Goal: Task Accomplishment & Management: Use online tool/utility

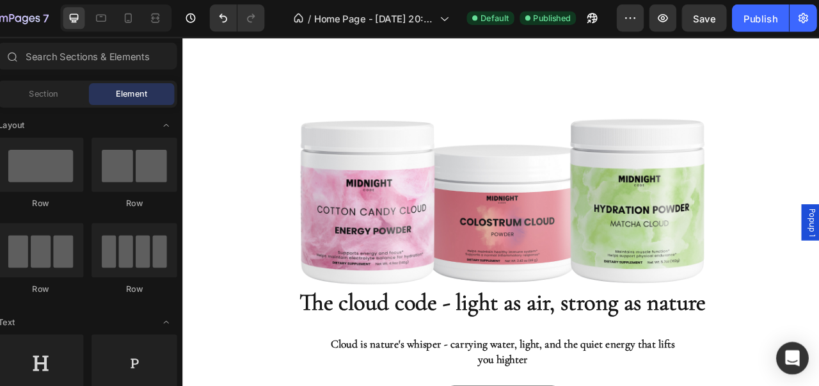
scroll to position [1123, 0]
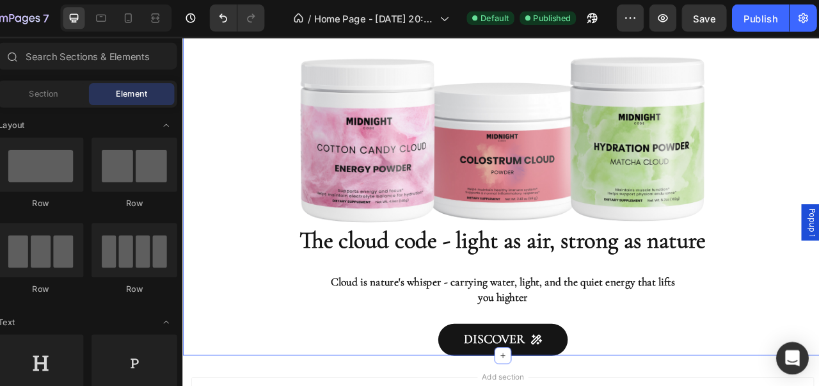
click at [694, 179] on img at bounding box center [566, 123] width 493 height 277
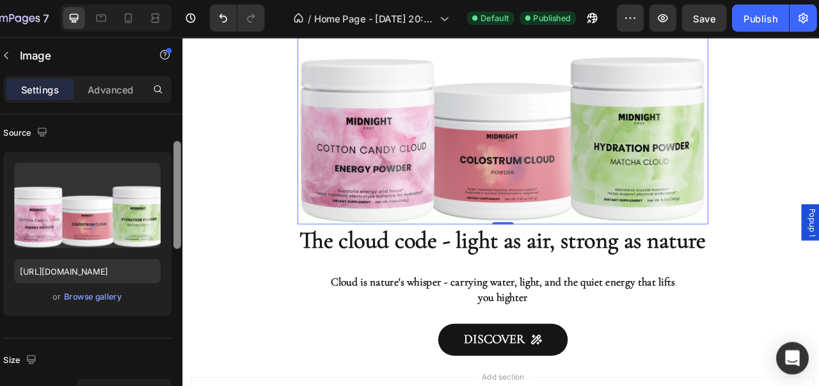
scroll to position [111, 0]
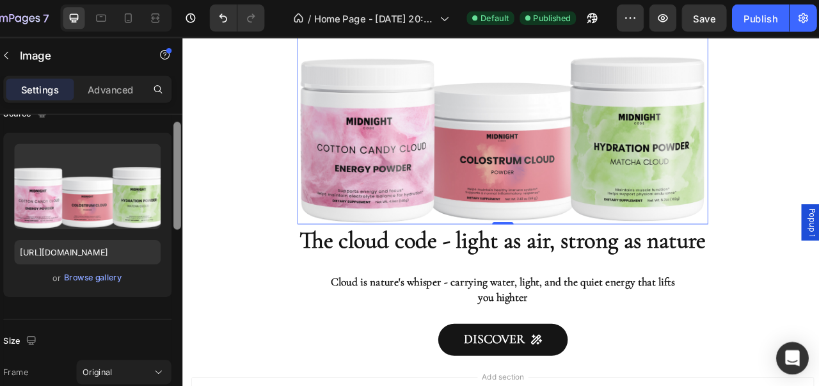
drag, startPoint x: 208, startPoint y: 200, endPoint x: 207, endPoint y: 236, distance: 36.5
click at [207, 217] on div at bounding box center [210, 167] width 7 height 102
click at [143, 262] on div "Browse gallery" at bounding box center [131, 263] width 54 height 12
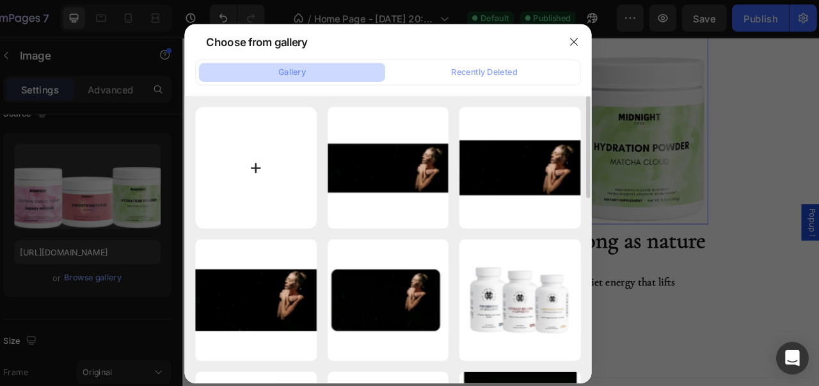
click at [290, 171] on input "file" at bounding box center [285, 159] width 115 height 115
type input "C:\fakepath\Design sans titre (21).png"
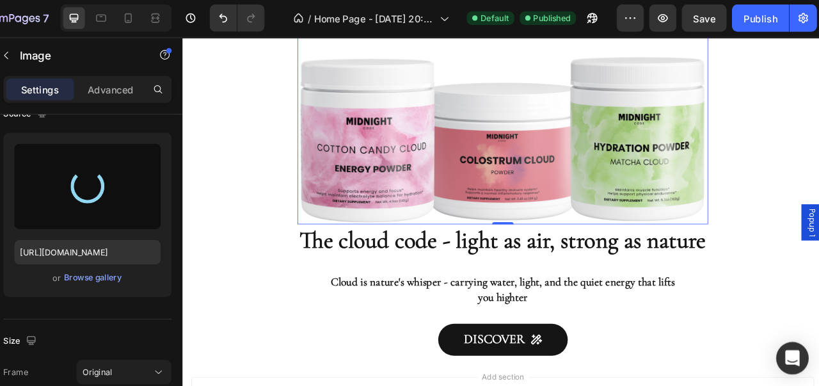
type input "https://cdn.shopify.com/s/files/1/0976/8219/4781/files/gempages_580975748945281…"
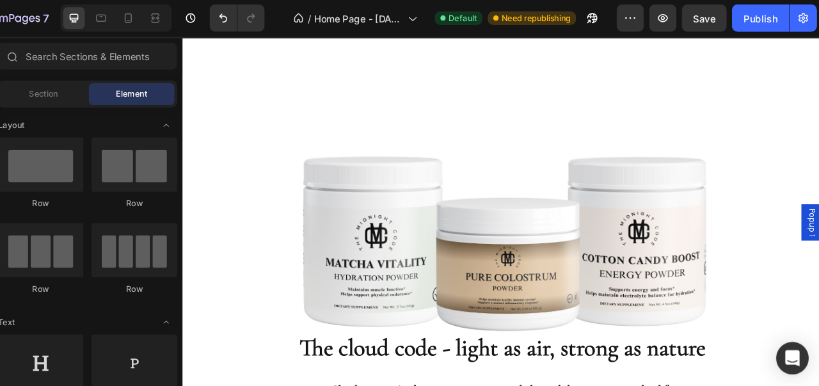
scroll to position [1021, 0]
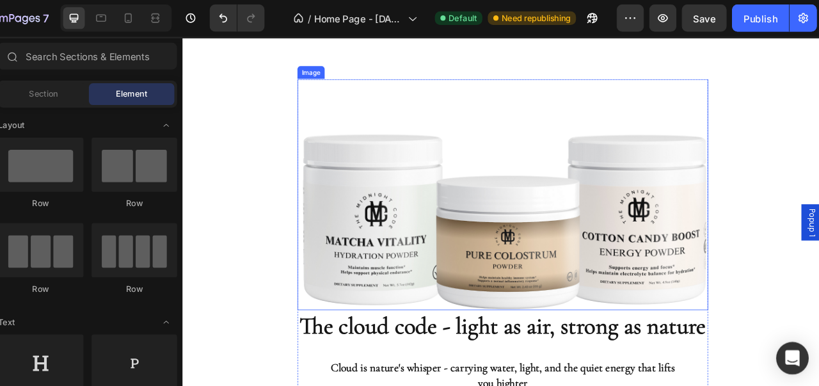
click at [677, 288] on img at bounding box center [566, 225] width 493 height 277
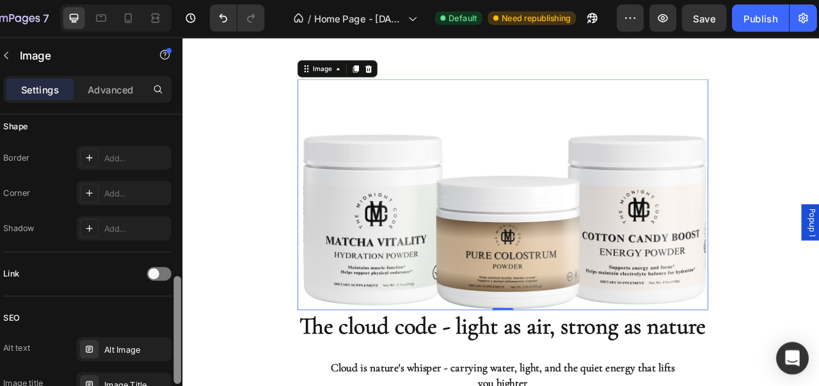
scroll to position [456, 0]
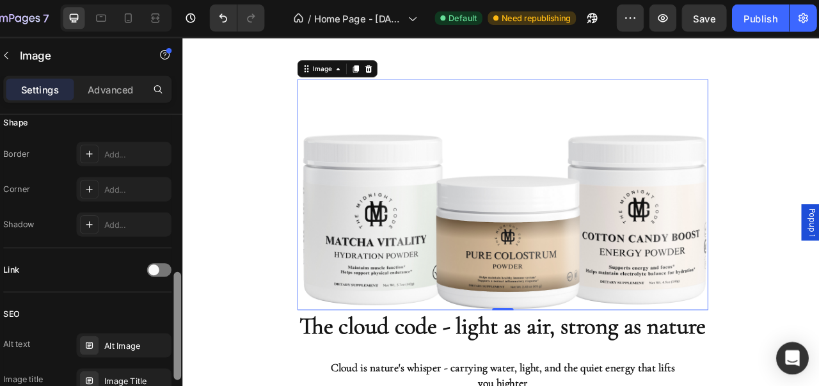
drag, startPoint x: 213, startPoint y: 268, endPoint x: 208, endPoint y: 354, distance: 85.9
click at [208, 354] on div at bounding box center [210, 308] width 7 height 102
click at [136, 87] on p "Advanced" at bounding box center [147, 85] width 43 height 13
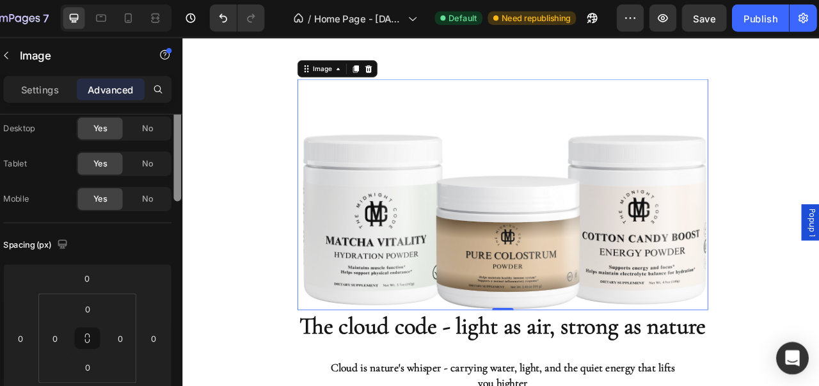
scroll to position [0, 0]
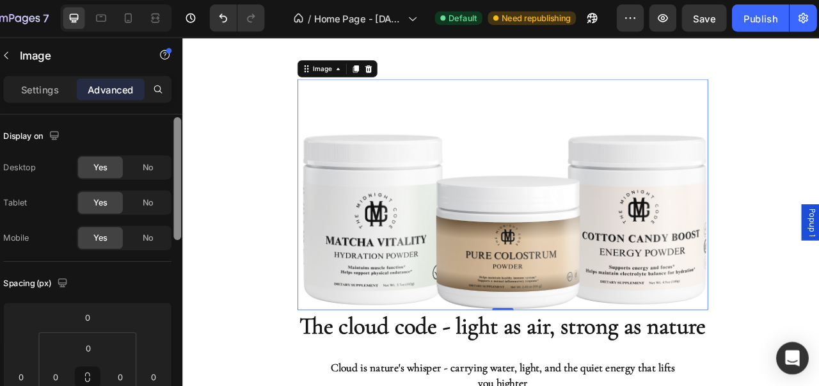
drag, startPoint x: 212, startPoint y: 290, endPoint x: 205, endPoint y: 109, distance: 181.1
click at [206, 111] on div at bounding box center [211, 268] width 10 height 314
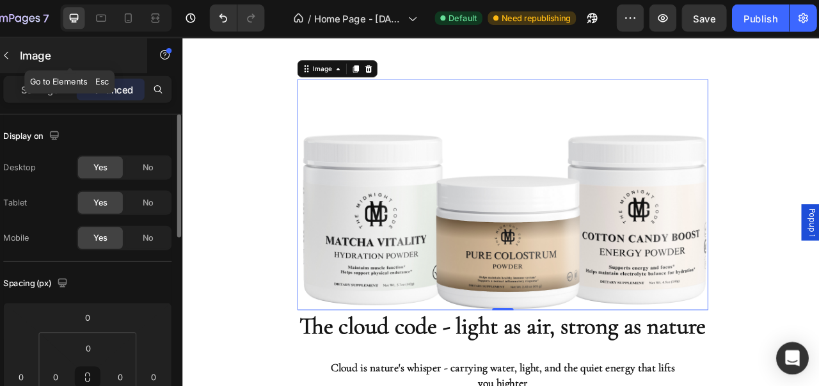
click at [43, 54] on button "button" at bounding box center [49, 53] width 20 height 20
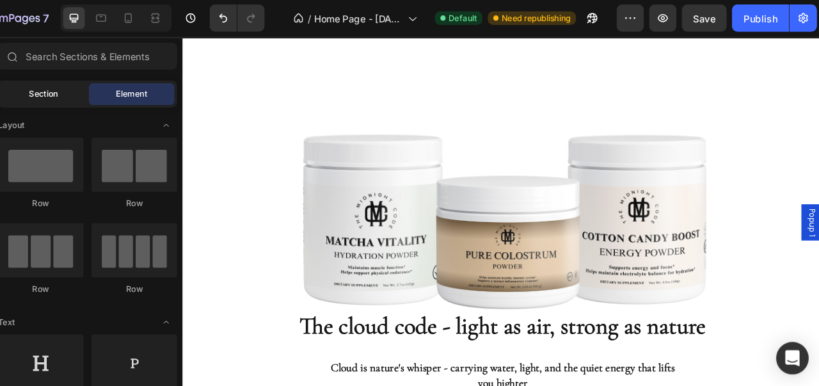
click at [110, 92] on div "Section" at bounding box center [84, 89] width 81 height 20
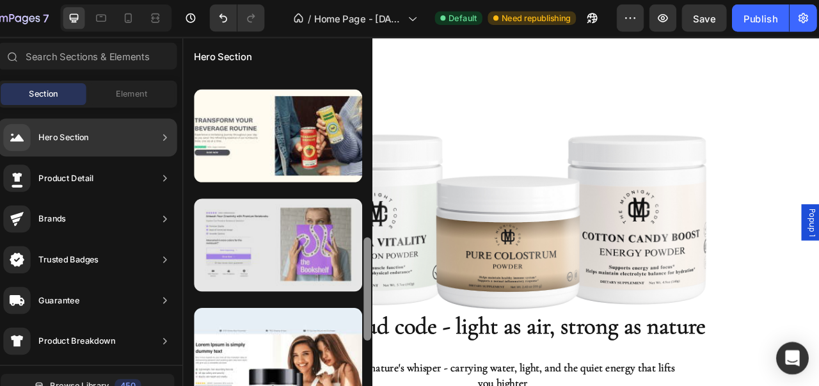
scroll to position [493, 0]
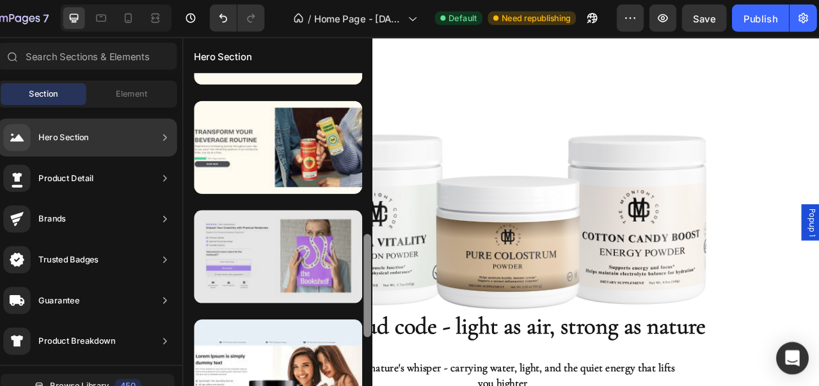
drag, startPoint x: 388, startPoint y: 123, endPoint x: 383, endPoint y: 276, distance: 152.4
click at [383, 276] on div at bounding box center [305, 227] width 178 height 315
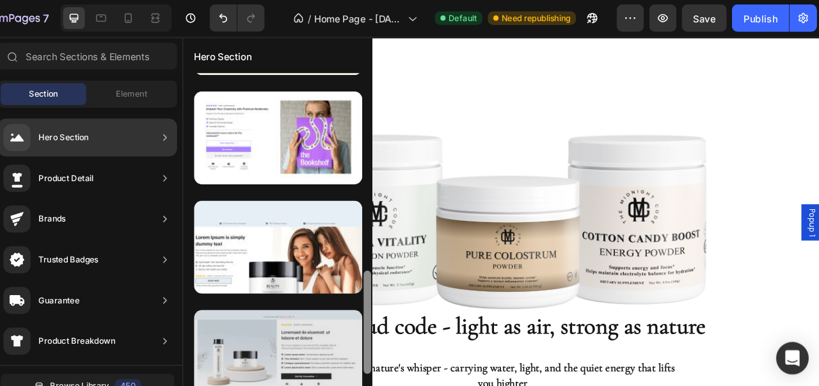
scroll to position [611, 0]
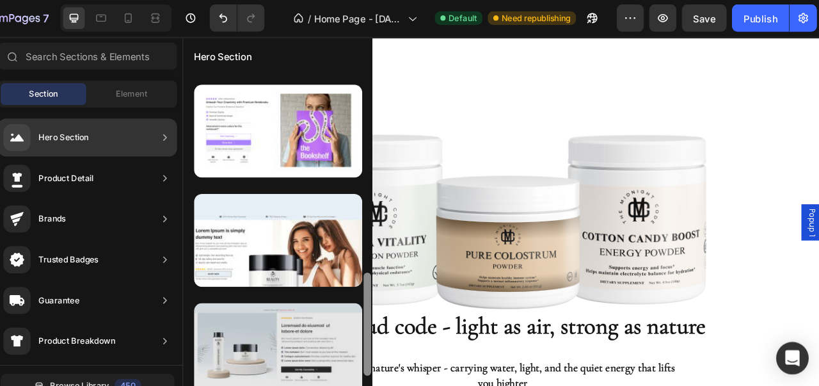
drag, startPoint x: 390, startPoint y: 303, endPoint x: 384, endPoint y: 340, distance: 36.9
click at [384, 340] on div at bounding box center [305, 227] width 178 height 315
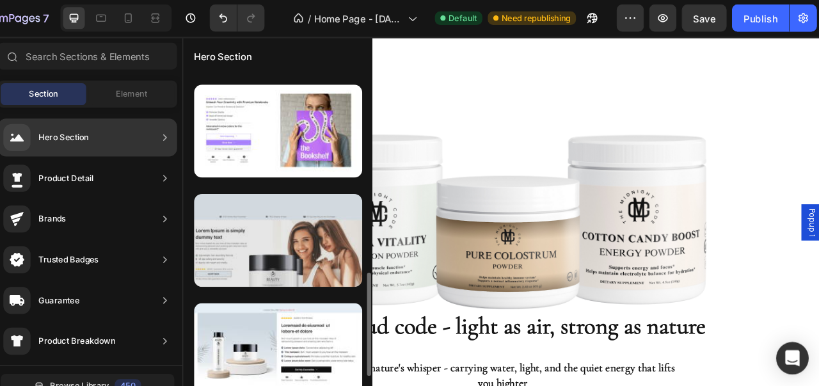
click at [344, 262] on div at bounding box center [305, 228] width 159 height 88
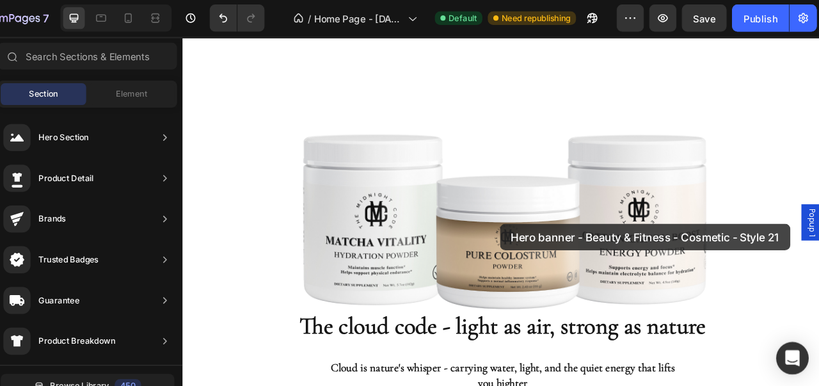
drag, startPoint x: 526, startPoint y: 298, endPoint x: 563, endPoint y: 260, distance: 52.9
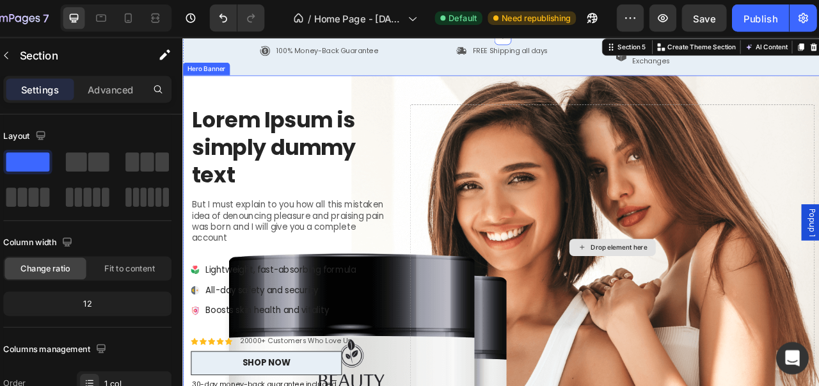
click at [730, 194] on div "Drop element here" at bounding box center [698, 289] width 486 height 343
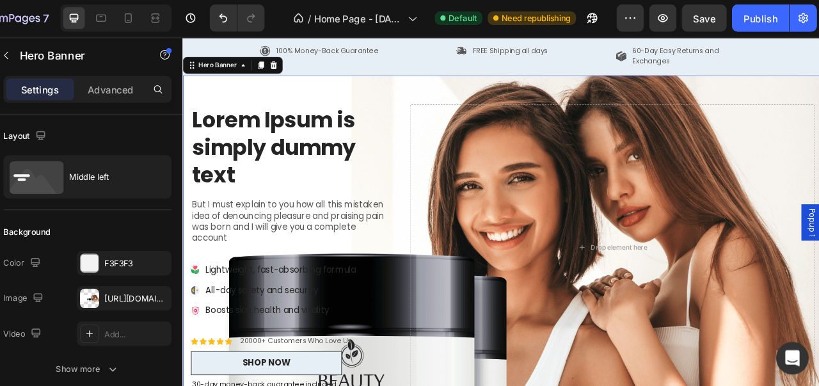
click at [625, 104] on div "Icon Icon Icon Icon Icon Icon List 20000+ Customers Who Love Us Text Block Row …" at bounding box center [566, 289] width 768 height 413
click at [505, 99] on div "Icon Icon Icon Icon Icon Icon List 20000+ Customers Who Love Us Text Block Row …" at bounding box center [566, 289] width 768 height 413
click at [170, 282] on div "https://cdn.shopify.com/s/files/1/2005/9307/files/gempages_432750572815254551-1…" at bounding box center [160, 283] width 37 height 12
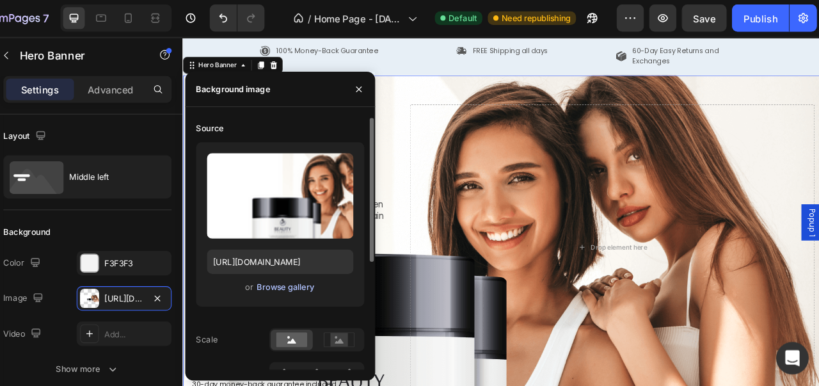
click at [299, 272] on div "Browse gallery" at bounding box center [313, 272] width 54 height 12
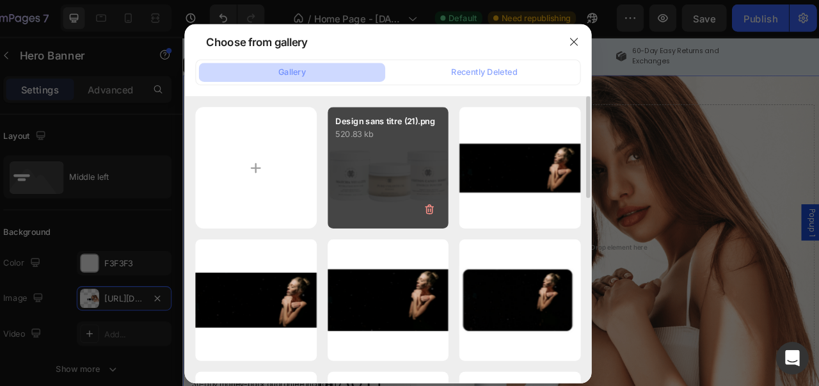
click at [409, 152] on div "Design sans titre (21).png 520.83 kb" at bounding box center [409, 159] width 115 height 115
type input "https://cdn.shopify.com/s/files/1/0976/8219/4781/files/gempages_580975748945281…"
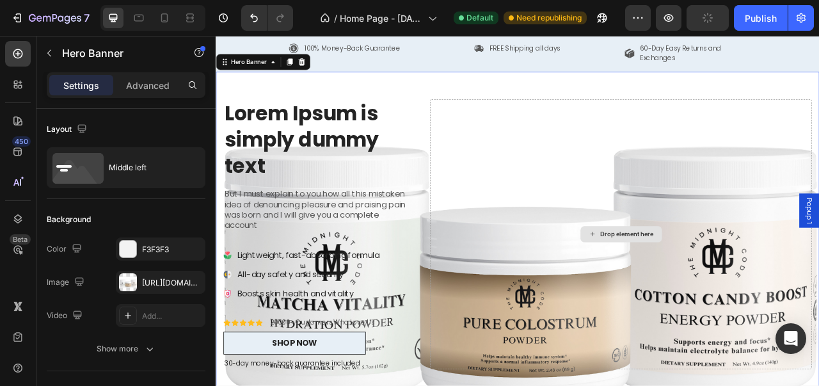
click at [818, 119] on div "Drop element here" at bounding box center [731, 288] width 486 height 343
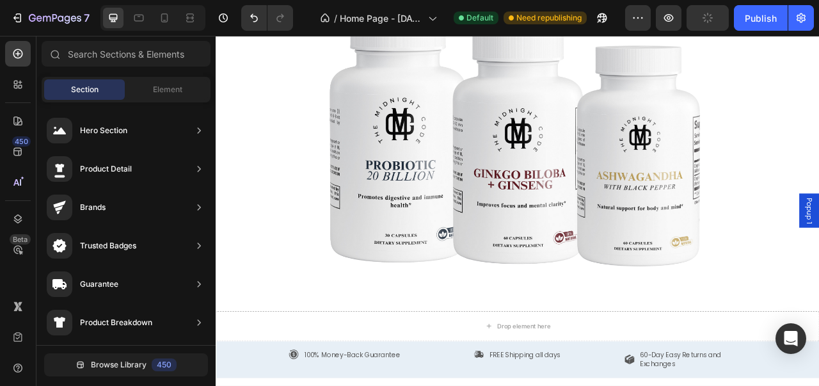
scroll to position [372, 0]
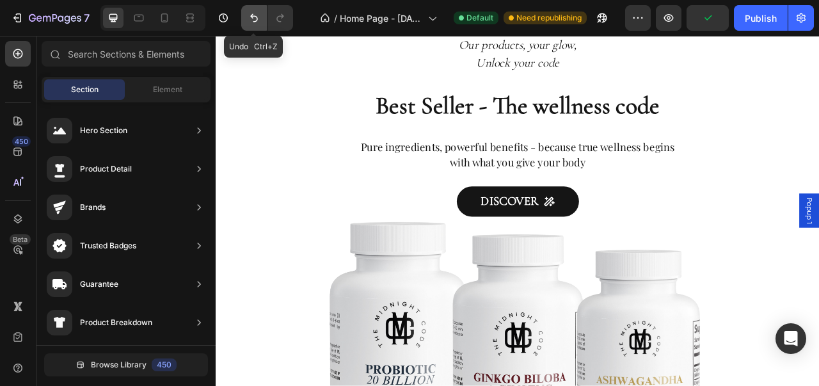
click at [258, 21] on icon "Undo/Redo" at bounding box center [254, 18] width 13 height 13
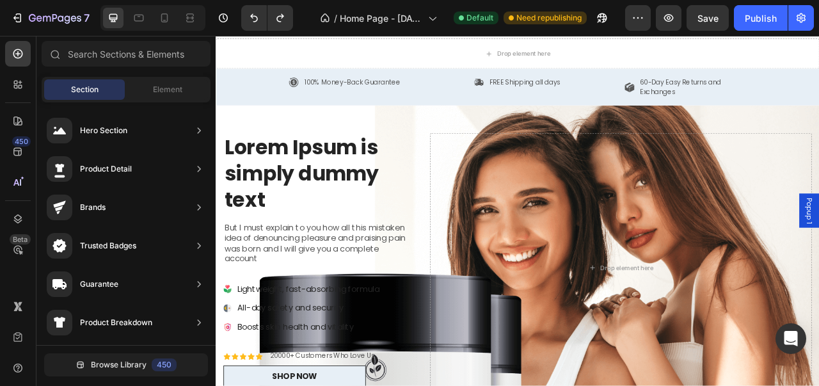
scroll to position [991, 0]
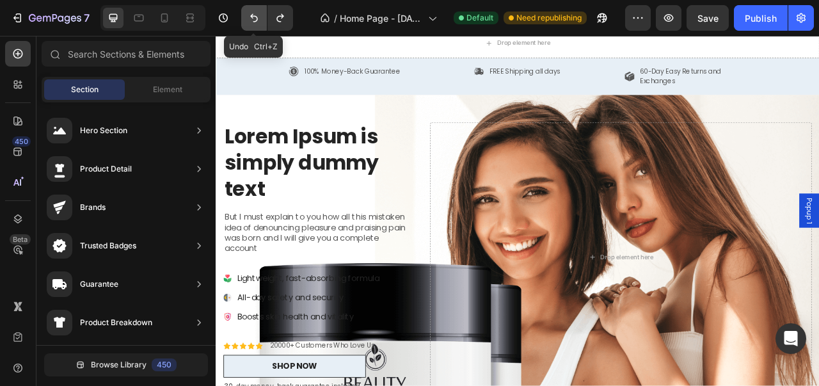
click at [250, 12] on icon "Undo/Redo" at bounding box center [254, 18] width 13 height 13
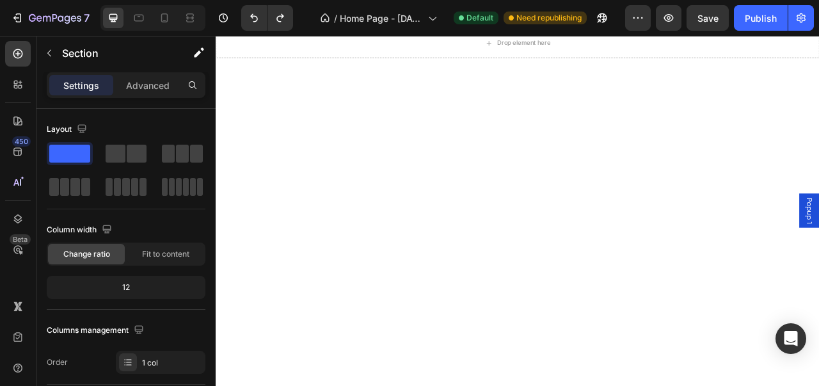
drag, startPoint x: 972, startPoint y: 316, endPoint x: 976, endPoint y: 324, distance: 8.6
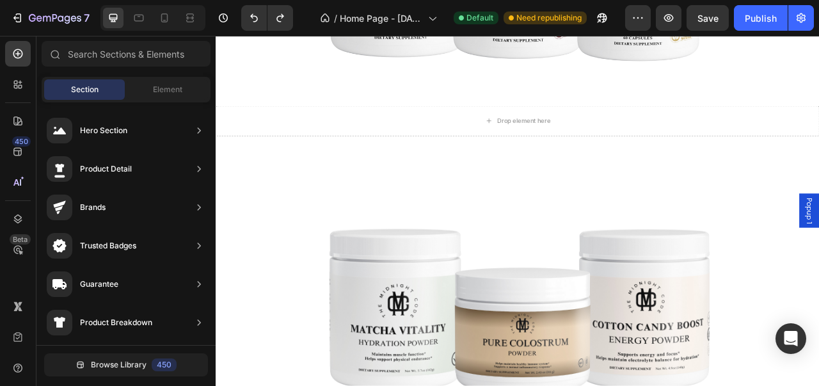
scroll to position [890, 0]
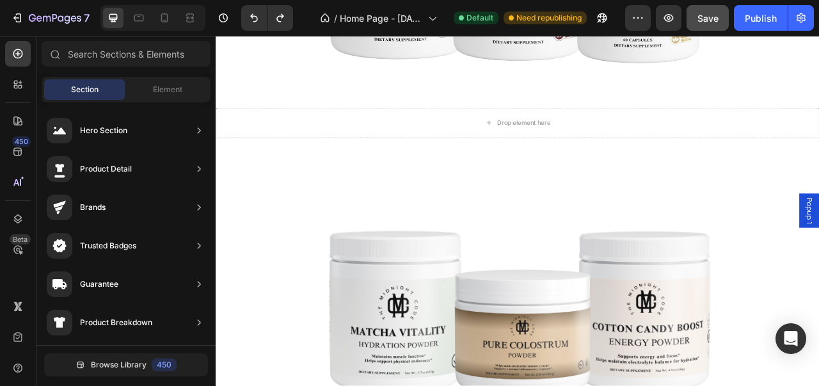
click at [700, 16] on span "Save" at bounding box center [707, 18] width 21 height 11
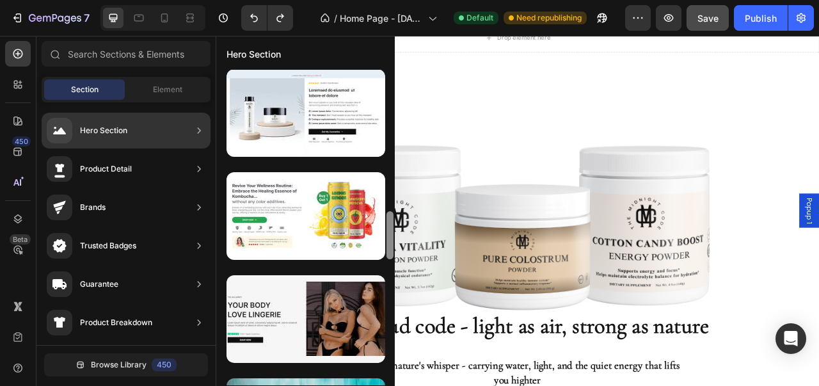
scroll to position [841, 0]
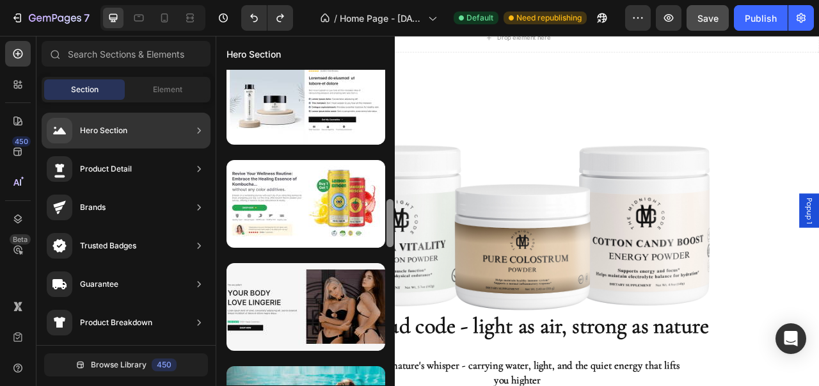
drag, startPoint x: 388, startPoint y: 270, endPoint x: 386, endPoint y: 341, distance: 71.0
click at [386, 341] on div at bounding box center [390, 227] width 10 height 315
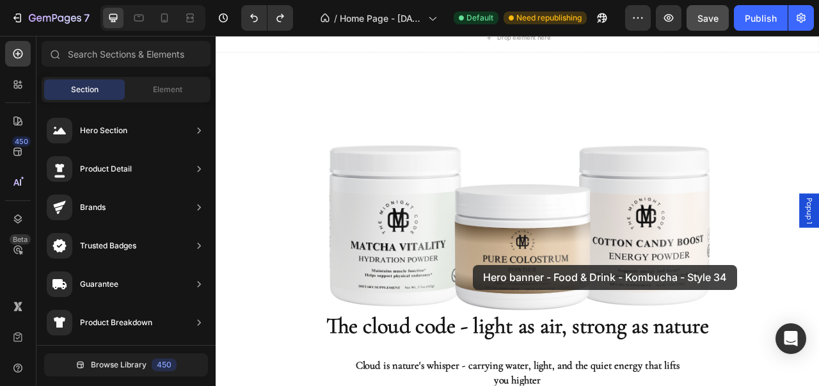
drag, startPoint x: 549, startPoint y: 271, endPoint x: 543, endPoint y: 327, distance: 56.6
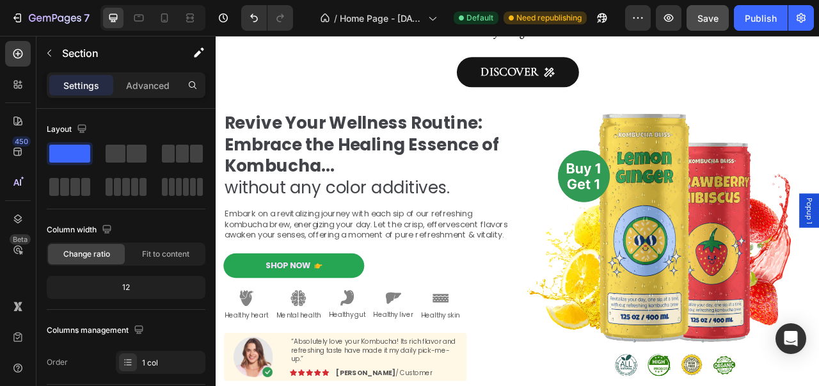
scroll to position [1461, 0]
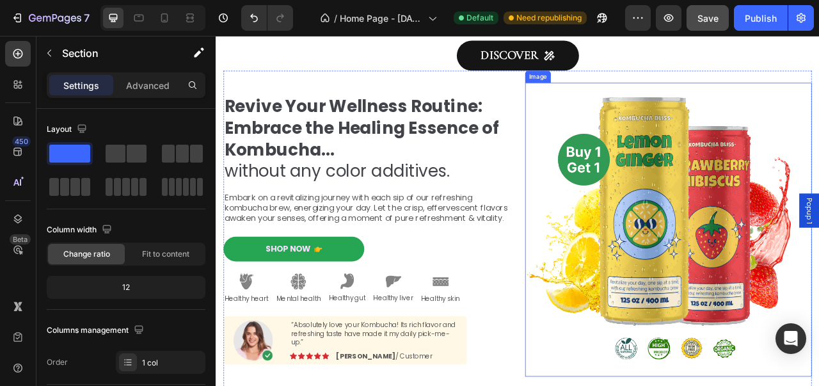
click at [818, 329] on img at bounding box center [791, 283] width 365 height 374
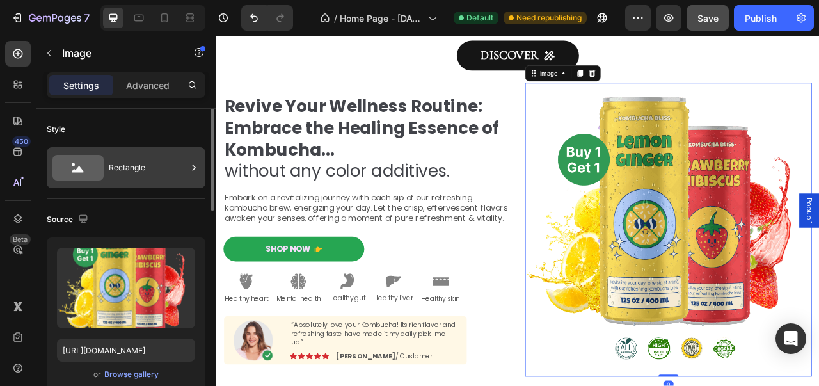
click at [133, 171] on div "Rectangle" at bounding box center [148, 167] width 78 height 29
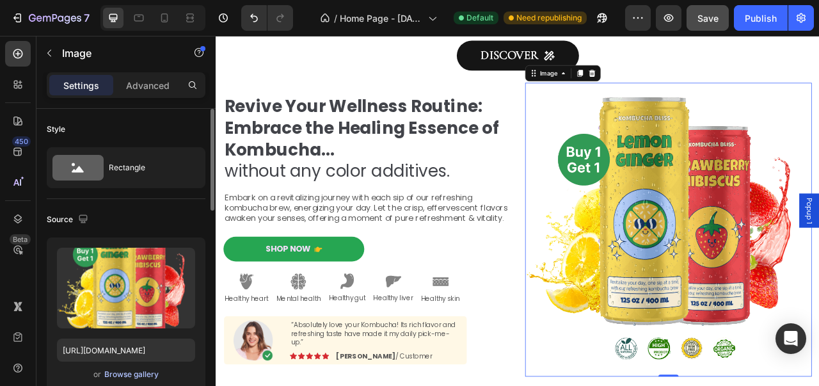
click at [141, 372] on div "Browse gallery" at bounding box center [131, 374] width 54 height 12
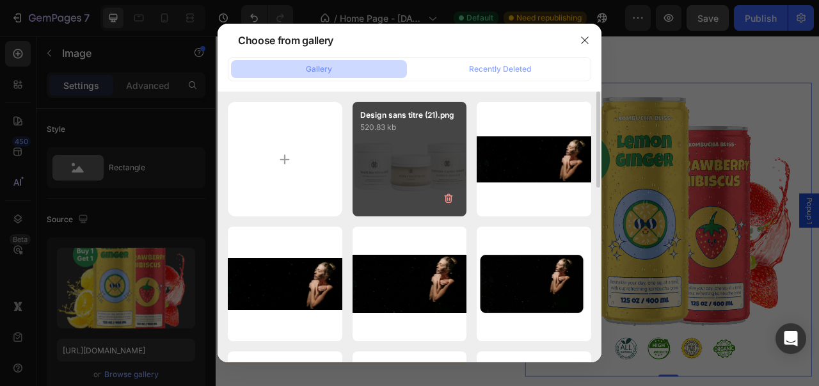
click at [380, 180] on div "Design sans titre (21).png 520.83 kb" at bounding box center [409, 159] width 115 height 115
type input "https://cdn.shopify.com/s/files/1/0976/8219/4781/files/gempages_580975748945281…"
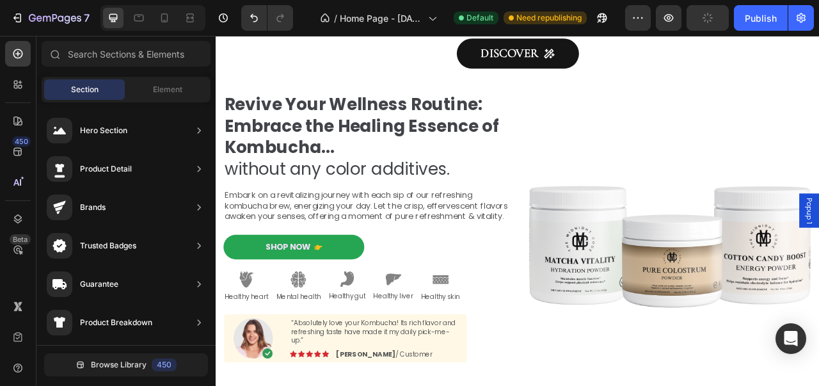
scroll to position [1479, 0]
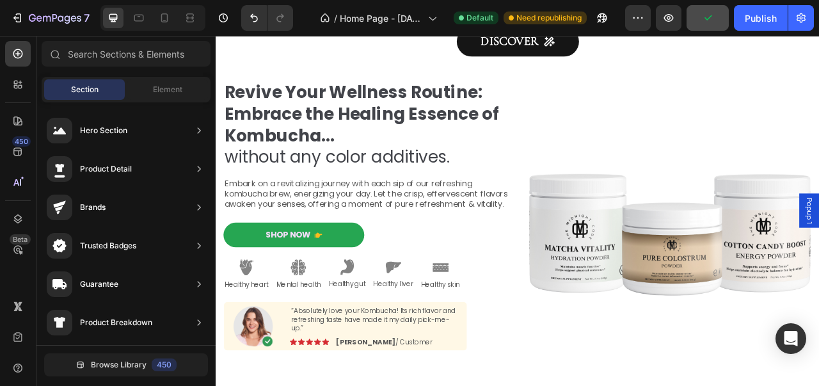
click at [262, 33] on div "7 Version history / Home Page - Aug 23, 20:54:10 Default Need republishing Prev…" at bounding box center [409, 18] width 819 height 36
click at [256, 25] on button "Undo/Redo" at bounding box center [254, 18] width 26 height 26
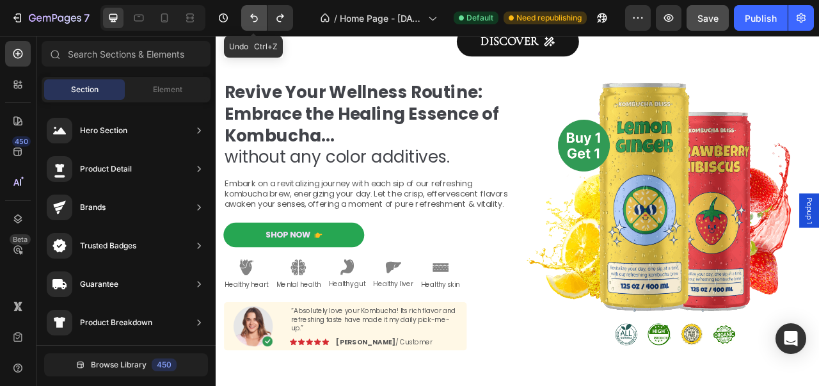
click at [256, 25] on button "Undo/Redo" at bounding box center [254, 18] width 26 height 26
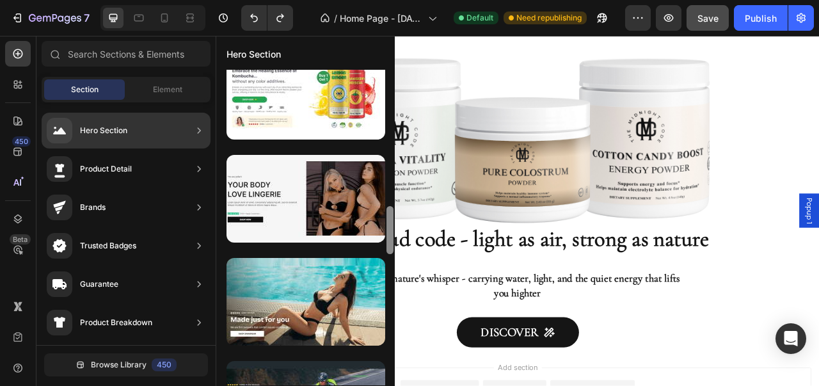
scroll to position [970, 0]
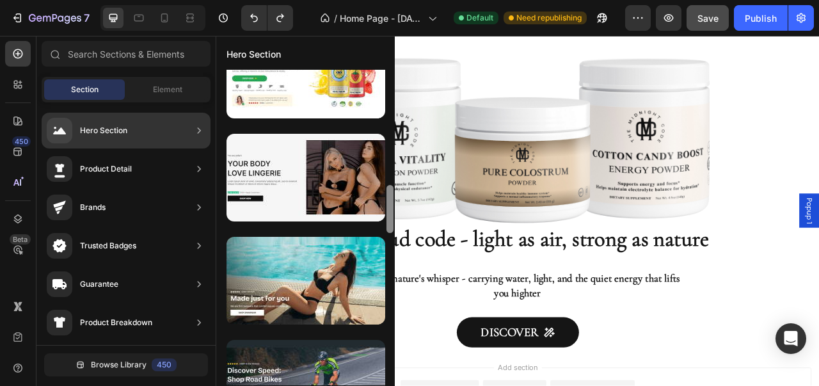
drag, startPoint x: 389, startPoint y: 239, endPoint x: 389, endPoint y: 258, distance: 19.8
click at [389, 233] on div at bounding box center [389, 209] width 7 height 48
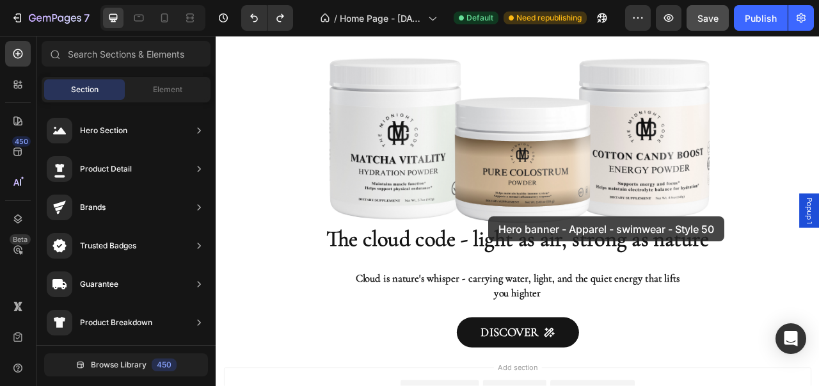
drag, startPoint x: 541, startPoint y: 237, endPoint x: 562, endPoint y: 265, distance: 36.1
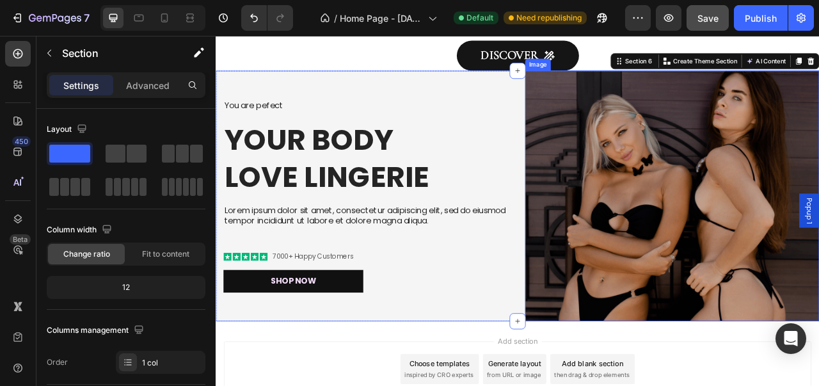
scroll to position [1461, 0]
click at [756, 291] on img at bounding box center [796, 240] width 374 height 319
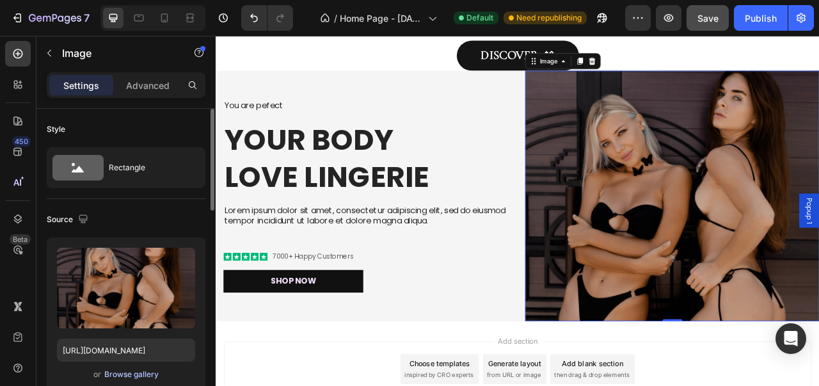
click at [139, 377] on div "Browse gallery" at bounding box center [131, 374] width 54 height 12
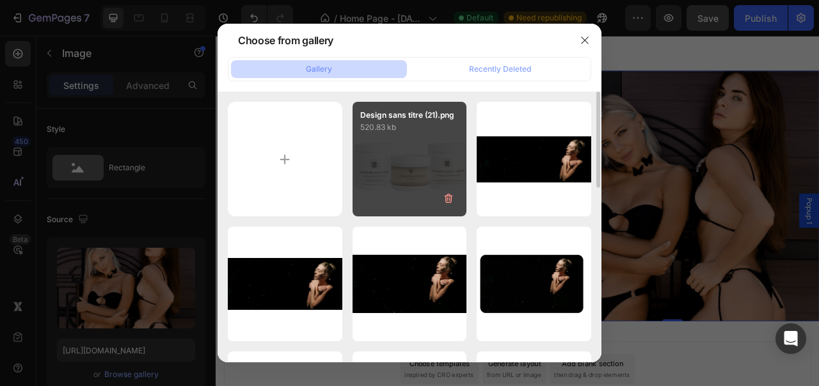
click at [357, 191] on div "Design sans titre (21).png 520.83 kb" at bounding box center [409, 159] width 115 height 115
type input "https://cdn.shopify.com/s/files/1/0976/8219/4781/files/gempages_580975748945281…"
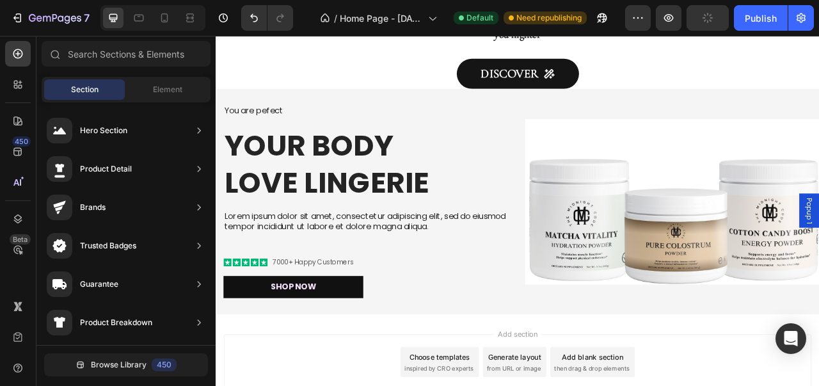
scroll to position [1443, 0]
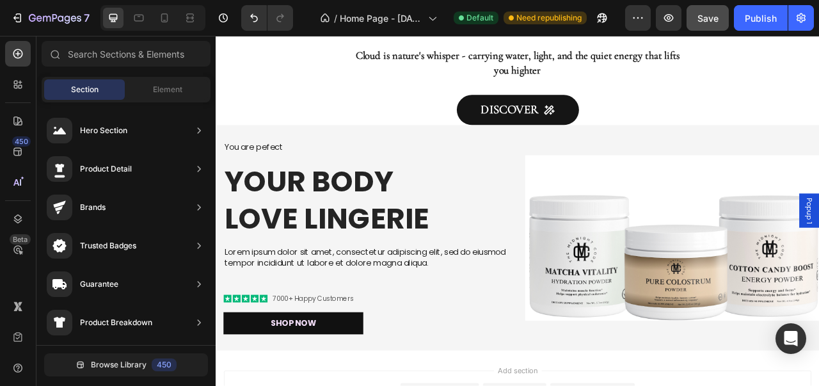
scroll to position [1437, 0]
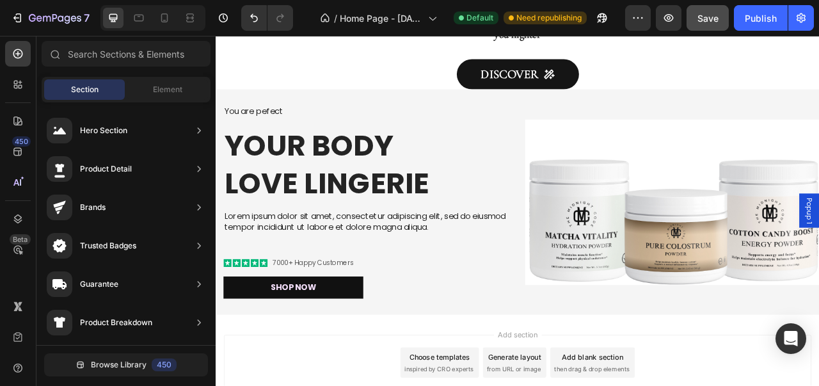
drag, startPoint x: 983, startPoint y: 417, endPoint x: 1019, endPoint y: 371, distance: 58.7
click at [535, 357] on div "Shop Now Button" at bounding box center [407, 356] width 365 height 29
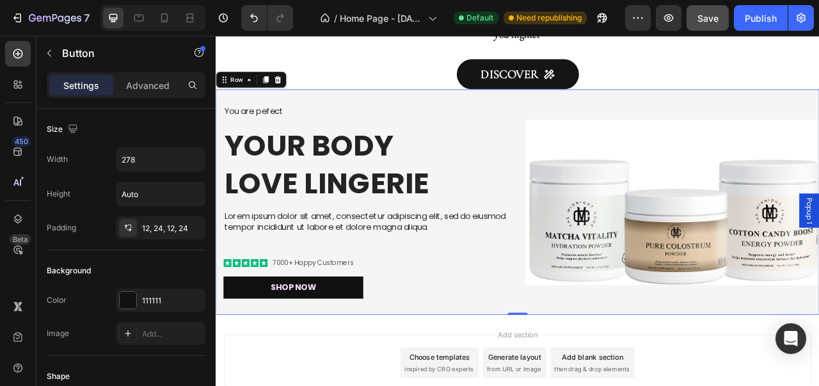
click at [635, 374] on div "Image" at bounding box center [796, 247] width 374 height 287
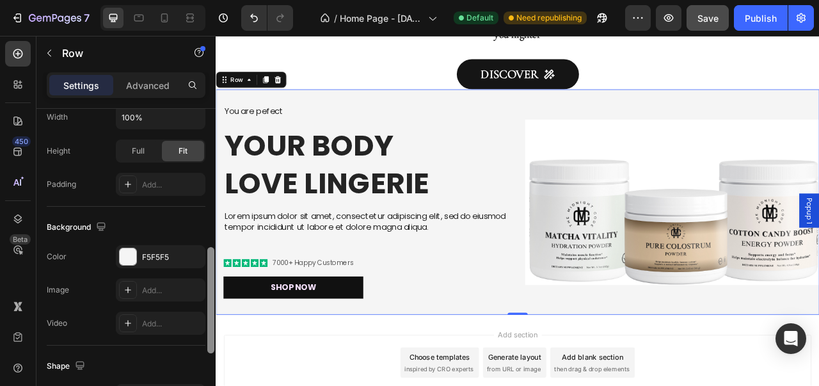
scroll to position [411, 0]
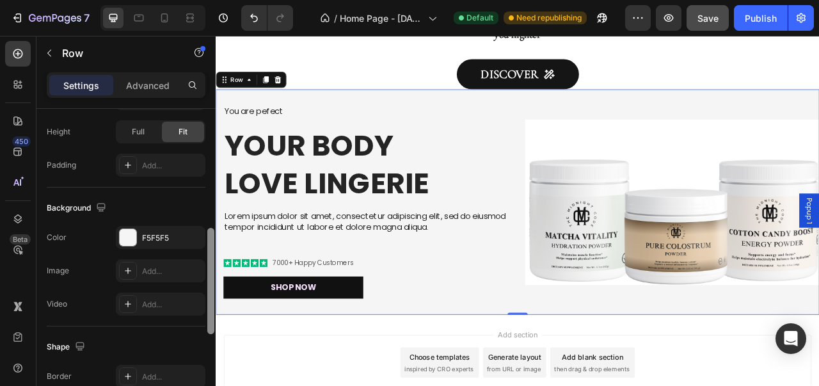
drag, startPoint x: 210, startPoint y: 214, endPoint x: 194, endPoint y: 354, distance: 140.9
click at [194, 354] on div "Layout Column width Change ratio Fit to content 6 6 Columns management Order 2 …" at bounding box center [125, 265] width 179 height 313
click at [123, 241] on div at bounding box center [128, 237] width 17 height 17
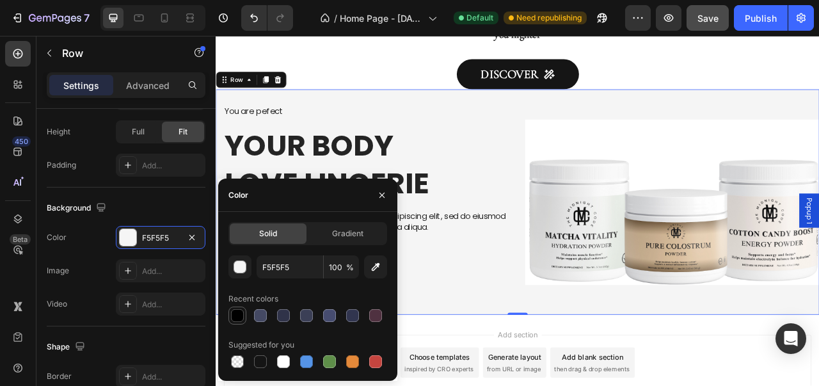
click at [233, 310] on div at bounding box center [237, 315] width 13 height 13
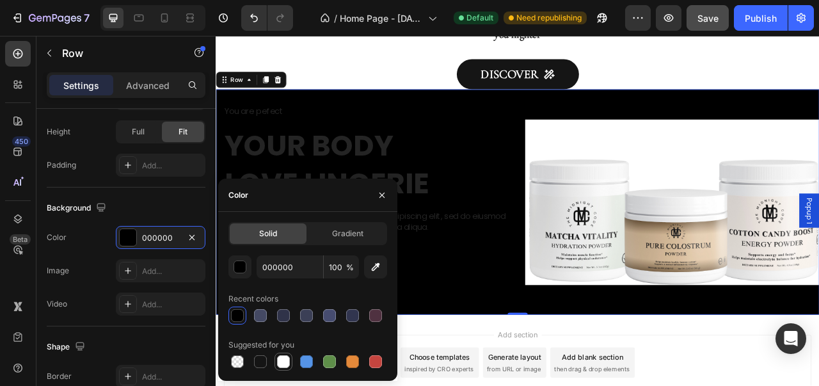
click at [283, 367] on div at bounding box center [283, 361] width 13 height 13
type input "FFFFFF"
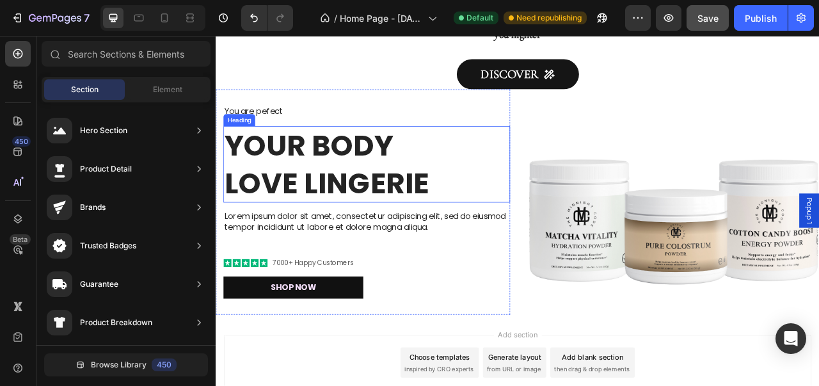
click at [352, 205] on h2 "Your Body love Lingerie" at bounding box center [407, 199] width 365 height 97
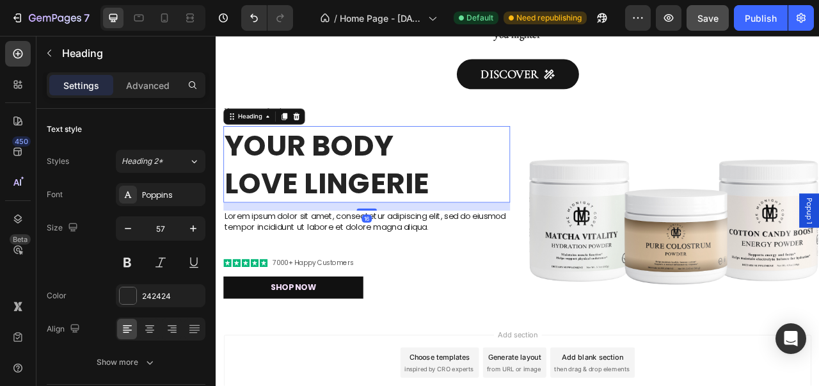
click at [489, 212] on h2 "Your Body love Lingerie" at bounding box center [407, 199] width 365 height 97
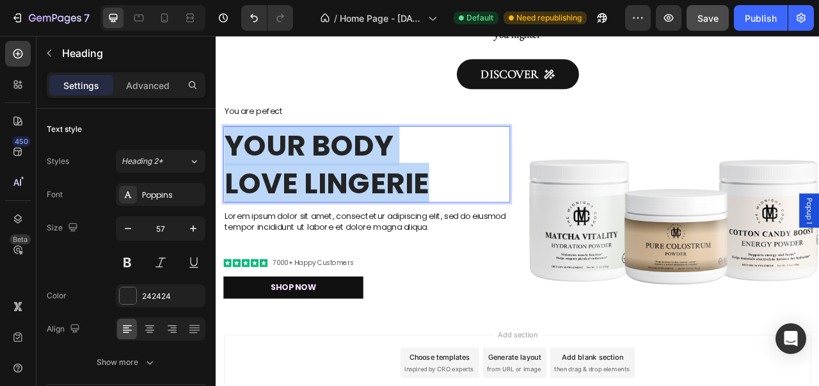
drag, startPoint x: 488, startPoint y: 212, endPoint x: 233, endPoint y: 155, distance: 261.5
click at [233, 155] on p "Your Body love Lingerie" at bounding box center [407, 199] width 362 height 95
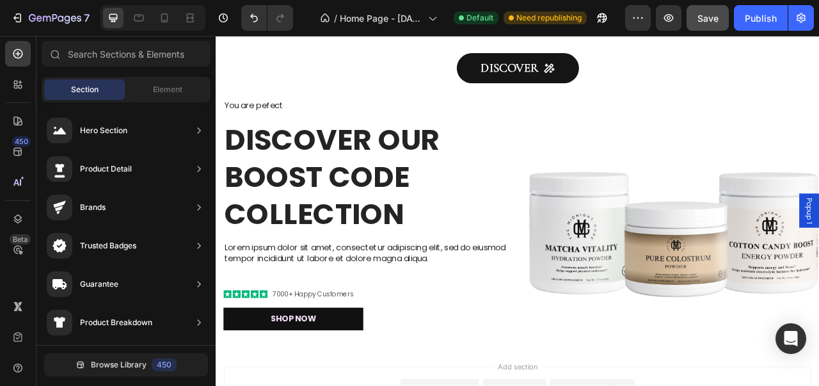
scroll to position [1453, 0]
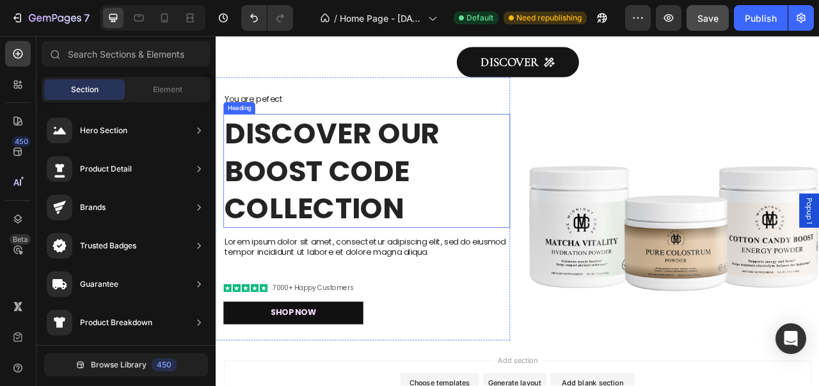
click at [443, 277] on h2 "DISCOVER OUR BOOST CODE COLLECTION" at bounding box center [407, 208] width 365 height 145
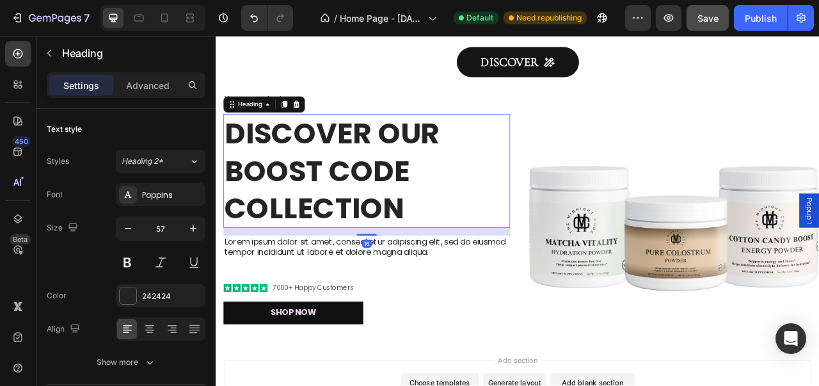
click at [455, 260] on h2 "DISCOVER OUR BOOST CODE COLLECTION" at bounding box center [407, 208] width 365 height 145
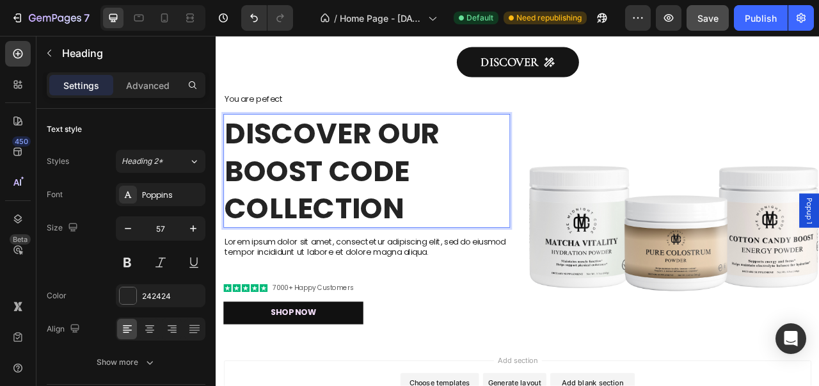
click at [236, 209] on p "DISCOVER OUR BOOST CODE COLLECTION" at bounding box center [407, 208] width 362 height 142
click at [416, 210] on p "DISCOVER OUR BOOST CODE COLLECTION" at bounding box center [407, 208] width 362 height 142
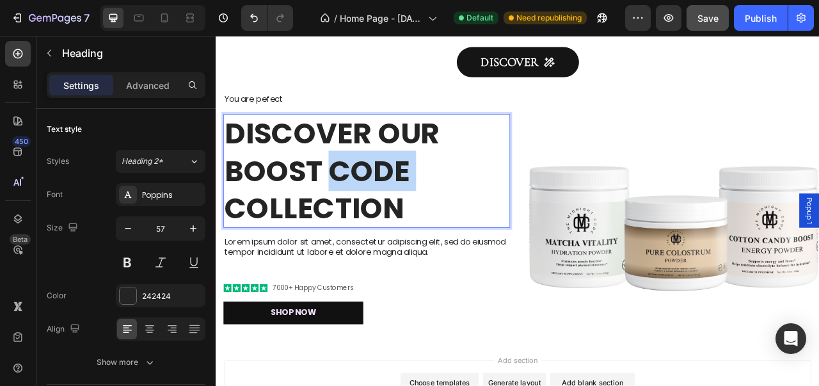
click at [416, 210] on p "DISCOVER OUR BOOST CODE COLLECTION" at bounding box center [407, 208] width 362 height 142
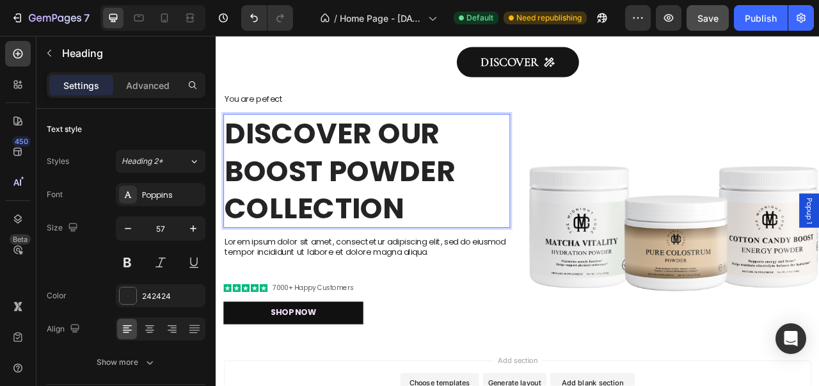
click at [370, 157] on p "DISCOVER OUR BOOST POWDER COLLECTION" at bounding box center [407, 208] width 362 height 142
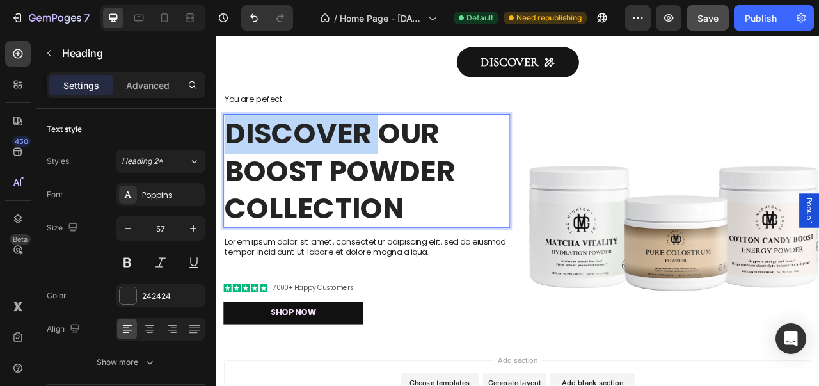
click at [370, 157] on p "DISCOVER OUR BOOST POWDER COLLECTION" at bounding box center [407, 208] width 362 height 142
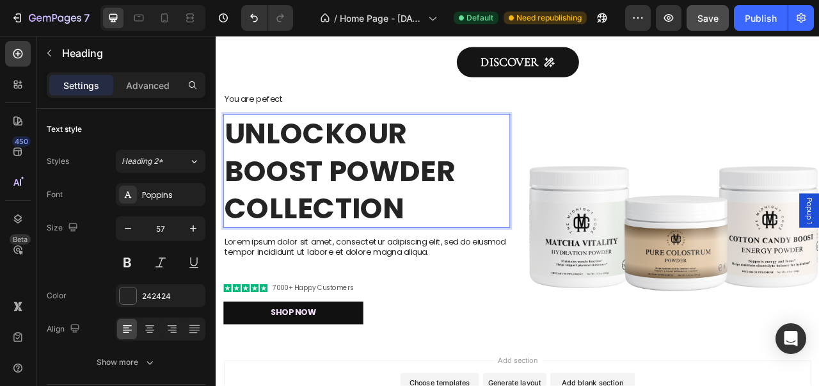
click at [415, 159] on p "UNLOCKOUR BOOST POWDER COLLECTION" at bounding box center [407, 208] width 362 height 142
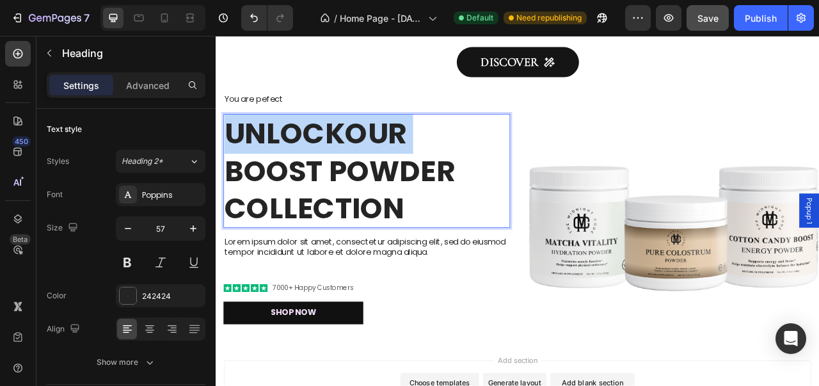
click at [415, 159] on p "UNLOCKOUR BOOST POWDER COLLECTION" at bounding box center [407, 208] width 362 height 142
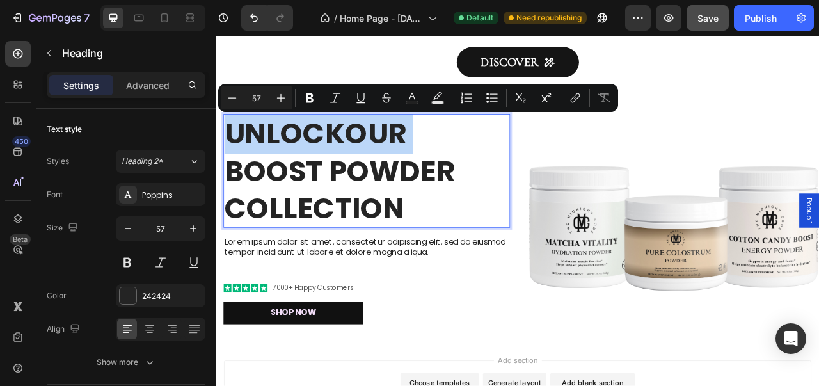
click at [383, 166] on p "UNLOCKOUR BOOST POWDER COLLECTION" at bounding box center [407, 208] width 362 height 142
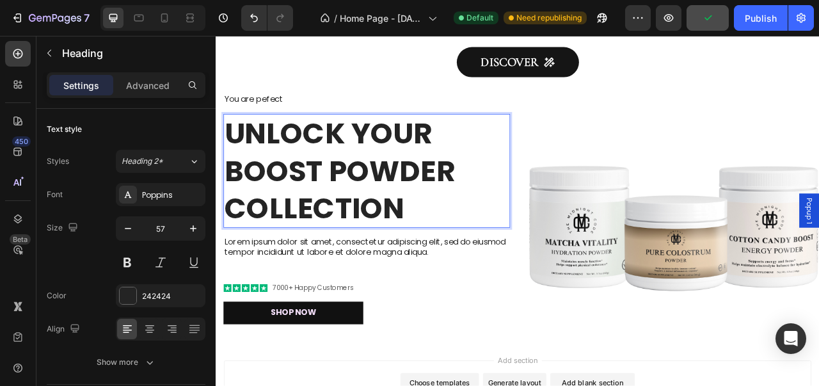
click at [377, 252] on p "UNLOCK YOUR BOOST POWDER COLLECTION" at bounding box center [407, 208] width 362 height 142
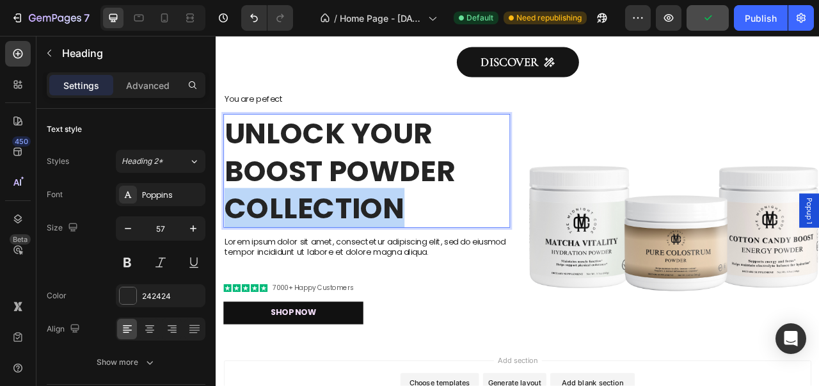
click at [377, 252] on p "UNLOCK YOUR BOOST POWDER COLLECTION" at bounding box center [407, 208] width 362 height 142
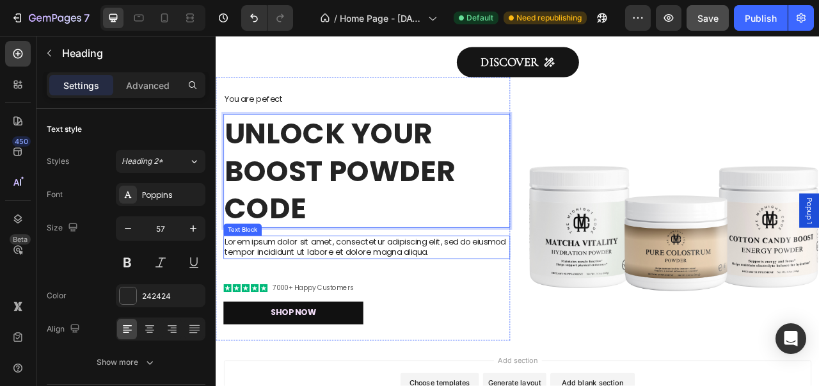
click at [517, 315] on p "Lorem ipsum dolor sit amet, consectetur adipiscing elit, sed do eiusmod tempor …" at bounding box center [407, 305] width 362 height 27
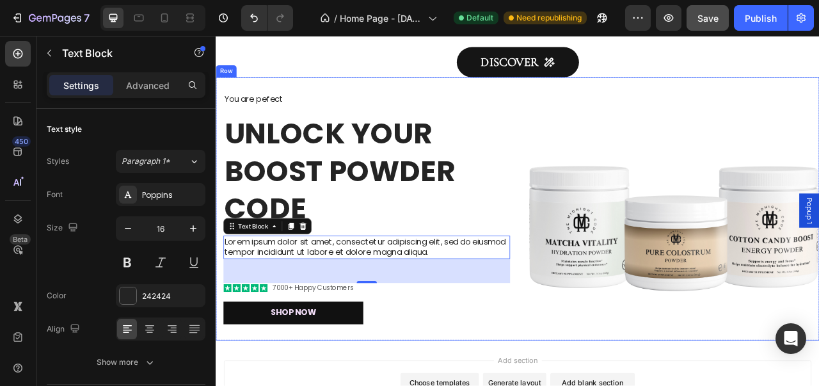
click at [697, 324] on img at bounding box center [796, 256] width 374 height 210
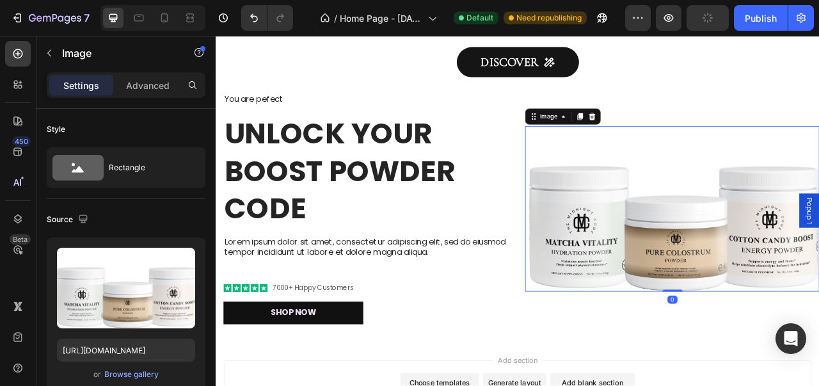
scroll to position [313, 0]
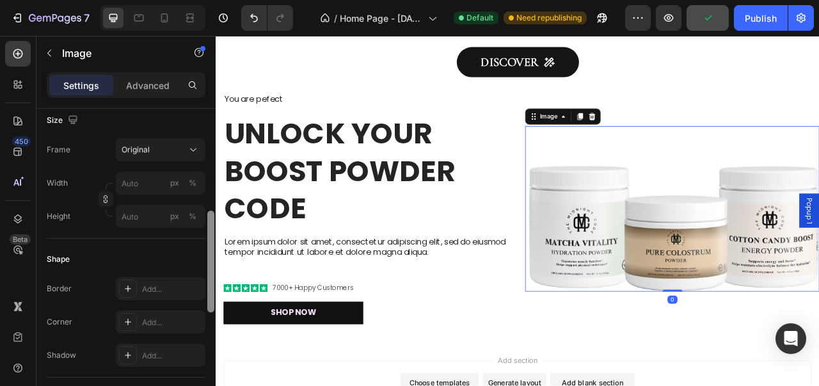
drag, startPoint x: 207, startPoint y: 201, endPoint x: 212, endPoint y: 257, distance: 55.2
click at [212, 257] on div at bounding box center [211, 266] width 10 height 314
click at [189, 155] on button "Original" at bounding box center [161, 149] width 90 height 23
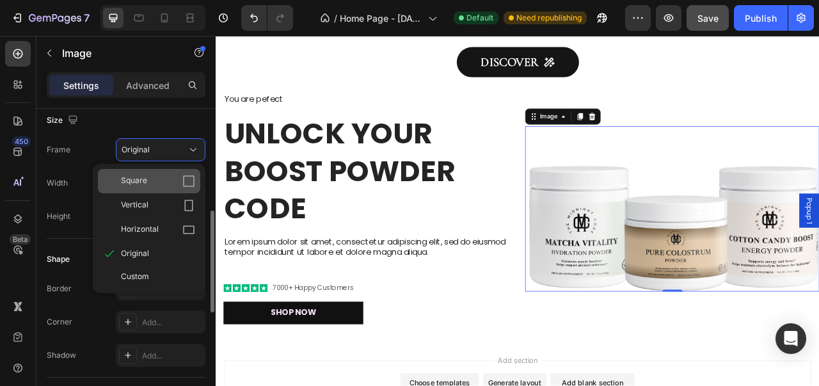
click at [180, 189] on div "Square" at bounding box center [149, 181] width 102 height 24
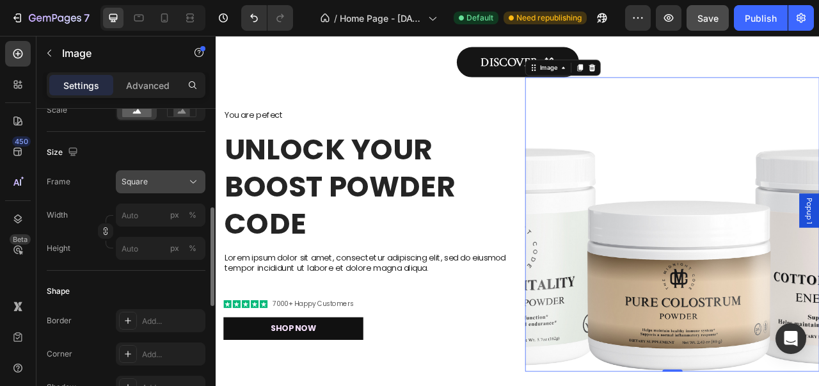
click at [191, 175] on icon at bounding box center [193, 181] width 13 height 13
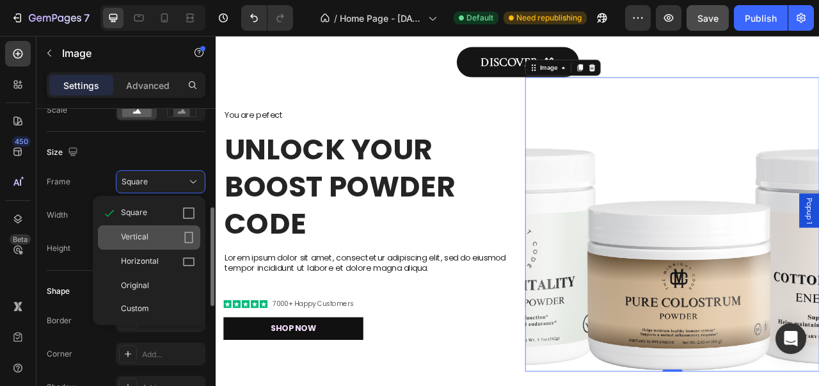
click at [182, 237] on div "Vertical" at bounding box center [158, 237] width 74 height 13
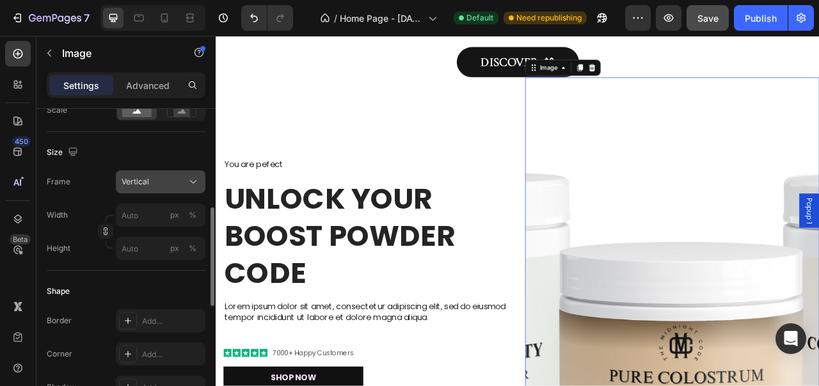
click at [192, 184] on icon at bounding box center [193, 181] width 13 height 13
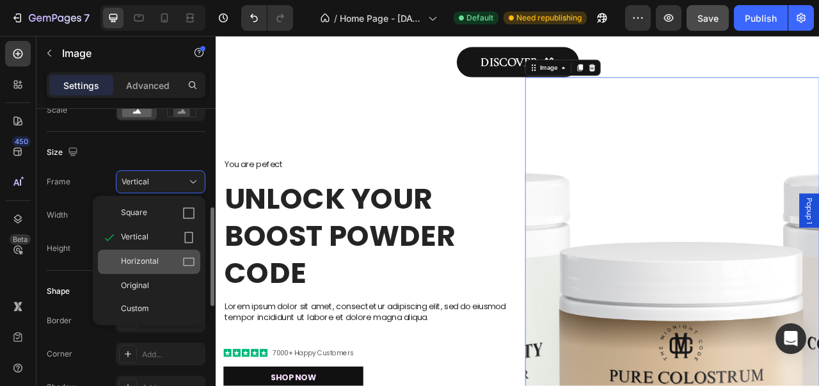
click at [174, 258] on div "Horizontal" at bounding box center [158, 261] width 74 height 13
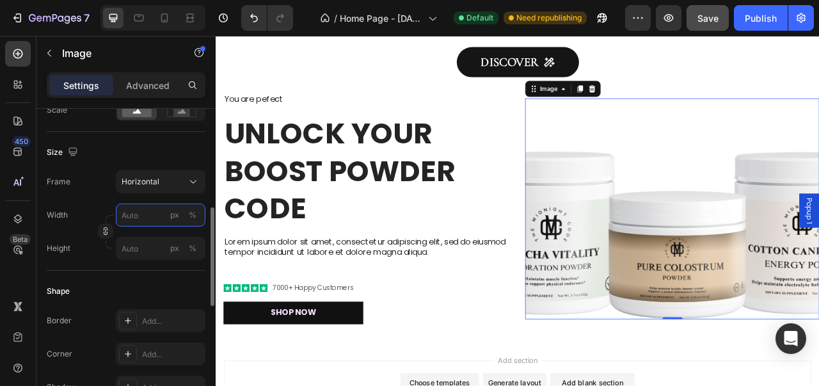
click at [168, 223] on input "px %" at bounding box center [161, 214] width 90 height 23
type input "1"
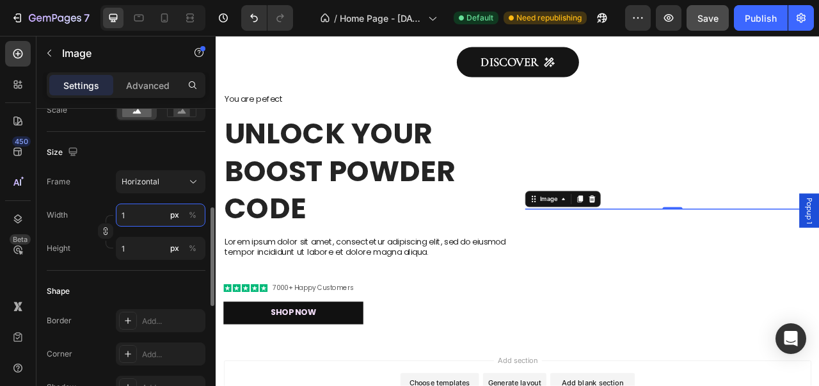
type input "10"
type input "8"
type input "100"
type input "75"
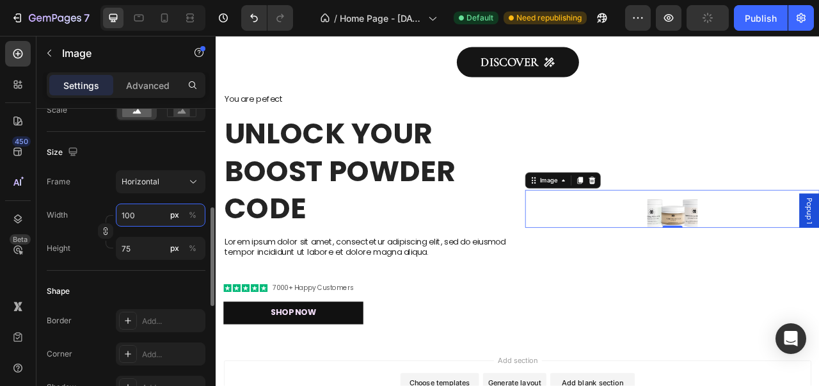
type input "10"
type input "8"
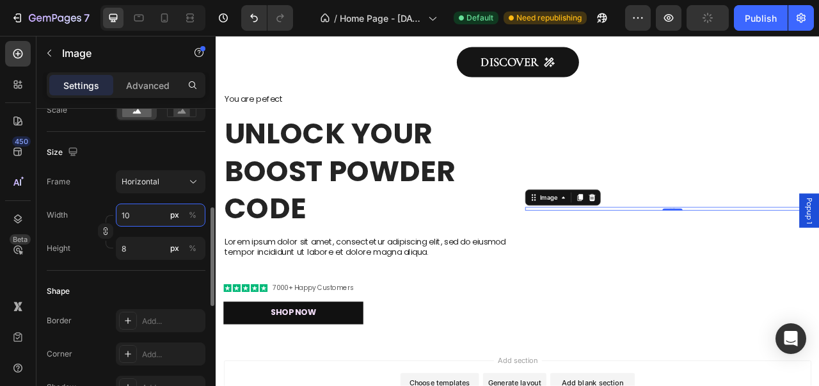
type input "1"
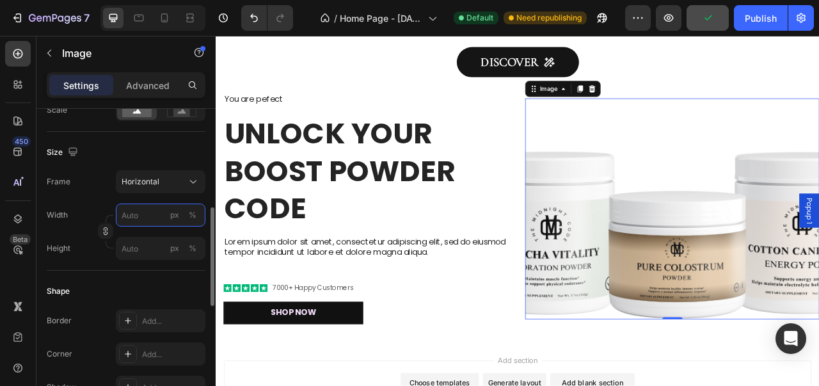
type input "5"
type input "4"
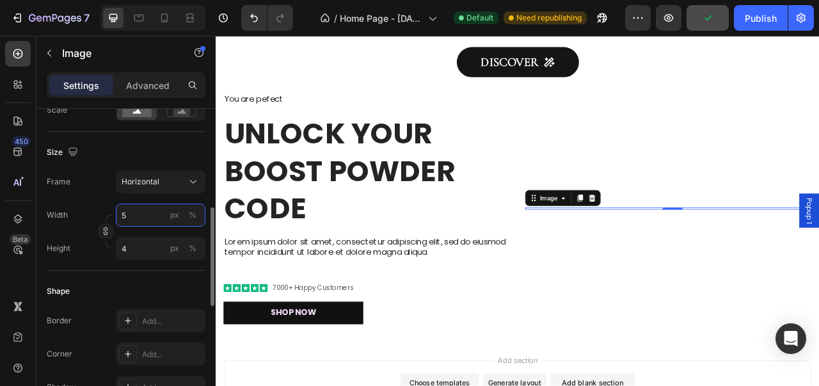
type input "50"
type input "38"
type input "500"
type input "375"
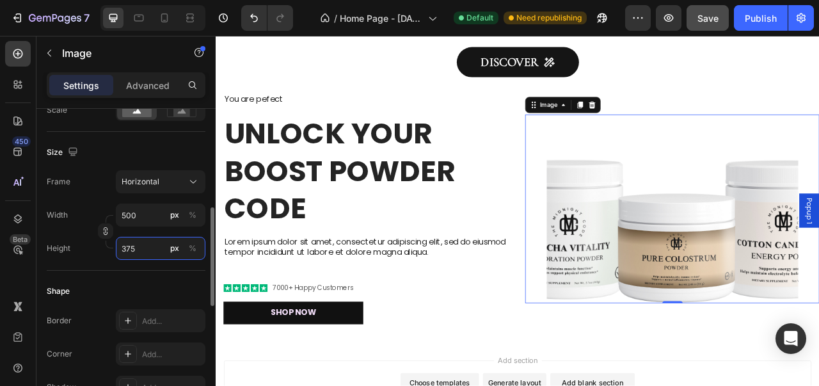
click at [157, 248] on input "375" at bounding box center [161, 248] width 90 height 23
type input "7"
type input "50"
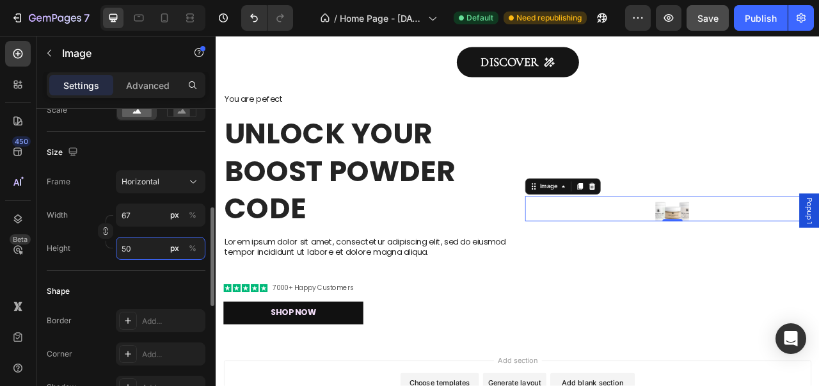
type input "667"
type input "500"
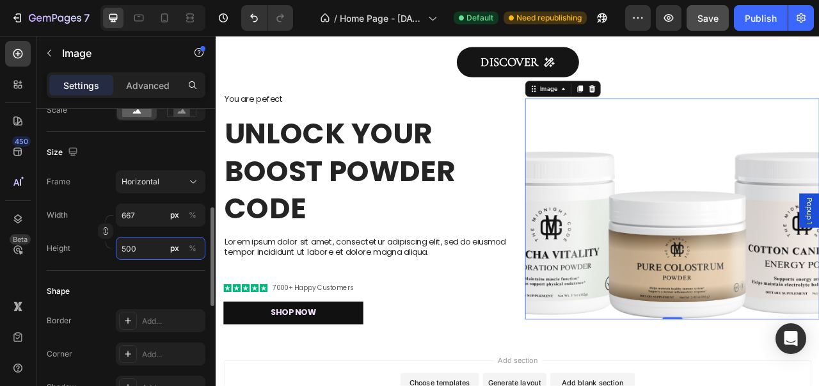
type input "67"
type input "50"
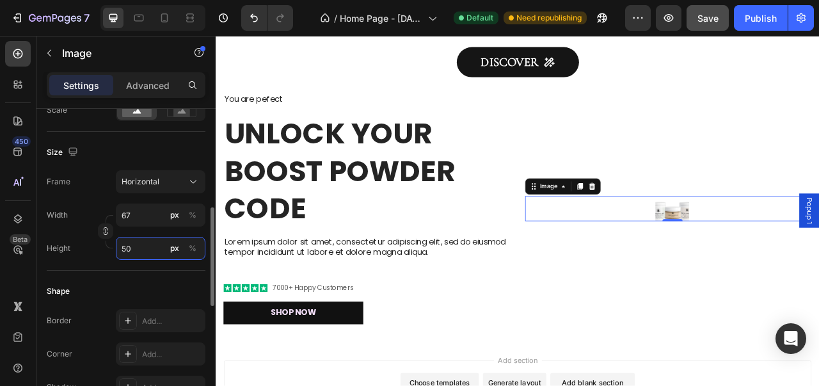
type input "7"
type input "5"
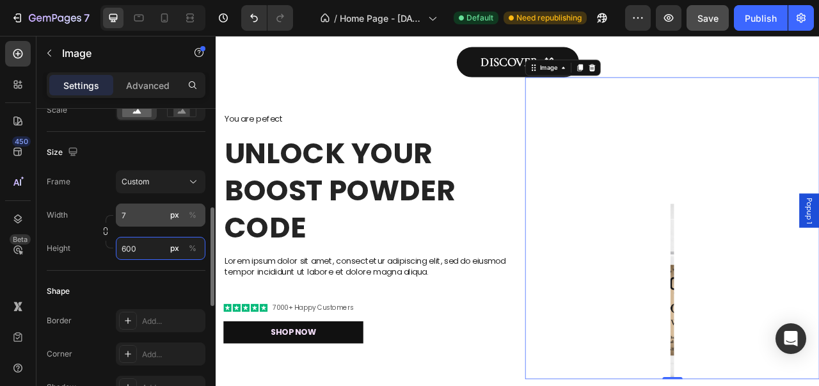
type input "600"
click at [157, 214] on input "7" at bounding box center [161, 214] width 90 height 23
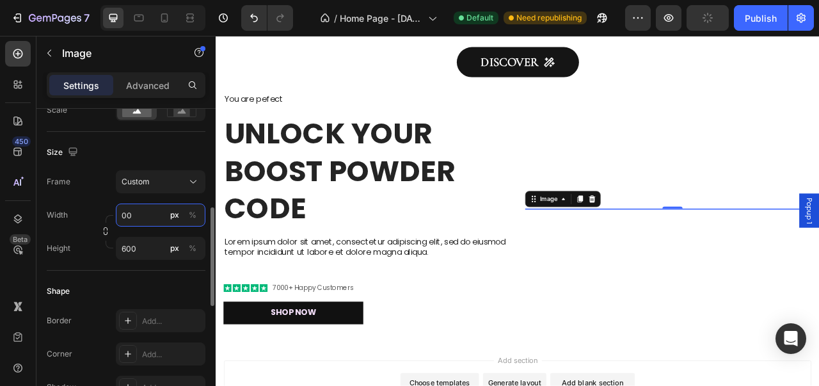
type input "0"
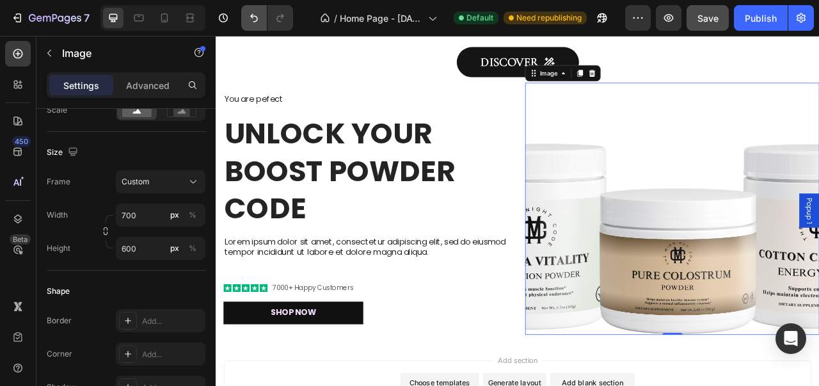
click at [257, 28] on button "Undo/Redo" at bounding box center [254, 18] width 26 height 26
type input "7"
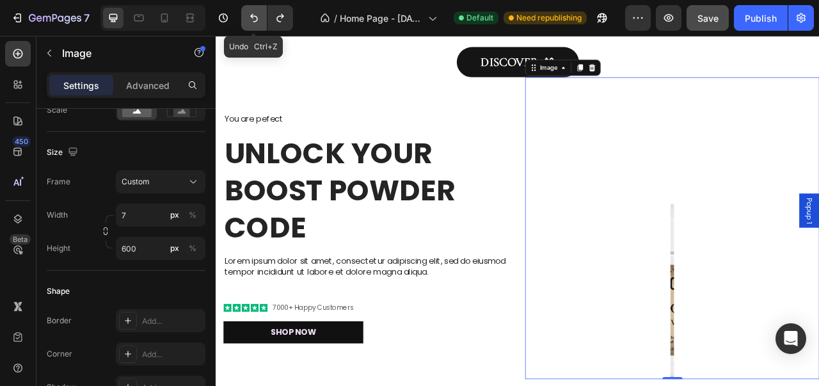
click at [257, 28] on button "Undo/Redo" at bounding box center [254, 18] width 26 height 26
type input "5"
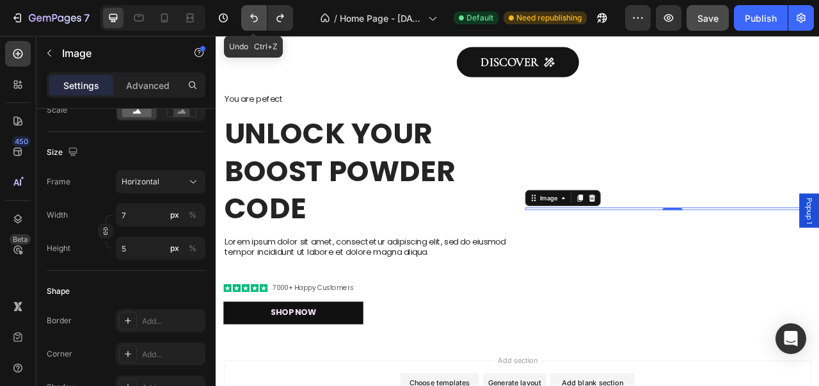
click at [257, 28] on button "Undo/Redo" at bounding box center [254, 18] width 26 height 26
type input "500"
type input "375"
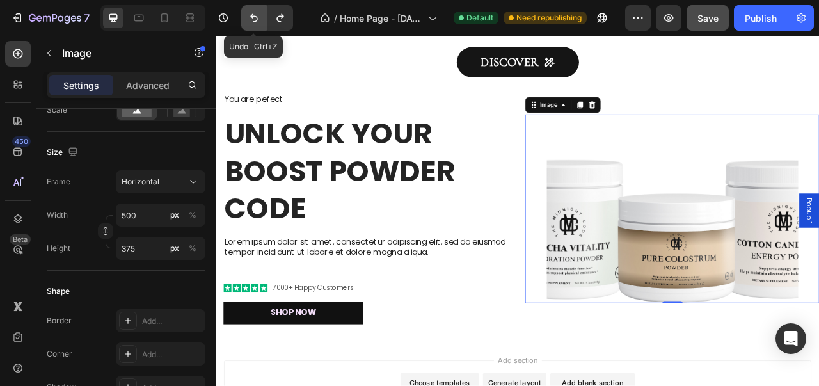
click at [257, 28] on button "Undo/Redo" at bounding box center [254, 18] width 26 height 26
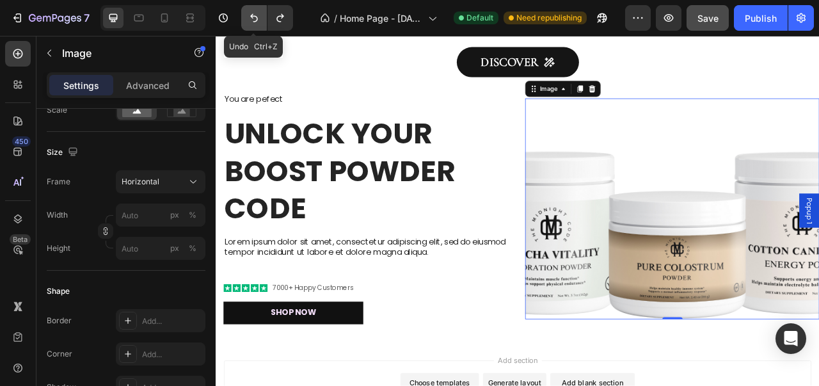
click at [257, 28] on button "Undo/Redo" at bounding box center [254, 18] width 26 height 26
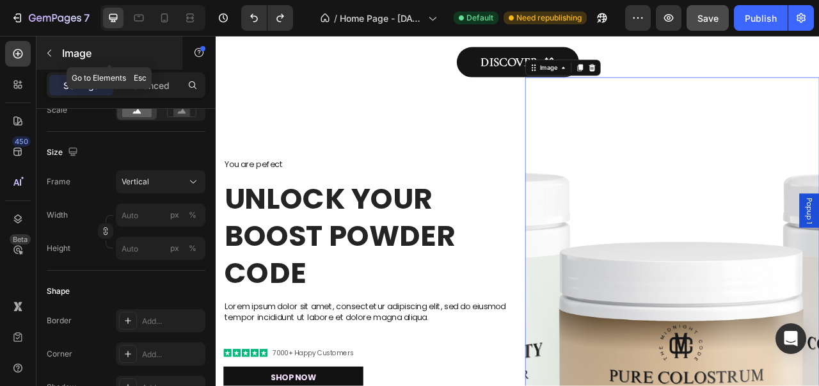
click at [54, 51] on icon "button" at bounding box center [49, 53] width 10 height 10
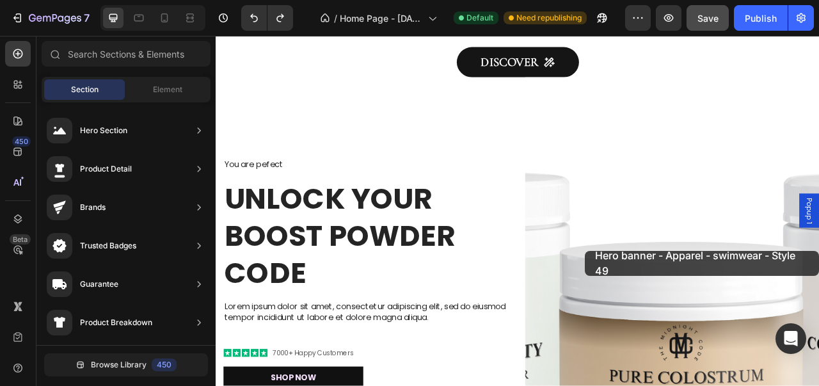
drag, startPoint x: 556, startPoint y: 320, endPoint x: 685, endPoint y: 309, distance: 129.7
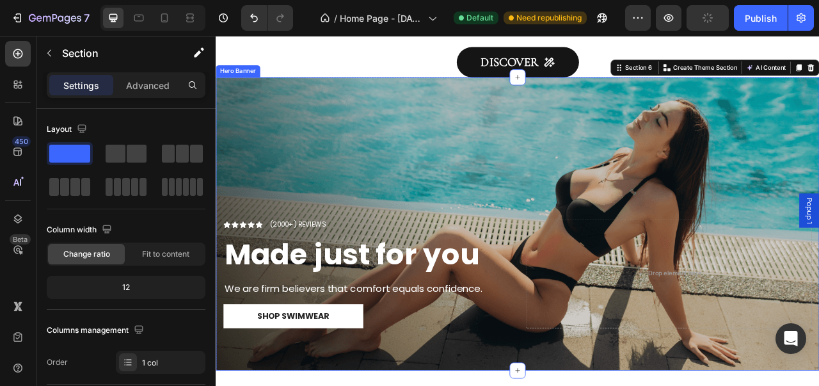
click at [660, 175] on div "Overlay" at bounding box center [600, 275] width 768 height 373
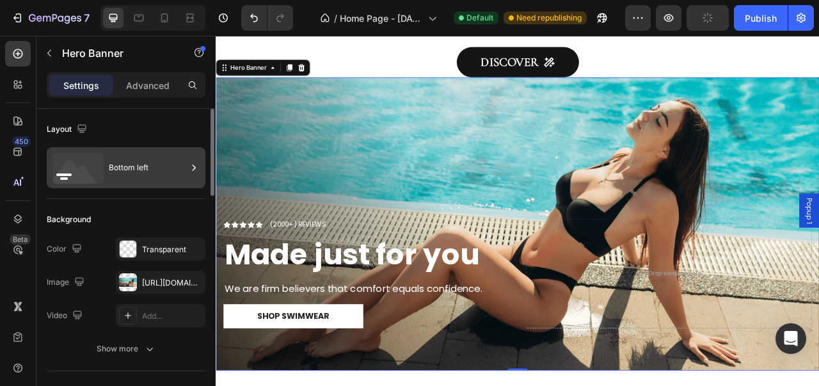
click at [107, 176] on div "Bottom left" at bounding box center [126, 167] width 159 height 41
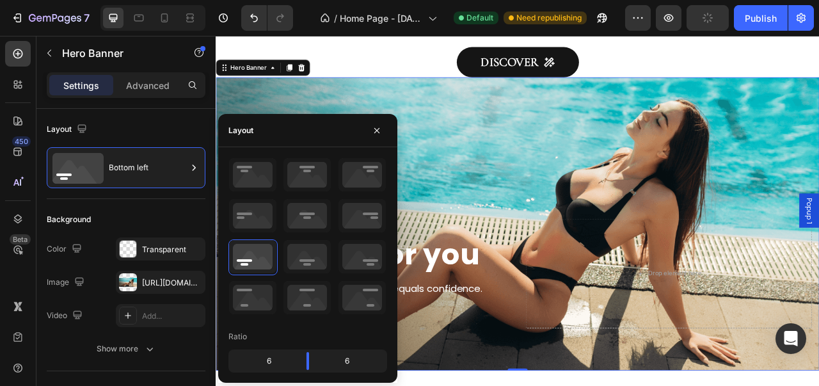
click at [150, 281] on div "https://cdn.shopify.com/s/files/1/0976/8219/4781/files/gempages_580975748945281…" at bounding box center [172, 283] width 60 height 12
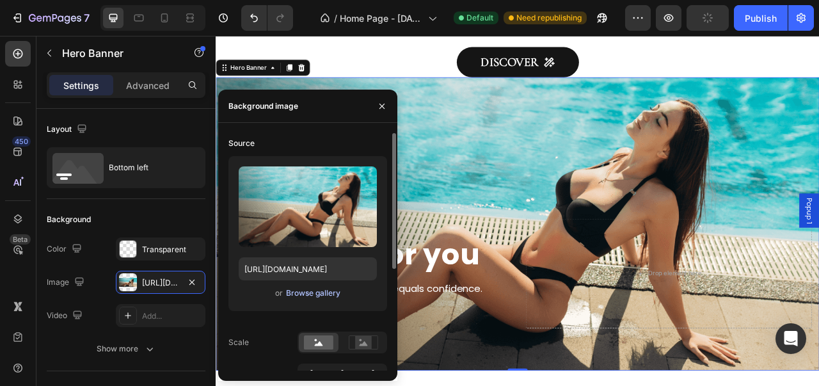
click at [289, 290] on div "Browse gallery" at bounding box center [313, 293] width 54 height 12
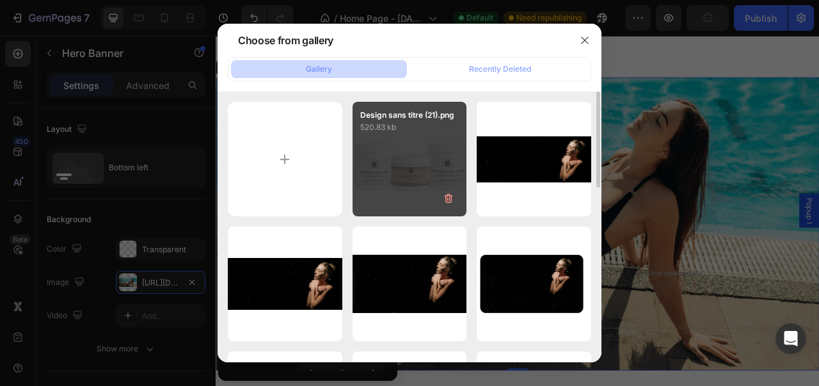
click at [381, 155] on div "Design sans titre (21).png 520.83 kb" at bounding box center [409, 159] width 115 height 115
type input "https://cdn.shopify.com/s/files/1/0976/8219/4781/files/gempages_580975748945281…"
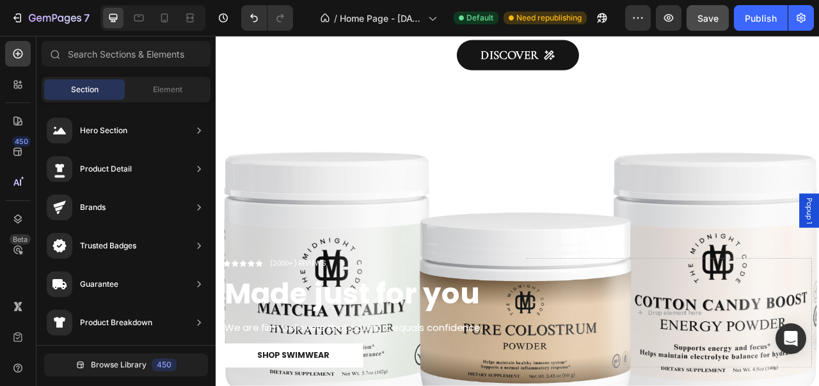
scroll to position [1515, 0]
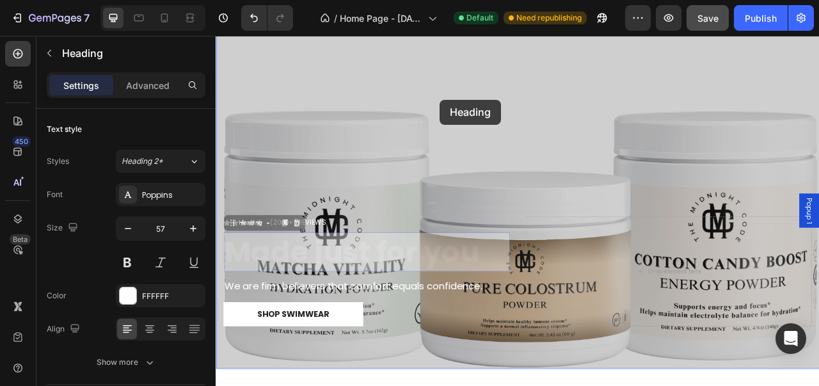
drag, startPoint x: 500, startPoint y: 154, endPoint x: 501, endPoint y: 117, distance: 37.1
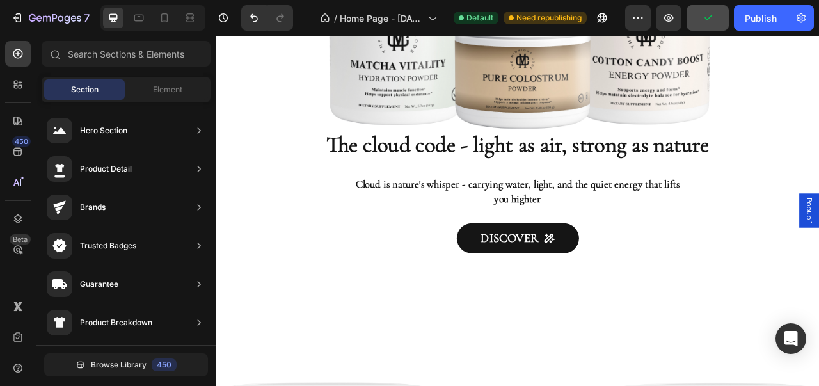
scroll to position [1400, 0]
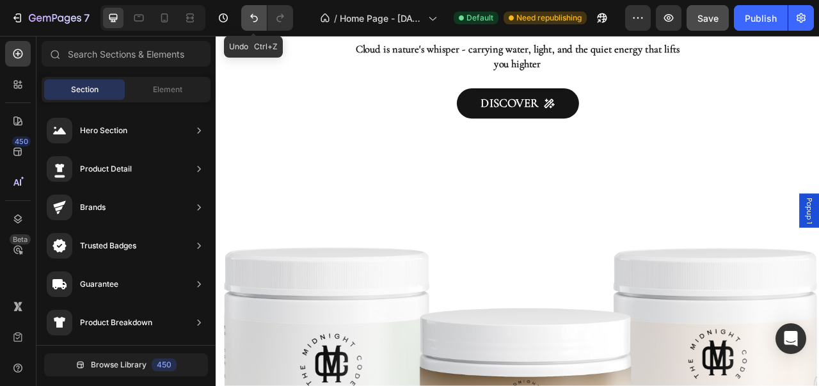
click at [255, 24] on icon "Undo/Redo" at bounding box center [254, 18] width 13 height 13
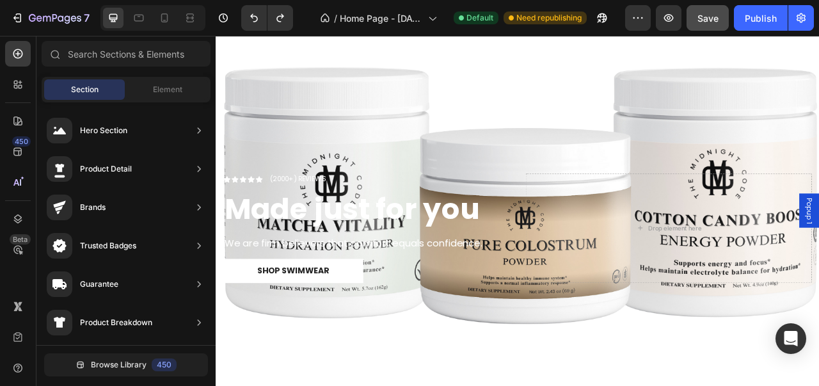
scroll to position [1573, 0]
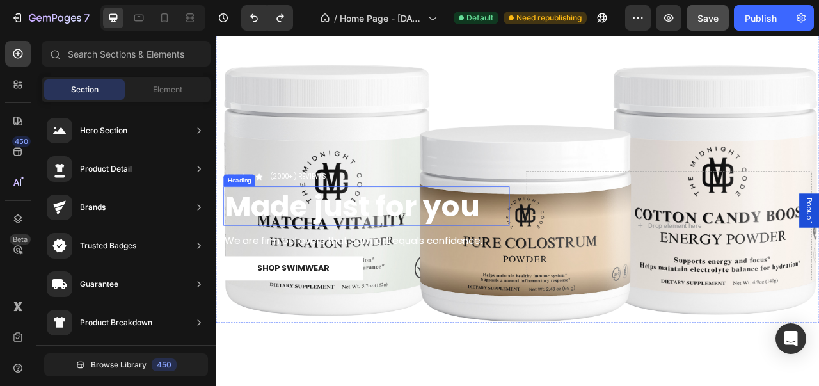
click at [478, 269] on strong "Made just for you" at bounding box center [388, 252] width 324 height 51
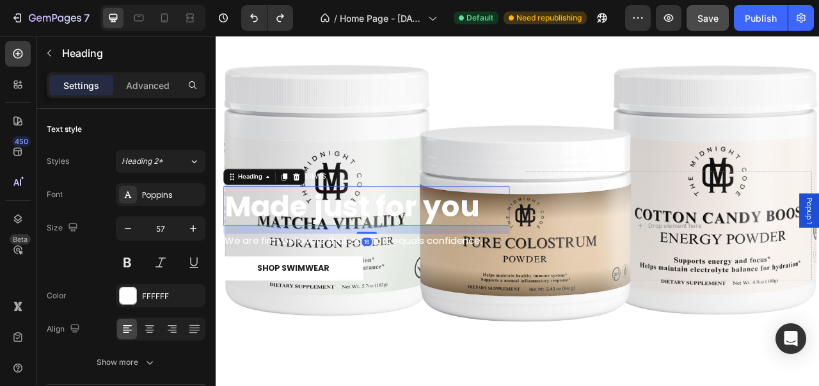
click at [559, 247] on h2 "Made just for you" at bounding box center [407, 253] width 364 height 50
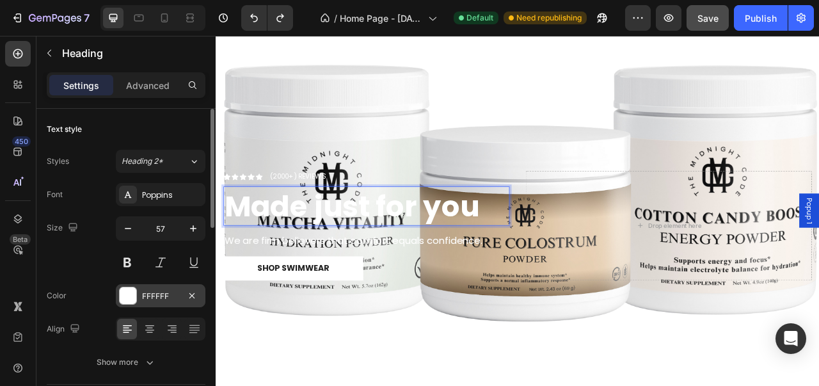
click at [126, 299] on div at bounding box center [128, 295] width 17 height 17
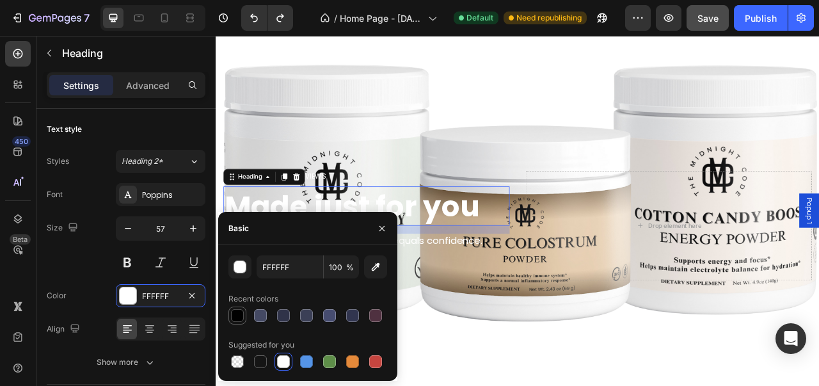
click at [239, 313] on div at bounding box center [237, 315] width 13 height 13
type input "000000"
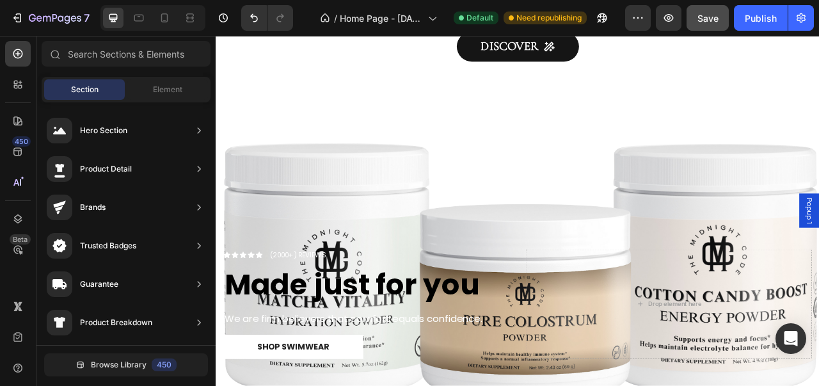
scroll to position [1446, 0]
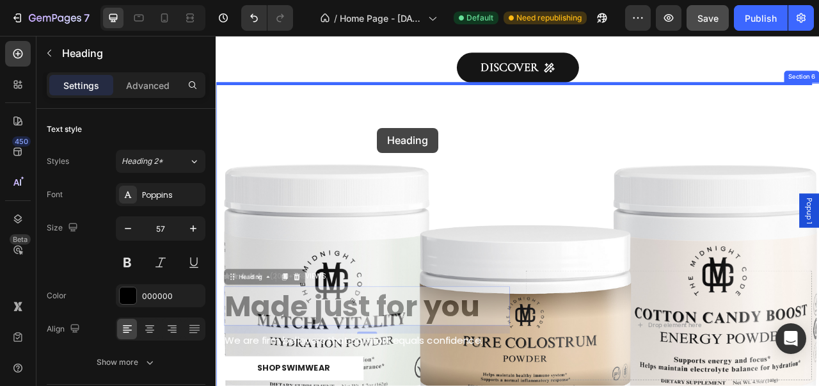
drag, startPoint x: 403, startPoint y: 399, endPoint x: 421, endPoint y: 153, distance: 246.3
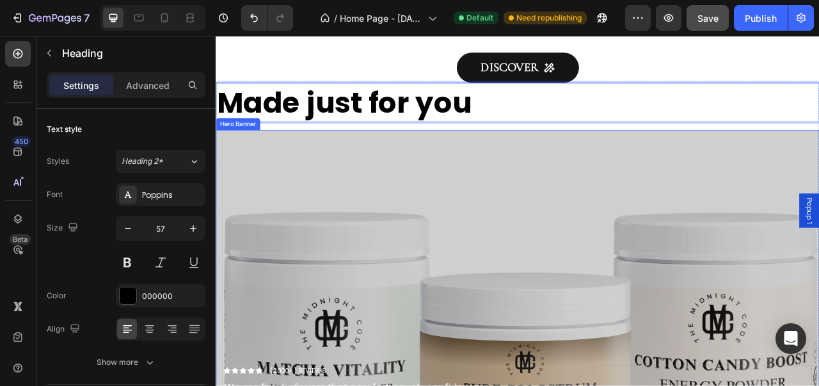
drag, startPoint x: 439, startPoint y: 128, endPoint x: 448, endPoint y: 169, distance: 41.9
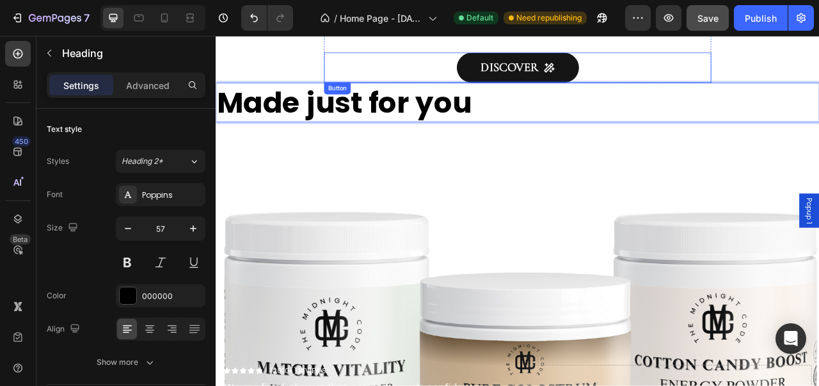
click at [454, 79] on div "DISCOVER Button" at bounding box center [599, 77] width 493 height 38
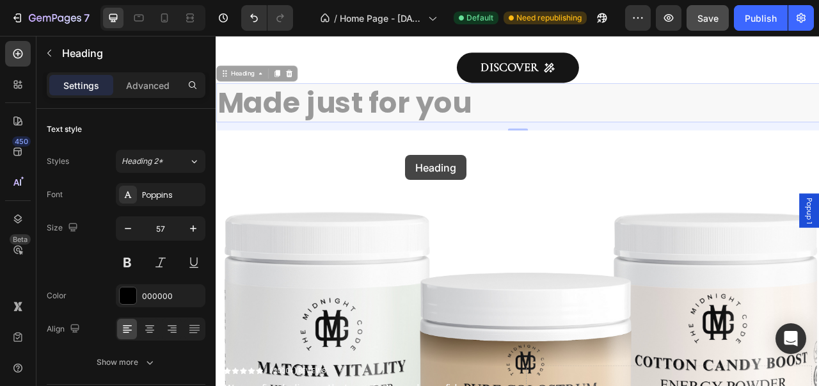
drag, startPoint x: 462, startPoint y: 141, endPoint x: 457, endPoint y: 187, distance: 46.3
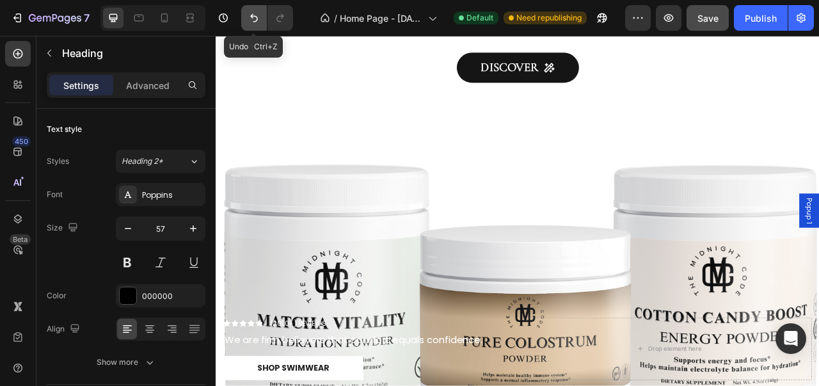
click at [262, 13] on button "Undo/Redo" at bounding box center [254, 18] width 26 height 26
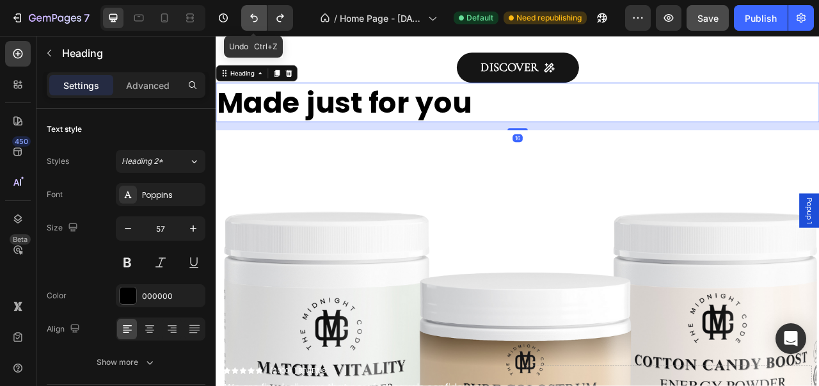
click at [262, 13] on button "Undo/Redo" at bounding box center [254, 18] width 26 height 26
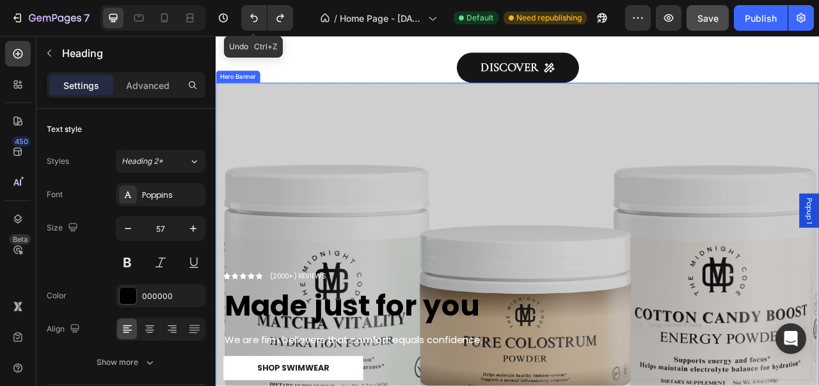
click at [367, 146] on div "Overlay" at bounding box center [600, 312] width 768 height 432
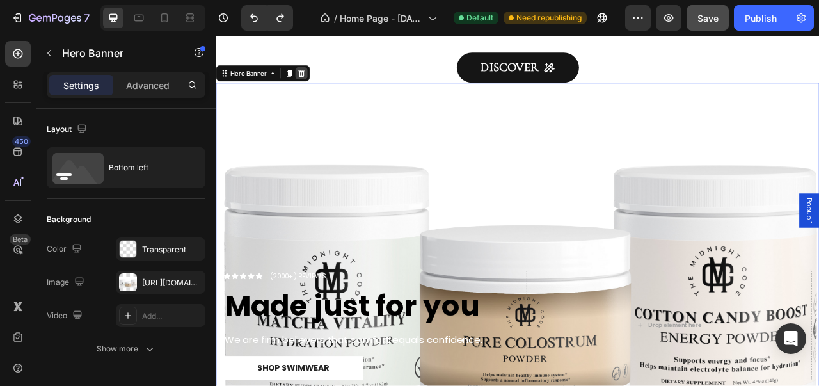
click at [320, 89] on icon at bounding box center [324, 84] width 10 height 10
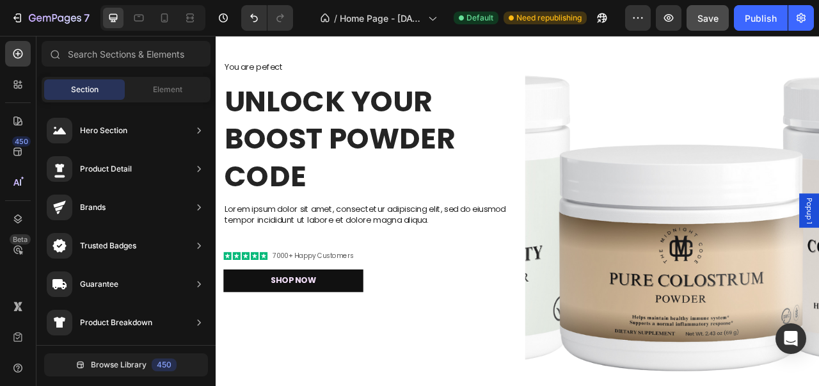
scroll to position [1549, 0]
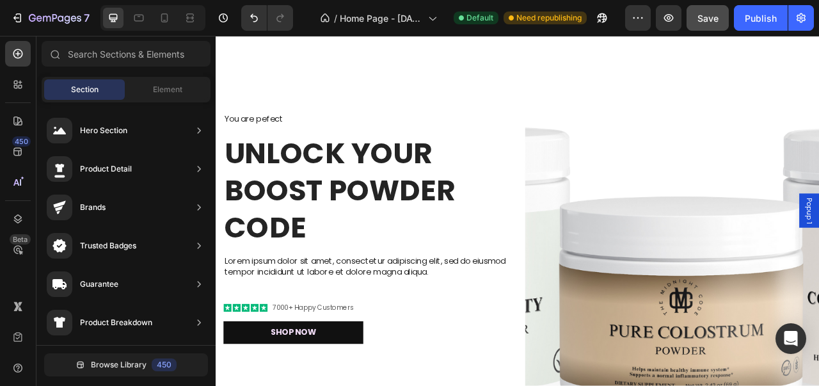
click at [795, 310] on img at bounding box center [796, 280] width 374 height 499
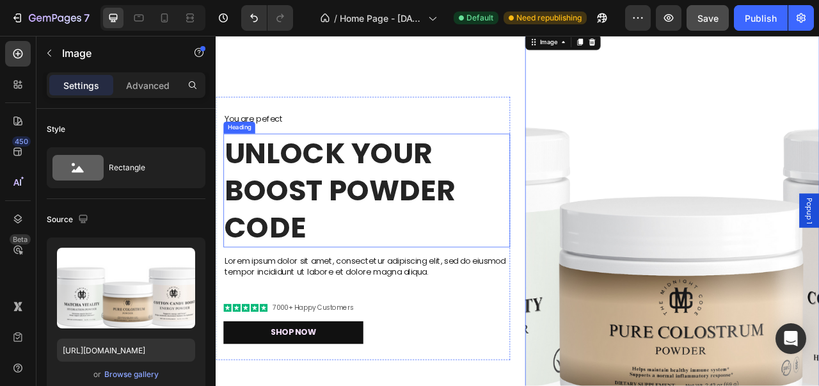
click at [552, 152] on div "You are pefect Text Block UNLOCK YOUR BOOST POWDER CODE Heading Lorem ipsum dol…" at bounding box center [407, 280] width 365 height 293
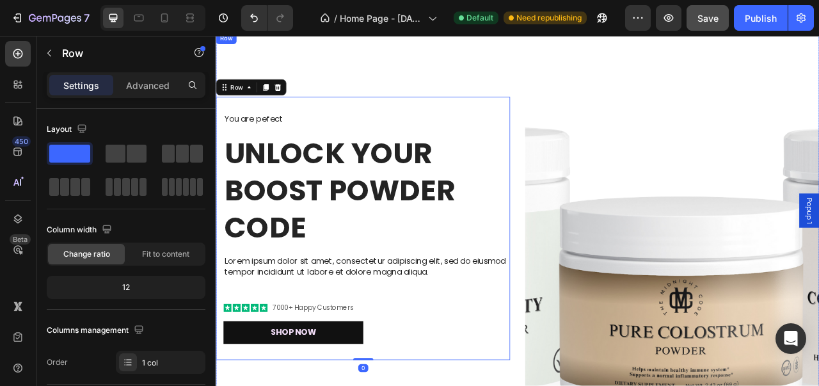
click at [581, 96] on div "You are pefect Text Block UNLOCK YOUR BOOST POWDER CODE Heading Lorem ipsum dol…" at bounding box center [403, 280] width 374 height 499
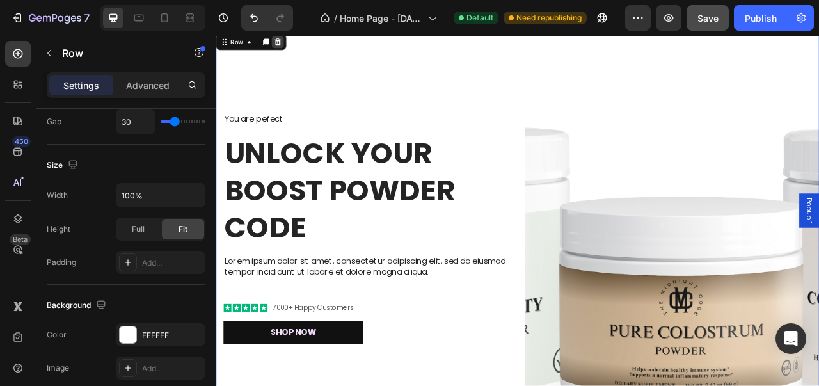
click at [297, 49] on div at bounding box center [294, 43] width 15 height 15
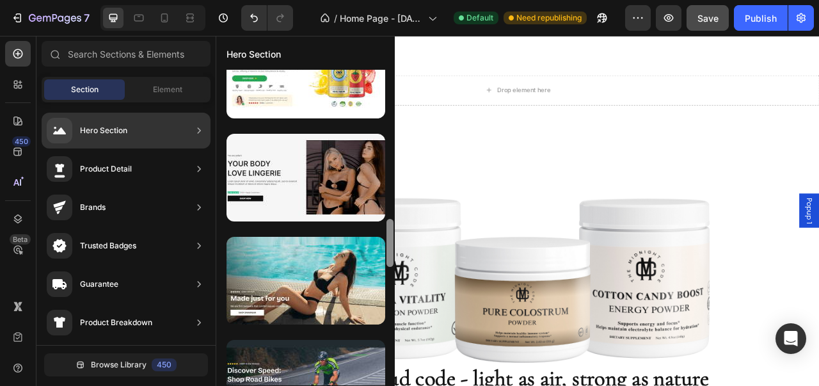
scroll to position [1284, 0]
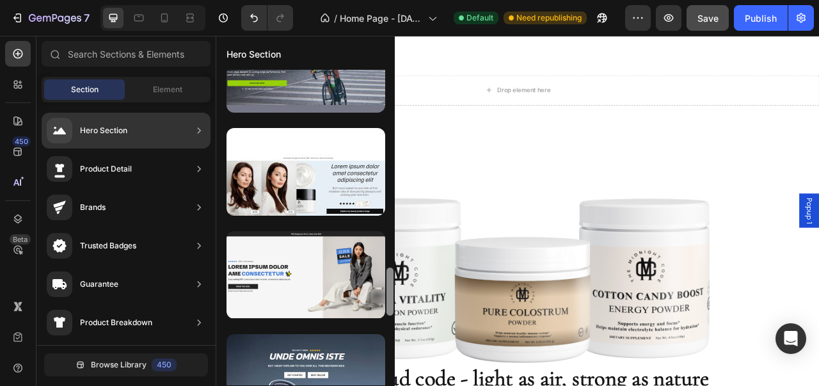
drag, startPoint x: 393, startPoint y: 250, endPoint x: 390, endPoint y: 276, distance: 25.8
click at [390, 276] on div at bounding box center [390, 227] width 10 height 315
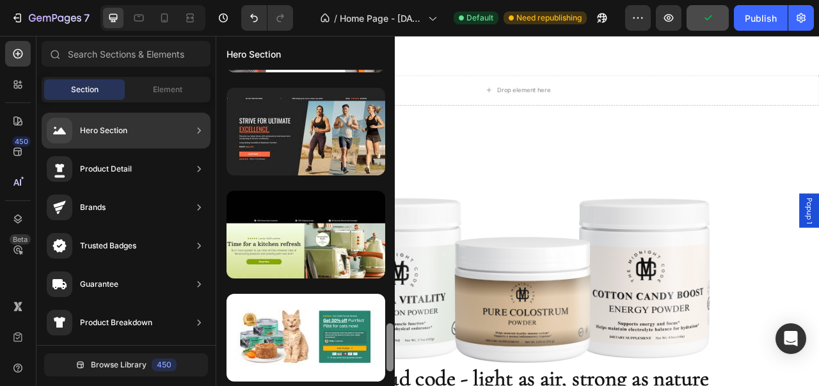
scroll to position [1758, 0]
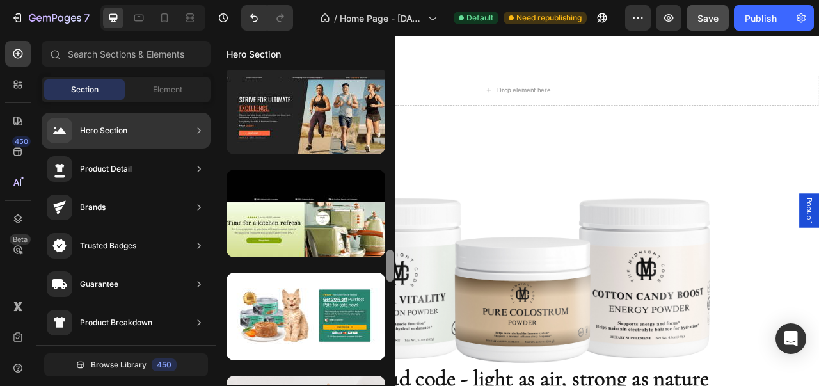
drag, startPoint x: 392, startPoint y: 280, endPoint x: 391, endPoint y: 352, distance: 72.9
click at [391, 352] on div at bounding box center [390, 227] width 10 height 315
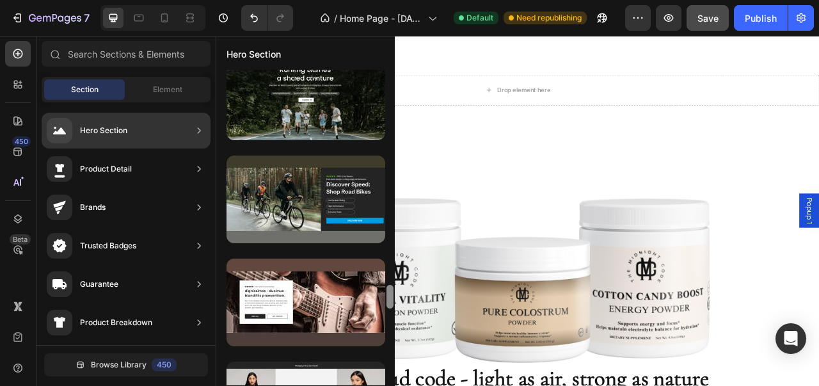
scroll to position [0, 0]
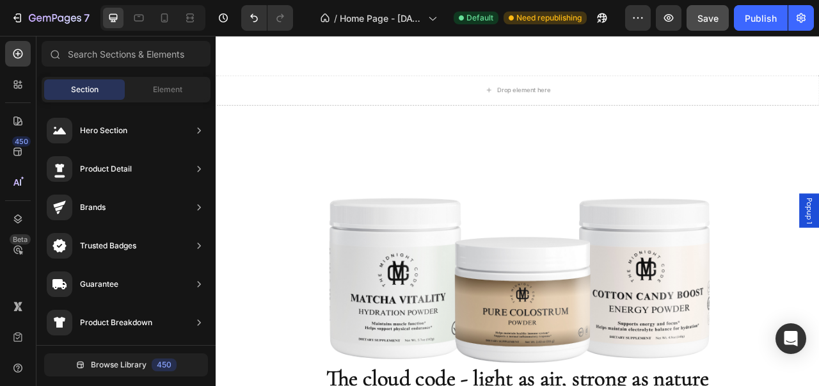
drag, startPoint x: 390, startPoint y: 118, endPoint x: 46, endPoint y: 265, distance: 373.9
click at [381, 0] on html "7 Version history / Home Page - Aug 23, 20:54:10 Default Need republishing Prev…" at bounding box center [409, 0] width 819 height 0
drag, startPoint x: 387, startPoint y: 143, endPoint x: 383, endPoint y: 392, distance: 249.5
click at [383, 0] on html "7 Version history / Home Page - Aug 23, 20:54:10 Default Need republishing Prev…" at bounding box center [409, 0] width 819 height 0
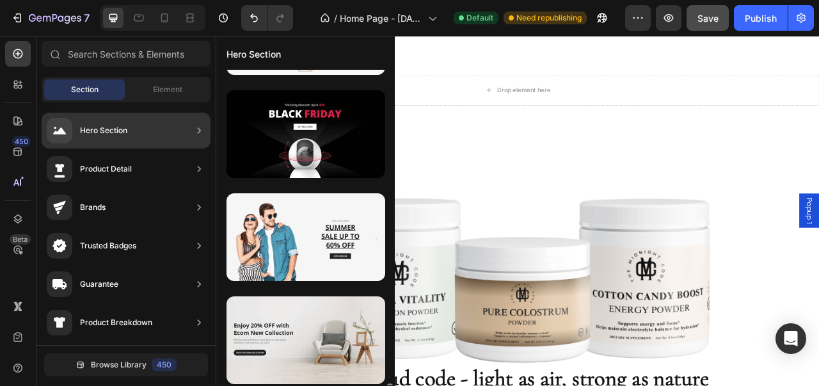
scroll to position [4865, 0]
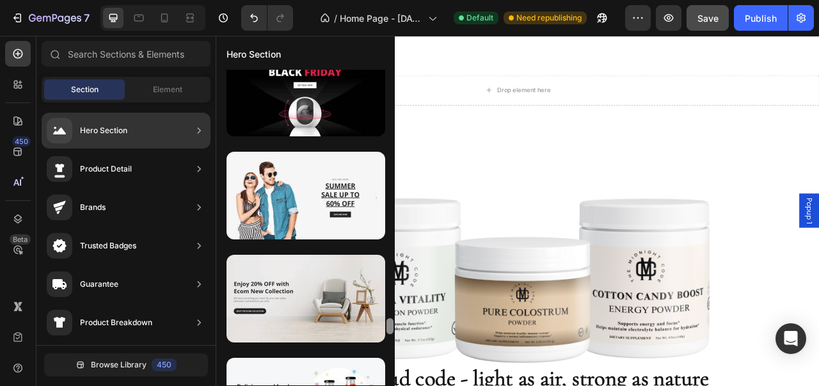
drag, startPoint x: 390, startPoint y: 127, endPoint x: 393, endPoint y: 382, distance: 255.2
click at [393, 382] on div at bounding box center [390, 227] width 10 height 315
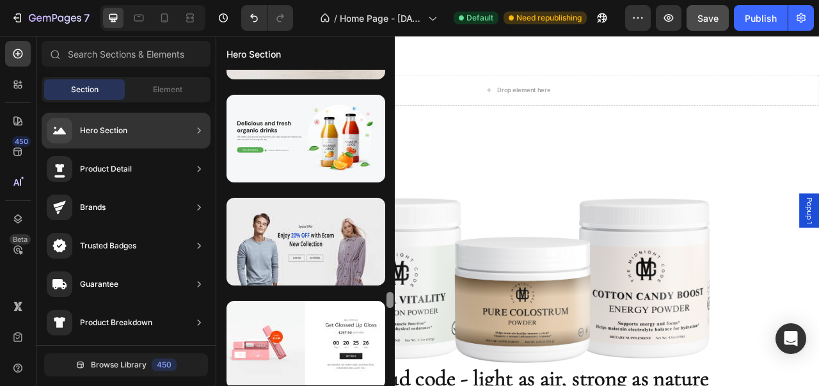
scroll to position [5153, 0]
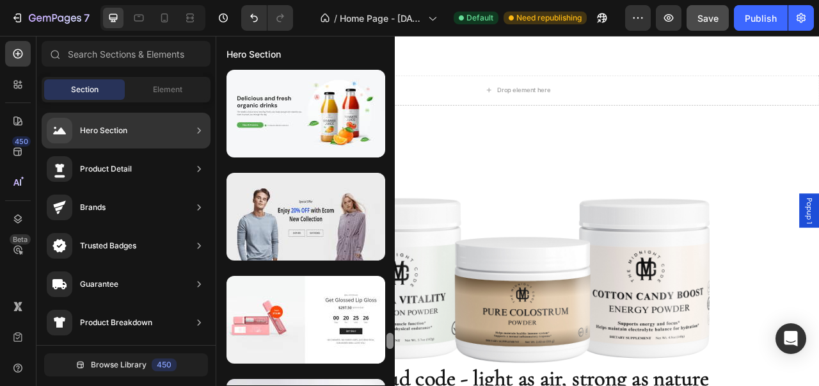
drag, startPoint x: 387, startPoint y: 330, endPoint x: 390, endPoint y: 345, distance: 14.9
click at [390, 345] on div at bounding box center [389, 341] width 7 height 16
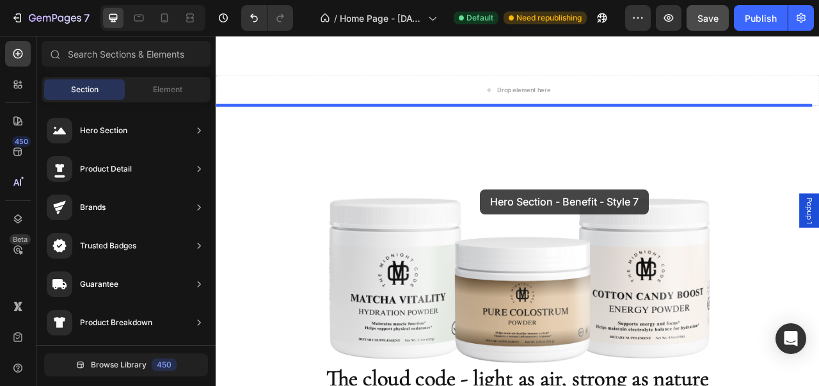
drag, startPoint x: 557, startPoint y: 184, endPoint x: 594, endPoint y: 196, distance: 39.8
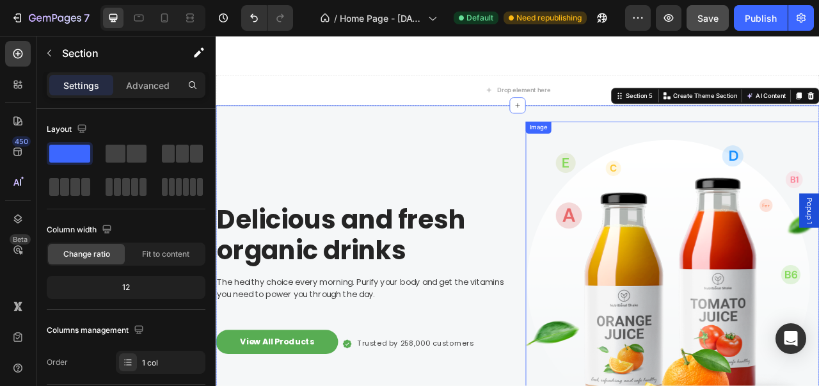
click at [760, 281] on img at bounding box center [797, 355] width 374 height 420
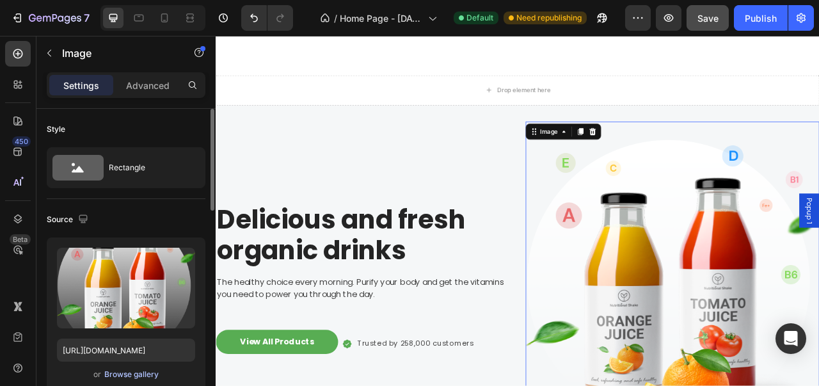
click at [130, 377] on div "Browse gallery" at bounding box center [131, 374] width 54 height 12
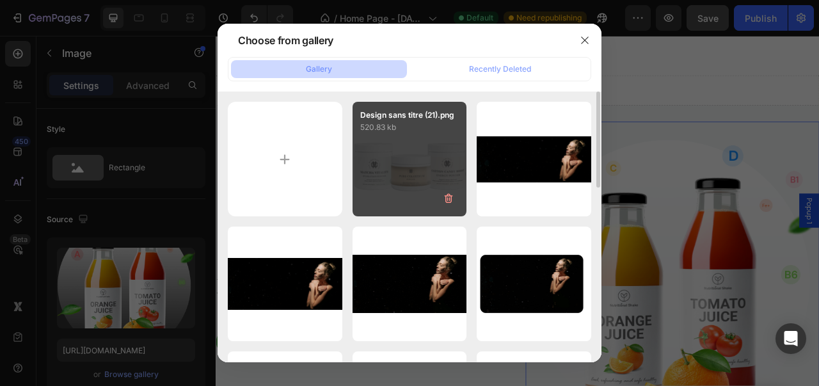
click at [368, 162] on div "Design sans titre (21).png 520.83 kb" at bounding box center [409, 159] width 115 height 115
type input "https://cdn.shopify.com/s/files/1/0976/8219/4781/files/gempages_580975748945281…"
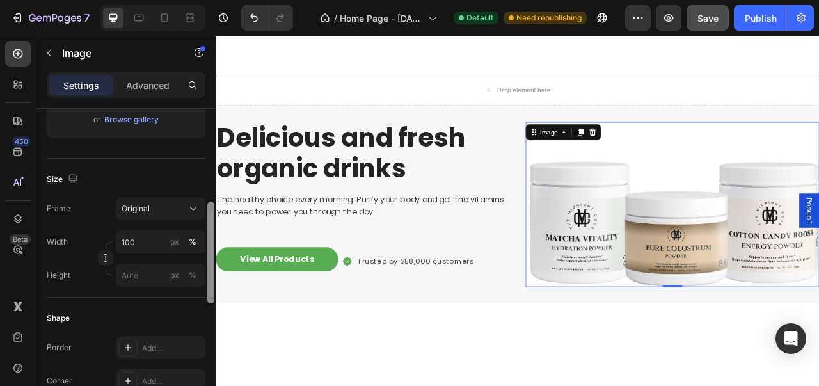
scroll to position [262, 0]
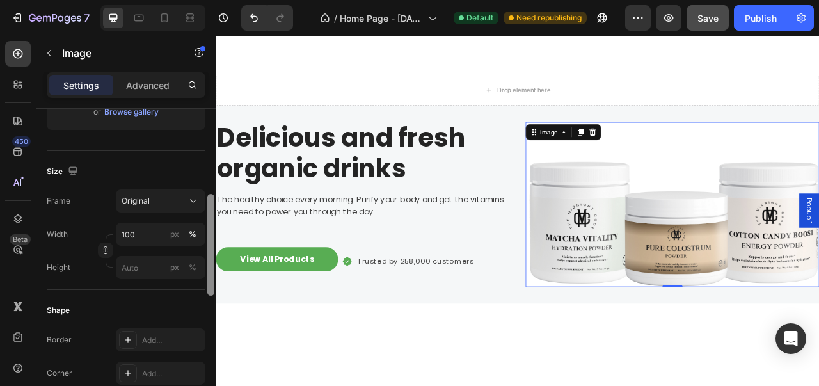
drag, startPoint x: 202, startPoint y: 278, endPoint x: 203, endPoint y: 286, distance: 7.8
click at [203, 286] on div "Style Rectangle Source Upload Image https://cdn.shopify.com/s/files/1/0976/8219…" at bounding box center [125, 265] width 179 height 313
click at [159, 241] on input "100" at bounding box center [161, 234] width 90 height 23
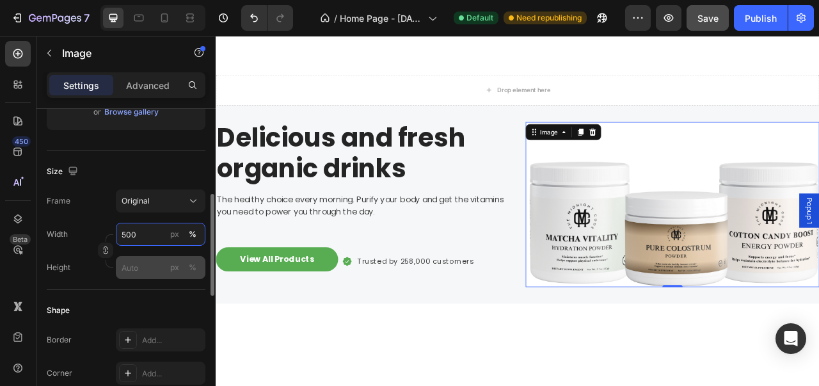
type input "500"
click at [154, 272] on input "px %" at bounding box center [161, 267] width 90 height 23
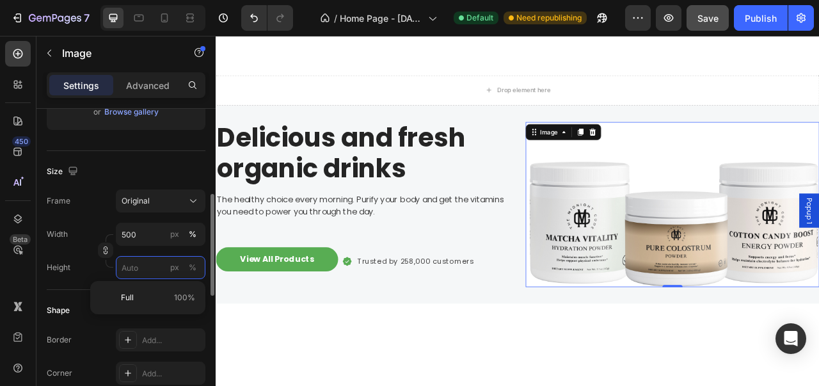
type input "5"
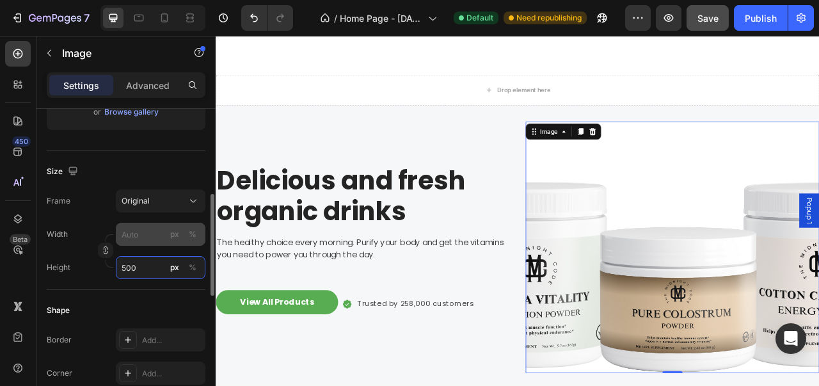
type input "500"
click at [146, 235] on input "px %" at bounding box center [161, 234] width 90 height 23
type input "6"
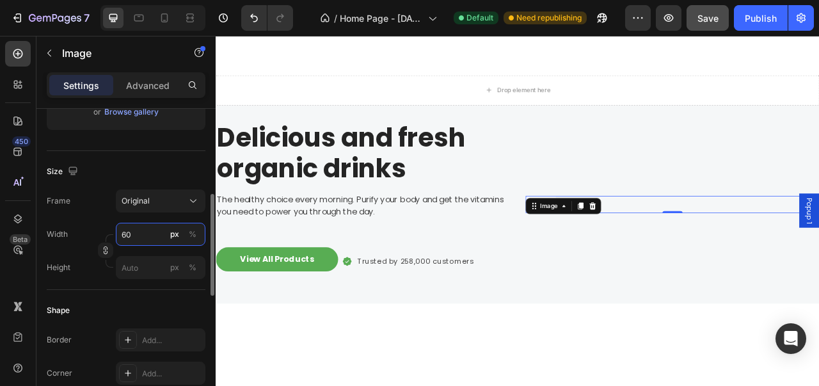
type input "6"
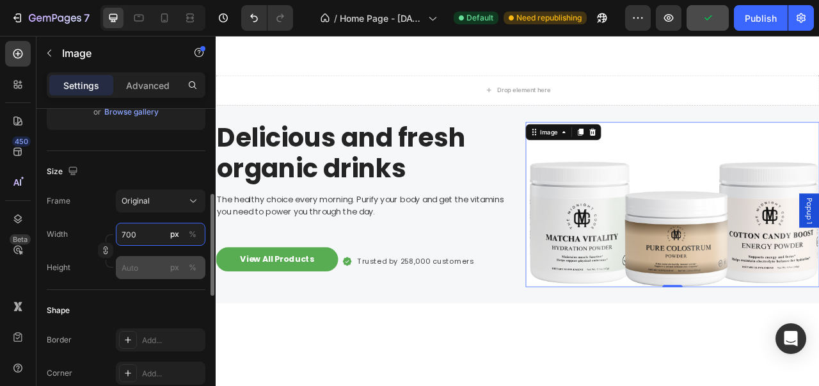
type input "700"
click at [142, 263] on input "px %" at bounding box center [161, 267] width 90 height 23
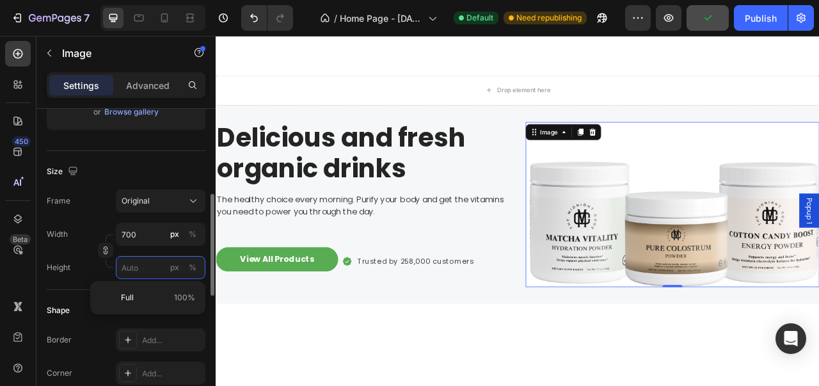
type input "5"
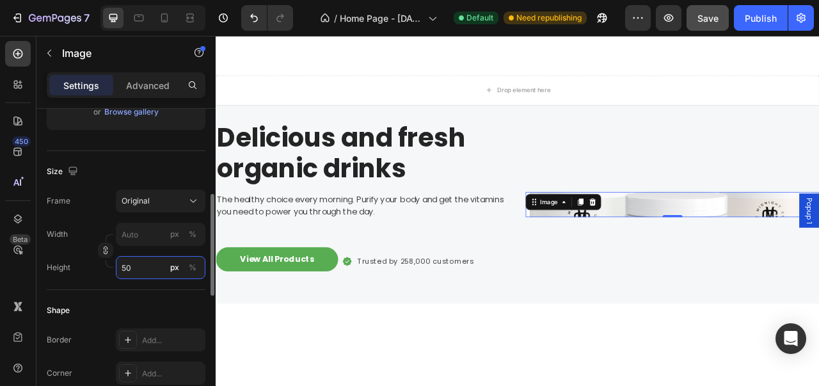
type input "5"
type input "500"
click at [154, 246] on div "Width px % Height 500 px %" at bounding box center [126, 251] width 159 height 56
click at [155, 240] on input "px %" at bounding box center [161, 234] width 90 height 23
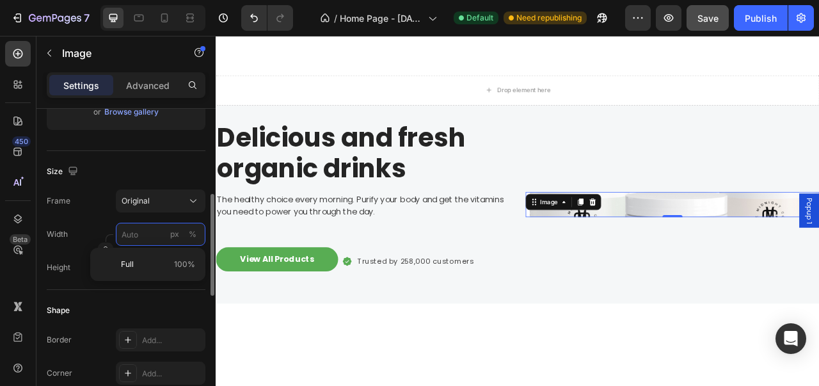
type input "7"
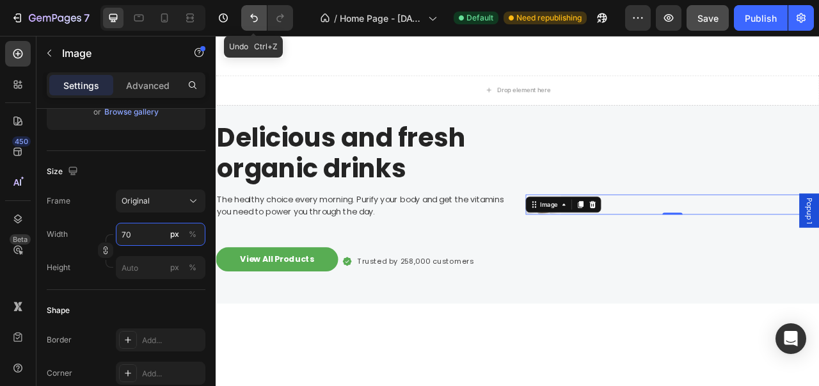
type input "70"
click at [258, 15] on icon "Undo/Redo" at bounding box center [254, 18] width 13 height 13
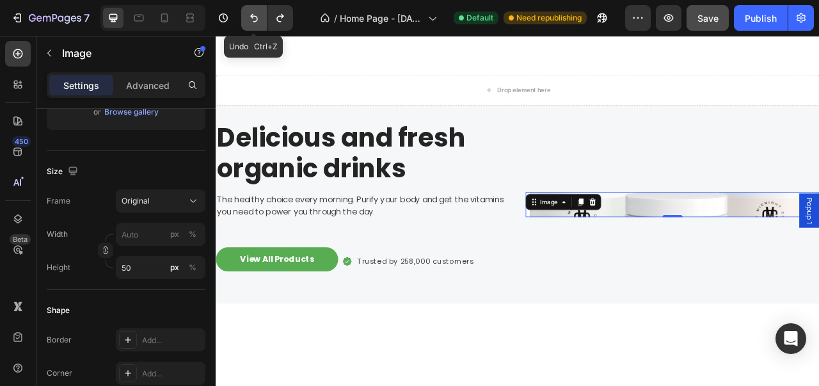
click at [258, 15] on icon "Undo/Redo" at bounding box center [254, 18] width 13 height 13
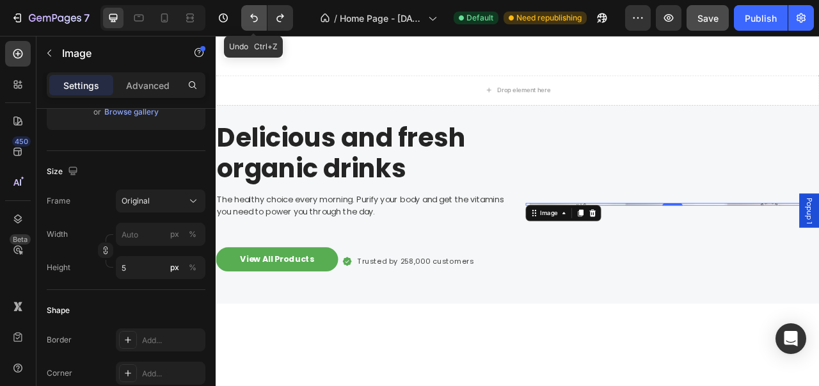
click at [258, 15] on icon "Undo/Redo" at bounding box center [254, 18] width 13 height 13
type input "50"
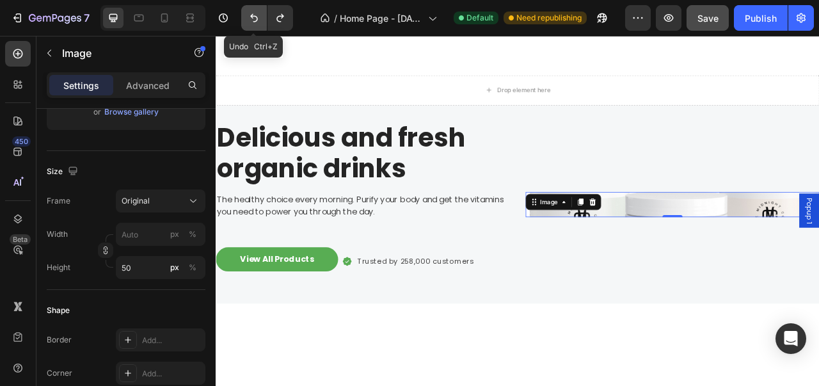
click at [258, 15] on icon "Undo/Redo" at bounding box center [254, 18] width 13 height 13
type input "700"
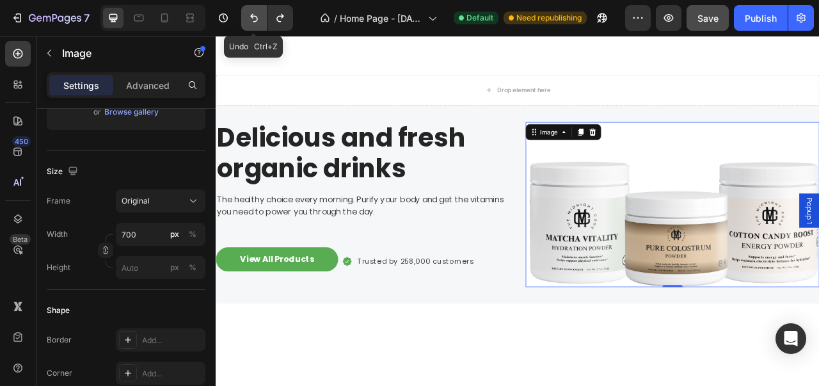
click at [258, 15] on icon "Undo/Redo" at bounding box center [254, 18] width 13 height 13
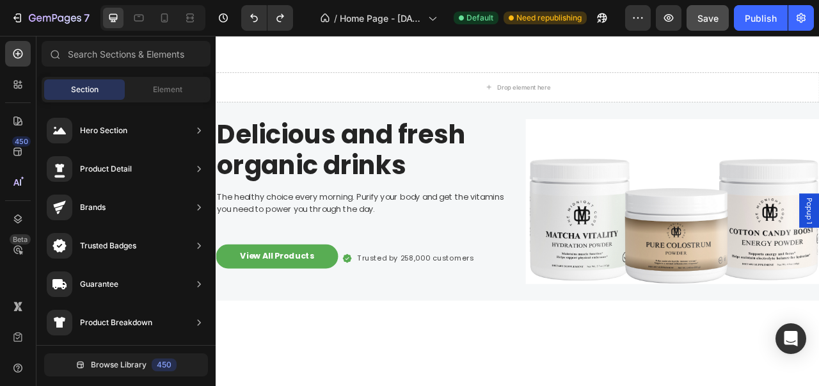
scroll to position [941, 0]
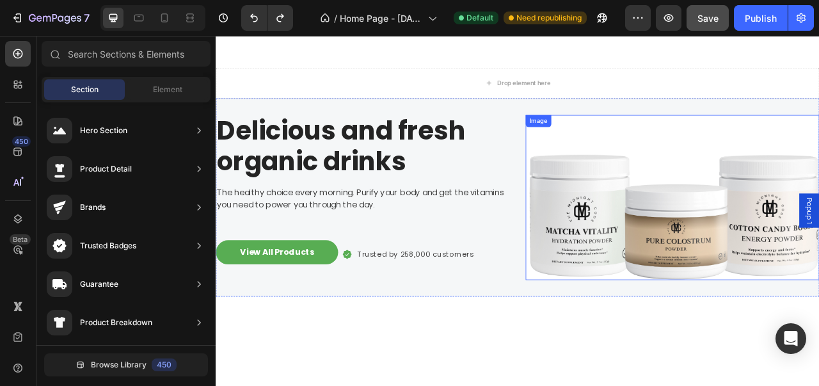
click at [818, 299] on img at bounding box center [797, 242] width 374 height 210
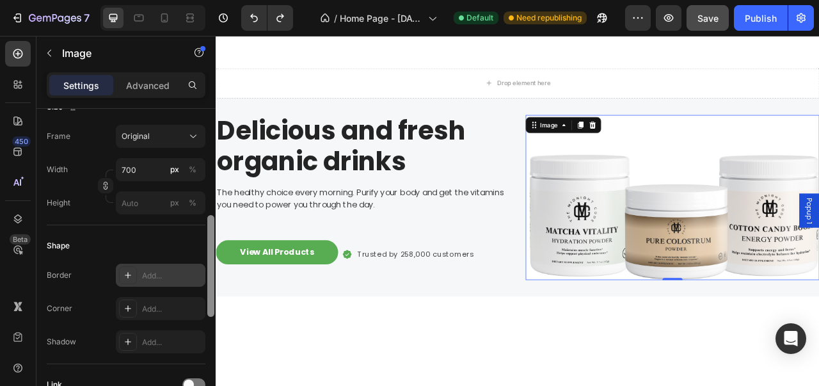
scroll to position [317, 0]
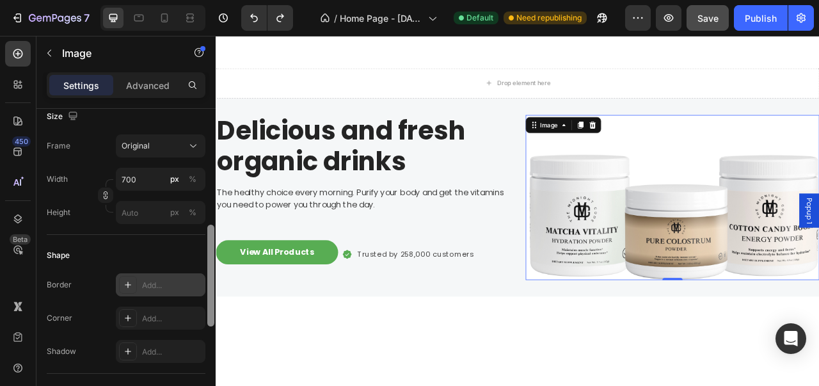
drag, startPoint x: 213, startPoint y: 169, endPoint x: 200, endPoint y: 272, distance: 104.4
click at [200, 272] on div "Style Rectangle Source Upload Image https://cdn.shopify.com/s/files/1/0976/8219…" at bounding box center [125, 265] width 179 height 313
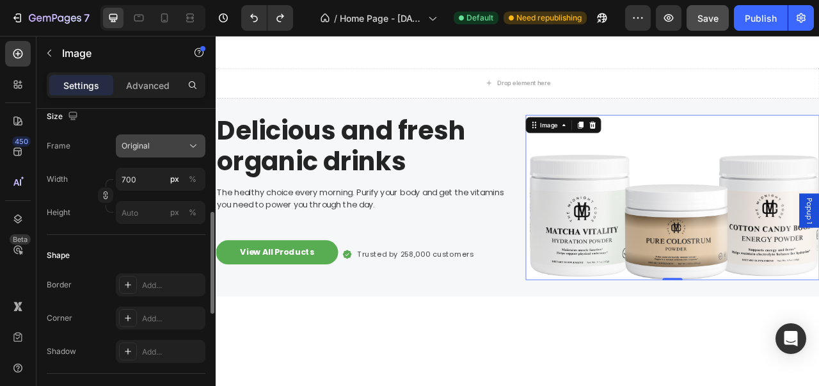
click at [200, 149] on button "Original" at bounding box center [161, 145] width 90 height 23
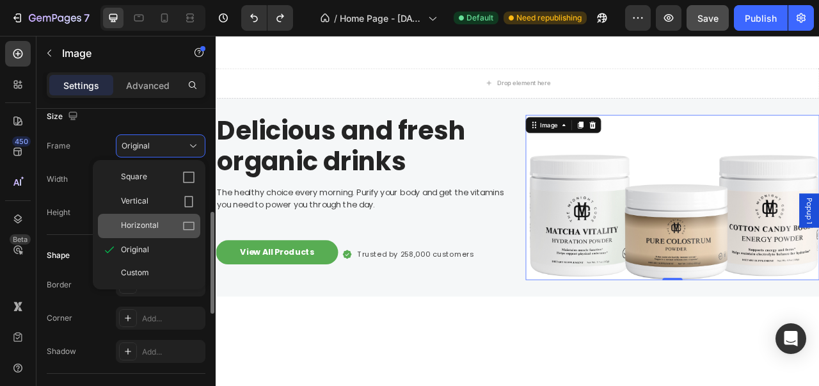
click at [177, 219] on div "Horizontal" at bounding box center [158, 225] width 74 height 13
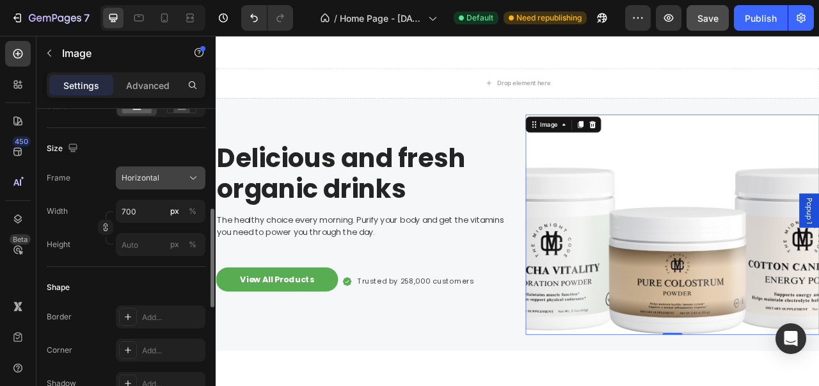
click at [187, 173] on icon at bounding box center [193, 177] width 13 height 13
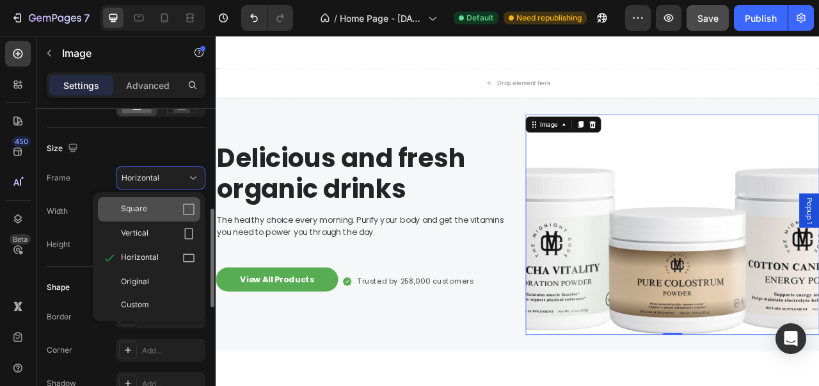
click at [174, 210] on div "Square" at bounding box center [158, 209] width 74 height 13
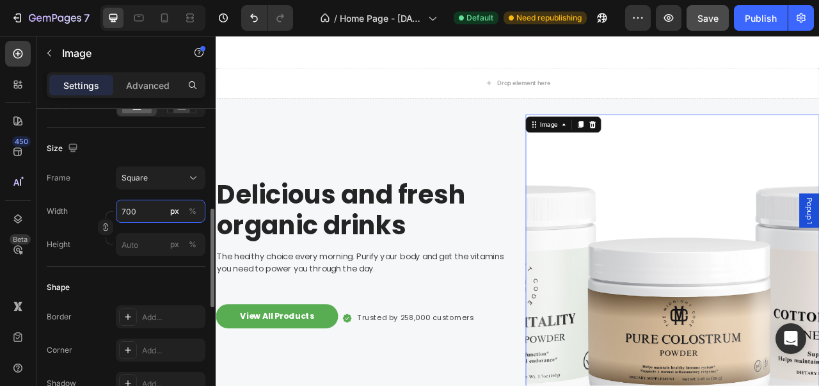
click at [157, 210] on input "700" at bounding box center [161, 211] width 90 height 23
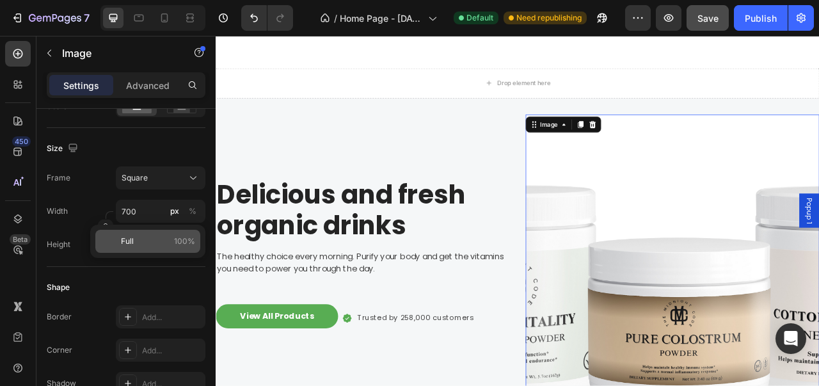
click at [150, 246] on p "Full 100%" at bounding box center [158, 241] width 74 height 12
click at [150, 246] on input "px %" at bounding box center [161, 244] width 90 height 23
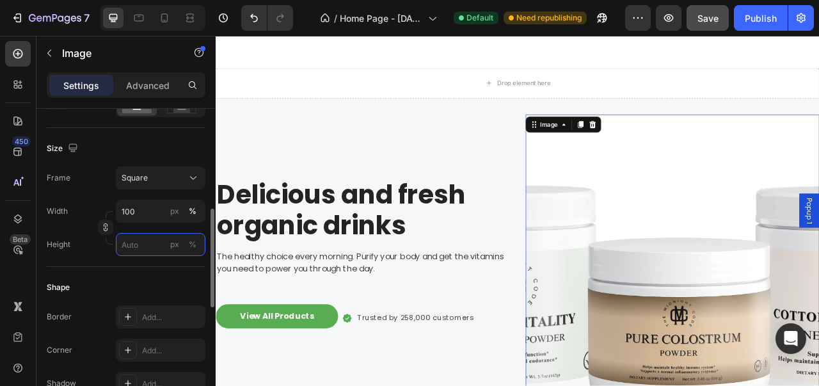
click at [150, 246] on input "px %" at bounding box center [161, 244] width 90 height 23
type input "8"
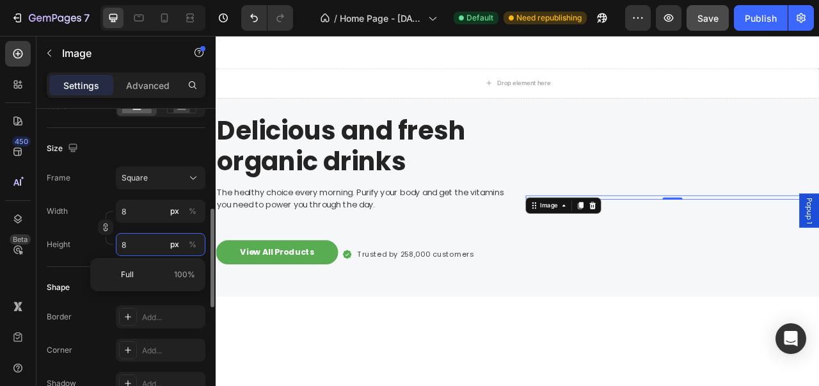
type input "80"
type input "800"
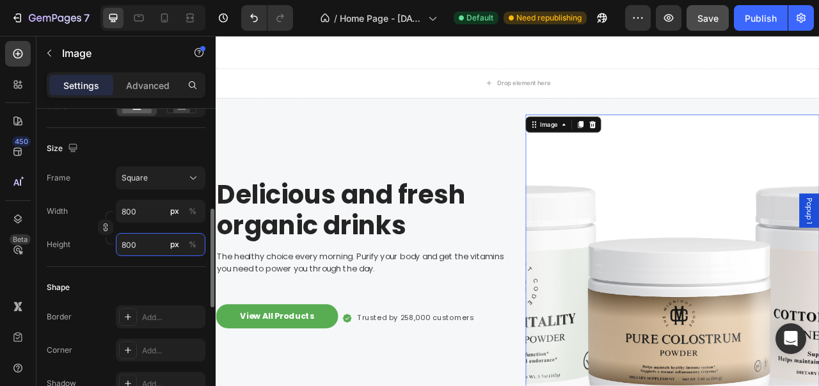
type input "80"
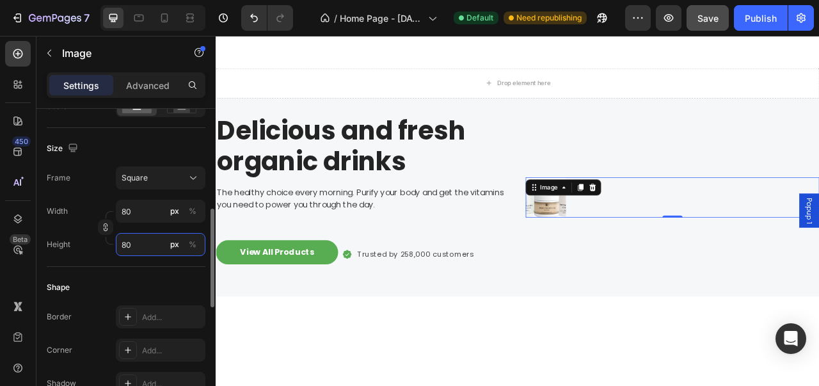
type input "8"
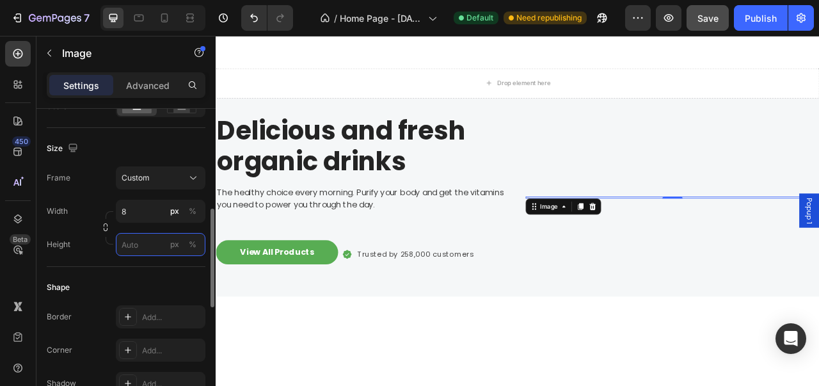
type input "8"
type input "85"
type input "850"
type input "8500"
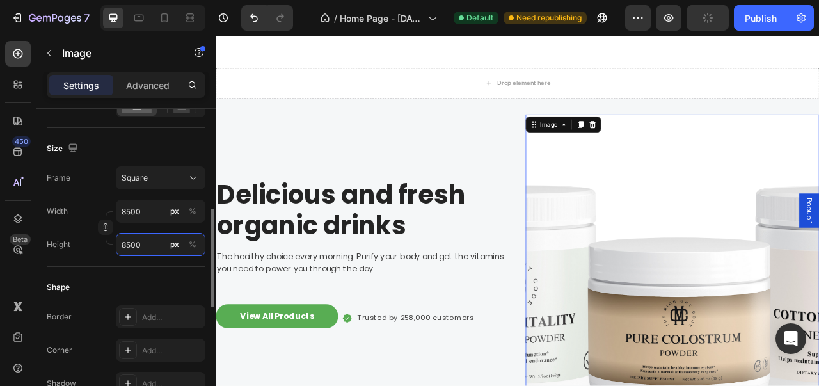
type input "8500"
click at [152, 224] on div "Width 8500 px % Height 8500 px %" at bounding box center [126, 228] width 159 height 56
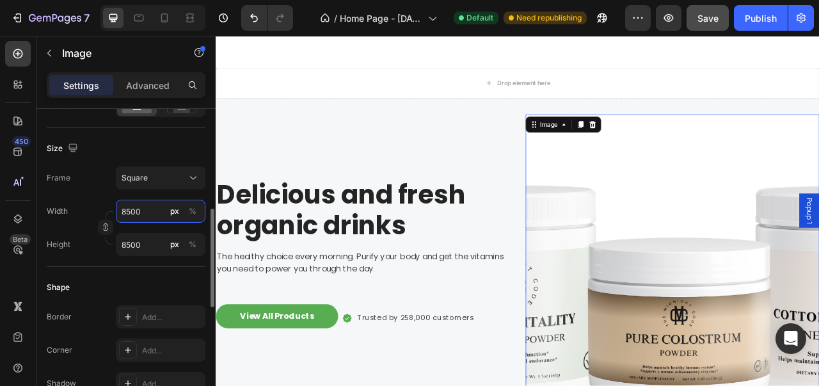
click at [160, 209] on input "8500" at bounding box center [161, 211] width 90 height 23
type input "5"
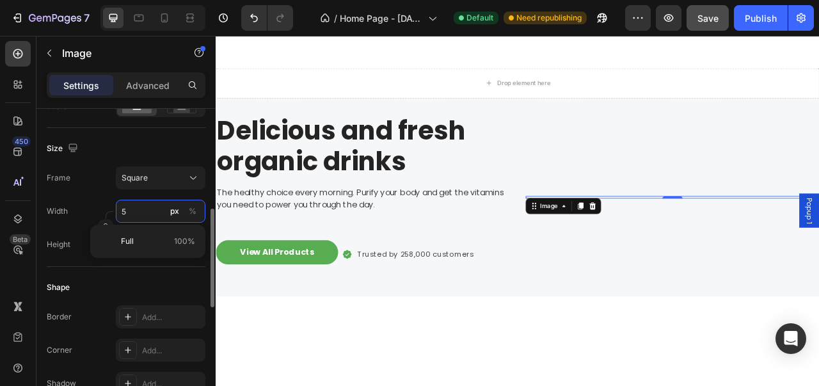
type input "50"
type input "500"
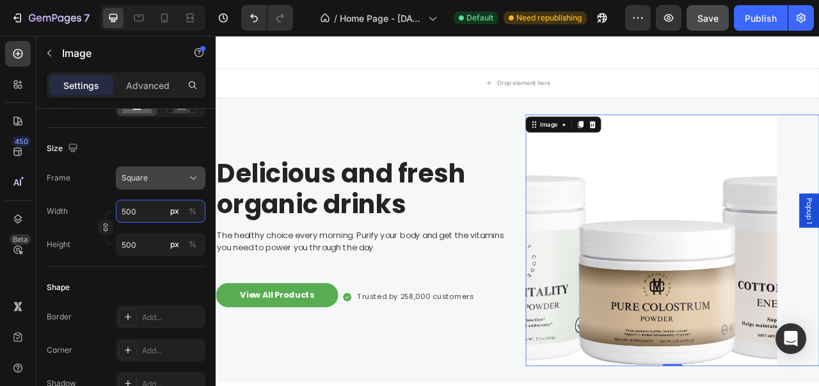
type input "500"
click at [173, 184] on button "Square" at bounding box center [161, 177] width 90 height 23
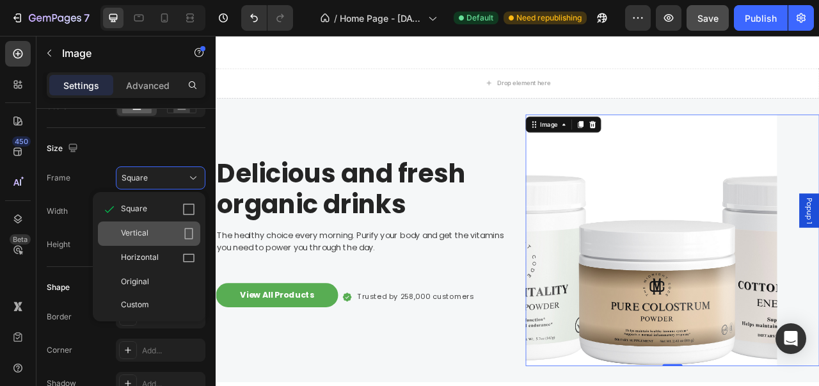
click at [179, 233] on div "Vertical" at bounding box center [158, 233] width 74 height 13
type input "667"
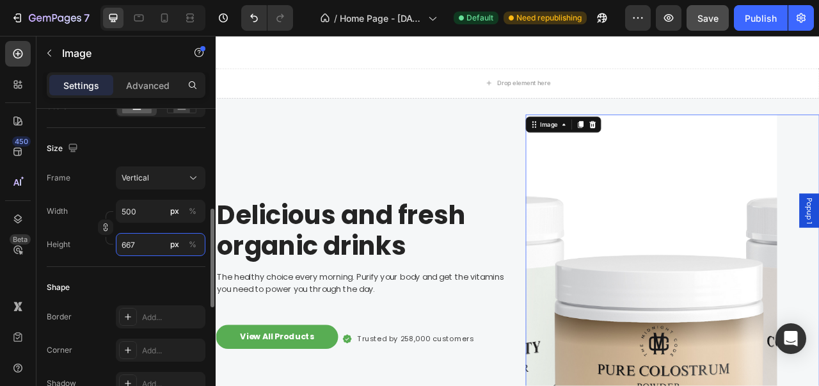
click at [155, 246] on input "667" at bounding box center [161, 244] width 90 height 23
type input "5"
type input "70"
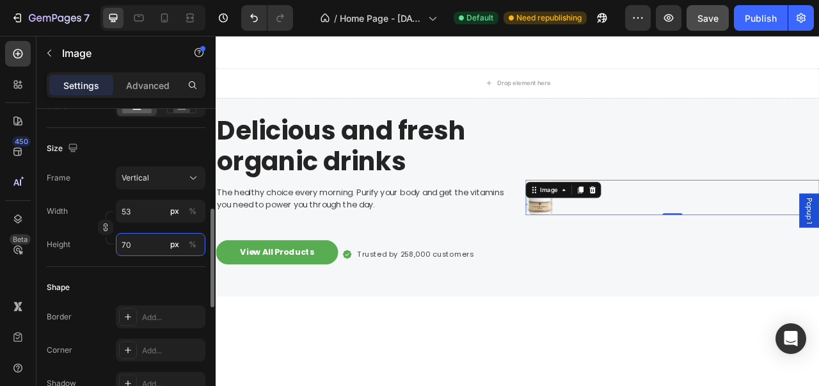
type input "525"
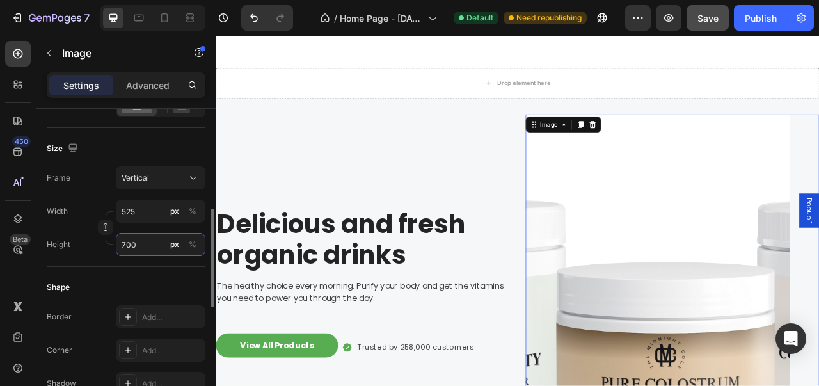
type input "70"
type input "53"
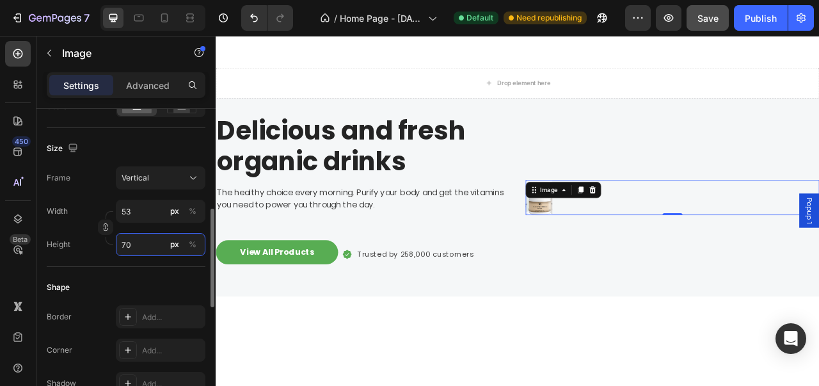
type input "7"
type input "5"
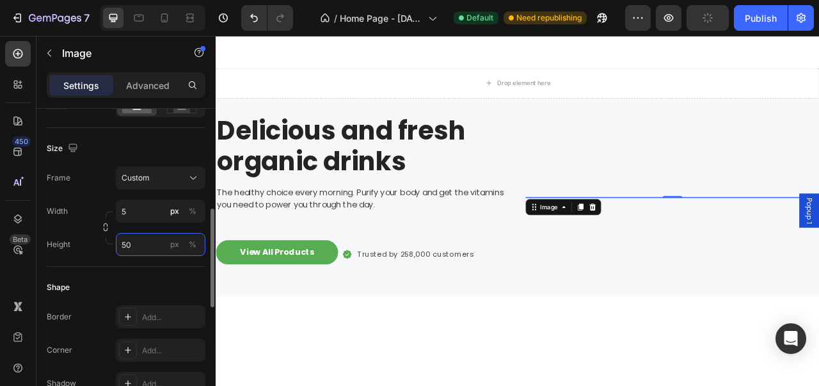
type input "7"
type input "53"
type input "70"
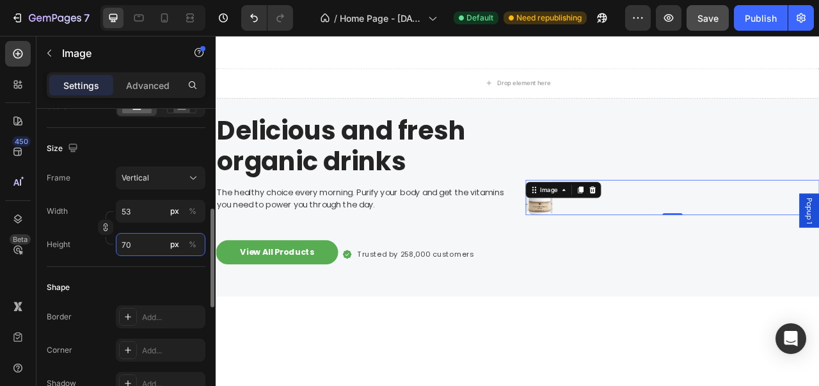
type input "5"
type input "7"
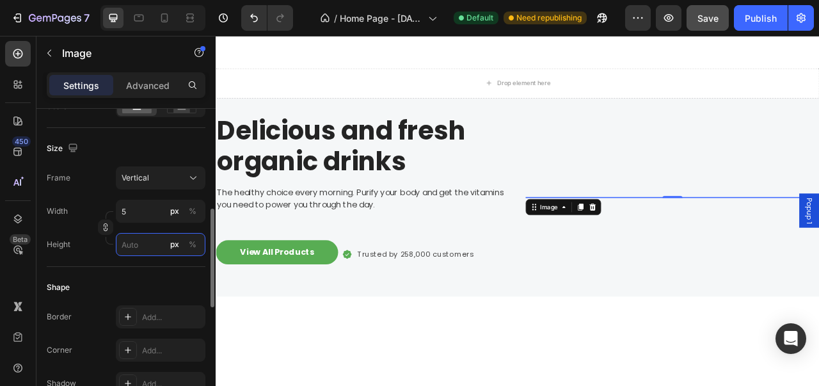
type input "7"
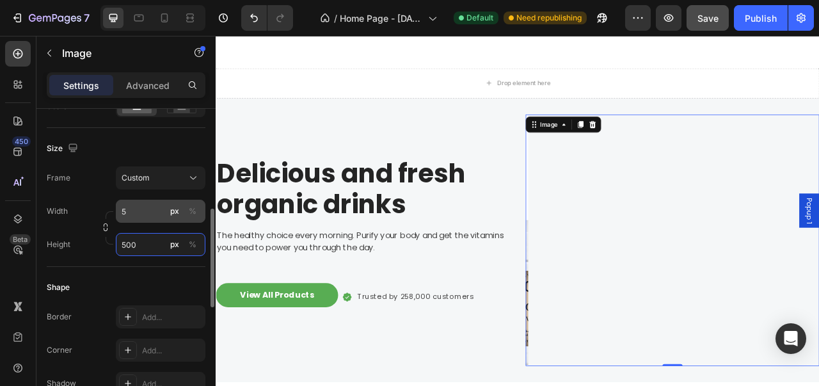
type input "500"
click at [155, 216] on input "5" at bounding box center [161, 211] width 90 height 23
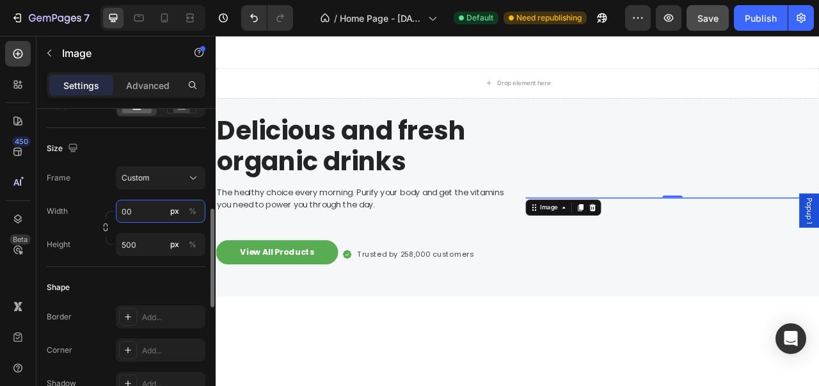
type input "0"
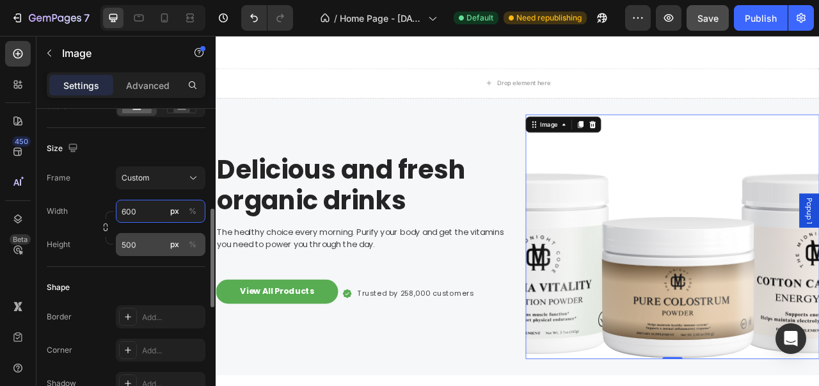
type input "600"
click at [159, 239] on input "500" at bounding box center [161, 244] width 90 height 23
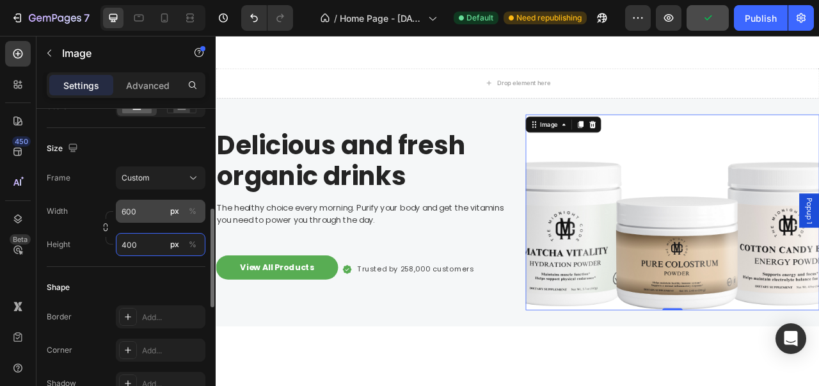
type input "400"
click at [159, 207] on input "600" at bounding box center [161, 211] width 90 height 23
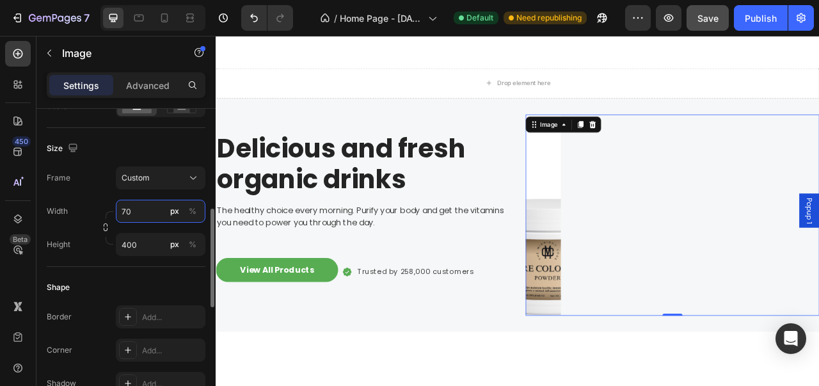
type input "7"
type input "8"
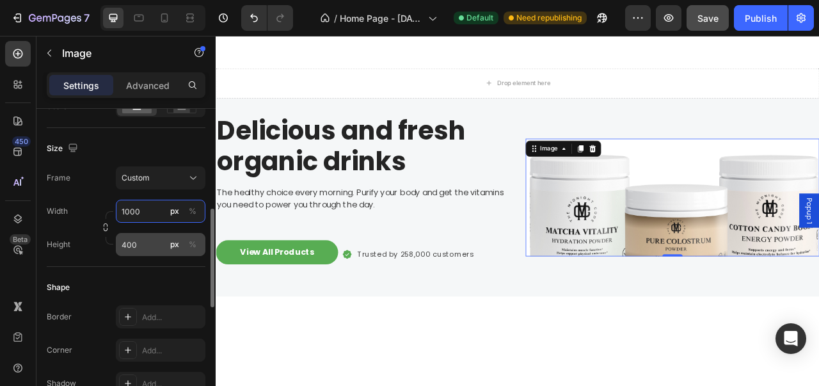
type input "1000"
click at [155, 239] on input "400" at bounding box center [161, 244] width 90 height 23
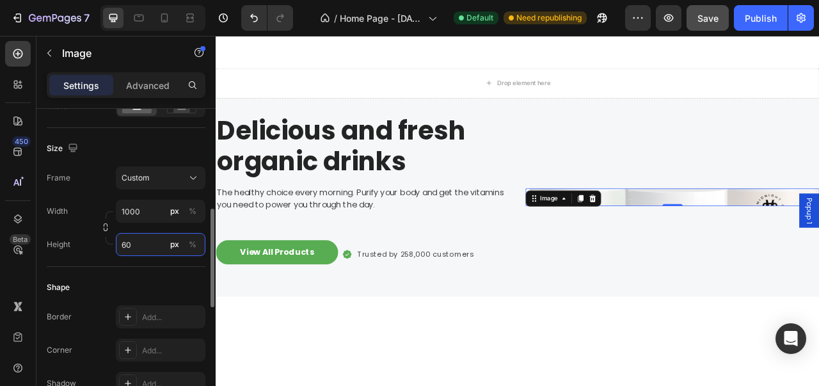
type input "6"
type input "7"
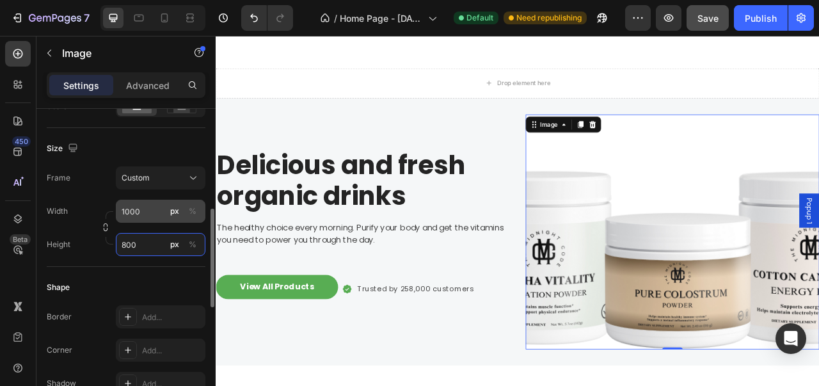
type input "800"
click at [156, 207] on input "1000" at bounding box center [161, 211] width 90 height 23
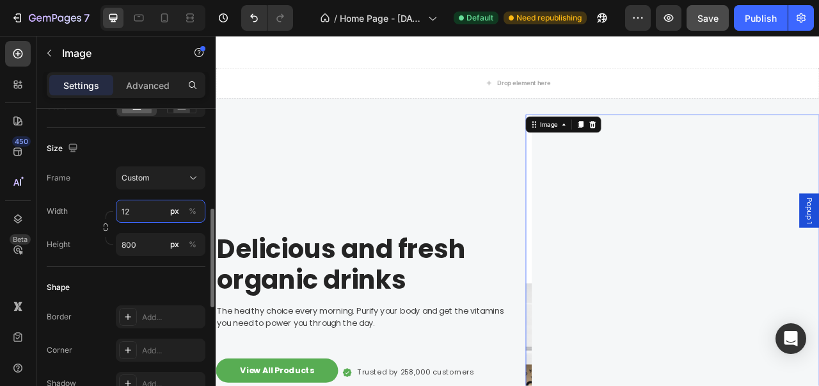
type input "1"
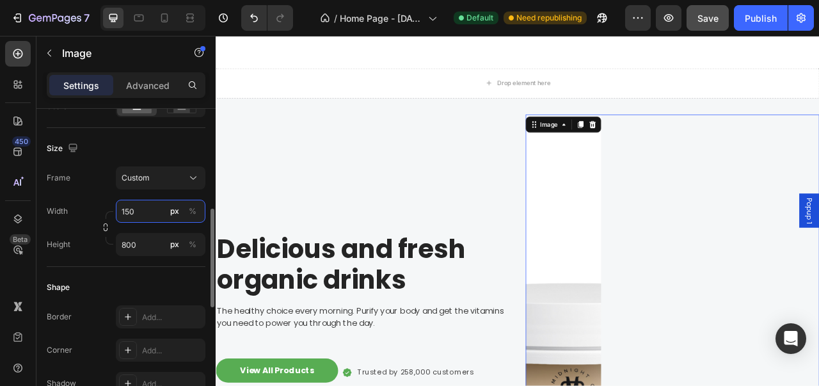
type input "1500"
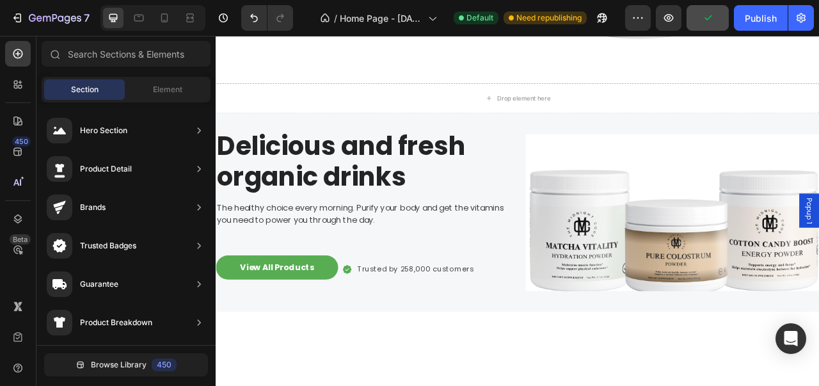
scroll to position [913, 0]
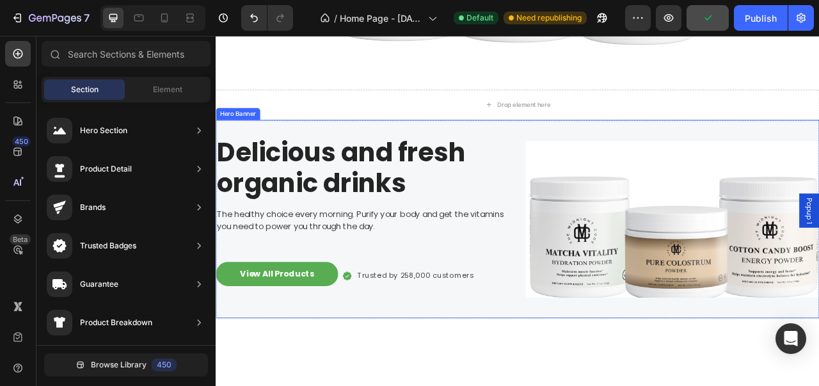
click at [489, 233] on p "Delicious and fresh organic drinks" at bounding box center [402, 204] width 371 height 78
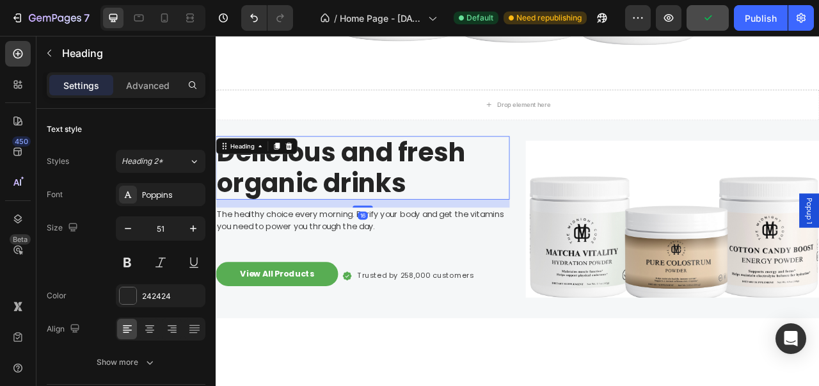
click at [489, 233] on p "Delicious and fresh organic drinks" at bounding box center [402, 204] width 371 height 78
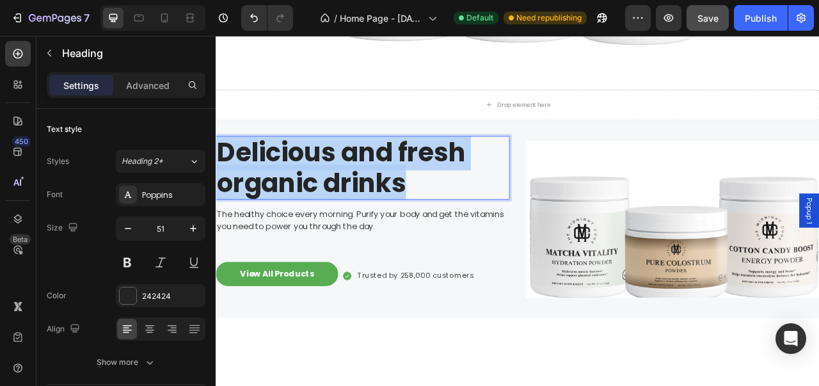
drag, startPoint x: 489, startPoint y: 233, endPoint x: 228, endPoint y: 184, distance: 265.7
click at [228, 184] on p "Delicious and fresh organic drinks" at bounding box center [402, 204] width 371 height 78
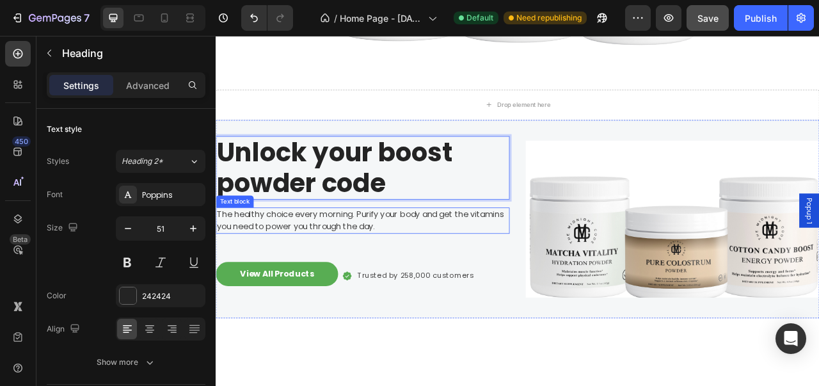
click at [473, 279] on p "The healthy choice every morning. Purify your body and get the vitamins you nee…" at bounding box center [402, 271] width 371 height 31
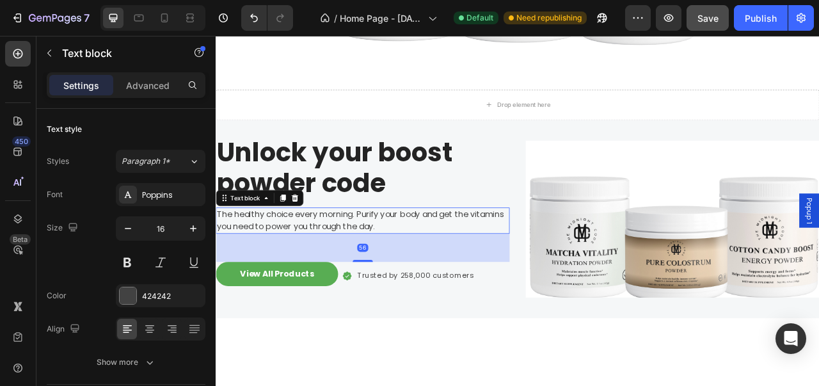
click at [473, 279] on p "The healthy choice every morning. Purify your body and get the vitamins you nee…" at bounding box center [402, 271] width 371 height 31
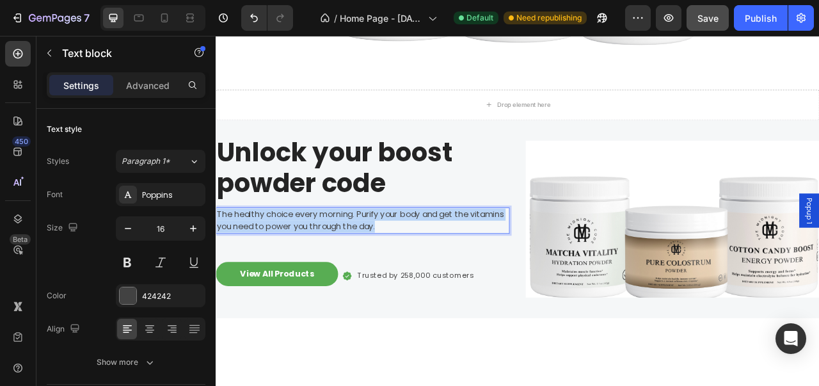
drag, startPoint x: 474, startPoint y: 279, endPoint x: 214, endPoint y: 256, distance: 261.4
click at [216, 256] on html "Popup 1 Header Our products, your glow, Unlock your code Text block Best Seller…" at bounding box center [600, 131] width 768 height 2019
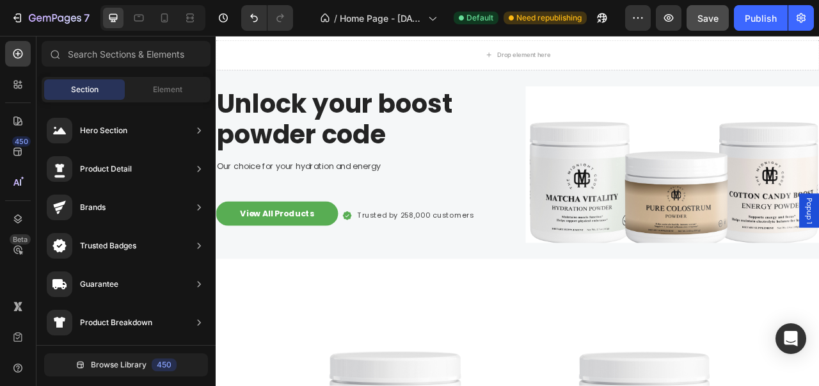
scroll to position [917, 0]
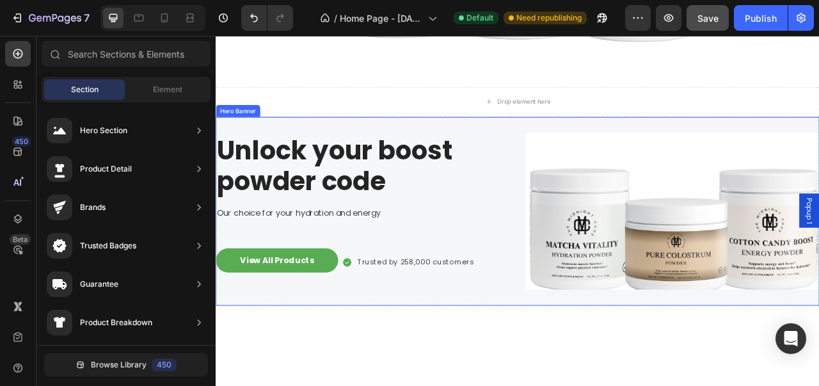
click at [558, 356] on div "Unlock your boost powder code Heading Our choice for your hydration and energy …" at bounding box center [600, 259] width 768 height 240
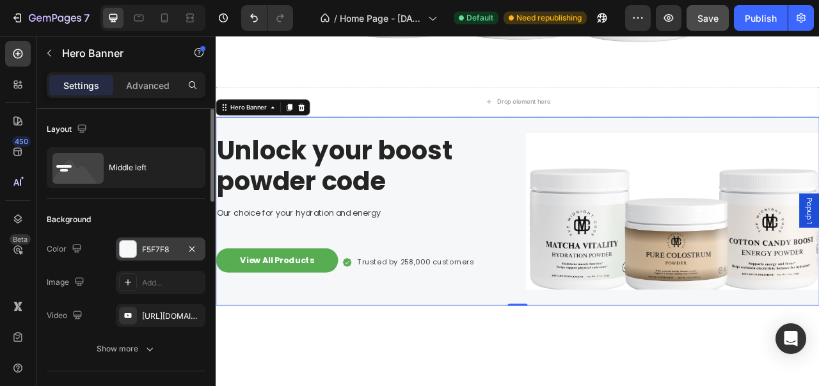
click at [122, 250] on div at bounding box center [128, 249] width 17 height 17
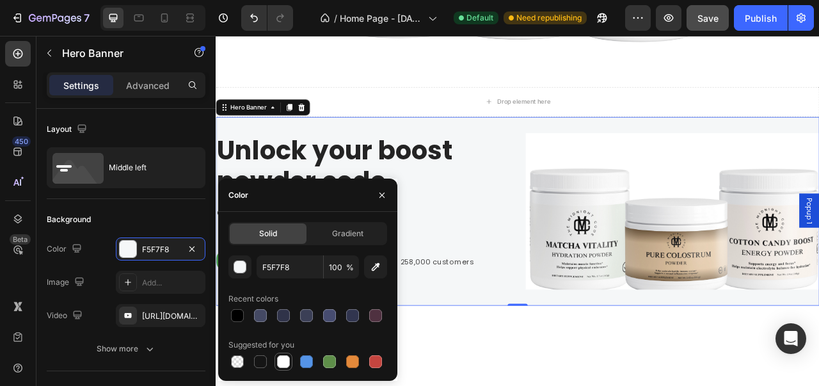
click at [282, 358] on div at bounding box center [283, 361] width 13 height 13
type input "FFFFFF"
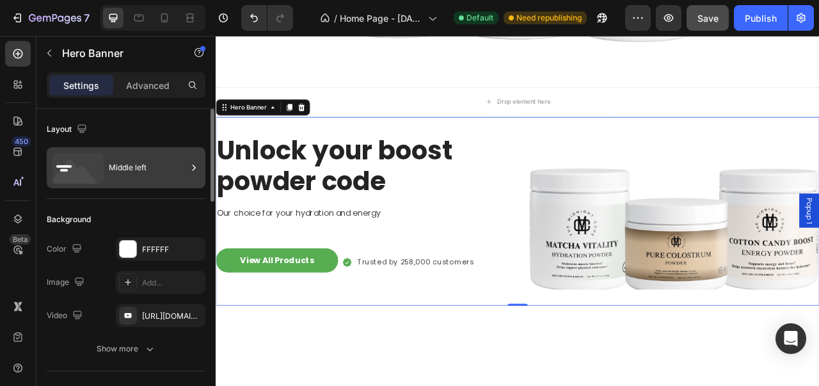
click at [164, 173] on div "Middle left" at bounding box center [148, 167] width 78 height 29
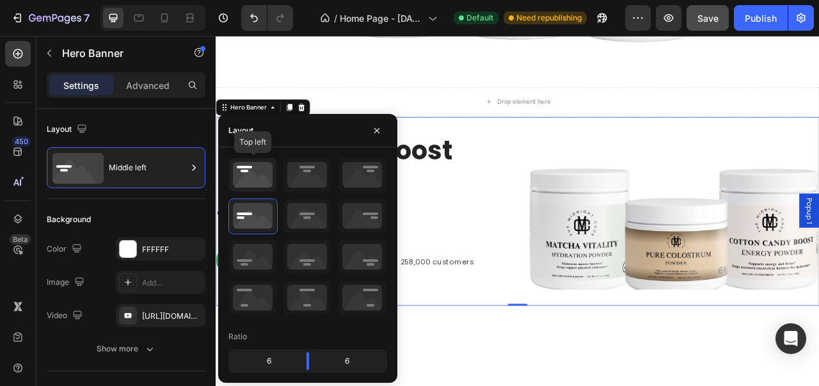
click at [255, 185] on icon at bounding box center [252, 174] width 47 height 33
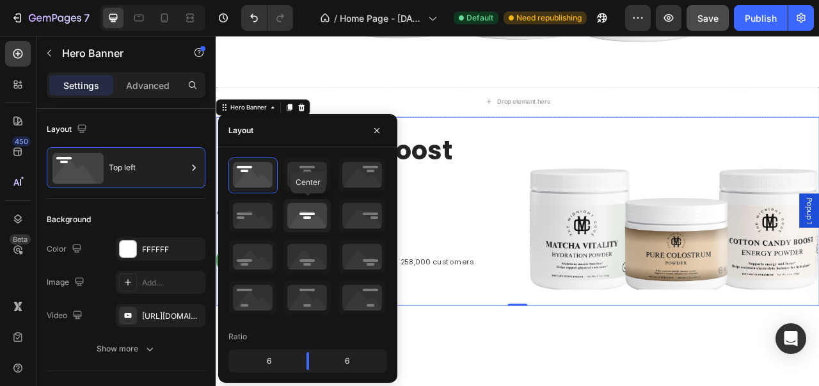
click at [303, 210] on icon at bounding box center [306, 215] width 47 height 33
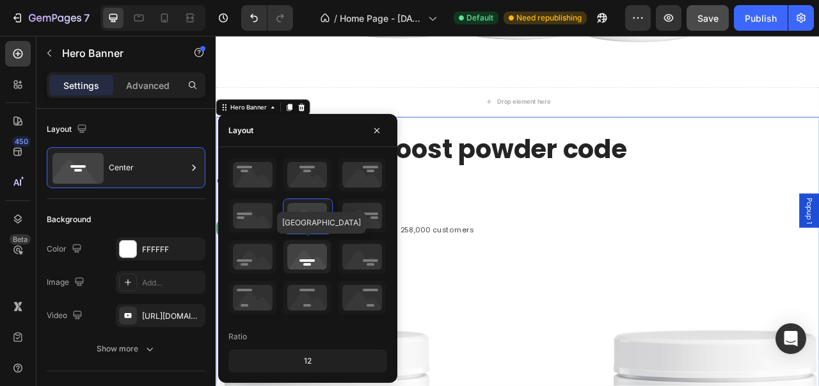
click at [313, 263] on icon at bounding box center [306, 256] width 47 height 33
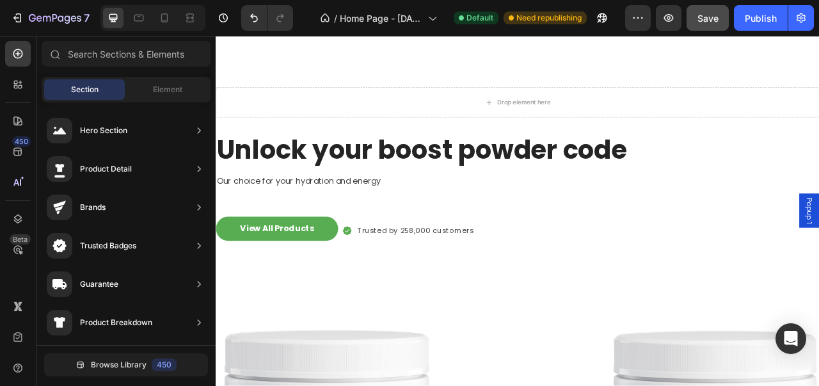
scroll to position [1066, 0]
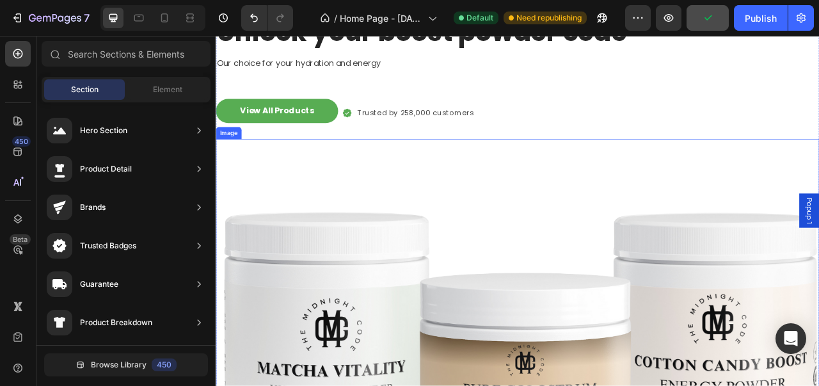
click at [731, 222] on img at bounding box center [600, 372] width 768 height 409
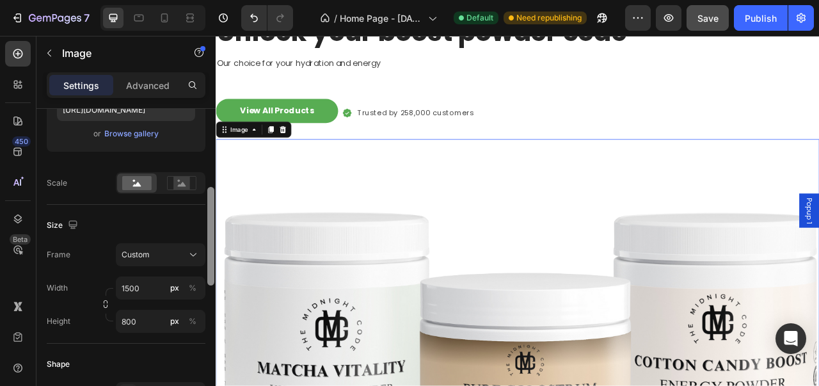
drag, startPoint x: 207, startPoint y: 170, endPoint x: 214, endPoint y: 240, distance: 70.0
click at [214, 240] on div at bounding box center [210, 236] width 7 height 99
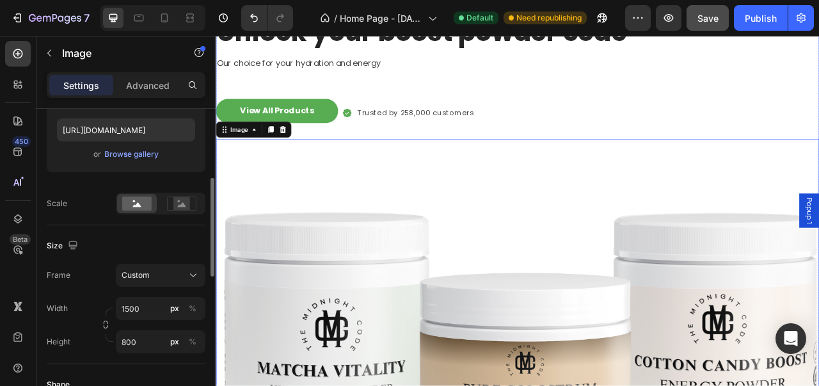
click at [537, 109] on div "Unlock your boost powder code Heading Our choice for your hydration and energy …" at bounding box center [600, 294] width 768 height 566
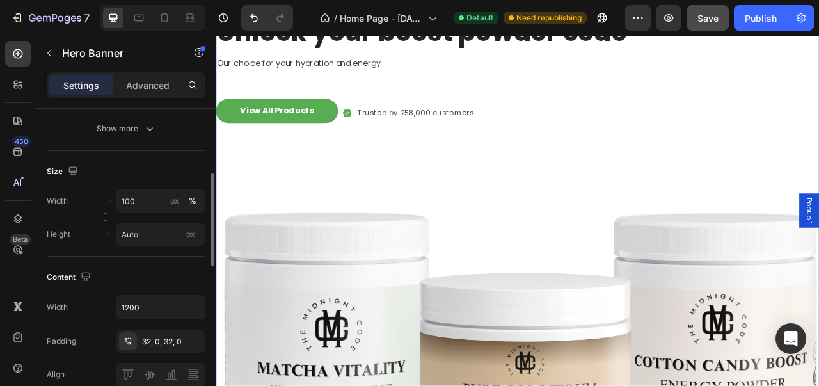
scroll to position [0, 0]
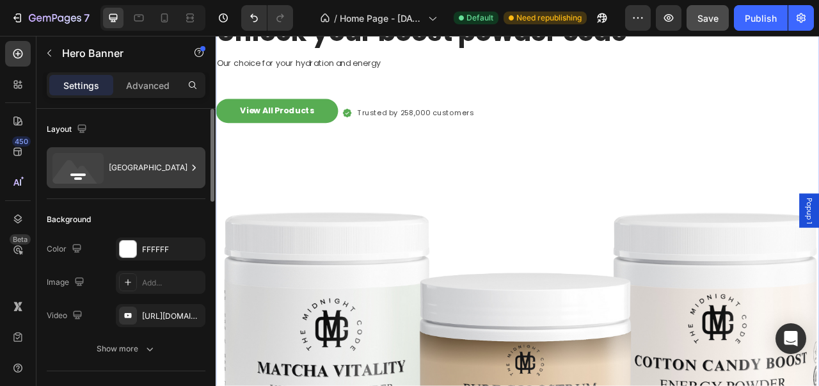
click at [143, 175] on div "Bottom center" at bounding box center [148, 167] width 78 height 29
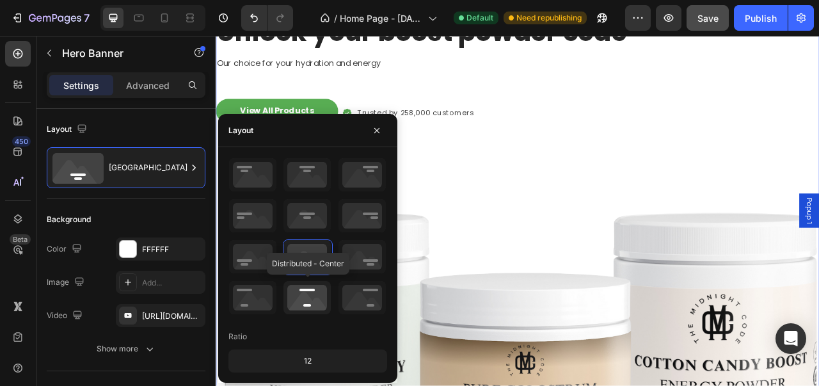
click at [301, 306] on icon at bounding box center [306, 297] width 47 height 33
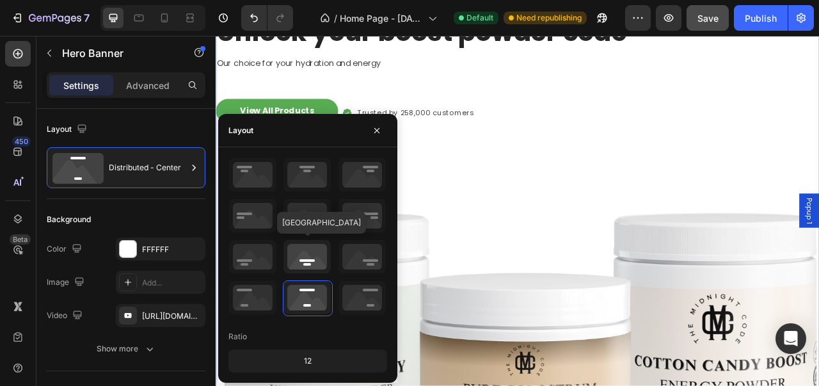
click at [315, 256] on icon at bounding box center [306, 256] width 47 height 33
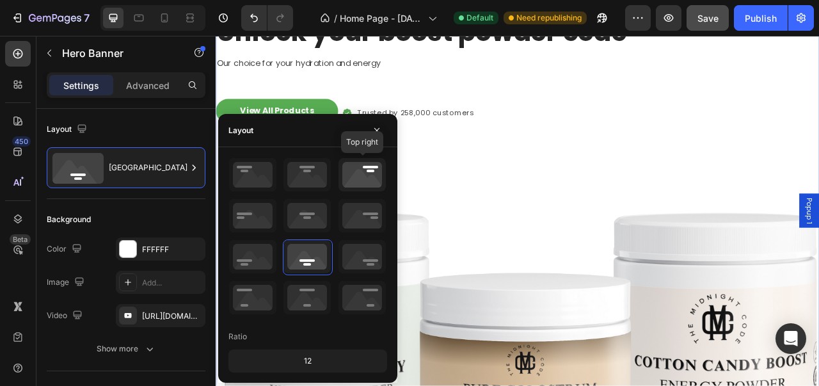
click at [370, 184] on icon at bounding box center [361, 174] width 47 height 33
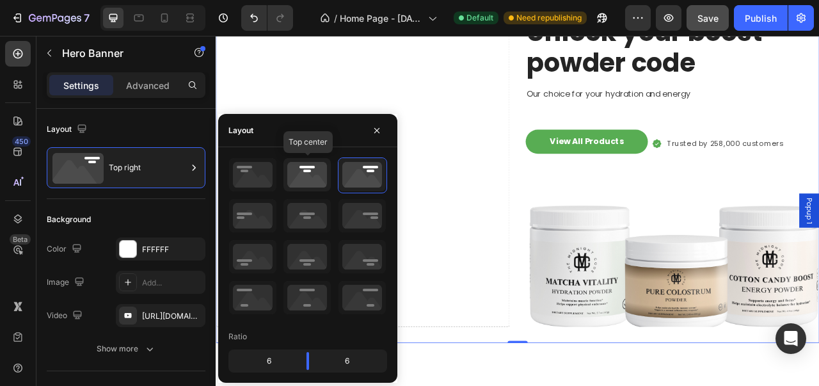
click at [310, 187] on icon at bounding box center [306, 174] width 47 height 33
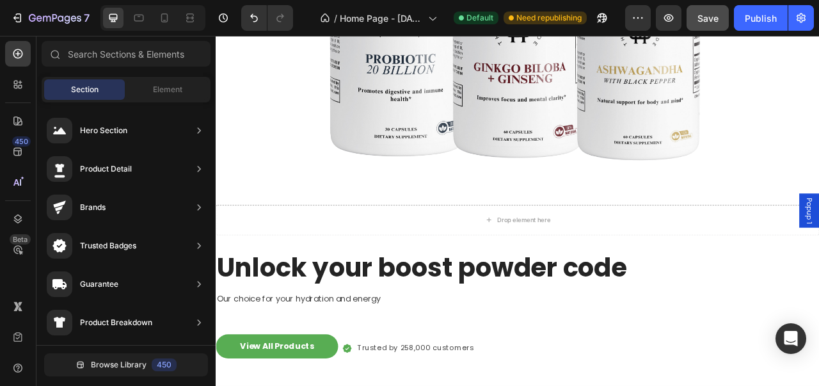
scroll to position [755, 0]
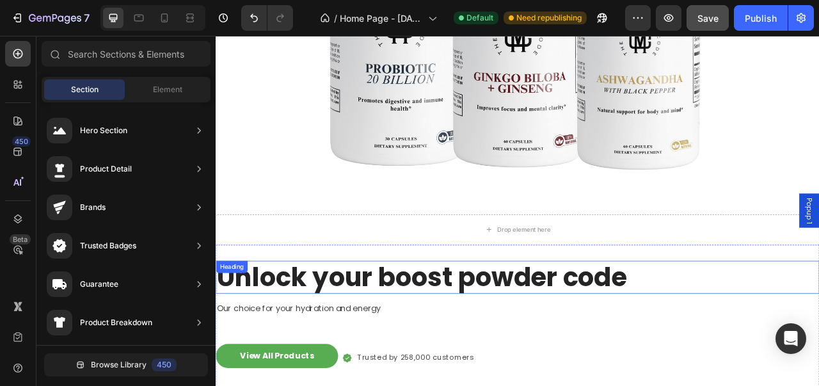
click at [784, 352] on h2 "Unlock your boost powder code" at bounding box center [600, 343] width 768 height 42
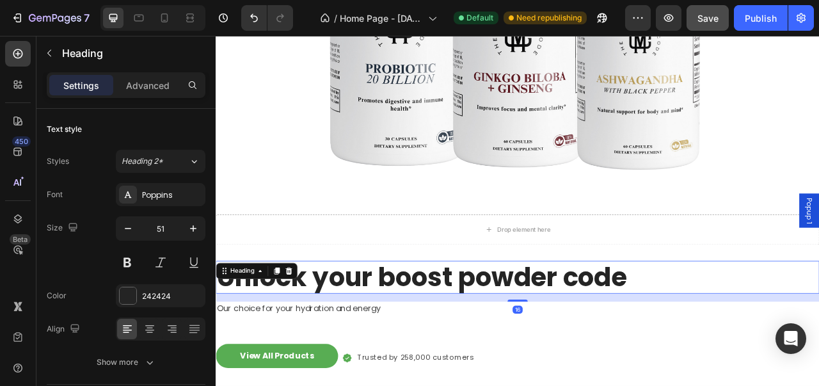
click at [786, 364] on div "16" at bounding box center [600, 369] width 768 height 10
click at [818, 381] on p "Our choice for your hydration and energy" at bounding box center [599, 382] width 765 height 15
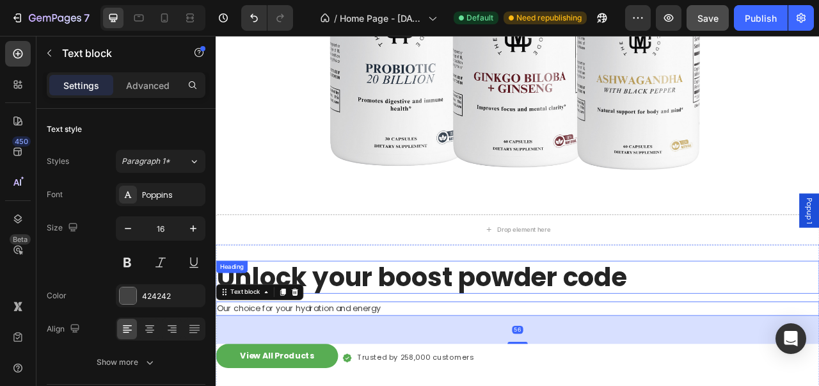
click at [818, 335] on h2 "Unlock your boost powder code" at bounding box center [600, 343] width 768 height 42
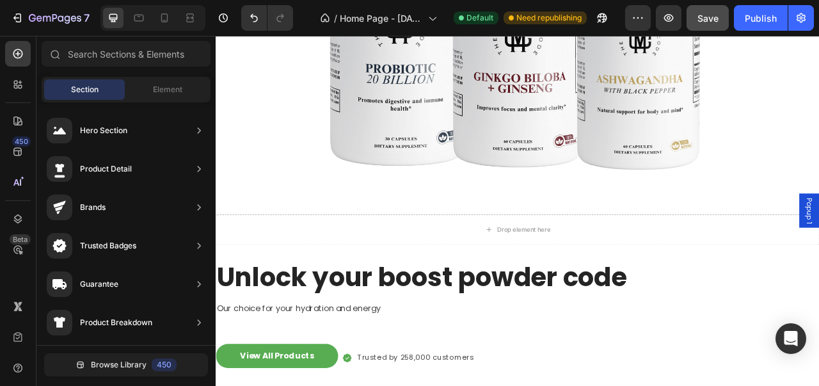
scroll to position [933, 0]
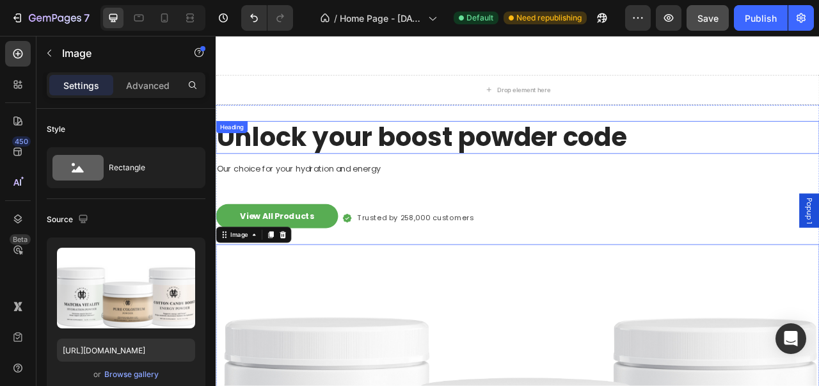
click at [326, 145] on h2 "Unlock your boost powder code" at bounding box center [600, 166] width 768 height 42
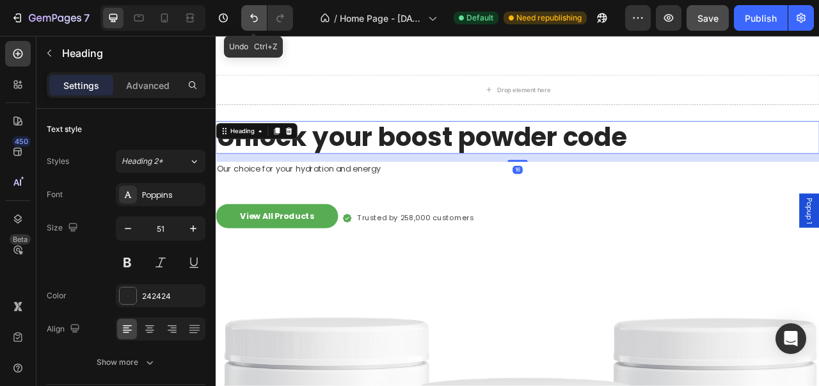
click at [253, 13] on icon "Undo/Redo" at bounding box center [254, 18] width 13 height 13
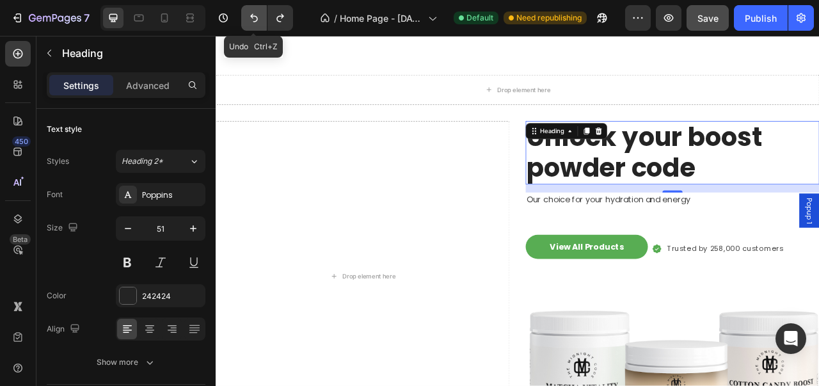
click at [253, 13] on icon "Undo/Redo" at bounding box center [254, 18] width 13 height 13
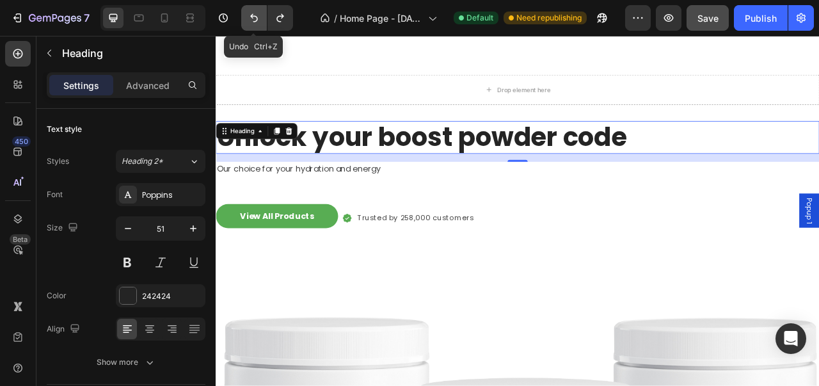
click at [253, 29] on button "Undo/Redo" at bounding box center [254, 18] width 26 height 26
click at [656, 277] on div "View All Products Button Icon Trusted by 258,000 customers Text block Row Row" at bounding box center [600, 268] width 768 height 36
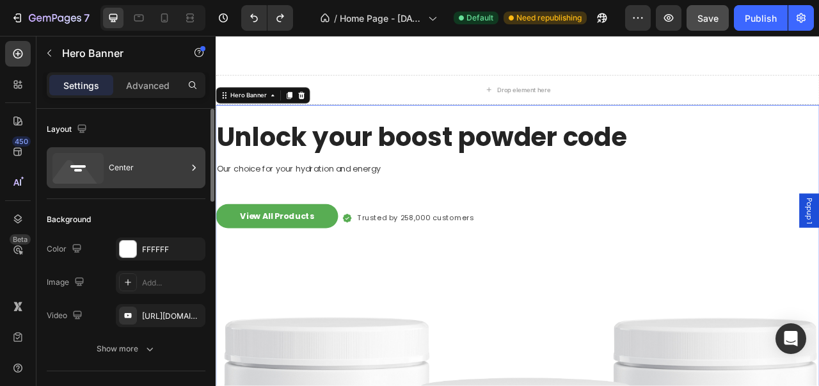
click at [163, 170] on div "Center" at bounding box center [148, 167] width 78 height 29
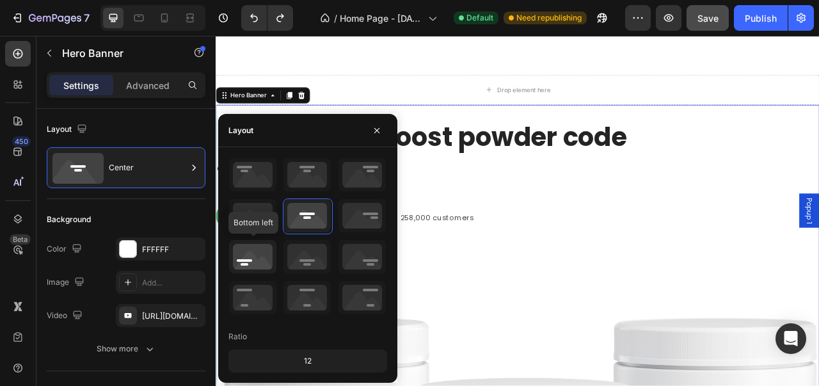
click at [253, 255] on icon at bounding box center [252, 256] width 47 height 33
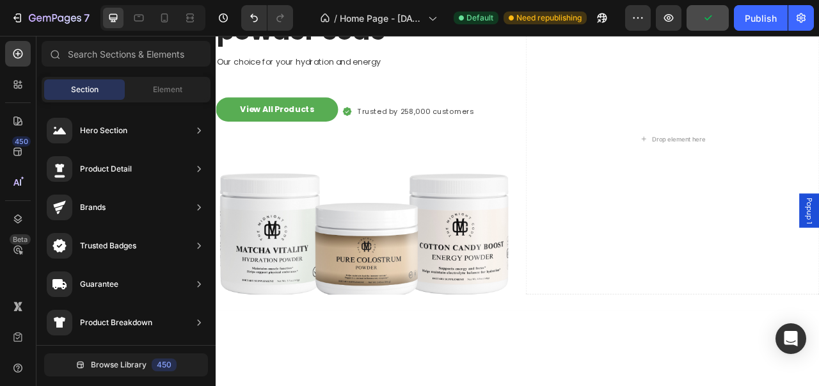
scroll to position [1025, 0]
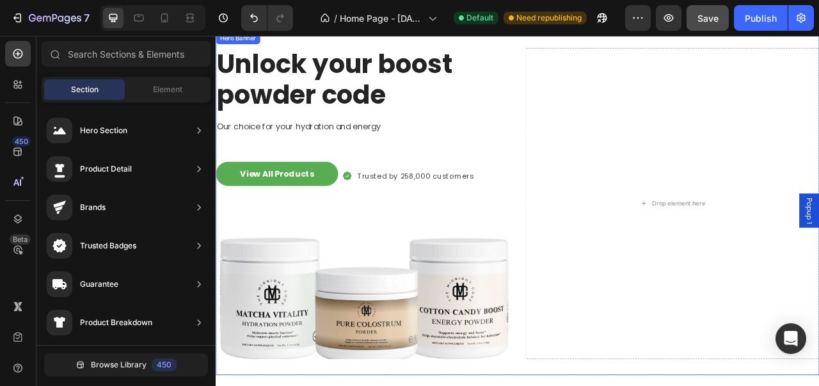
click at [551, 133] on div "Unlock your boost powder code Heading Our choice for your hydration and energy …" at bounding box center [403, 249] width 374 height 395
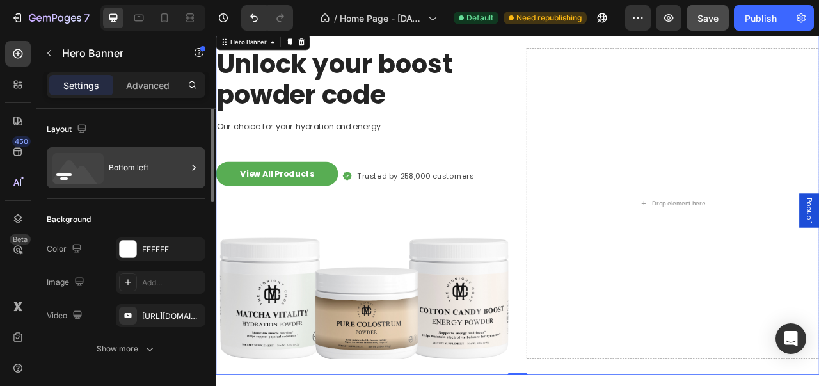
click at [147, 186] on div "Bottom left" at bounding box center [126, 167] width 159 height 41
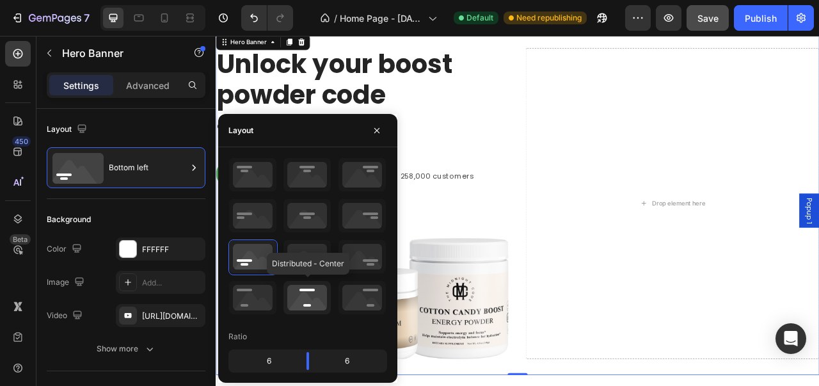
click at [298, 290] on icon at bounding box center [306, 297] width 47 height 33
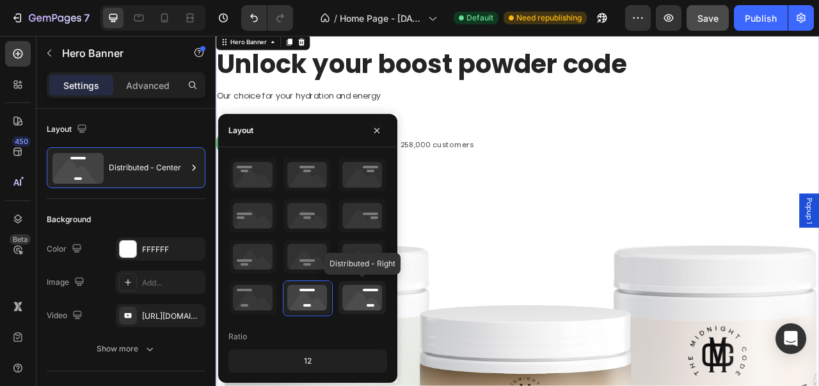
click at [356, 297] on icon at bounding box center [361, 297] width 47 height 33
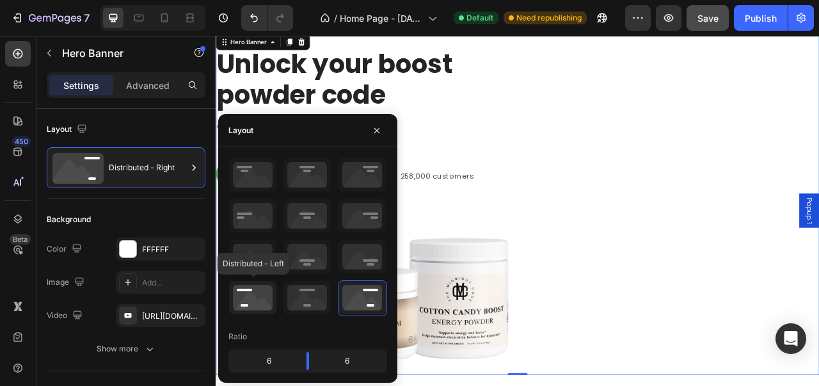
click at [244, 303] on icon at bounding box center [252, 297] width 47 height 33
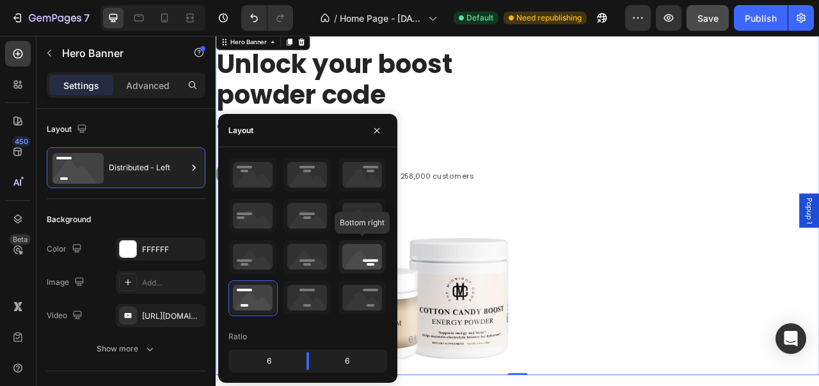
click at [351, 269] on icon at bounding box center [361, 256] width 47 height 33
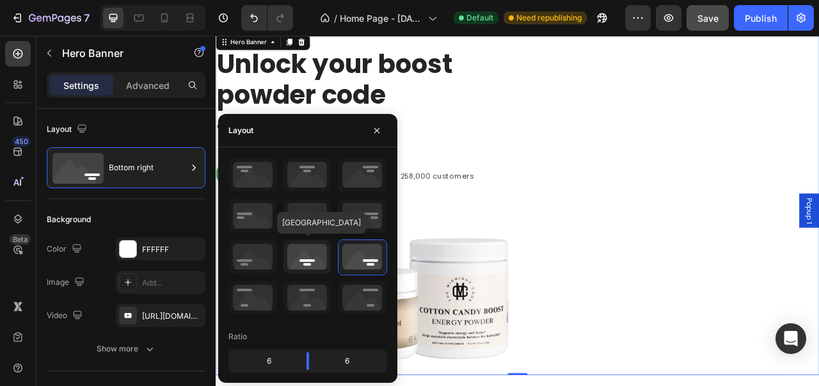
click at [305, 257] on icon at bounding box center [306, 256] width 47 height 33
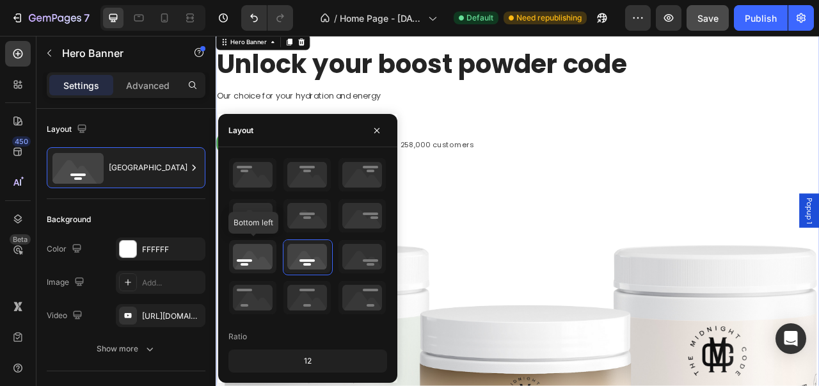
click at [270, 257] on icon at bounding box center [252, 256] width 47 height 33
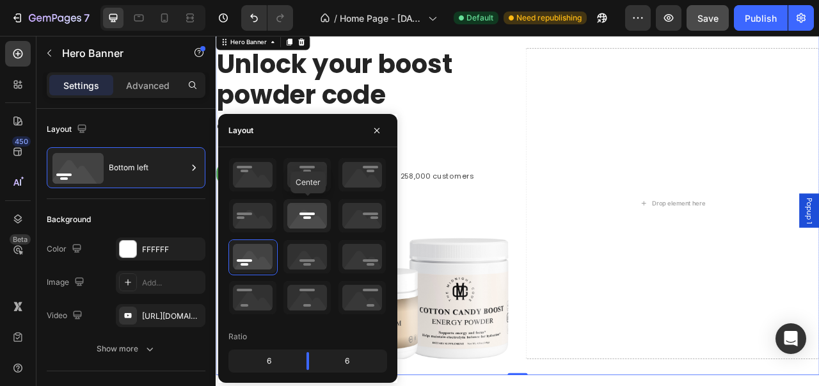
click at [329, 207] on icon at bounding box center [306, 215] width 47 height 33
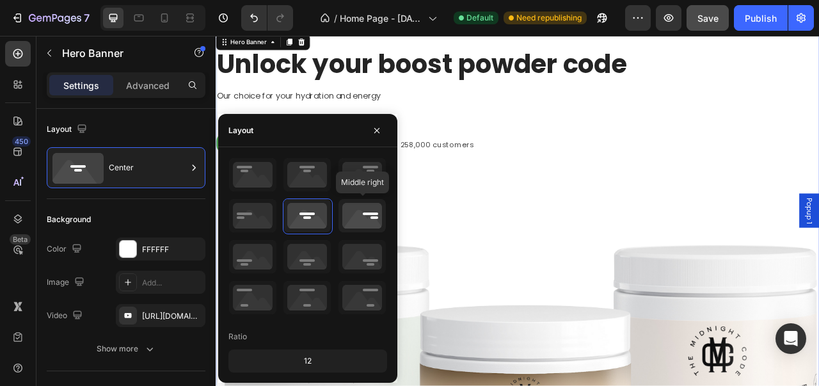
click at [355, 210] on icon at bounding box center [361, 215] width 47 height 33
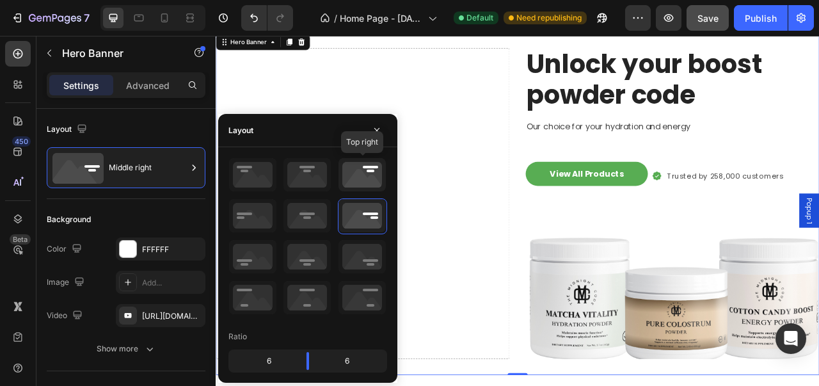
click at [370, 167] on icon at bounding box center [361, 174] width 47 height 33
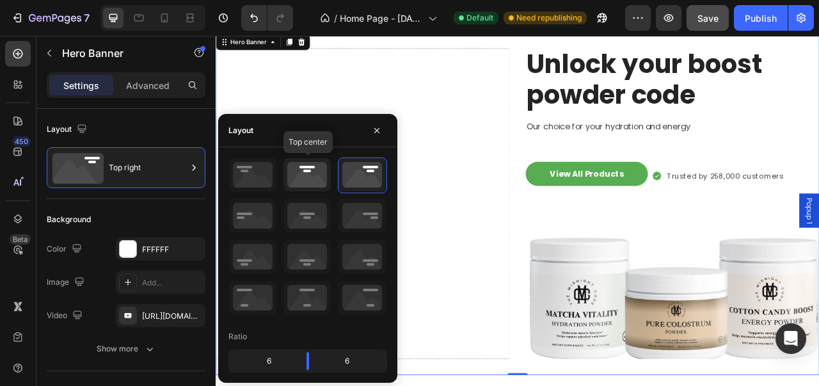
click at [321, 173] on icon at bounding box center [306, 174] width 47 height 33
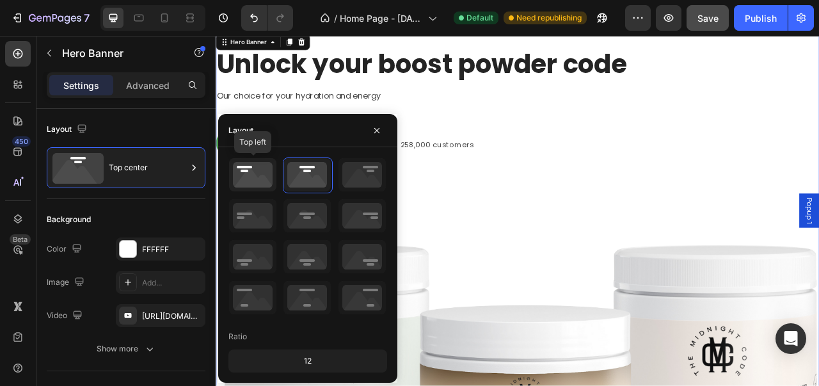
click at [260, 185] on icon at bounding box center [252, 174] width 47 height 33
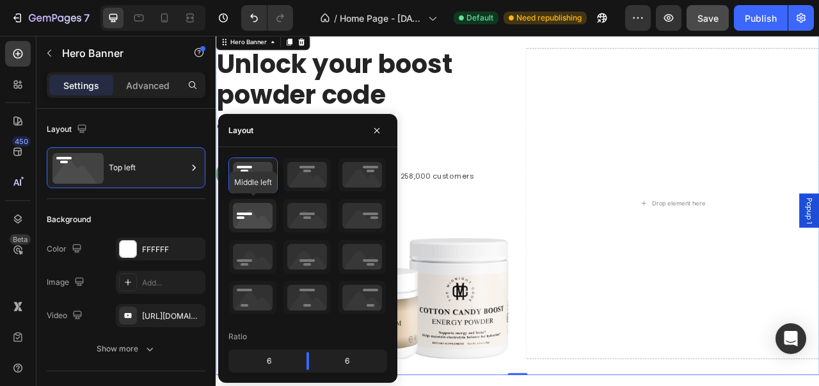
click at [255, 226] on icon at bounding box center [252, 215] width 47 height 33
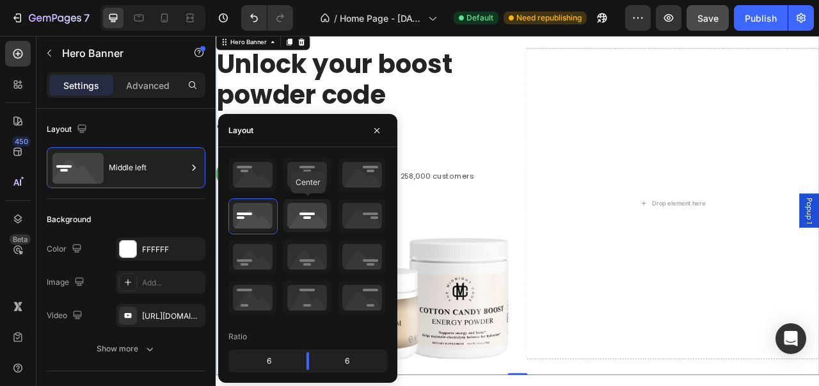
click at [299, 228] on icon at bounding box center [306, 215] width 47 height 33
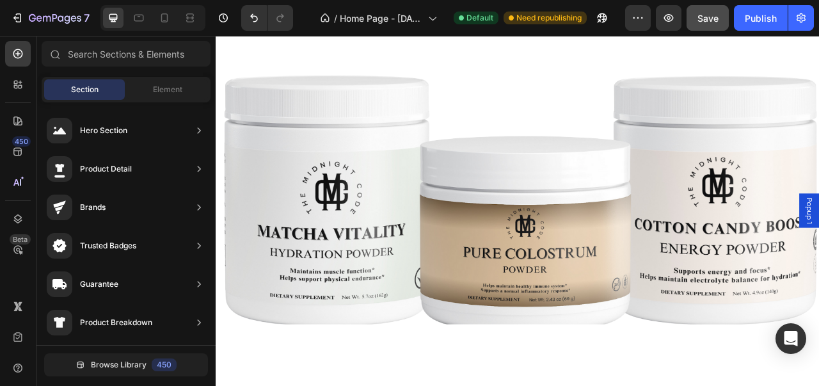
scroll to position [1267, 0]
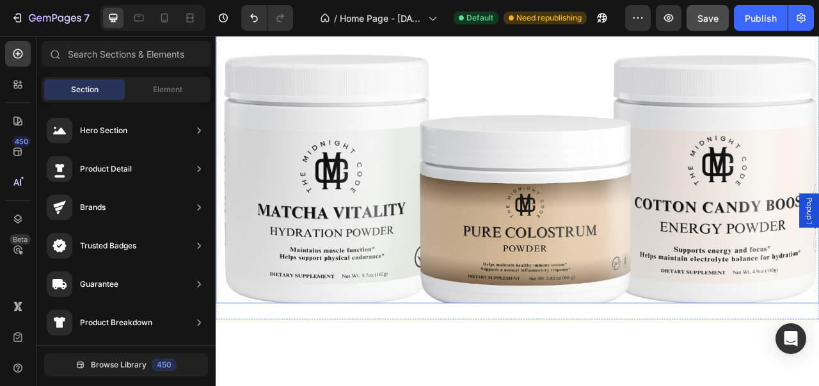
click at [586, 70] on img at bounding box center [600, 171] width 768 height 409
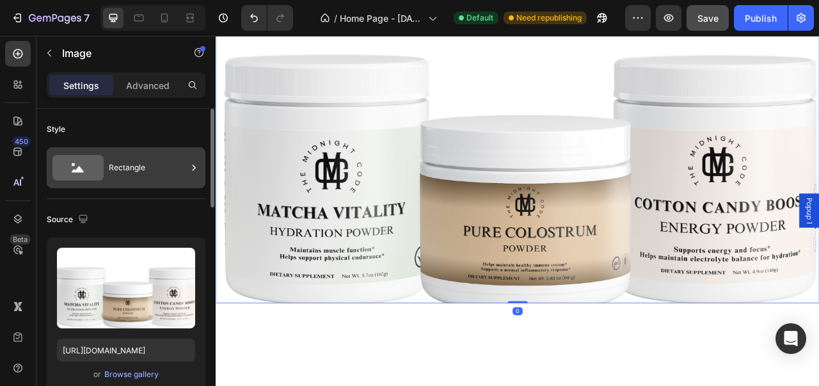
click at [157, 186] on div "Rectangle" at bounding box center [126, 167] width 159 height 41
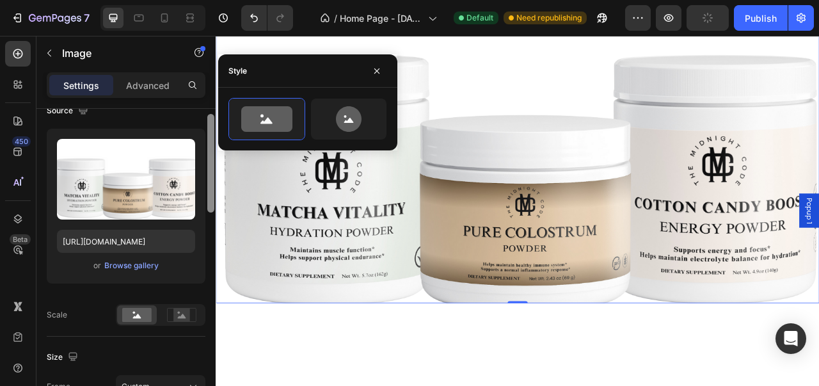
drag, startPoint x: 209, startPoint y: 152, endPoint x: 206, endPoint y: 194, distance: 42.3
click at [206, 194] on div at bounding box center [211, 244] width 10 height 314
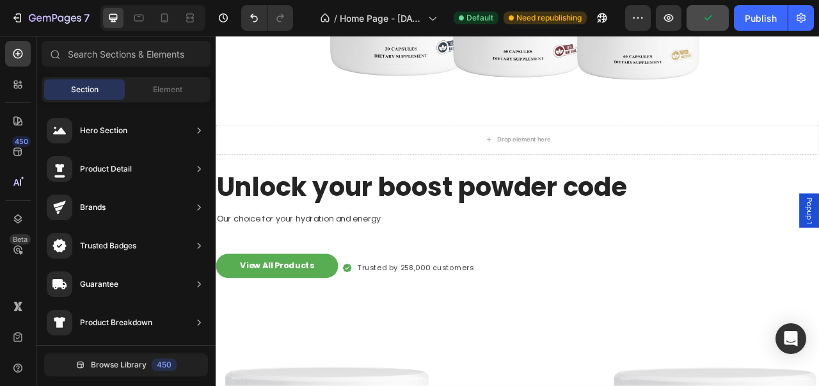
scroll to position [864, 0]
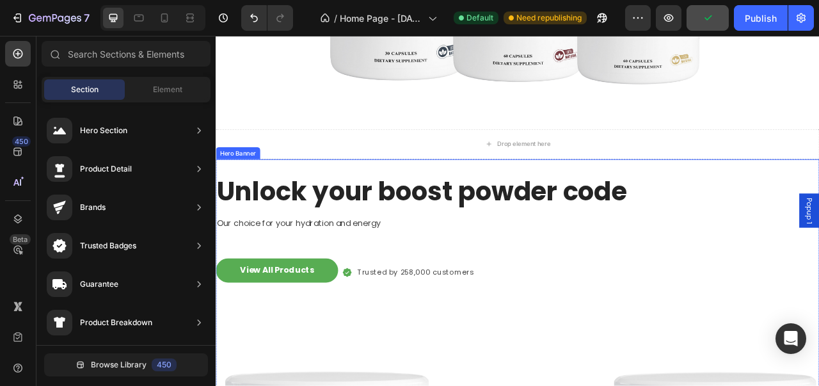
click at [684, 319] on div "View All Products Button Icon Trusted by 258,000 customers Text block Row Row" at bounding box center [600, 337] width 768 height 36
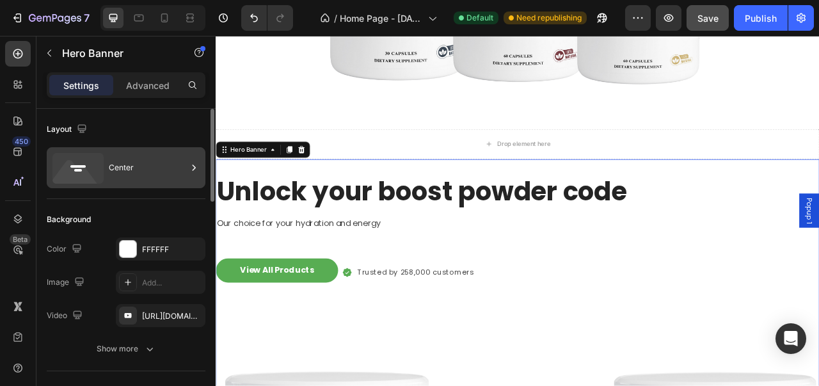
click at [191, 180] on div at bounding box center [193, 167] width 13 height 41
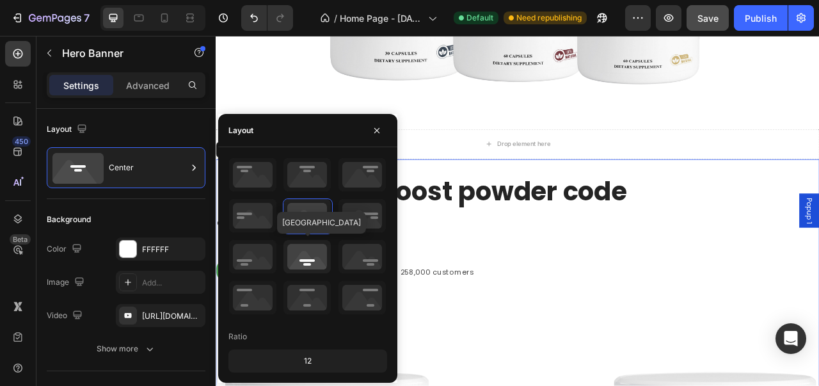
click at [298, 254] on icon at bounding box center [306, 256] width 47 height 33
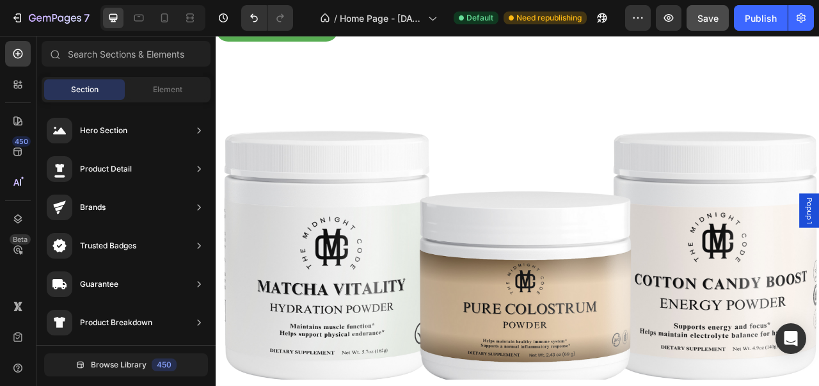
scroll to position [1178, 0]
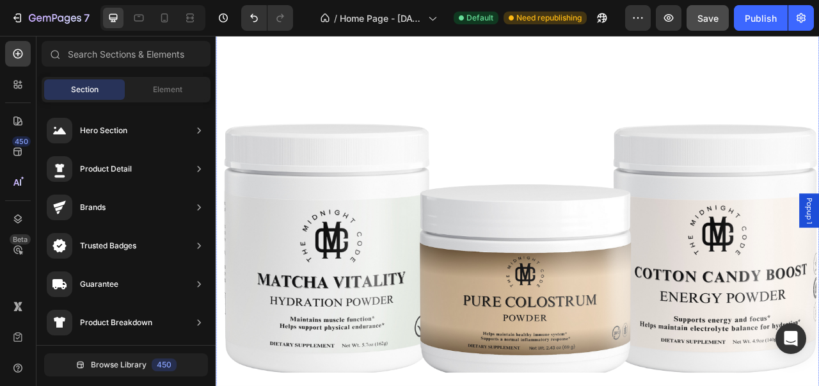
click at [441, 49] on div "Unlock your boost powder code Heading Our choice for your hydration and energy …" at bounding box center [600, 181] width 768 height 566
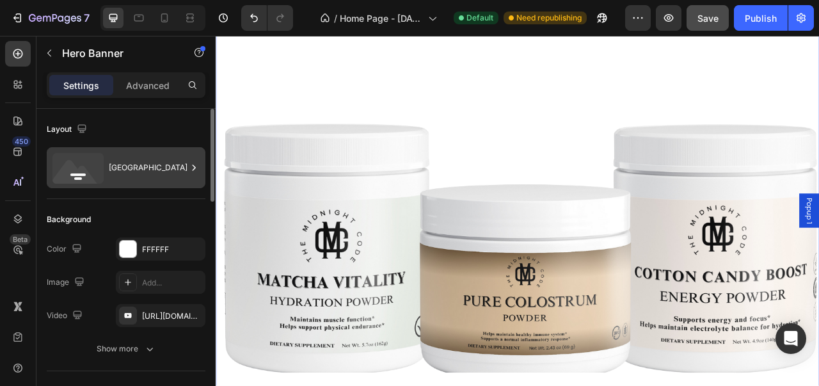
click at [162, 170] on div "Bottom center" at bounding box center [148, 167] width 78 height 29
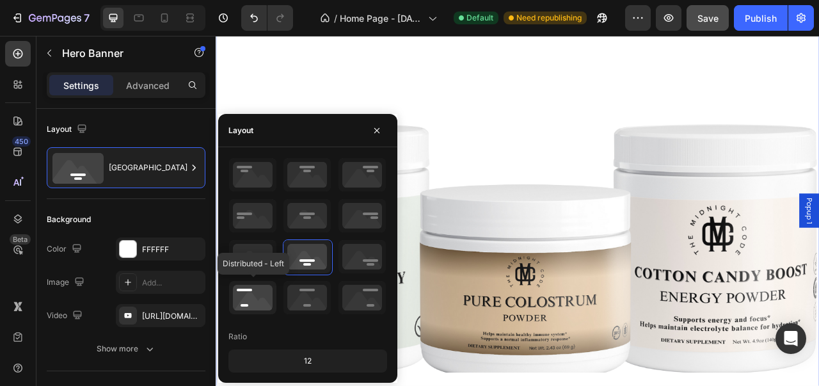
click at [258, 292] on icon at bounding box center [252, 297] width 47 height 33
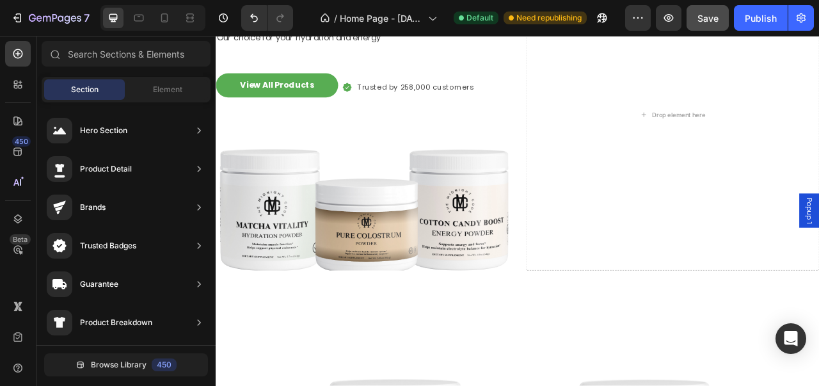
scroll to position [1157, 0]
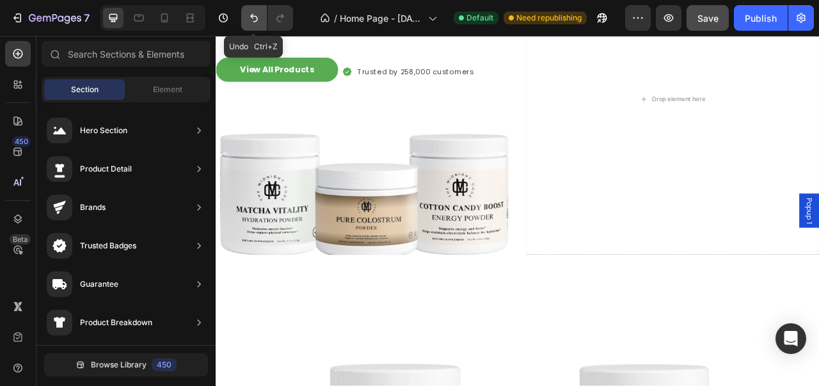
click at [251, 17] on icon "Undo/Redo" at bounding box center [254, 18] width 8 height 8
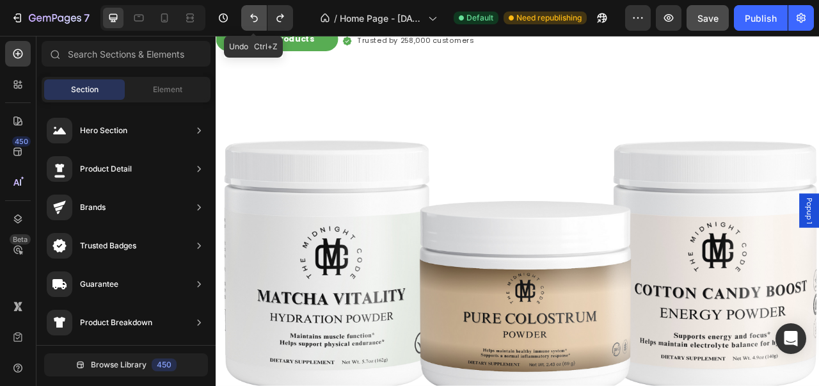
click at [251, 17] on icon "Undo/Redo" at bounding box center [254, 18] width 8 height 8
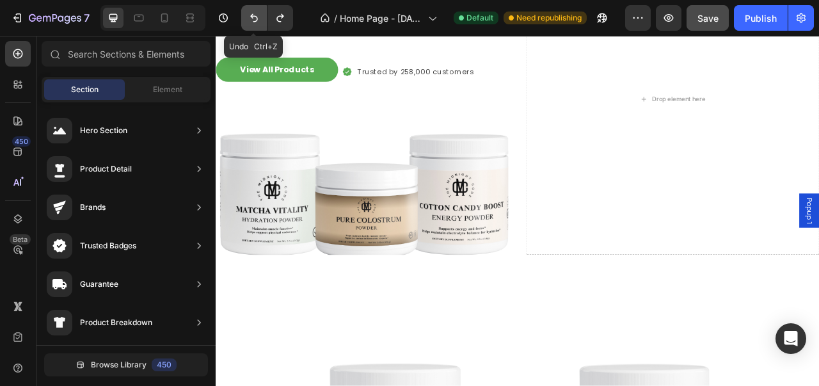
click at [251, 17] on icon "Undo/Redo" at bounding box center [254, 18] width 8 height 8
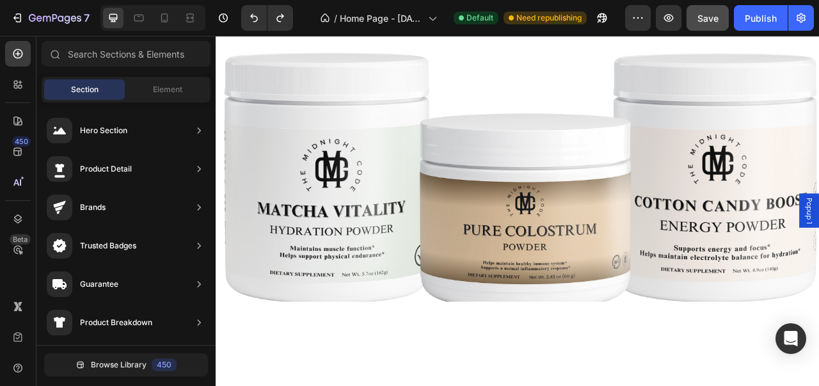
scroll to position [1272, 0]
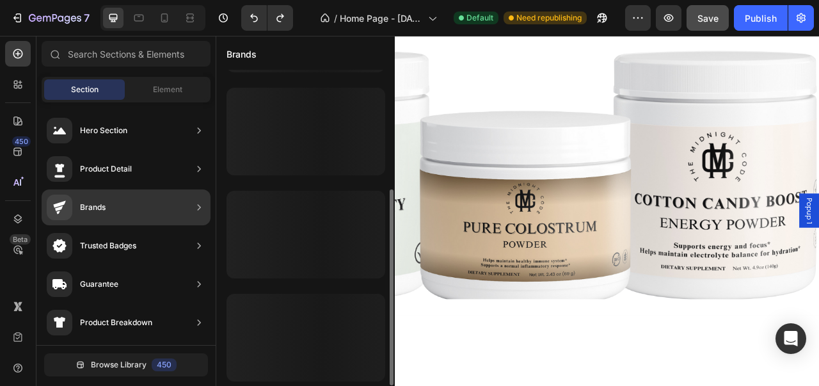
click at [329, 294] on div at bounding box center [305, 338] width 159 height 88
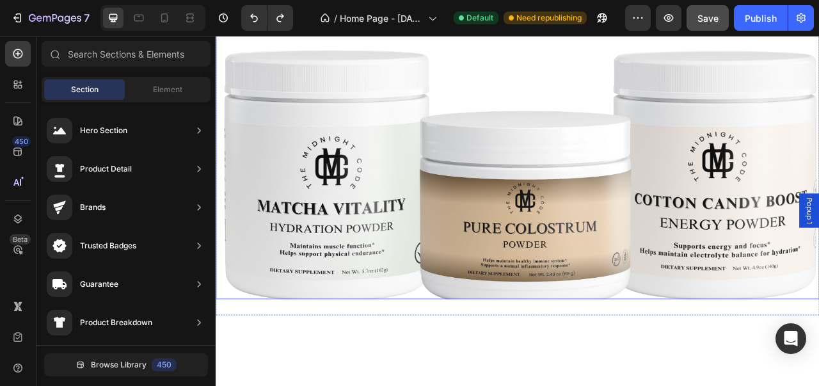
click at [486, 216] on img at bounding box center [600, 166] width 768 height 409
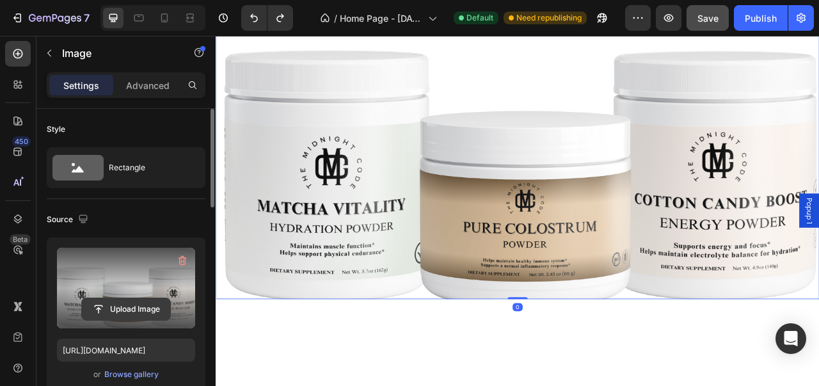
click at [127, 301] on input "file" at bounding box center [126, 309] width 88 height 22
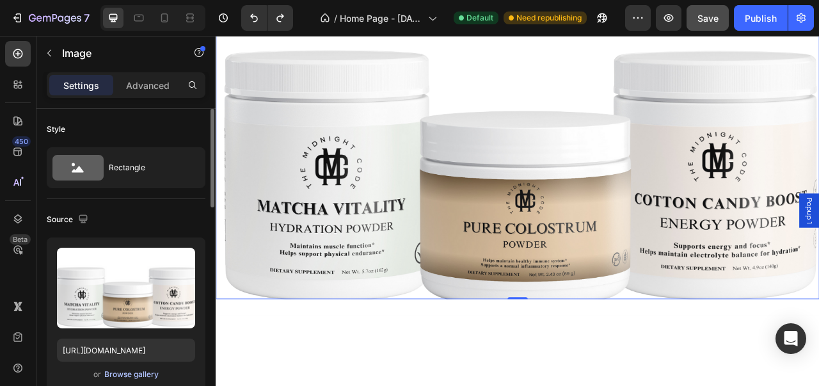
click at [138, 370] on div "Browse gallery" at bounding box center [131, 374] width 54 height 12
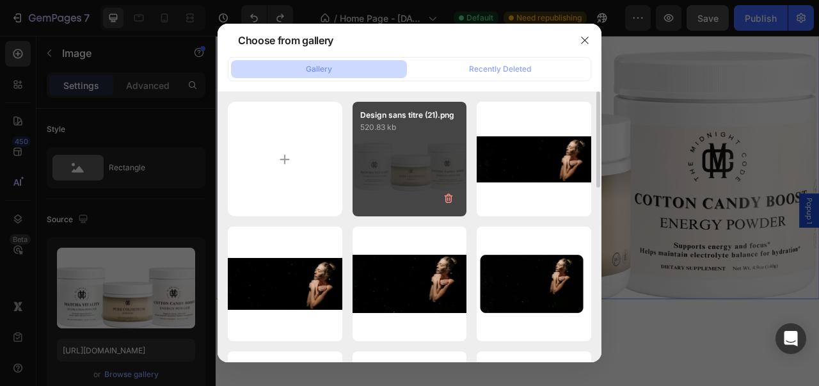
click at [412, 166] on div "Design sans titre (21).png 520.83 kb" at bounding box center [409, 159] width 115 height 115
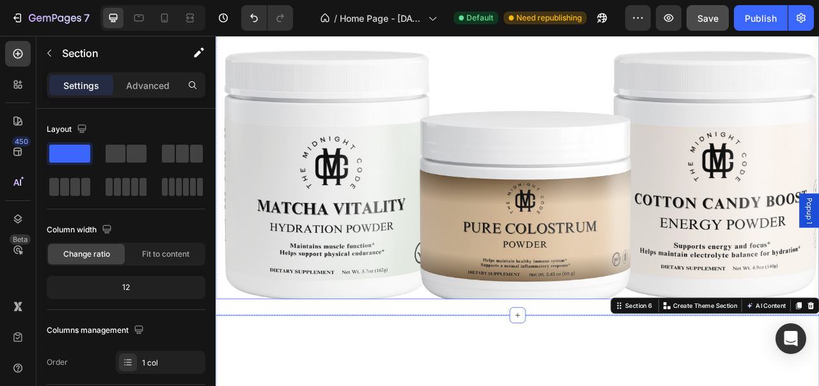
click at [503, 196] on img at bounding box center [600, 166] width 768 height 409
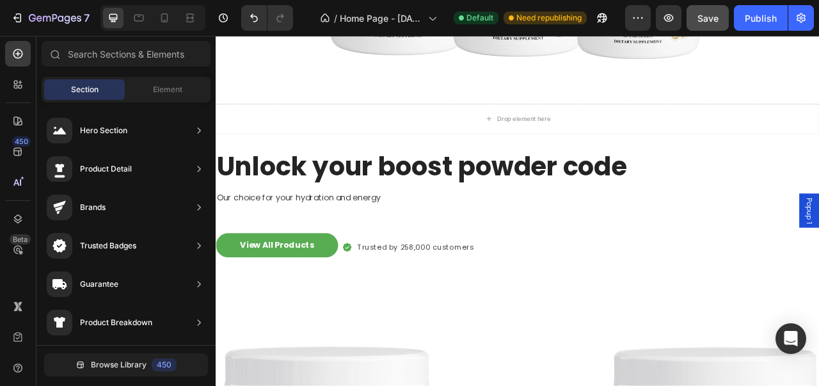
scroll to position [892, 0]
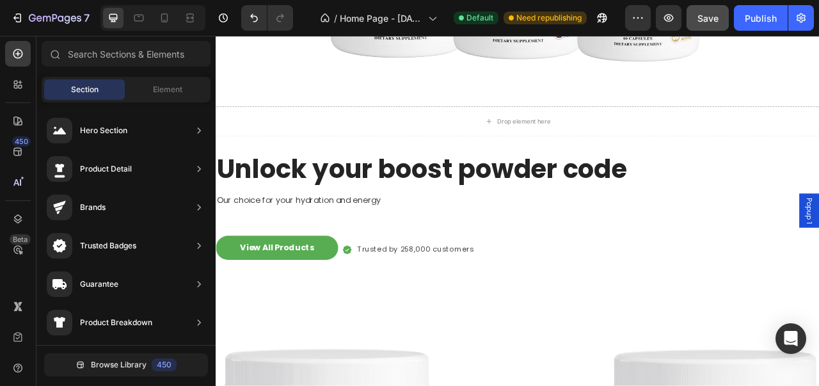
click at [730, 290] on div "View All Products Button Icon Trusted by 258,000 customers Text block Row Row" at bounding box center [600, 308] width 768 height 36
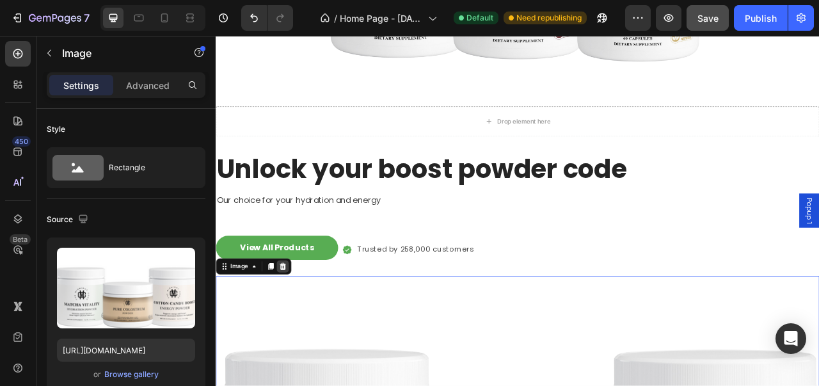
click at [297, 331] on icon at bounding box center [301, 329] width 8 height 9
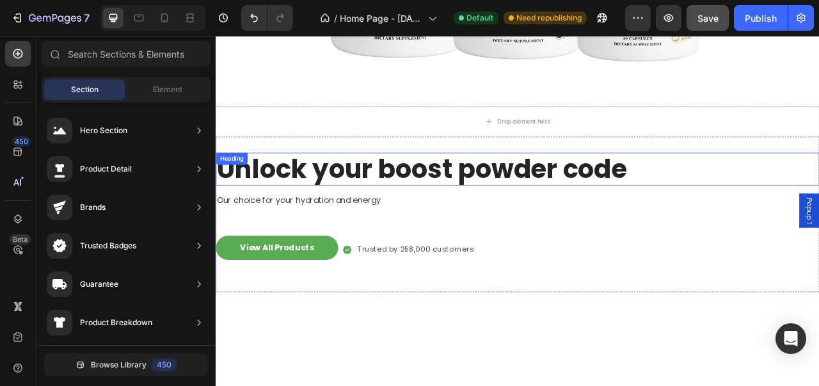
click at [447, 214] on h2 "Unlock your boost powder code" at bounding box center [600, 206] width 768 height 42
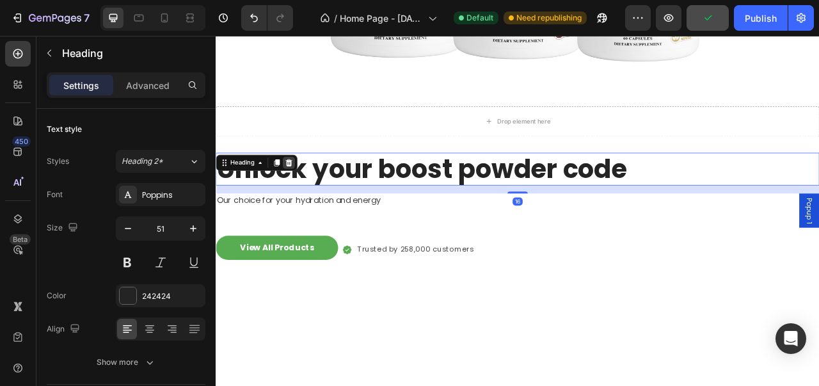
click at [309, 198] on icon at bounding box center [308, 197] width 8 height 9
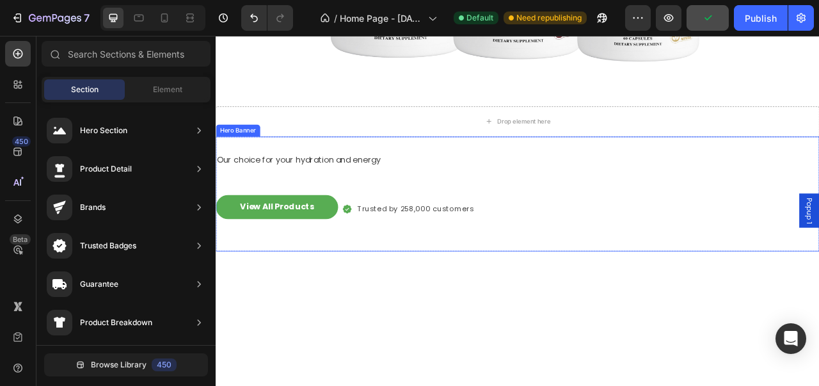
click at [358, 194] on p "Our choice for your hydration and energy" at bounding box center [599, 193] width 765 height 15
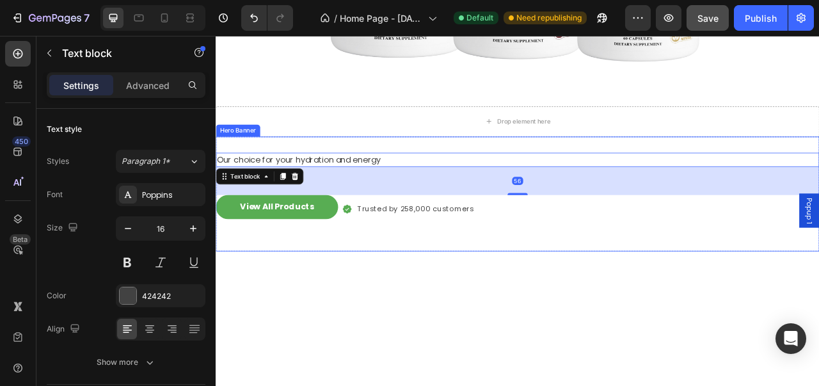
click at [422, 175] on div "Our choice for your hydration and energy Text block 56 View All Products Button…" at bounding box center [600, 237] width 768 height 146
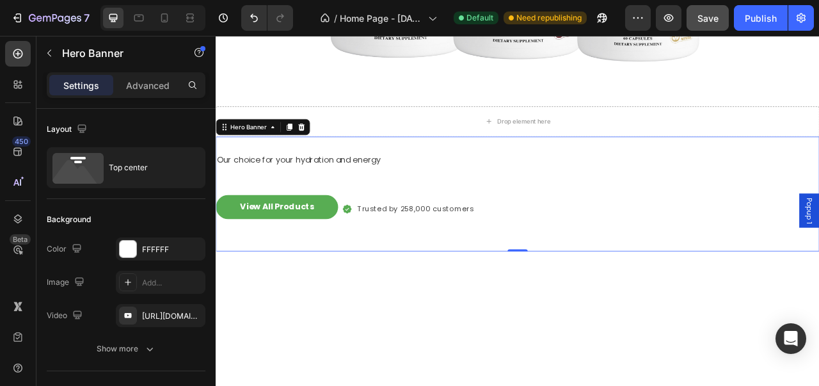
click at [325, 159] on div "Hero Banner" at bounding box center [276, 152] width 120 height 20
click at [325, 155] on icon at bounding box center [324, 152] width 8 height 9
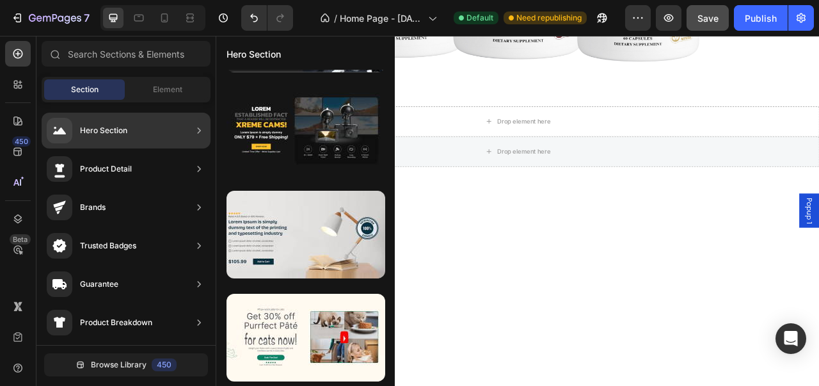
click at [133, 133] on div "Hero Section" at bounding box center [126, 131] width 169 height 36
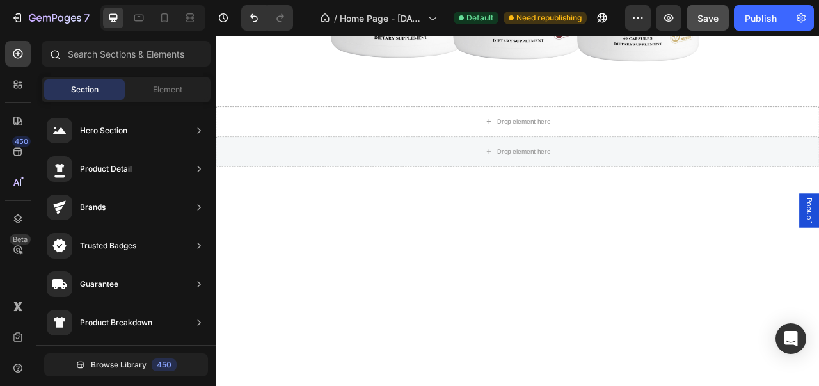
click at [183, 67] on div at bounding box center [125, 56] width 179 height 31
click at [182, 59] on input "text" at bounding box center [126, 54] width 169 height 26
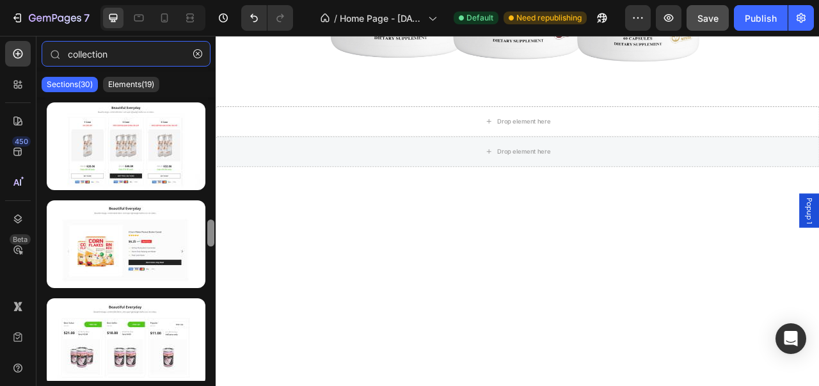
scroll to position [112, 0]
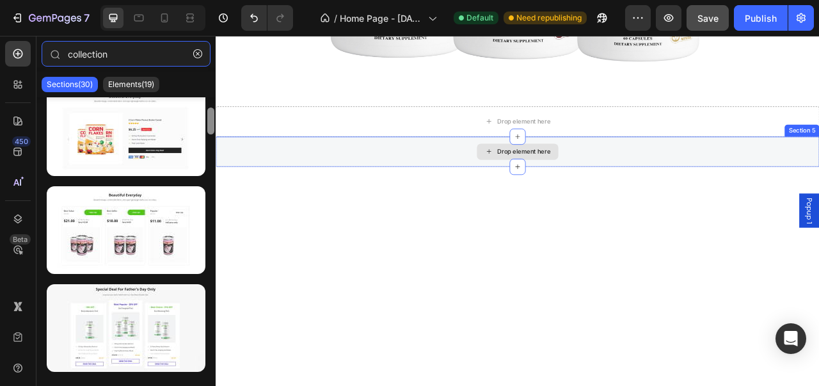
drag, startPoint x: 428, startPoint y: 154, endPoint x: 220, endPoint y: 200, distance: 212.9
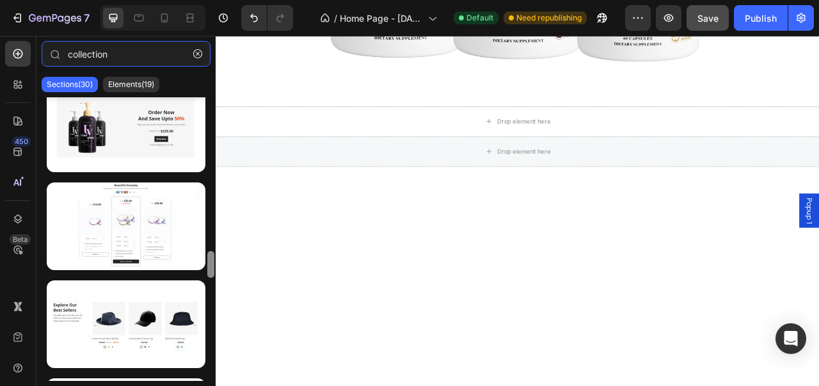
scroll to position [1089, 0]
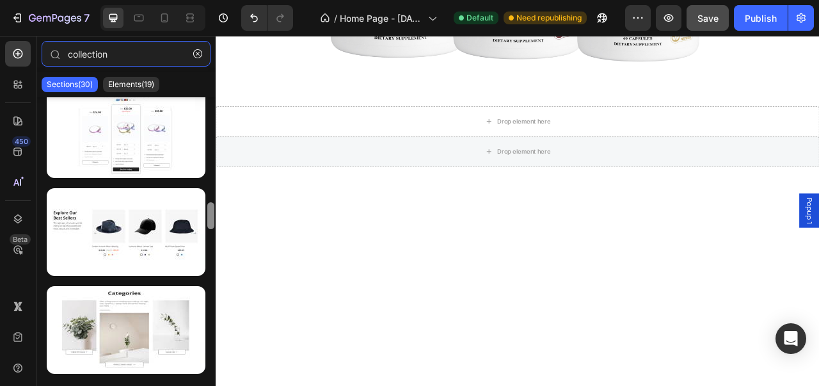
drag, startPoint x: 425, startPoint y: 162, endPoint x: 218, endPoint y: 290, distance: 243.0
type input "collection"
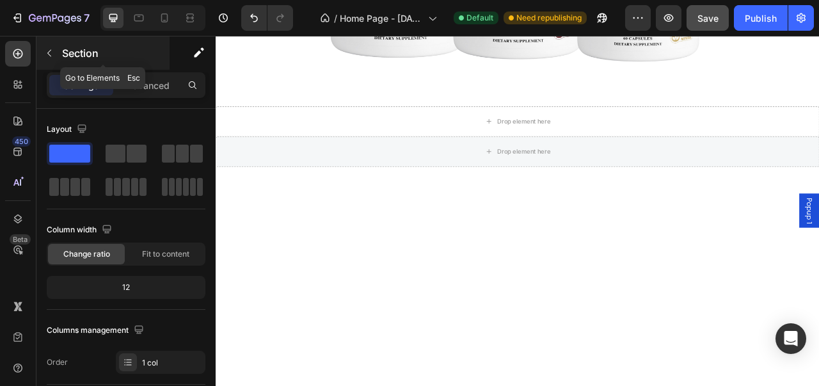
click at [52, 56] on icon "button" at bounding box center [49, 53] width 10 height 10
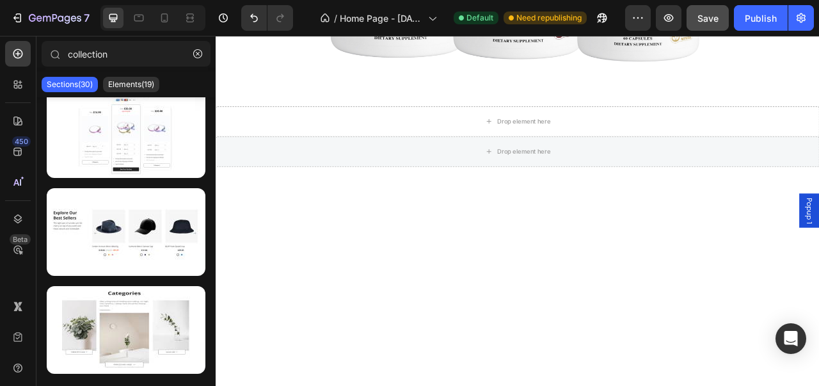
drag, startPoint x: 210, startPoint y: 227, endPoint x: 215, endPoint y: 200, distance: 27.3
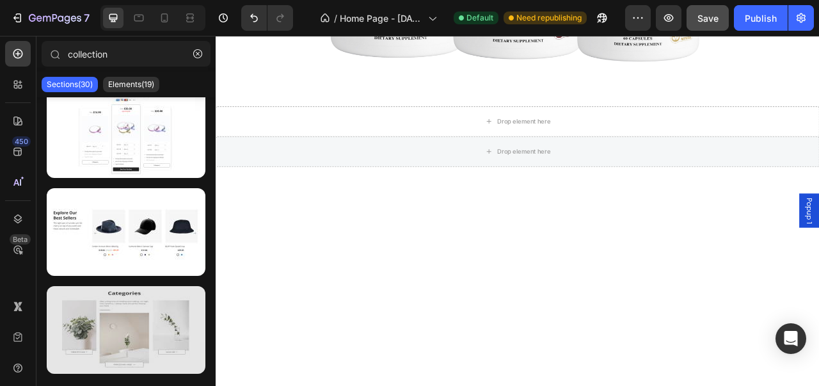
click at [159, 335] on div at bounding box center [126, 330] width 159 height 88
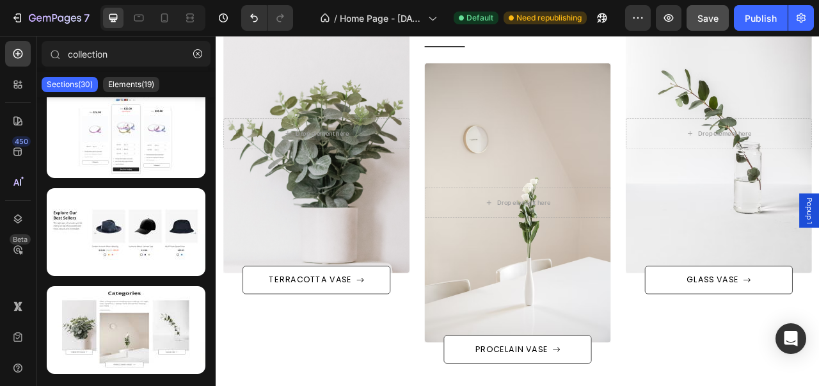
scroll to position [1201, 0]
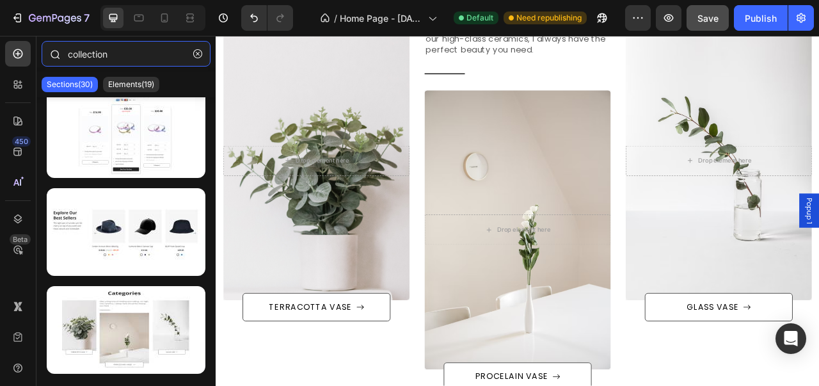
click at [173, 56] on input "collection" at bounding box center [126, 54] width 169 height 26
click at [143, 93] on div "Sections(30) Elements(19)" at bounding box center [125, 85] width 179 height 26
click at [143, 91] on div "Elements(19)" at bounding box center [131, 84] width 56 height 15
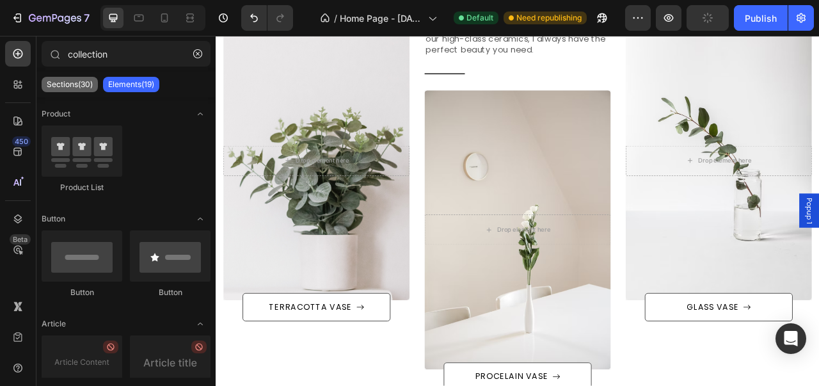
click at [76, 83] on p "Sections(30)" at bounding box center [70, 84] width 46 height 10
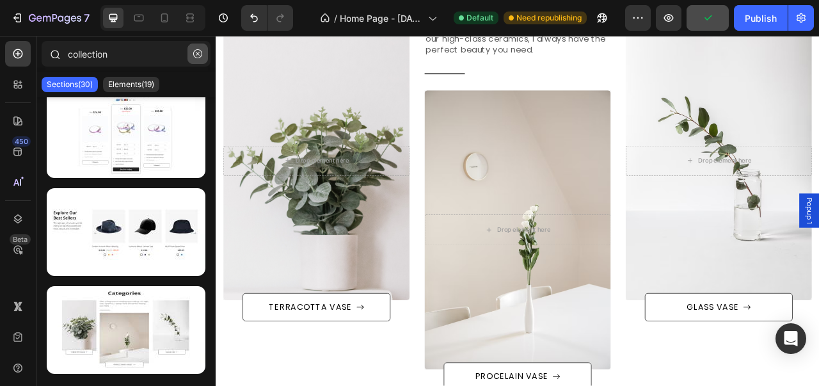
click at [194, 54] on icon "button" at bounding box center [197, 53] width 9 height 9
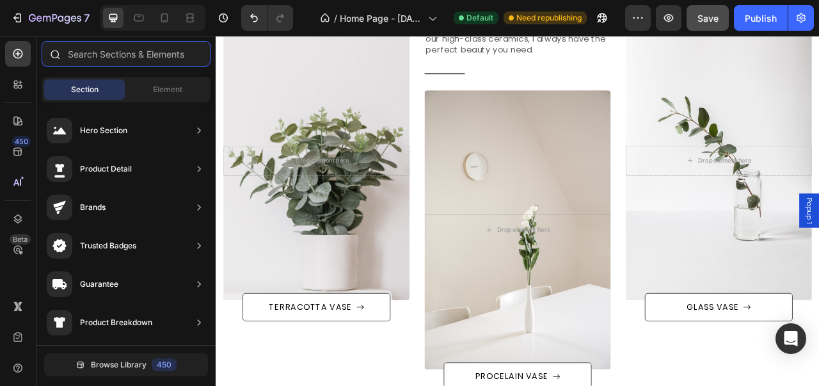
click at [159, 54] on input "text" at bounding box center [126, 54] width 169 height 26
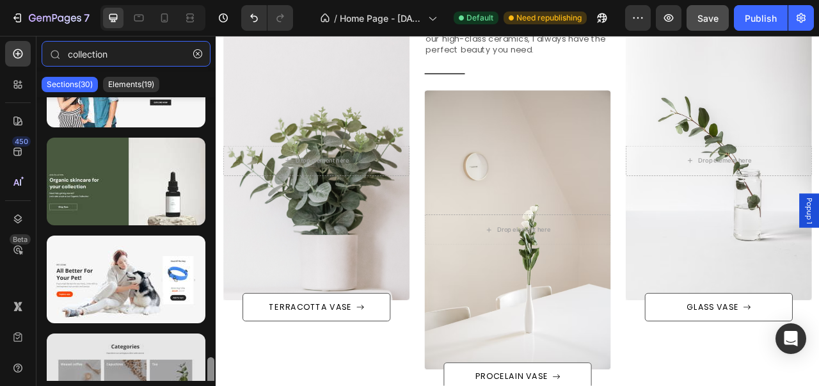
scroll to position [2614, 0]
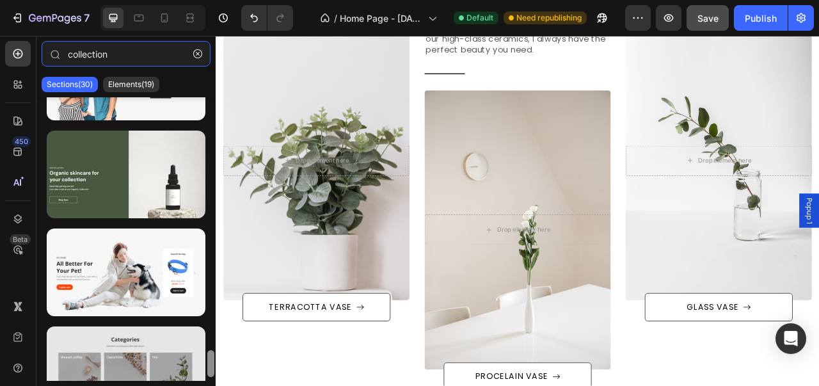
drag, startPoint x: 211, startPoint y: 117, endPoint x: 201, endPoint y: 370, distance: 253.5
click at [201, 370] on div at bounding box center [125, 238] width 179 height 283
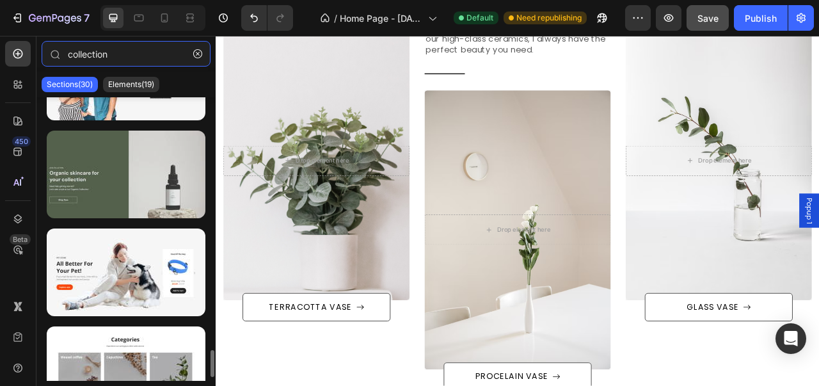
type input "collection"
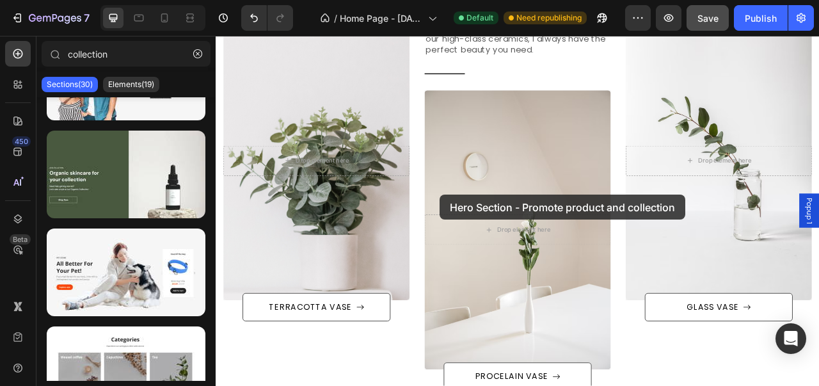
drag, startPoint x: 338, startPoint y: 232, endPoint x: 500, endPoint y: 238, distance: 161.9
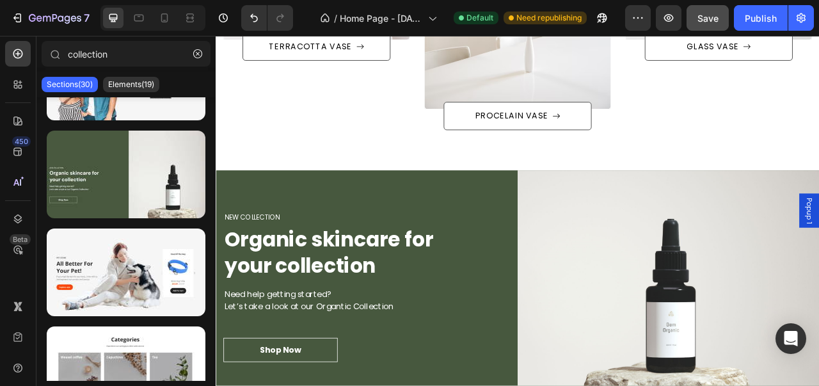
scroll to position [1498, 0]
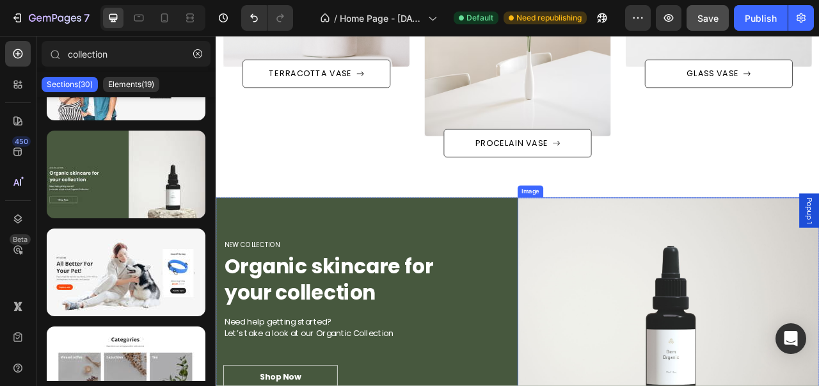
click at [818, 339] on img at bounding box center [791, 390] width 384 height 297
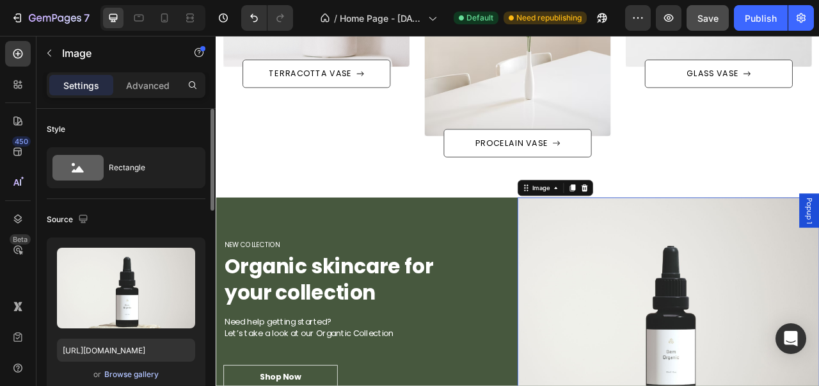
click at [138, 377] on div "Browse gallery" at bounding box center [131, 374] width 54 height 12
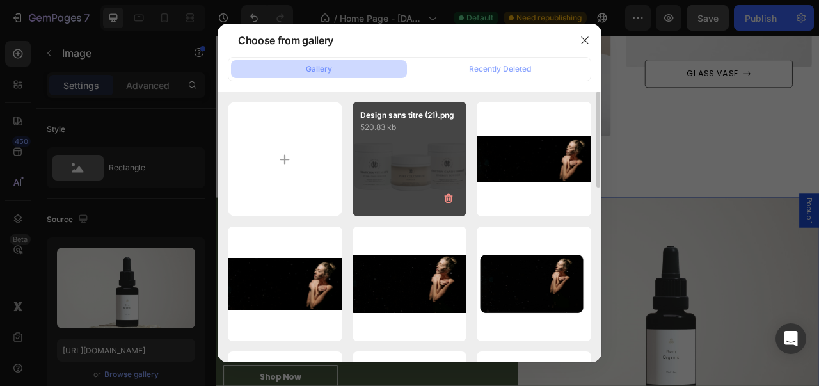
click at [391, 167] on div "Design sans titre (21).png 520.83 kb" at bounding box center [409, 159] width 115 height 115
type input "https://cdn.shopify.com/s/files/1/0976/8219/4781/files/gempages_580975748945281…"
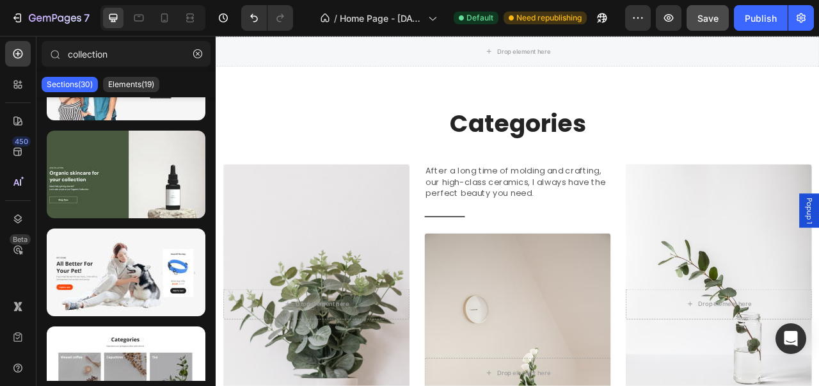
scroll to position [968, 0]
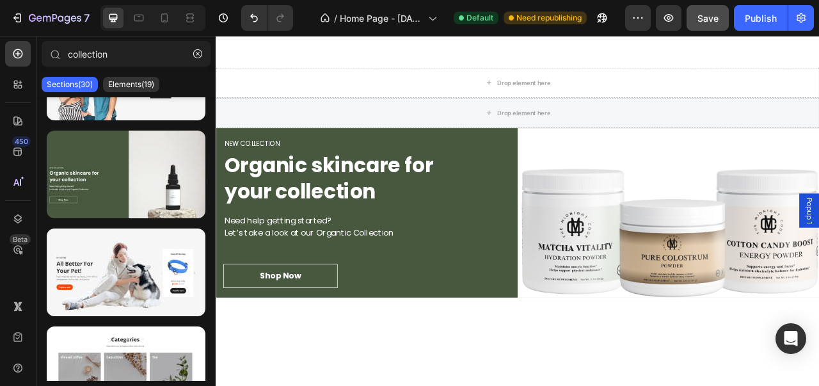
scroll to position [952, 0]
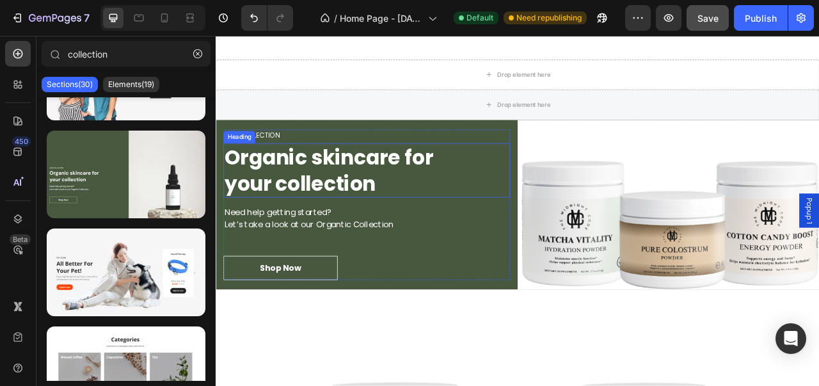
click at [402, 225] on p "Organic skincare for your collection" at bounding box center [407, 207] width 362 height 67
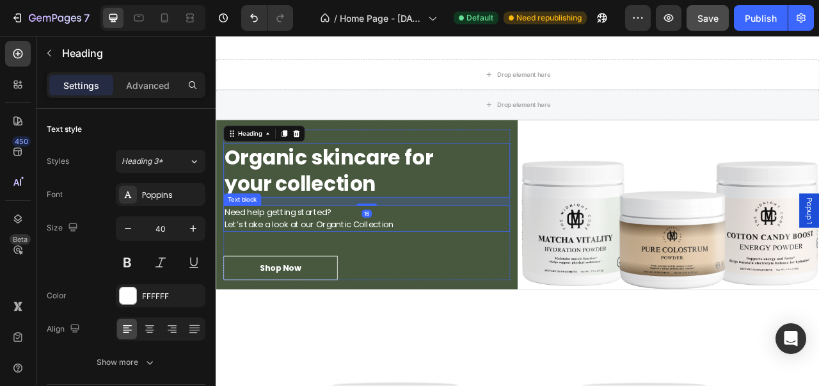
click at [496, 291] on div "NEW COLLECTION Heading Organic skincare for your collection Heading 16 Need hel…" at bounding box center [407, 251] width 365 height 192
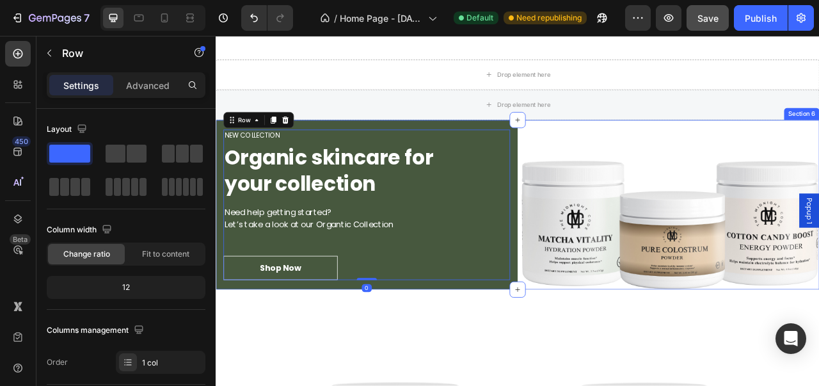
click at [328, 349] on div "NEW COLLECTION Heading Organic skincare for your collection Heading Need help g…" at bounding box center [408, 251] width 384 height 216
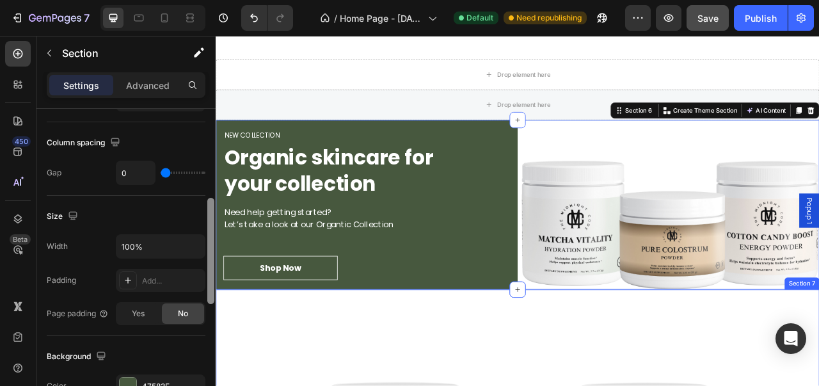
drag, startPoint x: 427, startPoint y: 240, endPoint x: 221, endPoint y: 441, distance: 288.1
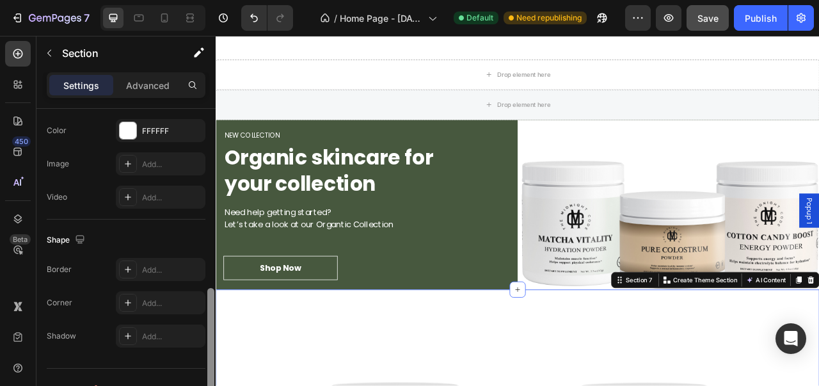
scroll to position [386, 0]
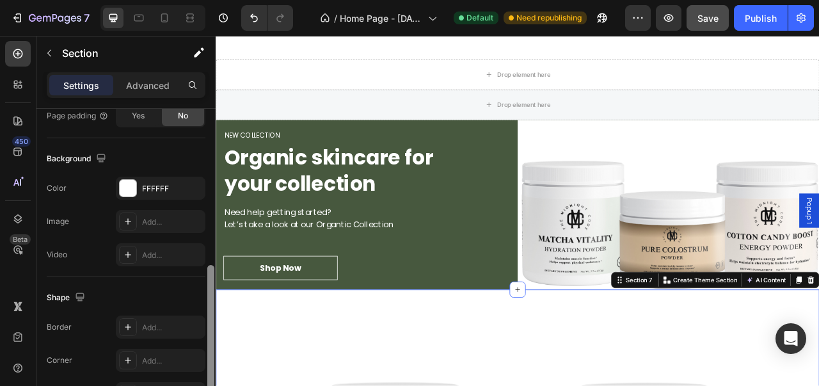
click at [213, 336] on div at bounding box center [210, 328] width 7 height 126
click at [425, 334] on div "Shop Now Button" at bounding box center [407, 331] width 365 height 31
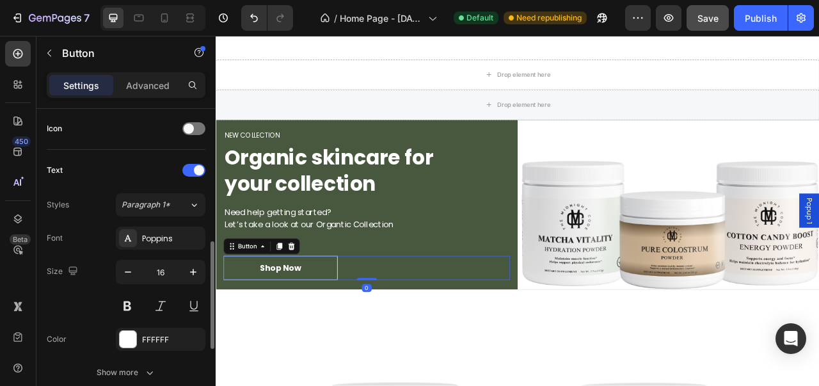
scroll to position [0, 0]
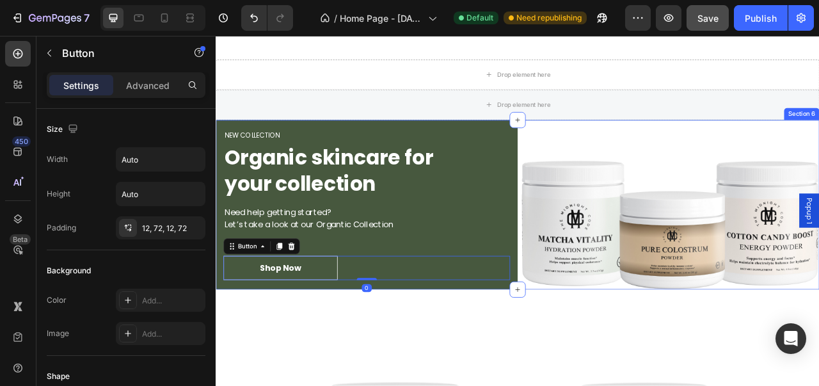
click at [489, 152] on div "NEW COLLECTION Heading Organic skincare for your collection Heading Need help g…" at bounding box center [408, 251] width 384 height 216
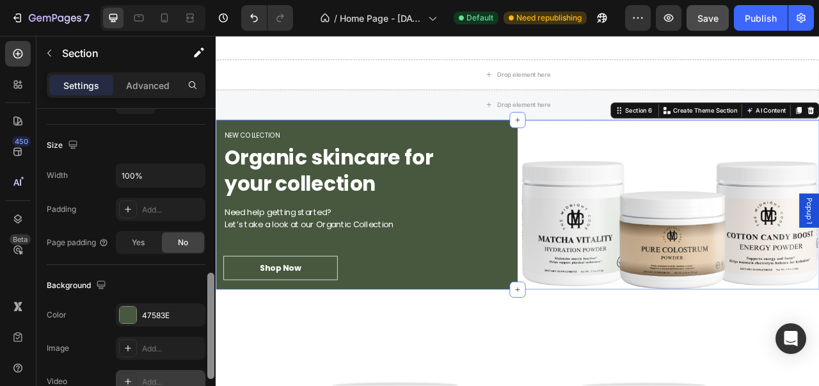
drag, startPoint x: 208, startPoint y: 209, endPoint x: 205, endPoint y: 336, distance: 126.7
click at [205, 336] on div "Layout Column width Change ratio Fit to content 6 6 Columns management Order 2 …" at bounding box center [125, 265] width 179 height 313
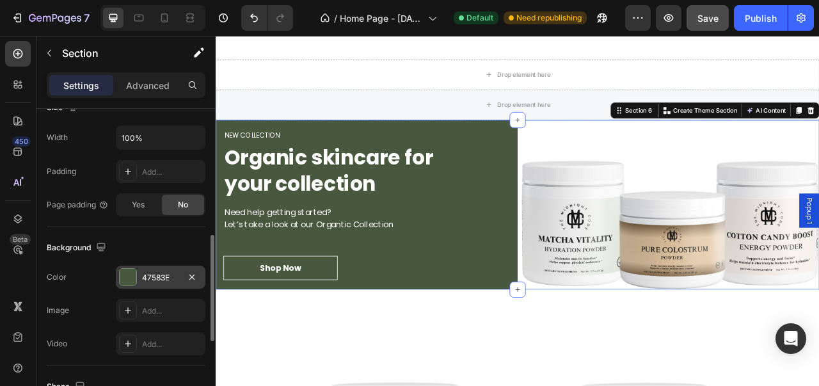
click at [126, 278] on div at bounding box center [128, 277] width 17 height 17
click at [125, 309] on icon at bounding box center [128, 310] width 10 height 10
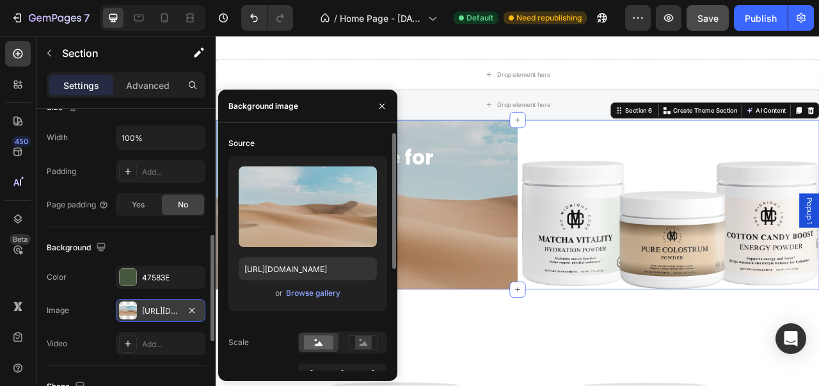
click at [319, 300] on div "or Browse gallery" at bounding box center [308, 292] width 138 height 15
click at [322, 297] on div "Browse gallery" at bounding box center [313, 293] width 54 height 12
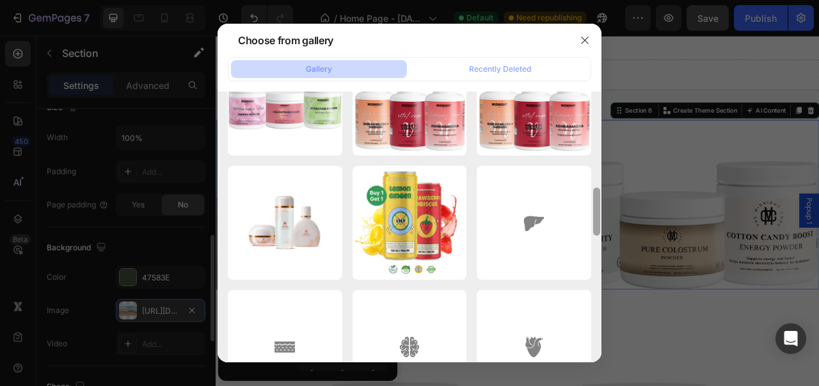
drag, startPoint x: 597, startPoint y: 177, endPoint x: 577, endPoint y: 367, distance: 190.4
click at [578, 377] on div "Choose from gallery Gallery Recently Deleted Design sans titre (21).png 520.83 …" at bounding box center [409, 193] width 819 height 386
click at [597, 222] on div at bounding box center [597, 226] width 10 height 270
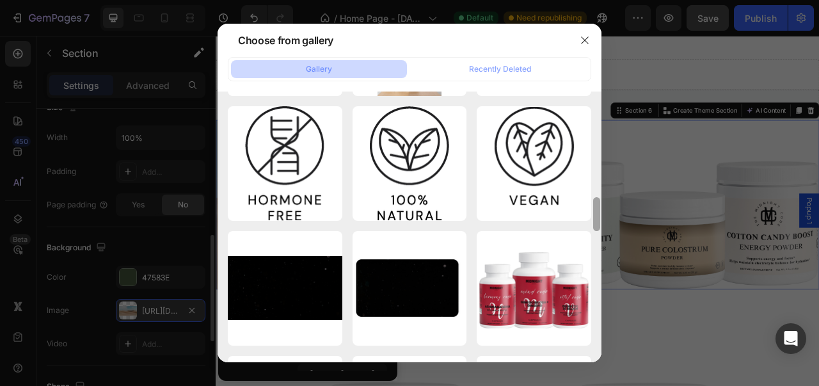
scroll to position [1377, 0]
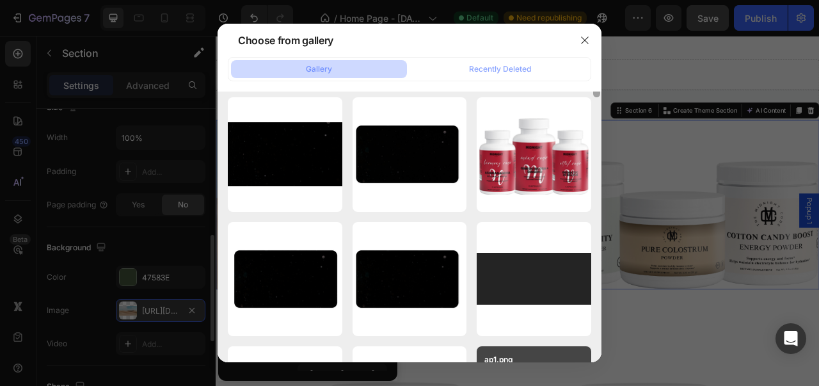
drag, startPoint x: 598, startPoint y: 250, endPoint x: 584, endPoint y: 349, distance: 99.5
click at [584, 349] on div "Design sans titre (21).png 520.83 kb 6405817a-4ccb-4f54-96...50.png 326.84 kb d…" at bounding box center [409, 226] width 384 height 270
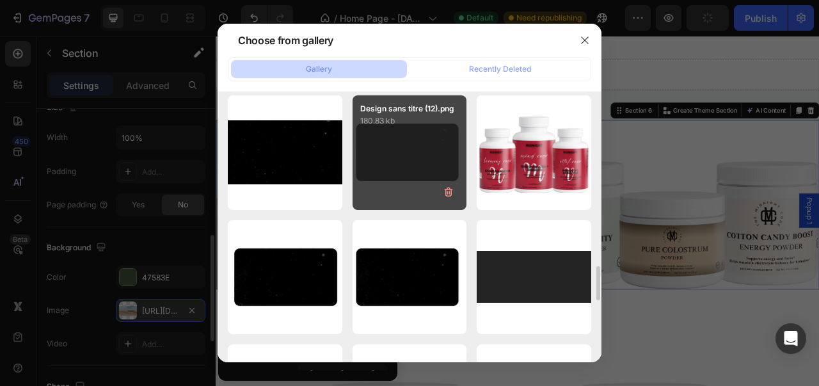
click at [422, 145] on div "Design sans titre (12).png 180.83 kb" at bounding box center [409, 152] width 115 height 115
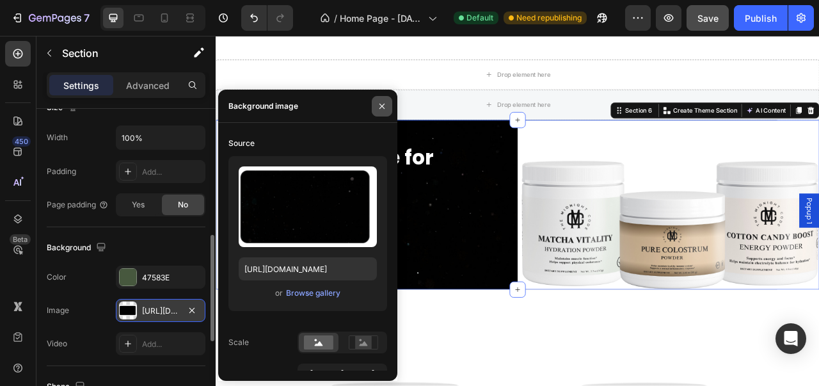
click at [386, 106] on icon "button" at bounding box center [382, 106] width 10 height 10
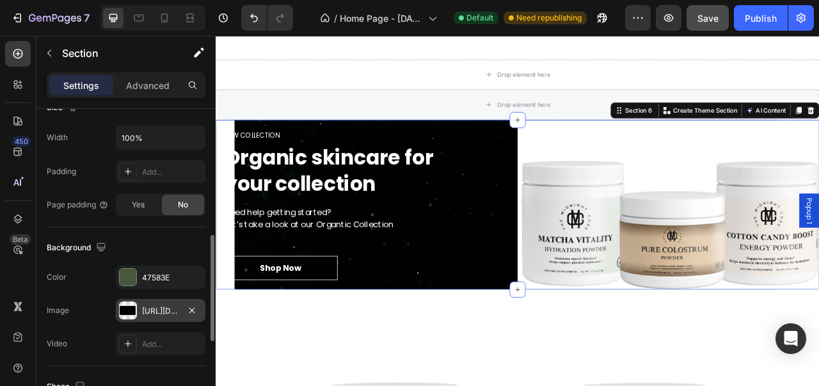
click at [167, 305] on div "https://cdn.shopify.com/s/files/1/0976/8219/4781/files/gempages_580975748945281…" at bounding box center [160, 311] width 37 height 12
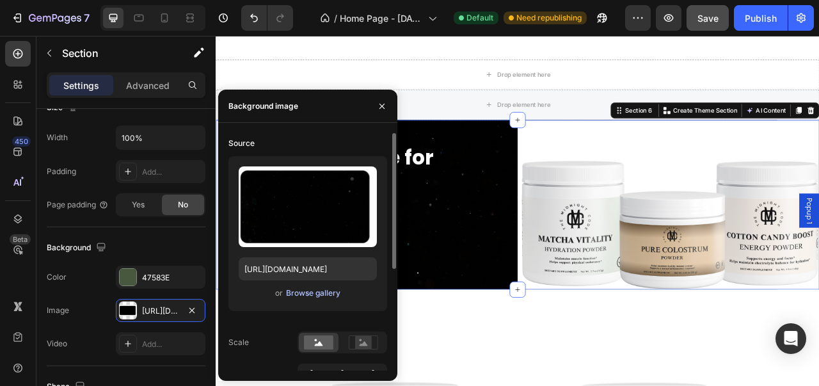
click at [310, 298] on div "Browse gallery" at bounding box center [313, 293] width 54 height 12
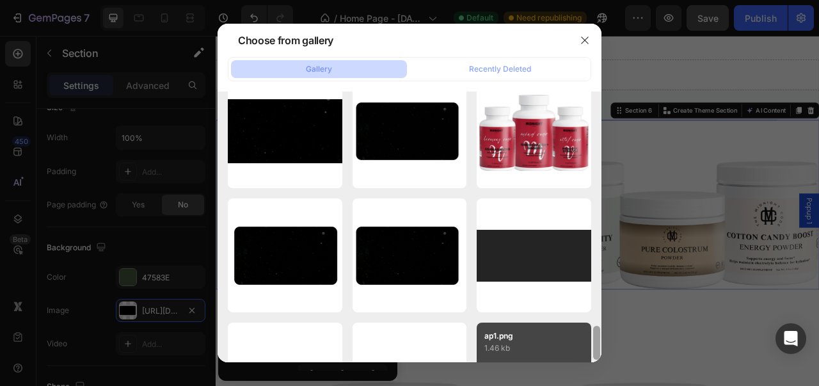
scroll to position [1459, 0]
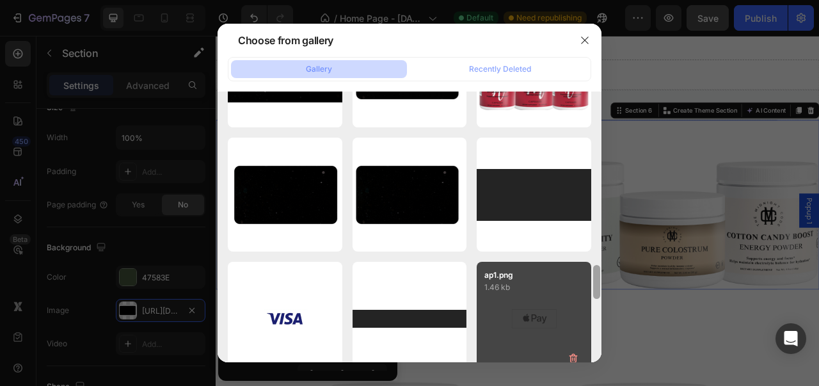
drag, startPoint x: 597, startPoint y: 116, endPoint x: 582, endPoint y: 301, distance: 186.1
click at [582, 301] on div "Design sans titre (21).png 520.83 kb 6405817a-4ccb-4f54-96...50.png 326.84 kb d…" at bounding box center [409, 226] width 384 height 270
drag, startPoint x: 582, startPoint y: 301, endPoint x: 588, endPoint y: 283, distance: 18.8
click at [588, 283] on div "ap1.png 1.46 kb" at bounding box center [534, 319] width 115 height 115
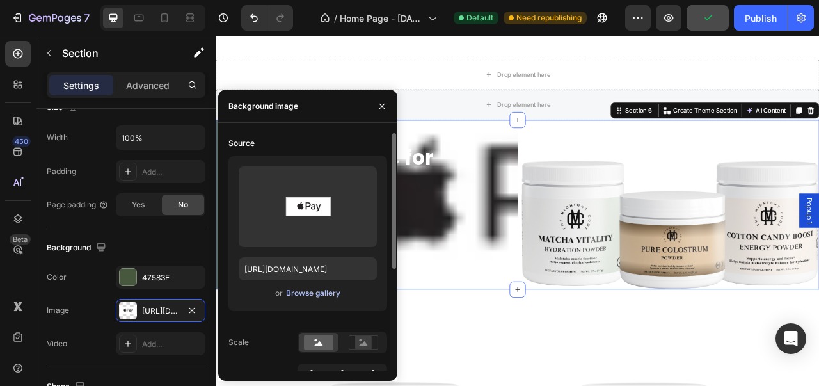
click at [297, 296] on div "Browse gallery" at bounding box center [313, 293] width 54 height 12
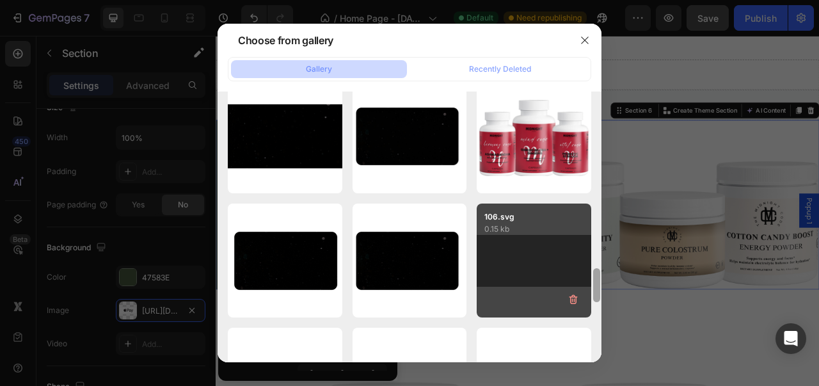
scroll to position [1378, 0]
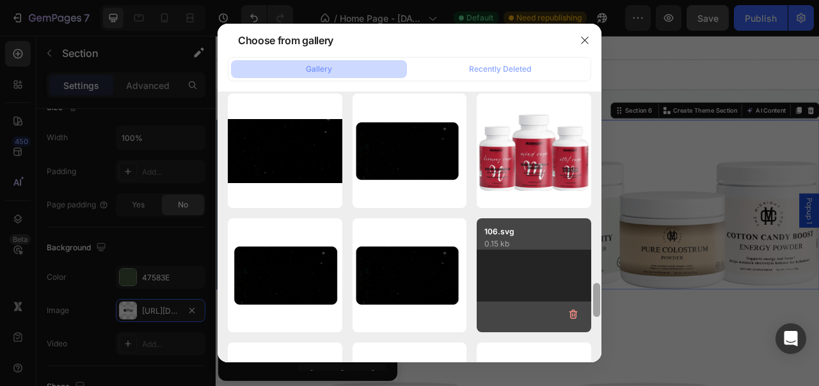
drag, startPoint x: 596, startPoint y: 113, endPoint x: 586, endPoint y: 288, distance: 175.6
click at [586, 288] on div "Design sans titre (21).png 520.83 kb 6405817a-4ccb-4f54-96...50.png 326.84 kb d…" at bounding box center [409, 226] width 384 height 270
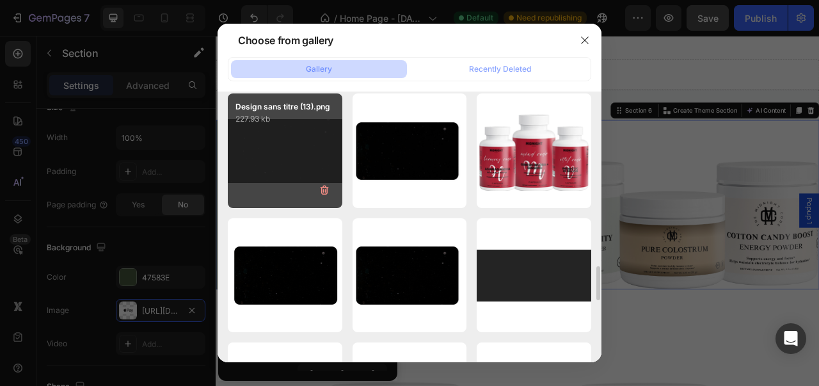
click at [316, 166] on div "Design sans titre (13).png 227.93 kb" at bounding box center [285, 150] width 115 height 115
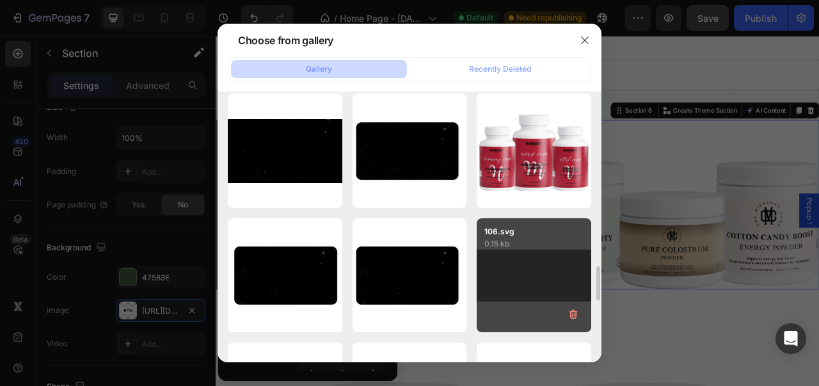
type input "https://cdn.shopify.com/s/files/1/0976/8219/4781/files/gempages_580975748945281…"
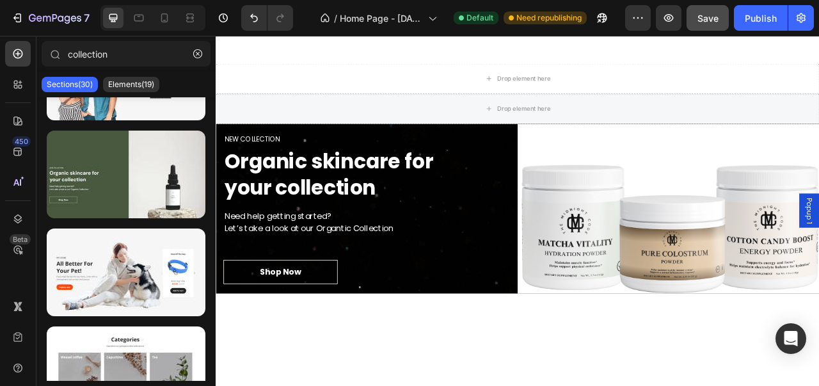
scroll to position [949, 0]
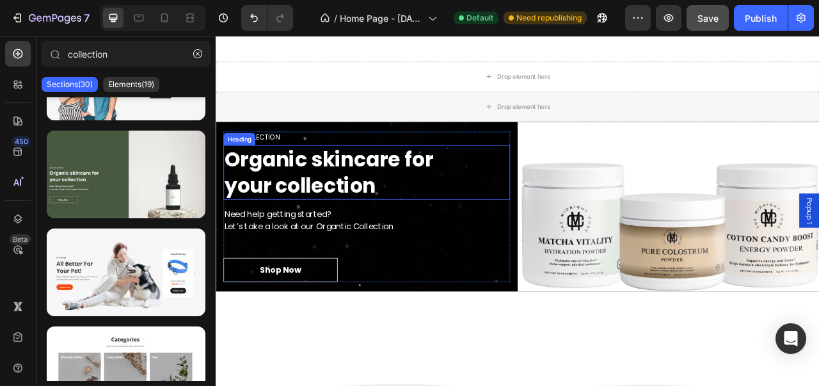
click at [404, 187] on p "Organic skincare for your collection" at bounding box center [407, 210] width 362 height 67
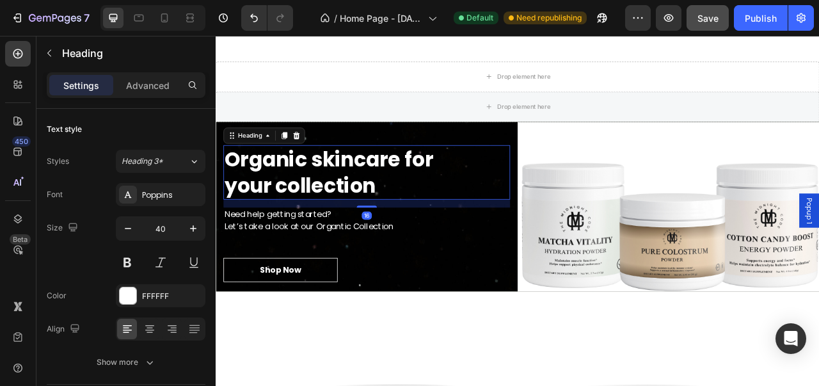
click at [436, 215] on p "Organic skincare for your collection" at bounding box center [407, 210] width 362 height 67
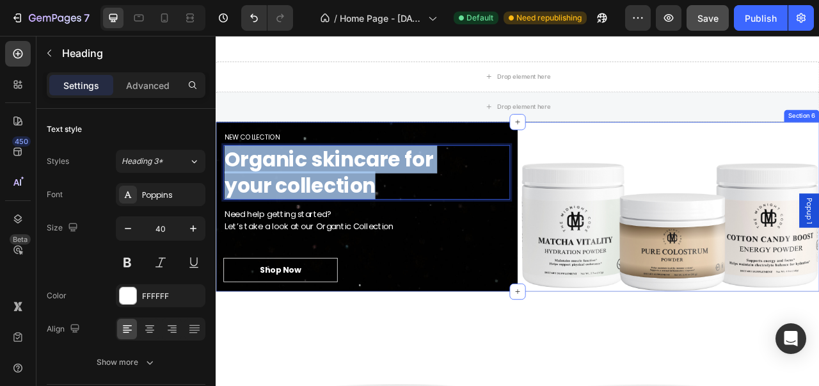
drag, startPoint x: 436, startPoint y: 215, endPoint x: 220, endPoint y: 175, distance: 219.2
click at [220, 175] on div "NEW COLLECTION Heading Organic skincare for your collection Heading 16 Need hel…" at bounding box center [408, 254] width 384 height 216
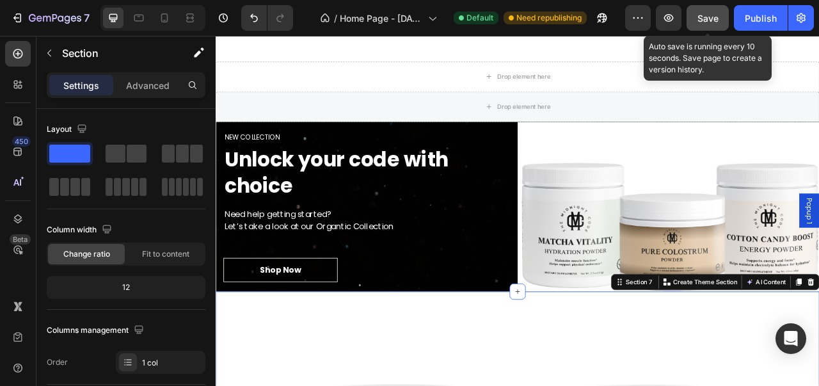
click at [707, 18] on span "Save" at bounding box center [707, 18] width 21 height 11
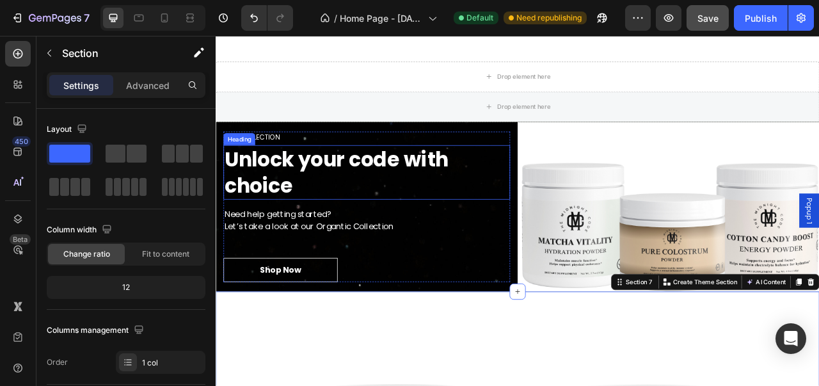
click at [320, 205] on p "Unlock your code with choice" at bounding box center [407, 210] width 362 height 67
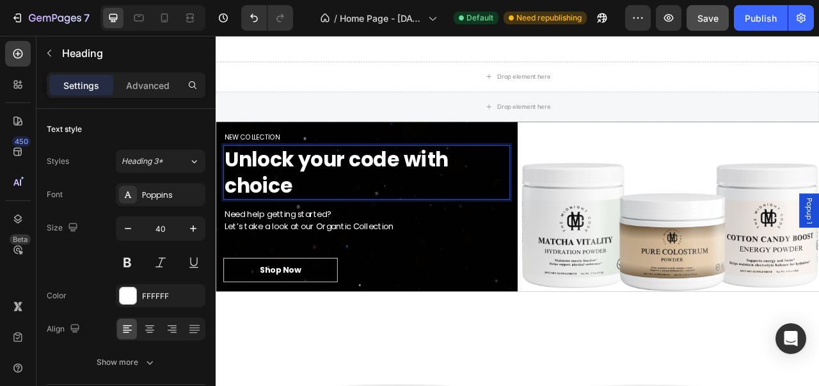
drag, startPoint x: 320, startPoint y: 220, endPoint x: 459, endPoint y: 180, distance: 143.7
click at [459, 180] on p "Unlock your code with choice" at bounding box center [407, 210] width 362 height 67
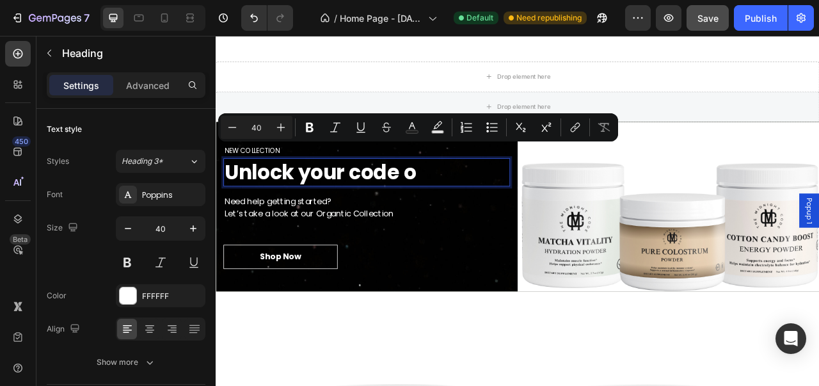
scroll to position [966, 0]
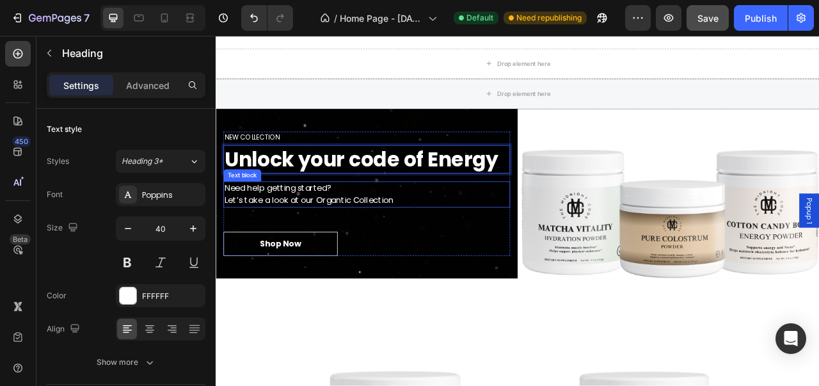
click at [396, 235] on p "Need help getting started? Let’s take a look at our Organtic Collection" at bounding box center [407, 238] width 362 height 31
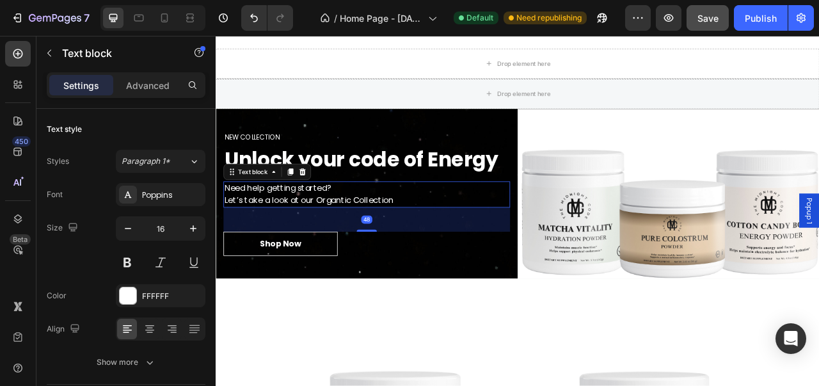
click at [450, 240] on p "Need help getting started? Let’s take a look at our Organtic Collection" at bounding box center [407, 238] width 362 height 31
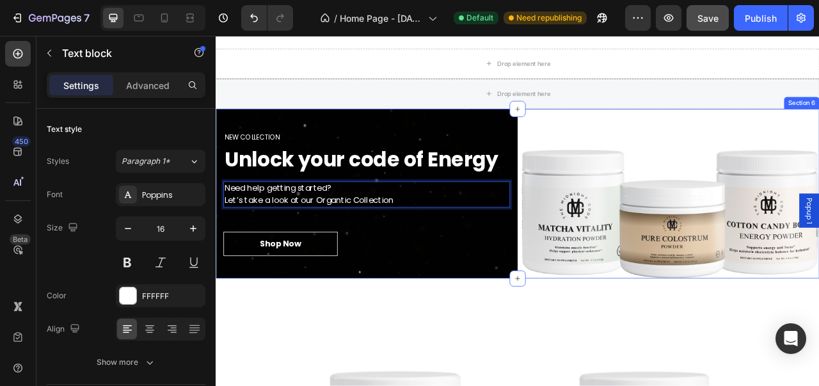
drag, startPoint x: 454, startPoint y: 240, endPoint x: 219, endPoint y: 209, distance: 236.2
click at [219, 209] on div "NEW COLLECTION Heading Unlock your code of Energy Heading Need help getting sta…" at bounding box center [408, 237] width 384 height 216
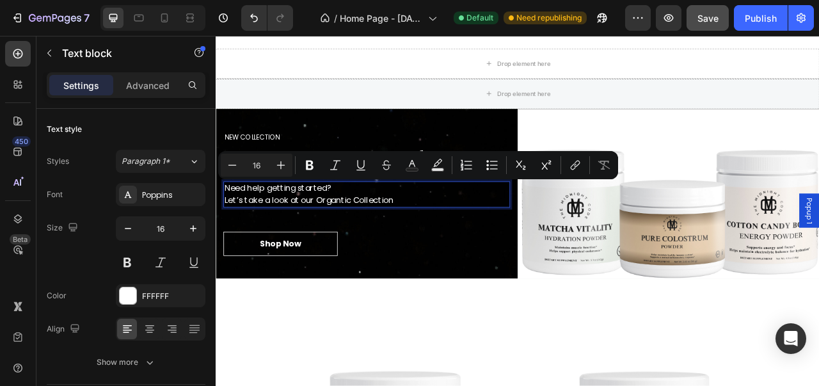
scroll to position [974, 0]
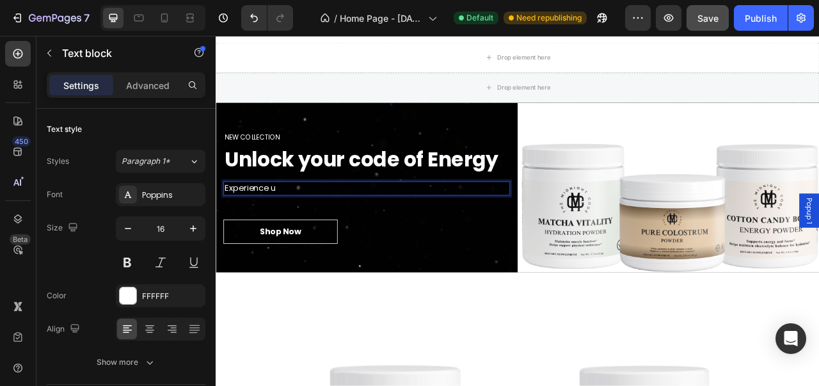
click at [310, 224] on p "Experience u" at bounding box center [407, 230] width 362 height 15
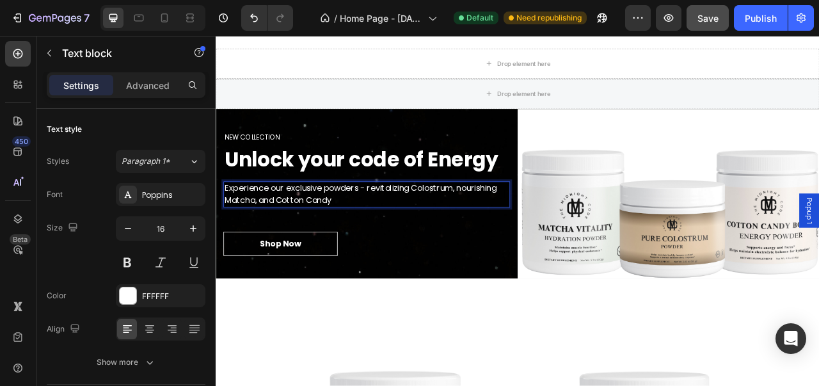
click at [295, 238] on p "Experience our exclusive powders - revitalizing Colostrum, nourishing Matcha, a…" at bounding box center [407, 238] width 362 height 31
click at [293, 239] on p "Experience our exclusive powders - revitalizing Colostrum, nourishing Matcha, a…" at bounding box center [407, 238] width 362 height 31
click at [422, 238] on p "Experience our exclusive powders - revitalizing Colostrum, nourishing Matcha, a…" at bounding box center [407, 238] width 362 height 31
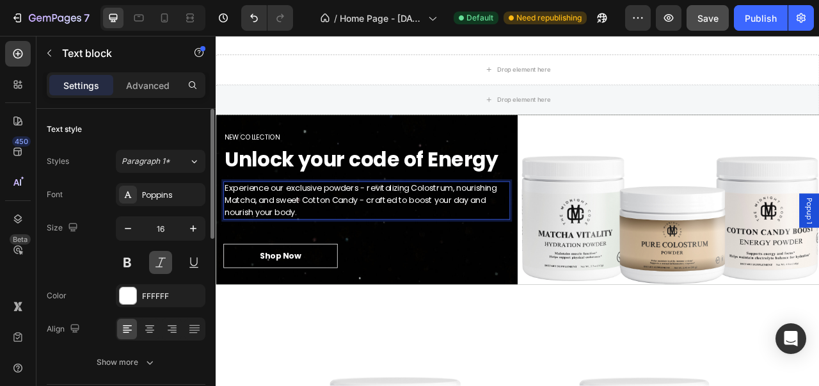
click at [163, 262] on button at bounding box center [160, 262] width 23 height 23
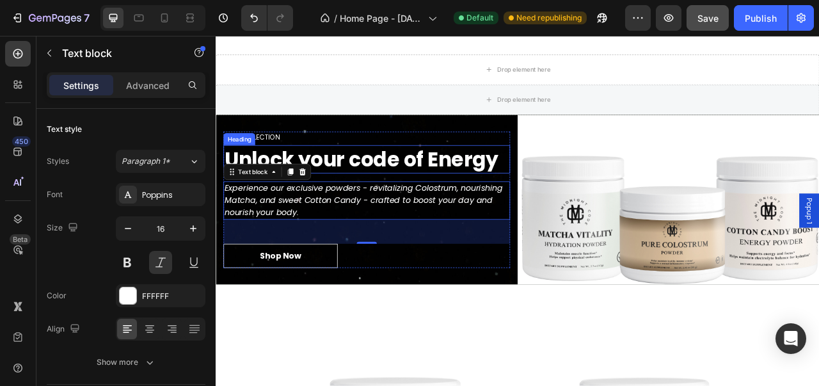
click at [482, 198] on p "Unlock your code of Energy" at bounding box center [407, 193] width 362 height 33
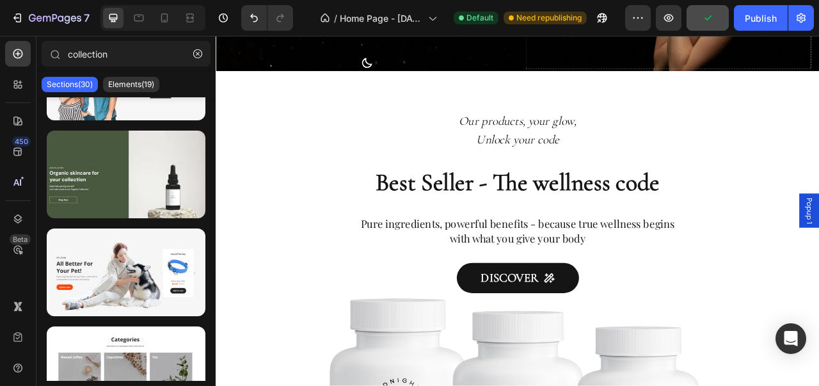
scroll to position [304, 0]
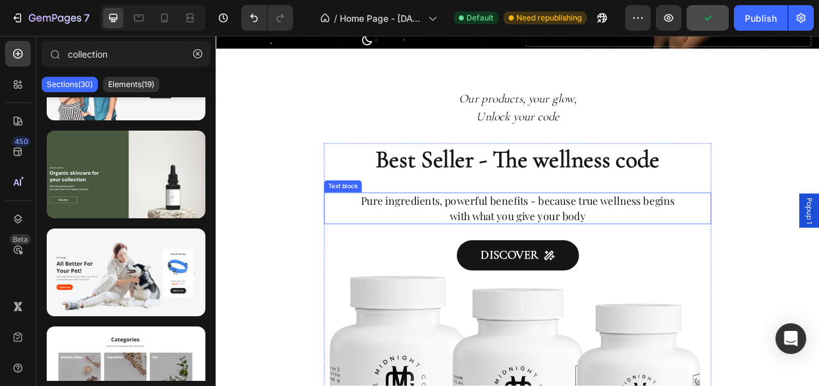
click at [637, 237] on span "Pure ingredients, powerful benefits - because true wellness begins with what yo…" at bounding box center [599, 255] width 399 height 37
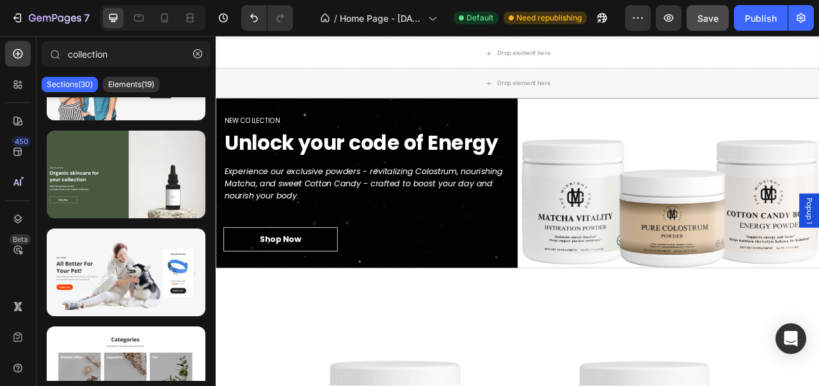
scroll to position [984, 0]
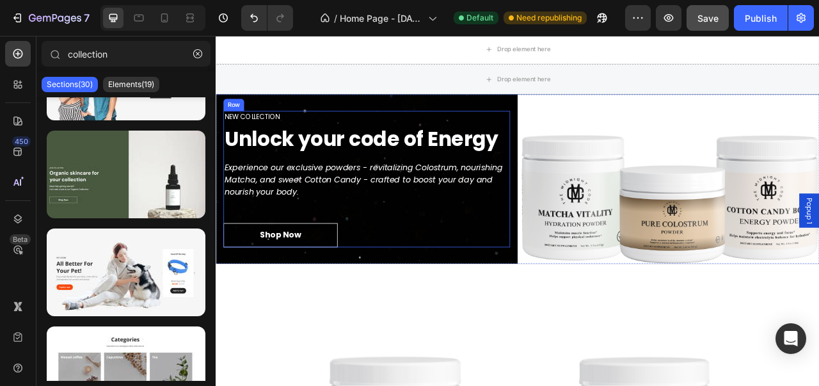
click at [529, 213] on p "Experience our exclusive powders - revitalizing Colostrum, nourishing Matcha, a…" at bounding box center [407, 219] width 362 height 46
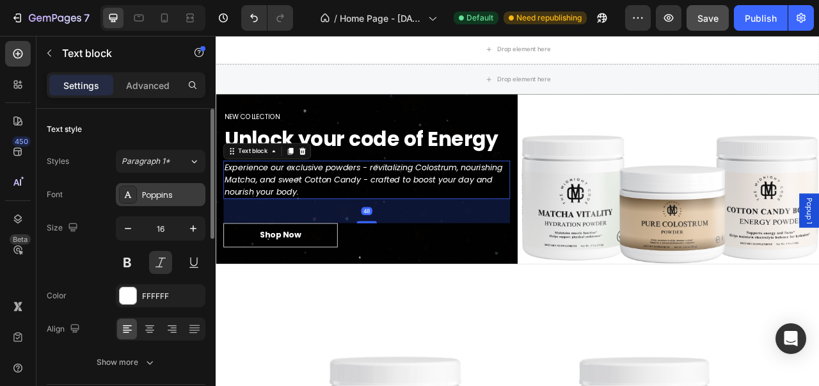
click at [161, 189] on div "Poppins" at bounding box center [172, 195] width 60 height 12
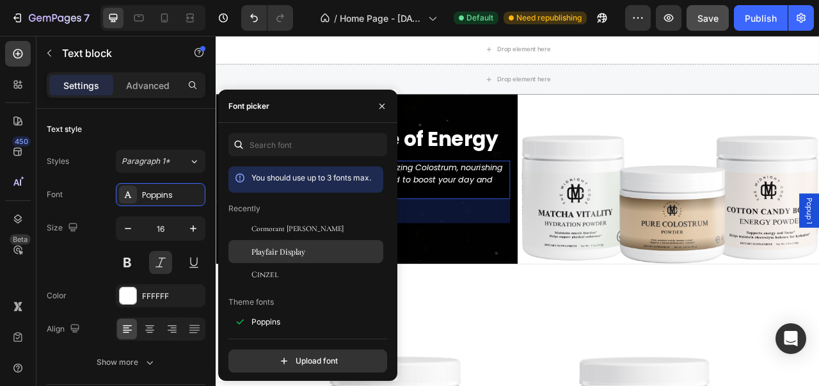
click at [310, 248] on div "Playfair Display" at bounding box center [315, 252] width 129 height 12
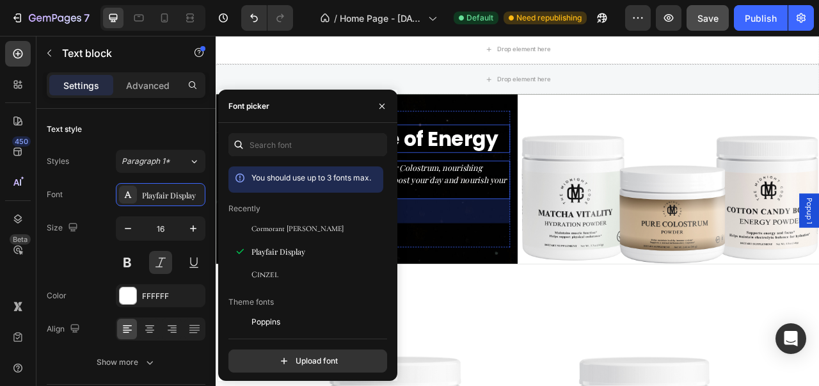
click at [493, 173] on h2 "Unlock your code of Energy" at bounding box center [407, 167] width 365 height 36
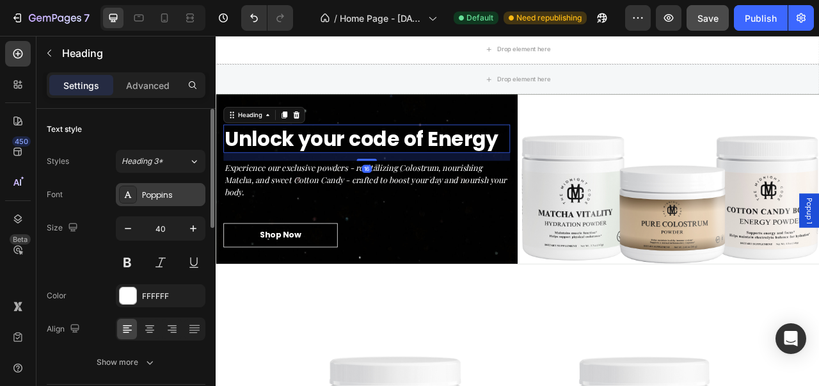
click at [174, 191] on div "Poppins" at bounding box center [172, 195] width 60 height 12
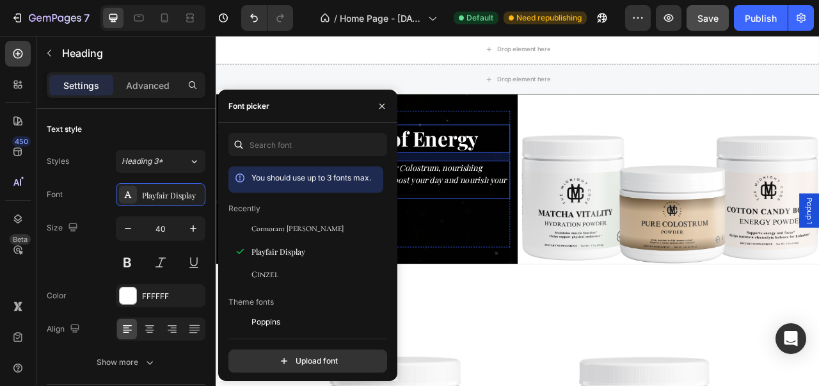
click at [498, 224] on p "Experience our exclusive powders - revitalizing Colostrum, nourishing Matcha, a…" at bounding box center [407, 219] width 362 height 46
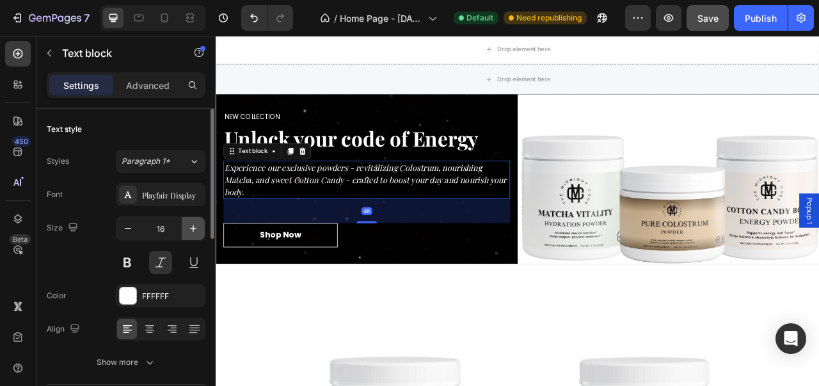
click at [196, 226] on icon "button" at bounding box center [193, 228] width 13 height 13
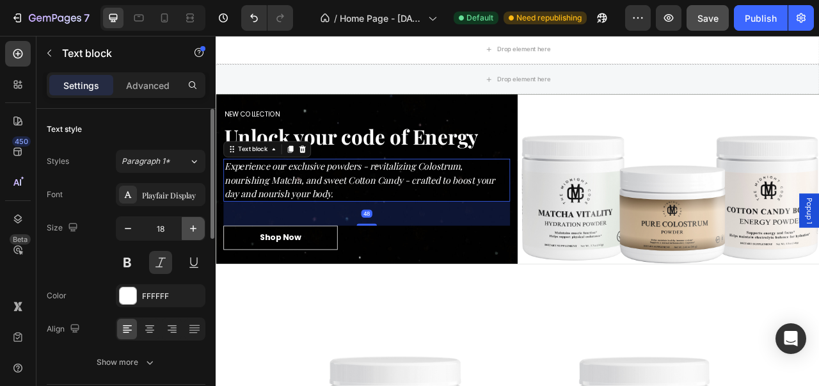
click at [196, 226] on icon "button" at bounding box center [193, 228] width 13 height 13
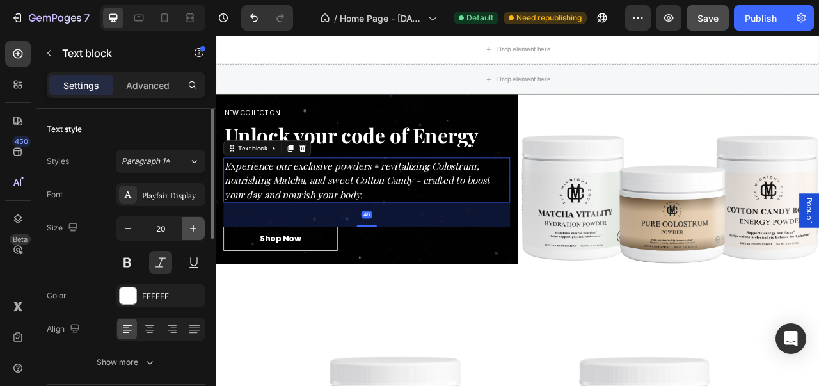
click at [196, 226] on icon "button" at bounding box center [193, 228] width 13 height 13
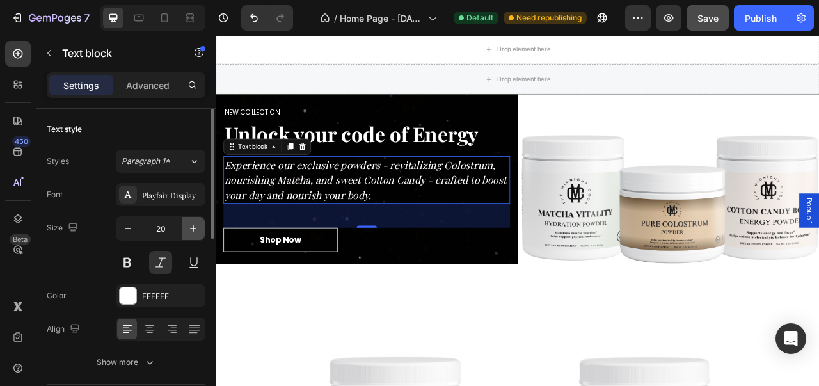
click at [196, 226] on icon "button" at bounding box center [193, 228] width 13 height 13
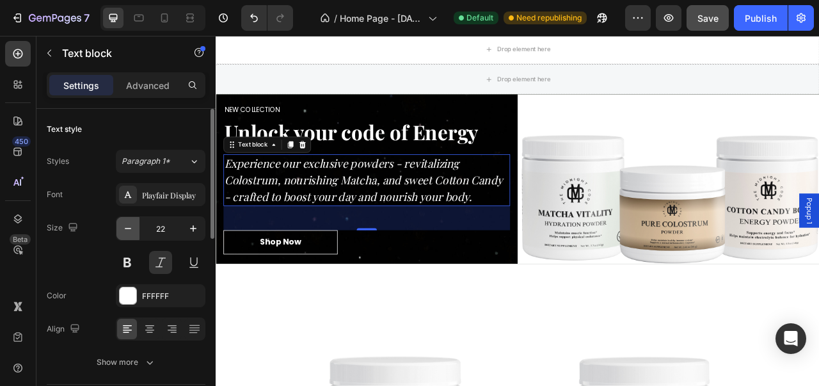
click at [130, 230] on icon "button" at bounding box center [128, 228] width 13 height 13
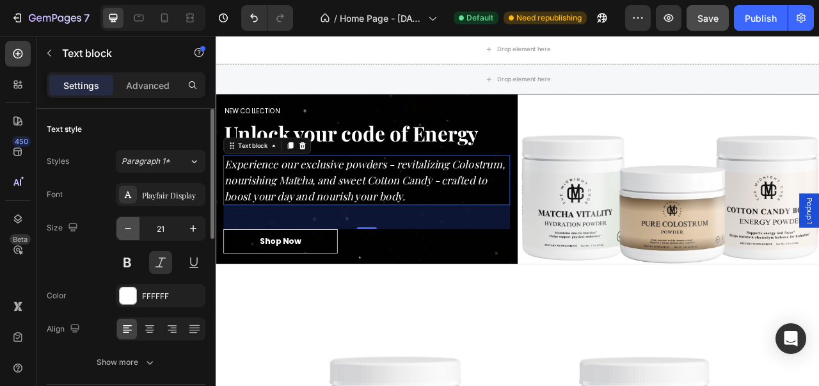
click at [130, 230] on icon "button" at bounding box center [128, 228] width 13 height 13
type input "20"
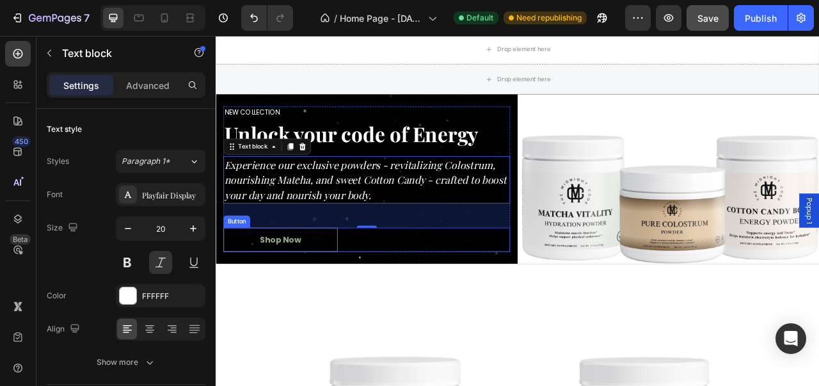
click at [333, 291] on button "Shop Now" at bounding box center [297, 295] width 145 height 31
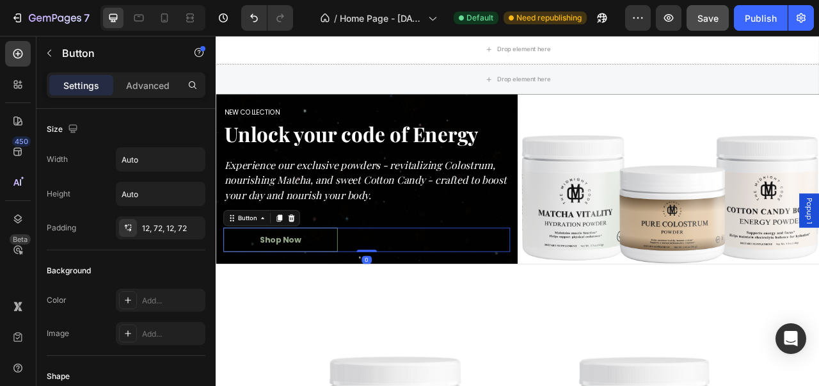
click at [333, 291] on button "Shop Now" at bounding box center [297, 295] width 145 height 31
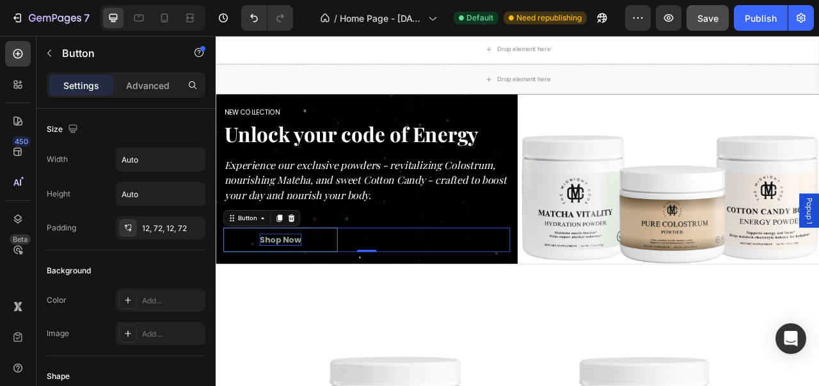
click at [316, 296] on div "Shop Now" at bounding box center [297, 295] width 53 height 15
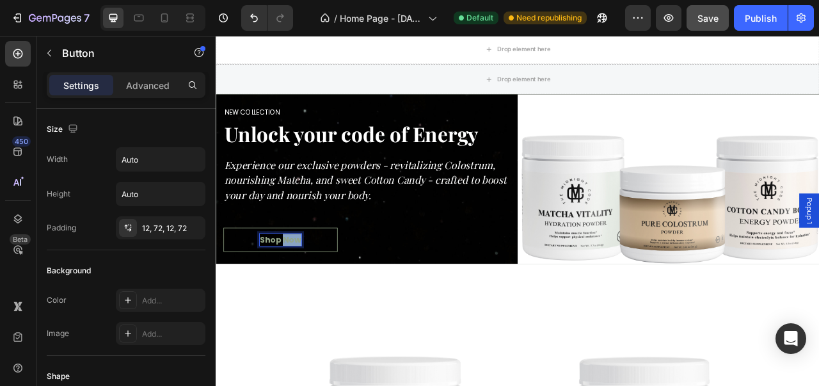
click at [316, 296] on p "Shop Now" at bounding box center [297, 295] width 53 height 15
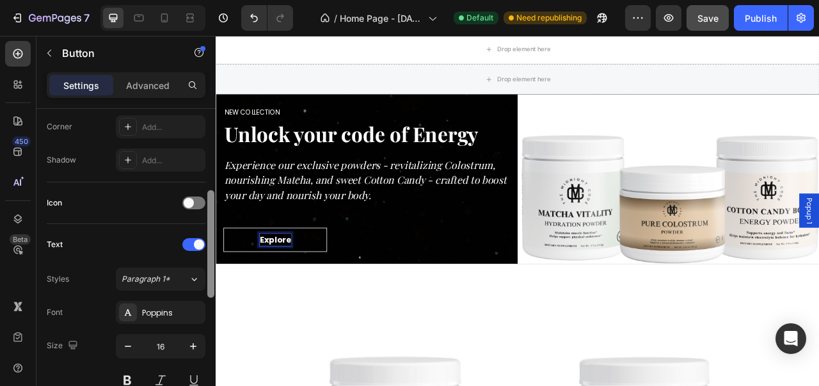
scroll to position [323, 0]
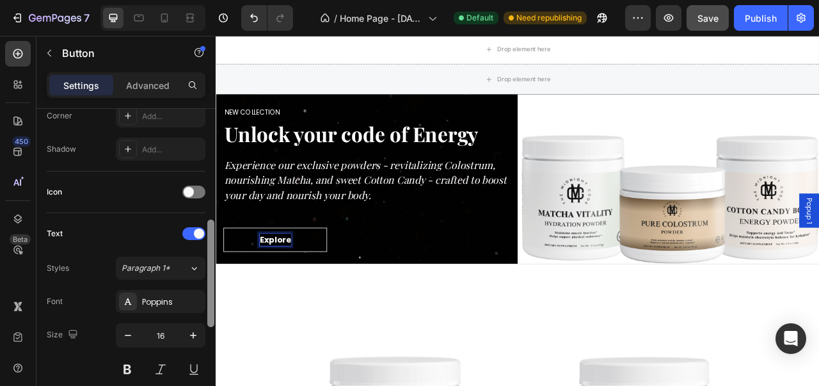
drag, startPoint x: 211, startPoint y: 212, endPoint x: 209, endPoint y: 317, distance: 104.3
click at [209, 317] on div at bounding box center [210, 272] width 7 height 107
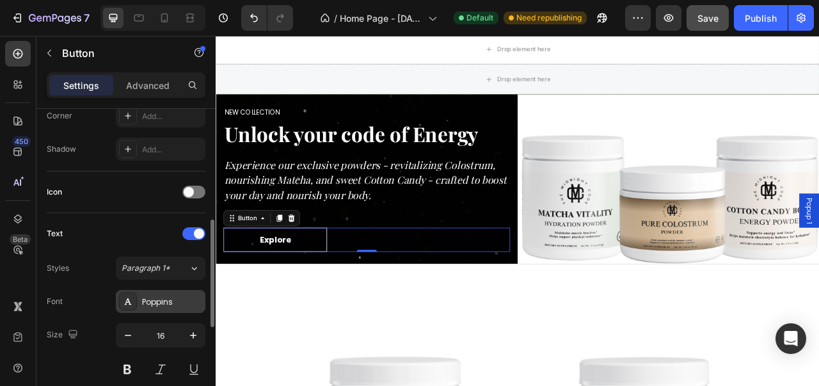
click at [193, 307] on div "Poppins" at bounding box center [161, 301] width 90 height 23
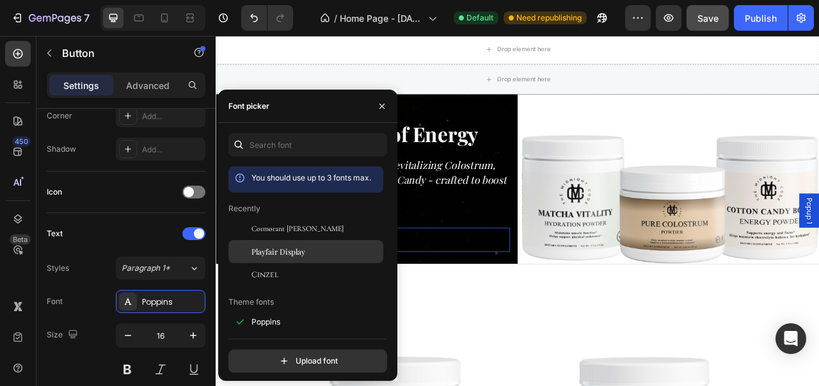
click at [293, 253] on span "Playfair Display" at bounding box center [278, 252] width 54 height 12
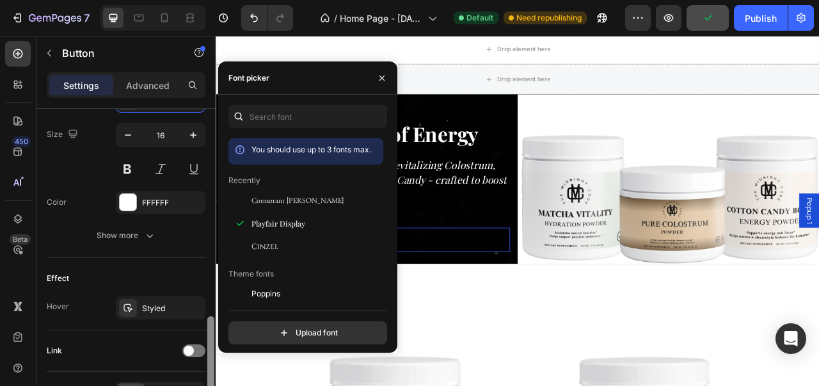
scroll to position [551, 0]
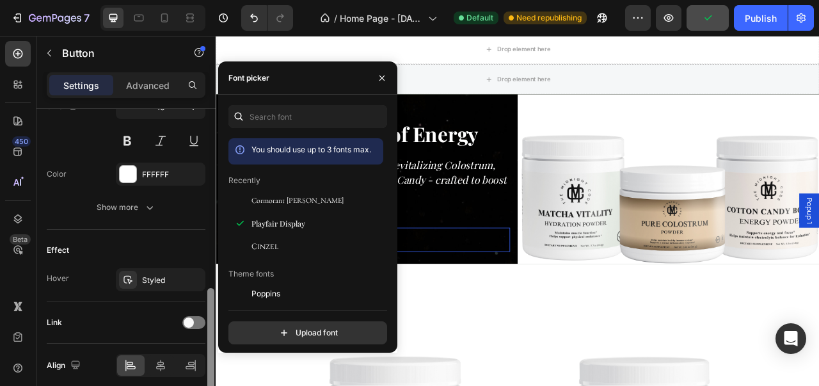
drag, startPoint x: 208, startPoint y: 306, endPoint x: 209, endPoint y: 328, distance: 21.8
click at [209, 328] on div at bounding box center [210, 341] width 7 height 107
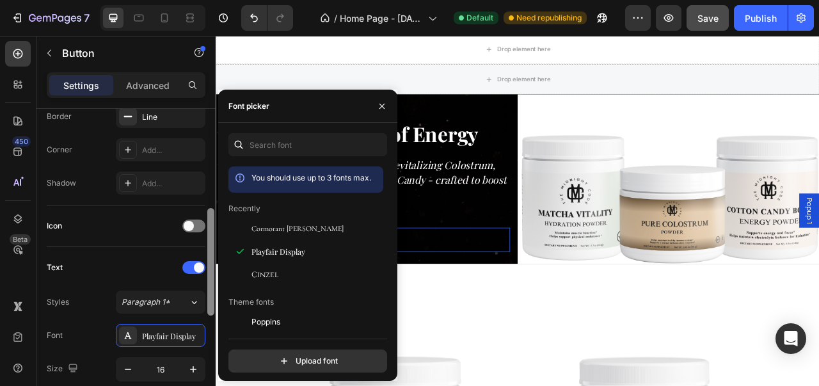
drag, startPoint x: 210, startPoint y: 322, endPoint x: 201, endPoint y: 212, distance: 110.4
click at [216, 231] on div "450 Beta collection Sections(30) Elements(19) Product Product List Button Butto…" at bounding box center [108, 211] width 216 height 350
click at [192, 218] on div "Icon" at bounding box center [126, 227] width 159 height 20
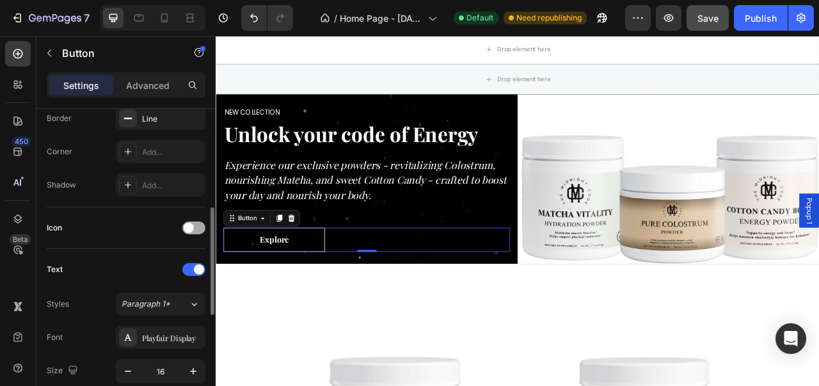
click at [193, 224] on span at bounding box center [189, 228] width 10 height 10
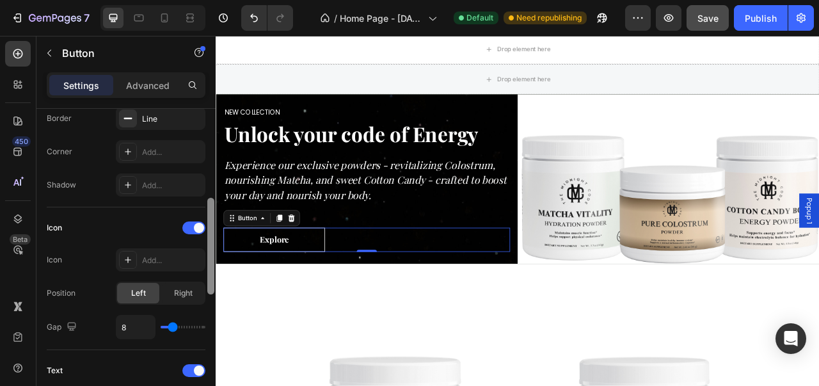
click at [214, 260] on div at bounding box center [210, 246] width 7 height 97
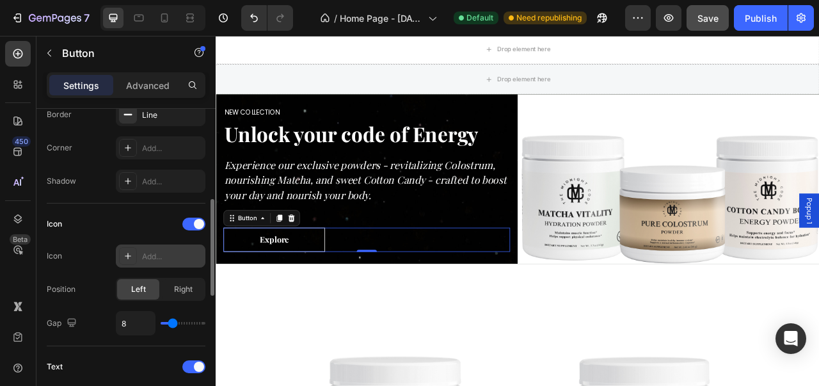
click at [125, 251] on icon at bounding box center [128, 256] width 10 height 10
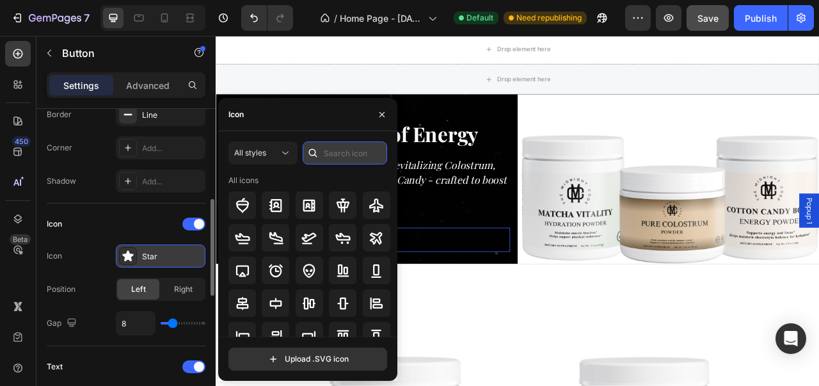
click at [347, 155] on input "text" at bounding box center [345, 152] width 84 height 23
type input "explore"
drag, startPoint x: 395, startPoint y: 217, endPoint x: 395, endPoint y: 260, distance: 42.2
click at [395, 260] on div "All icons" at bounding box center [312, 256] width 168 height 162
click at [374, 155] on input "text" at bounding box center [345, 152] width 84 height 23
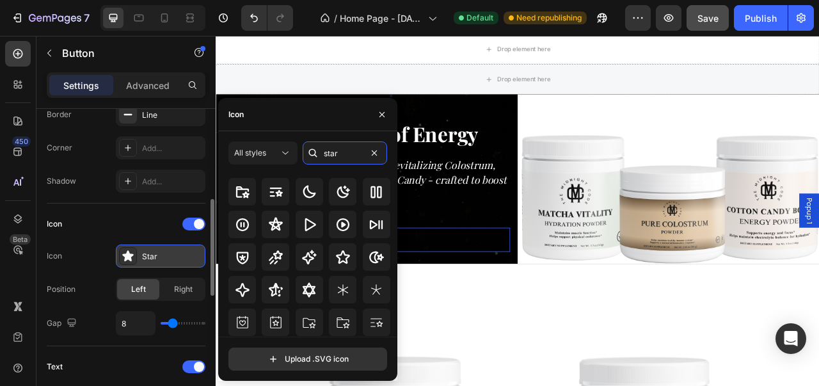
scroll to position [56, 0]
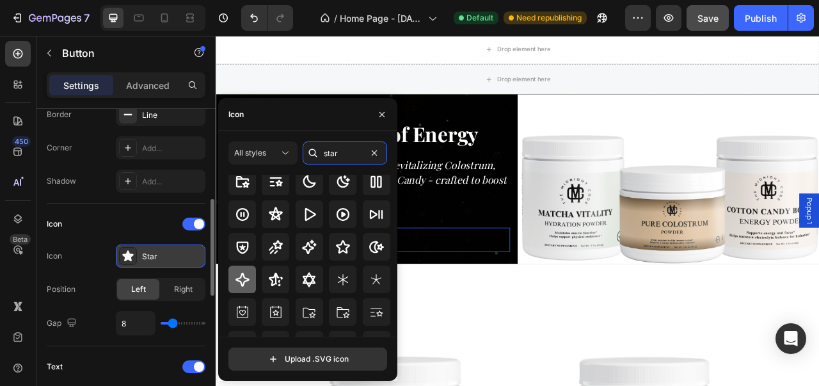
type input "star"
click at [242, 283] on icon at bounding box center [242, 279] width 14 height 14
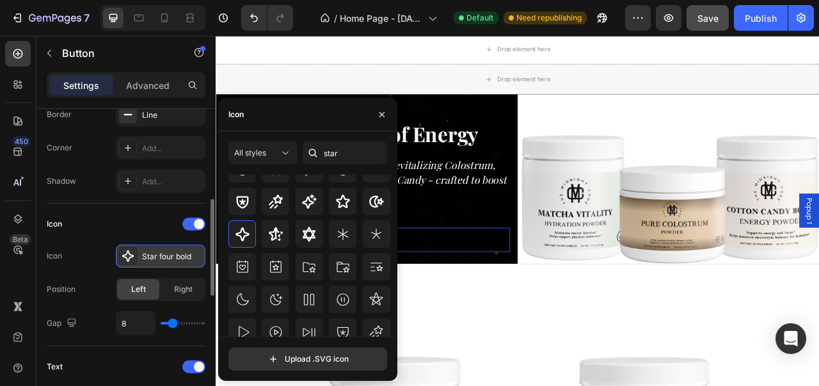
scroll to position [97, 0]
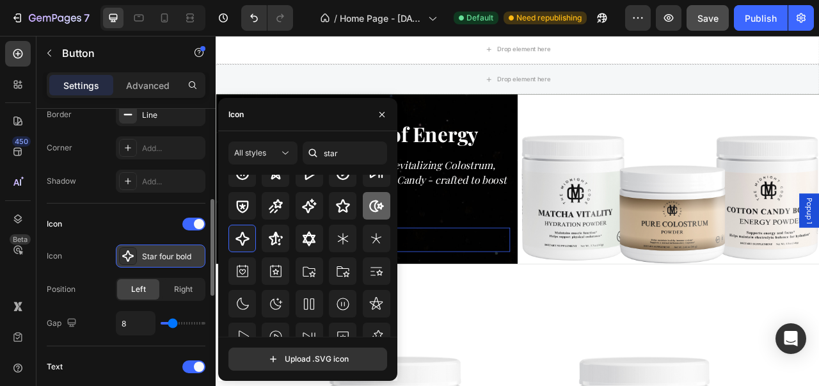
click at [376, 212] on icon at bounding box center [375, 205] width 15 height 15
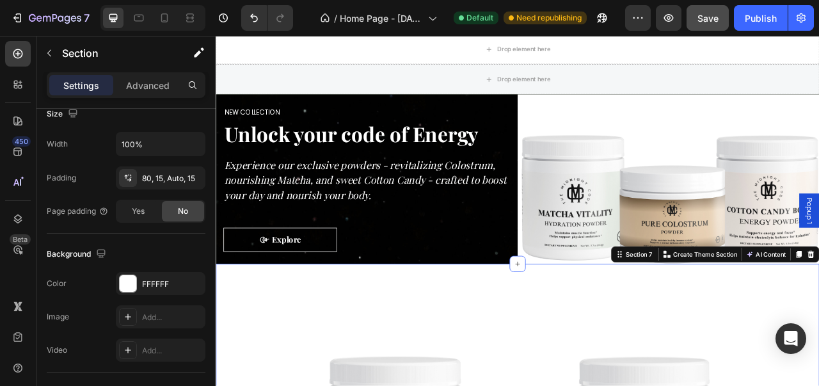
scroll to position [0, 0]
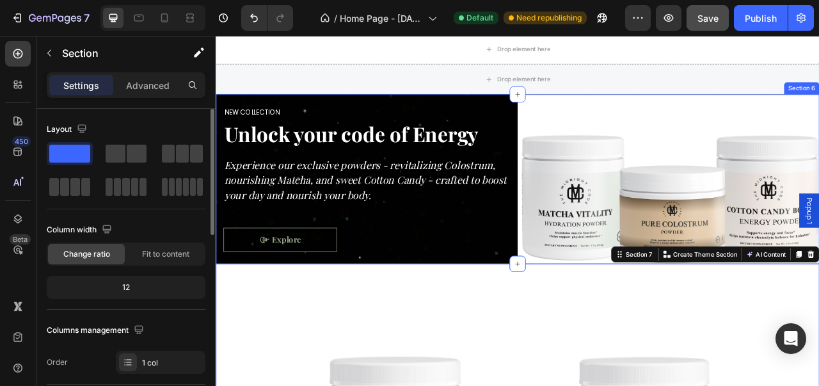
click at [321, 296] on button "Explore" at bounding box center [297, 295] width 145 height 31
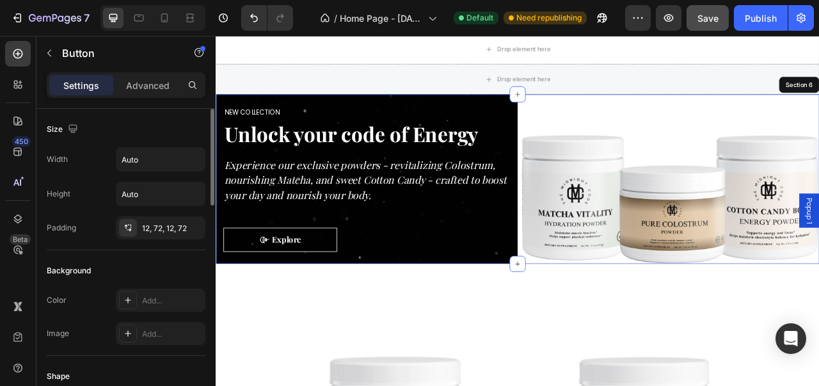
click at [216, 236] on div "NEW COLLECTION Heading Unlock your code of Energy Heading Experience our exclus…" at bounding box center [408, 219] width 384 height 216
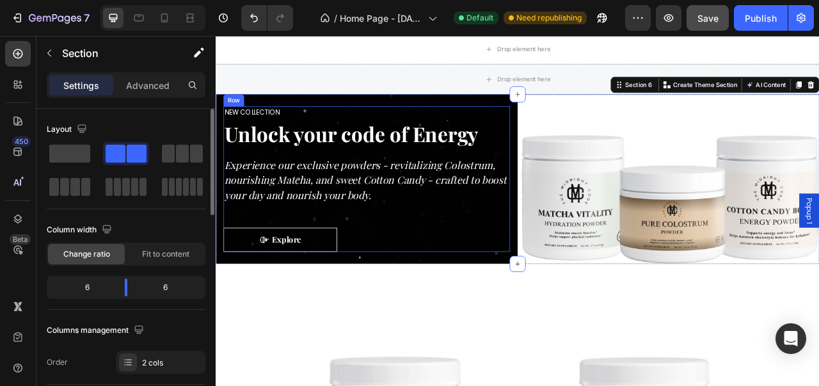
click at [249, 265] on div "NEW COLLECTION Heading Unlock your code of Energy Heading Experience our exclus…" at bounding box center [407, 219] width 365 height 186
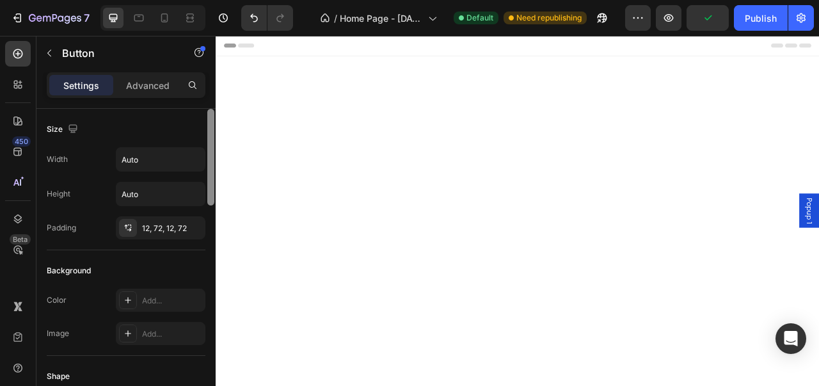
scroll to position [984, 0]
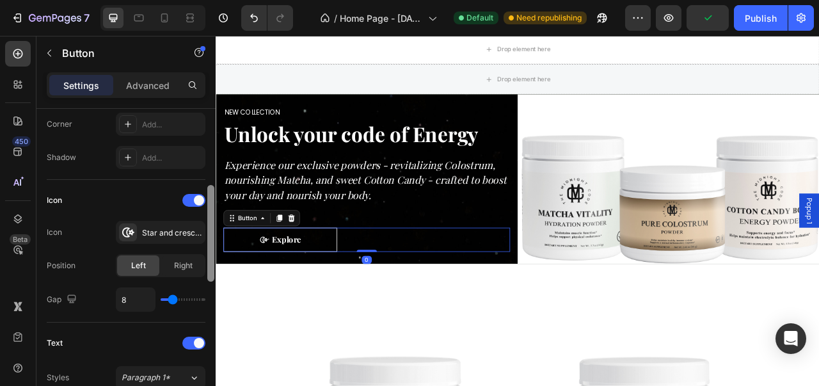
drag, startPoint x: 210, startPoint y: 189, endPoint x: 211, endPoint y: 288, distance: 99.2
click at [211, 281] on div at bounding box center [210, 233] width 7 height 97
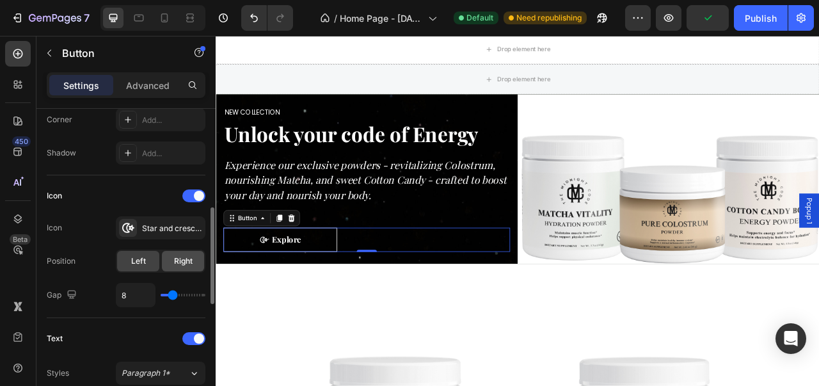
click at [188, 264] on span "Right" at bounding box center [183, 261] width 19 height 12
type input "12"
type input "32"
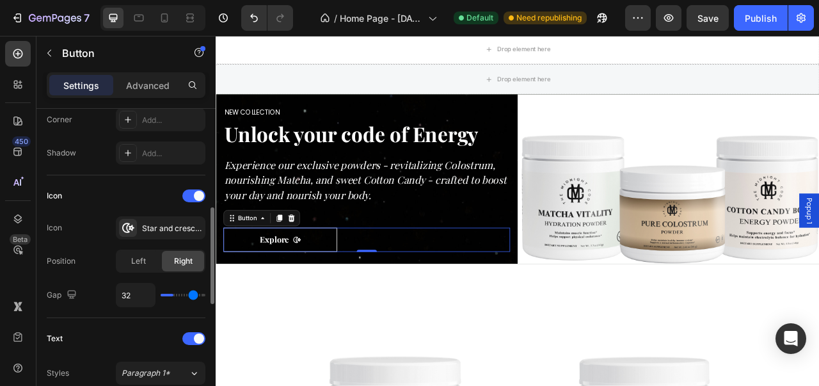
type input "33"
type input "34"
type input "35"
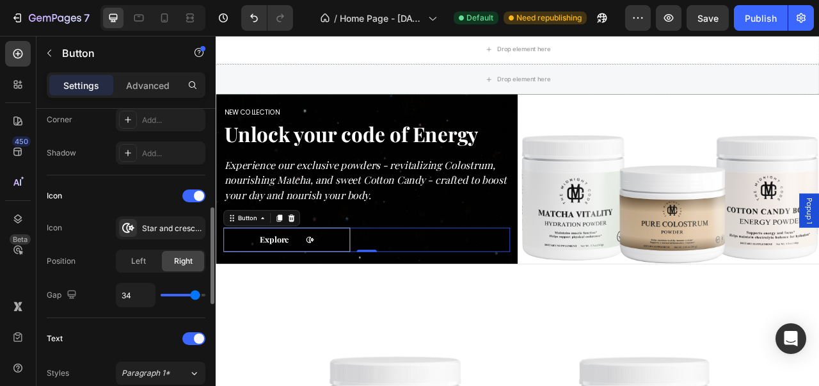
type input "35"
type input "36"
type input "37"
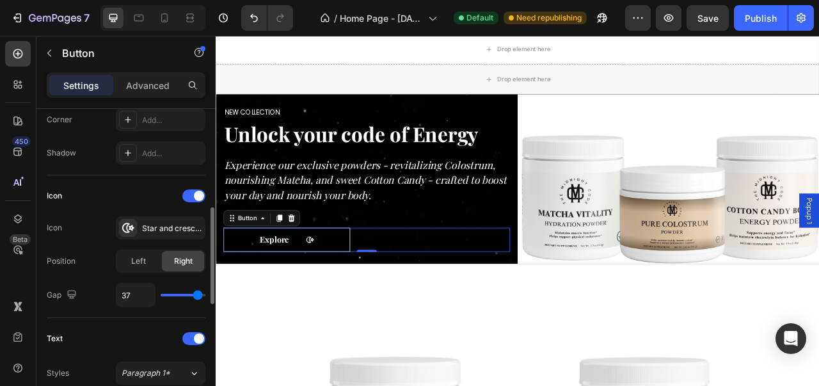
type input "38"
type input "39"
type input "38"
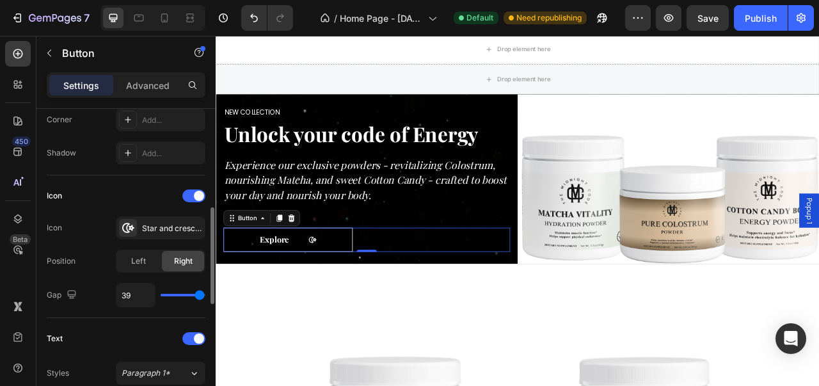
type input "38"
type input "26"
type input "20"
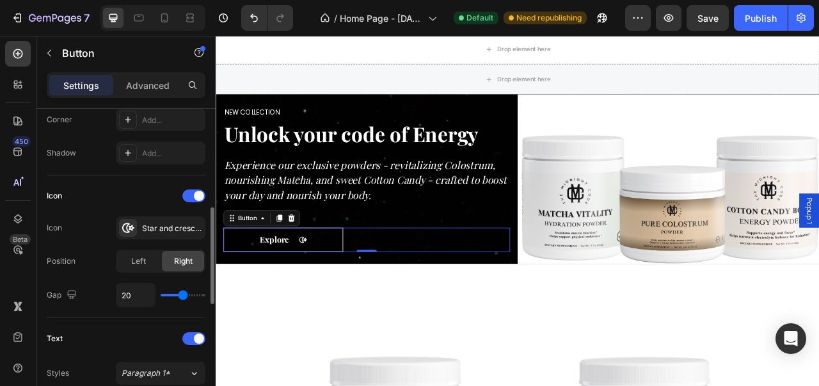
type input "16"
type input "15"
type input "14"
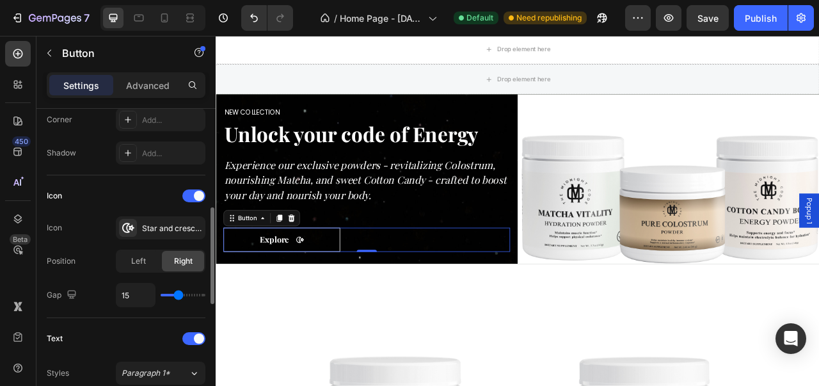
type input "14"
type input "13"
type input "12"
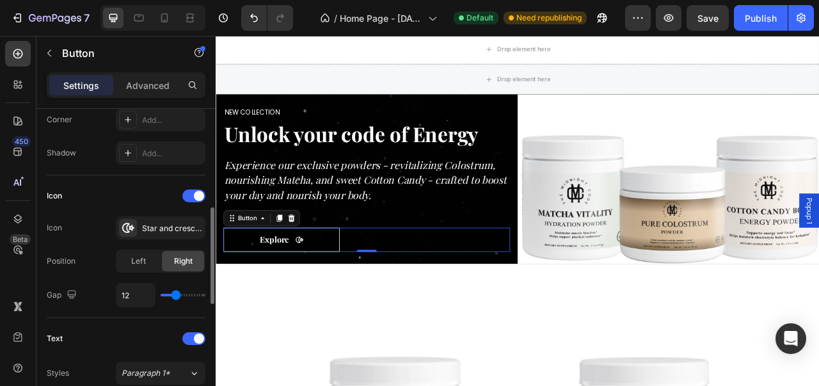
type input "10"
type input "8"
type input "7"
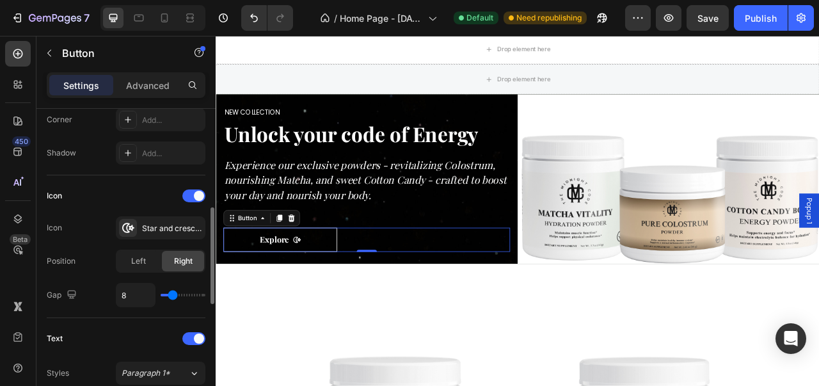
type input "7"
type input "8"
click at [172, 294] on input "range" at bounding box center [183, 295] width 45 height 3
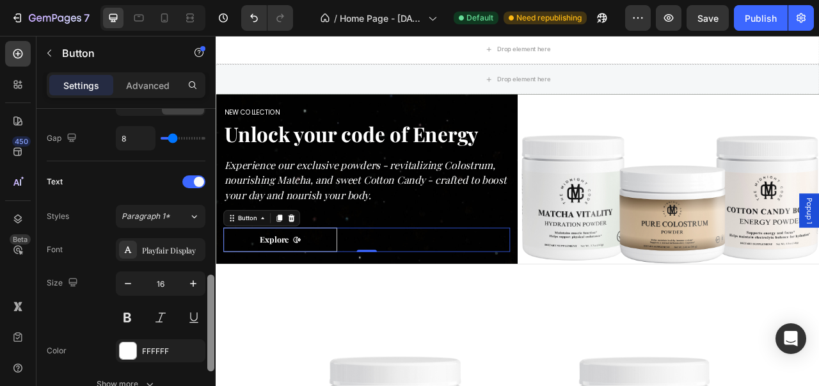
scroll to position [490, 0]
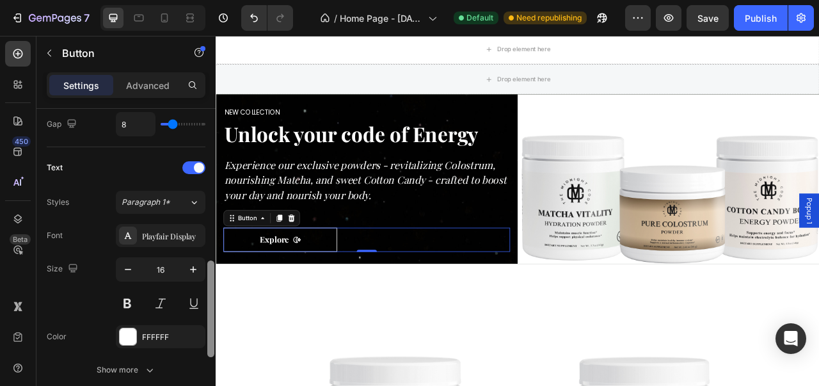
drag, startPoint x: 210, startPoint y: 264, endPoint x: 214, endPoint y: 317, distance: 53.2
click at [214, 317] on div at bounding box center [211, 266] width 10 height 314
click at [193, 266] on icon "button" at bounding box center [193, 269] width 6 height 6
type input "17"
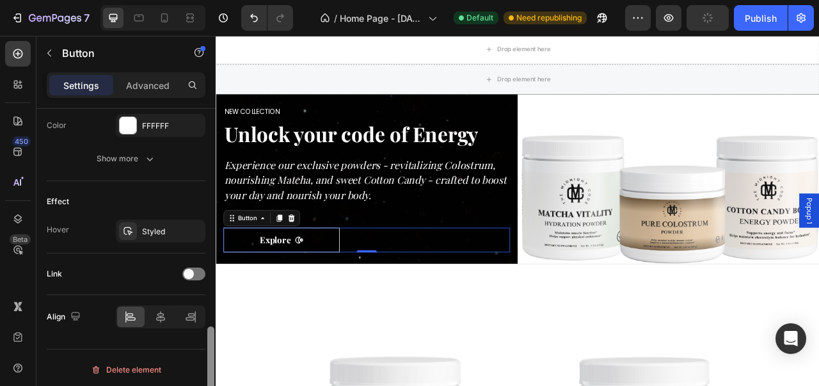
drag, startPoint x: 215, startPoint y: 315, endPoint x: 212, endPoint y: 340, distance: 24.4
click at [212, 340] on div at bounding box center [211, 266] width 10 height 314
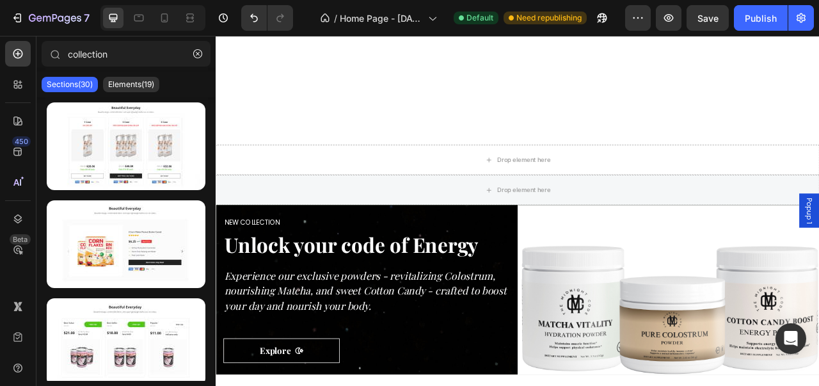
scroll to position [983, 0]
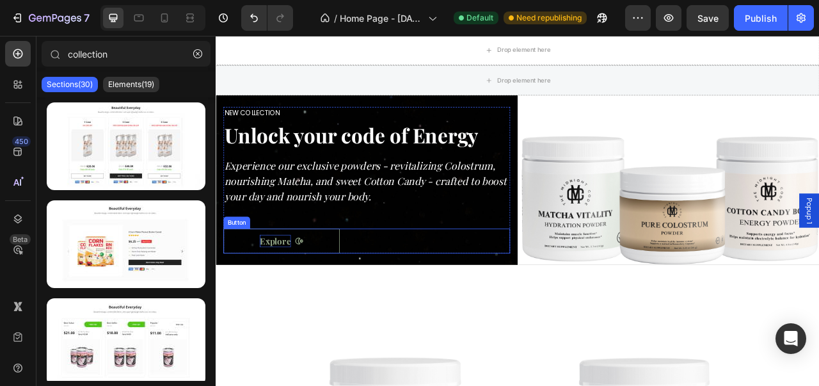
click at [306, 301] on p "Explore" at bounding box center [291, 297] width 40 height 17
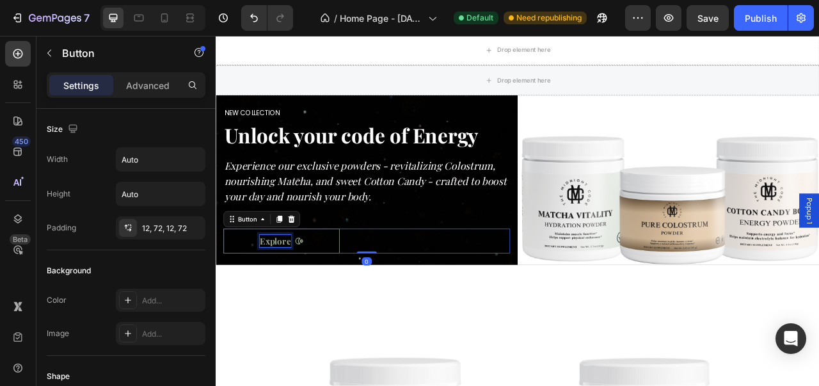
click at [306, 301] on p "Explore" at bounding box center [291, 297] width 40 height 17
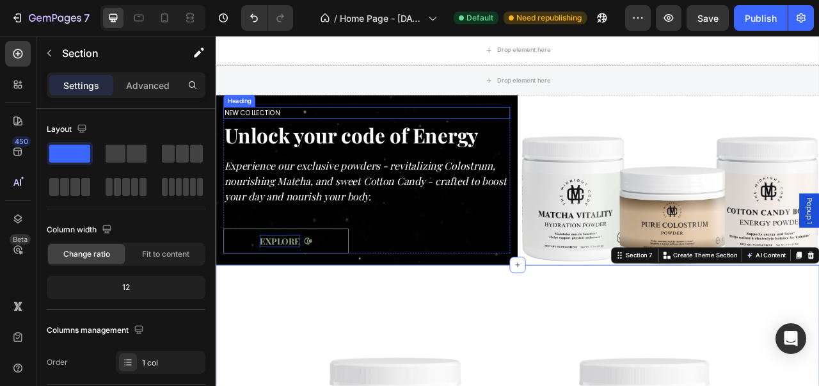
click at [290, 134] on p "NEW COLLECTION" at bounding box center [407, 134] width 362 height 13
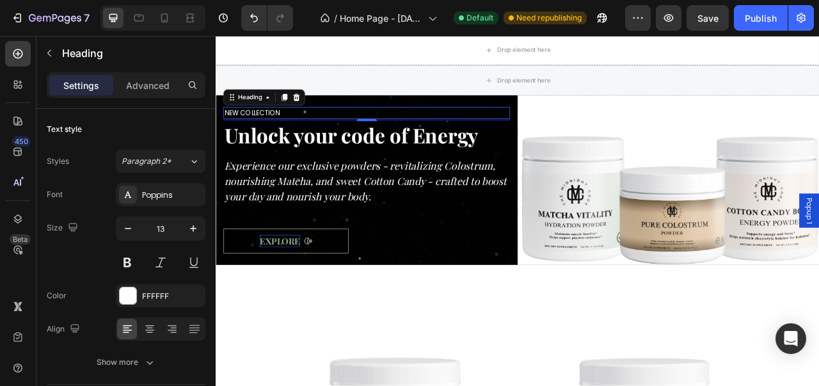
click at [298, 134] on p "NEW COLLECTION" at bounding box center [407, 134] width 362 height 13
drag, startPoint x: 298, startPoint y: 134, endPoint x: 226, endPoint y: 127, distance: 72.6
click at [226, 128] on p "NEW COLLECTION" at bounding box center [407, 134] width 362 height 13
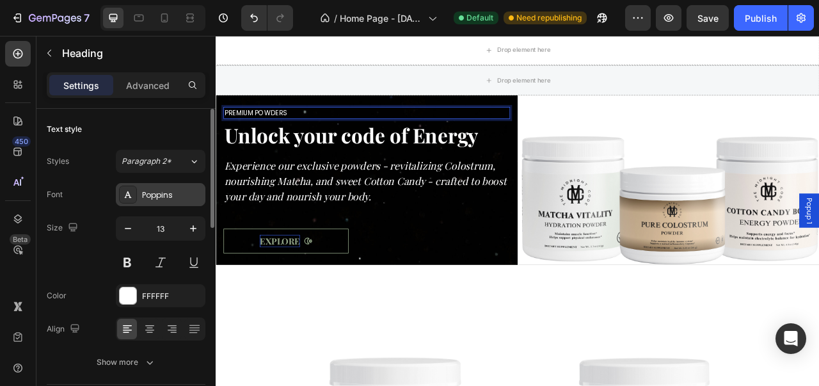
click at [177, 199] on div "Poppins" at bounding box center [172, 195] width 60 height 12
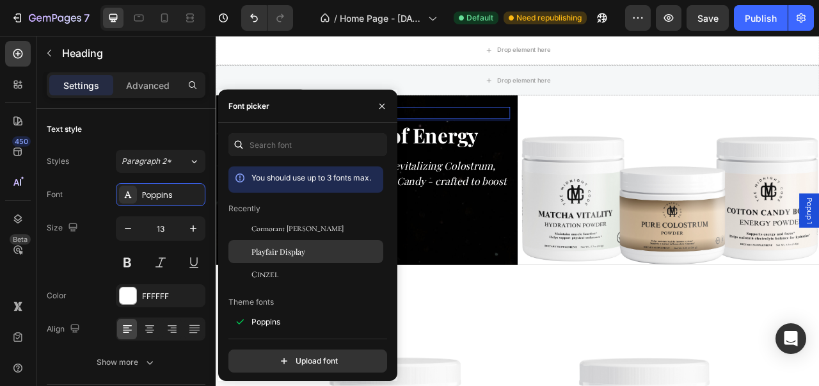
click at [266, 248] on span "Playfair Display" at bounding box center [278, 252] width 54 height 12
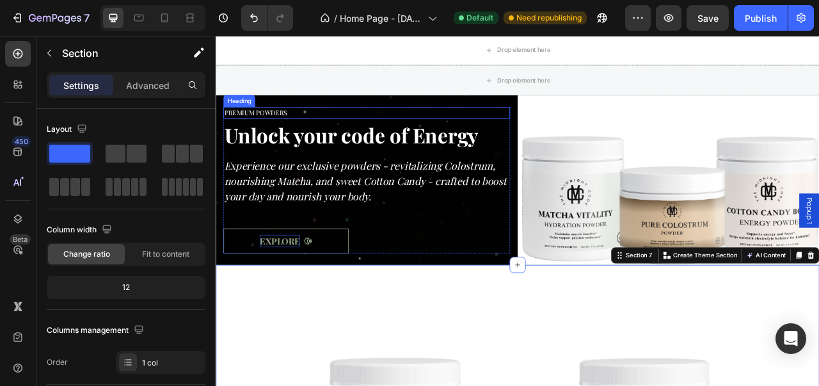
click at [280, 128] on p "PREMIUM POWDERS" at bounding box center [407, 134] width 362 height 13
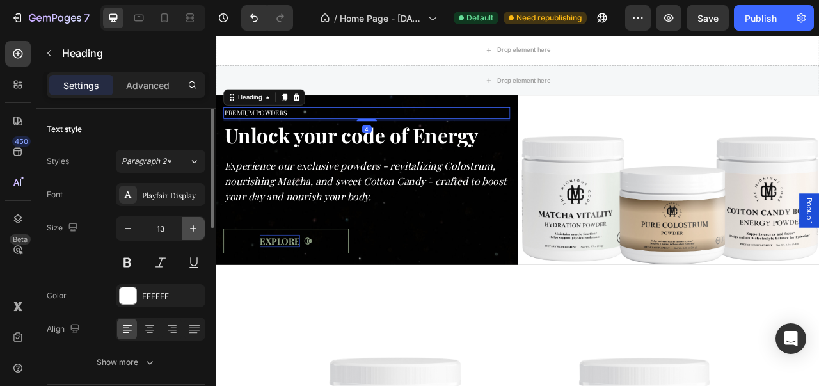
click at [198, 225] on icon "button" at bounding box center [193, 228] width 13 height 13
type input "14"
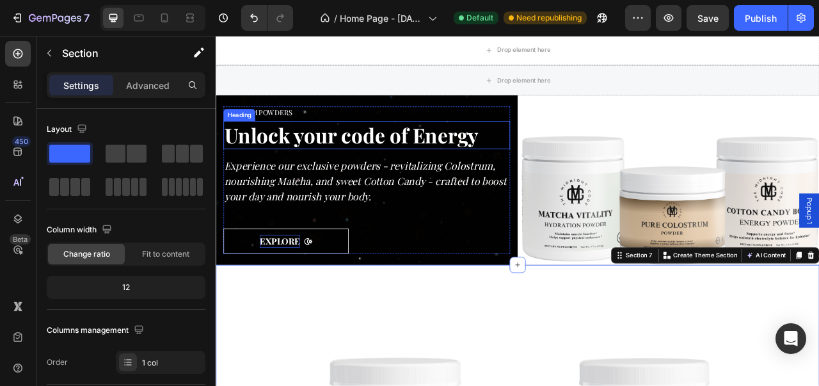
click at [475, 170] on h2 "Unlock your code of Energy" at bounding box center [407, 163] width 365 height 36
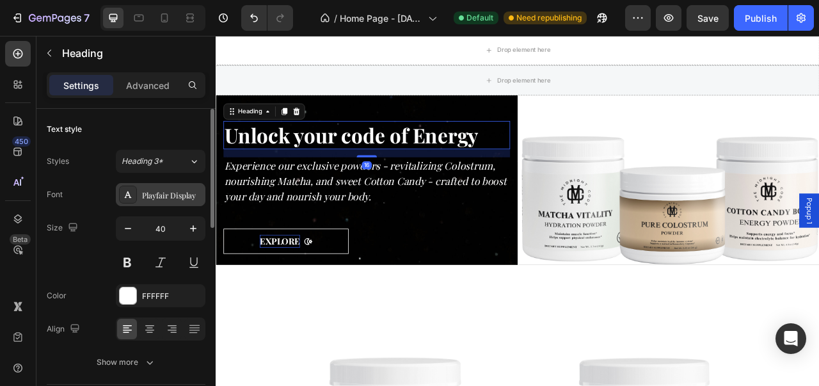
click at [187, 200] on div "Playfair Display" at bounding box center [161, 194] width 90 height 23
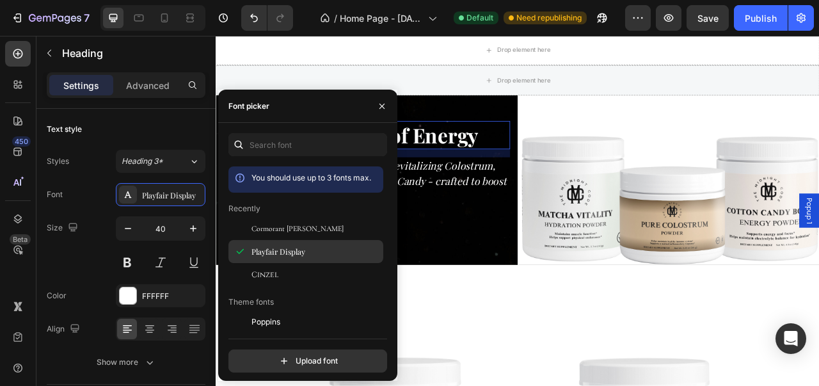
click at [261, 251] on span "Playfair Display" at bounding box center [278, 252] width 54 height 12
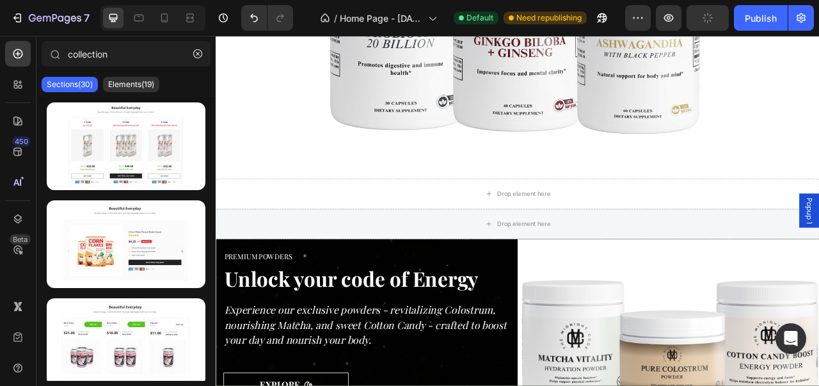
scroll to position [885, 0]
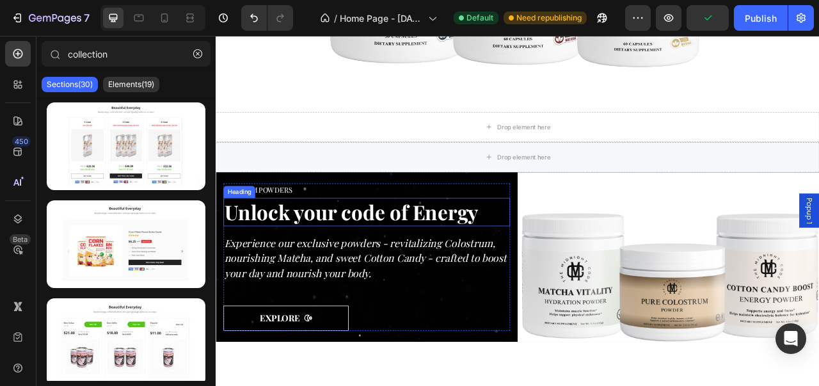
click at [509, 259] on h2 "Unlock your code of Energy" at bounding box center [407, 260] width 365 height 36
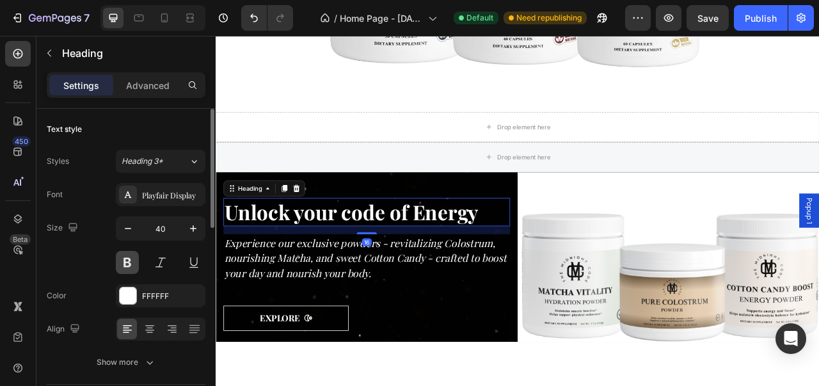
click at [132, 258] on button at bounding box center [127, 262] width 23 height 23
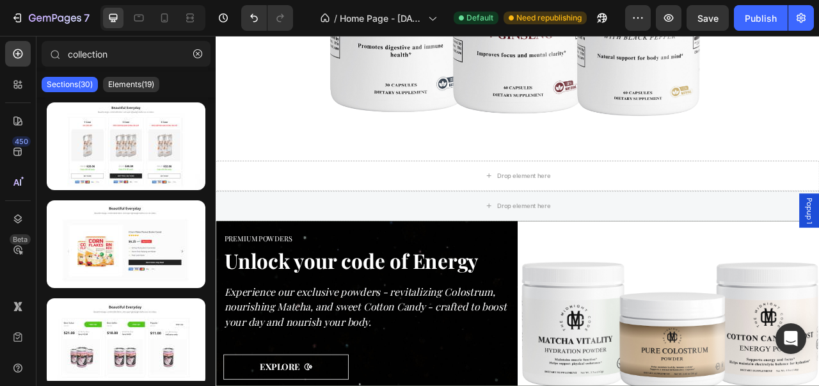
scroll to position [748, 0]
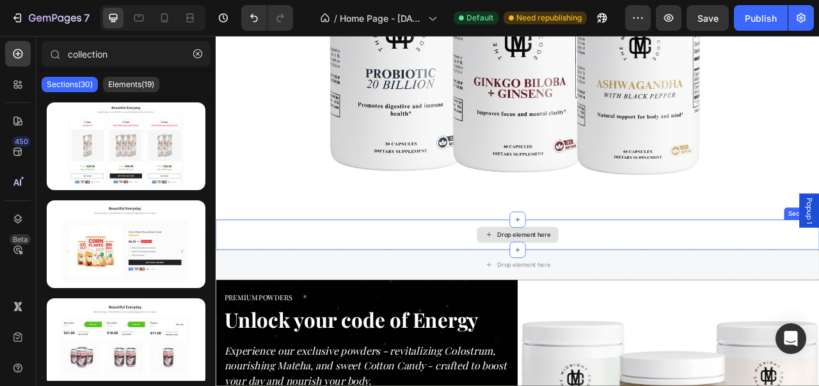
click at [818, 290] on div "Drop element here" at bounding box center [600, 289] width 768 height 38
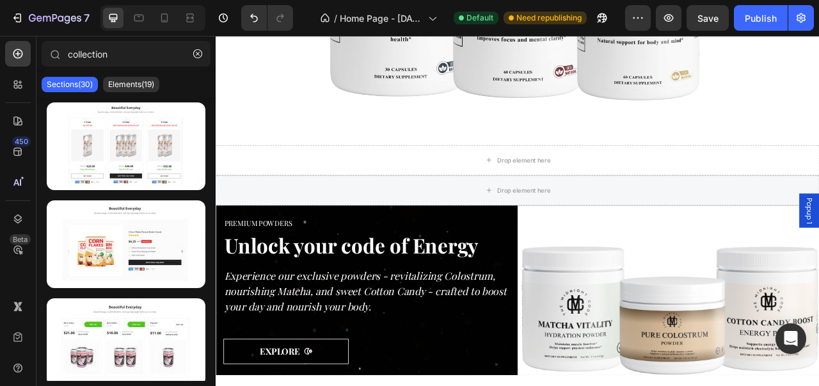
scroll to position [851, 0]
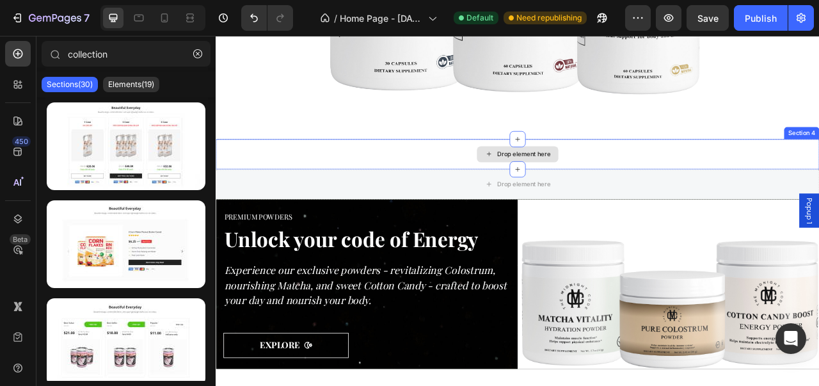
click at [818, 184] on div "Drop element here" at bounding box center [600, 187] width 768 height 38
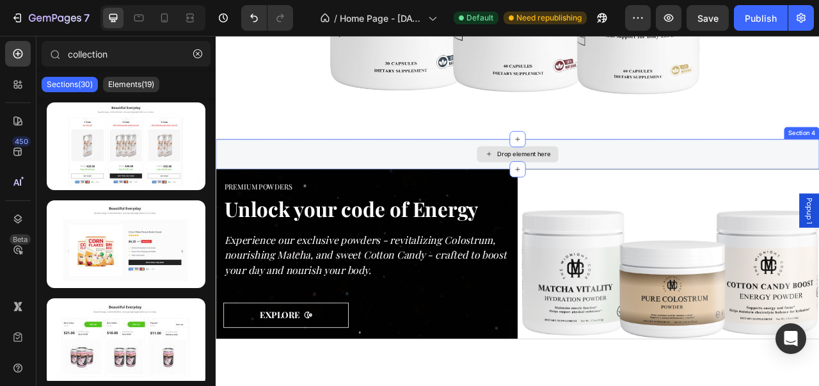
click at [818, 189] on div "Drop element here" at bounding box center [600, 187] width 768 height 38
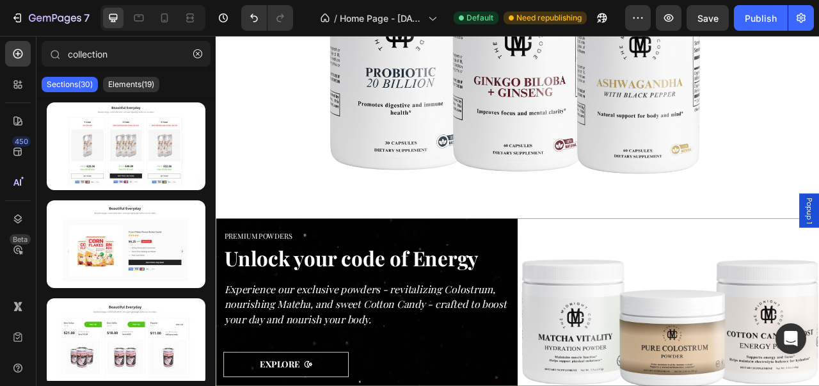
scroll to position [800, 0]
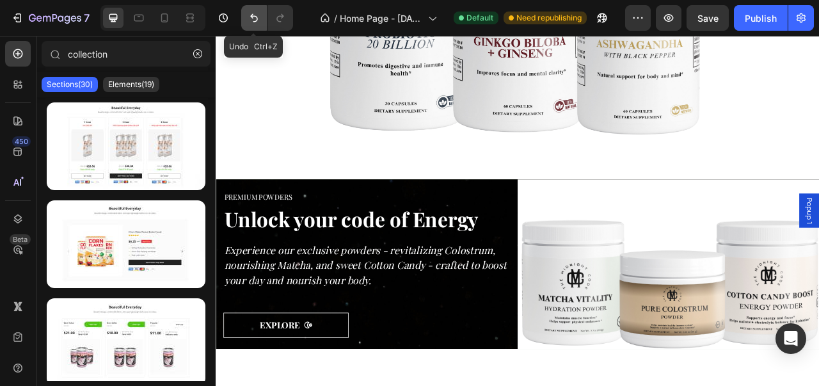
click at [258, 20] on icon "Undo/Redo" at bounding box center [254, 18] width 13 height 13
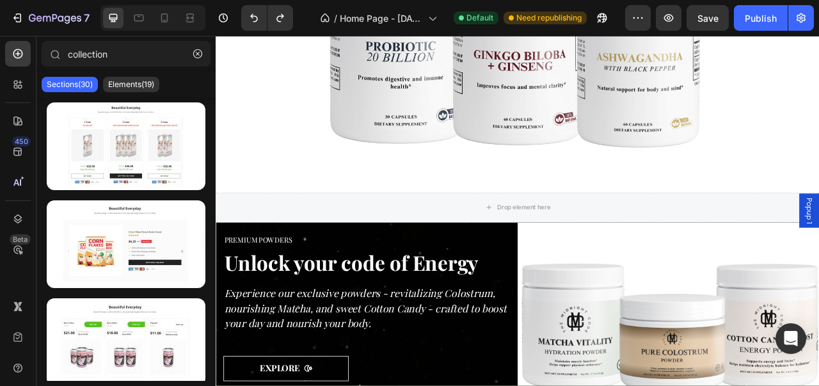
scroll to position [915, 0]
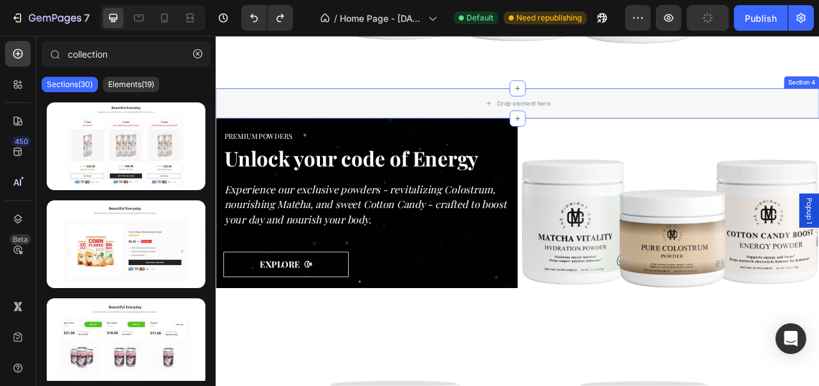
click at [643, 127] on div "Drop element here" at bounding box center [600, 122] width 104 height 20
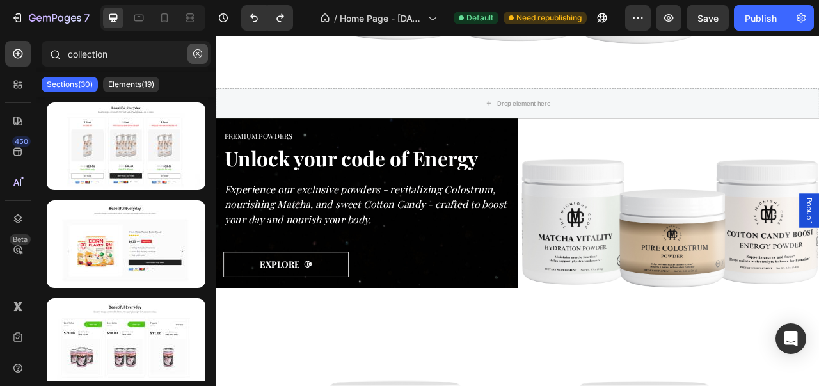
click at [192, 63] on button "button" at bounding box center [197, 53] width 20 height 20
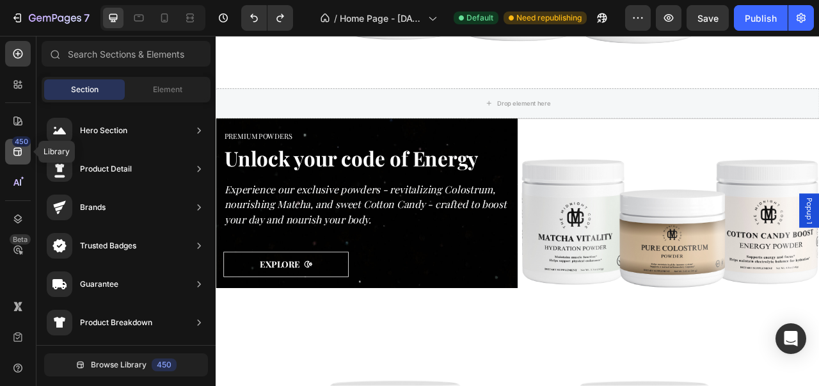
click at [12, 150] on icon at bounding box center [18, 151] width 13 height 13
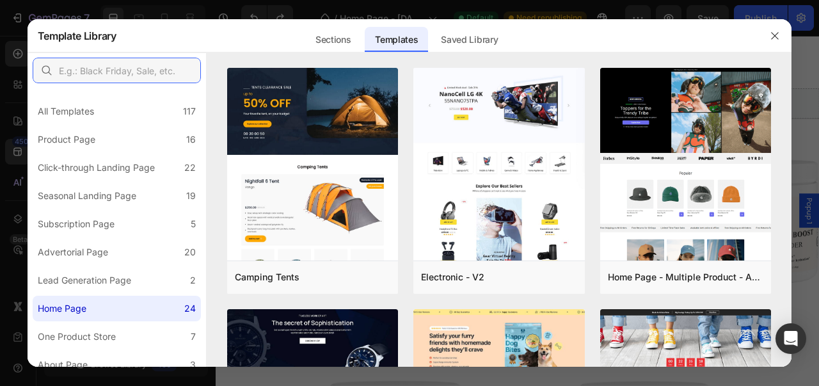
click at [137, 79] on input "text" at bounding box center [117, 71] width 168 height 26
type input "STAR"
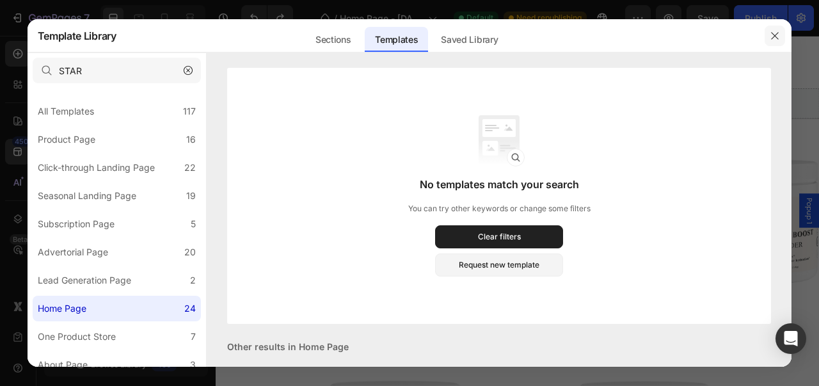
click at [775, 35] on icon "button" at bounding box center [775, 36] width 10 height 10
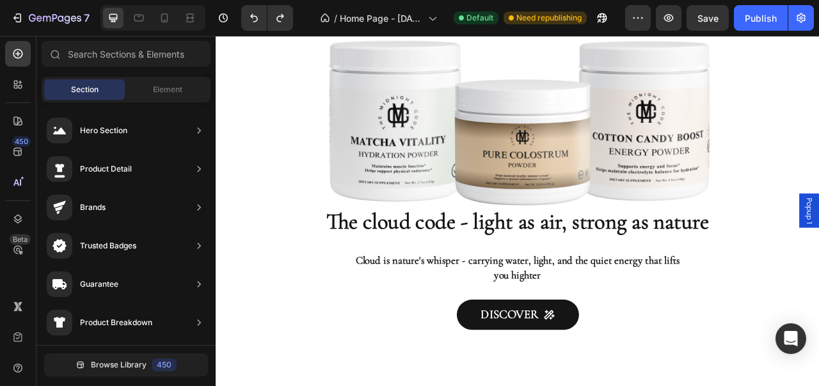
scroll to position [1062, 0]
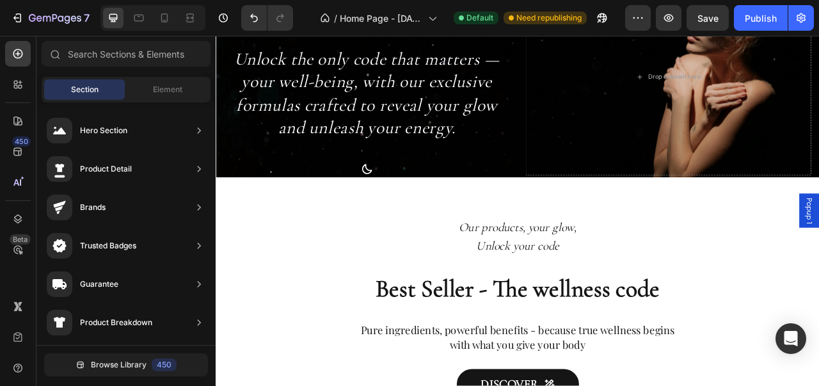
scroll to position [348, 0]
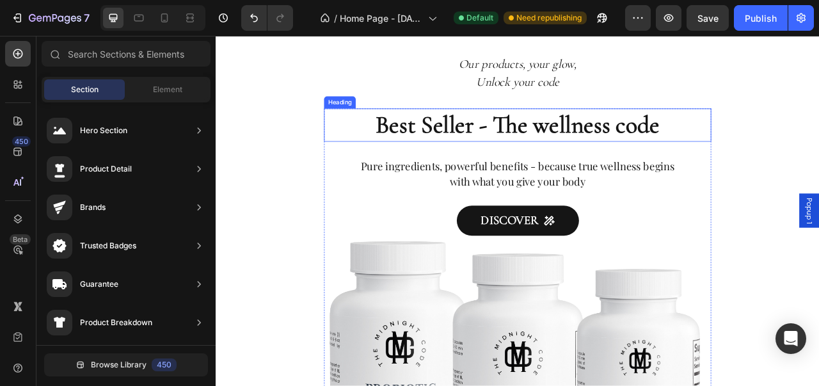
click at [503, 154] on h2 "Best Seller - The wellness code" at bounding box center [599, 150] width 493 height 42
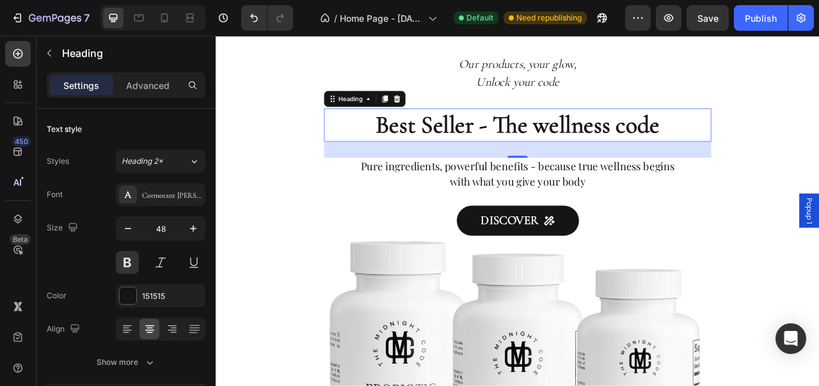
click at [537, 150] on p "Best Seller - The wellness code" at bounding box center [599, 150] width 490 height 40
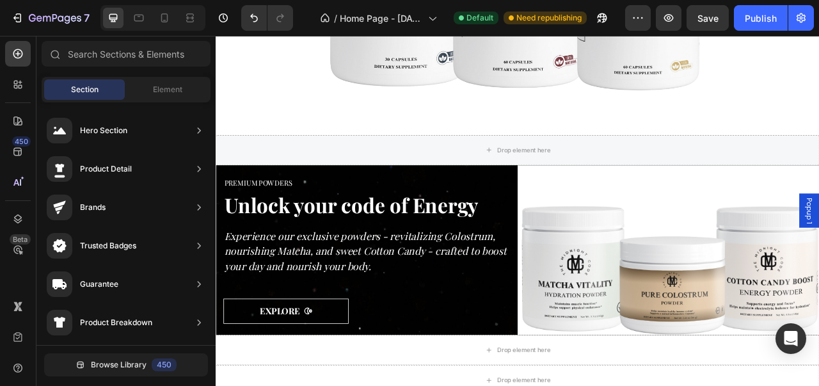
scroll to position [867, 0]
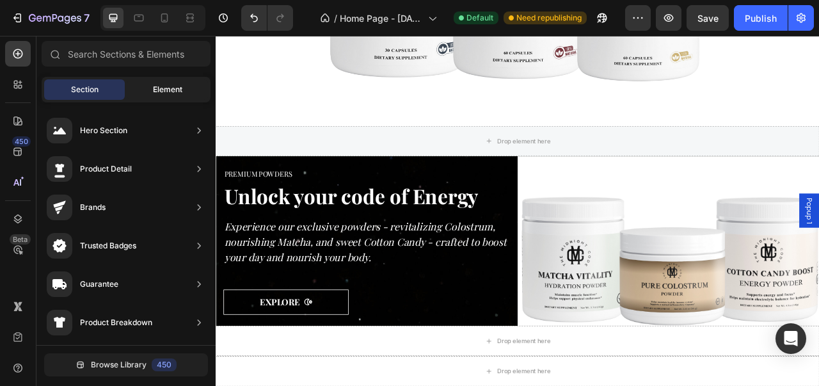
click at [169, 93] on span "Element" at bounding box center [167, 90] width 29 height 12
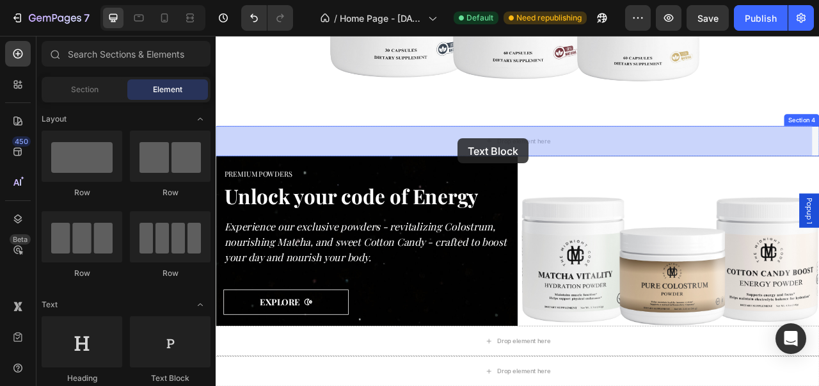
drag, startPoint x: 378, startPoint y: 392, endPoint x: 523, endPoint y: 167, distance: 267.9
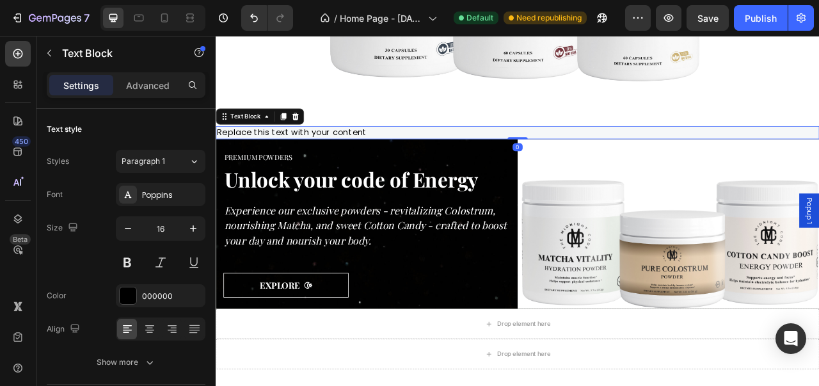
click at [629, 155] on div "Replace this text with your content" at bounding box center [600, 159] width 768 height 17
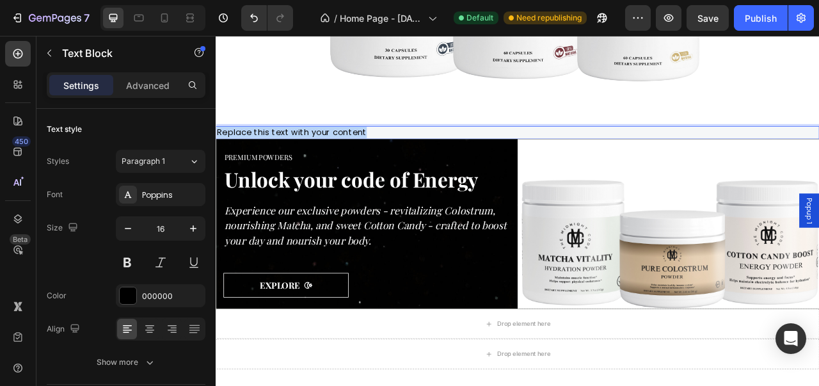
drag, startPoint x: 629, startPoint y: 155, endPoint x: 203, endPoint y: 157, distance: 426.7
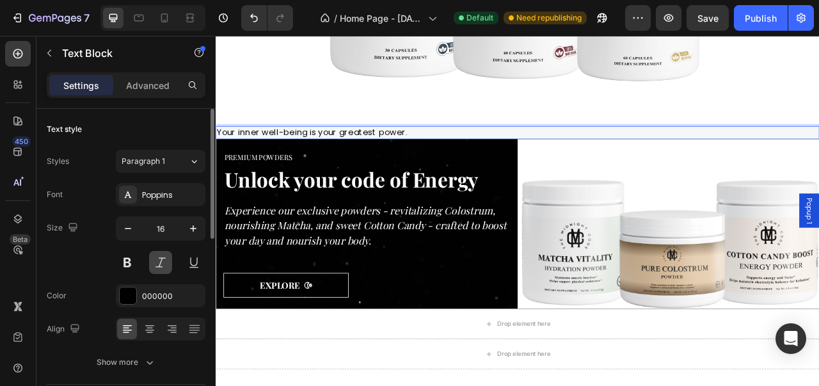
click at [159, 262] on button at bounding box center [160, 262] width 23 height 23
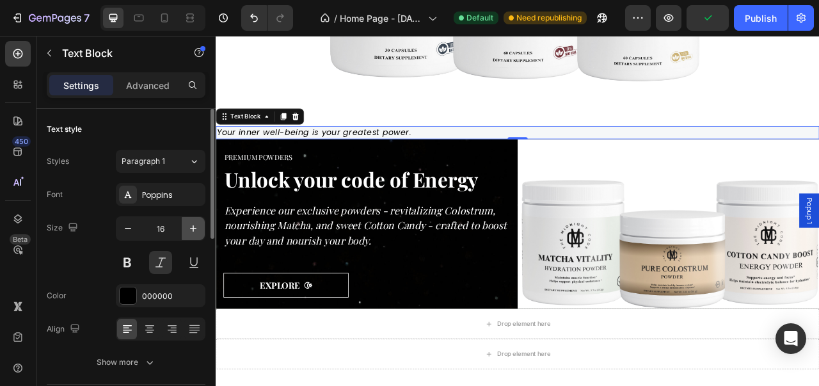
click at [189, 233] on icon "button" at bounding box center [193, 228] width 13 height 13
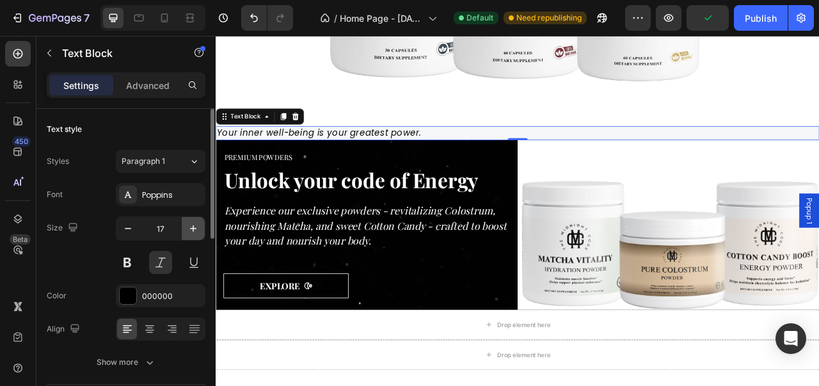
click at [189, 233] on icon "button" at bounding box center [193, 228] width 13 height 13
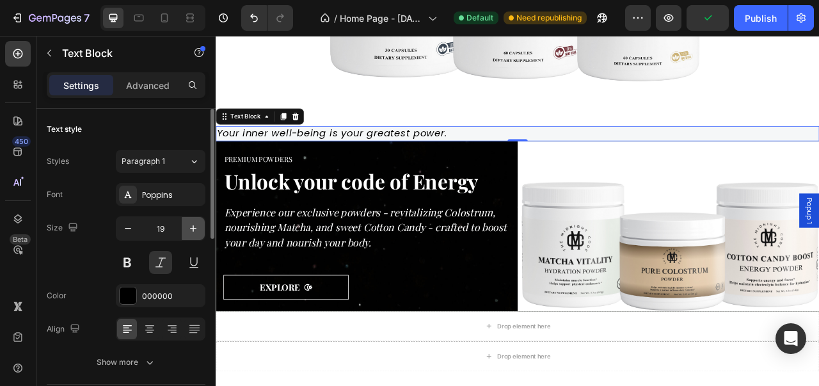
click at [189, 233] on icon "button" at bounding box center [193, 228] width 13 height 13
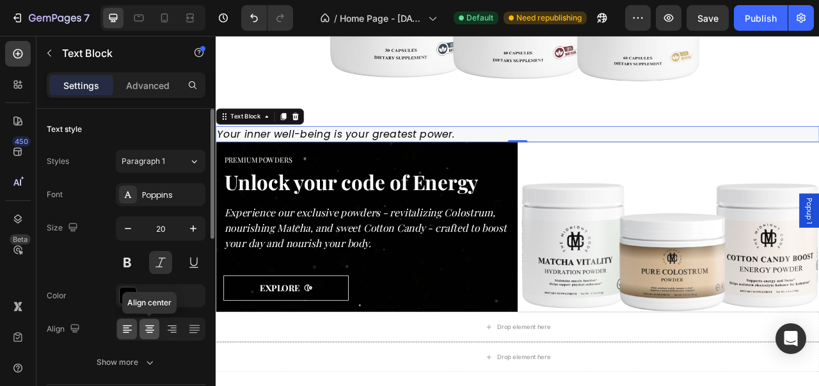
click at [156, 328] on div at bounding box center [149, 329] width 20 height 20
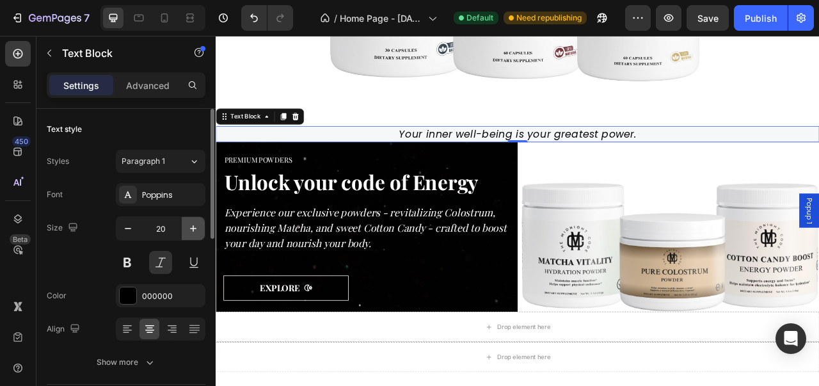
click at [196, 232] on icon "button" at bounding box center [193, 228] width 13 height 13
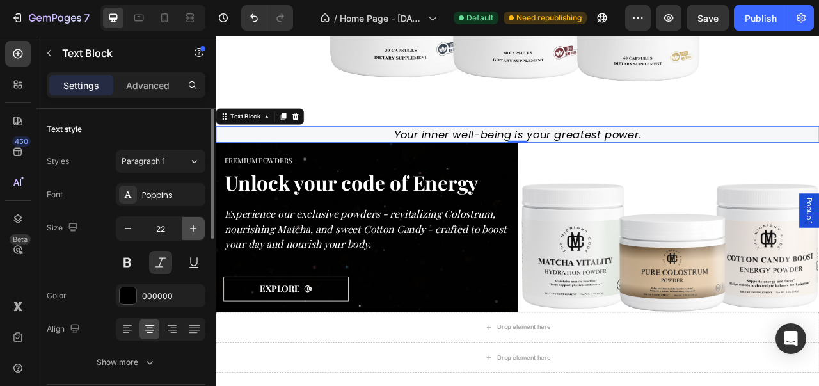
click at [196, 232] on icon "button" at bounding box center [193, 228] width 13 height 13
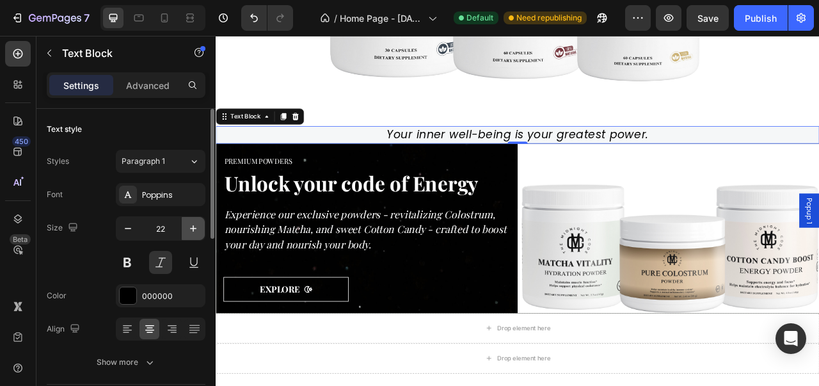
click at [196, 232] on icon "button" at bounding box center [193, 228] width 13 height 13
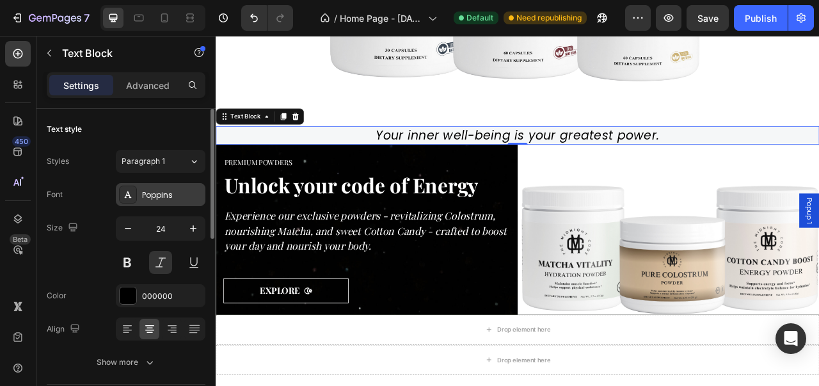
click at [188, 205] on div "Poppins" at bounding box center [161, 194] width 90 height 23
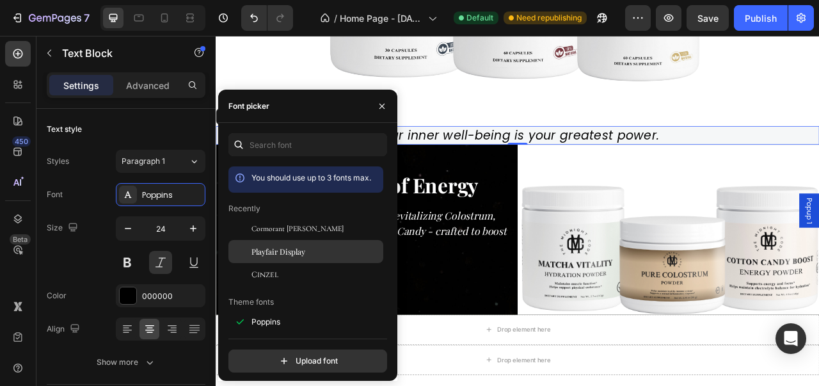
click at [262, 251] on span "Playfair Display" at bounding box center [278, 252] width 54 height 12
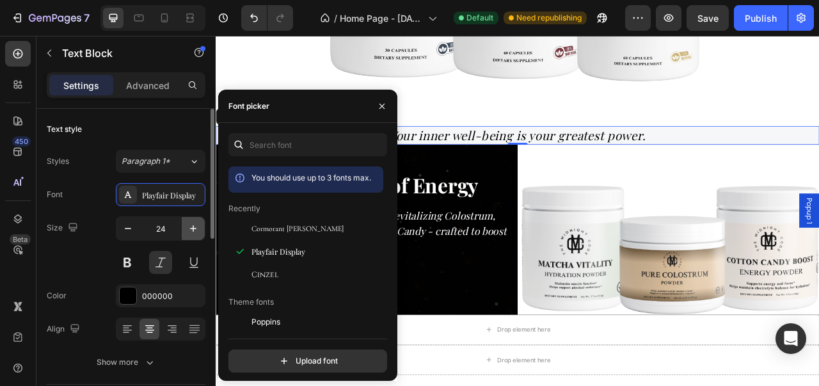
click at [192, 226] on icon "button" at bounding box center [193, 228] width 13 height 13
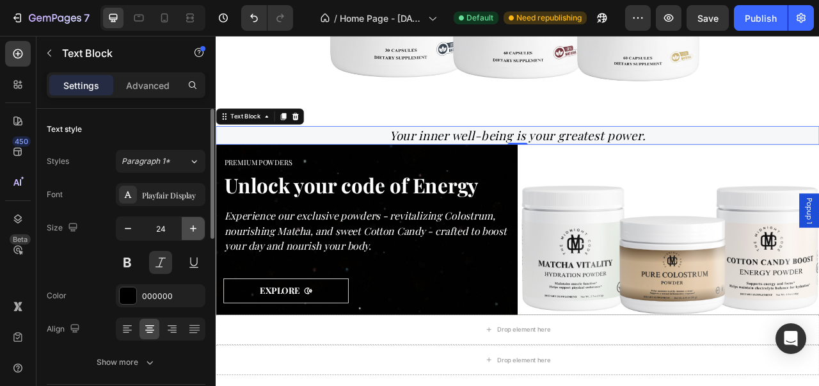
type input "25"
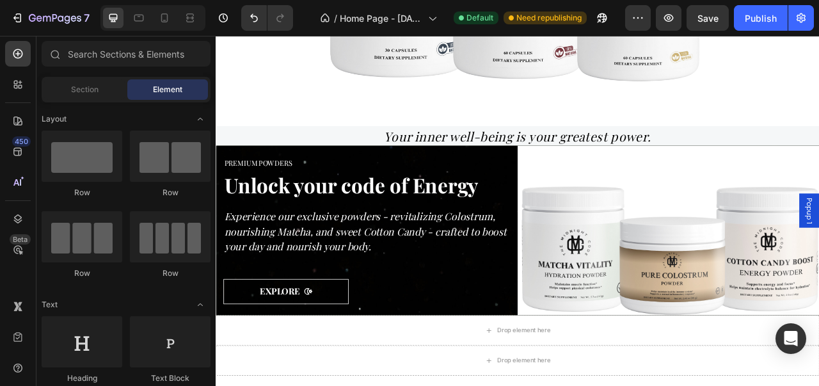
scroll to position [817, 0]
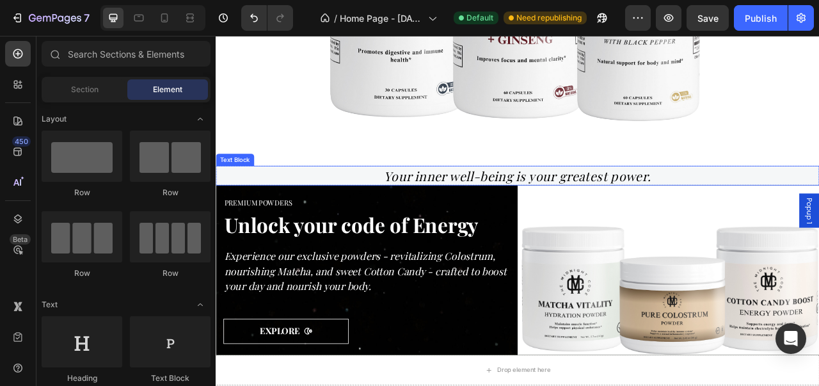
click at [818, 212] on p "Your inner well-being is your greatest power." at bounding box center [599, 214] width 765 height 22
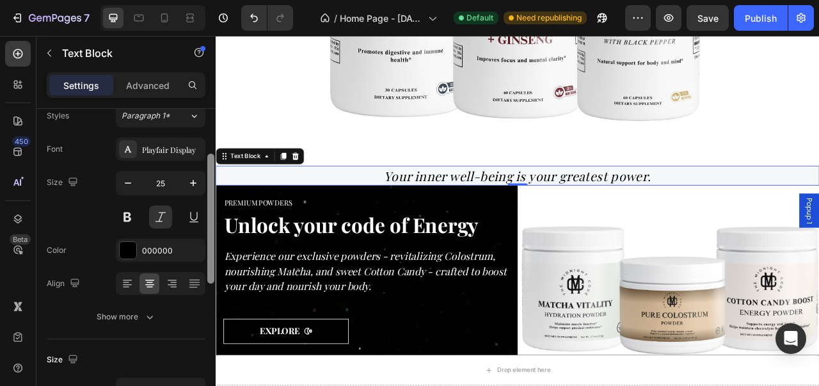
scroll to position [0, 0]
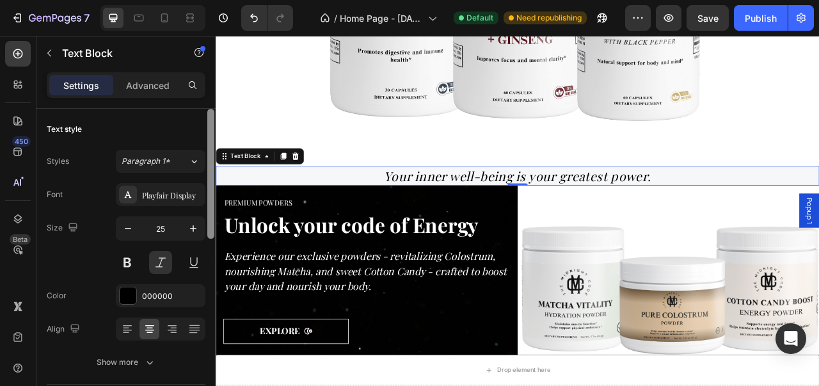
drag, startPoint x: 207, startPoint y: 191, endPoint x: 206, endPoint y: 178, distance: 13.5
click at [206, 178] on div at bounding box center [211, 266] width 10 height 314
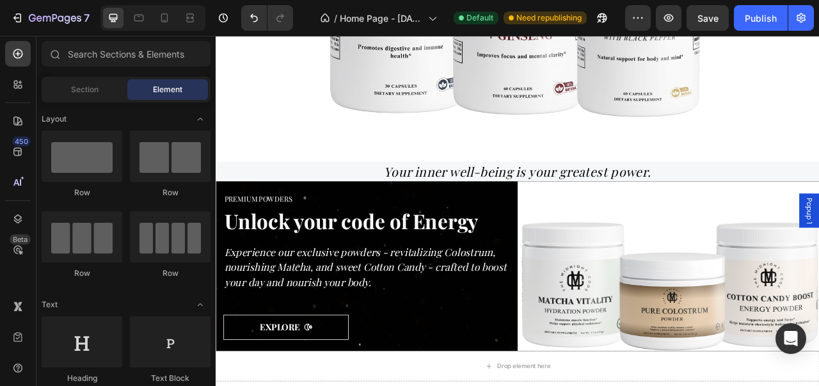
scroll to position [848, 0]
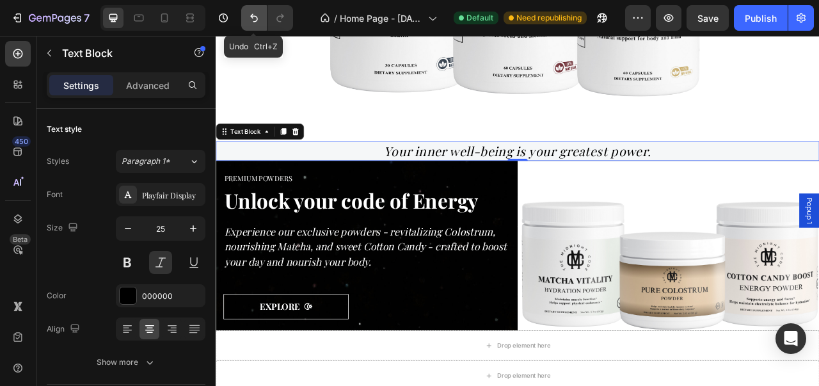
click at [249, 12] on icon "Undo/Redo" at bounding box center [254, 18] width 13 height 13
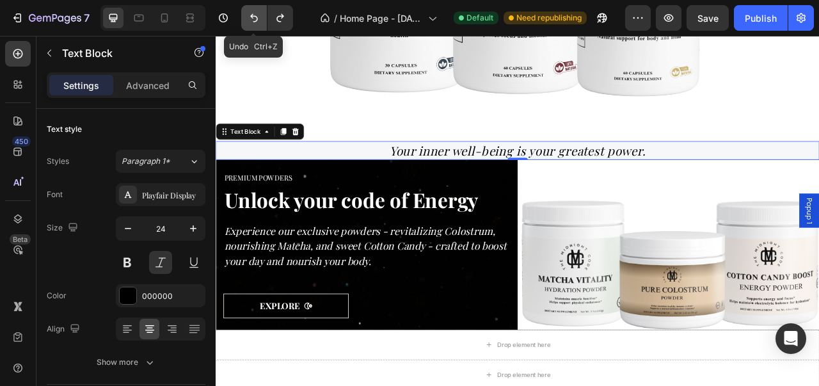
click at [249, 12] on icon "Undo/Redo" at bounding box center [254, 18] width 13 height 13
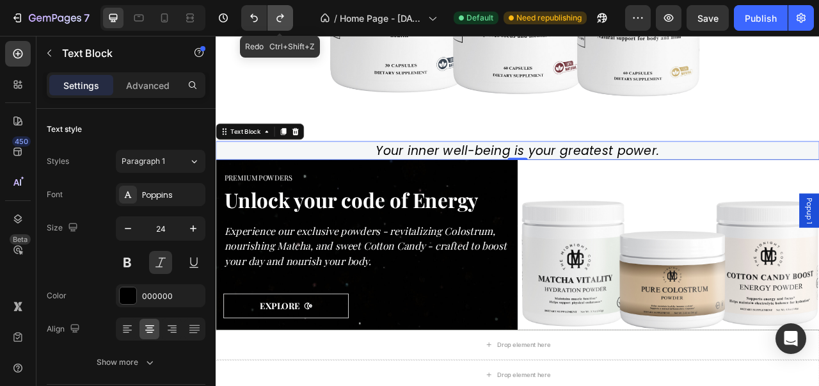
click at [275, 13] on icon "Undo/Redo" at bounding box center [280, 18] width 13 height 13
type input "25"
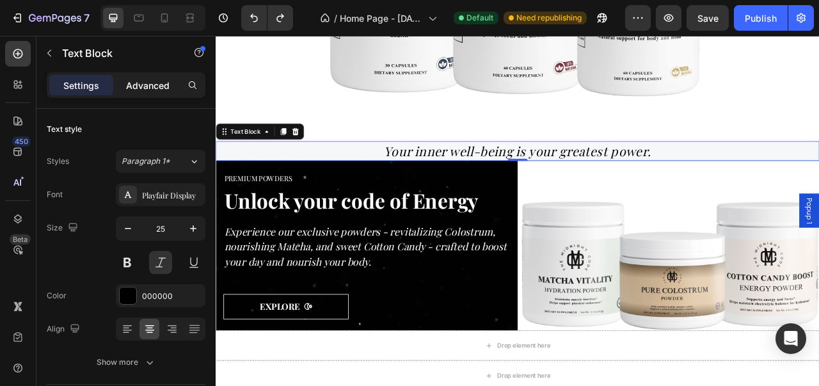
click at [154, 86] on p "Advanced" at bounding box center [147, 85] width 43 height 13
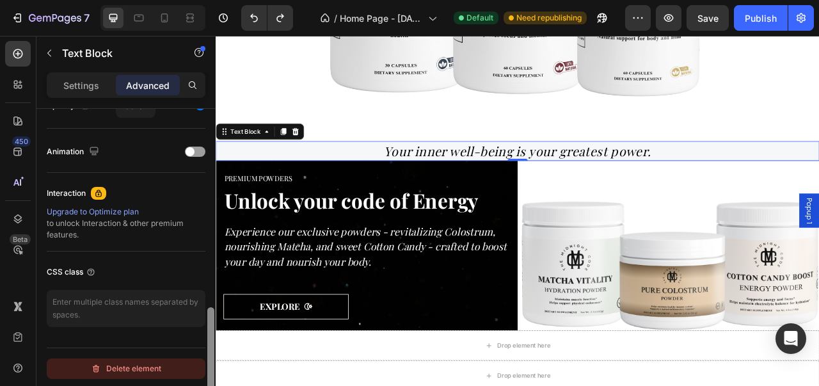
scroll to position [537, 0]
drag, startPoint x: 211, startPoint y: 168, endPoint x: 205, endPoint y: 368, distance: 200.3
click at [205, 368] on div "Display on Desktop Yes No Tablet Yes No Mobile Yes No Spacing (px) 0 0 0 0 0 0 …" at bounding box center [125, 265] width 179 height 313
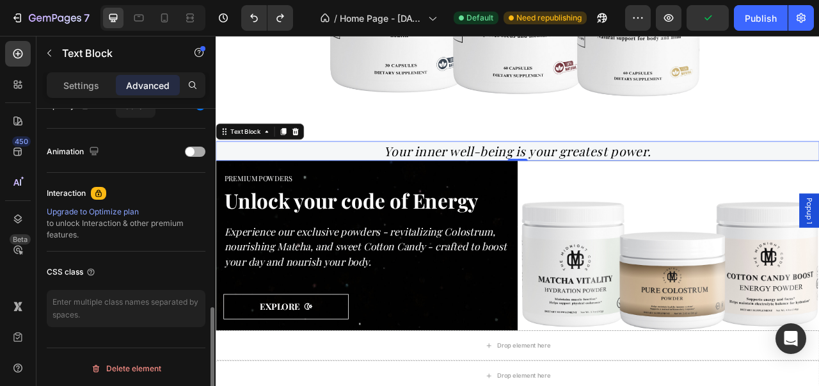
click at [198, 150] on div at bounding box center [195, 151] width 20 height 10
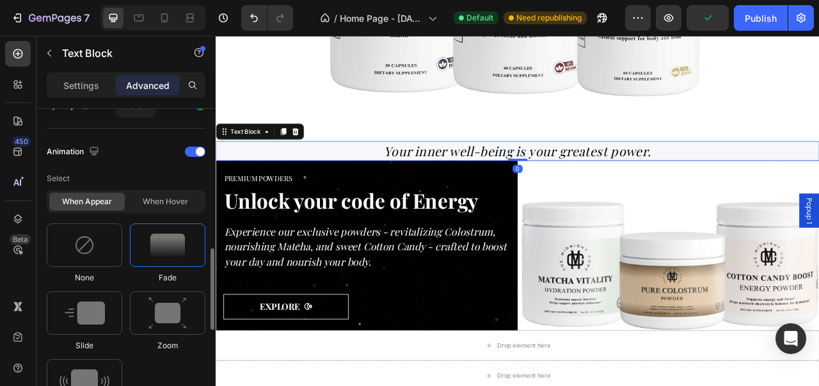
click at [162, 260] on div at bounding box center [167, 244] width 75 height 43
click at [163, 323] on img at bounding box center [167, 313] width 38 height 33
click at [115, 319] on div at bounding box center [84, 312] width 75 height 43
click at [91, 374] on img at bounding box center [84, 380] width 50 height 23
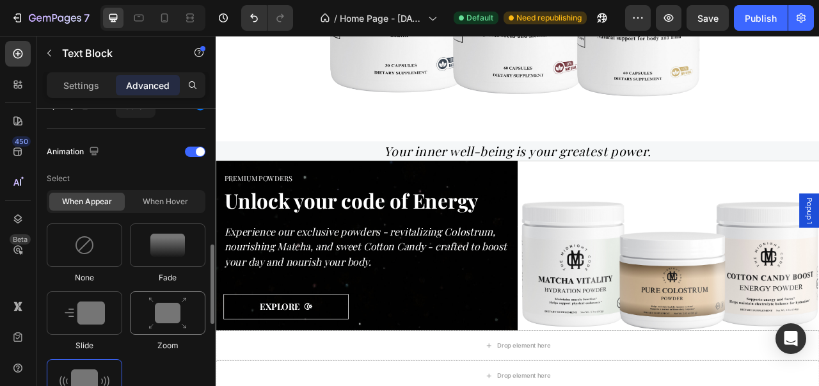
click at [159, 319] on img at bounding box center [167, 313] width 38 height 33
type input "1.7"
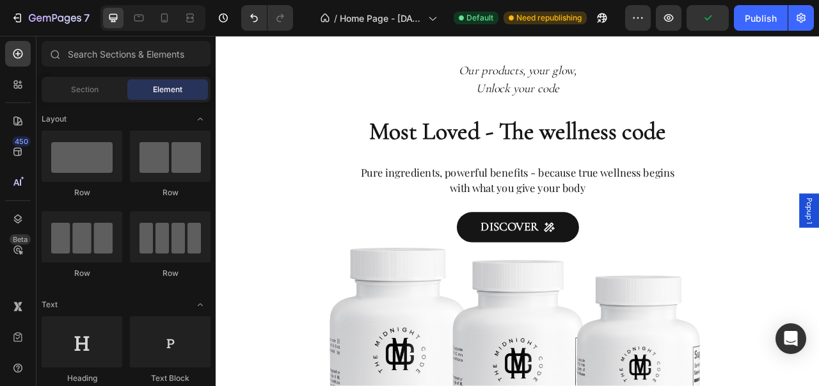
scroll to position [916, 0]
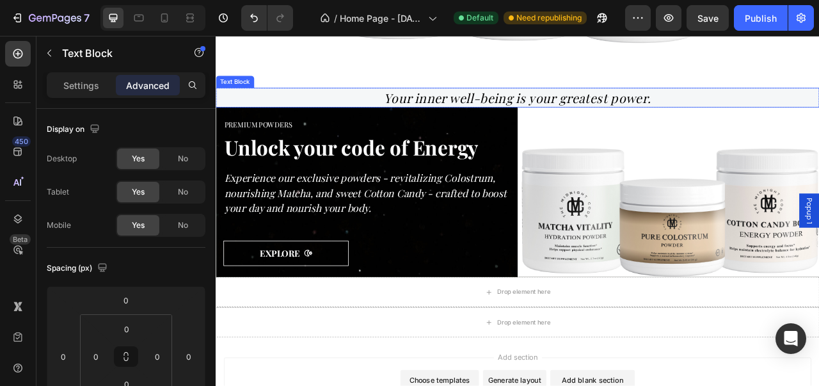
click at [818, 120] on p "Your inner well-being is your greatest power." at bounding box center [599, 115] width 765 height 22
click at [93, 81] on p "Settings" at bounding box center [81, 85] width 36 height 13
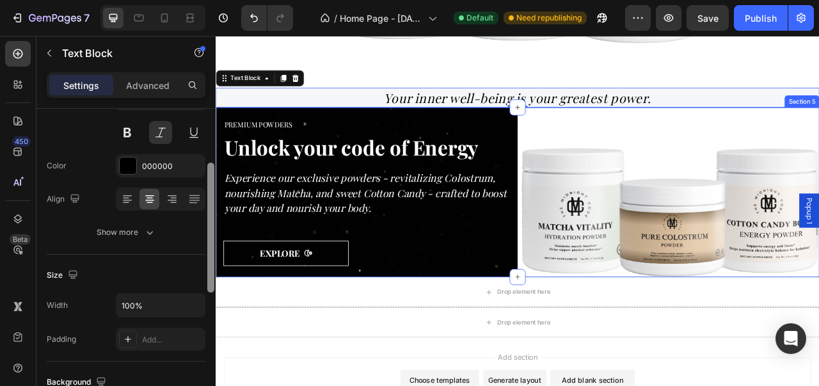
drag, startPoint x: 425, startPoint y: 175, endPoint x: 217, endPoint y: 228, distance: 215.3
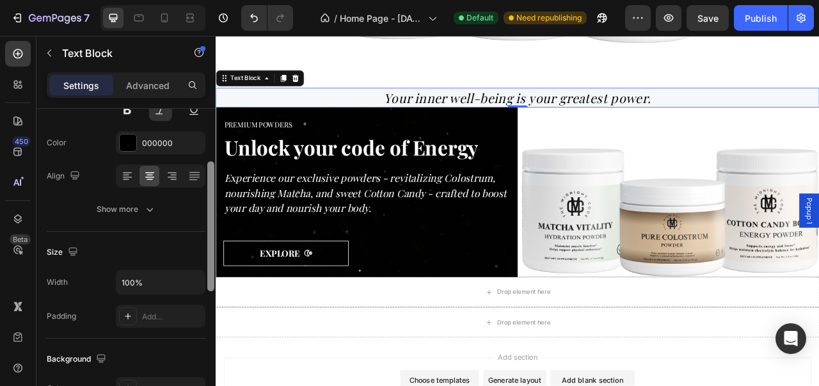
scroll to position [161, 0]
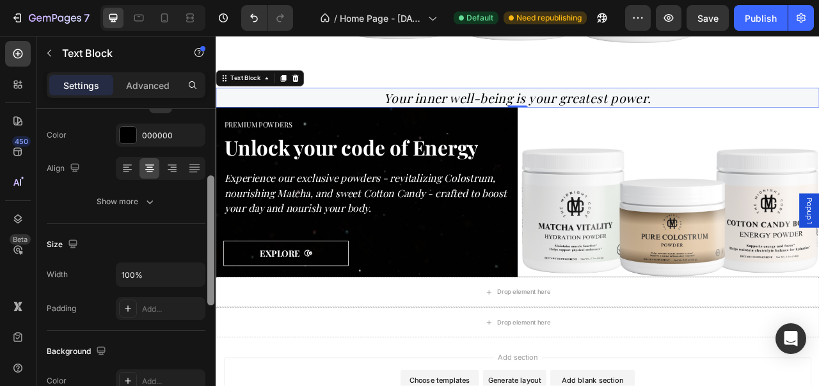
click at [212, 204] on div at bounding box center [210, 240] width 7 height 130
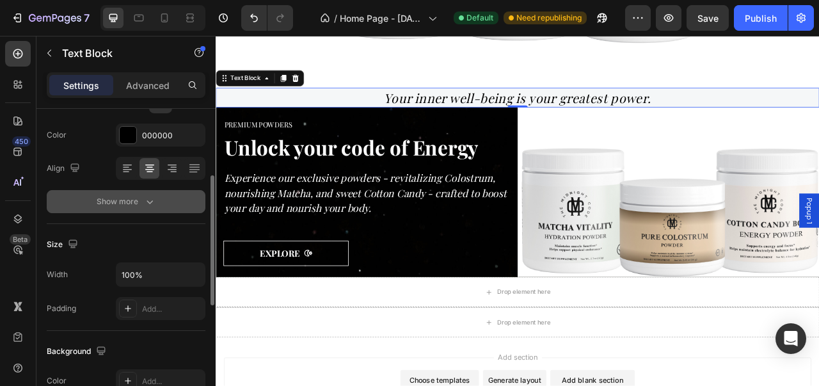
click at [157, 201] on button "Show more" at bounding box center [126, 201] width 159 height 23
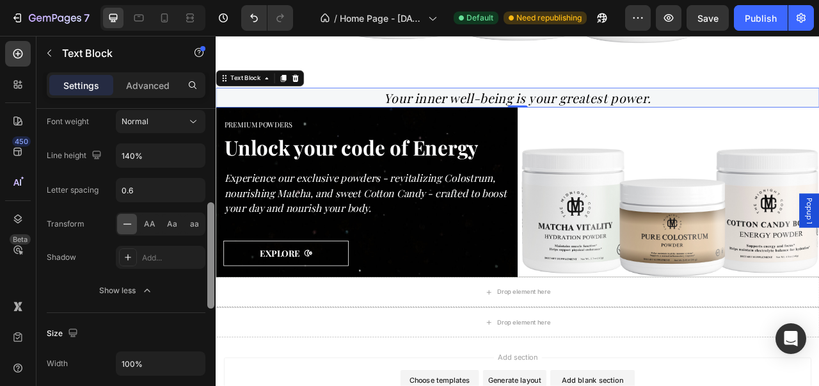
scroll to position [256, 0]
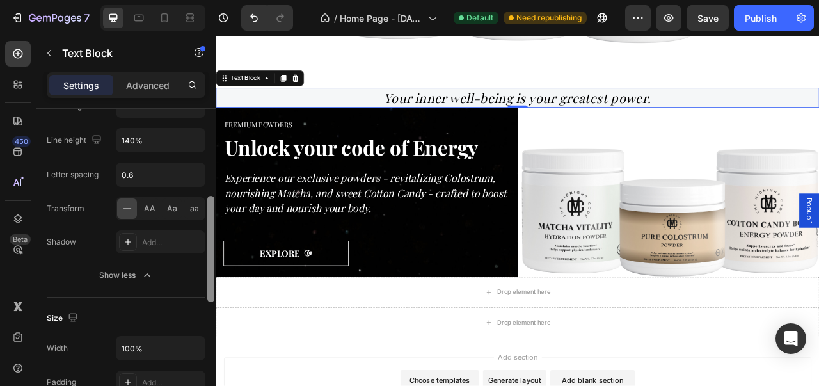
drag, startPoint x: 212, startPoint y: 258, endPoint x: 211, endPoint y: 297, distance: 39.7
click at [211, 297] on div at bounding box center [210, 249] width 7 height 106
click at [430, 112] on p "Your inner well-being is your greatest power." at bounding box center [599, 115] width 765 height 22
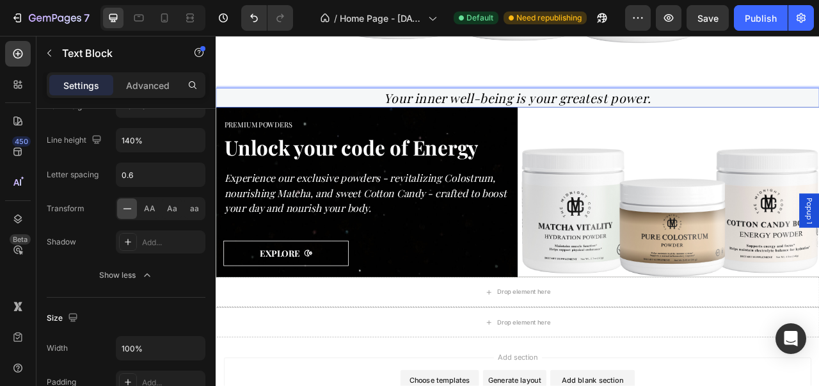
click at [407, 120] on p "Your inner well-being is your greatest power." at bounding box center [599, 115] width 765 height 22
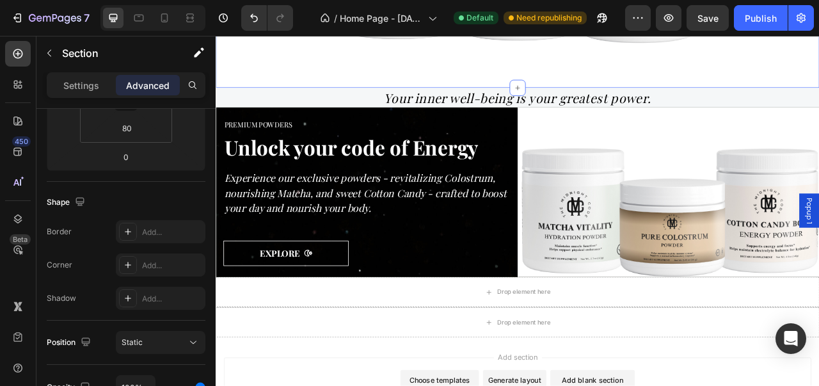
scroll to position [0, 0]
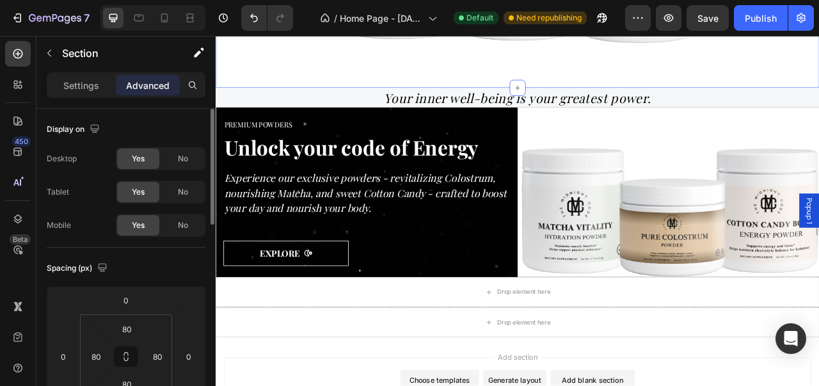
click at [383, 106] on p "Your inner well-being is your greatest power." at bounding box center [599, 115] width 765 height 22
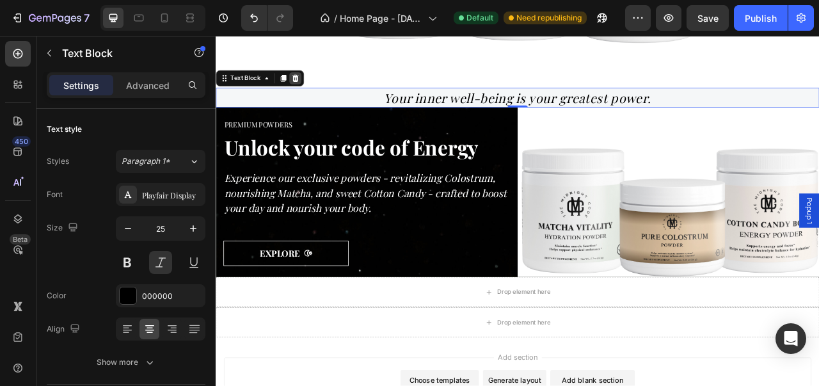
click at [313, 95] on div at bounding box center [316, 90] width 15 height 15
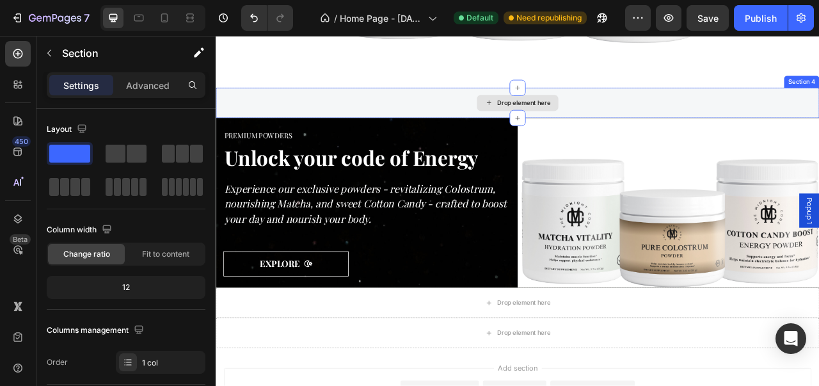
click at [736, 134] on div "Drop element here" at bounding box center [600, 121] width 768 height 38
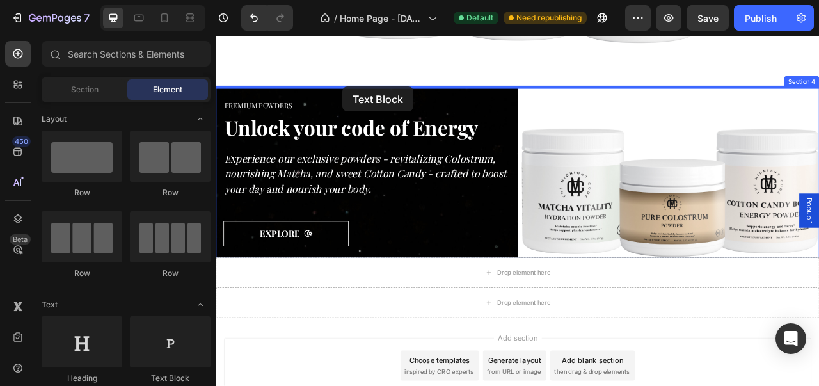
drag, startPoint x: 365, startPoint y: 377, endPoint x: 374, endPoint y: 103, distance: 274.6
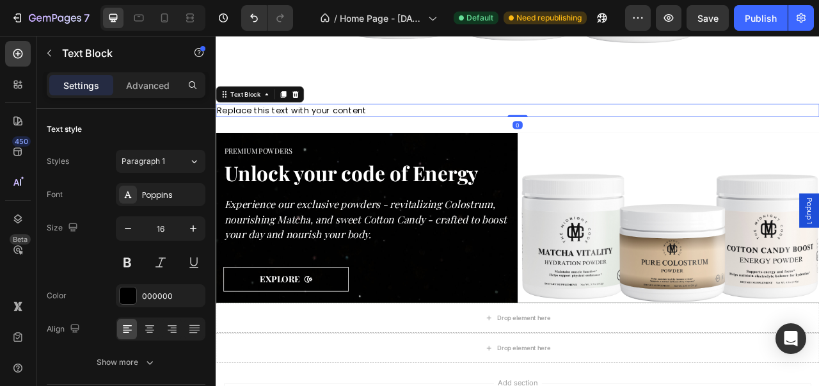
click at [446, 136] on div "Replace this text with your content" at bounding box center [600, 131] width 768 height 17
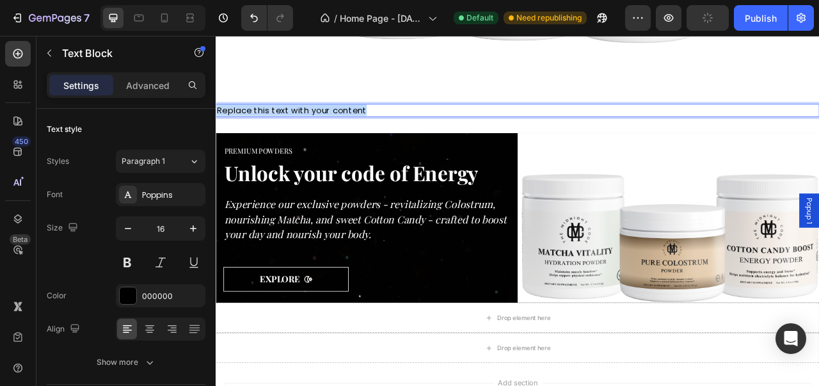
drag, startPoint x: 446, startPoint y: 136, endPoint x: 203, endPoint y: 135, distance: 243.1
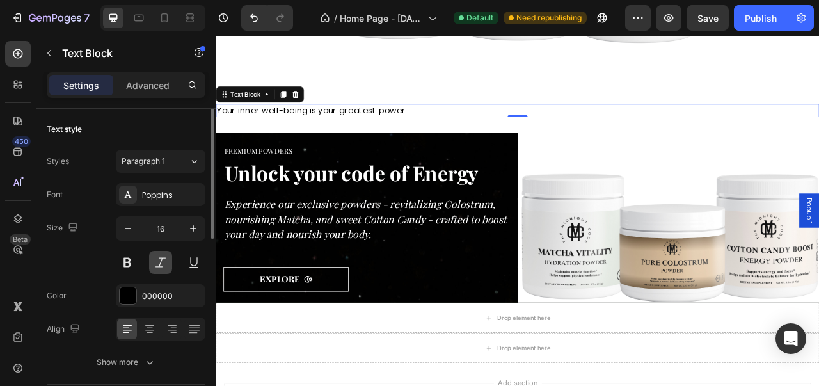
click at [159, 265] on button at bounding box center [160, 262] width 23 height 23
click at [182, 234] on button "button" at bounding box center [193, 228] width 23 height 23
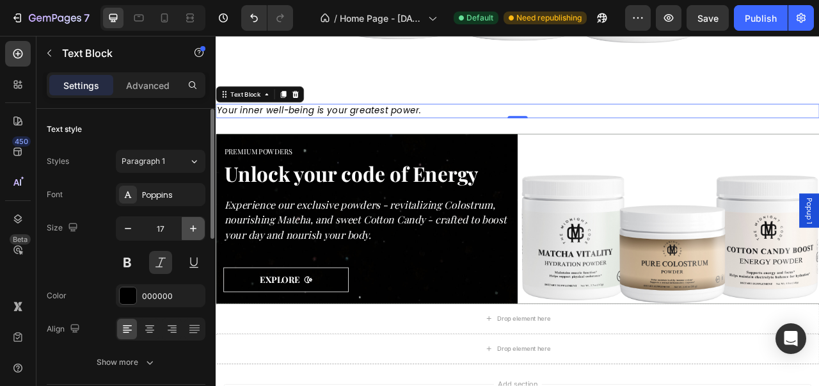
click at [182, 234] on button "button" at bounding box center [193, 228] width 23 height 23
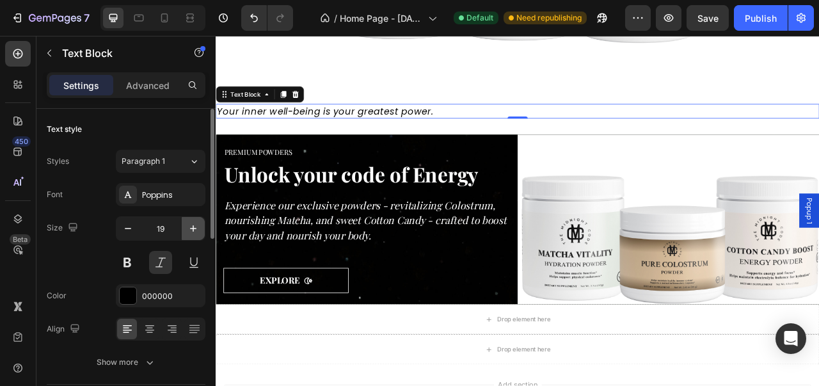
click at [182, 234] on button "button" at bounding box center [193, 228] width 23 height 23
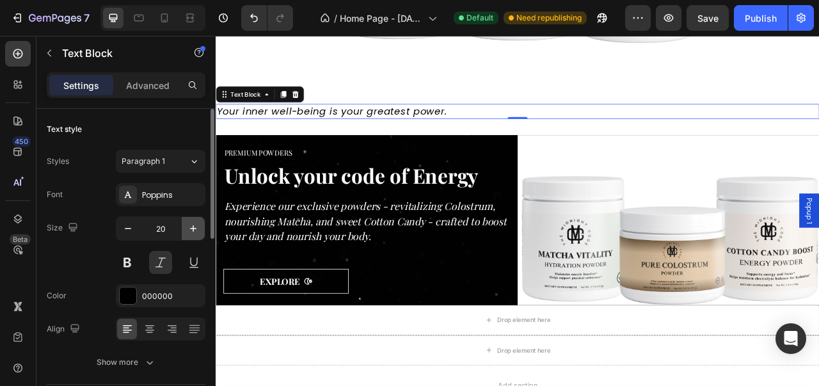
click at [182, 234] on button "button" at bounding box center [193, 228] width 23 height 23
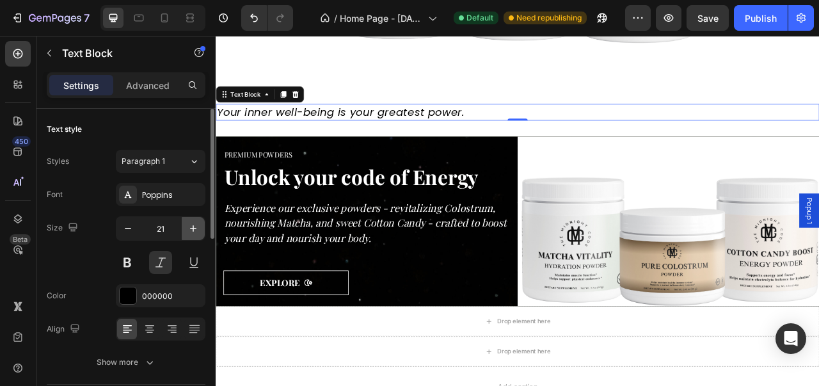
click at [182, 234] on button "button" at bounding box center [193, 228] width 23 height 23
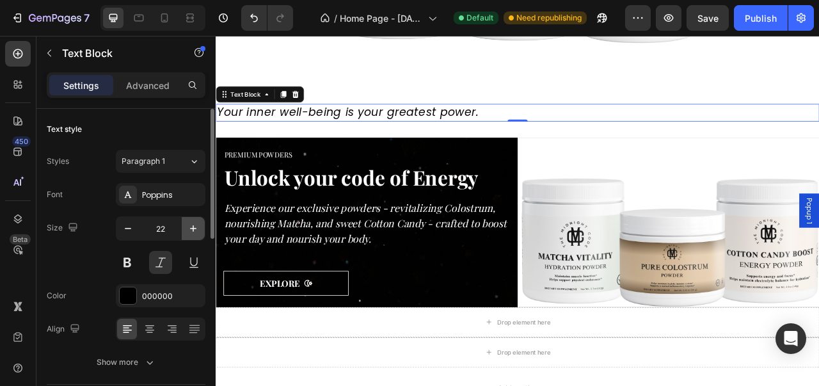
click at [182, 234] on button "button" at bounding box center [193, 228] width 23 height 23
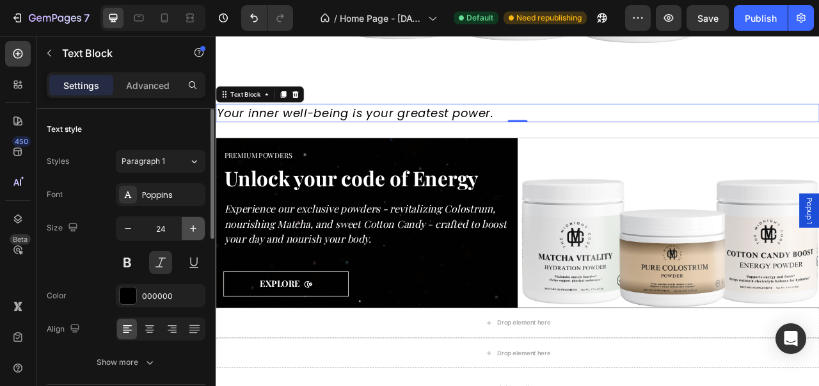
click at [182, 234] on button "button" at bounding box center [193, 228] width 23 height 23
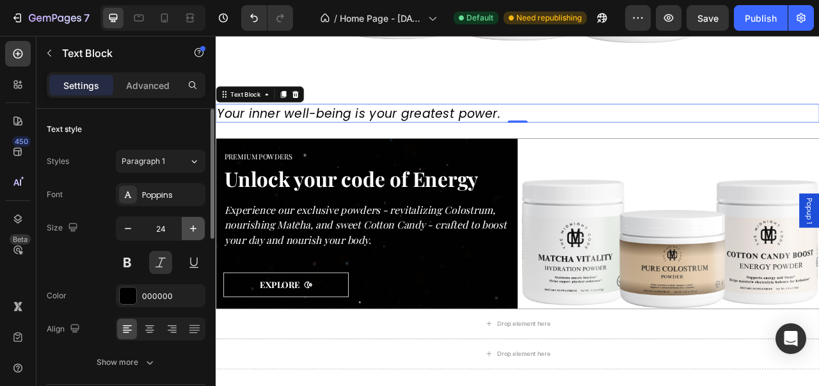
type input "25"
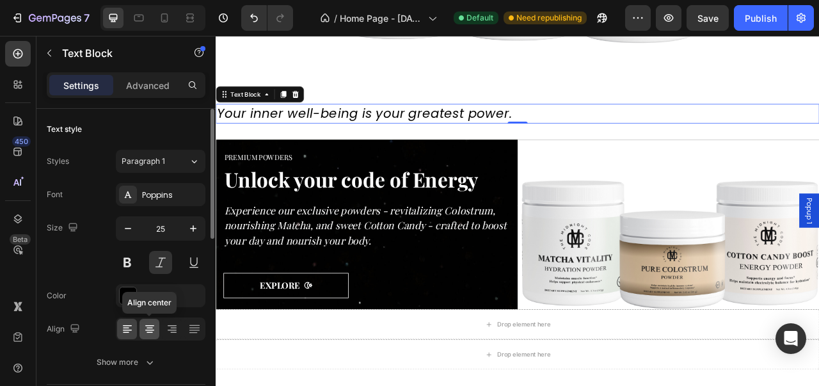
click at [157, 325] on div at bounding box center [149, 329] width 20 height 20
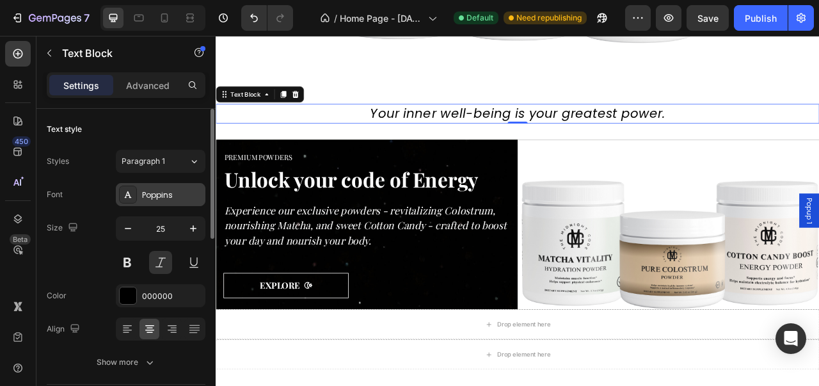
click at [194, 204] on div "Poppins" at bounding box center [161, 194] width 90 height 23
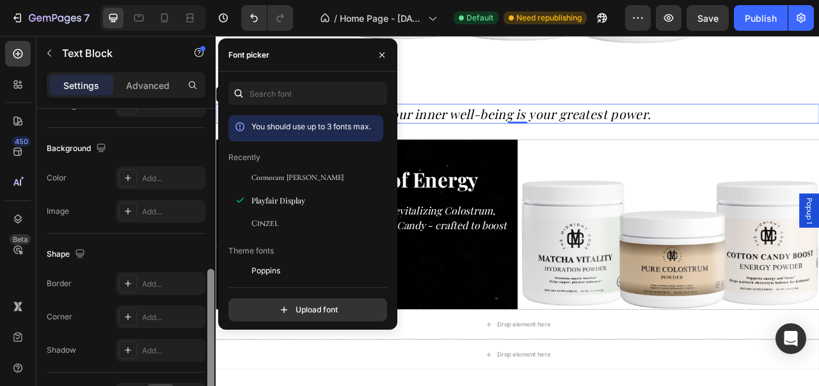
scroll to position [375, 0]
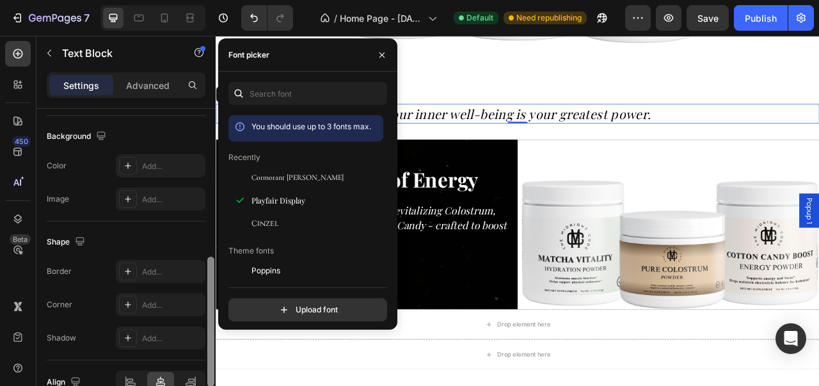
drag, startPoint x: 210, startPoint y: 152, endPoint x: 207, endPoint y: 308, distance: 156.8
click at [207, 308] on div at bounding box center [211, 260] width 10 height 314
click at [162, 86] on p "Advanced" at bounding box center [147, 85] width 43 height 13
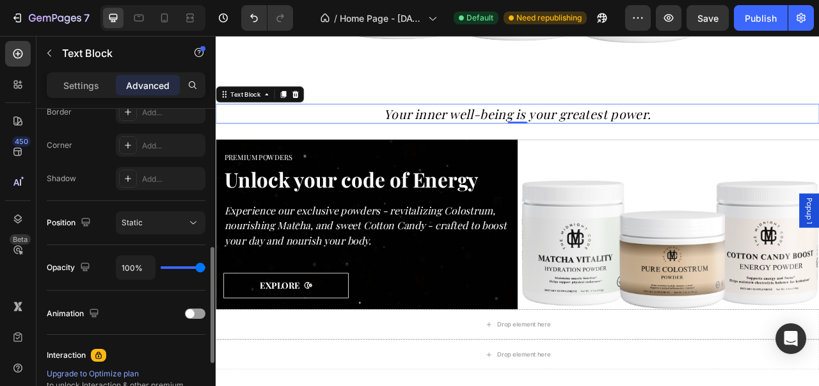
click at [193, 301] on div "Animation" at bounding box center [126, 312] width 159 height 23
click at [194, 312] on span at bounding box center [190, 313] width 9 height 9
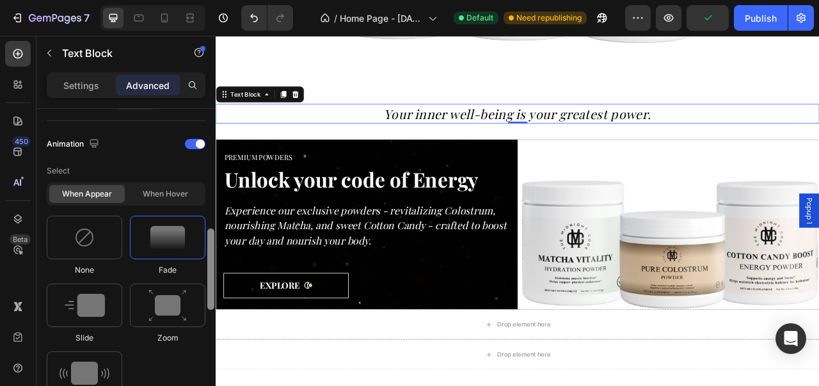
scroll to position [550, 0]
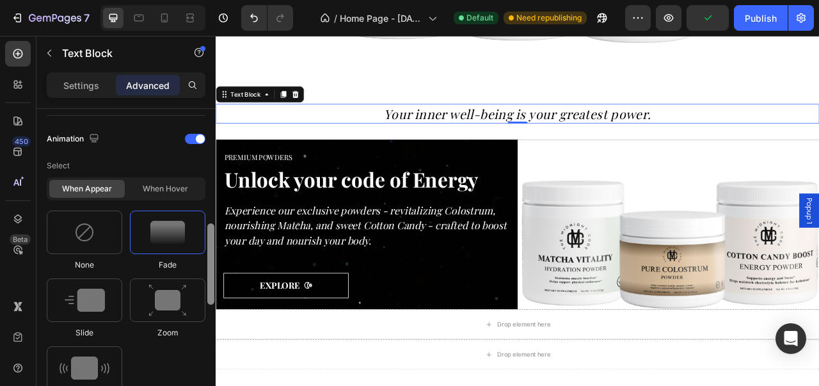
drag, startPoint x: 211, startPoint y: 274, endPoint x: 208, endPoint y: 320, distance: 45.5
click at [208, 304] on div at bounding box center [210, 263] width 7 height 81
click at [182, 244] on div at bounding box center [167, 231] width 75 height 43
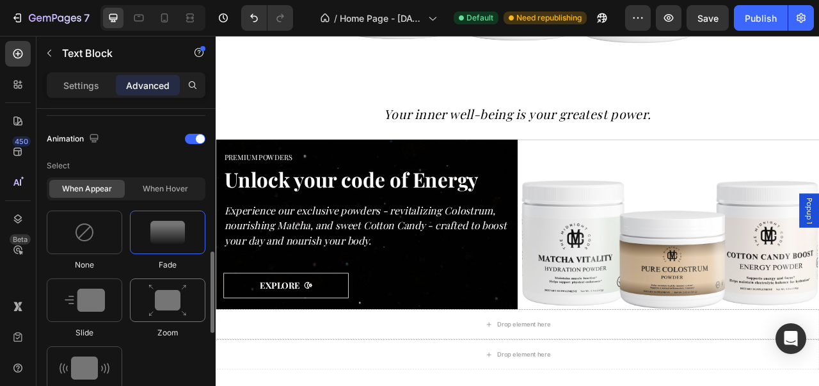
click at [170, 295] on img at bounding box center [167, 300] width 38 height 33
click at [182, 182] on div "When hover" at bounding box center [164, 189] width 75 height 18
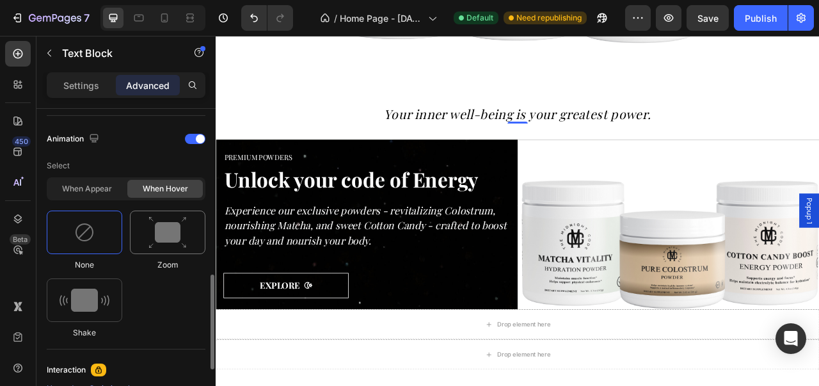
click at [184, 223] on img at bounding box center [167, 232] width 38 height 33
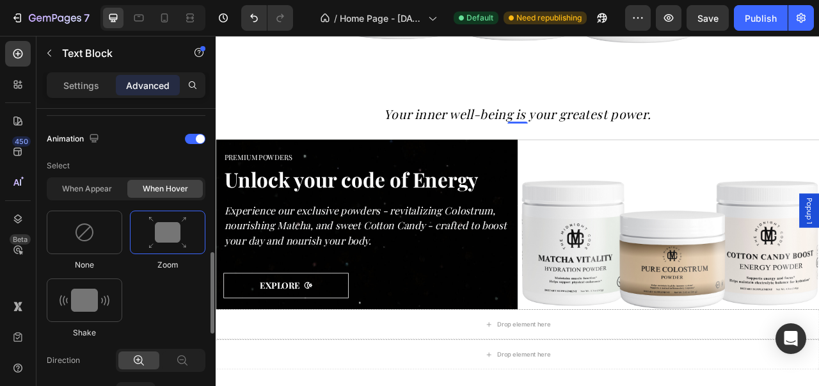
click at [184, 223] on img at bounding box center [167, 232] width 38 height 33
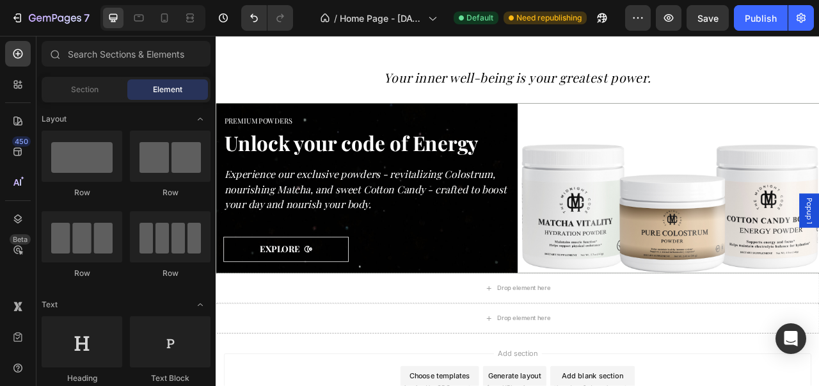
scroll to position [975, 0]
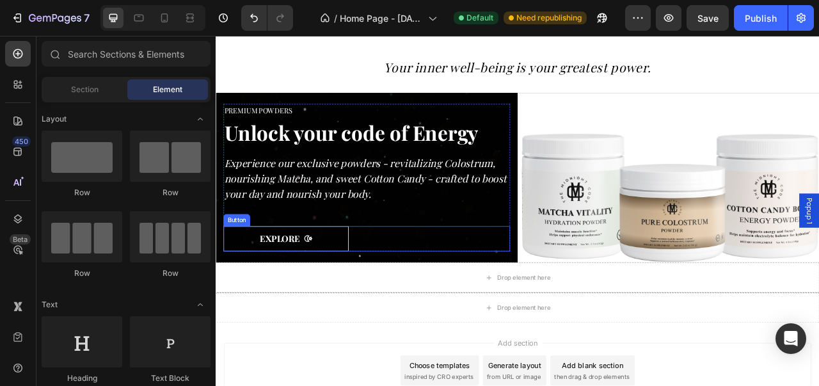
click at [535, 304] on div "EXPLORE Button" at bounding box center [407, 294] width 365 height 32
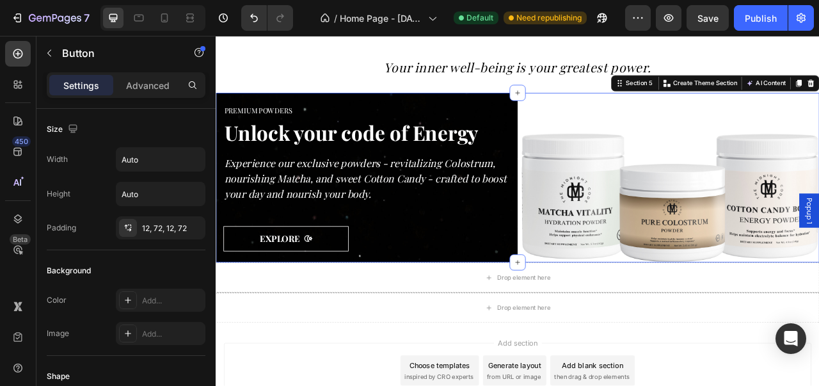
click at [573, 120] on div "PREMIUM POWDERS Heading Unlock your code of Energy Heading Experience our exclu…" at bounding box center [408, 217] width 384 height 216
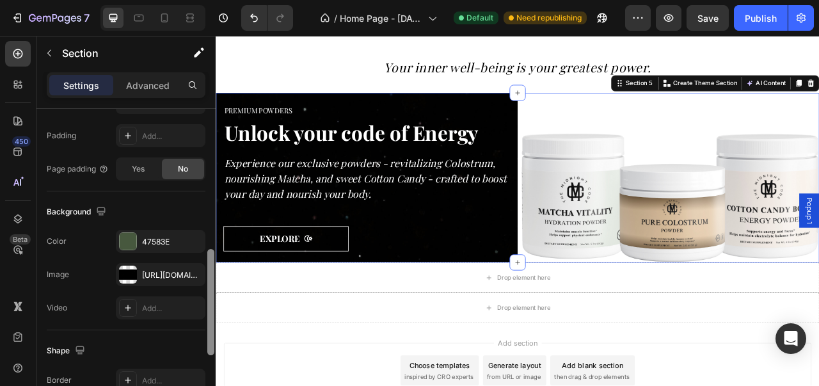
scroll to position [411, 0]
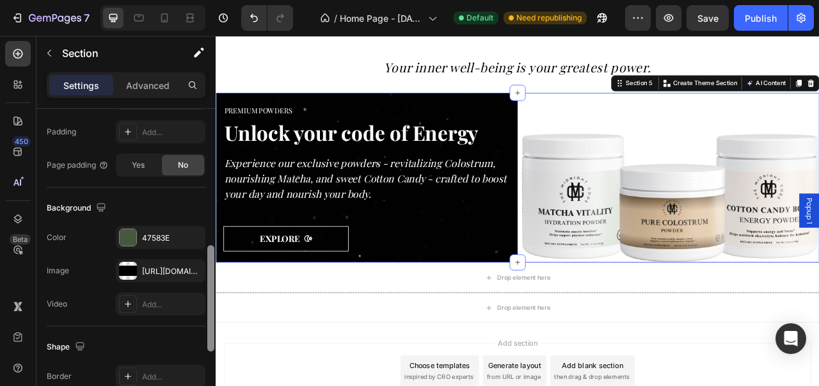
drag, startPoint x: 208, startPoint y: 205, endPoint x: 195, endPoint y: 345, distance: 140.7
click at [195, 345] on div "Layout Column width Change ratio Fit to content 6 6 Columns management Order 2 …" at bounding box center [125, 265] width 179 height 313
click at [192, 267] on icon "button" at bounding box center [192, 270] width 10 height 10
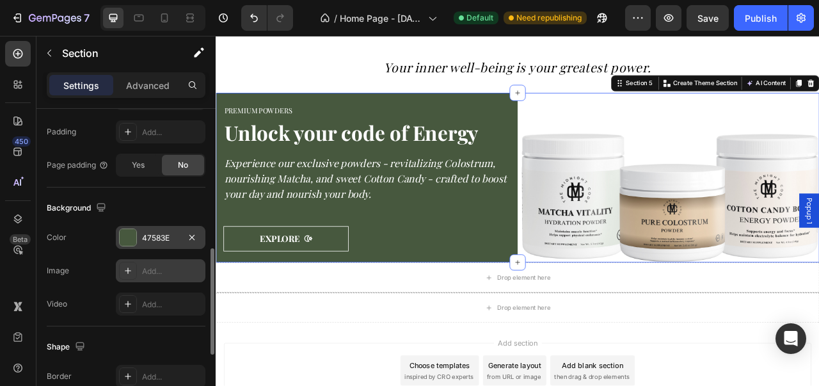
click at [129, 237] on div at bounding box center [128, 237] width 17 height 17
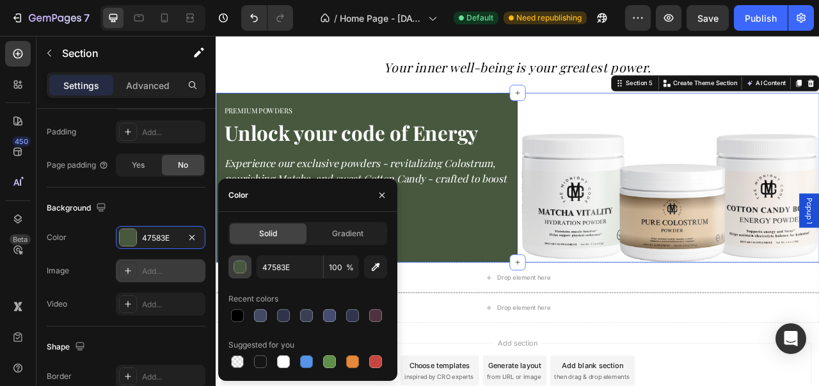
click at [248, 276] on button "button" at bounding box center [239, 266] width 23 height 23
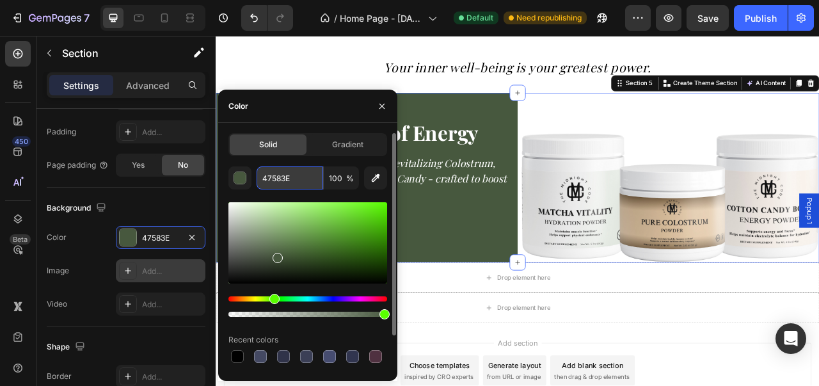
click at [294, 174] on input "47583E" at bounding box center [290, 177] width 67 height 23
type input "c"
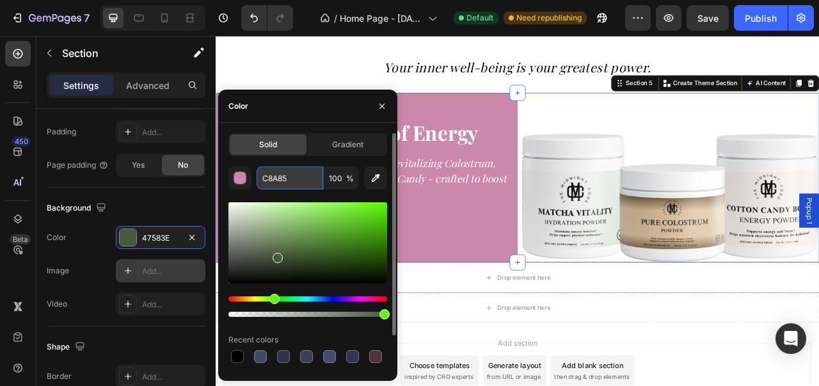
type input "C8A85C"
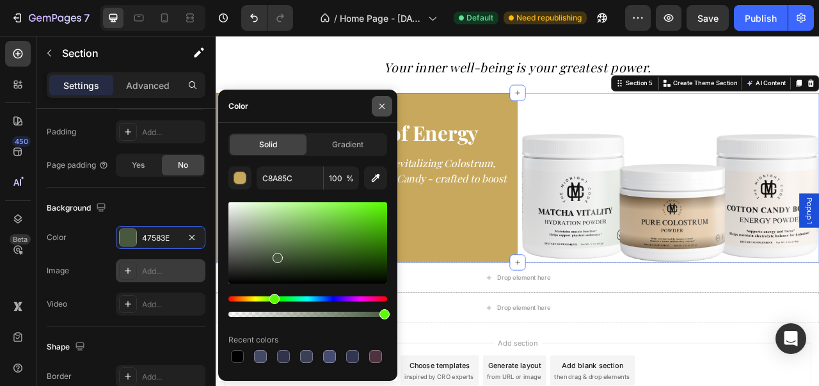
click at [386, 102] on icon "button" at bounding box center [382, 106] width 10 height 10
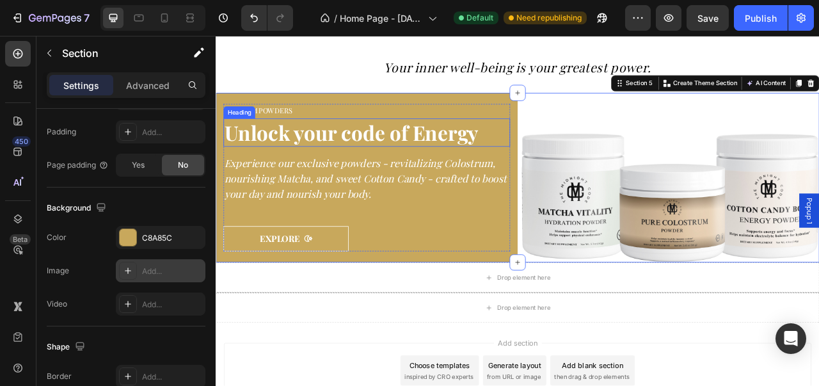
click at [427, 162] on h2 "Unlock your code of Energy" at bounding box center [407, 159] width 365 height 36
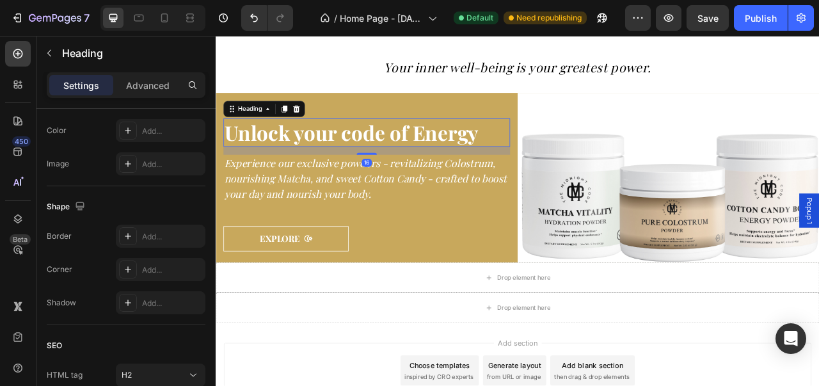
scroll to position [0, 0]
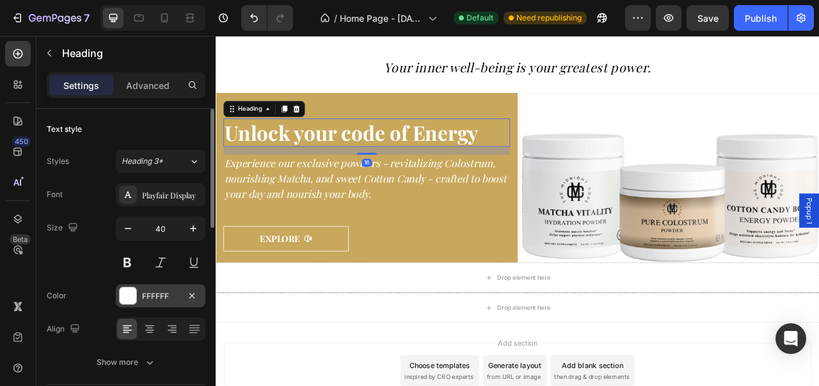
click at [125, 300] on div at bounding box center [128, 295] width 17 height 17
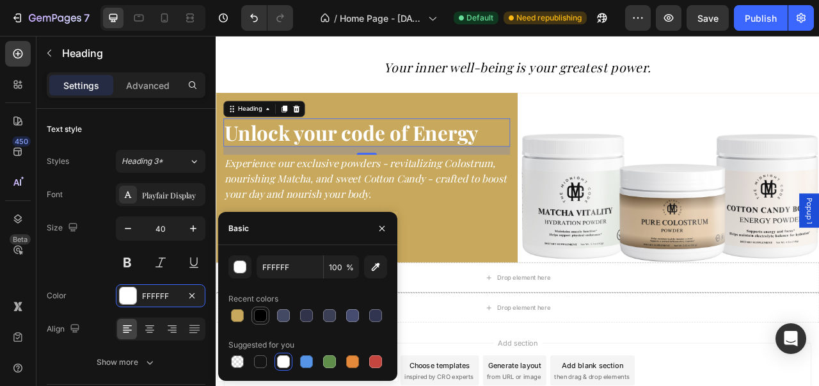
click at [264, 314] on div at bounding box center [260, 315] width 13 height 13
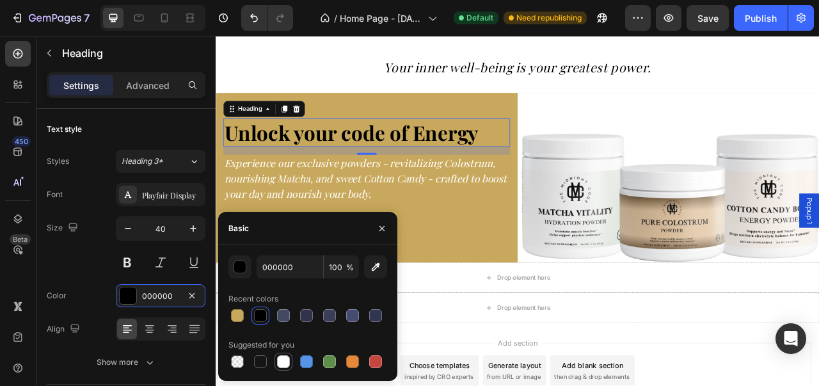
click at [280, 356] on div at bounding box center [283, 361] width 13 height 13
type input "FFFFFF"
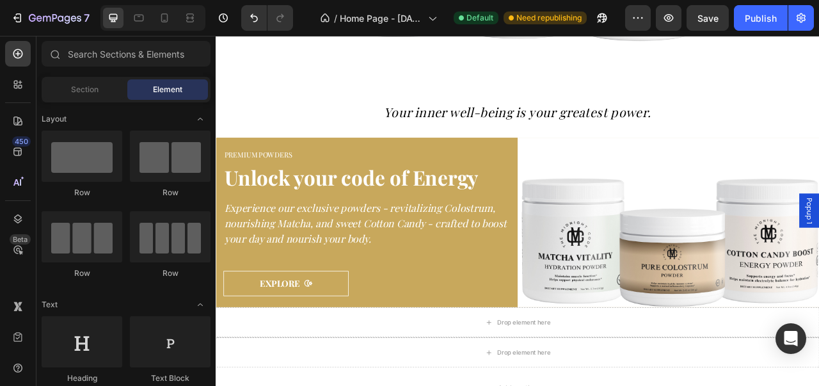
scroll to position [892, 0]
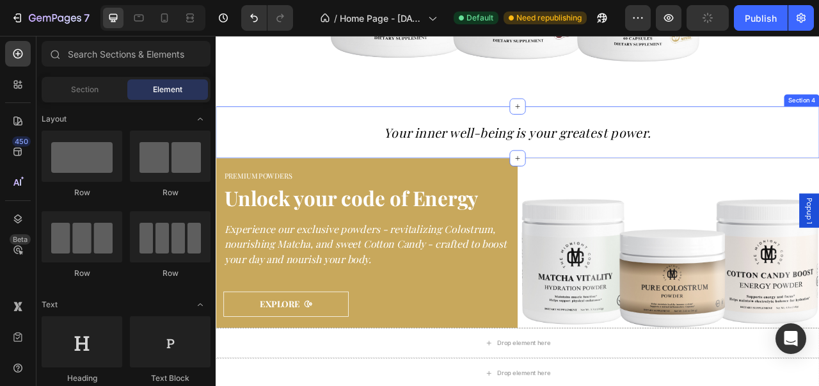
click at [709, 168] on p "Your inner well-being is your greatest power." at bounding box center [599, 159] width 765 height 22
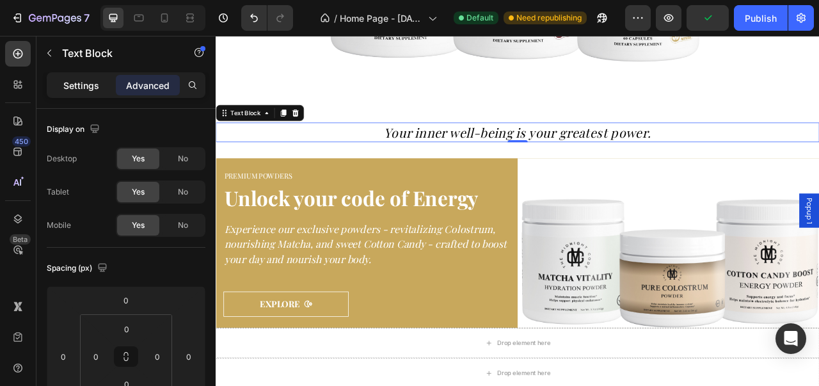
click at [91, 90] on p "Settings" at bounding box center [81, 85] width 36 height 13
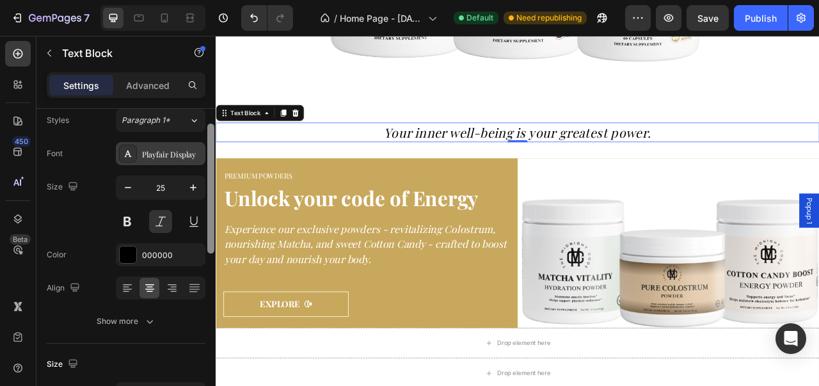
drag, startPoint x: 210, startPoint y: 148, endPoint x: 203, endPoint y: 164, distance: 17.2
click at [203, 164] on div "Text style Styles Paragraph 1* Font Playfair Display Size 25 Color 000000 Align…" at bounding box center [125, 265] width 179 height 313
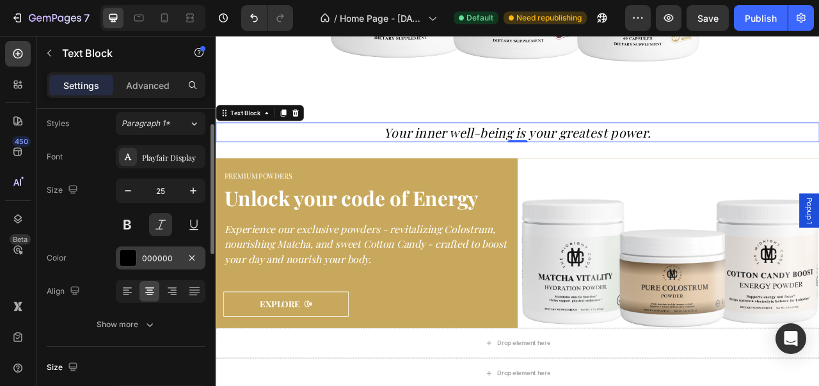
click at [134, 252] on div at bounding box center [128, 257] width 17 height 17
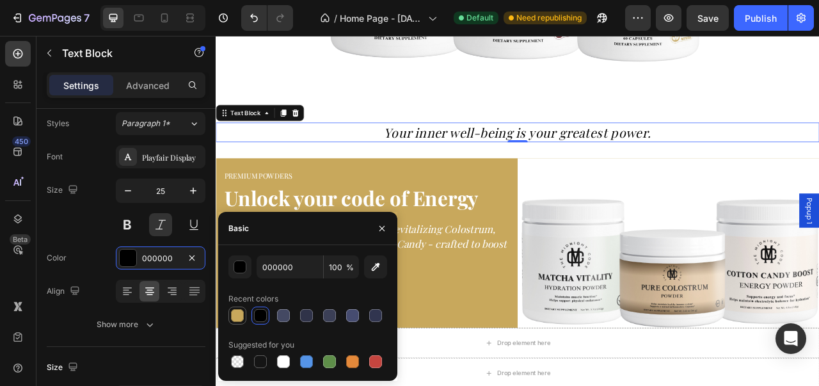
click at [238, 315] on div at bounding box center [237, 315] width 13 height 13
type input "C8A85C"
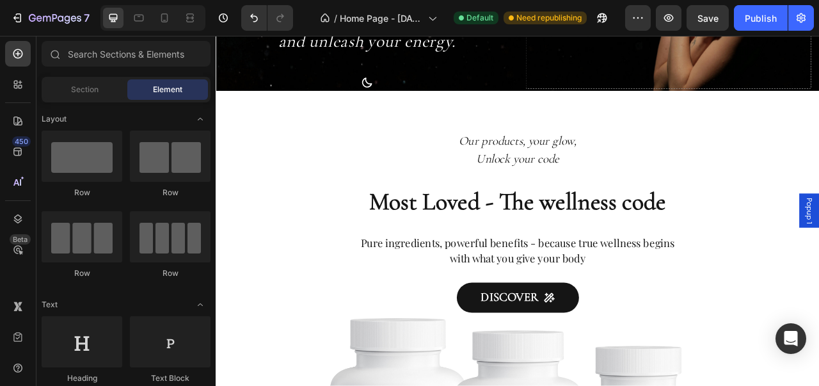
scroll to position [238, 0]
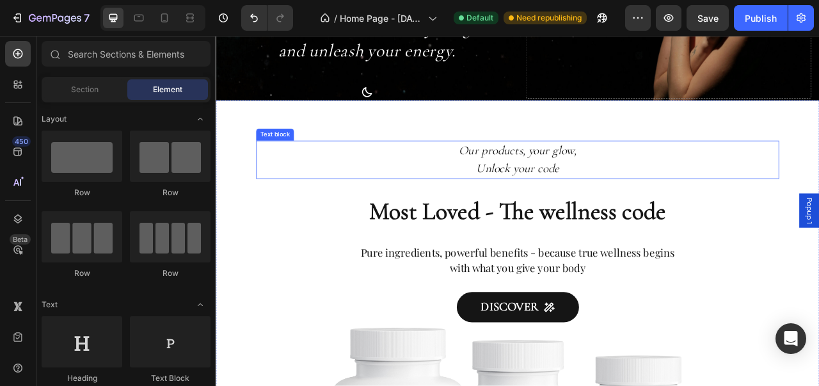
click at [607, 191] on p "Our products, your glow," at bounding box center [599, 182] width 599 height 23
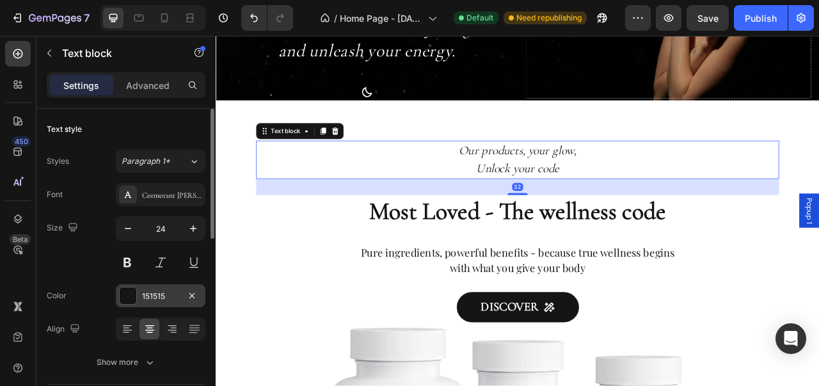
click at [123, 292] on div at bounding box center [128, 295] width 17 height 17
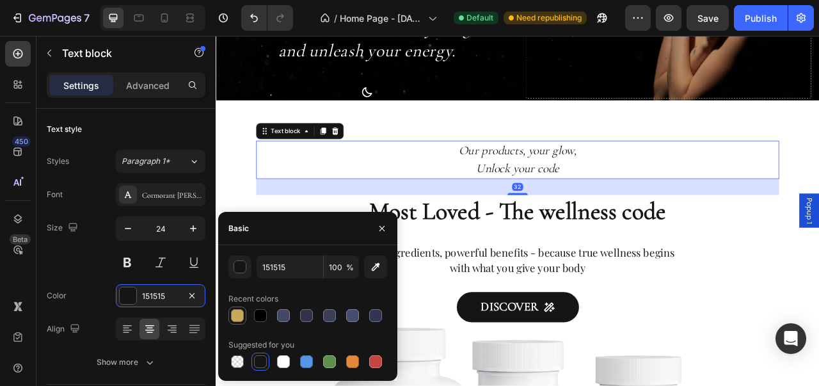
click at [233, 314] on div at bounding box center [237, 315] width 13 height 13
type input "C8A85C"
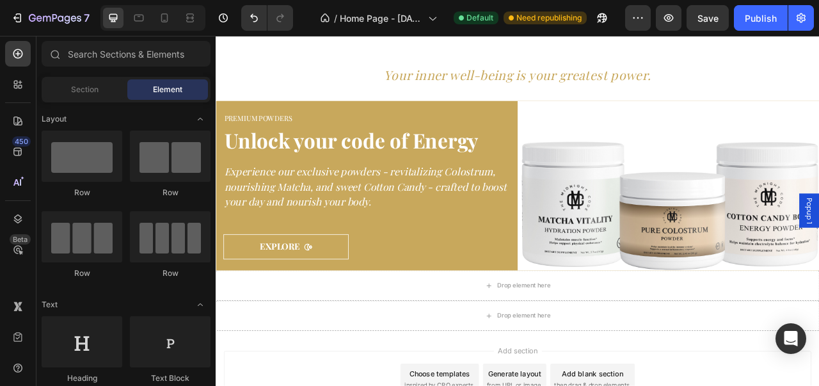
scroll to position [1000, 0]
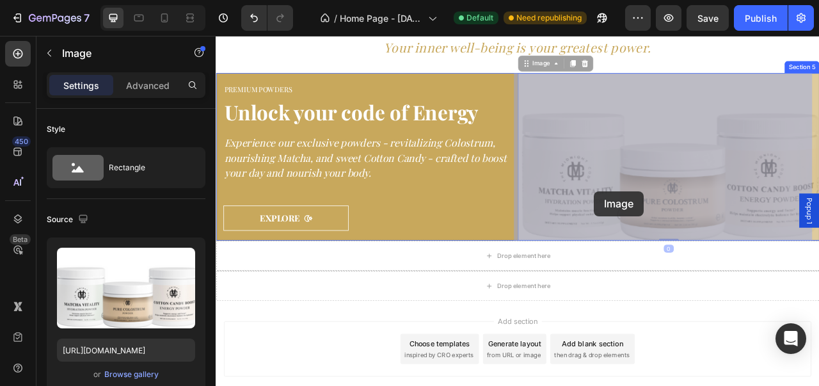
drag, startPoint x: 725, startPoint y: 227, endPoint x: 697, endPoint y: 233, distance: 29.5
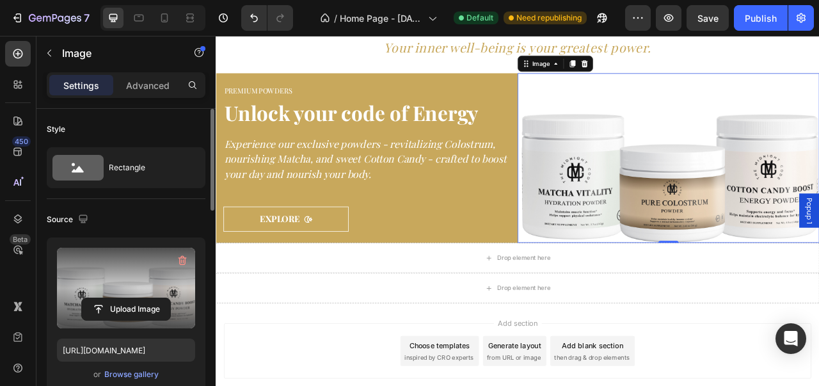
click at [145, 292] on label at bounding box center [126, 288] width 138 height 81
click at [145, 298] on input "file" at bounding box center [126, 309] width 88 height 22
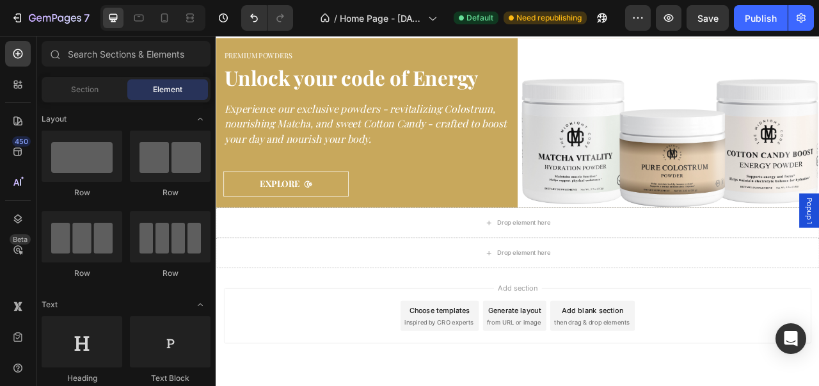
scroll to position [1063, 0]
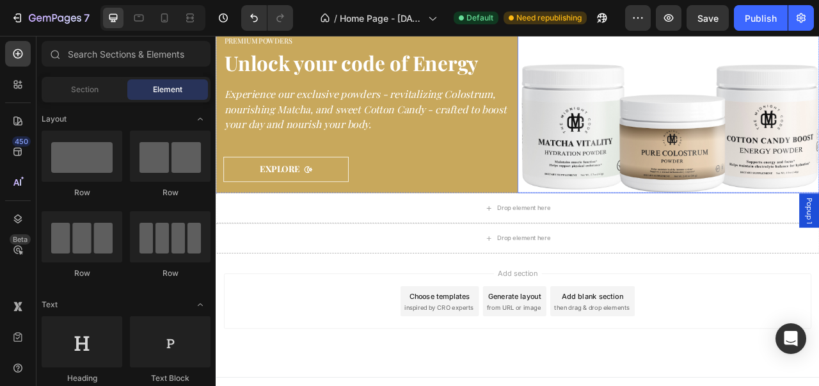
click at [798, 116] on img at bounding box center [791, 128] width 384 height 216
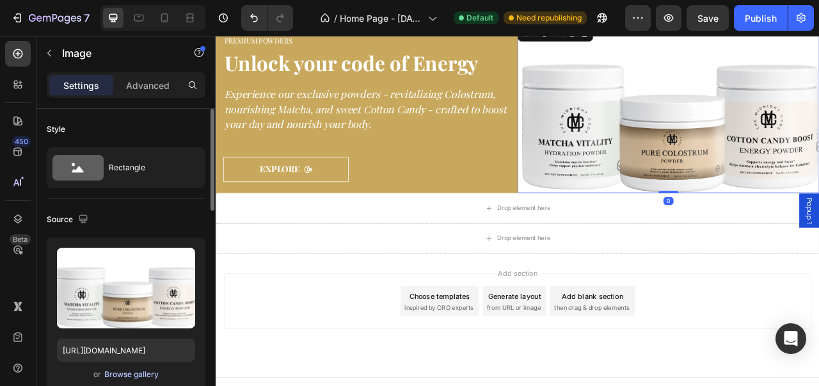
click at [132, 372] on div "Browse gallery" at bounding box center [131, 374] width 54 height 12
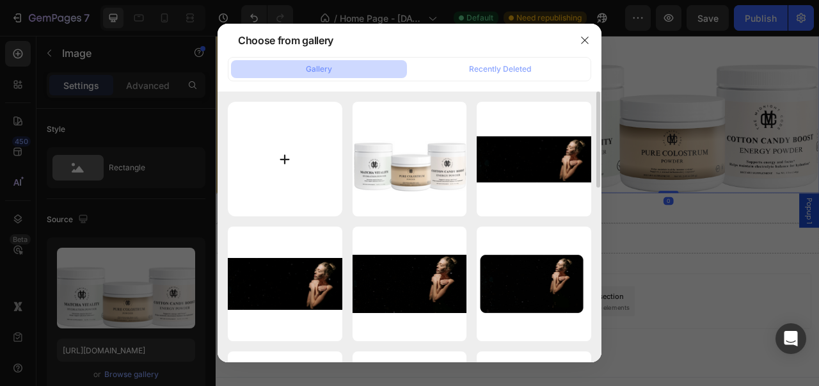
click at [309, 185] on input "file" at bounding box center [285, 159] width 115 height 115
type input "C:\fakepath\Productfinal.png"
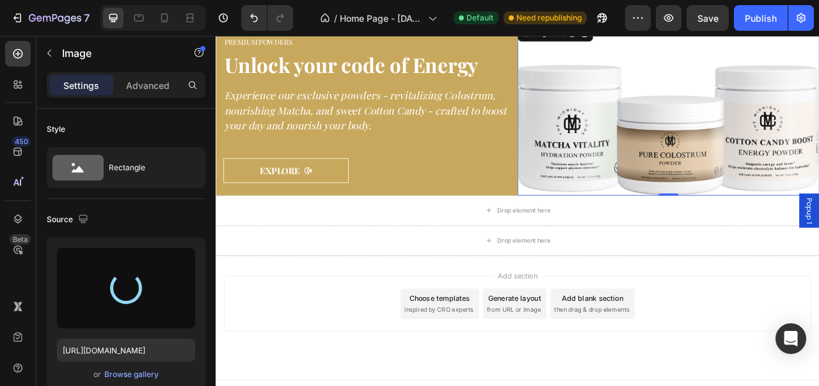
type input "https://cdn.shopify.com/s/files/1/0976/8219/4781/files/gempages_580975748945281…"
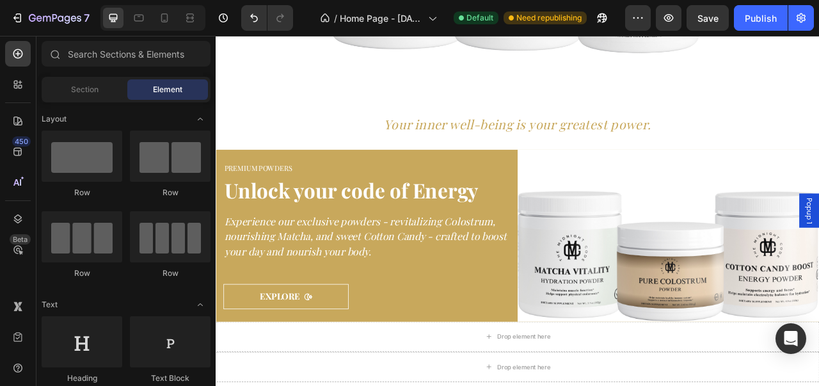
scroll to position [889, 0]
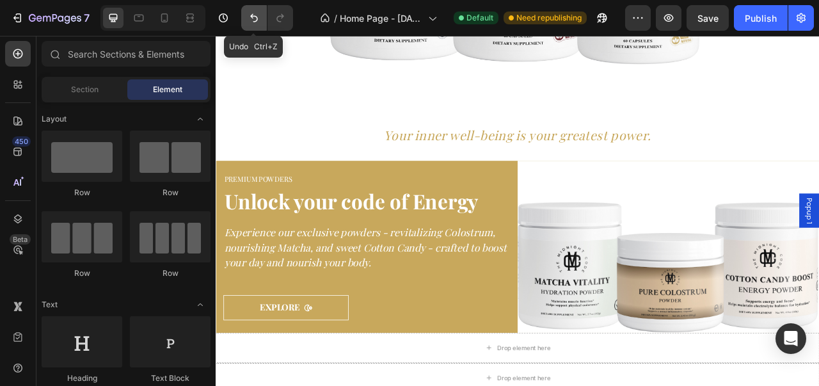
click at [254, 25] on button "Undo/Redo" at bounding box center [254, 18] width 26 height 26
click at [254, 29] on button "Undo/Redo" at bounding box center [254, 18] width 26 height 26
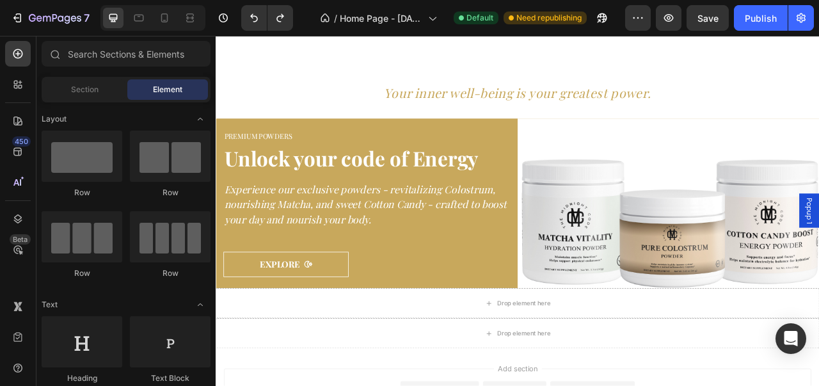
scroll to position [920, 0]
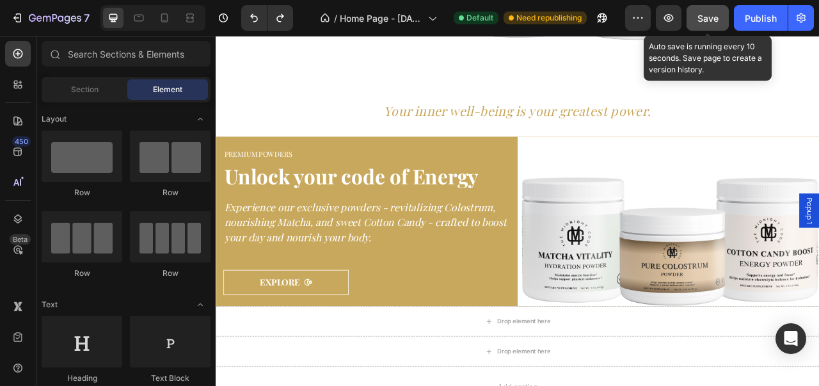
click at [706, 22] on span "Save" at bounding box center [707, 18] width 21 height 11
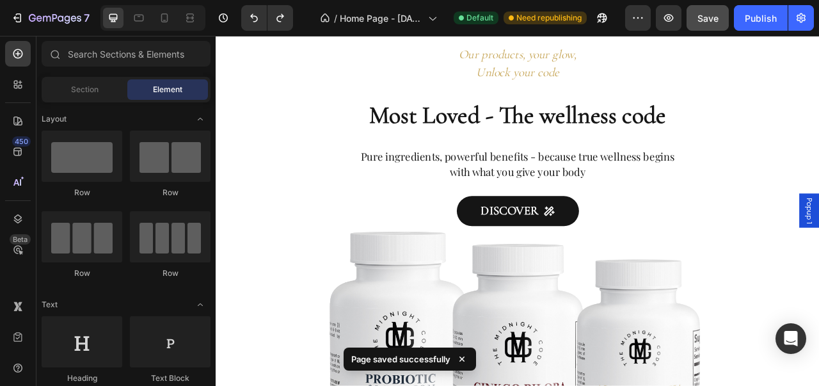
scroll to position [377, 0]
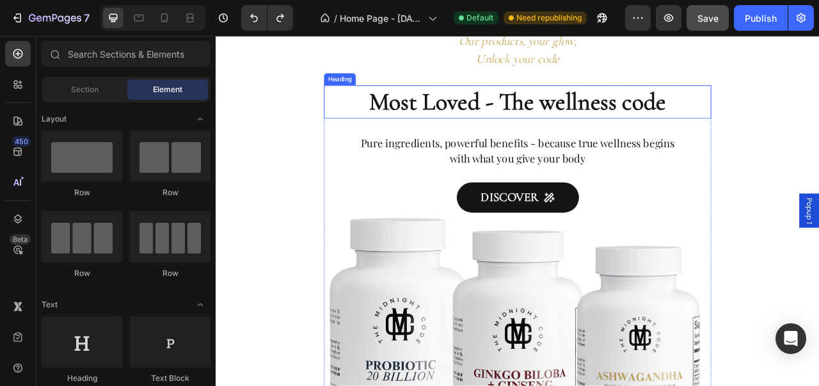
click at [729, 123] on h2 "Most Loved - The wellness code" at bounding box center [599, 120] width 493 height 42
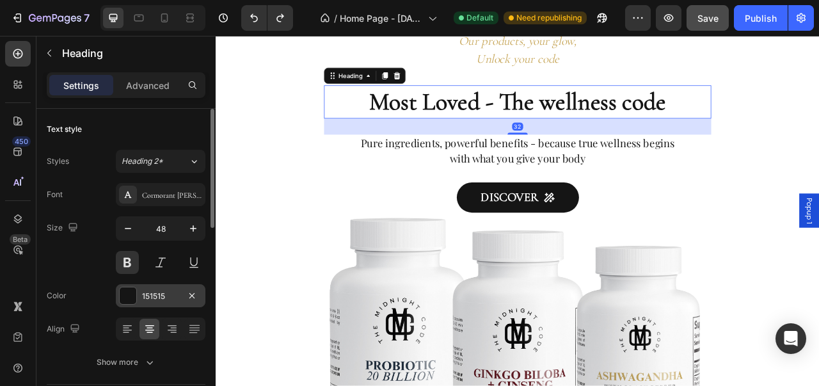
click at [130, 302] on div at bounding box center [128, 295] width 17 height 17
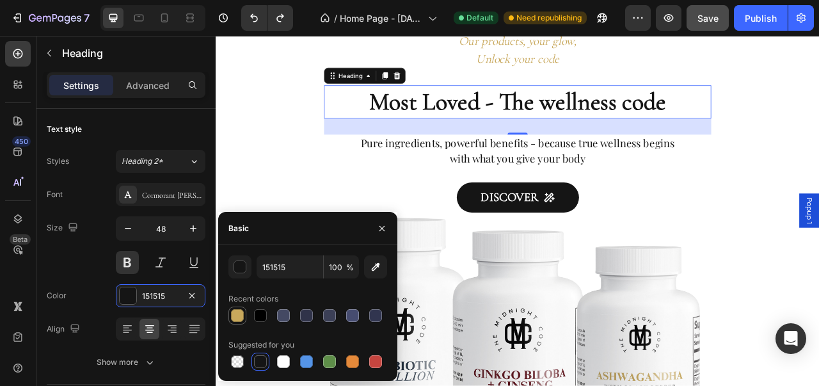
click at [235, 316] on div at bounding box center [237, 315] width 13 height 13
type input "C8A85C"
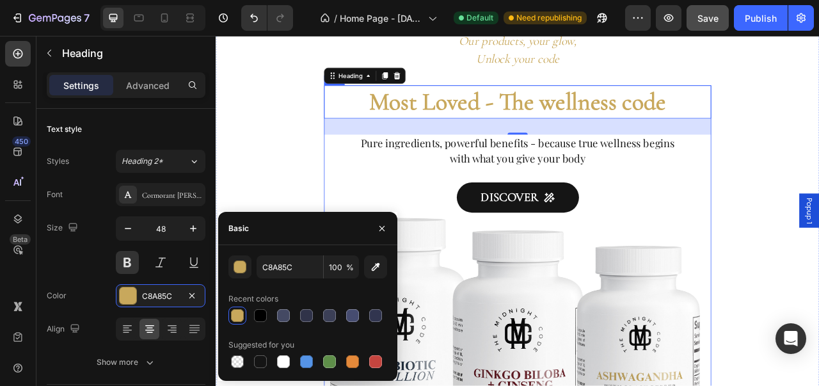
click at [488, 186] on p "Pure ingredients, powerful benefits - because true wellness begins with what yo…" at bounding box center [599, 182] width 426 height 38
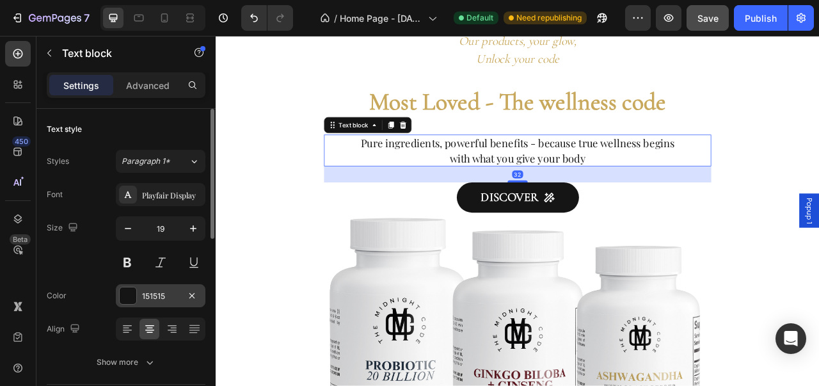
click at [128, 298] on div at bounding box center [128, 295] width 17 height 17
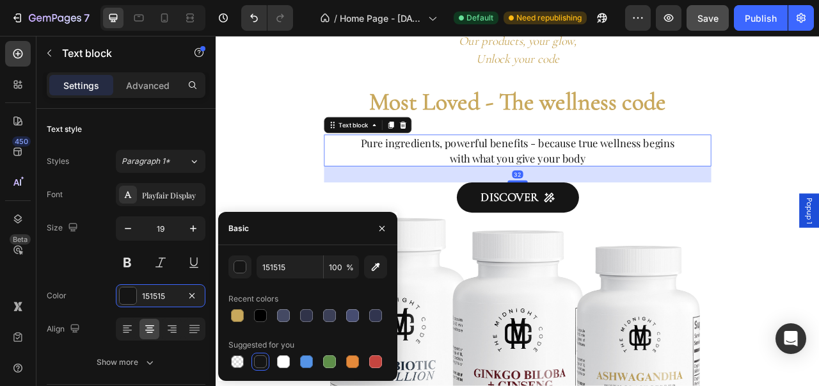
click at [237, 304] on div "Recent colors" at bounding box center [307, 298] width 159 height 20
click at [238, 308] on div at bounding box center [237, 315] width 15 height 15
type input "C8A85C"
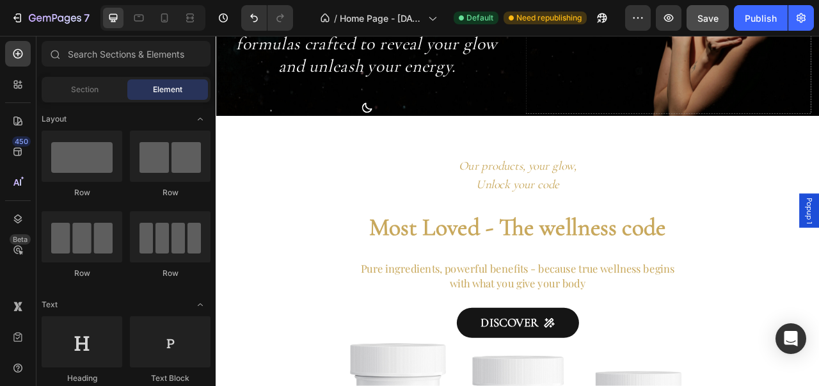
scroll to position [183, 0]
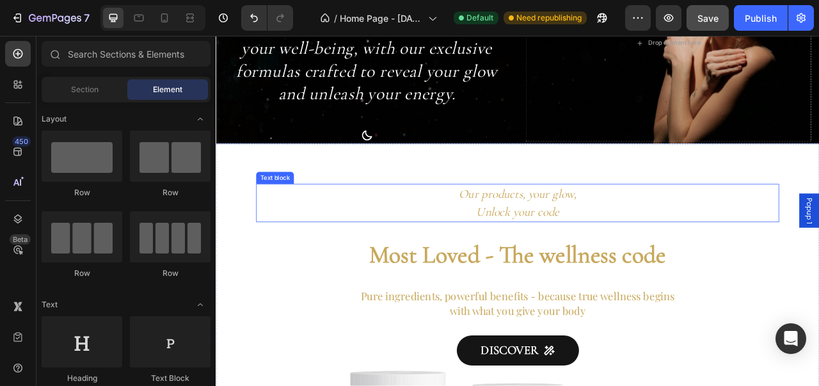
click at [605, 248] on p "Our products, your glow," at bounding box center [599, 237] width 599 height 23
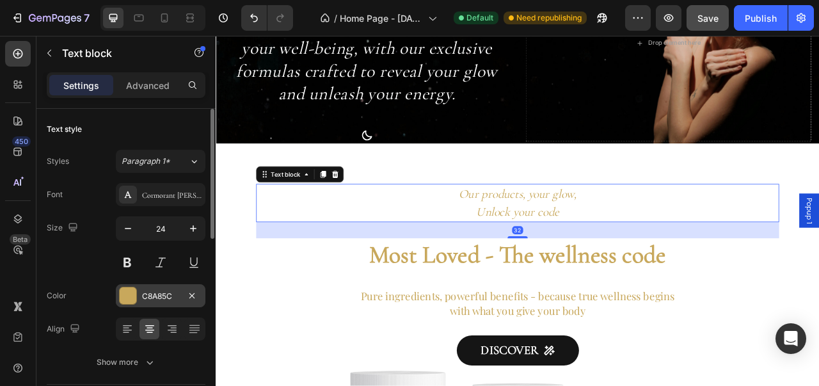
click at [119, 304] on div "C8A85C" at bounding box center [161, 295] width 90 height 23
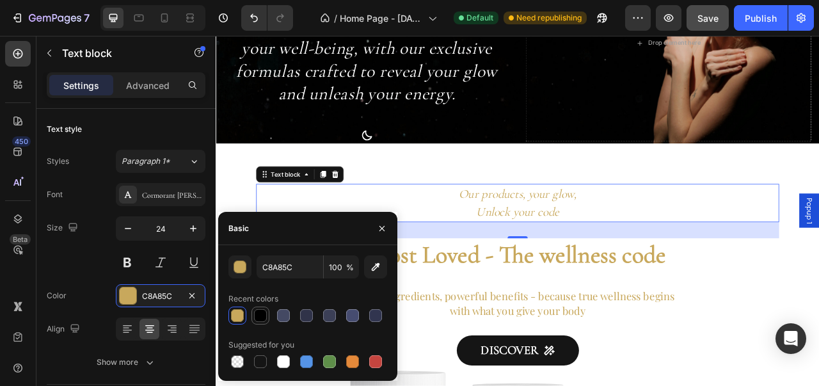
click at [255, 315] on div at bounding box center [260, 315] width 13 height 13
type input "000000"
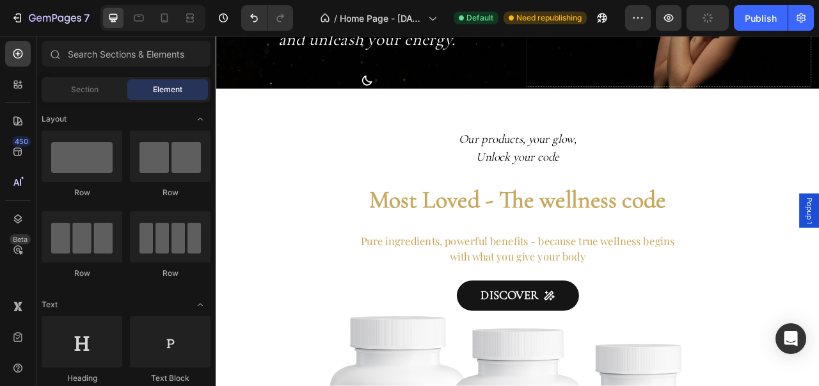
scroll to position [247, 0]
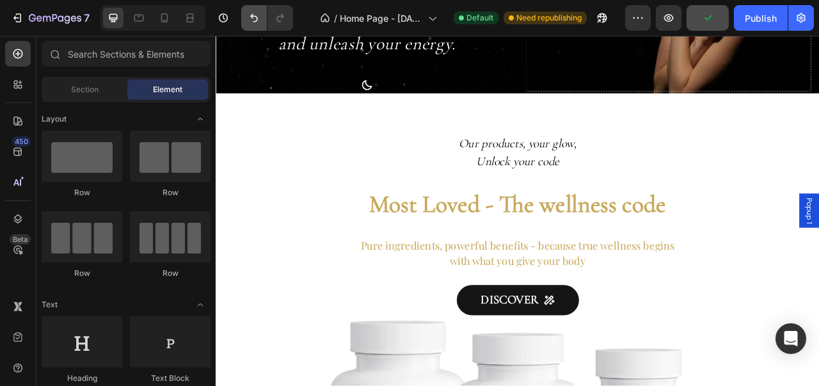
click at [251, 28] on button "Undo/Redo" at bounding box center [254, 18] width 26 height 26
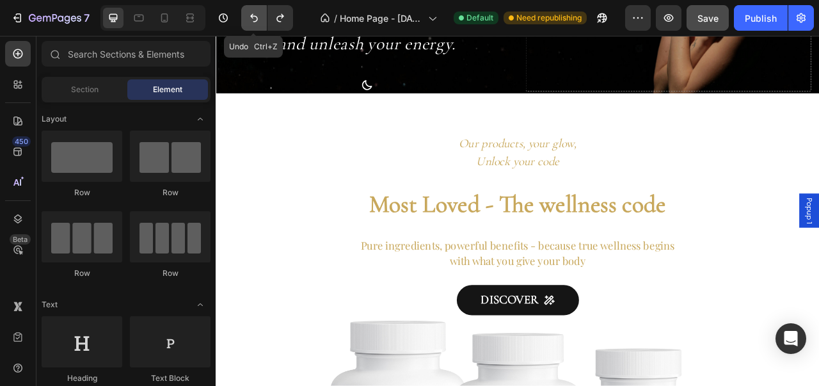
click at [248, 19] on icon "Undo/Redo" at bounding box center [254, 18] width 13 height 13
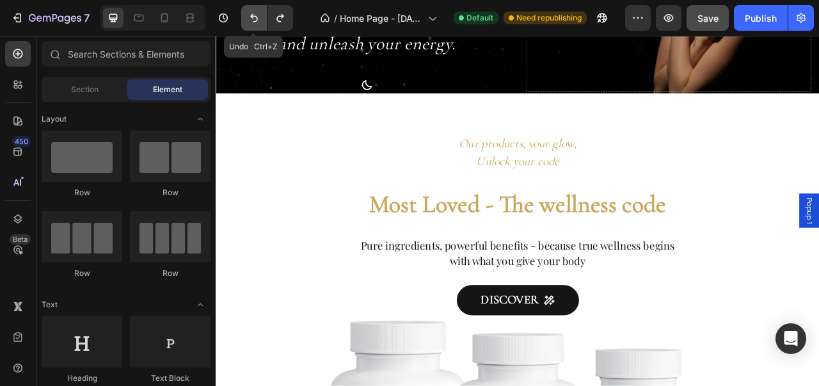
click at [248, 19] on icon "Undo/Redo" at bounding box center [254, 18] width 13 height 13
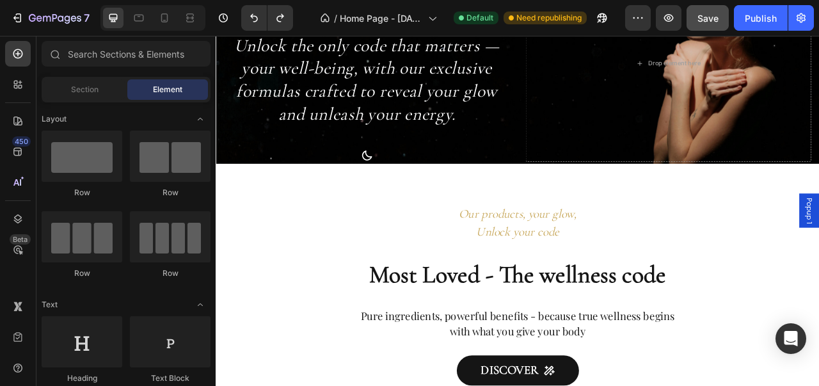
scroll to position [144, 0]
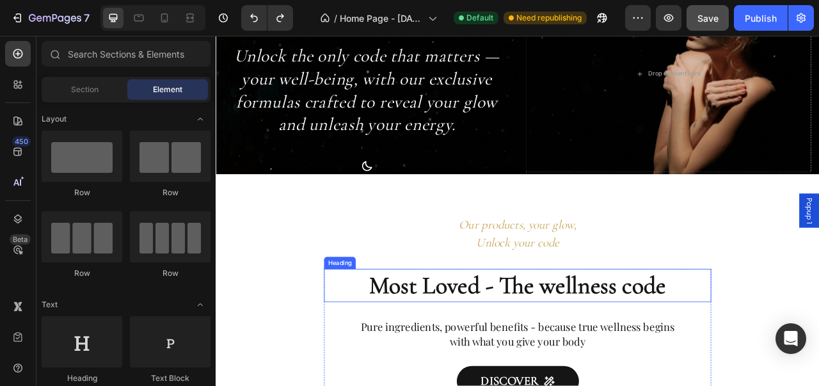
click at [697, 368] on h2 "Most Loved - The wellness code" at bounding box center [599, 354] width 493 height 42
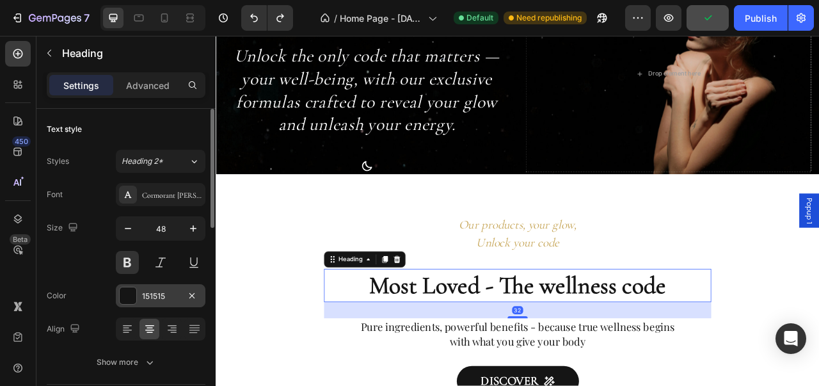
click at [129, 297] on div at bounding box center [128, 295] width 17 height 17
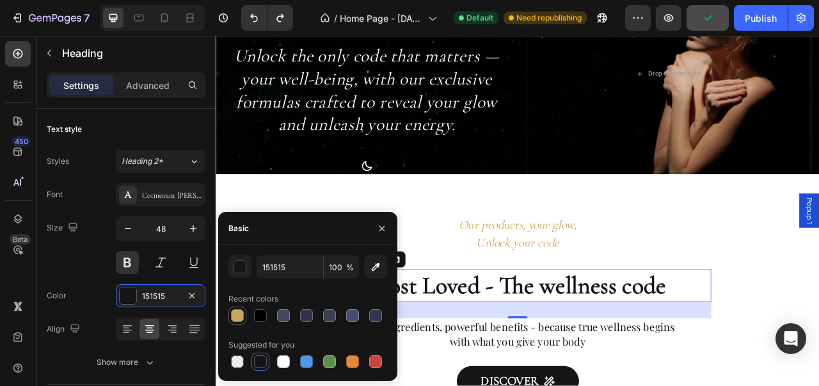
click at [229, 317] on div at bounding box center [237, 315] width 18 height 18
type input "C8A85C"
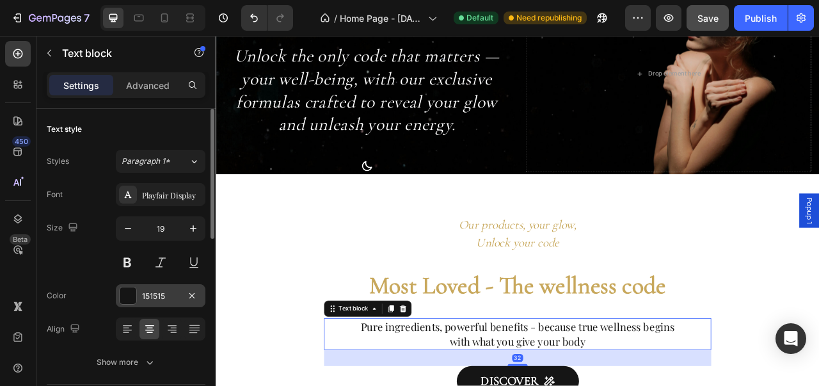
click at [132, 299] on div at bounding box center [128, 295] width 17 height 17
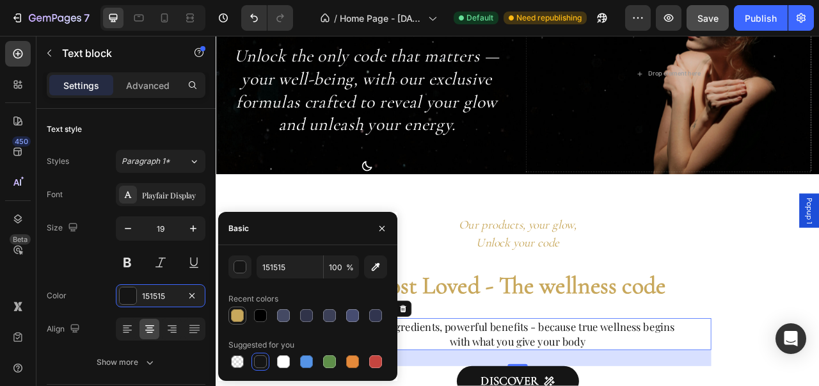
click at [241, 322] on div at bounding box center [237, 315] width 15 height 15
type input "C8A85C"
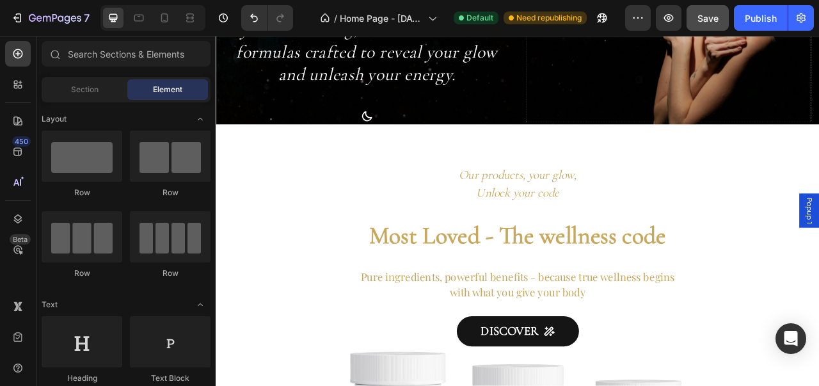
scroll to position [225, 0]
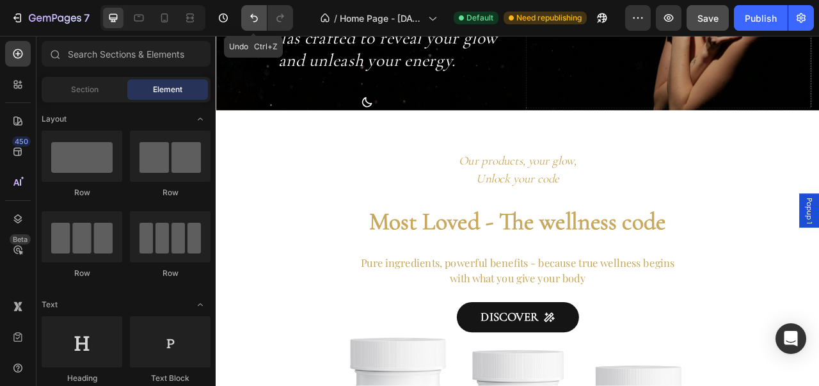
click at [251, 25] on button "Undo/Redo" at bounding box center [254, 18] width 26 height 26
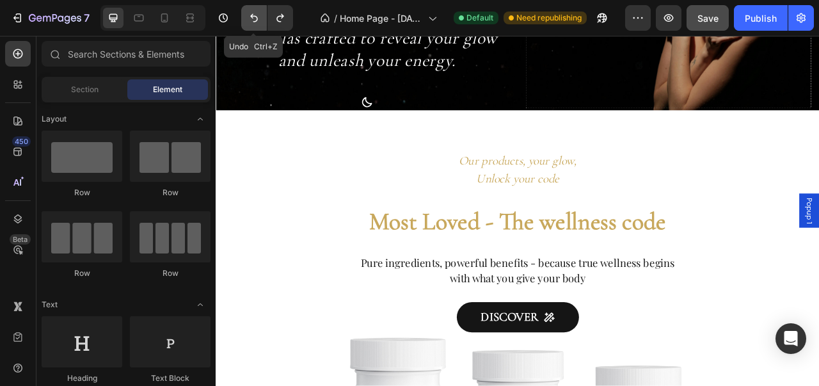
click at [251, 25] on button "Undo/Redo" at bounding box center [254, 18] width 26 height 26
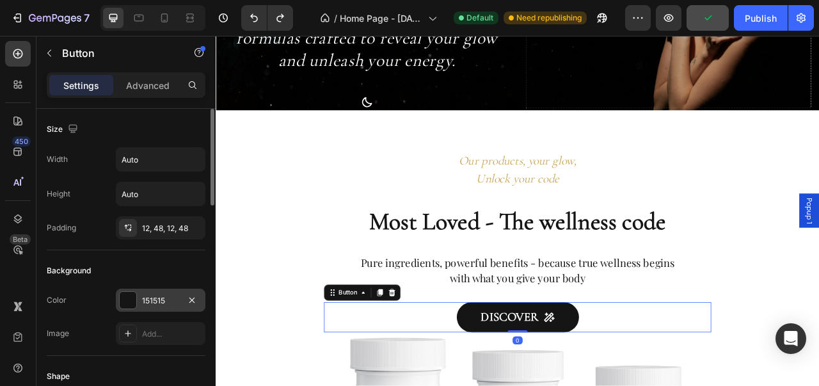
click at [134, 295] on div at bounding box center [128, 300] width 17 height 17
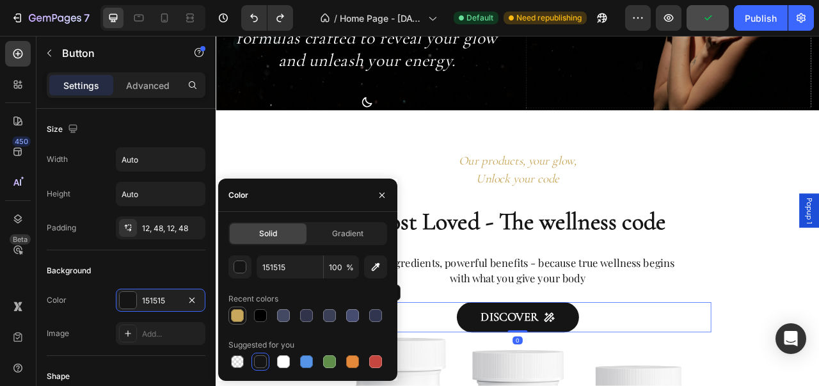
click at [239, 310] on div at bounding box center [237, 315] width 13 height 13
type input "C8A85C"
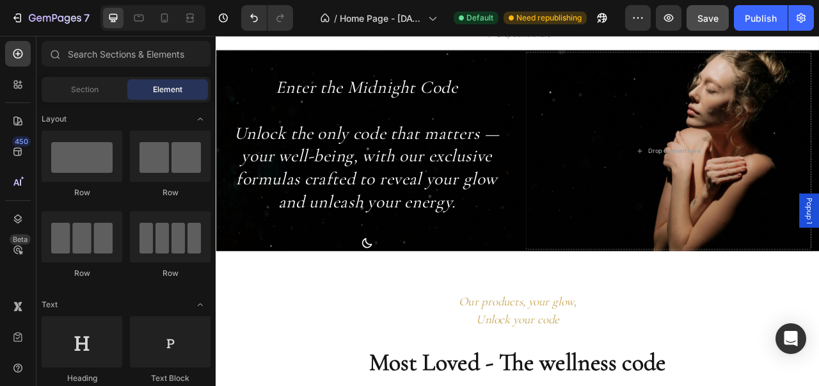
scroll to position [0, 0]
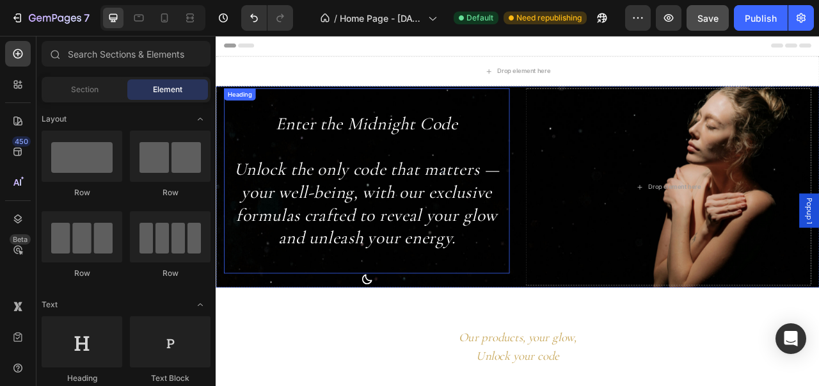
click at [425, 220] on h2 "Enter the Midnight Code Unlock the only code that matters — your well-being, wi…" at bounding box center [407, 220] width 363 height 235
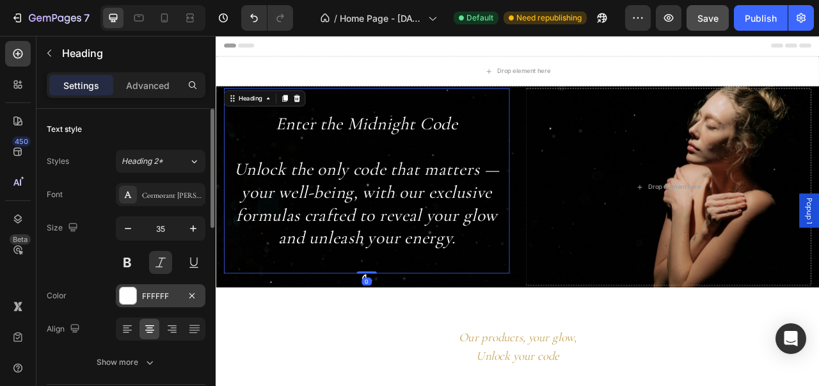
click at [136, 291] on div at bounding box center [128, 295] width 17 height 17
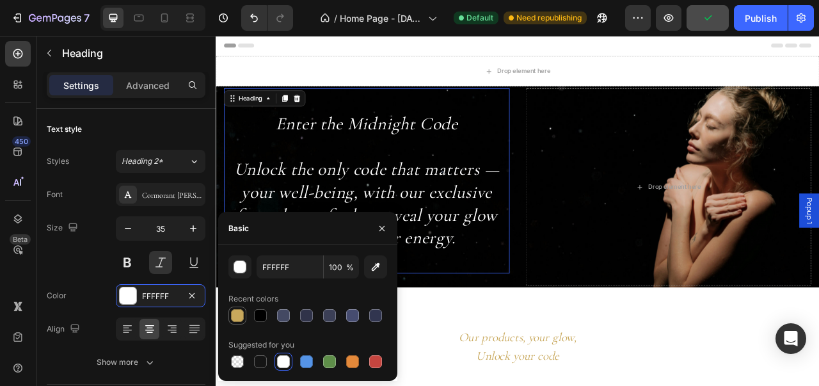
click at [243, 318] on div at bounding box center [237, 315] width 13 height 13
type input "C8A85C"
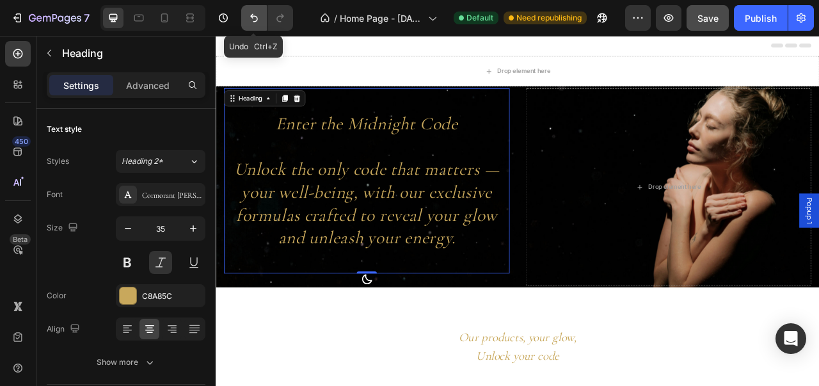
click at [264, 24] on button "Undo/Redo" at bounding box center [254, 18] width 26 height 26
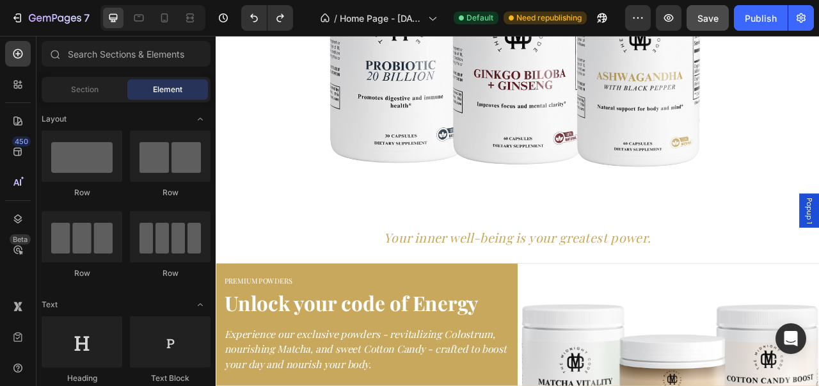
scroll to position [766, 0]
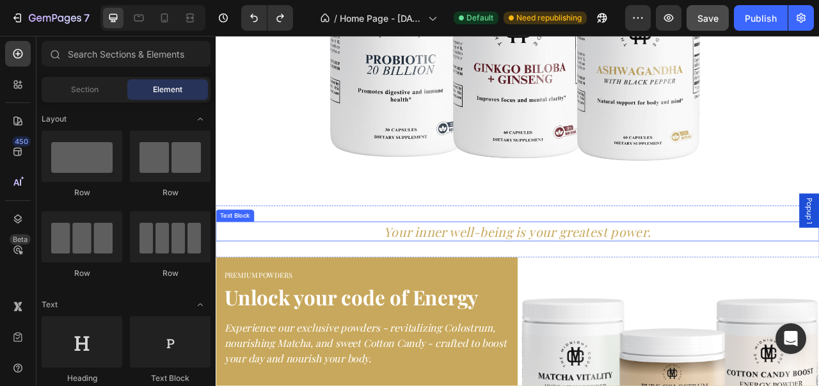
click at [748, 299] on div "Your inner well-being is your greatest power. Text Block Section 4" at bounding box center [600, 285] width 768 height 66
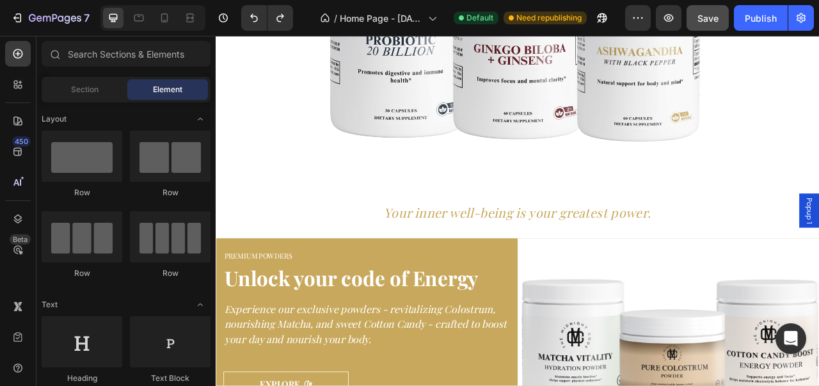
scroll to position [955, 0]
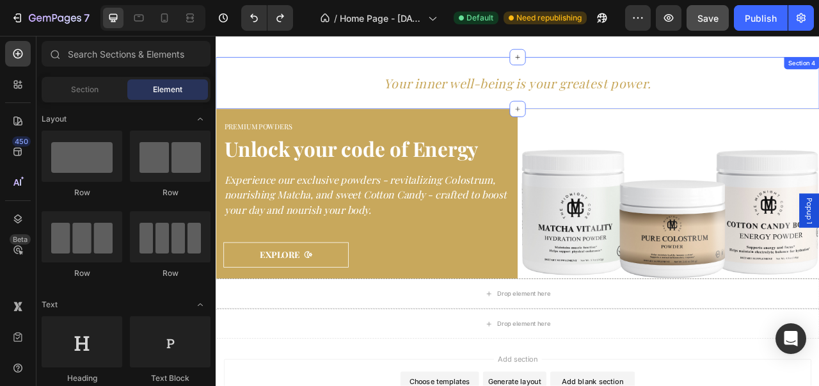
click at [660, 103] on p "Your inner well-being is your greatest power." at bounding box center [599, 96] width 765 height 22
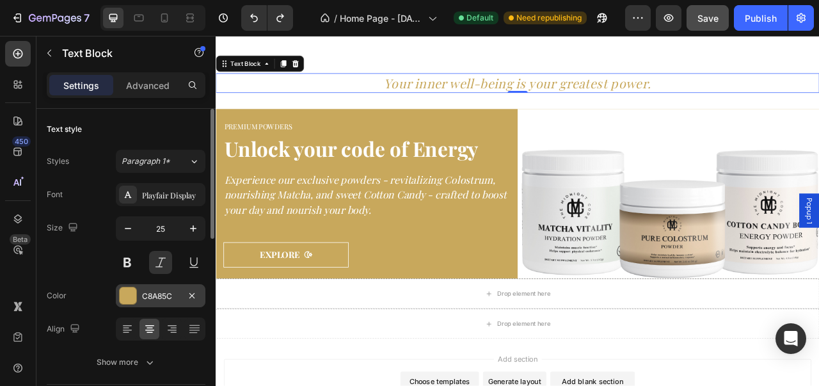
click at [120, 298] on div at bounding box center [128, 295] width 17 height 17
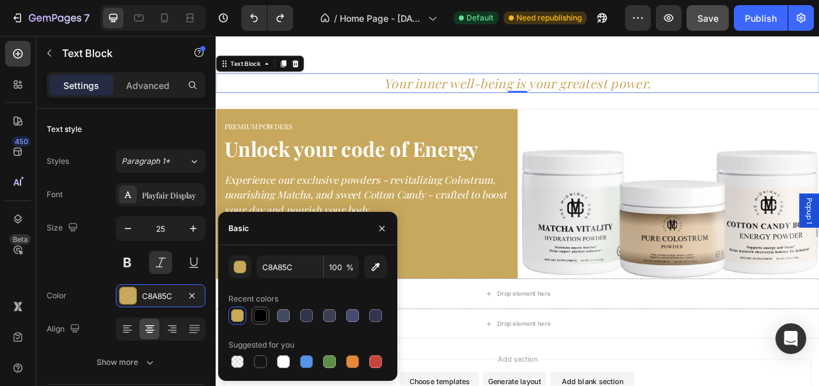
click at [263, 315] on div at bounding box center [260, 315] width 13 height 13
type input "000000"
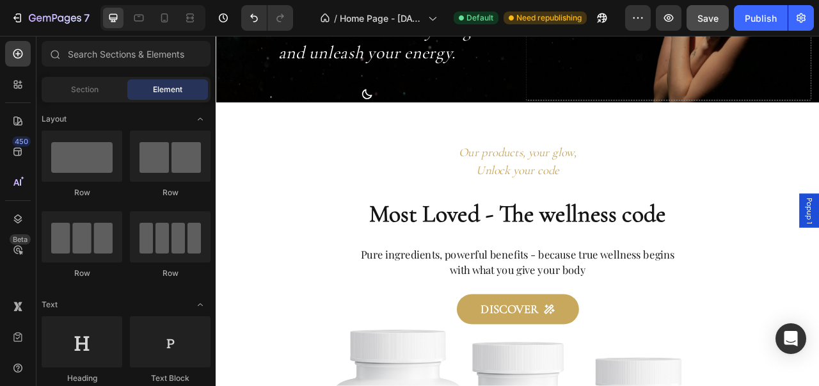
scroll to position [227, 0]
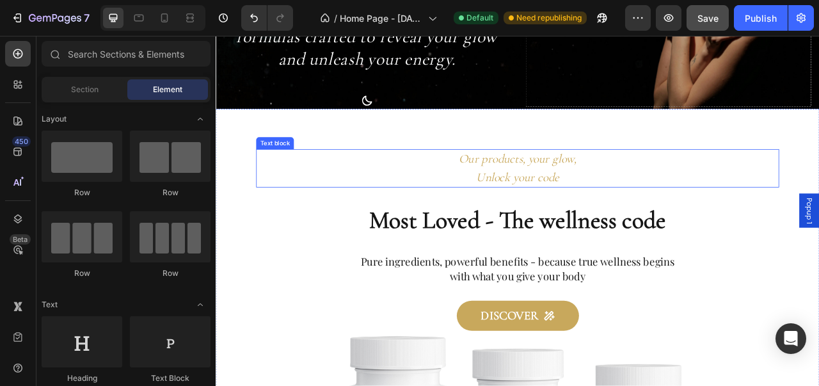
click at [634, 214] on icon "Unlock your code" at bounding box center [600, 216] width 106 height 19
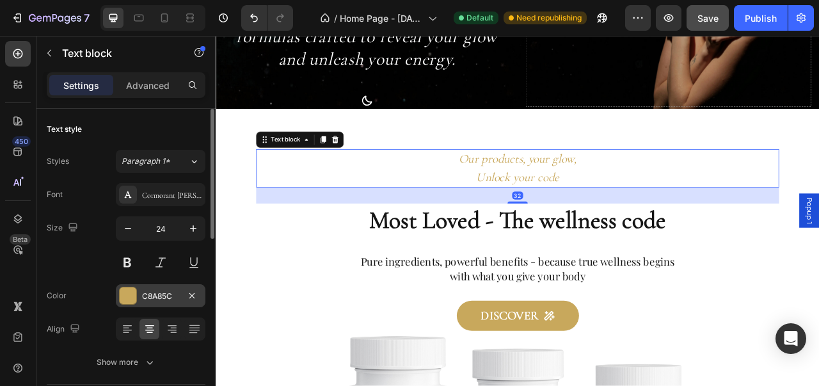
click at [129, 296] on div at bounding box center [128, 295] width 17 height 17
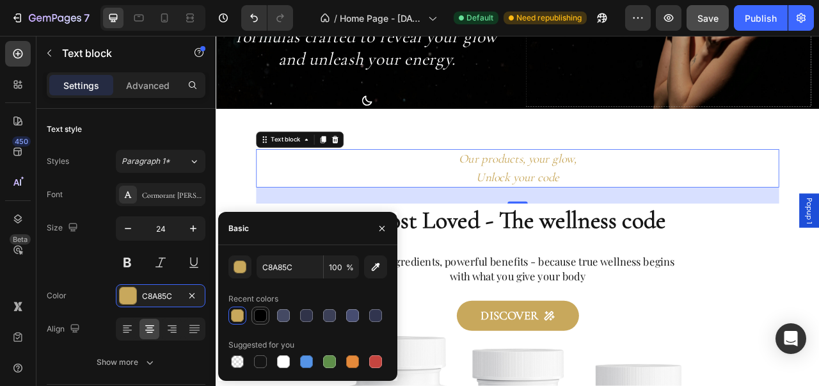
click at [257, 315] on div at bounding box center [260, 315] width 13 height 13
type input "000000"
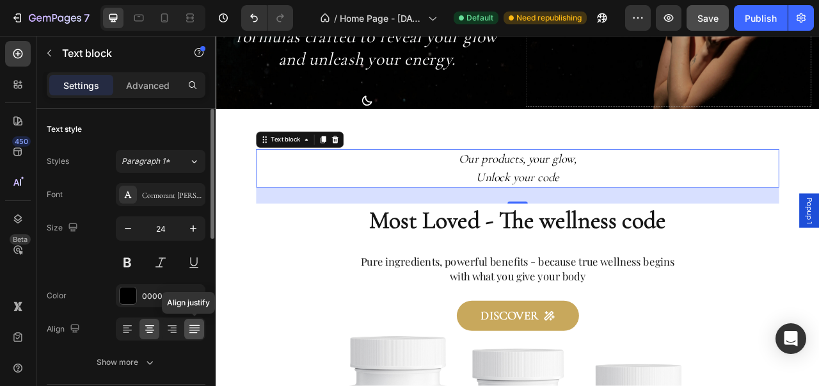
click at [189, 328] on icon at bounding box center [194, 328] width 13 height 13
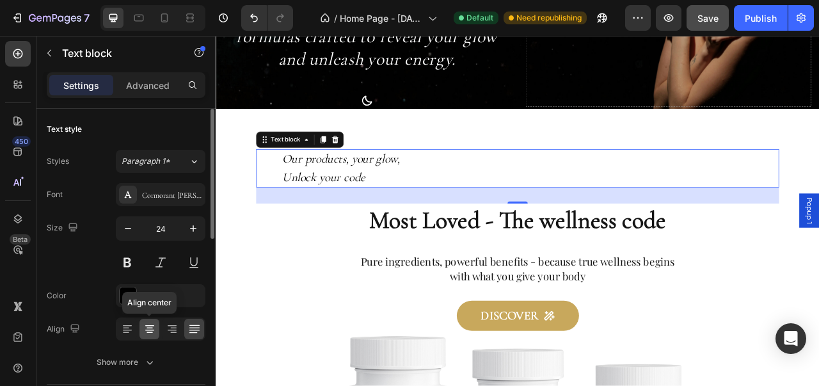
click at [152, 330] on icon at bounding box center [149, 328] width 13 height 13
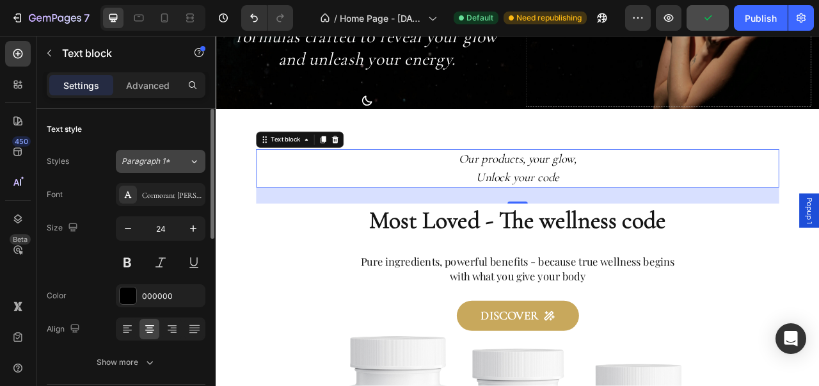
click at [201, 171] on div "Styles Paragraph 1* Font Cormorant Garamond Size 24 Color 000000 Align Show more" at bounding box center [126, 262] width 159 height 224
click at [201, 170] on button "Paragraph 1*" at bounding box center [161, 161] width 90 height 23
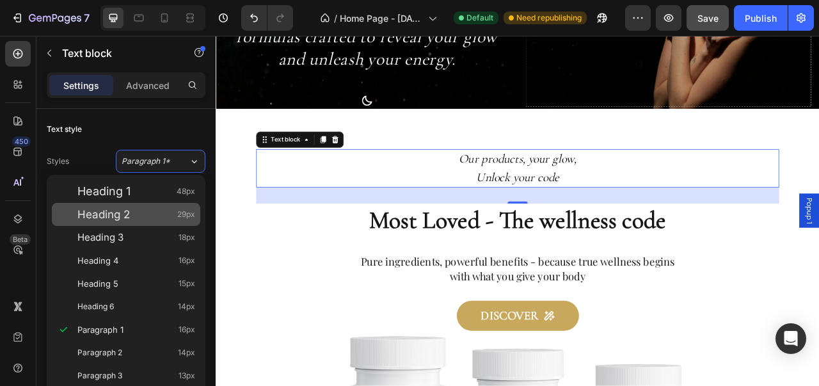
click at [160, 217] on div "Heading 2 29px" at bounding box center [136, 214] width 118 height 13
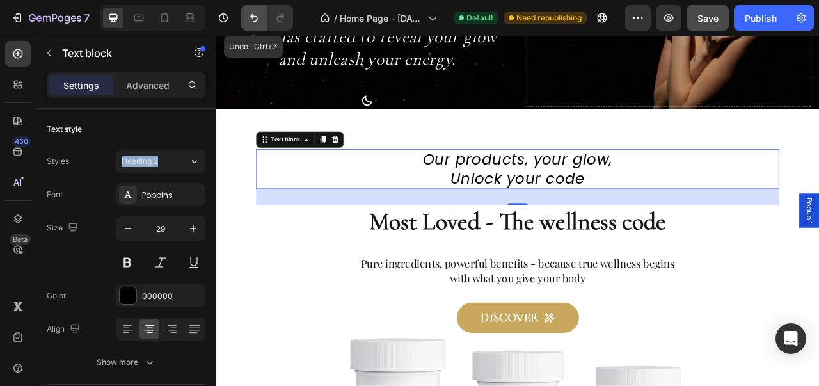
click at [246, 13] on button "Undo/Redo" at bounding box center [254, 18] width 26 height 26
type input "24"
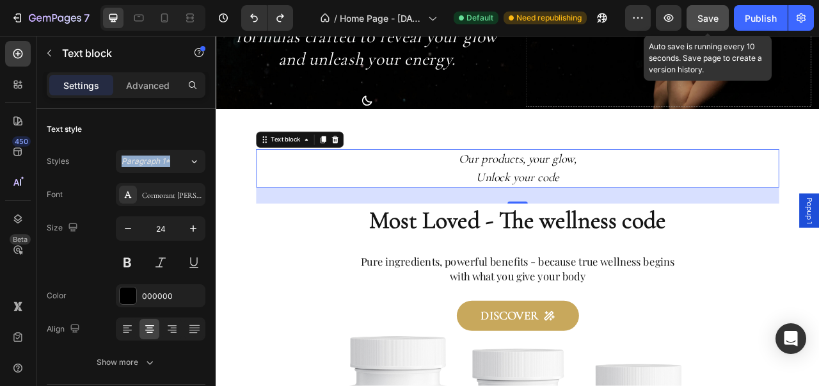
click at [718, 17] on span "Save" at bounding box center [707, 18] width 21 height 11
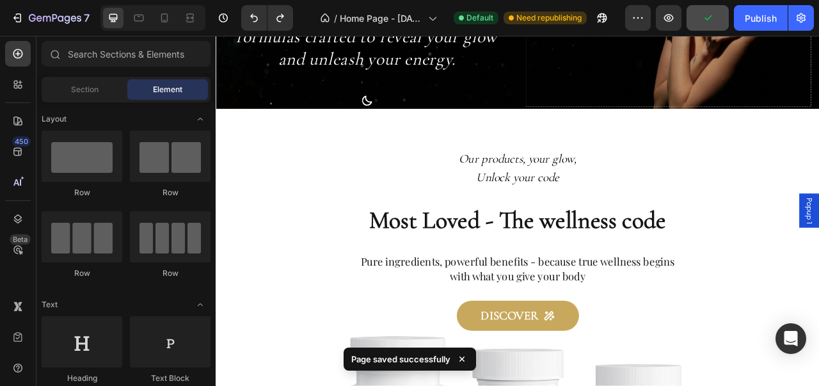
scroll to position [0, 0]
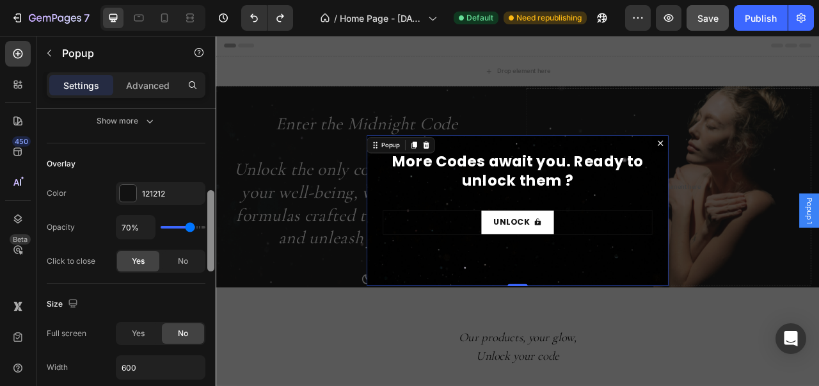
scroll to position [303, 0]
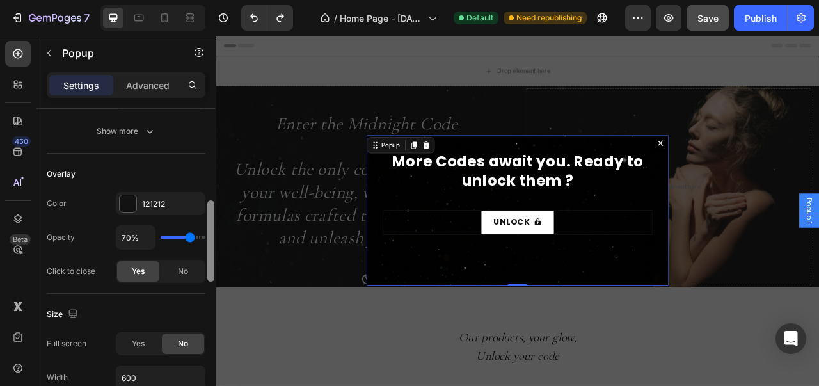
drag, startPoint x: 208, startPoint y: 185, endPoint x: 205, endPoint y: 264, distance: 79.4
click at [205, 264] on div "Popup name Name Popup 1 Button close Icon X bold Icon size 16 Icon color FFFFFF…" at bounding box center [125, 265] width 179 height 313
click at [129, 212] on div "Color 121212 Opacity 70% Click to close Yes No" at bounding box center [126, 237] width 159 height 91
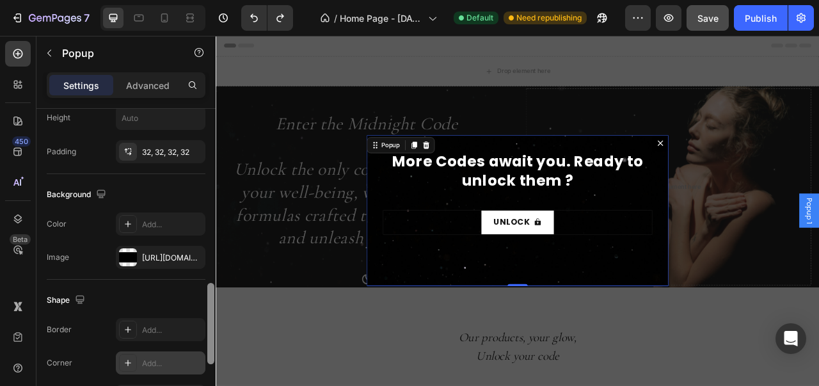
scroll to position [617, 0]
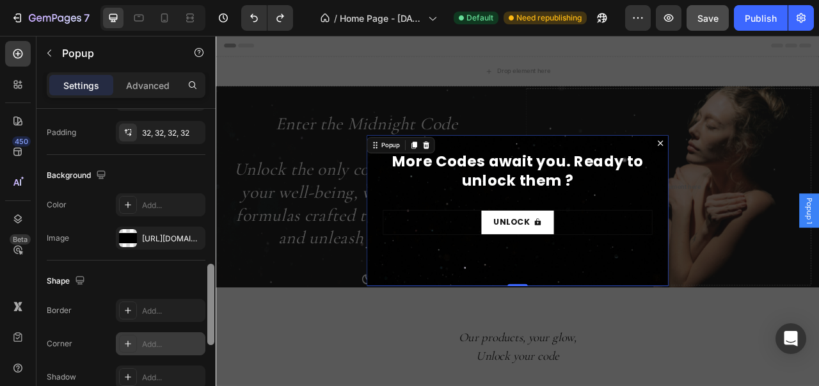
drag, startPoint x: 210, startPoint y: 259, endPoint x: 205, endPoint y: 341, distance: 82.0
click at [205, 341] on div "Popup name Name Popup 1 Button close Icon X bold Icon size 16 Icon color FFFFFF…" at bounding box center [125, 265] width 179 height 313
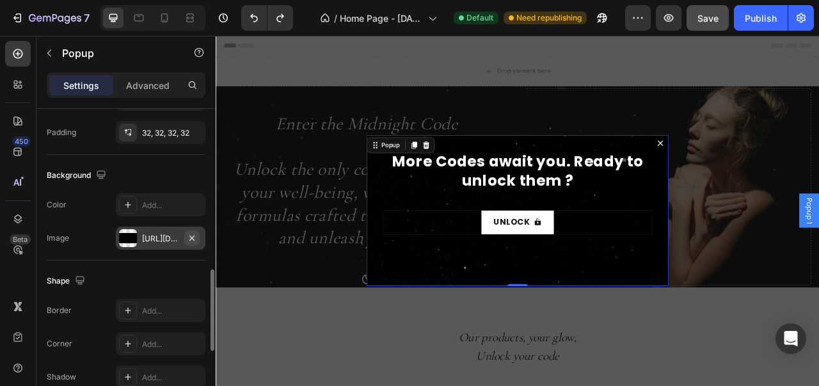
click at [193, 230] on button "button" at bounding box center [191, 237] width 15 height 15
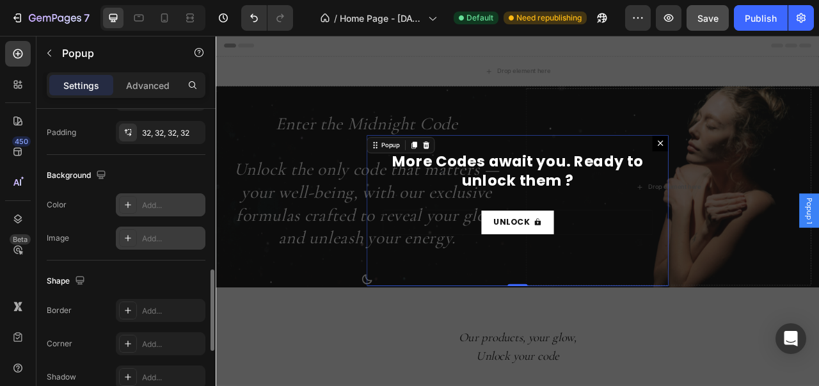
click at [130, 204] on icon at bounding box center [128, 205] width 10 height 10
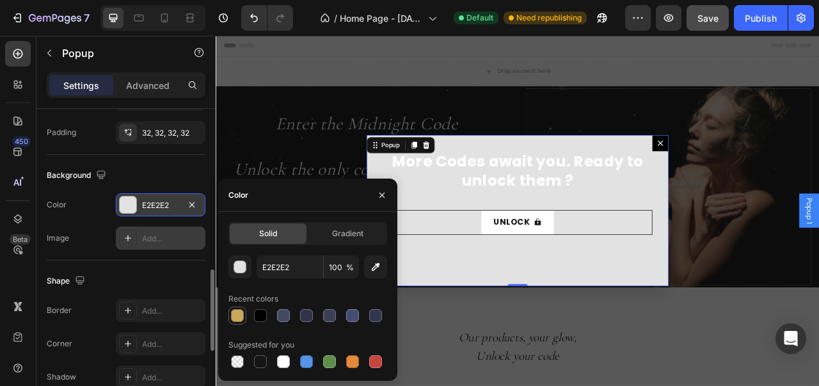
click at [239, 319] on div at bounding box center [237, 315] width 13 height 13
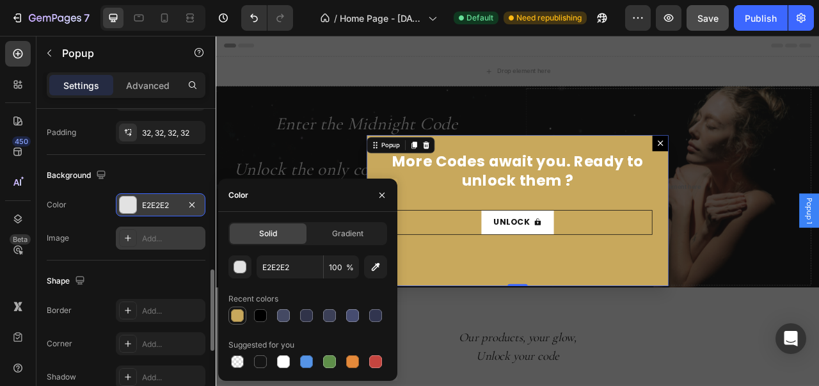
type input "C8A85C"
click at [615, 236] on h2 "More Codes await you. Ready to unlock them ?" at bounding box center [599, 220] width 343 height 75
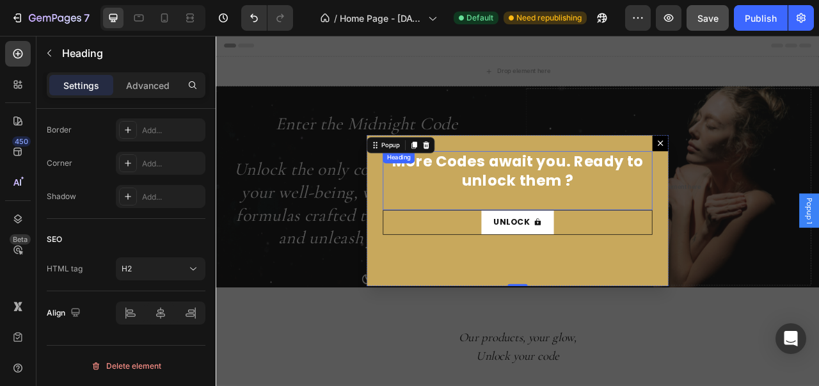
scroll to position [0, 0]
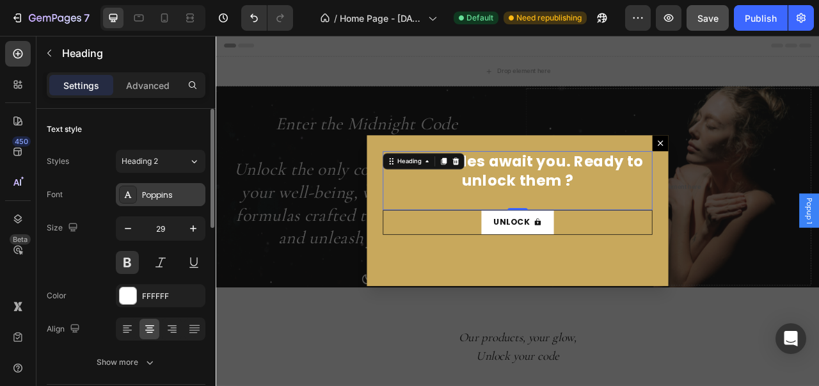
click at [186, 199] on div "Poppins" at bounding box center [172, 195] width 60 height 12
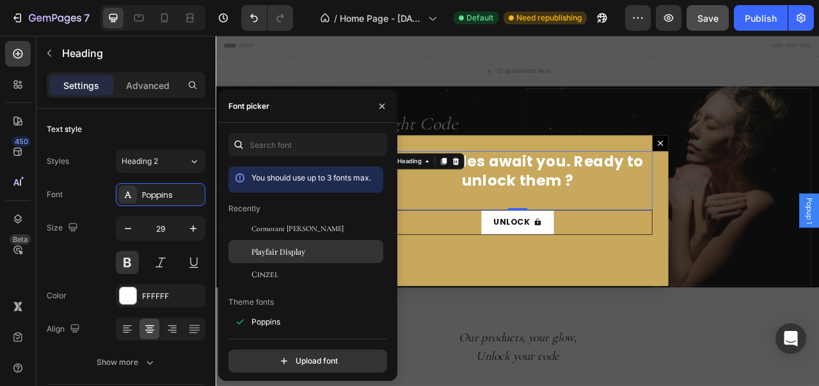
click at [270, 246] on span "Playfair Display" at bounding box center [278, 252] width 54 height 12
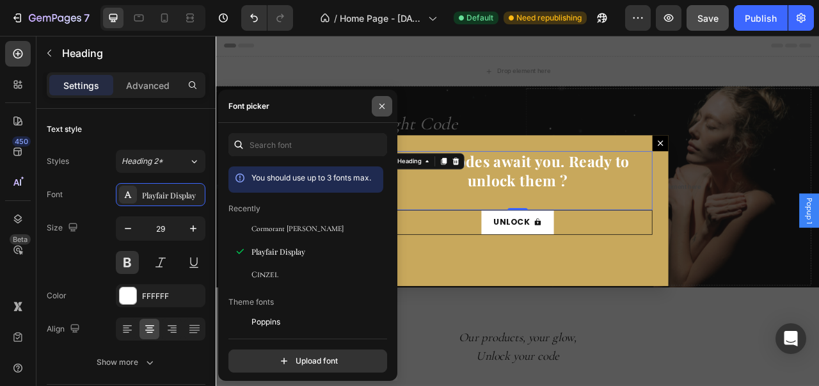
click at [386, 108] on icon "button" at bounding box center [382, 106] width 10 height 10
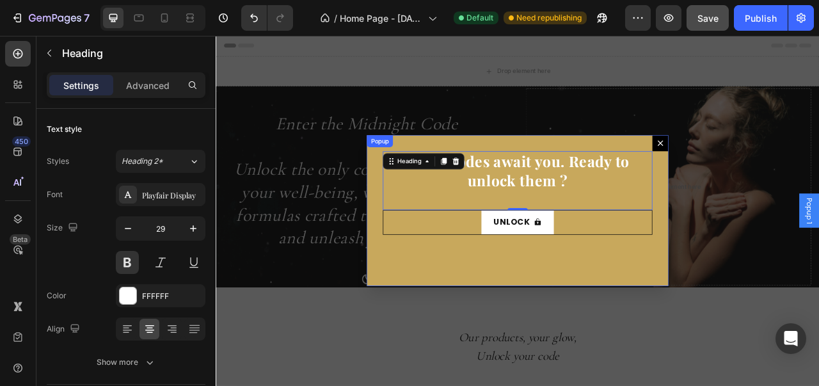
click at [463, 336] on div "More Codes await you. Ready to unlock them ? Heading 0 Unlock Button" at bounding box center [599, 258] width 384 height 192
click at [578, 223] on h2 "More Codes await you. Ready to unlock them ?" at bounding box center [599, 220] width 343 height 75
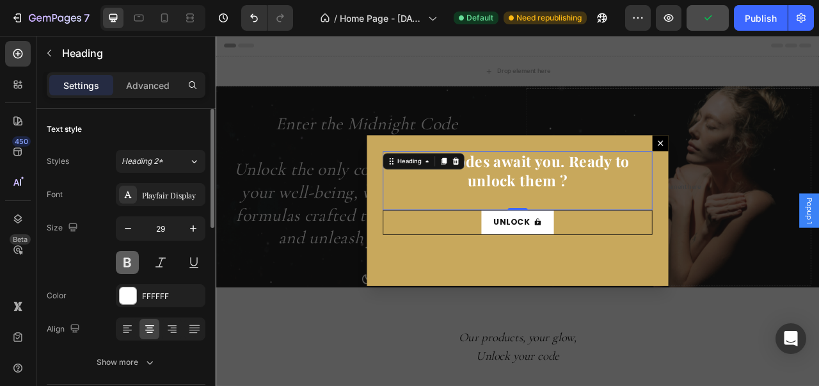
click at [133, 264] on button at bounding box center [127, 262] width 23 height 23
click at [154, 267] on button at bounding box center [160, 262] width 23 height 23
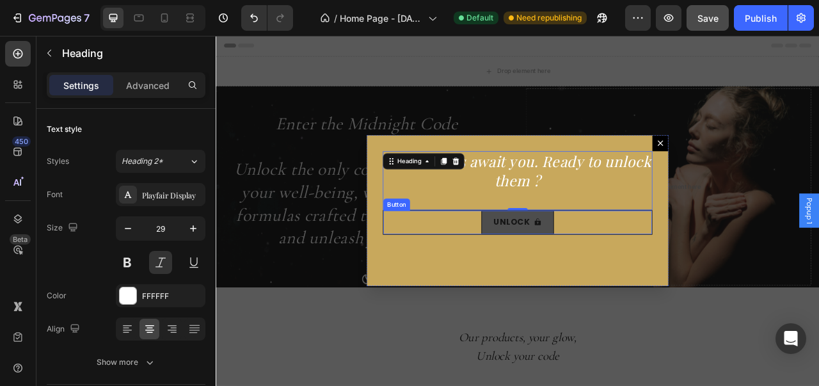
click at [568, 283] on button "Unlock" at bounding box center [599, 272] width 93 height 29
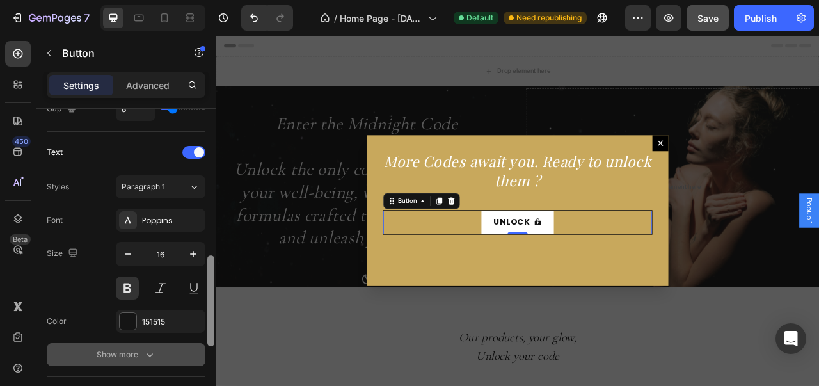
drag, startPoint x: 211, startPoint y: 191, endPoint x: 199, endPoint y: 341, distance: 150.2
click at [199, 341] on div "Size Width Auto Height Auto Padding 12, 24, 12, 24 Background Color FFFFFF Imag…" at bounding box center [125, 265] width 179 height 313
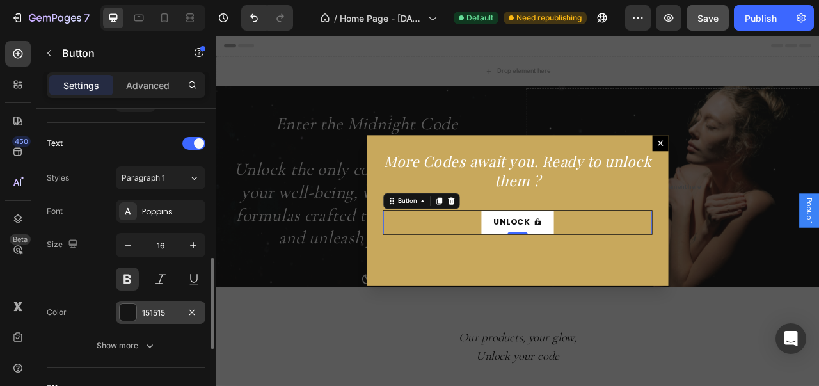
click at [135, 312] on div at bounding box center [128, 312] width 17 height 17
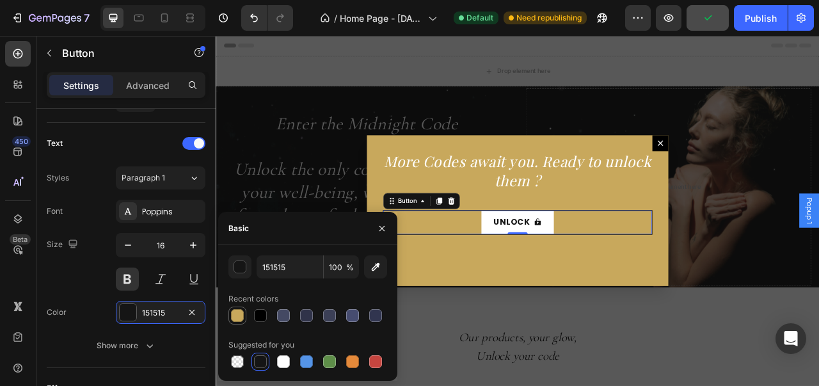
click at [241, 324] on div at bounding box center [237, 315] width 18 height 18
type input "C8A85C"
click at [390, 227] on button "button" at bounding box center [382, 228] width 20 height 20
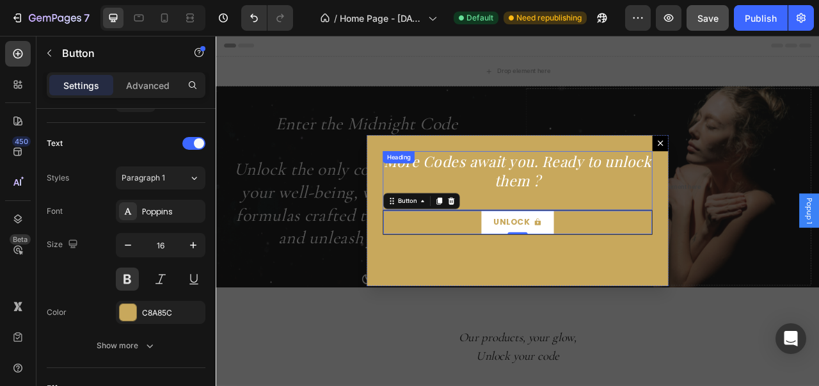
click at [622, 222] on h2 "More Codes await you. Ready to unlock them ?" at bounding box center [599, 220] width 343 height 75
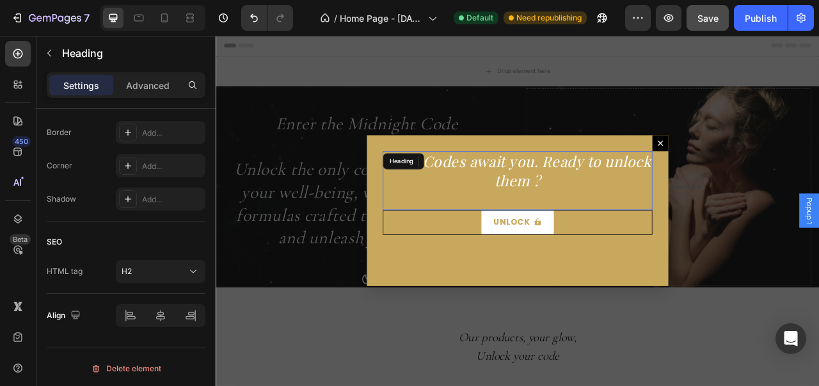
click at [655, 222] on h2 "More Codes await you. Ready to unlock them ?" at bounding box center [599, 220] width 343 height 75
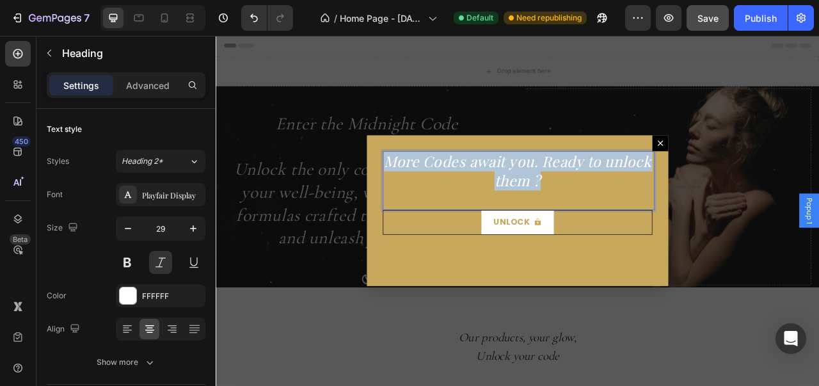
drag, startPoint x: 654, startPoint y: 222, endPoint x: 459, endPoint y: 191, distance: 197.6
click at [459, 191] on p "More Codes await you. Ready to unlock them ?" at bounding box center [599, 220] width 340 height 72
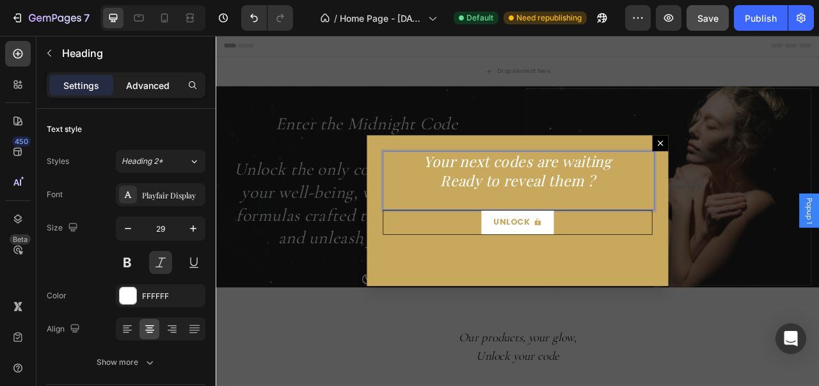
click at [158, 86] on p "Advanced" at bounding box center [147, 85] width 43 height 13
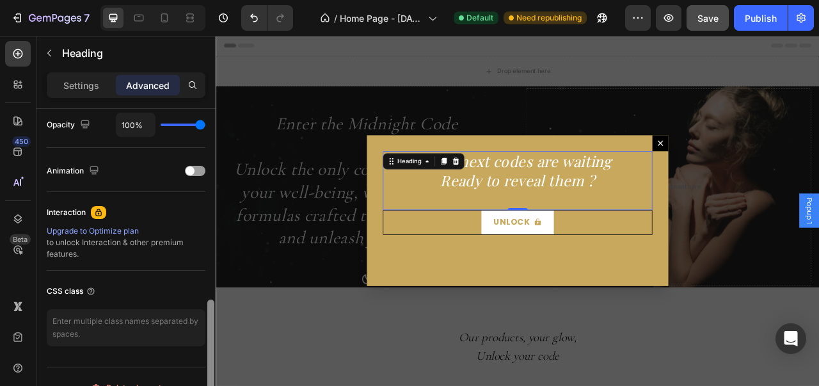
scroll to position [490, 0]
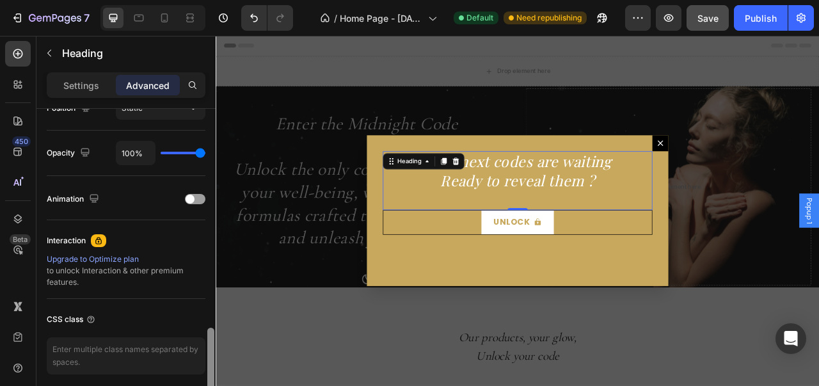
drag, startPoint x: 210, startPoint y: 155, endPoint x: 211, endPoint y: 336, distance: 181.0
click at [211, 336] on div at bounding box center [210, 386] width 7 height 116
click at [91, 84] on p "Settings" at bounding box center [81, 85] width 36 height 13
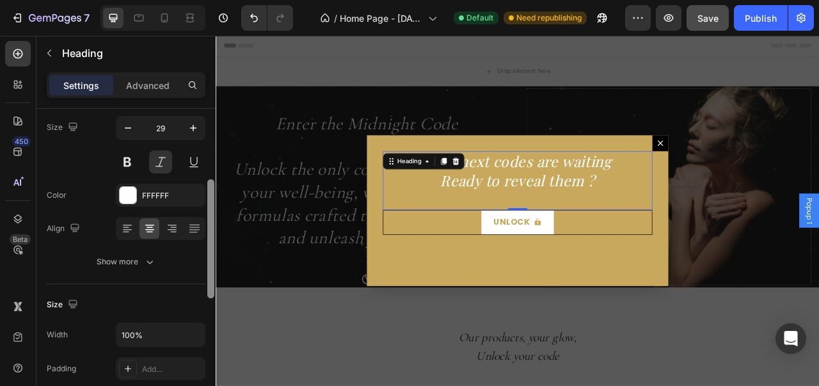
drag, startPoint x: 211, startPoint y: 325, endPoint x: 206, endPoint y: 184, distance: 141.5
click at [207, 178] on div at bounding box center [211, 289] width 10 height 314
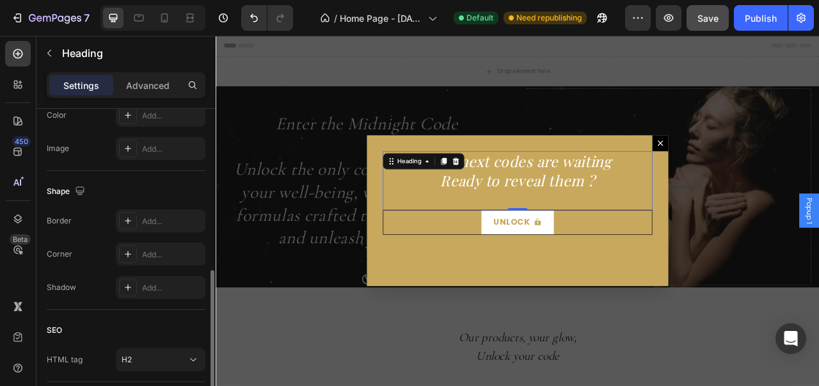
drag, startPoint x: 206, startPoint y: 184, endPoint x: 201, endPoint y: 202, distance: 18.6
click at [209, 152] on div at bounding box center [211, 266] width 10 height 314
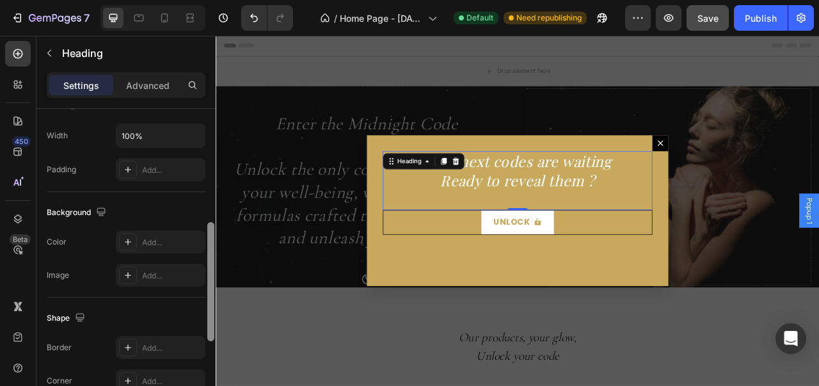
drag, startPoint x: 428, startPoint y: 310, endPoint x: 223, endPoint y: 160, distance: 254.5
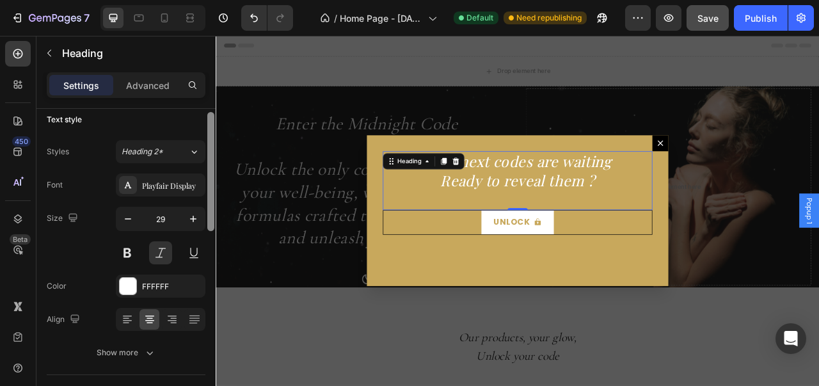
scroll to position [4, 0]
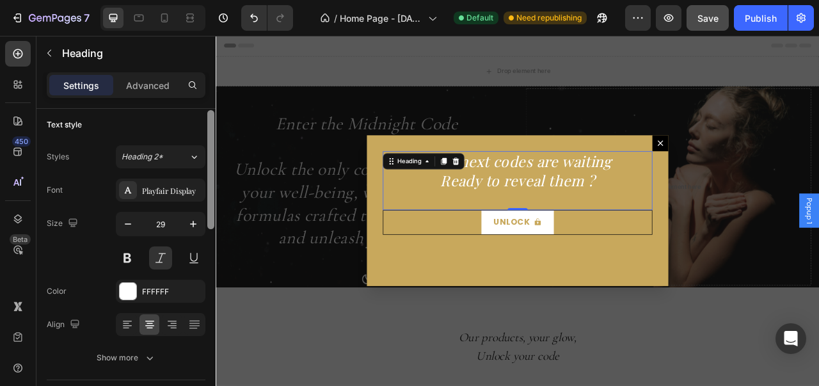
click at [205, 126] on div "Text style" at bounding box center [126, 125] width 159 height 20
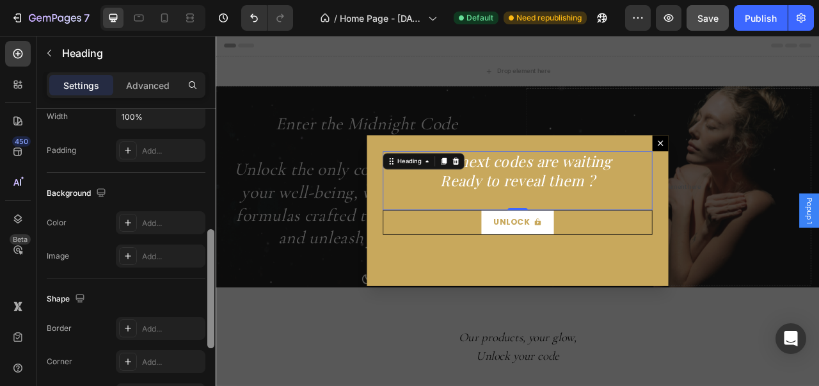
drag, startPoint x: 214, startPoint y: 141, endPoint x: 211, endPoint y: 166, distance: 24.5
click at [211, 166] on div at bounding box center [211, 266] width 10 height 314
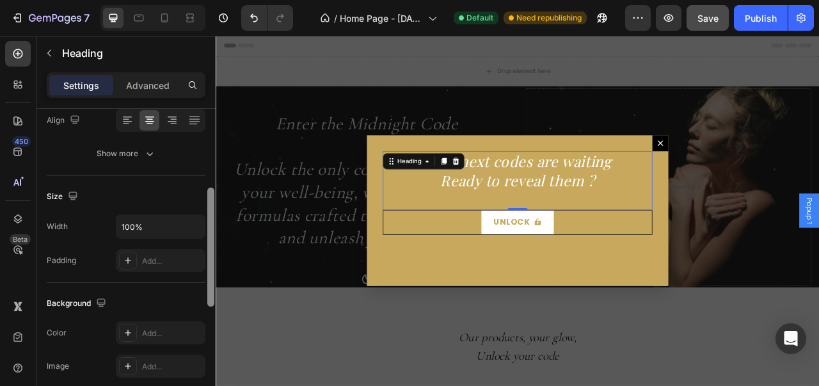
drag, startPoint x: 427, startPoint y: 280, endPoint x: 217, endPoint y: 176, distance: 234.0
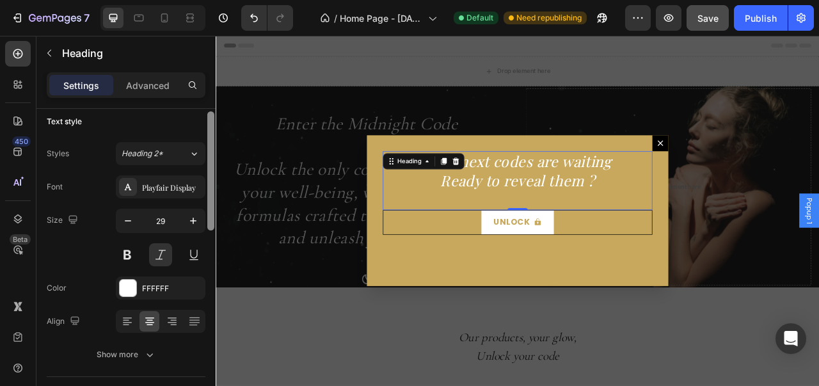
scroll to position [4, 0]
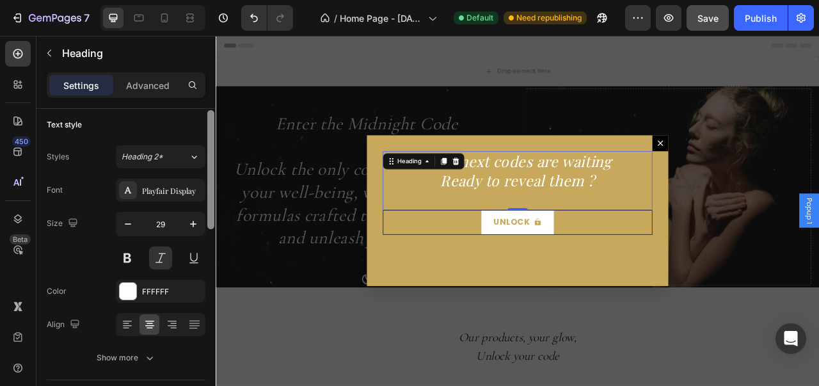
click at [212, 125] on div at bounding box center [210, 169] width 7 height 119
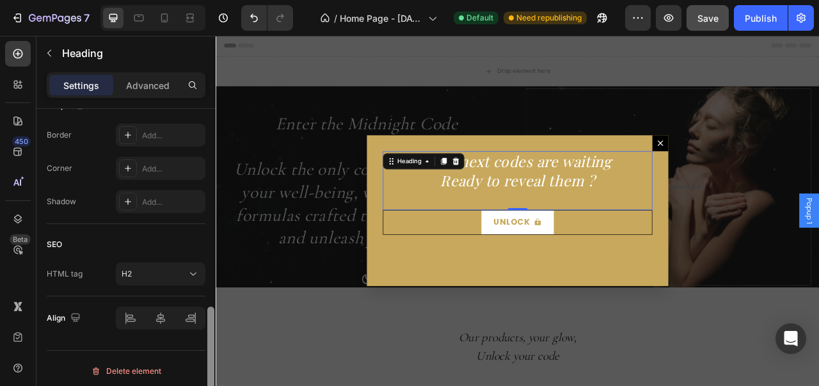
scroll to position [514, 0]
drag, startPoint x: 209, startPoint y: 129, endPoint x: 212, endPoint y: 327, distance: 197.7
click at [212, 327] on div at bounding box center [210, 363] width 7 height 119
click at [428, 309] on div "Your next codes are waiting Ready to reveal them ? Heading 0 Unlock Button" at bounding box center [599, 258] width 384 height 192
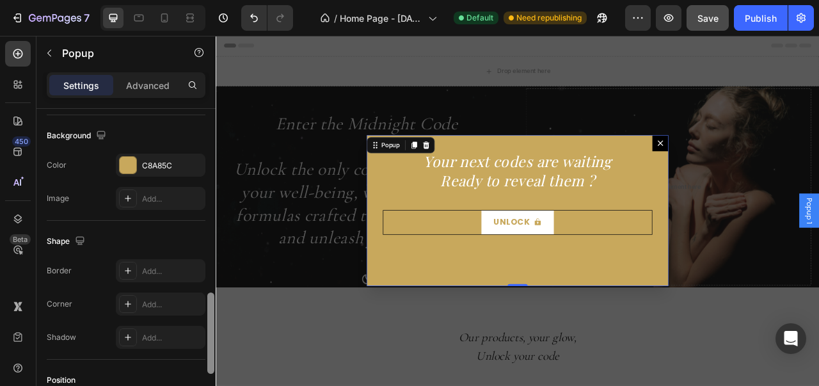
scroll to position [667, 0]
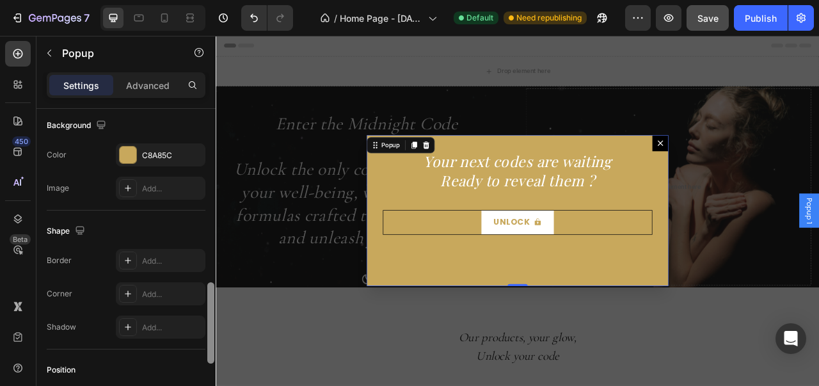
drag, startPoint x: 210, startPoint y: 184, endPoint x: 205, endPoint y: 358, distance: 174.1
click at [205, 358] on div "Popup name Name Popup 1 Button close Icon X bold Icon size 16 Icon color FFFFFF…" at bounding box center [125, 265] width 179 height 313
click at [128, 257] on icon at bounding box center [128, 260] width 6 height 6
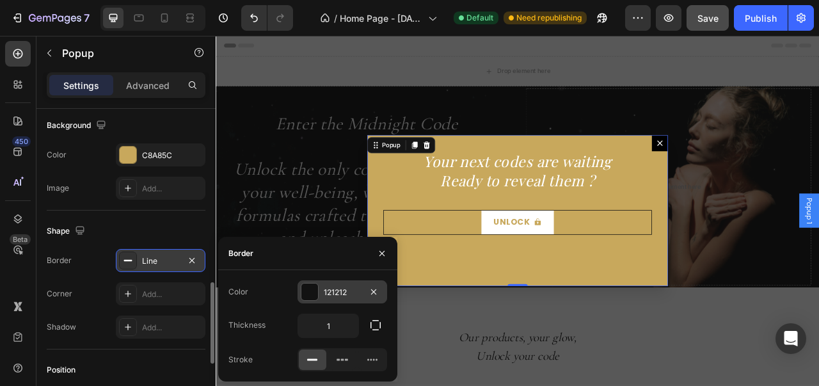
drag, startPoint x: 363, startPoint y: 273, endPoint x: 362, endPoint y: 287, distance: 14.1
click at [363, 273] on div "Color 121212 Thickness 1 Stroke" at bounding box center [307, 325] width 179 height 111
click at [362, 290] on div "121212" at bounding box center [342, 291] width 90 height 23
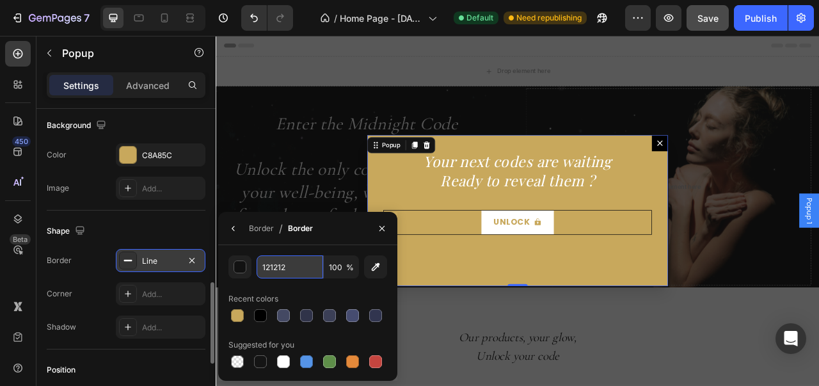
click at [297, 271] on input "121212" at bounding box center [290, 266] width 67 height 23
type input "D4AF37"
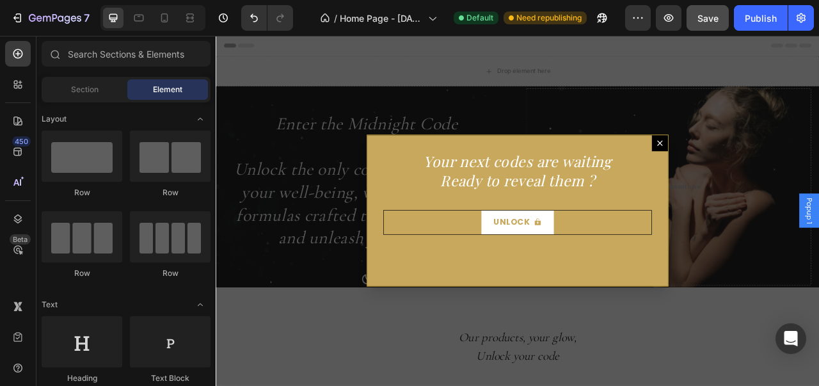
click at [635, 385] on div "Backdrop" at bounding box center [600, 258] width 768 height 445
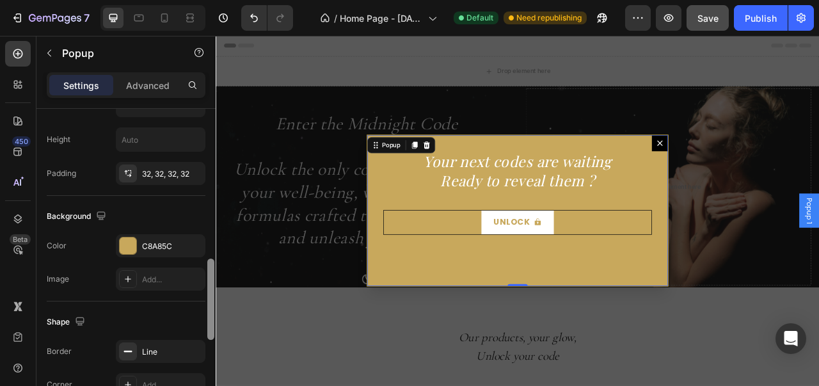
drag, startPoint x: 212, startPoint y: 152, endPoint x: 206, endPoint y: 303, distance: 150.5
click at [206, 303] on div at bounding box center [211, 266] width 10 height 314
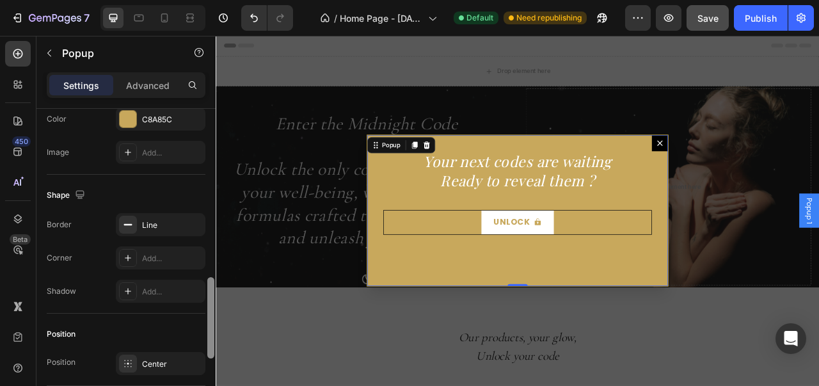
scroll to position [720, 0]
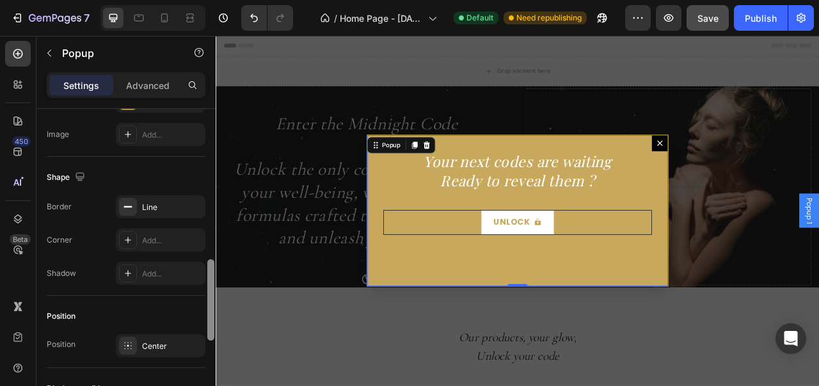
drag, startPoint x: 209, startPoint y: 302, endPoint x: 210, endPoint y: 340, distance: 37.8
click at [210, 340] on div at bounding box center [210, 299] width 7 height 81
click at [127, 201] on icon at bounding box center [128, 206] width 10 height 10
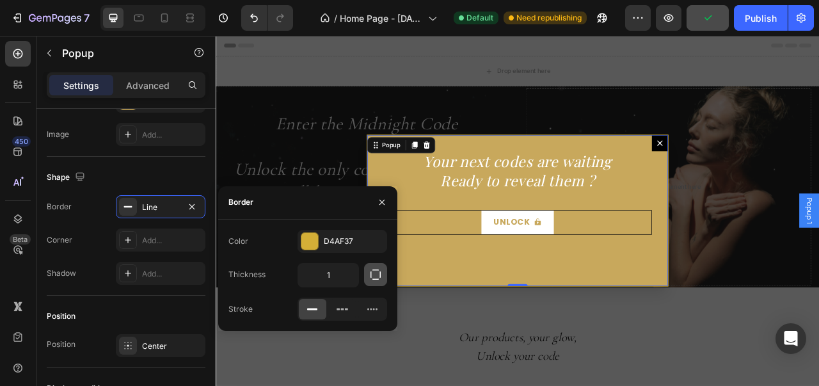
click at [379, 281] on button "button" at bounding box center [375, 274] width 23 height 23
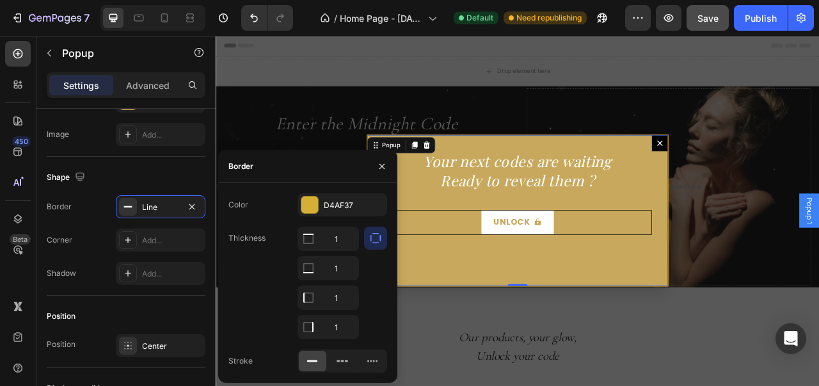
click at [375, 239] on icon "button" at bounding box center [375, 238] width 13 height 13
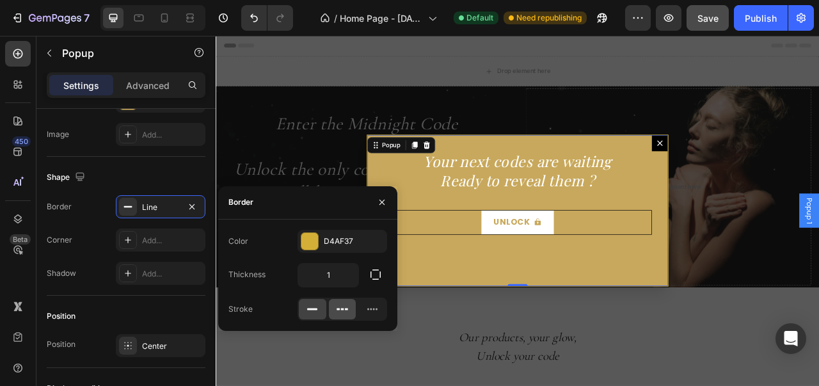
click at [349, 307] on div at bounding box center [343, 309] width 28 height 20
click at [313, 248] on div at bounding box center [309, 241] width 17 height 17
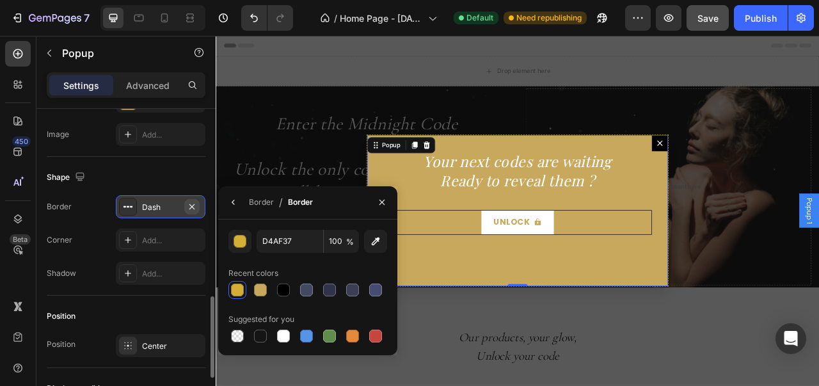
click at [189, 207] on button "button" at bounding box center [191, 206] width 15 height 15
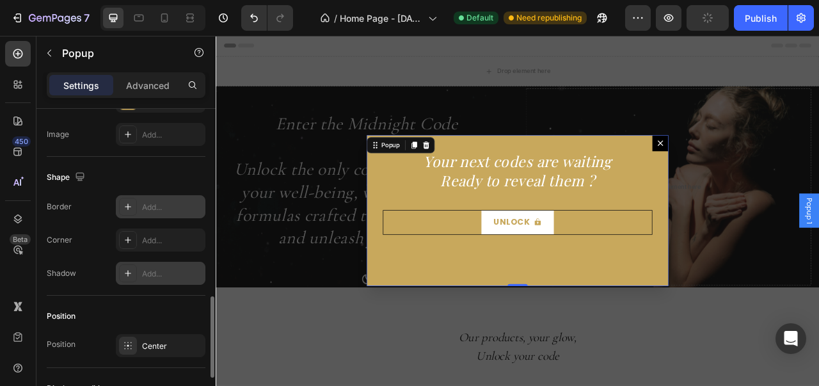
click at [132, 272] on icon at bounding box center [128, 273] width 10 height 10
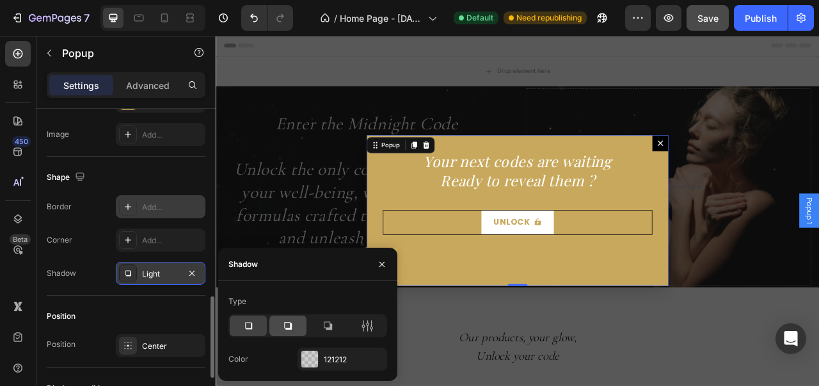
click at [292, 322] on icon at bounding box center [287, 325] width 13 height 13
click at [319, 356] on div "121212" at bounding box center [342, 358] width 90 height 23
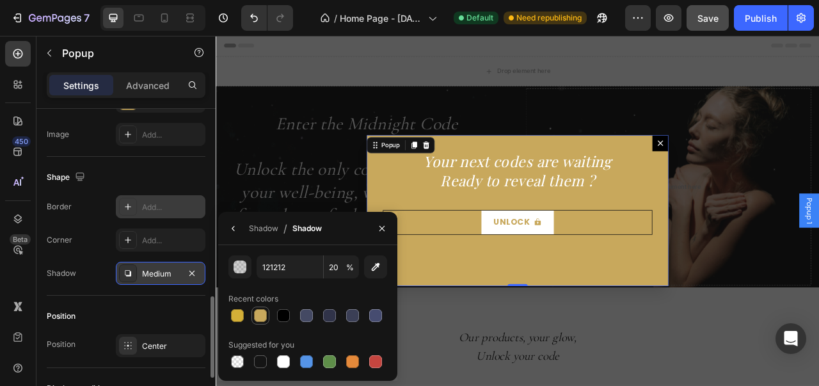
click at [265, 310] on div at bounding box center [260, 315] width 13 height 13
type input "C8A85C"
type input "100"
click at [386, 235] on button "button" at bounding box center [382, 228] width 20 height 20
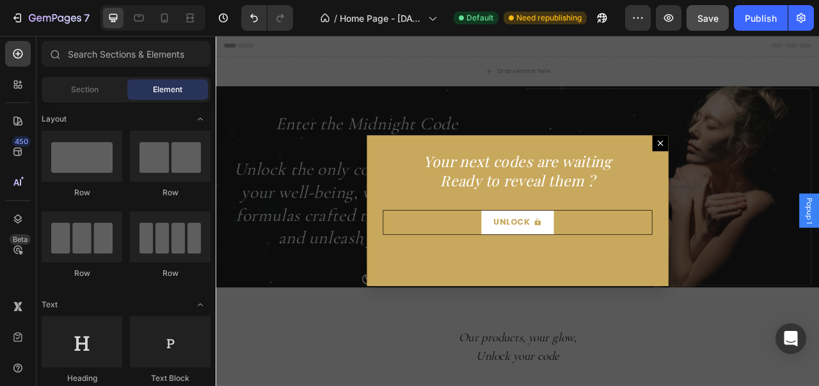
click at [573, 374] on div "Backdrop" at bounding box center [600, 258] width 768 height 445
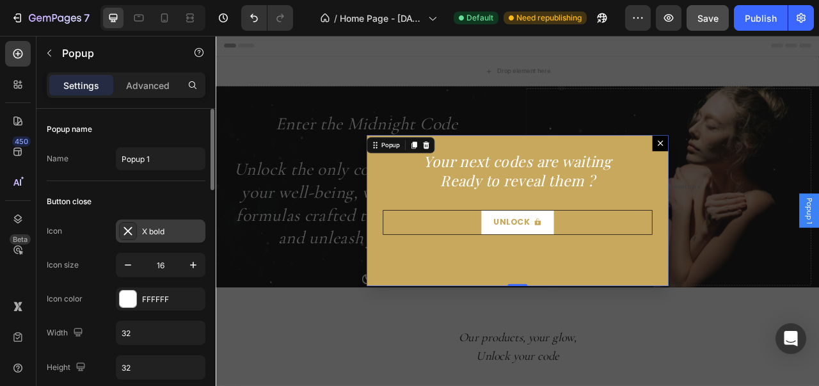
click at [187, 226] on div "X bold" at bounding box center [172, 232] width 60 height 12
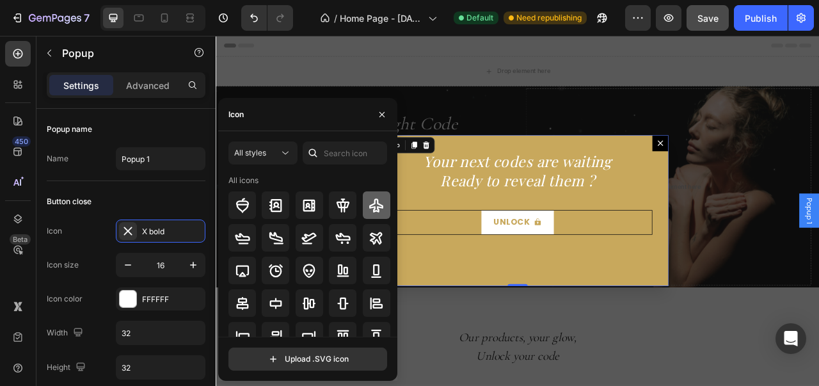
click at [377, 210] on icon at bounding box center [375, 205] width 15 height 15
click at [251, 24] on icon "Undo/Redo" at bounding box center [254, 18] width 13 height 13
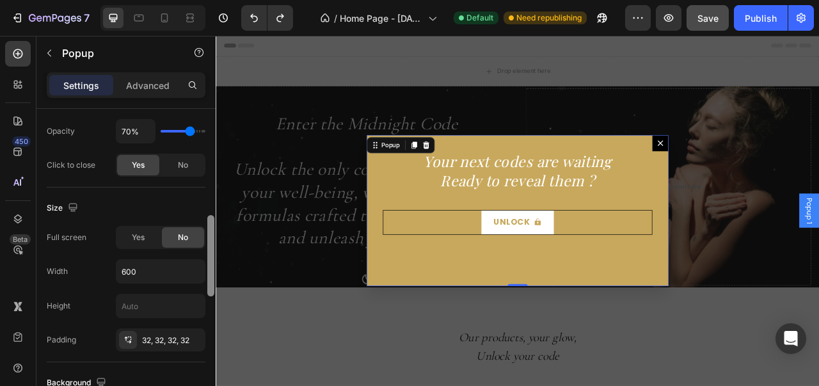
drag, startPoint x: 210, startPoint y: 178, endPoint x: 211, endPoint y: 292, distance: 113.9
click at [211, 290] on div at bounding box center [210, 255] width 7 height 81
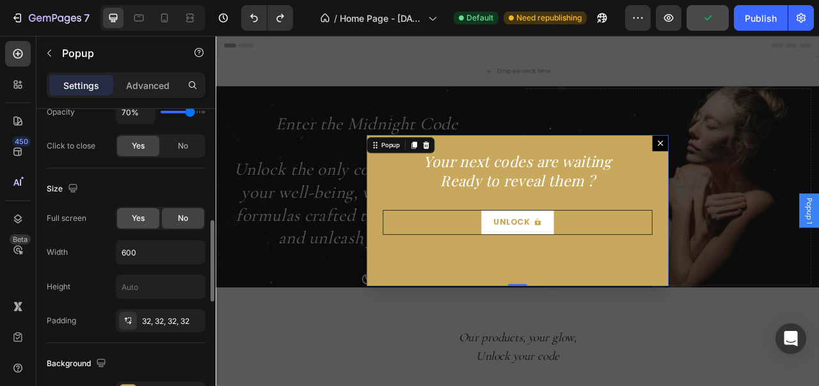
click at [151, 223] on div "Yes" at bounding box center [138, 218] width 42 height 20
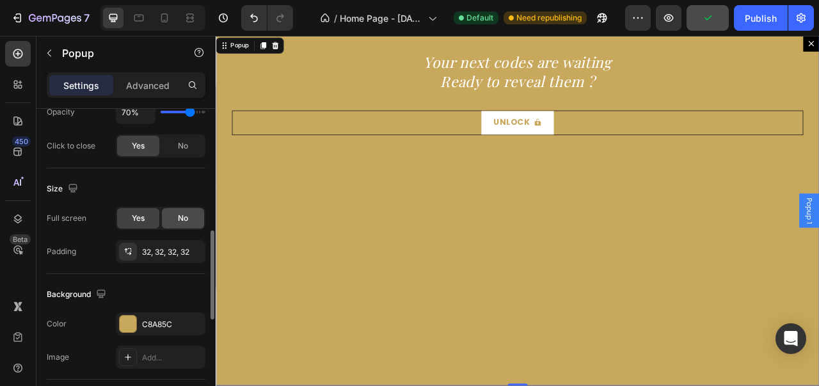
click at [180, 214] on span "No" at bounding box center [183, 218] width 10 height 12
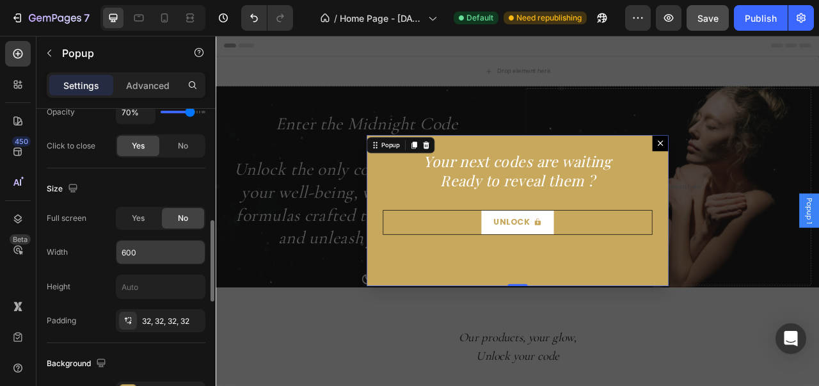
click at [192, 256] on input "600" at bounding box center [160, 252] width 88 height 23
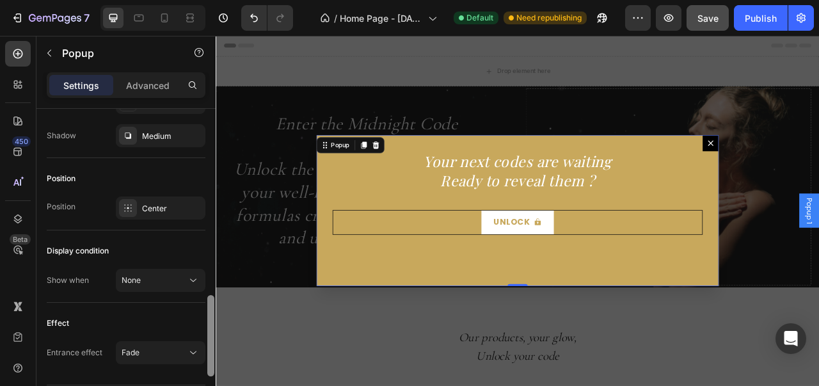
scroll to position [873, 0]
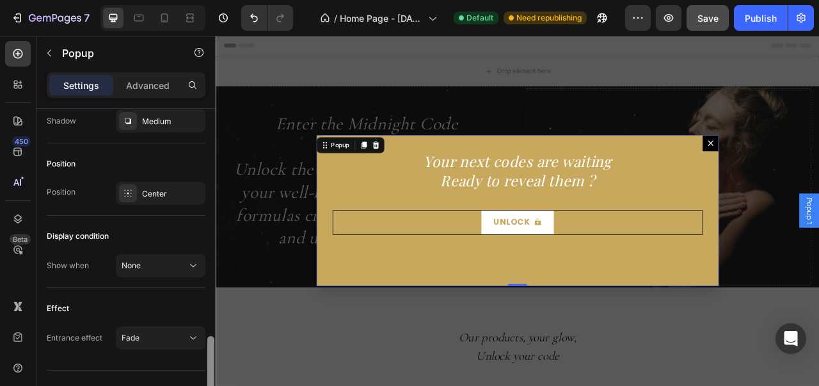
drag, startPoint x: 212, startPoint y: 274, endPoint x: 208, endPoint y: 390, distance: 115.9
click at [208, 0] on html "7 Version history / Home Page - Aug 23, 20:54:10 Default Need republishing Prev…" at bounding box center [409, 0] width 819 height 0
type input "800"
click at [191, 340] on button "Fade" at bounding box center [161, 337] width 90 height 23
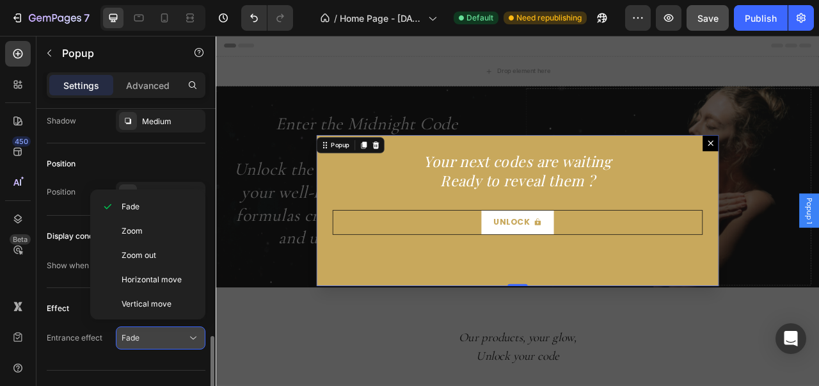
click at [191, 340] on button "Fade" at bounding box center [161, 337] width 90 height 23
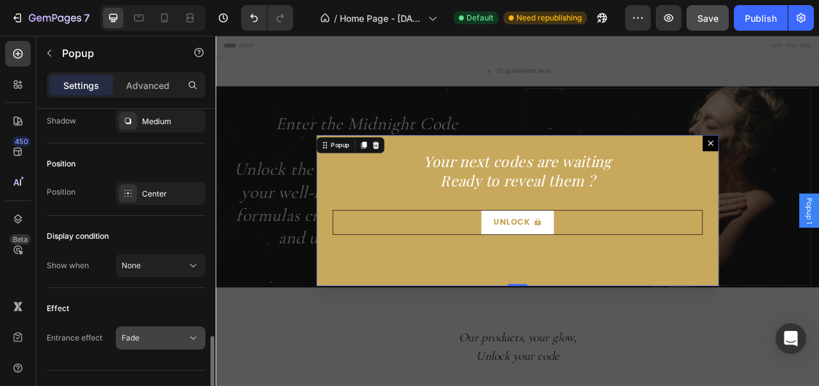
click at [191, 340] on button "Fade" at bounding box center [161, 337] width 90 height 23
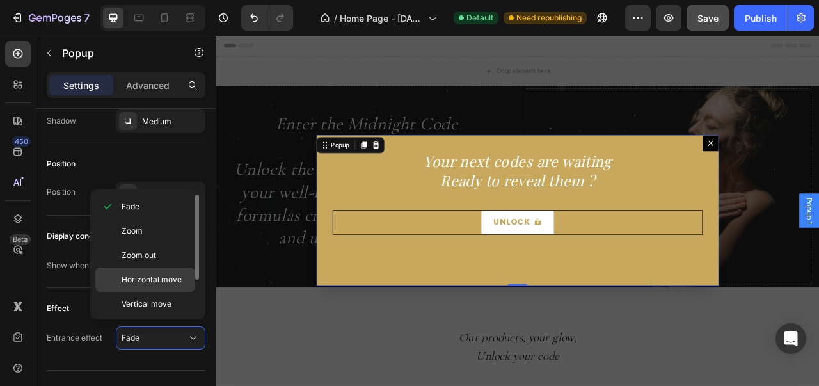
click at [178, 292] on div "Horizontal move" at bounding box center [145, 304] width 100 height 24
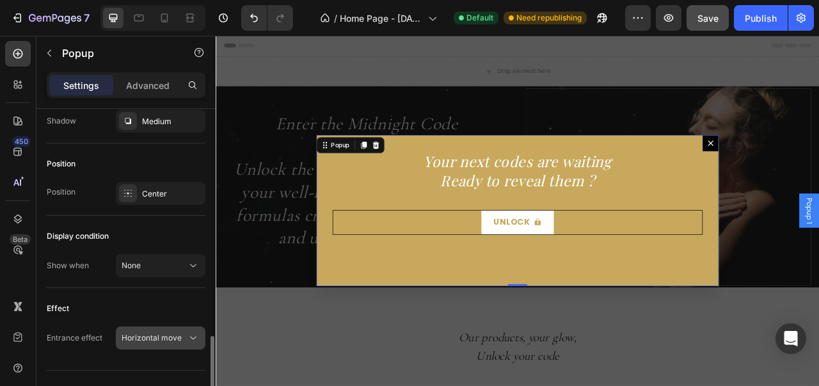
click at [182, 326] on button "Horizontal move" at bounding box center [161, 337] width 90 height 23
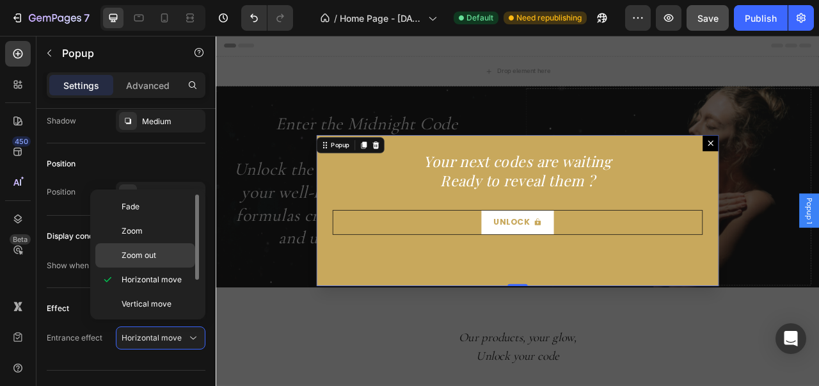
click at [183, 255] on p "Zoom out" at bounding box center [156, 255] width 68 height 12
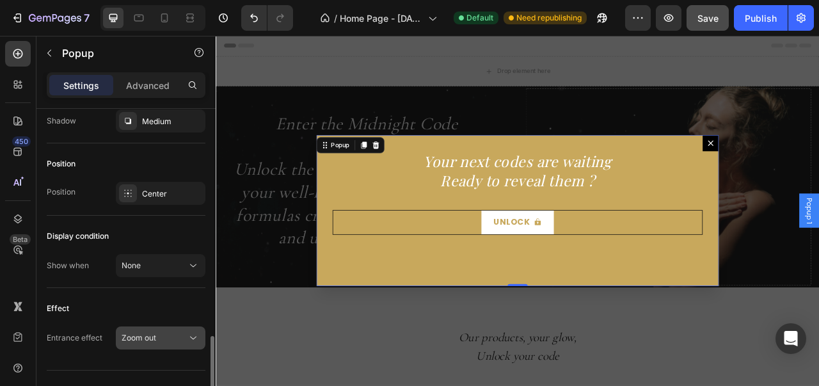
click at [182, 331] on div "Zoom out" at bounding box center [161, 337] width 78 height 13
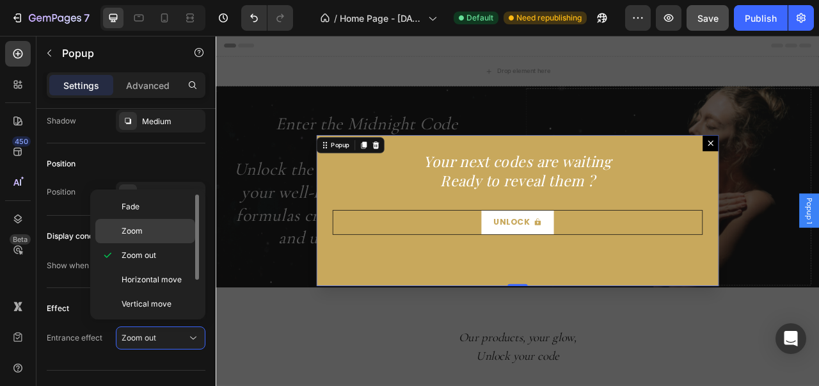
click at [179, 233] on p "Zoom" at bounding box center [156, 231] width 68 height 12
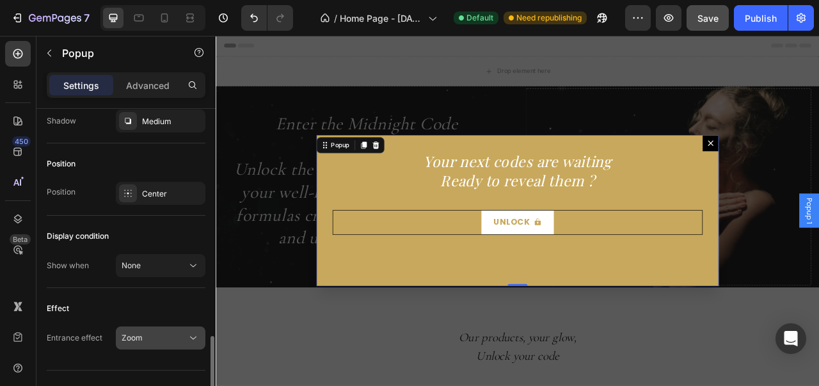
click at [184, 335] on div "Zoom" at bounding box center [154, 338] width 65 height 12
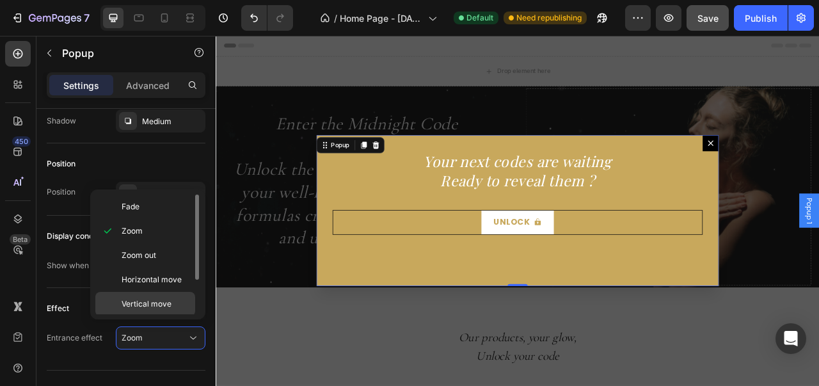
click at [185, 305] on p "Vertical move" at bounding box center [156, 304] width 68 height 12
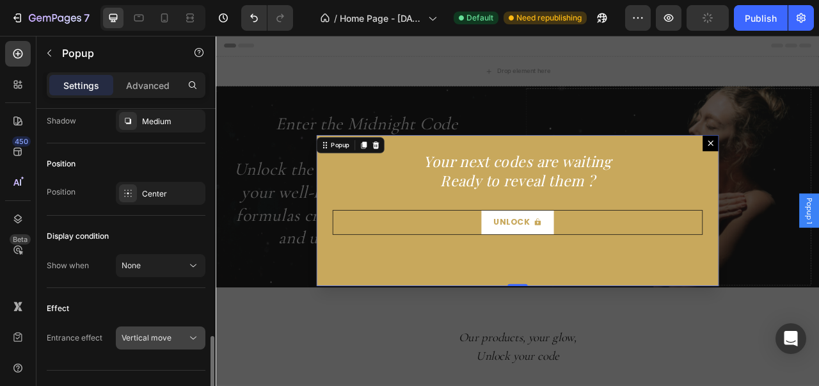
click at [184, 335] on div "Vertical move" at bounding box center [154, 338] width 65 height 12
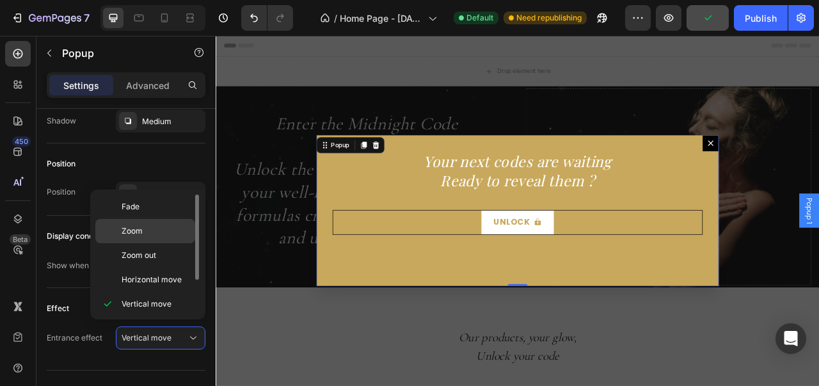
click at [166, 231] on p "Zoom" at bounding box center [156, 231] width 68 height 12
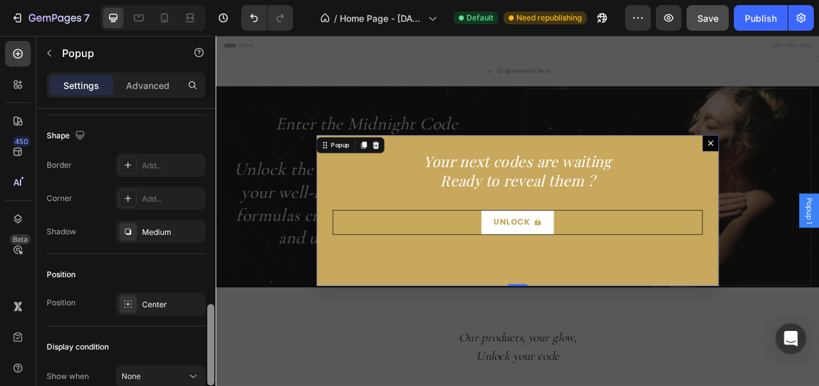
scroll to position [755, 0]
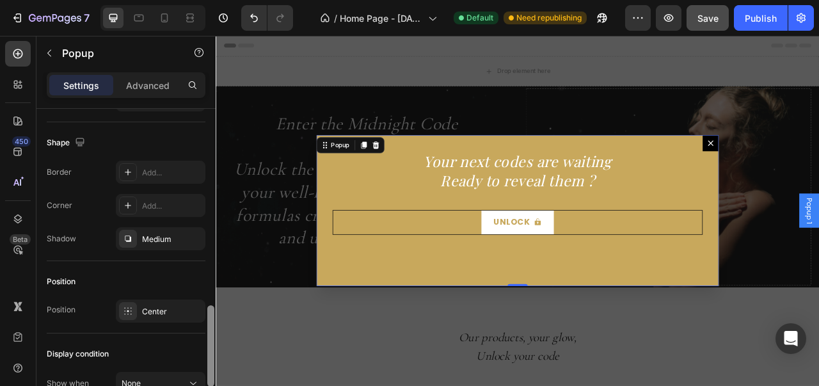
drag, startPoint x: 211, startPoint y: 349, endPoint x: 208, endPoint y: 318, distance: 30.9
click at [208, 318] on div at bounding box center [210, 345] width 7 height 81
click at [132, 305] on div at bounding box center [128, 311] width 18 height 18
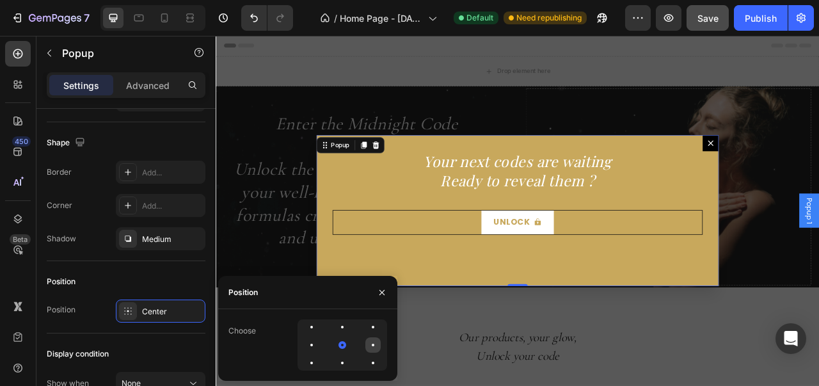
click at [319, 355] on div at bounding box center [311, 362] width 15 height 15
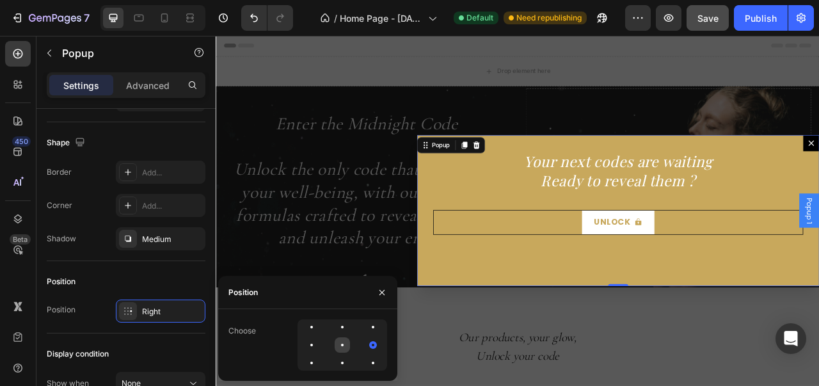
click at [365, 342] on div at bounding box center [372, 344] width 15 height 15
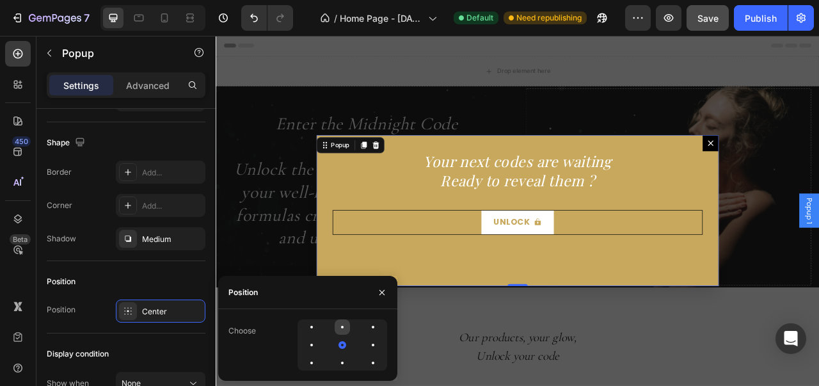
click at [365, 331] on div at bounding box center [372, 326] width 15 height 15
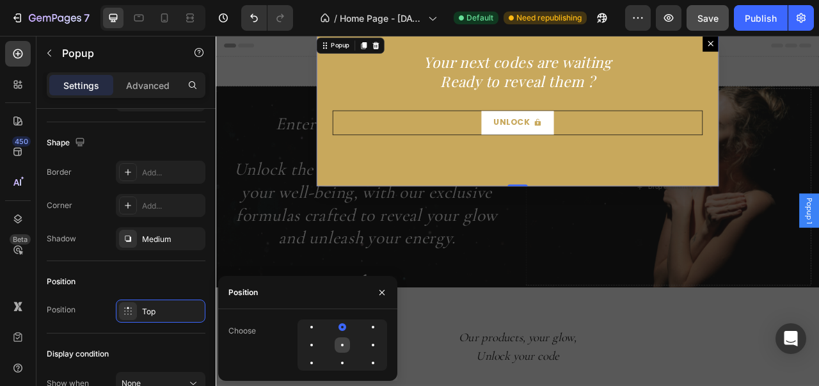
click at [365, 350] on div at bounding box center [372, 344] width 15 height 15
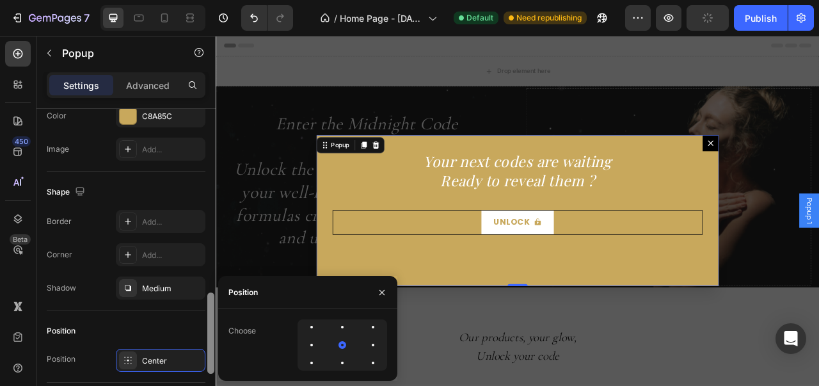
scroll to position [686, 0]
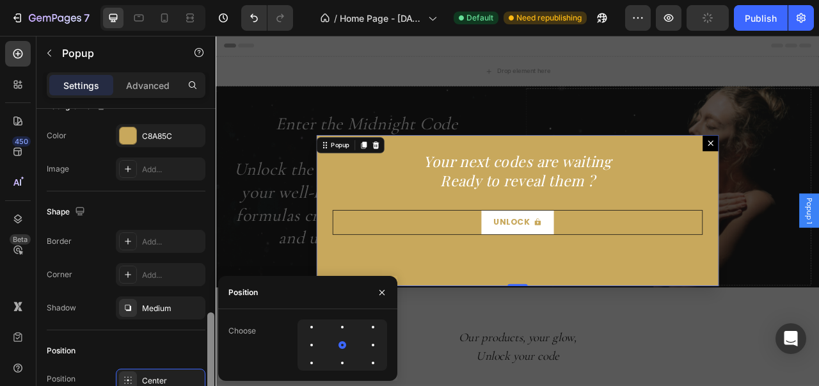
drag, startPoint x: 212, startPoint y: 314, endPoint x: 212, endPoint y: 296, distance: 17.9
click at [212, 312] on div at bounding box center [210, 352] width 7 height 81
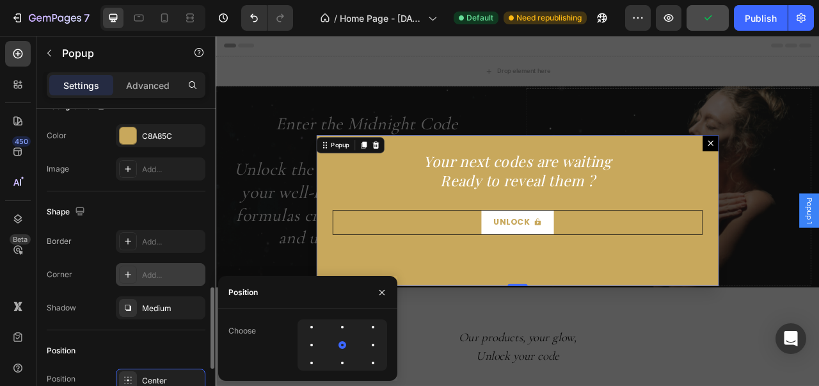
click at [129, 274] on icon at bounding box center [128, 274] width 10 height 10
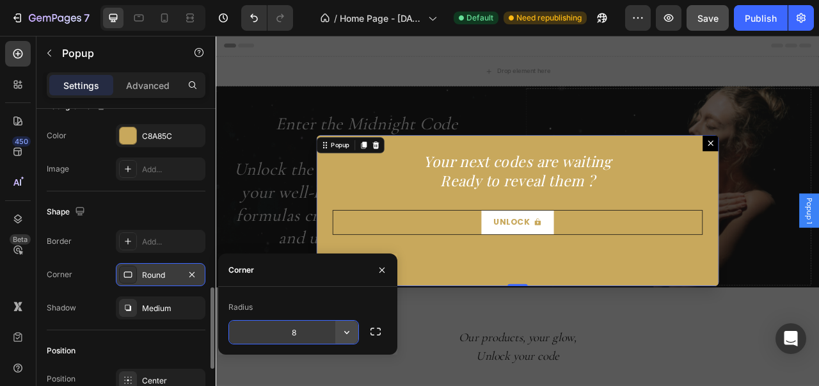
click at [342, 337] on icon "button" at bounding box center [346, 332] width 13 height 13
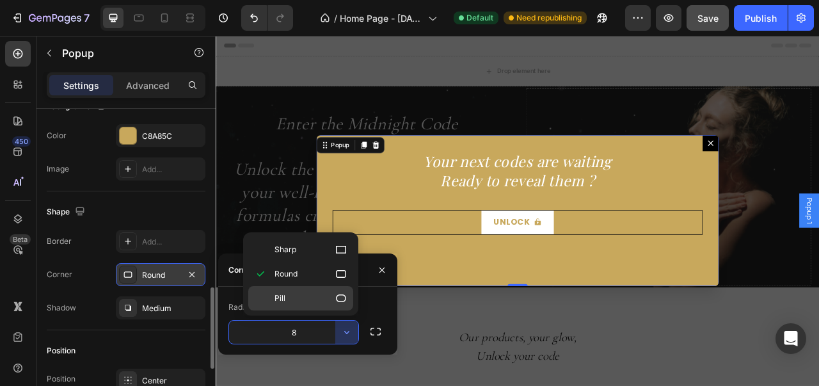
click at [329, 292] on p "Pill" at bounding box center [310, 298] width 73 height 13
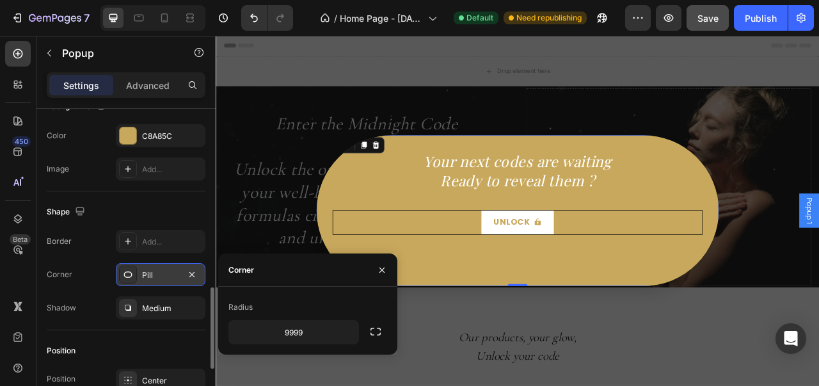
click at [328, 346] on div "Radius 9999" at bounding box center [307, 321] width 179 height 68
click at [336, 332] on button "button" at bounding box center [346, 331] width 23 height 23
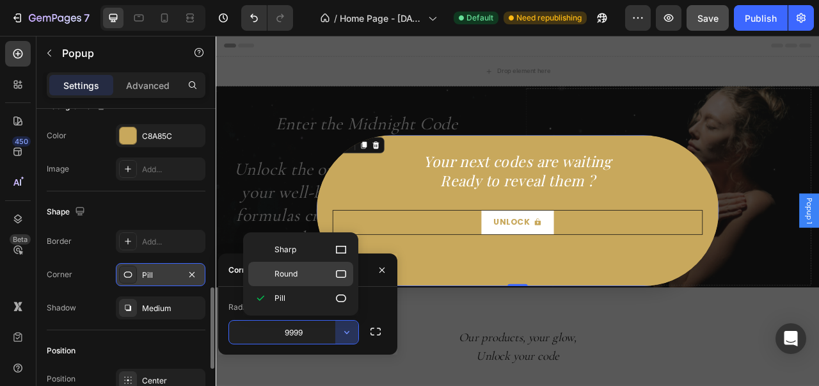
click at [340, 274] on icon at bounding box center [341, 273] width 13 height 13
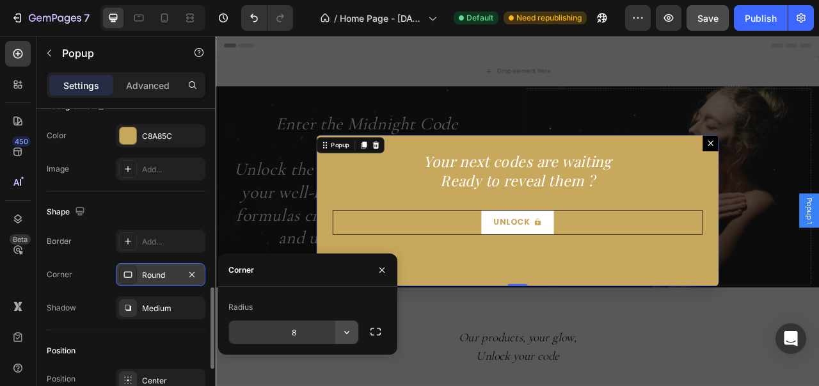
click at [335, 328] on button "button" at bounding box center [346, 331] width 23 height 23
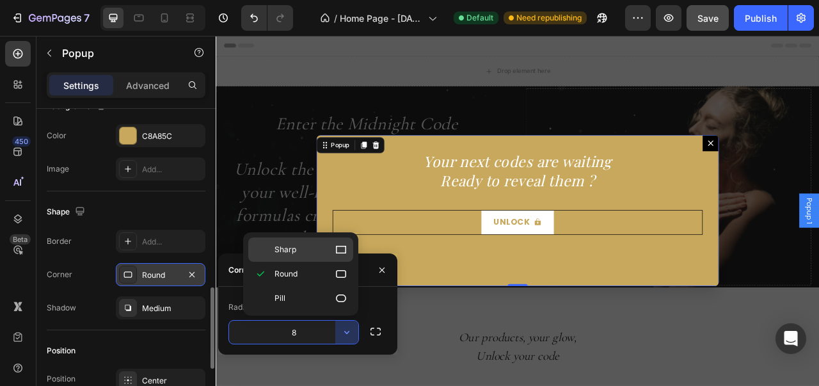
click at [340, 249] on icon at bounding box center [341, 249] width 13 height 13
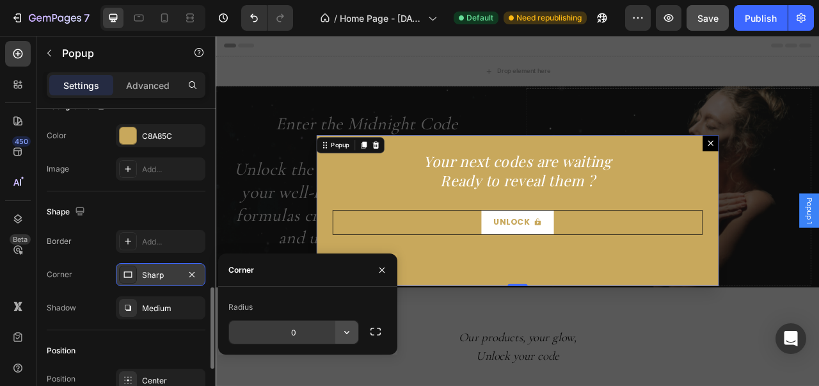
click at [343, 328] on icon "button" at bounding box center [346, 332] width 13 height 13
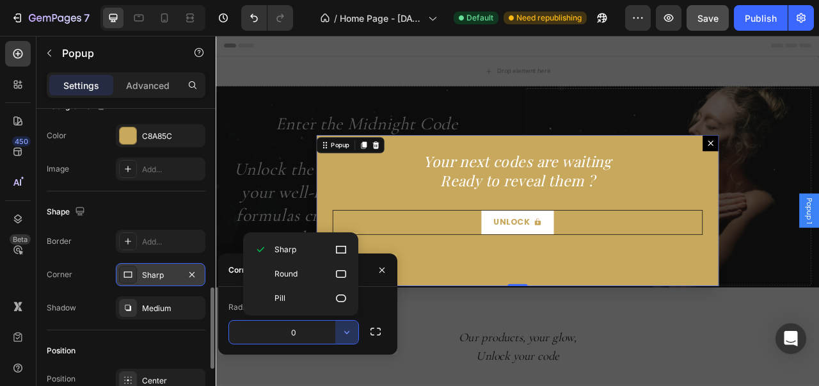
click at [344, 294] on icon at bounding box center [341, 298] width 10 height 8
type input "9999"
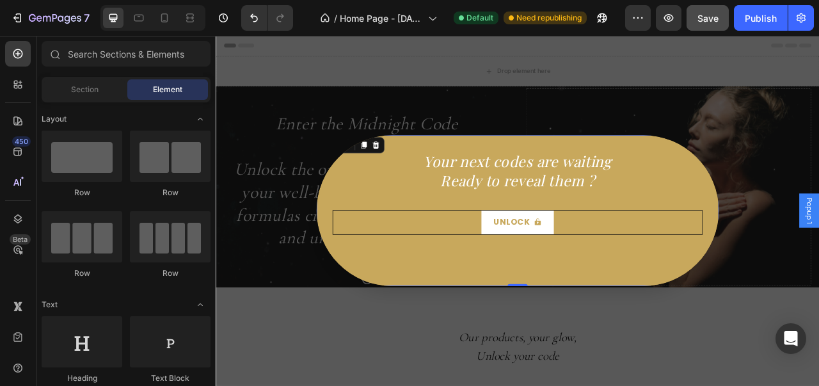
click at [591, 385] on div "Backdrop" at bounding box center [600, 258] width 768 height 445
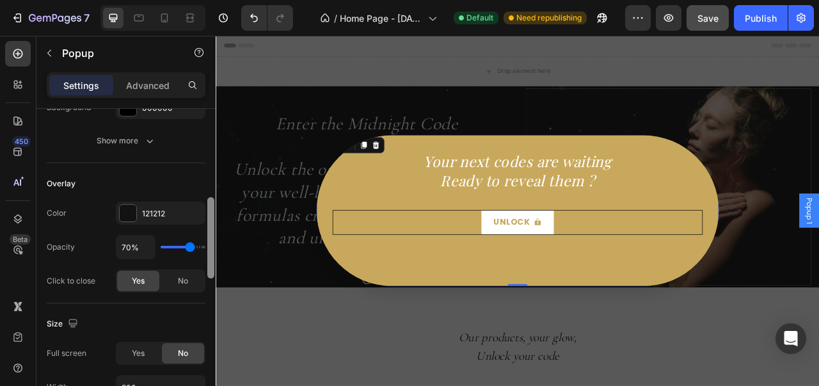
scroll to position [308, 0]
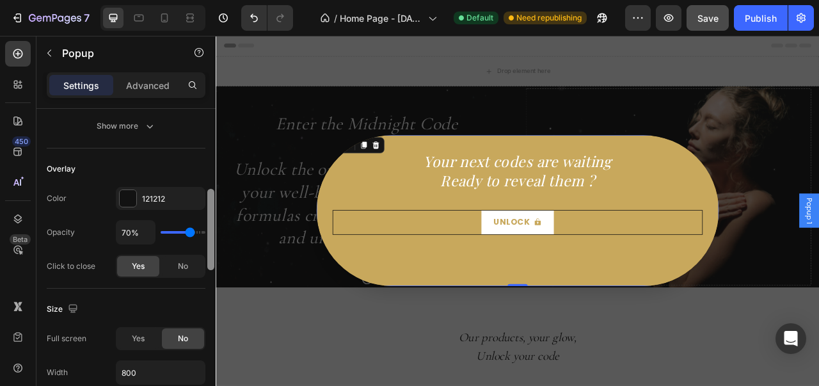
drag, startPoint x: 210, startPoint y: 177, endPoint x: 210, endPoint y: 258, distance: 80.6
click at [210, 258] on div at bounding box center [210, 229] width 7 height 81
click at [118, 196] on div "121212" at bounding box center [161, 198] width 90 height 23
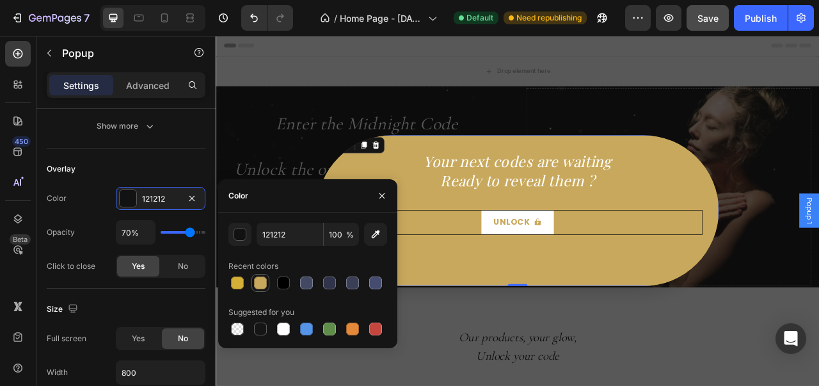
click at [263, 287] on div at bounding box center [260, 282] width 13 height 13
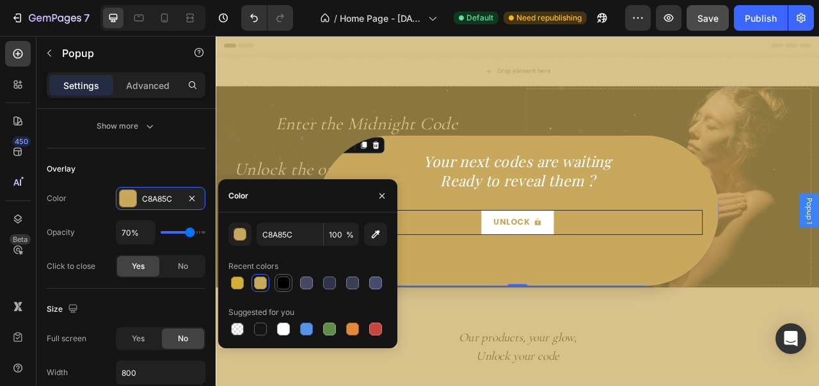
click at [278, 283] on div at bounding box center [283, 282] width 13 height 13
type input "000000"
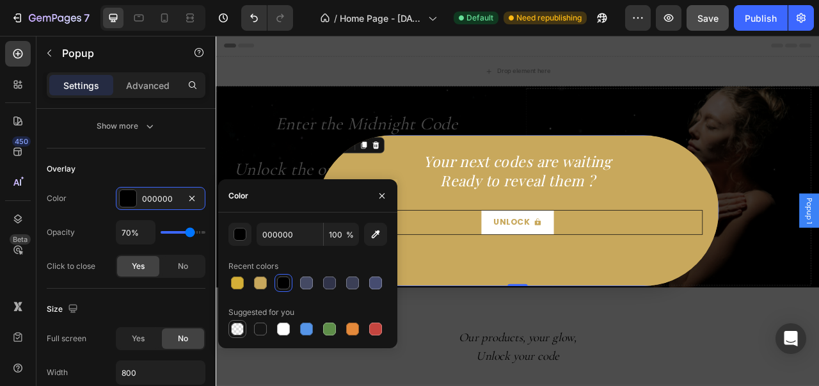
click at [243, 329] on div at bounding box center [237, 328] width 13 height 13
type input "0"
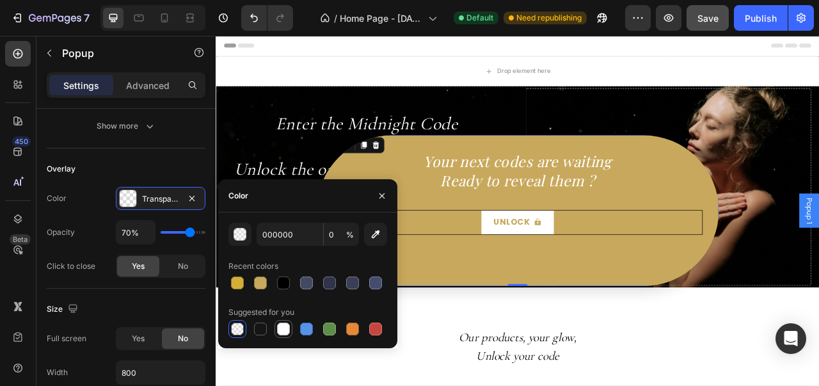
click at [279, 328] on div at bounding box center [283, 328] width 13 height 13
type input "FFFFFF"
type input "100"
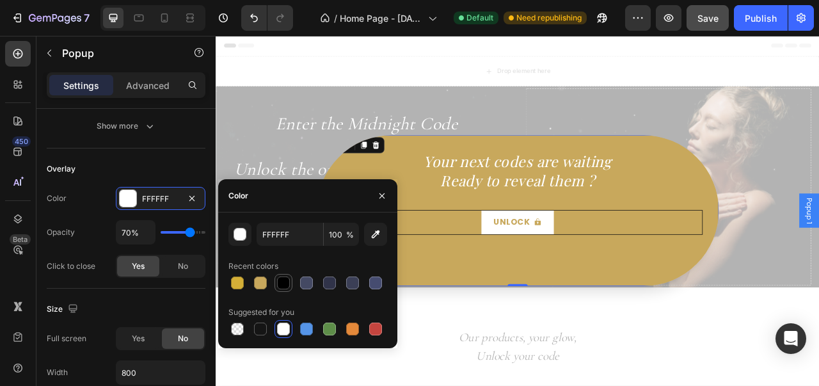
click at [282, 283] on div at bounding box center [283, 282] width 13 height 13
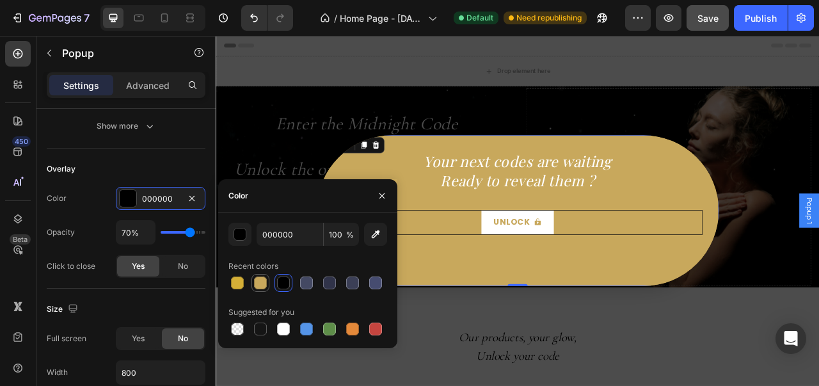
click at [261, 283] on div at bounding box center [260, 282] width 13 height 13
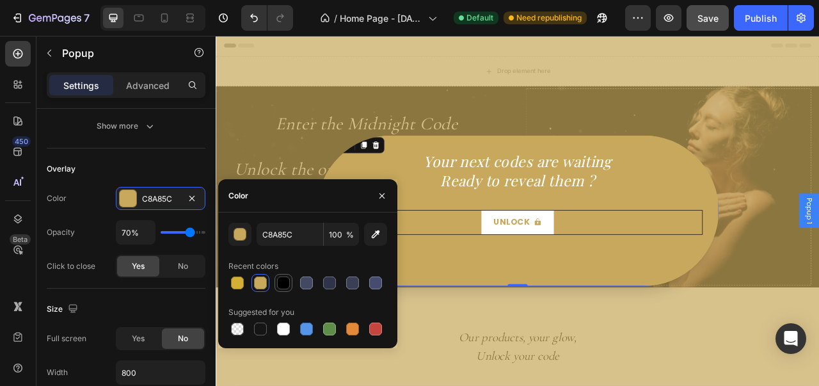
click at [281, 282] on div at bounding box center [283, 282] width 13 height 13
type input "000000"
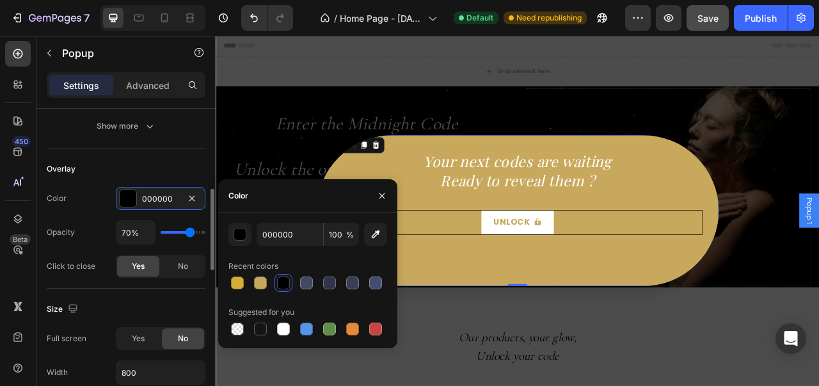
type input "77%"
type input "77"
type input "78%"
type input "78"
type input "82%"
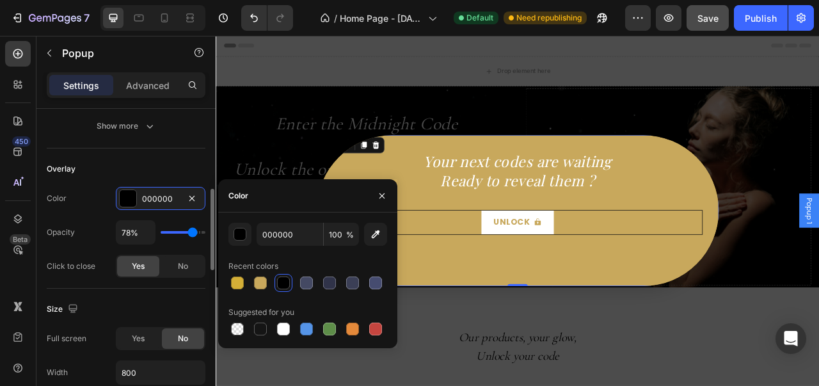
type input "82"
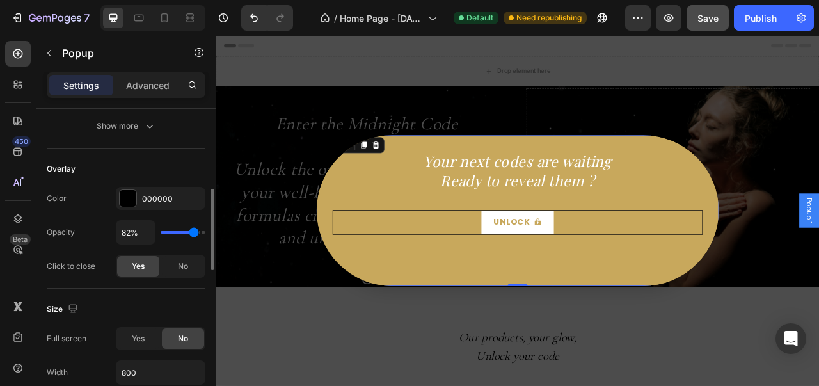
type input "93%"
type input "93"
type input "94%"
type input "94"
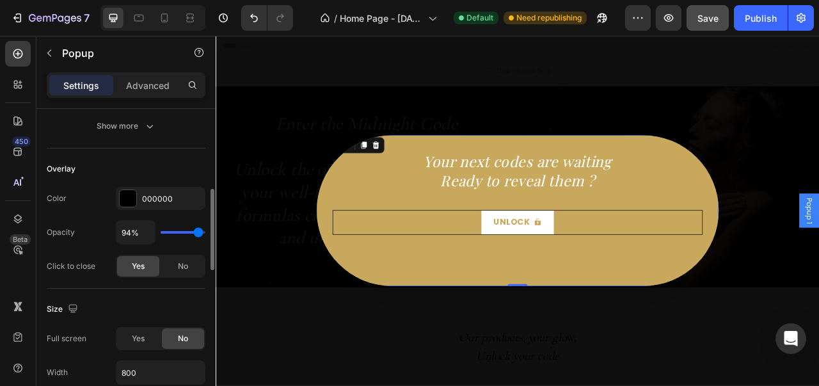
type input "99%"
type input "99"
type input "100%"
type input "100"
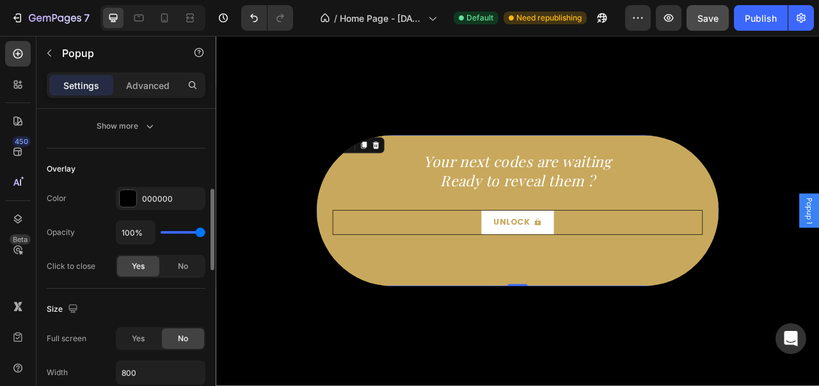
type input "98%"
type input "98"
type input "97%"
type input "97"
type input "94%"
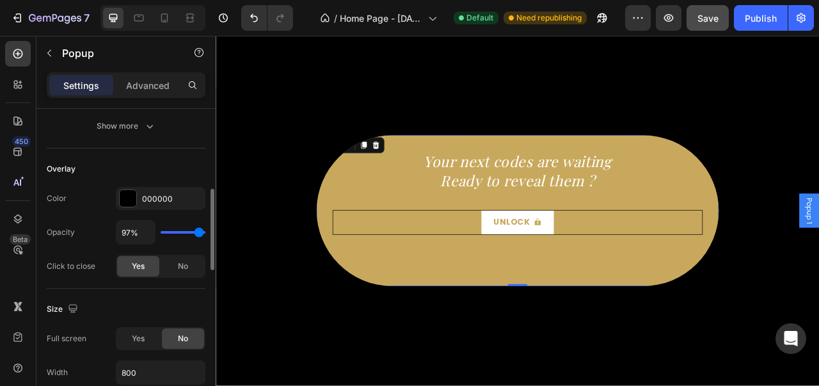
type input "94"
type input "93%"
type input "93"
type input "91%"
type input "91"
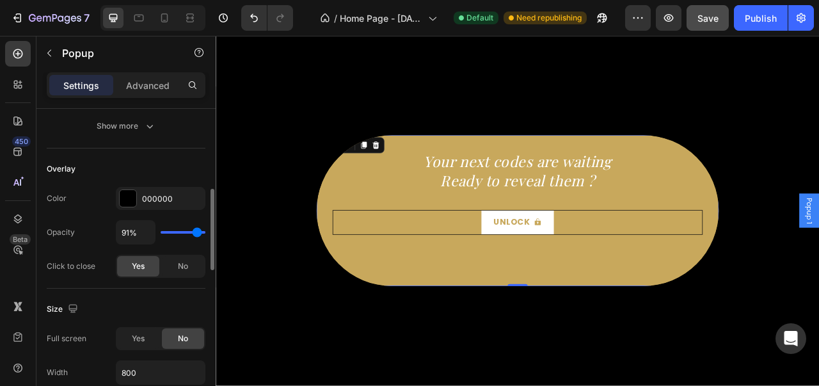
type input "88%"
type input "88"
type input "87%"
type input "87"
type input "82%"
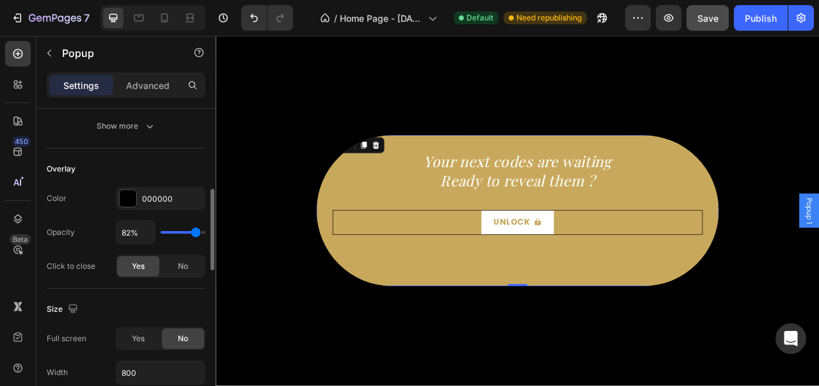
type input "82"
type input "80%"
type input "80"
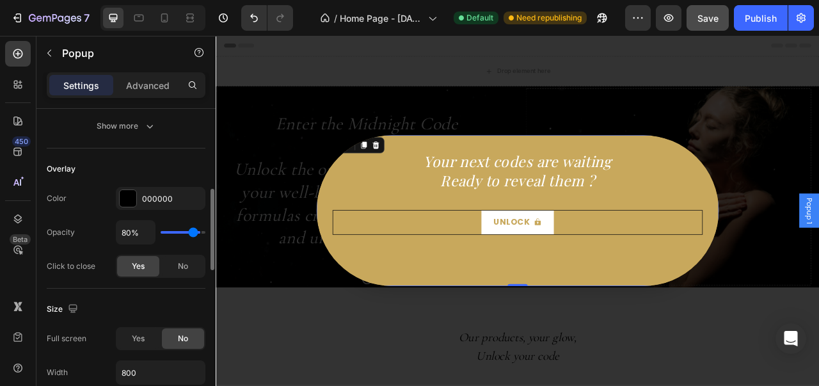
type input "78%"
type input "78"
type input "77%"
type input "77"
type input "76%"
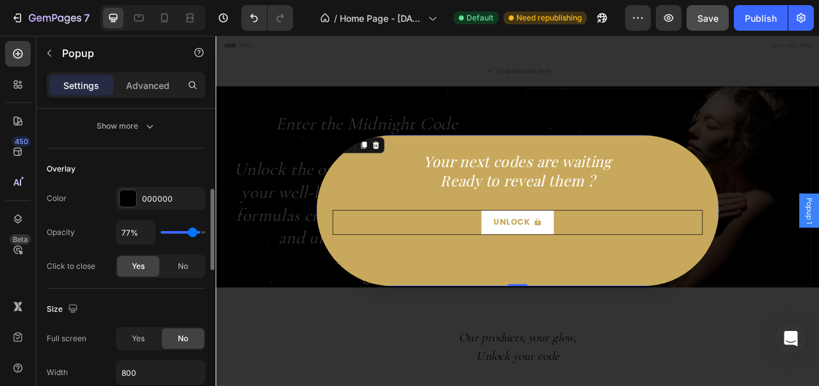
type input "76"
type input "73%"
type input "73"
type input "72%"
type input "72"
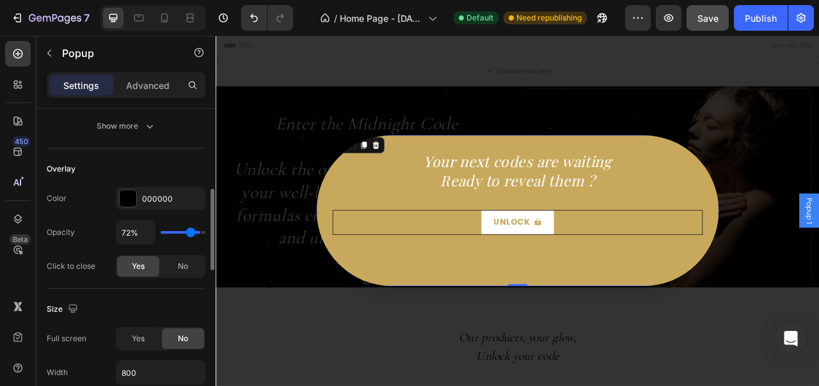
type input "71%"
type input "71"
type input "69%"
type input "69"
type input "65%"
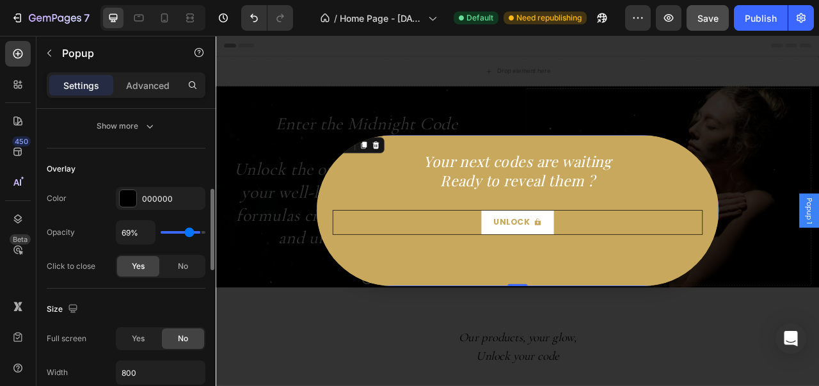
type input "65"
type input "61%"
type input "61"
type input "59%"
type input "59"
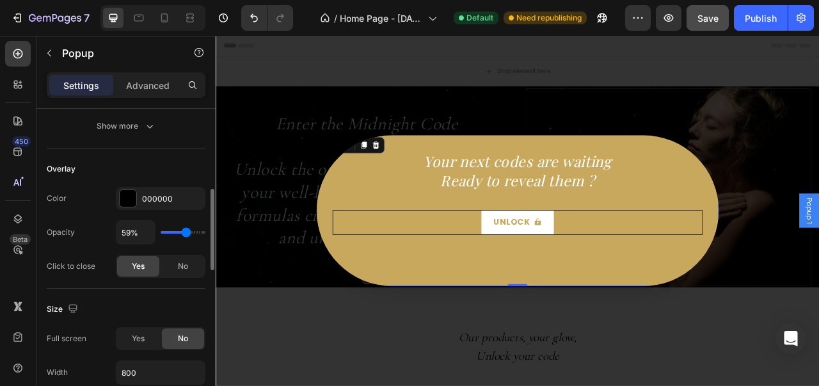
type input "57%"
type input "57"
type input "56%"
type input "56"
type input "54%"
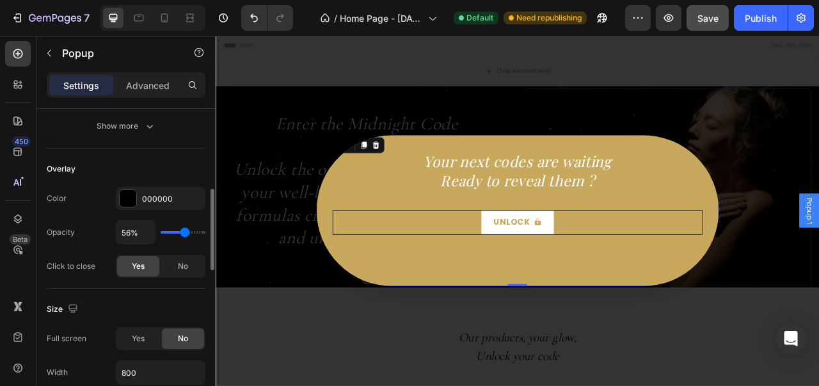
type input "54"
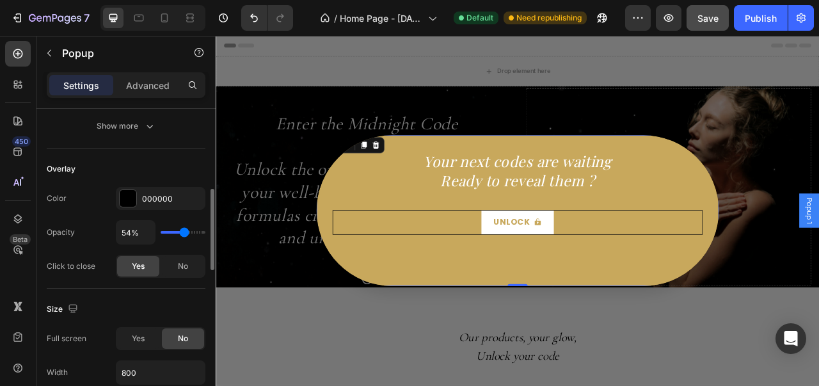
type input "57%"
type input "57"
type input "60%"
type input "60"
type input "61%"
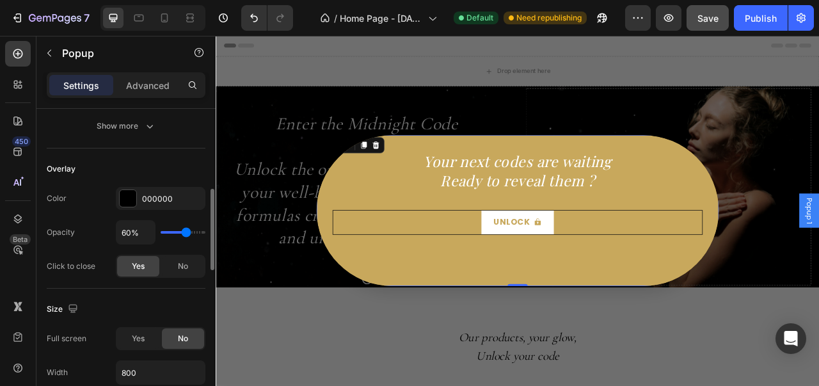
type input "61"
type input "62%"
type input "62"
type input "65%"
type input "65"
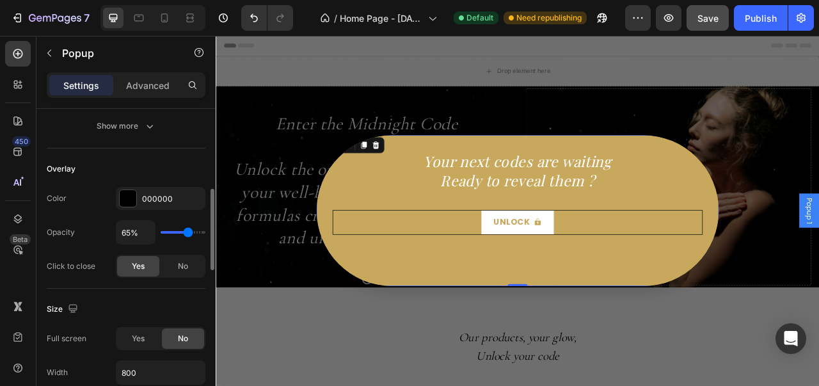
type input "66%"
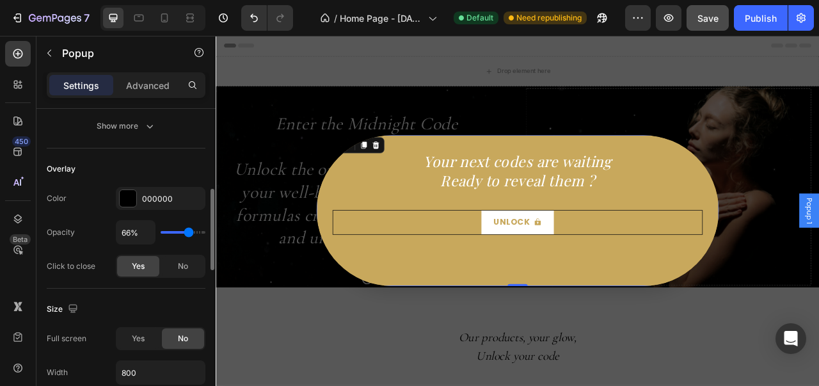
type input "66"
click at [188, 231] on input "range" at bounding box center [183, 232] width 45 height 3
click at [251, 15] on icon "Undo/Redo" at bounding box center [254, 18] width 13 height 13
type input "70%"
type input "70"
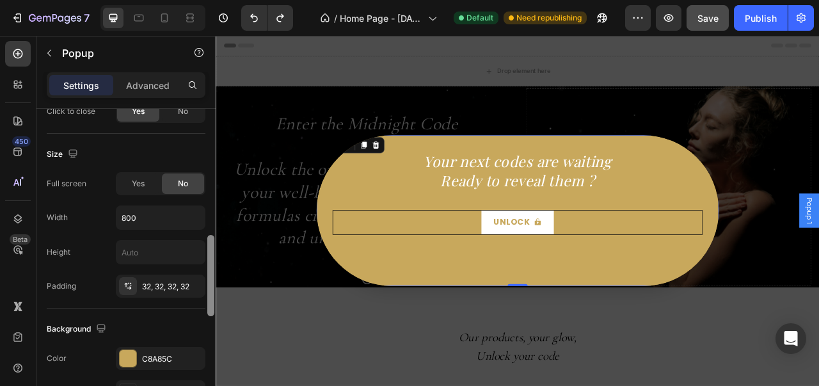
scroll to position [468, 0]
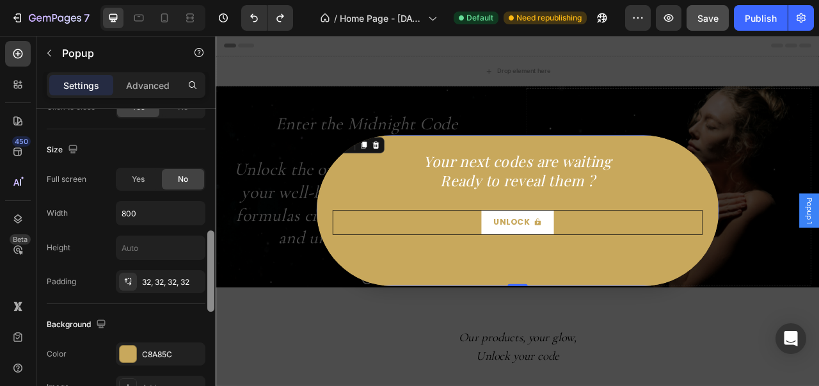
drag, startPoint x: 209, startPoint y: 251, endPoint x: 209, endPoint y: 293, distance: 41.6
click at [209, 293] on div at bounding box center [210, 270] width 7 height 81
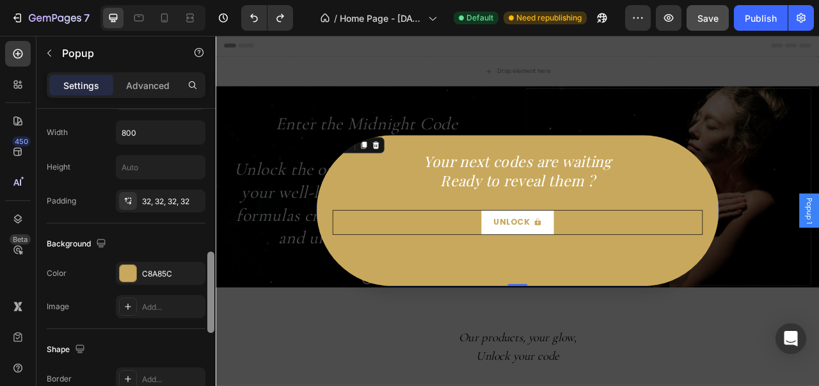
drag, startPoint x: 209, startPoint y: 293, endPoint x: 209, endPoint y: 314, distance: 21.1
click at [209, 314] on div at bounding box center [210, 291] width 7 height 81
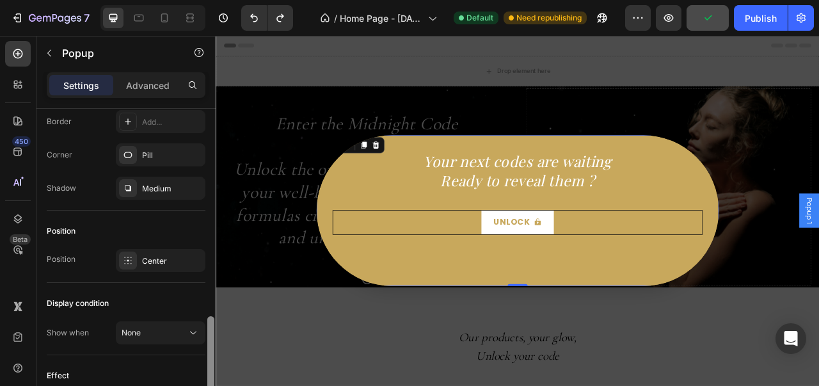
scroll to position [801, 0]
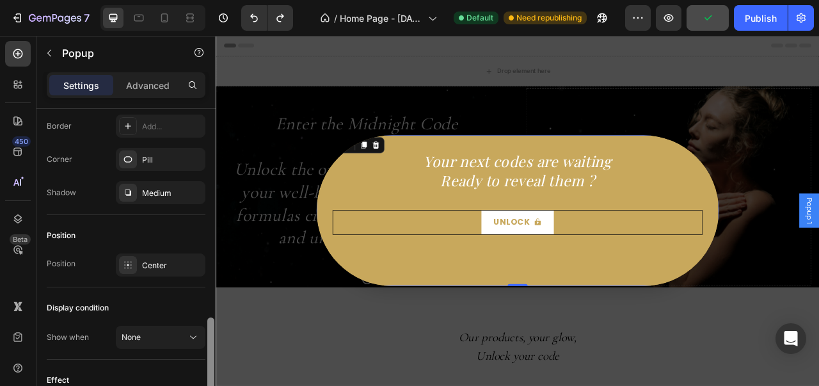
drag, startPoint x: 207, startPoint y: 342, endPoint x: 210, endPoint y: 326, distance: 16.2
click at [210, 326] on div at bounding box center [210, 357] width 7 height 81
click at [192, 336] on icon at bounding box center [193, 337] width 13 height 13
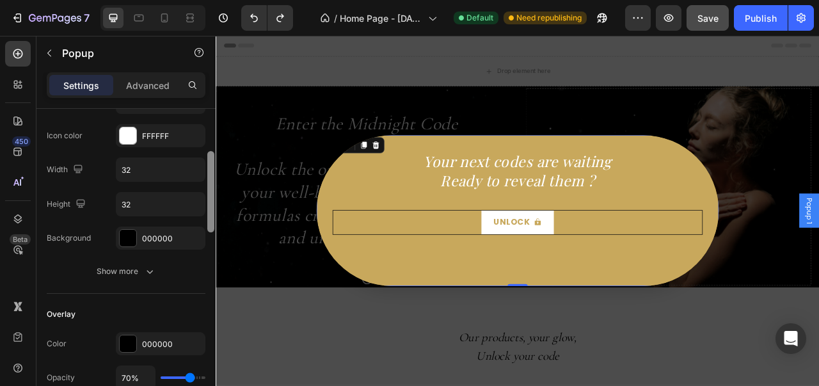
drag, startPoint x: 209, startPoint y: 344, endPoint x: 212, endPoint y: 178, distance: 166.3
click at [212, 178] on div at bounding box center [210, 191] width 7 height 81
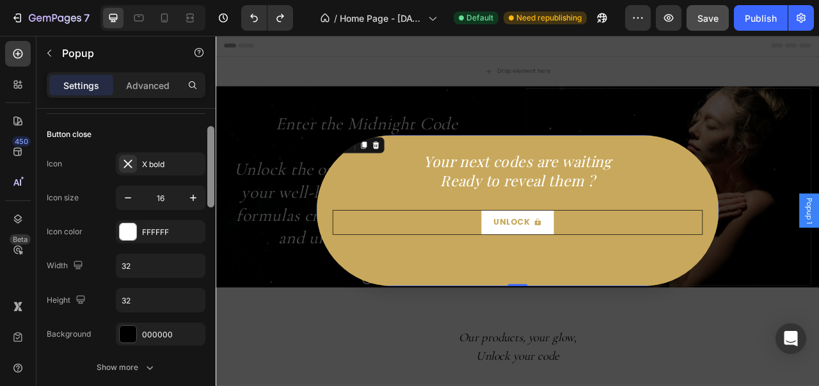
drag, startPoint x: 210, startPoint y: 168, endPoint x: 207, endPoint y: 144, distance: 24.5
click at [207, 146] on div at bounding box center [211, 266] width 10 height 314
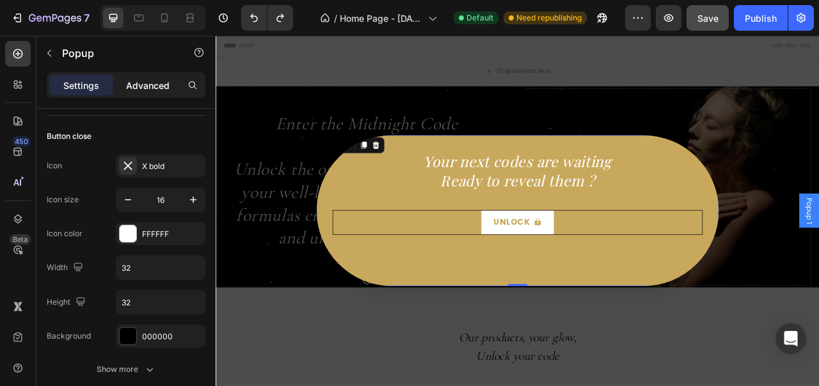
click at [164, 87] on p "Advanced" at bounding box center [147, 85] width 43 height 13
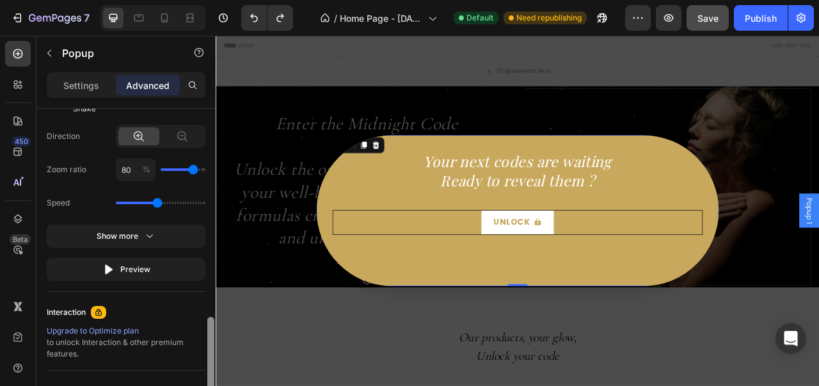
scroll to position [847, 0]
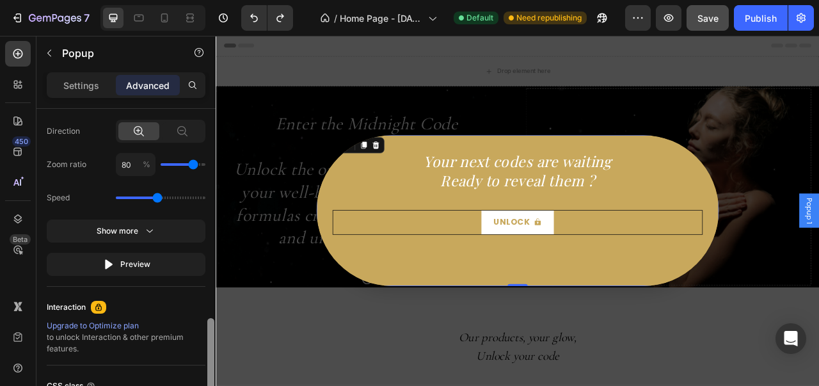
drag, startPoint x: 212, startPoint y: 154, endPoint x: 197, endPoint y: 347, distance: 193.8
click at [197, 347] on div "Display on Desktop Yes No Tablet Yes No Mobile Yes No Spacing (px) 0 0 0 0 32 3…" at bounding box center [125, 265] width 179 height 313
click at [176, 253] on button "Preview" at bounding box center [126, 264] width 159 height 23
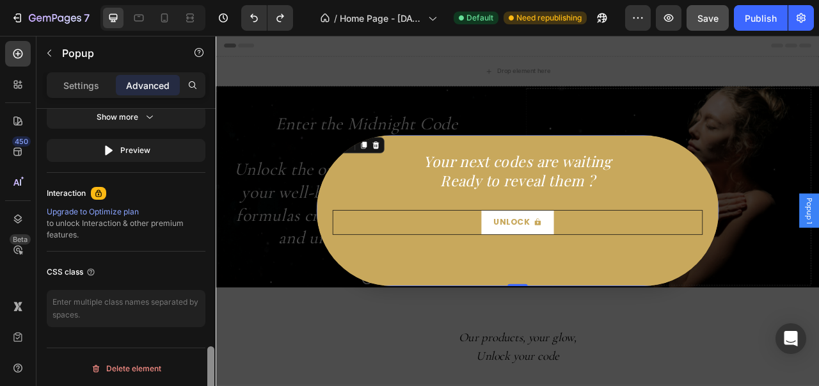
click at [207, 333] on div at bounding box center [211, 266] width 10 height 314
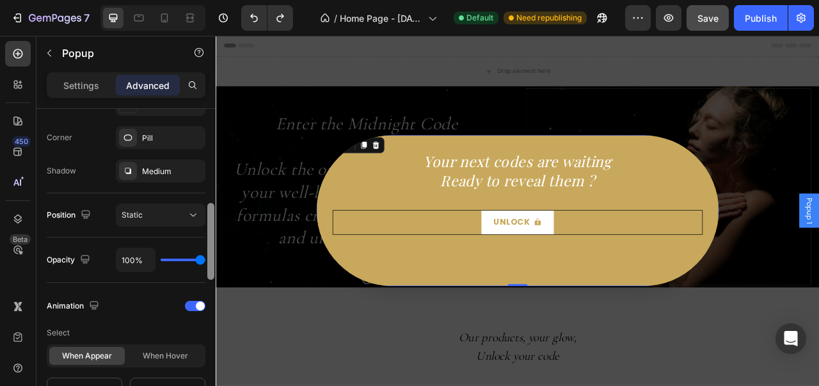
drag, startPoint x: 424, startPoint y: 393, endPoint x: 218, endPoint y: 233, distance: 260.8
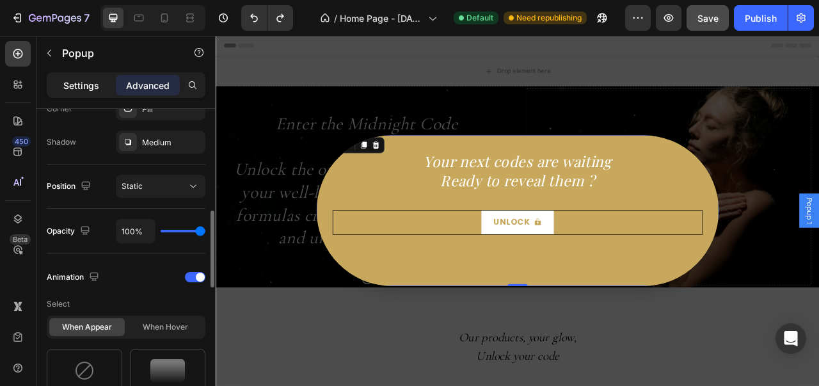
click at [99, 78] on div "Settings" at bounding box center [81, 85] width 64 height 20
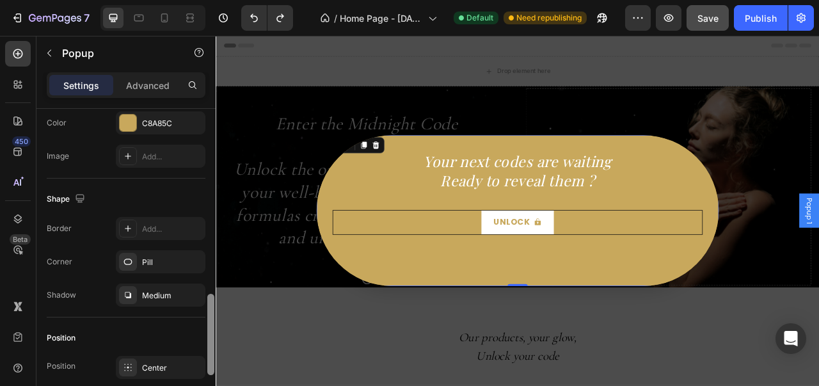
scroll to position [701, 0]
drag, startPoint x: 210, startPoint y: 237, endPoint x: 202, endPoint y: 313, distance: 75.9
click at [202, 313] on div "Popup name Name Popup 1 Button close Icon X bold Icon size 16 Icon color FFFFFF…" at bounding box center [125, 265] width 179 height 313
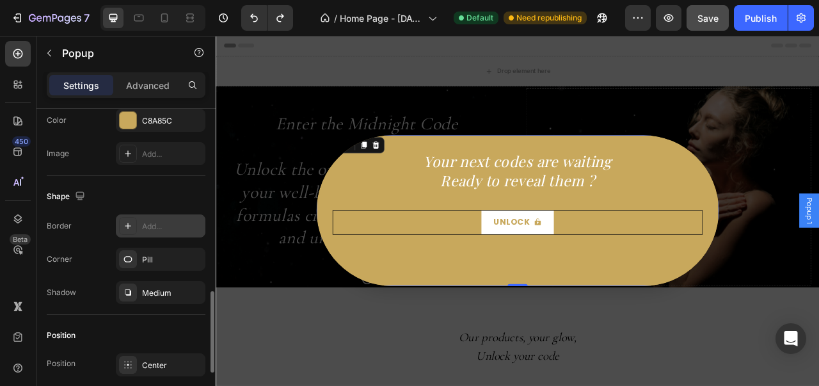
click at [129, 217] on div at bounding box center [128, 226] width 18 height 18
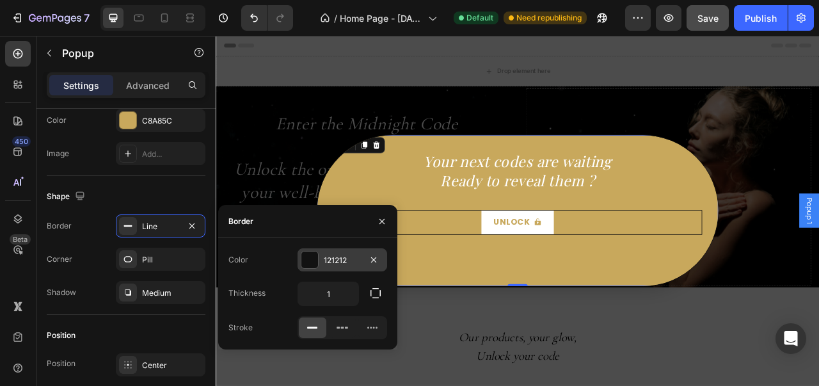
click at [308, 267] on div at bounding box center [309, 259] width 17 height 17
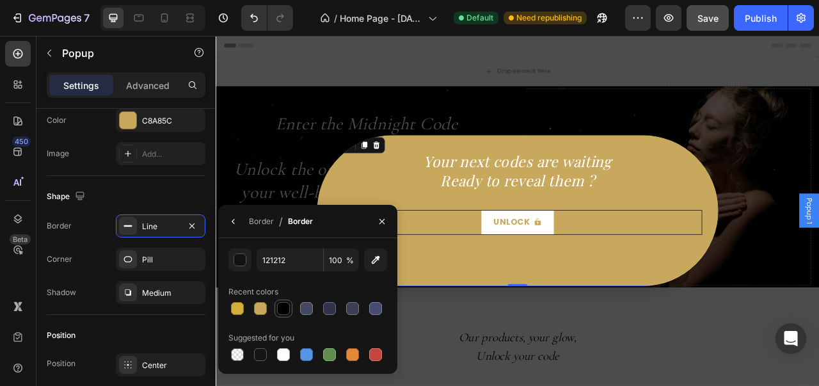
click at [287, 306] on div at bounding box center [283, 308] width 13 height 13
click at [238, 309] on div at bounding box center [237, 308] width 13 height 13
type input "D4AF37"
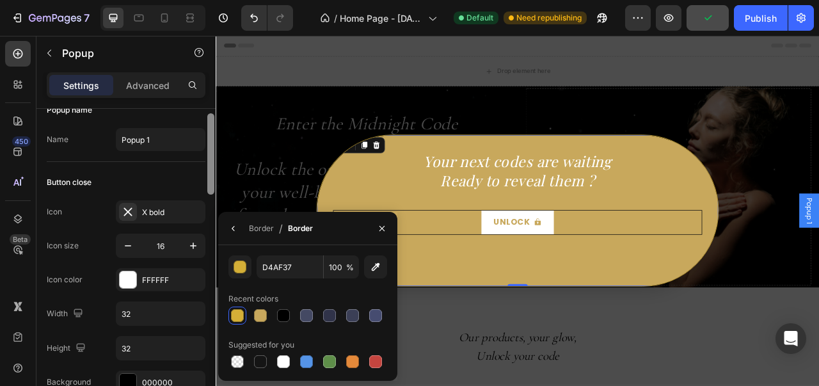
scroll to position [15, 0]
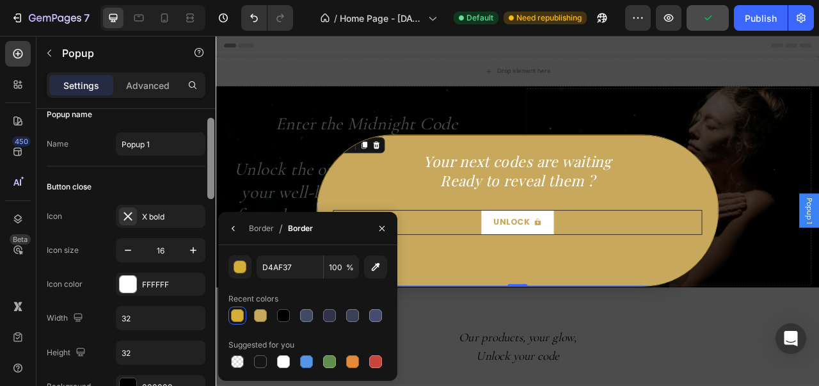
drag, startPoint x: 211, startPoint y: 299, endPoint x: 204, endPoint y: 120, distance: 179.2
click at [204, 120] on div "Popup name Name Popup 1 Button close Icon X bold Icon size 16 Icon color FFFFFF…" at bounding box center [125, 265] width 179 height 313
click at [177, 101] on div "Settings Advanced" at bounding box center [125, 90] width 179 height 36
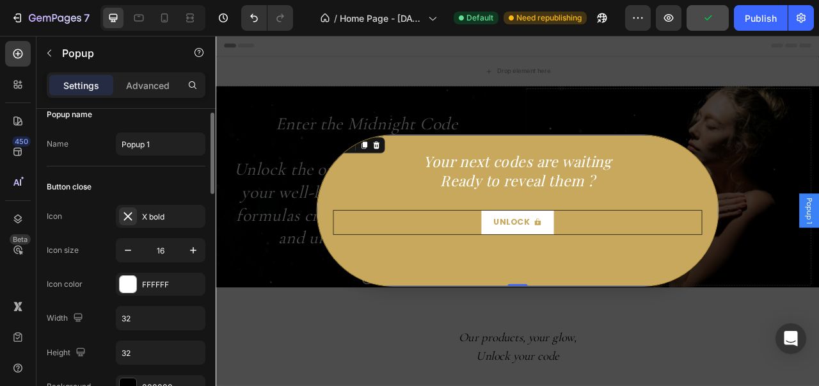
click at [165, 95] on div "Settings Advanced" at bounding box center [126, 85] width 159 height 26
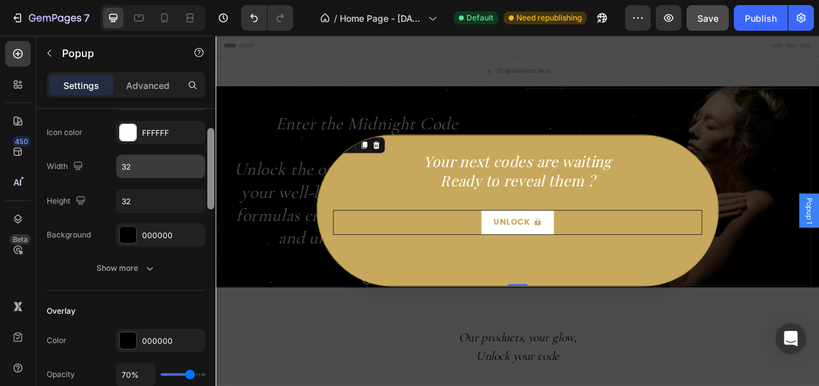
scroll to position [142, 0]
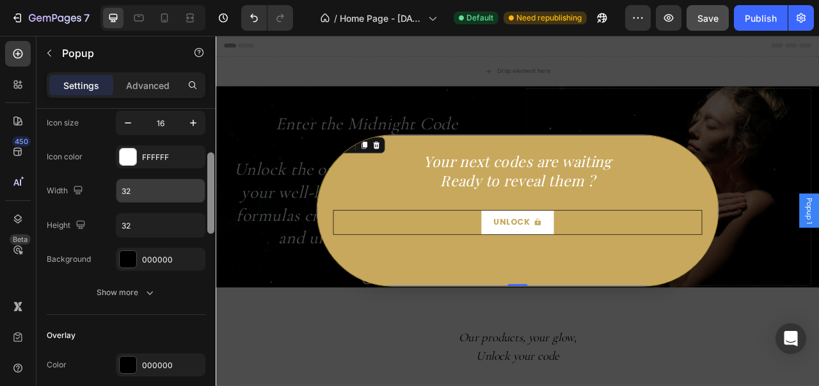
drag, startPoint x: 214, startPoint y: 152, endPoint x: 204, endPoint y: 185, distance: 34.6
click at [204, 185] on div "Popup name Name Popup 1 Button close Icon X bold Icon size 16 Icon color FFFFFF…" at bounding box center [125, 265] width 179 height 313
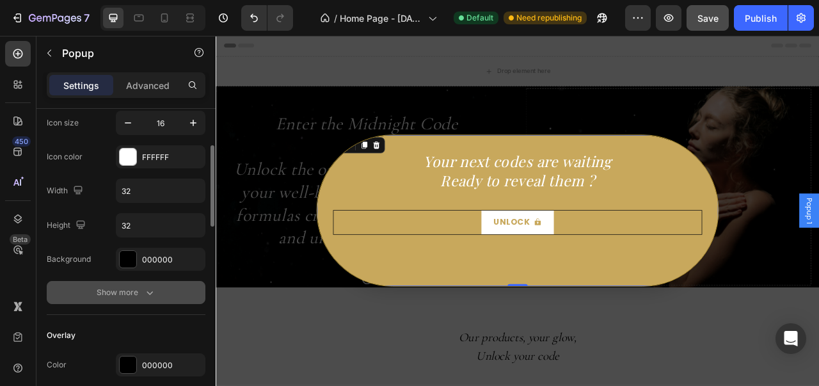
click at [152, 282] on button "Show more" at bounding box center [126, 292] width 159 height 23
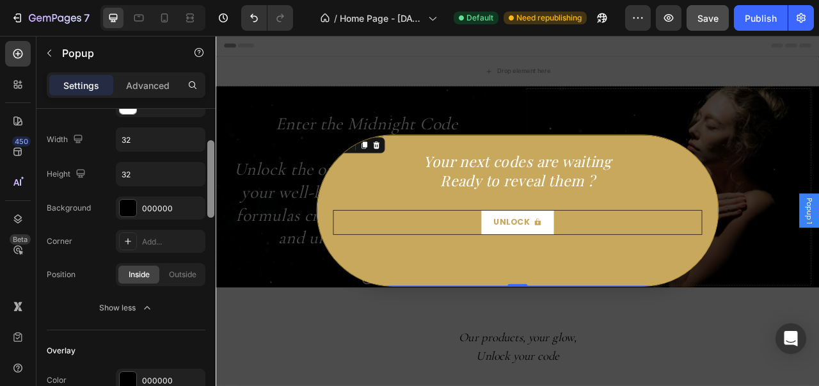
drag, startPoint x: 207, startPoint y: 205, endPoint x: 206, endPoint y: 220, distance: 14.8
click at [206, 220] on div at bounding box center [211, 253] width 10 height 314
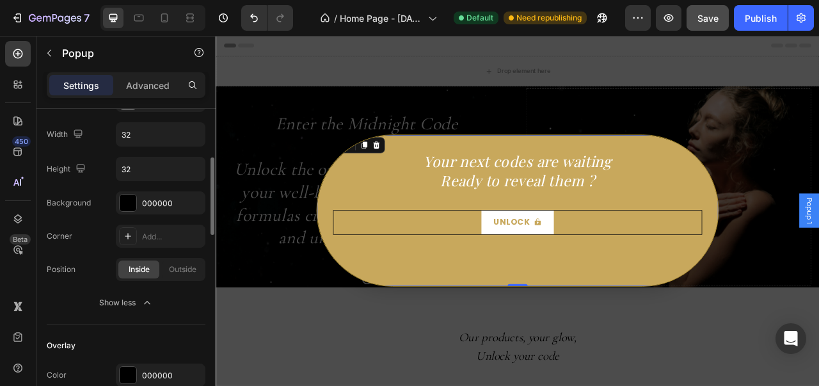
click at [193, 258] on div "Inside Outside" at bounding box center [161, 269] width 90 height 23
click at [187, 269] on span "Outside" at bounding box center [183, 270] width 28 height 12
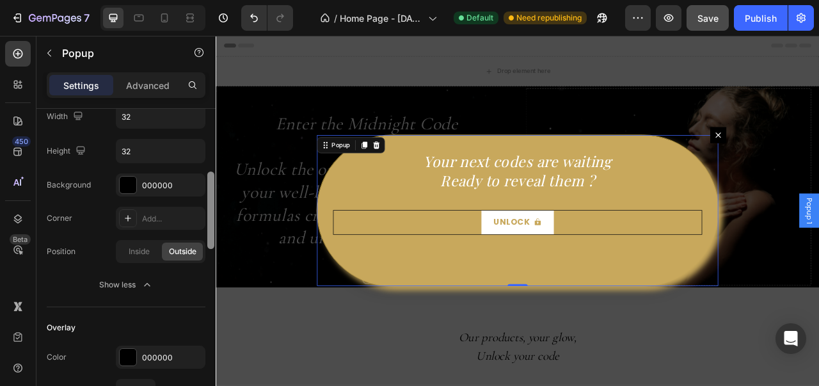
scroll to position [224, 0]
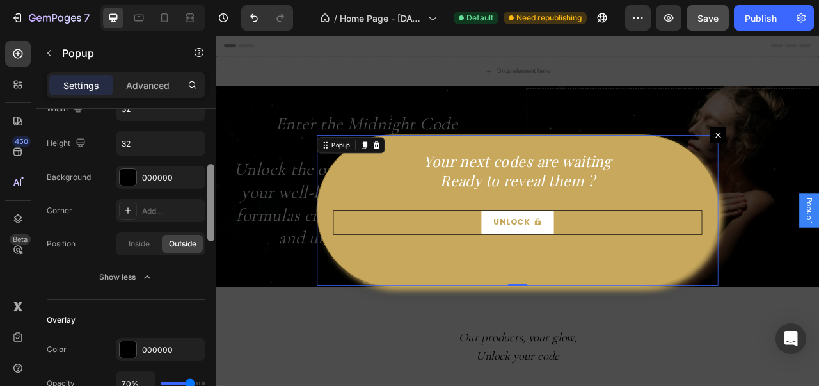
drag, startPoint x: 214, startPoint y: 225, endPoint x: 212, endPoint y: 231, distance: 6.5
click at [212, 231] on div at bounding box center [210, 202] width 7 height 77
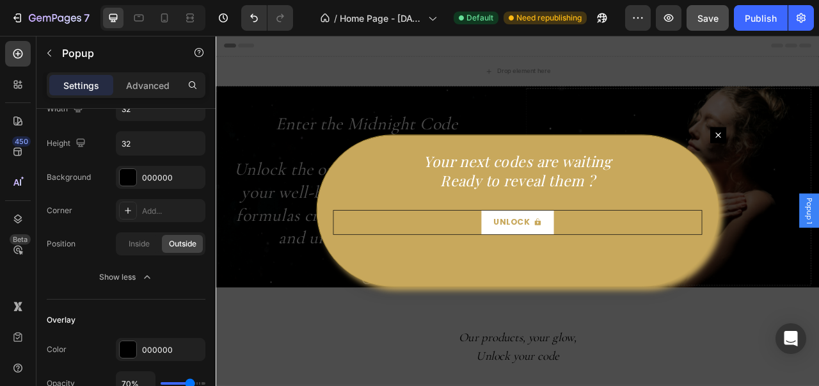
click at [286, 234] on div "Backdrop" at bounding box center [600, 258] width 768 height 445
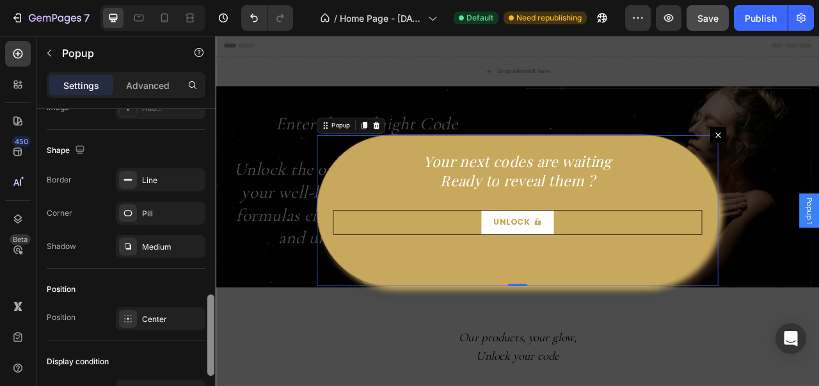
scroll to position [757, 0]
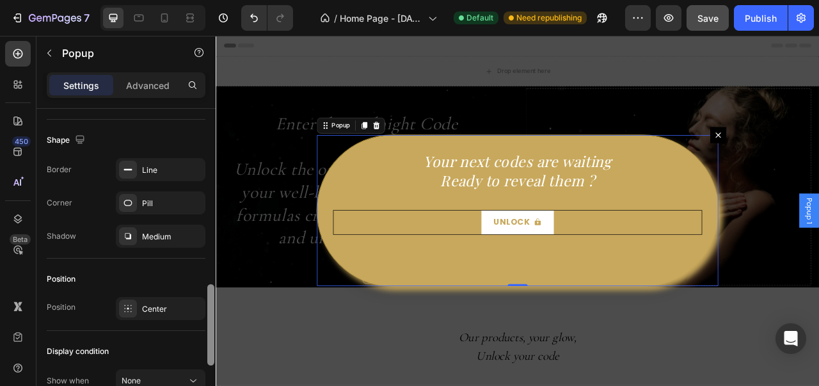
drag, startPoint x: 210, startPoint y: 148, endPoint x: 196, endPoint y: 346, distance: 198.2
click at [196, 346] on div "Popup name Name Popup 1 Button close Icon X bold Icon size 16 Icon color FFFFFF…" at bounding box center [125, 265] width 179 height 313
click at [145, 80] on p "Advanced" at bounding box center [147, 85] width 43 height 13
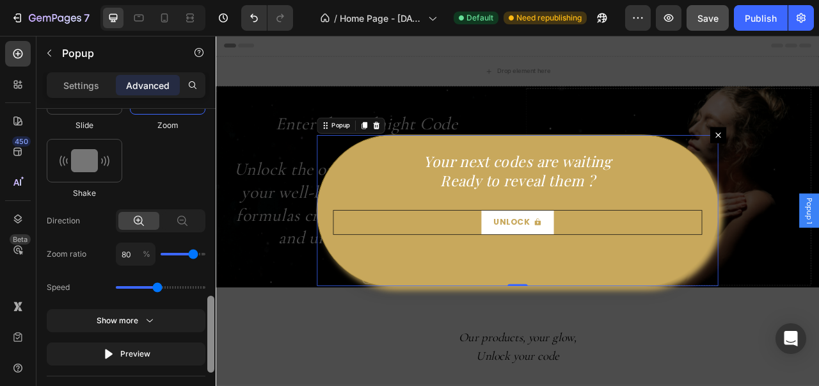
scroll to position [765, 0]
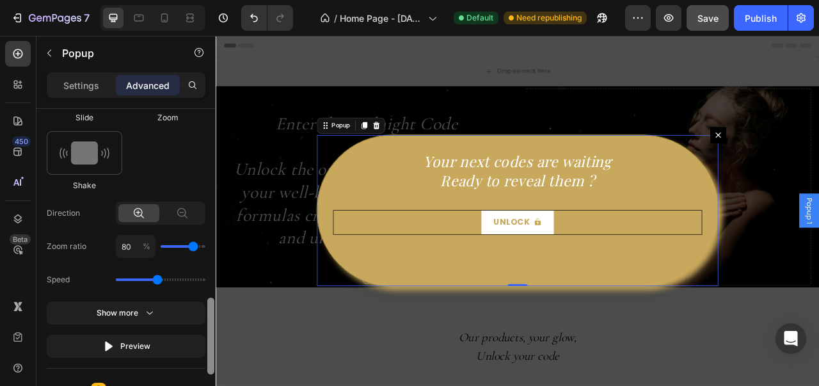
click at [209, 311] on div at bounding box center [210, 335] width 7 height 77
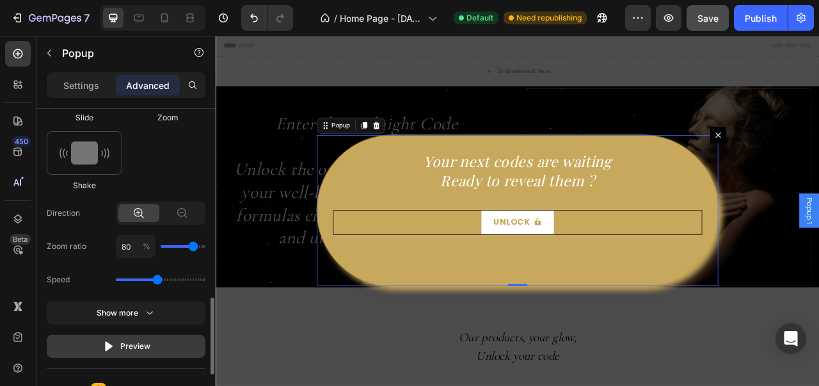
click at [196, 340] on button "Preview" at bounding box center [126, 346] width 159 height 23
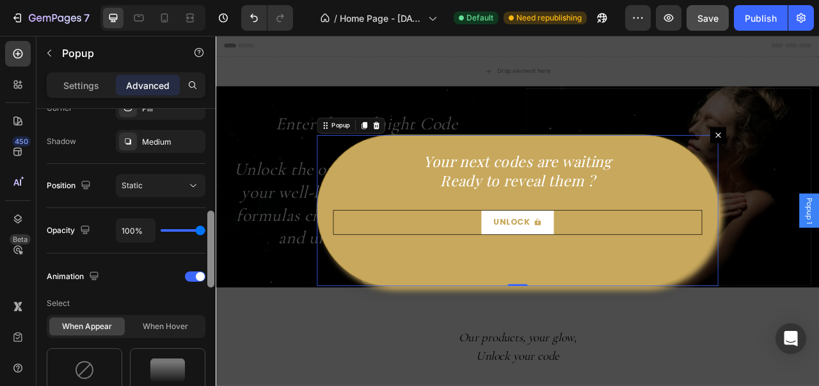
scroll to position [418, 0]
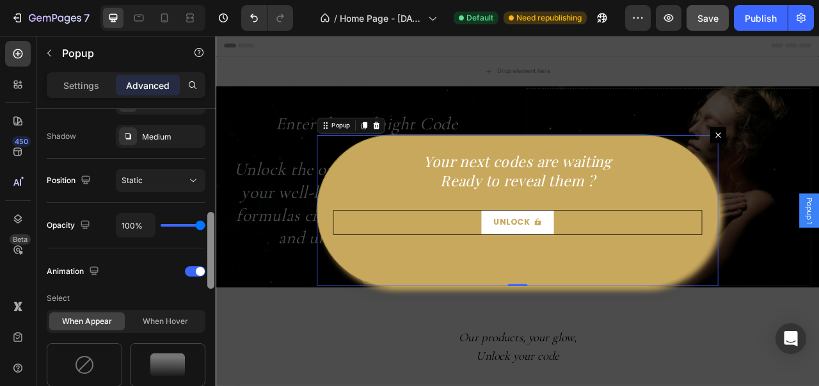
drag, startPoint x: 210, startPoint y: 342, endPoint x: 207, endPoint y: 257, distance: 85.8
click at [207, 257] on div at bounding box center [211, 266] width 10 height 314
click at [192, 178] on icon at bounding box center [193, 180] width 13 height 13
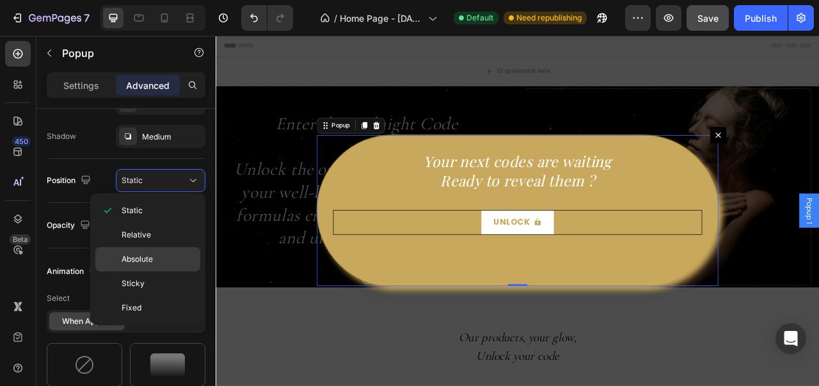
click at [152, 271] on div "Absolute" at bounding box center [147, 283] width 105 height 24
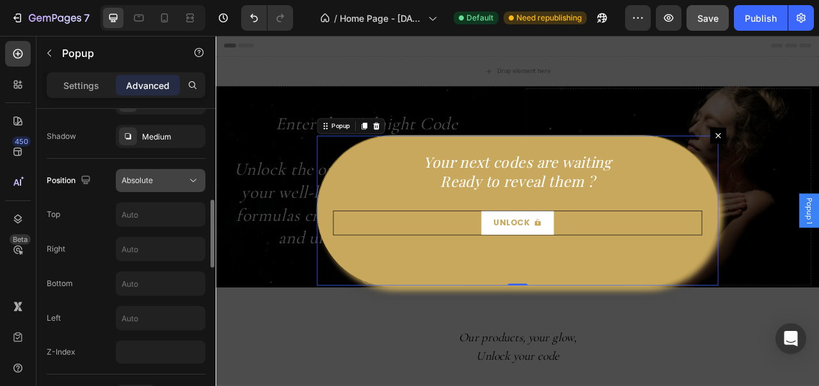
click at [186, 178] on div "Absolute" at bounding box center [154, 181] width 65 height 12
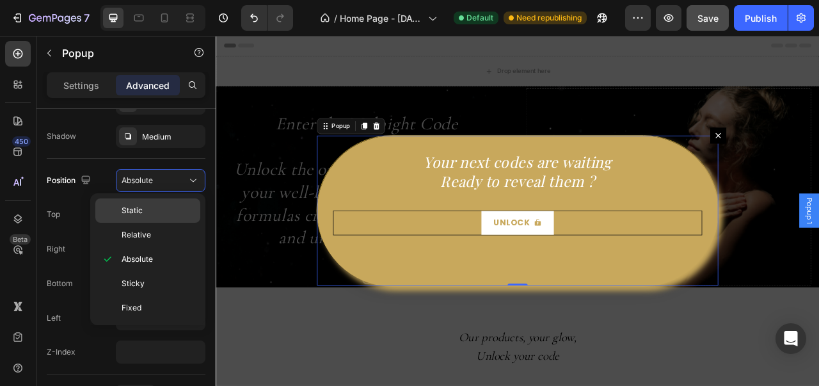
click at [179, 223] on div "Static" at bounding box center [147, 235] width 105 height 24
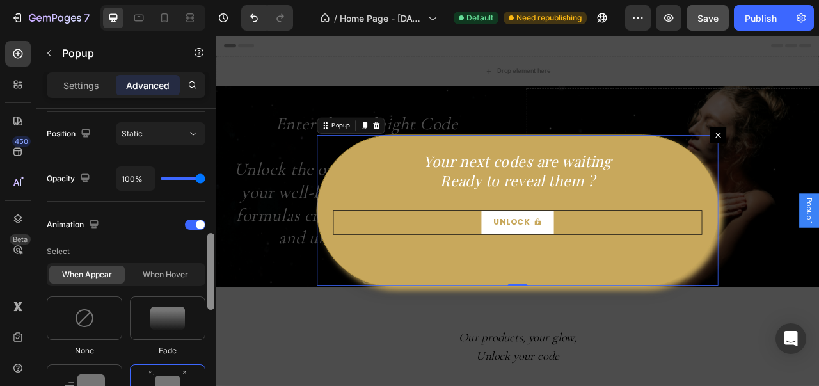
scroll to position [475, 0]
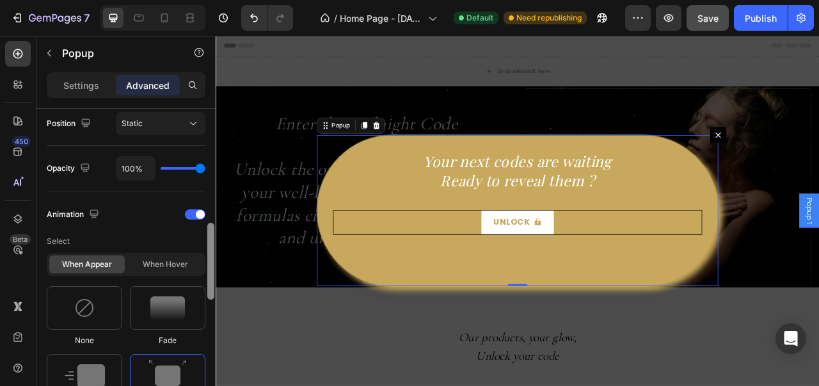
drag, startPoint x: 209, startPoint y: 236, endPoint x: 209, endPoint y: 250, distance: 14.1
click at [209, 250] on div at bounding box center [210, 261] width 7 height 77
type input "98%"
type input "98"
type input "96%"
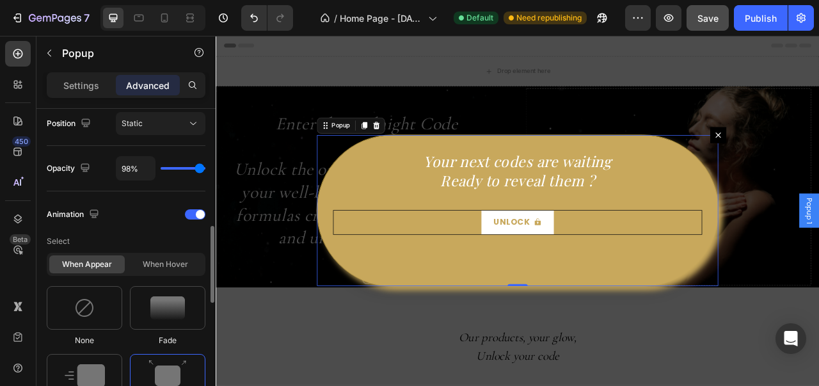
type input "96"
type input "93%"
type input "93"
type input "92%"
type input "92"
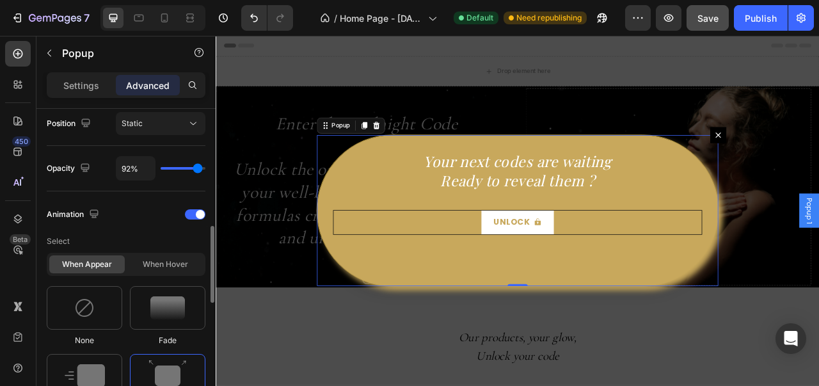
type input "91%"
type input "91"
type input "90%"
type input "90"
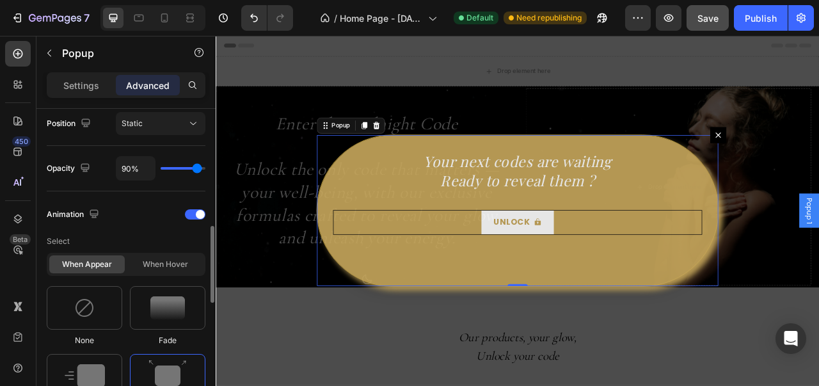
type input "87%"
type input "87"
type input "86%"
type input "86"
type input "85%"
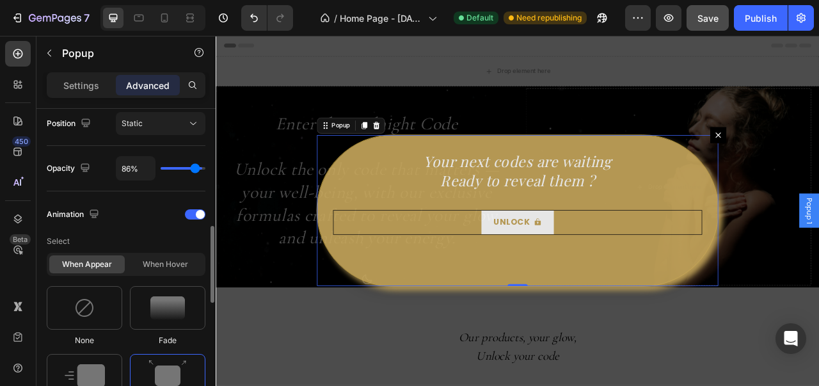
type input "85"
type input "83%"
type input "83"
type input "81%"
type input "81"
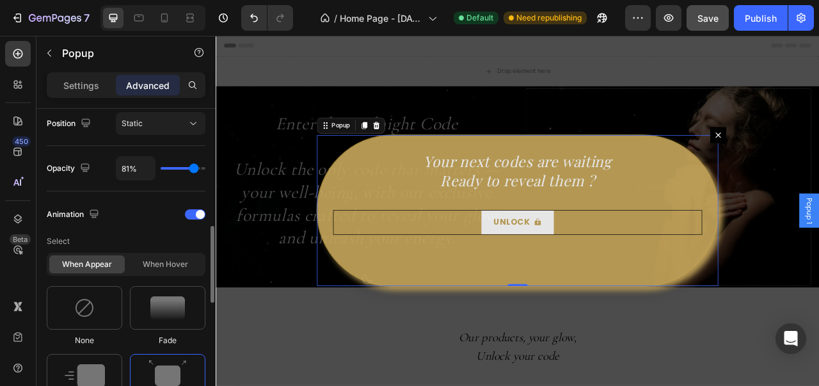
type input "80%"
type input "80"
type input "78%"
type input "78"
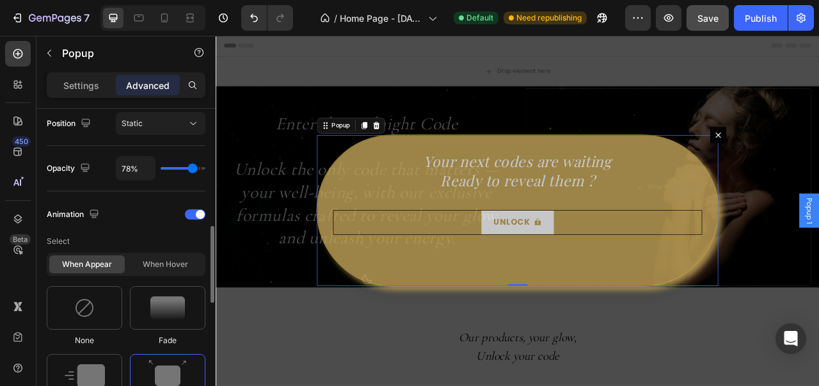
type input "83%"
type input "83"
type input "91%"
type input "91"
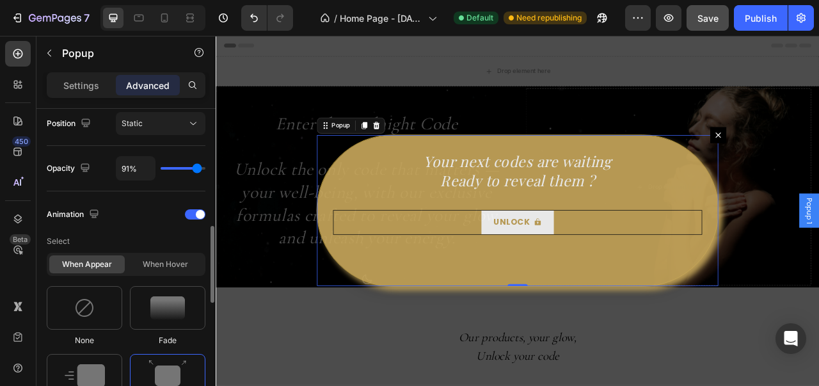
type input "97%"
type input "97"
type input "100%"
type input "100"
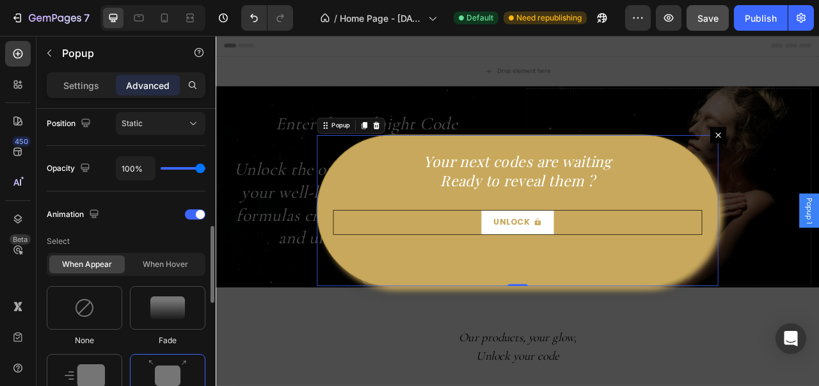
drag, startPoint x: 200, startPoint y: 171, endPoint x: 211, endPoint y: 177, distance: 12.9
click at [205, 170] on input "range" at bounding box center [183, 168] width 45 height 3
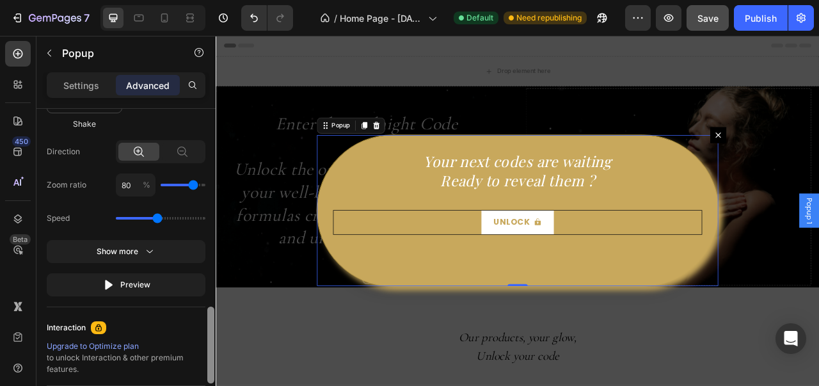
scroll to position [829, 0]
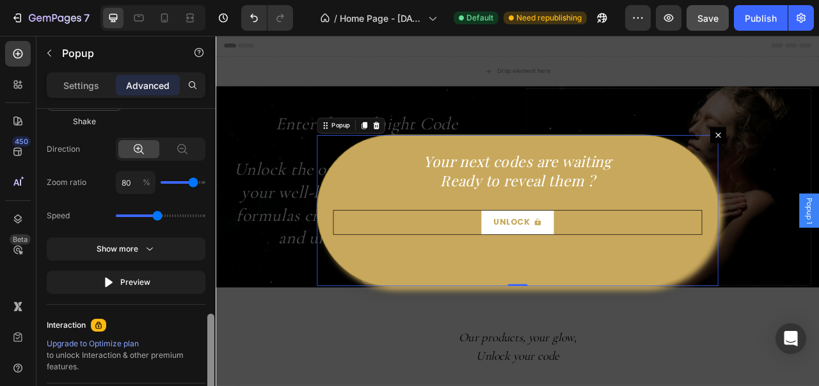
drag, startPoint x: 208, startPoint y: 251, endPoint x: 209, endPoint y: 326, distance: 75.5
click at [209, 326] on div at bounding box center [210, 351] width 7 height 77
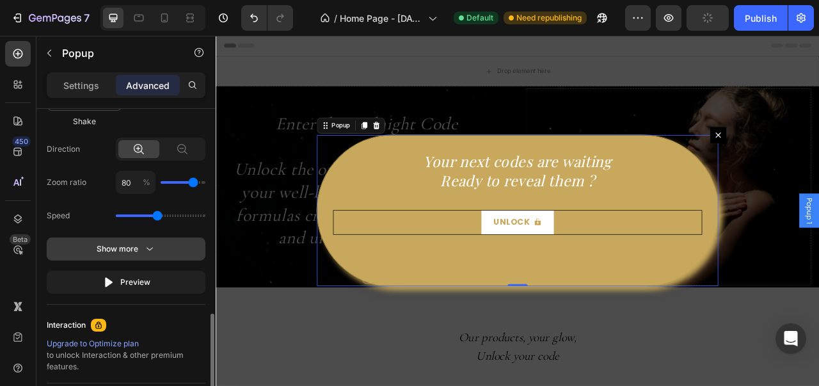
click at [169, 271] on button "Show more" at bounding box center [126, 282] width 159 height 23
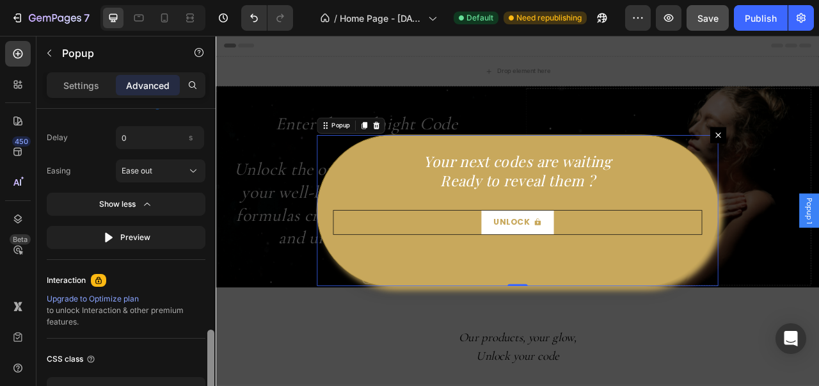
scroll to position [1002, 0]
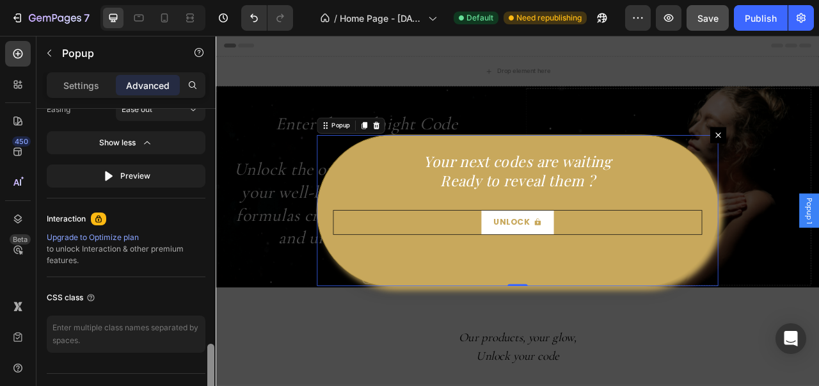
drag, startPoint x: 209, startPoint y: 316, endPoint x: 210, endPoint y: 359, distance: 42.9
click at [210, 359] on div at bounding box center [210, 380] width 7 height 73
click at [109, 90] on div "Settings" at bounding box center [81, 85] width 64 height 20
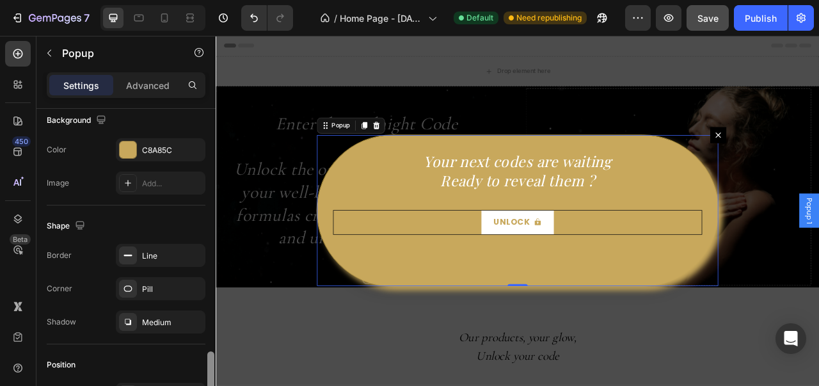
scroll to position [608, 0]
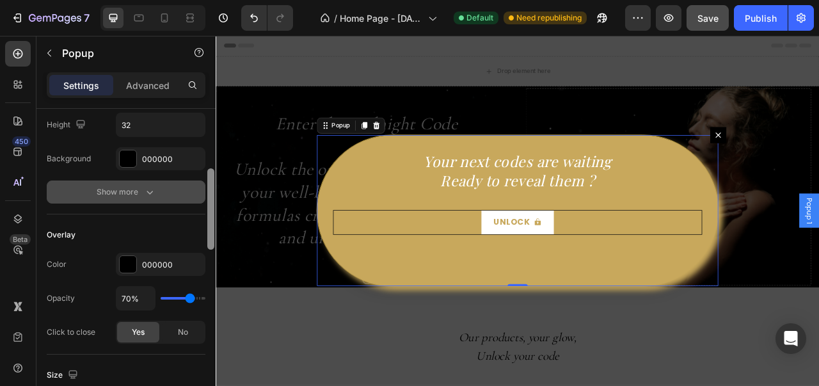
drag, startPoint x: 209, startPoint y: 354, endPoint x: 205, endPoint y: 184, distance: 170.2
click at [205, 184] on div "Popup name Name Popup 1 Button close Icon X bold Icon size 16 Icon color FFFFFF…" at bounding box center [125, 265] width 179 height 313
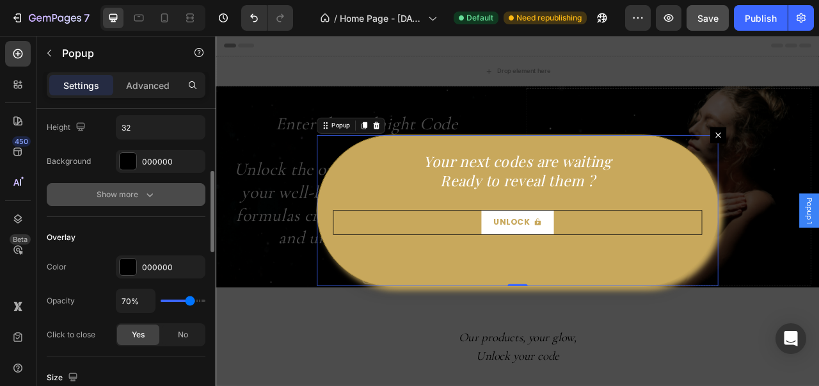
click at [160, 188] on button "Show more" at bounding box center [126, 194] width 159 height 23
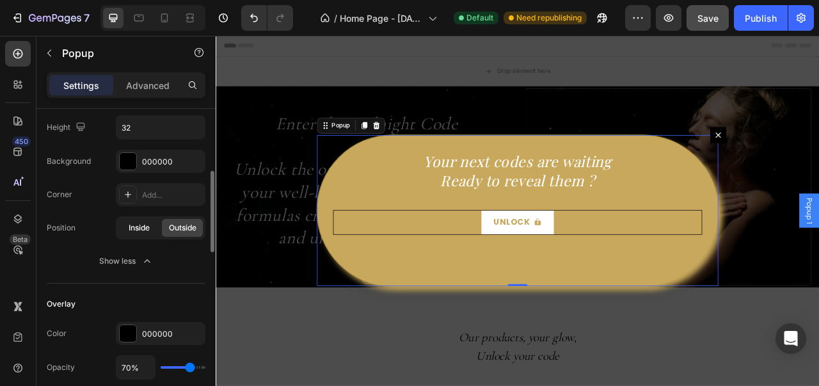
click at [148, 222] on span "Inside" at bounding box center [139, 228] width 21 height 12
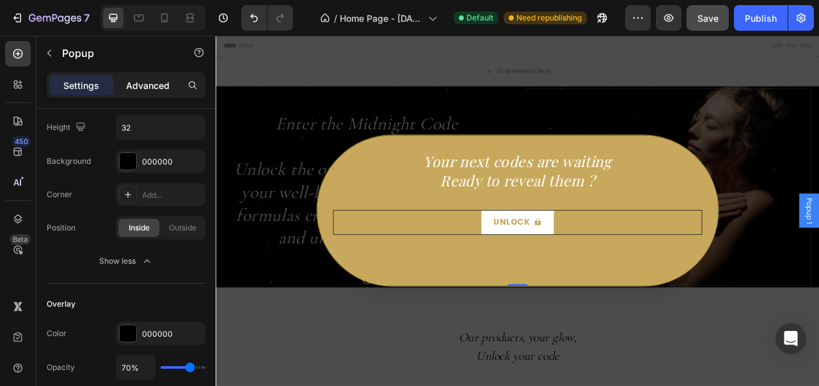
click at [175, 84] on div "Advanced" at bounding box center [148, 85] width 64 height 20
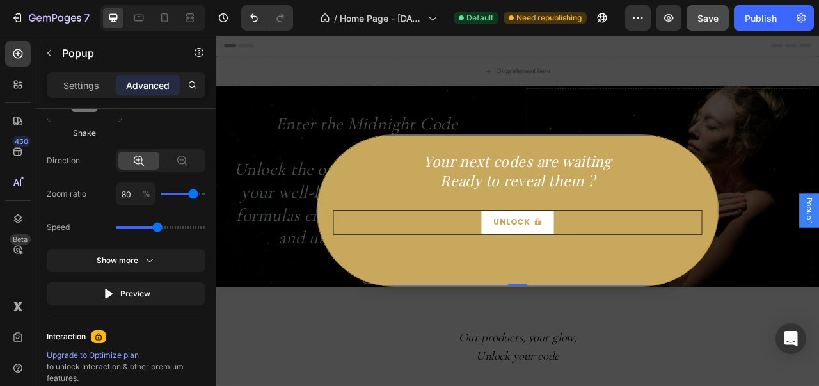
scroll to position [961, 0]
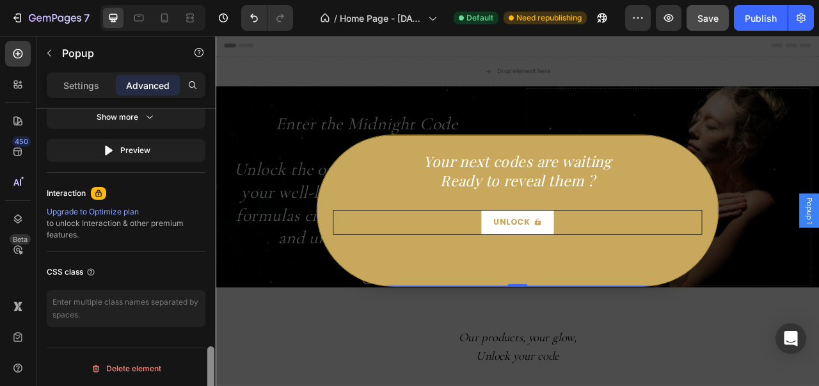
drag, startPoint x: 212, startPoint y: 181, endPoint x: 207, endPoint y: 361, distance: 180.5
click at [207, 361] on div at bounding box center [211, 266] width 10 height 314
click at [173, 148] on button "Preview" at bounding box center [126, 150] width 159 height 23
click at [107, 91] on div "Settings" at bounding box center [81, 85] width 64 height 20
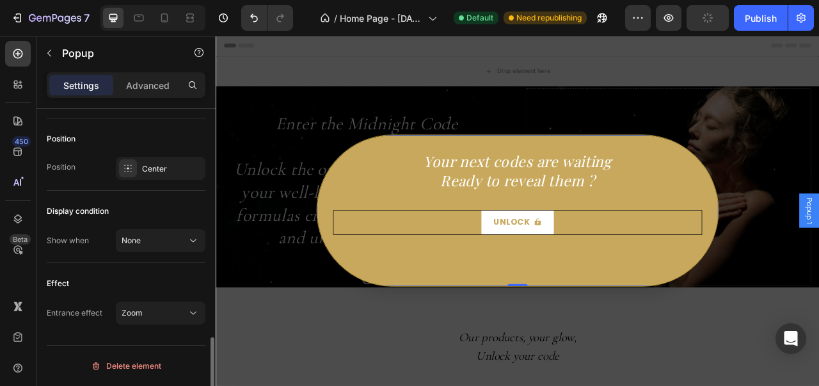
scroll to position [893, 0]
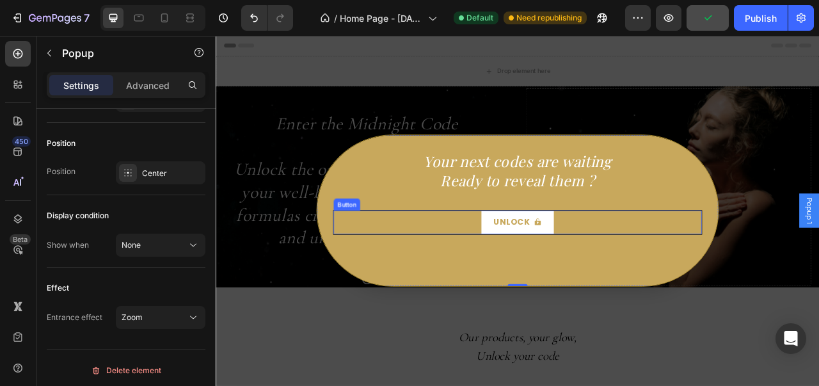
click at [395, 269] on div "Unlock Button" at bounding box center [600, 273] width 470 height 31
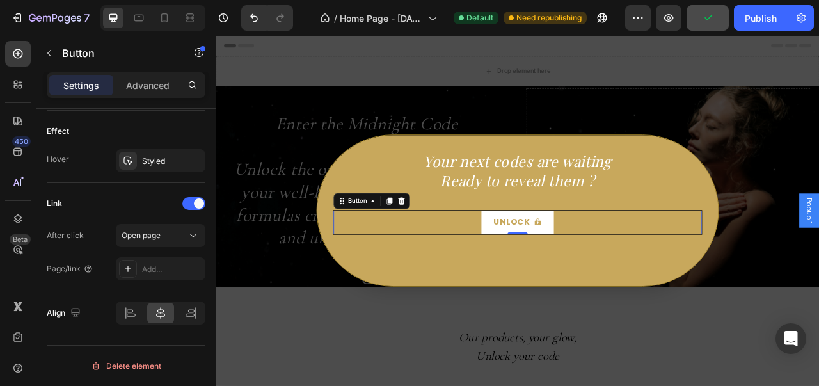
scroll to position [0, 0]
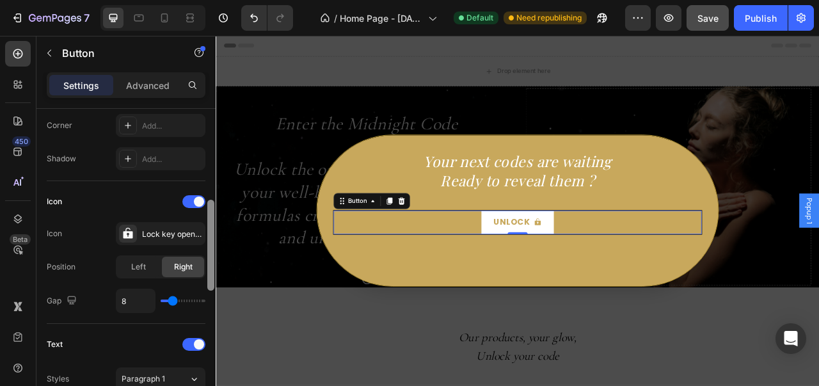
drag, startPoint x: 210, startPoint y: 201, endPoint x: 207, endPoint y: 251, distance: 50.0
click at [206, 251] on div at bounding box center [211, 266] width 10 height 314
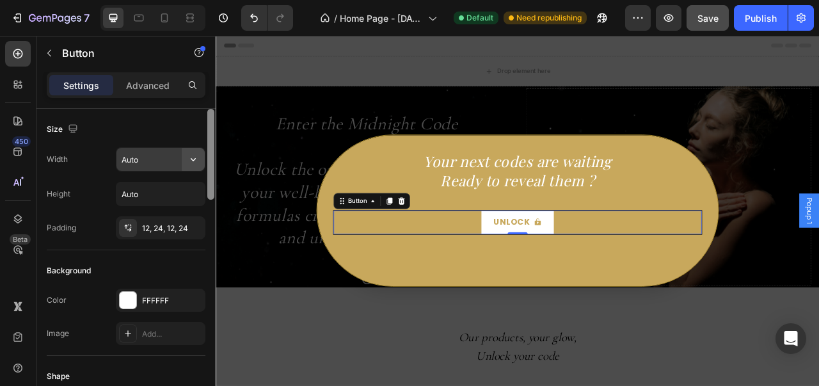
drag, startPoint x: 210, startPoint y: 272, endPoint x: 203, endPoint y: 152, distance: 120.4
click at [203, 152] on div "Size Width Auto Height Auto Padding 12, 24, 12, 24 Background Color FFFFFF Imag…" at bounding box center [125, 265] width 179 height 313
click at [138, 292] on div "FFFFFF" at bounding box center [161, 299] width 90 height 23
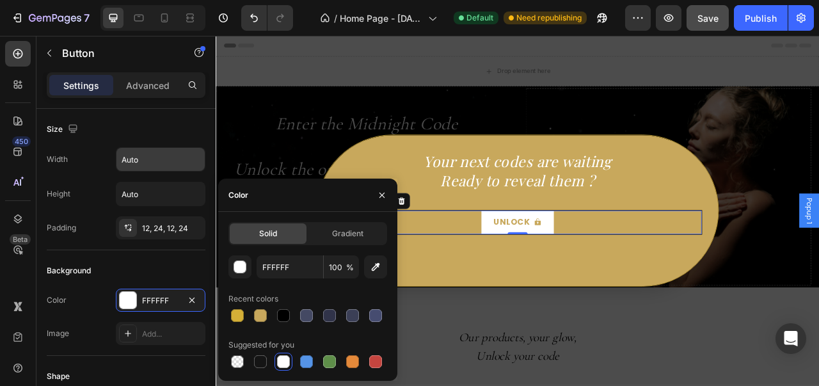
click at [165, 95] on div "Settings Advanced" at bounding box center [126, 85] width 159 height 26
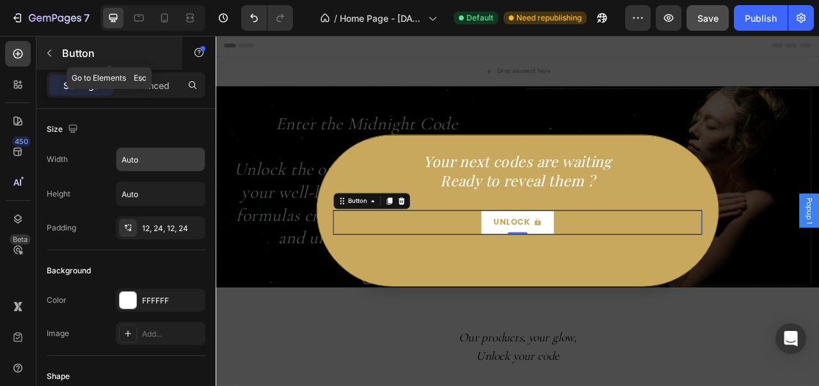
click at [58, 53] on button "button" at bounding box center [49, 53] width 20 height 20
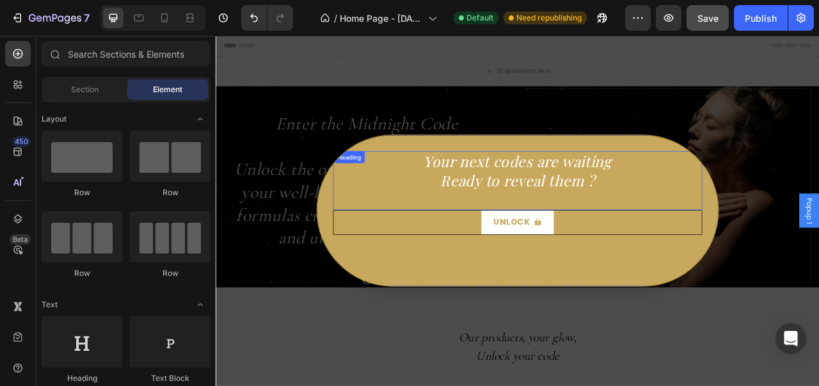
click at [397, 235] on h2 "Your next codes are waiting Ready to reveal them ?" at bounding box center [600, 220] width 470 height 75
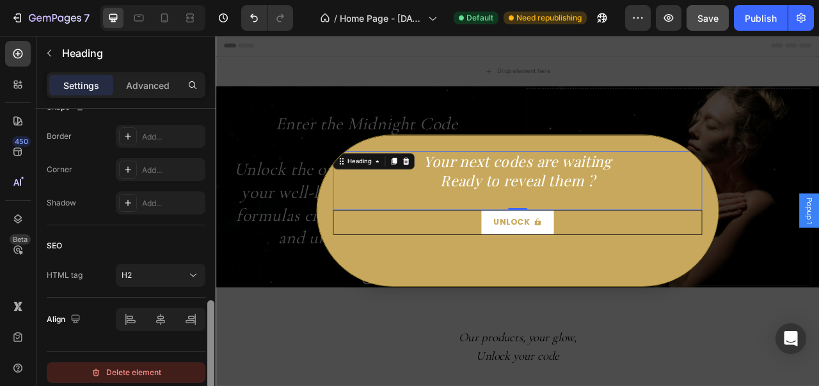
scroll to position [514, 0]
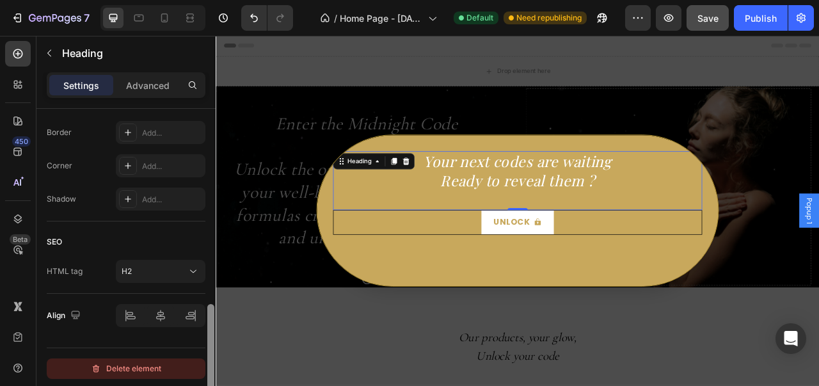
drag, startPoint x: 210, startPoint y: 167, endPoint x: 197, endPoint y: 365, distance: 198.1
click at [197, 365] on div "Text style Styles Heading 2* Font Playfair Display Size 29 Color FFFFFF Align S…" at bounding box center [125, 265] width 179 height 313
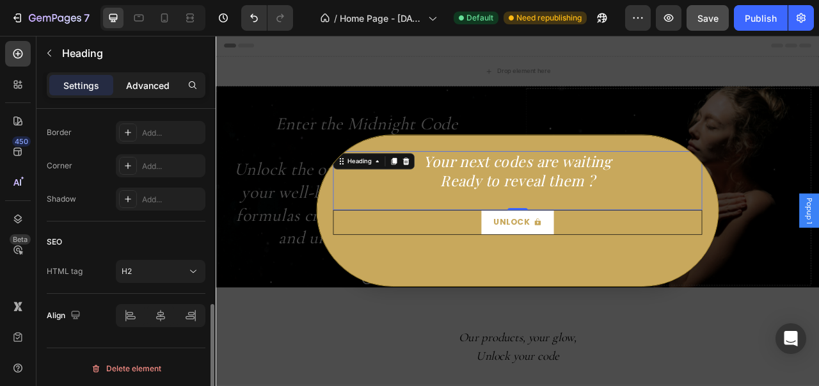
click at [152, 90] on div "Advanced" at bounding box center [148, 85] width 64 height 20
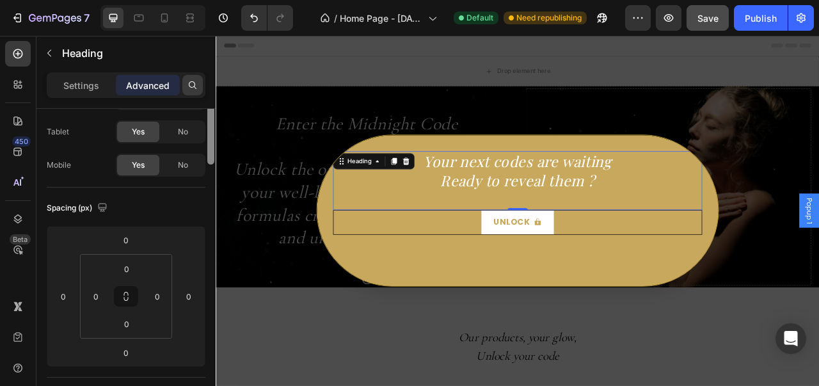
scroll to position [0, 0]
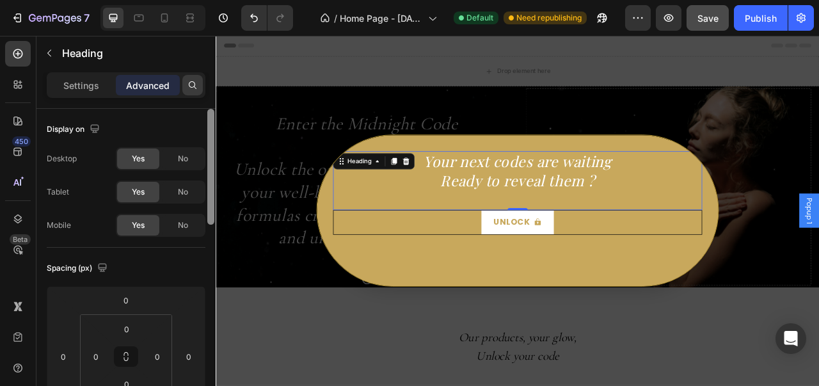
drag, startPoint x: 1, startPoint y: 251, endPoint x: 194, endPoint y: 81, distance: 257.4
click at [194, 81] on div "Settings Advanced Display on Desktop Yes No Tablet Yes No Mobile Yes No Spacing…" at bounding box center [125, 247] width 179 height 350
click at [104, 85] on div "Settings" at bounding box center [81, 85] width 64 height 20
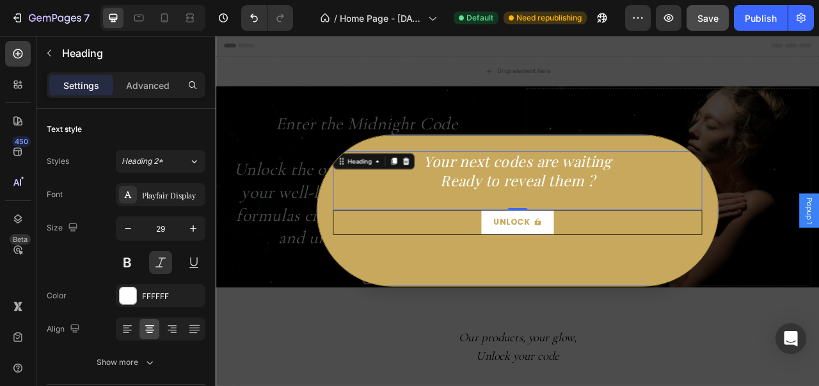
click at [395, 312] on div "Your next codes are waiting Ready to reveal them ? Heading 0 Unlock Button" at bounding box center [599, 258] width 510 height 192
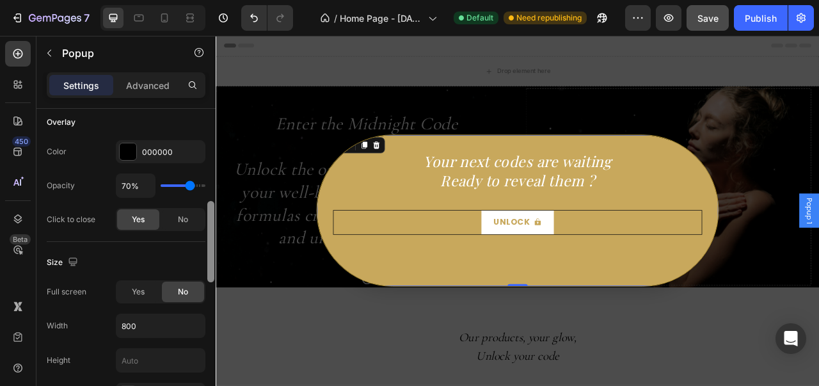
scroll to position [370, 0]
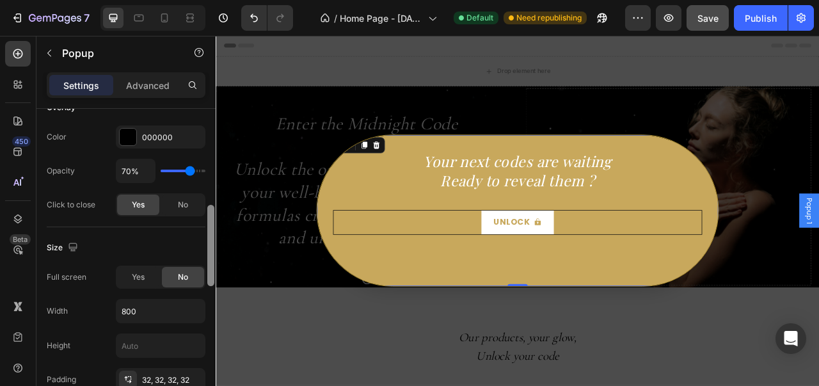
drag, startPoint x: 212, startPoint y: 172, endPoint x: 214, endPoint y: 269, distance: 96.6
click at [214, 269] on div at bounding box center [210, 245] width 7 height 81
click at [132, 136] on div at bounding box center [128, 137] width 17 height 17
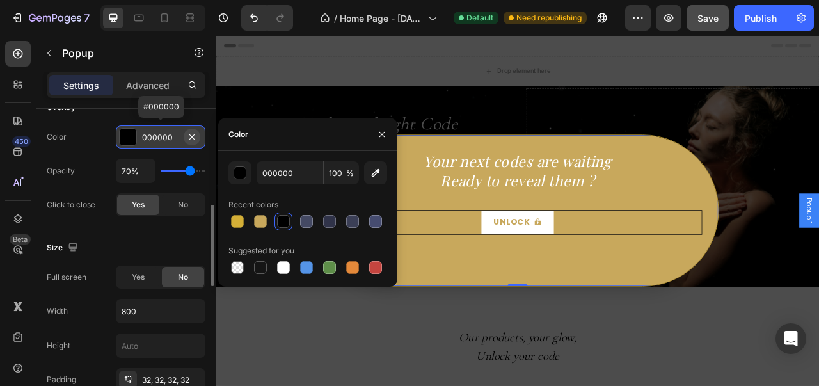
click at [191, 134] on icon "button" at bounding box center [191, 136] width 5 height 5
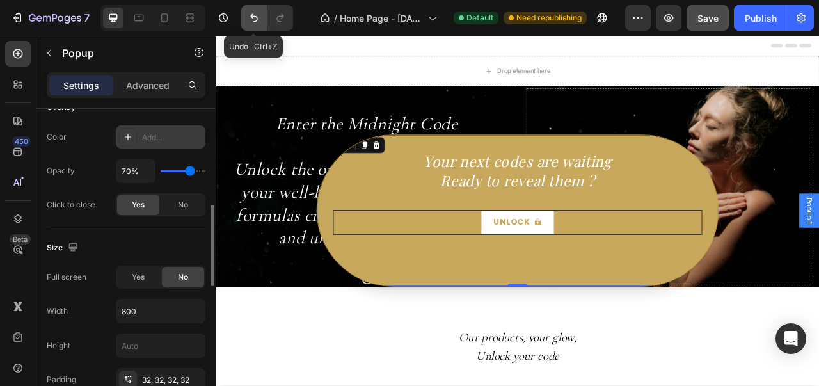
click at [253, 25] on button "Undo/Redo" at bounding box center [254, 18] width 26 height 26
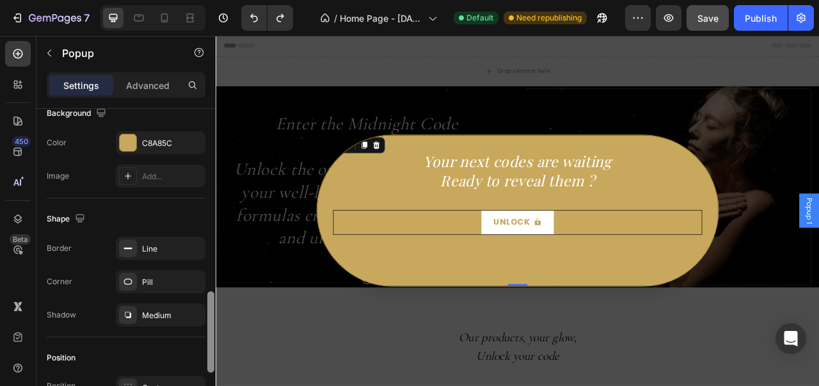
scroll to position [669, 0]
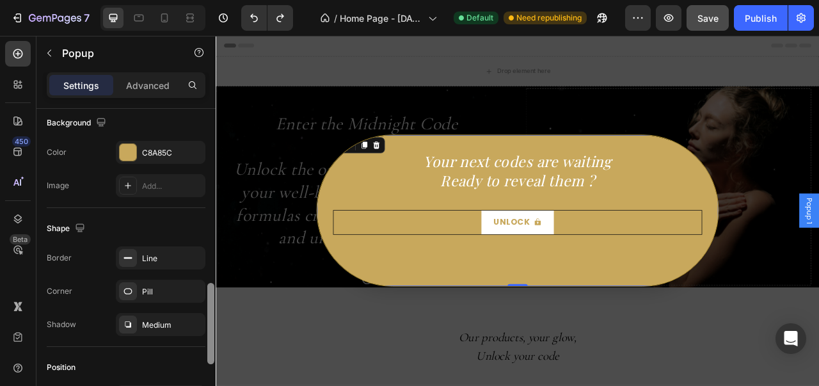
drag, startPoint x: 207, startPoint y: 217, endPoint x: 207, endPoint y: 295, distance: 78.0
click at [207, 295] on div at bounding box center [210, 323] width 7 height 81
click at [130, 249] on div at bounding box center [128, 258] width 18 height 18
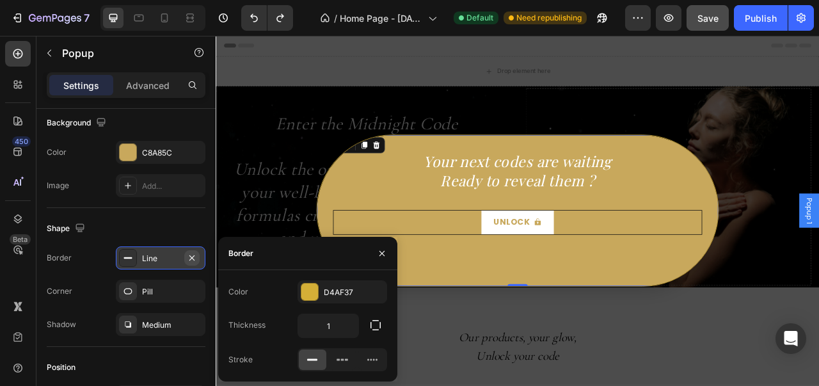
click at [190, 253] on icon "button" at bounding box center [192, 258] width 10 height 10
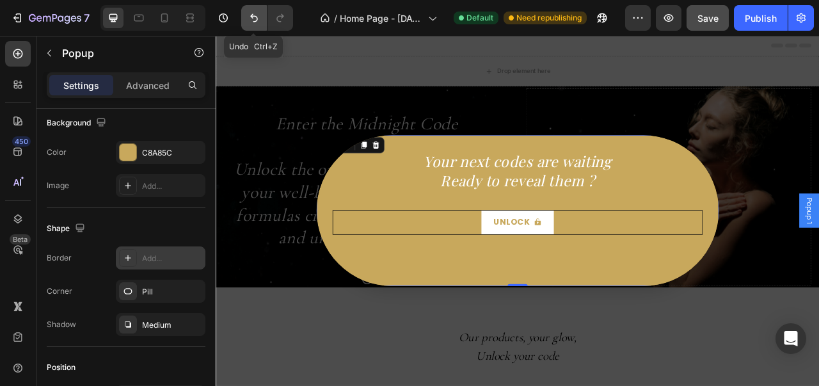
click at [249, 19] on icon "Undo/Redo" at bounding box center [254, 18] width 13 height 13
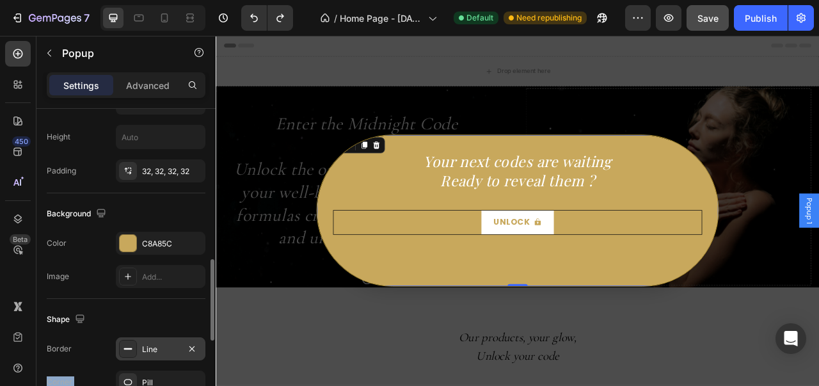
drag, startPoint x: 6, startPoint y: 241, endPoint x: 205, endPoint y: 352, distance: 227.4
click at [205, 352] on div "Popup name Name Popup 1 Button close Icon X bold Icon size 16 Icon color FFFFFF…" at bounding box center [125, 265] width 179 height 313
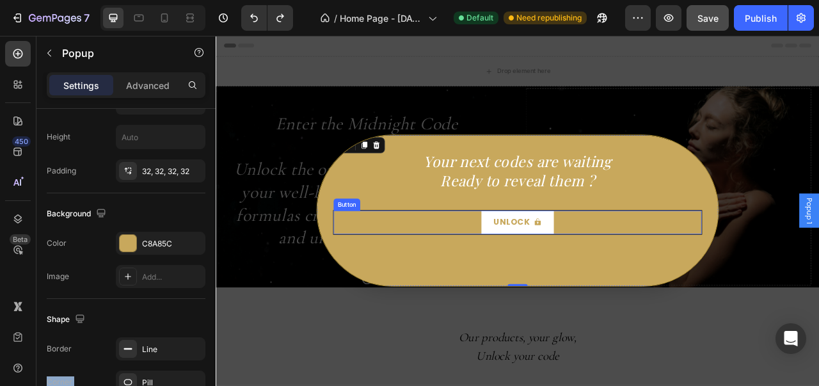
click at [375, 281] on div "Unlock Button" at bounding box center [600, 273] width 470 height 31
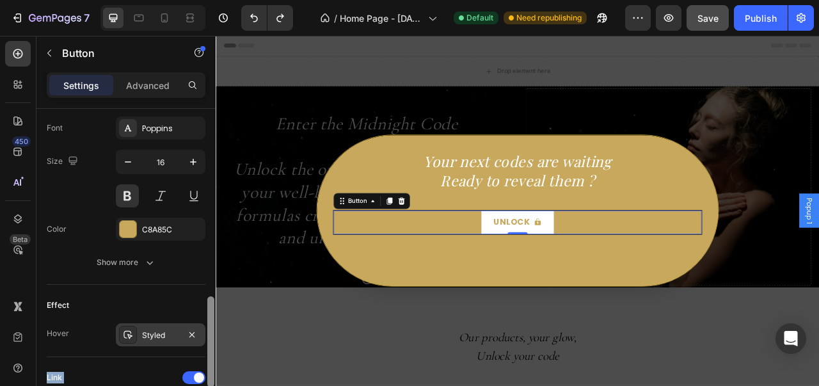
scroll to position [608, 0]
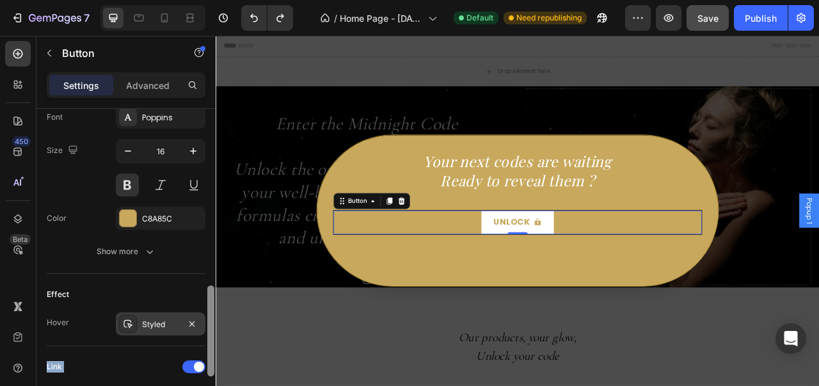
drag, startPoint x: 208, startPoint y: 241, endPoint x: 201, endPoint y: 327, distance: 86.0
click at [201, 327] on div "Size Width Auto Height Auto Padding 12, 24, 12, 24 Background Color FFFFFF Imag…" at bounding box center [125, 265] width 179 height 313
click at [150, 263] on div "Text Styles Paragraph 1 Font Poppins Size 16 Color C8A85C Show more" at bounding box center [126, 151] width 159 height 245
click at [141, 260] on div "Text Styles Paragraph 1 Font Poppins Size 16 Color C8A85C Show more" at bounding box center [126, 151] width 159 height 245
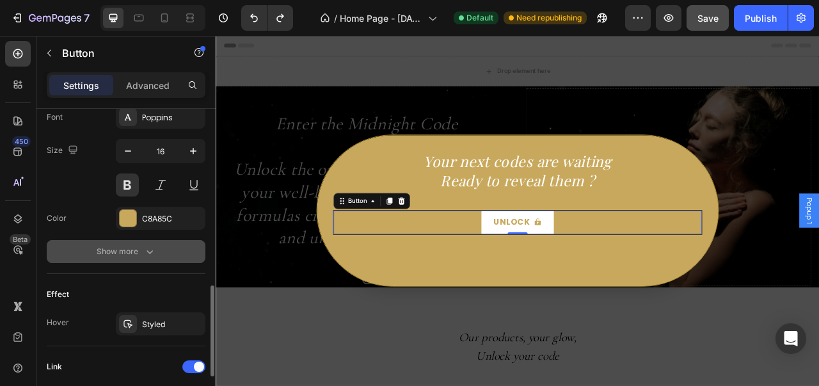
click at [141, 253] on div "Show more" at bounding box center [126, 251] width 59 height 13
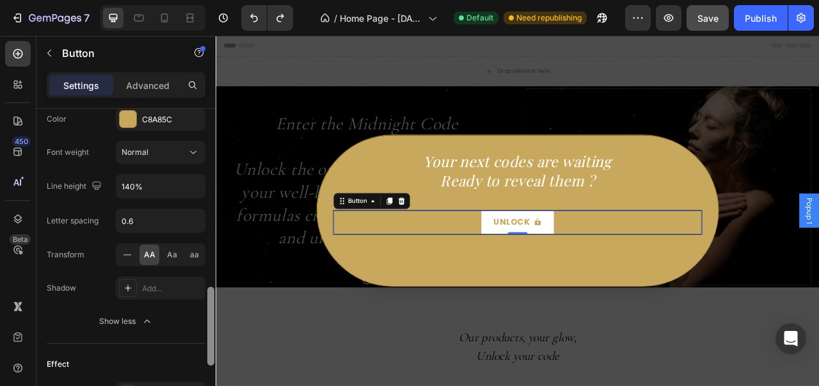
scroll to position [705, 0]
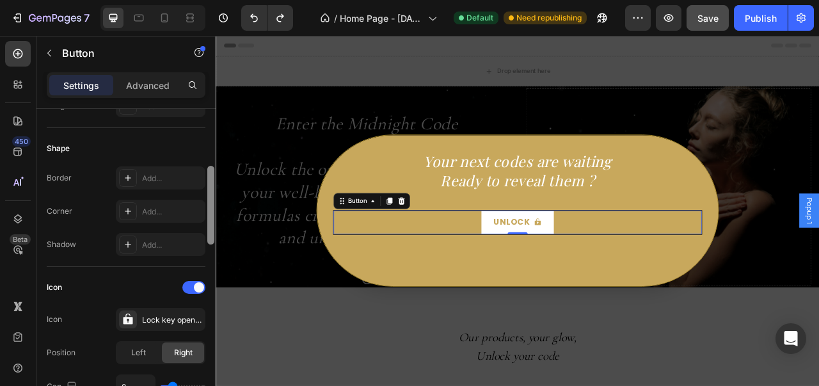
drag, startPoint x: 212, startPoint y: 300, endPoint x: 207, endPoint y: 159, distance: 140.8
click at [206, 177] on div at bounding box center [211, 266] width 10 height 314
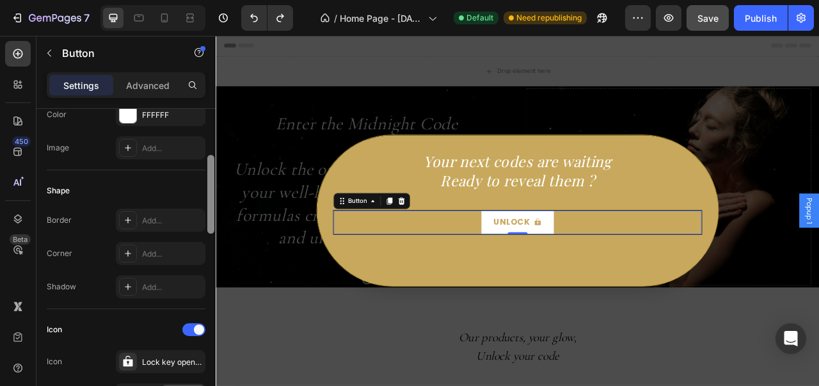
scroll to position [0, 0]
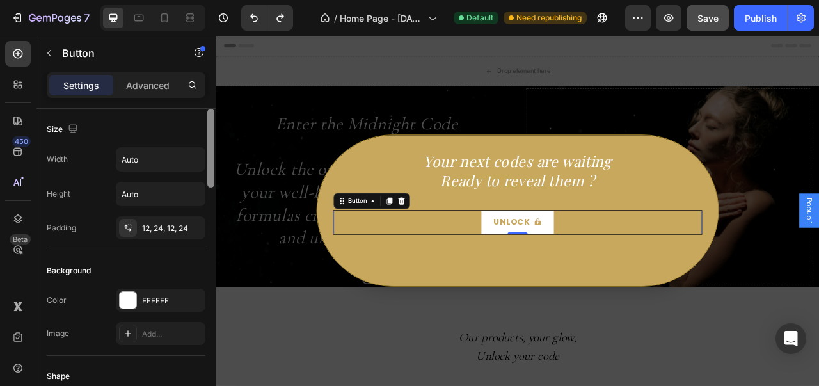
drag, startPoint x: 207, startPoint y: 154, endPoint x: 209, endPoint y: 130, distance: 23.7
click at [209, 130] on div at bounding box center [211, 266] width 10 height 314
click at [159, 88] on p "Advanced" at bounding box center [147, 85] width 43 height 13
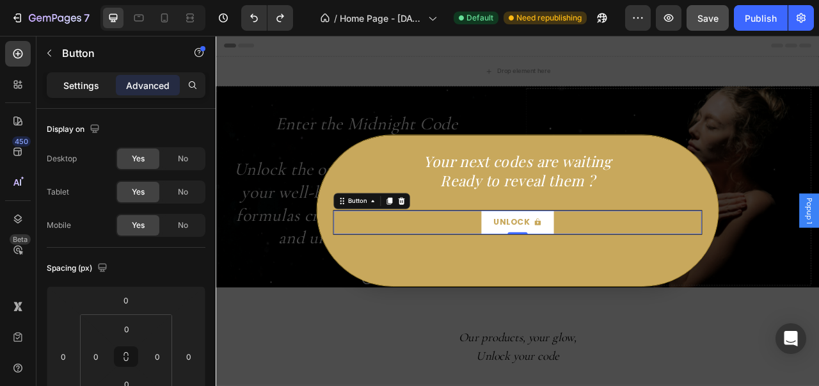
click at [101, 86] on div "Settings" at bounding box center [81, 85] width 64 height 20
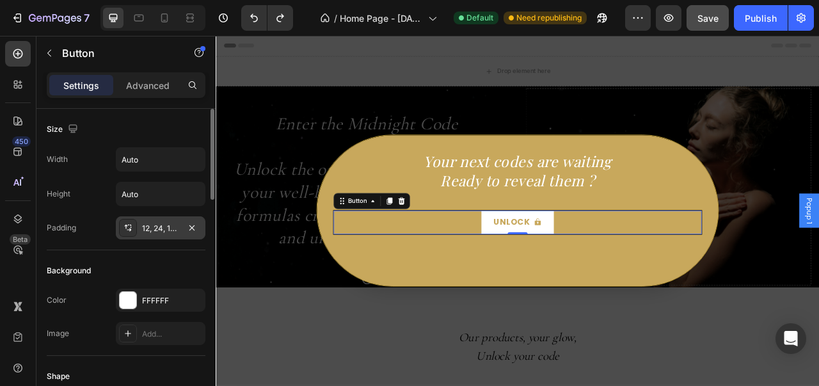
click at [170, 223] on div "12, 24, 12, 24" at bounding box center [160, 229] width 37 height 12
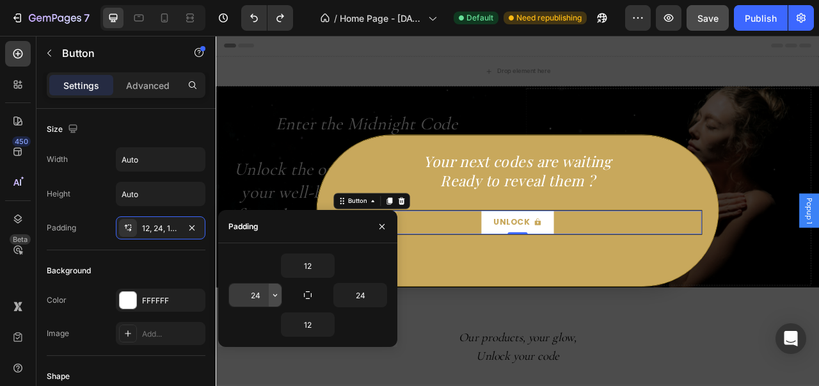
click at [271, 296] on icon "button" at bounding box center [275, 295] width 10 height 10
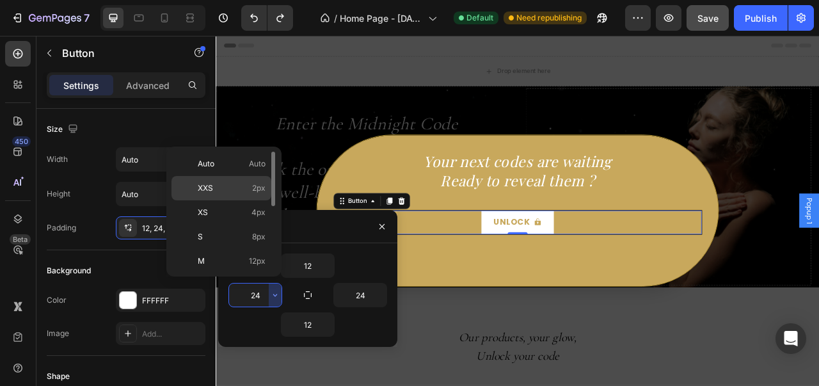
click at [237, 189] on p "XXS 2px" at bounding box center [232, 188] width 68 height 12
type input "2"
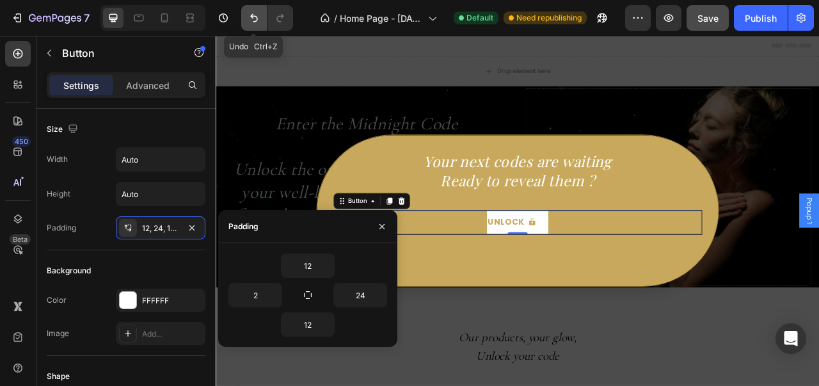
click at [247, 10] on button "Undo/Redo" at bounding box center [254, 18] width 26 height 26
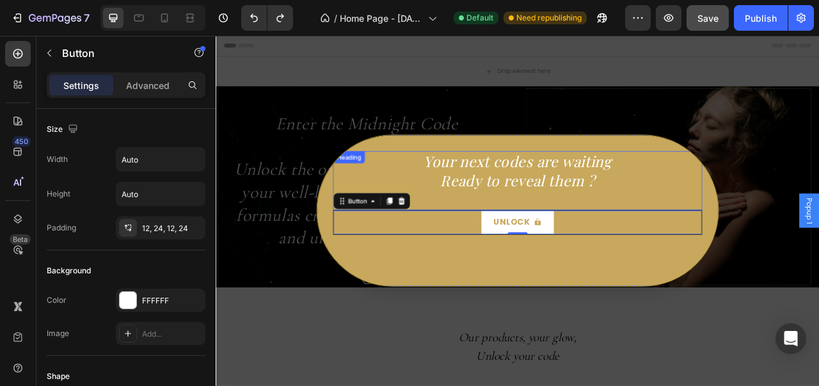
click at [390, 209] on h2 "Your next codes are waiting Ready to reveal them ?" at bounding box center [600, 220] width 470 height 75
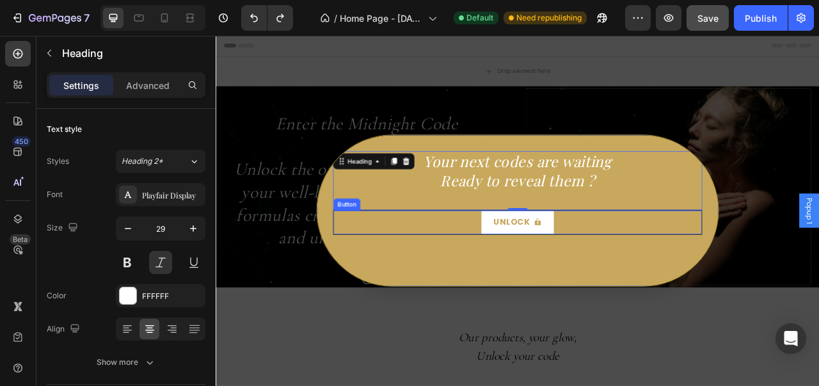
click at [387, 273] on div "Unlock Button" at bounding box center [600, 273] width 470 height 31
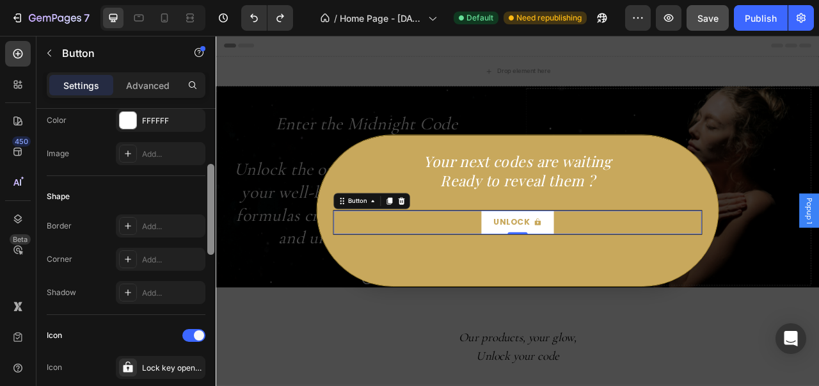
scroll to position [184, 0]
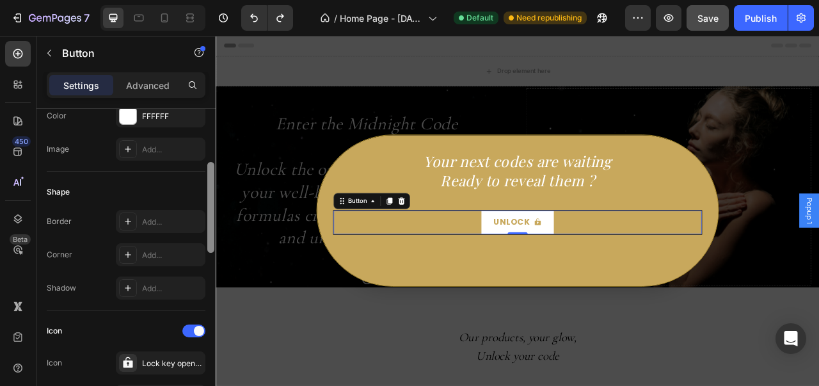
drag, startPoint x: 209, startPoint y: 189, endPoint x: 210, endPoint y: 242, distance: 53.7
click at [210, 242] on div at bounding box center [210, 207] width 7 height 91
click at [157, 90] on p "Advanced" at bounding box center [147, 85] width 43 height 13
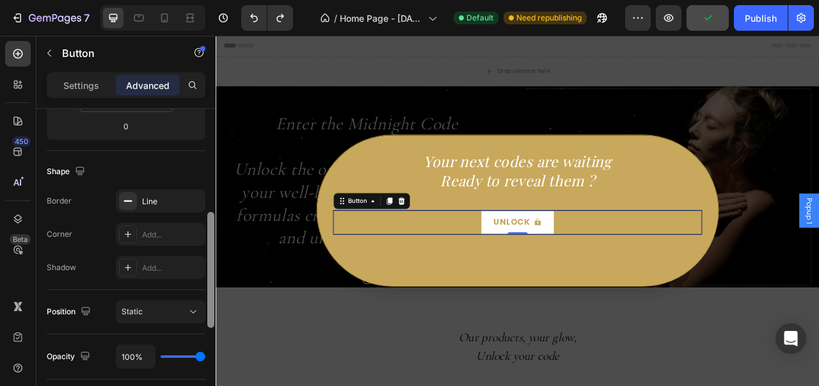
scroll to position [288, 0]
drag, startPoint x: 210, startPoint y: 180, endPoint x: 206, endPoint y: 218, distance: 38.6
click at [206, 218] on div at bounding box center [211, 266] width 10 height 314
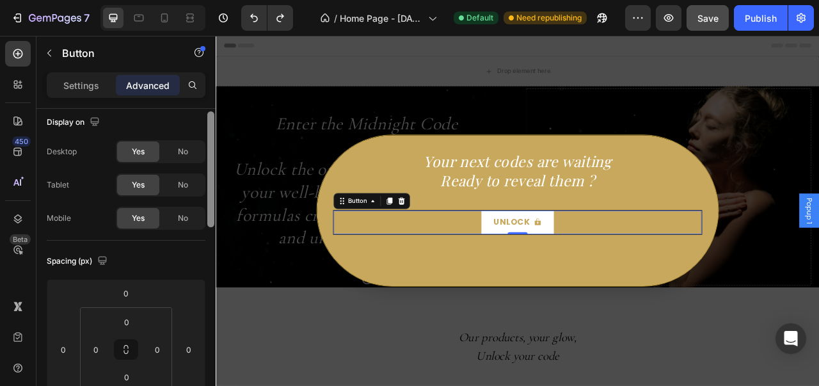
scroll to position [0, 0]
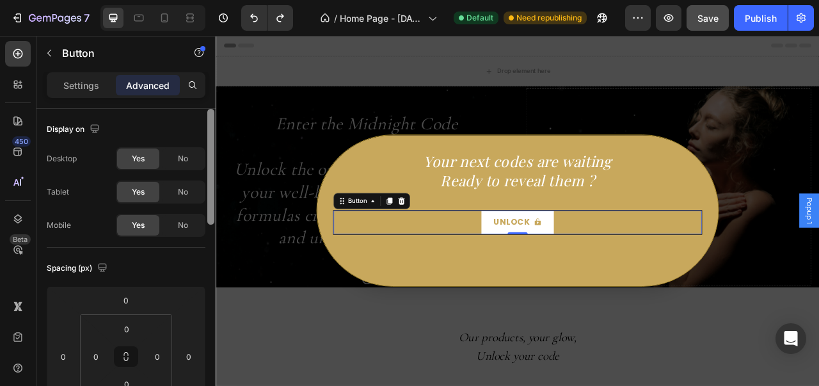
drag, startPoint x: 208, startPoint y: 250, endPoint x: 211, endPoint y: 132, distance: 118.4
click at [211, 132] on div at bounding box center [210, 167] width 7 height 116
click at [255, 24] on button "Undo/Redo" at bounding box center [254, 18] width 26 height 26
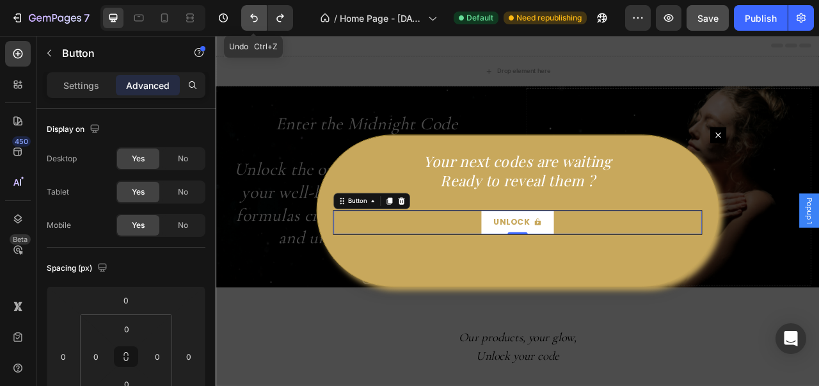
click at [255, 24] on button "Undo/Redo" at bounding box center [254, 18] width 26 height 26
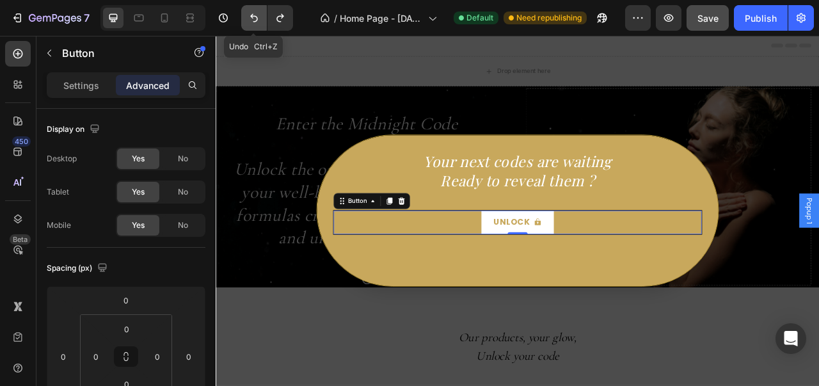
click at [255, 24] on button "Undo/Redo" at bounding box center [254, 18] width 26 height 26
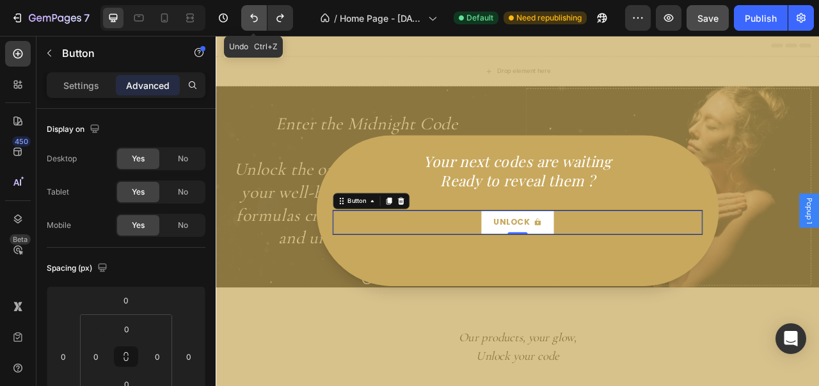
click at [255, 24] on button "Undo/Redo" at bounding box center [254, 18] width 26 height 26
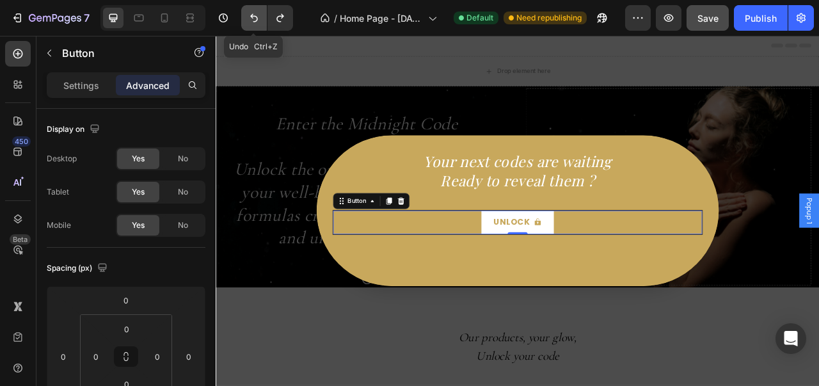
click at [255, 24] on button "Undo/Redo" at bounding box center [254, 18] width 26 height 26
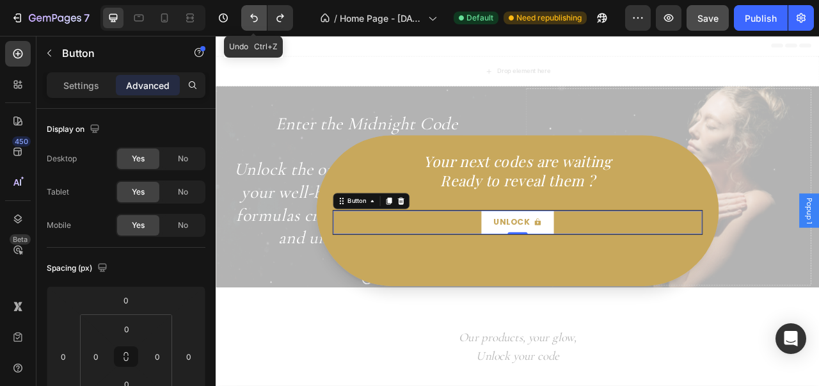
click at [255, 24] on button "Undo/Redo" at bounding box center [254, 18] width 26 height 26
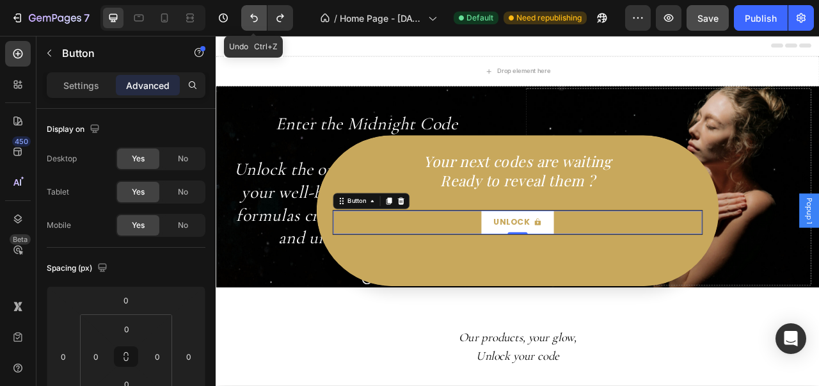
click at [255, 24] on button "Undo/Redo" at bounding box center [254, 18] width 26 height 26
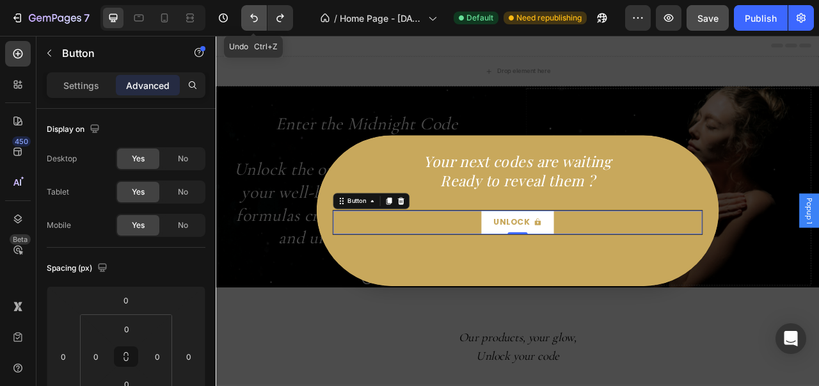
click at [255, 24] on button "Undo/Redo" at bounding box center [254, 18] width 26 height 26
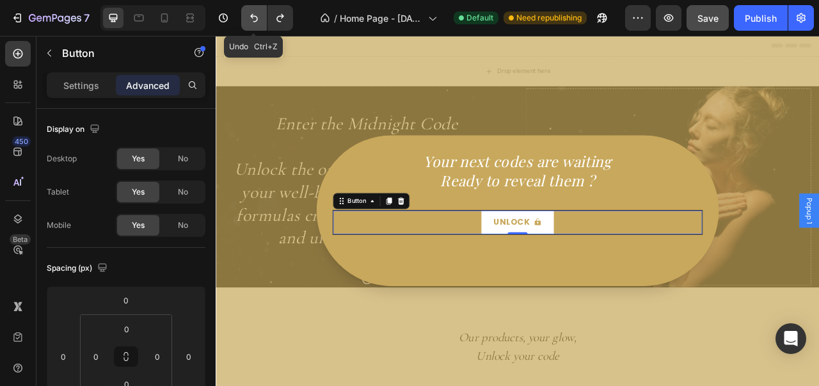
click at [255, 24] on button "Undo/Redo" at bounding box center [254, 18] width 26 height 26
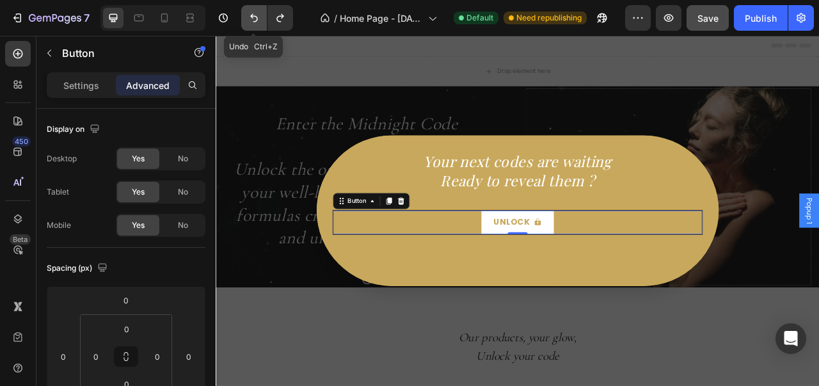
click at [255, 24] on button "Undo/Redo" at bounding box center [254, 18] width 26 height 26
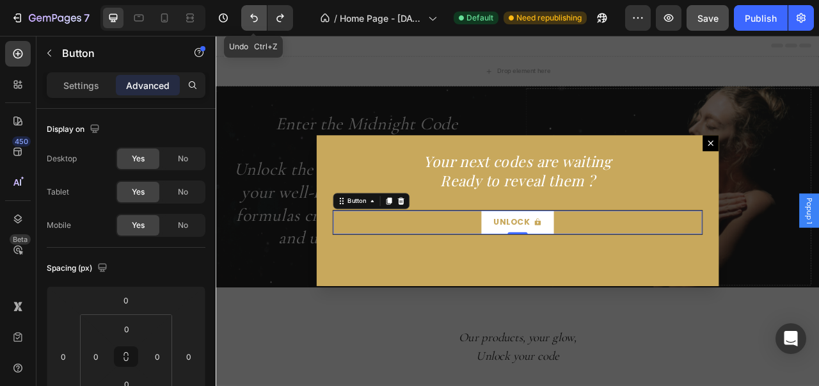
click at [255, 24] on button "Undo/Redo" at bounding box center [254, 18] width 26 height 26
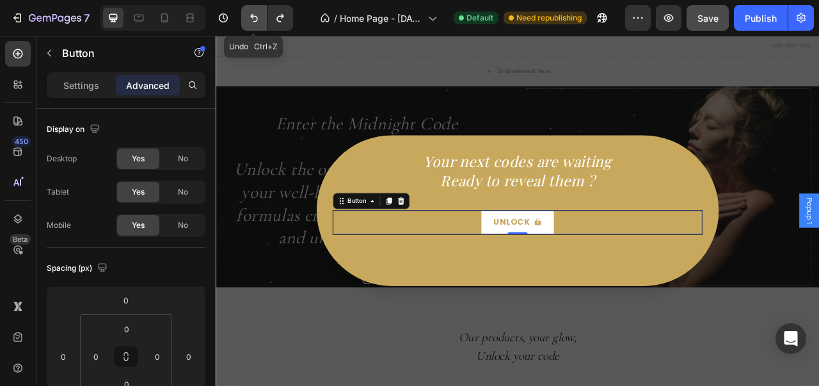
click at [255, 24] on button "Undo/Redo" at bounding box center [254, 18] width 26 height 26
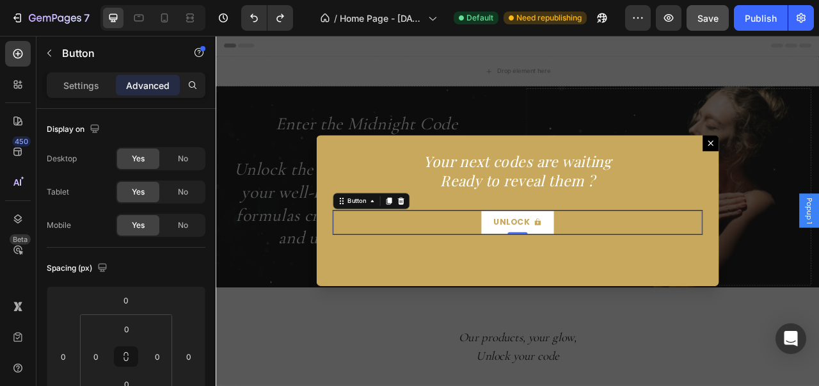
click at [390, 177] on div "Your next codes are waiting Ready to reveal them ? Heading Unlock Button 0" at bounding box center [600, 258] width 512 height 192
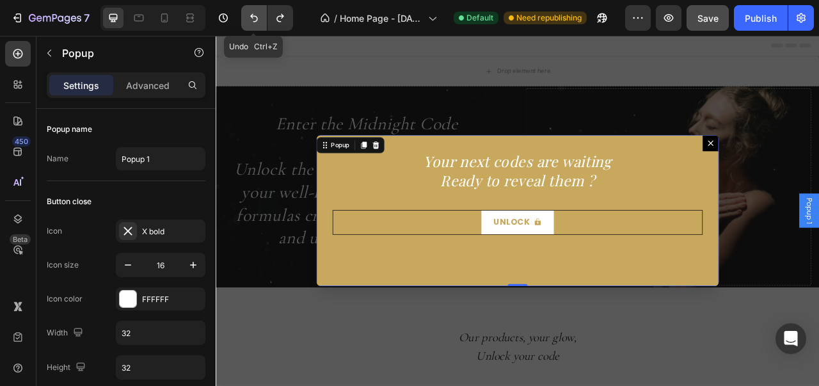
click at [252, 20] on icon "Undo/Redo" at bounding box center [254, 18] width 13 height 13
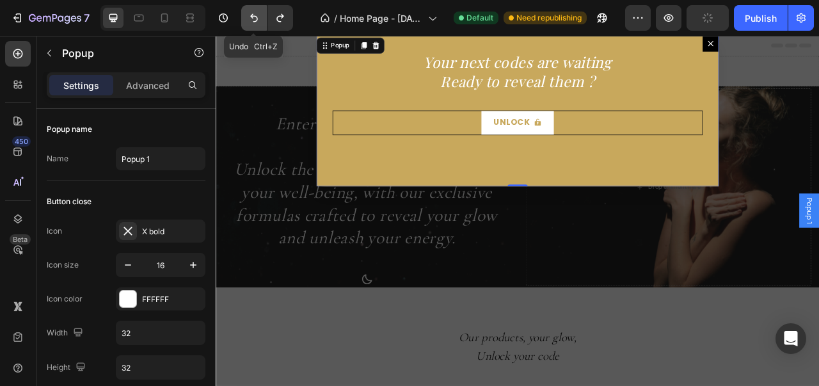
click at [252, 20] on icon "Undo/Redo" at bounding box center [254, 18] width 13 height 13
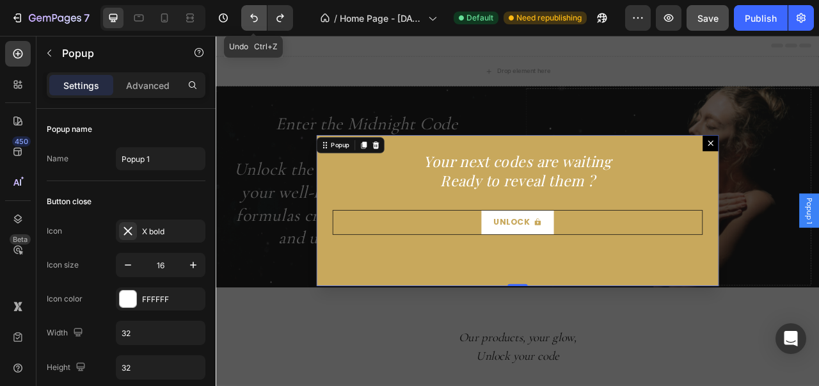
click at [252, 20] on icon "Undo/Redo" at bounding box center [254, 18] width 13 height 13
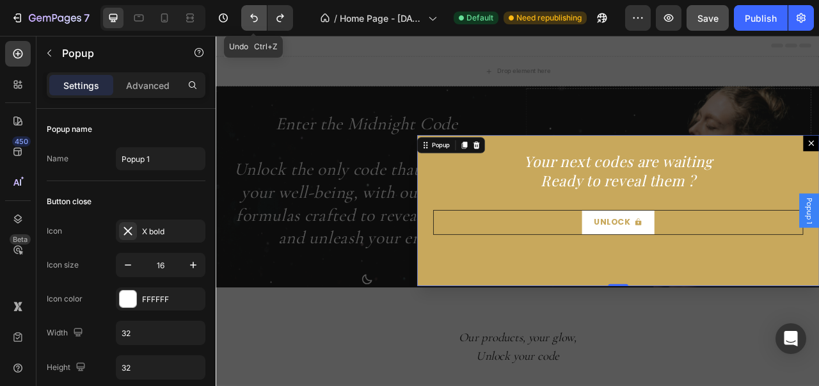
click at [252, 20] on icon "Undo/Redo" at bounding box center [254, 18] width 13 height 13
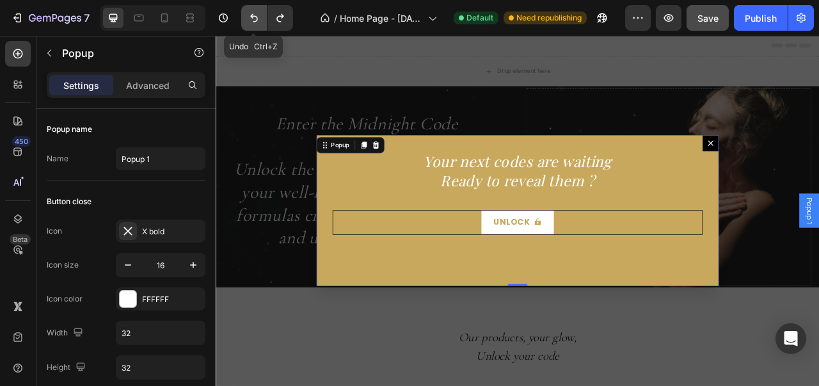
click at [252, 20] on icon "Undo/Redo" at bounding box center [254, 18] width 13 height 13
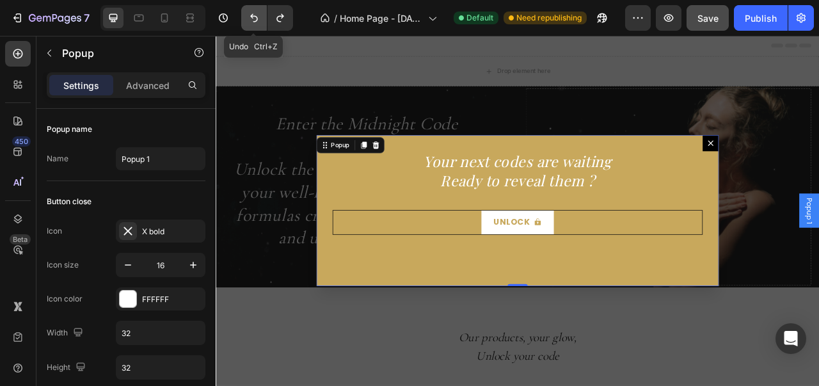
click at [252, 20] on icon "Undo/Redo" at bounding box center [254, 18] width 13 height 13
type input "600"
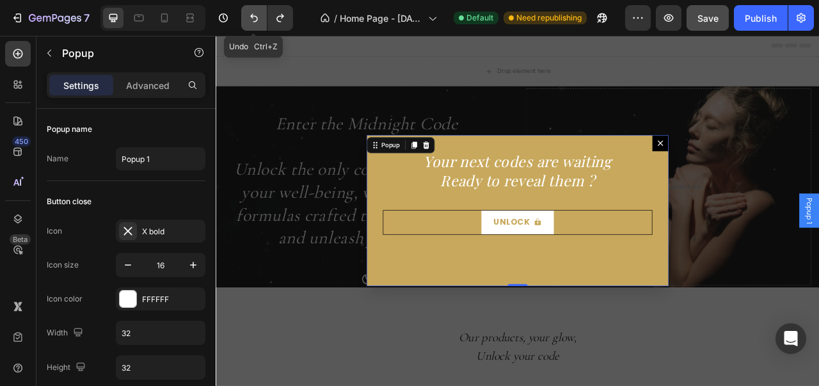
click at [252, 20] on icon "Undo/Redo" at bounding box center [254, 18] width 13 height 13
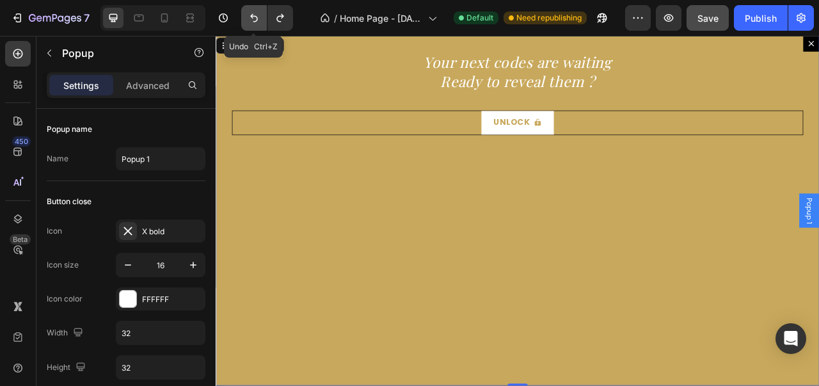
click at [252, 20] on icon "Undo/Redo" at bounding box center [254, 18] width 13 height 13
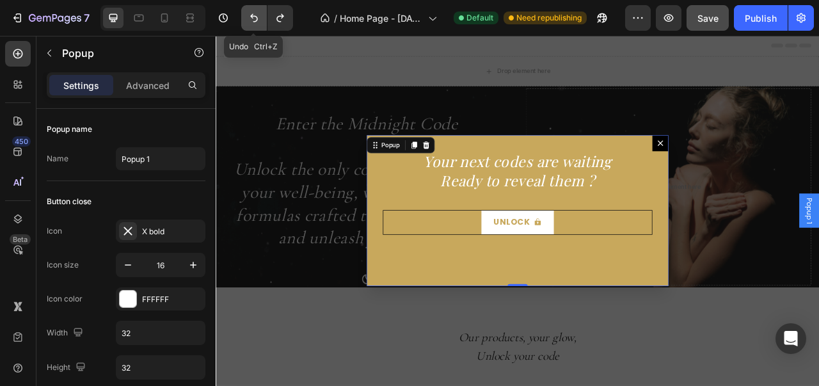
click at [252, 20] on icon "Undo/Redo" at bounding box center [254, 18] width 13 height 13
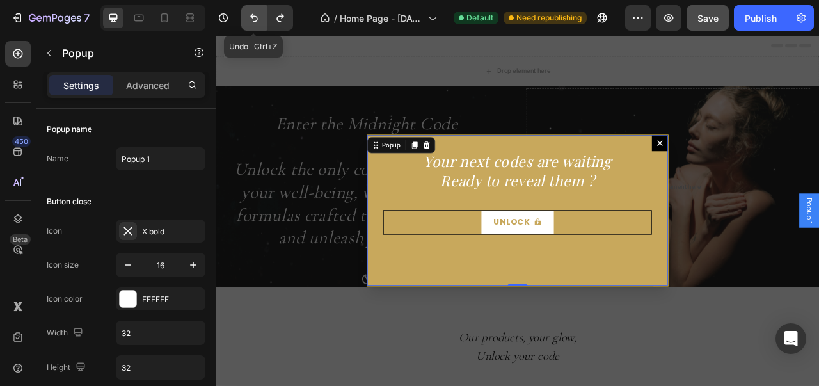
click at [252, 20] on icon "Undo/Redo" at bounding box center [254, 18] width 13 height 13
click at [280, 22] on icon "Undo/Redo" at bounding box center [280, 18] width 13 height 13
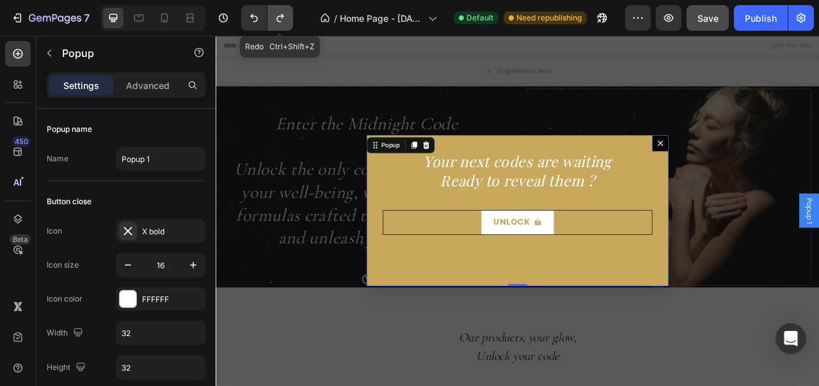
click at [280, 22] on icon "Undo/Redo" at bounding box center [280, 18] width 13 height 13
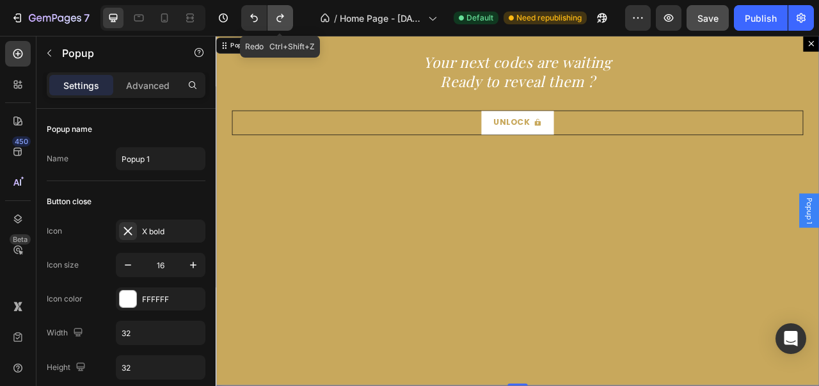
click at [280, 22] on icon "Undo/Redo" at bounding box center [280, 18] width 13 height 13
type input "800"
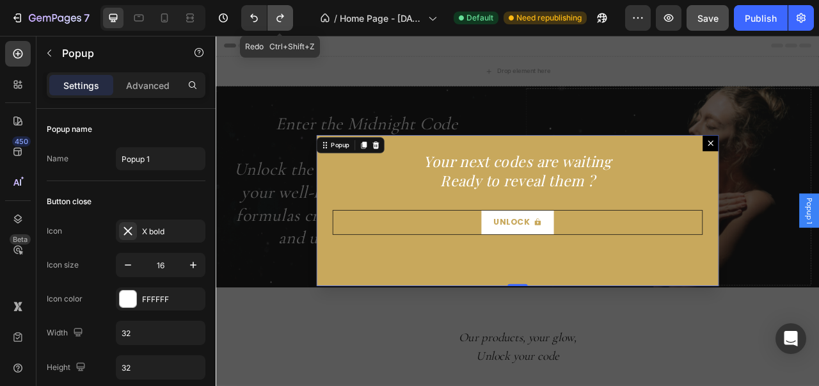
click at [280, 22] on icon "Undo/Redo" at bounding box center [280, 18] width 13 height 13
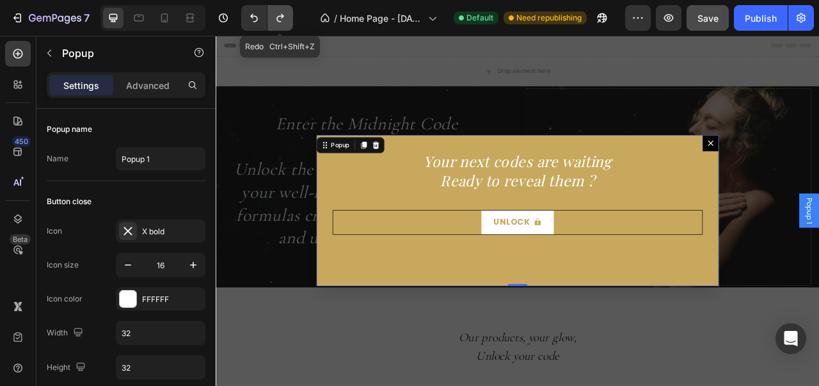
click at [280, 22] on icon "Undo/Redo" at bounding box center [280, 18] width 13 height 13
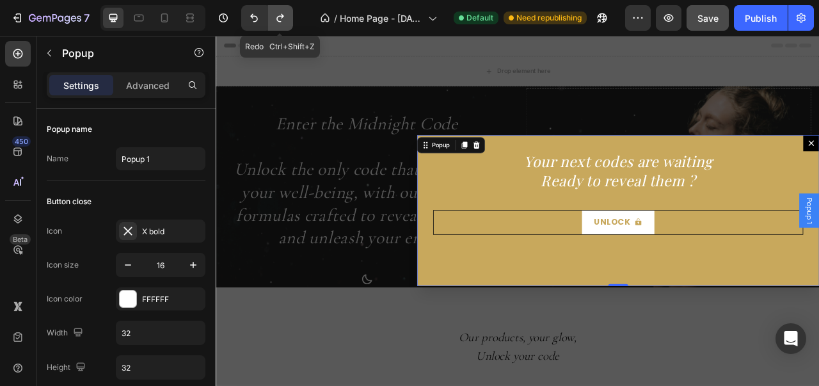
click at [280, 22] on icon "Undo/Redo" at bounding box center [280, 18] width 13 height 13
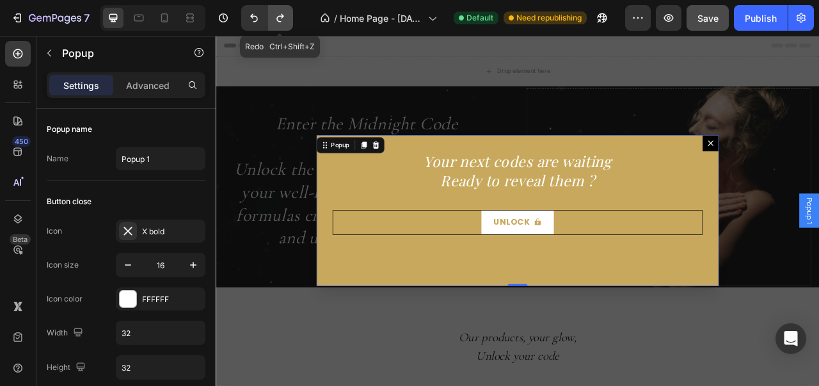
click at [280, 22] on icon "Undo/Redo" at bounding box center [280, 18] width 13 height 13
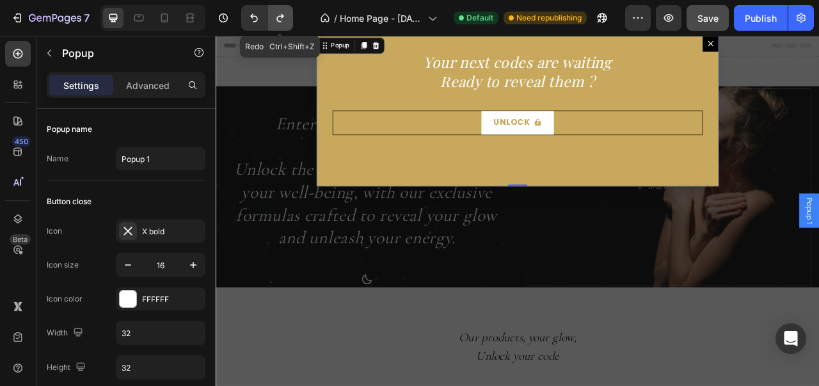
click at [280, 22] on icon "Undo/Redo" at bounding box center [280, 18] width 13 height 13
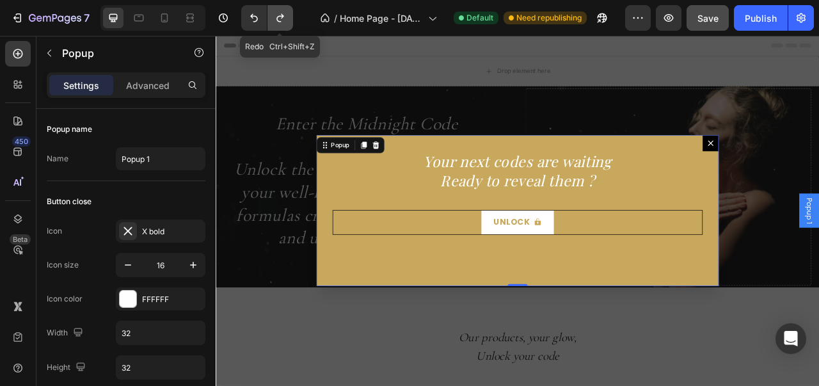
click at [280, 22] on icon "Undo/Redo" at bounding box center [280, 18] width 13 height 13
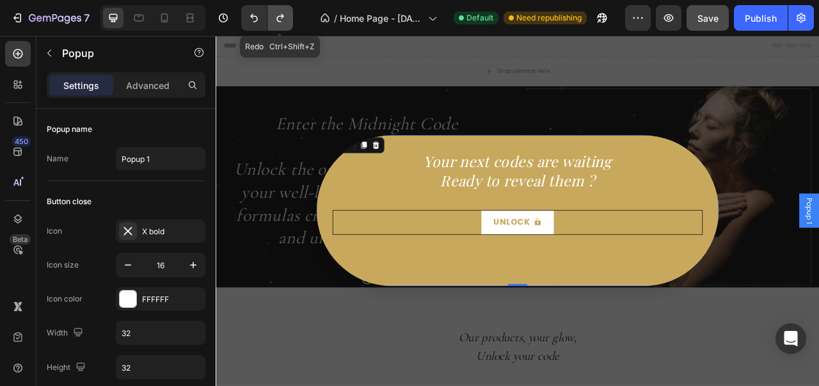
click at [280, 22] on icon "Undo/Redo" at bounding box center [280, 18] width 13 height 13
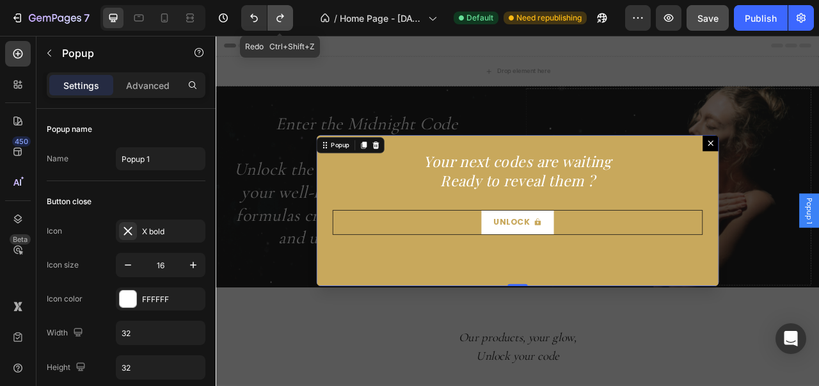
click at [280, 22] on icon "Undo/Redo" at bounding box center [280, 18] width 13 height 13
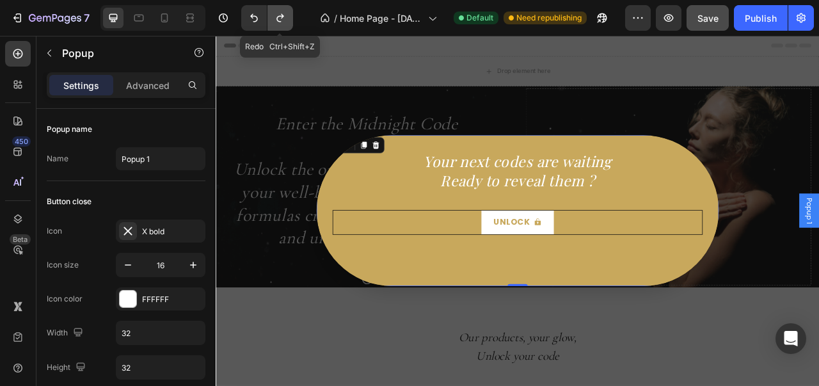
click at [280, 22] on icon "Undo/Redo" at bounding box center [280, 18] width 13 height 13
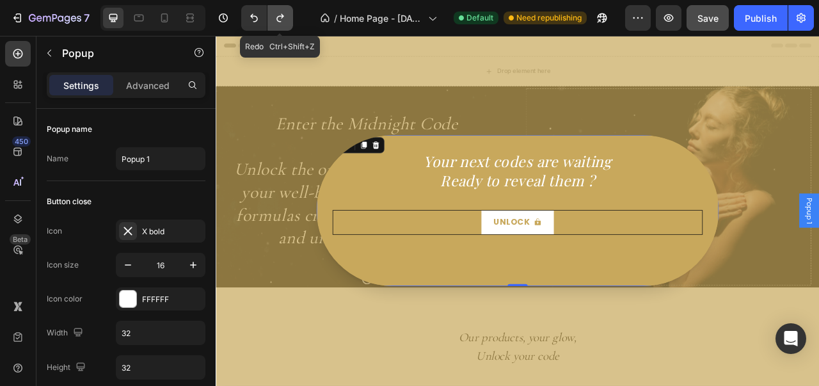
click at [280, 22] on icon "Undo/Redo" at bounding box center [280, 18] width 13 height 13
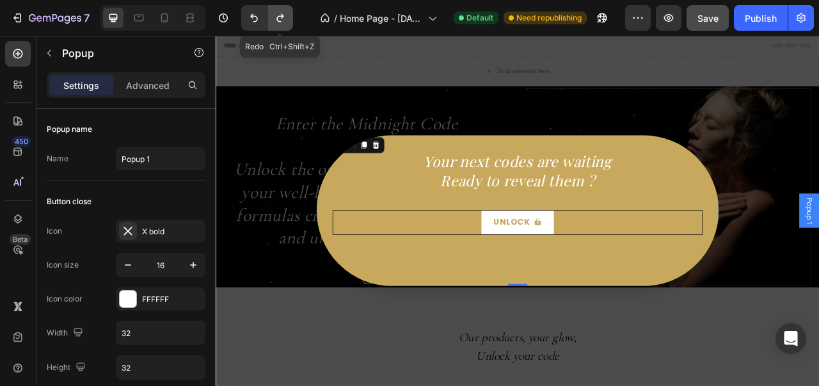
click at [280, 22] on icon "Undo/Redo" at bounding box center [280, 18] width 13 height 13
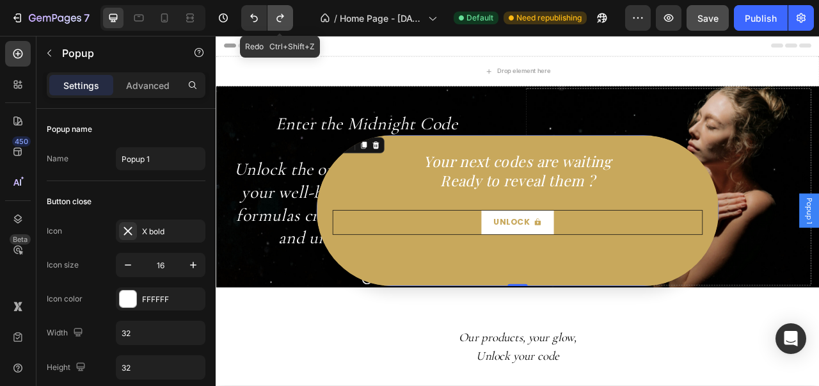
click at [280, 22] on icon "Undo/Redo" at bounding box center [280, 18] width 13 height 13
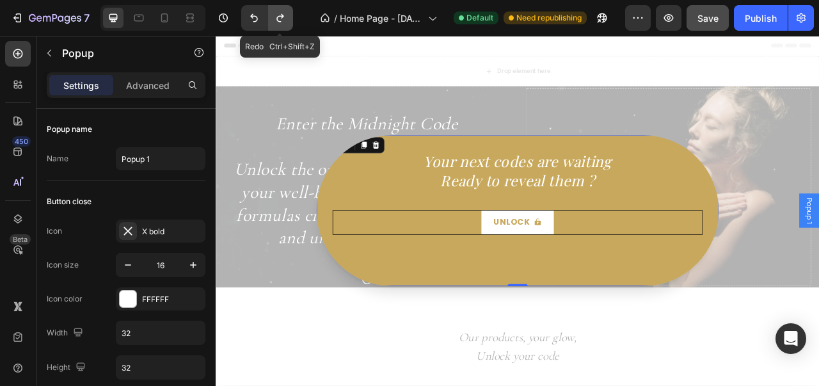
click at [280, 22] on icon "Undo/Redo" at bounding box center [280, 18] width 13 height 13
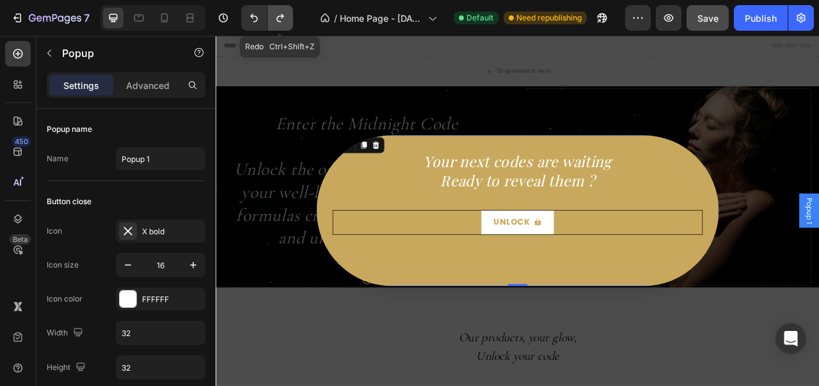
click at [280, 22] on icon "Undo/Redo" at bounding box center [280, 18] width 13 height 13
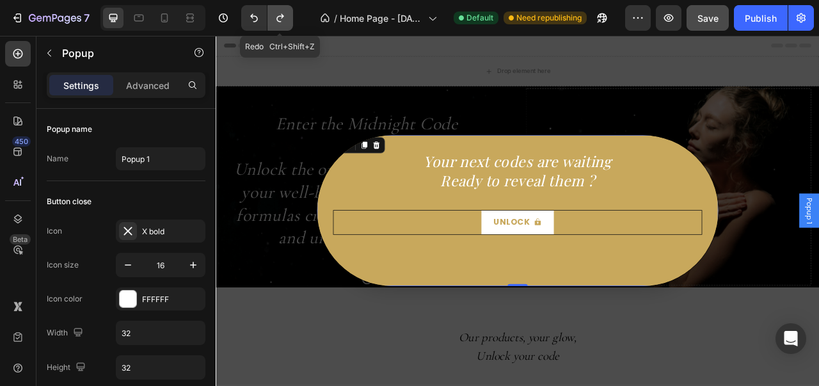
click at [280, 22] on icon "Undo/Redo" at bounding box center [280, 18] width 13 height 13
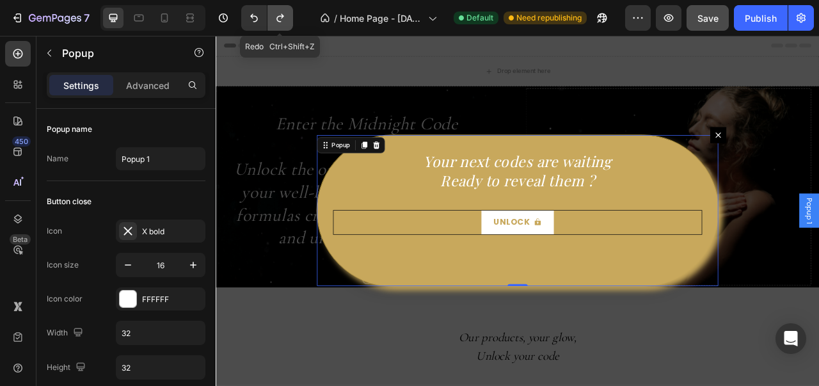
click at [280, 22] on icon "Undo/Redo" at bounding box center [280, 18] width 13 height 13
click at [285, 20] on icon "Undo/Redo" at bounding box center [280, 18] width 13 height 13
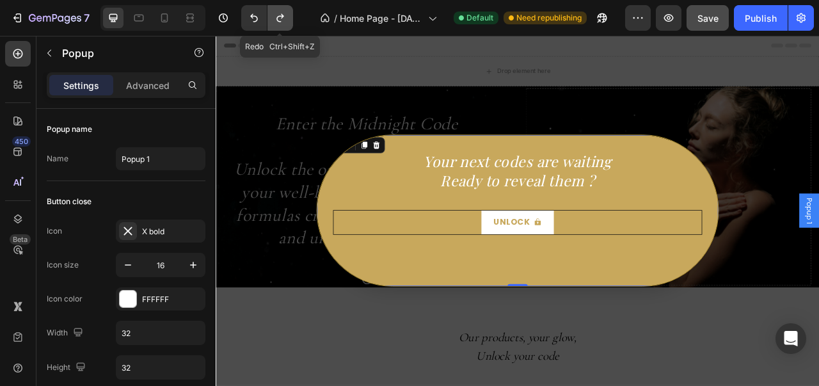
click at [285, 20] on icon "Undo/Redo" at bounding box center [280, 18] width 13 height 13
click at [259, 24] on icon "Undo/Redo" at bounding box center [254, 18] width 13 height 13
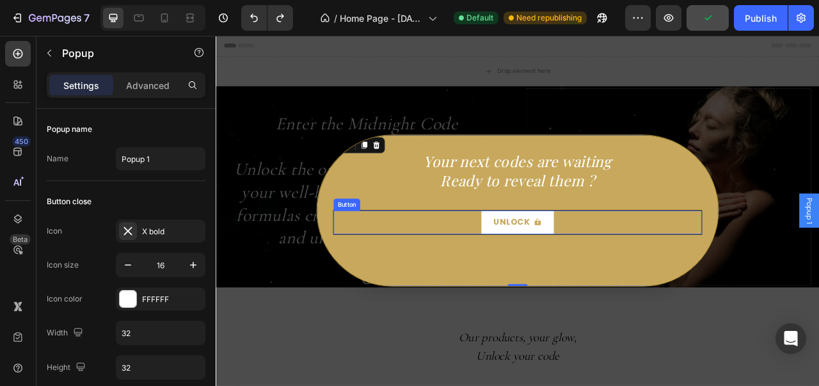
click at [383, 281] on div "Unlock Button" at bounding box center [600, 273] width 470 height 31
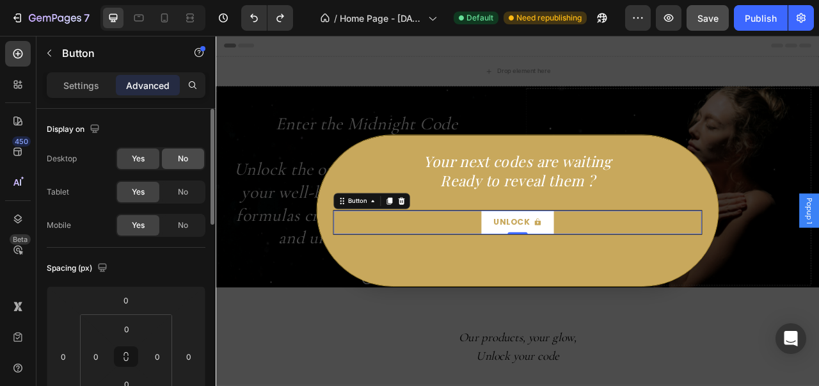
click at [180, 161] on span "No" at bounding box center [183, 159] width 10 height 12
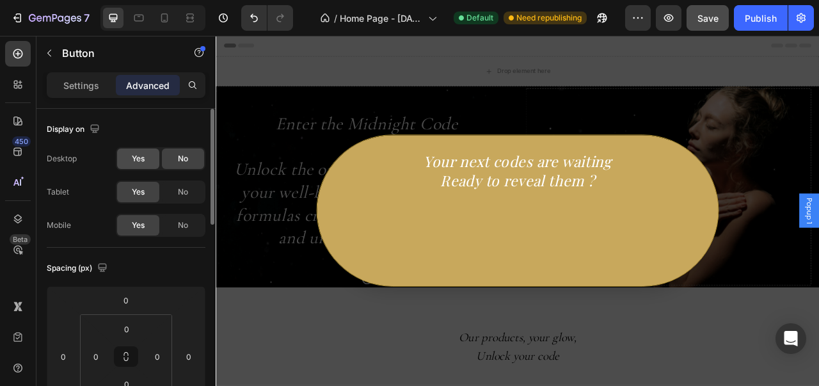
click at [154, 161] on div "Yes" at bounding box center [138, 158] width 42 height 20
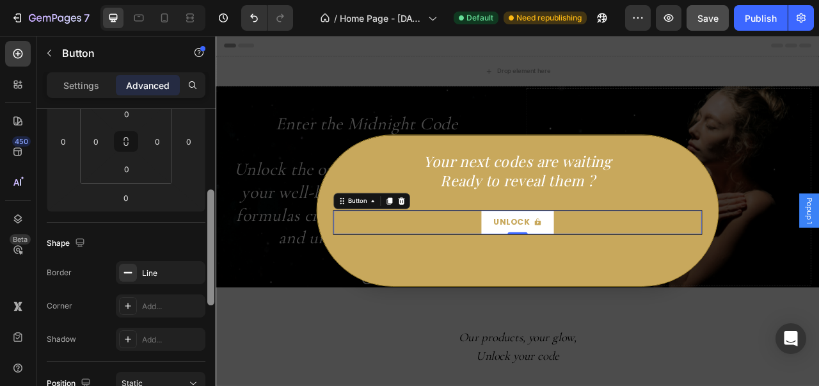
scroll to position [223, 0]
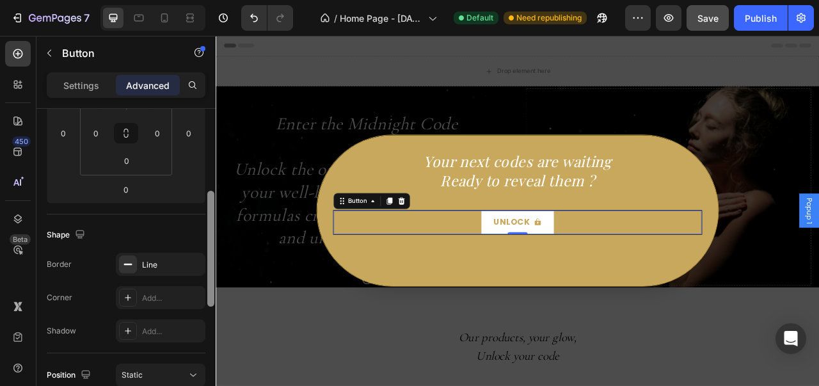
drag, startPoint x: 208, startPoint y: 199, endPoint x: 211, endPoint y: 281, distance: 82.6
click at [211, 281] on div at bounding box center [210, 249] width 7 height 116
click at [190, 267] on icon "button" at bounding box center [192, 264] width 10 height 10
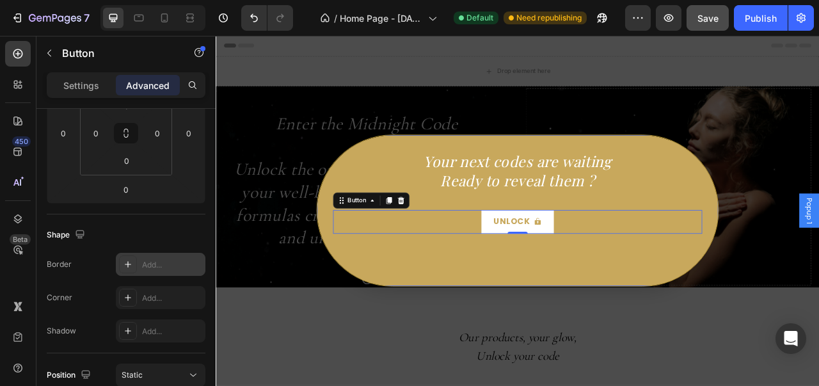
click at [422, 317] on div "Your next codes are waiting Ready to reveal them ? Heading Unlock Button 0" at bounding box center [599, 258] width 510 height 192
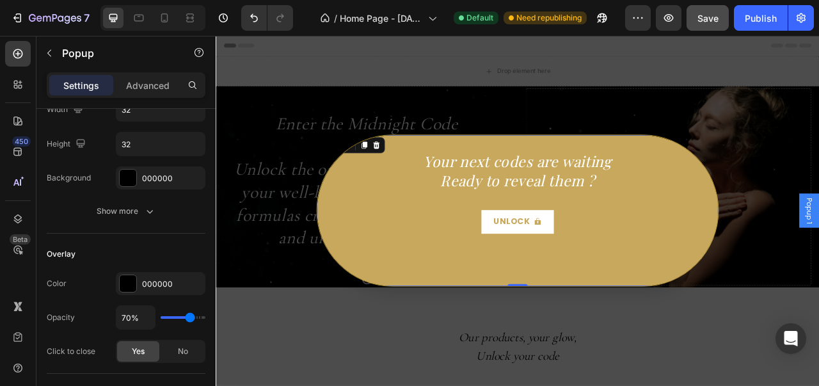
scroll to position [0, 0]
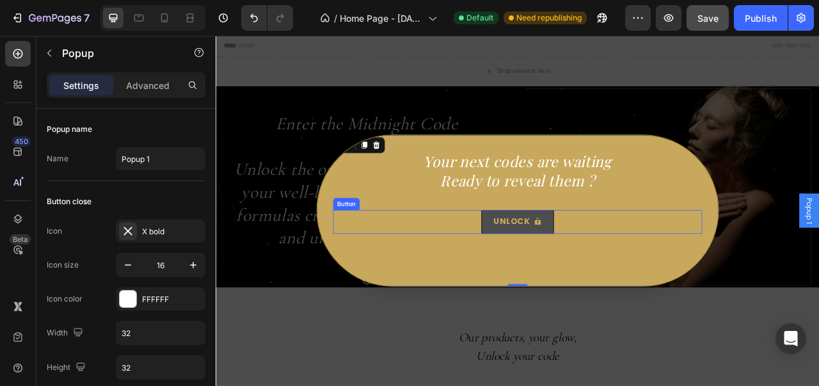
click at [573, 280] on button "Unlock" at bounding box center [599, 272] width 93 height 29
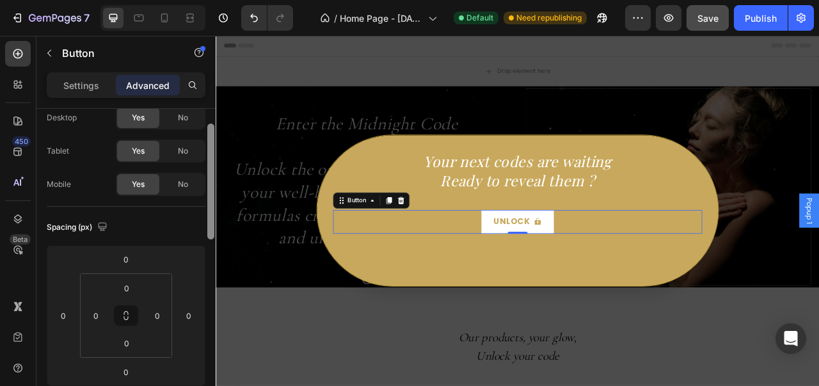
drag, startPoint x: 209, startPoint y: 186, endPoint x: 209, endPoint y: 203, distance: 16.6
click at [209, 202] on div at bounding box center [210, 181] width 7 height 116
click at [325, 162] on div "Backdrop" at bounding box center [600, 258] width 768 height 445
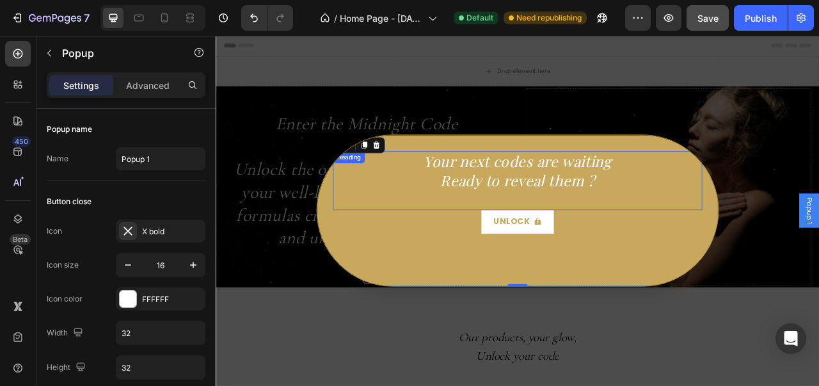
click at [690, 214] on h2 "Your next codes are waiting Ready to reveal them ?" at bounding box center [600, 220] width 470 height 75
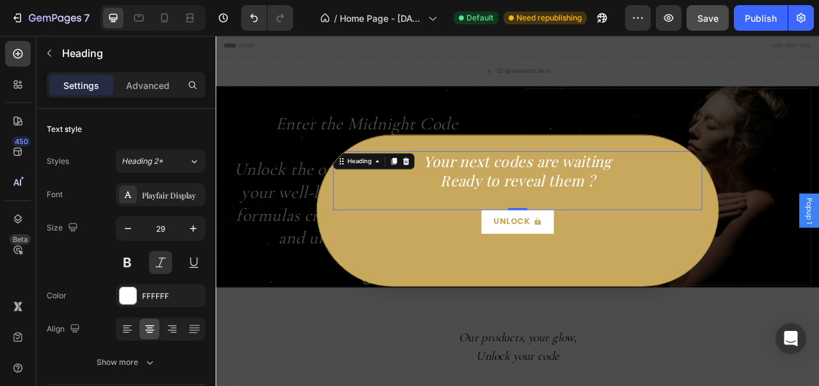
click at [695, 216] on h2 "Your next codes are waiting Ready to reveal them ?" at bounding box center [600, 220] width 470 height 75
click at [700, 219] on span "✨" at bounding box center [697, 223] width 13 height 13
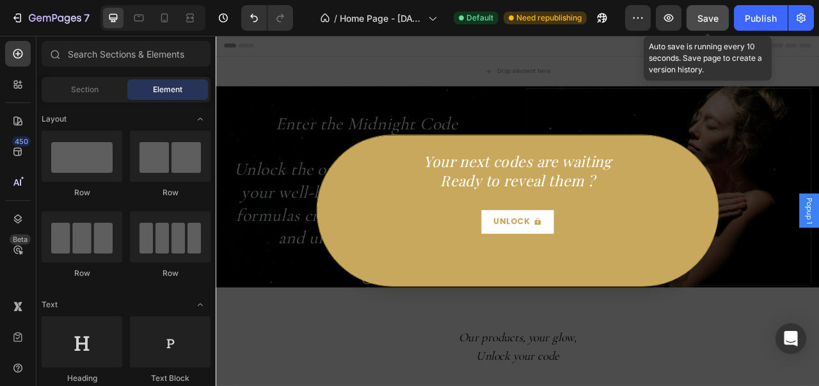
click at [696, 21] on button "Save" at bounding box center [707, 18] width 42 height 26
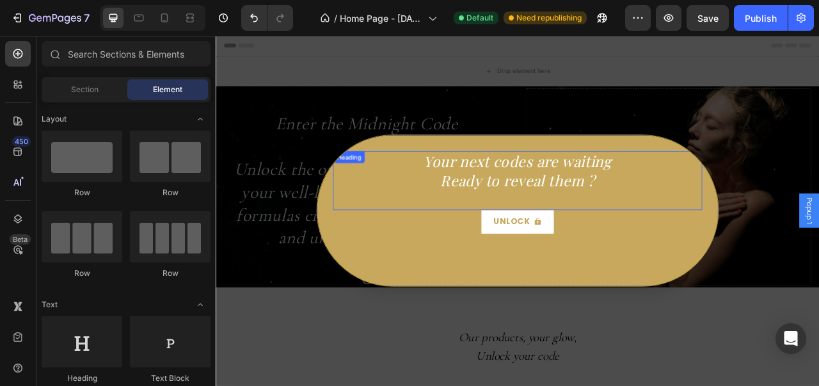
click at [697, 212] on p "Your next codes are waiting Ready to reveal them ?" at bounding box center [599, 220] width 467 height 72
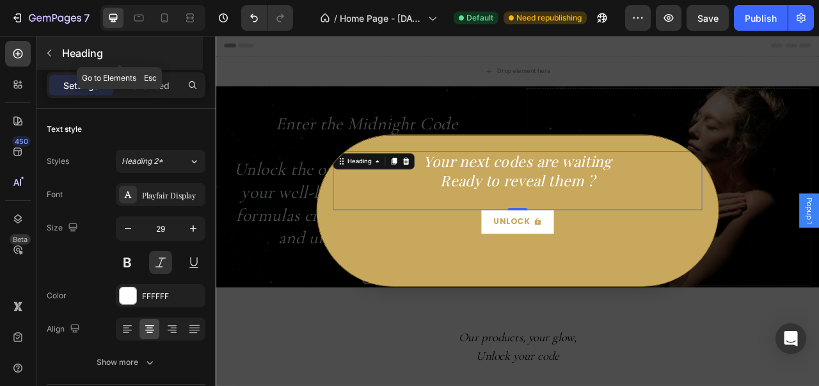
click at [54, 51] on icon "button" at bounding box center [49, 53] width 10 height 10
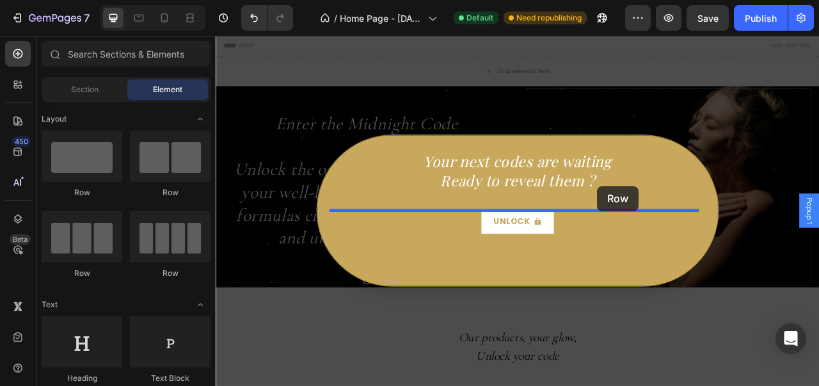
drag, startPoint x: 305, startPoint y: 198, endPoint x: 701, endPoint y: 227, distance: 397.0
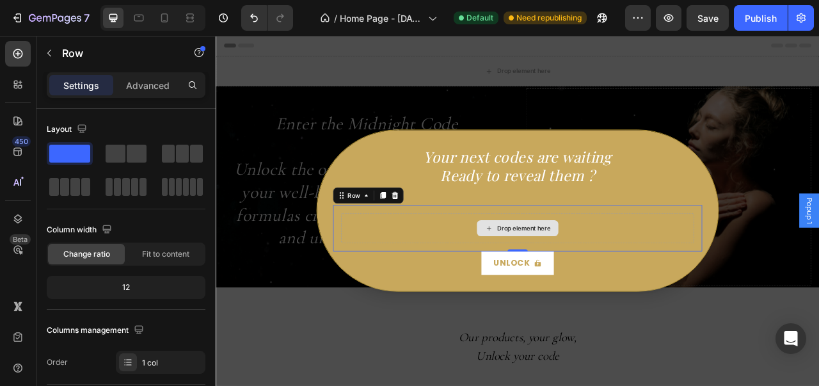
click at [573, 277] on div "Drop element here" at bounding box center [607, 281] width 68 height 10
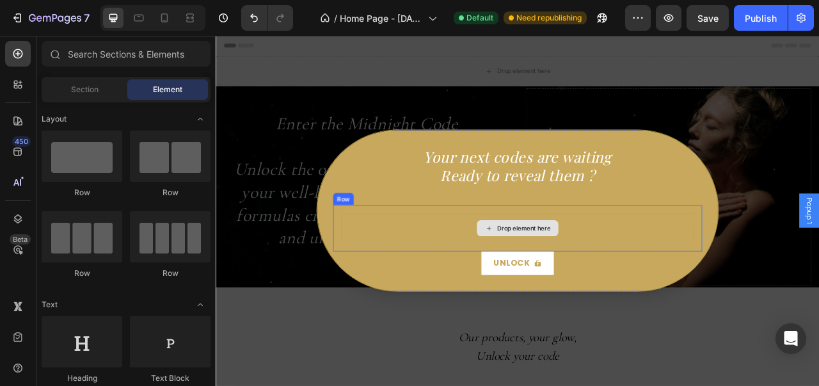
click at [418, 271] on div "Drop element here" at bounding box center [599, 281] width 449 height 38
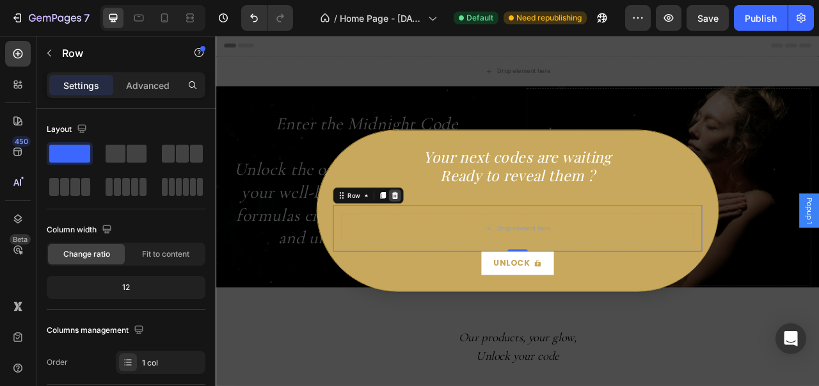
click at [438, 243] on icon "Dialog body" at bounding box center [443, 239] width 10 height 10
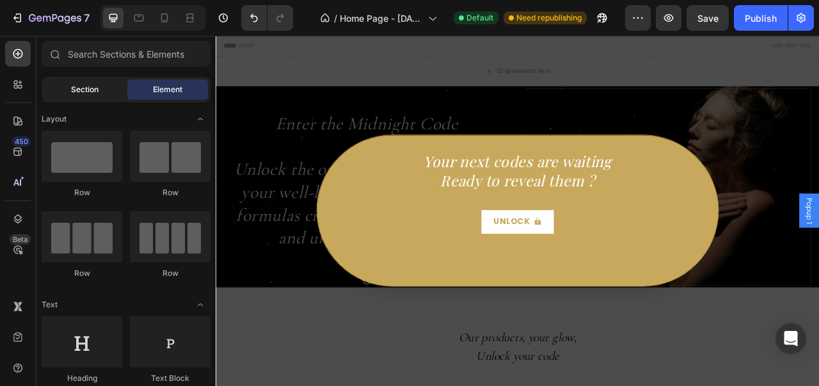
click at [113, 86] on div "Section" at bounding box center [84, 89] width 81 height 20
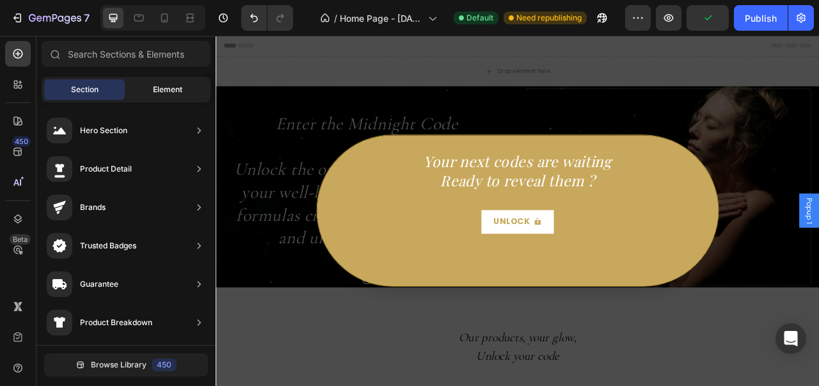
click at [179, 81] on div "Element" at bounding box center [167, 89] width 81 height 20
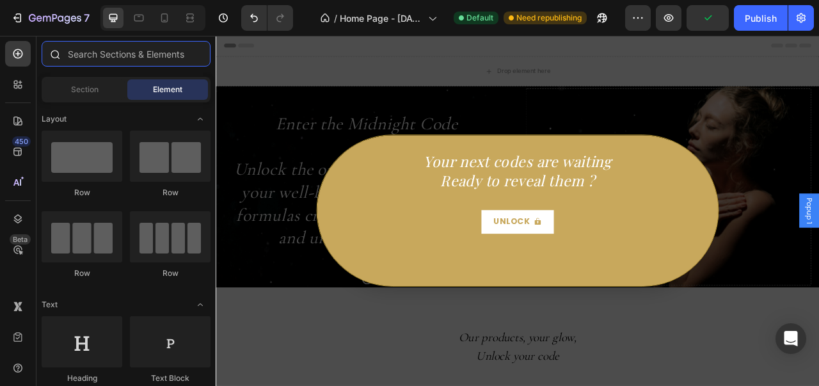
click at [159, 65] on input "text" at bounding box center [126, 54] width 169 height 26
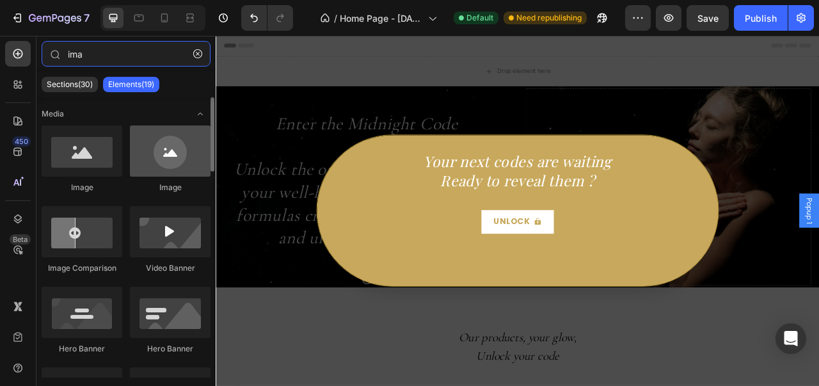
type input "ima"
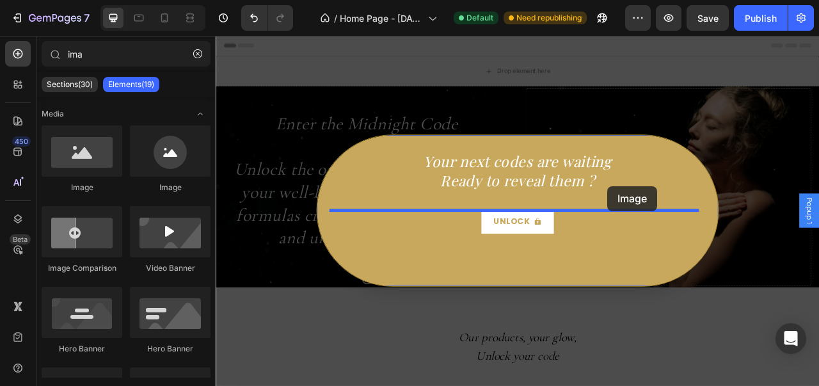
drag, startPoint x: 386, startPoint y: 208, endPoint x: 714, endPoint y: 227, distance: 328.7
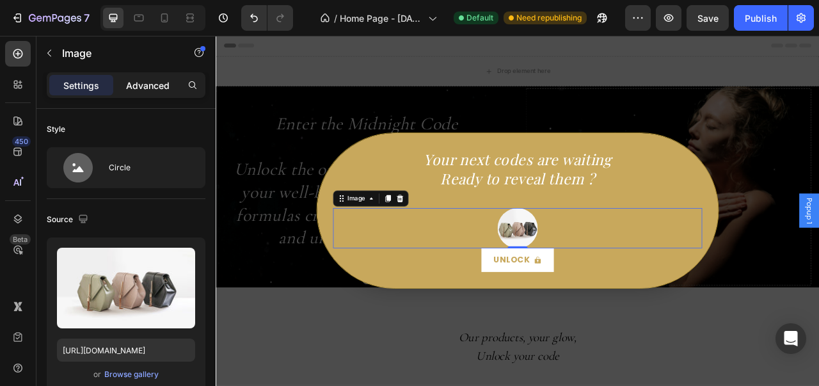
click at [144, 88] on p "Advanced" at bounding box center [147, 85] width 43 height 13
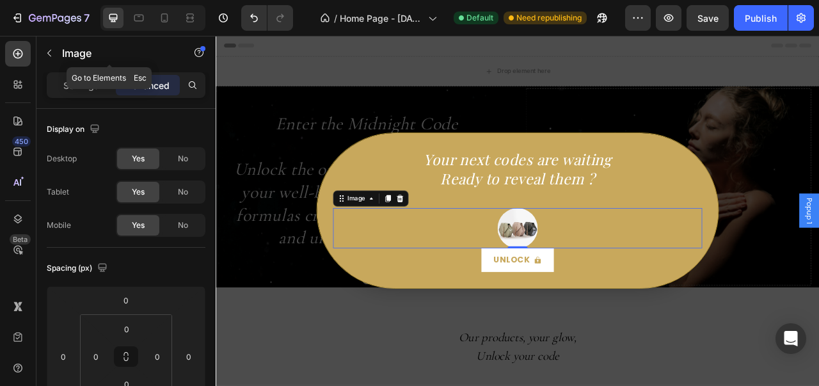
click at [54, 56] on icon "button" at bounding box center [49, 53] width 10 height 10
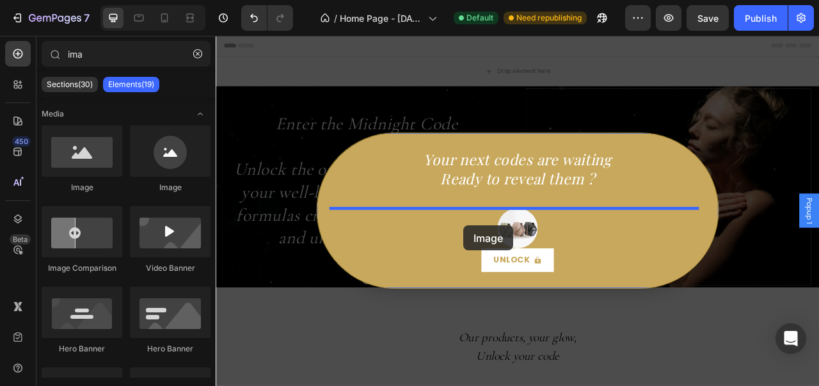
drag, startPoint x: 429, startPoint y: 200, endPoint x: 533, endPoint y: 277, distance: 129.0
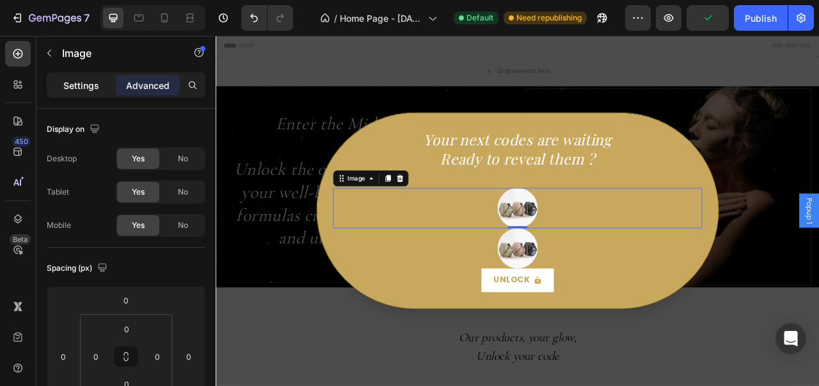
click at [73, 87] on p "Settings" at bounding box center [81, 85] width 36 height 13
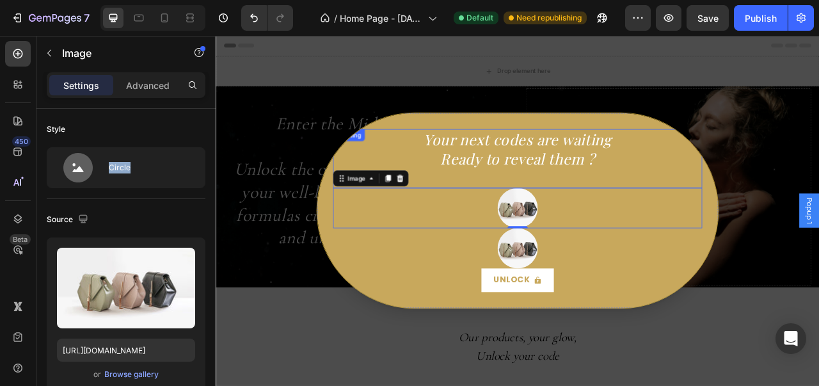
drag, startPoint x: 317, startPoint y: 186, endPoint x: 582, endPoint y: 221, distance: 267.9
click at [593, 297] on img "Dialog body" at bounding box center [599, 306] width 51 height 51
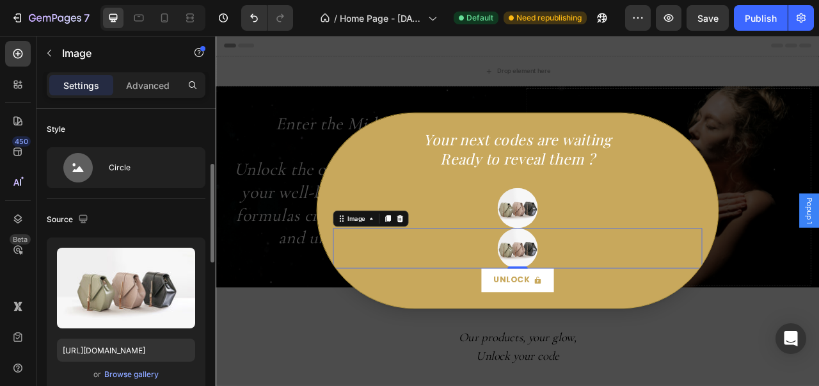
scroll to position [42, 0]
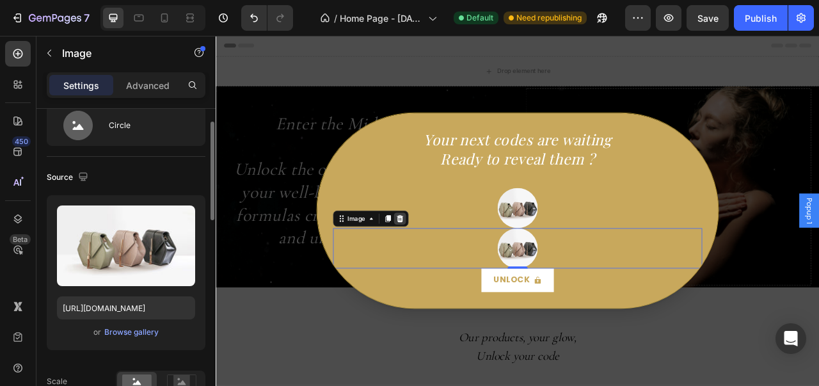
click at [446, 272] on icon "Dialog body" at bounding box center [450, 268] width 8 height 9
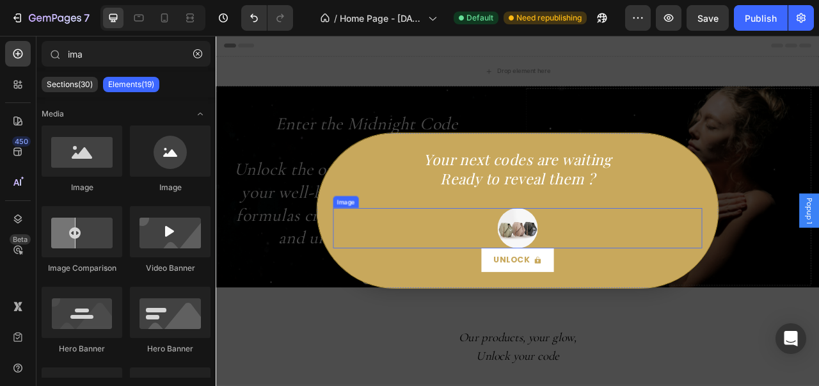
click at [583, 276] on img "Dialog body" at bounding box center [599, 280] width 51 height 51
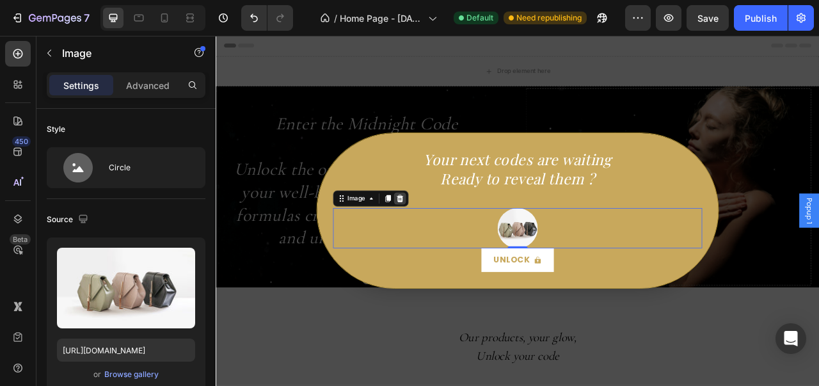
click at [446, 244] on icon "Dialog body" at bounding box center [450, 243] width 8 height 9
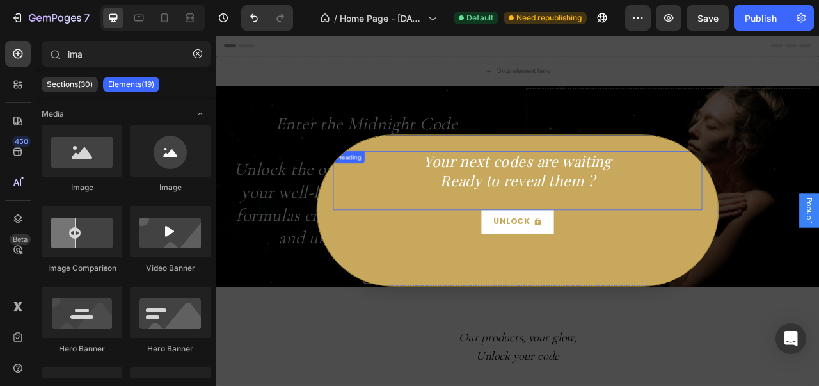
click at [659, 237] on p "Your next codes are waiting Ready to reveal them ?" at bounding box center [599, 220] width 467 height 72
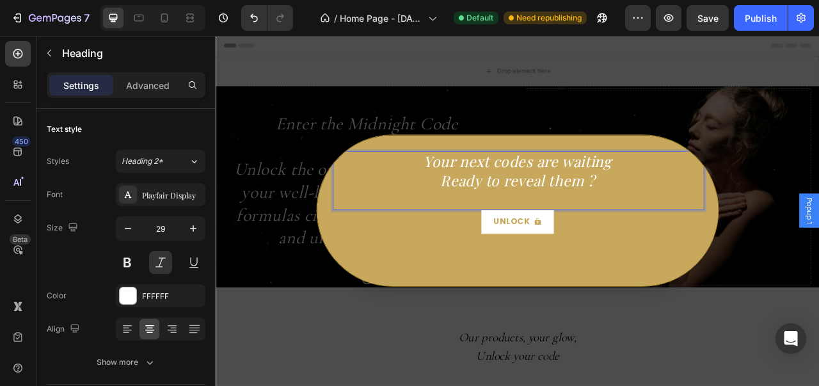
click at [689, 223] on p "Your next codes are waiting Ready to reveal them ?" at bounding box center [599, 220] width 467 height 72
click at [720, 226] on p "Your next codes are waiting Ready to reveal them ? ✨🔐🌙" at bounding box center [599, 221] width 467 height 75
click at [709, 225] on p "Your next codes are waiting Ready to reveal them ? ✨🔐🌙" at bounding box center [599, 221] width 467 height 75
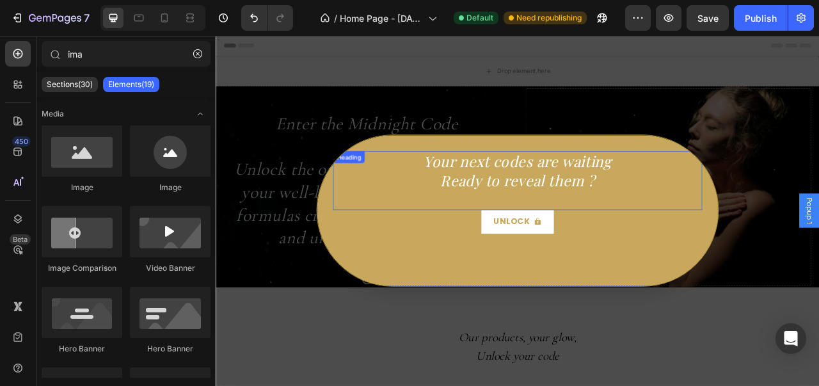
click at [682, 216] on p "Your next codes are waiting Ready to reveal them ?" at bounding box center [599, 220] width 467 height 72
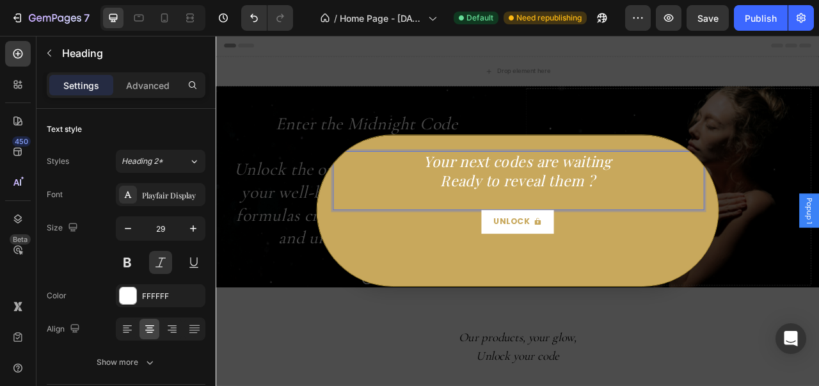
click at [690, 219] on p "Your next codes are waiting Ready to reveal them ?" at bounding box center [599, 220] width 467 height 72
click at [704, 223] on p "Your next codes are waiting Ready to reveal them ? =🌙🗝" at bounding box center [599, 220] width 467 height 72
click at [704, 223] on p "Your next codes are waiting Ready to reveal them ? 🗝" at bounding box center [599, 220] width 467 height 72
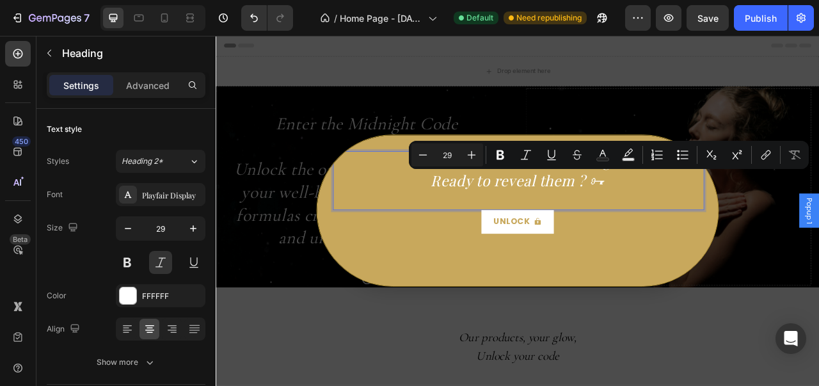
drag, startPoint x: 704, startPoint y: 223, endPoint x: 683, endPoint y: 223, distance: 20.5
click at [683, 223] on p "Your next codes are waiting Ready to reveal them ? 🗝" at bounding box center [599, 220] width 467 height 72
copy p "🗝"
click at [486, 223] on p "Your next codes are waiting Ready to reveal them ? 🗝" at bounding box center [599, 220] width 467 height 72
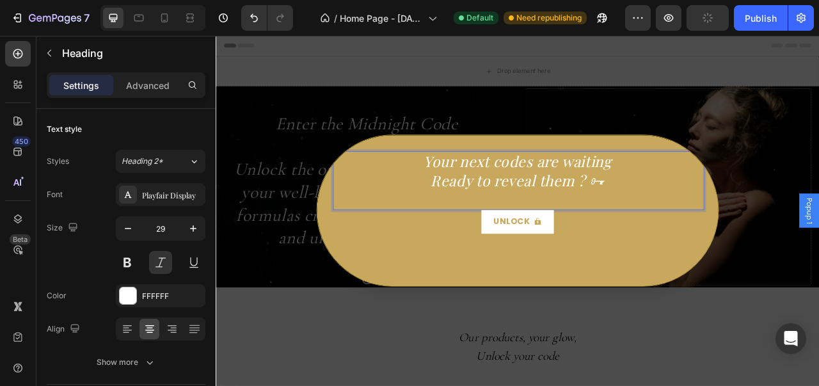
click at [475, 198] on p "Your next codes are waiting Ready to reveal them ? 🗝" at bounding box center [599, 220] width 467 height 72
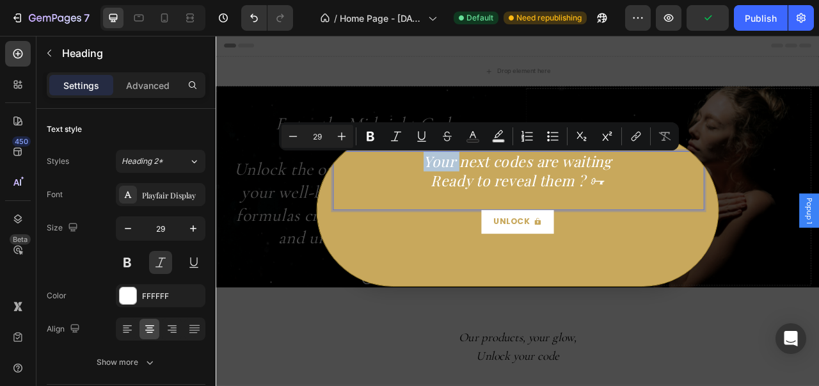
click at [475, 198] on p "Your next codes are waiting Ready to reveal them ? 🗝" at bounding box center [599, 220] width 467 height 72
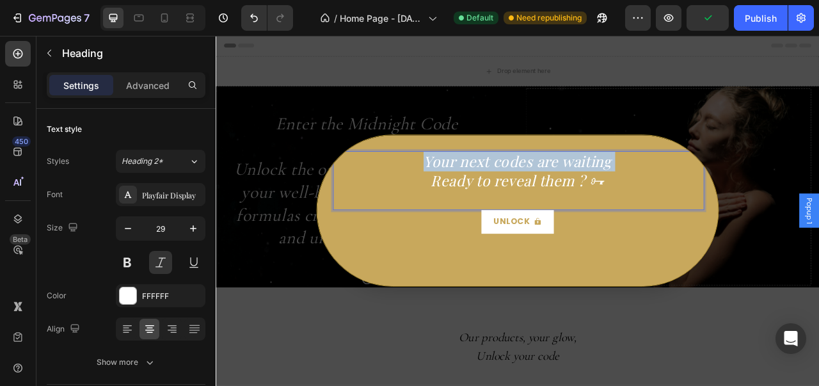
click at [475, 198] on p "Your next codes are waiting Ready to reveal them ? 🗝" at bounding box center [599, 220] width 467 height 72
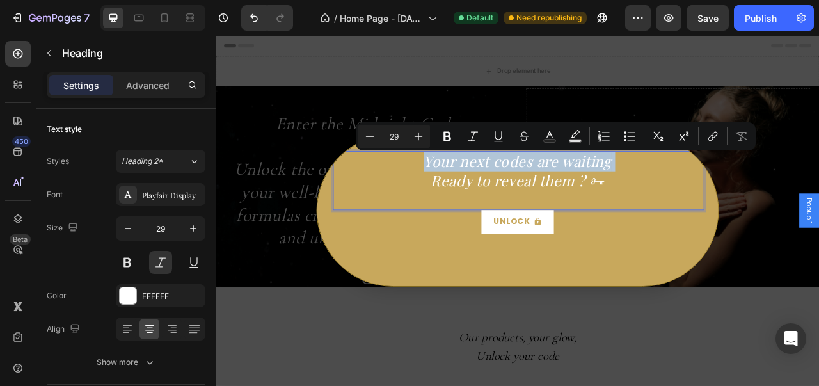
click at [475, 198] on p "Your next codes are waiting Ready to reveal them ? 🗝" at bounding box center [599, 220] width 467 height 72
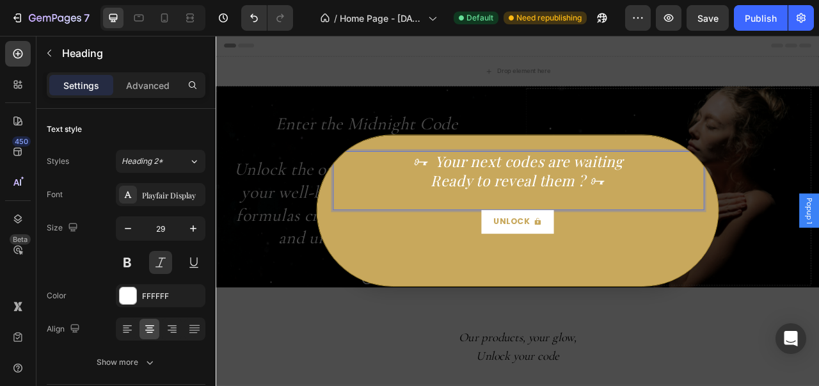
click at [700, 222] on p "🗝 Your next codes are waiting Ready to reveal them ? 🗝" at bounding box center [599, 220] width 467 height 72
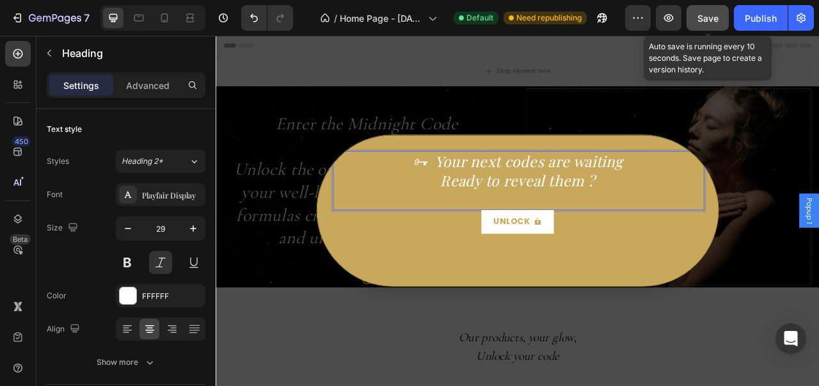
click at [719, 14] on button "Save" at bounding box center [707, 18] width 42 height 26
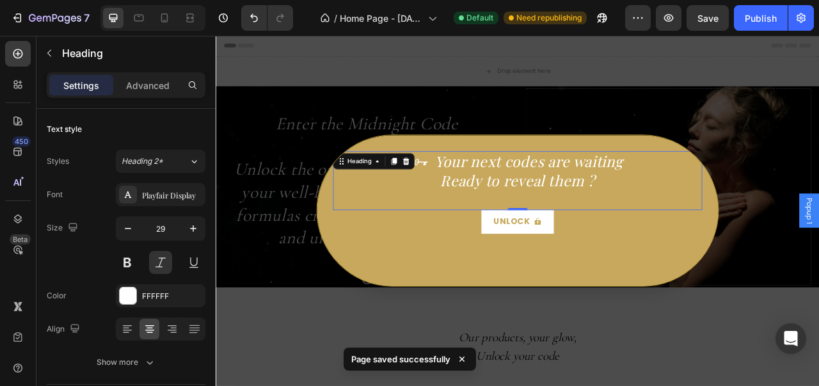
click at [791, 367] on div "Backdrop" at bounding box center [600, 258] width 768 height 445
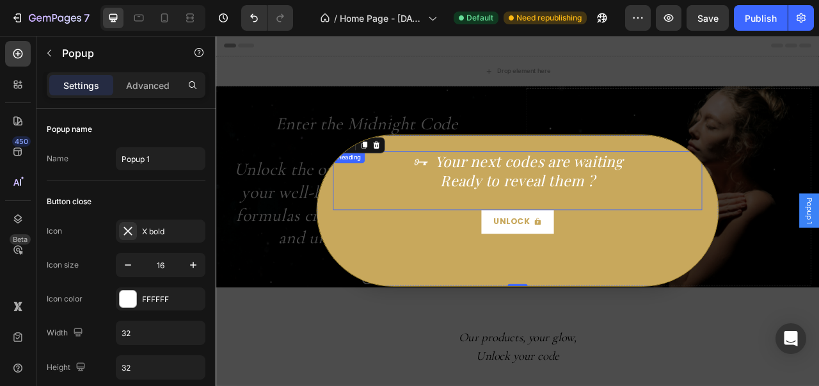
click at [690, 226] on h2 "🗝 Your next codes are waiting Ready to reveal them ?" at bounding box center [600, 220] width 470 height 75
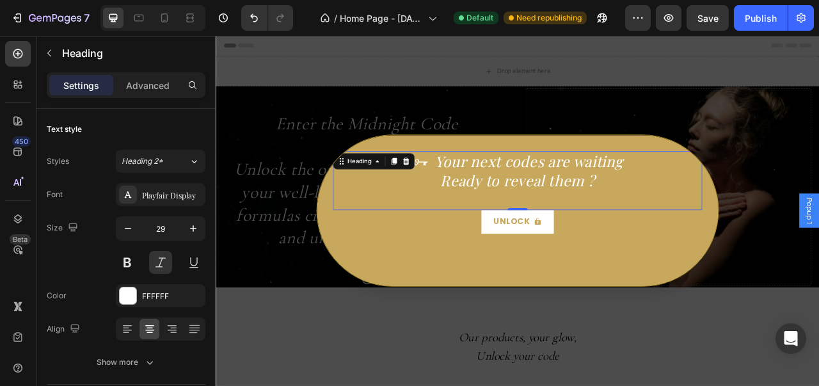
click at [690, 226] on h2 "🗝 Your next codes are waiting Ready to reveal them ?" at bounding box center [600, 220] width 470 height 75
click at [690, 226] on p "🗝 Your next codes are waiting Ready to reveal them ?" at bounding box center [599, 220] width 467 height 72
click at [493, 210] on p "🗝 Your next codes are waiting Ready to reveal them ?" at bounding box center [599, 220] width 467 height 72
click at [487, 198] on p "🗝 Your next codes are waiting Ready to reveal them ?" at bounding box center [599, 220] width 467 height 72
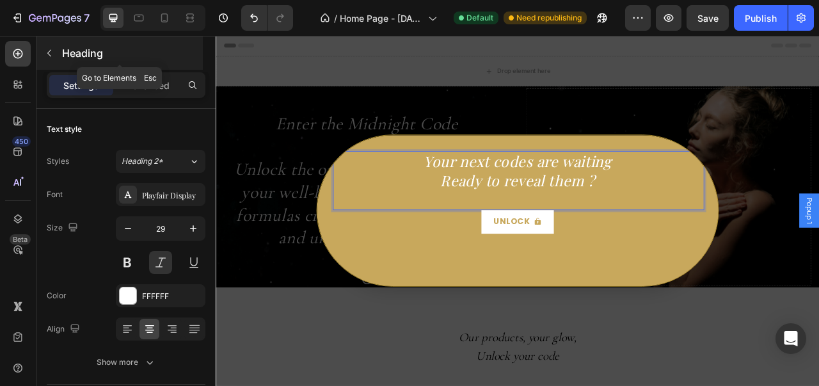
click at [54, 42] on div "Heading" at bounding box center [119, 52] width 166 height 33
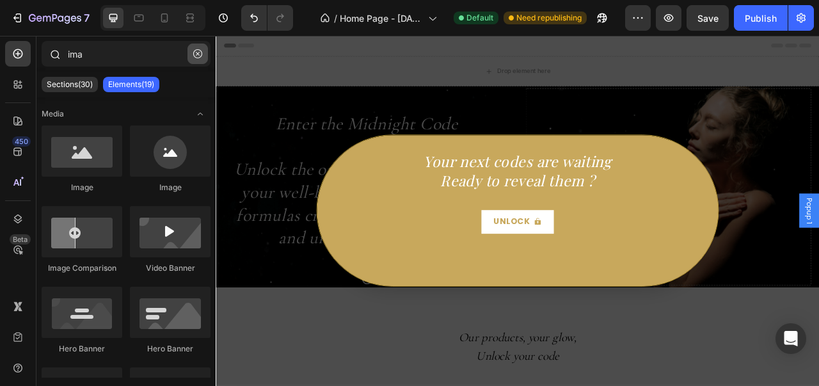
click at [198, 49] on icon "button" at bounding box center [197, 53] width 9 height 9
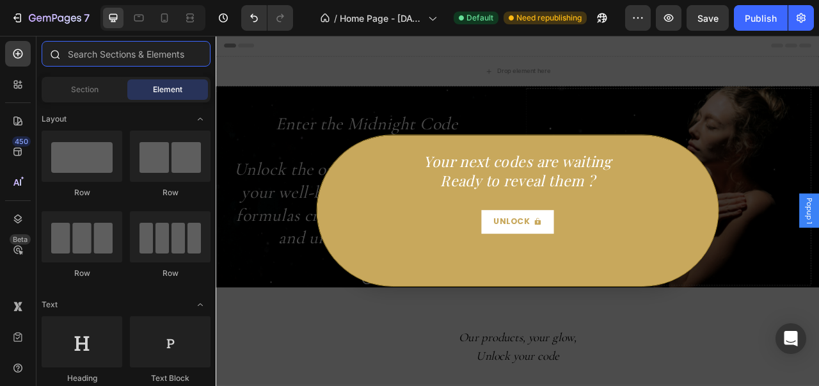
click at [170, 50] on input "text" at bounding box center [126, 54] width 169 height 26
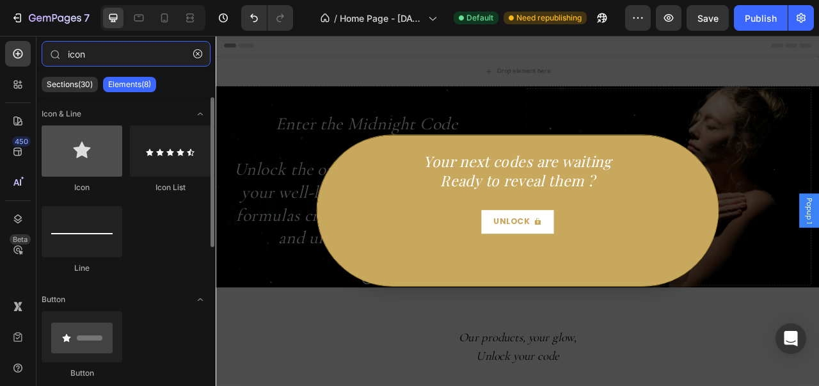
type input "icon"
click at [81, 144] on div at bounding box center [82, 150] width 81 height 51
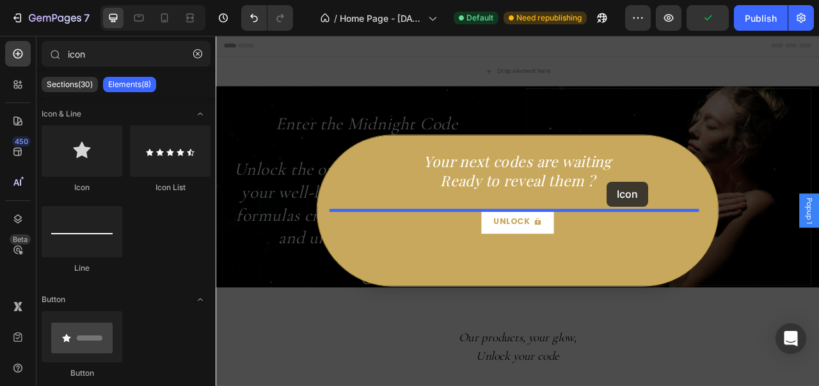
drag, startPoint x: 296, startPoint y: 180, endPoint x: 713, endPoint y: 221, distance: 418.5
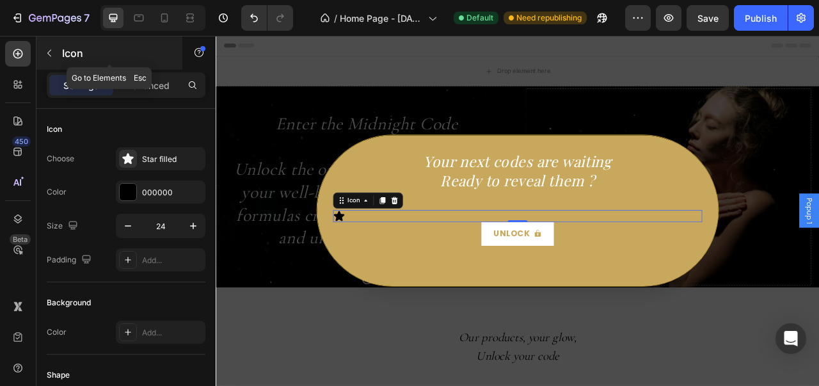
click at [49, 52] on icon "button" at bounding box center [49, 53] width 4 height 7
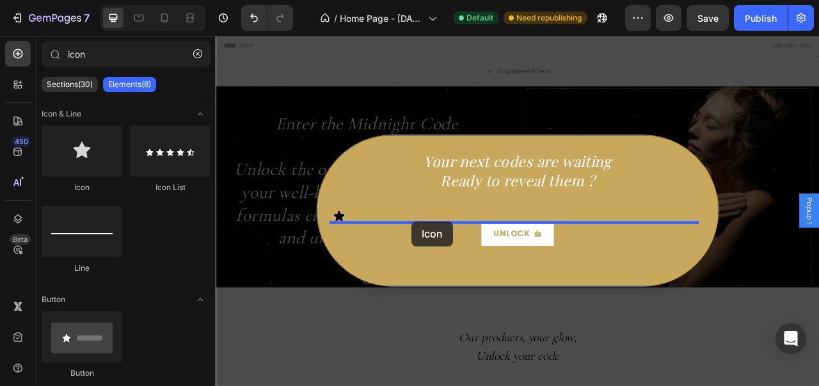
drag, startPoint x: 313, startPoint y: 173, endPoint x: 465, endPoint y: 272, distance: 181.3
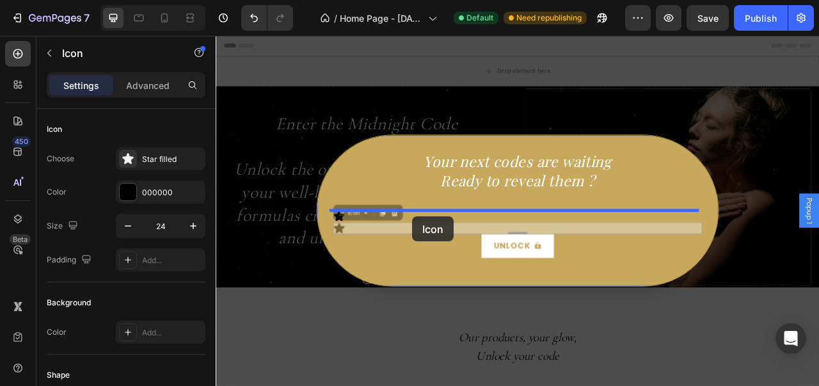
drag, startPoint x: 370, startPoint y: 280, endPoint x: 466, endPoint y: 265, distance: 97.1
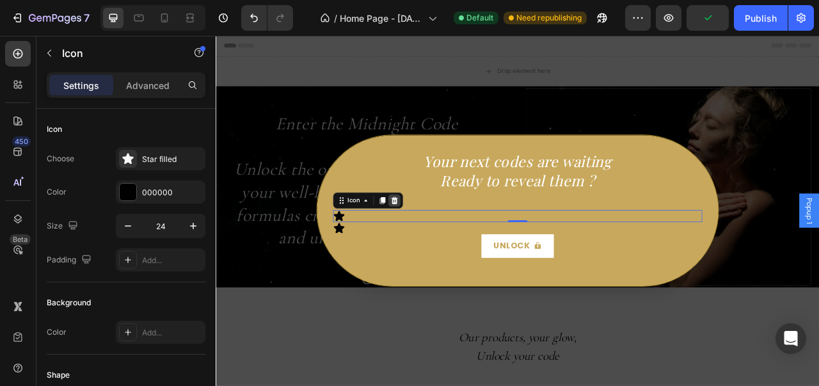
click at [439, 242] on icon "Dialog body" at bounding box center [443, 245] width 8 height 9
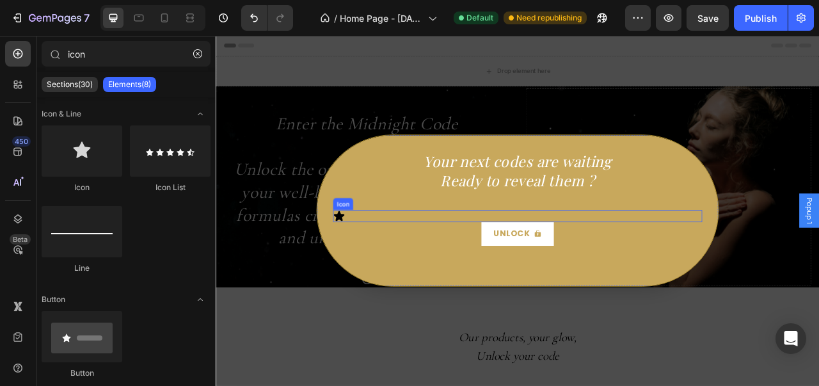
click at [395, 272] on div "Icon" at bounding box center [600, 265] width 470 height 15
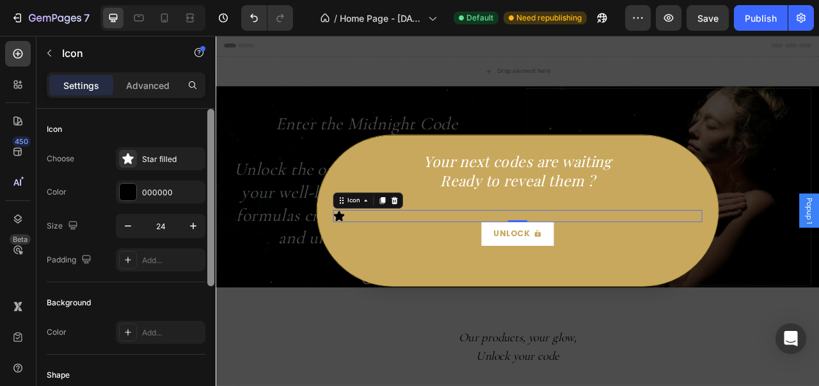
scroll to position [242, 0]
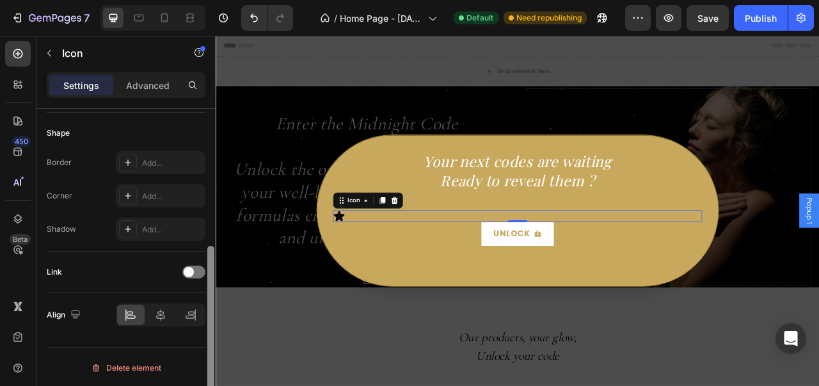
drag, startPoint x: 214, startPoint y: 175, endPoint x: 211, endPoint y: 223, distance: 48.1
click at [211, 223] on div at bounding box center [211, 266] width 10 height 314
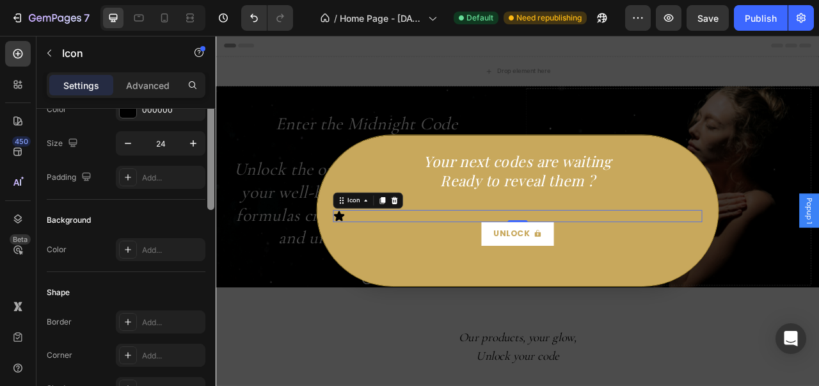
scroll to position [0, 0]
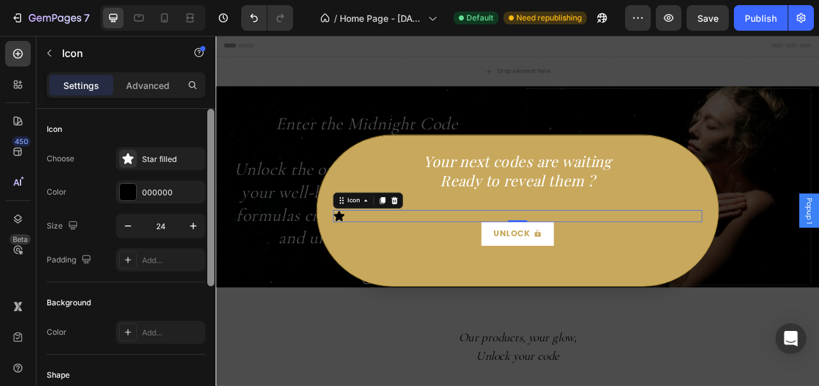
drag, startPoint x: 206, startPoint y: 209, endPoint x: 205, endPoint y: 99, distance: 110.0
click at [205, 99] on div "Settings Advanced Icon Choose Star filled Color 000000 Size 24 Padding Add... B…" at bounding box center [125, 247] width 179 height 350
click at [129, 154] on icon at bounding box center [127, 158] width 11 height 11
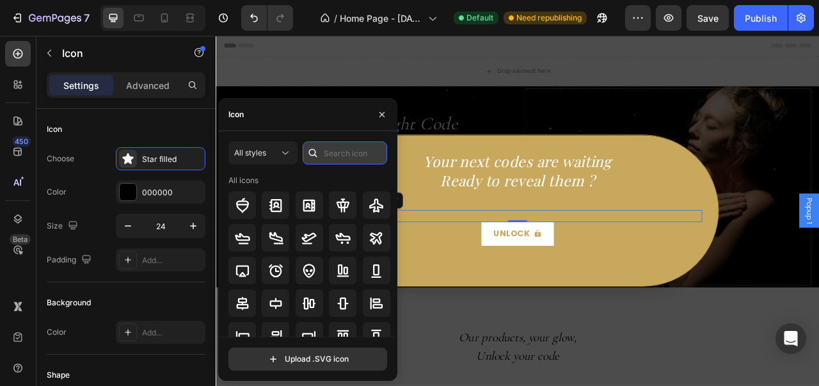
click at [328, 162] on input "text" at bounding box center [345, 152] width 84 height 23
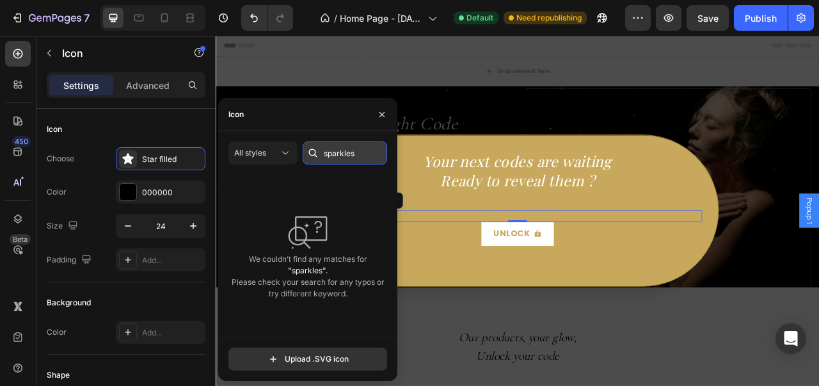
drag, startPoint x: 354, startPoint y: 155, endPoint x: 333, endPoint y: 152, distance: 22.1
click at [333, 152] on input "sparkles" at bounding box center [345, 152] width 84 height 23
type input "s"
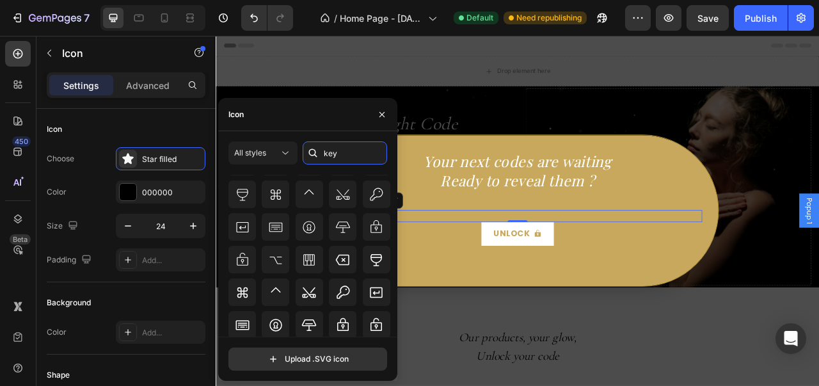
scroll to position [130, 0]
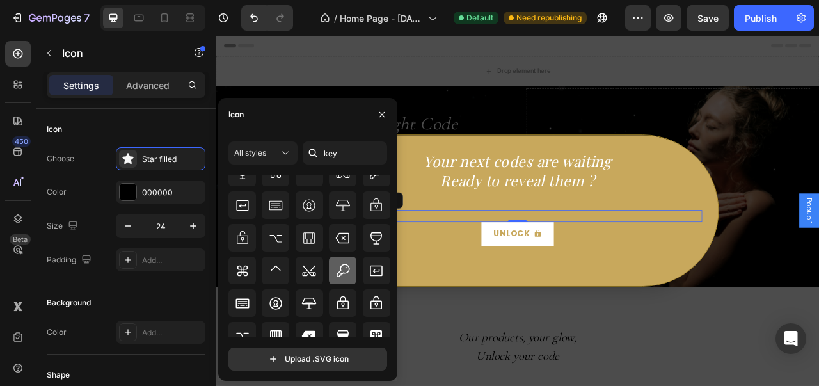
click at [336, 268] on icon at bounding box center [342, 270] width 15 height 15
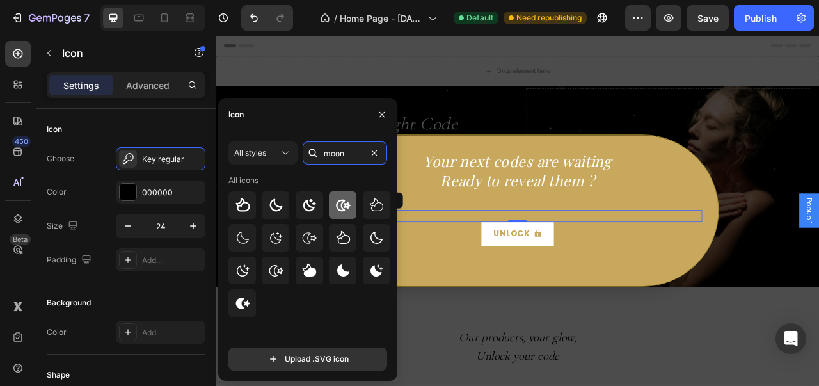
type input "moon"
click at [340, 205] on icon at bounding box center [342, 205] width 15 height 15
click at [384, 113] on icon "button" at bounding box center [382, 114] width 10 height 10
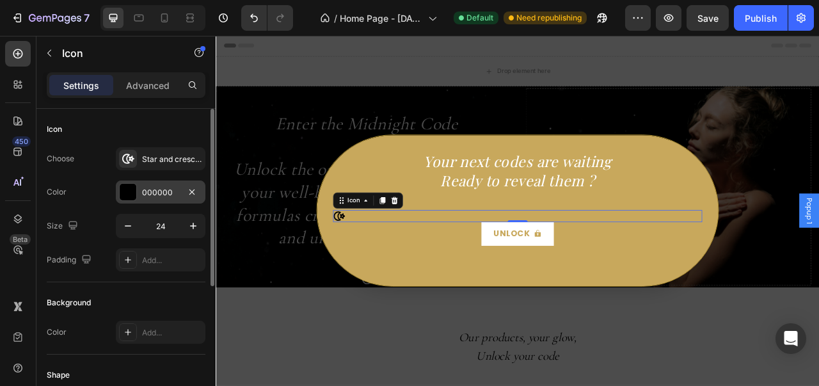
click at [127, 201] on div "000000" at bounding box center [161, 191] width 90 height 23
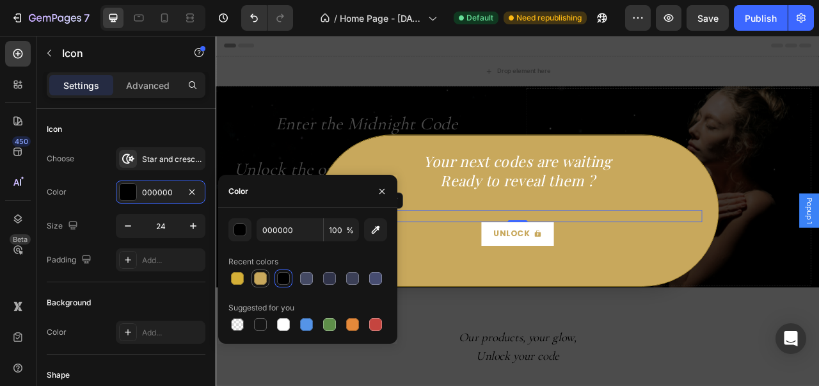
click at [261, 273] on div at bounding box center [260, 278] width 13 height 13
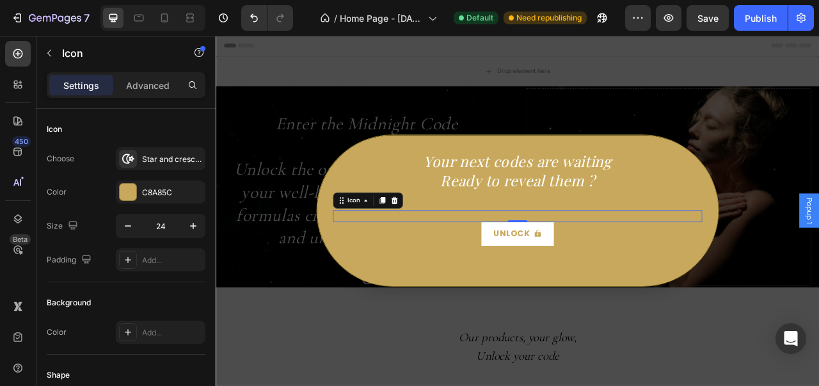
click at [475, 272] on div "Icon 0" at bounding box center [600, 265] width 470 height 15
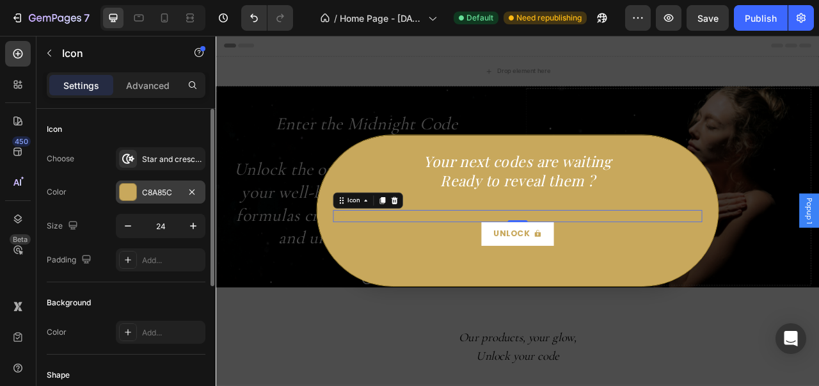
click at [129, 184] on div at bounding box center [128, 192] width 17 height 17
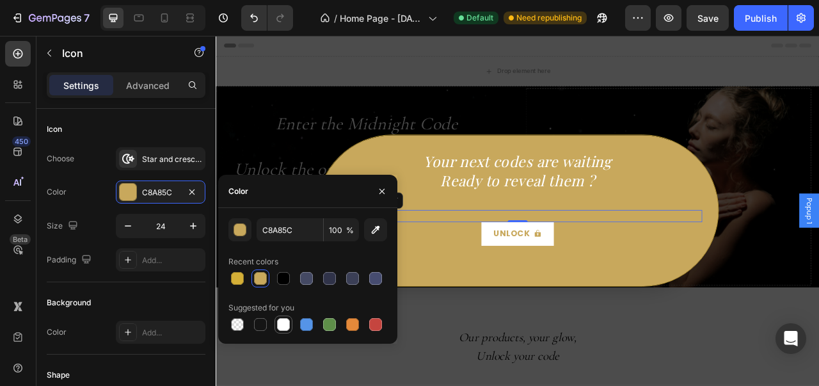
click at [283, 322] on div at bounding box center [283, 324] width 13 height 13
type input "FFFFFF"
click at [385, 195] on icon "button" at bounding box center [382, 191] width 10 height 10
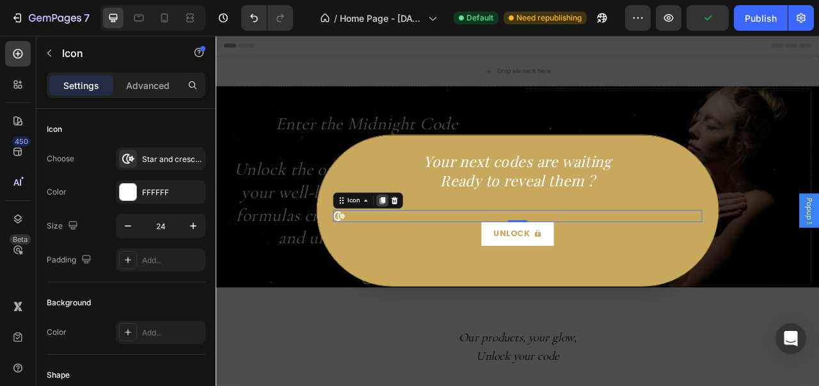
click at [428, 244] on div "Dialog body" at bounding box center [427, 245] width 15 height 15
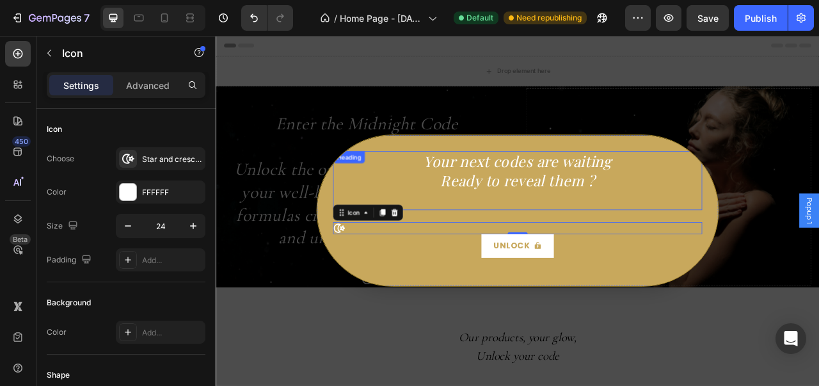
click at [465, 230] on p "Your next codes are waiting Ready to reveal them ?" at bounding box center [599, 220] width 467 height 72
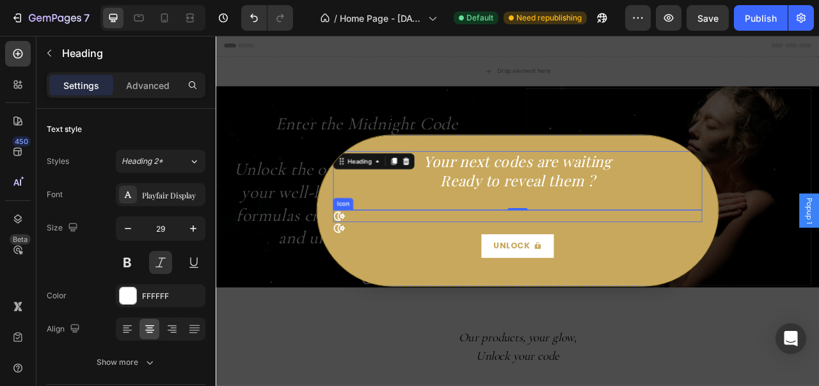
click at [441, 262] on div "Icon" at bounding box center [600, 265] width 470 height 15
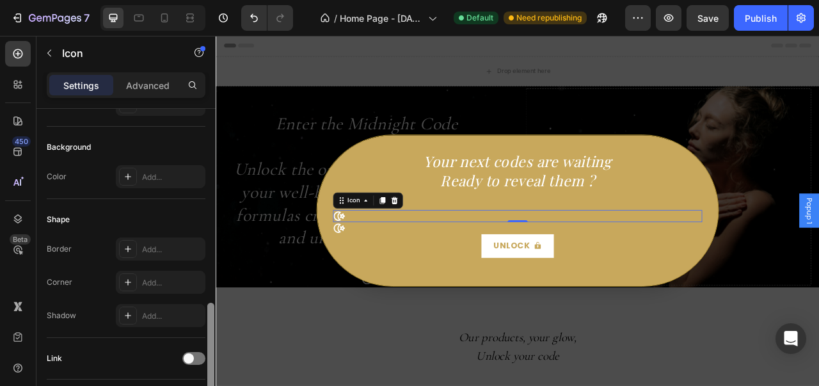
scroll to position [225, 0]
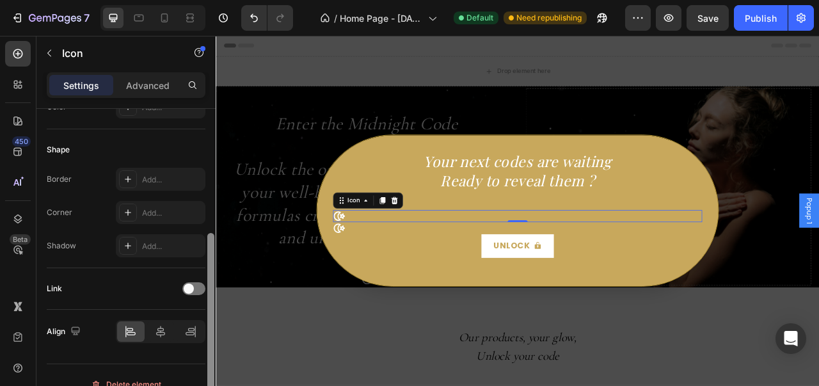
drag, startPoint x: 212, startPoint y: 240, endPoint x: 205, endPoint y: 368, distance: 128.1
click at [205, 368] on div "Icon Choose Star and crescent bold Color FFFFFF Size 24 Padding Add... Backgrou…" at bounding box center [125, 265] width 179 height 313
click at [169, 326] on div at bounding box center [161, 331] width 28 height 20
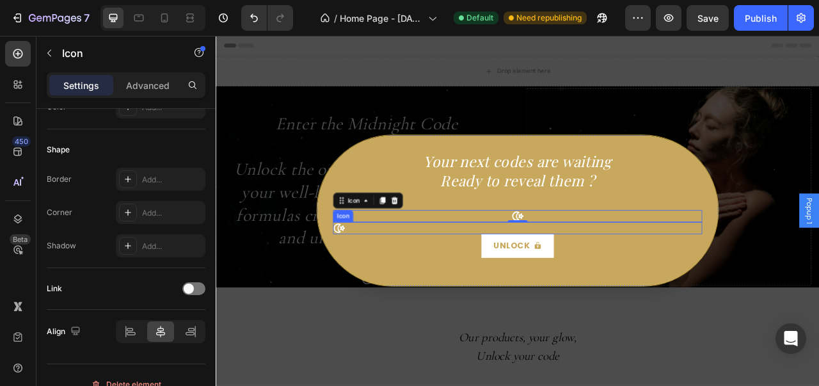
click at [409, 280] on div "Icon" at bounding box center [600, 280] width 470 height 15
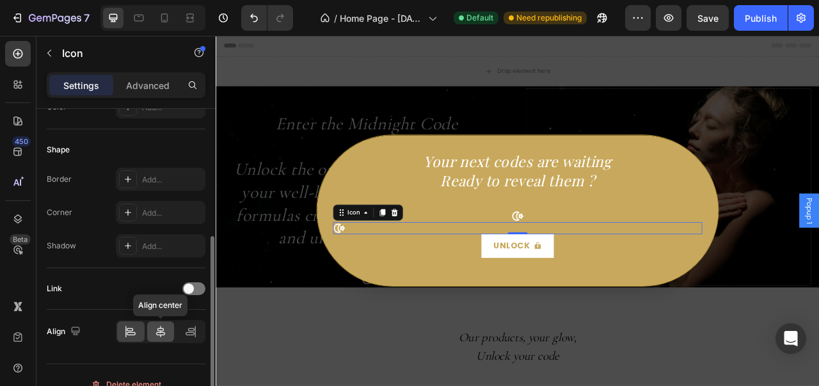
click at [154, 338] on div at bounding box center [161, 331] width 28 height 20
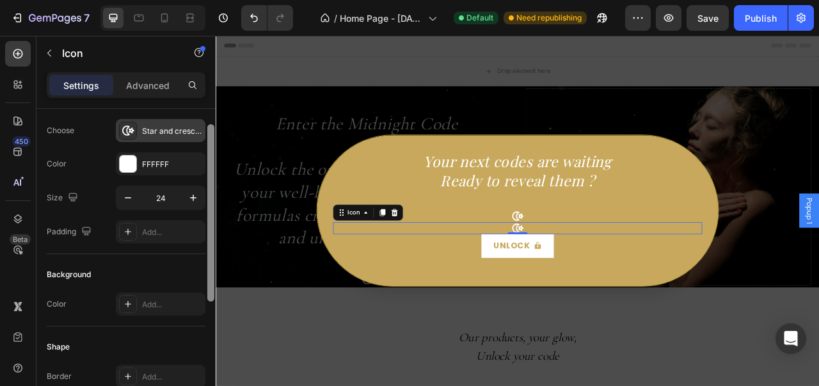
drag, startPoint x: 210, startPoint y: 262, endPoint x: 203, endPoint y: 139, distance: 123.0
click at [203, 139] on div "Icon Choose Star and crescent bold Color FFFFFF Size 24 Padding Add... Backgrou…" at bounding box center [125, 265] width 179 height 313
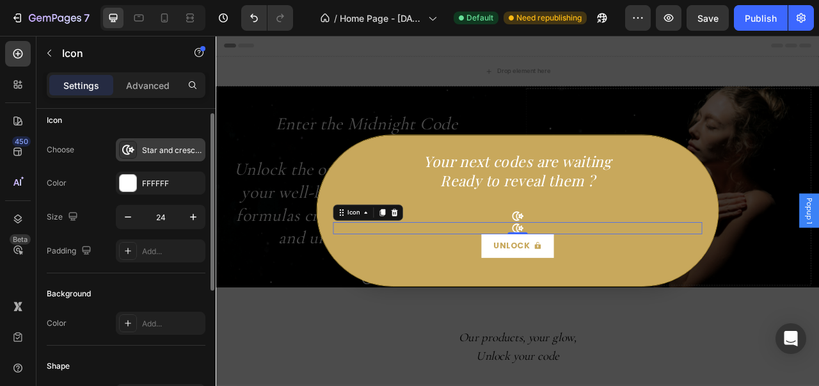
click at [126, 146] on icon at bounding box center [128, 149] width 13 height 13
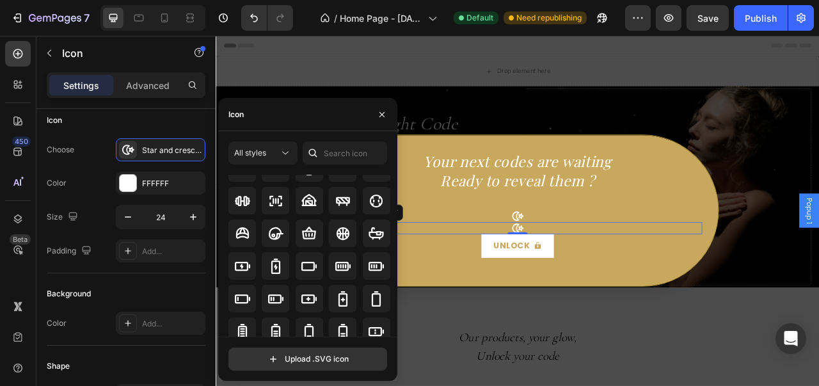
scroll to position [919, 0]
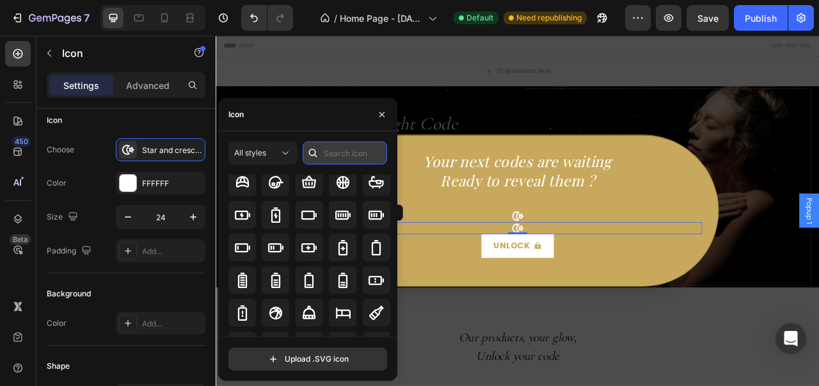
click at [363, 157] on input "text" at bounding box center [345, 152] width 84 height 23
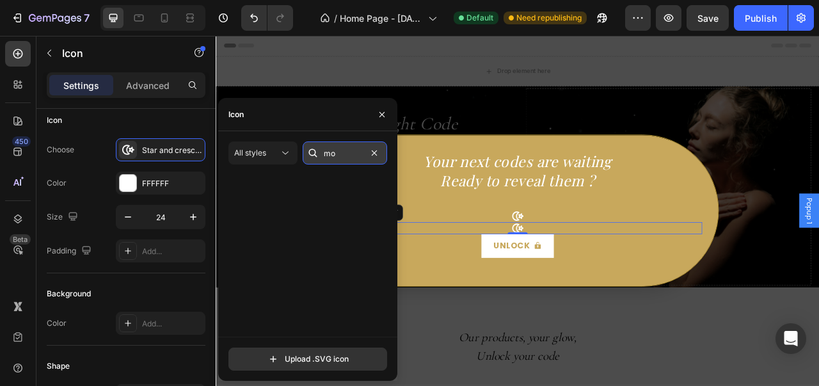
scroll to position [0, 0]
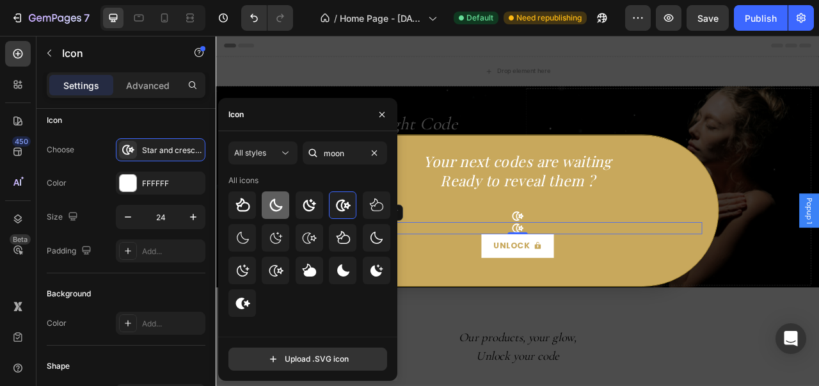
click at [285, 214] on div at bounding box center [276, 205] width 28 height 28
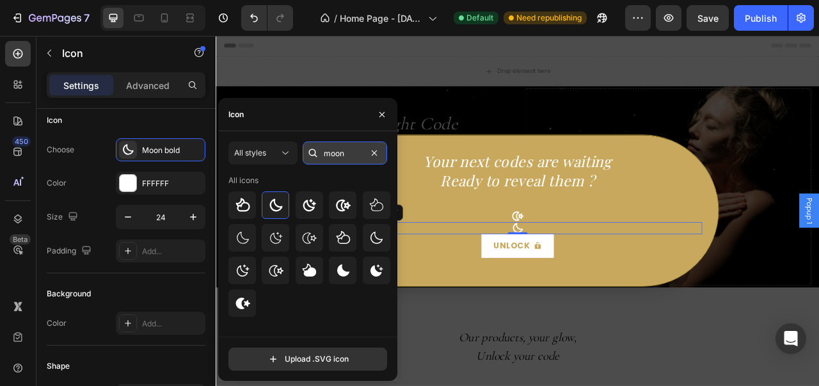
click at [358, 150] on input "moon" at bounding box center [345, 152] width 84 height 23
click at [284, 236] on div at bounding box center [276, 238] width 28 height 28
click at [345, 154] on input "moon" at bounding box center [345, 152] width 84 height 23
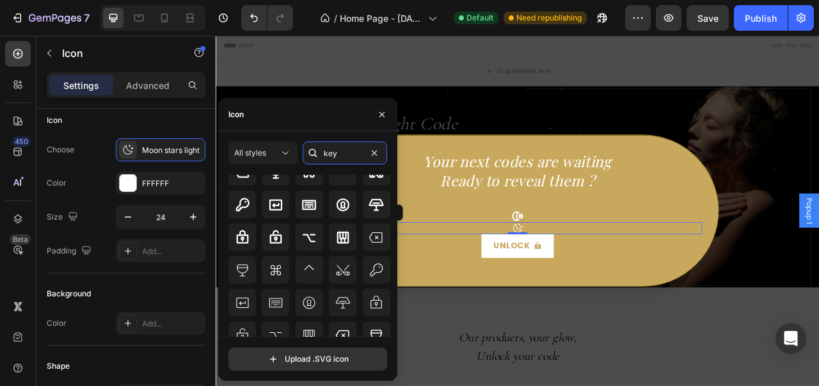
scroll to position [38, 0]
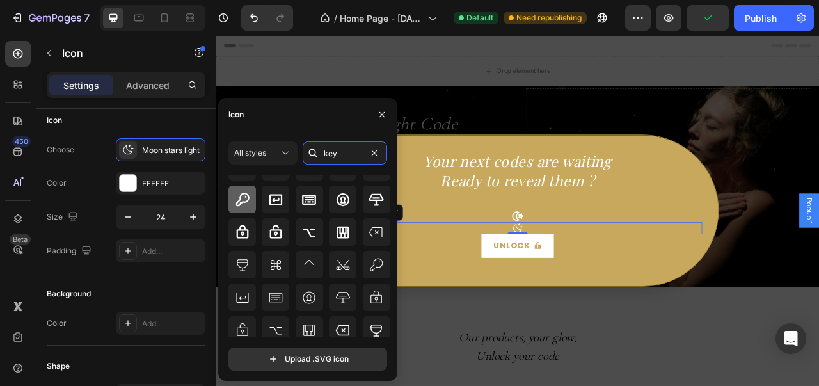
type input "key"
click at [244, 187] on div at bounding box center [242, 200] width 28 height 28
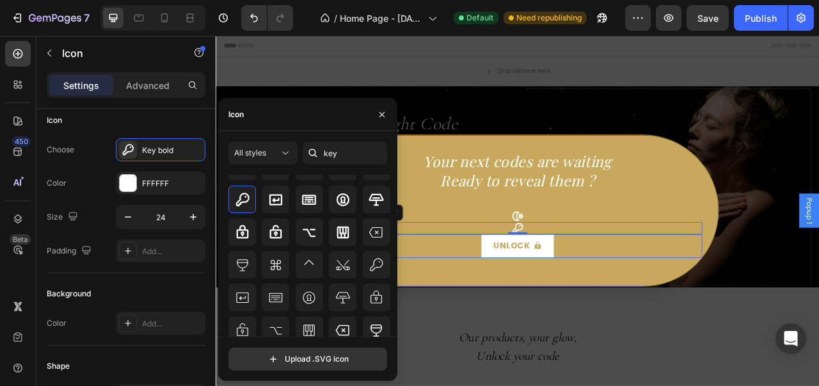
click at [683, 310] on div "Unlock Button" at bounding box center [600, 302] width 470 height 29
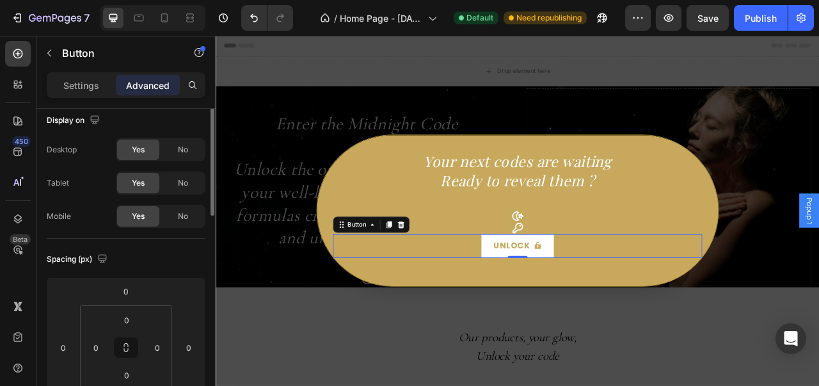
scroll to position [0, 0]
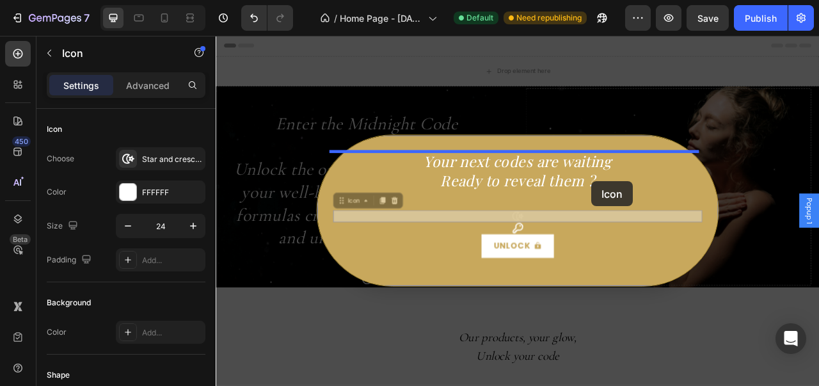
drag, startPoint x: 642, startPoint y: 255, endPoint x: 693, endPoint y: 221, distance: 61.4
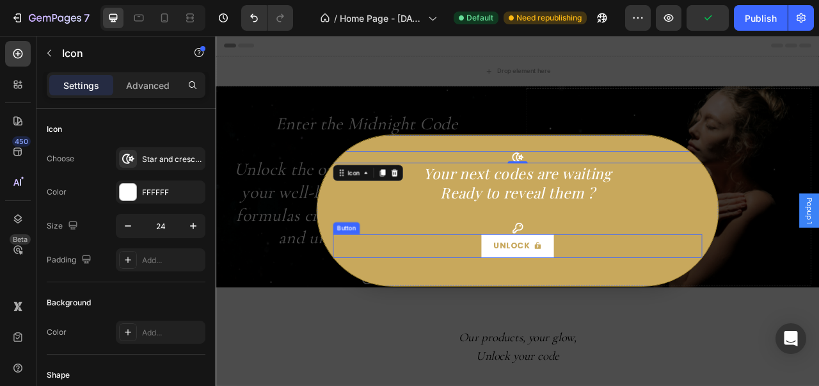
click at [699, 304] on div "Unlock Button" at bounding box center [600, 302] width 470 height 29
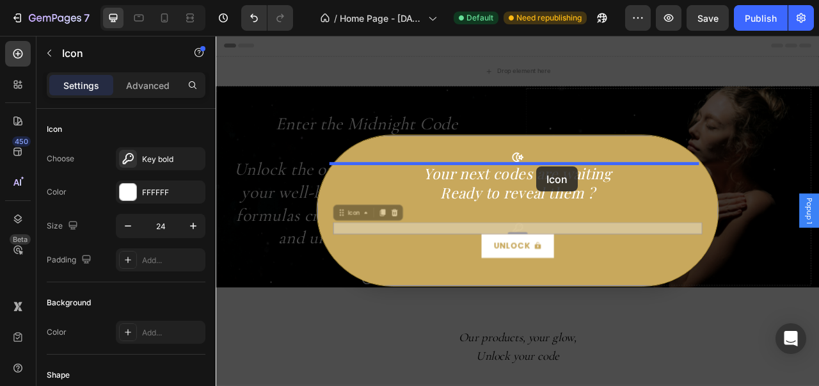
drag, startPoint x: 608, startPoint y: 279, endPoint x: 623, endPoint y: 202, distance: 78.3
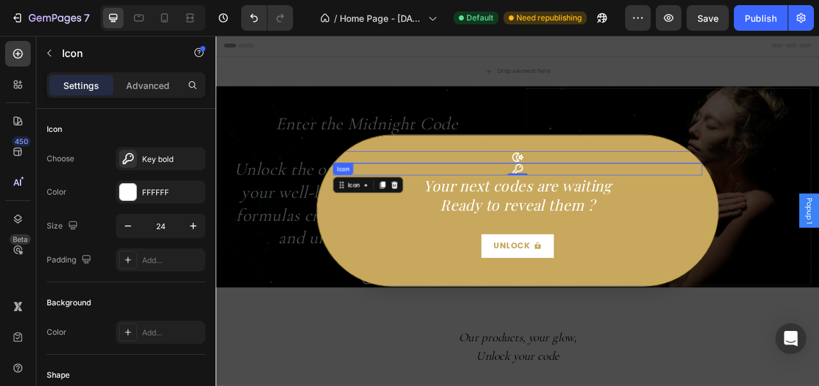
click at [596, 186] on icon "Dialog body" at bounding box center [599, 191] width 15 height 12
click at [438, 207] on icon "Dialog body" at bounding box center [443, 210] width 10 height 10
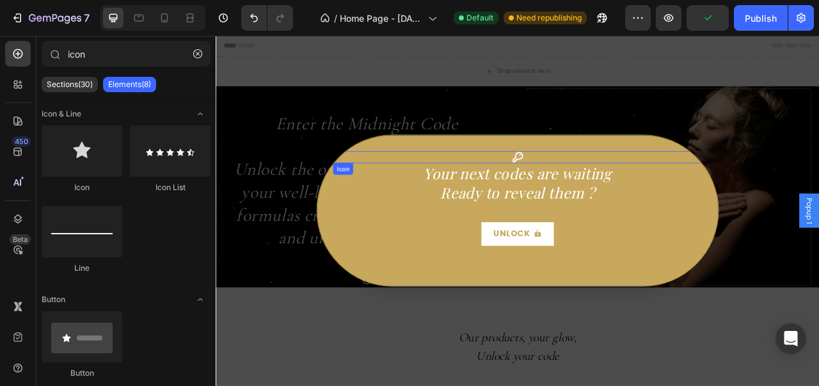
click at [595, 196] on icon "Dialog body" at bounding box center [599, 190] width 15 height 15
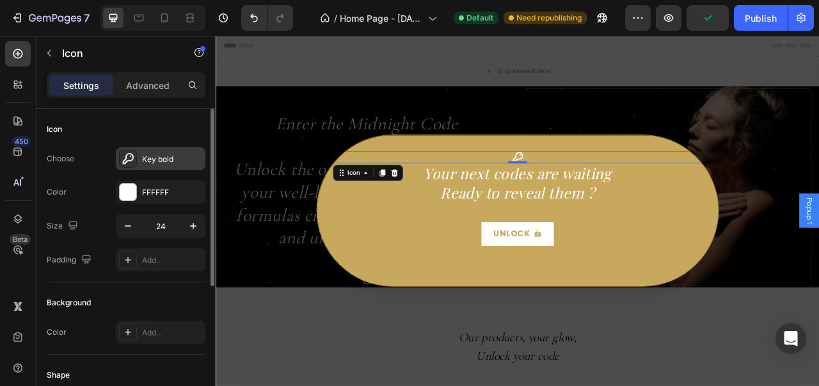
click at [142, 155] on div "Key bold" at bounding box center [172, 160] width 60 height 12
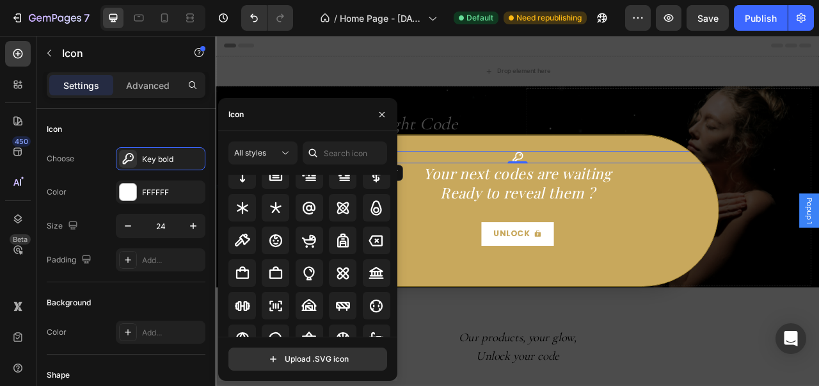
scroll to position [928, 0]
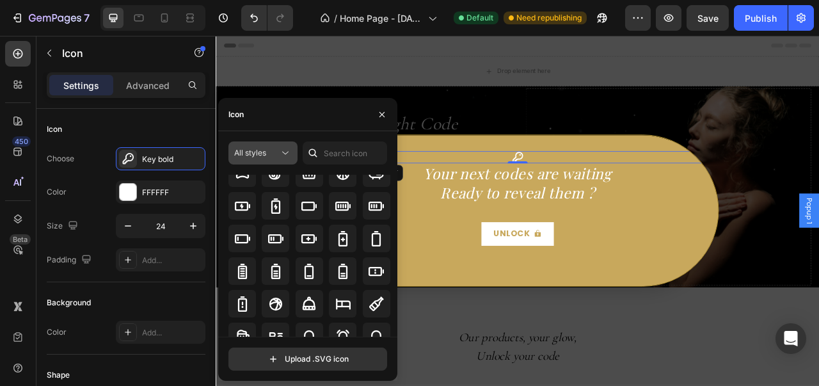
click at [287, 153] on icon at bounding box center [285, 153] width 6 height 3
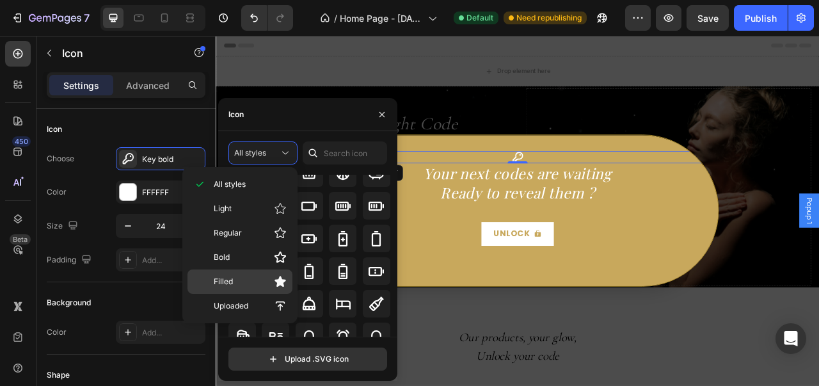
click at [267, 276] on p "Filled" at bounding box center [250, 281] width 73 height 13
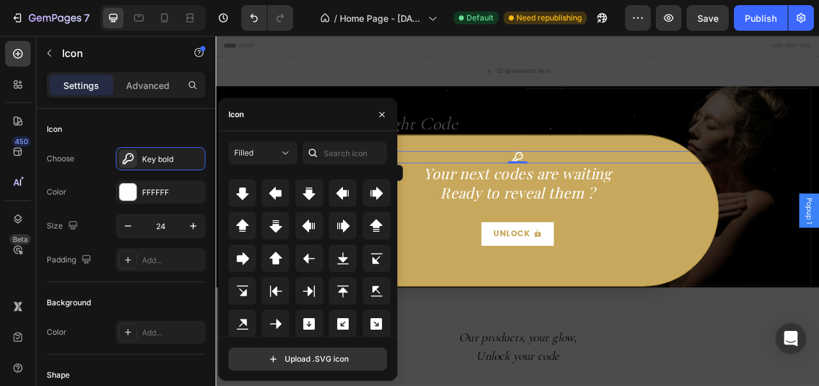
scroll to position [438, 0]
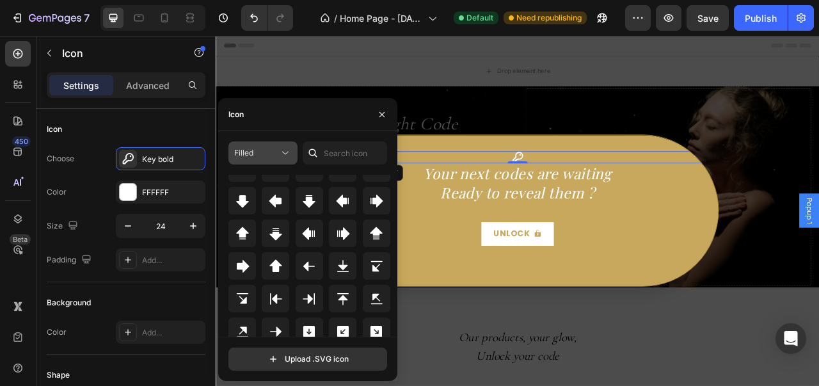
click at [289, 154] on icon at bounding box center [285, 152] width 13 height 13
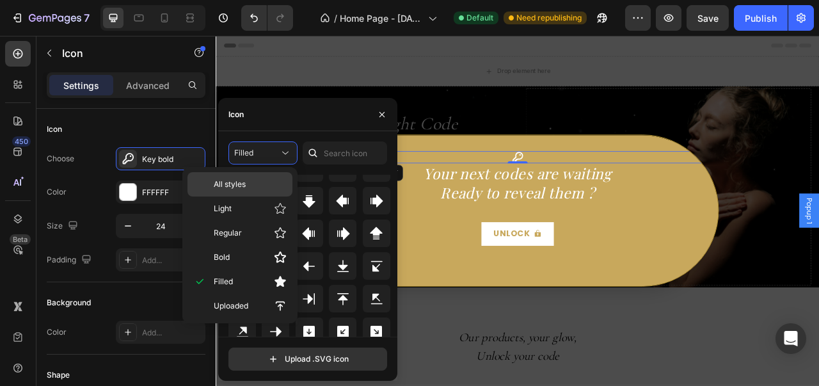
click at [283, 190] on div "All styles" at bounding box center [239, 184] width 105 height 24
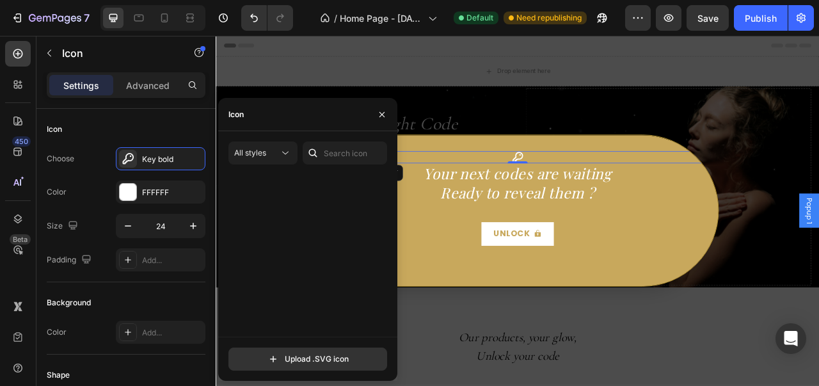
scroll to position [0, 0]
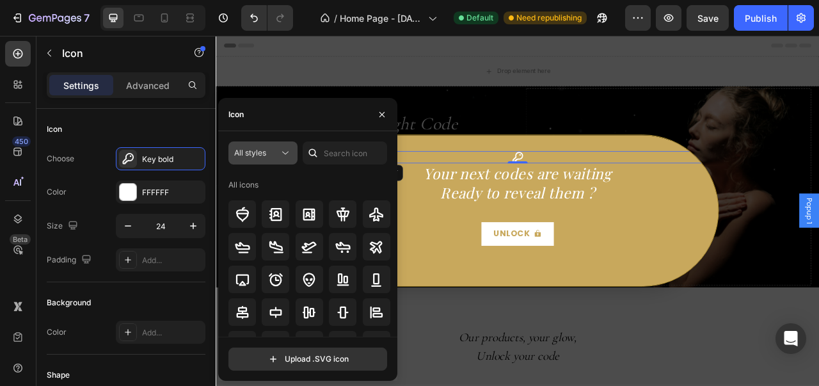
click at [272, 154] on div "All styles" at bounding box center [256, 153] width 45 height 12
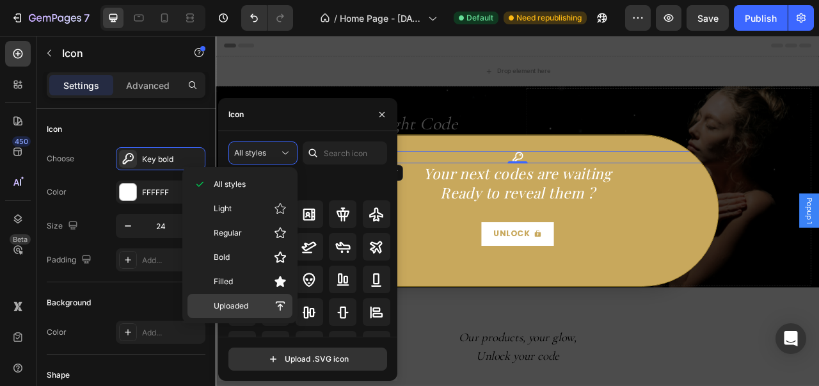
click at [288, 301] on div "Uploaded" at bounding box center [239, 306] width 105 height 24
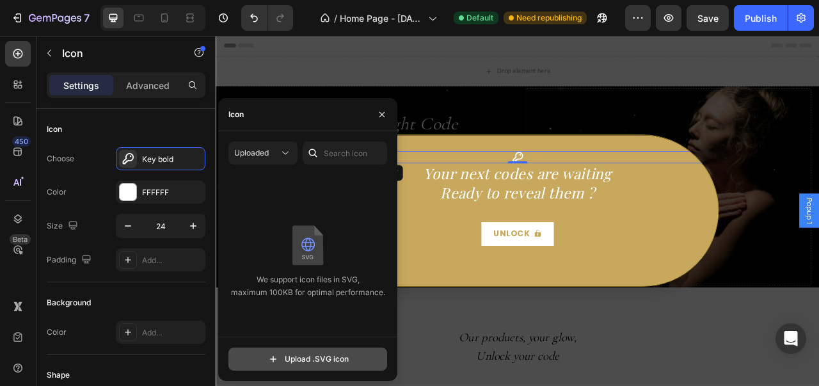
click at [325, 352] on input "file" at bounding box center [307, 359] width 157 height 22
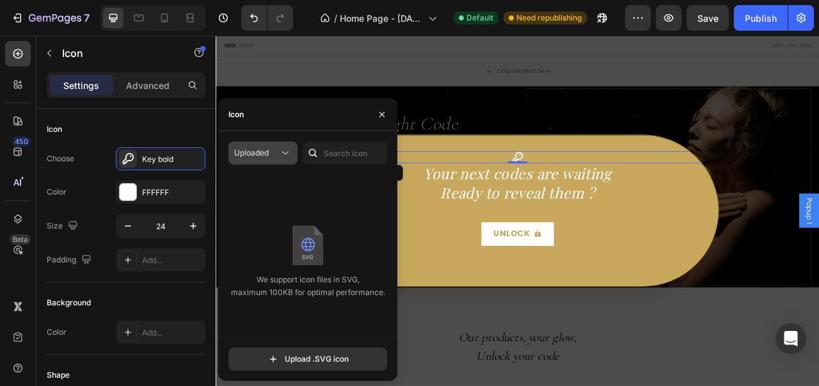
click at [280, 154] on icon at bounding box center [285, 152] width 13 height 13
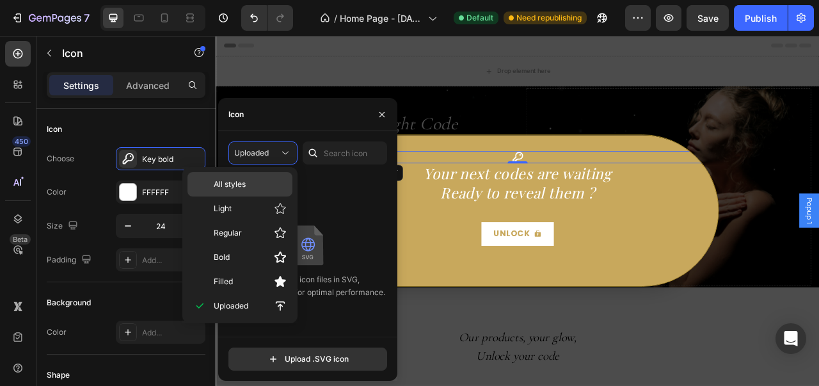
click at [274, 179] on p "All styles" at bounding box center [250, 184] width 73 height 12
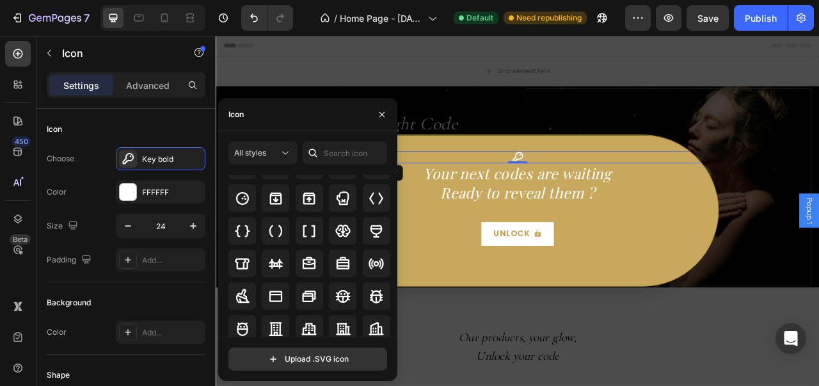
scroll to position [1290, 0]
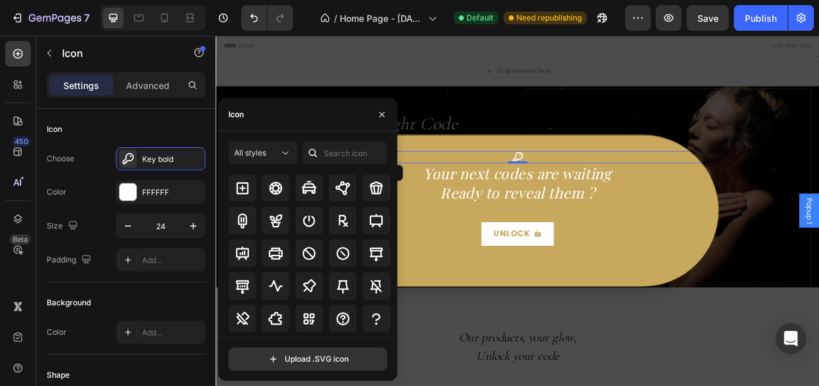
scroll to position [6146, 0]
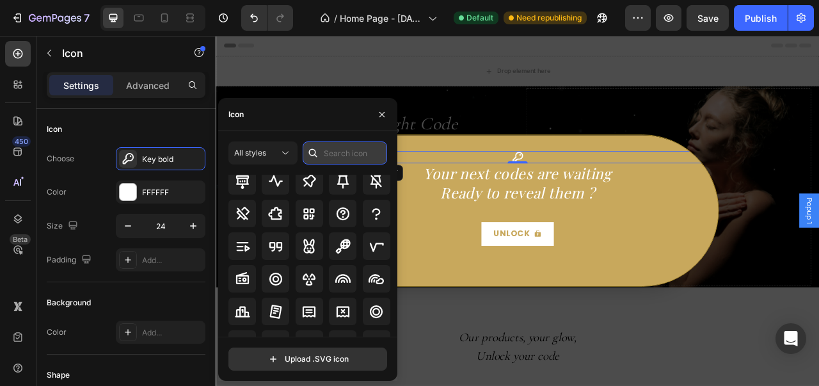
click at [365, 155] on input "text" at bounding box center [345, 152] width 84 height 23
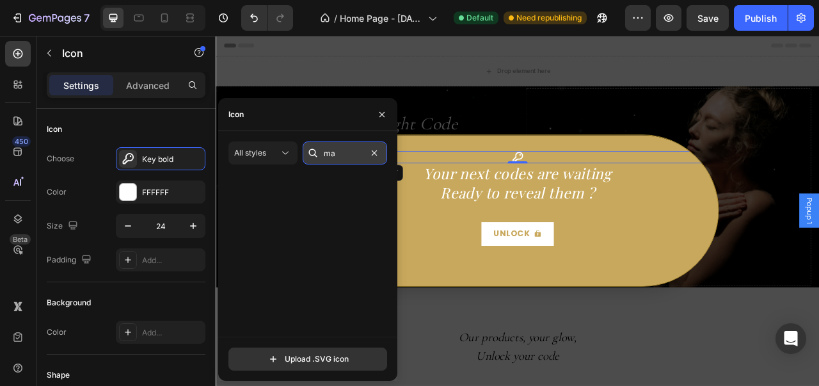
scroll to position [0, 0]
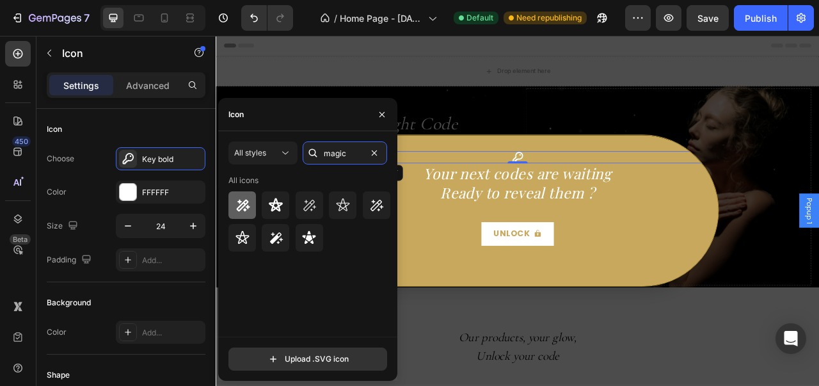
type input "magic"
click at [233, 199] on div at bounding box center [242, 205] width 28 height 28
click at [683, 377] on div "Backdrop" at bounding box center [600, 258] width 768 height 445
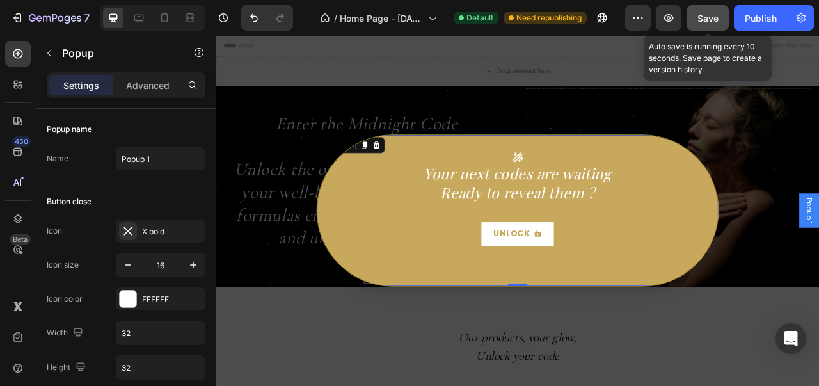
click at [710, 16] on span "Save" at bounding box center [707, 18] width 21 height 11
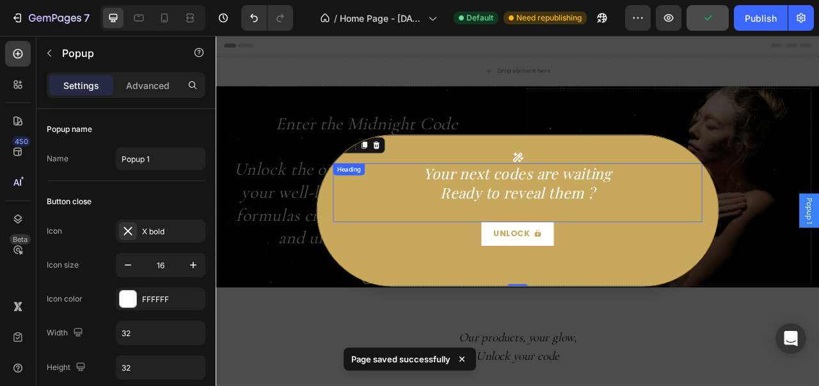
click at [646, 233] on h2 "Your next codes are waiting Ready to reveal them ?" at bounding box center [600, 235] width 470 height 75
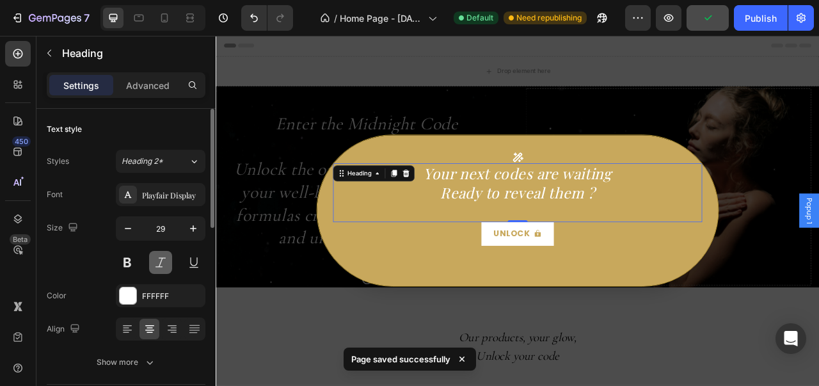
click at [162, 260] on button at bounding box center [160, 262] width 23 height 23
click at [134, 259] on button at bounding box center [127, 262] width 23 height 23
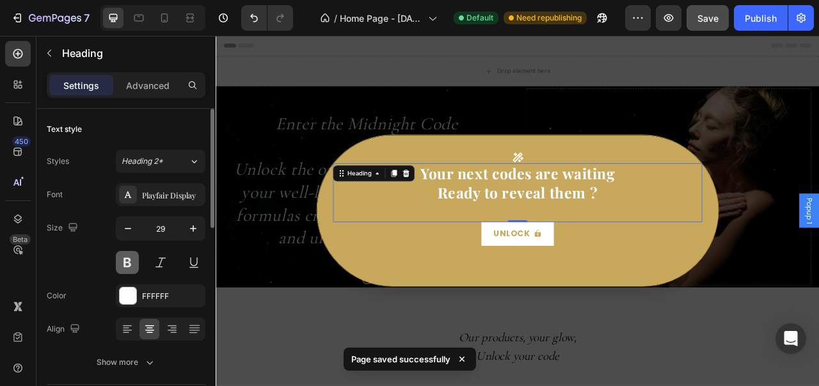
click at [127, 262] on button at bounding box center [127, 262] width 23 height 23
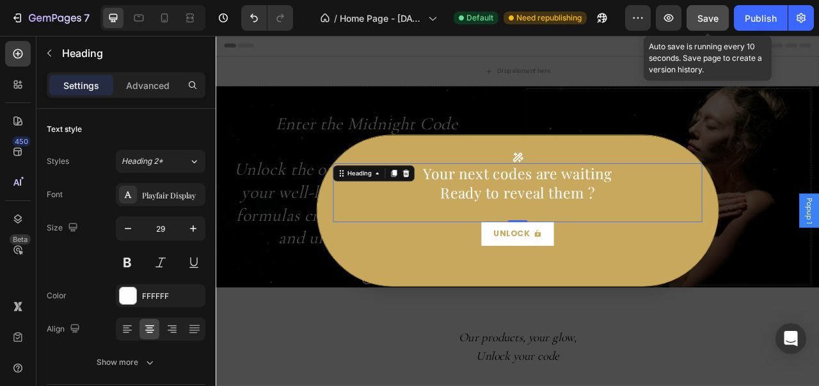
click at [705, 24] on div "Save" at bounding box center [707, 18] width 21 height 13
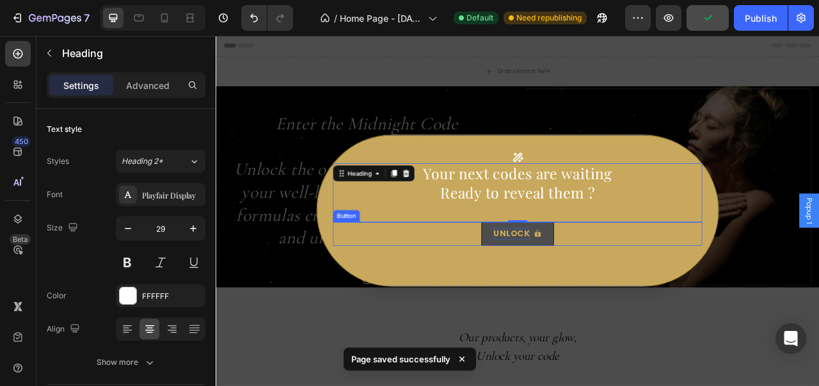
click at [608, 294] on p "Unlock" at bounding box center [592, 288] width 47 height 14
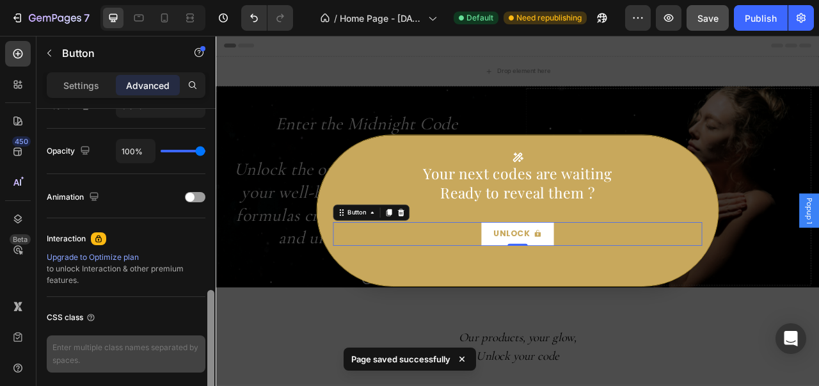
scroll to position [495, 0]
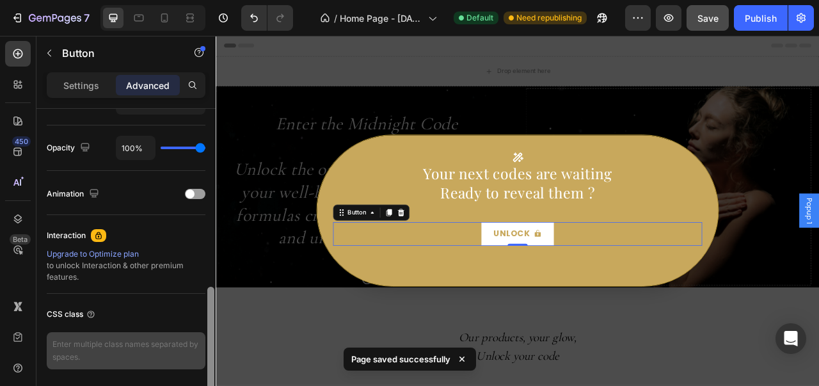
drag, startPoint x: 213, startPoint y: 173, endPoint x: 195, endPoint y: 356, distance: 183.8
click at [195, 356] on div "Display on Desktop Yes No Tablet Yes No Mobile Yes No Spacing (px) 0 0 0 0 0 0 …" at bounding box center [125, 265] width 179 height 313
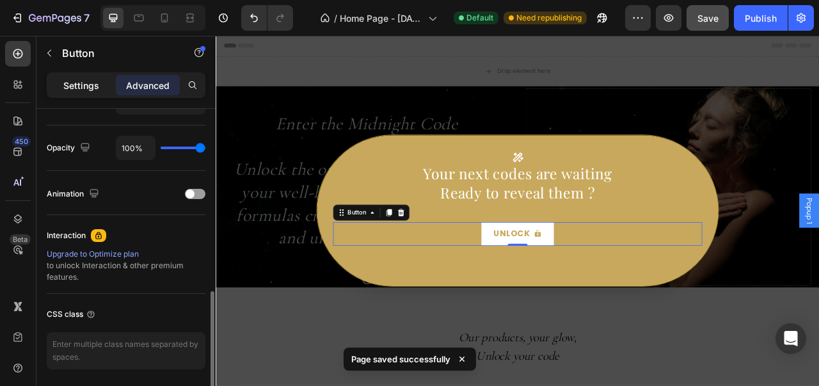
click at [96, 84] on p "Settings" at bounding box center [81, 85] width 36 height 13
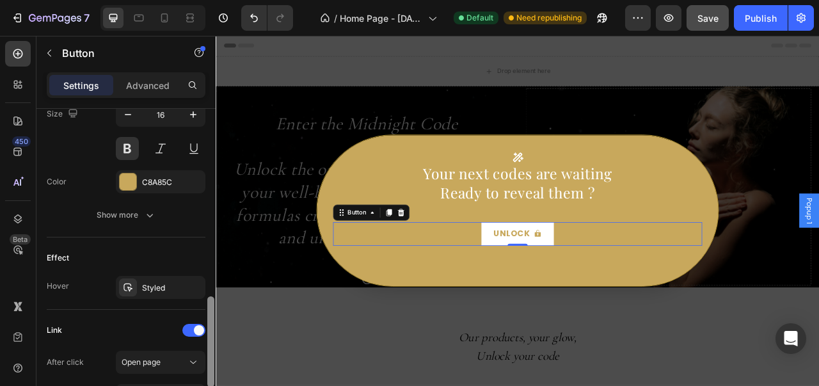
drag, startPoint x: 425, startPoint y: 314, endPoint x: 217, endPoint y: 439, distance: 243.3
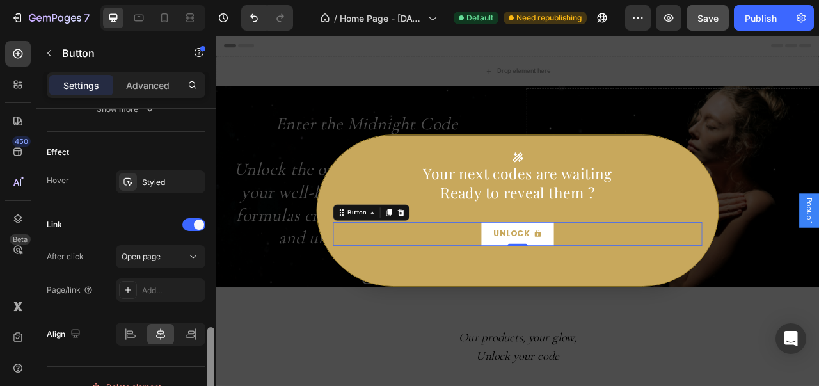
scroll to position [757, 0]
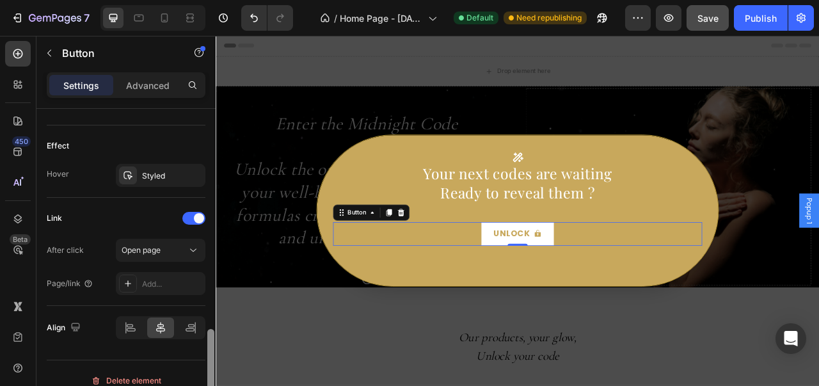
click at [210, 354] on div at bounding box center [210, 374] width 7 height 91
click at [152, 170] on div "Styled" at bounding box center [160, 176] width 37 height 12
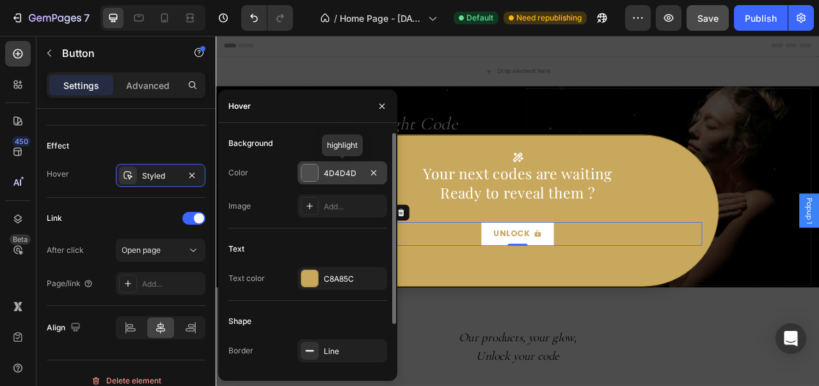
click at [318, 177] on div at bounding box center [310, 173] width 18 height 18
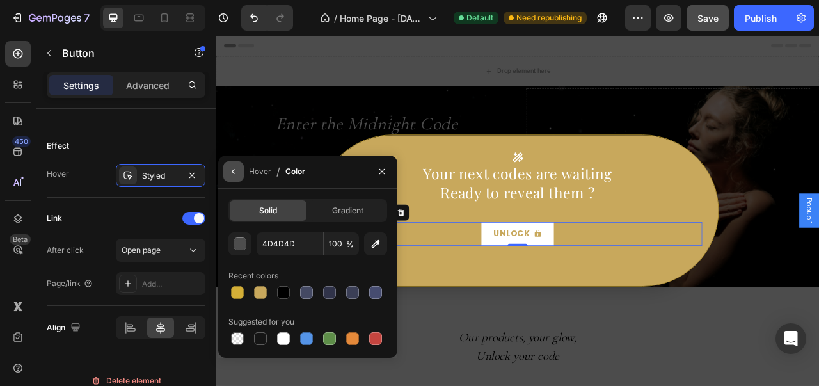
click at [233, 176] on icon "button" at bounding box center [233, 171] width 10 height 10
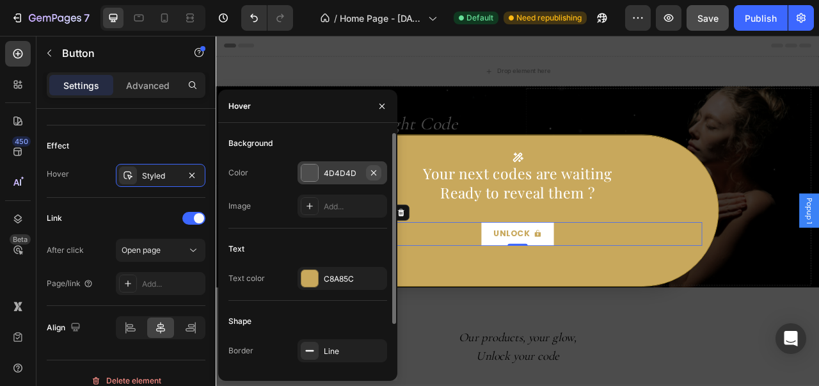
click at [374, 169] on icon "button" at bounding box center [373, 173] width 10 height 10
click at [377, 110] on icon "button" at bounding box center [382, 106] width 10 height 10
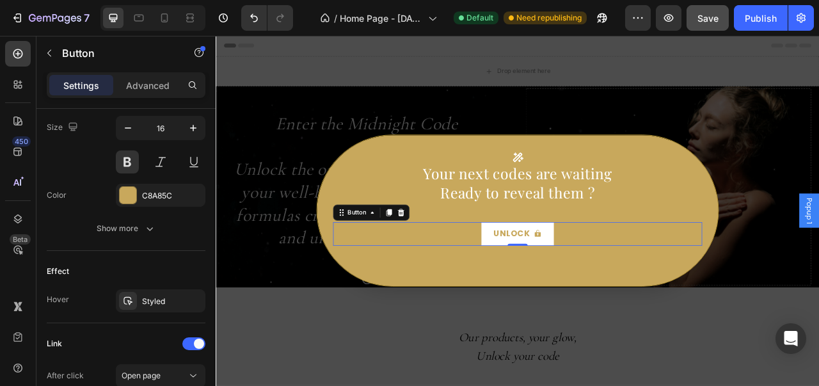
scroll to position [768, 0]
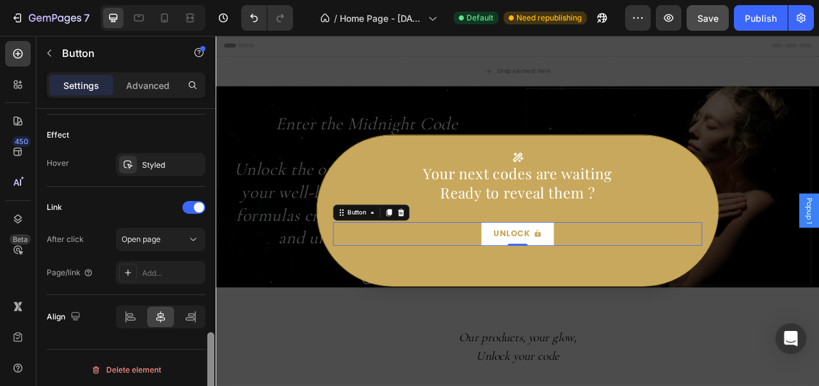
drag, startPoint x: 207, startPoint y: 312, endPoint x: 198, endPoint y: 400, distance: 88.8
click at [198, 0] on html "7 Version history / Home Page - Aug 23, 20:54:10 Default Need republishing Prev…" at bounding box center [409, 0] width 819 height 0
click at [162, 86] on p "Advanced" at bounding box center [147, 85] width 43 height 13
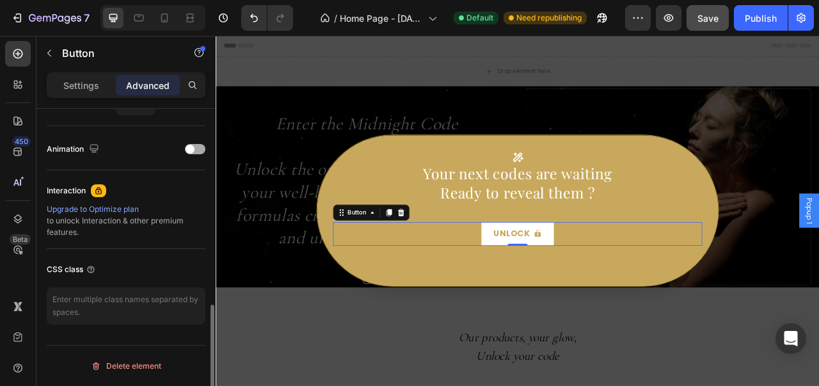
scroll to position [537, 0]
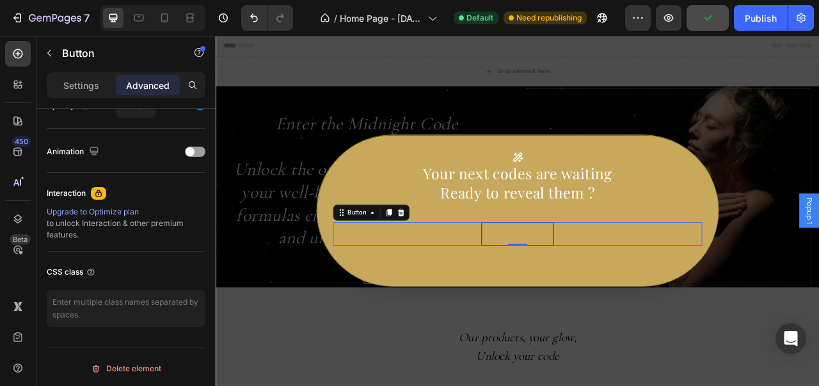
click at [563, 283] on button "Unlock" at bounding box center [599, 287] width 93 height 29
click at [553, 283] on button "Unlock" at bounding box center [599, 287] width 93 height 29
click at [92, 79] on p "Settings" at bounding box center [81, 85] width 36 height 13
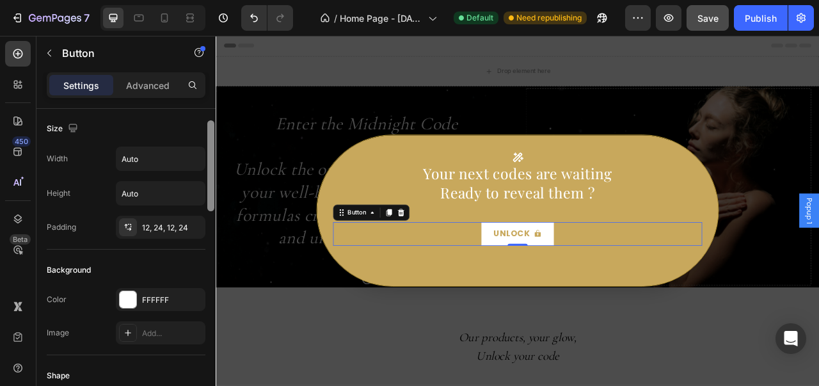
scroll to position [0, 0]
drag, startPoint x: 208, startPoint y: 280, endPoint x: 209, endPoint y: 116, distance: 163.8
click at [209, 116] on div at bounding box center [210, 154] width 7 height 91
click at [162, 226] on div "12, 24, 12, 24" at bounding box center [160, 229] width 37 height 12
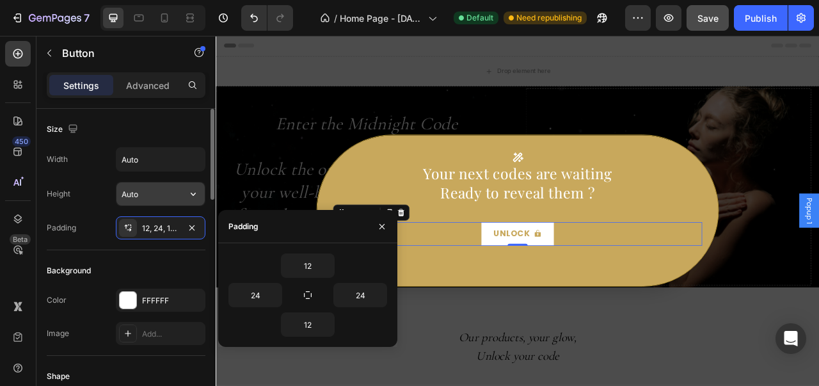
click at [161, 193] on input "Auto" at bounding box center [160, 193] width 88 height 23
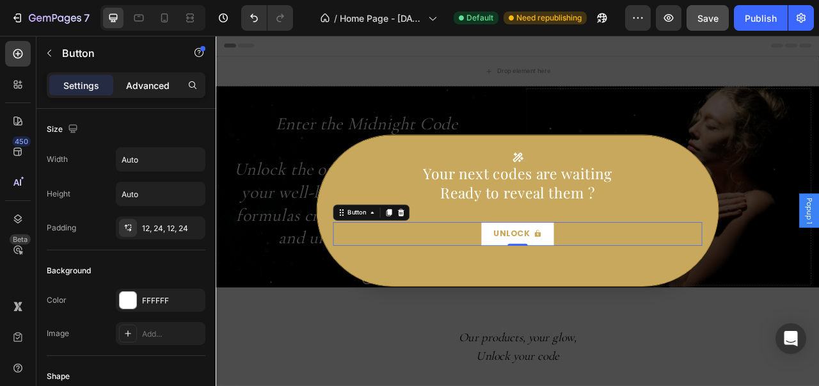
click at [164, 88] on p "Advanced" at bounding box center [147, 85] width 43 height 13
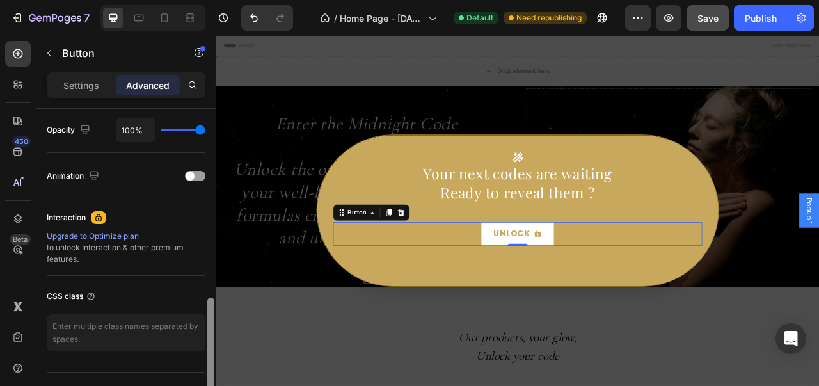
scroll to position [530, 0]
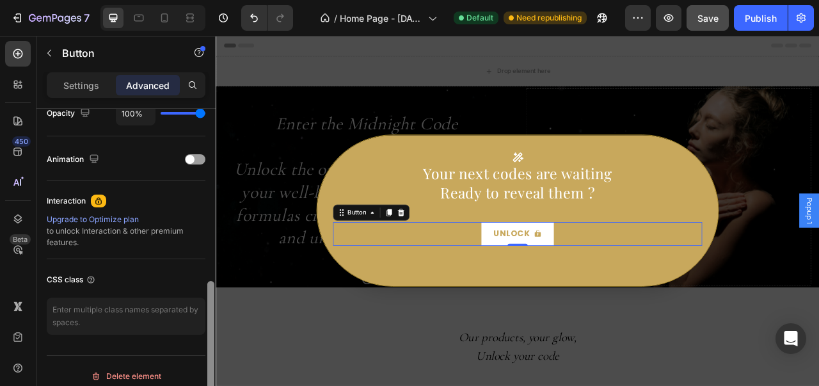
drag, startPoint x: 209, startPoint y: 122, endPoint x: 206, endPoint y: 318, distance: 195.8
click at [206, 318] on div at bounding box center [211, 249] width 10 height 314
click at [769, 186] on div "Icon" at bounding box center [600, 190] width 470 height 15
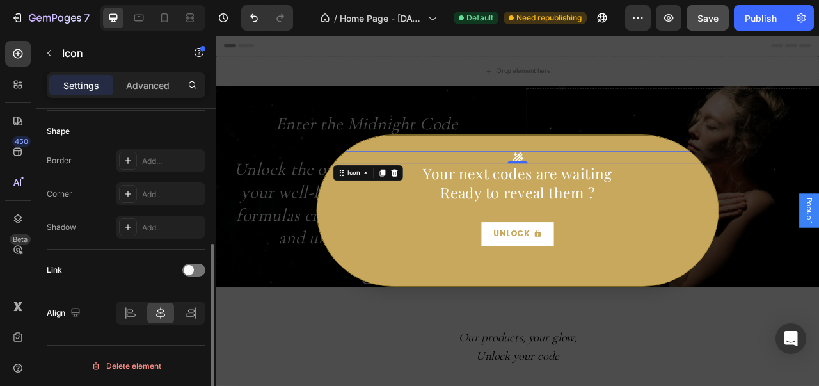
scroll to position [0, 0]
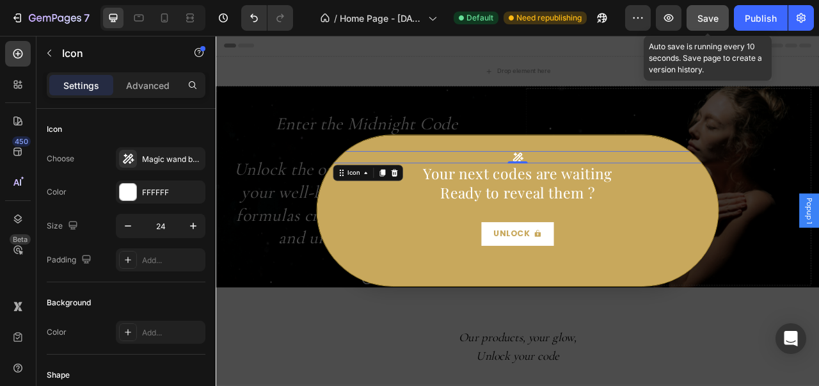
click at [701, 24] on div "Save" at bounding box center [707, 18] width 21 height 13
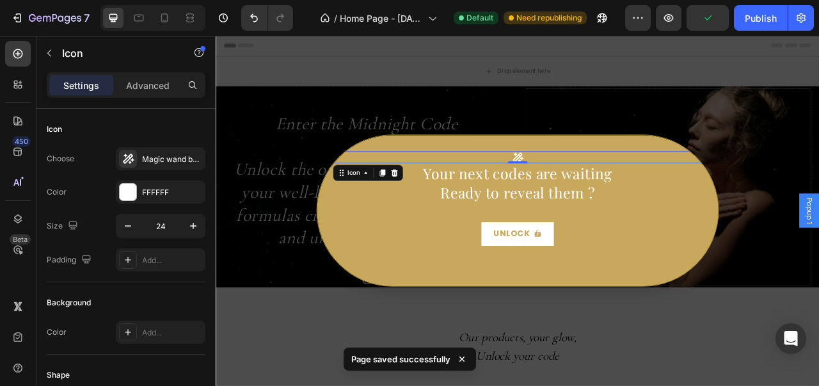
click at [788, 113] on div "Backdrop" at bounding box center [600, 258] width 768 height 445
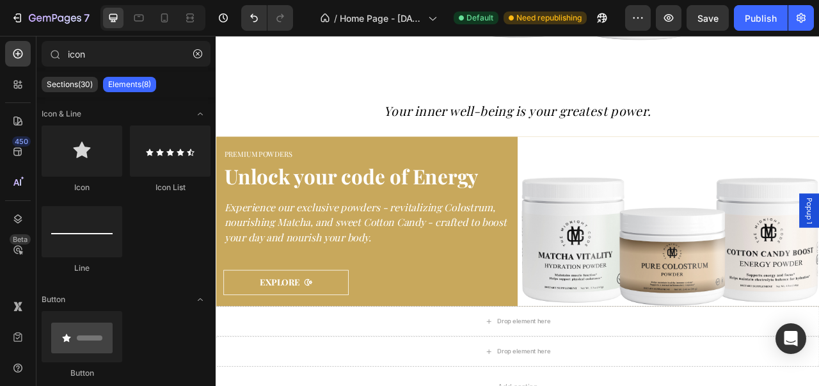
scroll to position [902, 0]
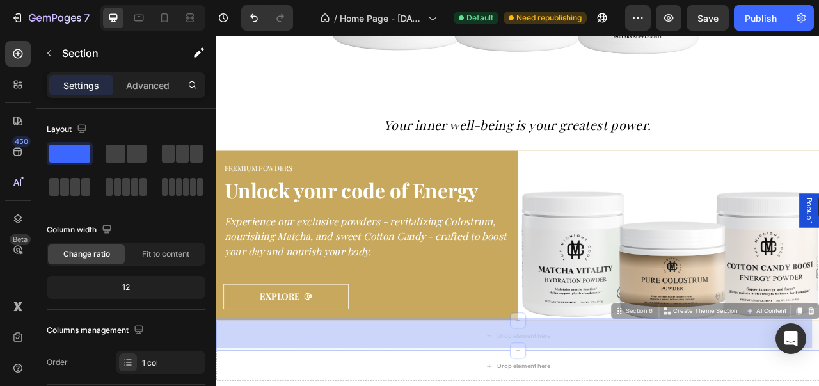
drag, startPoint x: 972, startPoint y: 394, endPoint x: 983, endPoint y: 238, distance: 156.5
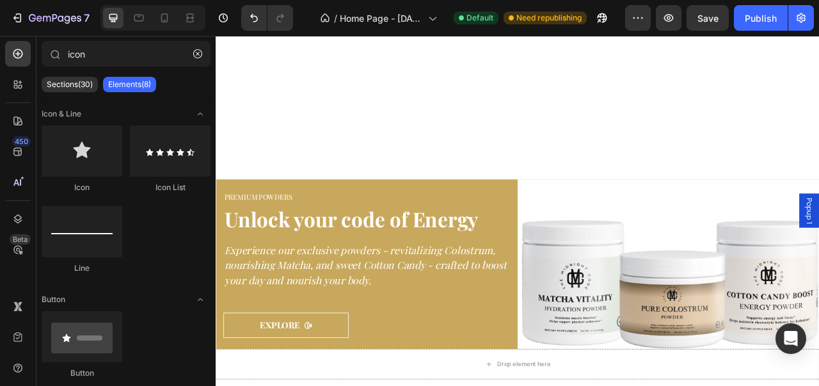
scroll to position [1075, 0]
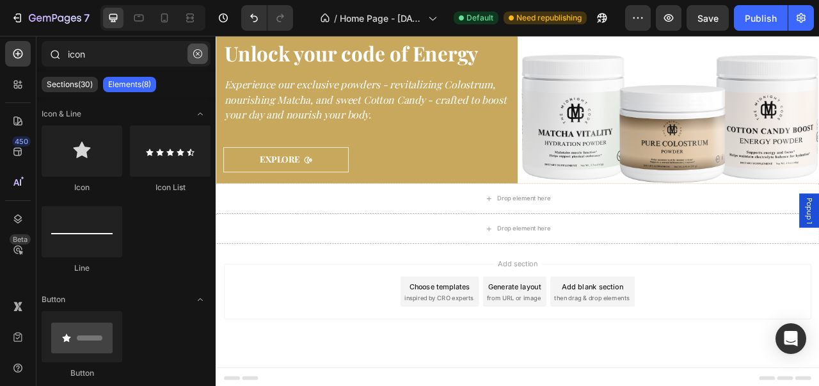
click at [203, 51] on button "button" at bounding box center [197, 53] width 20 height 20
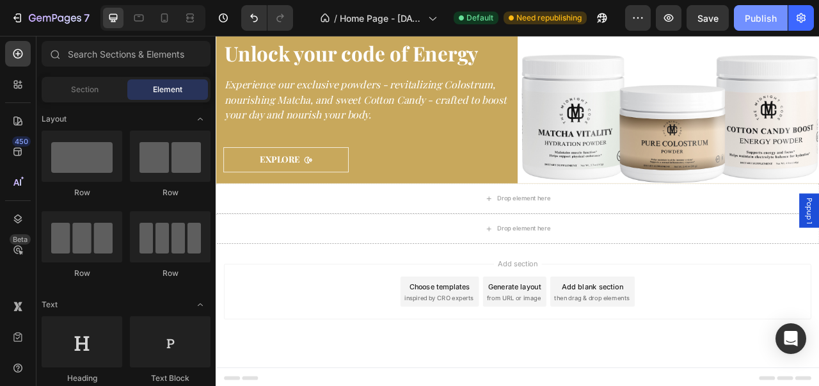
drag, startPoint x: 747, startPoint y: 29, endPoint x: 329, endPoint y: 89, distance: 421.9
click at [747, 29] on button "Publish" at bounding box center [761, 18] width 54 height 26
click at [89, 98] on div "Section" at bounding box center [84, 89] width 81 height 20
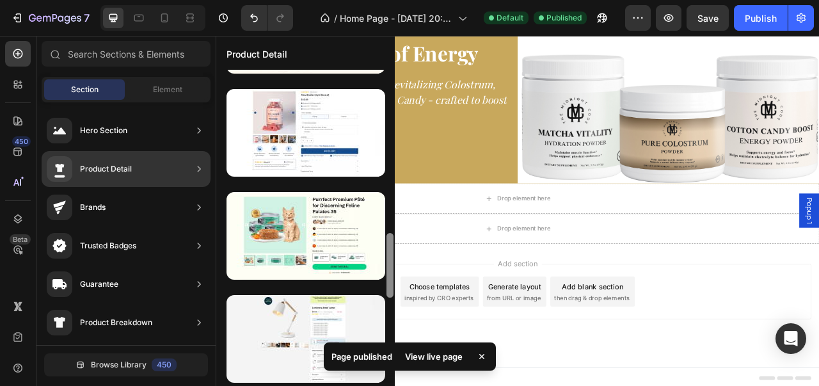
scroll to position [0, 0]
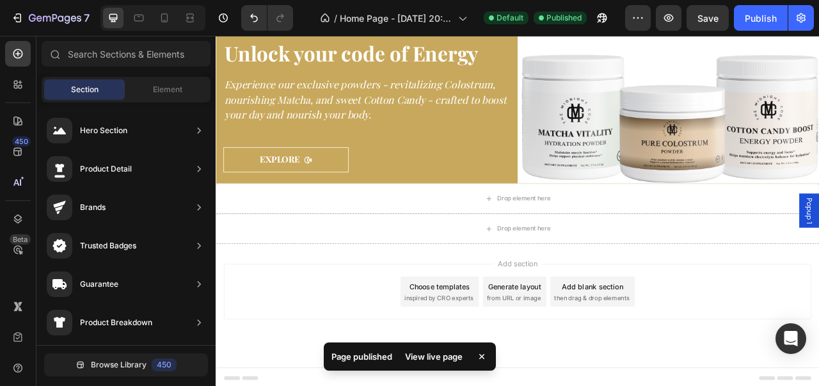
drag, startPoint x: 391, startPoint y: 173, endPoint x: 375, endPoint y: 355, distance: 182.3
click at [375, 0] on body "7 Version history / Home Page - Aug 23, 20:54:10 Default Published Preview Save…" at bounding box center [409, 0] width 819 height 0
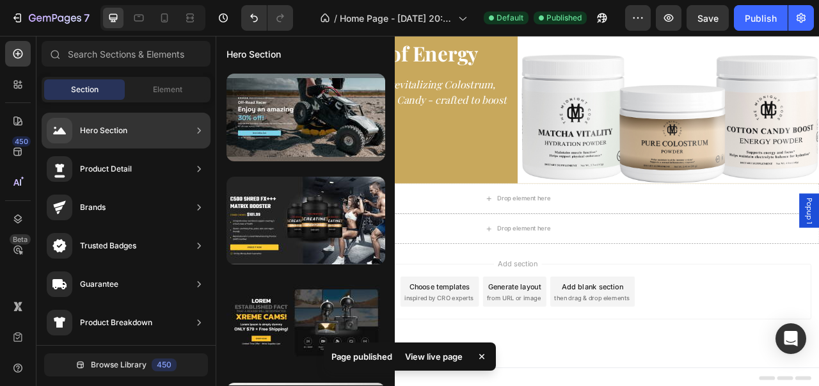
scroll to position [706, 0]
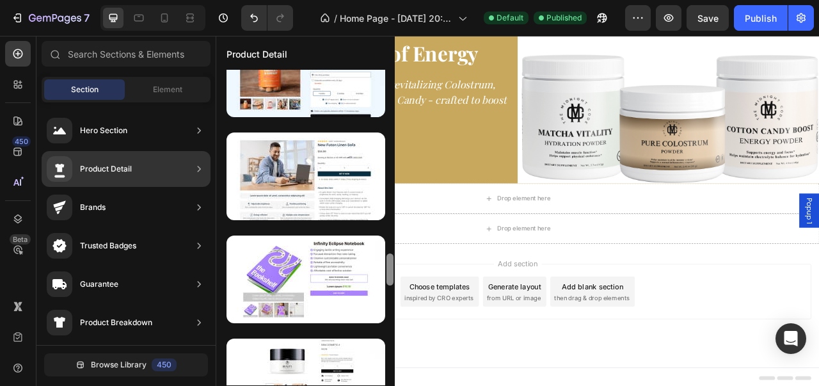
drag, startPoint x: 388, startPoint y: 205, endPoint x: 384, endPoint y: 329, distance: 124.8
click at [386, 373] on div at bounding box center [390, 227] width 10 height 315
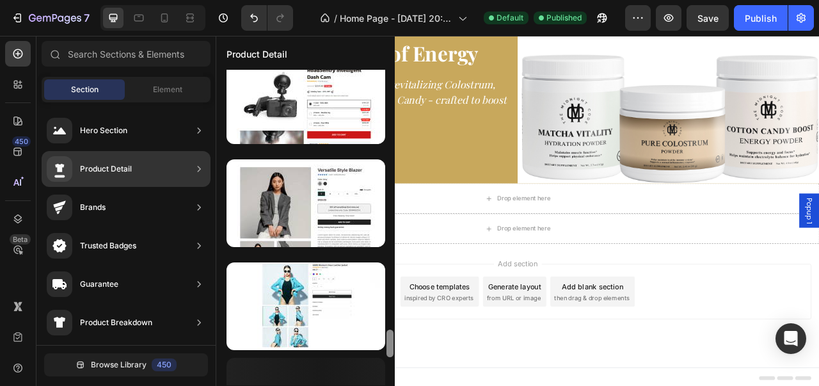
scroll to position [2861, 0]
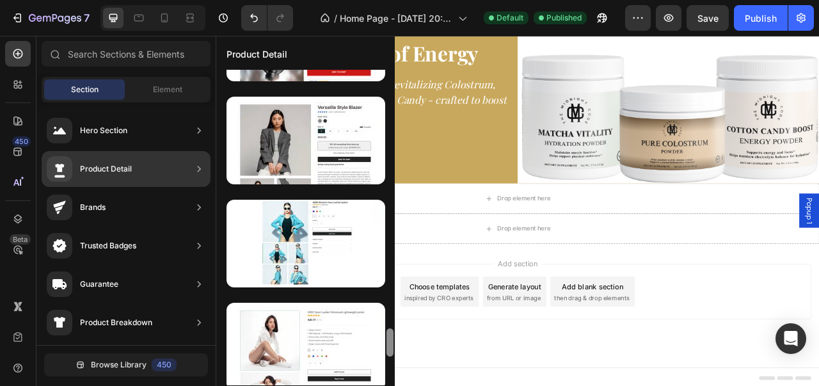
drag, startPoint x: 386, startPoint y: 268, endPoint x: 388, endPoint y: 377, distance: 108.8
click at [388, 377] on div at bounding box center [390, 227] width 10 height 315
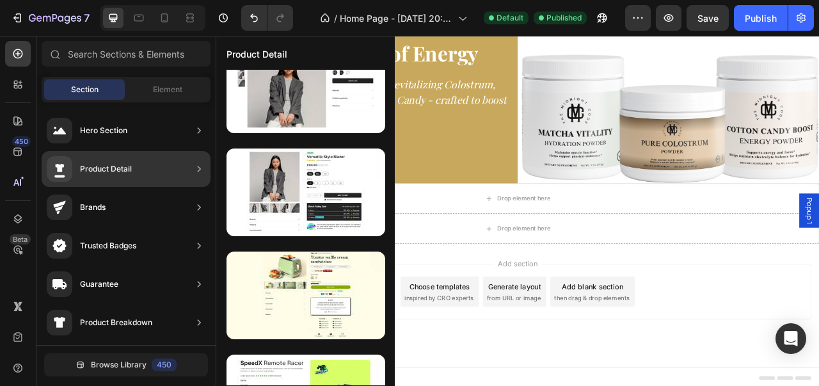
scroll to position [0, 0]
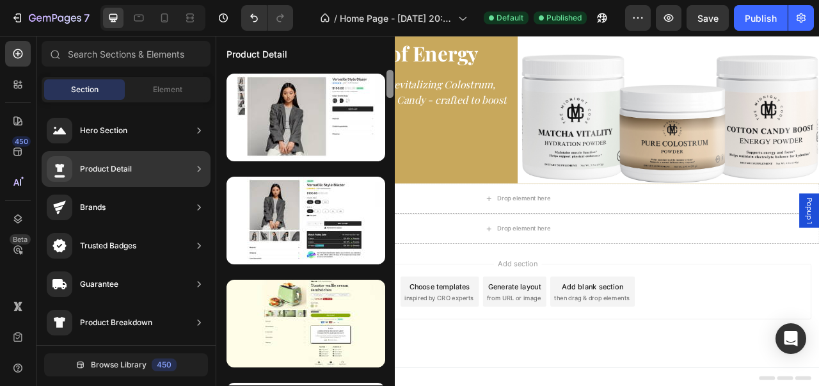
drag, startPoint x: 388, startPoint y: 345, endPoint x: 393, endPoint y: 75, distance: 270.0
click at [393, 75] on div at bounding box center [389, 84] width 7 height 28
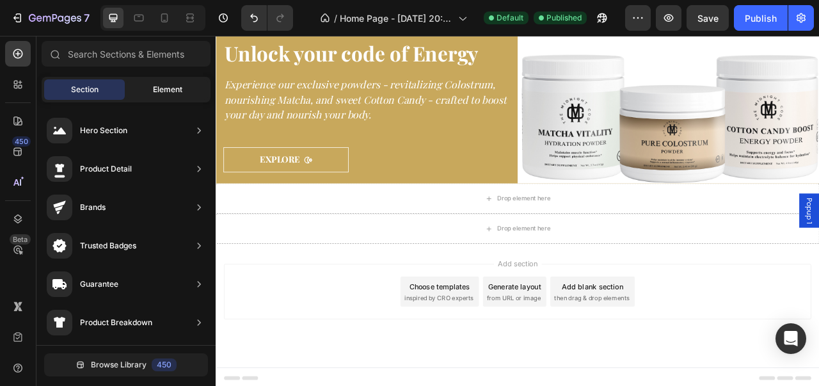
click at [162, 91] on span "Element" at bounding box center [167, 90] width 29 height 12
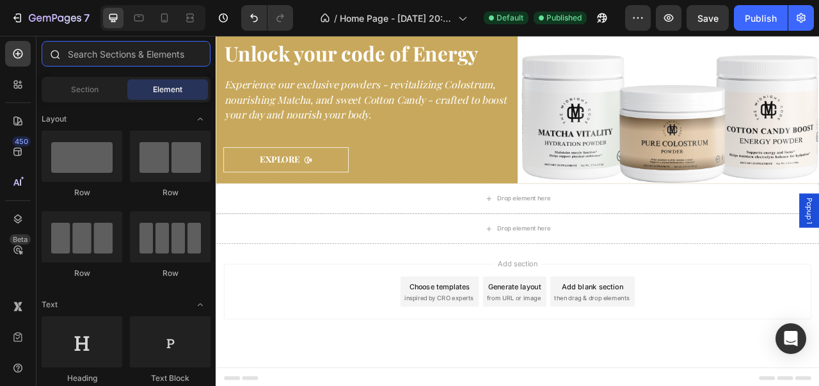
click at [186, 54] on input "text" at bounding box center [126, 54] width 169 height 26
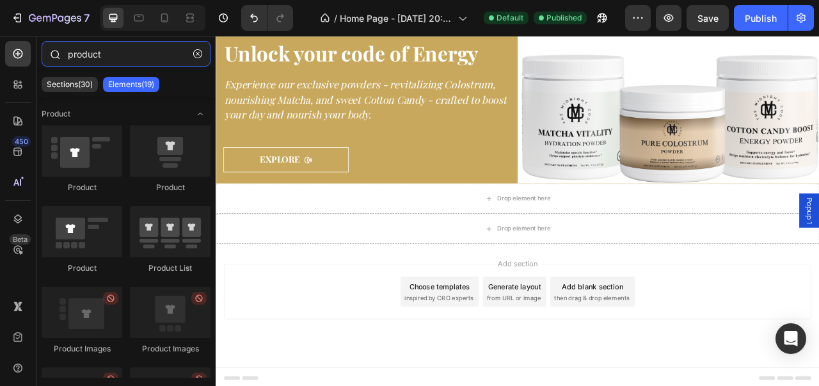
type input "product"
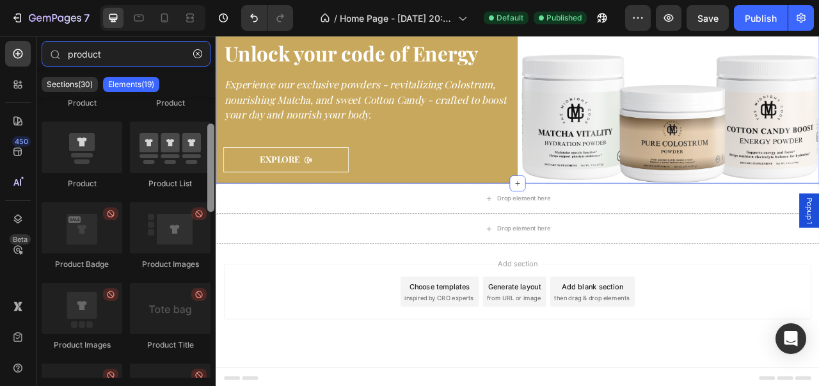
drag, startPoint x: 424, startPoint y: 190, endPoint x: 221, endPoint y: 199, distance: 203.6
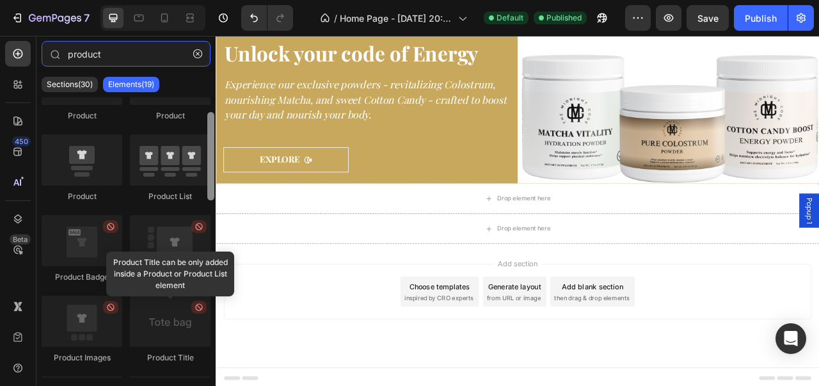
scroll to position [64, 0]
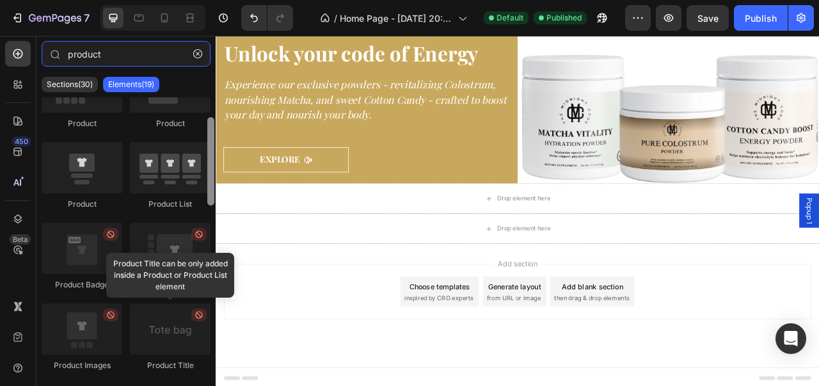
click at [208, 175] on div at bounding box center [210, 161] width 7 height 88
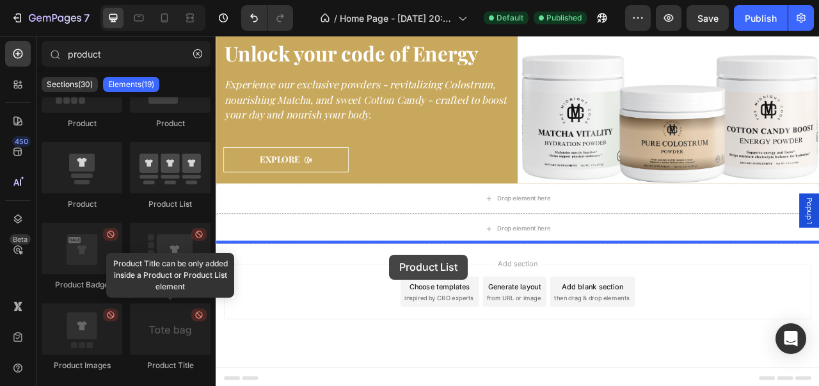
drag, startPoint x: 387, startPoint y: 221, endPoint x: 436, endPoint y: 314, distance: 105.6
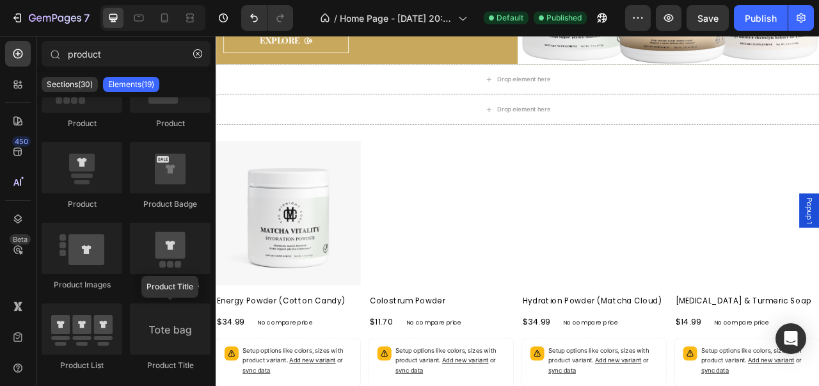
scroll to position [1220, 0]
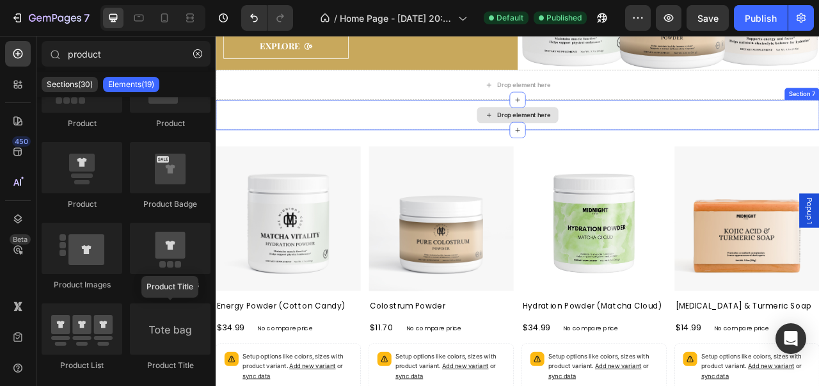
click at [672, 137] on div "Drop element here" at bounding box center [600, 137] width 768 height 38
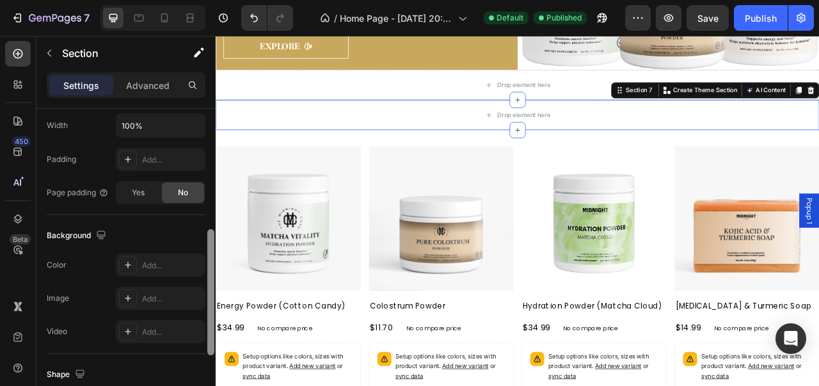
scroll to position [317, 0]
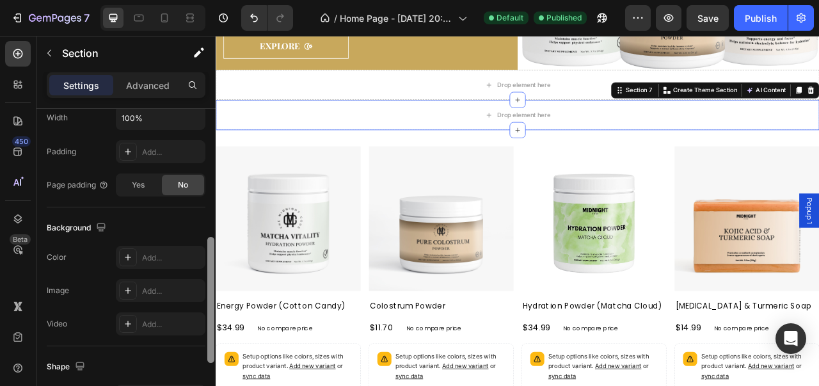
drag, startPoint x: 209, startPoint y: 225, endPoint x: 195, endPoint y: 353, distance: 129.3
click at [195, 353] on div "Layout Column width Change ratio Fit to content 12 Columns management Order 1 c…" at bounding box center [125, 265] width 179 height 313
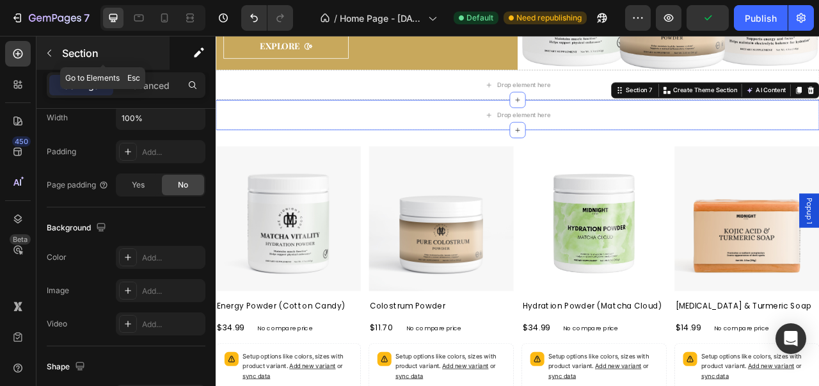
click at [54, 56] on icon "button" at bounding box center [49, 53] width 10 height 10
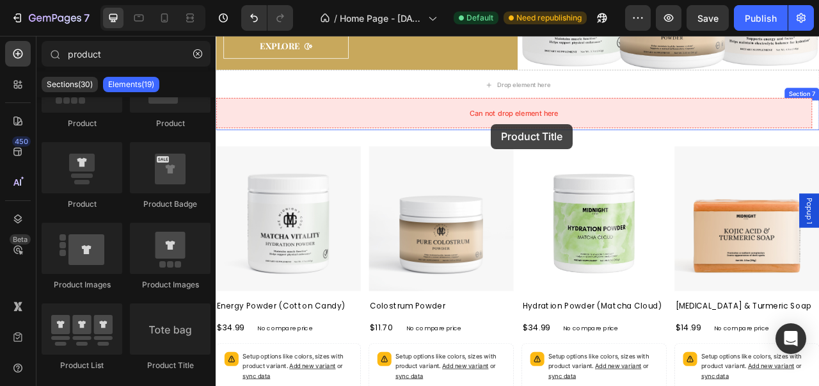
drag, startPoint x: 407, startPoint y: 368, endPoint x: 587, endPoint y: 166, distance: 270.1
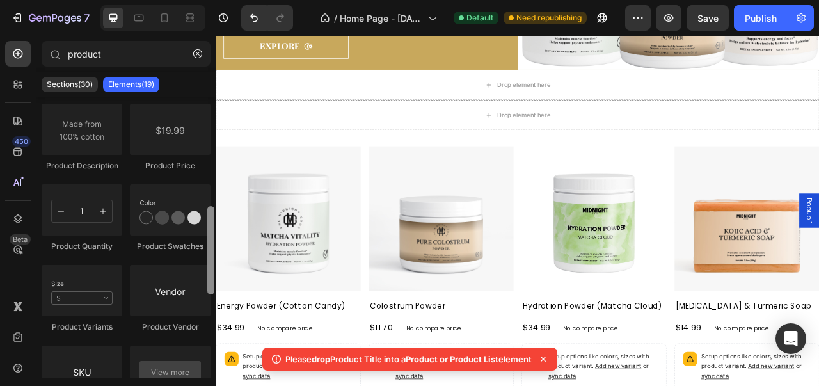
drag, startPoint x: 206, startPoint y: 194, endPoint x: 207, endPoint y: 232, distance: 37.7
click at [207, 232] on div at bounding box center [211, 237] width 10 height 280
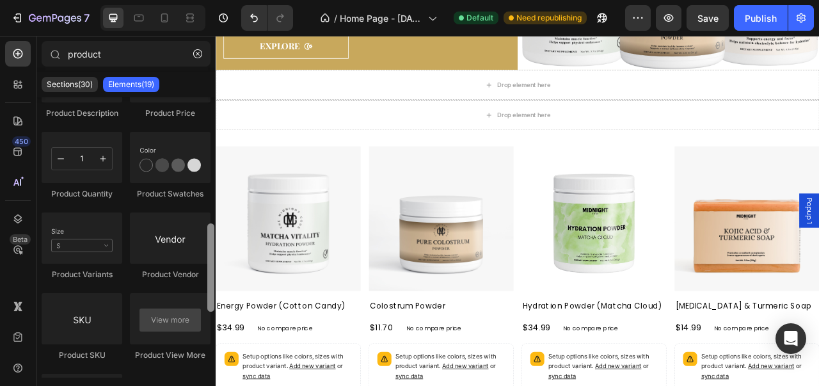
scroll to position [232, 0]
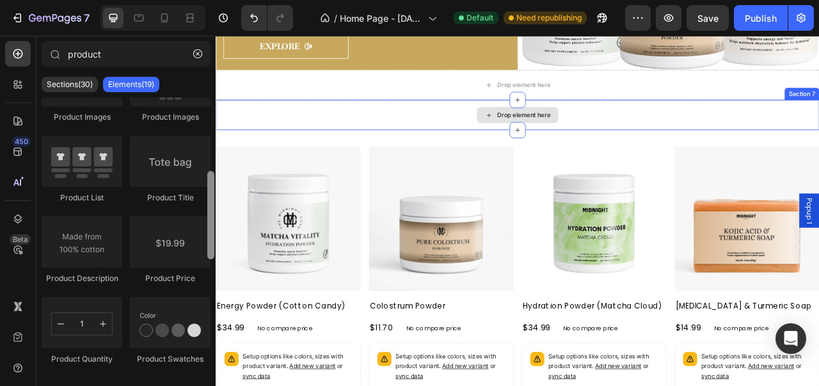
drag, startPoint x: 424, startPoint y: 281, endPoint x: 219, endPoint y: 147, distance: 244.8
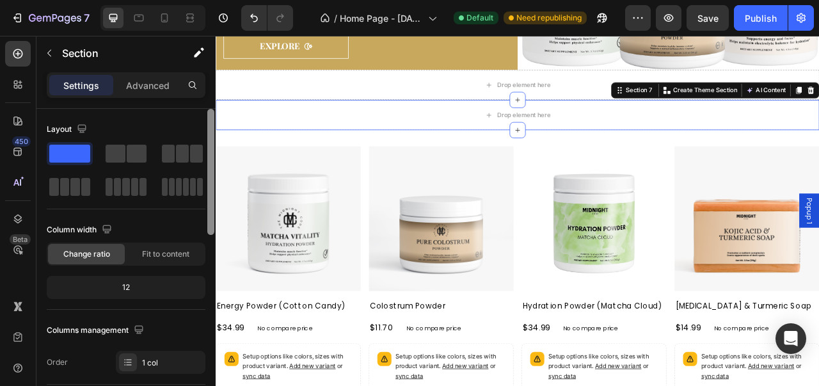
drag, startPoint x: 212, startPoint y: 191, endPoint x: 212, endPoint y: 173, distance: 17.3
click at [212, 173] on div at bounding box center [210, 172] width 7 height 126
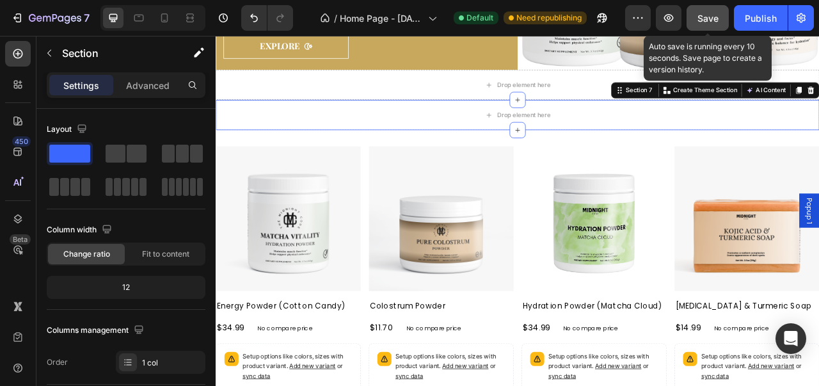
click at [709, 21] on span "Save" at bounding box center [707, 18] width 21 height 11
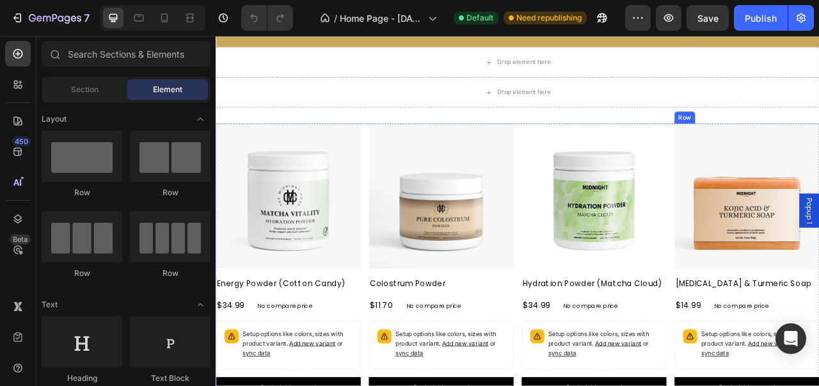
scroll to position [1263, 0]
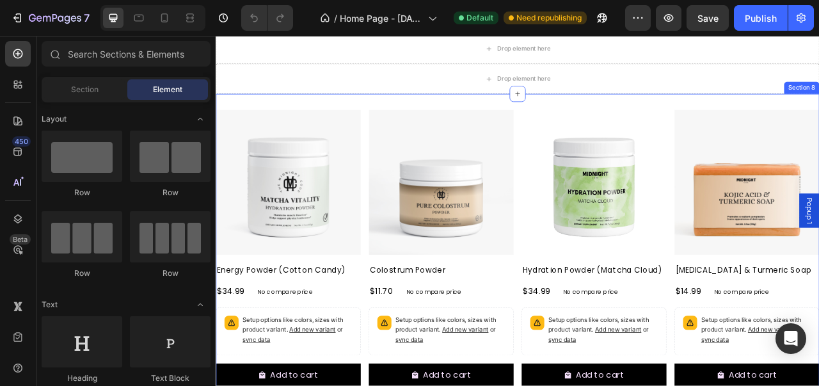
click at [795, 116] on div "Product Images Energy Powder (Cotton Candy) Product Title $34.99 Product Price …" at bounding box center [600, 311] width 768 height 403
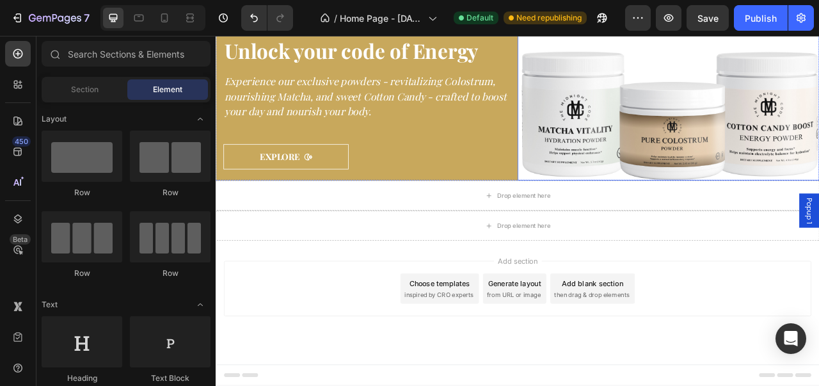
scroll to position [1075, 0]
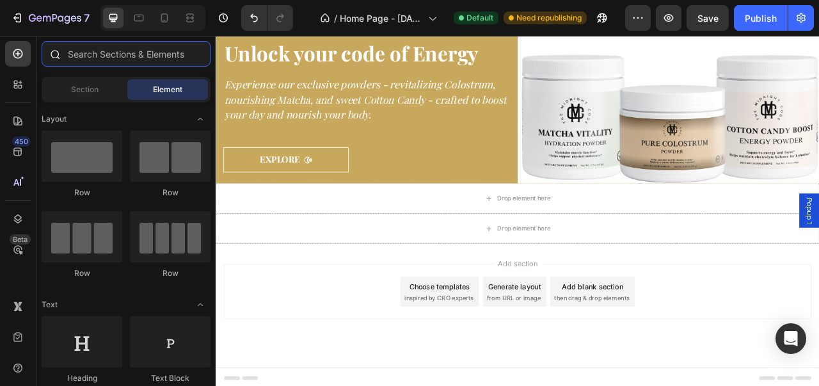
click at [141, 56] on input "text" at bounding box center [126, 54] width 169 height 26
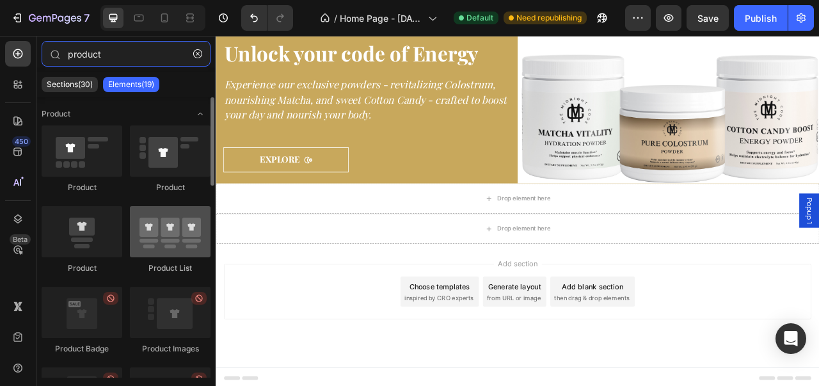
type input "product"
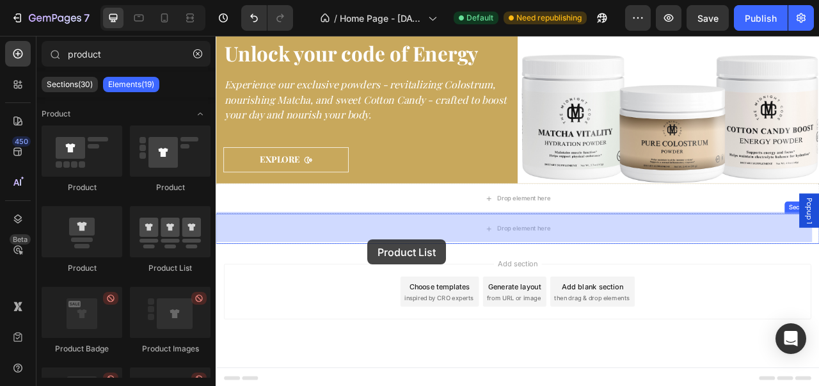
drag, startPoint x: 379, startPoint y: 280, endPoint x: 430, endPoint y: 300, distance: 55.1
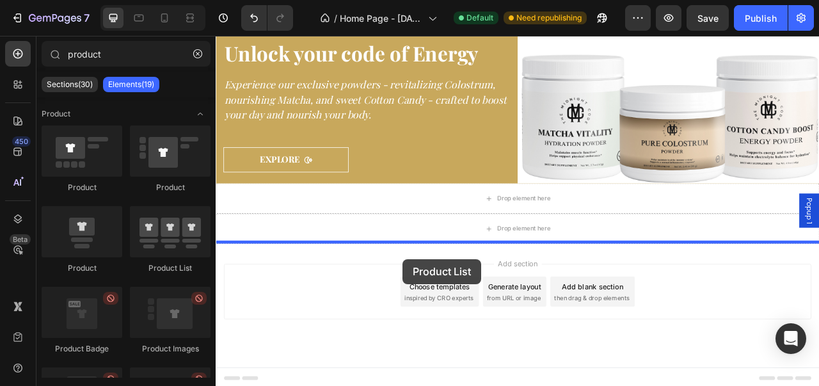
drag, startPoint x: 392, startPoint y: 275, endPoint x: 453, endPoint y: 320, distance: 75.5
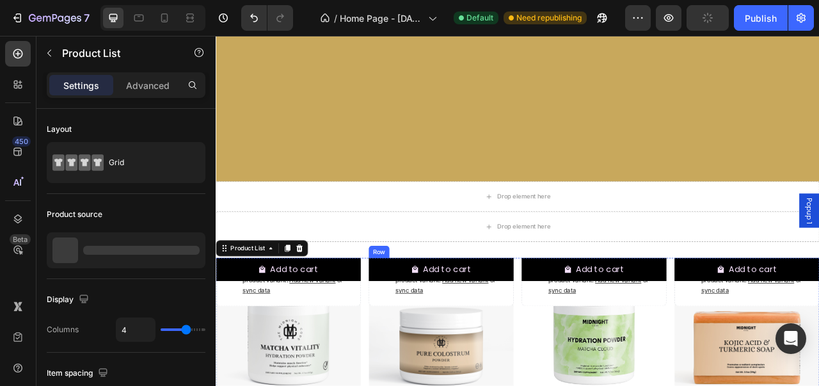
scroll to position [1263, 0]
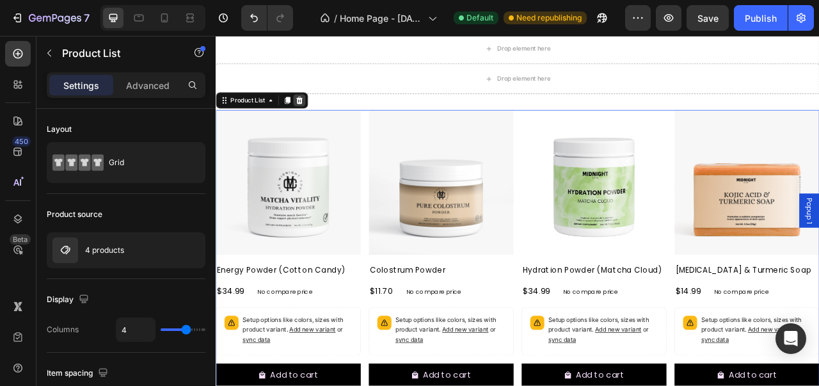
click at [325, 116] on icon at bounding box center [322, 118] width 10 height 10
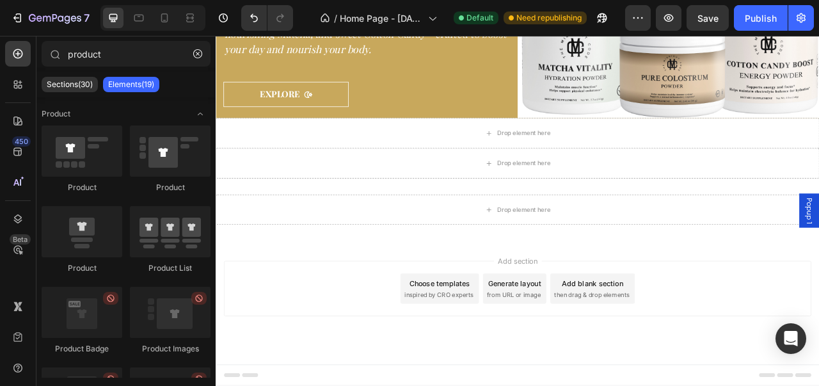
scroll to position [1155, 0]
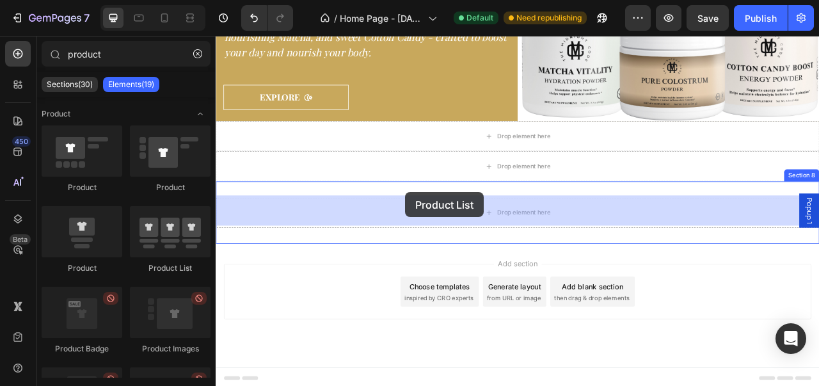
drag, startPoint x: 381, startPoint y: 260, endPoint x: 457, endPoint y: 235, distance: 80.3
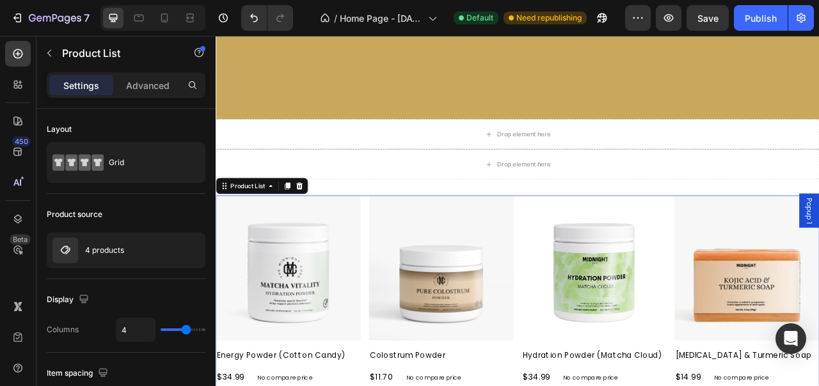
scroll to position [1263, 0]
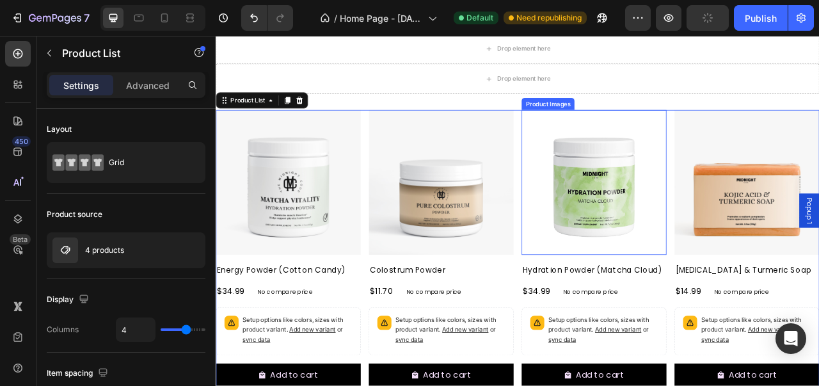
click at [702, 266] on img at bounding box center [696, 222] width 184 height 184
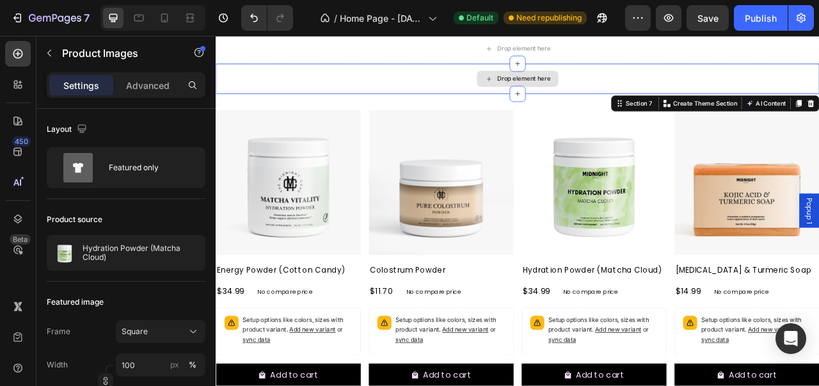
click at [507, 98] on div "Drop element here" at bounding box center [600, 91] width 768 height 38
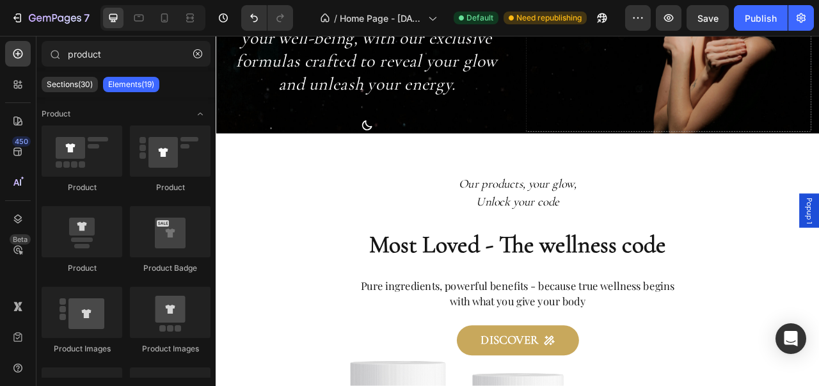
scroll to position [0, 0]
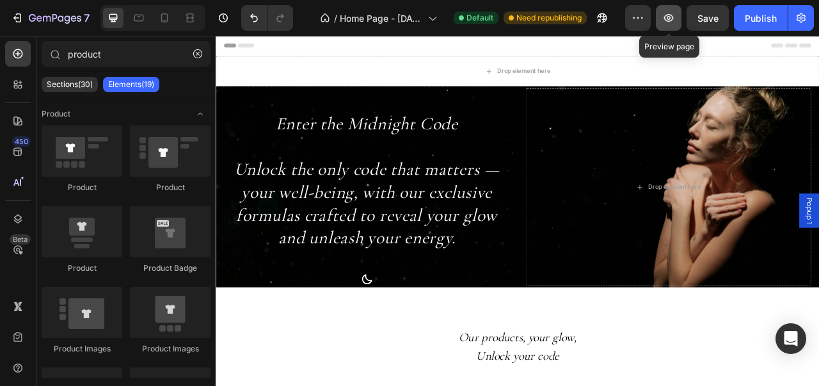
click at [672, 26] on button "button" at bounding box center [669, 18] width 26 height 26
click at [193, 54] on button "button" at bounding box center [197, 53] width 20 height 20
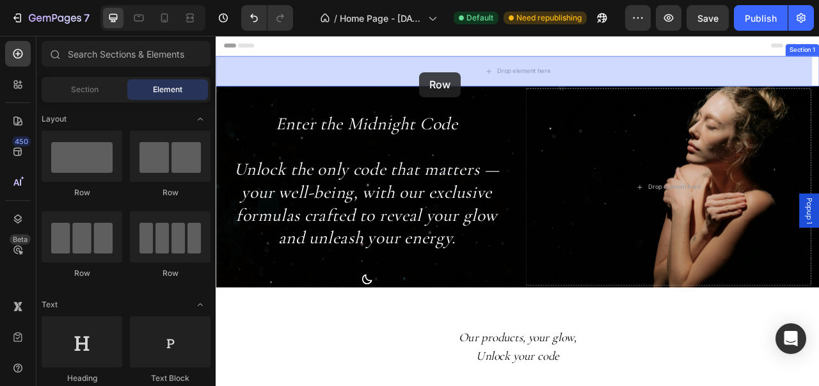
drag, startPoint x: 267, startPoint y: 211, endPoint x: 475, endPoint y: 82, distance: 244.2
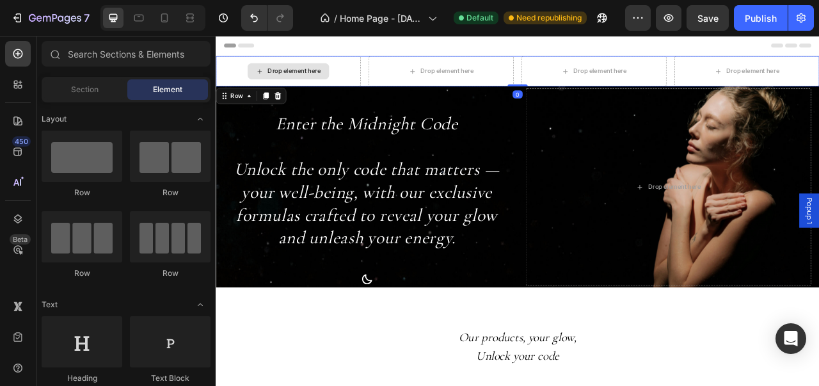
click at [338, 79] on div "Drop element here" at bounding box center [315, 81] width 68 height 10
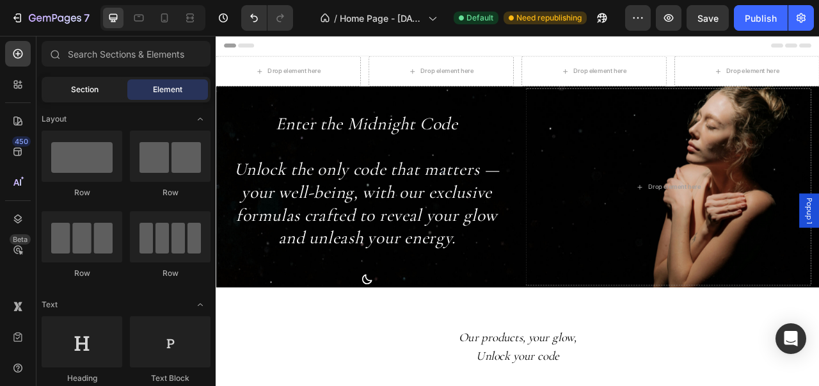
click at [98, 99] on div "Section" at bounding box center [84, 89] width 81 height 20
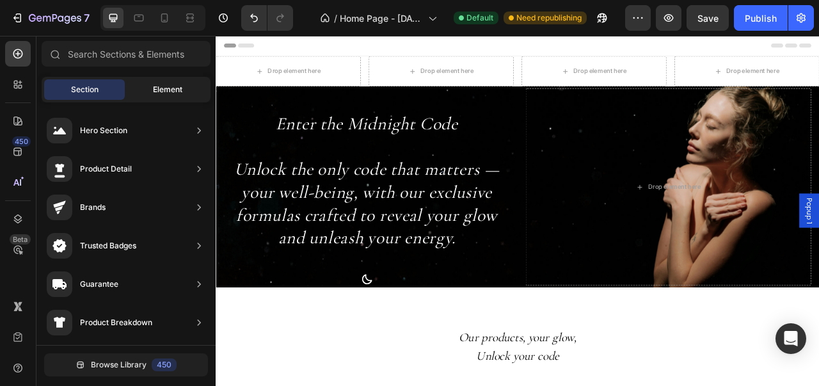
click at [178, 88] on span "Element" at bounding box center [167, 90] width 29 height 12
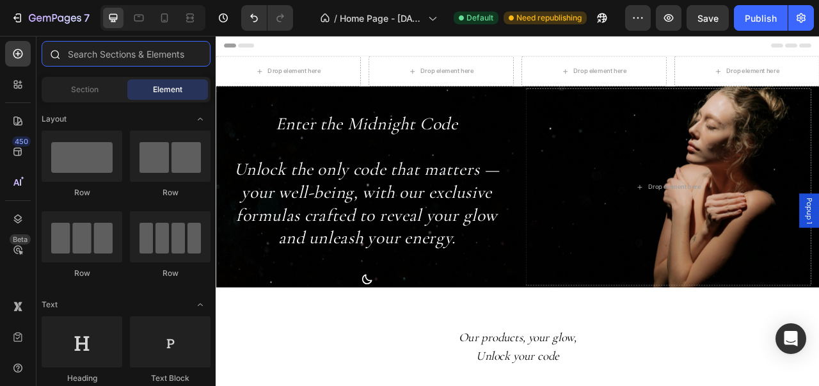
click at [174, 59] on input "text" at bounding box center [126, 54] width 169 height 26
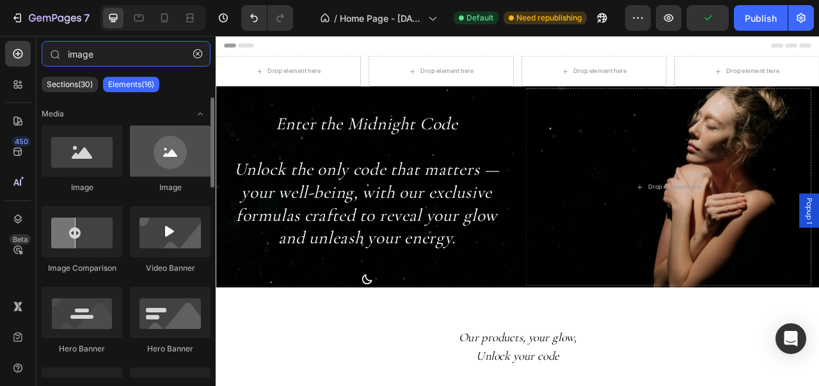
type input "image"
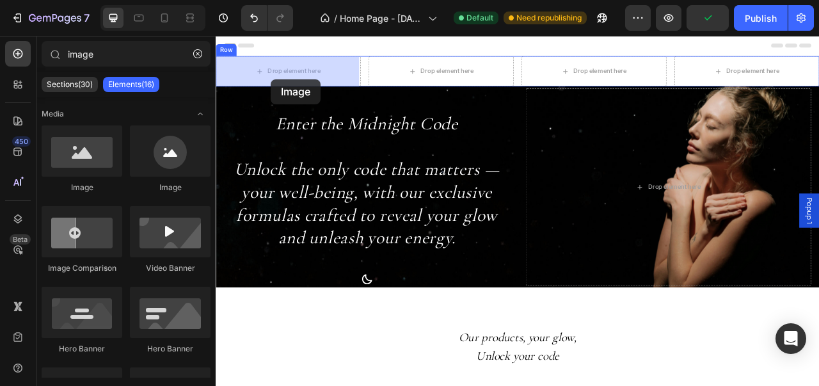
drag, startPoint x: 390, startPoint y: 186, endPoint x: 290, endPoint y: 89, distance: 138.9
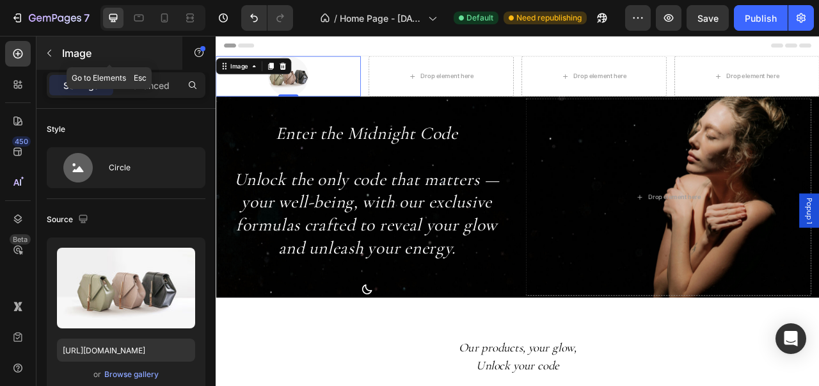
click at [47, 51] on icon "button" at bounding box center [49, 53] width 10 height 10
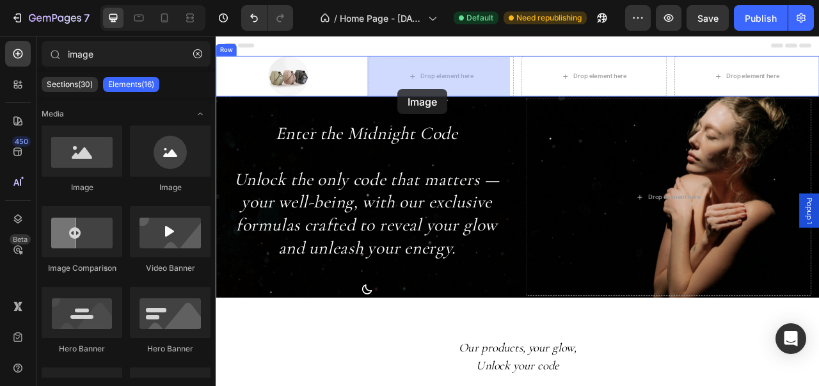
drag, startPoint x: 362, startPoint y: 182, endPoint x: 376, endPoint y: 136, distance: 47.5
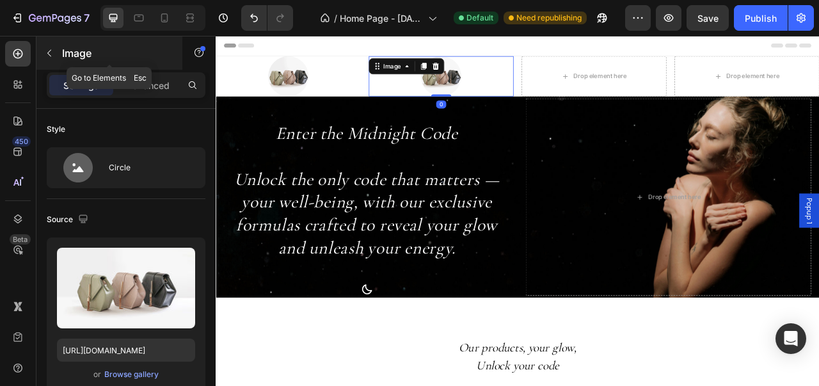
click at [58, 57] on button "button" at bounding box center [49, 53] width 20 height 20
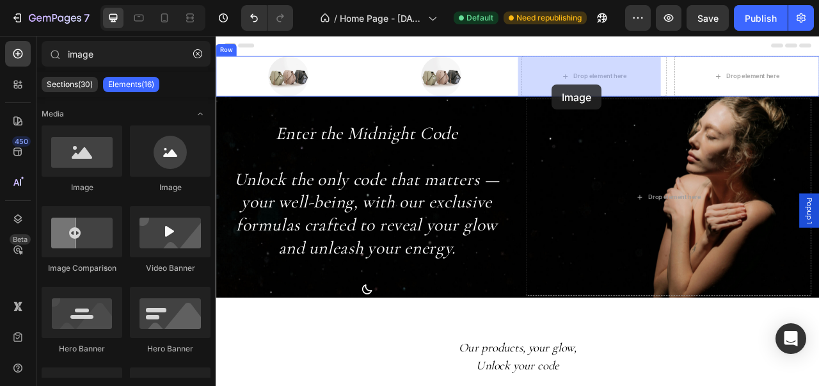
drag, startPoint x: 375, startPoint y: 193, endPoint x: 643, endPoint y: 98, distance: 283.6
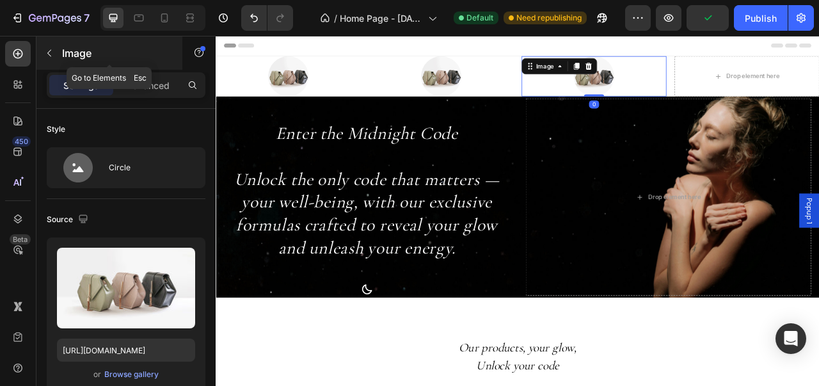
click at [46, 54] on icon "button" at bounding box center [49, 53] width 10 height 10
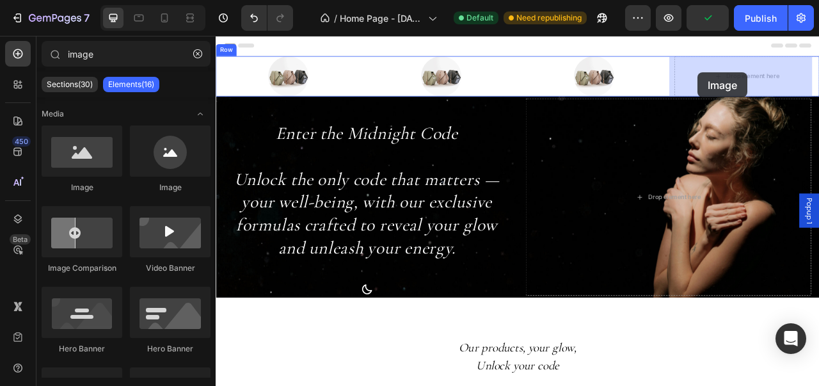
drag, startPoint x: 367, startPoint y: 190, endPoint x: 794, endPoint y: 106, distance: 436.2
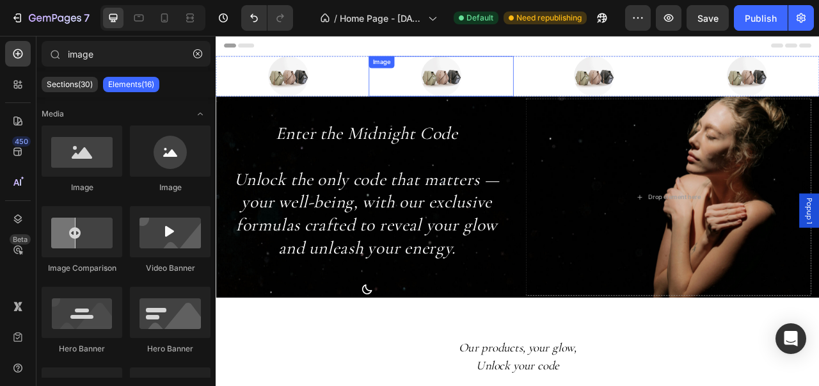
click at [480, 76] on img at bounding box center [502, 87] width 51 height 51
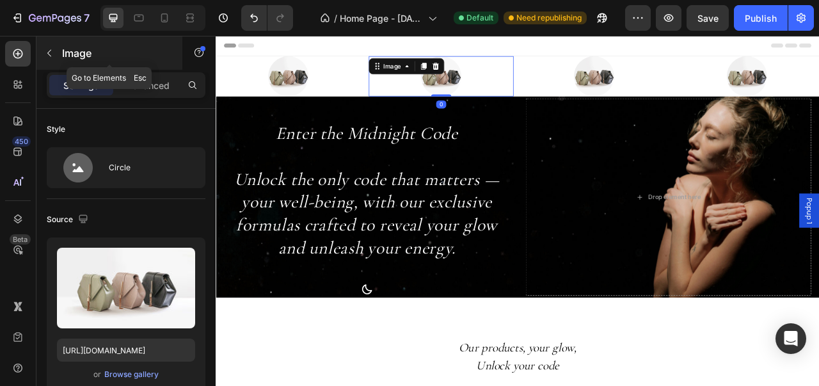
click at [57, 65] on div "Image" at bounding box center [109, 52] width 146 height 33
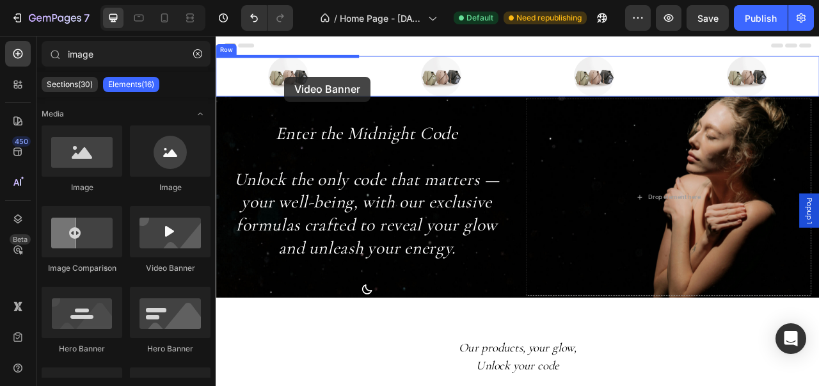
drag, startPoint x: 270, startPoint y: 129, endPoint x: 303, endPoint y: 88, distance: 52.3
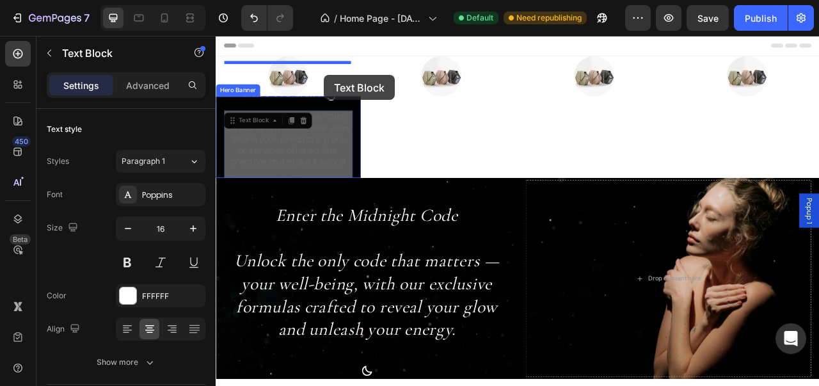
drag, startPoint x: 332, startPoint y: 145, endPoint x: 353, endPoint y: 86, distance: 63.1
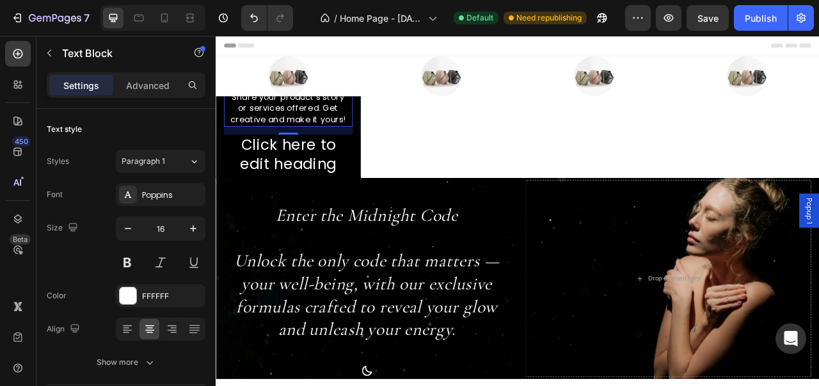
click at [358, 143] on div "This is your text block. Click to edit and make it your own. Share your product…" at bounding box center [308, 114] width 164 height 74
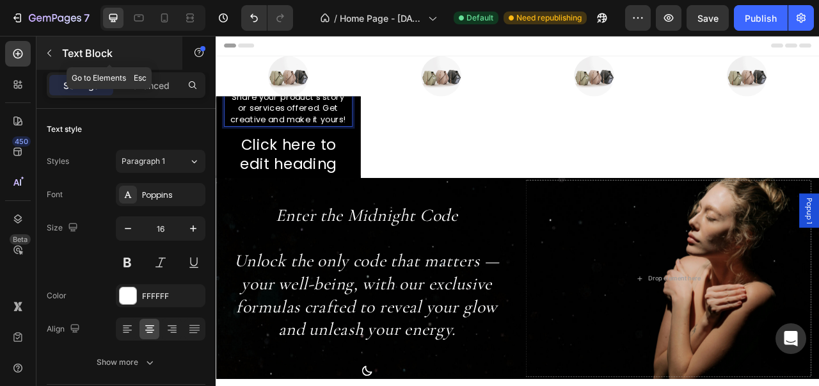
click at [56, 58] on button "button" at bounding box center [49, 53] width 20 height 20
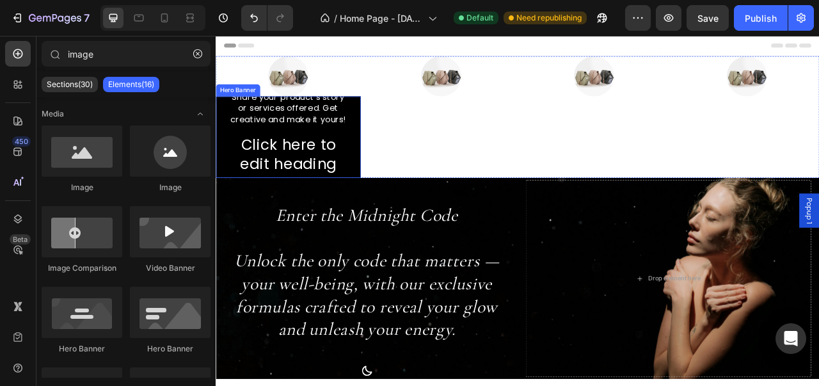
click at [390, 125] on div "This is your text block. Click to edit and make it your own. Share your product…" at bounding box center [308, 165] width 184 height 180
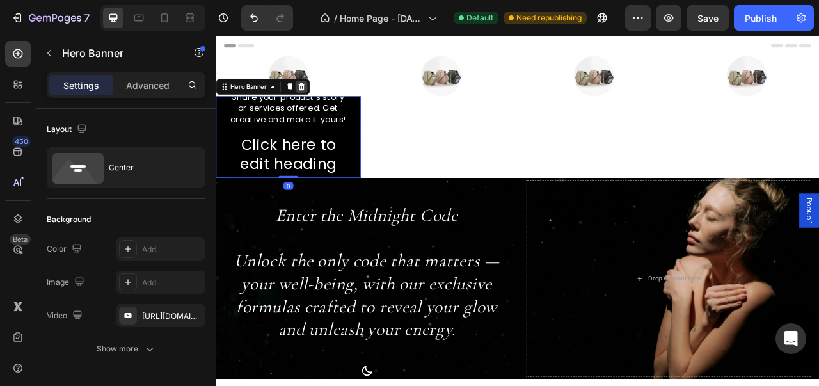
click at [322, 106] on icon at bounding box center [324, 101] width 10 height 10
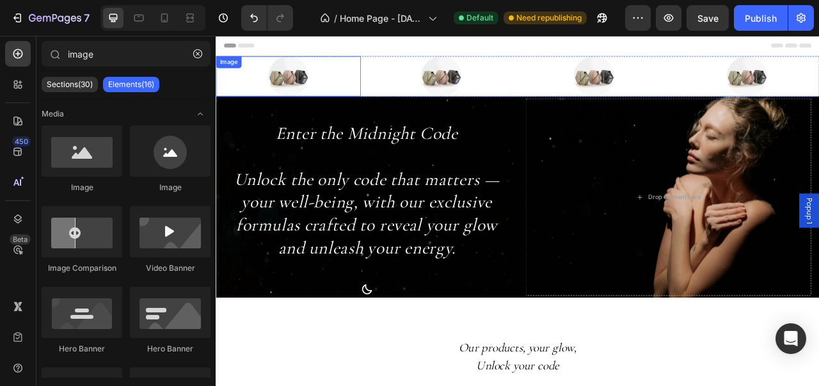
click at [317, 88] on img at bounding box center [307, 87] width 51 height 51
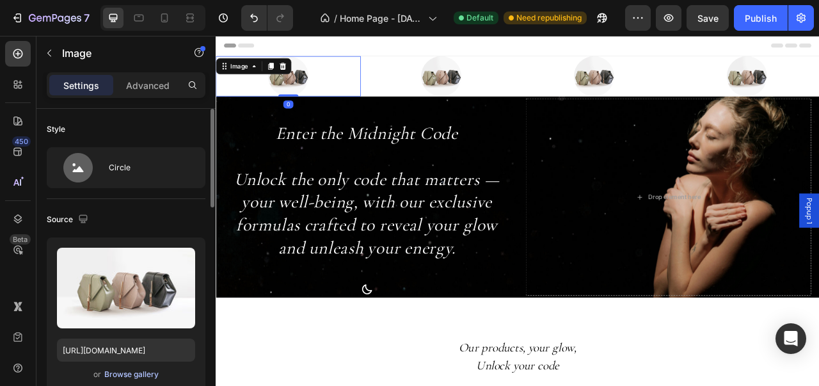
click at [145, 376] on div "Browse gallery" at bounding box center [131, 374] width 54 height 12
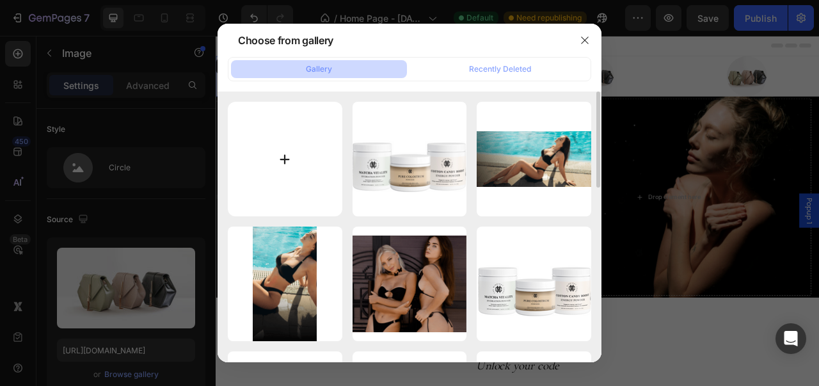
click at [310, 172] on input "file" at bounding box center [285, 159] width 115 height 115
type input "C:\fakepath\Powders.png"
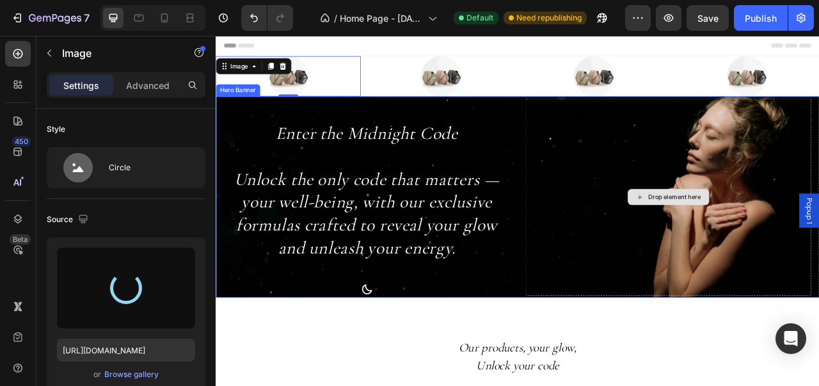
type input "https://cdn.shopify.com/s/files/1/0976/8219/4781/files/gempages_580975748945281…"
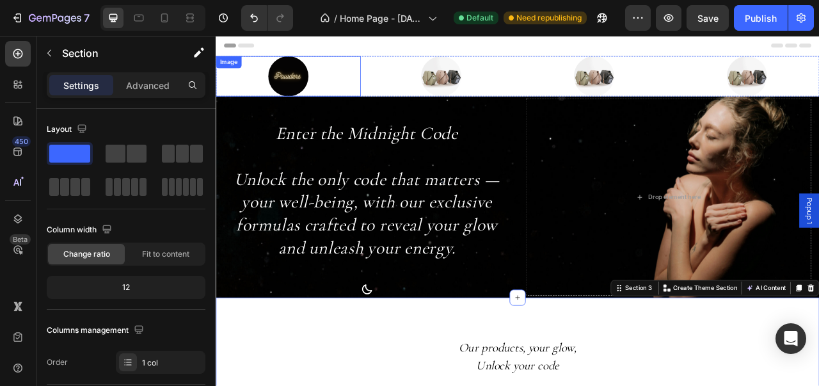
click at [320, 88] on img at bounding box center [307, 87] width 51 height 51
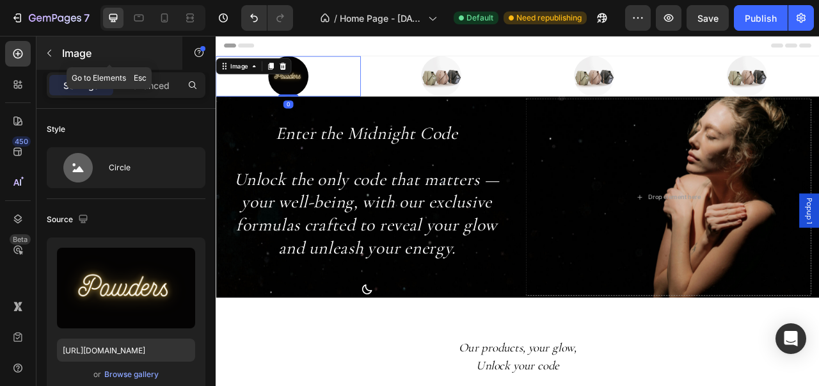
click at [51, 58] on icon "button" at bounding box center [49, 53] width 10 height 10
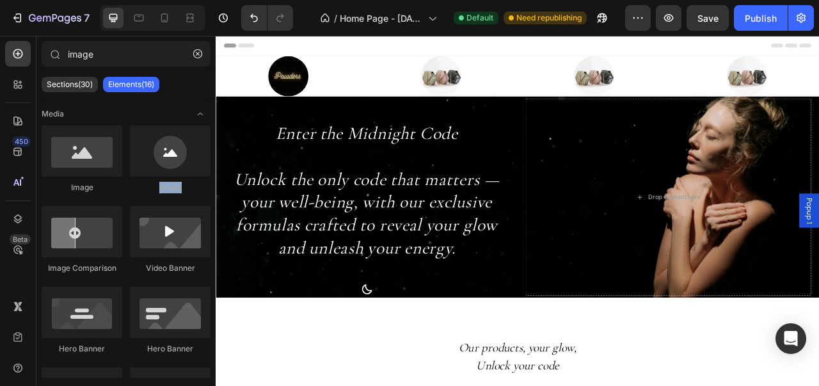
drag, startPoint x: 214, startPoint y: 176, endPoint x: 212, endPoint y: 188, distance: 12.2
click at [187, 72] on div "Sections(30) Elements(16)" at bounding box center [125, 85] width 179 height 26
drag, startPoint x: 213, startPoint y: 162, endPoint x: 212, endPoint y: 191, distance: 29.5
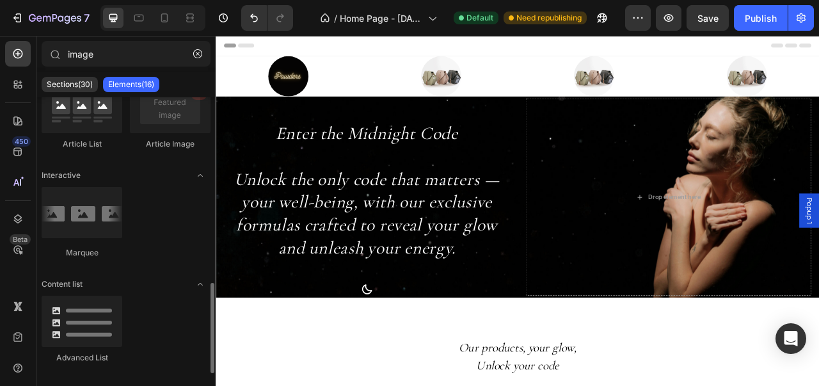
scroll to position [588, 0]
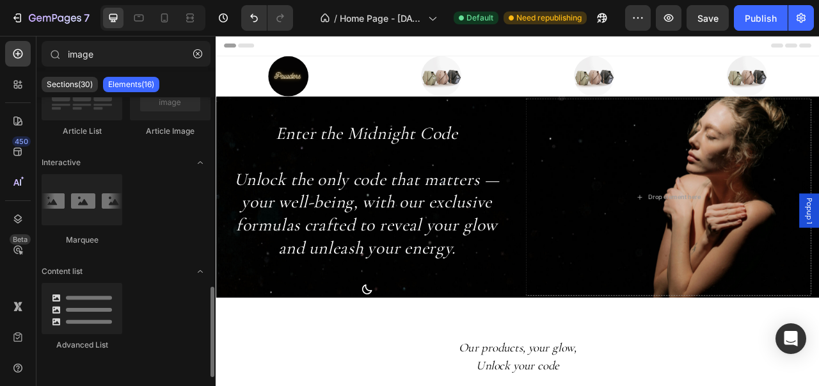
click at [84, 228] on div "Marquee" at bounding box center [82, 210] width 81 height 72
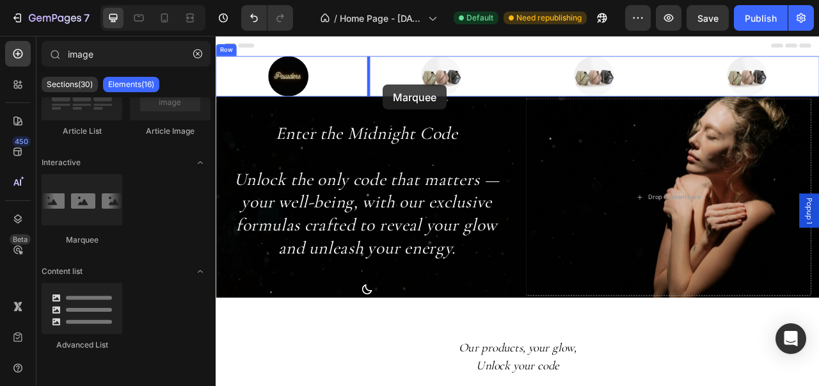
drag, startPoint x: 300, startPoint y: 264, endPoint x: 428, endPoint y: 93, distance: 213.4
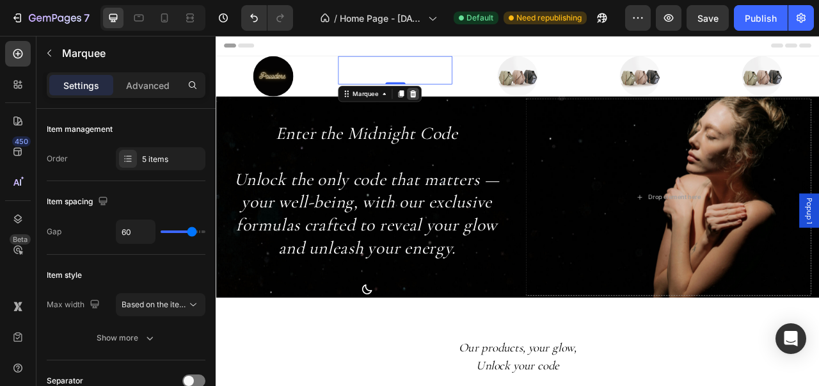
click at [464, 103] on div at bounding box center [466, 109] width 15 height 15
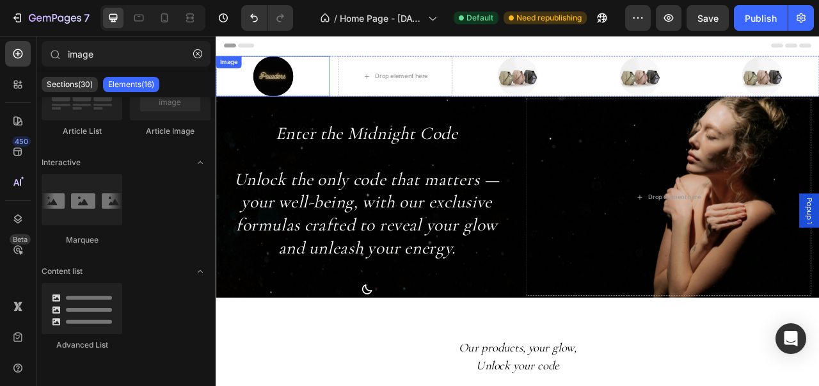
click at [285, 83] on img at bounding box center [288, 87] width 51 height 51
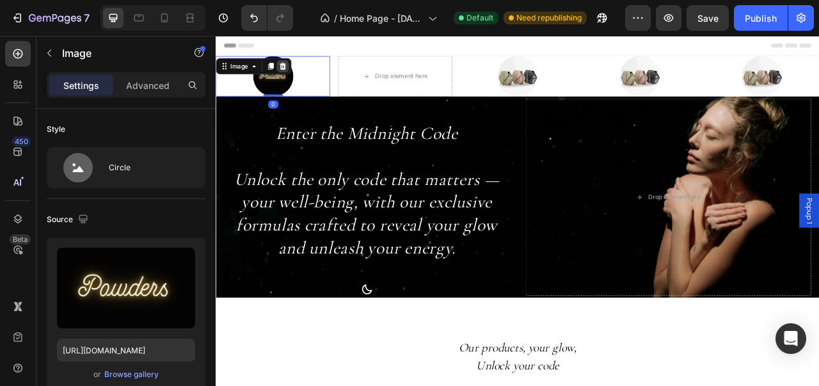
click at [299, 75] on icon at bounding box center [301, 75] width 10 height 10
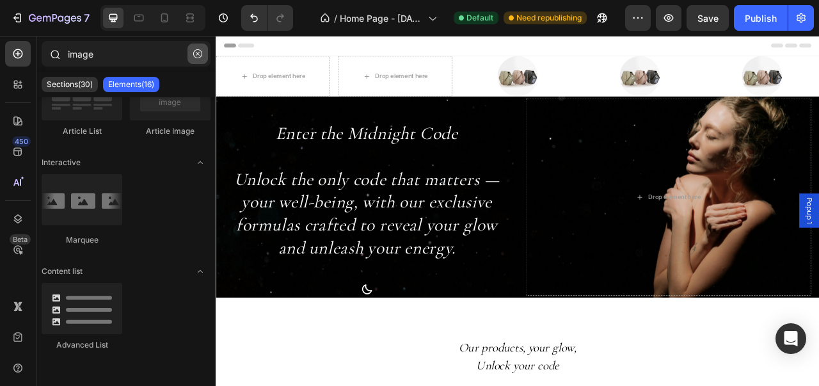
click at [196, 52] on icon "button" at bounding box center [197, 53] width 9 height 9
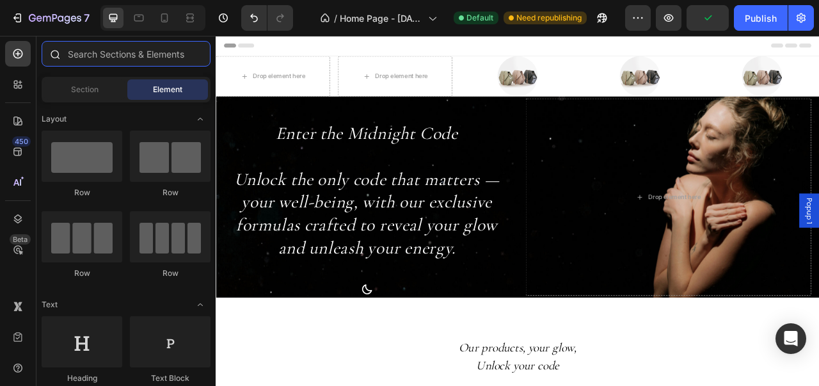
click at [165, 54] on input "text" at bounding box center [126, 54] width 169 height 26
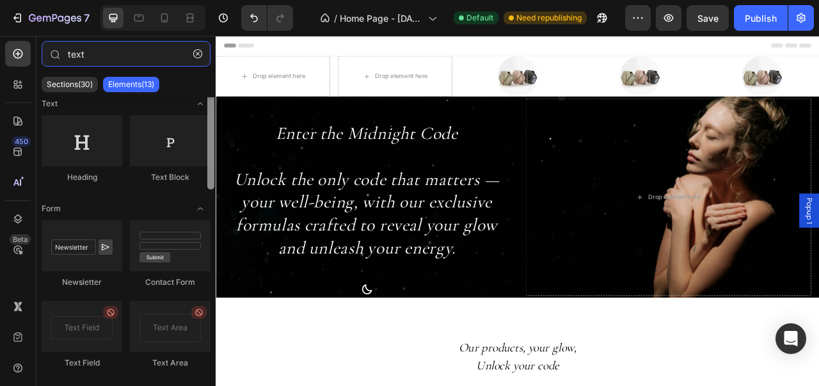
scroll to position [0, 0]
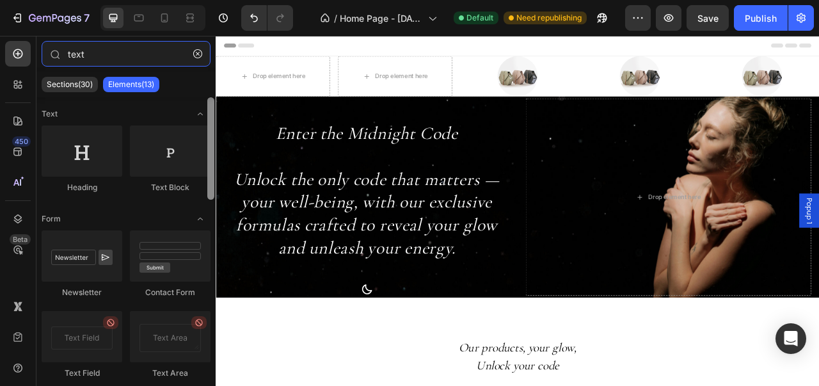
drag, startPoint x: 214, startPoint y: 142, endPoint x: 212, endPoint y: 114, distance: 28.2
click at [212, 114] on div at bounding box center [210, 148] width 7 height 102
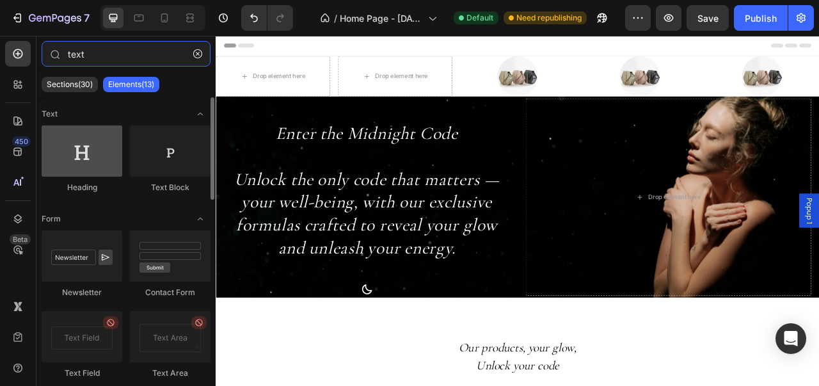
type input "text"
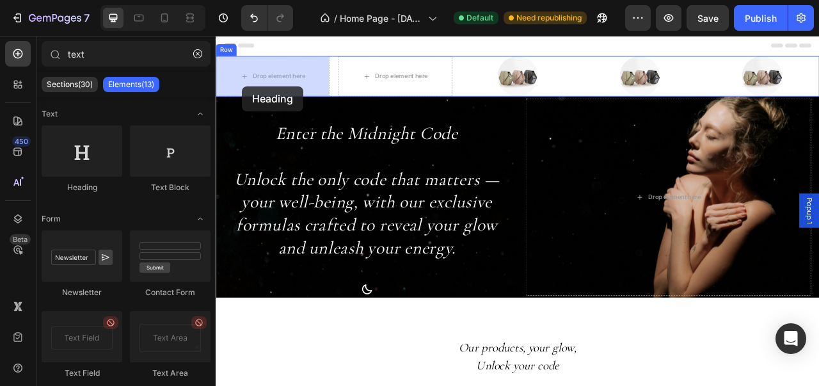
drag, startPoint x: 312, startPoint y: 207, endPoint x: 249, endPoint y: 99, distance: 124.6
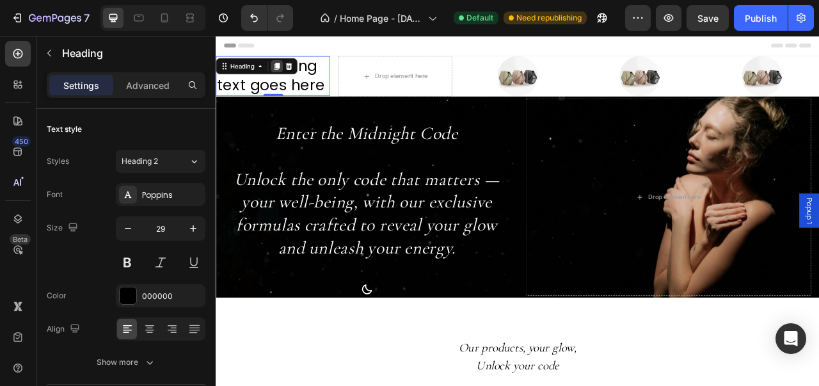
click at [293, 80] on div at bounding box center [292, 74] width 15 height 15
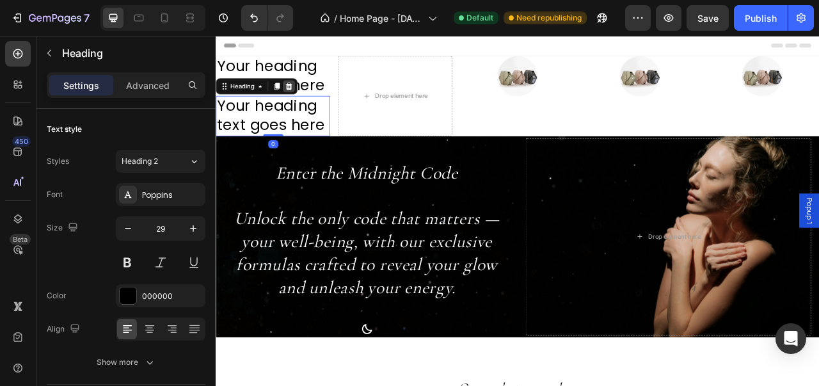
click at [308, 100] on icon at bounding box center [308, 100] width 10 height 10
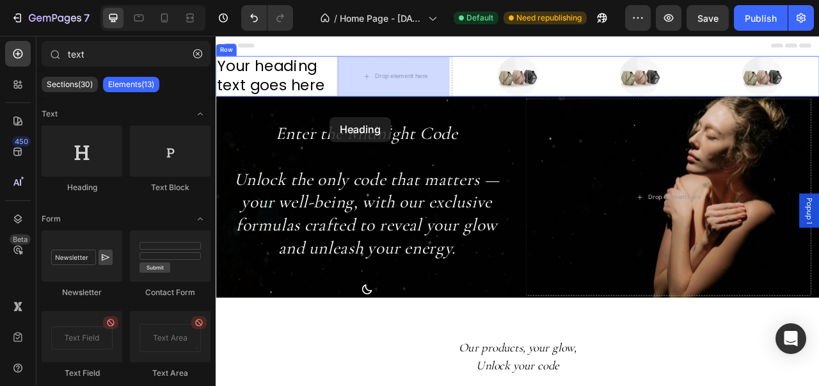
drag, startPoint x: 309, startPoint y: 145, endPoint x: 407, endPoint y: 84, distance: 115.2
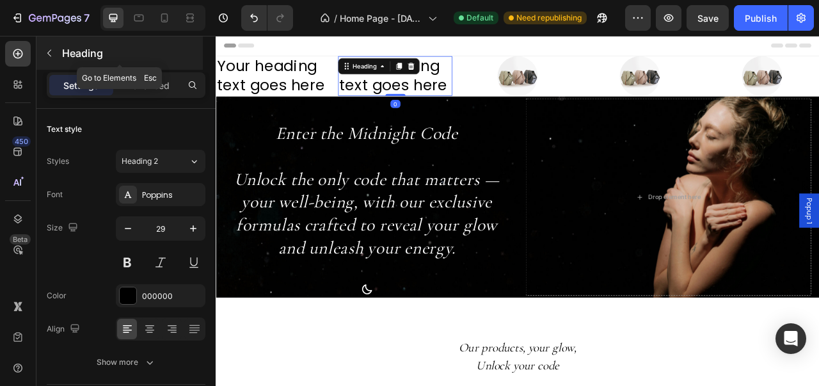
click at [51, 56] on icon "button" at bounding box center [49, 53] width 10 height 10
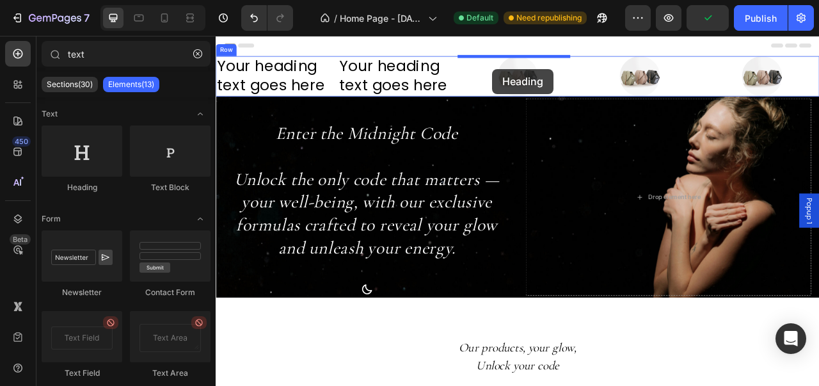
drag, startPoint x: 297, startPoint y: 189, endPoint x: 568, endPoint y: 80, distance: 291.6
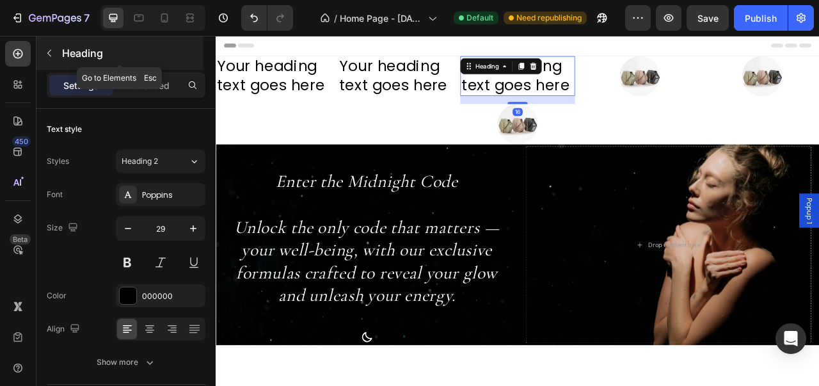
click at [52, 58] on button "button" at bounding box center [49, 53] width 20 height 20
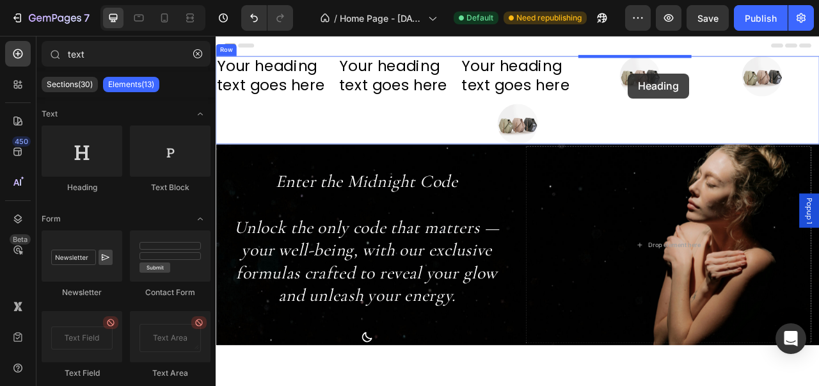
drag, startPoint x: 305, startPoint y: 177, endPoint x: 739, endPoint y: 84, distance: 444.3
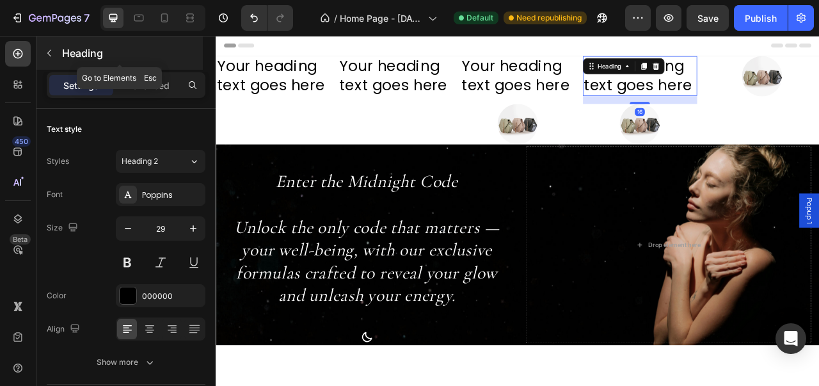
click at [55, 52] on button "button" at bounding box center [49, 53] width 20 height 20
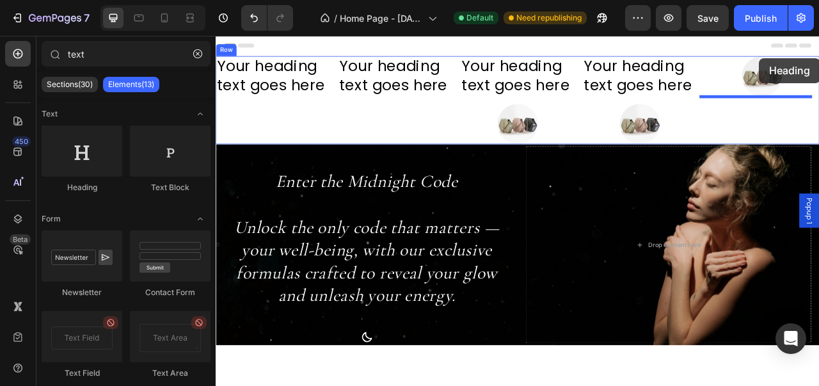
drag, startPoint x: 297, startPoint y: 196, endPoint x: 896, endPoint y: 100, distance: 606.4
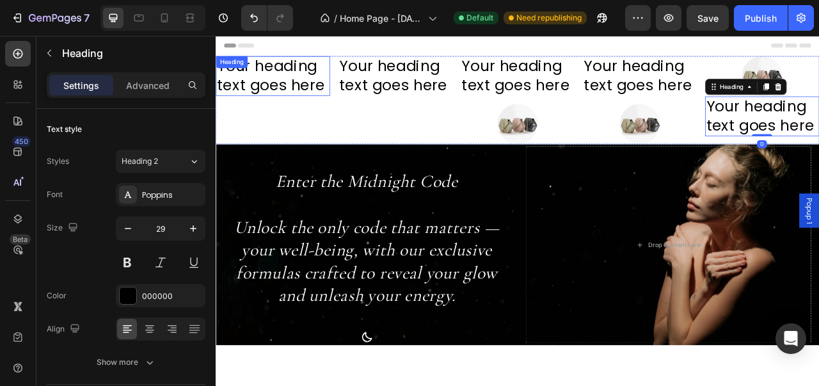
click at [349, 91] on h2 "Your heading text goes here" at bounding box center [288, 87] width 145 height 51
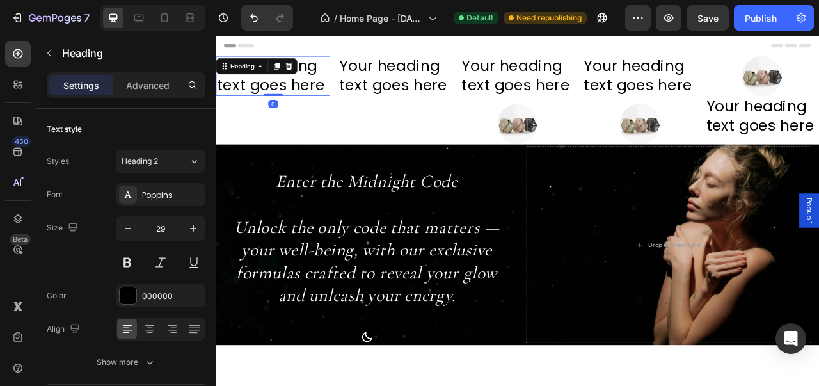
click at [349, 95] on h2 "Your heading text goes here" at bounding box center [288, 87] width 145 height 51
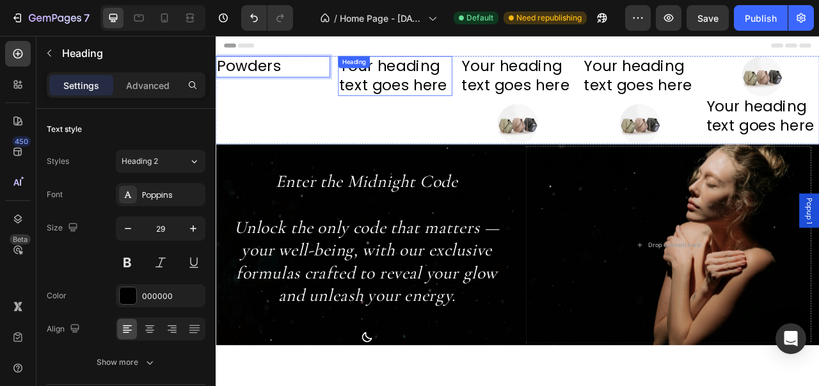
click at [414, 91] on h2 "Your heading text goes here" at bounding box center [443, 87] width 145 height 51
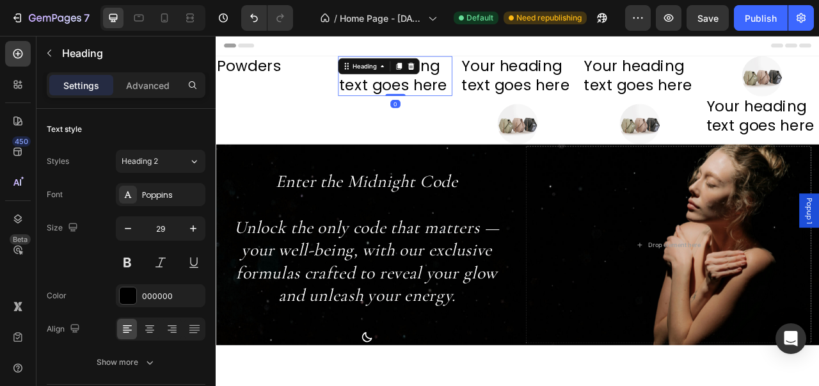
click at [510, 98] on h2 "Your heading text goes here" at bounding box center [443, 87] width 145 height 51
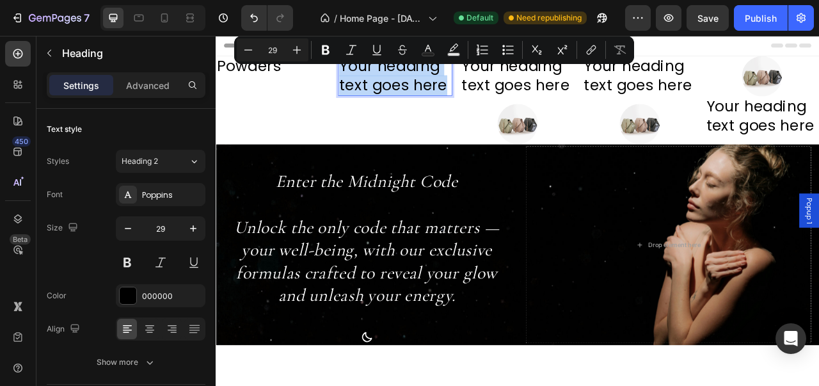
drag, startPoint x: 510, startPoint y: 98, endPoint x: 371, endPoint y: 74, distance: 141.4
click at [372, 74] on p "Your heading text goes here" at bounding box center [443, 87] width 143 height 48
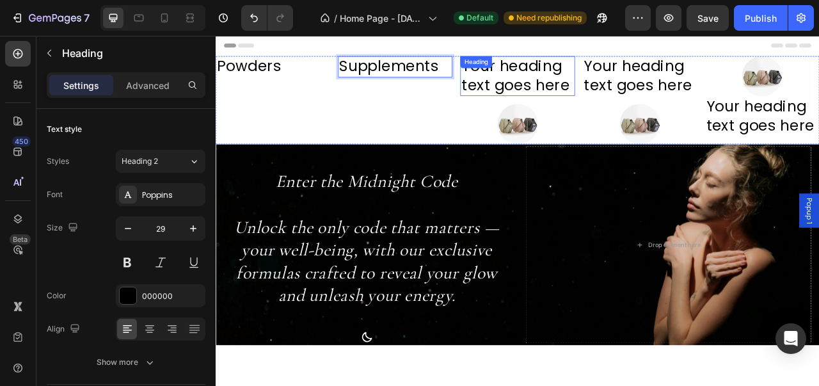
click at [533, 93] on h2 "Your heading text goes here" at bounding box center [598, 87] width 145 height 51
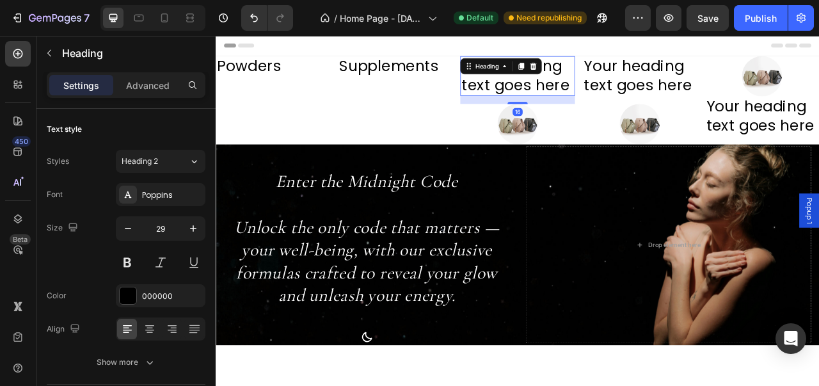
click at [546, 93] on h2 "Your heading text goes here" at bounding box center [598, 87] width 145 height 51
click at [662, 102] on p "Your heading text goes here" at bounding box center [599, 87] width 143 height 48
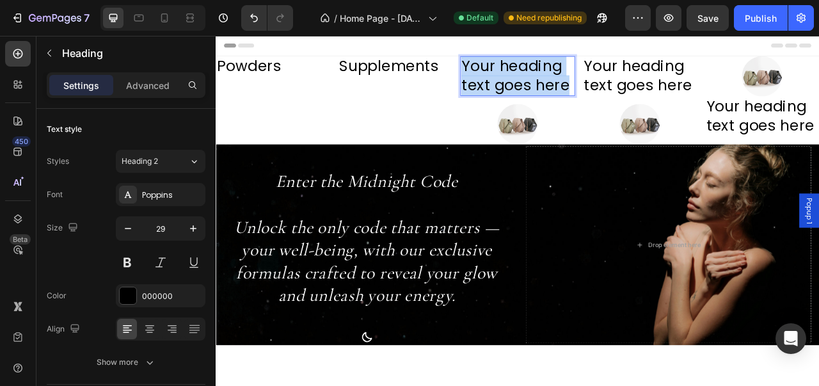
drag, startPoint x: 662, startPoint y: 102, endPoint x: 525, endPoint y: 72, distance: 140.6
click at [528, 72] on p "Your heading text goes here" at bounding box center [599, 87] width 143 height 48
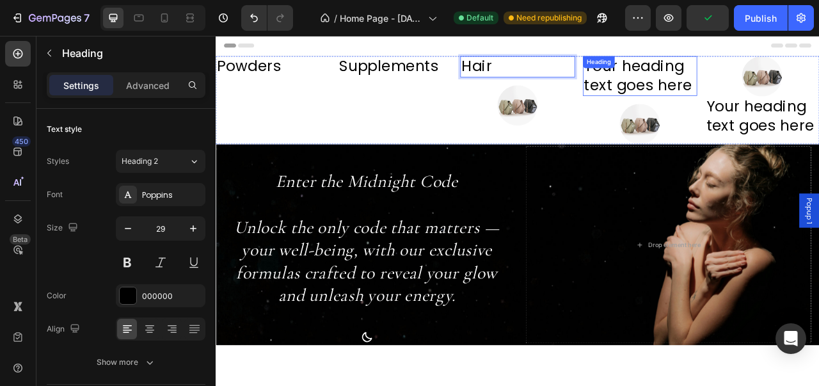
click at [746, 94] on h2 "Your heading text goes here" at bounding box center [755, 87] width 145 height 51
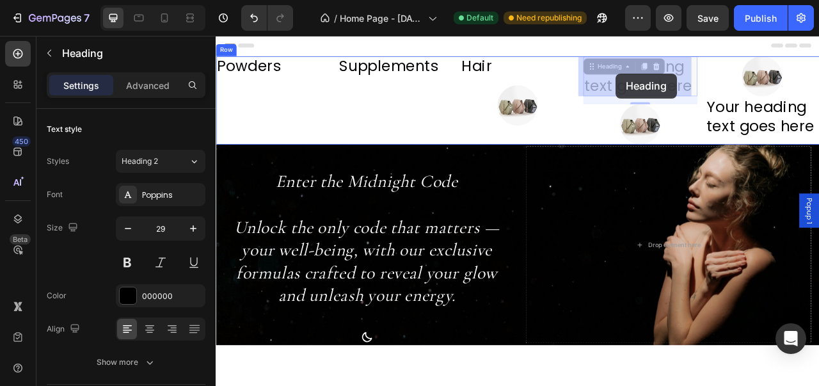
drag, startPoint x: 813, startPoint y: 93, endPoint x: 724, endPoint y: 84, distance: 89.4
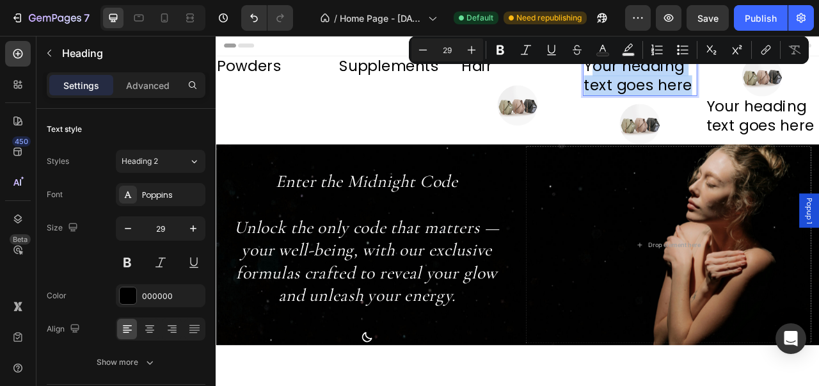
drag, startPoint x: 815, startPoint y: 100, endPoint x: 683, endPoint y: 75, distance: 134.2
click at [684, 75] on p "Your heading text goes here" at bounding box center [755, 87] width 143 height 48
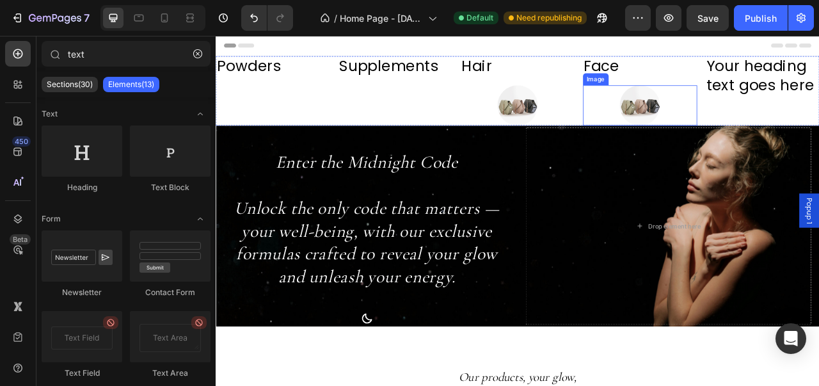
click at [748, 124] on img at bounding box center [754, 124] width 51 height 51
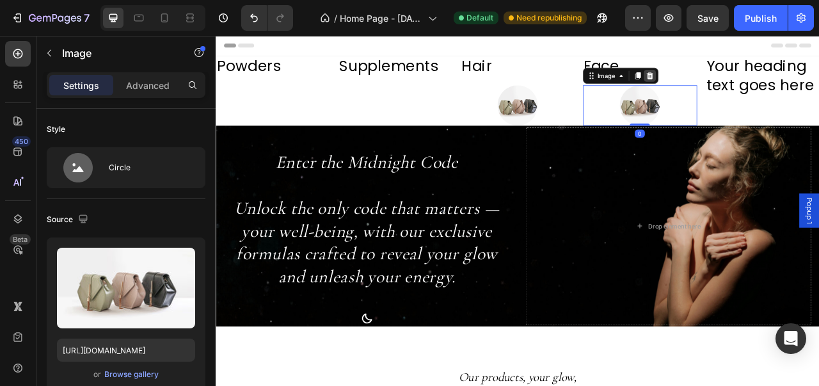
click at [764, 83] on icon at bounding box center [767, 87] width 10 height 10
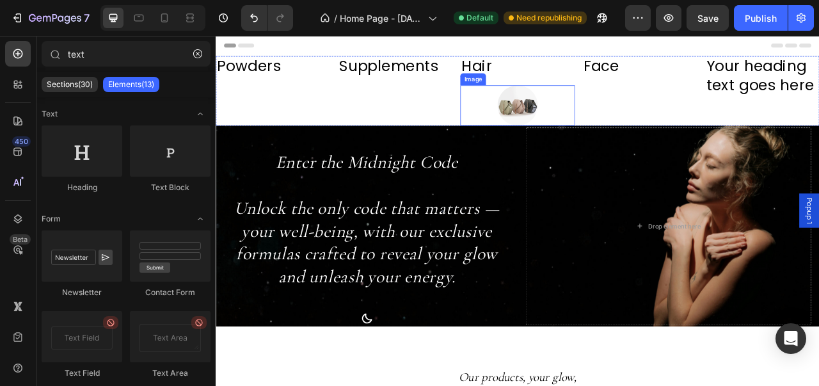
click at [592, 123] on img at bounding box center [599, 124] width 51 height 51
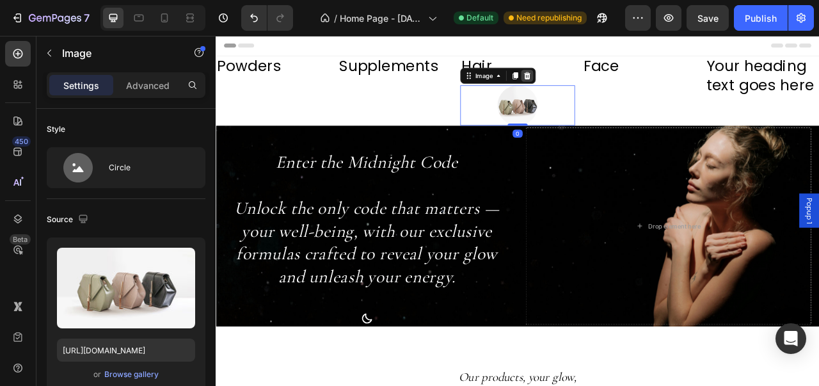
click at [606, 88] on icon at bounding box center [611, 87] width 10 height 10
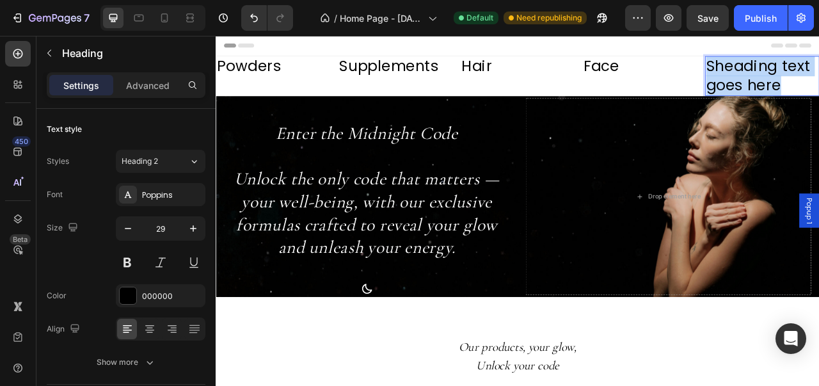
drag, startPoint x: 935, startPoint y: 95, endPoint x: 833, endPoint y: 68, distance: 104.6
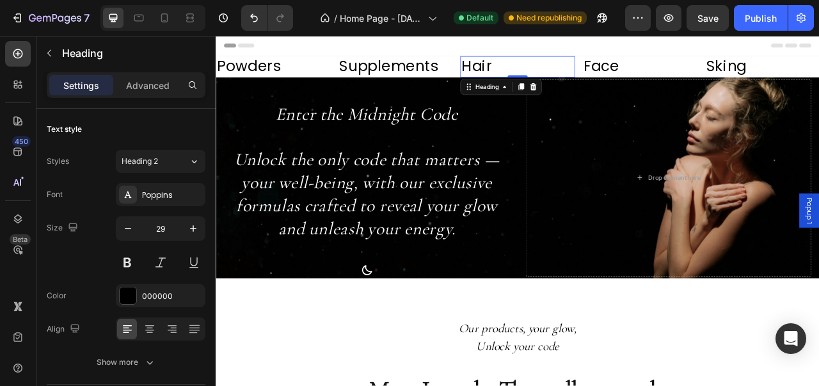
click at [541, 76] on p "Hair" at bounding box center [599, 75] width 143 height 24
click at [151, 329] on icon at bounding box center [149, 328] width 13 height 13
click at [414, 75] on p "Supplements" at bounding box center [443, 75] width 143 height 24
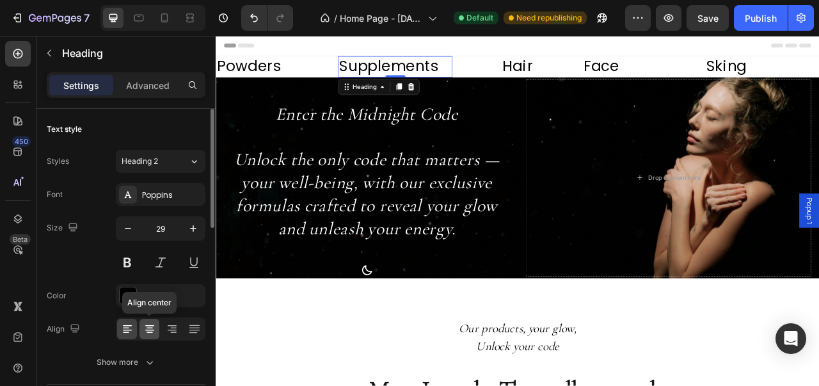
click at [144, 333] on icon at bounding box center [149, 328] width 13 height 13
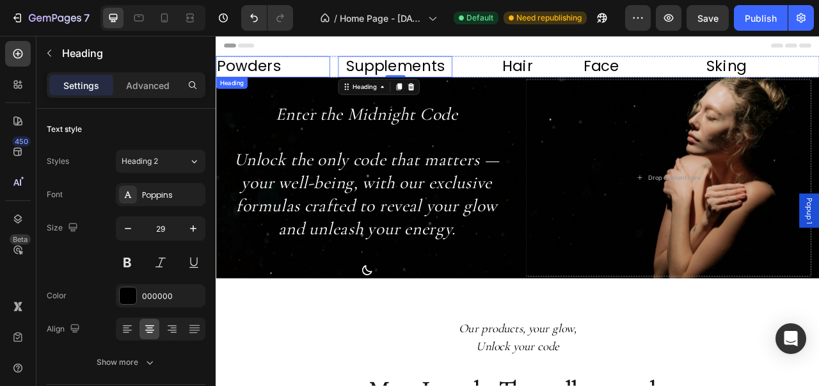
click at [248, 72] on p "Powders" at bounding box center [288, 75] width 143 height 24
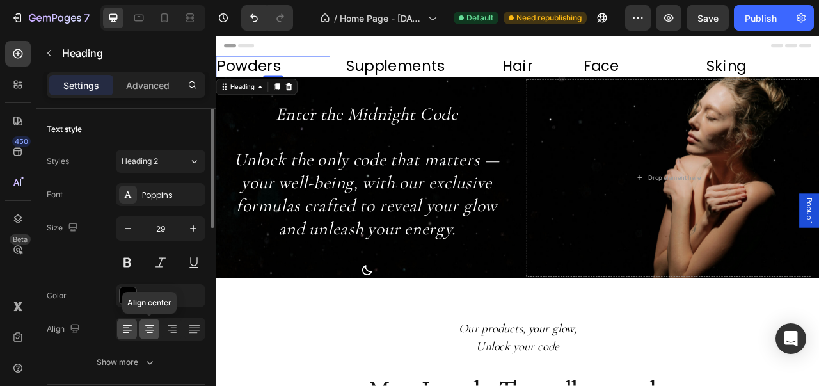
click at [150, 329] on icon at bounding box center [149, 328] width 13 height 13
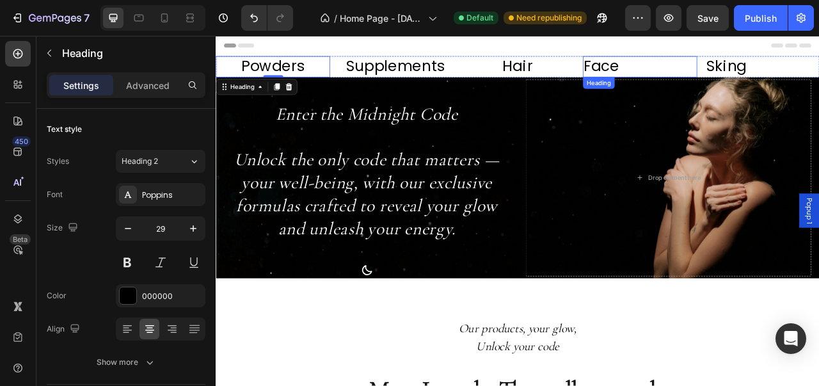
click at [689, 70] on p "Face" at bounding box center [755, 75] width 143 height 24
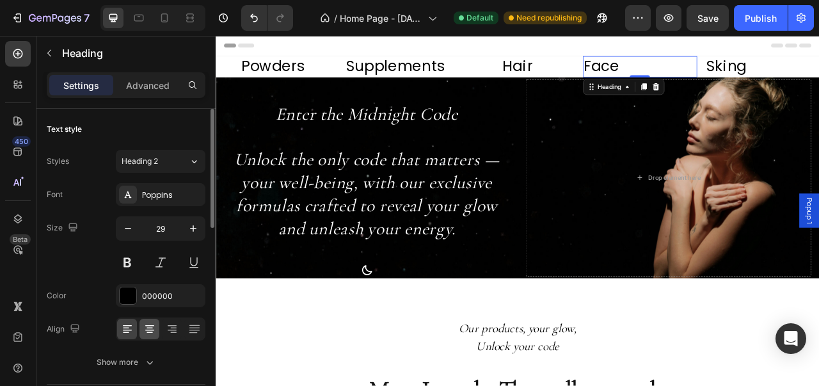
click at [150, 329] on icon at bounding box center [149, 329] width 9 height 1
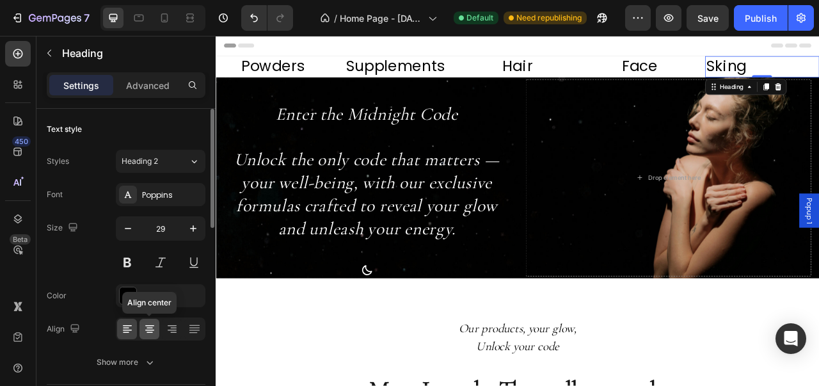
click at [157, 334] on div at bounding box center [149, 329] width 20 height 20
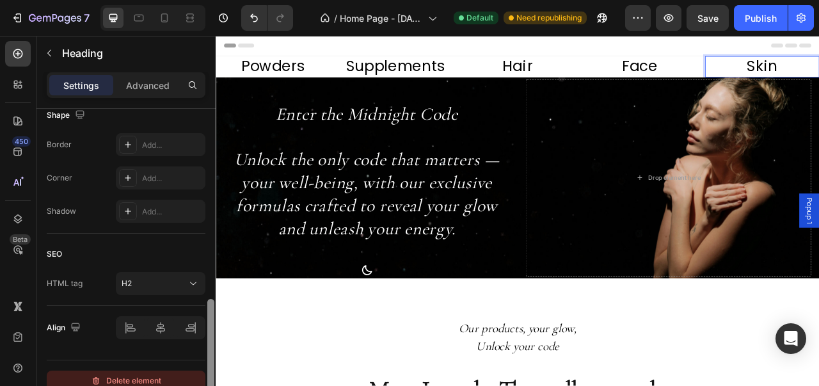
scroll to position [514, 0]
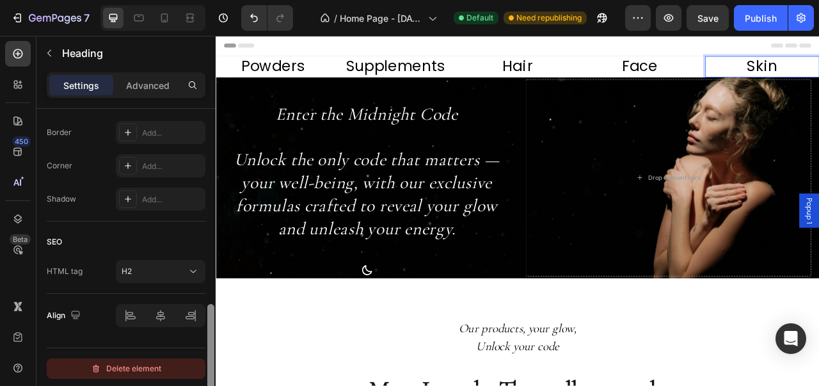
drag, startPoint x: 209, startPoint y: 156, endPoint x: 202, endPoint y: 360, distance: 204.2
click at [202, 360] on div "Text style Styles Heading 2 Font Poppins Size 29 Color 000000 Align Show more S…" at bounding box center [125, 265] width 179 height 313
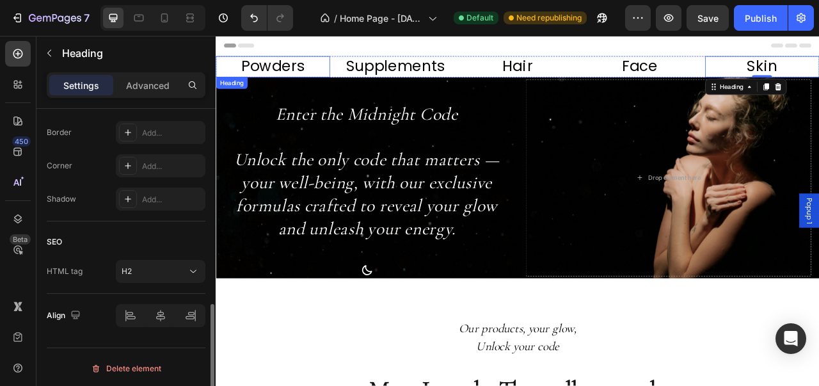
click at [309, 72] on p "Powders" at bounding box center [288, 75] width 143 height 24
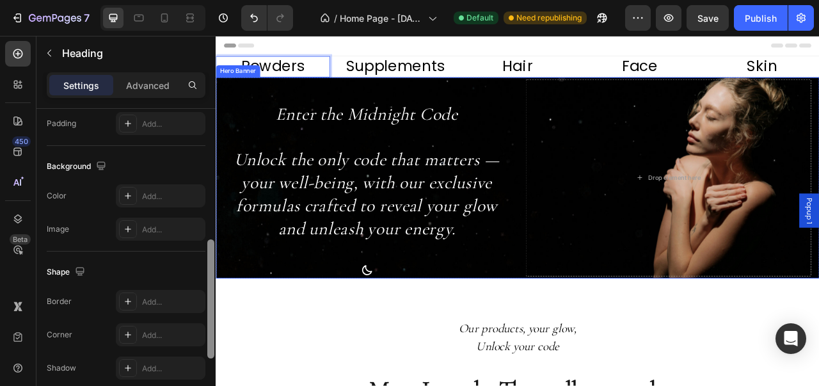
drag, startPoint x: 426, startPoint y: 359, endPoint x: 218, endPoint y: 125, distance: 313.1
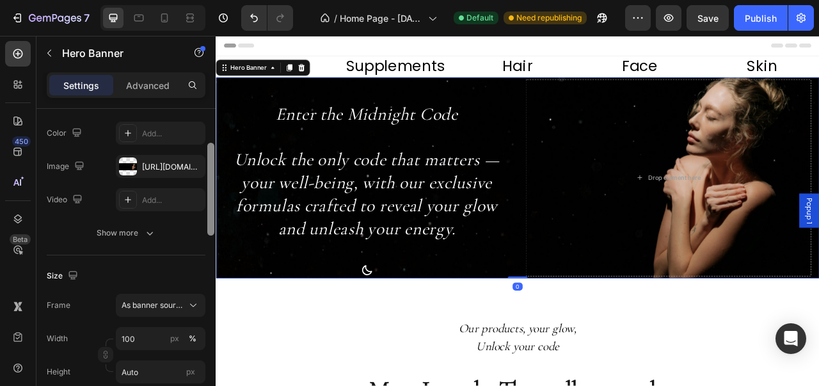
scroll to position [0, 0]
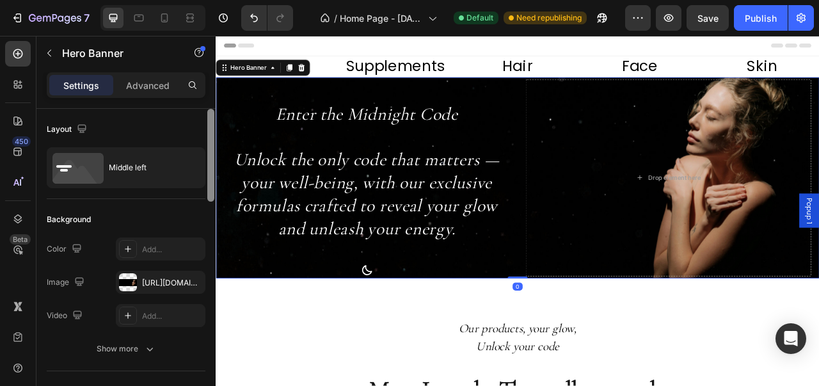
drag, startPoint x: 210, startPoint y: 288, endPoint x: 210, endPoint y: 133, distance: 155.4
click at [210, 133] on div at bounding box center [210, 155] width 7 height 93
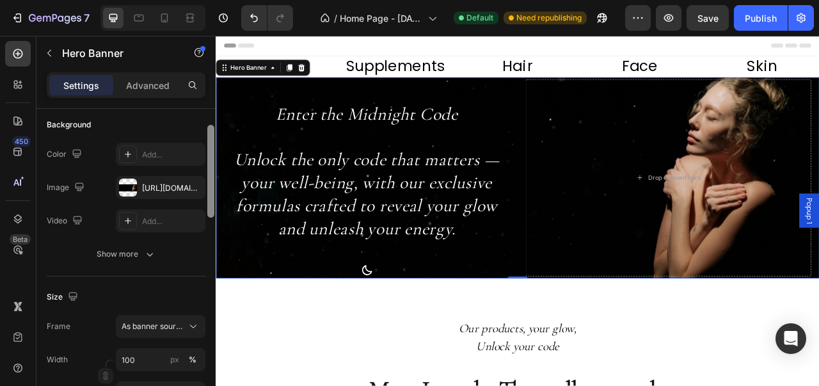
scroll to position [86, 0]
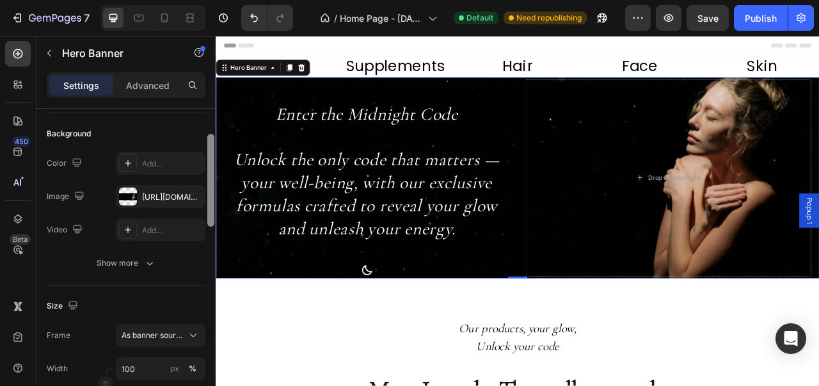
drag, startPoint x: 212, startPoint y: 171, endPoint x: 209, endPoint y: 196, distance: 25.9
click at [209, 196] on div at bounding box center [210, 180] width 7 height 93
click at [188, 194] on icon "button" at bounding box center [192, 196] width 10 height 10
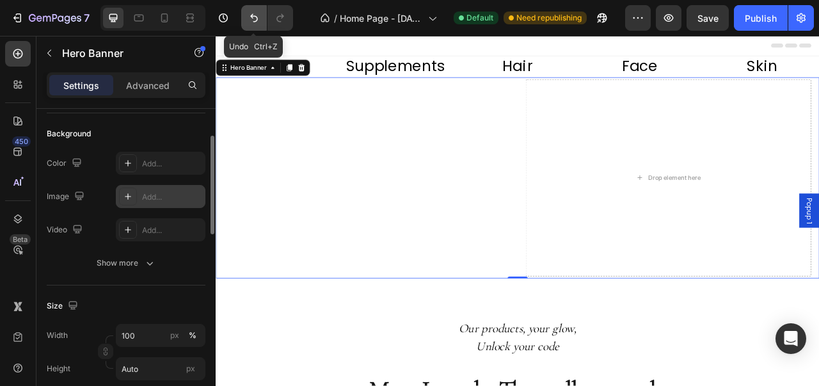
click at [258, 23] on icon "Undo/Redo" at bounding box center [254, 18] width 13 height 13
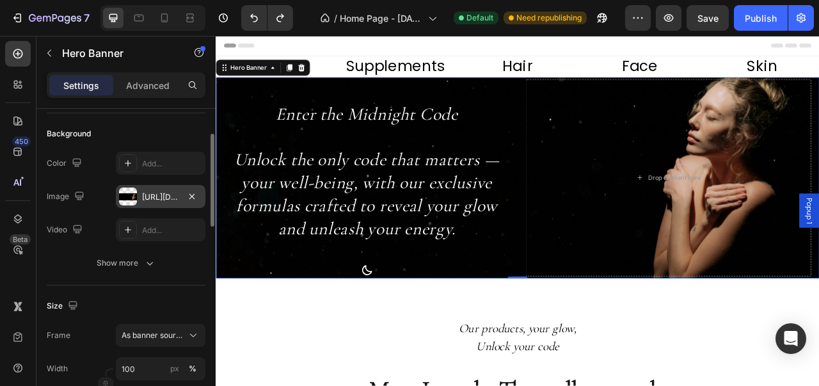
click at [326, 36] on div "Header" at bounding box center [599, 49] width 747 height 26
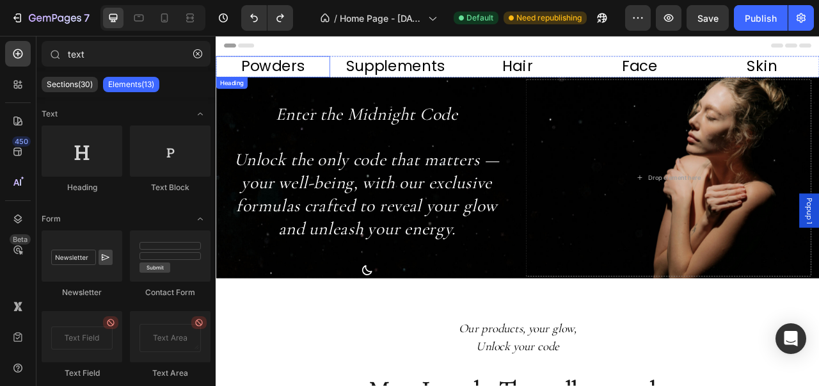
click at [303, 72] on p "Powders" at bounding box center [288, 75] width 143 height 24
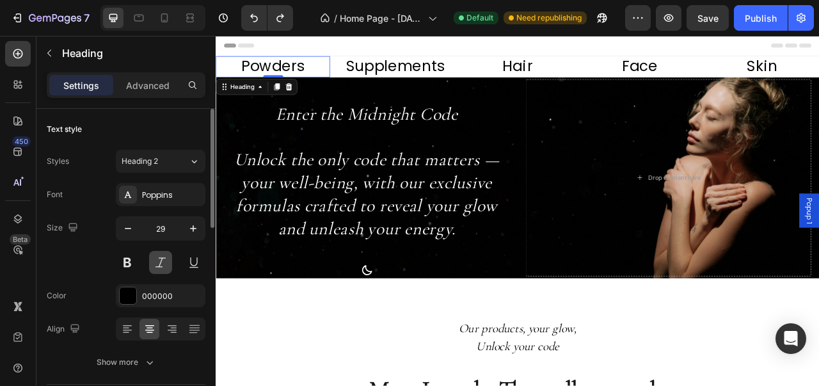
click at [165, 262] on button at bounding box center [160, 262] width 23 height 23
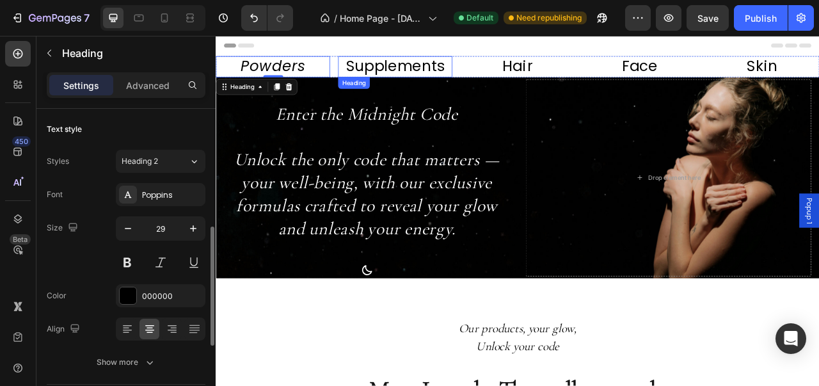
click at [458, 84] on p "Supplements" at bounding box center [443, 75] width 143 height 24
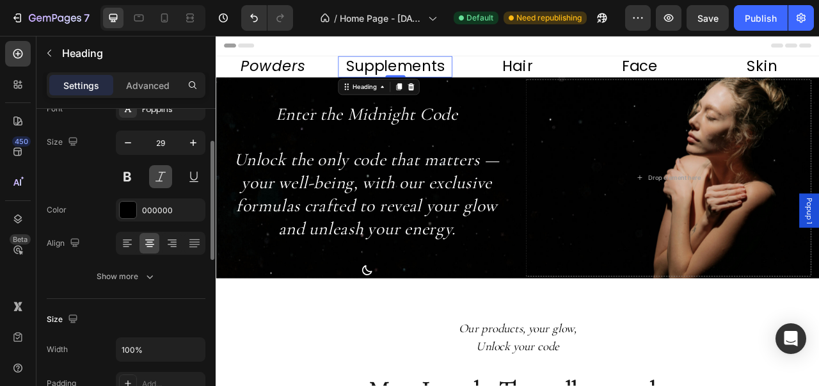
click at [162, 177] on button at bounding box center [160, 176] width 23 height 23
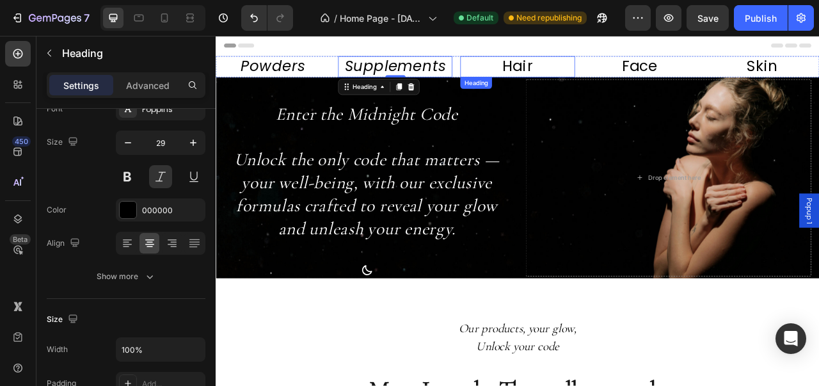
click at [603, 68] on p "Hair" at bounding box center [599, 75] width 143 height 24
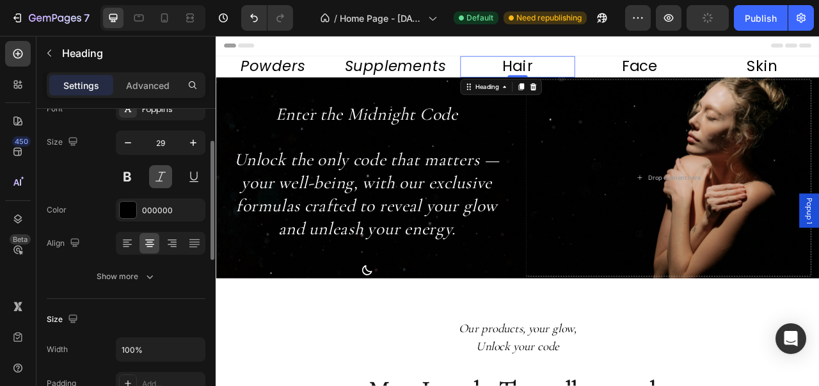
click at [166, 177] on button at bounding box center [160, 176] width 23 height 23
click at [736, 71] on p "Face" at bounding box center [755, 75] width 143 height 24
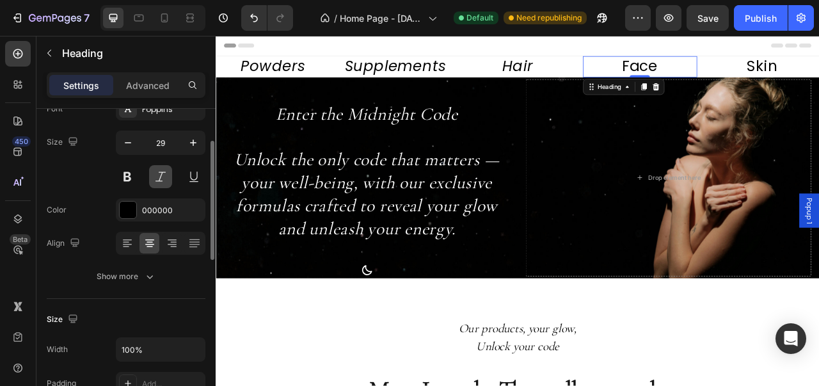
click at [158, 172] on button at bounding box center [160, 176] width 23 height 23
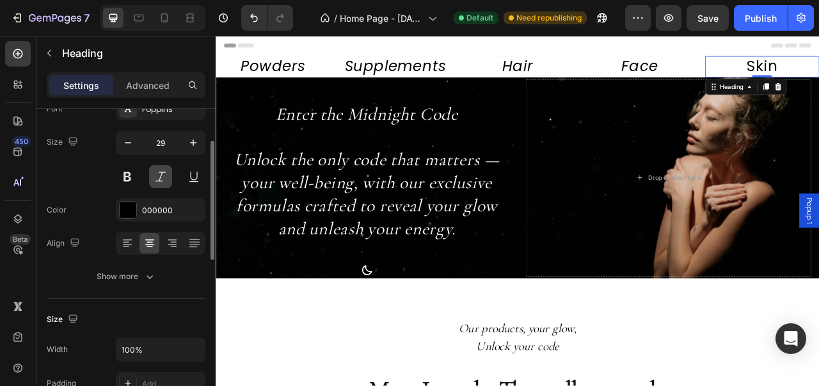
click at [164, 175] on button at bounding box center [160, 176] width 23 height 23
click at [184, 117] on div "Poppins" at bounding box center [161, 108] width 90 height 23
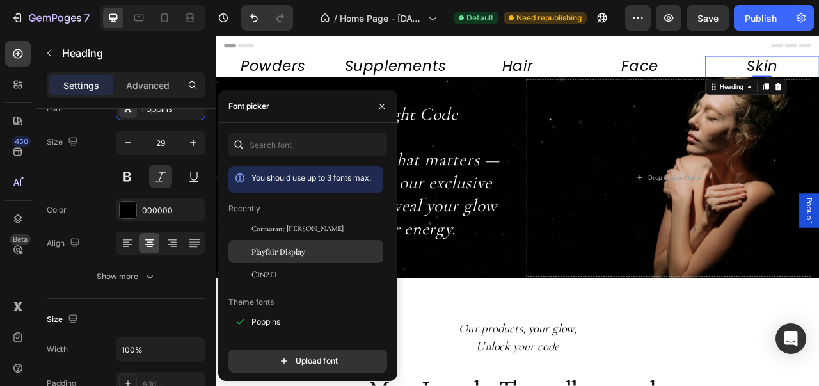
click at [275, 249] on span "Playfair Display" at bounding box center [278, 252] width 54 height 12
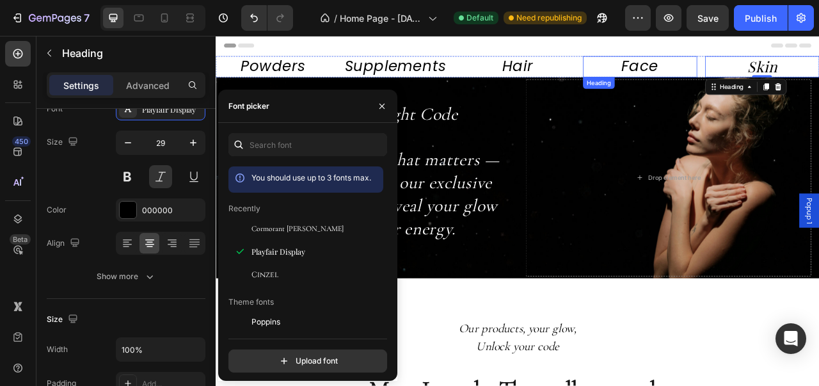
click at [738, 82] on p "Face" at bounding box center [755, 75] width 143 height 24
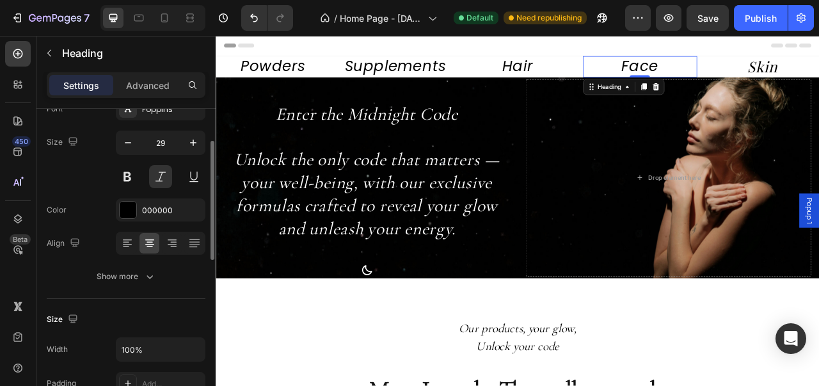
click at [184, 120] on div "Font Poppins Size 29 Color 000000 Align Show more" at bounding box center [126, 192] width 159 height 191
click at [185, 115] on div "Poppins" at bounding box center [161, 108] width 90 height 23
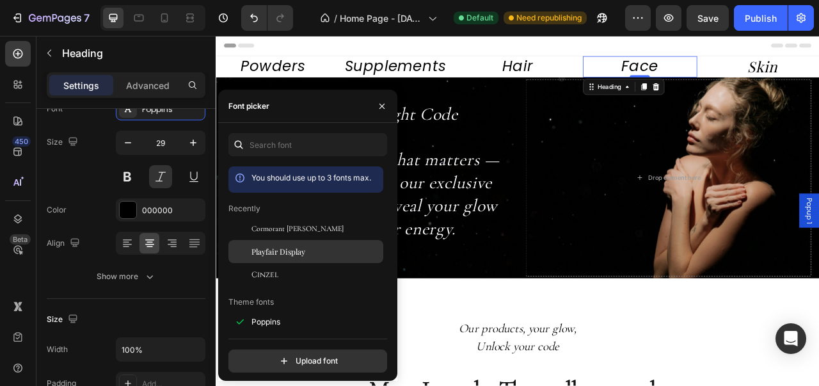
click at [267, 248] on span "Playfair Display" at bounding box center [278, 252] width 54 height 12
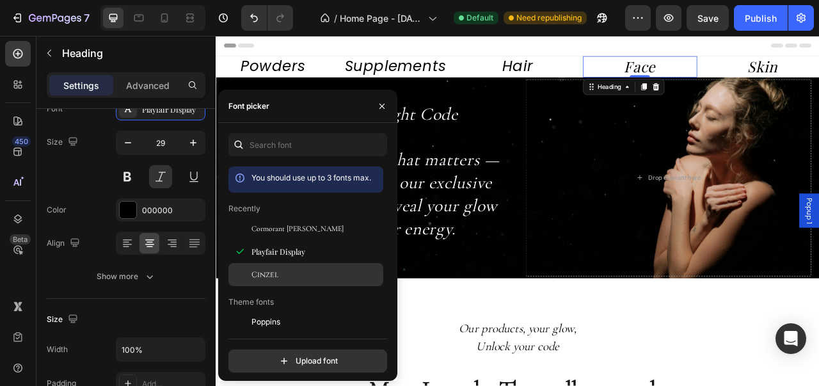
click at [266, 269] on span "Cinzel" at bounding box center [264, 275] width 27 height 12
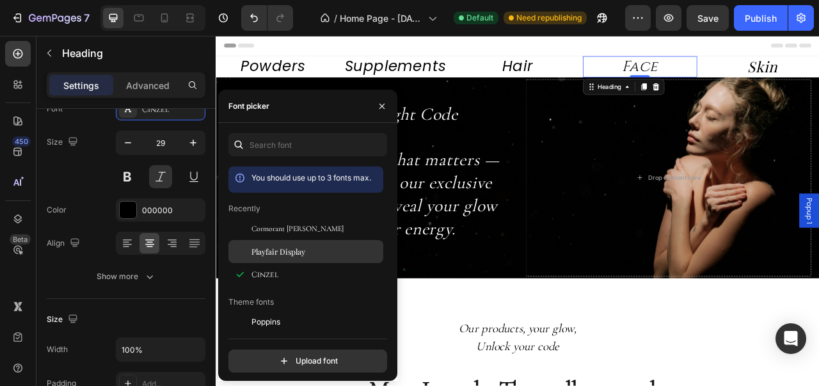
click at [275, 252] on span "Playfair Display" at bounding box center [278, 252] width 54 height 12
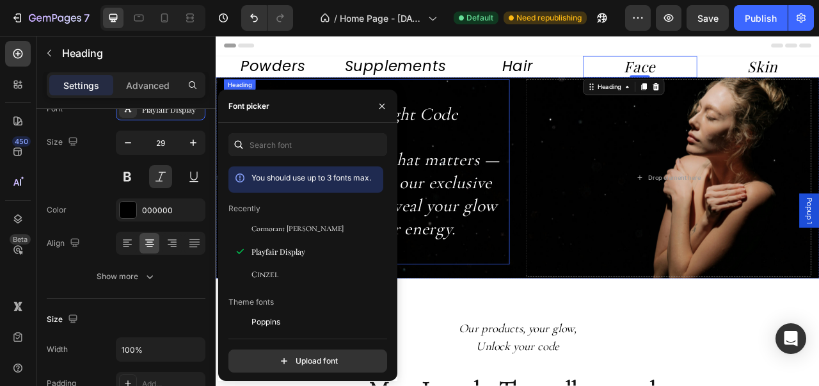
click at [577, 81] on p "Hair" at bounding box center [599, 75] width 143 height 24
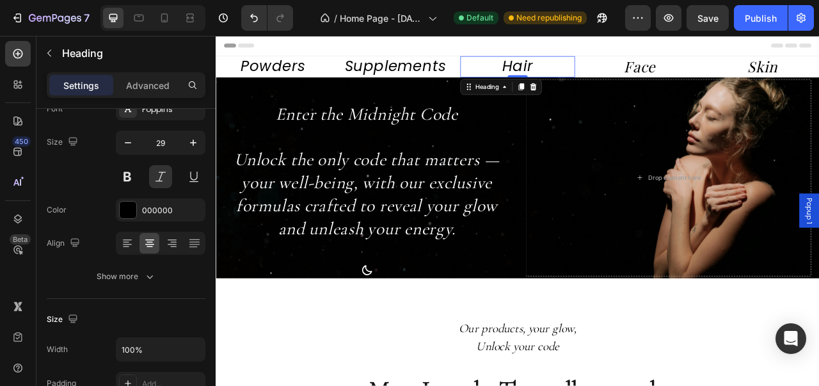
drag, startPoint x: 158, startPoint y: 102, endPoint x: 160, endPoint y: 113, distance: 11.7
click at [158, 102] on div "Settings Advanced" at bounding box center [125, 90] width 179 height 36
click at [160, 113] on div "Poppins" at bounding box center [172, 110] width 60 height 12
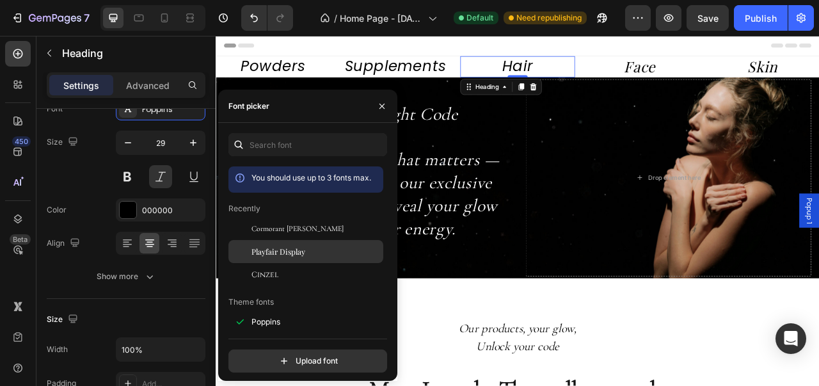
click at [280, 254] on span "Playfair Display" at bounding box center [278, 252] width 54 height 12
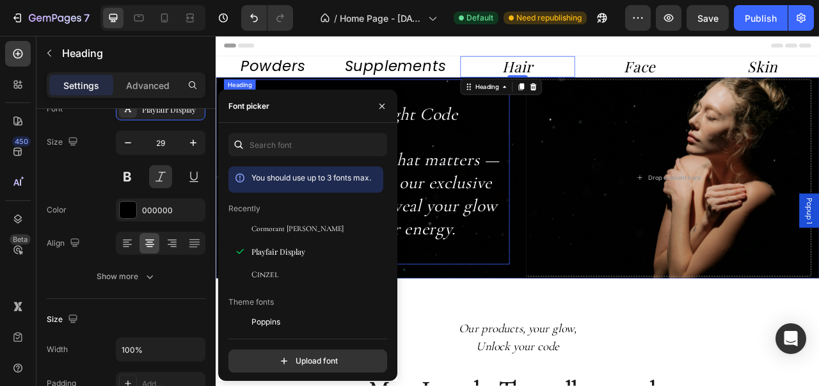
click at [482, 77] on p "Supplements" at bounding box center [443, 75] width 143 height 24
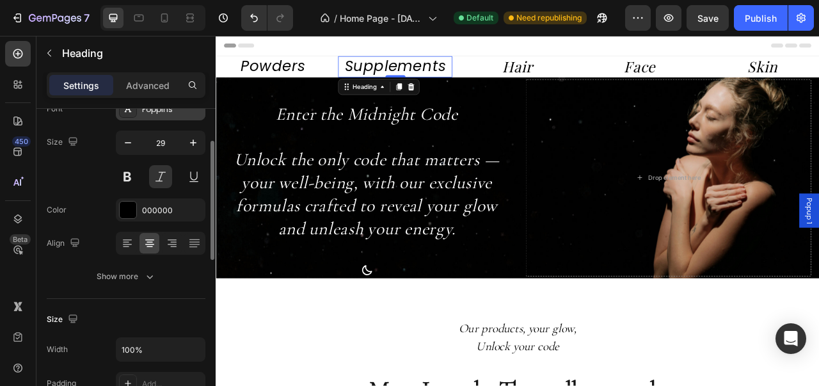
click at [191, 119] on div "Poppins" at bounding box center [161, 108] width 90 height 23
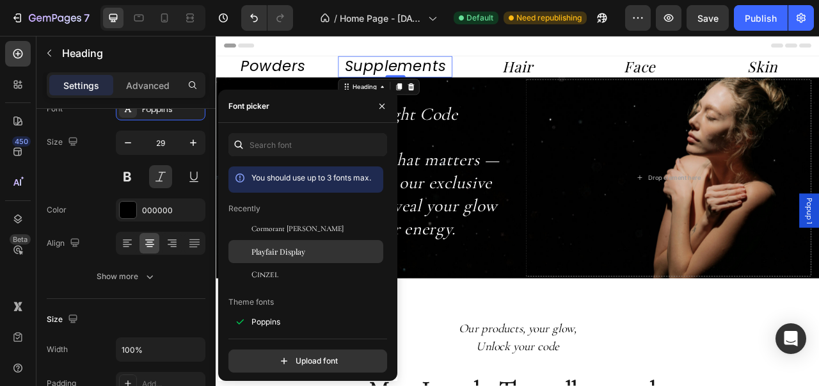
click at [292, 246] on span "Playfair Display" at bounding box center [278, 252] width 54 height 12
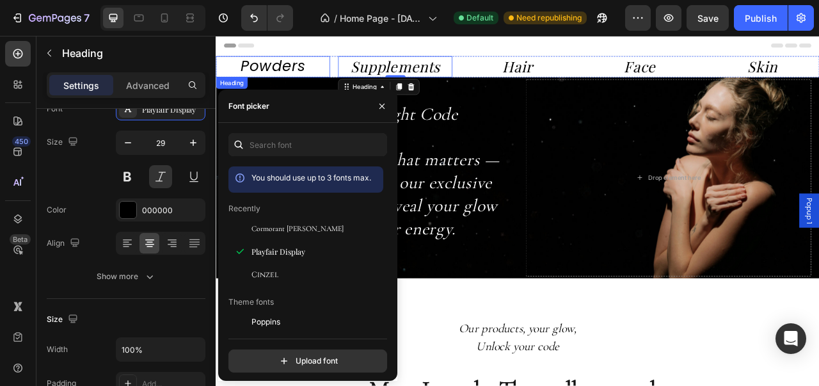
click at [306, 74] on p "Powders" at bounding box center [288, 75] width 143 height 24
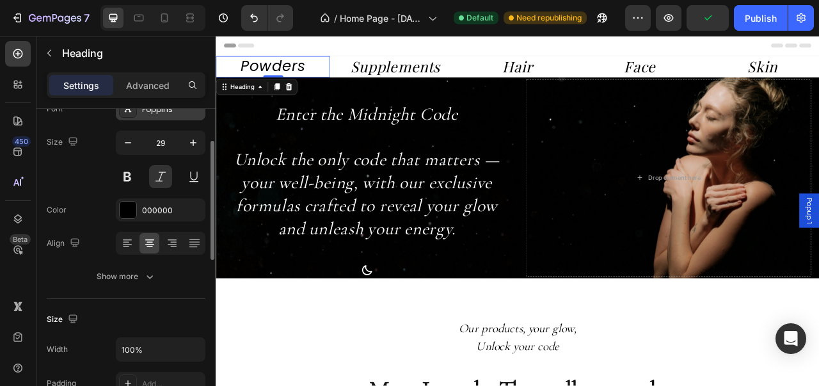
click at [173, 112] on div "Poppins" at bounding box center [172, 110] width 60 height 12
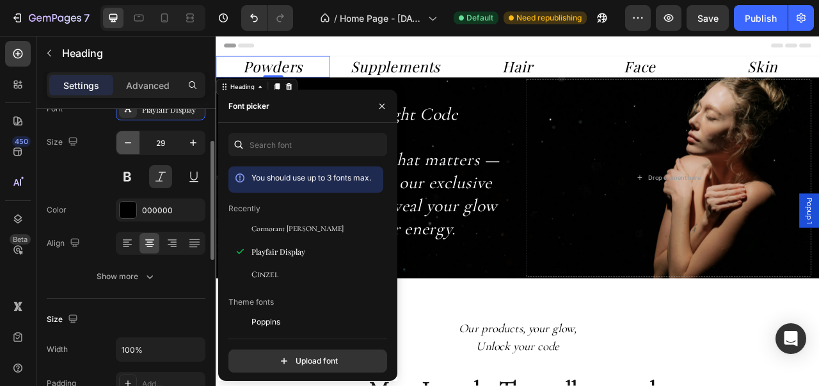
click at [127, 148] on button "button" at bounding box center [127, 142] width 23 height 23
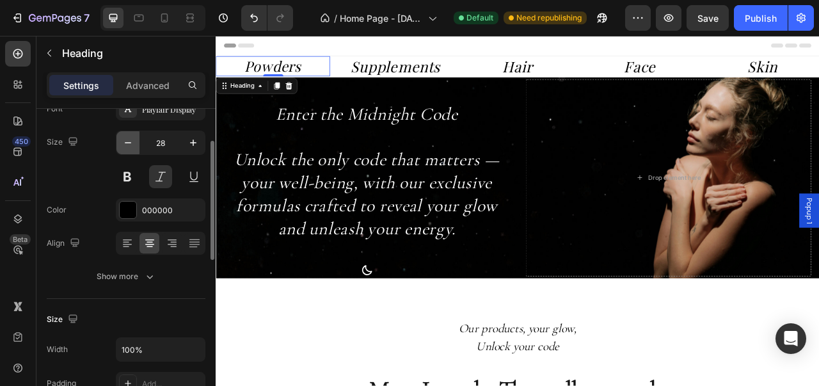
click at [127, 148] on button "button" at bounding box center [127, 142] width 23 height 23
type input "27"
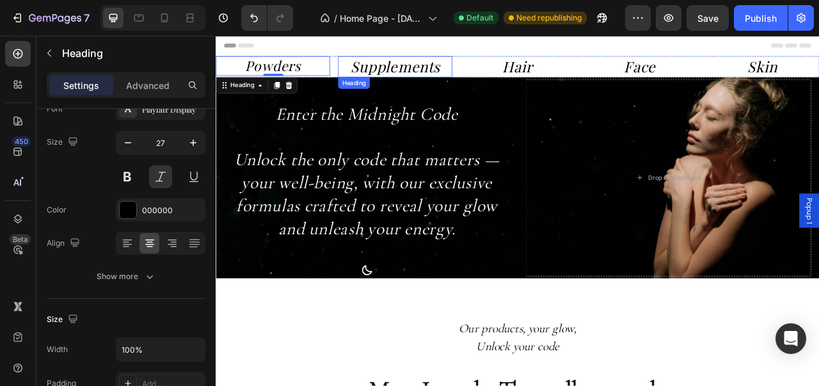
click at [425, 72] on p "Supplements" at bounding box center [443, 75] width 143 height 24
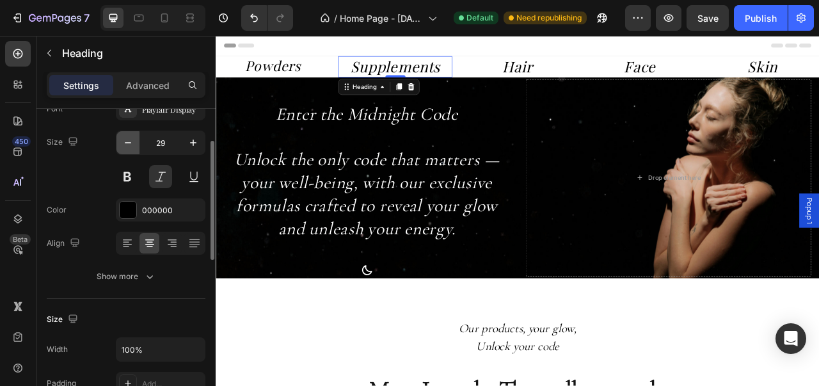
click at [120, 150] on button "button" at bounding box center [127, 142] width 23 height 23
type input "27"
click at [580, 64] on p "Hair" at bounding box center [599, 75] width 143 height 24
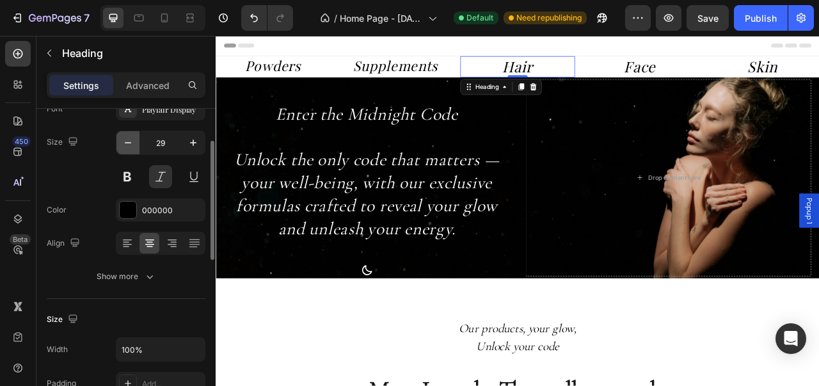
click at [136, 146] on button "button" at bounding box center [127, 142] width 23 height 23
type input "27"
click at [750, 60] on div "Header" at bounding box center [599, 49] width 747 height 26
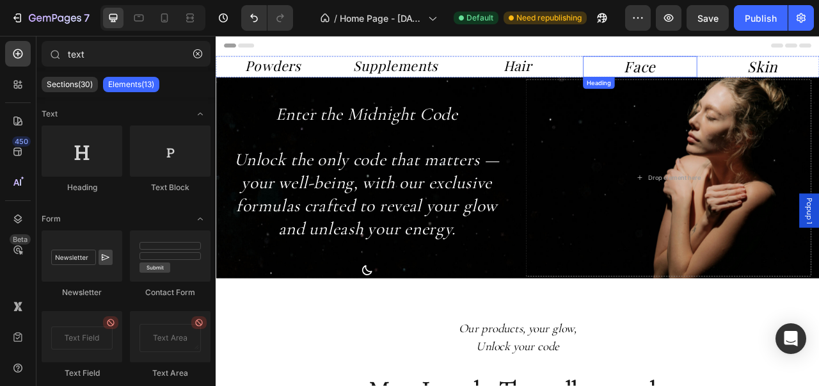
click at [750, 75] on p "Face" at bounding box center [755, 75] width 143 height 24
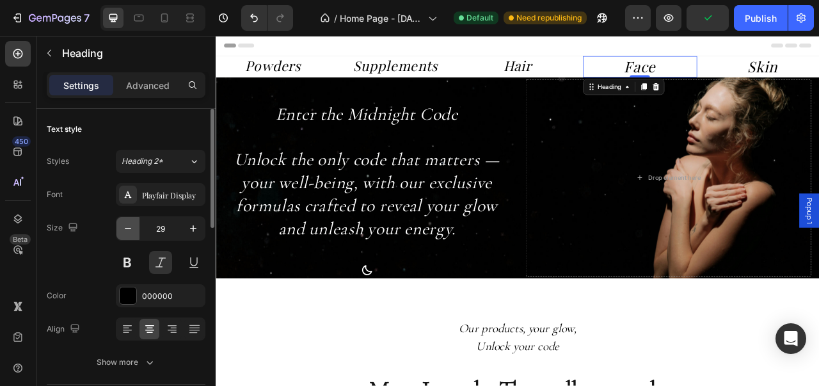
click at [130, 220] on button "button" at bounding box center [127, 228] width 23 height 23
type input "27"
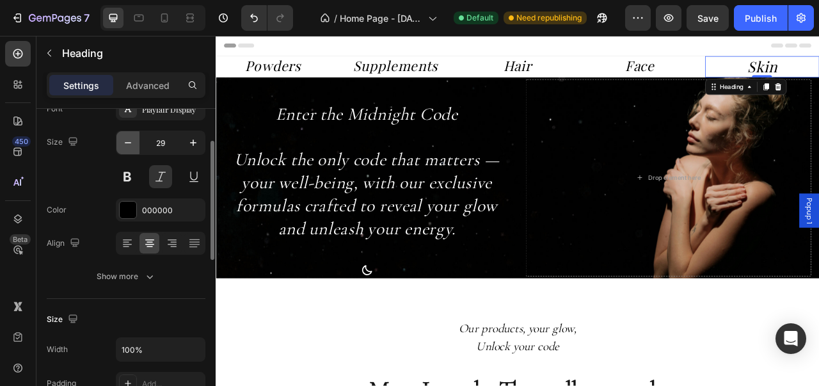
click at [130, 141] on icon "button" at bounding box center [128, 142] width 13 height 13
type input "28"
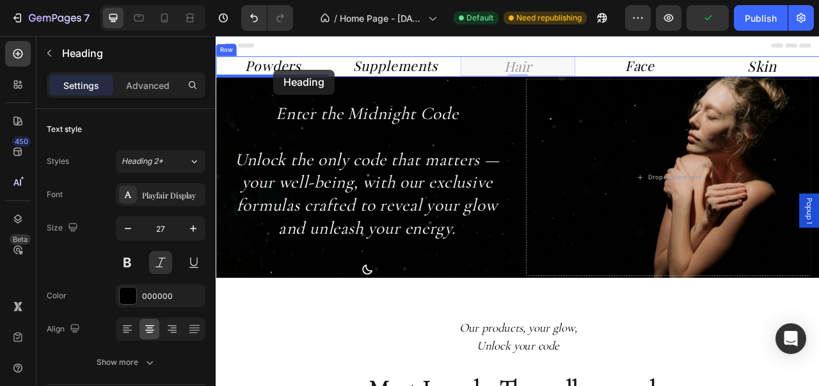
drag, startPoint x: 608, startPoint y: 68, endPoint x: 288, endPoint y: 79, distance: 320.0
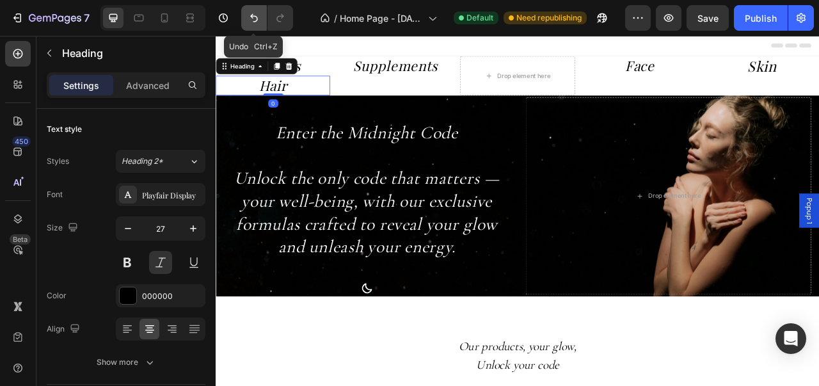
click at [251, 20] on icon "Undo/Redo" at bounding box center [254, 18] width 13 height 13
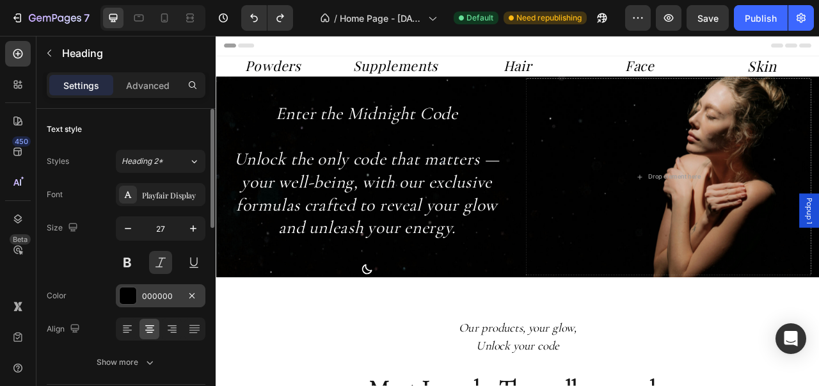
click at [130, 290] on div at bounding box center [128, 295] width 17 height 17
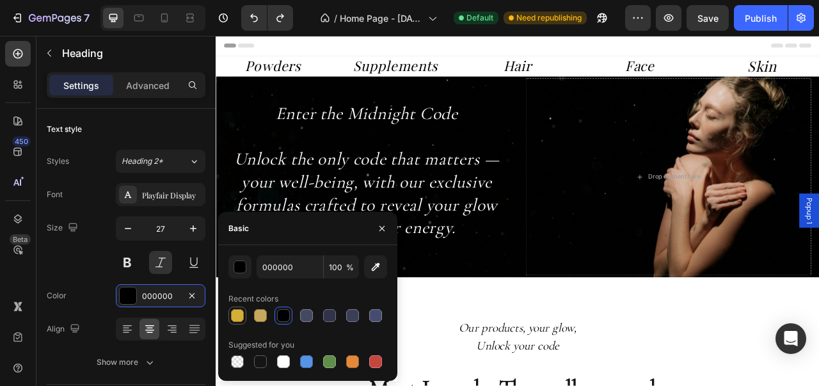
click at [235, 312] on div at bounding box center [237, 315] width 13 height 13
type input "D4AF37"
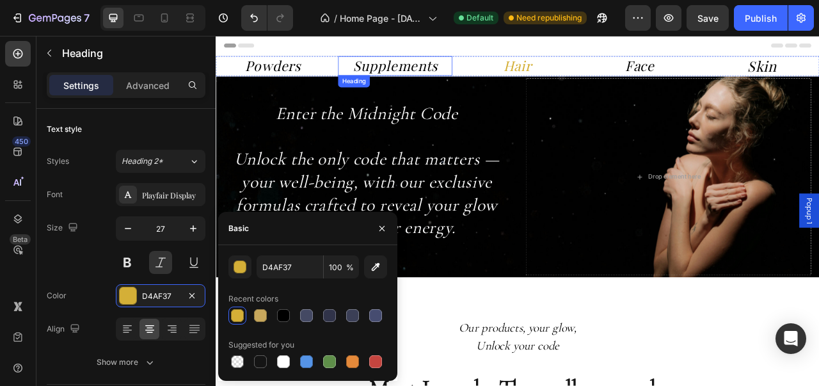
click at [466, 81] on p "Supplements" at bounding box center [443, 74] width 143 height 22
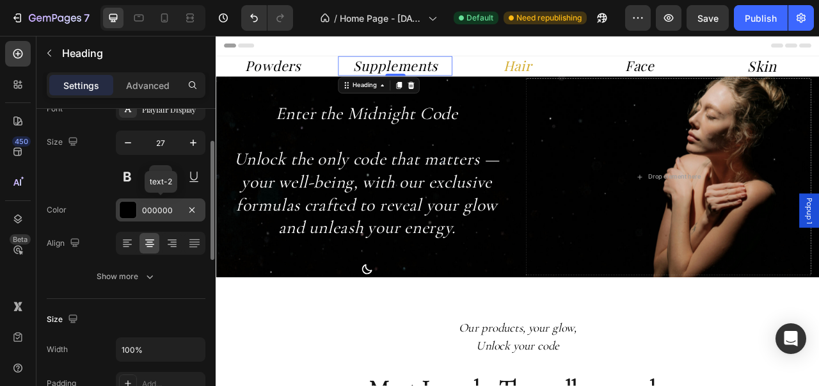
click at [139, 207] on div "000000" at bounding box center [161, 209] width 90 height 23
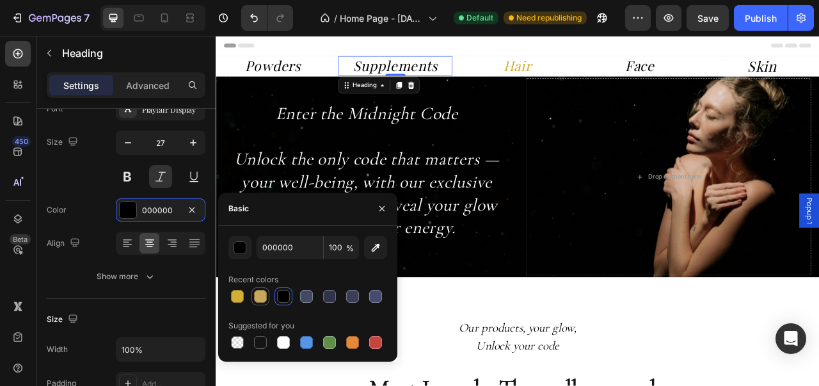
click at [264, 293] on div at bounding box center [260, 296] width 13 height 13
type input "C8A85C"
click at [614, 58] on div "Header" at bounding box center [599, 49] width 747 height 26
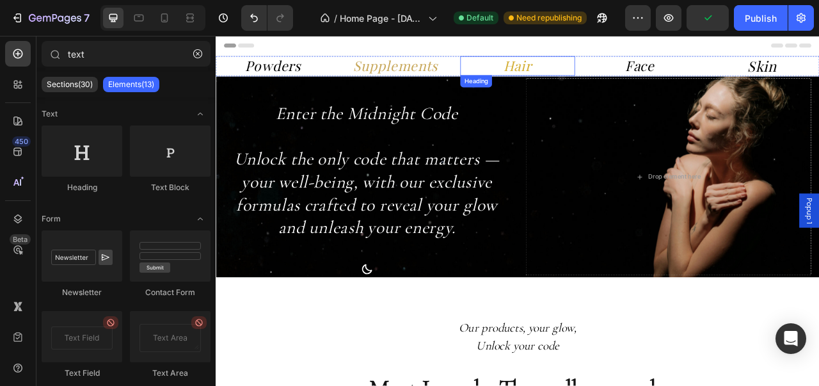
click at [607, 75] on h2 "Hair" at bounding box center [598, 74] width 145 height 25
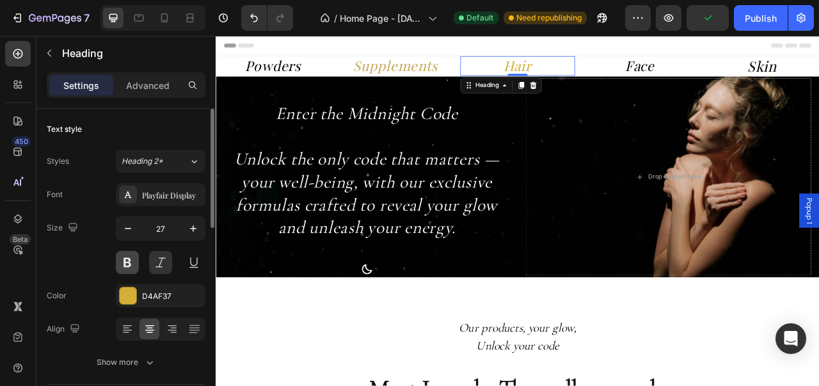
click at [122, 263] on button at bounding box center [127, 262] width 23 height 23
click at [130, 290] on div at bounding box center [128, 295] width 17 height 17
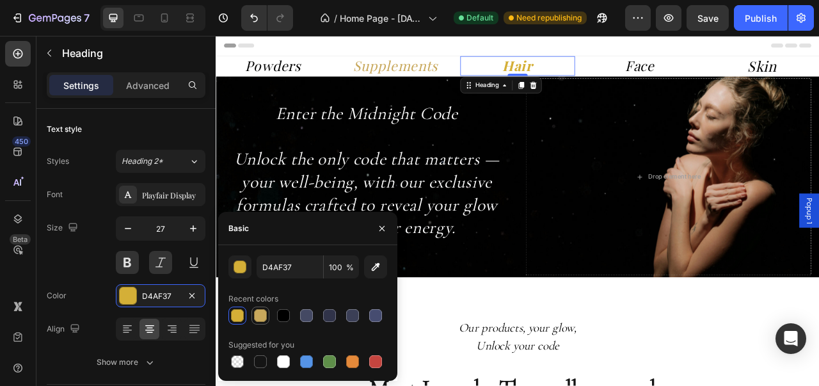
click at [263, 310] on div at bounding box center [260, 315] width 13 height 13
type input "C8A85C"
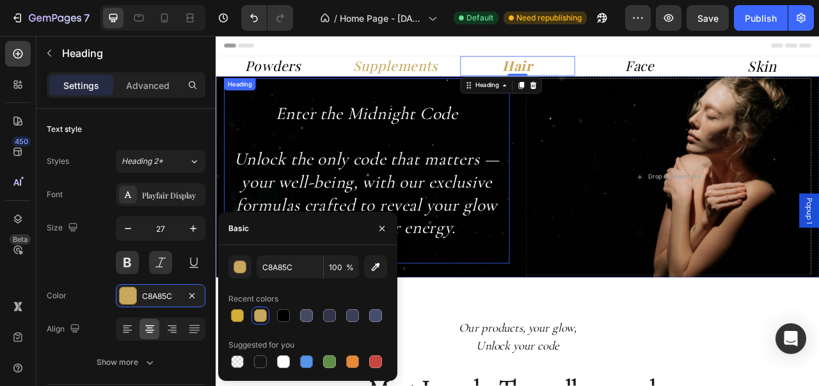
click at [416, 79] on p "Supplements" at bounding box center [443, 74] width 143 height 22
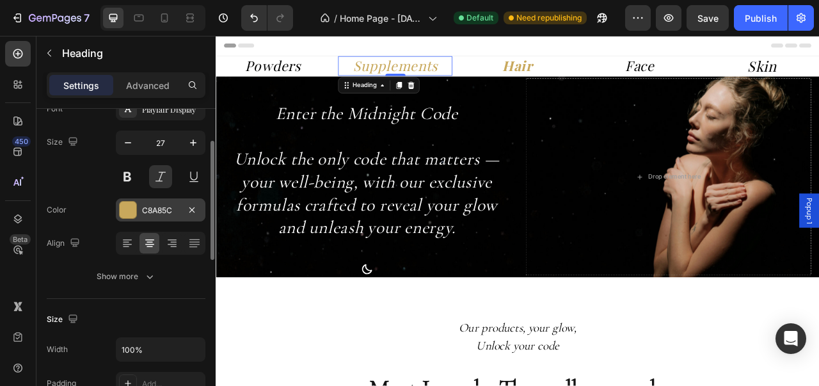
click at [122, 213] on div at bounding box center [128, 209] width 17 height 17
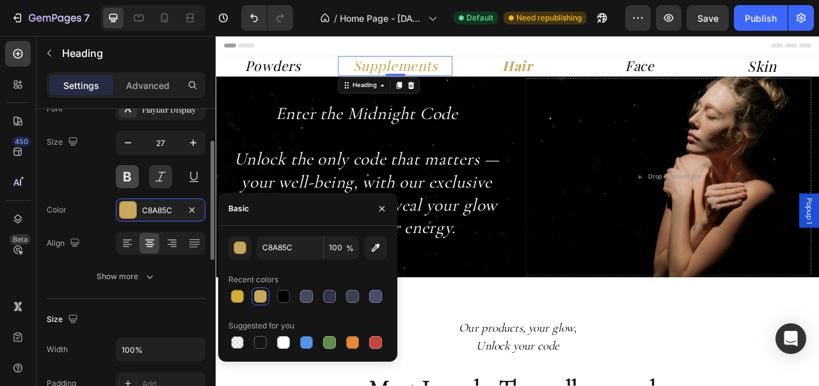
click at [133, 181] on button at bounding box center [127, 176] width 23 height 23
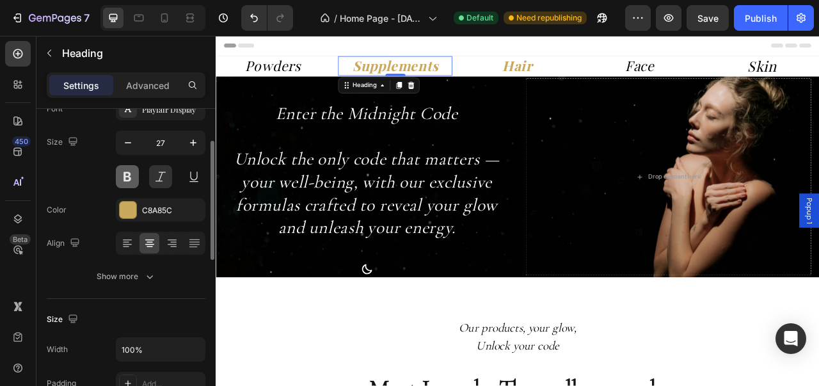
click at [133, 181] on button at bounding box center [127, 176] width 23 height 23
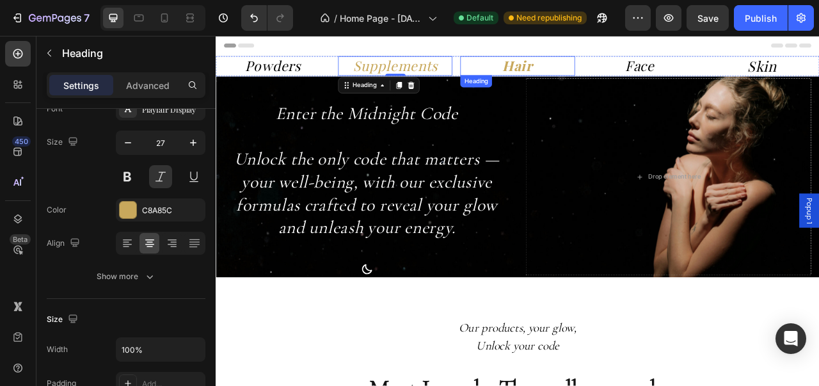
click at [561, 72] on h2 "Hair" at bounding box center [598, 74] width 145 height 25
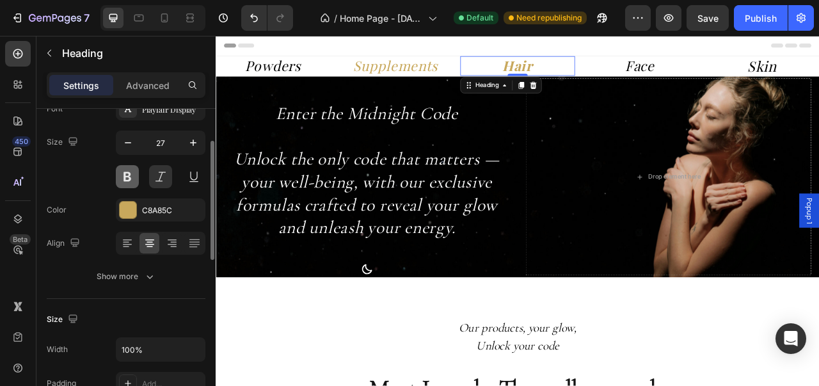
click at [130, 178] on button at bounding box center [127, 176] width 23 height 23
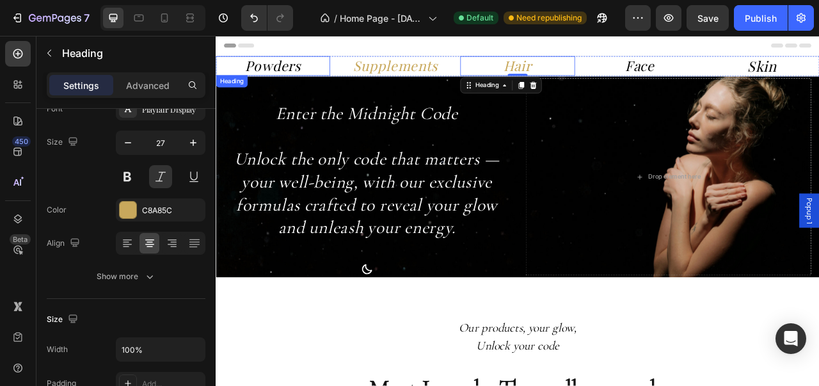
click at [276, 86] on h2 "Powders" at bounding box center [288, 74] width 145 height 25
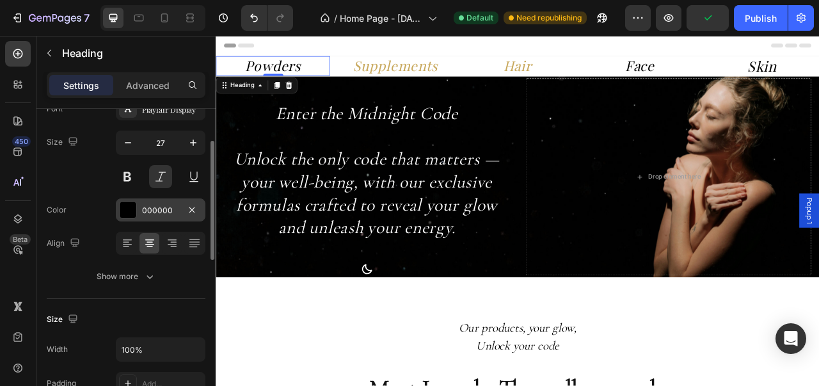
click at [127, 205] on div at bounding box center [128, 209] width 17 height 17
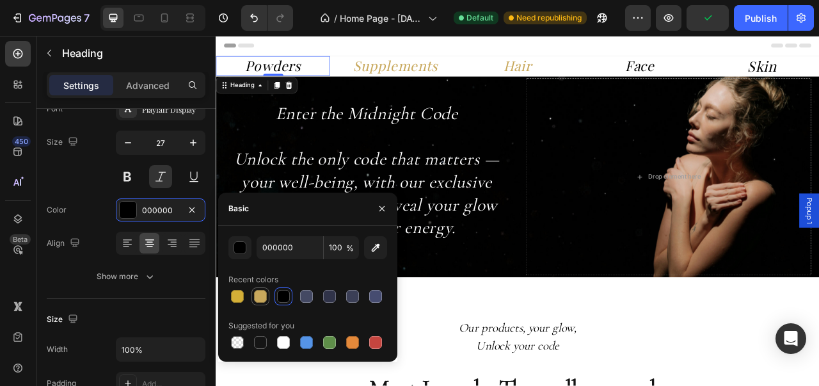
click at [261, 297] on div at bounding box center [260, 296] width 13 height 13
type input "C8A85C"
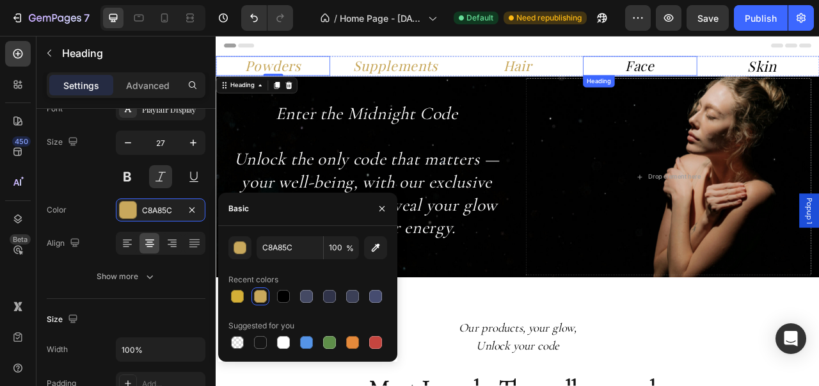
click at [750, 70] on p "Face" at bounding box center [755, 74] width 143 height 22
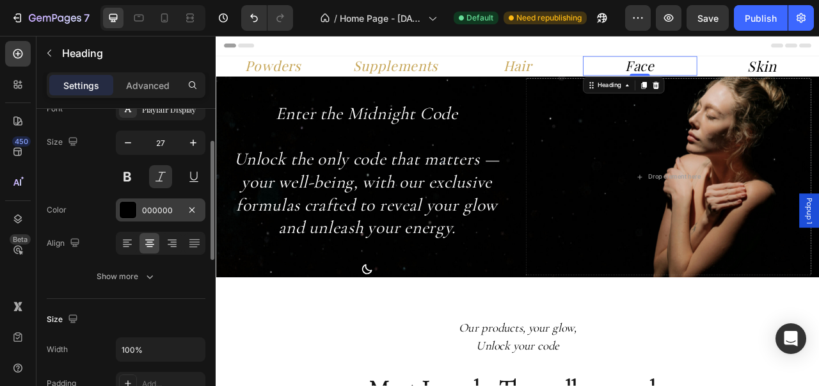
click at [120, 218] on div "000000" at bounding box center [161, 209] width 90 height 23
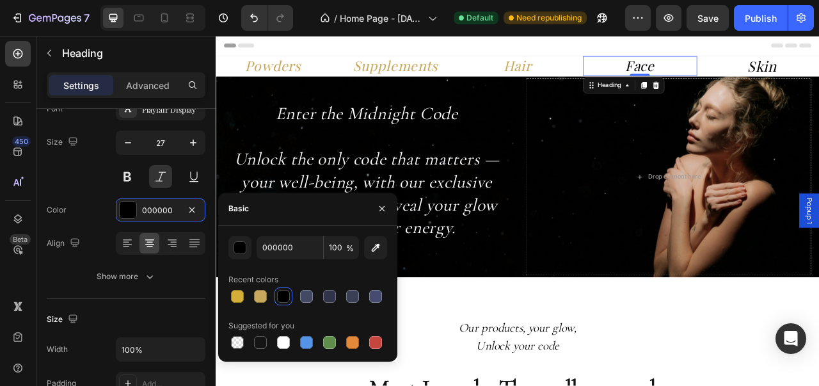
click at [285, 296] on div at bounding box center [283, 296] width 13 height 13
click at [264, 292] on div at bounding box center [260, 296] width 13 height 13
type input "C8A85C"
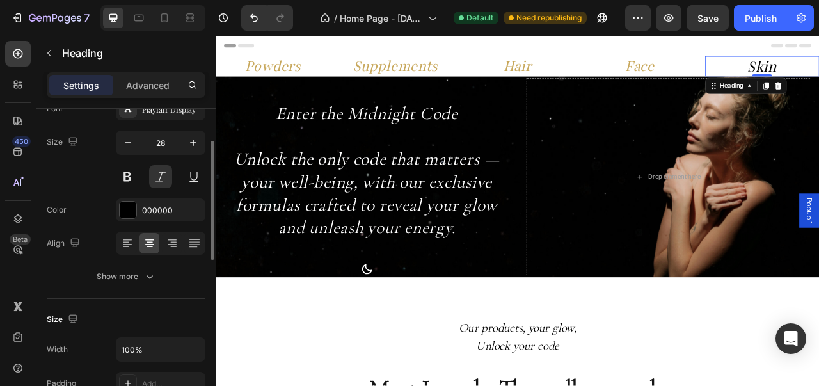
click at [113, 215] on div "Color 000000" at bounding box center [126, 209] width 159 height 23
click at [124, 210] on div at bounding box center [128, 209] width 17 height 17
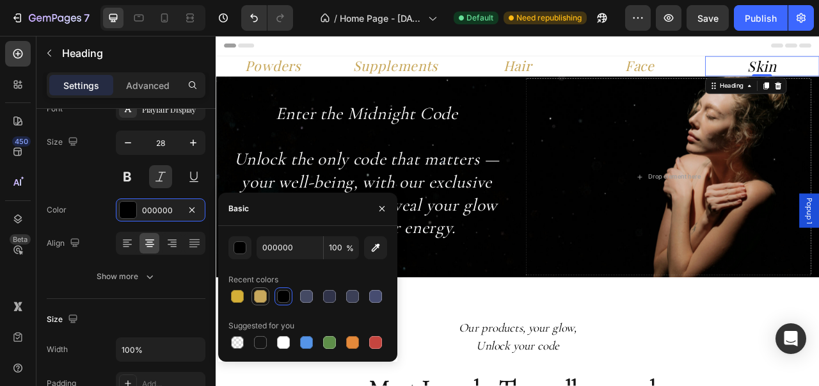
click at [261, 296] on div at bounding box center [260, 296] width 13 height 13
type input "C8A85C"
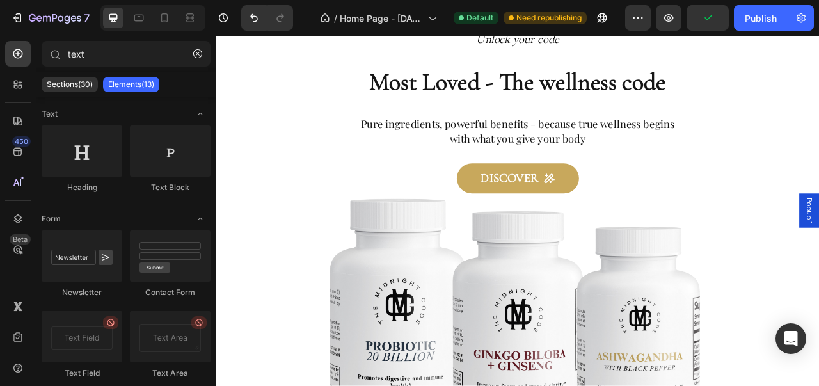
scroll to position [0, 0]
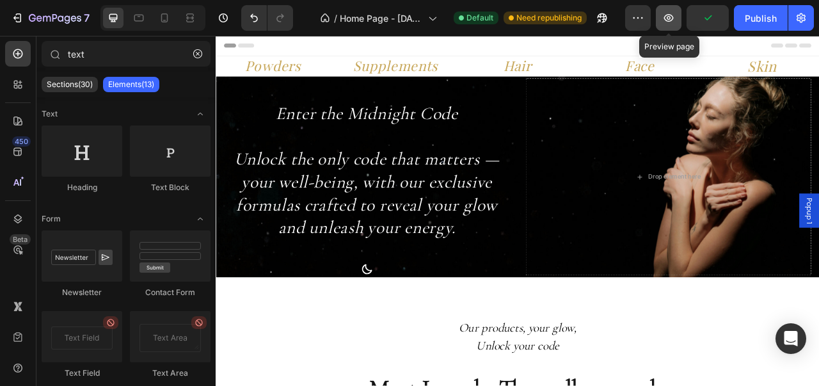
click at [665, 24] on icon "button" at bounding box center [668, 18] width 13 height 13
click at [197, 53] on icon "button" at bounding box center [197, 53] width 9 height 9
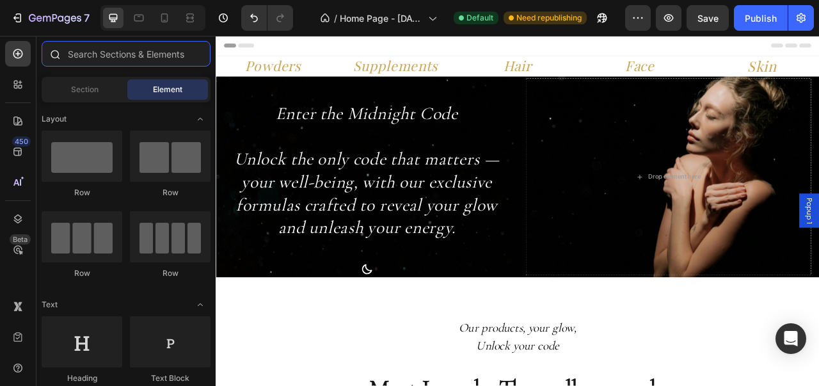
click at [198, 55] on input "text" at bounding box center [126, 54] width 169 height 26
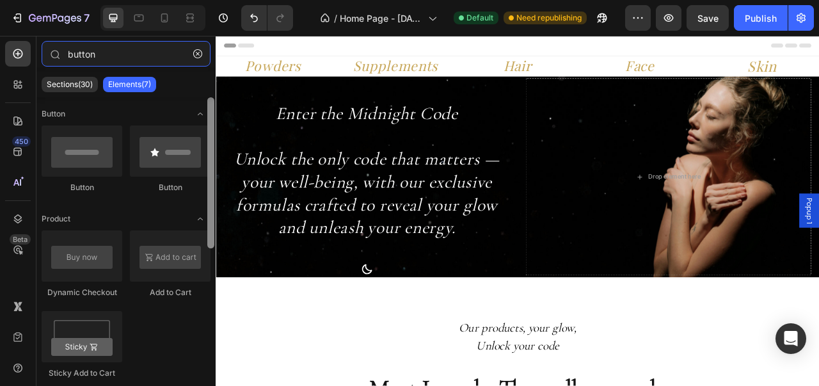
drag, startPoint x: 210, startPoint y: 159, endPoint x: 196, endPoint y: 122, distance: 39.1
click at [196, 122] on div "Button Button Button Product Dynamic Checkout Add to Cart Sticky Add to Cart Fo…" at bounding box center [125, 237] width 179 height 280
type input "button"
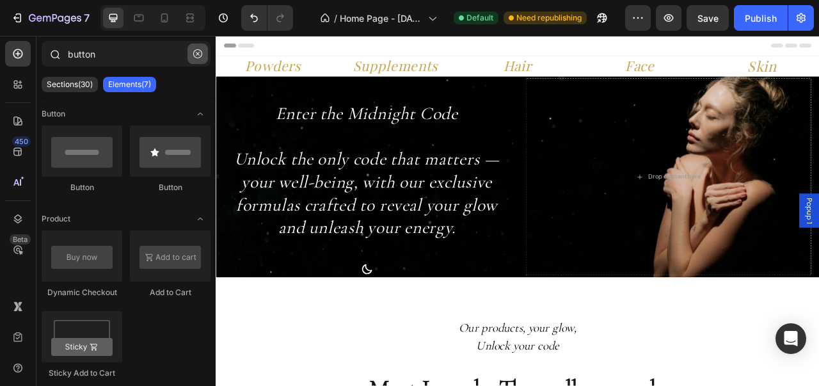
click at [197, 49] on icon "button" at bounding box center [197, 53] width 9 height 9
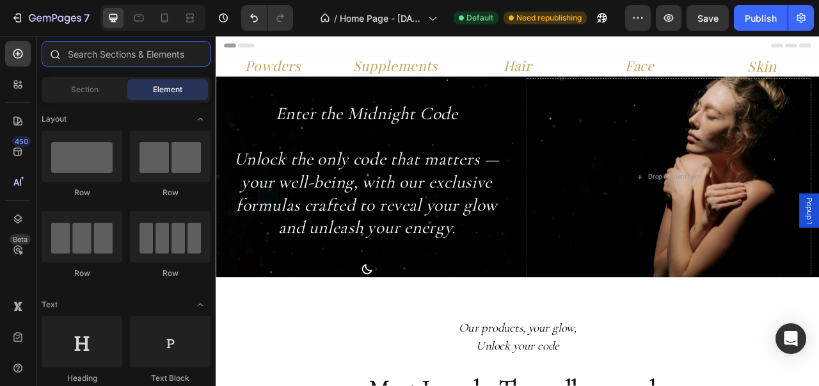
click at [197, 49] on input "text" at bounding box center [126, 54] width 169 height 26
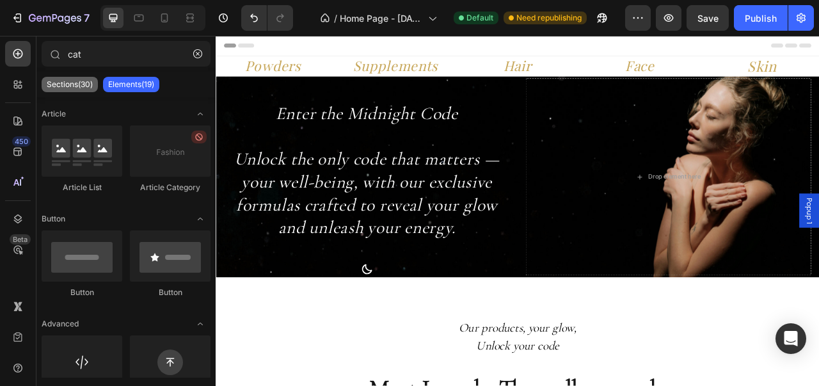
click at [88, 83] on p "Sections(30)" at bounding box center [70, 84] width 46 height 10
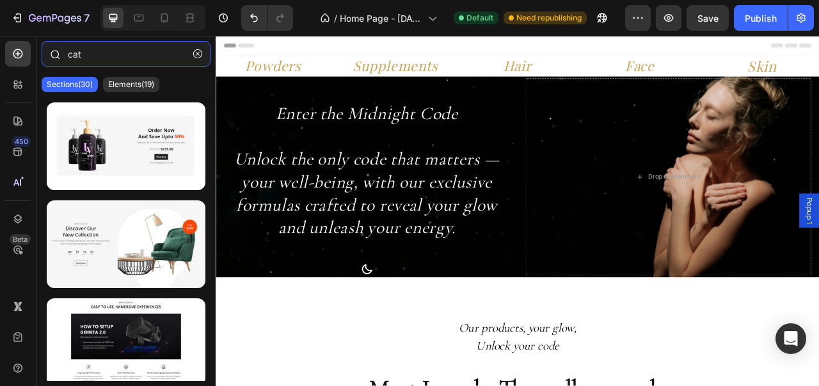
click at [133, 61] on input "cat" at bounding box center [126, 54] width 169 height 26
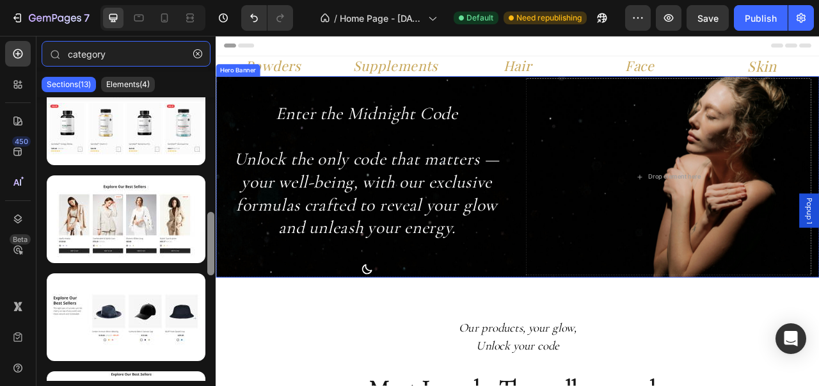
drag, startPoint x: 425, startPoint y: 187, endPoint x: 218, endPoint y: 279, distance: 226.5
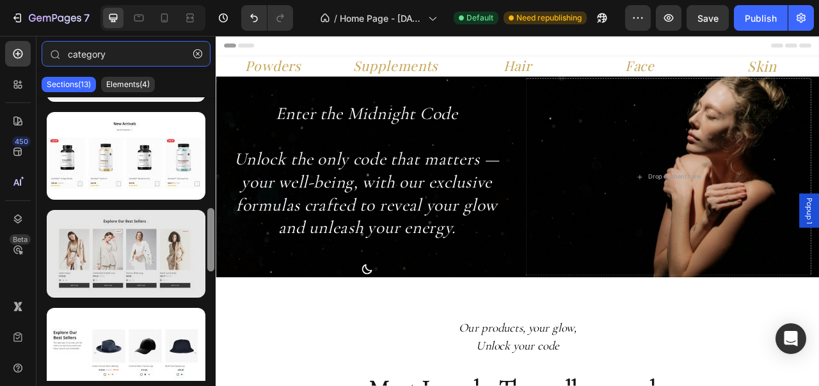
scroll to position [463, 0]
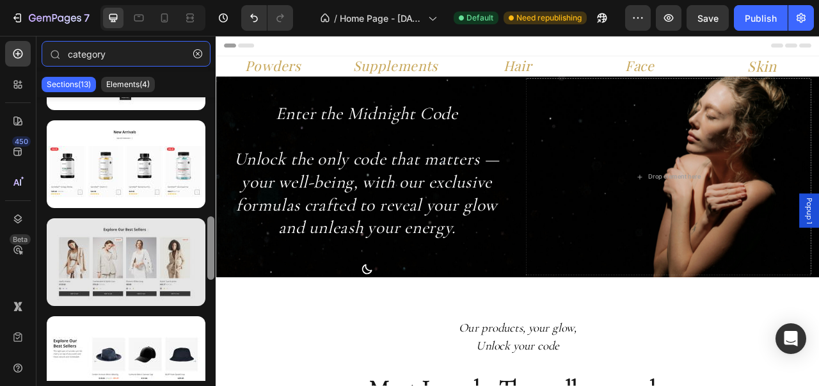
type input "category"
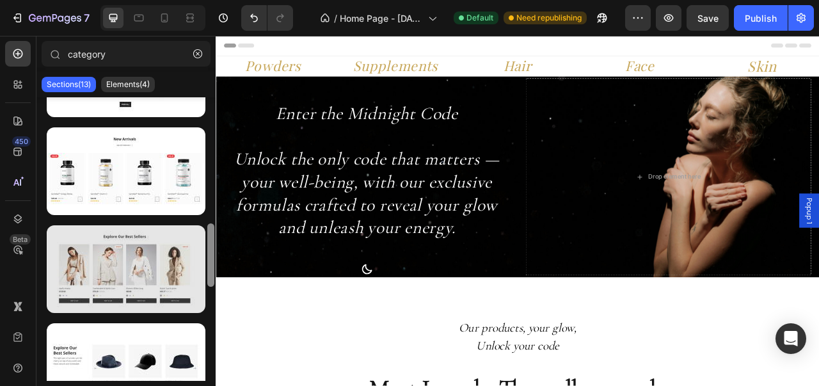
click at [193, 255] on div at bounding box center [126, 269] width 159 height 88
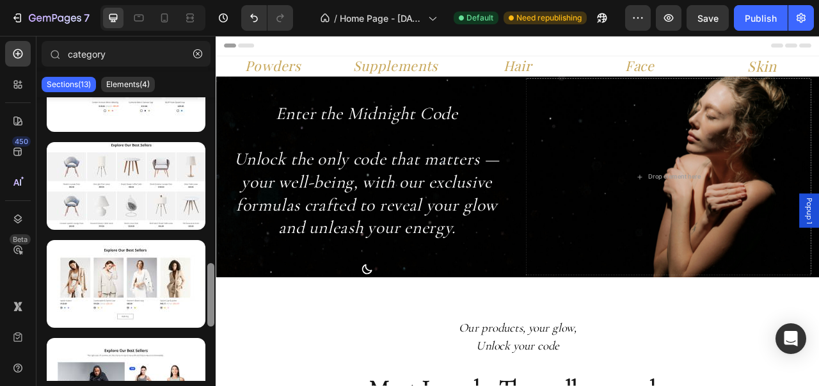
scroll to position [823, 0]
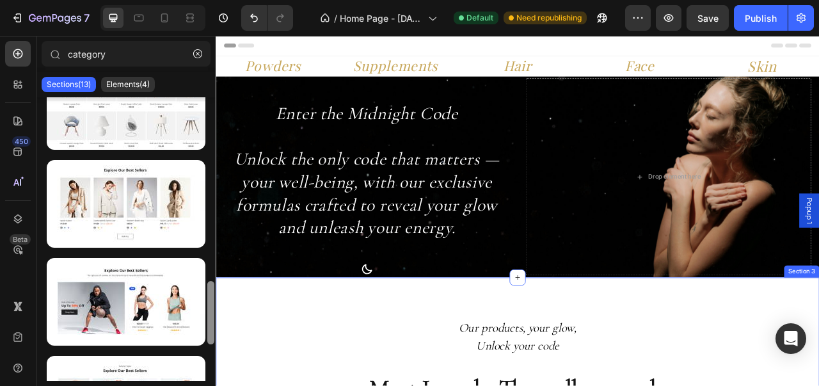
drag, startPoint x: 428, startPoint y: 287, endPoint x: 216, endPoint y: 452, distance: 269.0
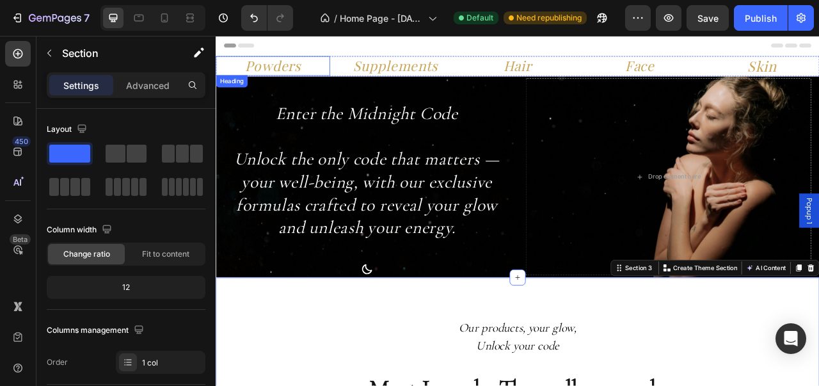
click at [273, 80] on h2 "Powders" at bounding box center [288, 74] width 145 height 25
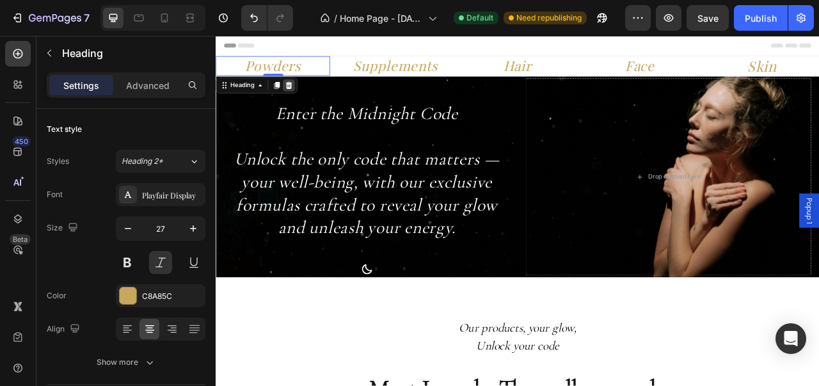
click at [312, 106] on div at bounding box center [308, 98] width 15 height 15
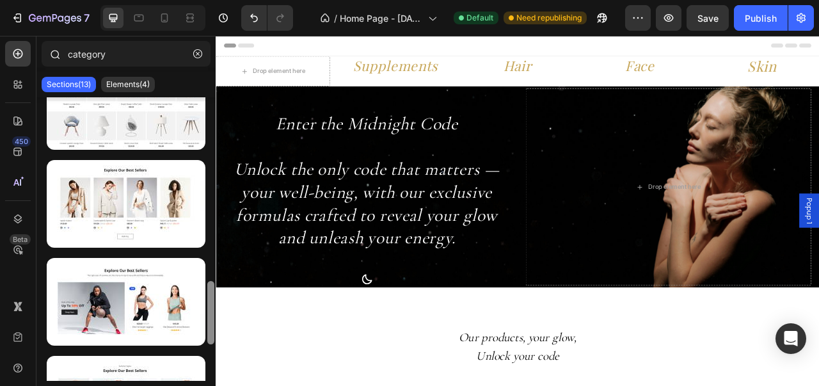
scroll to position [0, 0]
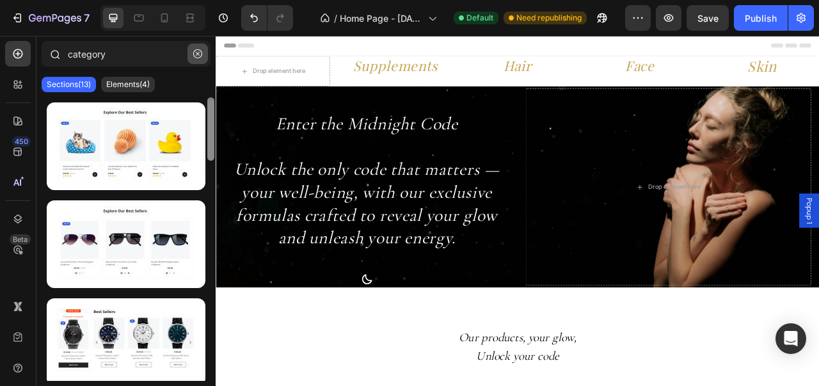
click at [197, 54] on icon "button" at bounding box center [197, 53] width 9 height 9
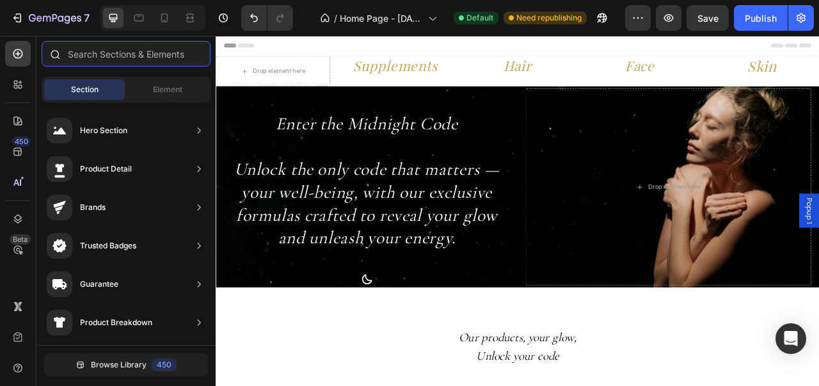
click at [197, 54] on input "text" at bounding box center [126, 54] width 169 height 26
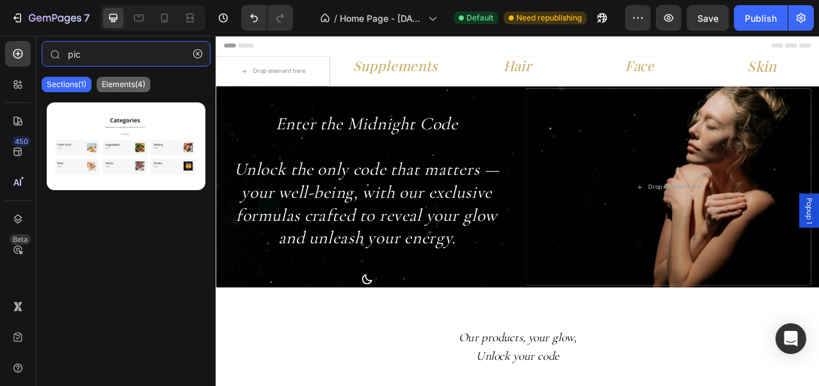
type input "pic"
click at [123, 84] on p "Elements(4)" at bounding box center [123, 84] width 43 height 10
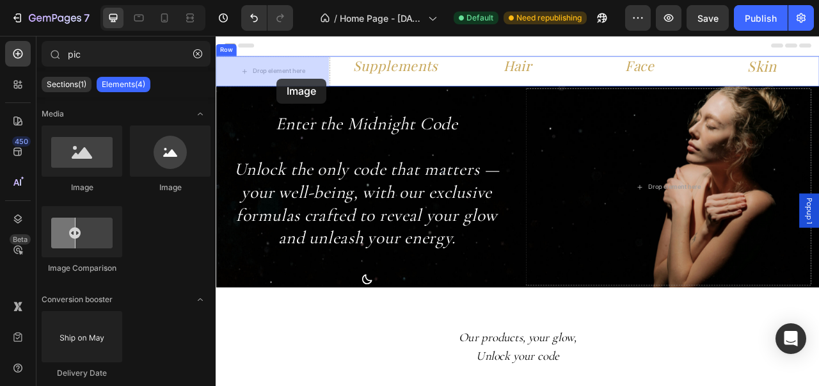
drag, startPoint x: 356, startPoint y: 202, endPoint x: 290, endPoint y: 95, distance: 126.1
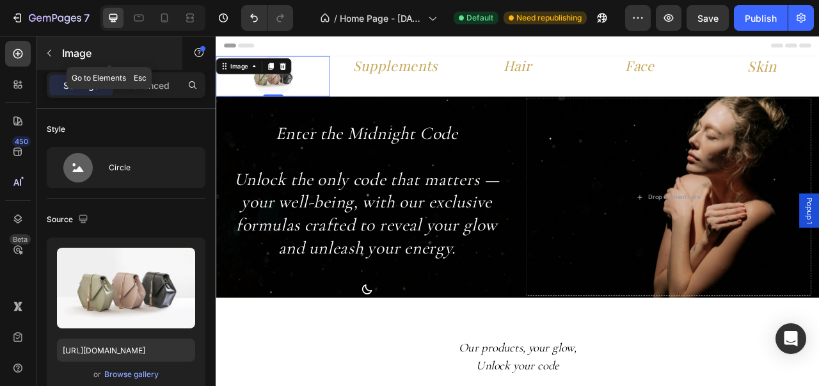
click at [59, 51] on button "button" at bounding box center [49, 53] width 20 height 20
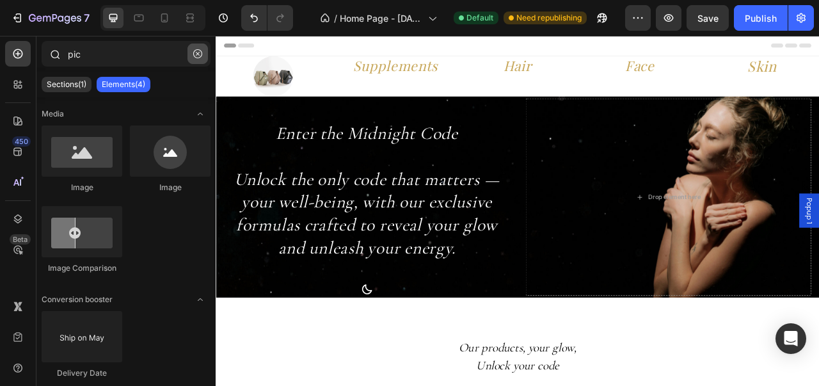
click at [201, 57] on icon "button" at bounding box center [197, 53] width 9 height 9
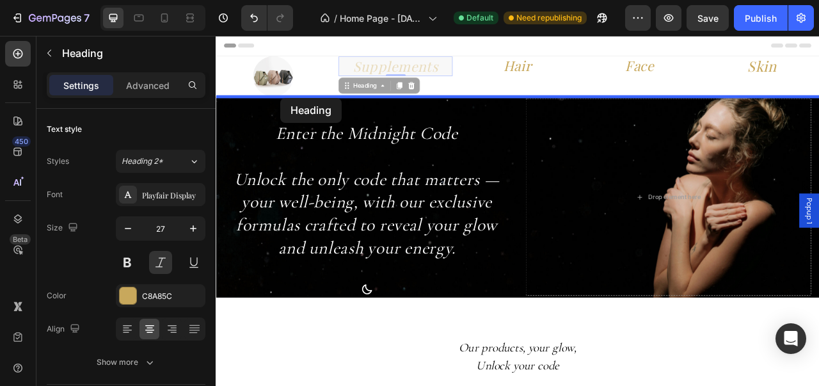
drag, startPoint x: 398, startPoint y: 79, endPoint x: 298, endPoint y: 115, distance: 105.8
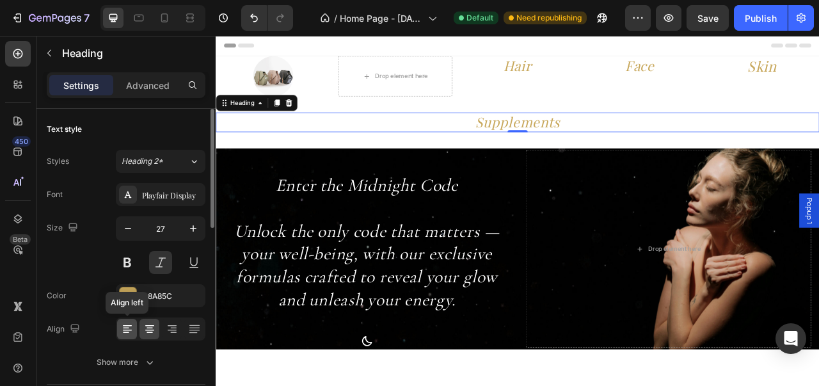
click at [128, 332] on icon at bounding box center [127, 328] width 13 height 13
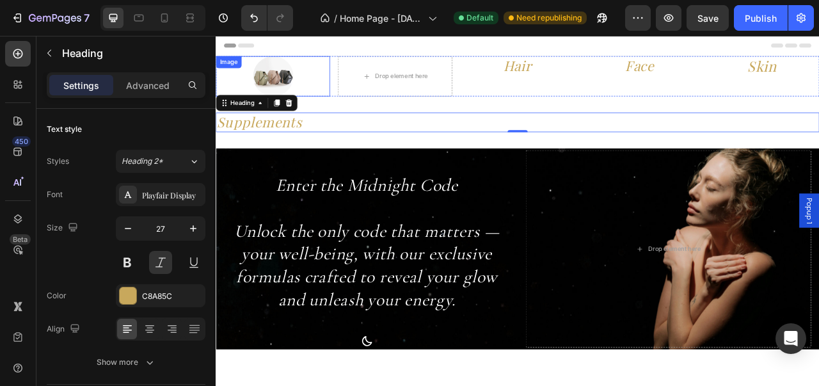
click at [312, 79] on div at bounding box center [288, 87] width 145 height 51
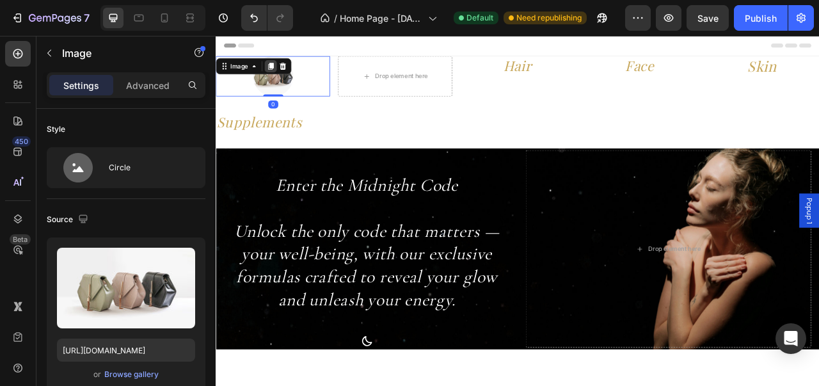
click at [287, 79] on icon at bounding box center [285, 75] width 10 height 10
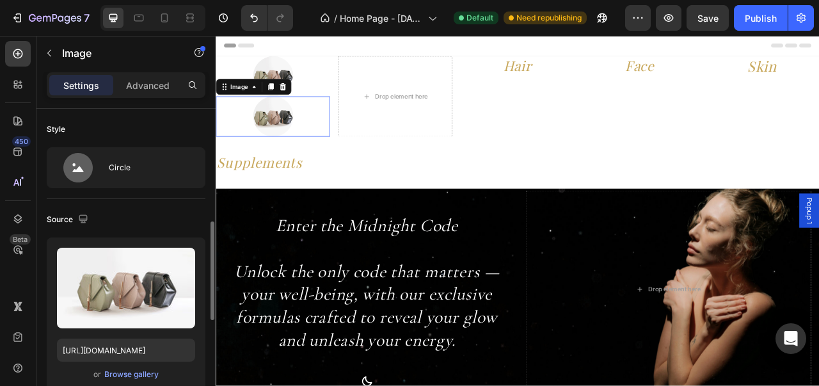
scroll to position [86, 0]
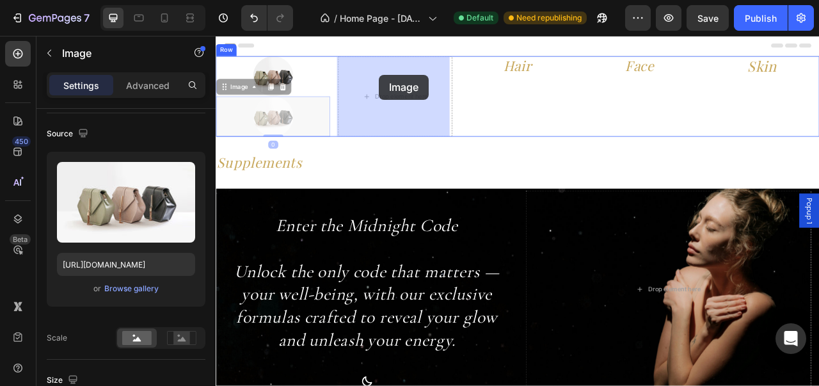
drag, startPoint x: 308, startPoint y: 144, endPoint x: 422, endPoint y: 85, distance: 128.2
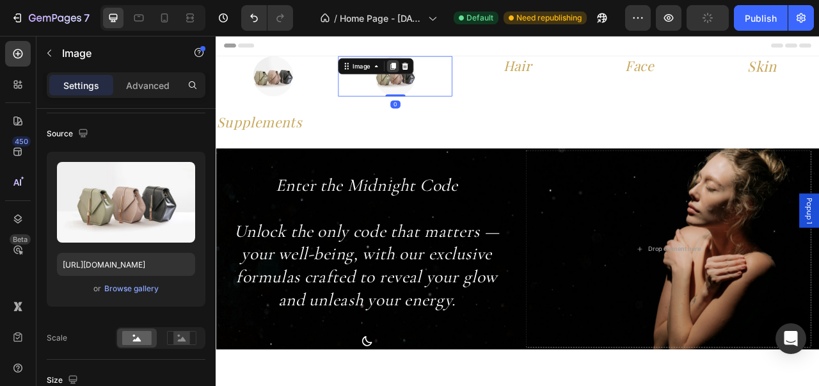
click at [438, 79] on icon at bounding box center [441, 74] width 7 height 9
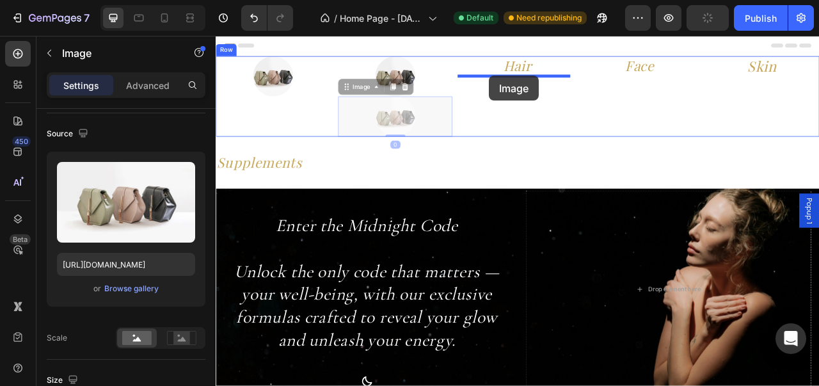
drag, startPoint x: 429, startPoint y: 134, endPoint x: 564, endPoint y: 86, distance: 143.0
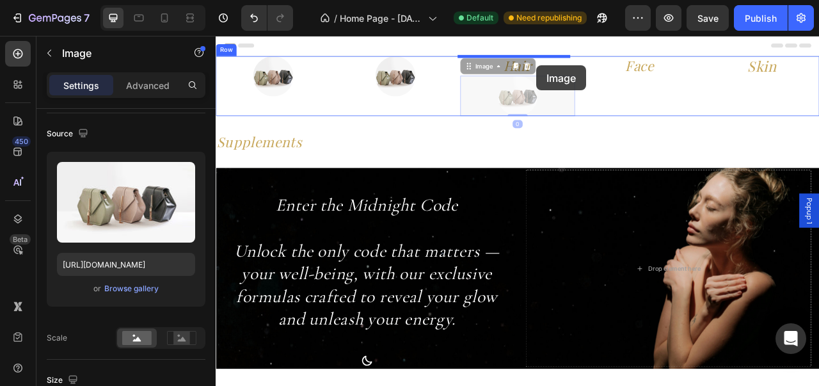
drag, startPoint x: 614, startPoint y: 115, endPoint x: 624, endPoint y: 74, distance: 42.7
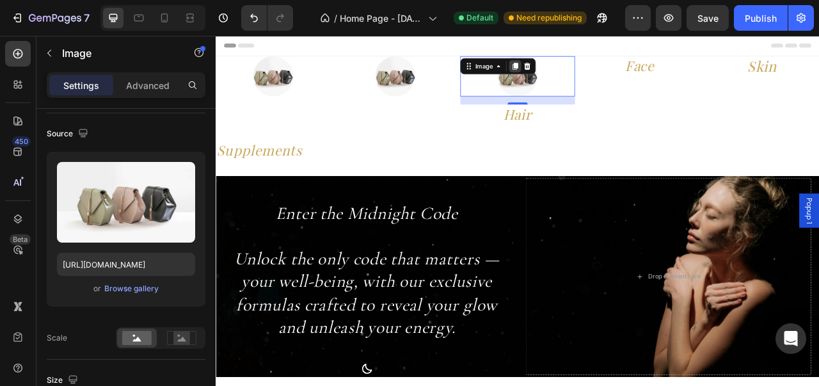
click at [597, 81] on div at bounding box center [595, 74] width 15 height 15
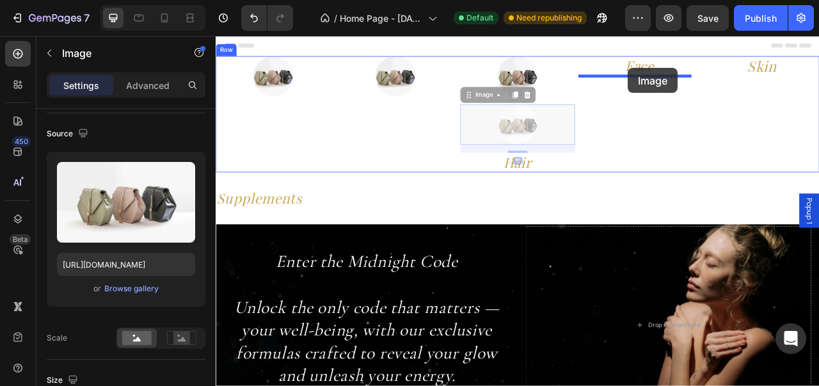
drag, startPoint x: 606, startPoint y: 155, endPoint x: 739, endPoint y: 77, distance: 154.6
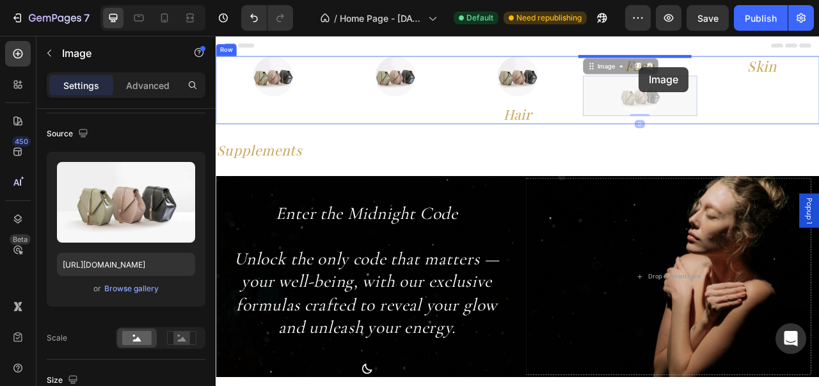
drag, startPoint x: 742, startPoint y: 106, endPoint x: 754, endPoint y: 75, distance: 32.8
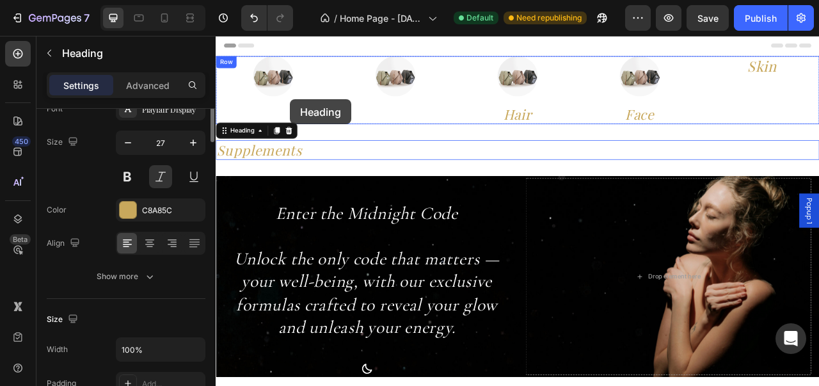
scroll to position [0, 0]
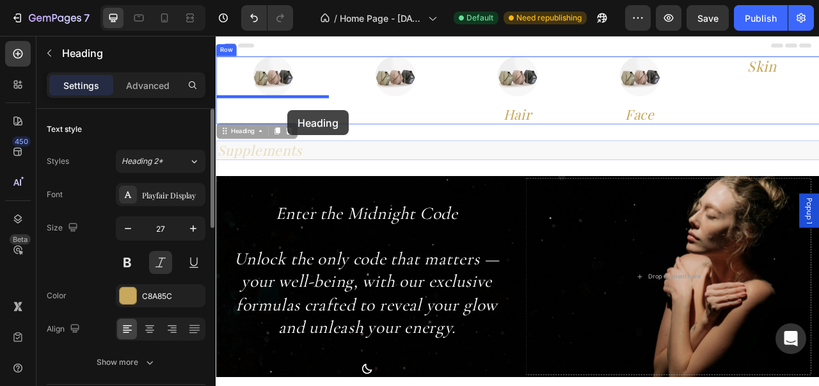
drag, startPoint x: 310, startPoint y: 182, endPoint x: 307, endPoint y: 130, distance: 51.9
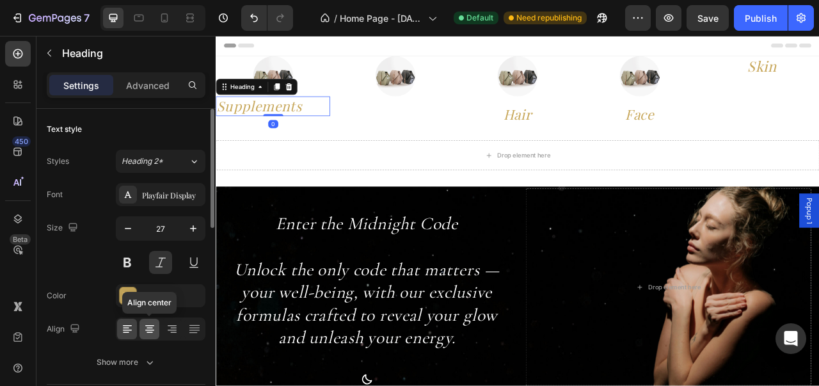
click at [151, 329] on icon at bounding box center [149, 329] width 9 height 1
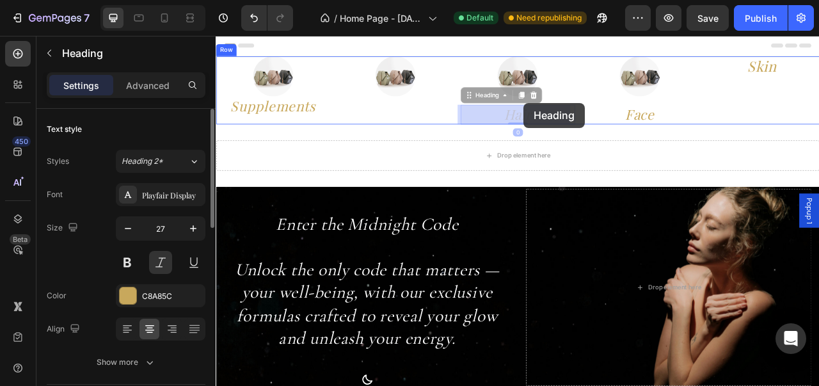
drag, startPoint x: 607, startPoint y: 137, endPoint x: 607, endPoint y: 121, distance: 16.0
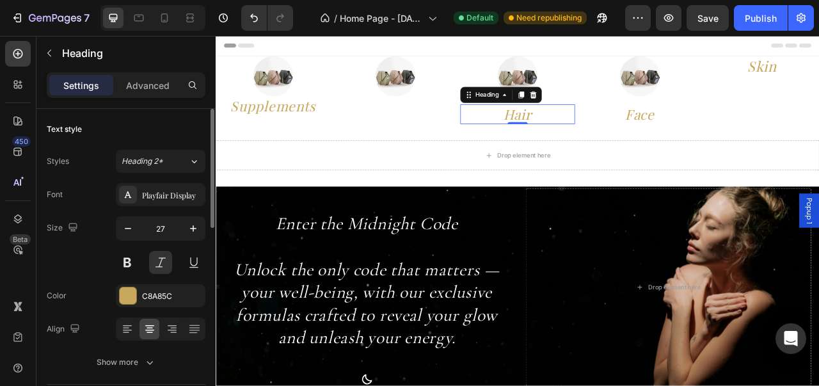
click at [521, 153] on div "Drop element here Section 2" at bounding box center [600, 187] width 768 height 79
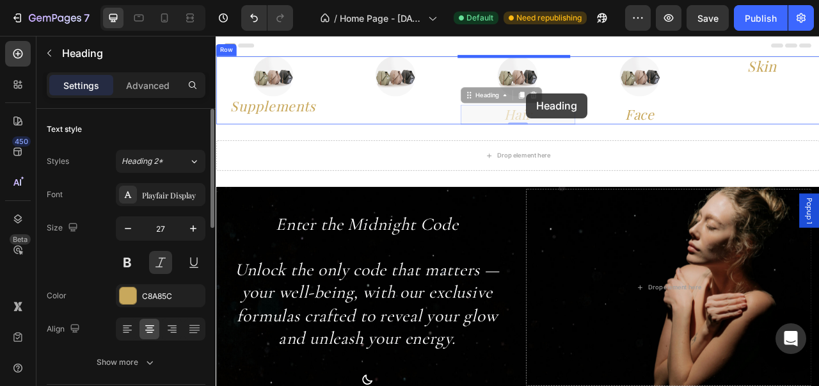
drag, startPoint x: 605, startPoint y: 133, endPoint x: 610, endPoint y: 112, distance: 21.7
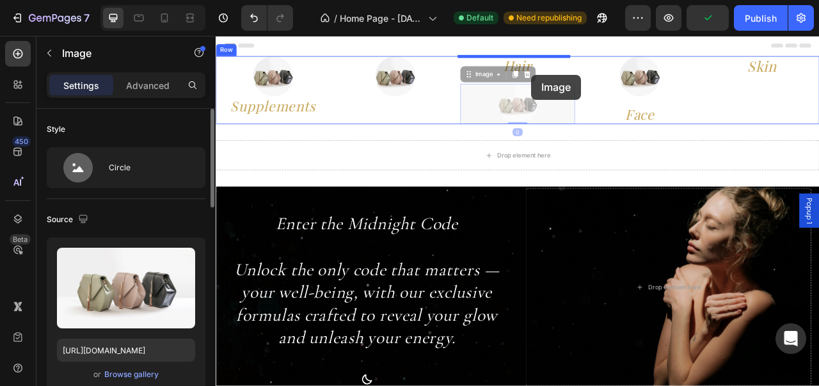
drag, startPoint x: 611, startPoint y: 113, endPoint x: 622, endPoint y: 99, distance: 18.7
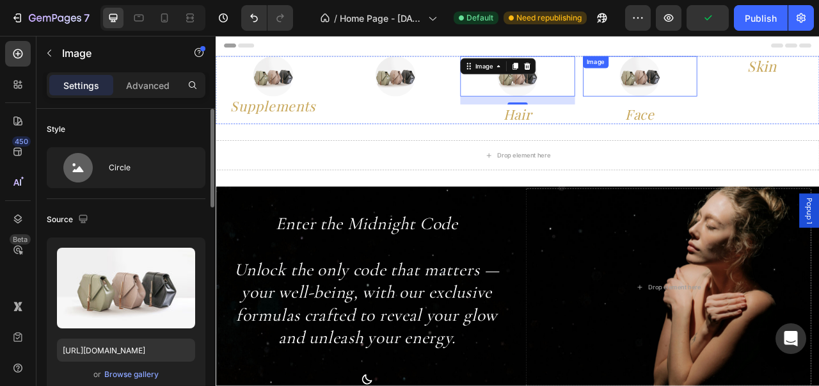
click at [771, 102] on div at bounding box center [755, 87] width 145 height 51
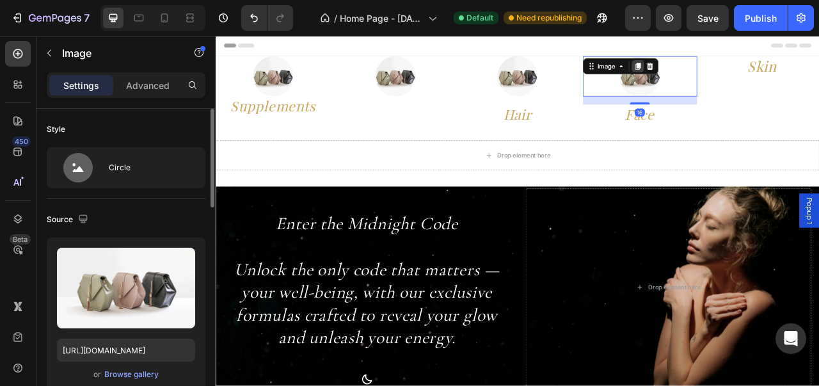
click at [748, 79] on icon at bounding box center [751, 74] width 7 height 9
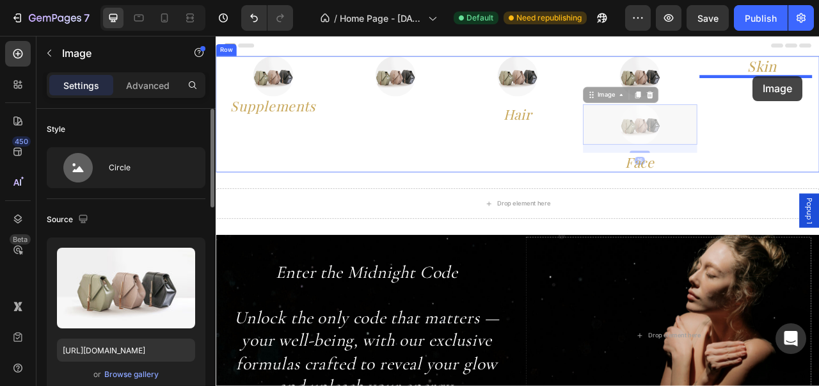
drag, startPoint x: 758, startPoint y: 149, endPoint x: 899, endPoint y: 87, distance: 154.4
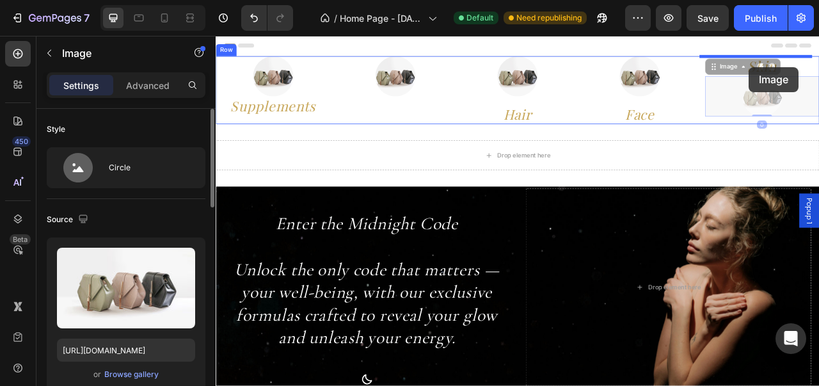
drag, startPoint x: 890, startPoint y: 116, endPoint x: 894, endPoint y: 76, distance: 40.5
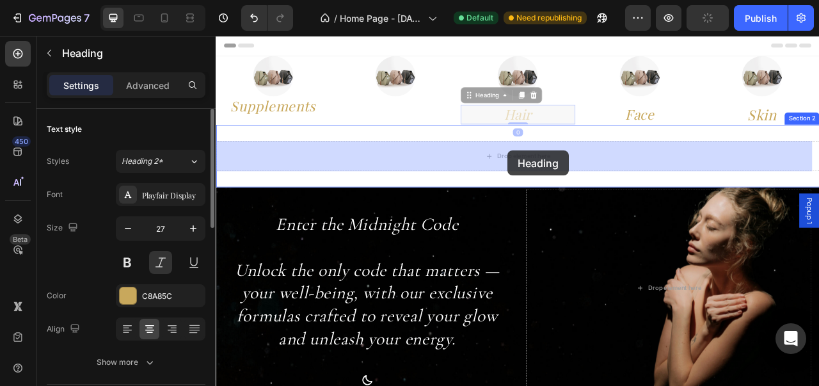
drag, startPoint x: 578, startPoint y: 141, endPoint x: 585, endPoint y: 176, distance: 35.9
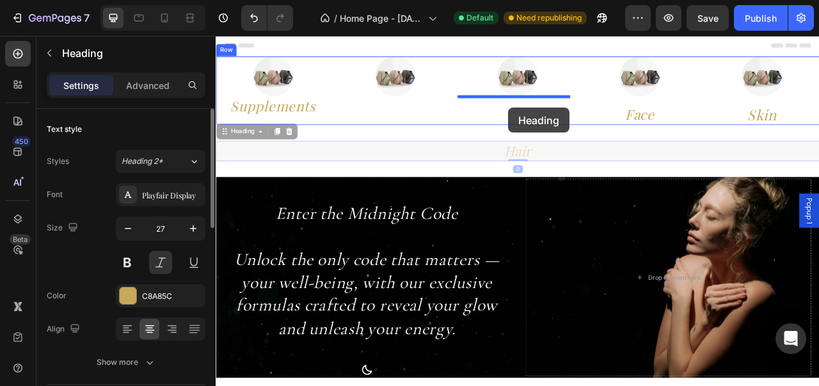
drag, startPoint x: 585, startPoint y: 176, endPoint x: 588, endPoint y: 123, distance: 52.6
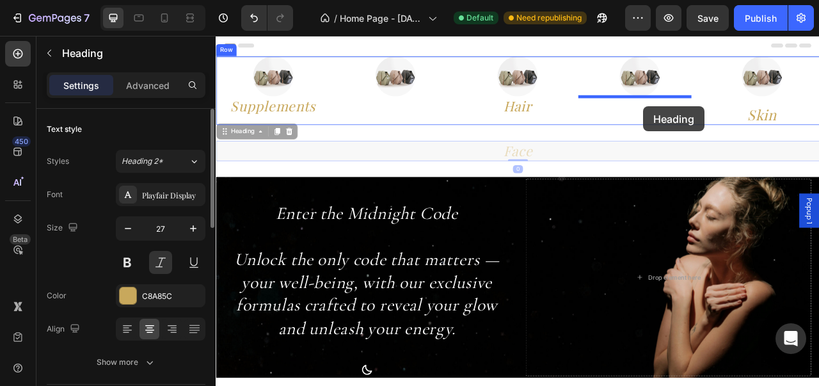
drag, startPoint x: 709, startPoint y: 134, endPoint x: 759, endPoint y: 126, distance: 49.8
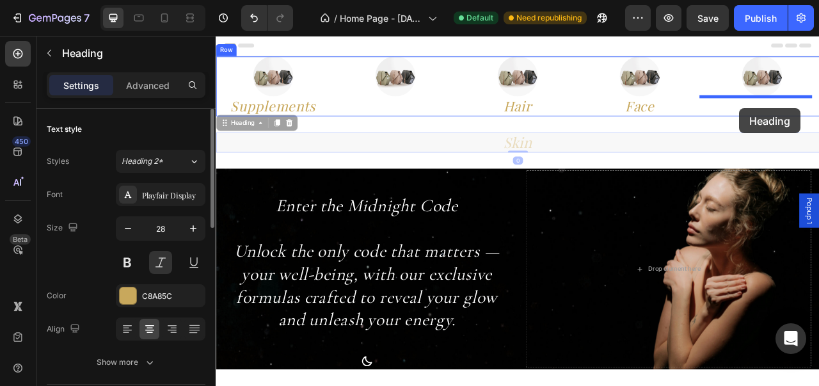
drag, startPoint x: 612, startPoint y: 171, endPoint x: 881, endPoint y: 128, distance: 272.8
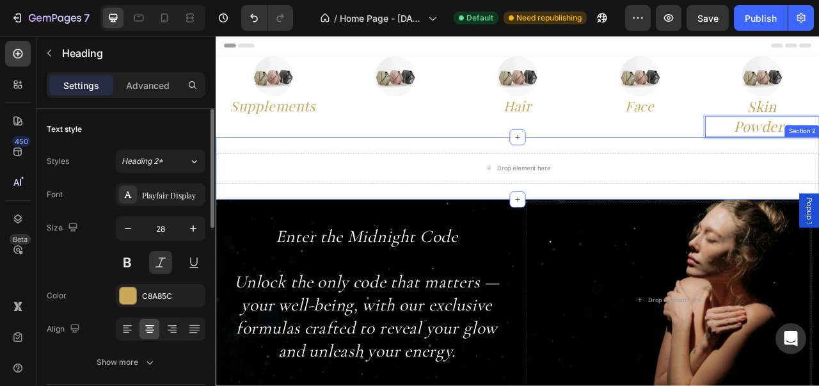
click at [818, 166] on div "Drop element here Section 2" at bounding box center [600, 204] width 768 height 79
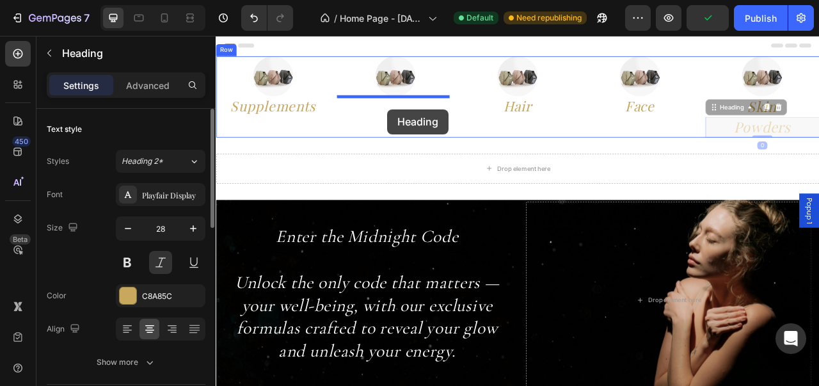
drag, startPoint x: 895, startPoint y: 158, endPoint x: 434, endPoint y: 129, distance: 462.1
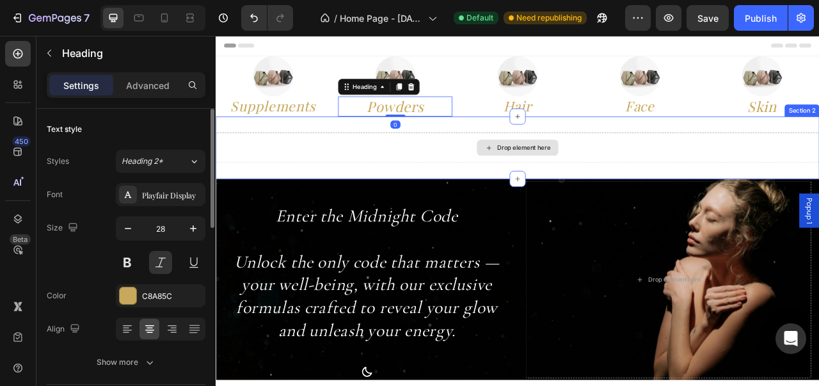
click at [516, 199] on div "Drop element here Section 2" at bounding box center [600, 178] width 768 height 79
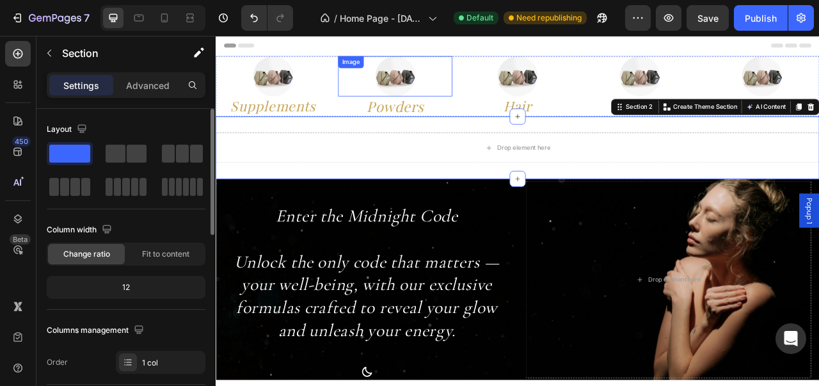
click at [496, 95] on div at bounding box center [443, 87] width 145 height 51
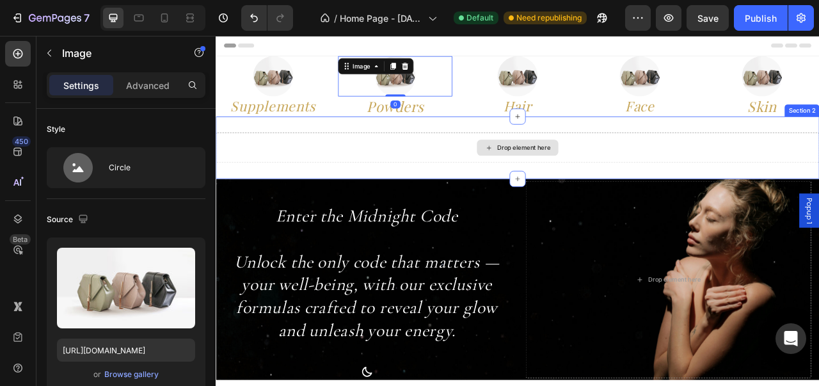
click at [485, 177] on div "Drop element here" at bounding box center [600, 178] width 768 height 38
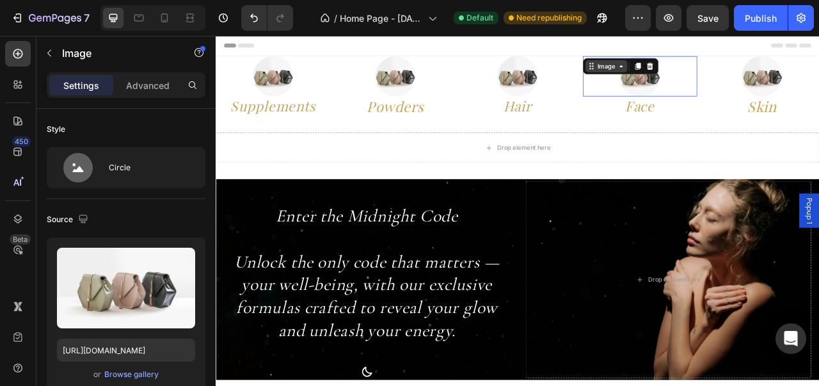
click at [691, 65] on div "Image" at bounding box center [731, 75] width 96 height 20
click at [285, 94] on img at bounding box center [288, 87] width 51 height 51
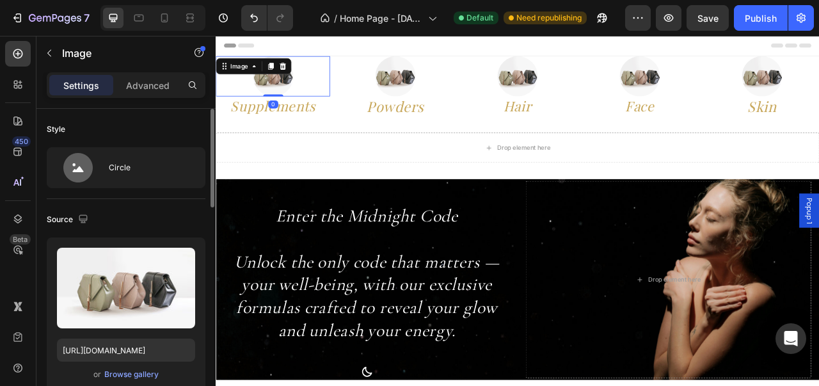
click at [136, 380] on div "or Browse gallery" at bounding box center [126, 374] width 138 height 15
click at [420, 81] on img at bounding box center [443, 87] width 51 height 51
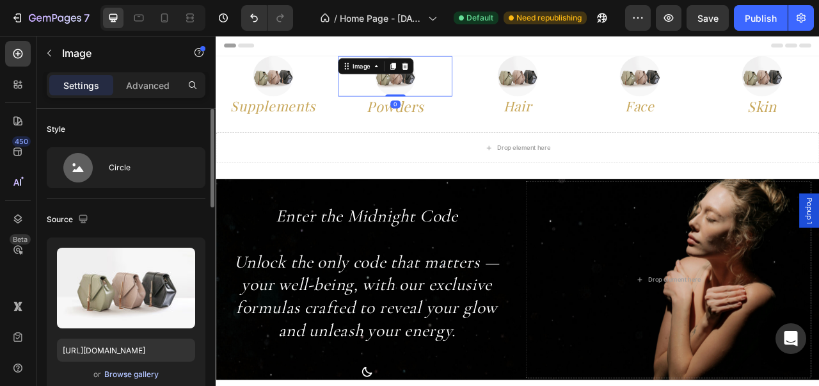
click at [150, 376] on div "Browse gallery" at bounding box center [131, 374] width 54 height 12
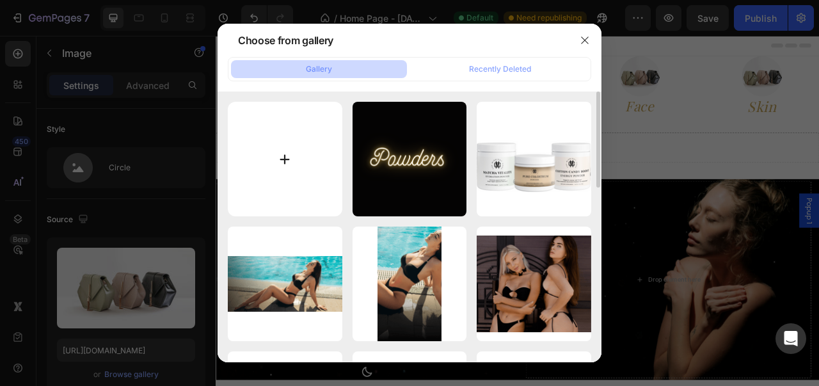
click at [301, 152] on input "file" at bounding box center [285, 159] width 115 height 115
type input "C:\fakepath\Poudre.png"
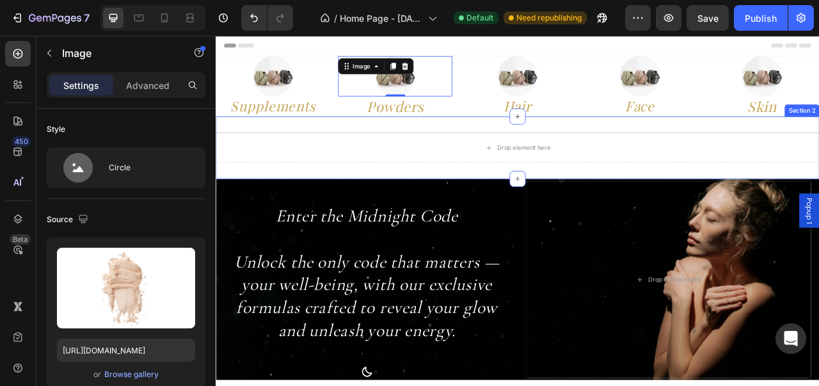
type input "[URL][DOMAIN_NAME]"
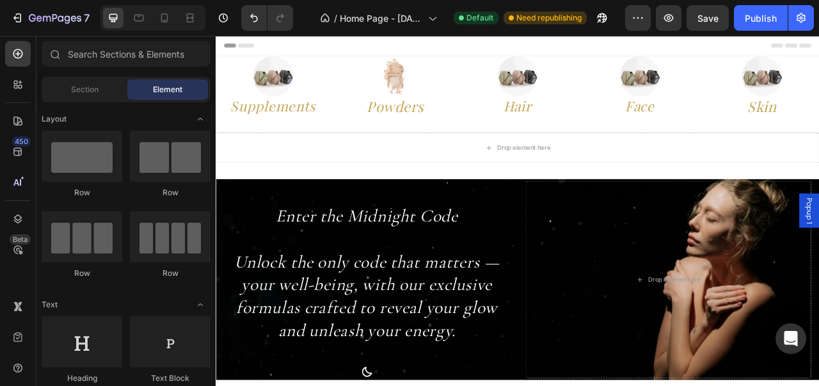
click at [615, 53] on div "Header" at bounding box center [599, 49] width 747 height 26
click at [324, 91] on div at bounding box center [288, 87] width 145 height 51
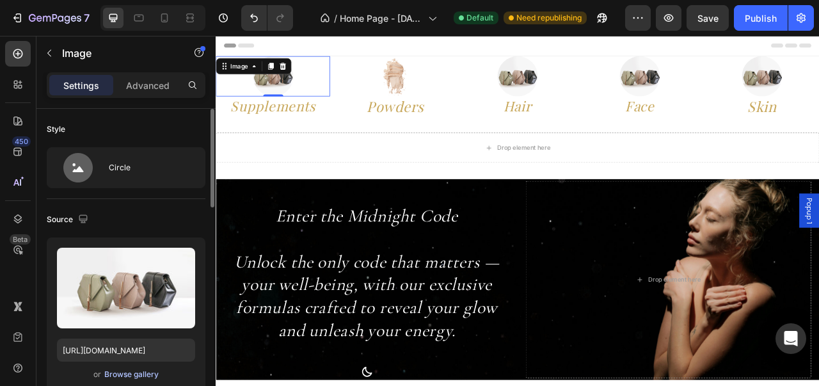
click at [129, 372] on div "Browse gallery" at bounding box center [131, 374] width 54 height 12
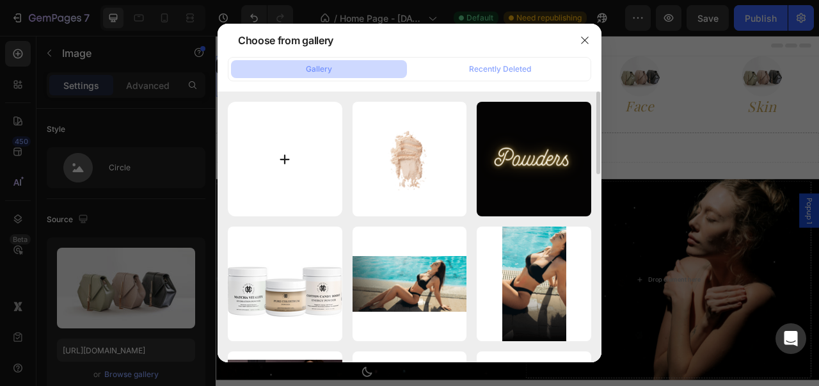
click at [302, 175] on input "file" at bounding box center [285, 159] width 115 height 115
type input "C:\fakepath\Gelules.png"
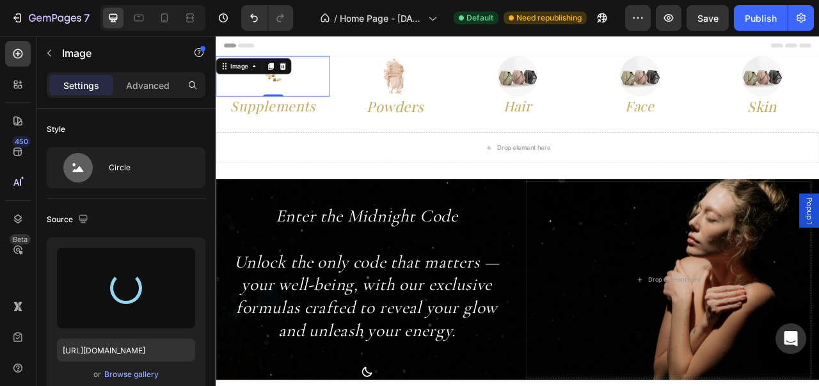
type input "[URL][DOMAIN_NAME]"
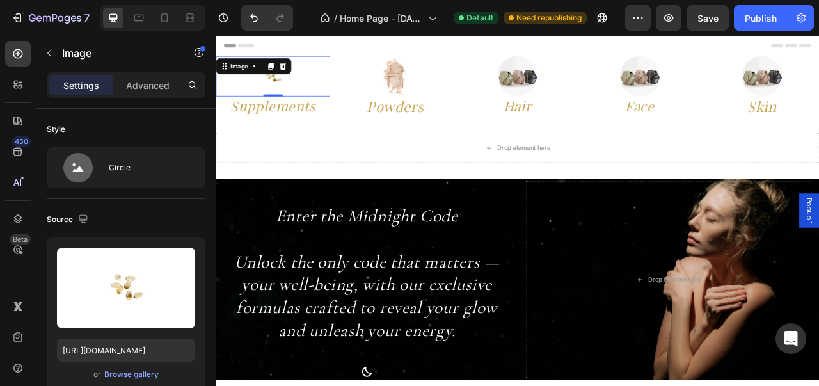
click at [377, 45] on div "Header" at bounding box center [599, 49] width 747 height 26
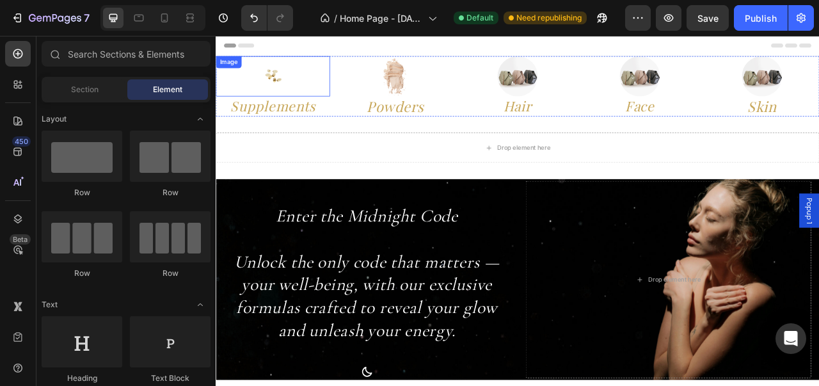
click at [285, 101] on img at bounding box center [288, 87] width 51 height 51
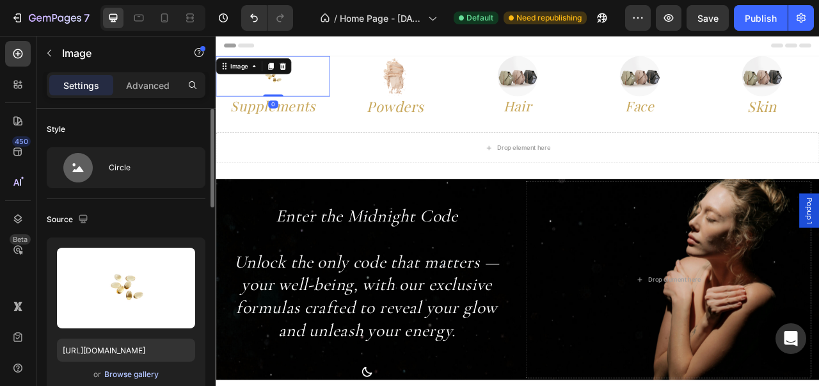
click at [120, 368] on div "Browse gallery" at bounding box center [131, 374] width 54 height 12
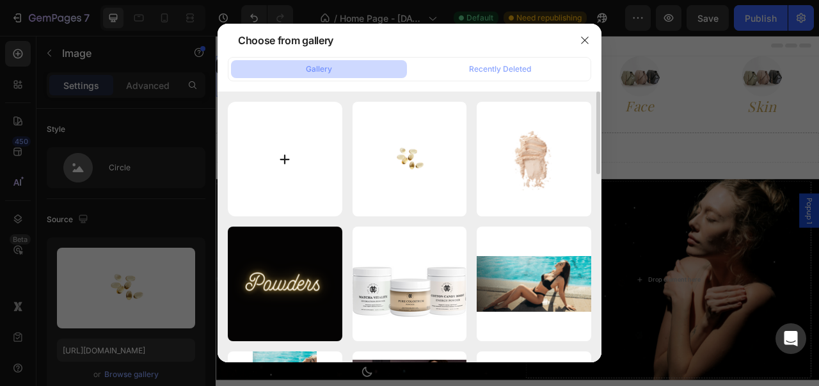
click at [298, 194] on input "file" at bounding box center [285, 159] width 115 height 115
type input "C:\fakepath\Gelules.png"
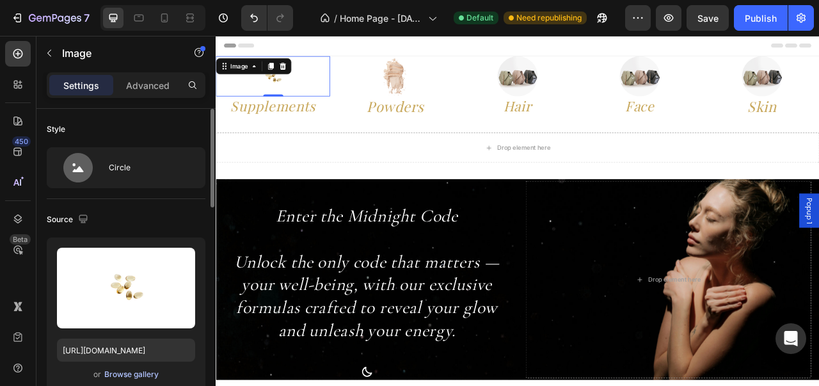
click at [127, 379] on div "Browse gallery" at bounding box center [131, 374] width 54 height 12
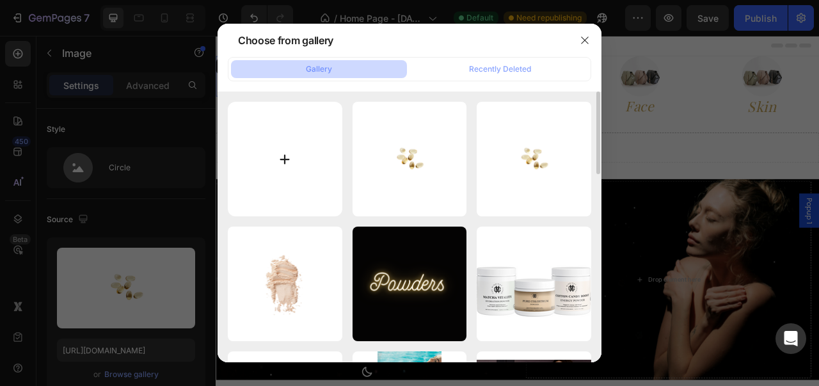
click at [287, 158] on input "file" at bounding box center [285, 159] width 115 height 115
type input "C:\fakepath\053ef62e-2136-414c-a590-68c099b88f7b (1).png"
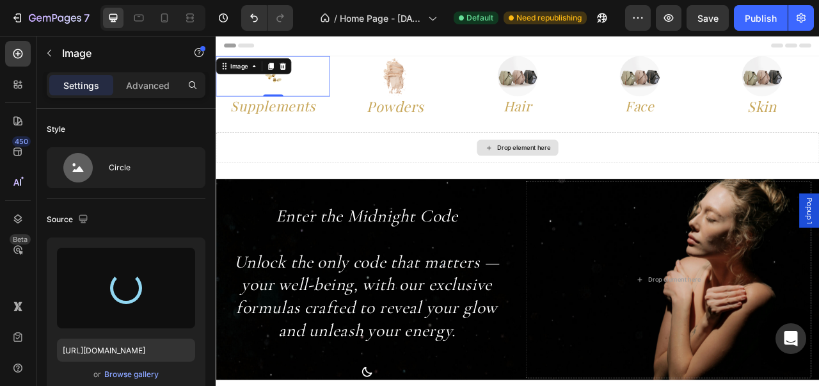
type input "[URL][DOMAIN_NAME]"
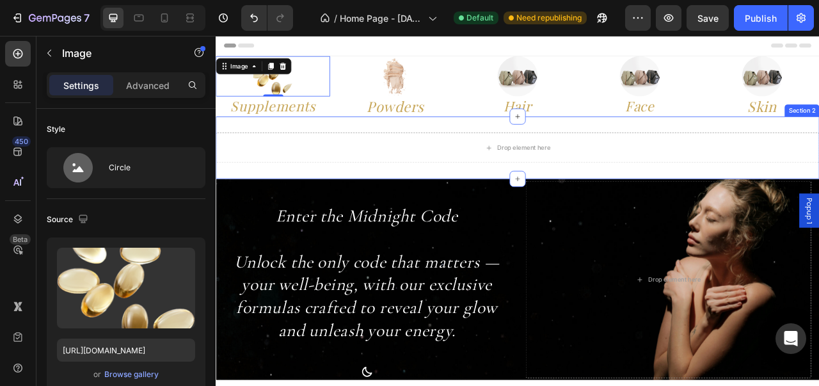
click at [381, 205] on div "Drop element here Section 2" at bounding box center [600, 178] width 768 height 79
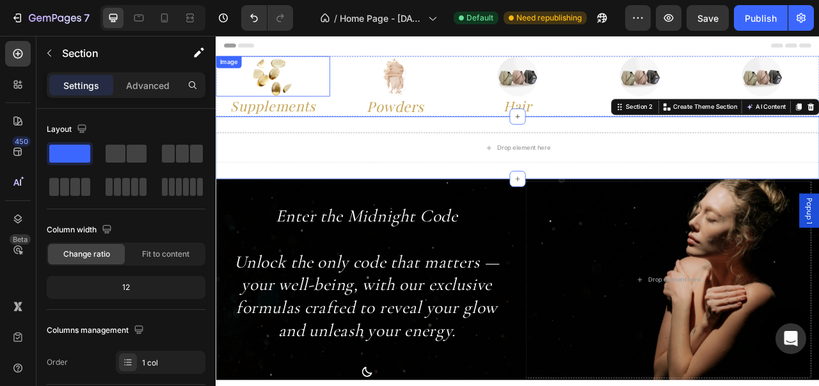
click at [275, 62] on div at bounding box center [288, 87] width 145 height 51
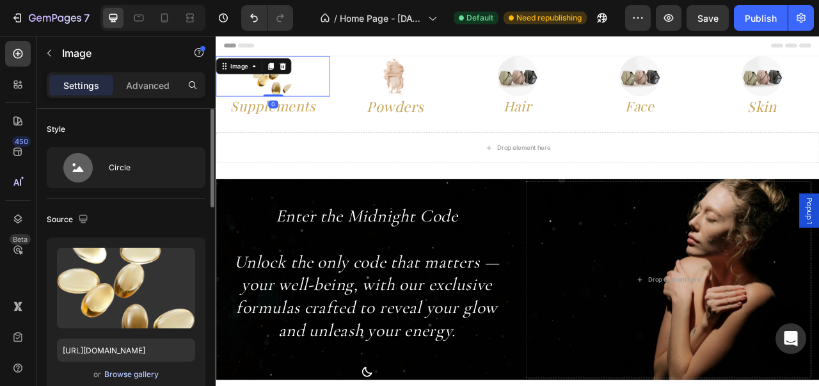
click at [154, 379] on button "Browse gallery" at bounding box center [132, 374] width 56 height 13
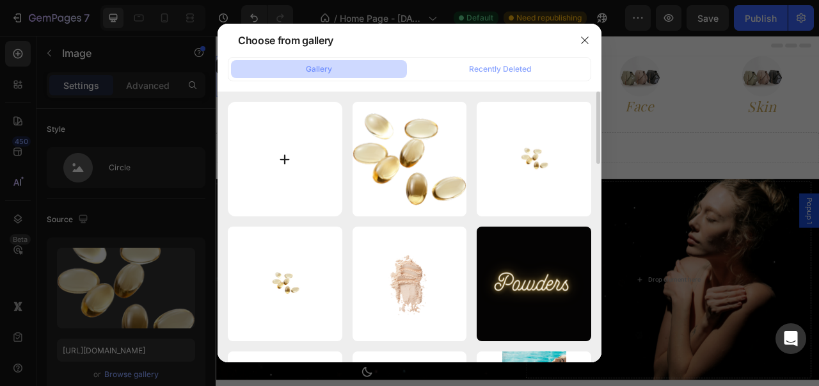
click at [235, 176] on input "file" at bounding box center [285, 159] width 115 height 115
type input "C:\fakepath\0e780341-949a-4a79-9b6b-7d554340d233.png"
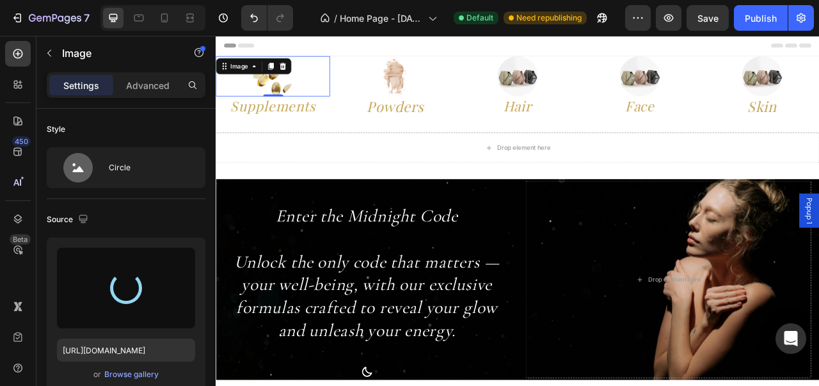
type input "[URL][DOMAIN_NAME]"
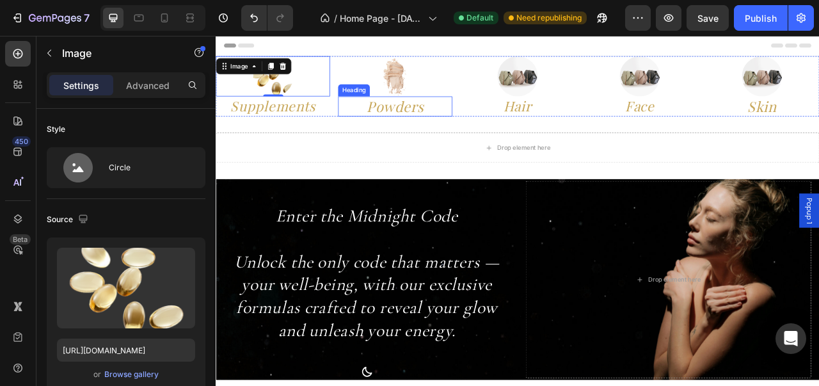
click at [384, 98] on div "Heading" at bounding box center [391, 105] width 40 height 15
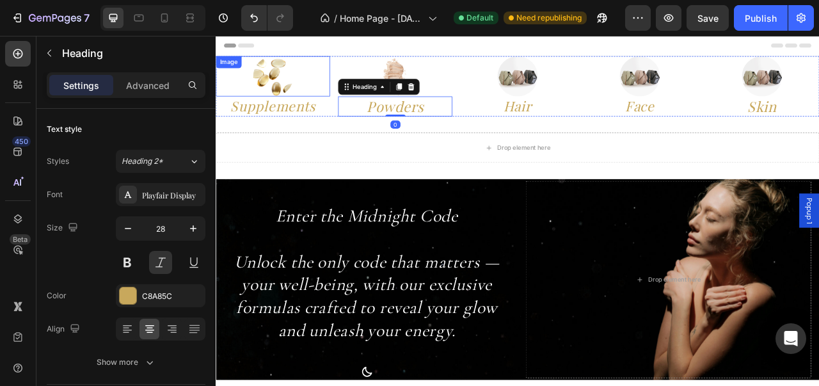
click at [323, 91] on div at bounding box center [288, 87] width 145 height 51
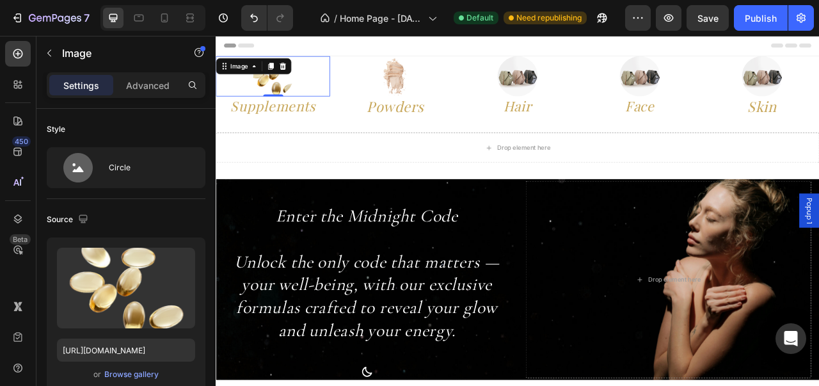
scroll to position [313, 0]
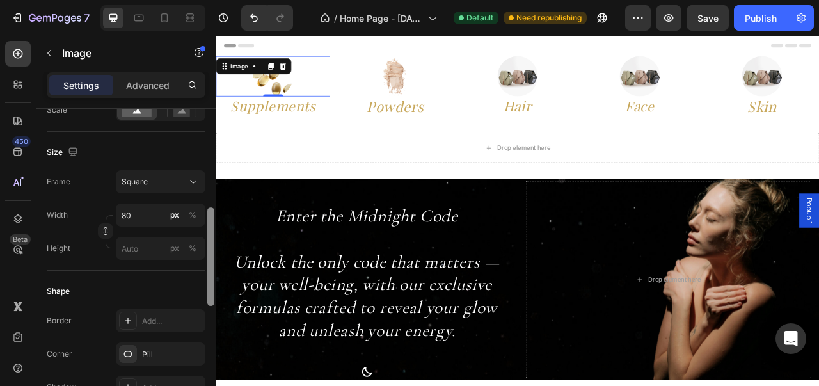
drag, startPoint x: 206, startPoint y: 187, endPoint x: 212, endPoint y: 214, distance: 27.5
click at [212, 214] on div at bounding box center [211, 266] width 10 height 314
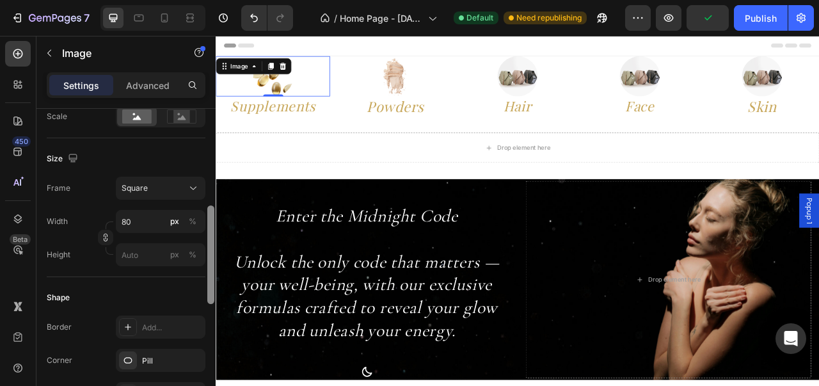
scroll to position [310, 0]
click at [212, 213] on div at bounding box center [210, 252] width 7 height 99
click at [162, 219] on input "80" at bounding box center [161, 218] width 90 height 23
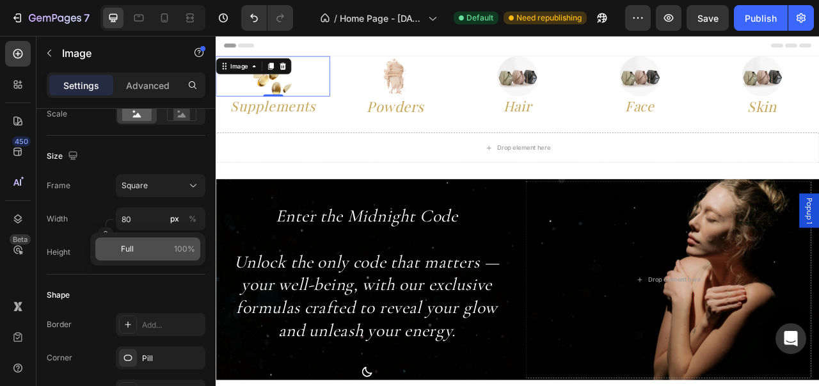
click at [164, 246] on p "Full 100%" at bounding box center [158, 249] width 74 height 12
type input "100"
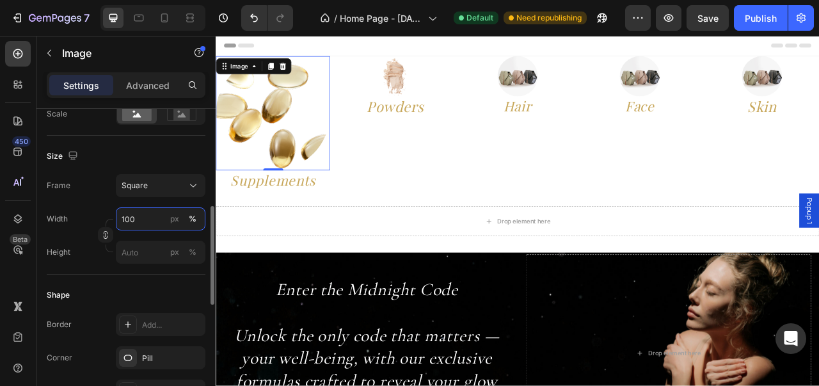
click at [165, 227] on input "100" at bounding box center [161, 218] width 90 height 23
type input "à"
type input "8"
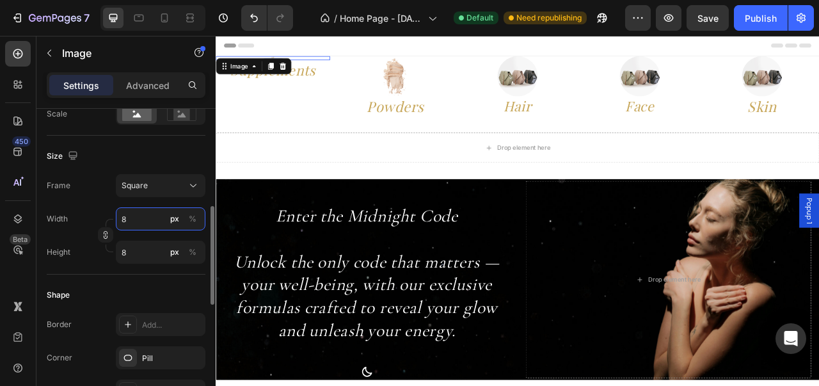
type input "80"
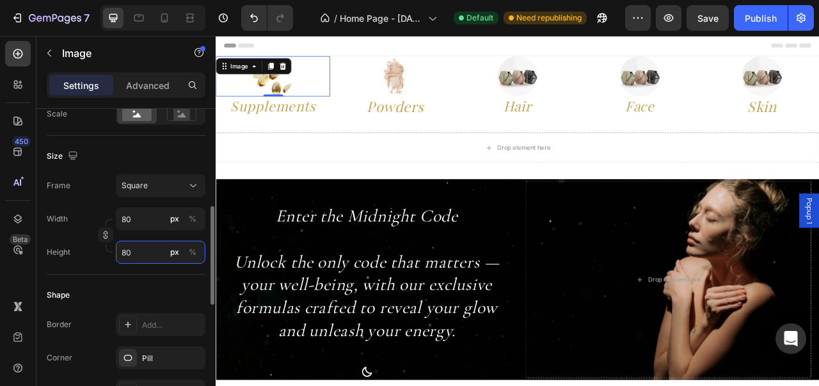
click at [152, 257] on input "80" at bounding box center [161, 252] width 90 height 23
type input "1"
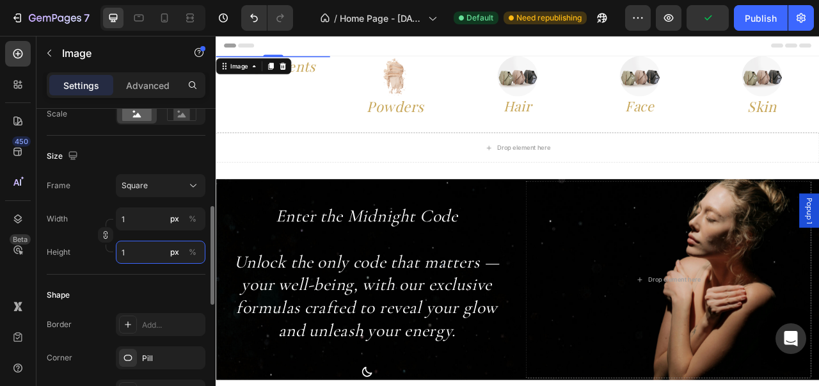
type input "10"
type input "100"
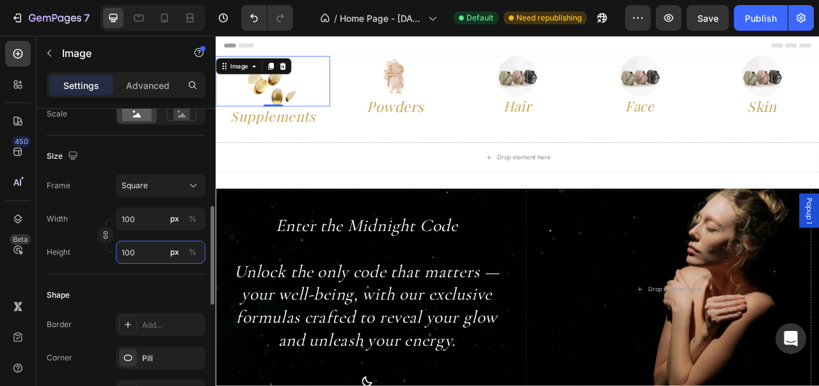
type input "10"
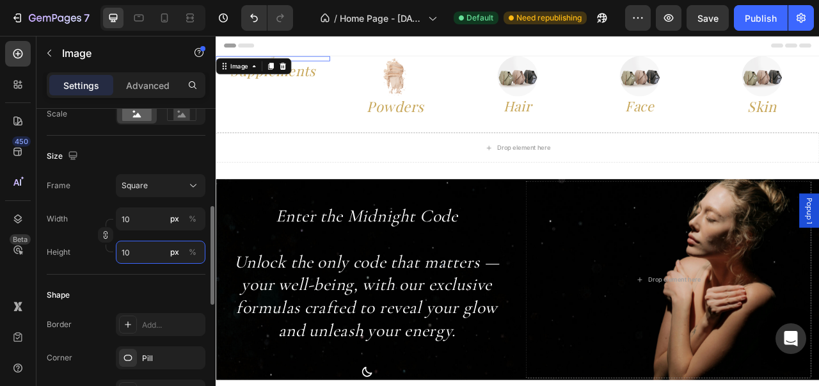
type input "1"
type input "12"
type input "120"
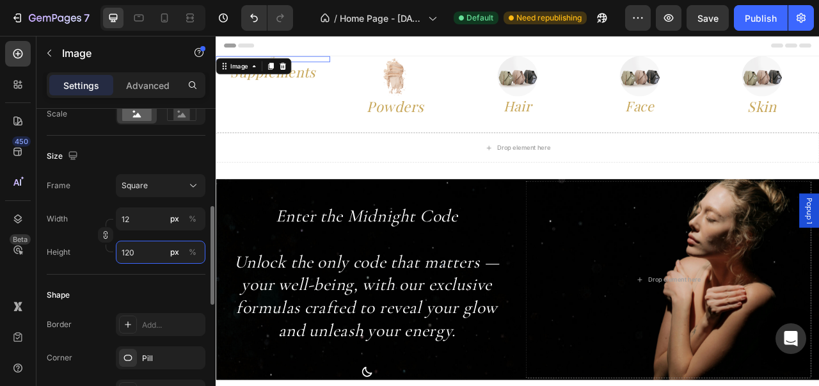
type input "120"
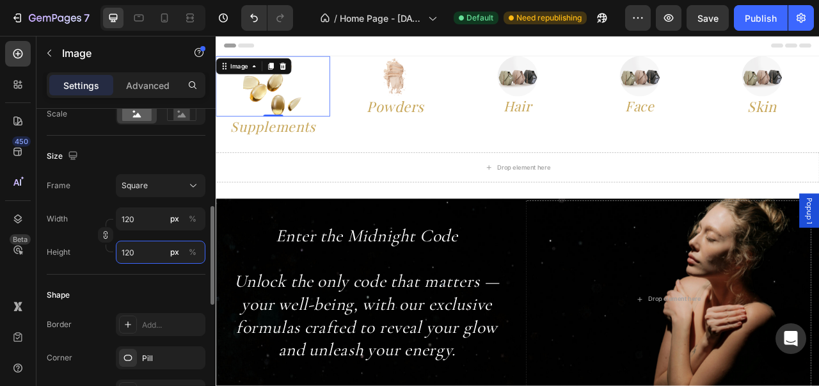
type input "1200"
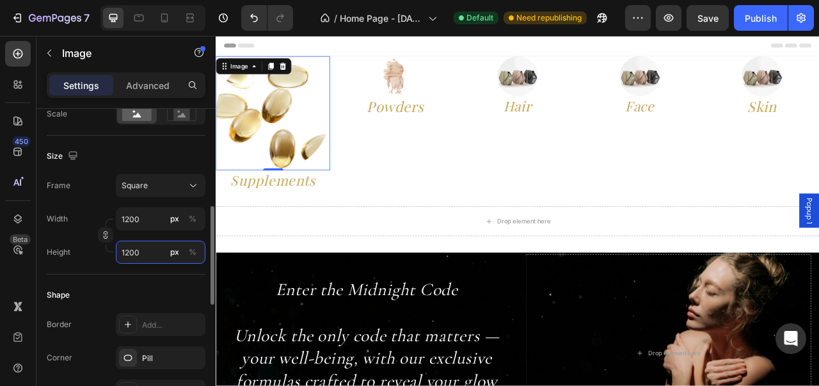
type input "120"
type input "12"
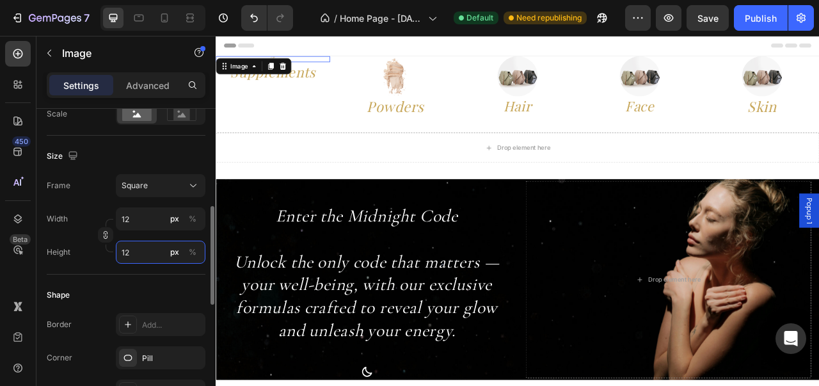
type input "1"
type input "11"
type input "110"
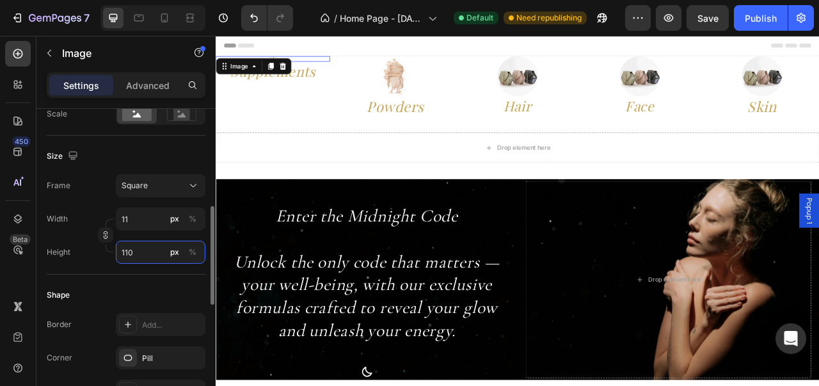
type input "110"
type input "1100"
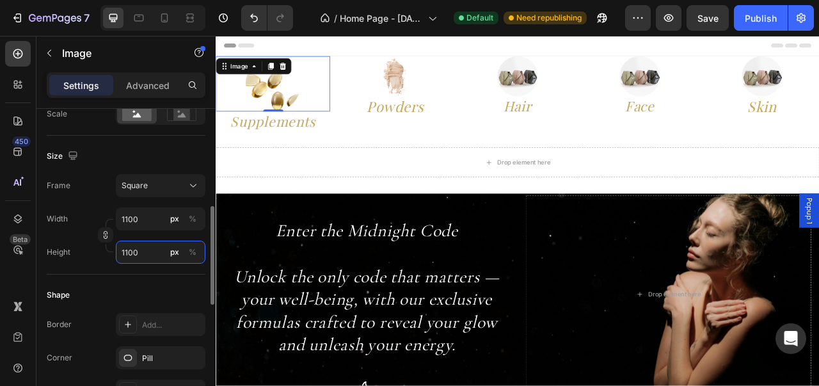
type input "110"
type input "11"
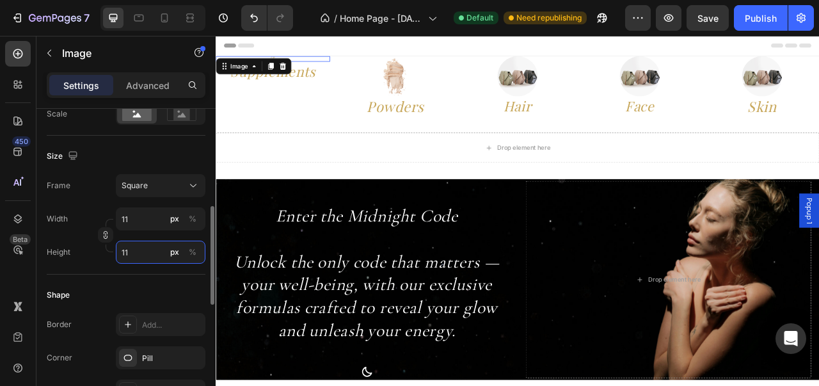
type input "1"
type input "10"
type input "100"
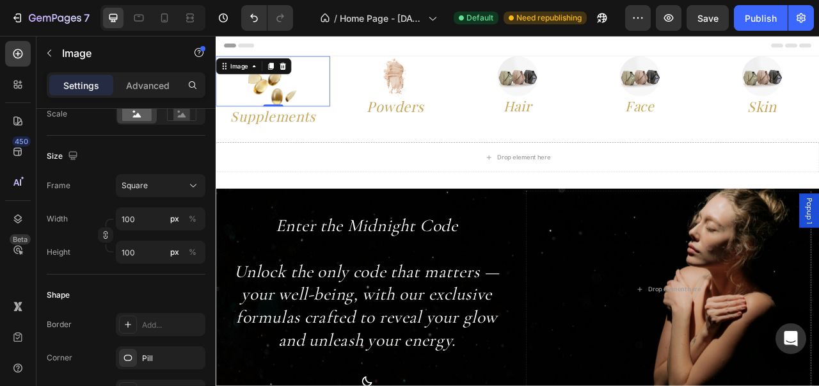
click at [375, 42] on div "Header" at bounding box center [599, 49] width 747 height 26
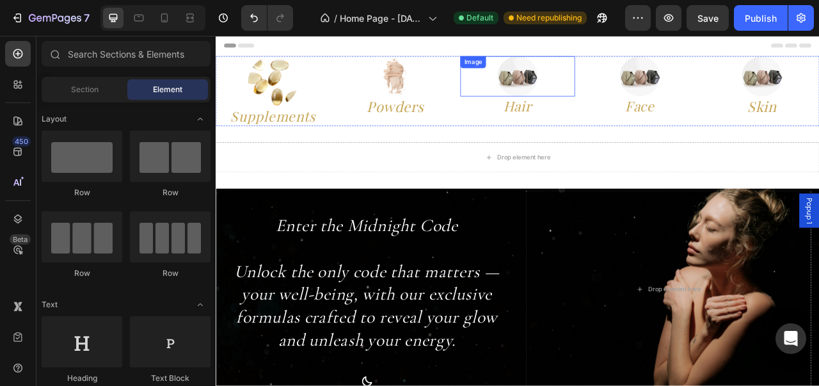
click at [566, 86] on div at bounding box center [598, 87] width 145 height 51
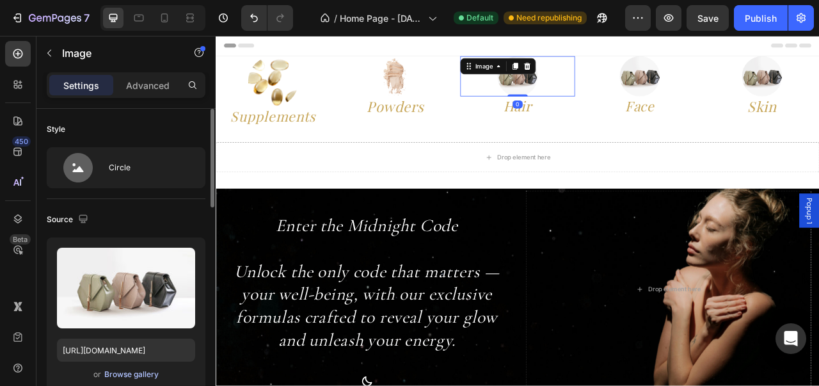
click at [118, 369] on div "Browse gallery" at bounding box center [131, 374] width 54 height 12
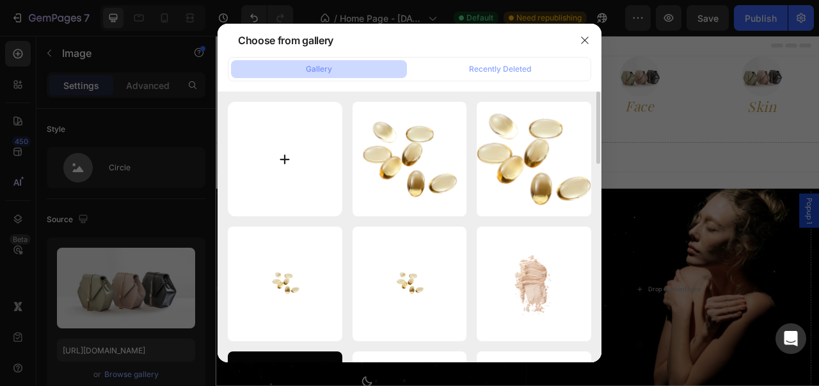
click at [258, 194] on input "file" at bounding box center [285, 159] width 115 height 115
type input "C:\fakepath\Gelules (1).png"
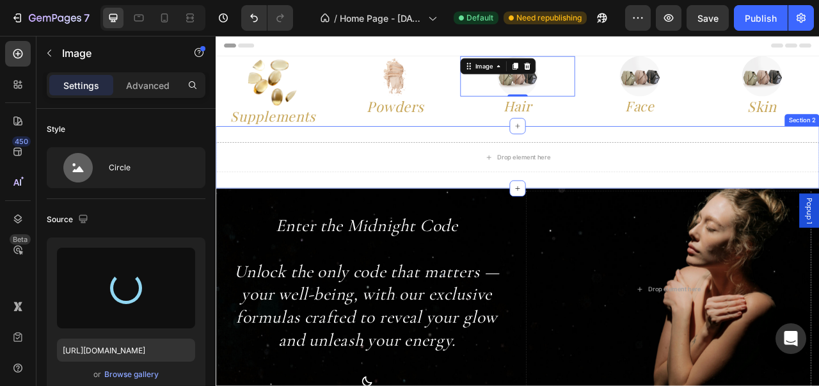
type input "https://cdn.shopify.com/s/files/1/0976/8219/4781/files/gempages_580975748945281…"
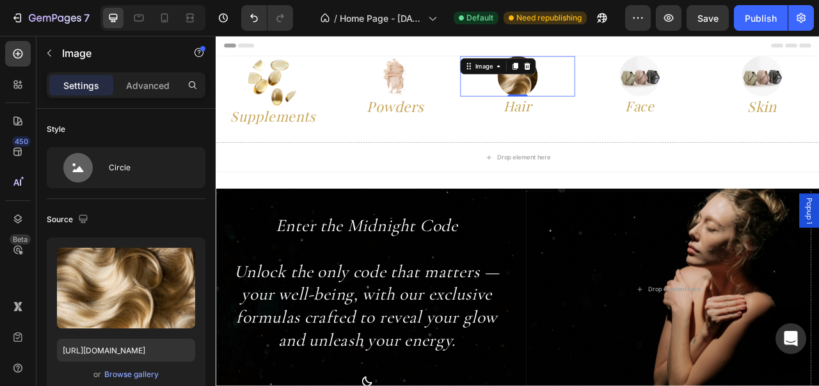
click at [378, 58] on div "Header" at bounding box center [599, 49] width 747 height 26
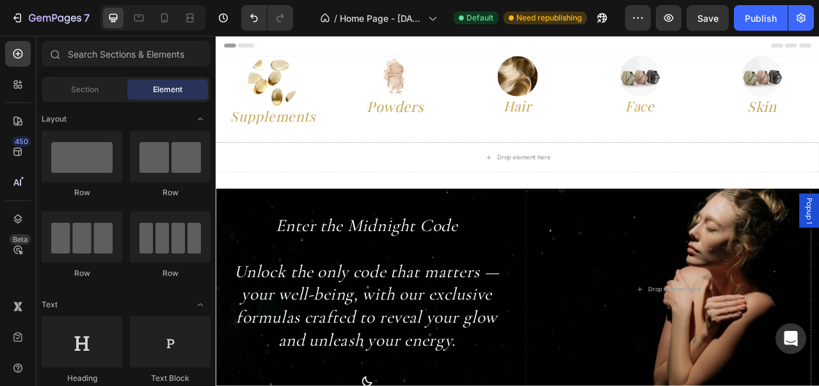
click at [505, 47] on div "Header" at bounding box center [599, 49] width 747 height 26
click at [720, 93] on div at bounding box center [755, 87] width 145 height 51
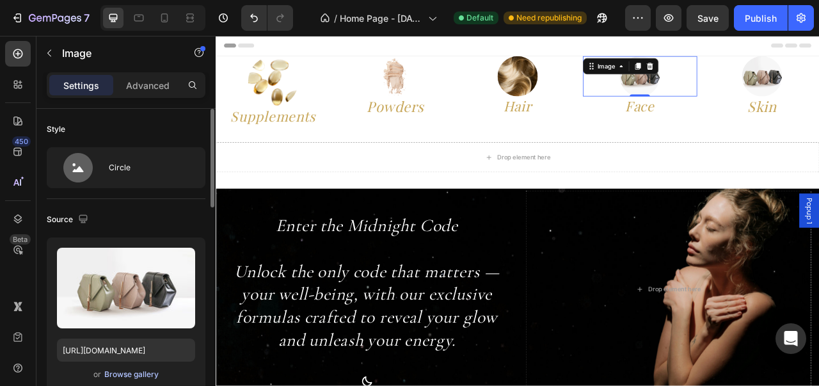
click at [146, 369] on div "Browse gallery" at bounding box center [131, 374] width 54 height 12
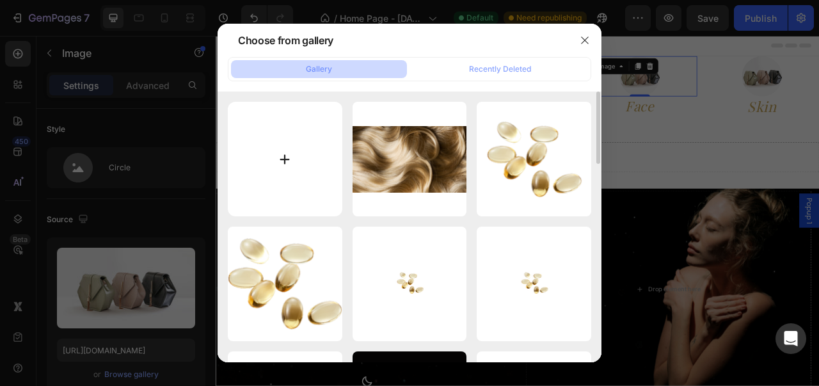
click at [308, 194] on input "file" at bounding box center [285, 159] width 115 height 115
type input "C:\fakepath\Gelules (2).png"
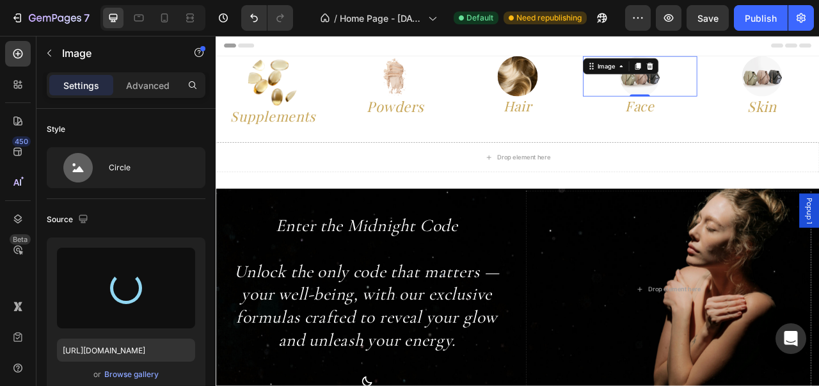
type input "https://cdn.shopify.com/s/files/1/0976/8219/4781/files/gempages_580975748945281…"
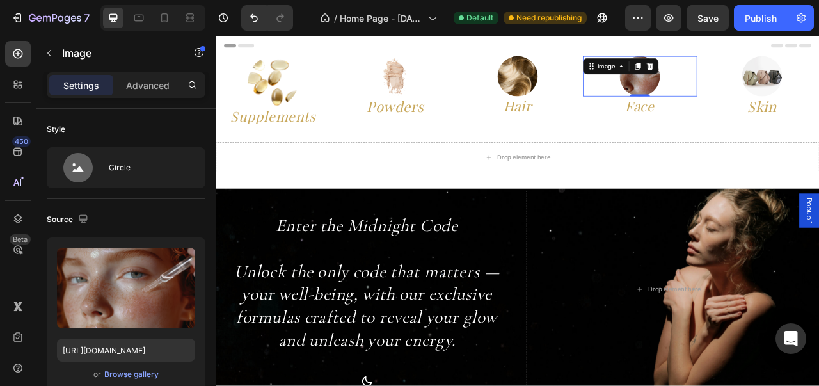
click at [532, 46] on div "Header" at bounding box center [599, 49] width 747 height 26
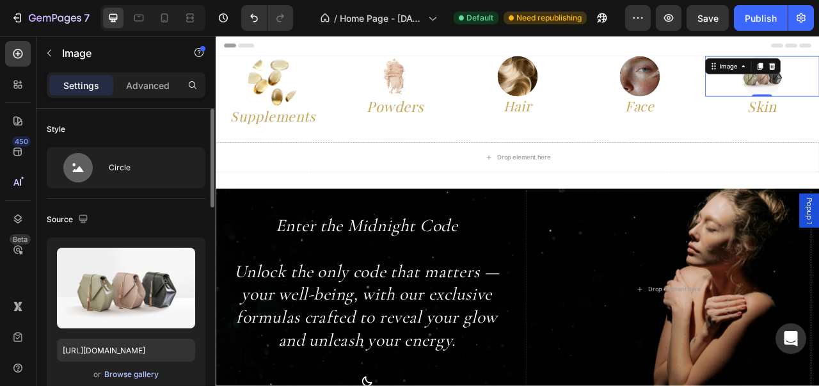
click at [119, 372] on div "Browse gallery" at bounding box center [131, 374] width 54 height 12
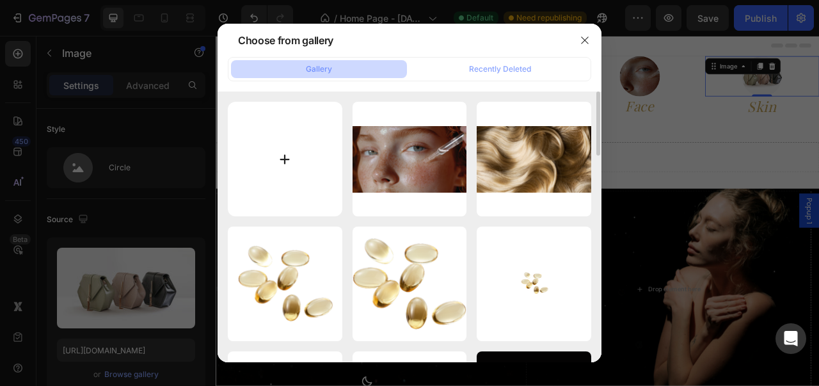
click at [303, 184] on input "file" at bounding box center [285, 159] width 115 height 115
type input "C:\fakepath\Gelules (3).png"
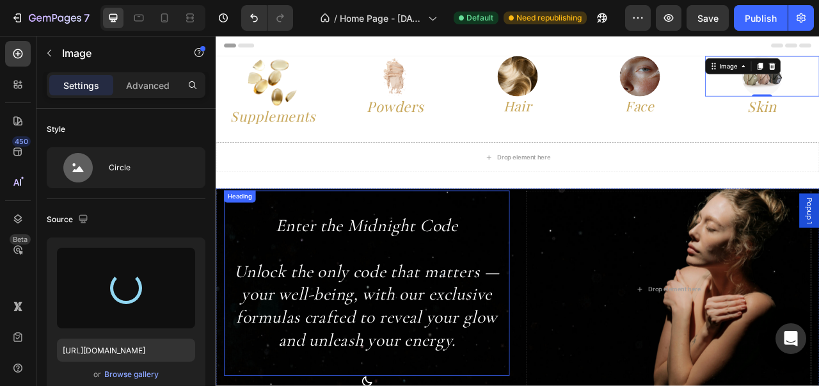
type input "https://cdn.shopify.com/s/files/1/0976/8219/4781/files/gempages_580975748945281…"
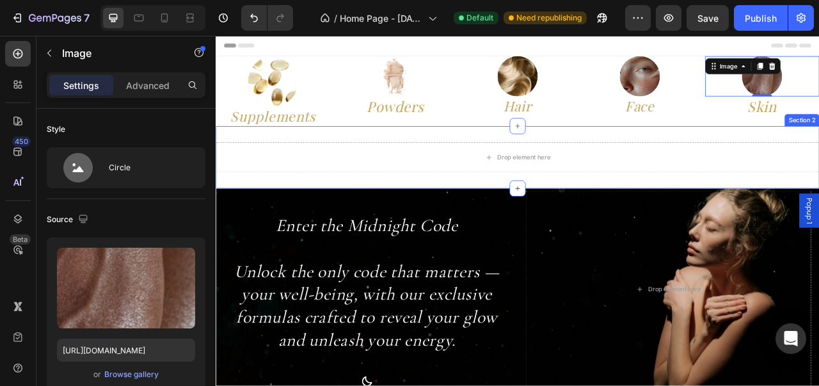
click at [667, 219] on div "Drop element here Section 2" at bounding box center [600, 190] width 768 height 79
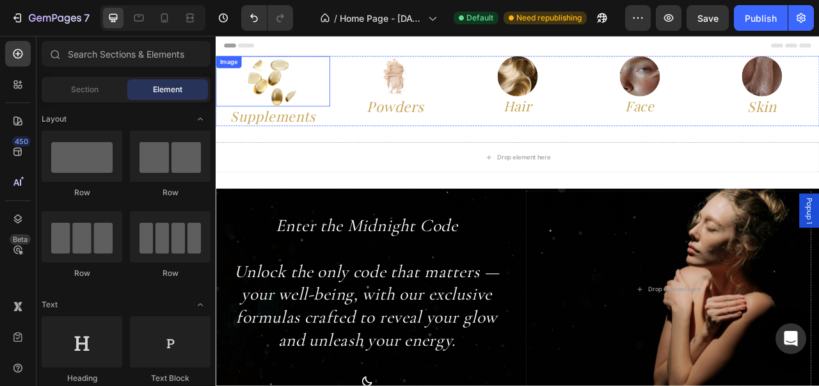
click at [288, 95] on img at bounding box center [289, 94] width 64 height 64
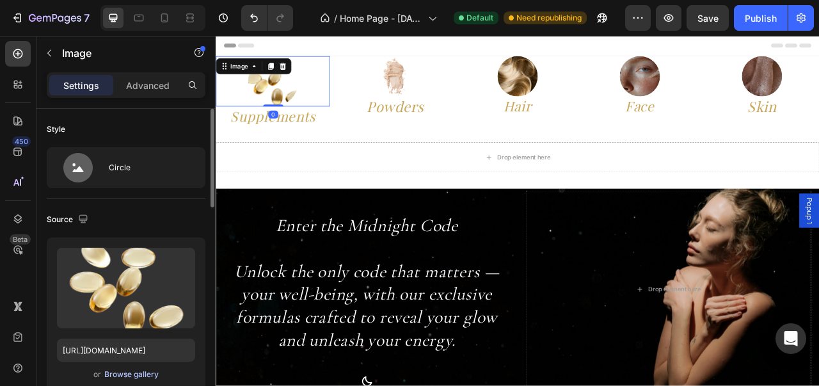
click at [124, 370] on div "Browse gallery" at bounding box center [131, 374] width 54 height 12
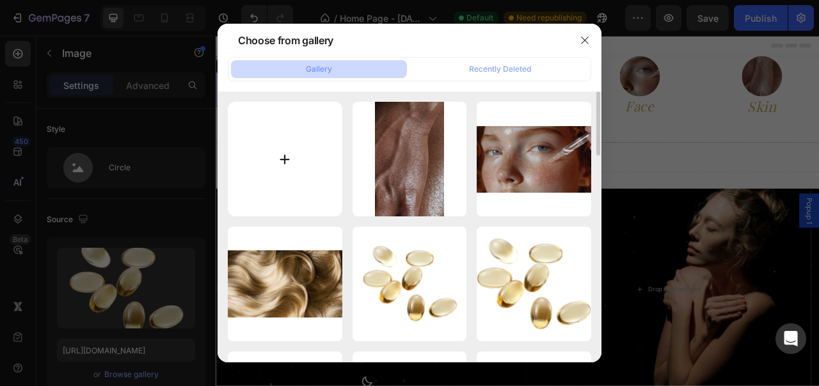
click at [310, 161] on input "file" at bounding box center [285, 159] width 115 height 115
type input "C:\fakepath\Gelules (4).png"
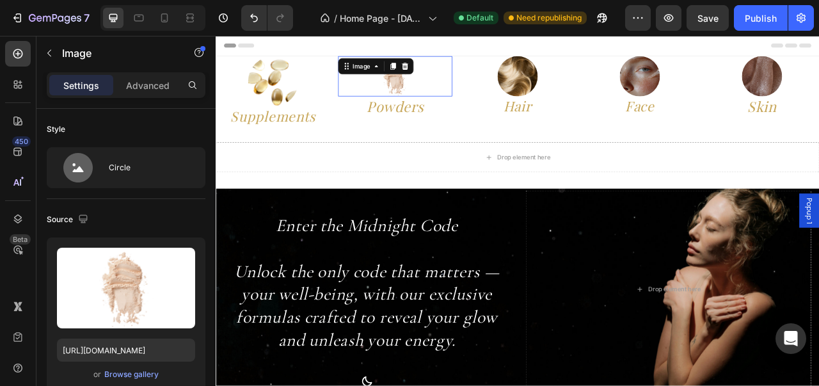
click at [450, 81] on div "Image 0" at bounding box center [443, 87] width 145 height 51
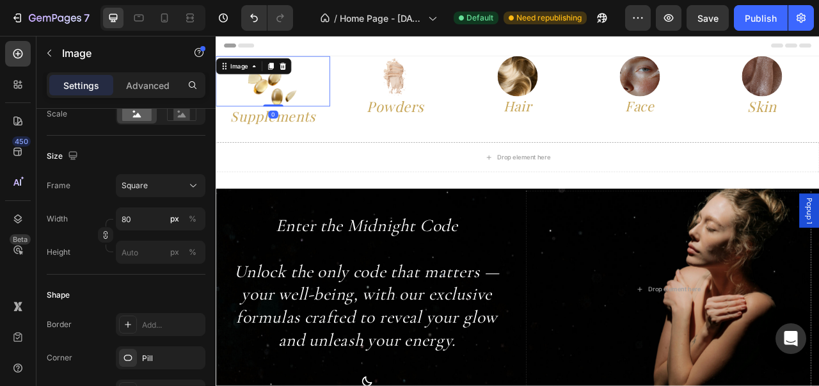
click at [319, 95] on div at bounding box center [288, 94] width 145 height 64
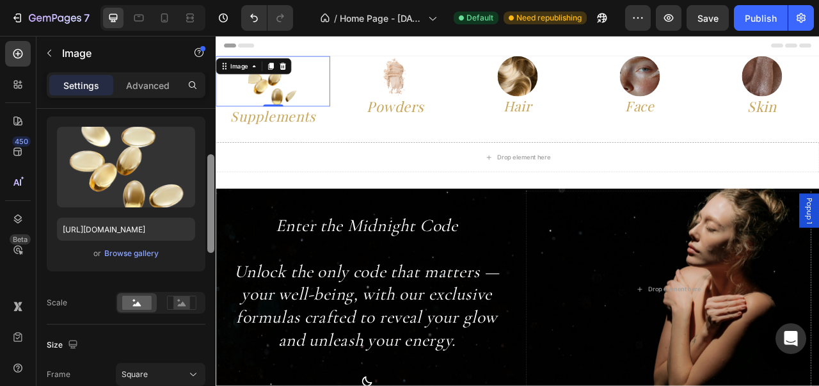
drag, startPoint x: 211, startPoint y: 268, endPoint x: 210, endPoint y: 208, distance: 60.1
click at [210, 208] on div at bounding box center [210, 203] width 7 height 99
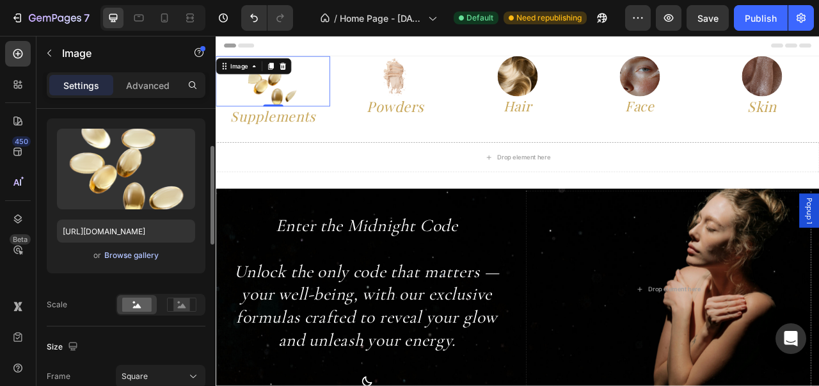
click at [154, 258] on div "Browse gallery" at bounding box center [131, 255] width 54 height 12
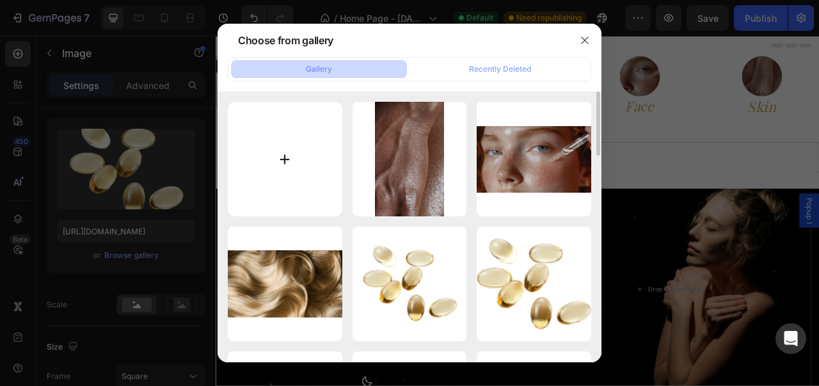
click at [277, 159] on input "file" at bounding box center [285, 159] width 115 height 115
type input "C:\fakepath\Gelules (4).png"
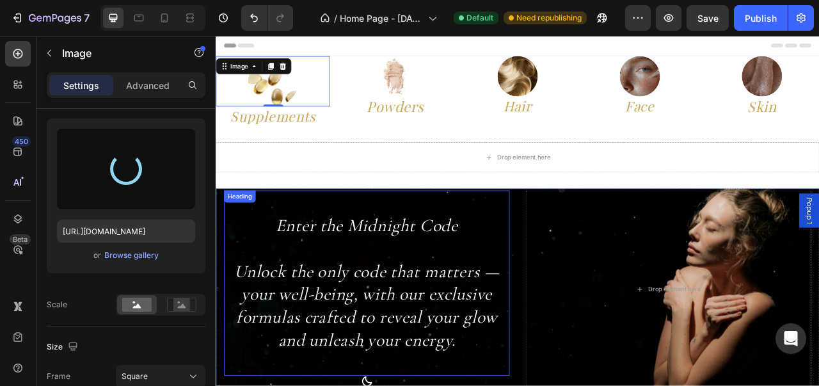
type input "https://cdn.shopify.com/s/files/1/0976/8219/4781/files/gempages_580975748945281…"
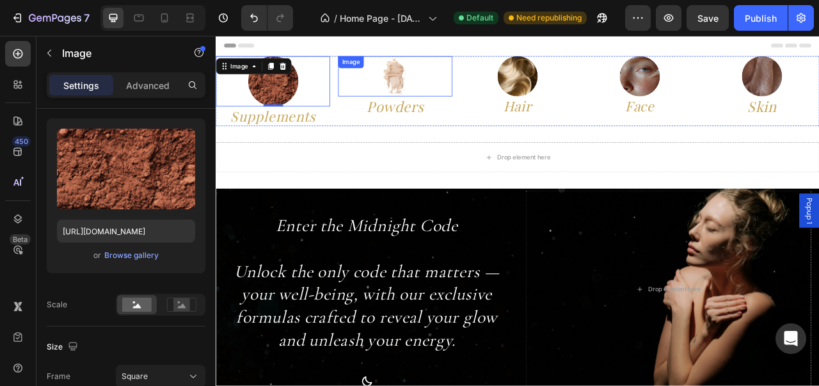
click at [441, 91] on img at bounding box center [443, 87] width 51 height 51
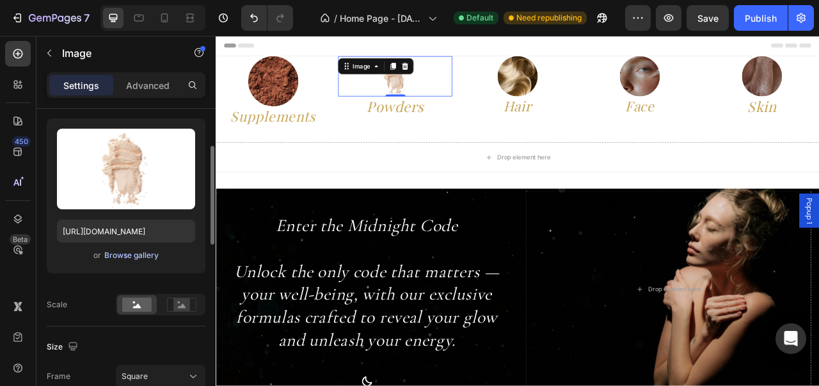
click at [152, 255] on div "Browse gallery" at bounding box center [131, 255] width 54 height 12
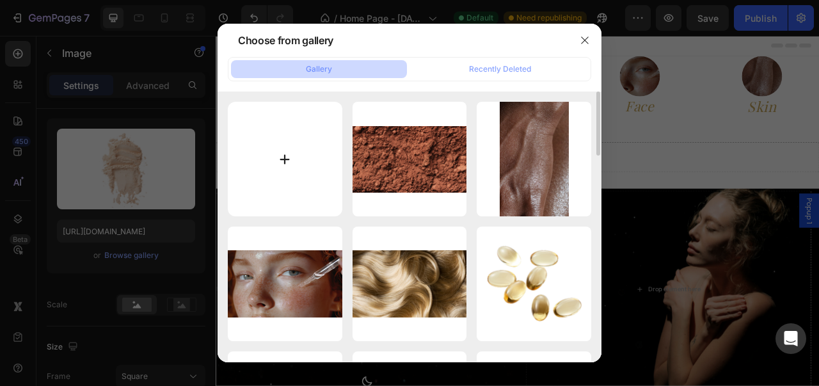
click at [279, 190] on input "file" at bounding box center [285, 159] width 115 height 115
type input "C:\fakepath\Gelules (5).png"
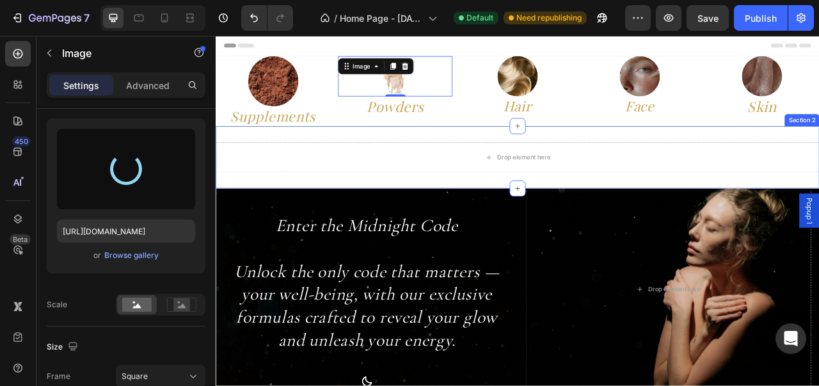
type input "https://cdn.shopify.com/s/files/1/0976/8219/4781/files/gempages_580975748945281…"
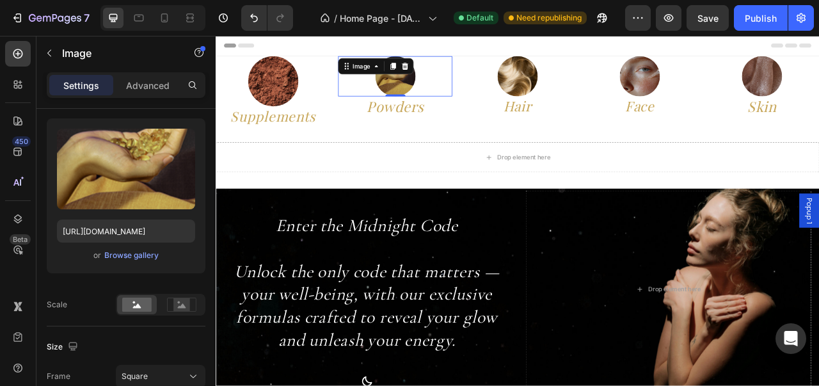
click at [558, 48] on div "Header" at bounding box center [599, 49] width 747 height 26
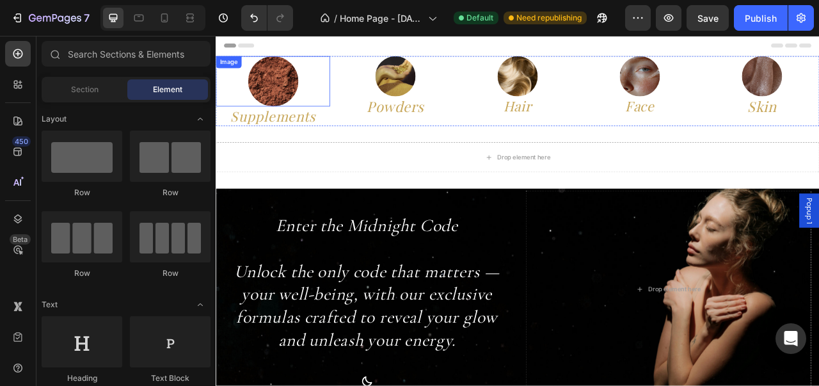
click at [296, 90] on img at bounding box center [289, 94] width 64 height 64
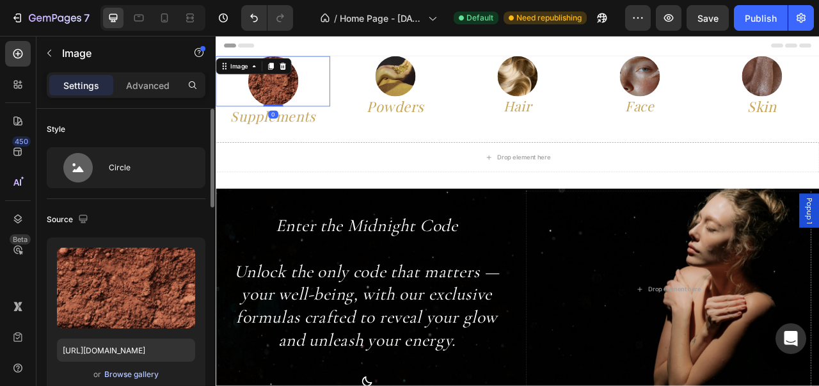
click at [132, 374] on div "Browse gallery" at bounding box center [131, 374] width 54 height 12
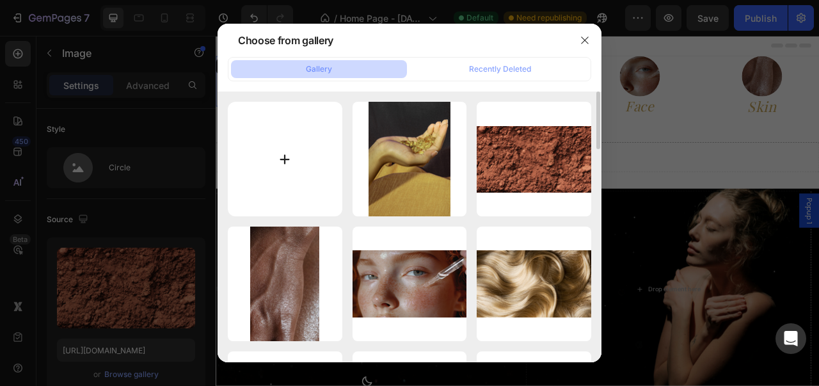
click at [294, 178] on input "file" at bounding box center [285, 159] width 115 height 115
type input "C:\fakepath\Gelules (6).png"
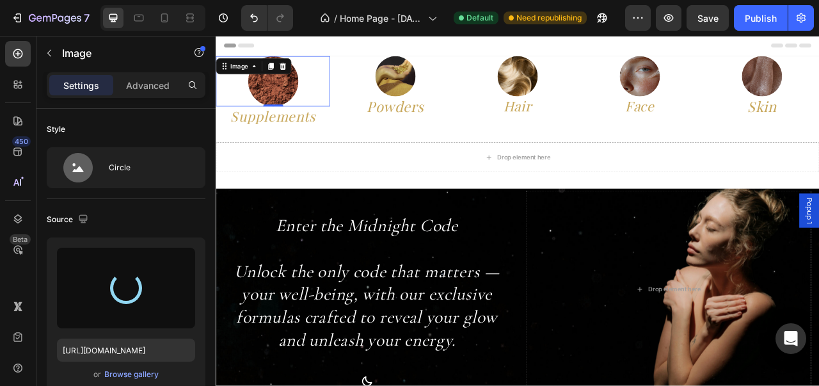
type input "https://cdn.shopify.com/s/files/1/0976/8219/4781/files/gempages_580975748945281…"
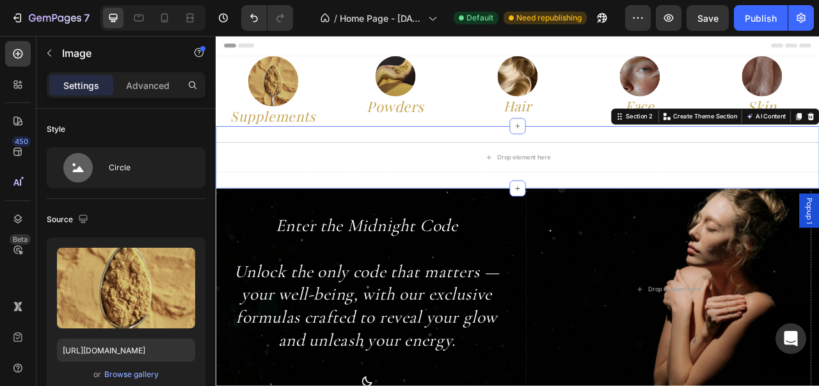
click at [386, 214] on div "Drop element here Section 2 You can create reusable sections Create Theme Secti…" at bounding box center [600, 190] width 768 height 79
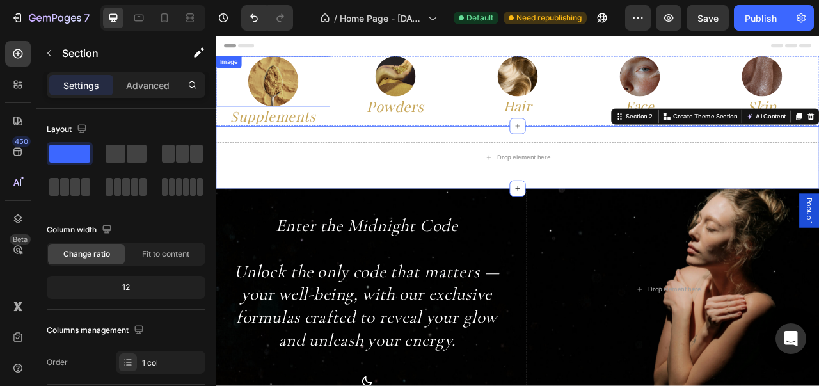
click at [297, 109] on img at bounding box center [289, 94] width 64 height 64
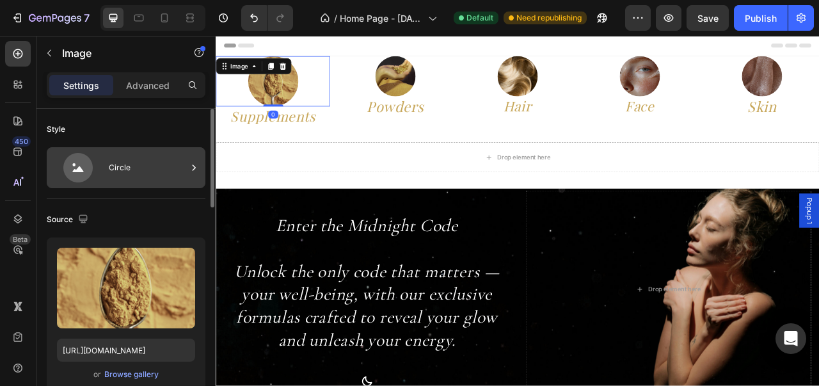
click at [155, 164] on div "Circle" at bounding box center [148, 167] width 78 height 29
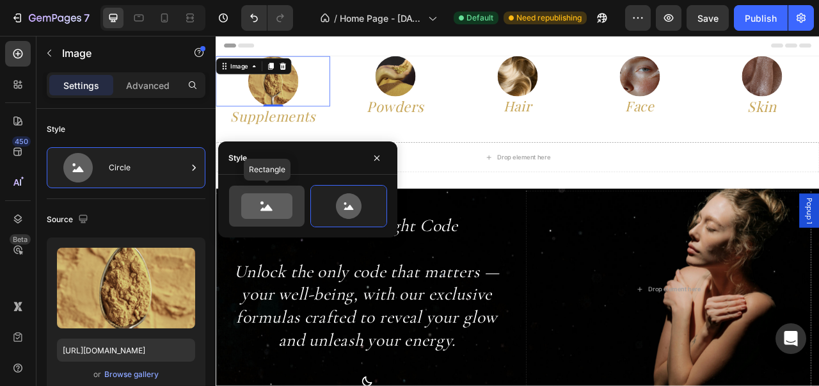
click at [263, 202] on icon at bounding box center [267, 206] width 60 height 26
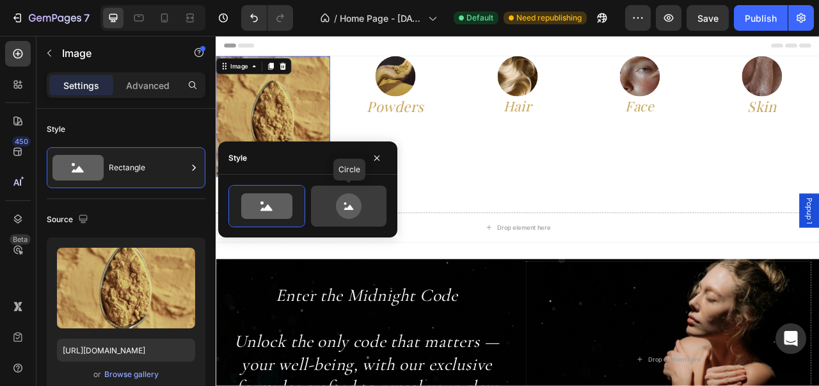
click at [340, 210] on icon at bounding box center [349, 206] width 26 height 26
type input "80"
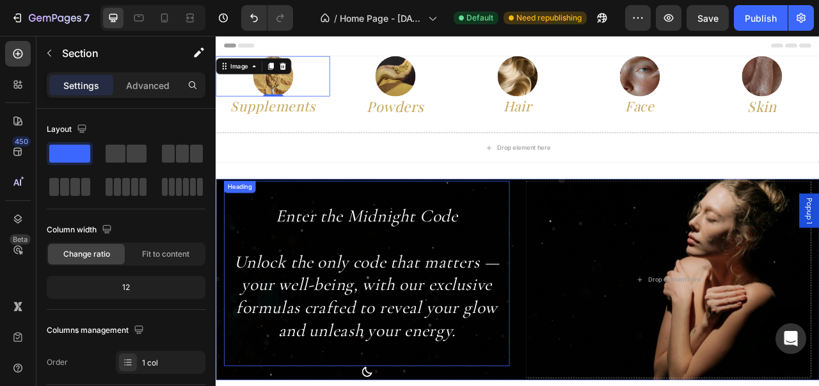
click at [476, 216] on div "Drop element here Section 2" at bounding box center [600, 178] width 768 height 79
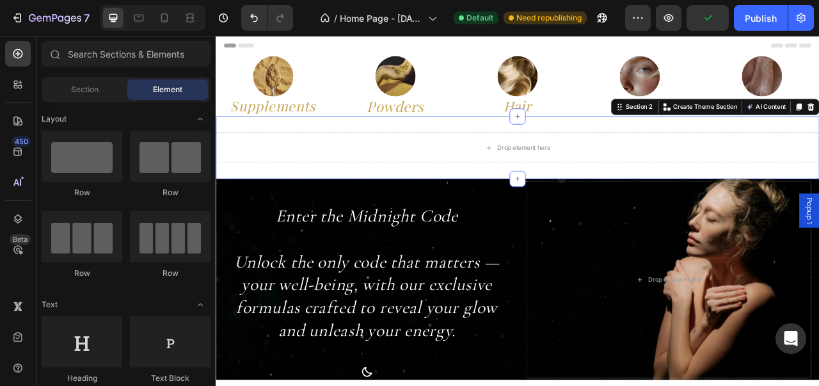
click at [544, 52] on div "Header" at bounding box center [599, 49] width 747 height 26
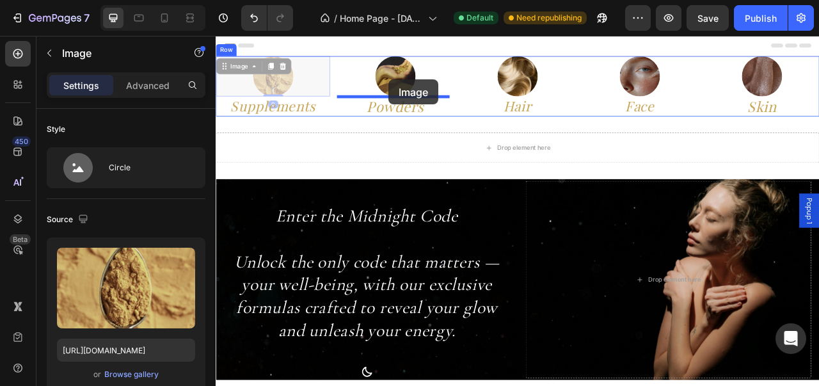
drag, startPoint x: 301, startPoint y: 88, endPoint x: 435, endPoint y: 91, distance: 133.7
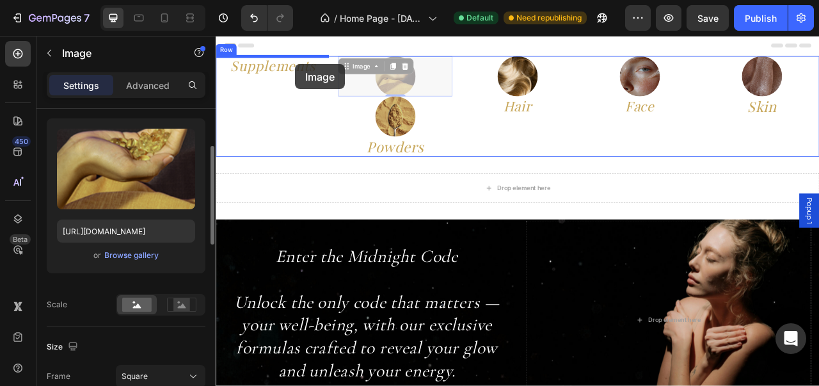
drag, startPoint x: 452, startPoint y: 79, endPoint x: 317, endPoint y: 72, distance: 135.2
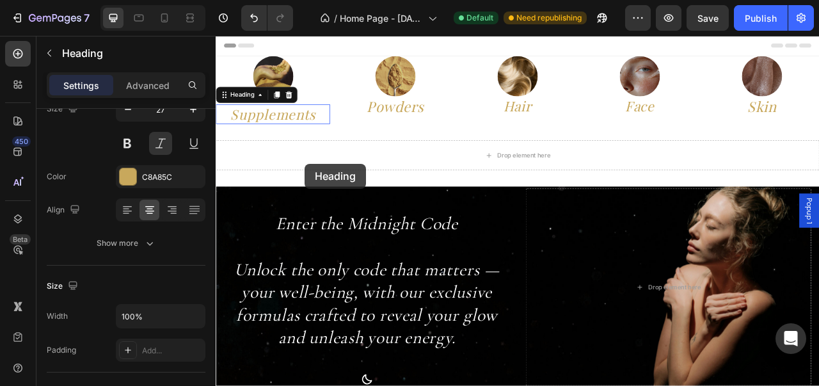
drag, startPoint x: 331, startPoint y: 146, endPoint x: 329, endPoint y: 198, distance: 51.9
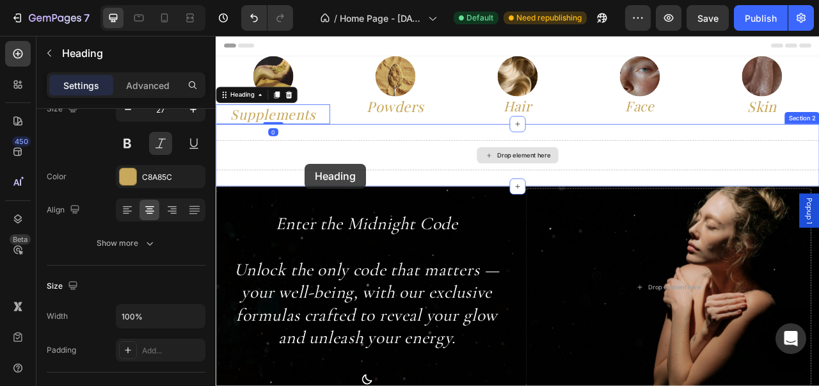
scroll to position [0, 0]
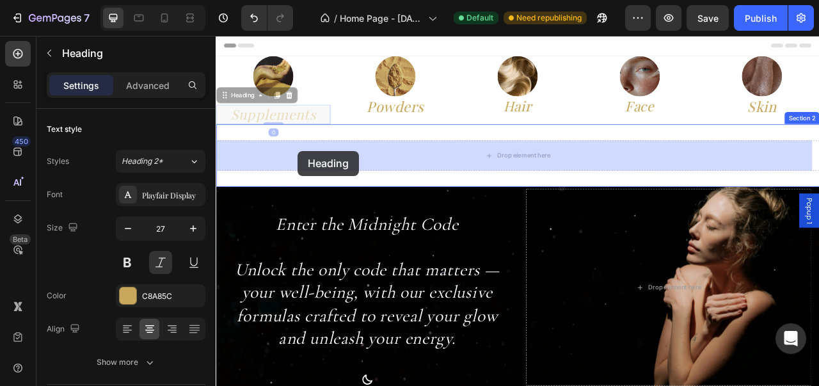
drag, startPoint x: 329, startPoint y: 138, endPoint x: 320, endPoint y: 180, distance: 43.9
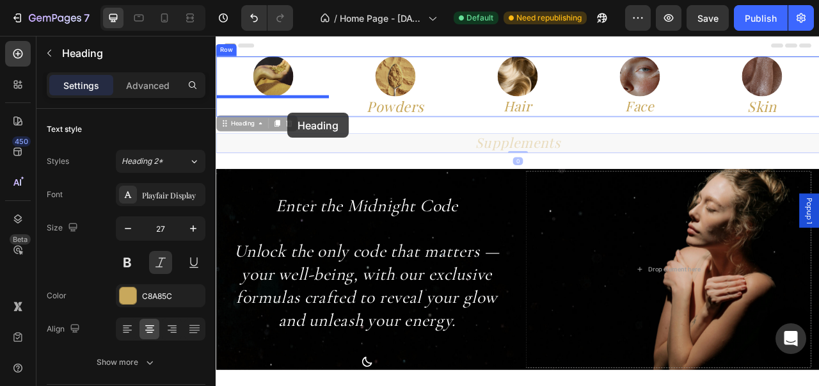
drag, startPoint x: 551, startPoint y: 177, endPoint x: 306, endPoint y: 134, distance: 248.8
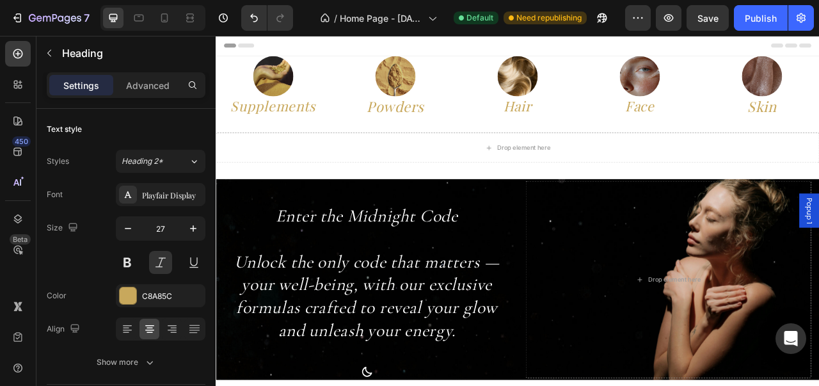
click at [528, 44] on div "Header" at bounding box center [599, 49] width 747 height 26
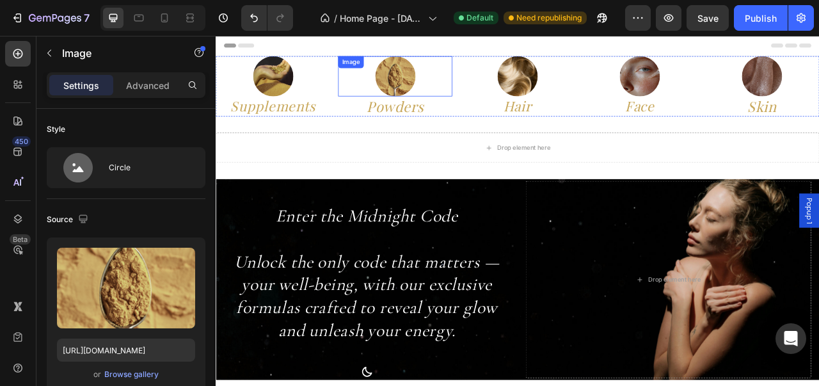
click at [440, 84] on div "Image" at bounding box center [443, 87] width 145 height 51
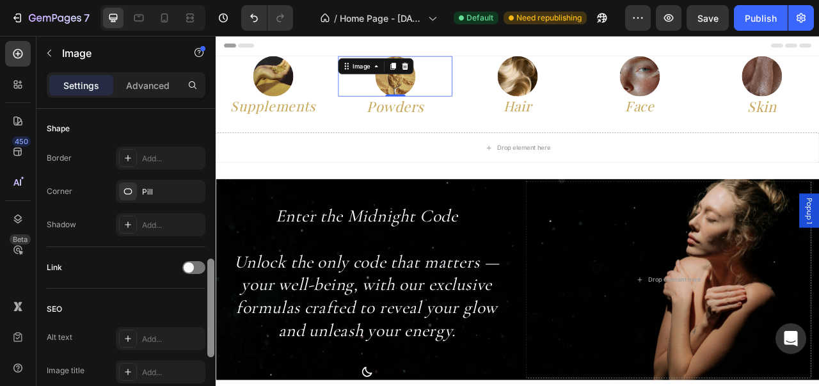
scroll to position [482, 0]
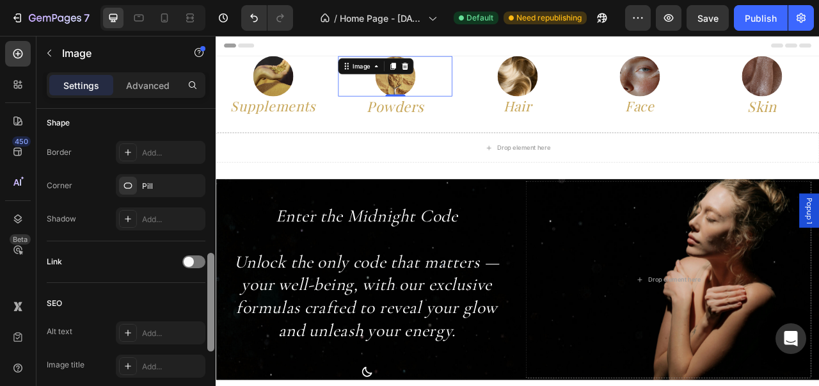
drag, startPoint x: 207, startPoint y: 146, endPoint x: 211, endPoint y: 298, distance: 152.3
click at [211, 298] on div at bounding box center [210, 302] width 7 height 99
click at [133, 192] on div at bounding box center [128, 186] width 18 height 18
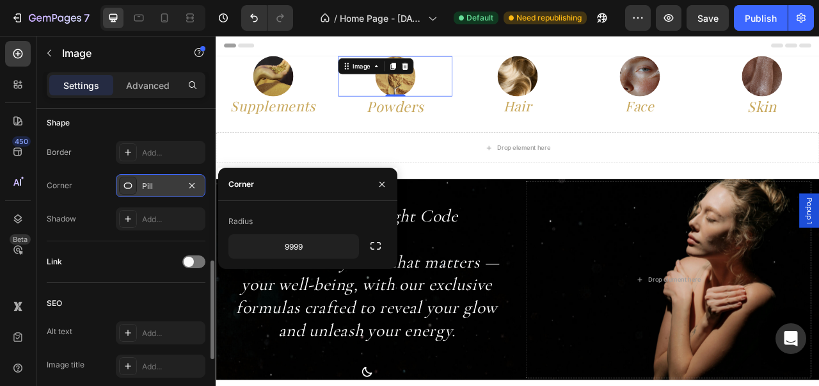
click at [133, 192] on div at bounding box center [128, 186] width 18 height 18
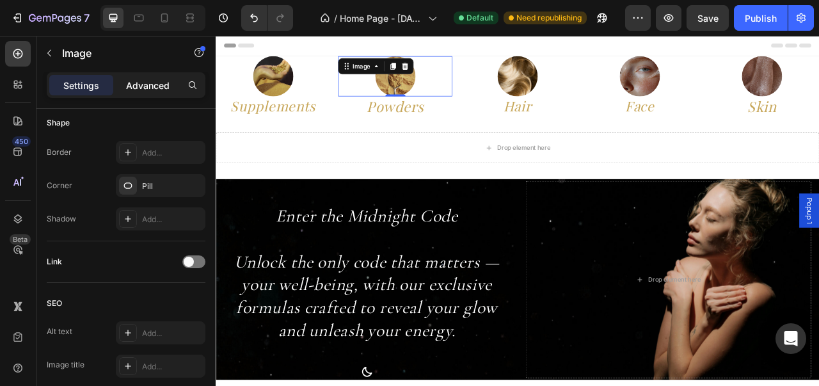
click at [155, 91] on p "Advanced" at bounding box center [147, 85] width 43 height 13
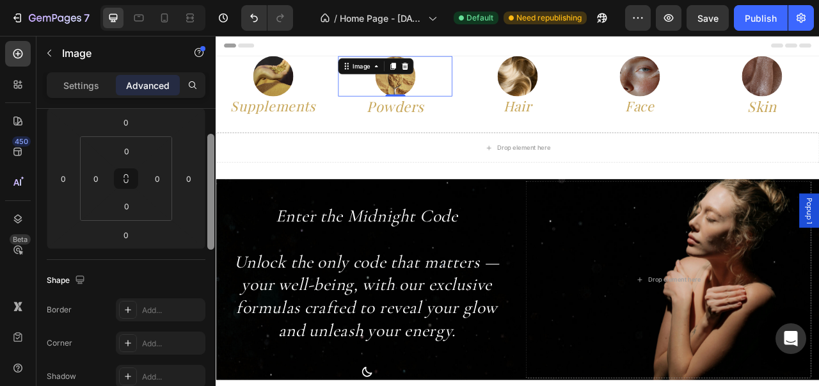
scroll to position [147, 0]
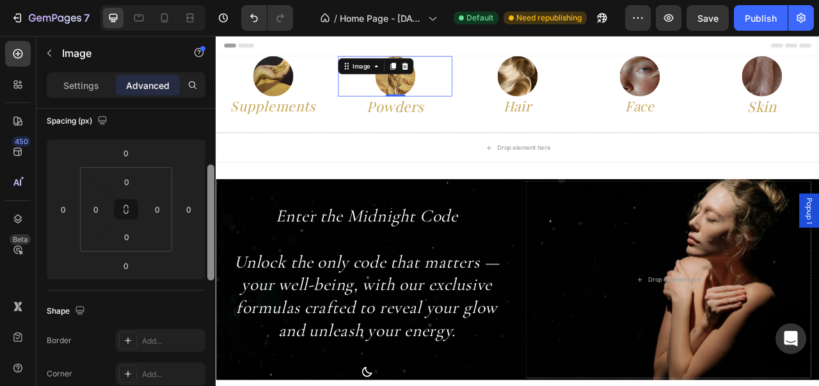
drag, startPoint x: 210, startPoint y: 301, endPoint x: 212, endPoint y: 177, distance: 123.5
click at [212, 177] on div at bounding box center [210, 222] width 7 height 116
click at [100, 205] on input "0" at bounding box center [95, 209] width 19 height 19
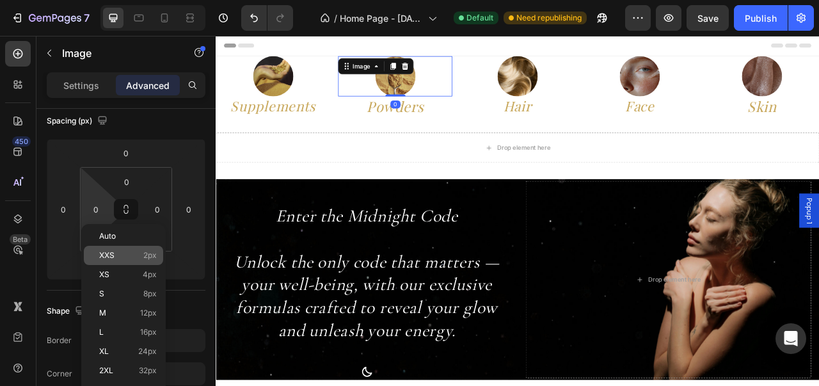
click at [111, 251] on span "XXS" at bounding box center [106, 255] width 15 height 9
type input "2"
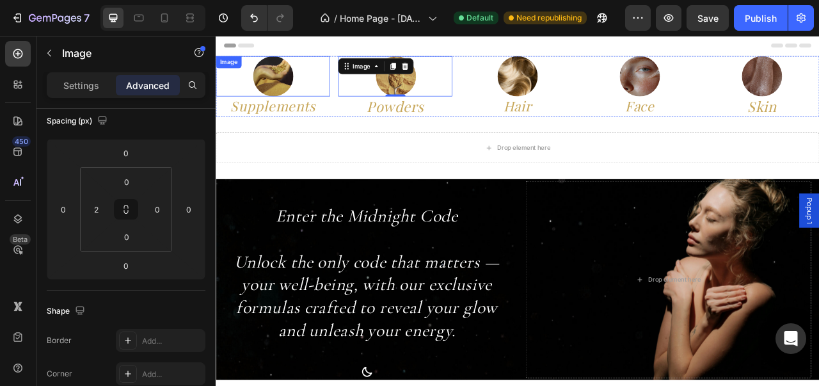
click at [352, 93] on div at bounding box center [288, 87] width 145 height 51
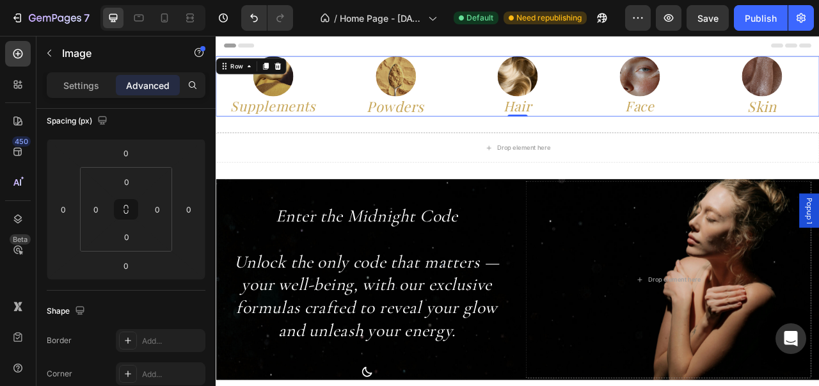
click at [364, 93] on div "Image Supplements Heading Image Powders Heading Image Hair Heading Image Face H…" at bounding box center [600, 100] width 768 height 77
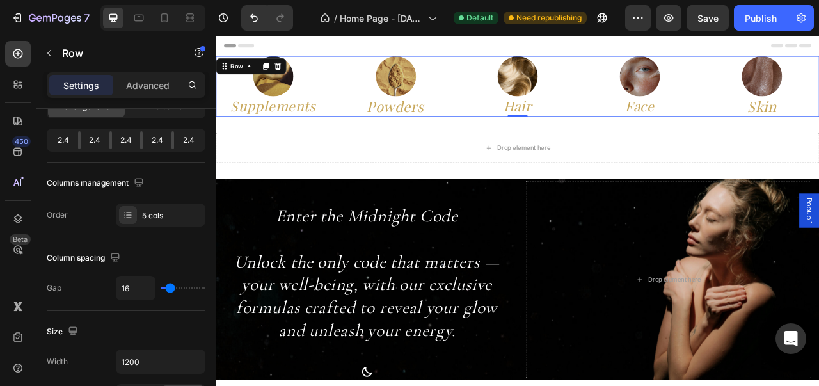
scroll to position [0, 0]
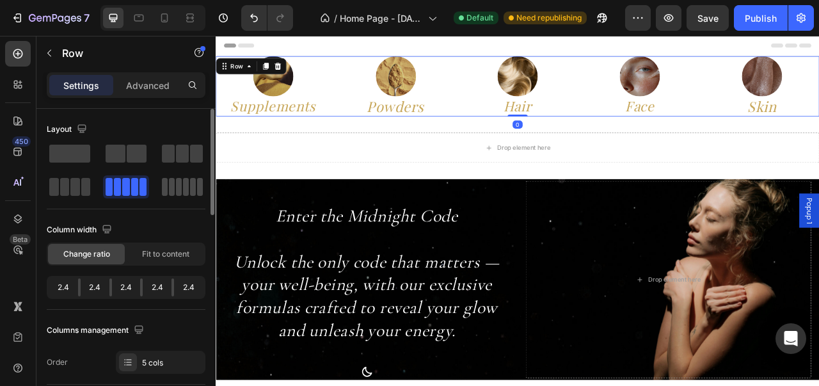
click at [189, 185] on div at bounding box center [182, 187] width 41 height 18
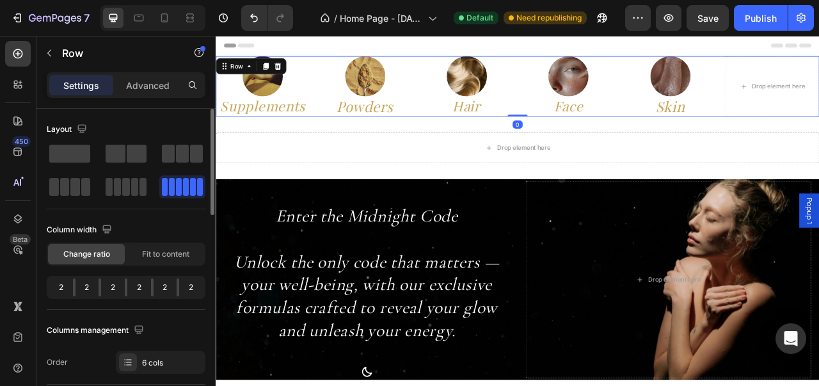
click at [189, 185] on div at bounding box center [182, 187] width 41 height 18
click at [139, 189] on span at bounding box center [142, 187] width 7 height 18
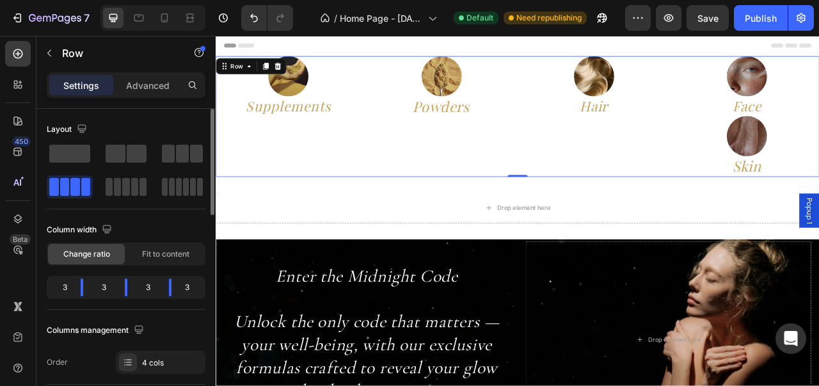
click at [85, 189] on span at bounding box center [86, 187] width 10 height 18
click at [115, 190] on span at bounding box center [117, 187] width 7 height 18
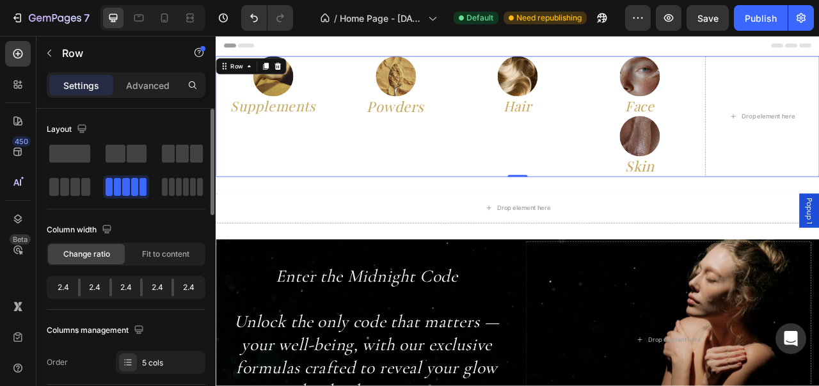
click at [143, 283] on div "2.4" at bounding box center [157, 287] width 29 height 18
click at [140, 258] on div "Fit to content" at bounding box center [165, 254] width 77 height 20
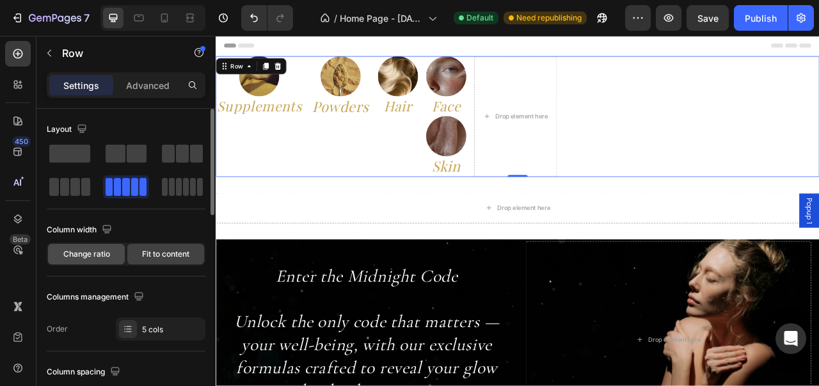
click at [102, 260] on div "Change ratio" at bounding box center [86, 254] width 77 height 20
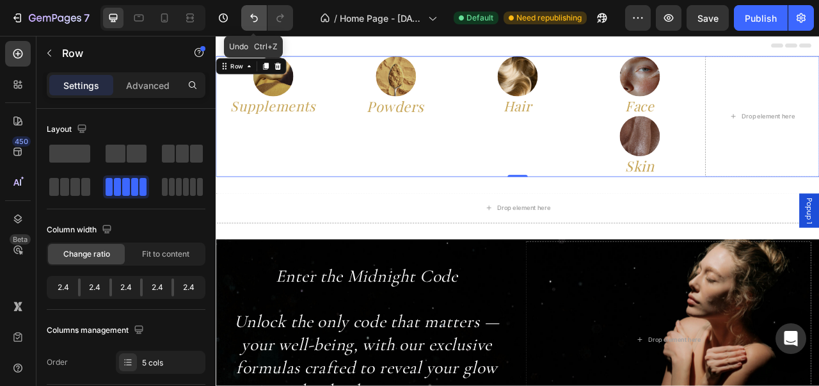
click at [255, 26] on button "Undo/Redo" at bounding box center [254, 18] width 26 height 26
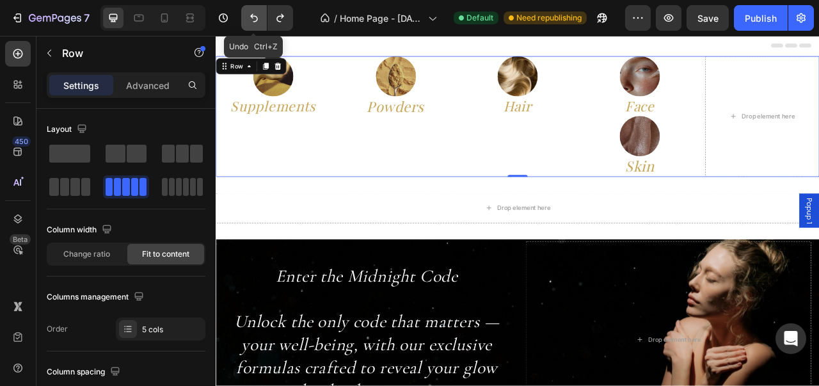
click at [255, 26] on button "Undo/Redo" at bounding box center [254, 18] width 26 height 26
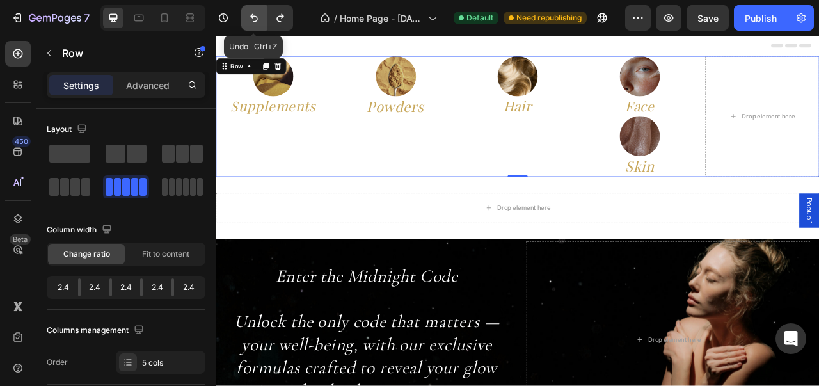
click at [255, 26] on button "Undo/Redo" at bounding box center [254, 18] width 26 height 26
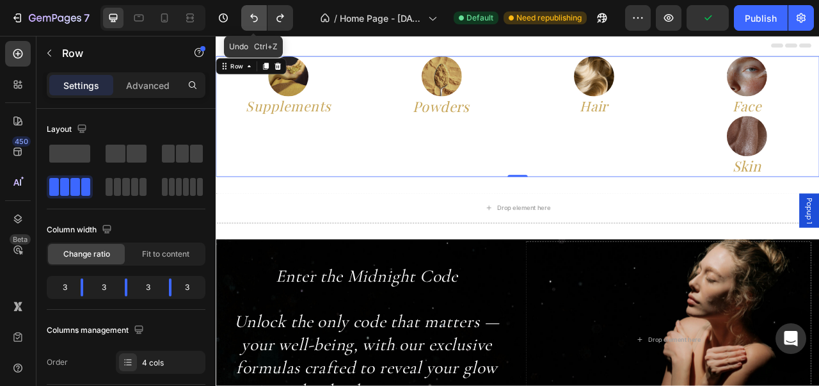
click at [255, 26] on button "Undo/Redo" at bounding box center [254, 18] width 26 height 26
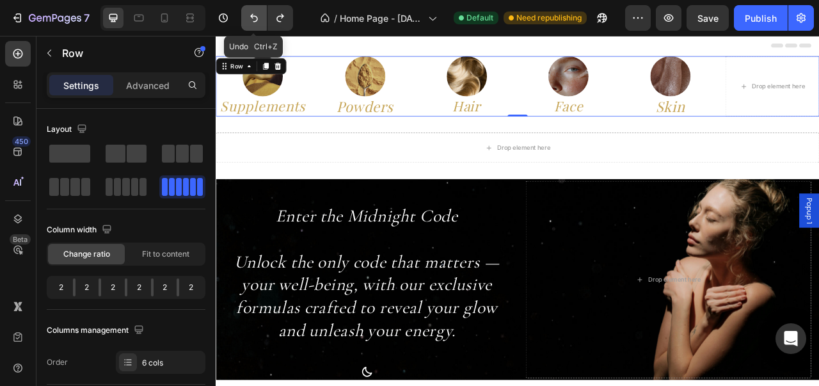
click at [255, 26] on button "Undo/Redo" at bounding box center [254, 18] width 26 height 26
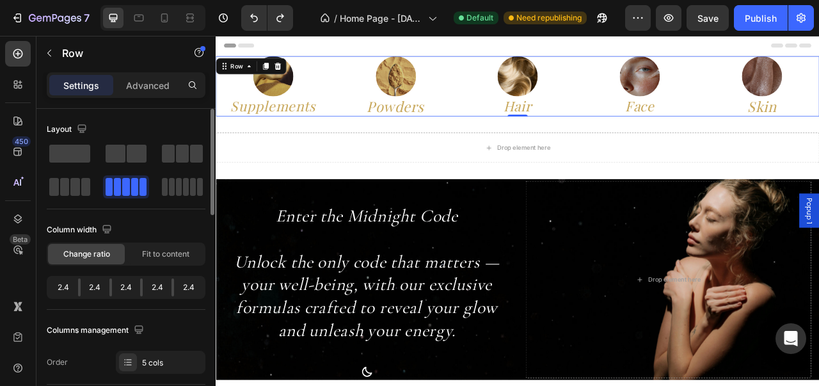
click at [134, 282] on div "2.4" at bounding box center [126, 287] width 29 height 18
click at [141, 288] on div "2.4 2.4 2.4 2.4 2.4" at bounding box center [126, 287] width 159 height 23
drag, startPoint x: 141, startPoint y: 288, endPoint x: 154, endPoint y: 288, distance: 12.8
click at [154, 288] on div "2.4 2.4 2.4 2.4 2.4" at bounding box center [126, 287] width 159 height 23
click at [209, 208] on div at bounding box center [210, 162] width 7 height 106
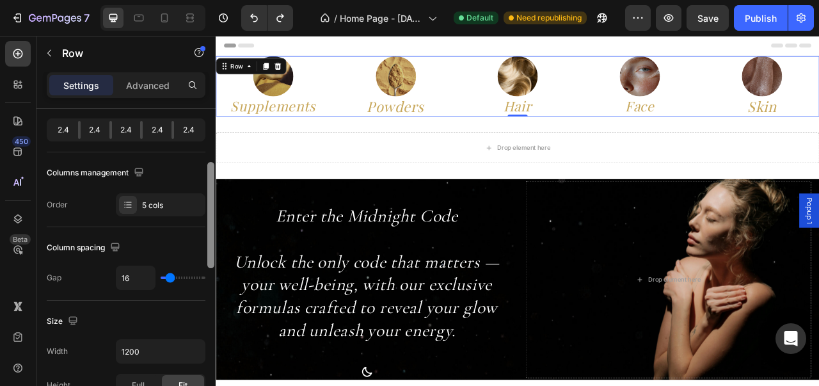
scroll to position [166, 0]
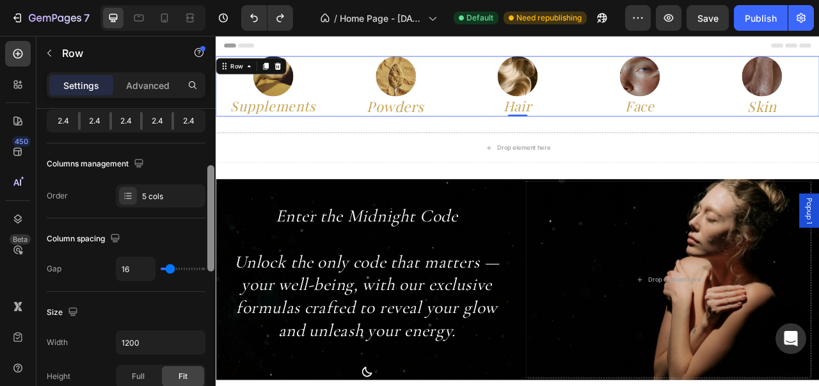
drag, startPoint x: 209, startPoint y: 208, endPoint x: 205, endPoint y: 265, distance: 57.1
click at [205, 265] on div "Layout Column width Change ratio Fit to content 2.4 2.4 2.4 2.4 2.4 Columns man…" at bounding box center [125, 265] width 179 height 313
type input "4"
type input "2"
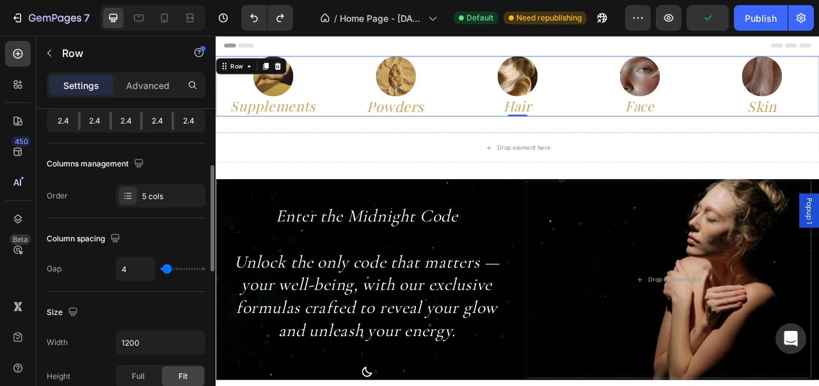
type input "2"
type input "1"
type input "0"
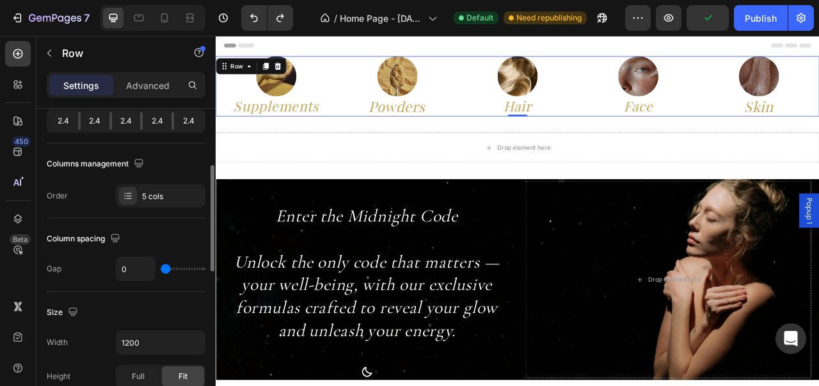
type input "120"
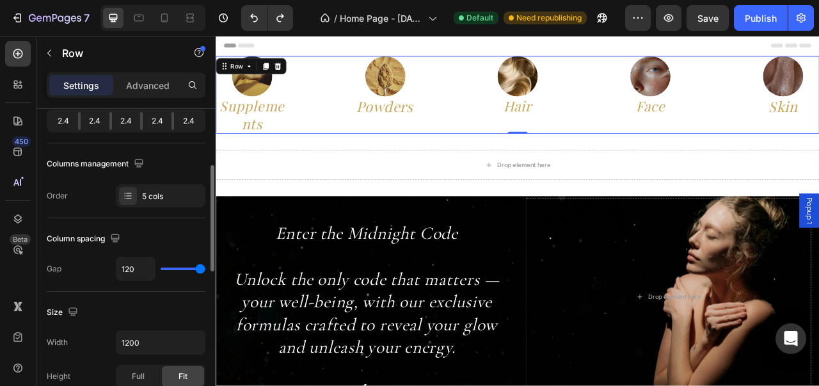
type input "0"
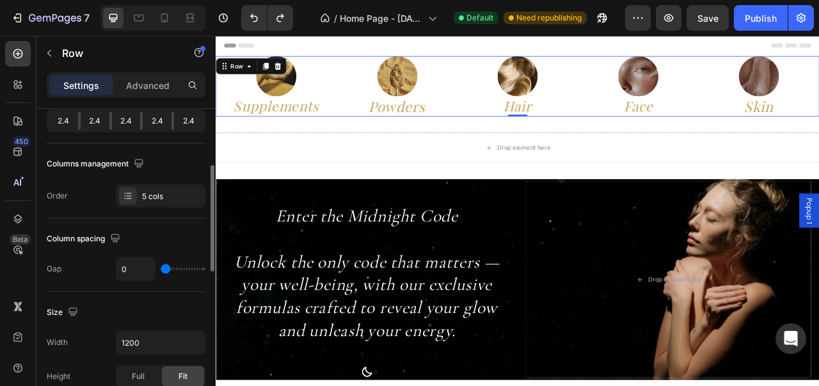
drag, startPoint x: 173, startPoint y: 267, endPoint x: 97, endPoint y: 278, distance: 76.8
type input "0"
click at [161, 270] on input "range" at bounding box center [183, 268] width 45 height 3
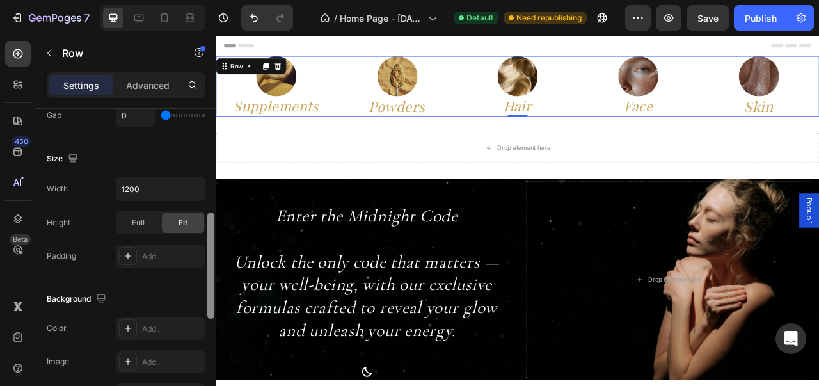
scroll to position [326, 0]
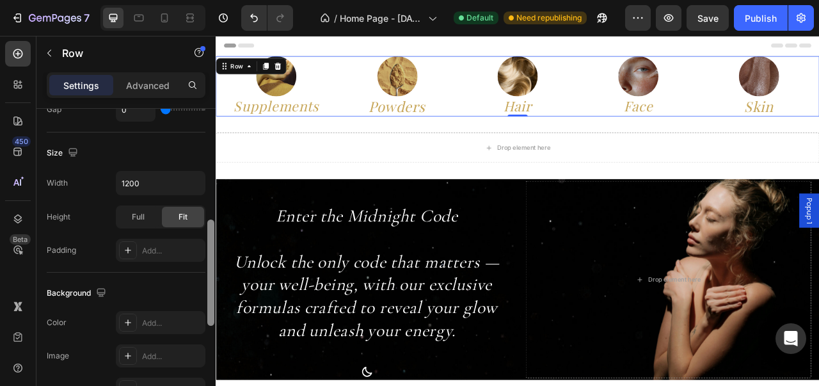
drag, startPoint x: 212, startPoint y: 260, endPoint x: 206, endPoint y: 315, distance: 54.7
click at [206, 315] on div at bounding box center [211, 266] width 10 height 314
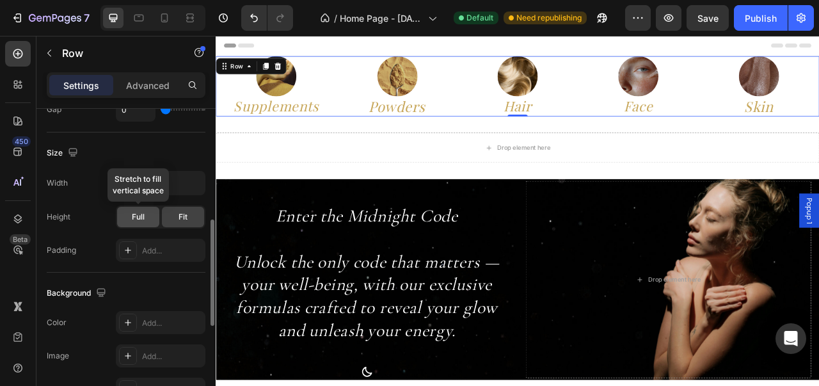
click at [149, 217] on div "Full" at bounding box center [138, 217] width 42 height 20
click at [168, 217] on div "Fit" at bounding box center [183, 217] width 42 height 20
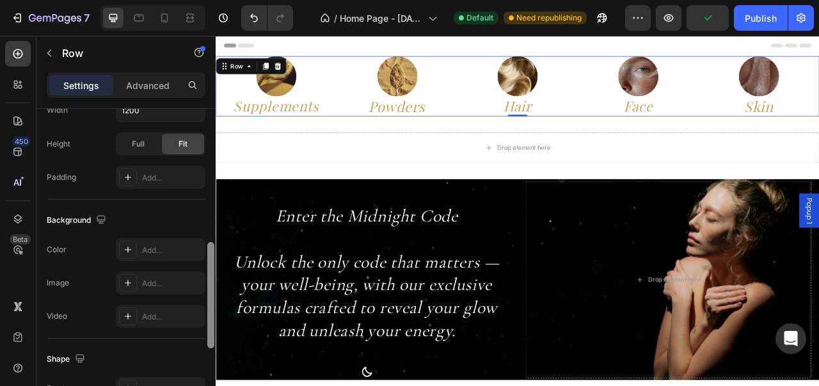
drag, startPoint x: 207, startPoint y: 242, endPoint x: 207, endPoint y: 269, distance: 26.9
click at [207, 269] on div at bounding box center [210, 295] width 7 height 106
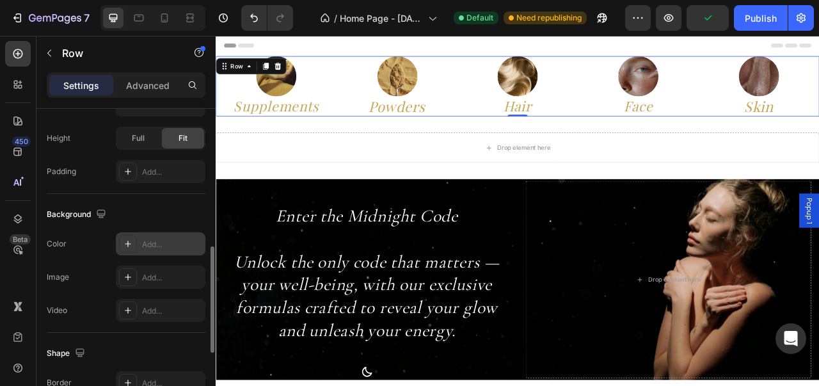
click at [127, 240] on icon at bounding box center [128, 244] width 10 height 10
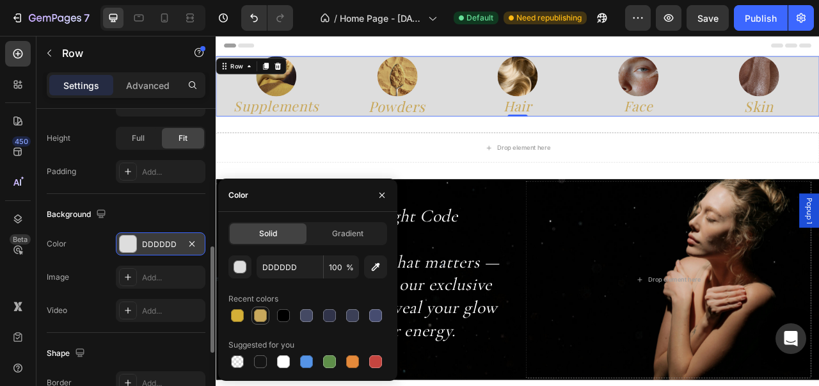
click at [261, 312] on div at bounding box center [260, 315] width 13 height 13
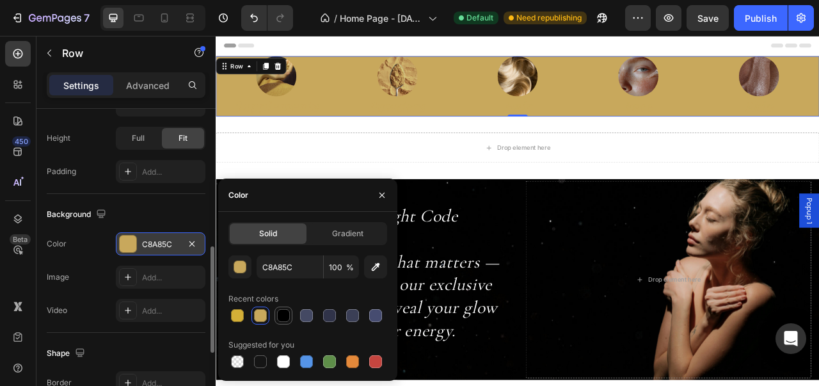
click at [284, 317] on div at bounding box center [283, 315] width 13 height 13
type input "000000"
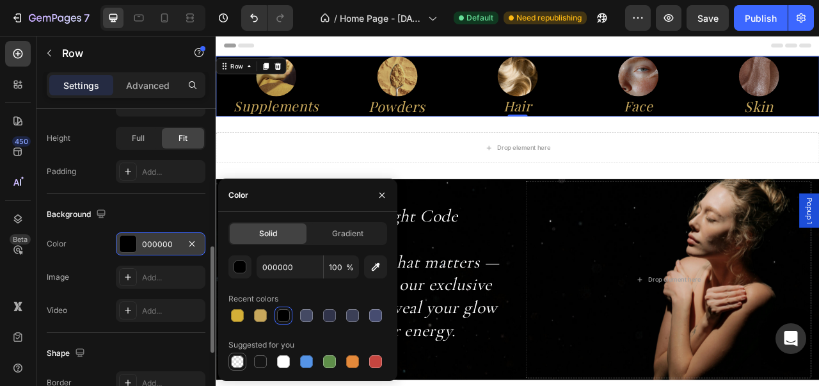
click at [239, 356] on div at bounding box center [237, 361] width 13 height 13
type input "0"
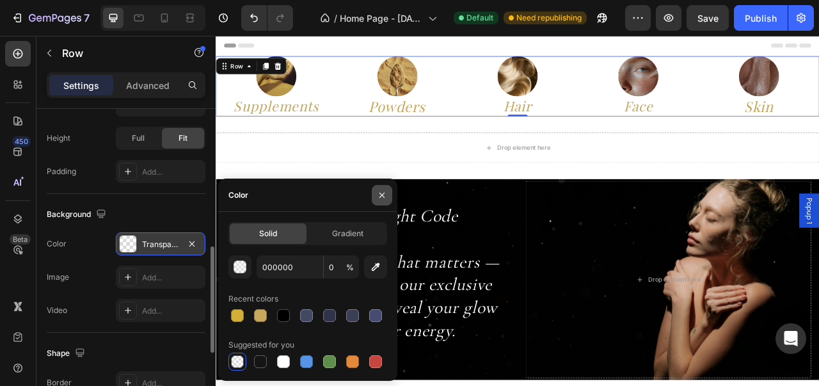
click at [375, 198] on button "button" at bounding box center [382, 195] width 20 height 20
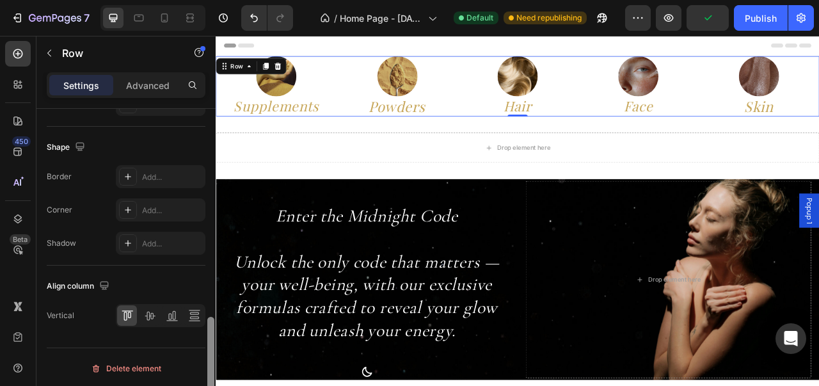
scroll to position [610, 0]
drag, startPoint x: 210, startPoint y: 250, endPoint x: 205, endPoint y: 330, distance: 80.1
click at [205, 330] on div "Layout Column width Change ratio Fit to content 2.4 2.4 2.4 2.4 2.4 Columns man…" at bounding box center [125, 265] width 179 height 313
click at [151, 317] on icon at bounding box center [149, 315] width 13 height 13
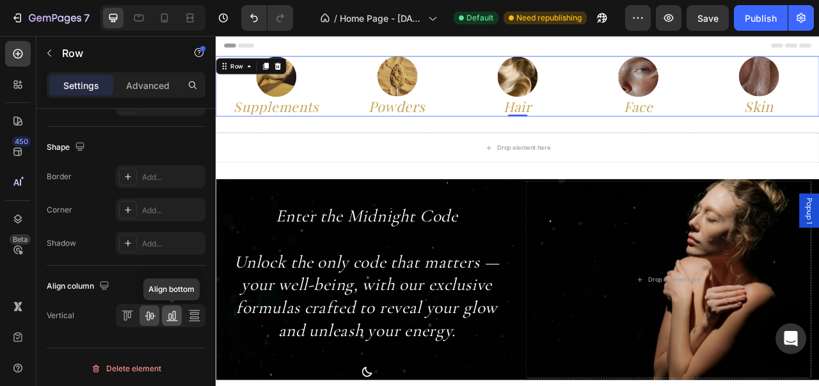
click at [171, 315] on icon at bounding box center [169, 316] width 3 height 6
click at [200, 315] on icon at bounding box center [194, 315] width 13 height 13
click at [170, 316] on icon at bounding box center [169, 316] width 3 height 6
click at [187, 314] on div at bounding box center [194, 315] width 20 height 20
click at [130, 313] on icon at bounding box center [128, 315] width 3 height 6
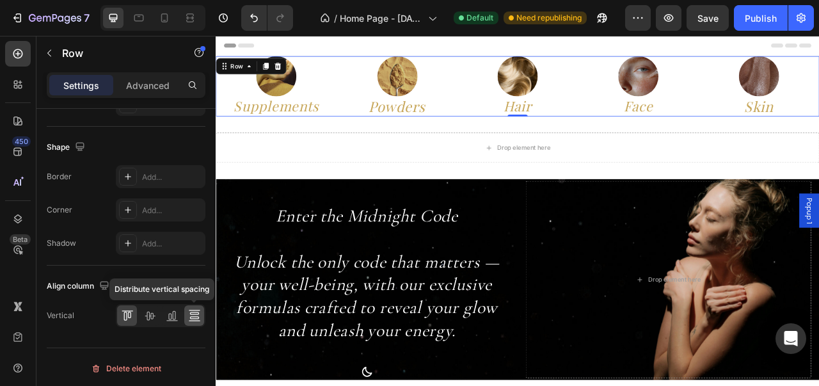
click at [193, 312] on icon at bounding box center [193, 313] width 9 height 3
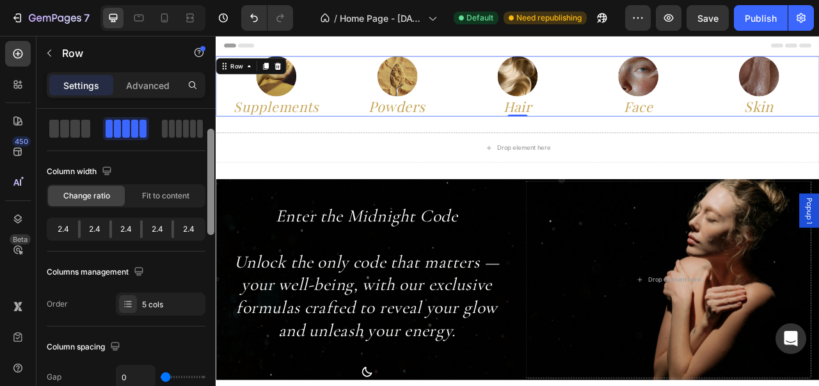
scroll to position [0, 0]
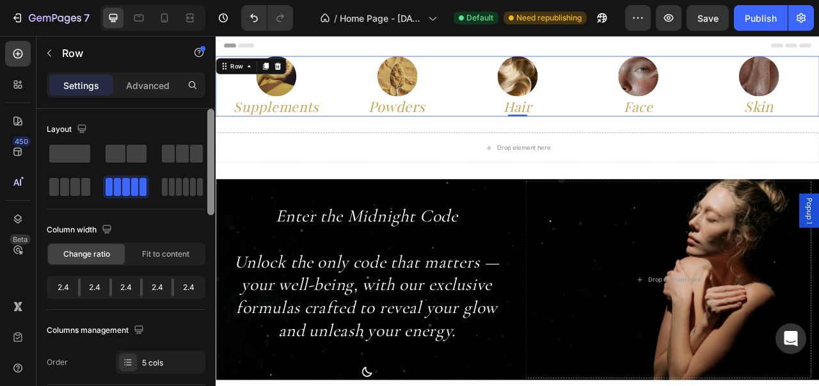
drag, startPoint x: 212, startPoint y: 328, endPoint x: 215, endPoint y: 87, distance: 241.2
click at [215, 87] on div "Settings Advanced Layout Column width Change ratio Fit to content 2.4 2.4 2.4 2…" at bounding box center [125, 247] width 179 height 350
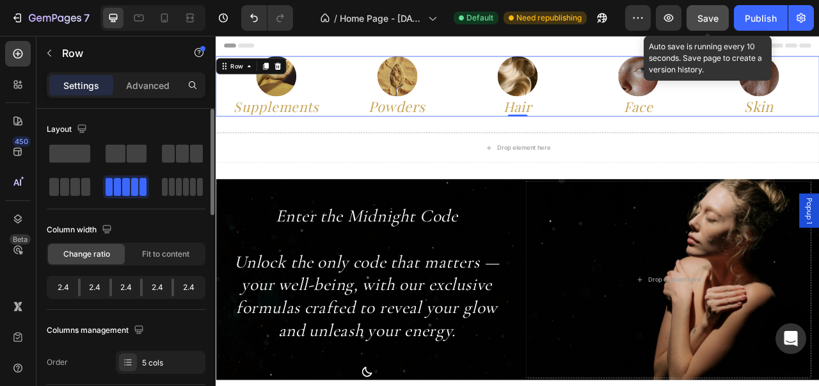
click at [697, 25] on button "Save" at bounding box center [707, 18] width 42 height 26
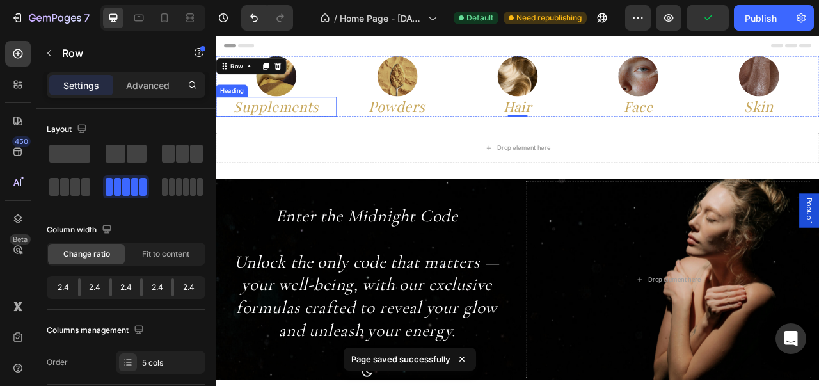
click at [319, 126] on h2 "Supplements" at bounding box center [293, 126] width 154 height 25
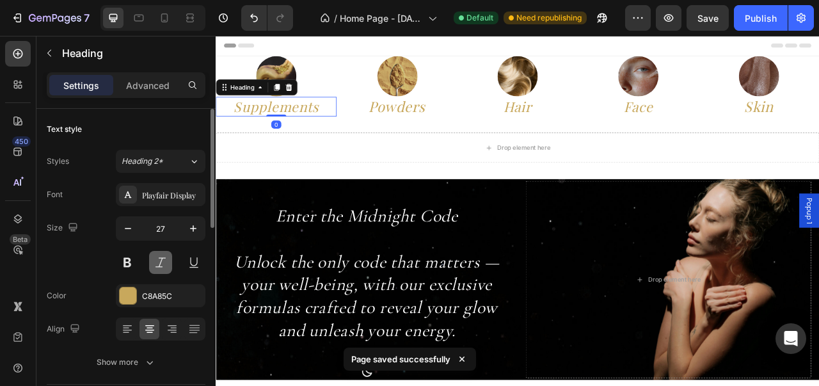
click at [164, 260] on button at bounding box center [160, 262] width 23 height 23
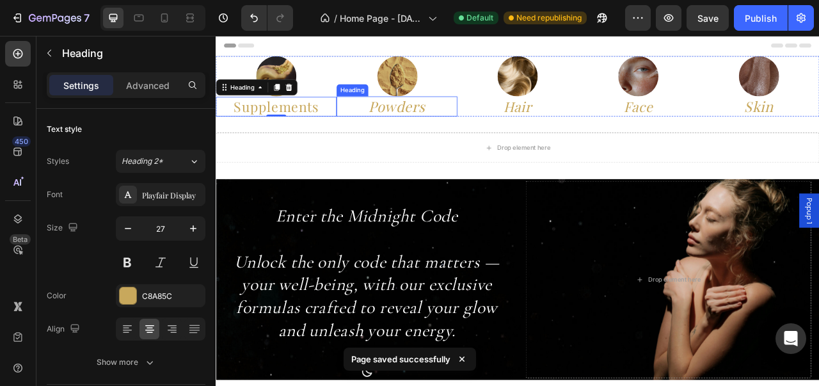
click at [437, 130] on h2 "Powders" at bounding box center [446, 126] width 154 height 26
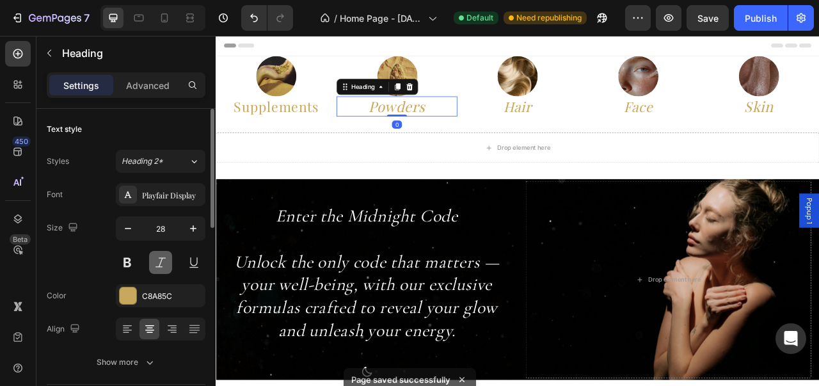
click at [159, 264] on button at bounding box center [160, 262] width 23 height 23
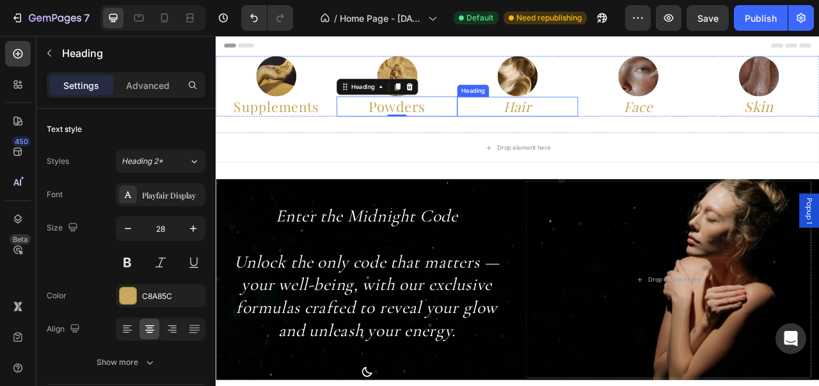
click at [612, 123] on h2 "Hair" at bounding box center [600, 126] width 154 height 25
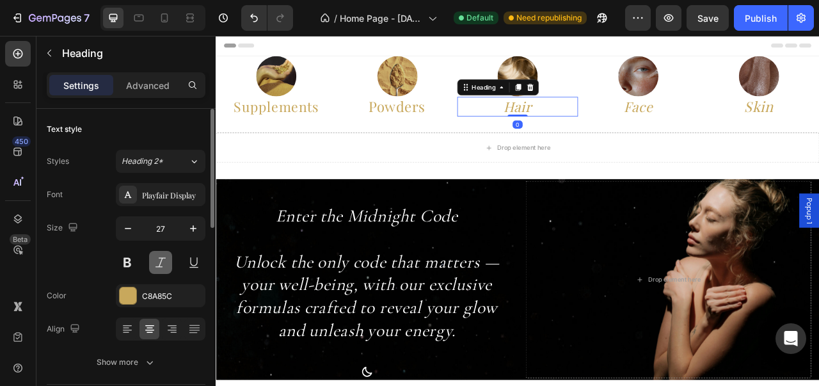
click at [159, 258] on button at bounding box center [160, 262] width 23 height 23
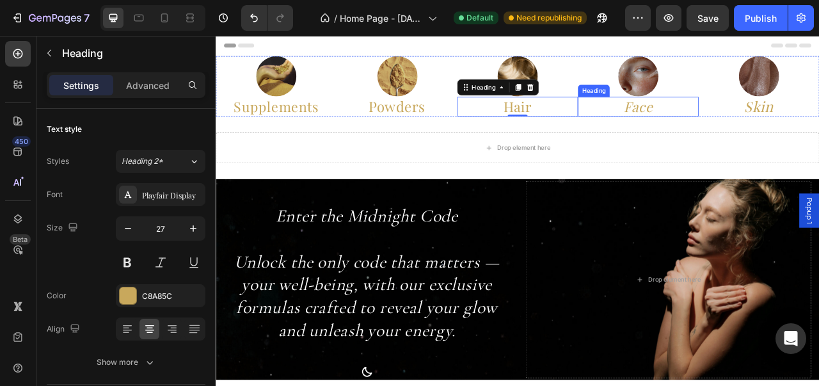
click at [748, 125] on h2 "Face" at bounding box center [753, 126] width 154 height 25
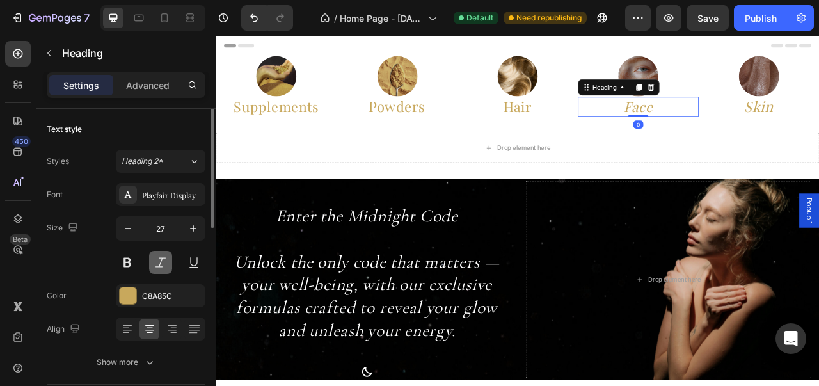
click at [160, 268] on button at bounding box center [160, 262] width 23 height 23
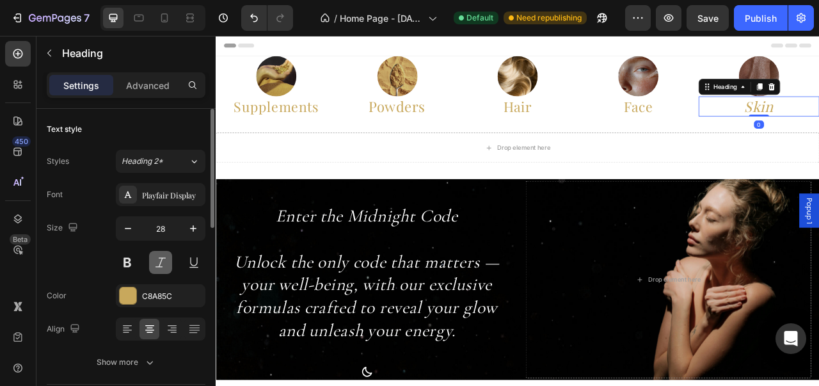
click at [159, 257] on button at bounding box center [160, 262] width 23 height 23
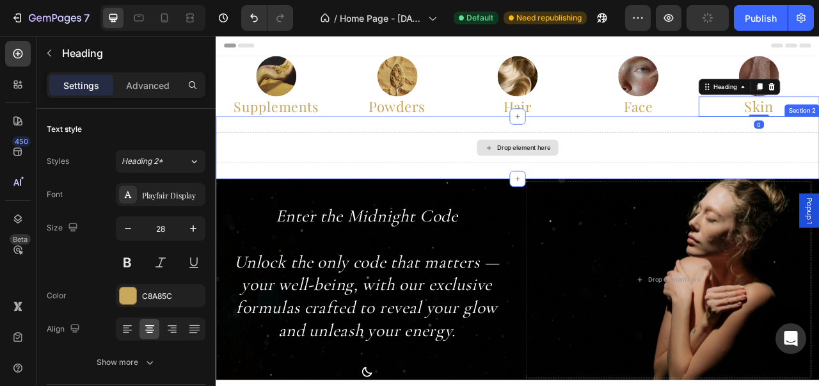
click at [327, 135] on h2 "Supplements" at bounding box center [293, 126] width 154 height 25
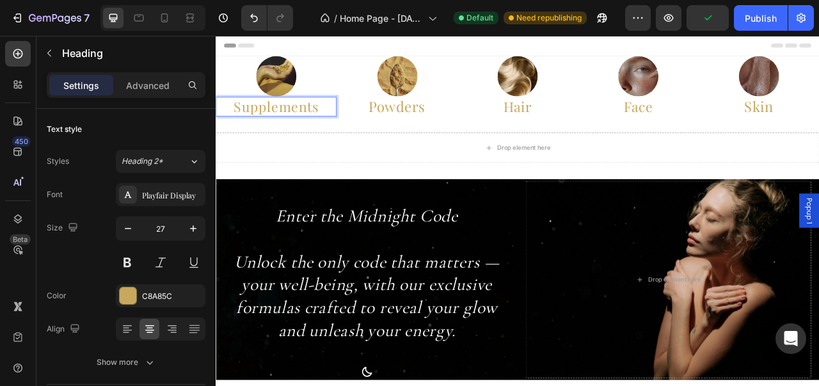
click at [327, 135] on h2 "Supplements" at bounding box center [293, 126] width 154 height 25
click at [422, 127] on h2 "Powders" at bounding box center [446, 126] width 154 height 26
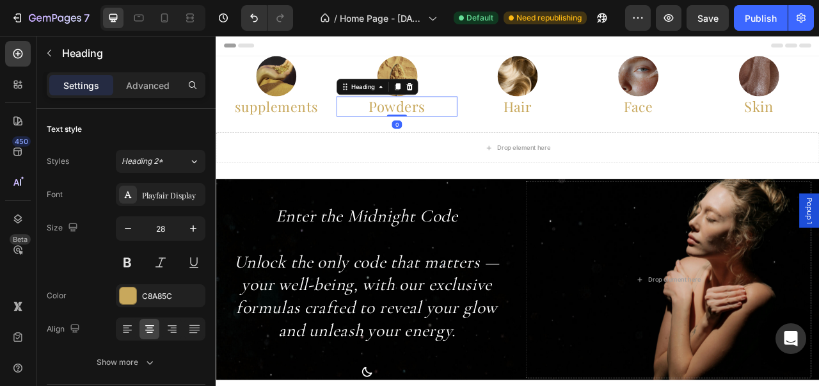
click at [422, 127] on h2 "Powders" at bounding box center [446, 126] width 154 height 26
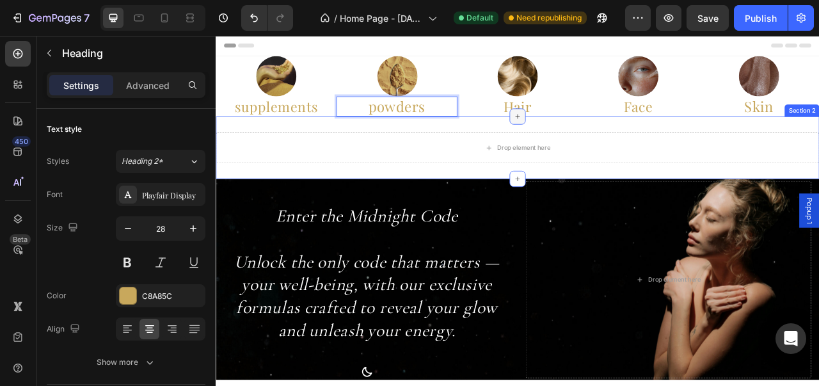
click at [596, 134] on icon at bounding box center [599, 139] width 10 height 10
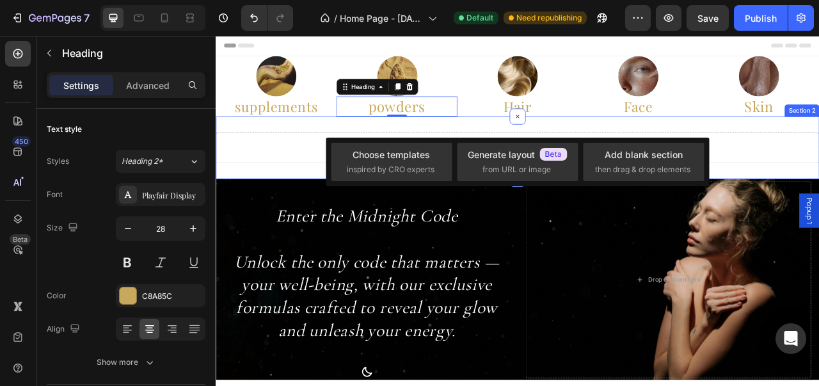
click at [612, 123] on h2 "Hair" at bounding box center [600, 126] width 154 height 25
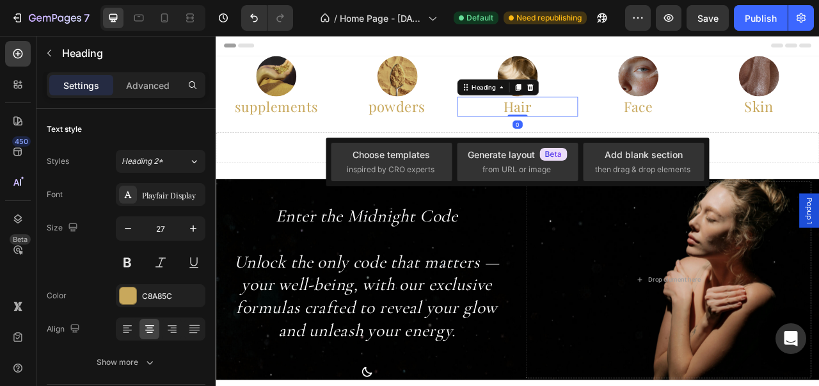
click at [612, 123] on h2 "Hair" at bounding box center [600, 126] width 154 height 25
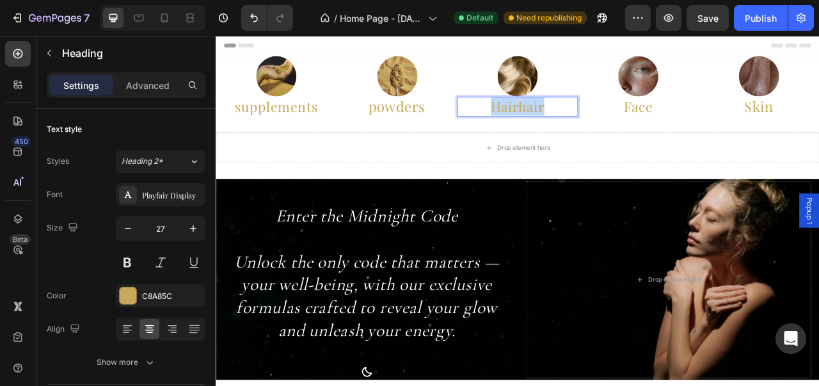
drag, startPoint x: 636, startPoint y: 134, endPoint x: 542, endPoint y: 133, distance: 93.4
click at [542, 133] on p "Hairhair" at bounding box center [599, 126] width 151 height 22
click at [712, 132] on h2 "Face" at bounding box center [753, 126] width 154 height 25
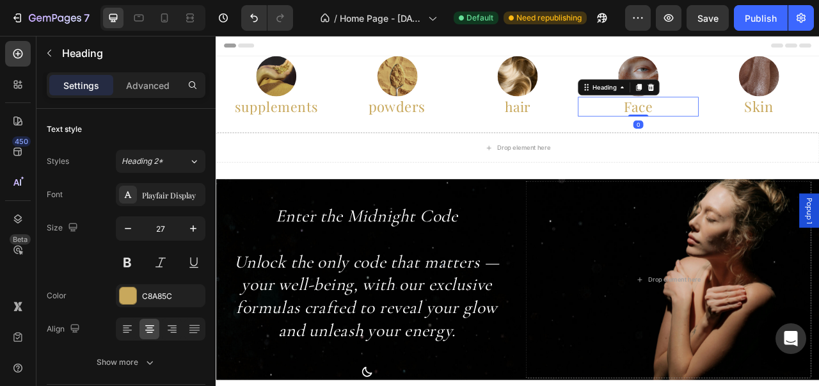
click at [712, 132] on h2 "Face" at bounding box center [753, 126] width 154 height 25
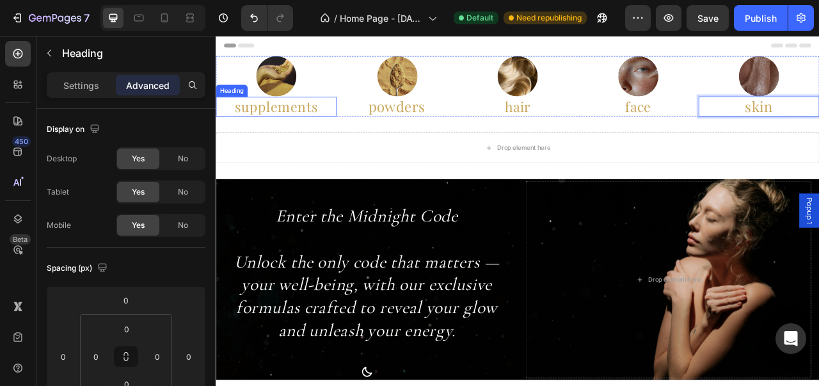
click at [313, 130] on p "supplements" at bounding box center [292, 126] width 151 height 22
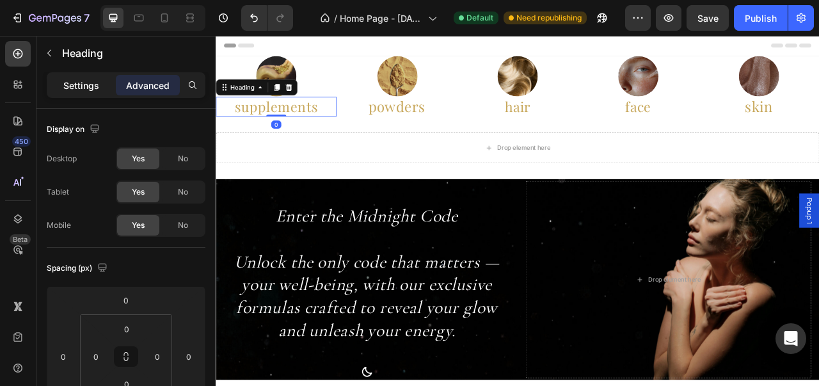
click at [90, 89] on p "Settings" at bounding box center [81, 85] width 36 height 13
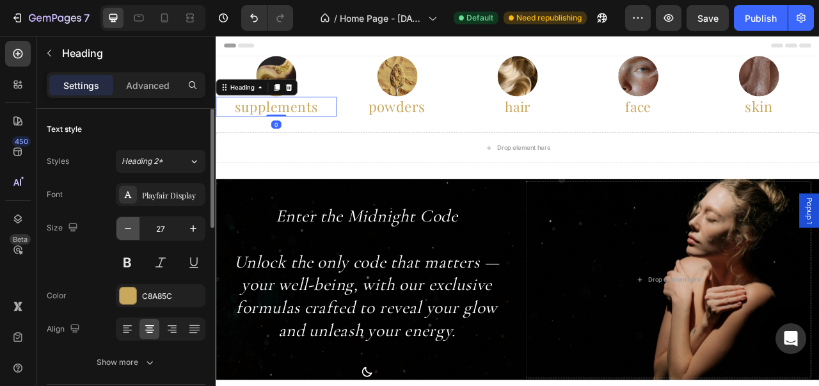
click at [133, 229] on icon "button" at bounding box center [128, 228] width 13 height 13
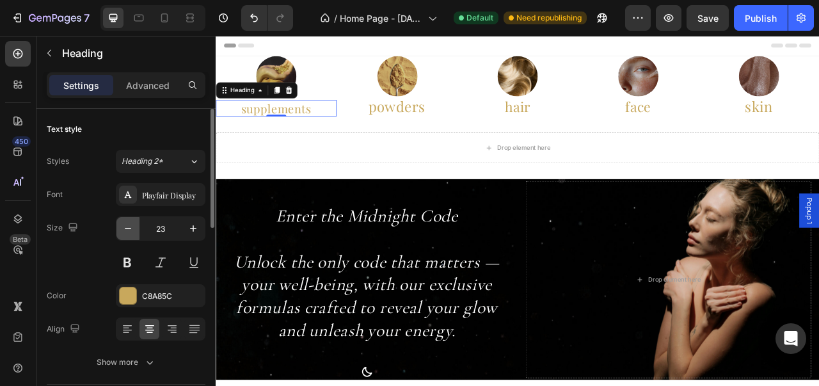
type input "22"
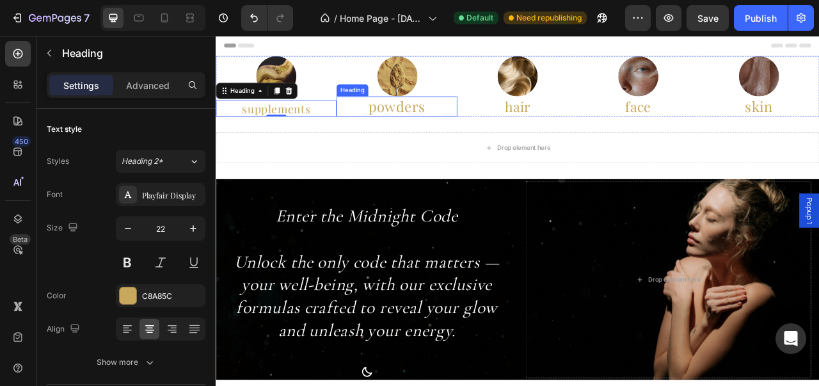
click at [436, 131] on p "powders" at bounding box center [445, 126] width 151 height 23
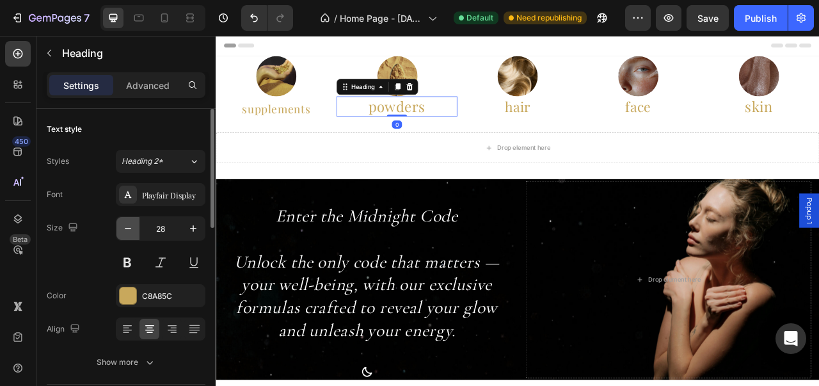
click at [134, 224] on button "button" at bounding box center [127, 228] width 23 height 23
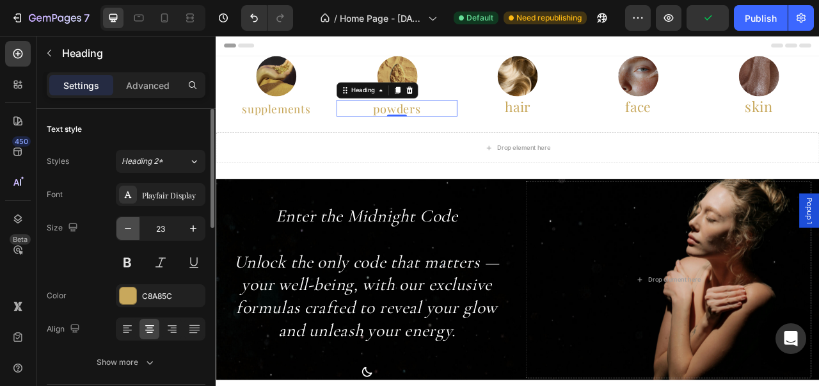
click at [134, 224] on button "button" at bounding box center [127, 228] width 23 height 23
type input "22"
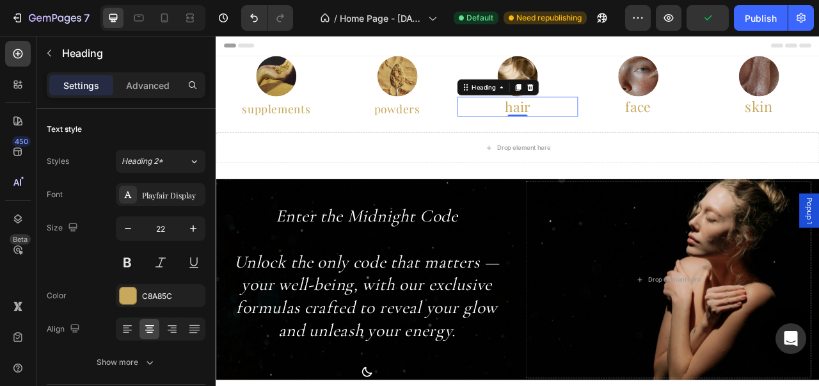
click at [608, 130] on p "hair" at bounding box center [599, 126] width 151 height 22
click at [123, 226] on icon "button" at bounding box center [128, 228] width 13 height 13
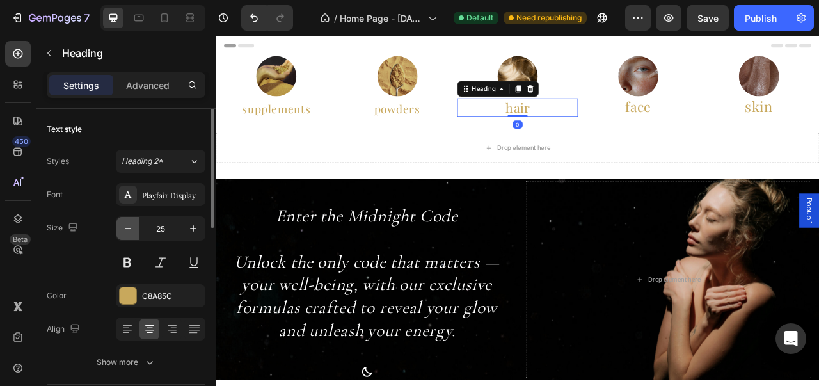
click at [123, 226] on icon "button" at bounding box center [128, 228] width 13 height 13
type input "22"
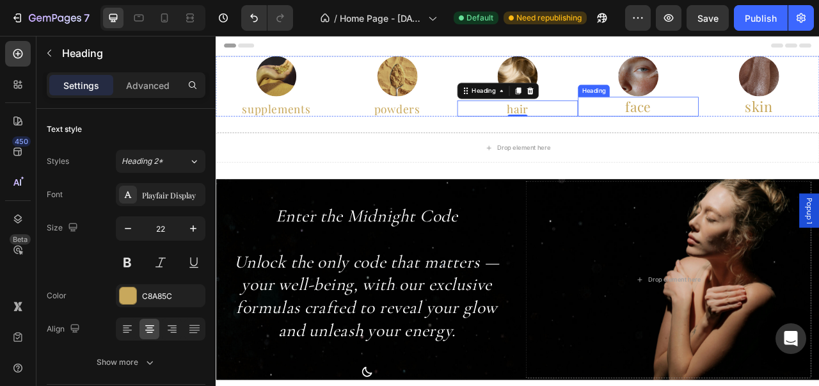
click at [756, 130] on p "face" at bounding box center [752, 126] width 151 height 22
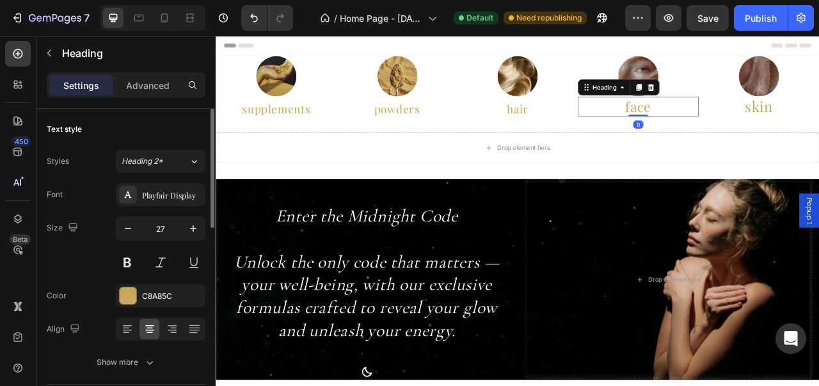
click at [120, 240] on div "27" at bounding box center [161, 245] width 90 height 58
click at [125, 233] on icon "button" at bounding box center [128, 228] width 13 height 13
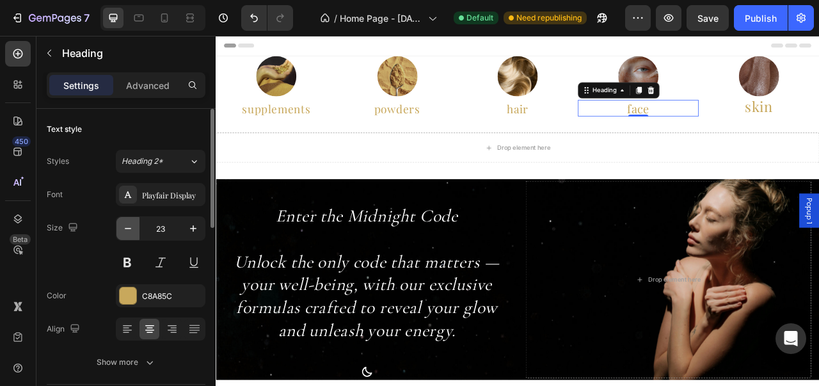
click at [125, 233] on icon "button" at bounding box center [128, 228] width 13 height 13
type input "22"
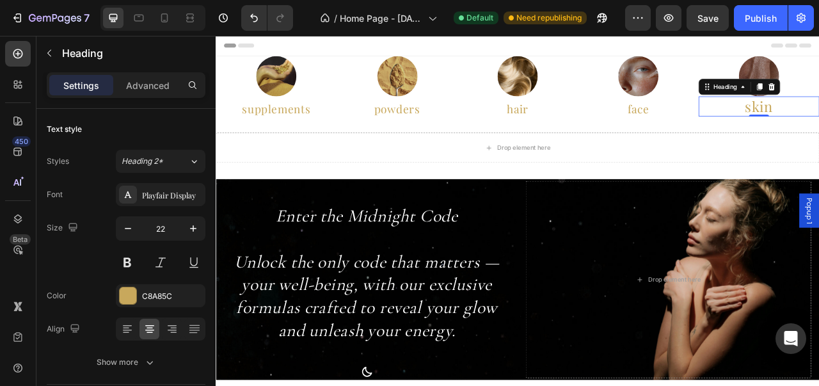
click at [134, 228] on icon "button" at bounding box center [128, 228] width 13 height 13
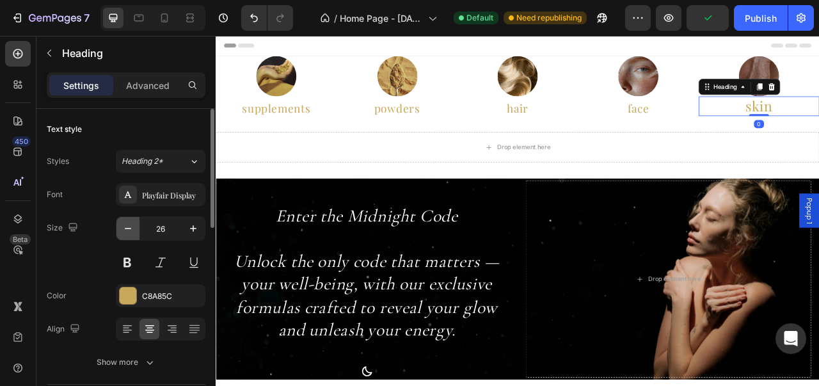
click at [134, 228] on icon "button" at bounding box center [128, 228] width 13 height 13
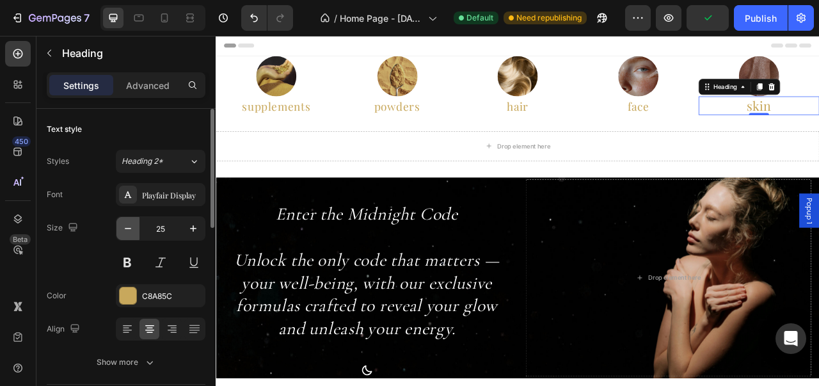
click at [134, 228] on icon "button" at bounding box center [128, 228] width 13 height 13
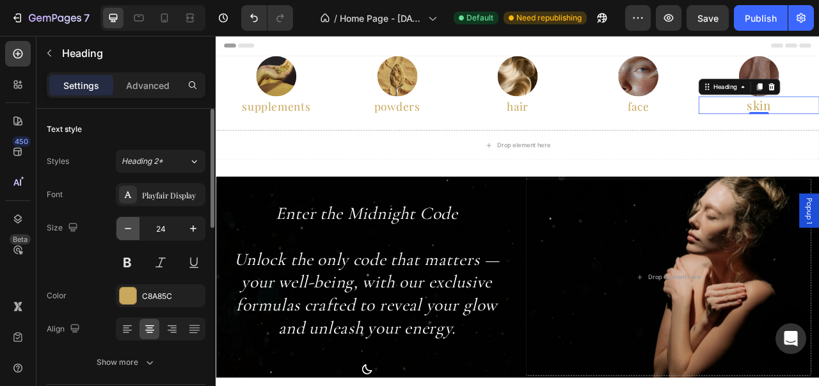
click at [134, 228] on icon "button" at bounding box center [128, 228] width 13 height 13
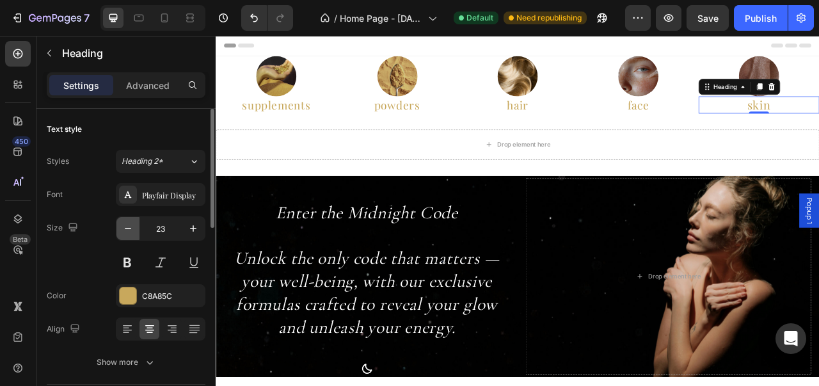
click at [134, 228] on icon "button" at bounding box center [128, 228] width 13 height 13
type input "22"
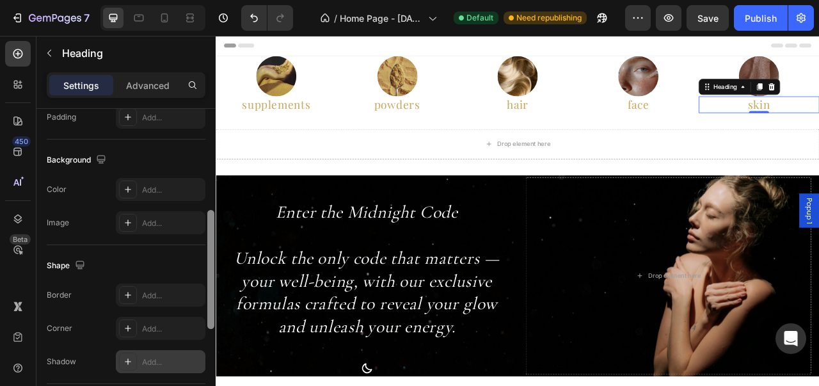
drag, startPoint x: 213, startPoint y: 214, endPoint x: 203, endPoint y: 351, distance: 137.9
click at [203, 351] on div "Text style Styles Heading 2* Font Playfair Display Size 22 Color C8A85C Align S…" at bounding box center [125, 265] width 179 height 313
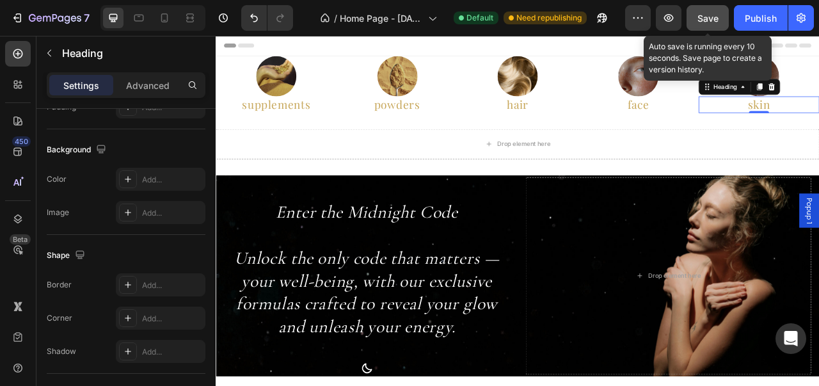
click at [699, 15] on span "Save" at bounding box center [707, 18] width 21 height 11
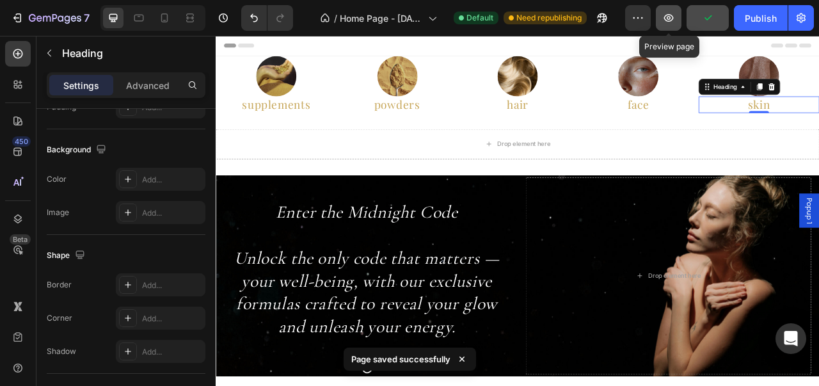
click at [663, 19] on icon "button" at bounding box center [668, 18] width 13 height 13
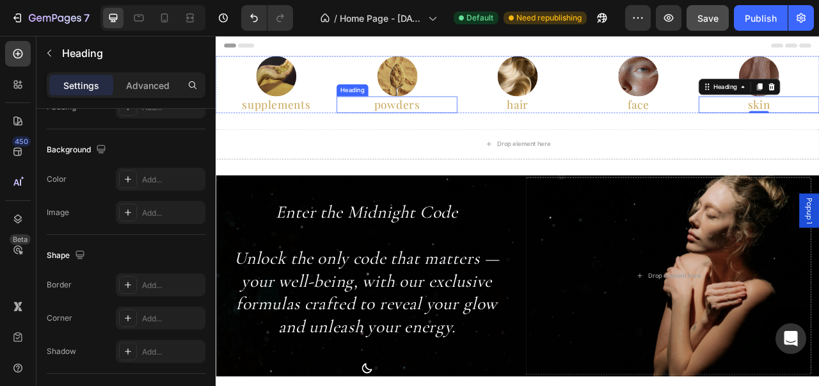
click at [372, 130] on p "powders" at bounding box center [445, 124] width 151 height 19
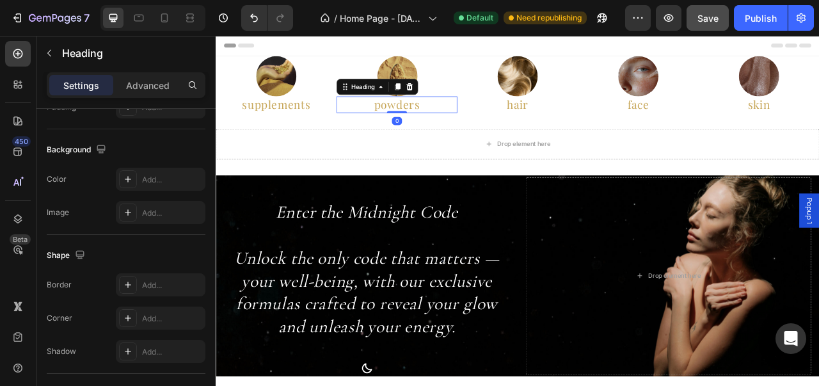
click at [352, 76] on div at bounding box center [293, 87] width 154 height 51
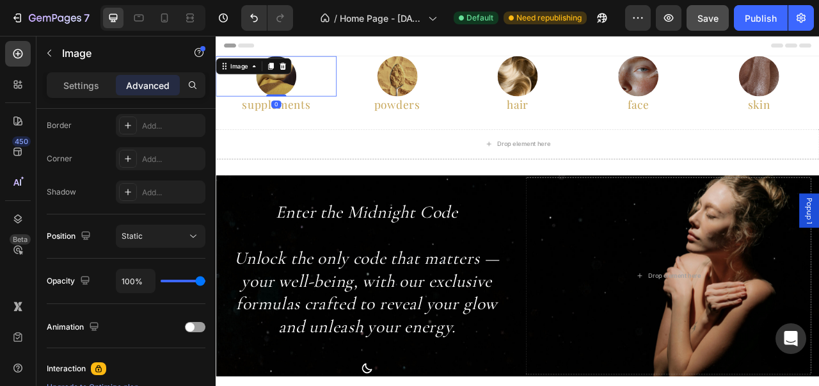
scroll to position [0, 0]
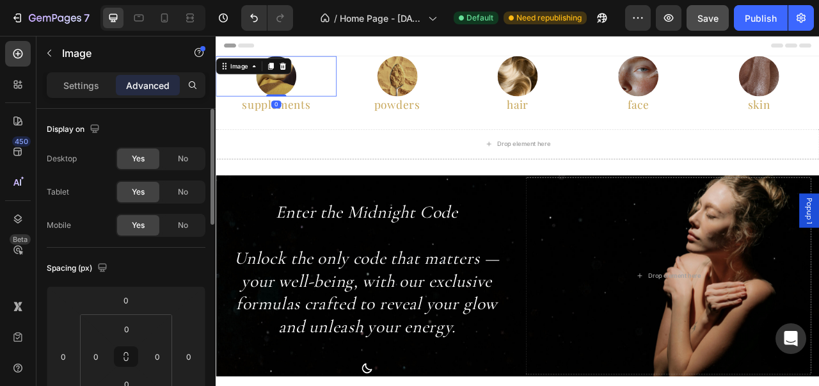
click at [365, 73] on div at bounding box center [293, 87] width 154 height 51
click at [85, 89] on p "Settings" at bounding box center [81, 85] width 36 height 13
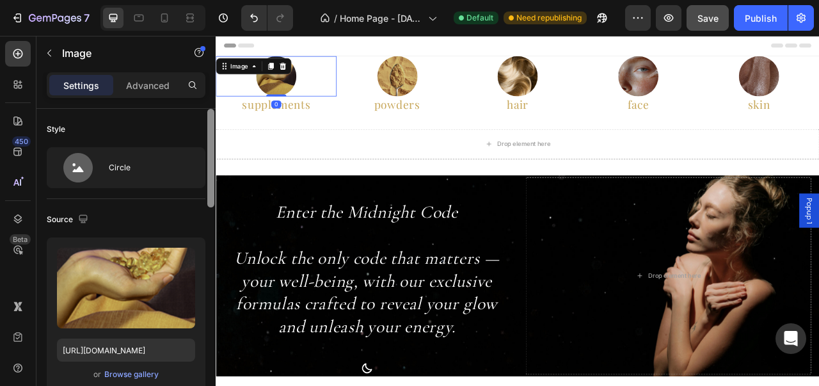
scroll to position [313, 0]
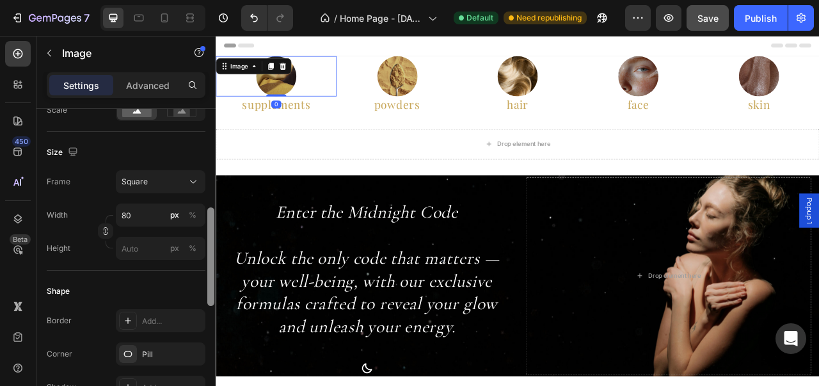
drag, startPoint x: 214, startPoint y: 184, endPoint x: 209, endPoint y: 208, distance: 24.4
click at [209, 208] on div at bounding box center [211, 266] width 10 height 314
click at [209, 208] on div at bounding box center [210, 256] width 7 height 99
click at [195, 184] on icon at bounding box center [193, 181] width 13 height 13
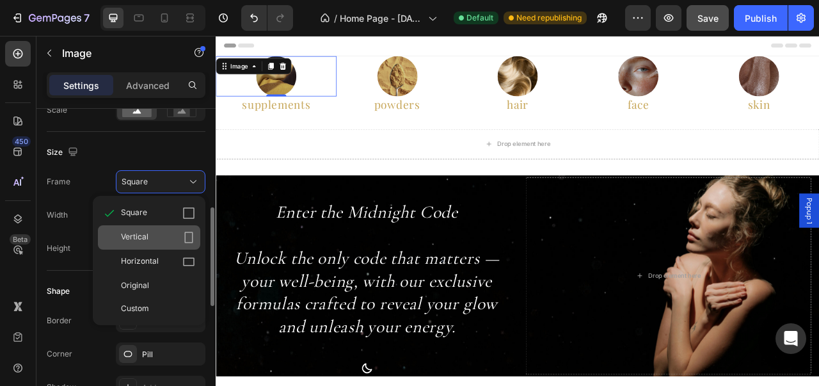
click at [189, 231] on icon at bounding box center [188, 237] width 13 height 13
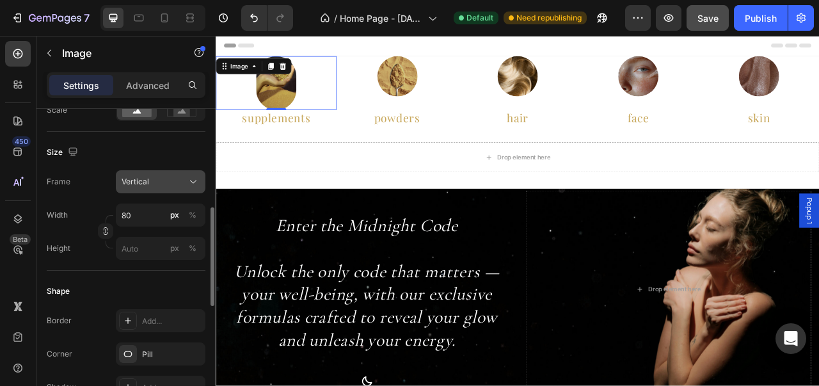
click at [191, 189] on button "Vertical" at bounding box center [161, 181] width 90 height 23
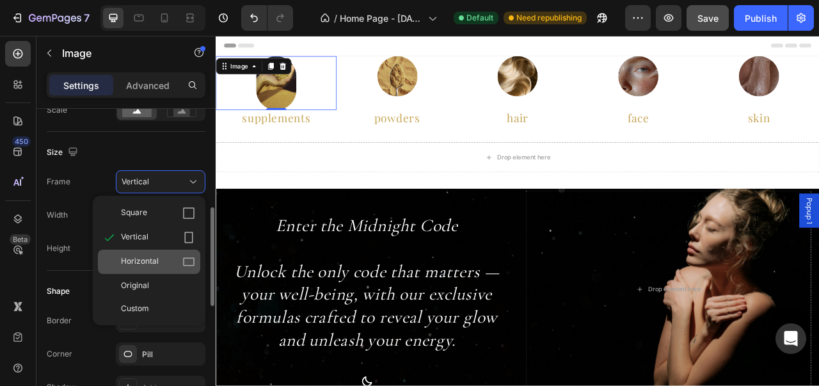
click at [182, 253] on div "Horizontal" at bounding box center [149, 261] width 102 height 24
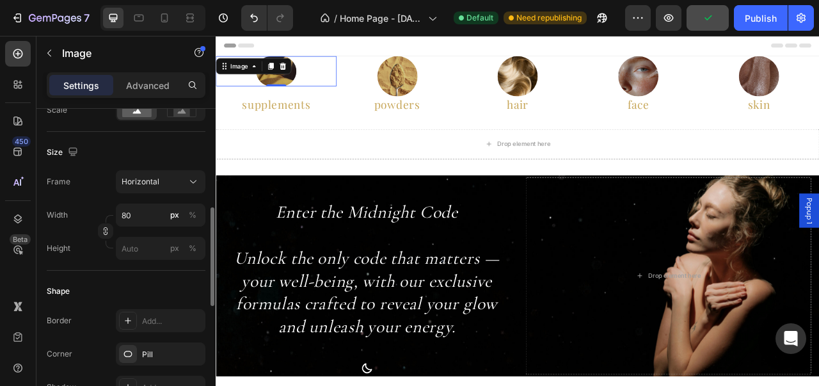
click at [189, 197] on div "Frame Horizontal Width 80 px % Height px %" at bounding box center [126, 215] width 159 height 90
click at [187, 184] on icon at bounding box center [193, 181] width 13 height 13
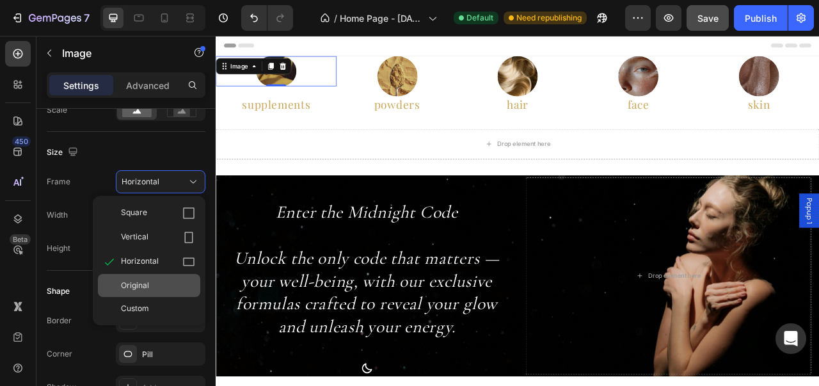
click at [173, 280] on div "Original" at bounding box center [158, 286] width 74 height 12
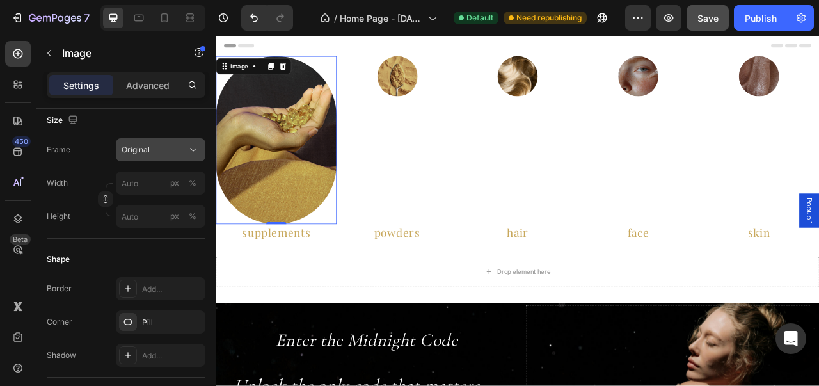
click at [190, 155] on button "Original" at bounding box center [161, 149] width 90 height 23
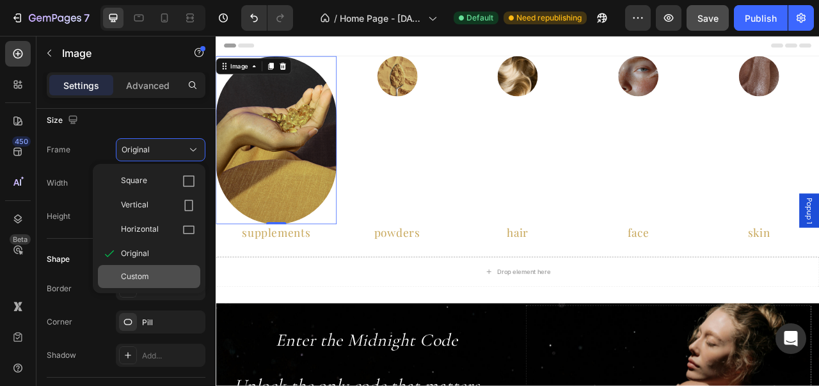
click at [174, 271] on div "Custom" at bounding box center [158, 277] width 74 height 12
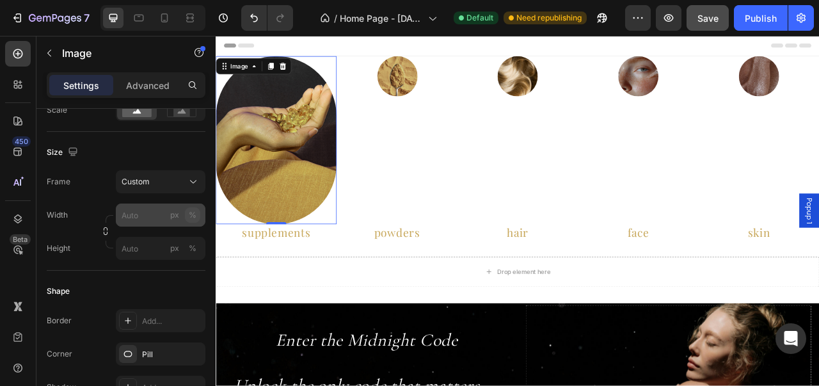
click at [188, 184] on div "Frame Custom Width px % Height px %" at bounding box center [126, 215] width 159 height 90
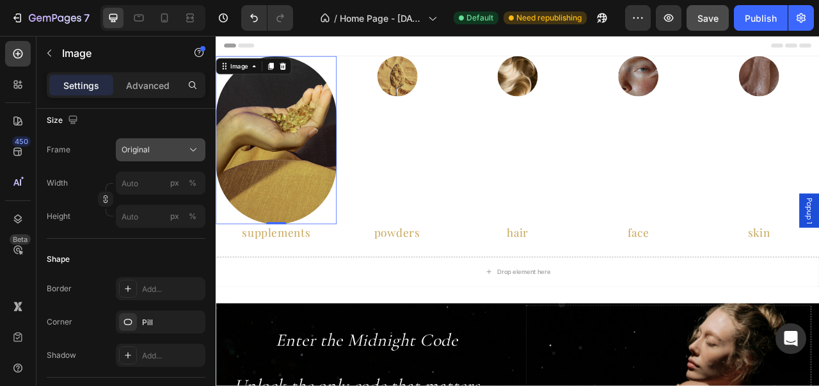
click at [182, 154] on div "Original" at bounding box center [161, 149] width 78 height 13
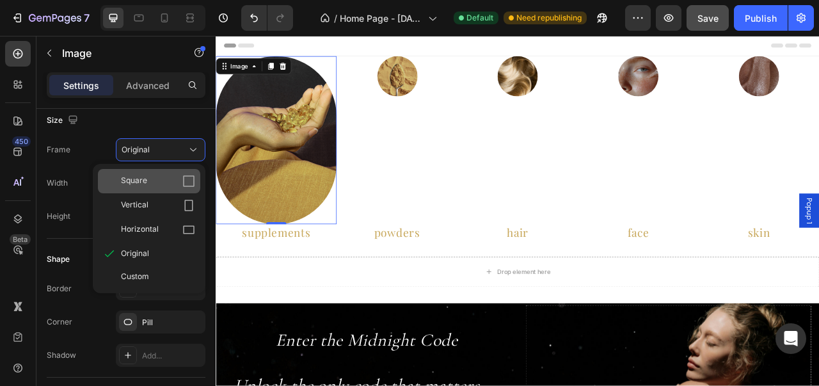
click at [177, 175] on div "Square" at bounding box center [158, 181] width 74 height 13
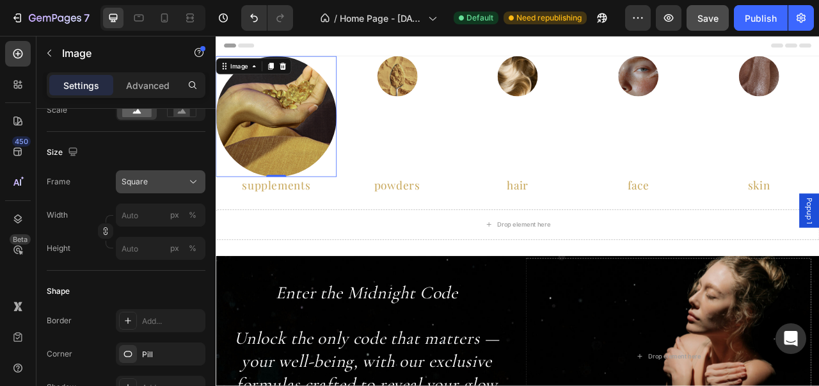
click at [187, 172] on button "Square" at bounding box center [161, 181] width 90 height 23
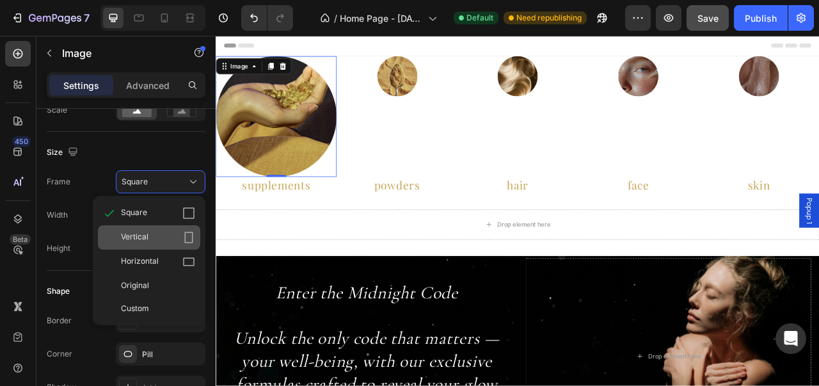
click at [177, 235] on div "Vertical" at bounding box center [158, 237] width 74 height 13
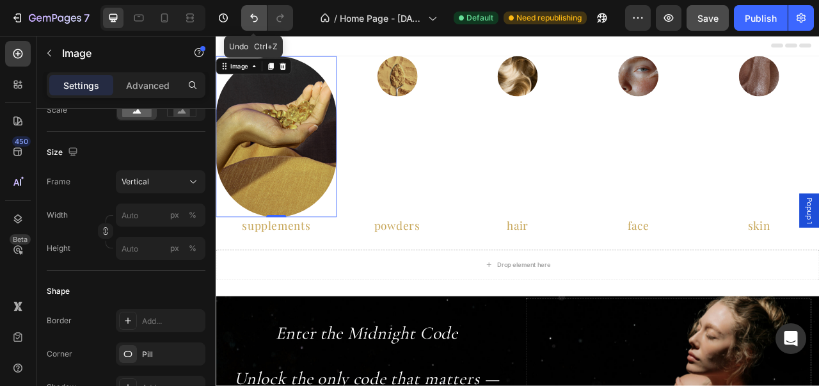
click at [255, 19] on icon "Undo/Redo" at bounding box center [254, 18] width 13 height 13
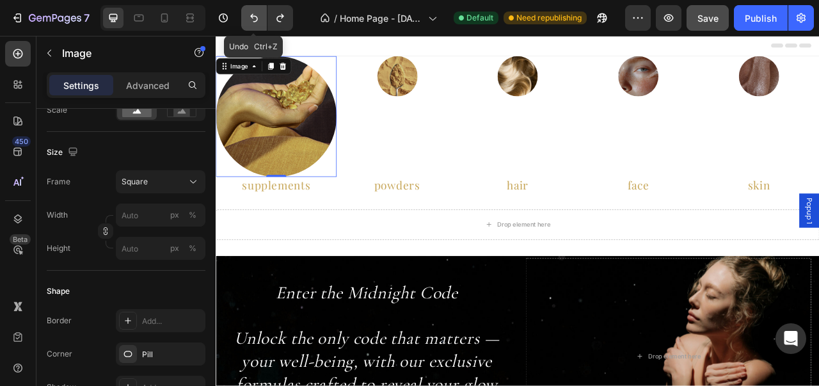
click at [255, 19] on icon "Undo/Redo" at bounding box center [254, 18] width 13 height 13
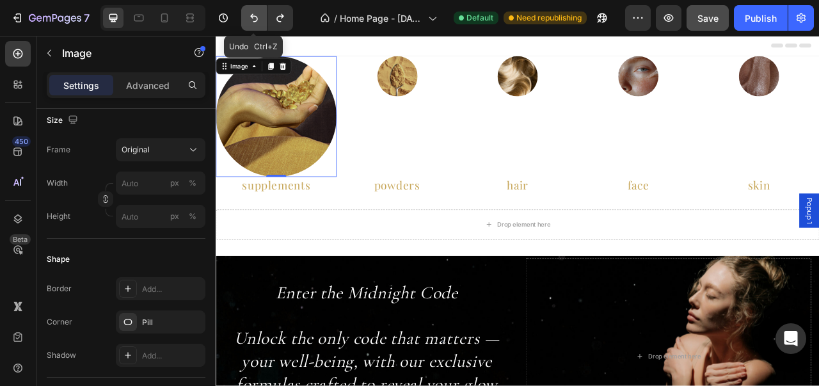
click at [255, 19] on icon "Undo/Redo" at bounding box center [254, 18] width 13 height 13
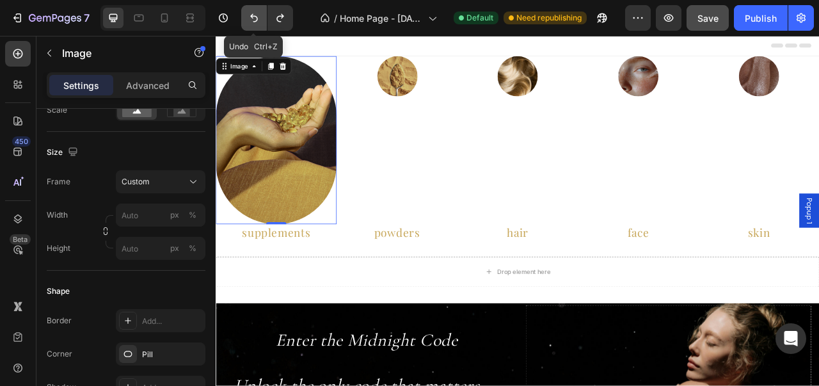
click at [255, 19] on icon "Undo/Redo" at bounding box center [254, 18] width 13 height 13
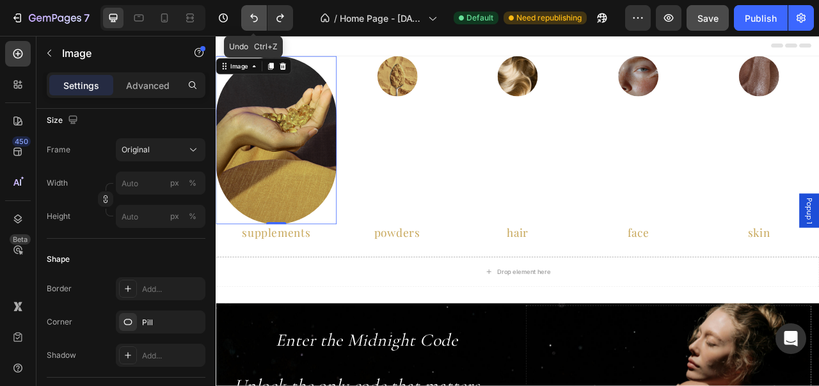
click at [255, 19] on icon "Undo/Redo" at bounding box center [254, 18] width 13 height 13
type input "80"
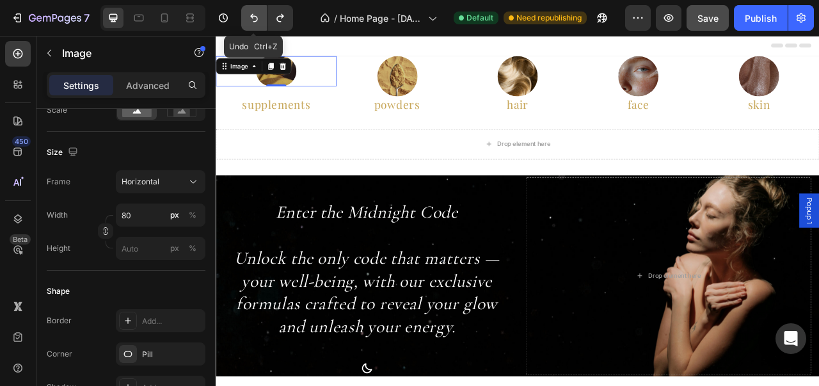
click at [255, 19] on icon "Undo/Redo" at bounding box center [254, 18] width 13 height 13
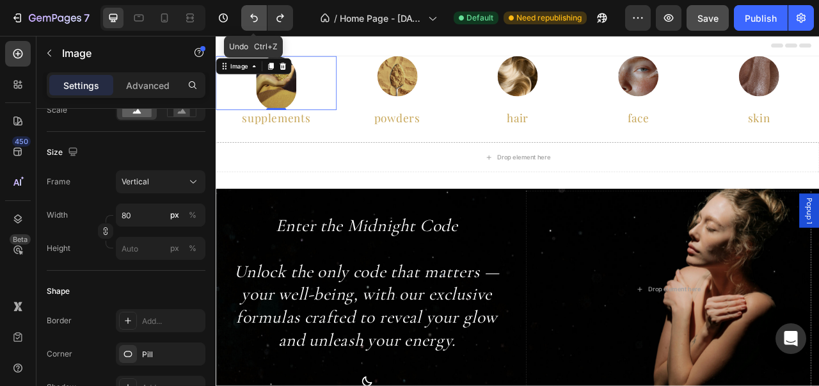
click at [255, 19] on icon "Undo/Redo" at bounding box center [254, 18] width 13 height 13
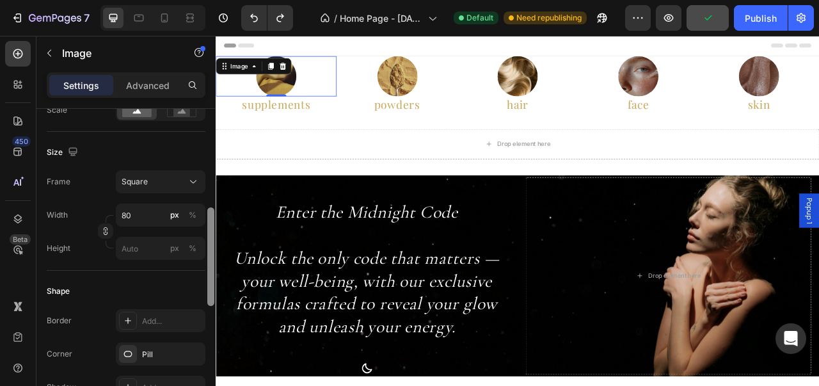
scroll to position [279, 0]
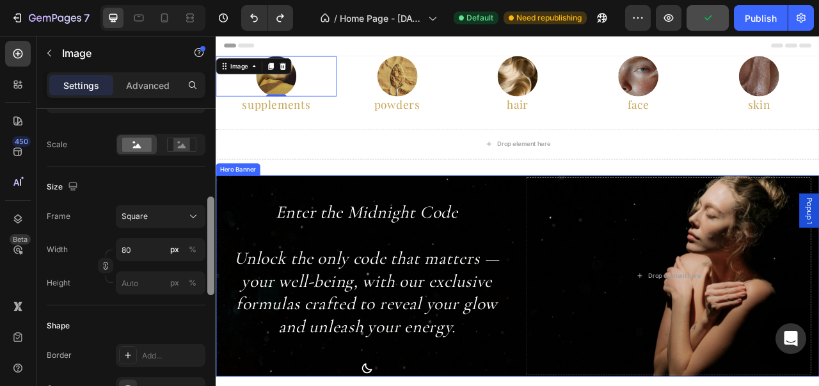
drag, startPoint x: 426, startPoint y: 251, endPoint x: 217, endPoint y: 224, distance: 210.3
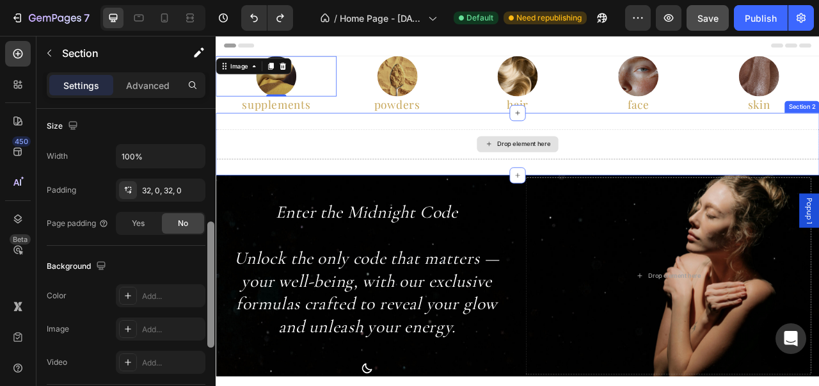
click at [262, 184] on div "Drop element here" at bounding box center [600, 174] width 768 height 38
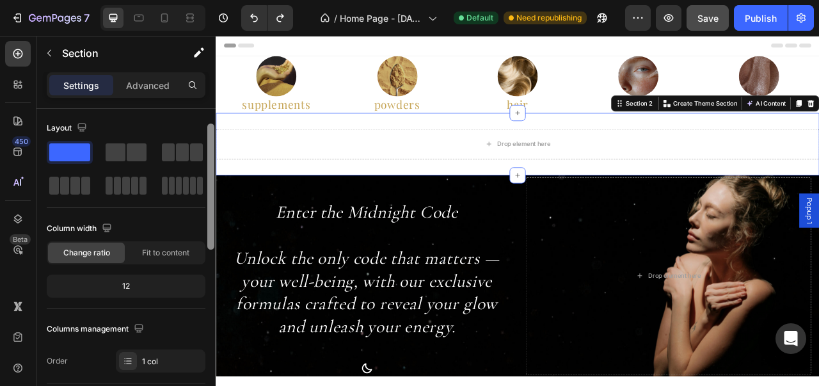
scroll to position [0, 0]
click at [211, 112] on div at bounding box center [210, 172] width 7 height 126
click at [364, 55] on div "Header" at bounding box center [599, 49] width 747 height 26
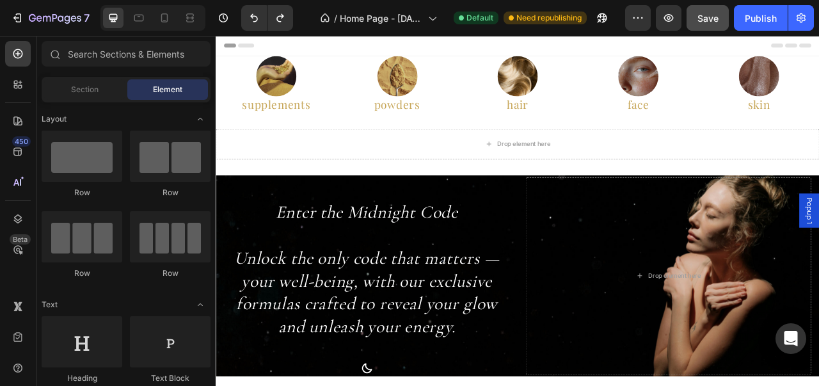
click at [373, 62] on div "Image" at bounding box center [386, 54] width 34 height 15
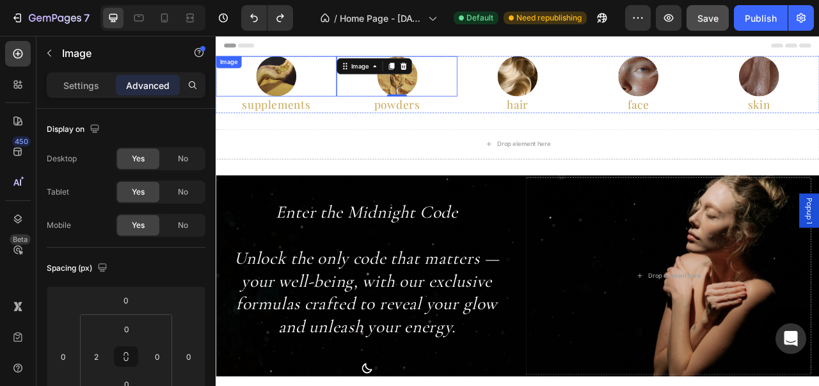
click at [353, 71] on div at bounding box center [293, 87] width 154 height 51
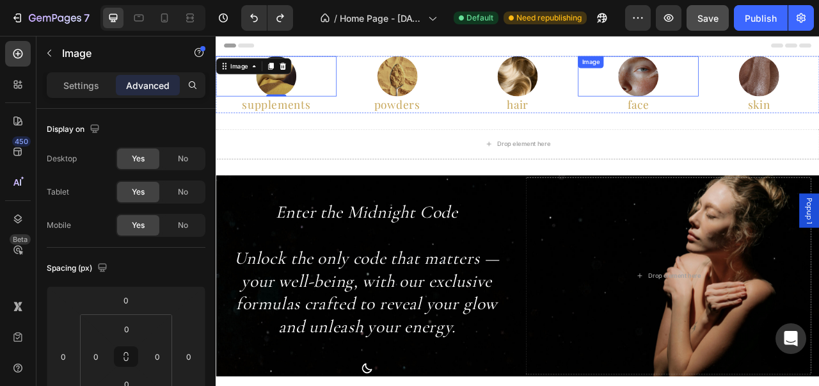
click at [690, 63] on div "Image" at bounding box center [753, 87] width 154 height 51
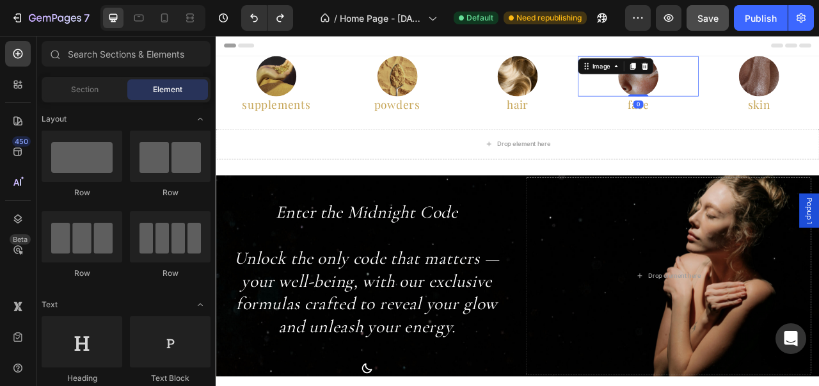
click at [659, 55] on div "Header" at bounding box center [599, 49] width 747 height 26
click at [657, 60] on div "Header" at bounding box center [599, 49] width 747 height 26
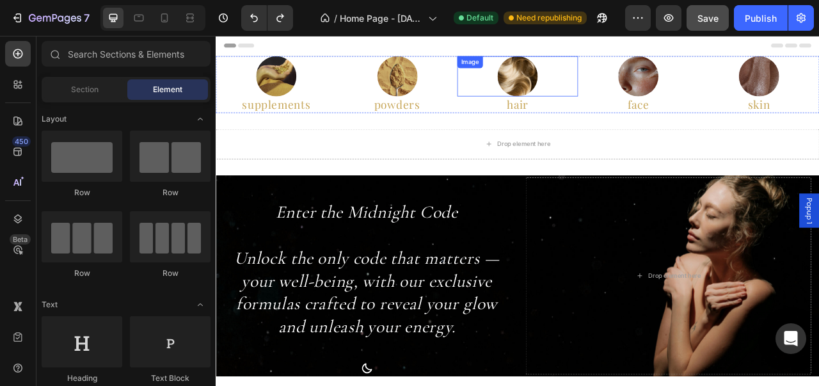
click at [656, 64] on div at bounding box center [600, 87] width 154 height 51
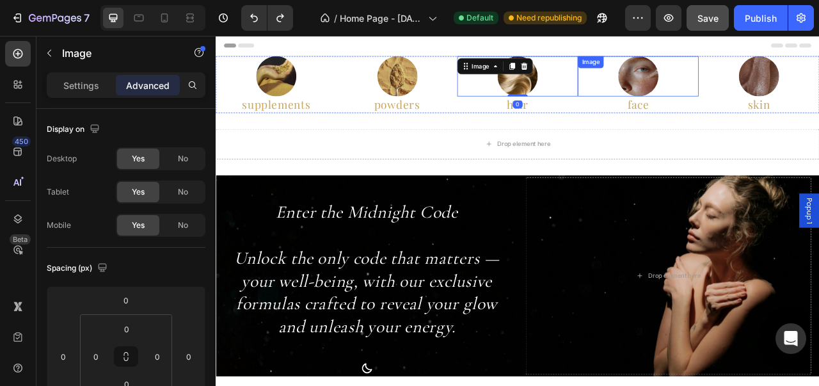
click at [682, 64] on div "Image" at bounding box center [692, 69] width 33 height 15
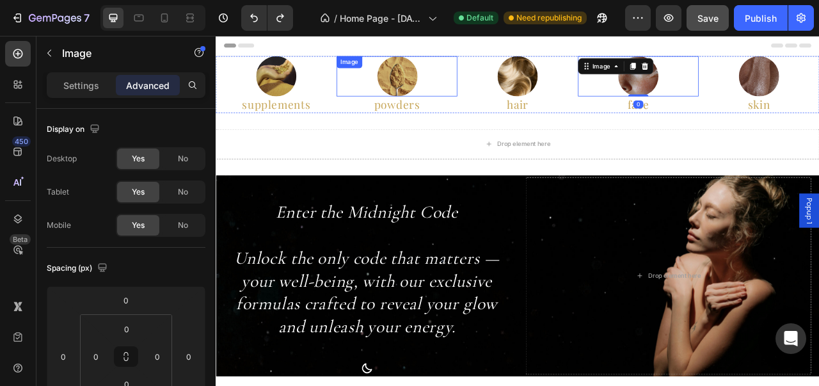
click at [502, 62] on div at bounding box center [446, 87] width 152 height 51
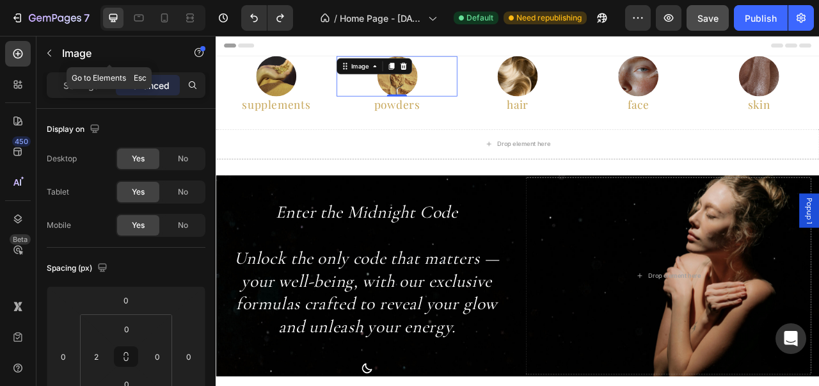
click at [54, 55] on button "button" at bounding box center [49, 53] width 20 height 20
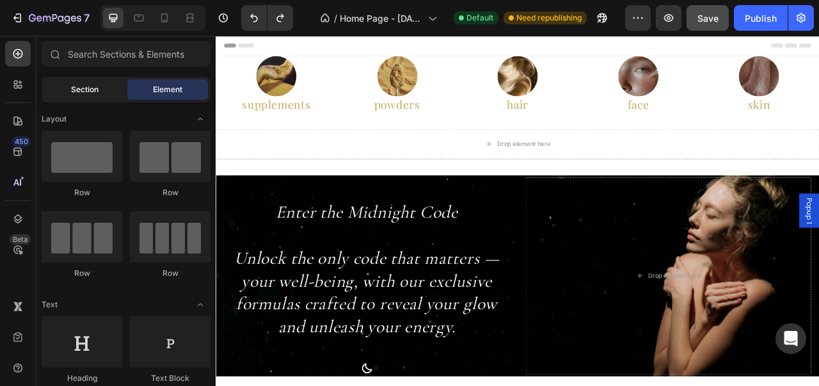
click at [104, 98] on div "Section" at bounding box center [84, 89] width 81 height 20
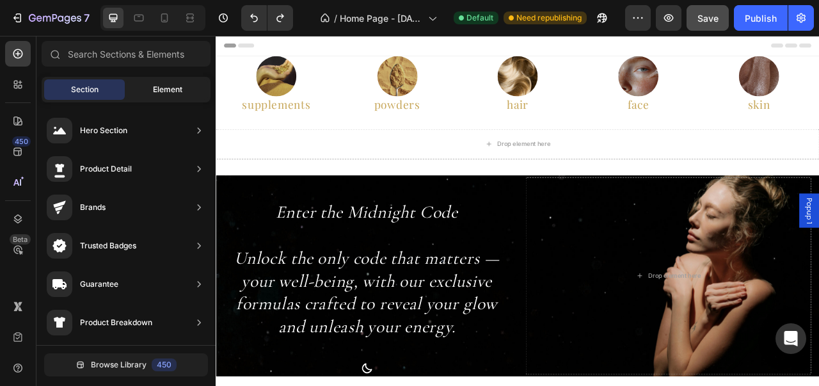
click at [177, 97] on div "Element" at bounding box center [167, 89] width 81 height 20
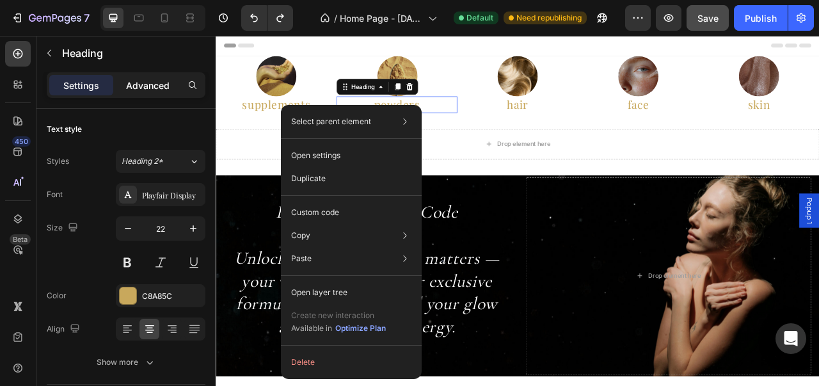
click at [168, 93] on div "Advanced" at bounding box center [148, 85] width 64 height 20
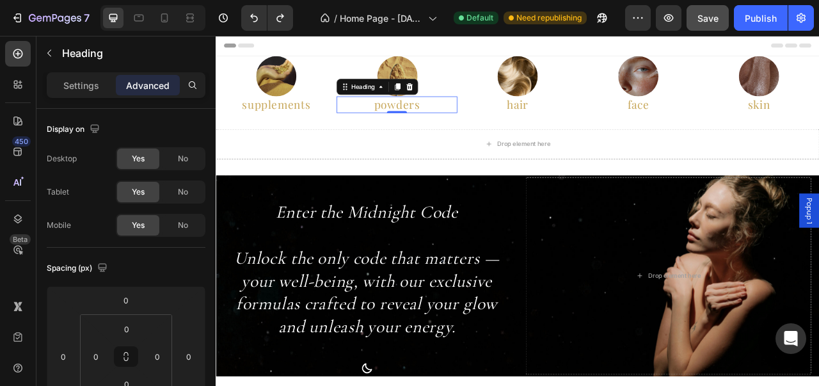
click at [102, 84] on div "Settings" at bounding box center [81, 85] width 64 height 20
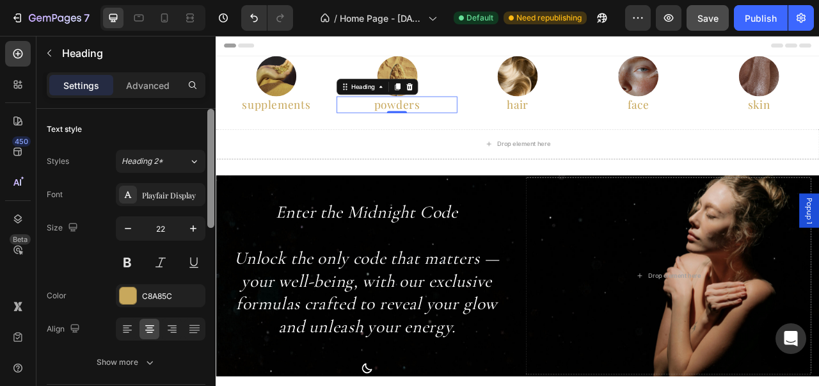
drag, startPoint x: 210, startPoint y: 135, endPoint x: 202, endPoint y: 106, distance: 30.6
click at [202, 106] on div "Settings Advanced Text style Styles Heading 2* Font Playfair Display Size 22 Co…" at bounding box center [125, 247] width 179 height 350
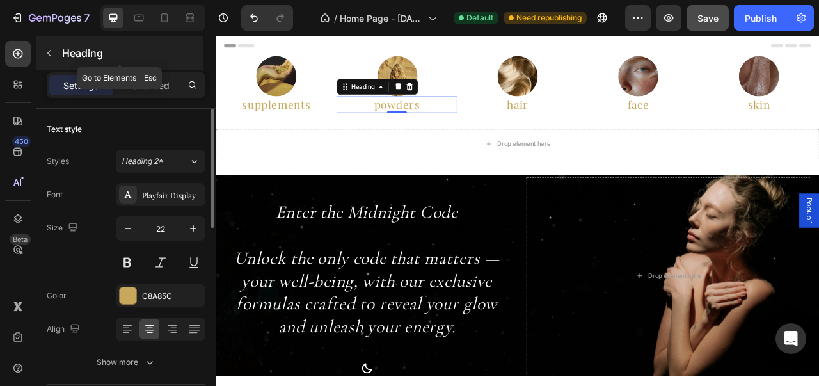
click at [52, 45] on button "button" at bounding box center [49, 53] width 20 height 20
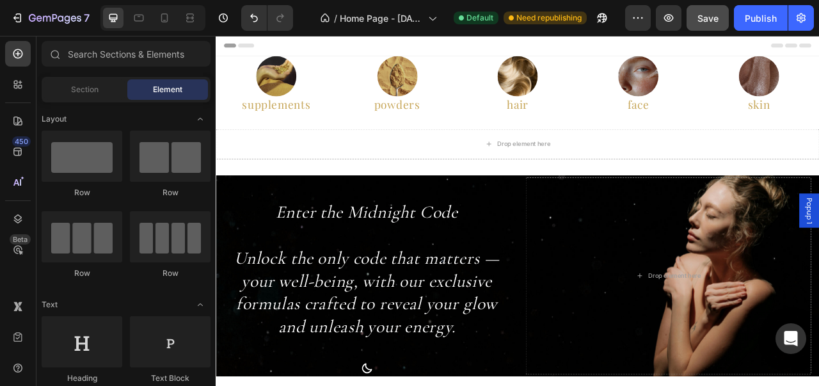
click at [83, 74] on div "Sections(30) Elements(83) Section Element Hero Section Product Detail Brands Tr…" at bounding box center [125, 212] width 179 height 342
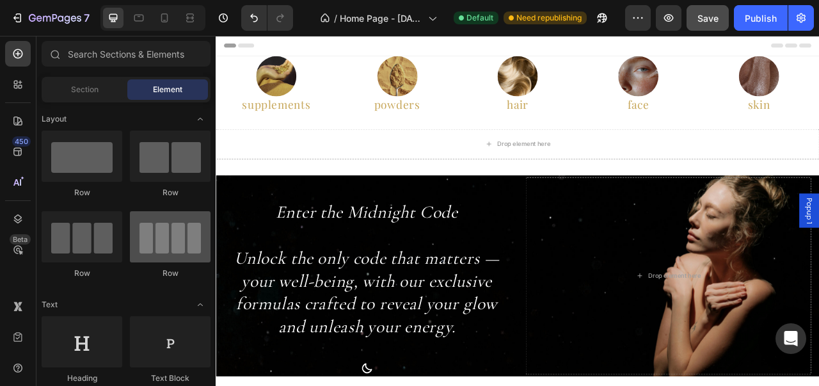
click at [162, 241] on div at bounding box center [170, 236] width 81 height 51
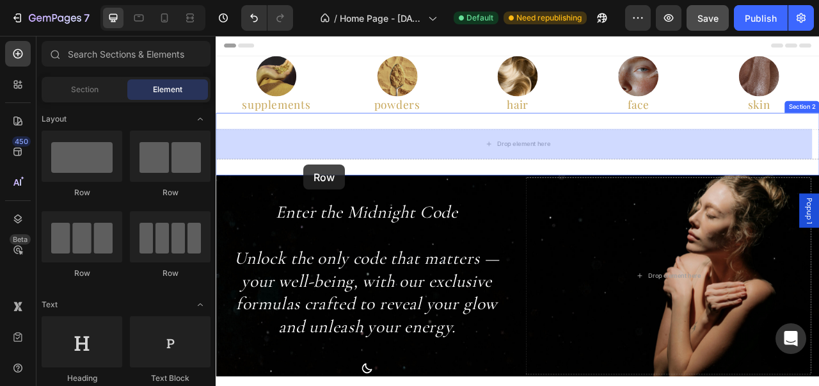
drag, startPoint x: 377, startPoint y: 276, endPoint x: 327, endPoint y: 200, distance: 91.9
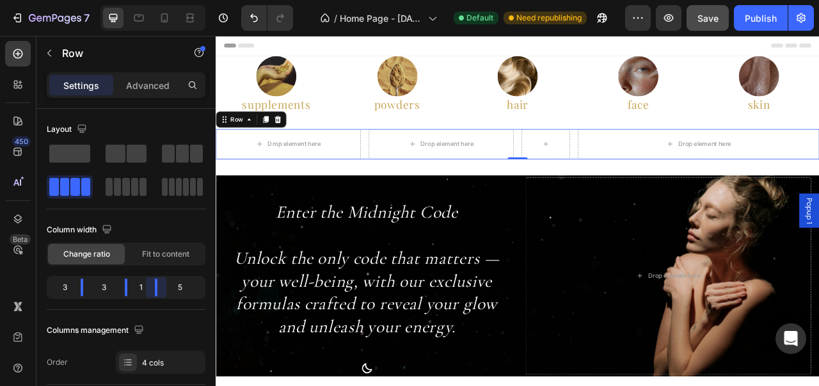
drag, startPoint x: 166, startPoint y: 286, endPoint x: 120, endPoint y: 285, distance: 46.1
click at [120, 0] on body "7 Version history / Home Page - Aug 23, 20:54:10 Default Need republishing Prev…" at bounding box center [409, 0] width 819 height 0
click at [256, 19] on icon "Undo/Redo" at bounding box center [254, 18] width 13 height 13
click at [292, 138] on icon at bounding box center [294, 142] width 8 height 9
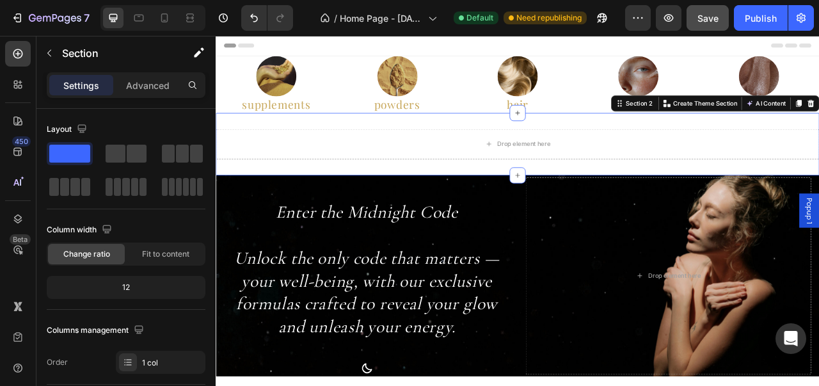
click at [235, 146] on div "Drop element here Section 2 You can create reusable sections Create Theme Secti…" at bounding box center [600, 173] width 768 height 79
click at [369, 91] on div "Image" at bounding box center [446, 87] width 154 height 51
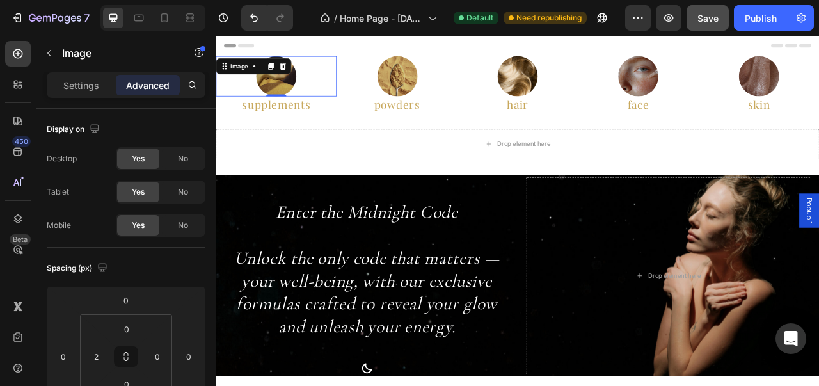
click at [365, 93] on div at bounding box center [293, 87] width 154 height 51
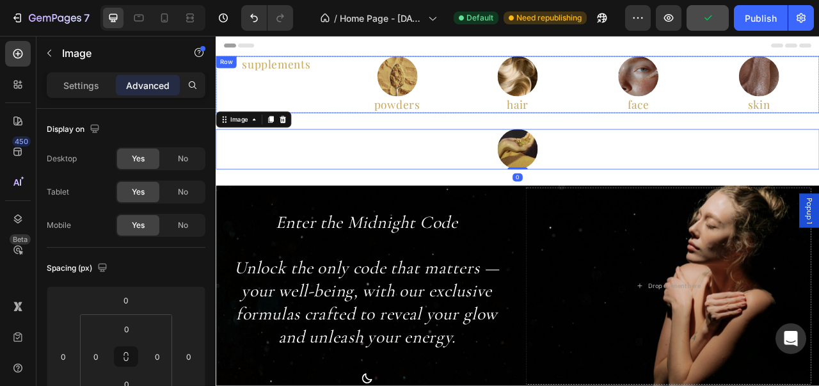
click at [343, 111] on div "supplements Heading" at bounding box center [293, 98] width 154 height 72
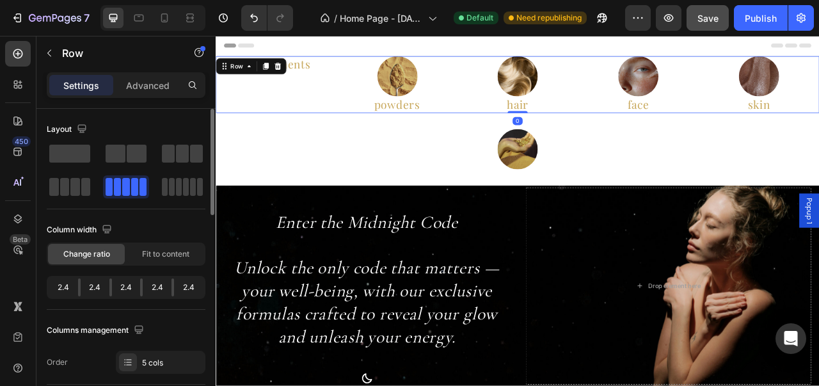
drag, startPoint x: 141, startPoint y: 283, endPoint x: 130, endPoint y: 285, distance: 10.9
click at [130, 285] on div "2.4 2.4 2.4 2.4 2.4" at bounding box center [126, 287] width 159 height 23
click at [180, 287] on div "2.4" at bounding box center [188, 287] width 29 height 18
drag, startPoint x: 175, startPoint y: 258, endPoint x: 177, endPoint y: 281, distance: 22.5
click at [175, 258] on span "Fit to content" at bounding box center [165, 254] width 47 height 12
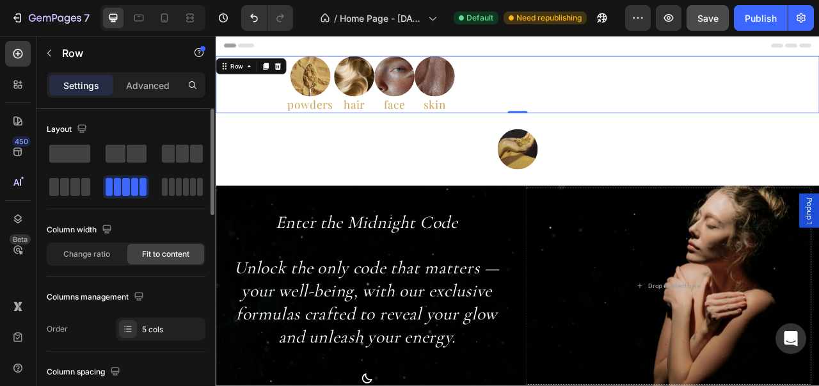
click at [175, 283] on div "Layout Column width Change ratio Fit to content Columns management Order 5 cols" at bounding box center [126, 229] width 159 height 221
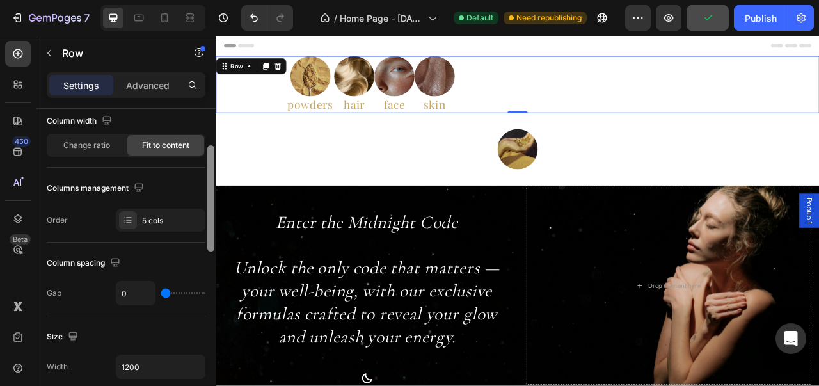
scroll to position [116, 0]
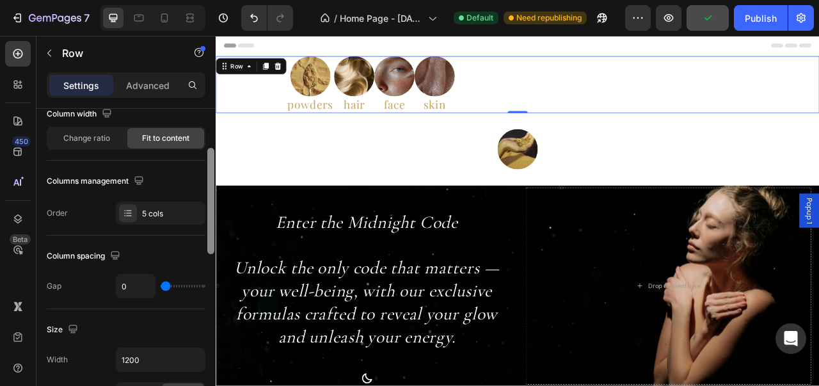
drag, startPoint x: 210, startPoint y: 187, endPoint x: 202, endPoint y: 227, distance: 40.4
click at [202, 227] on div "Layout Column width Change ratio Fit to content Columns management Order 5 cols…" at bounding box center [125, 265] width 179 height 313
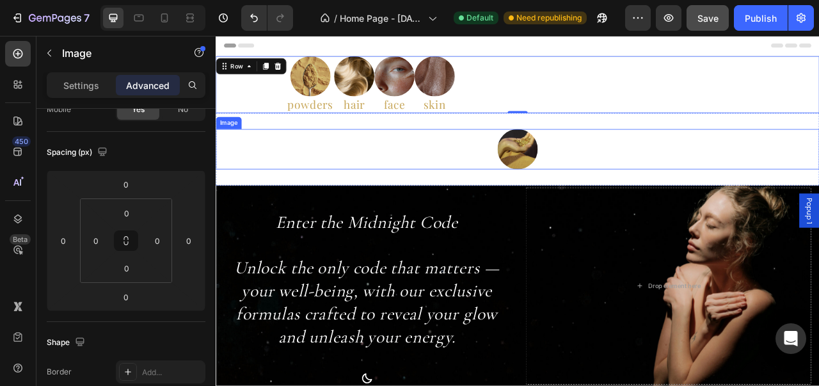
scroll to position [0, 0]
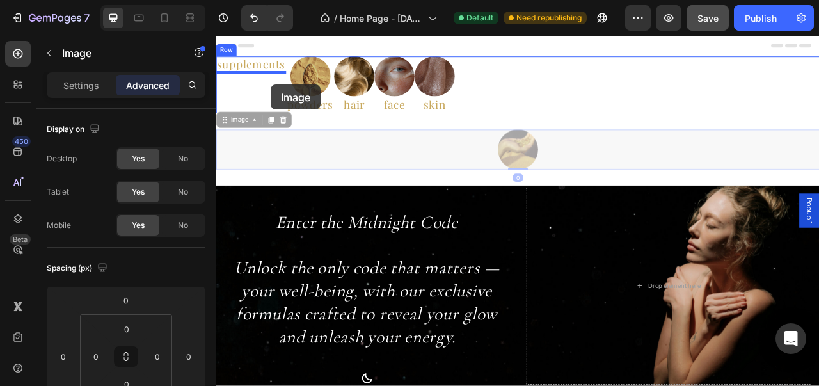
drag, startPoint x: 593, startPoint y: 171, endPoint x: 285, endPoint y: 98, distance: 316.4
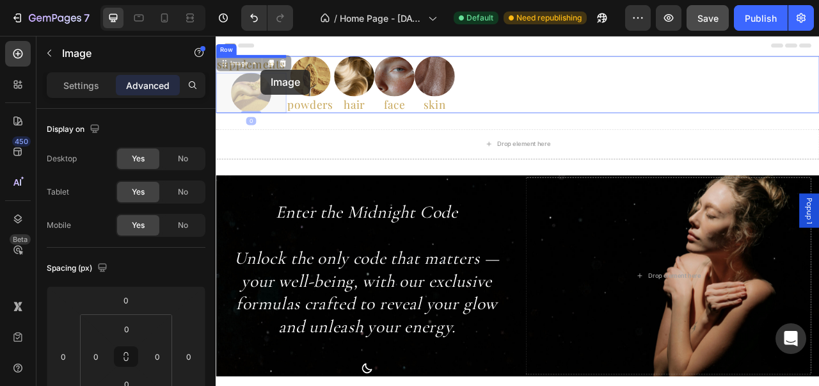
drag, startPoint x: 264, startPoint y: 111, endPoint x: 272, endPoint y: 77, distance: 34.4
type input "16"
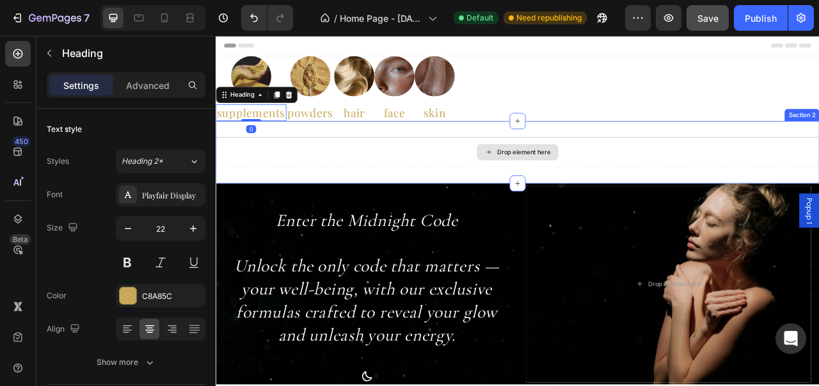
click at [320, 170] on div "Drop element here" at bounding box center [600, 184] width 768 height 38
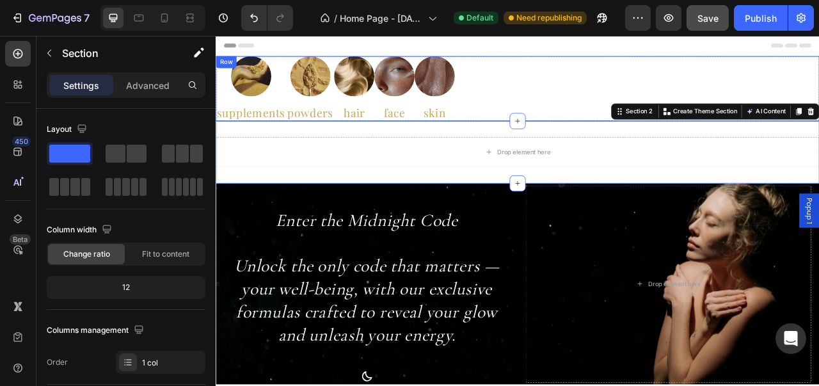
click at [615, 72] on div "Image supplements Heading Image powders Heading Image hair Heading Image face H…" at bounding box center [600, 103] width 768 height 83
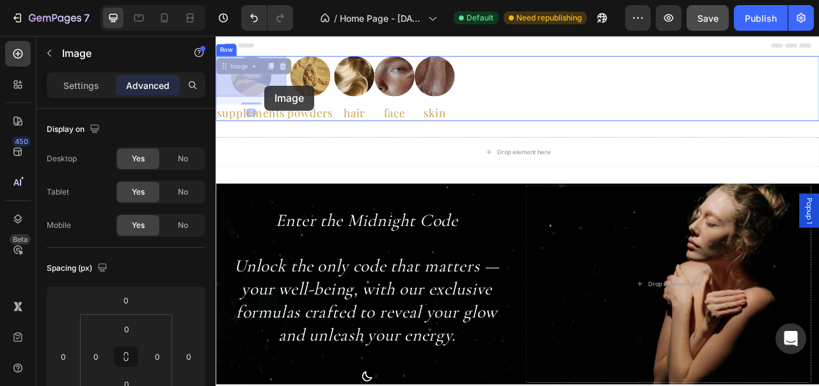
drag, startPoint x: 262, startPoint y: 99, endPoint x: 278, endPoint y: 99, distance: 15.4
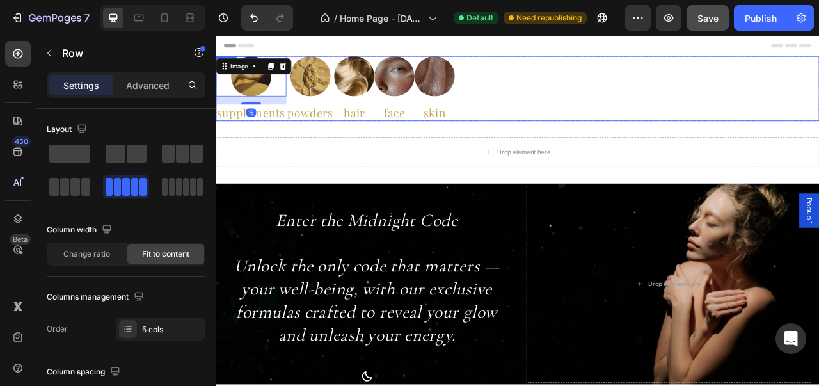
click at [597, 108] on div "Image 16 supplements Heading Image powders Heading Image hair Heading Image fac…" at bounding box center [600, 103] width 768 height 83
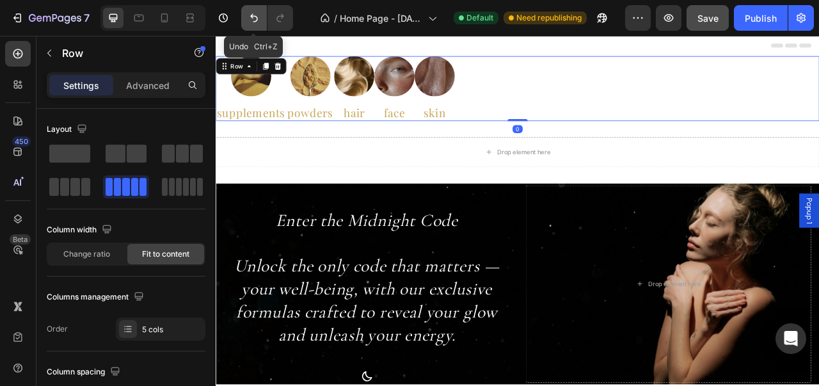
click at [248, 22] on icon "Undo/Redo" at bounding box center [254, 18] width 13 height 13
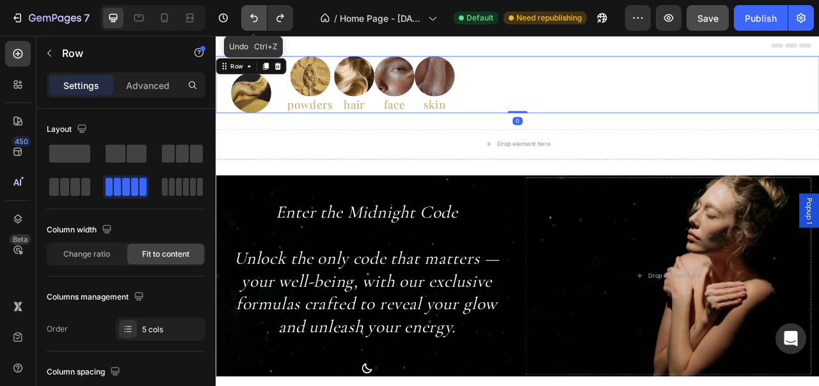
click at [248, 22] on icon "Undo/Redo" at bounding box center [254, 18] width 13 height 13
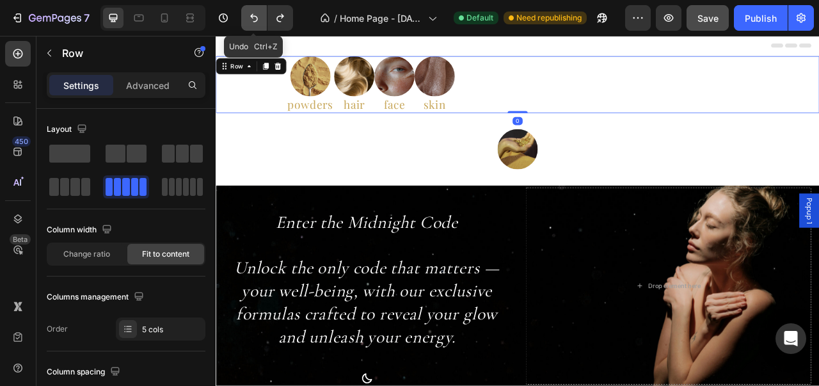
click at [248, 22] on icon "Undo/Redo" at bounding box center [254, 18] width 13 height 13
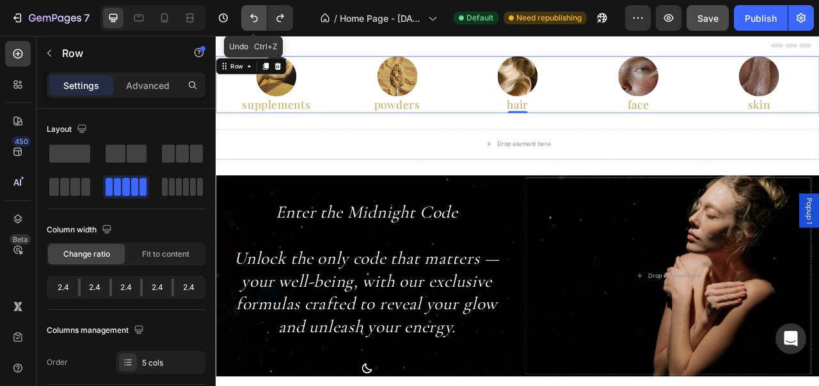
click at [248, 22] on icon "Undo/Redo" at bounding box center [254, 18] width 13 height 13
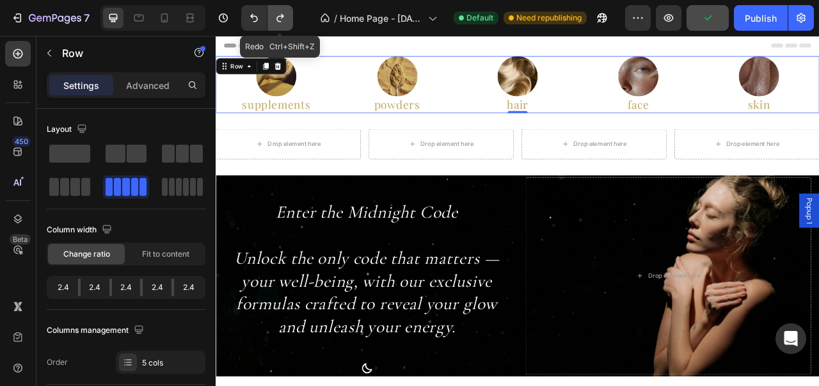
click at [270, 26] on button "Undo/Redo" at bounding box center [280, 18] width 26 height 26
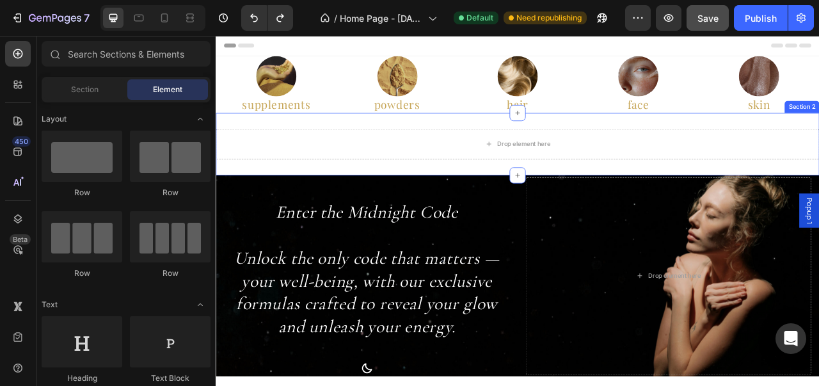
click at [391, 138] on div "Drop element here Section 2" at bounding box center [600, 173] width 768 height 79
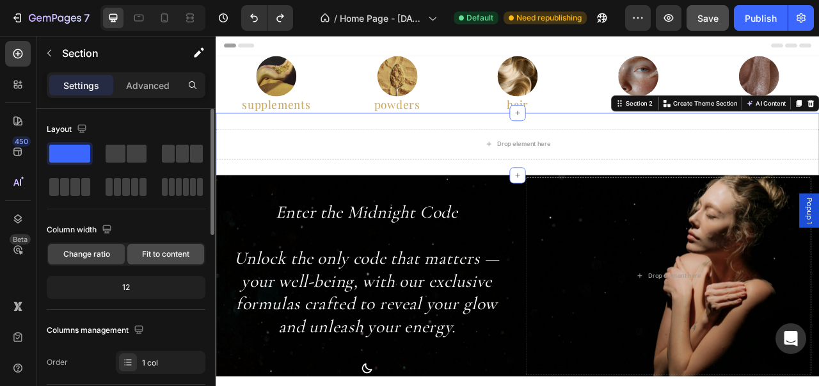
click at [170, 253] on span "Fit to content" at bounding box center [165, 254] width 47 height 12
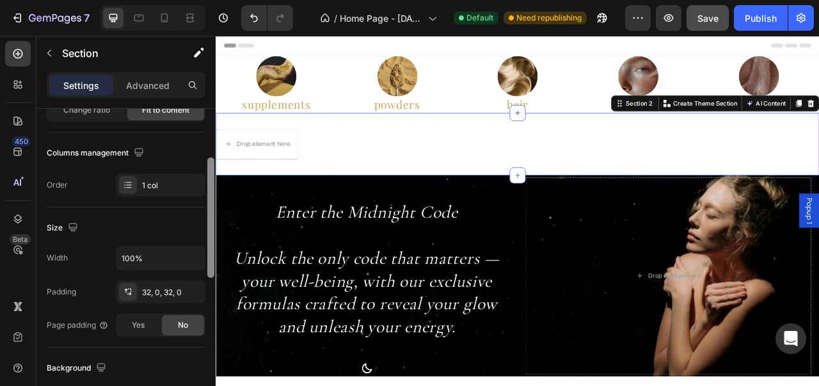
scroll to position [152, 0]
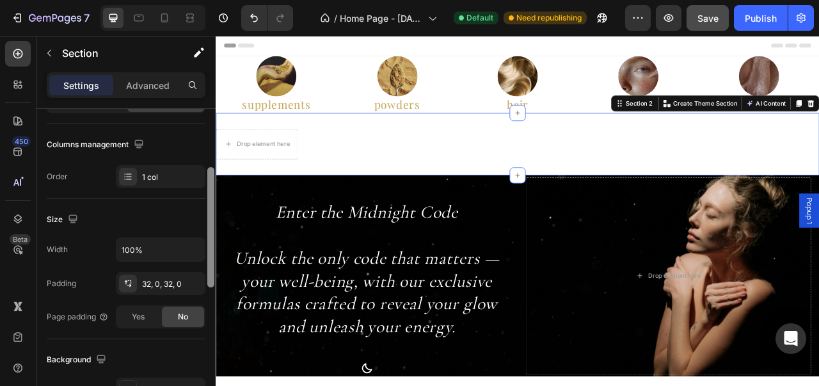
drag, startPoint x: 212, startPoint y: 213, endPoint x: 205, endPoint y: 272, distance: 59.3
click at [205, 272] on div "Layout Column width Change ratio Fit to content Columns management Order 1 col …" at bounding box center [125, 265] width 179 height 313
click at [145, 182] on div "1 col" at bounding box center [161, 176] width 90 height 23
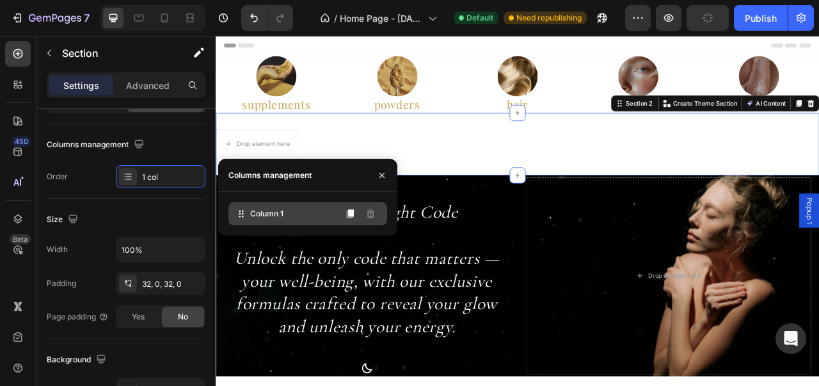
click at [248, 208] on div "Column 1" at bounding box center [307, 213] width 159 height 23
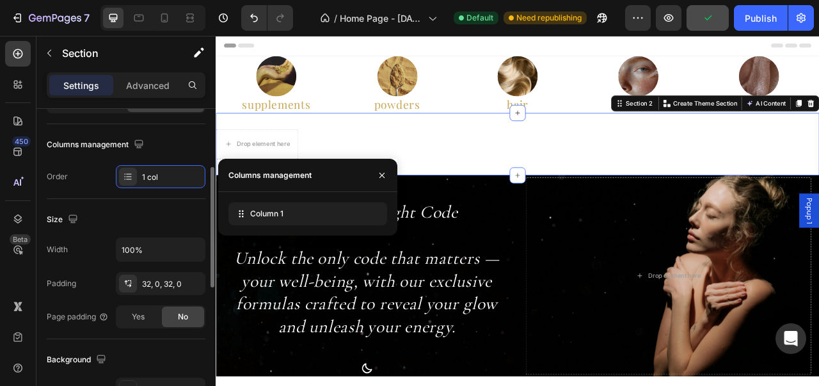
click at [157, 155] on div "Columns management Order 1 col" at bounding box center [126, 161] width 159 height 54
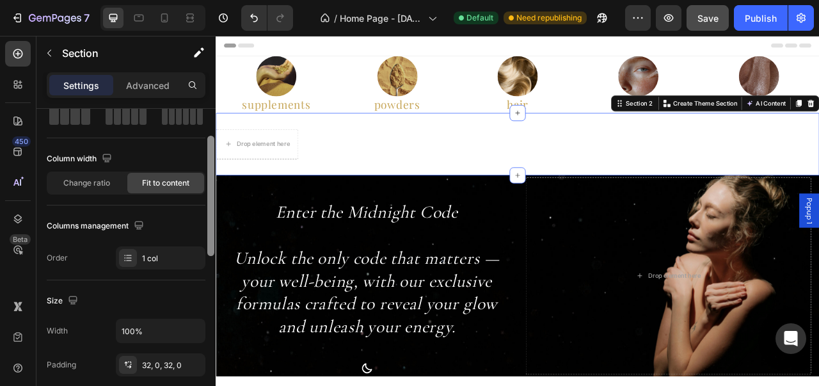
scroll to position [56, 0]
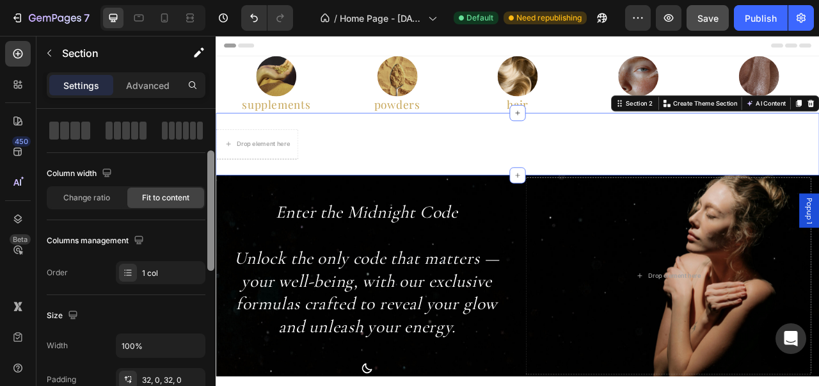
drag, startPoint x: 214, startPoint y: 181, endPoint x: 210, endPoint y: 146, distance: 34.8
click at [210, 150] on div at bounding box center [210, 210] width 7 height 120
click at [99, 187] on div "Change ratio" at bounding box center [86, 197] width 77 height 20
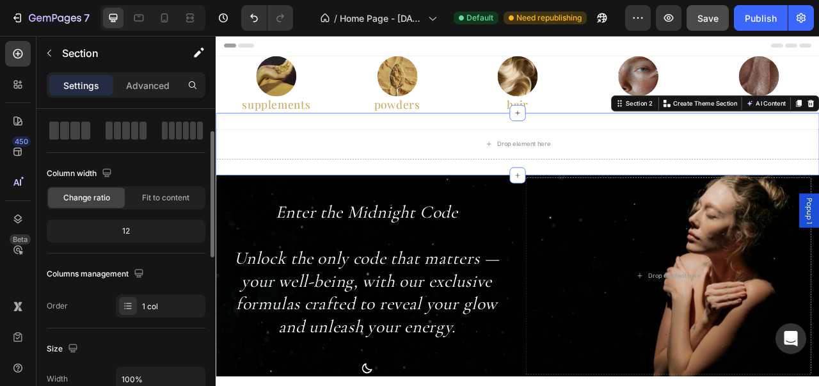
click at [138, 228] on div "12" at bounding box center [126, 231] width 154 height 18
click at [121, 230] on div "12" at bounding box center [126, 231] width 154 height 18
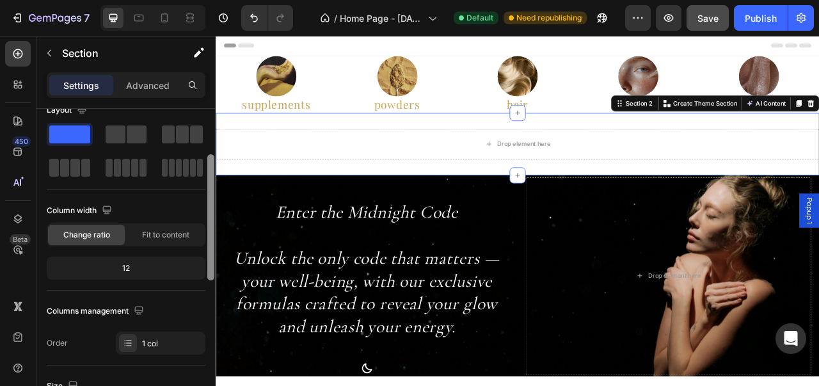
scroll to position [0, 0]
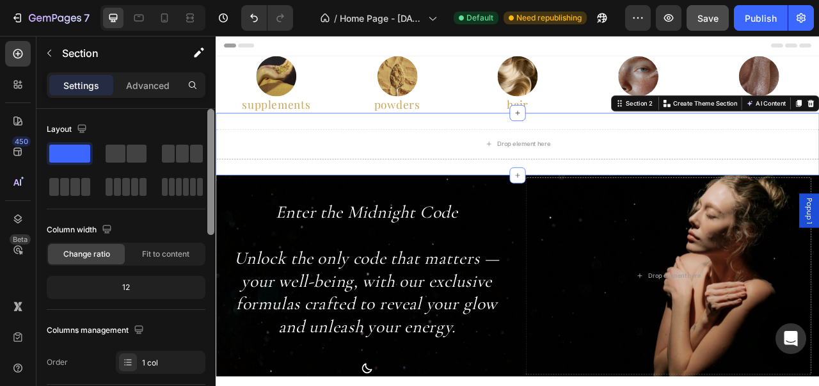
drag, startPoint x: 209, startPoint y: 194, endPoint x: 205, endPoint y: 163, distance: 30.9
click at [205, 163] on div "Layout Column width Change ratio Fit to content 12 Columns management Order 1 c…" at bounding box center [125, 265] width 179 height 313
click at [168, 75] on div "Advanced" at bounding box center [148, 85] width 64 height 20
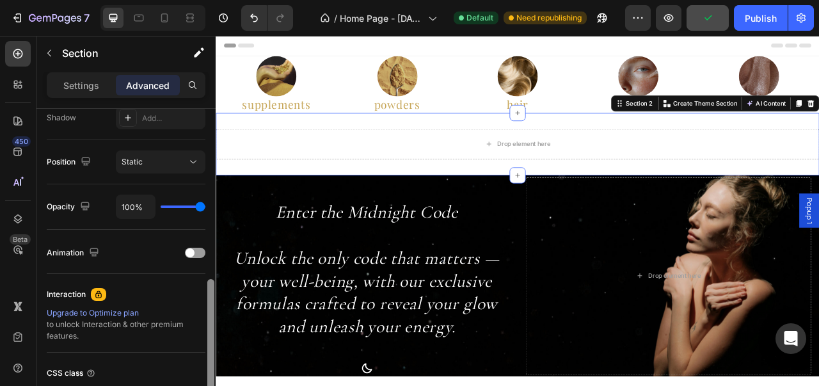
scroll to position [448, 0]
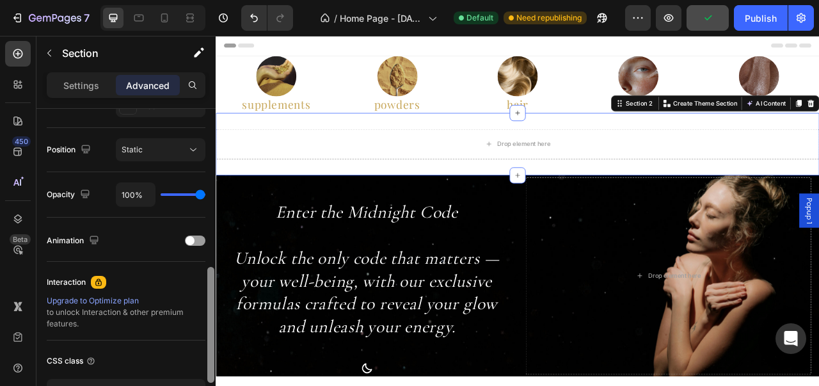
drag, startPoint x: 209, startPoint y: 175, endPoint x: 196, endPoint y: 340, distance: 166.2
click at [196, 340] on div "Display on Desktop Yes No Tablet Yes No Mobile Yes No Spacing (px) 0 0 0 0 32 0…" at bounding box center [125, 265] width 179 height 313
click at [101, 90] on div "Settings" at bounding box center [81, 85] width 64 height 20
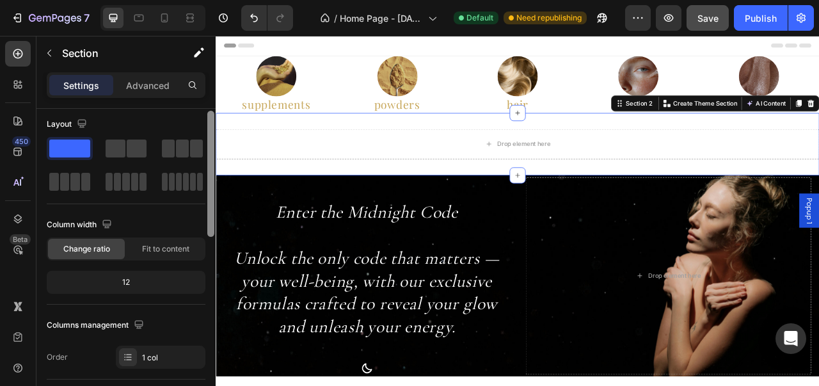
scroll to position [0, 0]
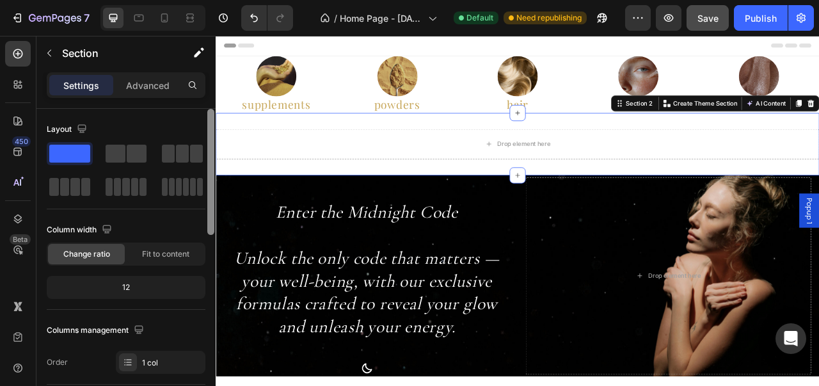
drag, startPoint x: 210, startPoint y: 301, endPoint x: 194, endPoint y: 117, distance: 184.9
click at [194, 117] on div "Layout Column width Change ratio Fit to content 12 Columns management Order 1 c…" at bounding box center [125, 265] width 179 height 313
click at [146, 173] on div at bounding box center [126, 170] width 159 height 56
click at [197, 182] on span at bounding box center [200, 187] width 6 height 18
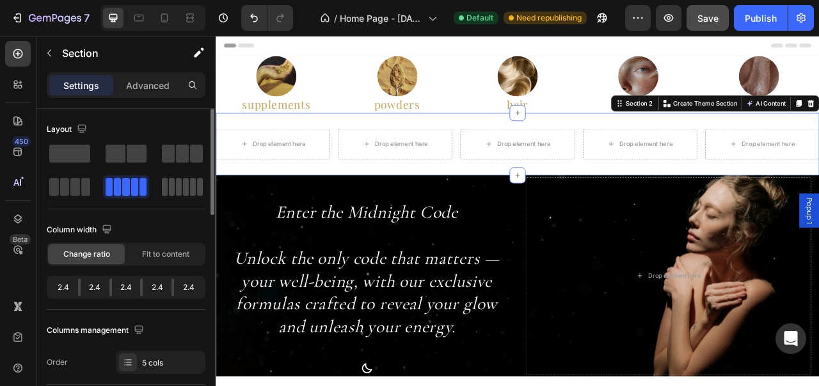
drag, startPoint x: 165, startPoint y: 189, endPoint x: 146, endPoint y: 138, distance: 54.1
click at [166, 189] on span at bounding box center [165, 187] width 6 height 18
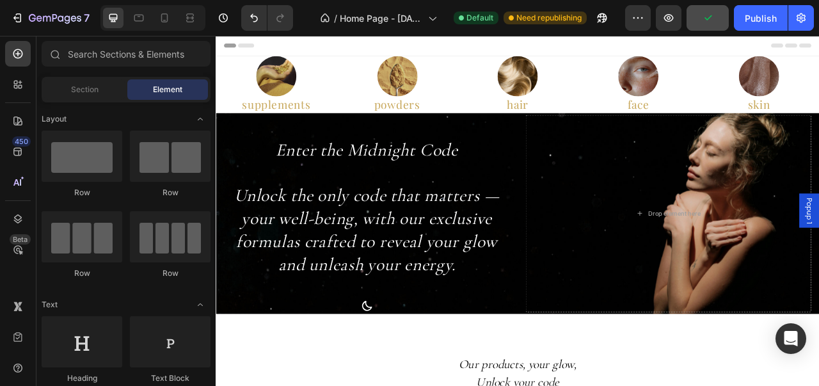
click at [818, 61] on div "Header" at bounding box center [599, 49] width 747 height 26
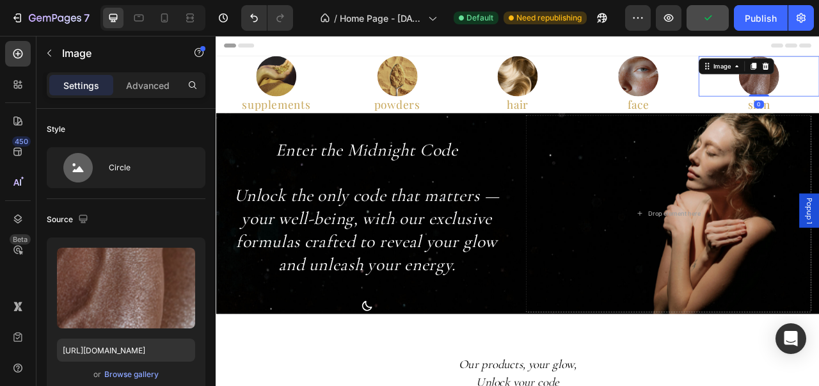
click at [816, 63] on div at bounding box center [753, 87] width 154 height 51
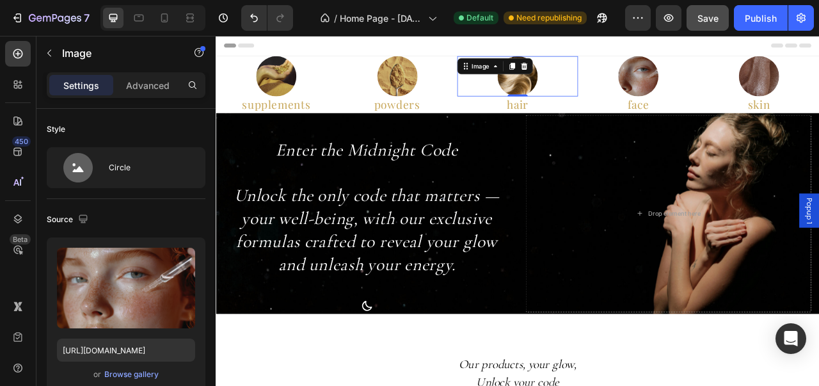
click at [658, 63] on div at bounding box center [600, 87] width 154 height 51
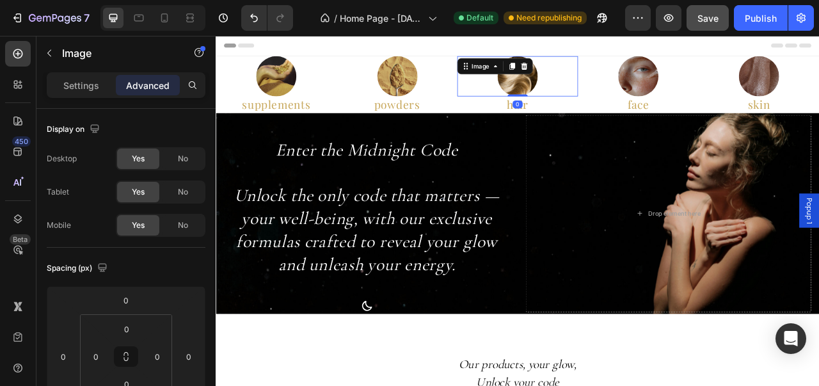
click at [500, 59] on div "Header" at bounding box center [599, 49] width 747 height 26
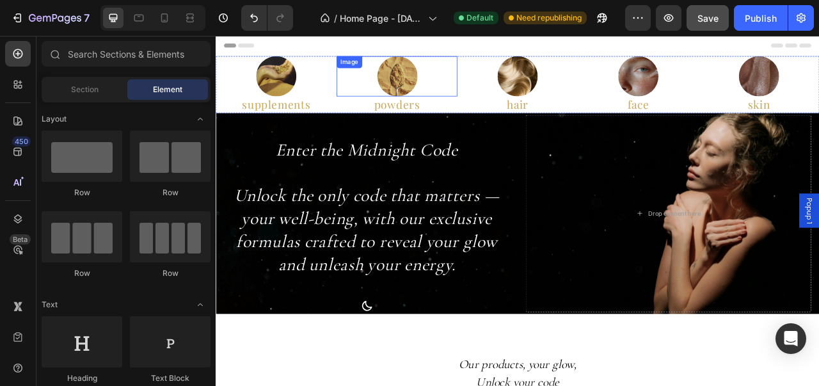
click at [497, 82] on div at bounding box center [446, 87] width 152 height 51
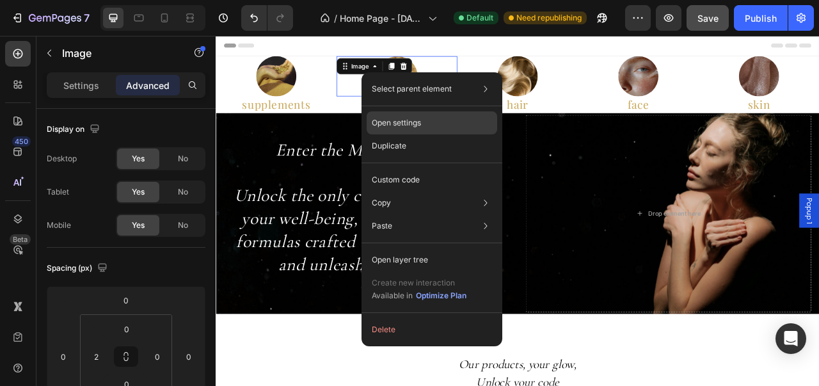
click at [417, 125] on p "Open settings" at bounding box center [396, 123] width 49 height 12
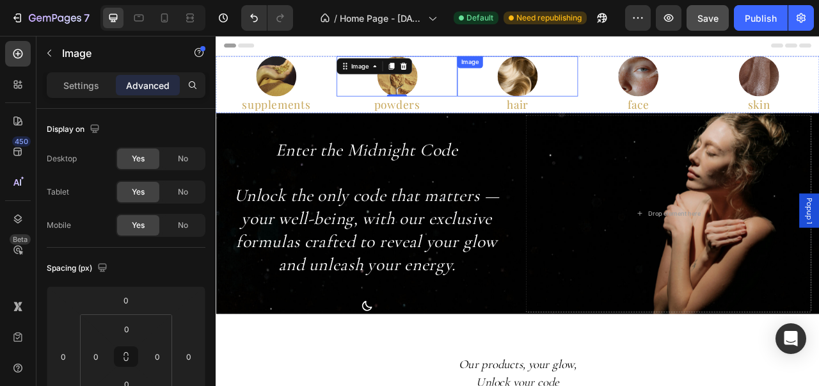
click at [532, 70] on div "Image" at bounding box center [539, 70] width 28 height 12
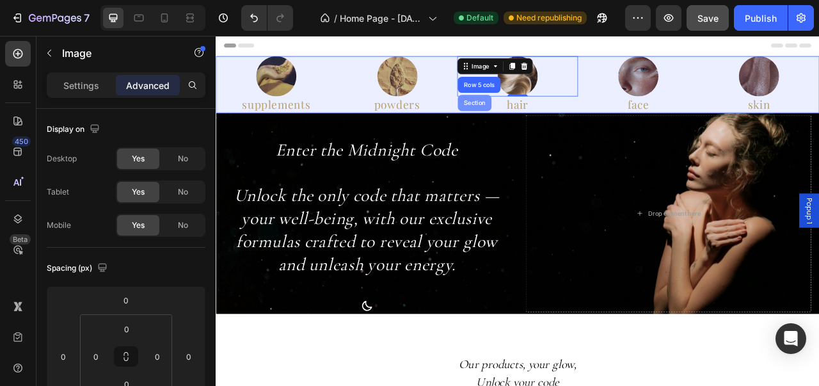
click at [523, 123] on div "Section" at bounding box center [544, 121] width 43 height 20
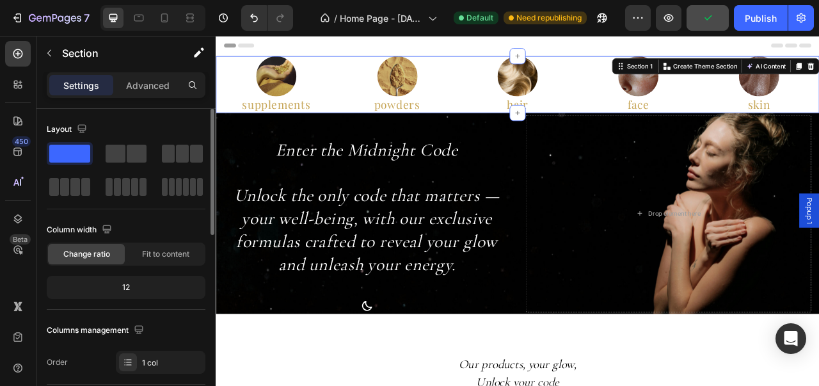
click at [161, 264] on div "Change ratio Fit to content" at bounding box center [126, 253] width 159 height 23
click at [171, 246] on div "Fit to content" at bounding box center [165, 254] width 77 height 20
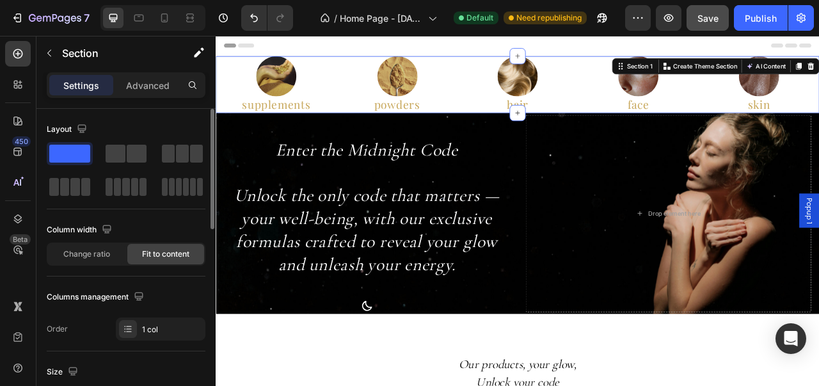
click at [195, 201] on div "Layout" at bounding box center [126, 164] width 159 height 90
drag, startPoint x: 194, startPoint y: 196, endPoint x: 1, endPoint y: 198, distance: 193.8
click at [194, 196] on div at bounding box center [182, 186] width 46 height 23
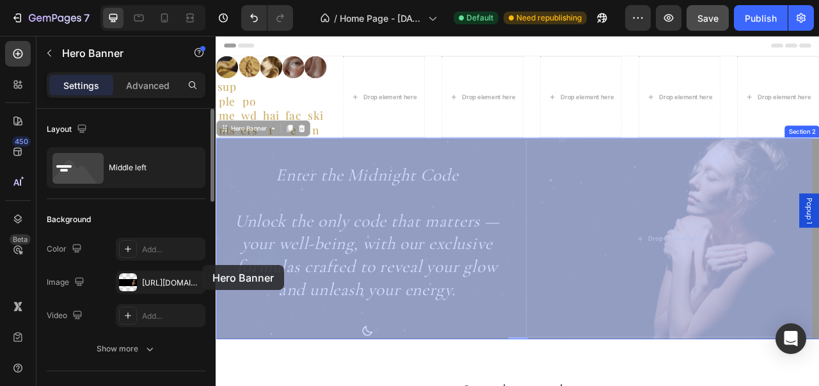
drag, startPoint x: 216, startPoint y: 233, endPoint x: 198, endPoint y: 328, distance: 95.7
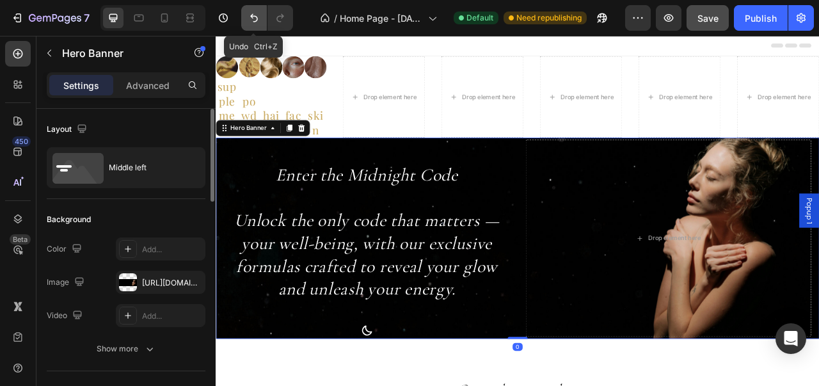
click at [251, 16] on icon "Undo/Redo" at bounding box center [254, 18] width 8 height 8
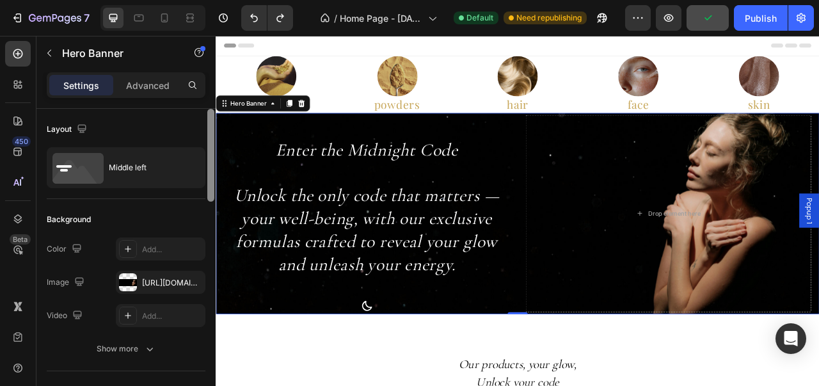
drag, startPoint x: 210, startPoint y: 180, endPoint x: 209, endPoint y: 150, distance: 30.1
click at [209, 150] on div at bounding box center [210, 155] width 7 height 93
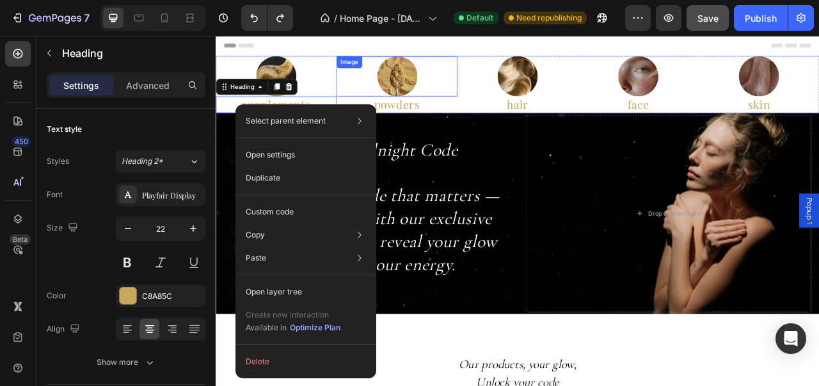
click at [390, 67] on div "Image" at bounding box center [386, 70] width 28 height 12
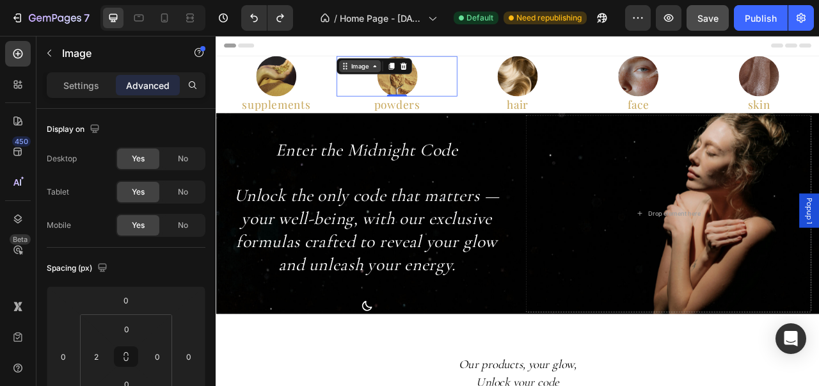
click at [400, 80] on div "Image" at bounding box center [399, 75] width 28 height 12
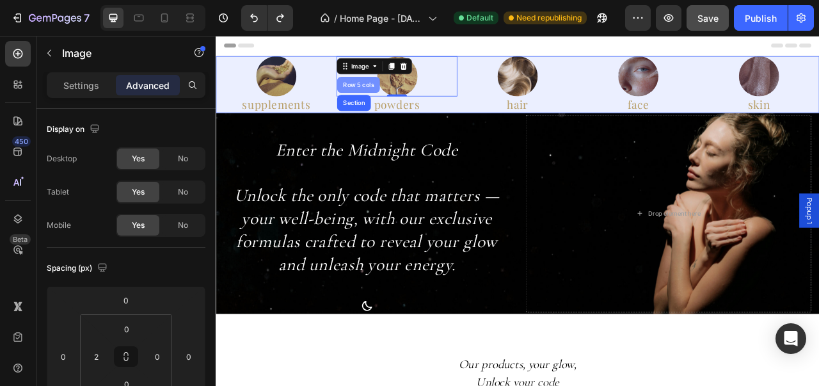
click at [403, 101] on div "Row 5 cols" at bounding box center [397, 99] width 44 height 8
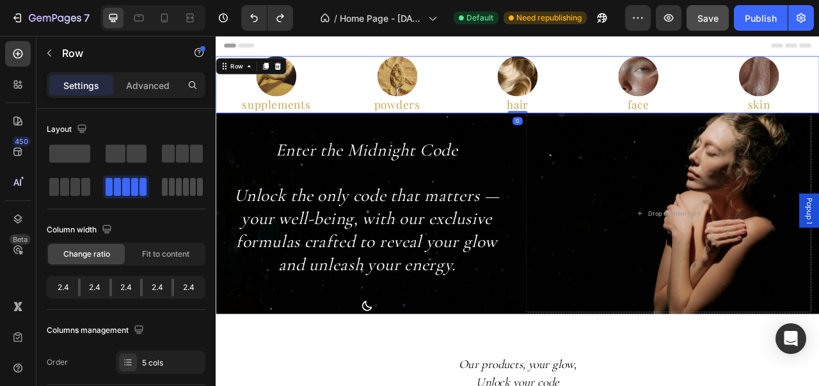
click at [190, 185] on span at bounding box center [193, 187] width 6 height 18
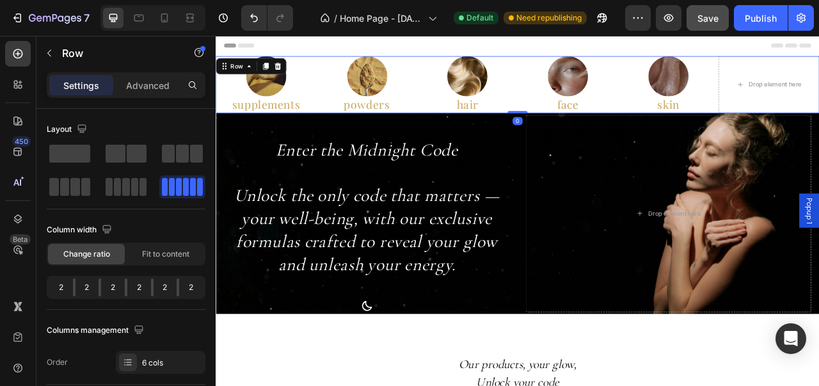
click at [190, 185] on span at bounding box center [193, 187] width 6 height 18
click at [129, 184] on span at bounding box center [125, 187] width 7 height 18
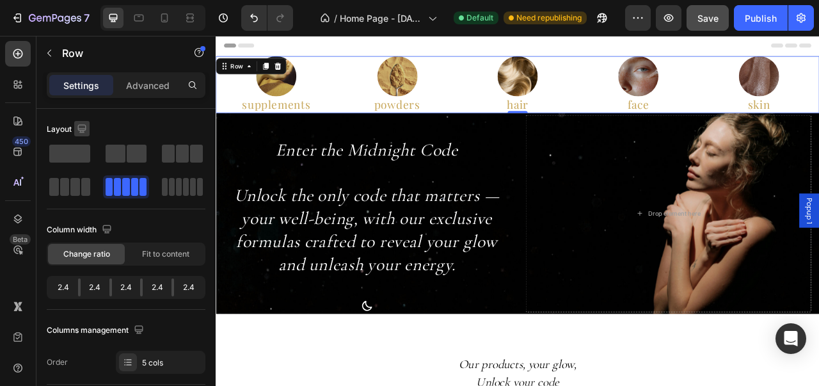
click at [77, 125] on icon "button" at bounding box center [81, 128] width 13 height 13
click at [86, 173] on icon "button" at bounding box center [84, 172] width 13 height 13
type input "100%"
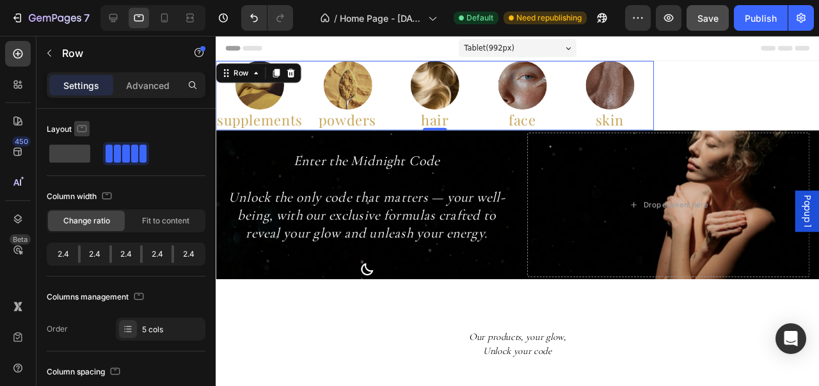
click at [81, 134] on icon "button" at bounding box center [81, 128] width 13 height 13
click at [86, 193] on icon "button" at bounding box center [84, 195] width 13 height 13
type input "16"
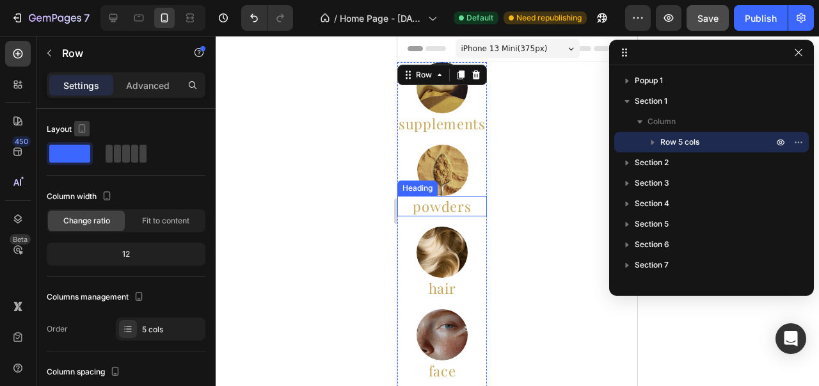
click at [77, 131] on icon "button" at bounding box center [81, 128] width 13 height 13
click at [81, 143] on icon "button" at bounding box center [84, 149] width 13 height 13
type input "0"
type input "1200"
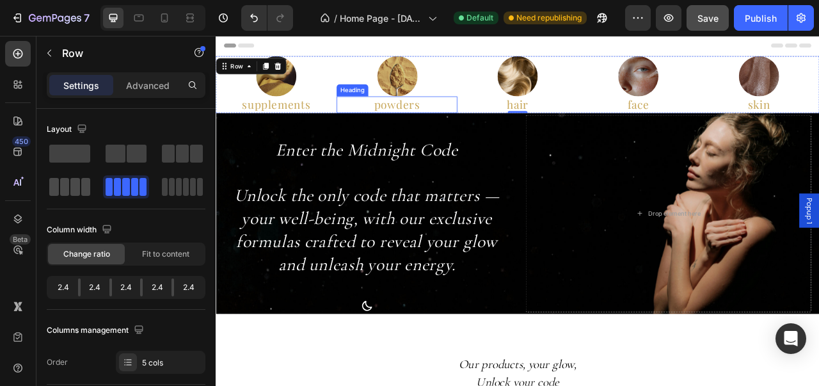
click at [103, 196] on div at bounding box center [126, 186] width 46 height 23
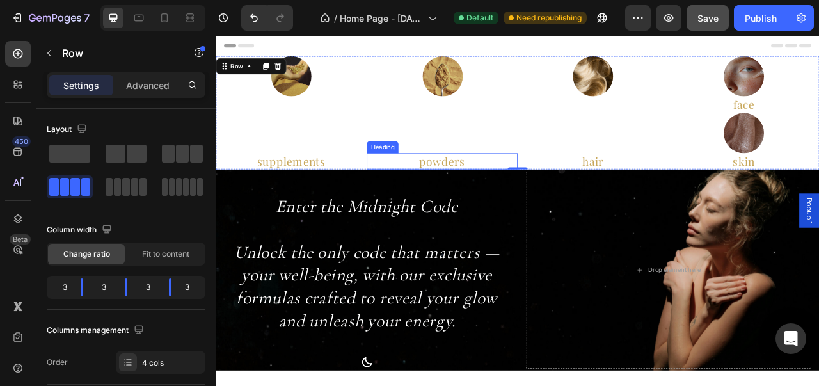
click at [84, 196] on div at bounding box center [70, 186] width 46 height 23
click at [123, 190] on span at bounding box center [125, 187] width 7 height 18
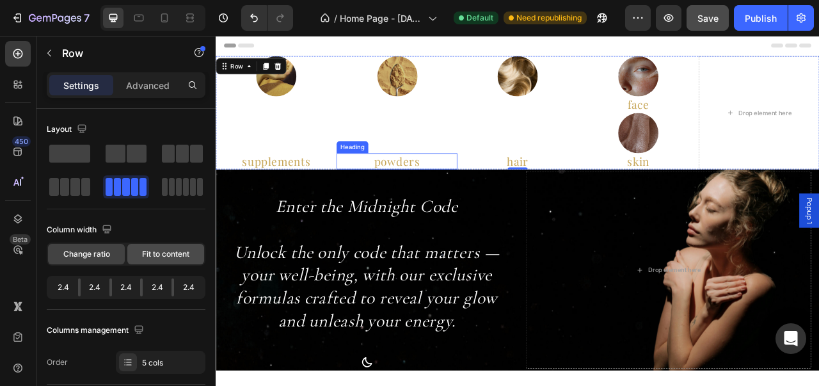
click at [171, 253] on span "Fit to content" at bounding box center [165, 254] width 47 height 12
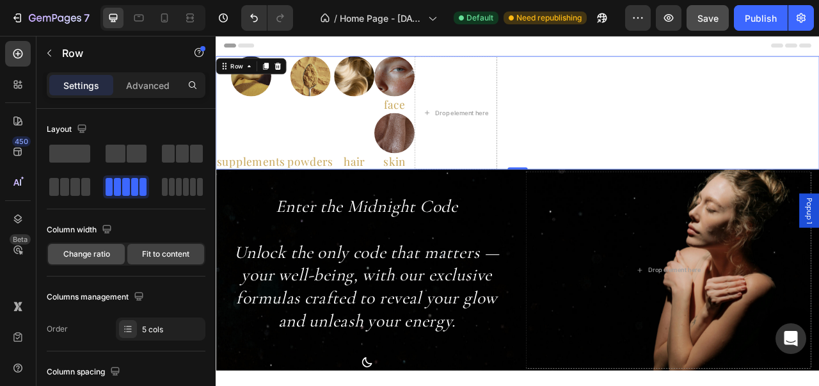
click at [100, 251] on span "Change ratio" at bounding box center [86, 254] width 47 height 12
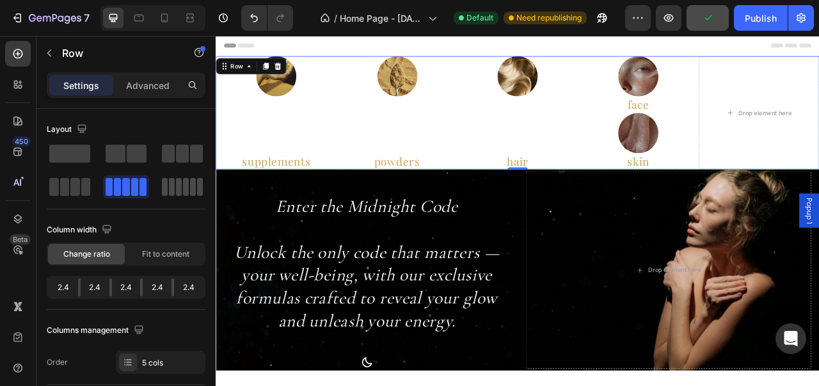
click at [190, 184] on span at bounding box center [193, 187] width 6 height 18
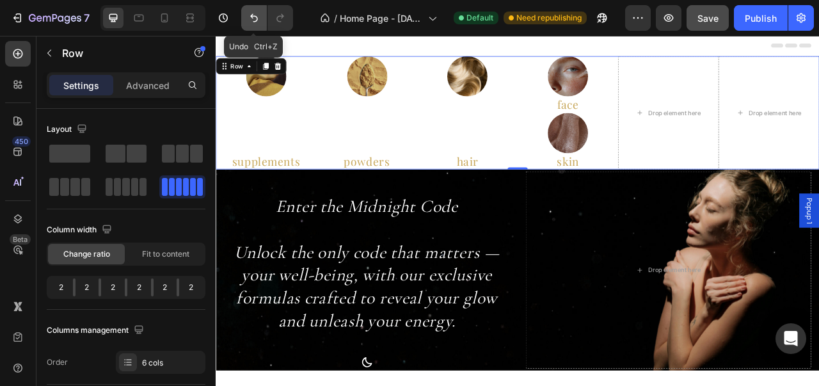
click at [258, 28] on button "Undo/Redo" at bounding box center [254, 18] width 26 height 26
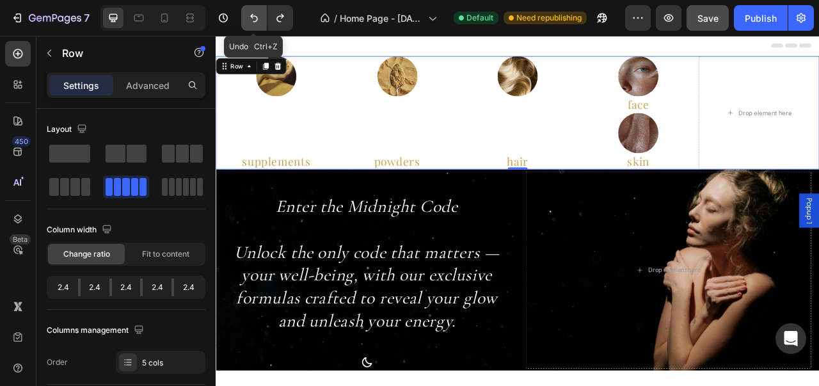
click at [258, 28] on button "Undo/Redo" at bounding box center [254, 18] width 26 height 26
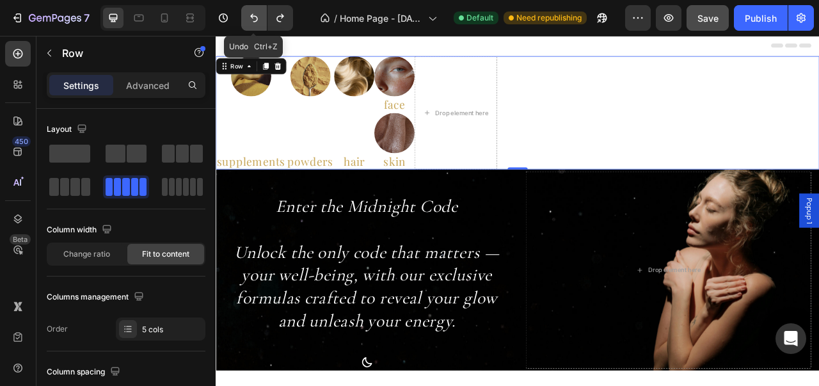
click at [258, 28] on button "Undo/Redo" at bounding box center [254, 18] width 26 height 26
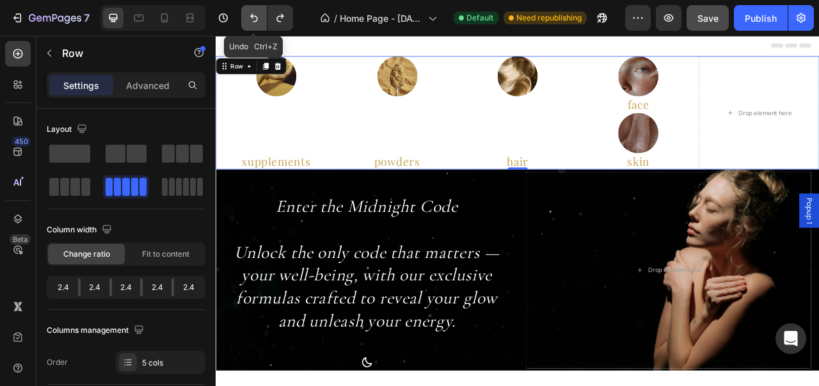
click at [258, 28] on button "Undo/Redo" at bounding box center [254, 18] width 26 height 26
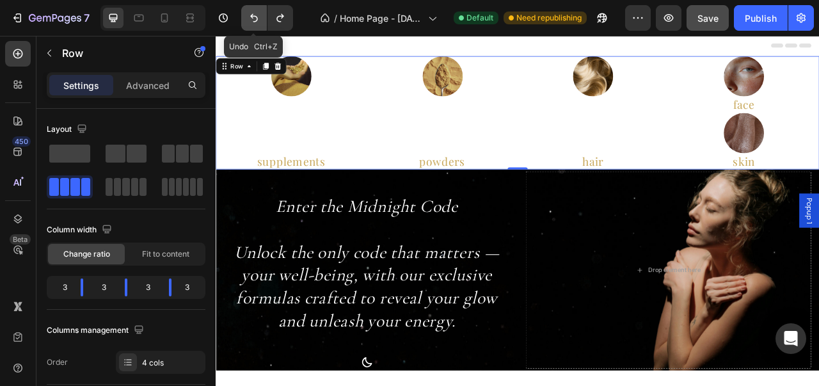
click at [258, 28] on button "Undo/Redo" at bounding box center [254, 18] width 26 height 26
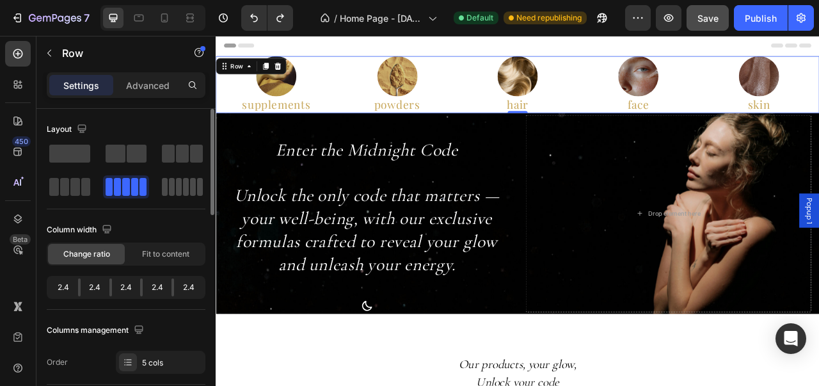
click at [190, 186] on span at bounding box center [193, 187] width 6 height 18
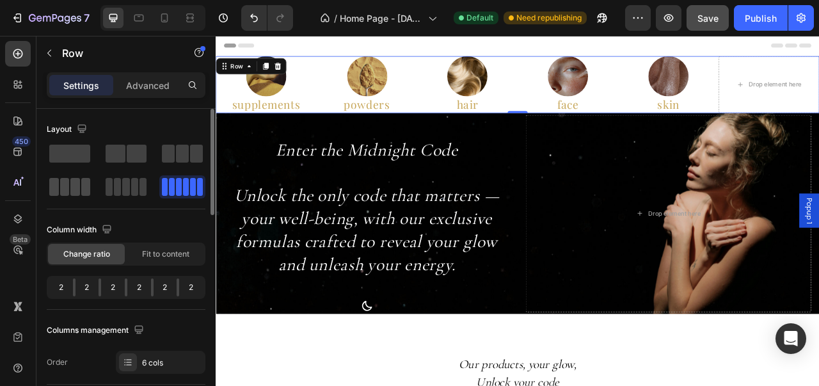
click at [139, 185] on span at bounding box center [142, 187] width 7 height 18
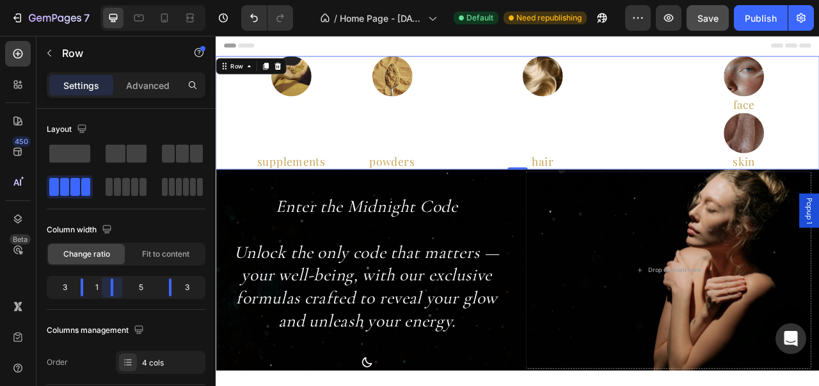
drag, startPoint x: 124, startPoint y: 285, endPoint x: 78, endPoint y: 288, distance: 46.2
click at [78, 0] on body "7 Version history / Home Page - Aug 23, 20:54:10 Default Need republishing Prev…" at bounding box center [409, 0] width 819 height 0
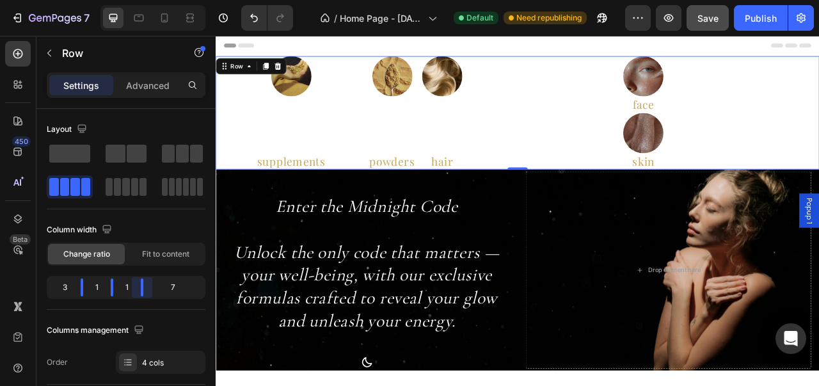
drag, startPoint x: 170, startPoint y: 288, endPoint x: 120, endPoint y: 292, distance: 49.4
click at [120, 0] on body "7 Version history / Home Page - Aug 23, 20:54:10 Default Need republishing Prev…" at bounding box center [409, 0] width 819 height 0
drag, startPoint x: 81, startPoint y: 285, endPoint x: 117, endPoint y: 283, distance: 36.5
click at [117, 0] on body "7 Version history / Home Page - Aug 23, 20:54:10 Default Need republishing Prev…" at bounding box center [409, 0] width 819 height 0
click at [178, 288] on div "7" at bounding box center [178, 287] width 49 height 18
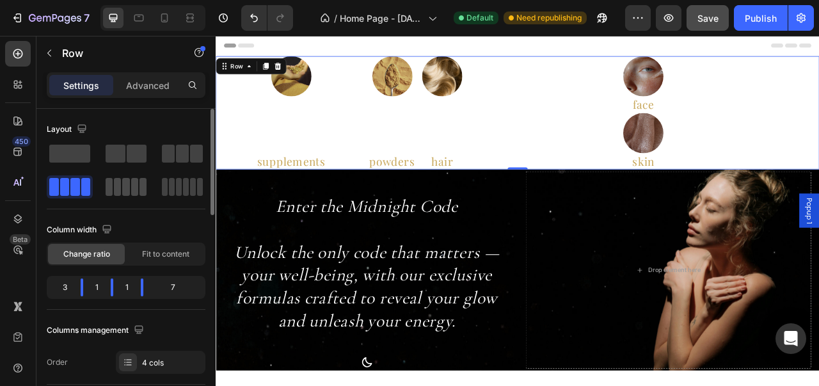
click at [127, 193] on span at bounding box center [125, 187] width 7 height 18
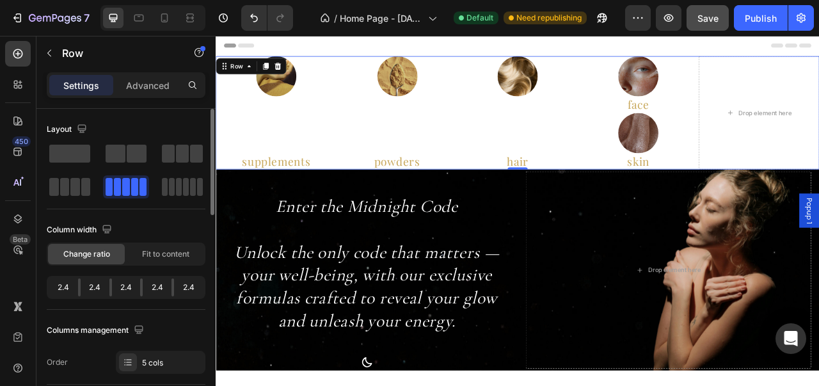
click at [173, 290] on div at bounding box center [172, 287] width 3 height 18
click at [186, 290] on div "2.4" at bounding box center [188, 287] width 29 height 18
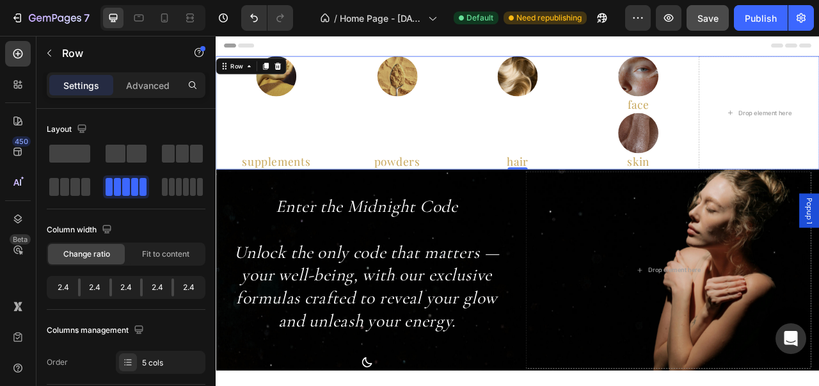
click at [257, 1] on div "7 Version history / Home Page - Aug 23, 20:54:10 Default Need republishing Prev…" at bounding box center [409, 18] width 819 height 36
click at [257, 11] on button "Undo/Redo" at bounding box center [254, 18] width 26 height 26
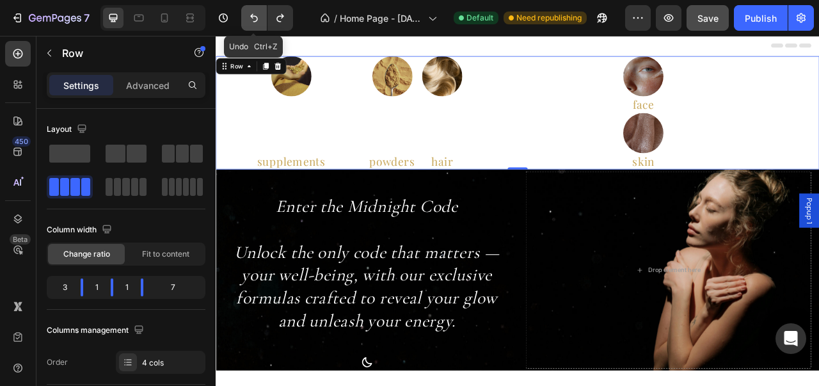
click at [257, 11] on button "Undo/Redo" at bounding box center [254, 18] width 26 height 26
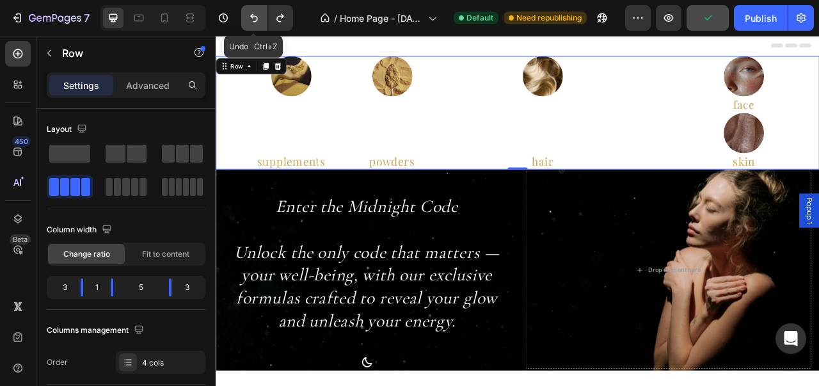
click at [257, 11] on button "Undo/Redo" at bounding box center [254, 18] width 26 height 26
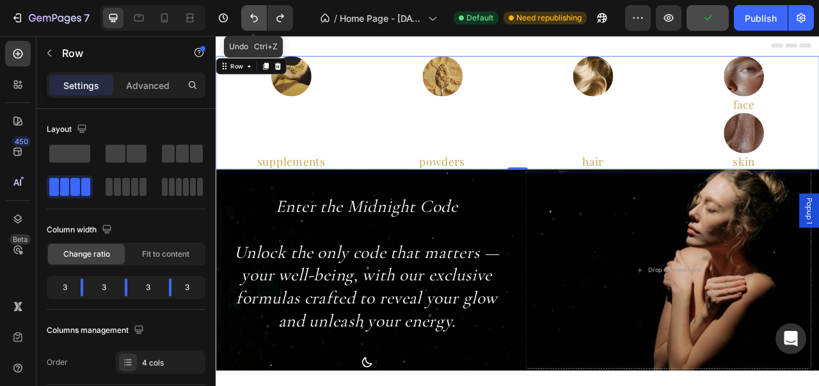
click at [257, 11] on button "Undo/Redo" at bounding box center [254, 18] width 26 height 26
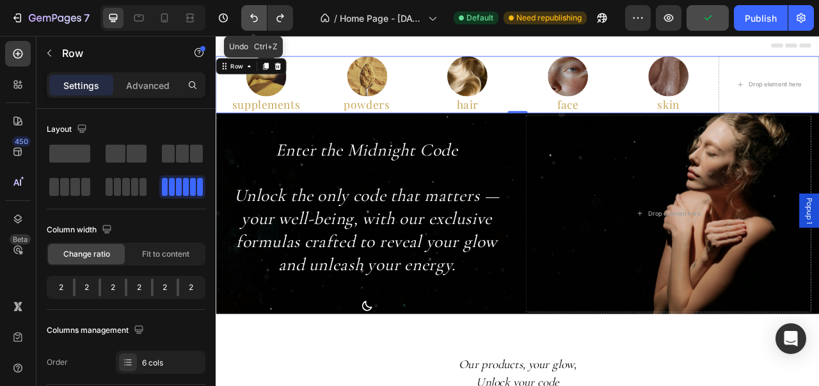
click at [257, 11] on button "Undo/Redo" at bounding box center [254, 18] width 26 height 26
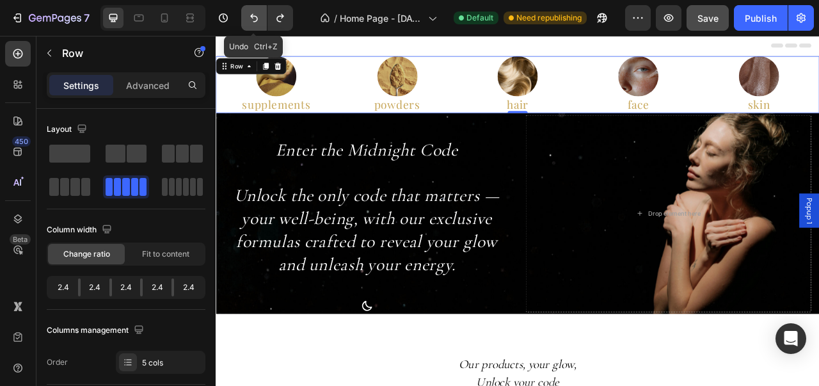
click at [257, 11] on button "Undo/Redo" at bounding box center [254, 18] width 26 height 26
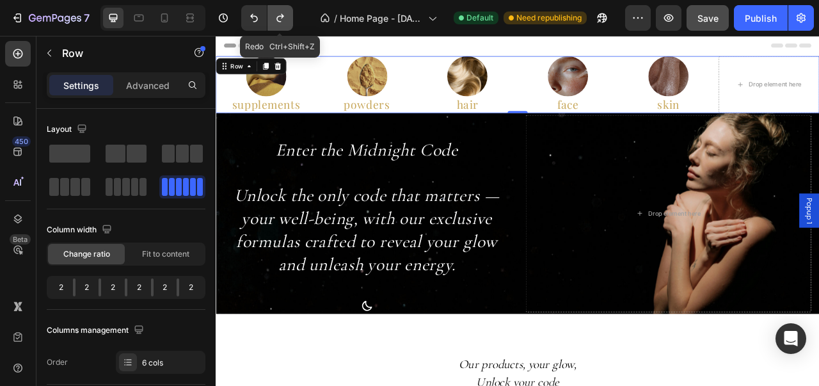
click at [279, 15] on icon "Undo/Redo" at bounding box center [280, 18] width 13 height 13
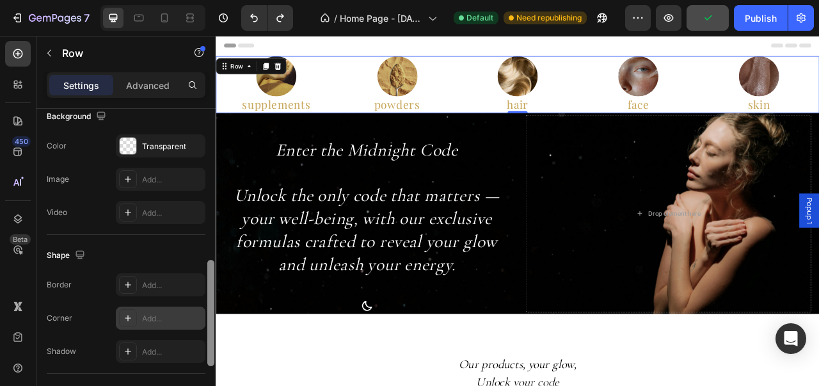
drag, startPoint x: 210, startPoint y: 129, endPoint x: 194, endPoint y: 301, distance: 173.4
click at [194, 301] on div "Layout Column width Change ratio Fit to content 2.4 2.4 2.4 2.4 2.4 Columns man…" at bounding box center [125, 265] width 179 height 313
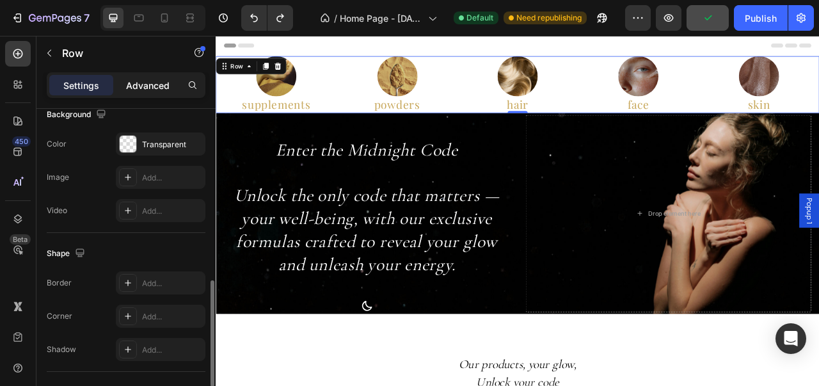
click at [160, 90] on p "Advanced" at bounding box center [147, 85] width 43 height 13
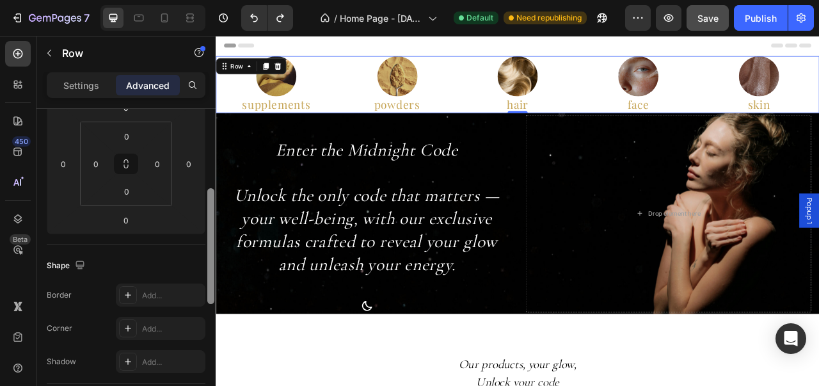
drag, startPoint x: 211, startPoint y: 345, endPoint x: 214, endPoint y: 240, distance: 105.6
click at [214, 240] on div at bounding box center [211, 272] width 10 height 314
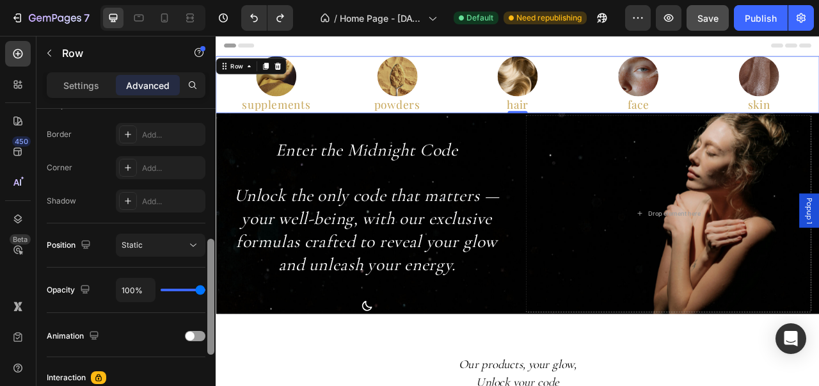
scroll to position [357, 0]
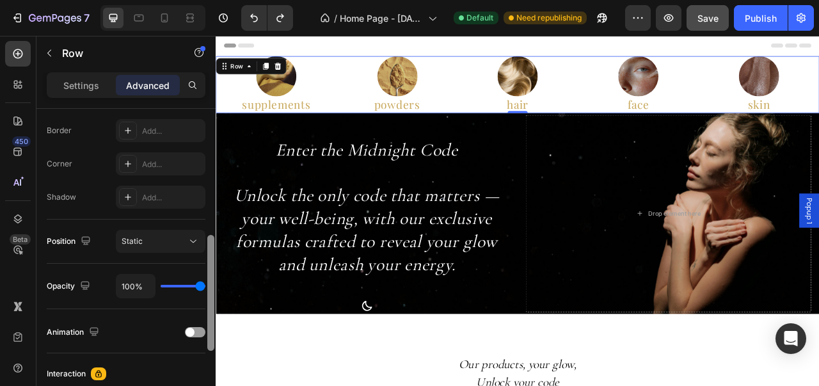
drag, startPoint x: 211, startPoint y: 242, endPoint x: 201, endPoint y: 303, distance: 61.6
click at [201, 303] on div "Display on Desktop Yes No Tablet Yes No Mobile Yes No Spacing (px) 0 0 0 0 0 0 …" at bounding box center [125, 265] width 179 height 313
click at [93, 99] on div "Settings Advanced" at bounding box center [125, 90] width 179 height 36
click at [90, 84] on p "Settings" at bounding box center [81, 85] width 36 height 13
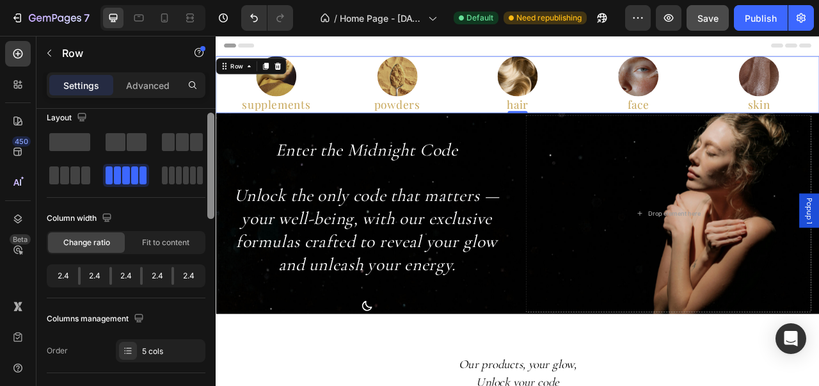
scroll to position [0, 0]
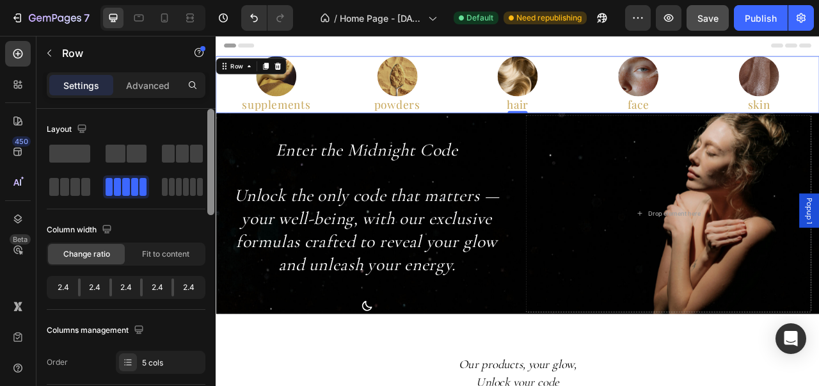
drag, startPoint x: 212, startPoint y: 269, endPoint x: 214, endPoint y: 148, distance: 121.6
click at [214, 148] on div at bounding box center [211, 266] width 10 height 314
click at [156, 288] on div "2.4" at bounding box center [157, 287] width 29 height 18
click at [133, 301] on div "Column width Change ratio Fit to content 2.4 2.4 2.4 2.4 2.4" at bounding box center [126, 264] width 159 height 90
click at [158, 259] on div "Fit to content" at bounding box center [165, 254] width 77 height 20
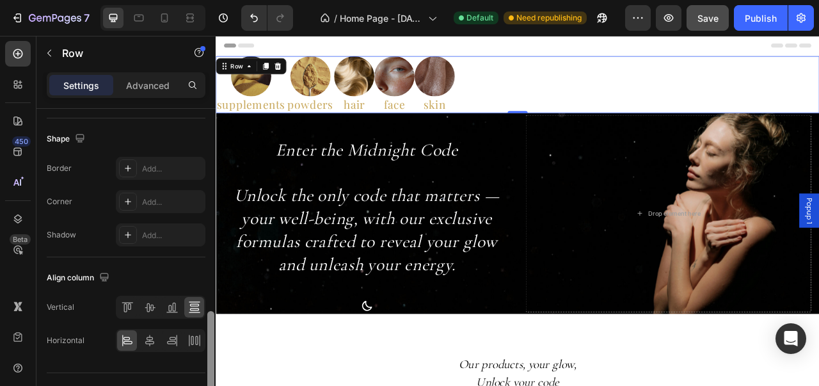
scroll to position [587, 0]
drag, startPoint x: 214, startPoint y: 162, endPoint x: 202, endPoint y: 362, distance: 200.5
click at [202, 362] on div "Layout Column width Change ratio Fit to content Columns management Order 5 cols…" at bounding box center [125, 265] width 179 height 313
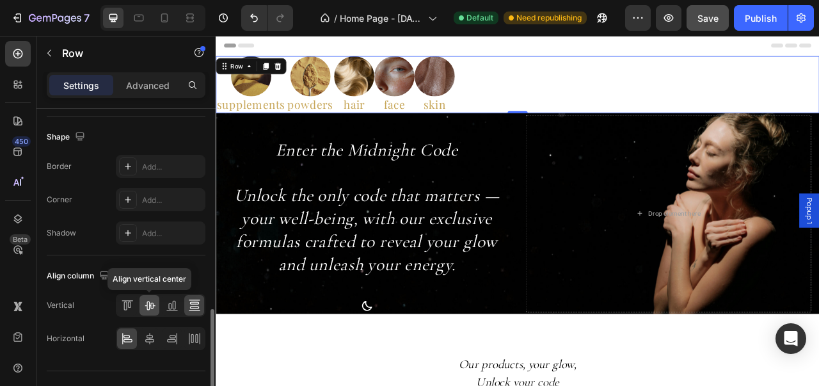
click at [150, 307] on icon at bounding box center [149, 305] width 13 height 13
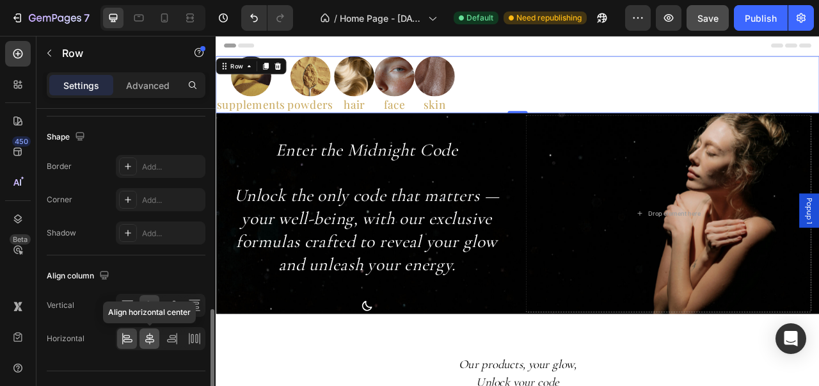
click at [146, 340] on icon at bounding box center [149, 338] width 13 height 13
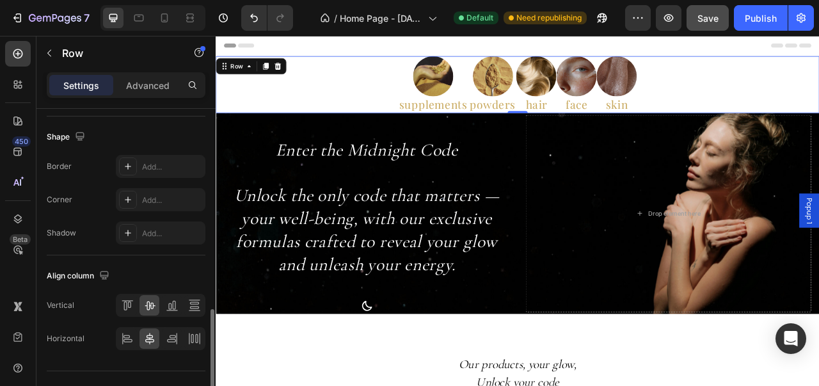
click at [182, 272] on div "Align column" at bounding box center [126, 275] width 159 height 20
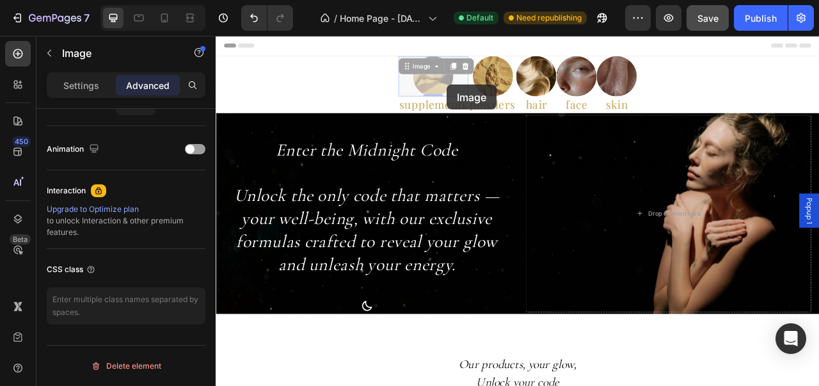
scroll to position [0, 0]
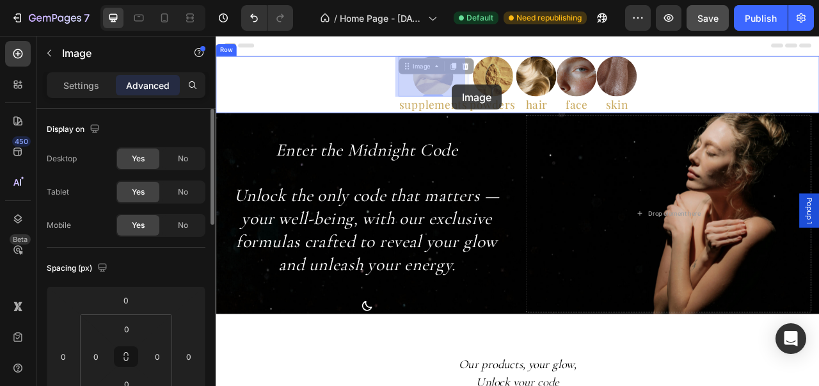
drag, startPoint x: 499, startPoint y: 98, endPoint x: 508, endPoint y: 98, distance: 9.0
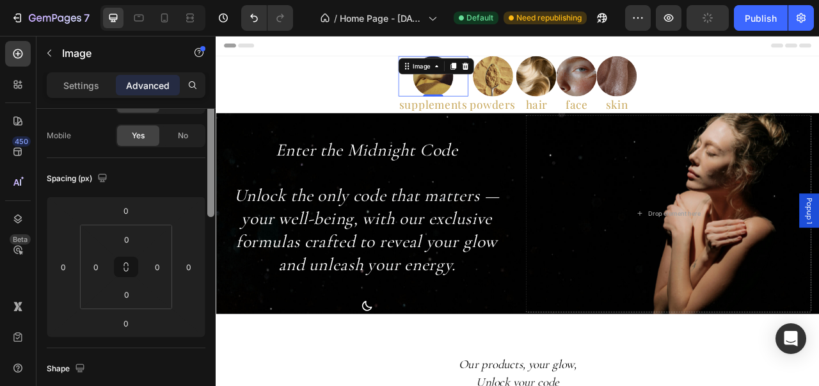
scroll to position [109, 0]
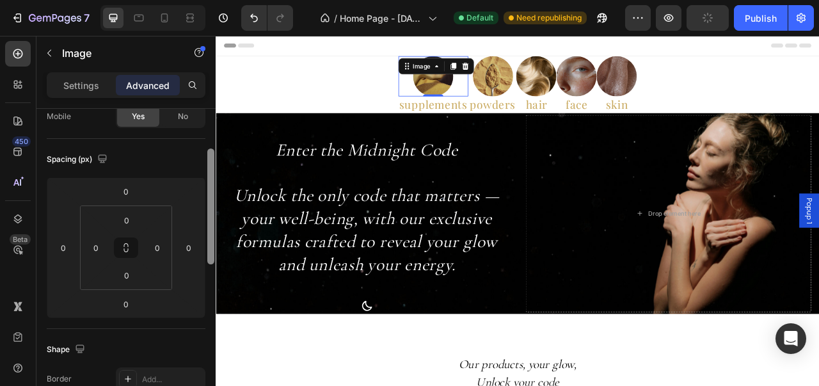
drag, startPoint x: 212, startPoint y: 219, endPoint x: 210, endPoint y: 259, distance: 40.3
click at [210, 259] on div at bounding box center [210, 206] width 7 height 116
click at [168, 250] on div "0" at bounding box center [158, 247] width 26 height 20
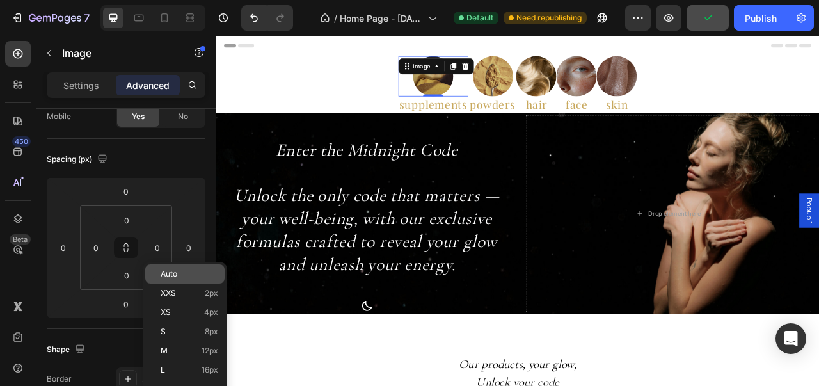
click at [173, 271] on span "Auto" at bounding box center [169, 273] width 17 height 9
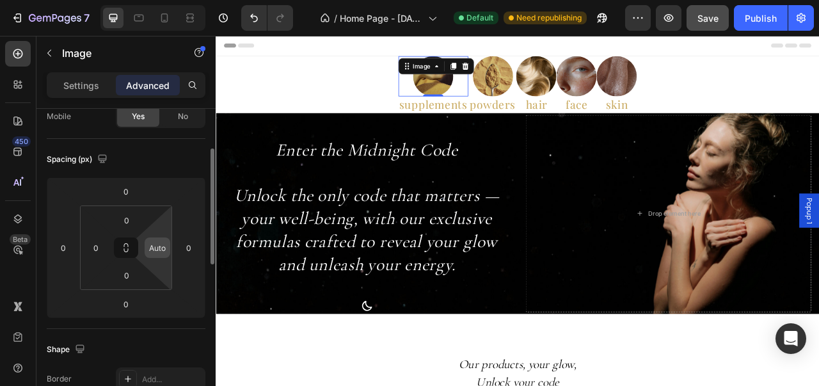
click at [167, 255] on div "Auto" at bounding box center [158, 247] width 26 height 20
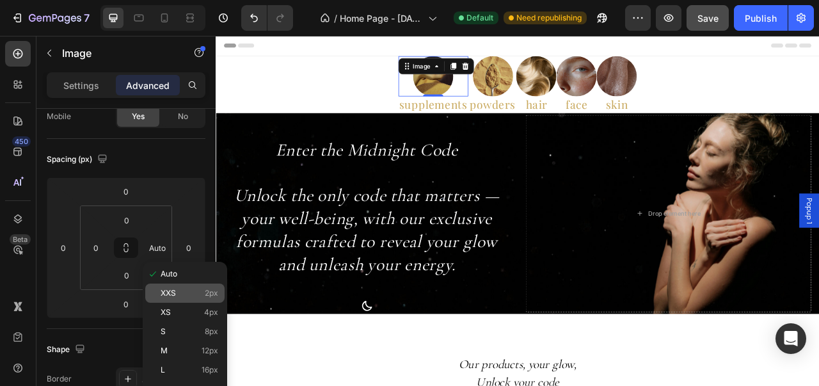
click at [165, 286] on div "XXS 2px" at bounding box center [184, 292] width 79 height 19
type input "2"
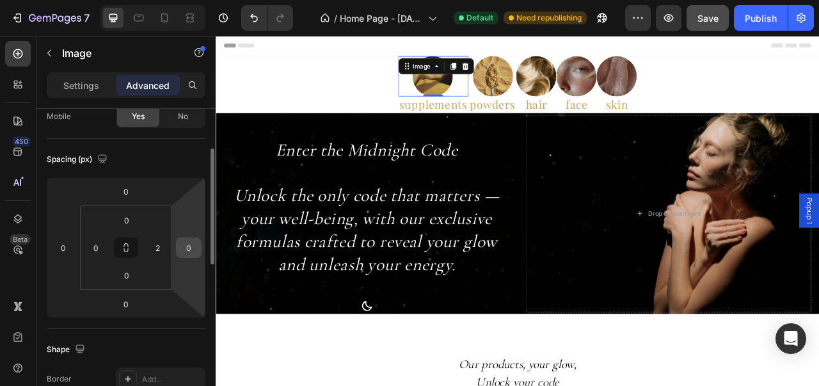
click at [182, 249] on input "0" at bounding box center [188, 247] width 19 height 19
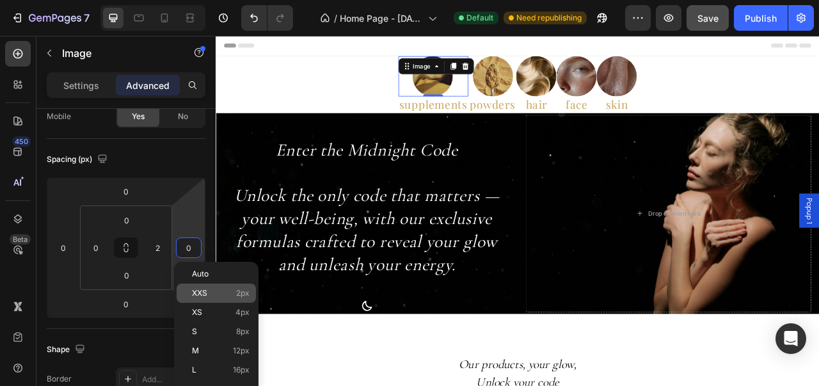
click at [193, 290] on span "XXS" at bounding box center [199, 292] width 15 height 9
type input "2"
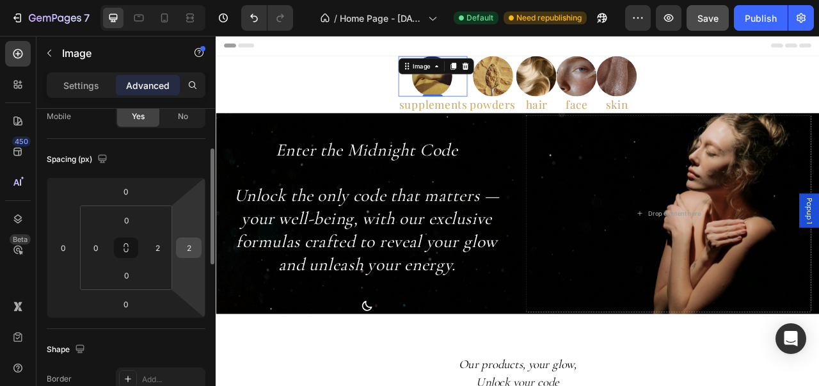
click at [190, 251] on input "2" at bounding box center [188, 247] width 19 height 19
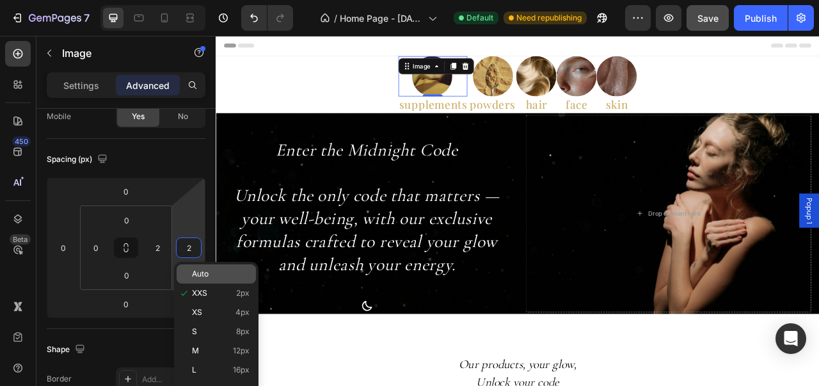
click at [191, 276] on div "Auto" at bounding box center [216, 273] width 79 height 19
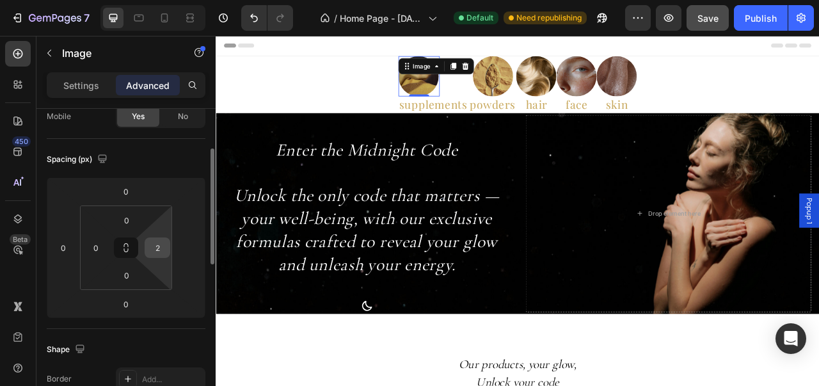
click at [160, 255] on input "2" at bounding box center [157, 247] width 19 height 19
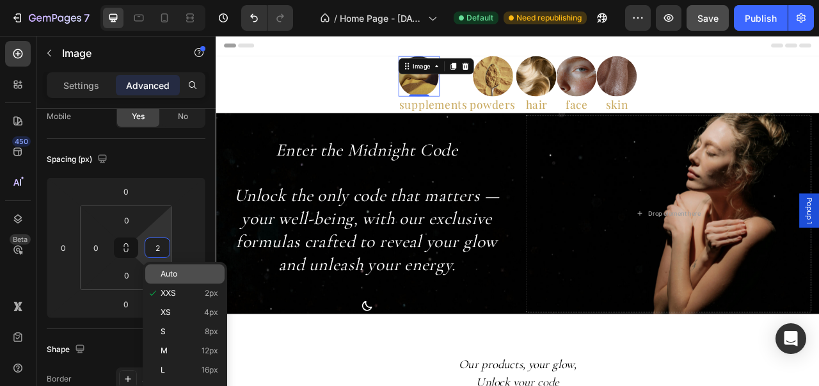
click at [165, 274] on span "Auto" at bounding box center [169, 273] width 17 height 9
type input "Auto"
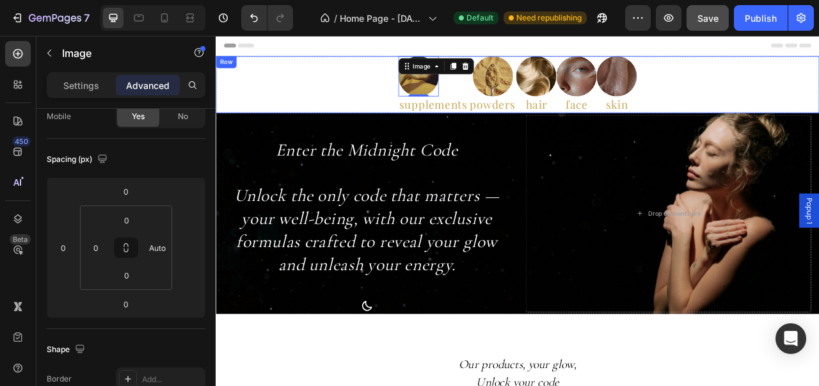
click at [815, 98] on div "Image 0 supplements Heading Image powders Heading Image hair Heading Image face…" at bounding box center [600, 98] width 768 height 72
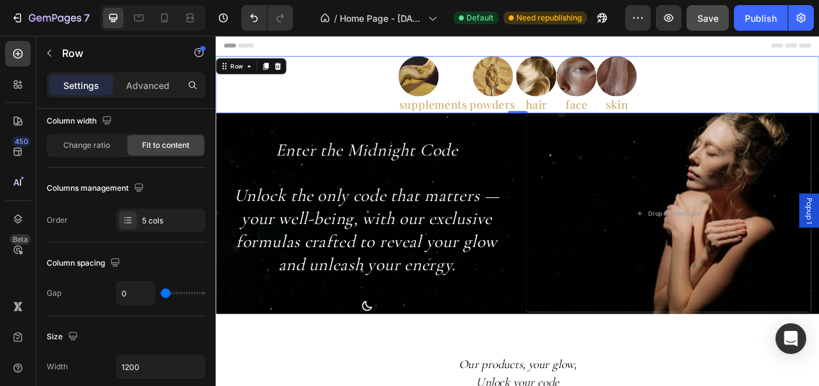
scroll to position [0, 0]
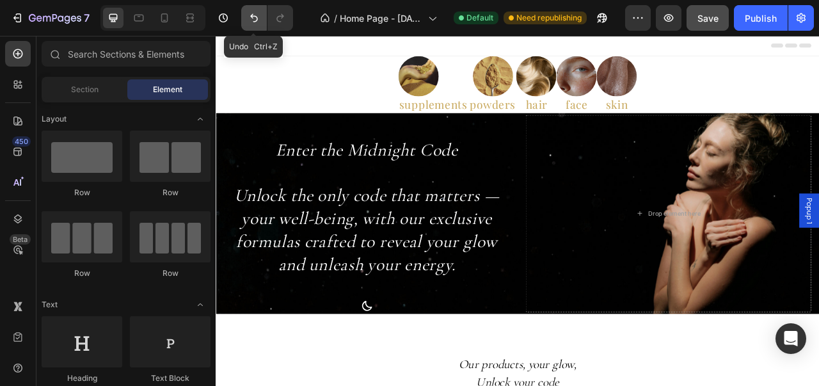
click at [252, 21] on icon "Undo/Redo" at bounding box center [254, 18] width 13 height 13
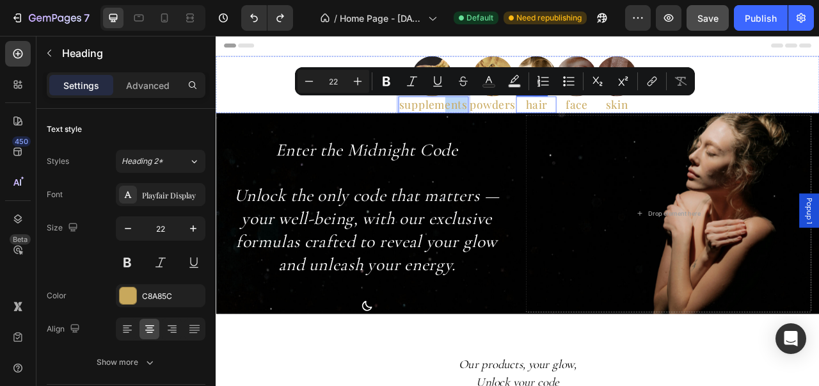
drag, startPoint x: 498, startPoint y: 123, endPoint x: 600, endPoint y: 123, distance: 101.7
click at [600, 123] on div "Image supplements Heading 0 Image powders Heading Image hair Heading Image face…" at bounding box center [600, 98] width 768 height 72
click at [276, 84] on div "Image supplements Heading 0 Image powders Heading Image hair Heading Image face…" at bounding box center [600, 98] width 768 height 72
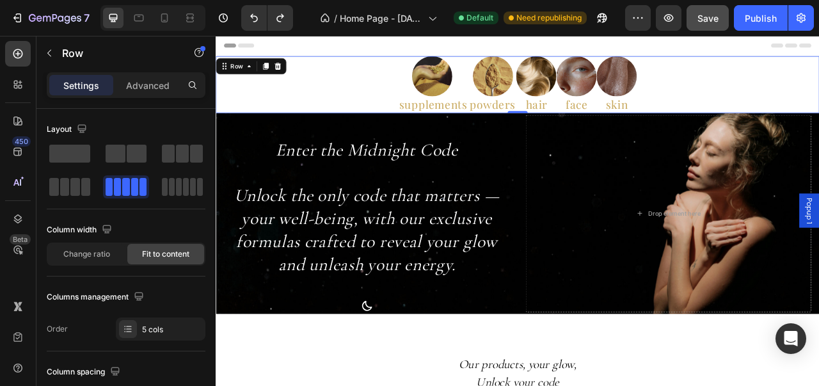
click at [383, 47] on div "Header" at bounding box center [599, 49] width 747 height 26
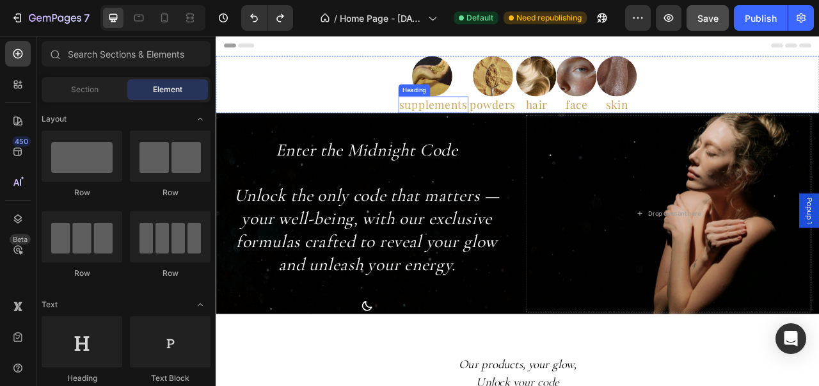
click at [466, 124] on p "supplements" at bounding box center [492, 124] width 87 height 19
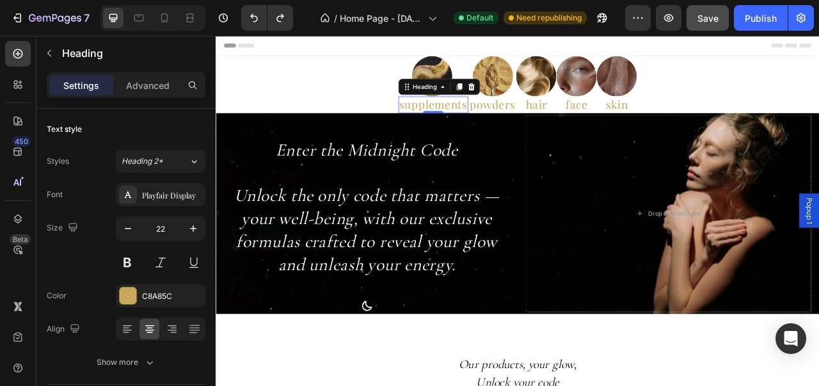
click at [542, 91] on div "Heading" at bounding box center [500, 101] width 104 height 20
click at [542, 97] on div at bounding box center [540, 100] width 15 height 15
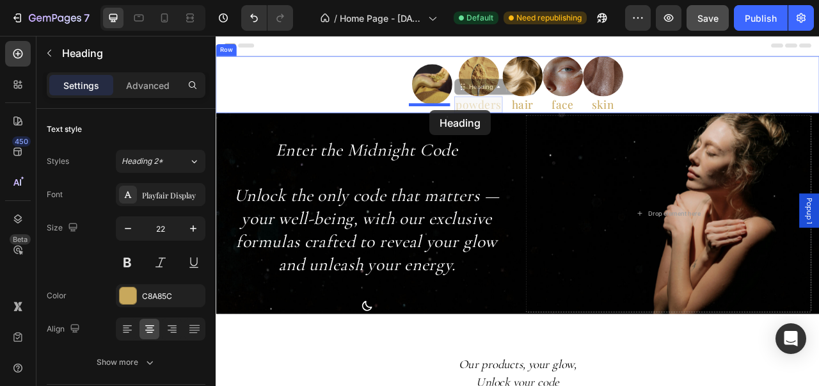
drag, startPoint x: 525, startPoint y: 127, endPoint x: 487, endPoint y: 130, distance: 38.6
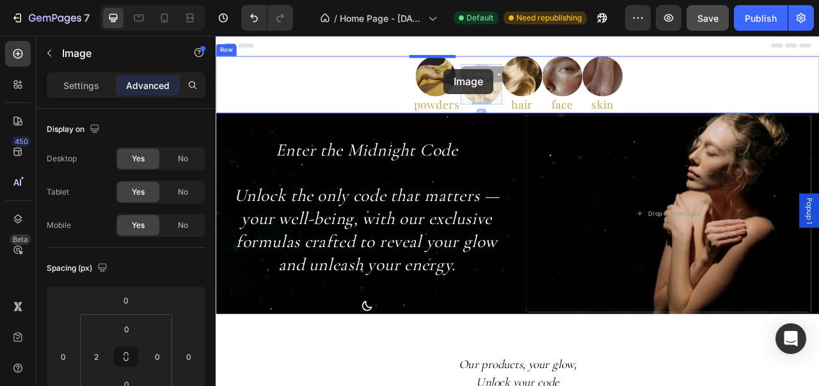
drag, startPoint x: 560, startPoint y: 83, endPoint x: 505, endPoint y: 78, distance: 54.6
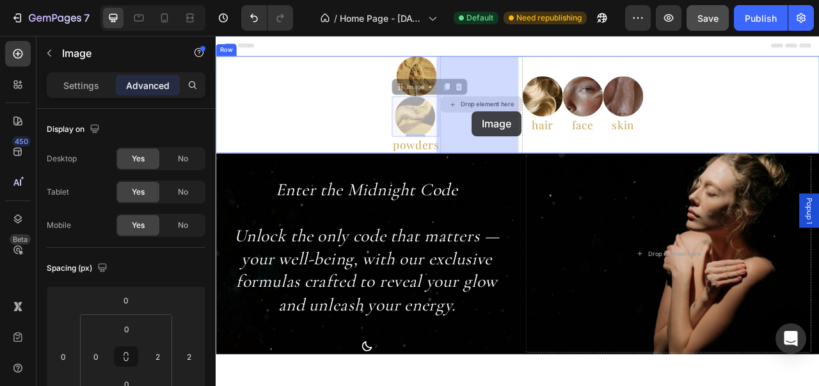
drag, startPoint x: 464, startPoint y: 141, endPoint x: 541, endPoint y: 132, distance: 77.9
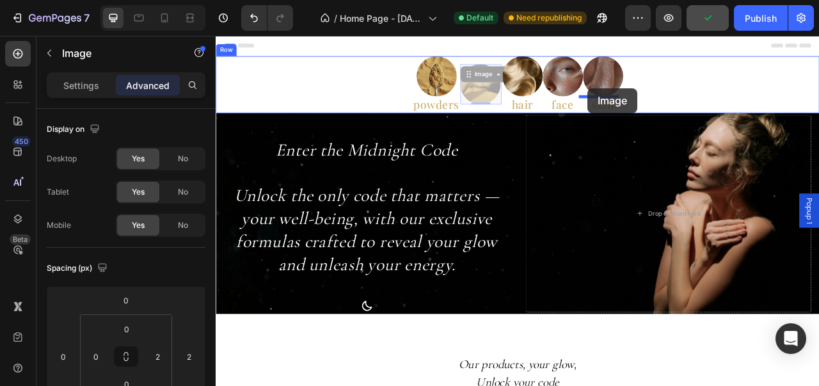
drag, startPoint x: 549, startPoint y: 106, endPoint x: 688, endPoint y: 102, distance: 138.8
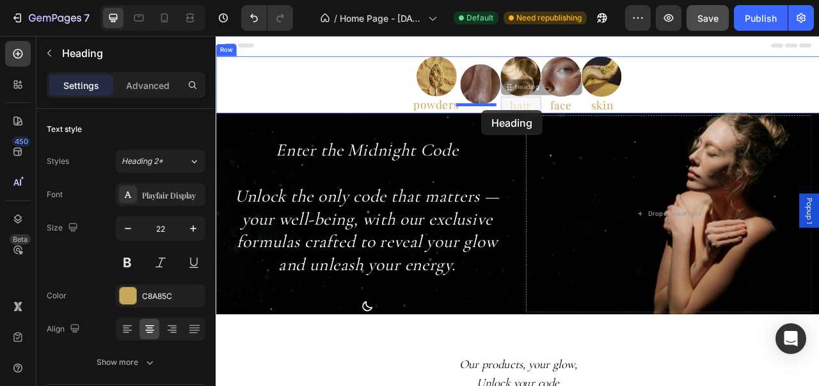
drag, startPoint x: 599, startPoint y: 129, endPoint x: 553, endPoint y: 130, distance: 46.1
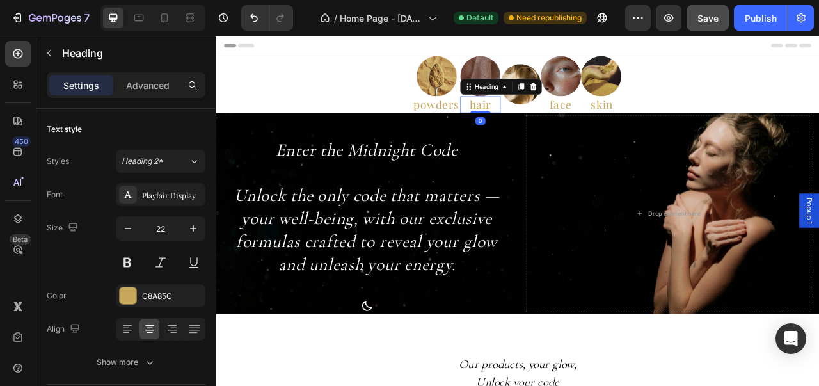
click at [568, 123] on h2 "hair" at bounding box center [551, 123] width 51 height 21
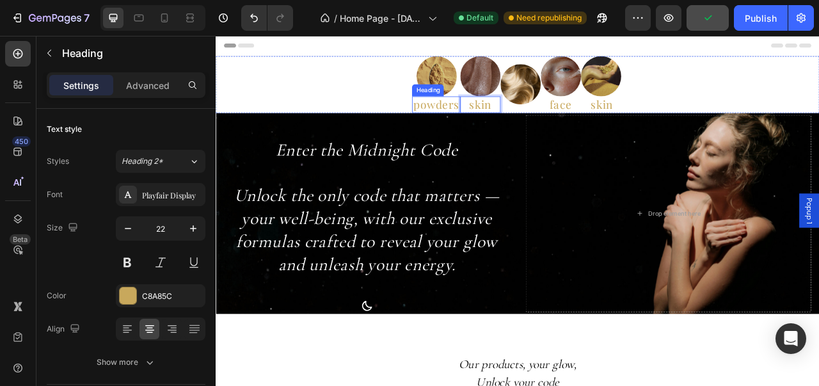
click at [503, 122] on h2 "powders" at bounding box center [495, 123] width 61 height 21
click at [546, 102] on div at bounding box center [542, 100] width 15 height 15
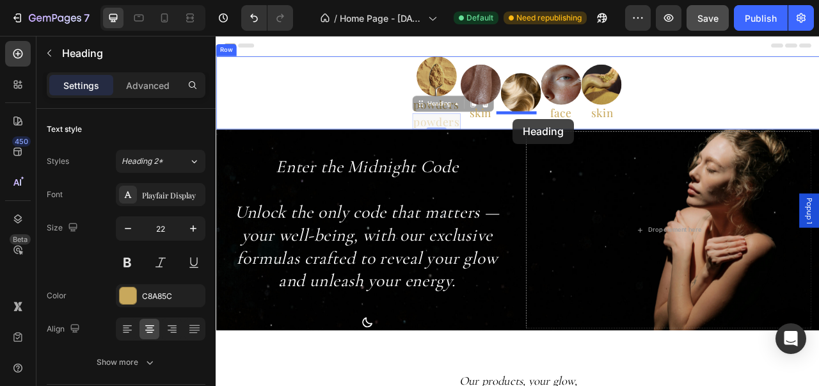
drag, startPoint x: 503, startPoint y: 146, endPoint x: 593, endPoint y: 141, distance: 89.7
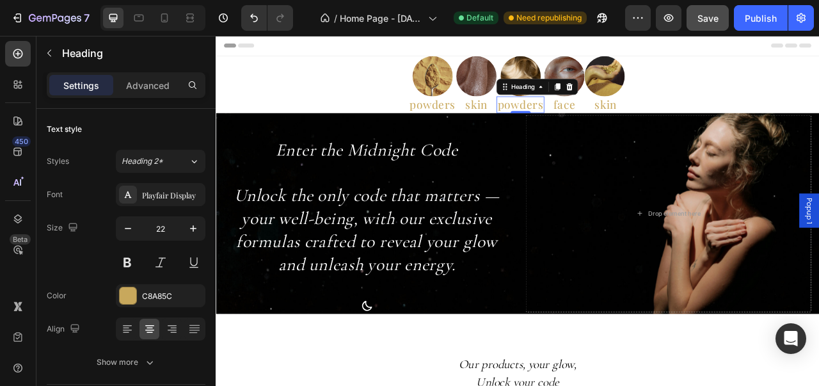
click at [601, 120] on h2 "powders" at bounding box center [603, 123] width 61 height 21
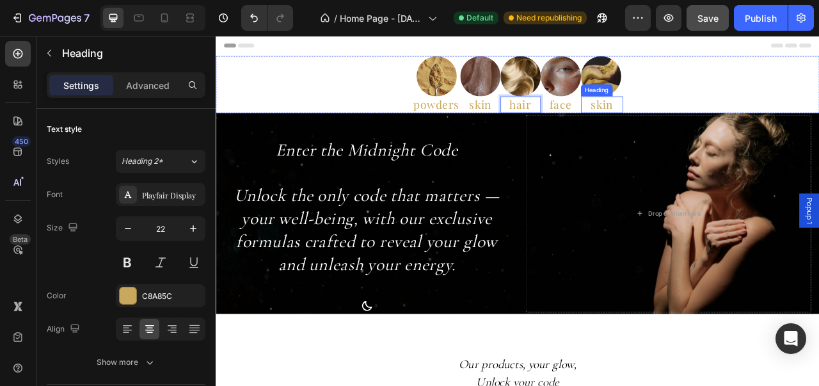
click at [716, 120] on h2 "skin" at bounding box center [707, 123] width 54 height 21
click at [717, 128] on h2 "skin" at bounding box center [707, 123] width 54 height 21
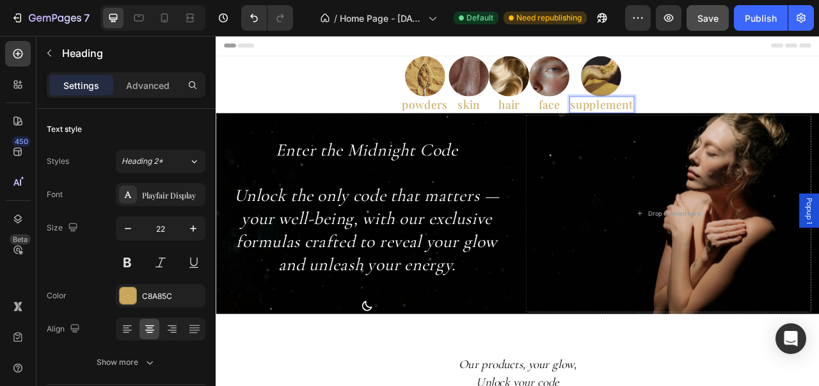
click at [721, 130] on p "supplement" at bounding box center [707, 124] width 80 height 19
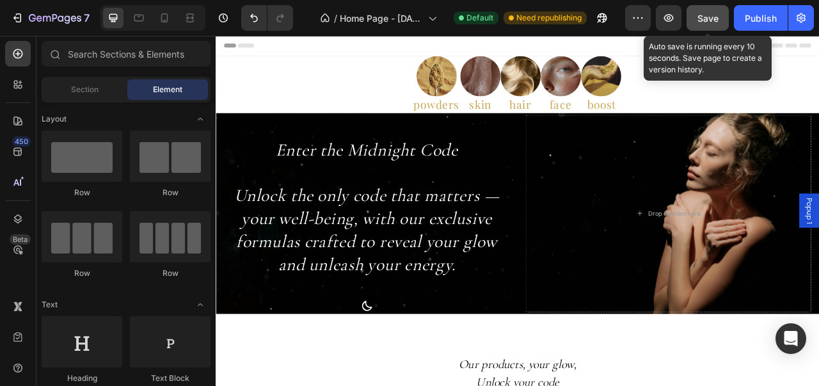
click at [720, 20] on button "Save" at bounding box center [707, 18] width 42 height 26
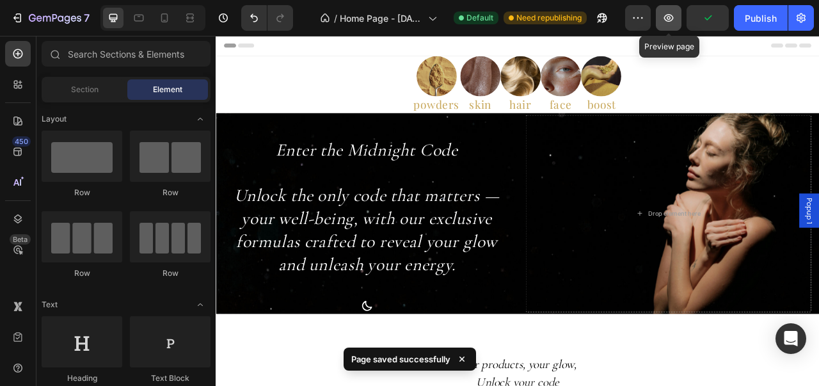
click at [675, 21] on button "button" at bounding box center [669, 18] width 26 height 26
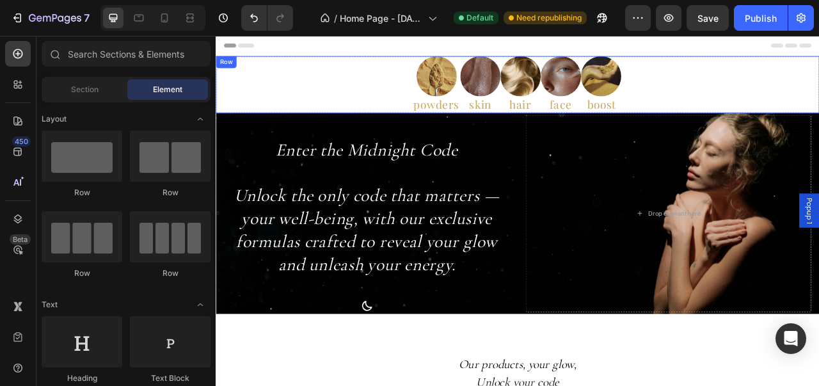
click at [422, 111] on div "Image powders Heading Image skin Heading Image hair Heading Image face Heading …" at bounding box center [600, 98] width 768 height 72
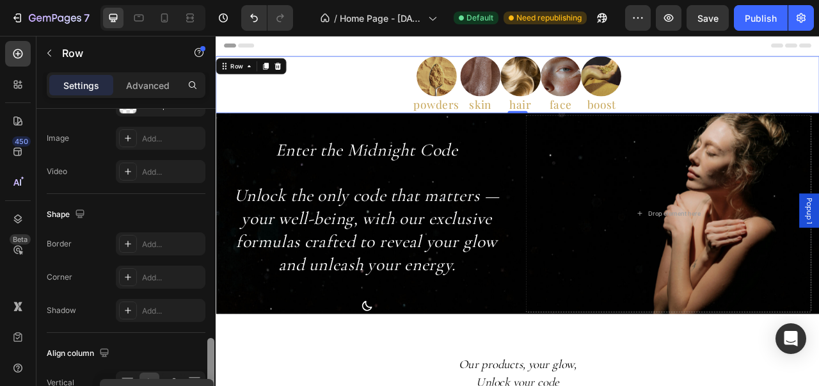
scroll to position [562, 0]
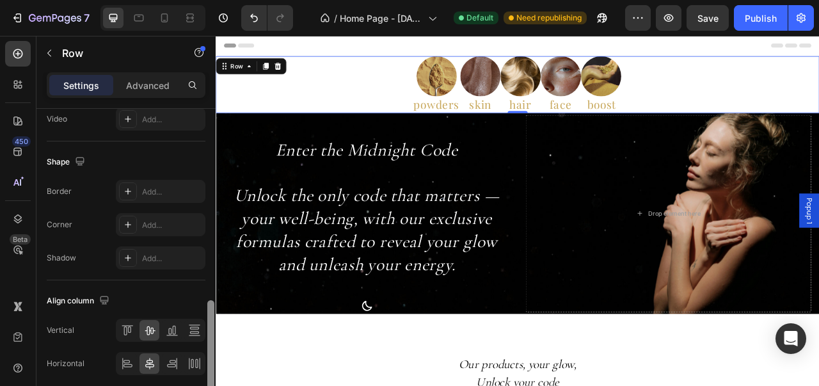
drag, startPoint x: 211, startPoint y: 186, endPoint x: 198, endPoint y: 378, distance: 192.3
click at [198, 378] on div "Layout Column width Change ratio Fit to content Columns management Order 5 cols…" at bounding box center [125, 265] width 179 height 313
click at [175, 329] on icon at bounding box center [173, 330] width 3 height 9
click at [151, 333] on icon at bounding box center [149, 330] width 13 height 13
click at [170, 365] on icon at bounding box center [172, 363] width 13 height 13
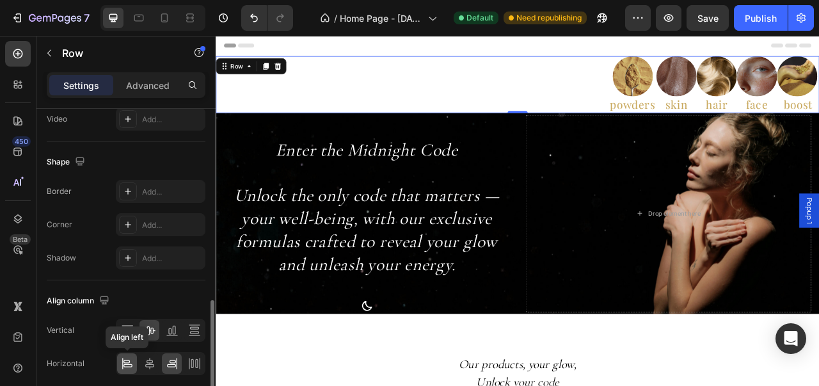
click at [127, 365] on icon at bounding box center [127, 363] width 13 height 13
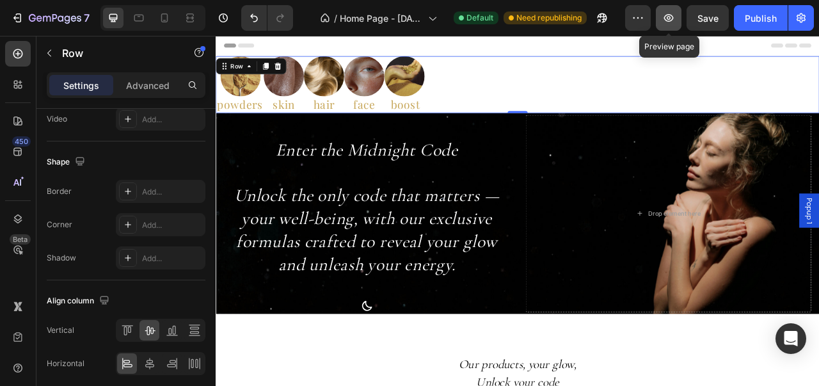
click at [675, 12] on icon "button" at bounding box center [668, 18] width 13 height 13
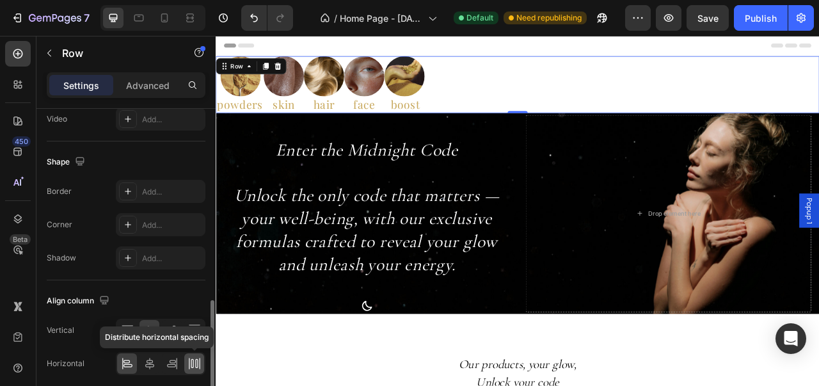
click at [191, 359] on icon at bounding box center [192, 363] width 3 height 9
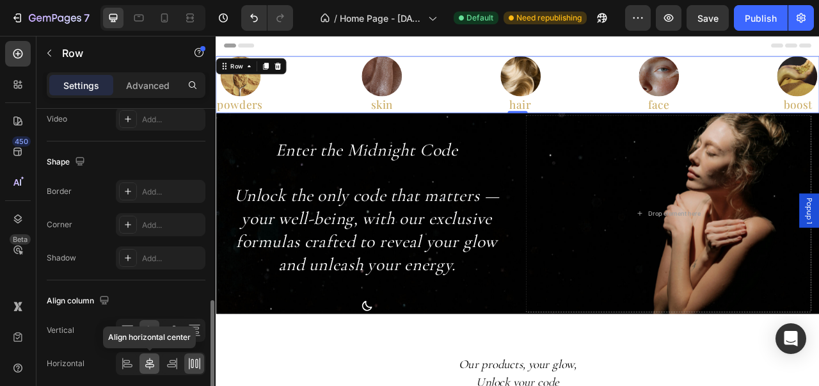
click at [148, 360] on icon at bounding box center [149, 363] width 13 height 13
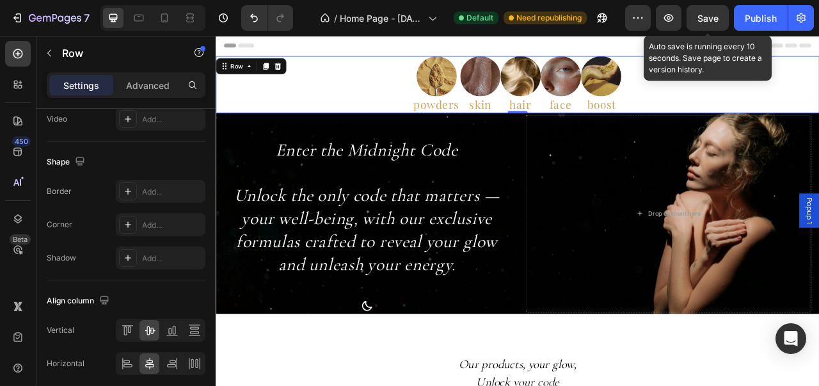
click at [699, 23] on div "Save" at bounding box center [707, 18] width 21 height 13
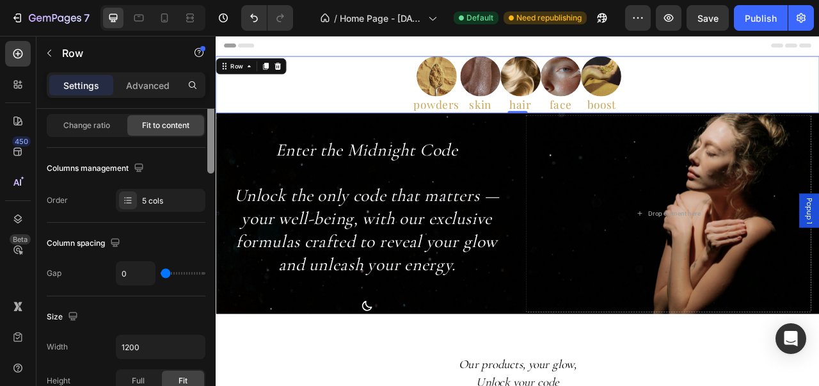
scroll to position [0, 0]
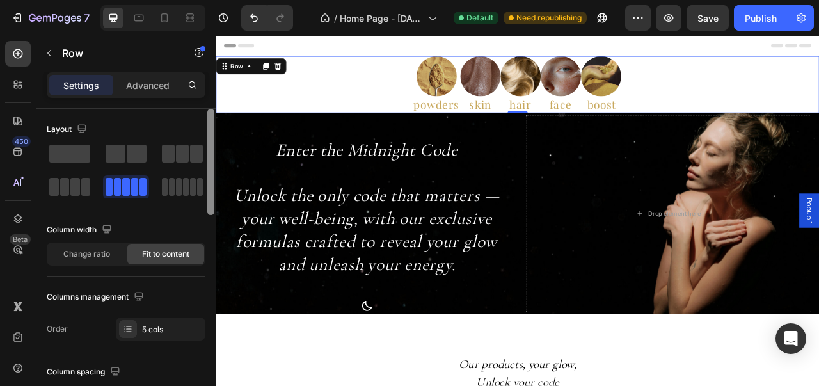
drag, startPoint x: 209, startPoint y: 309, endPoint x: 198, endPoint y: 98, distance: 211.3
click at [198, 98] on div "Settings Advanced Layout Column width Change ratio Fit to content Columns manag…" at bounding box center [125, 247] width 179 height 350
click at [260, 94] on div "Image powders Heading Image skin Heading Image hair Heading Image face Heading …" at bounding box center [600, 98] width 768 height 72
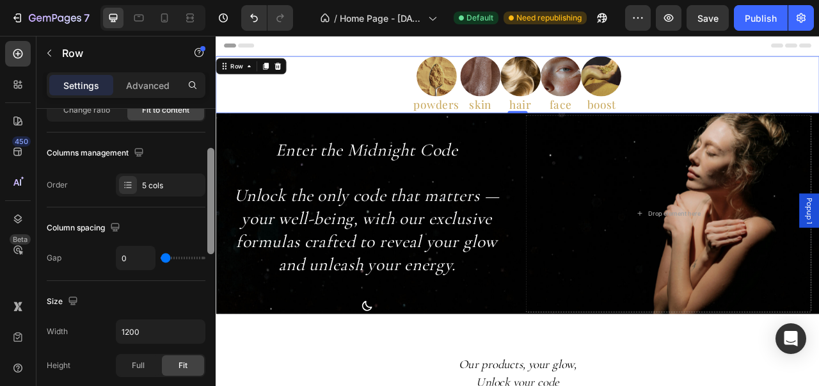
scroll to position [148, 0]
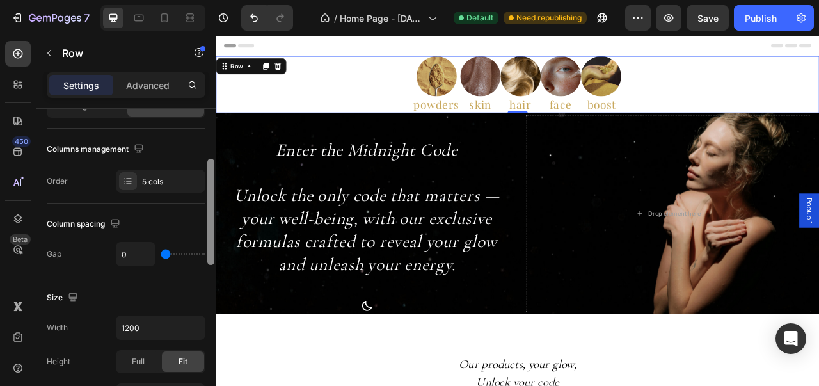
drag, startPoint x: 0, startPoint y: 162, endPoint x: 197, endPoint y: 214, distance: 203.7
click at [197, 214] on div "Layout Column width Change ratio Fit to content Columns management Order 5 cols…" at bounding box center [125, 265] width 179 height 313
click at [140, 141] on button "button" at bounding box center [138, 148] width 15 height 15
click at [145, 210] on icon "button" at bounding box center [141, 215] width 13 height 13
type input "100%"
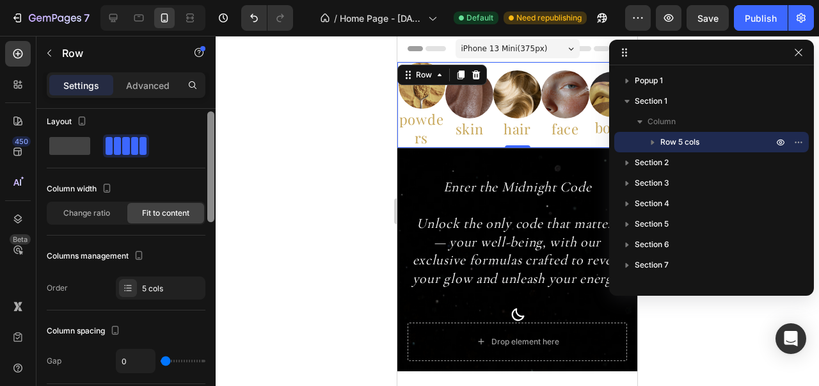
scroll to position [0, 0]
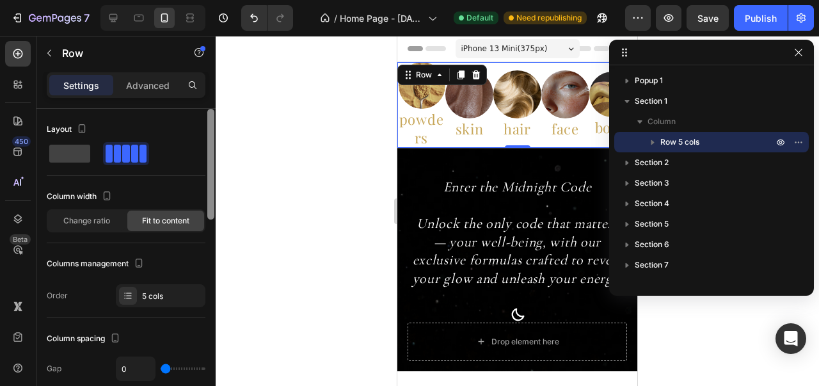
drag, startPoint x: 209, startPoint y: 230, endPoint x: 207, endPoint y: 157, distance: 72.9
click at [207, 157] on div at bounding box center [210, 164] width 7 height 111
click at [571, 54] on div "iPhone 13 Mini ( 375 px)" at bounding box center [517, 48] width 124 height 19
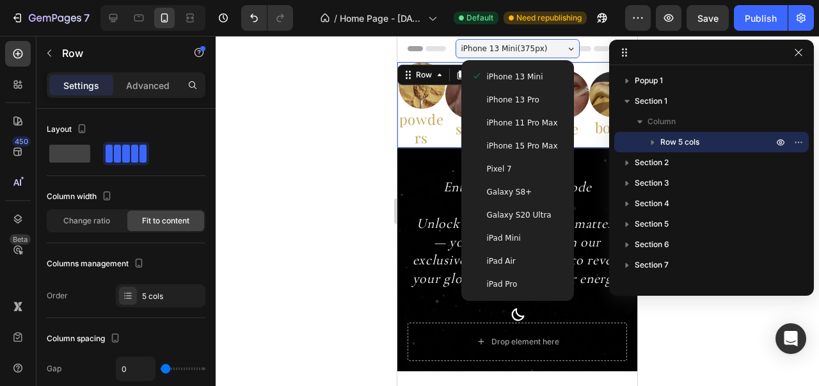
click at [523, 139] on div "iPhone 15 Pro Max" at bounding box center [517, 145] width 102 height 23
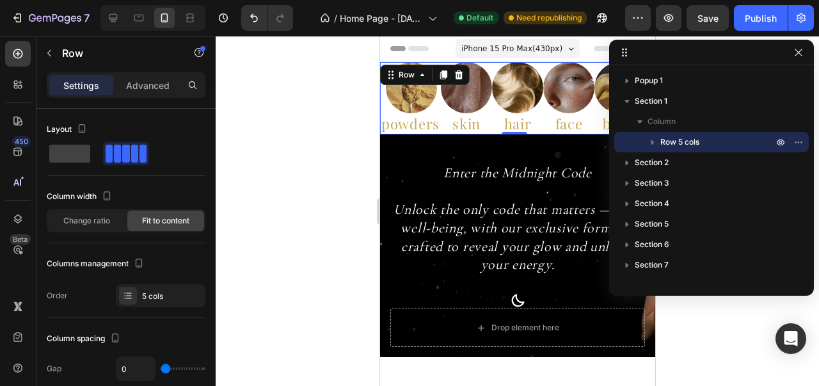
click at [353, 176] on div at bounding box center [517, 211] width 603 height 350
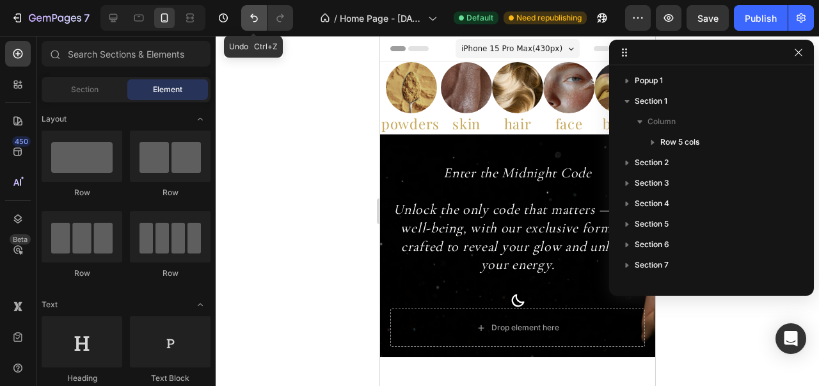
click at [248, 27] on button "Undo/Redo" at bounding box center [254, 18] width 26 height 26
click at [248, 26] on button "Undo/Redo" at bounding box center [254, 18] width 26 height 26
click at [278, 26] on button "Undo/Redo" at bounding box center [280, 18] width 26 height 26
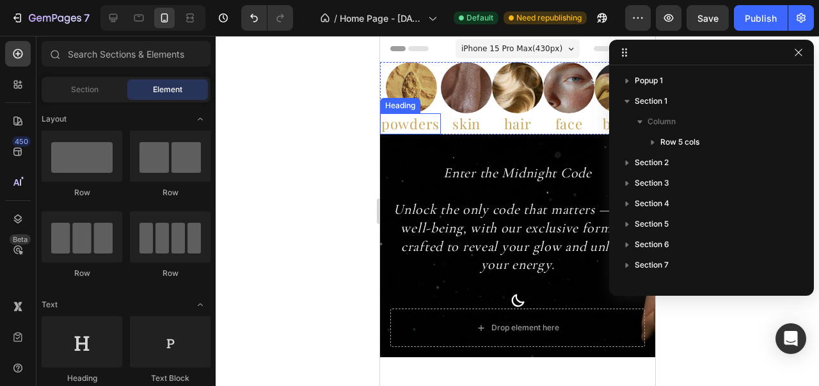
click at [390, 134] on h2 "powders" at bounding box center [409, 123] width 61 height 21
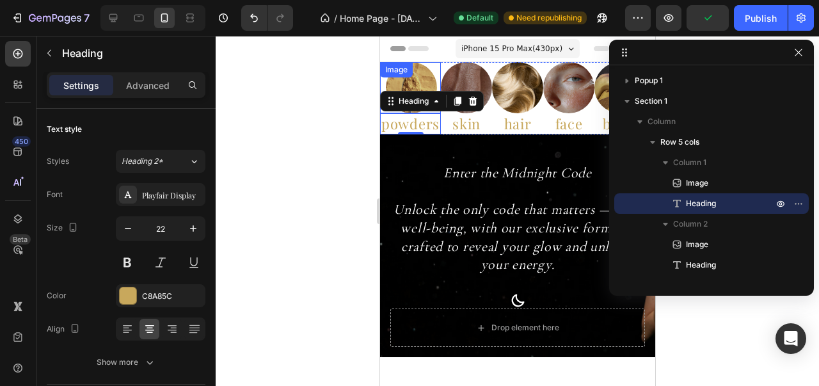
click at [393, 75] on div "Image" at bounding box center [396, 70] width 28 height 12
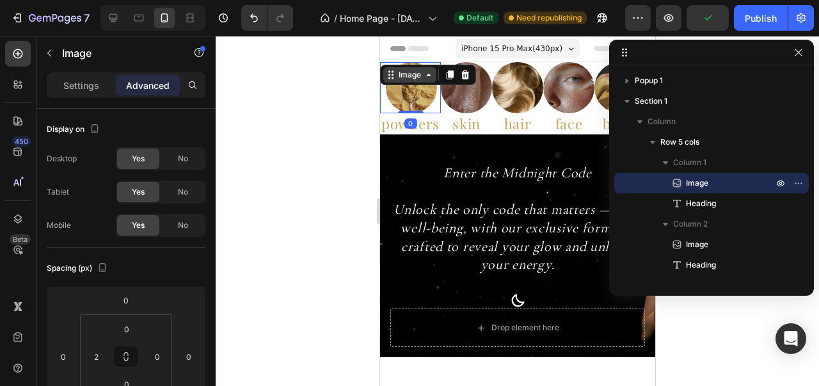
click at [394, 81] on div "Image" at bounding box center [409, 74] width 53 height 15
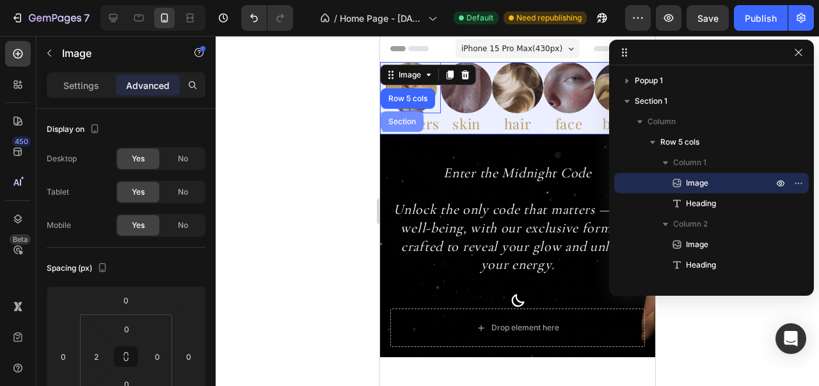
click at [400, 112] on div "Section" at bounding box center [401, 121] width 43 height 20
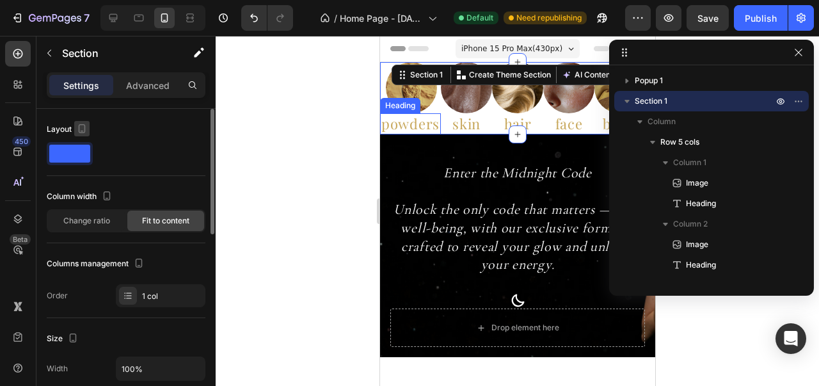
click at [74, 120] on div "Layout" at bounding box center [126, 129] width 159 height 20
click at [84, 123] on icon "button" at bounding box center [81, 128] width 13 height 13
click at [81, 148] on icon "button" at bounding box center [85, 149] width 8 height 8
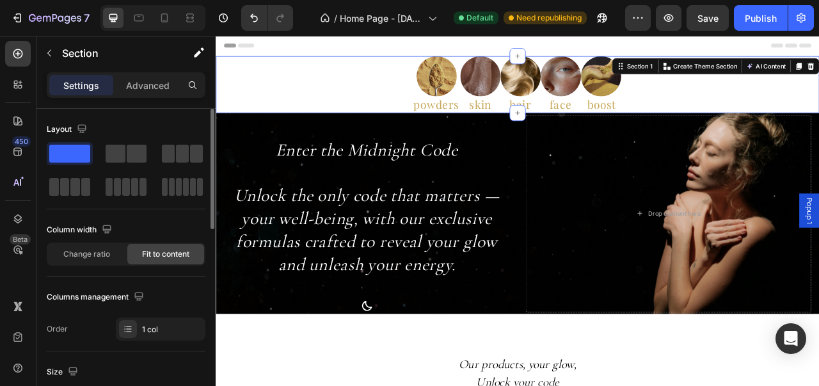
click at [465, 54] on div "Header" at bounding box center [599, 49] width 747 height 26
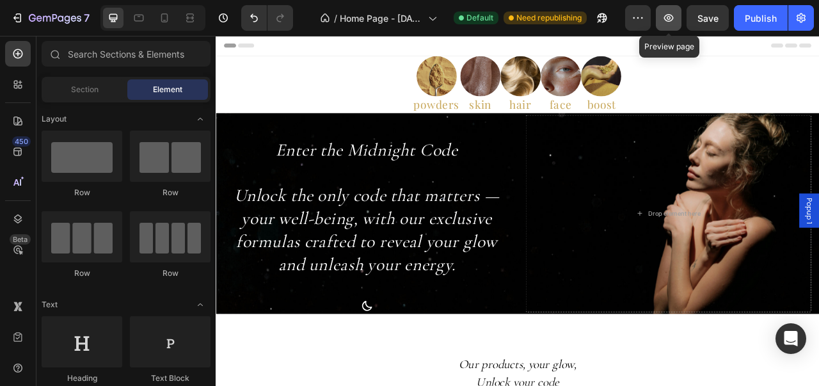
click at [663, 12] on icon "button" at bounding box center [668, 18] width 13 height 13
click at [663, 22] on icon "button" at bounding box center [668, 18] width 13 height 13
click at [672, 13] on icon "button" at bounding box center [668, 18] width 13 height 13
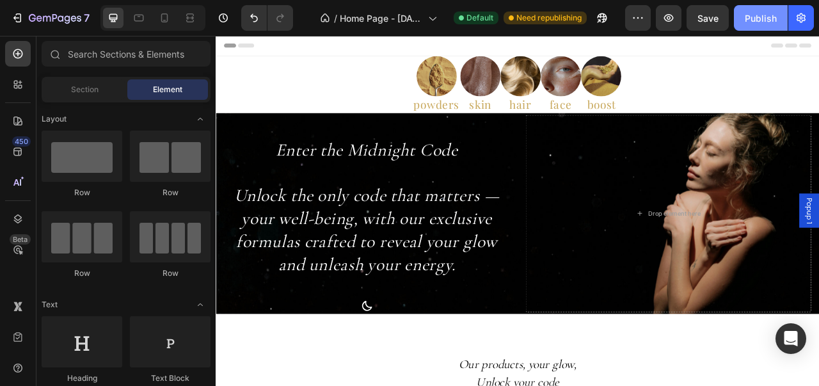
click at [759, 22] on div "Publish" at bounding box center [761, 18] width 32 height 13
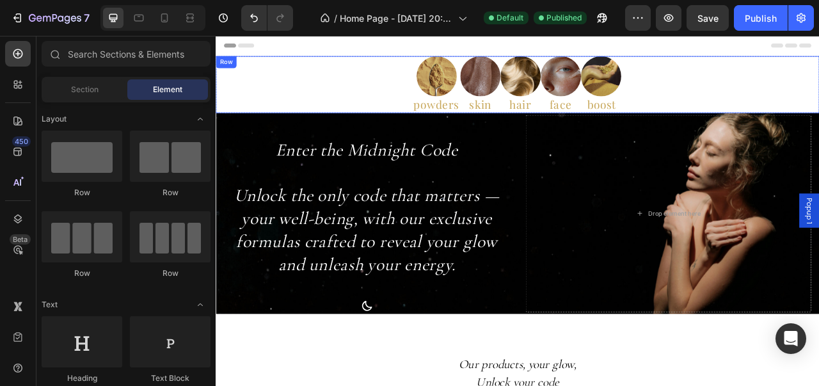
click at [340, 91] on div "Image powders Heading Image skin Heading Image hair Heading Image face Heading …" at bounding box center [600, 98] width 768 height 72
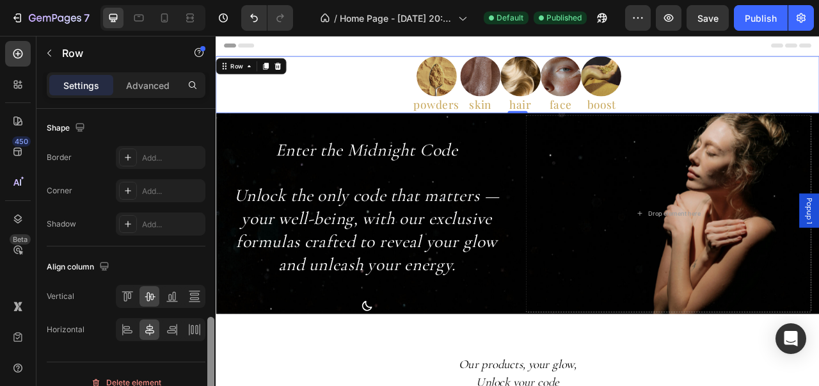
scroll to position [605, 0]
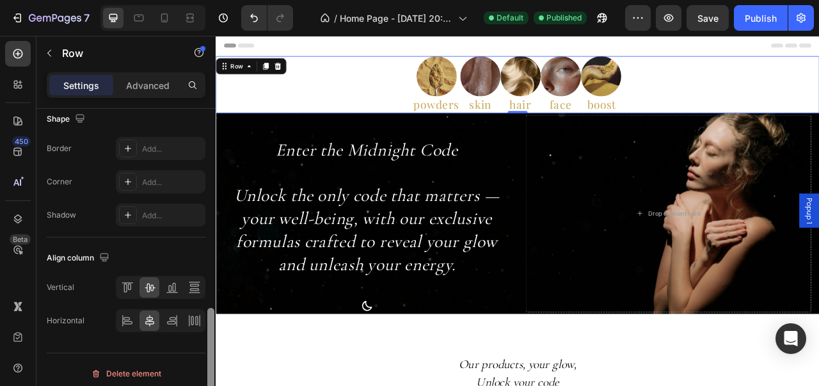
drag, startPoint x: 212, startPoint y: 143, endPoint x: 207, endPoint y: 349, distance: 206.7
click at [207, 349] on div at bounding box center [211, 261] width 10 height 314
click at [127, 326] on div at bounding box center [127, 320] width 20 height 20
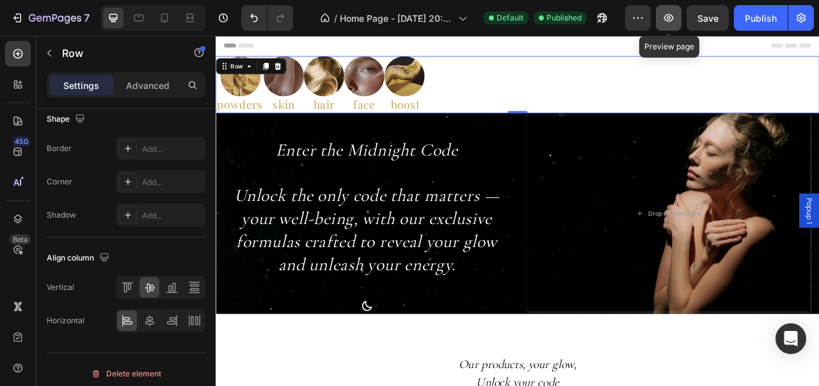
click at [667, 12] on icon "button" at bounding box center [668, 18] width 13 height 13
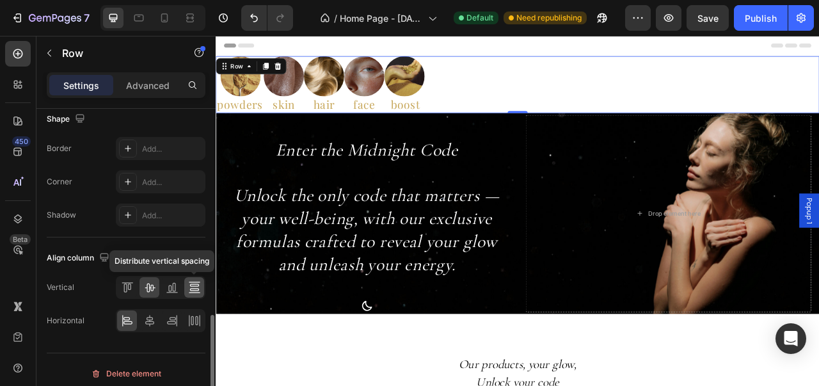
click at [189, 277] on div at bounding box center [194, 287] width 20 height 20
click at [170, 281] on icon at bounding box center [172, 287] width 13 height 13
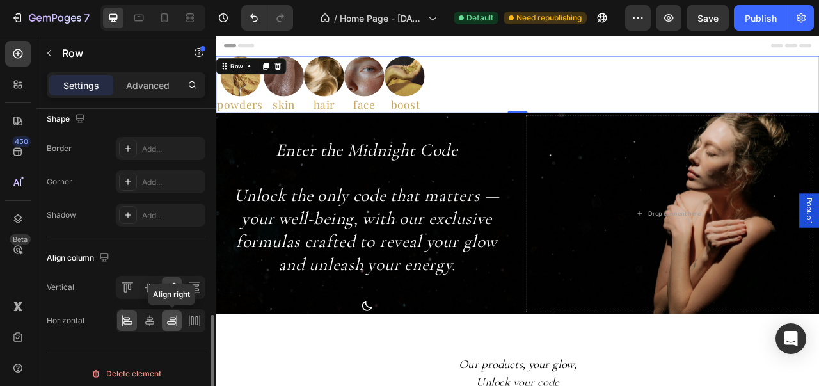
click at [175, 314] on icon at bounding box center [172, 320] width 13 height 13
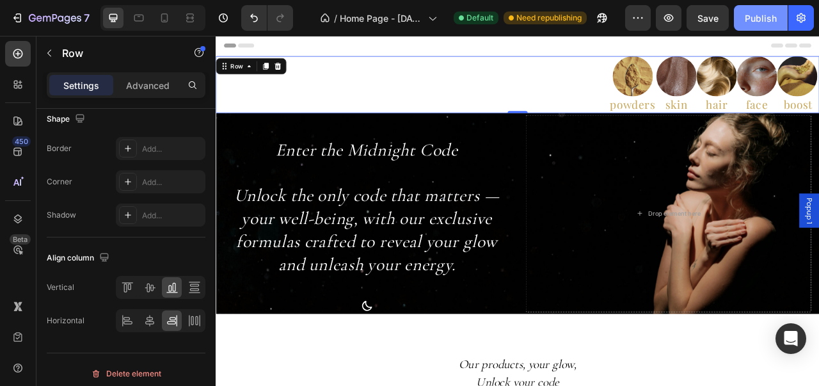
click at [773, 21] on div "Publish" at bounding box center [761, 18] width 32 height 13
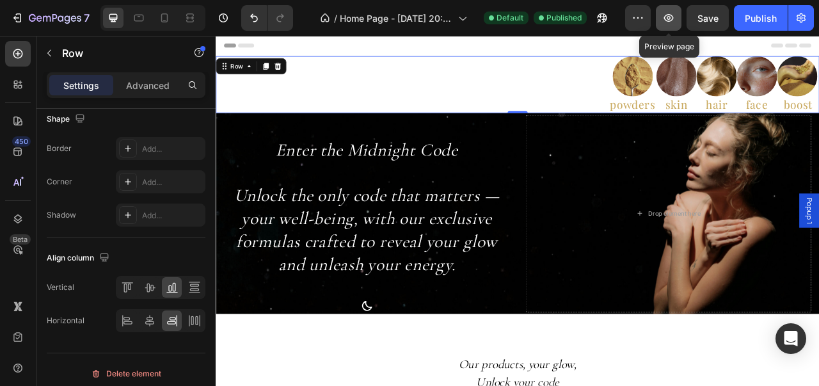
click at [672, 8] on button "button" at bounding box center [669, 18] width 26 height 26
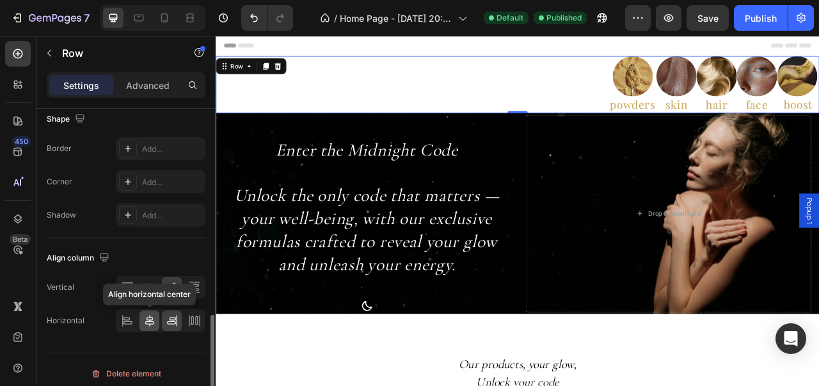
click at [151, 314] on icon at bounding box center [149, 320] width 13 height 13
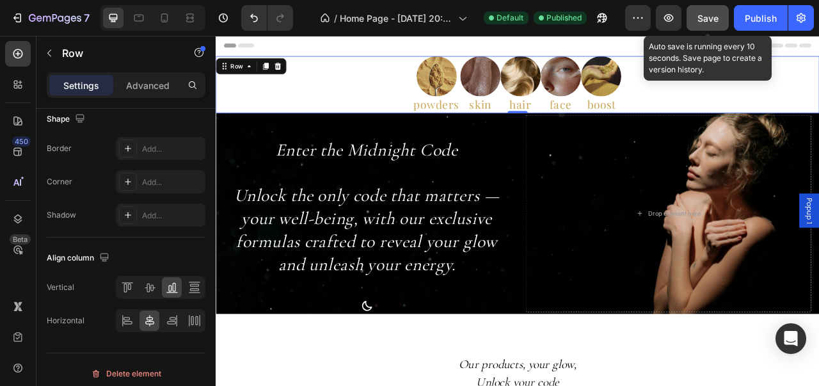
click at [704, 22] on span "Save" at bounding box center [707, 18] width 21 height 11
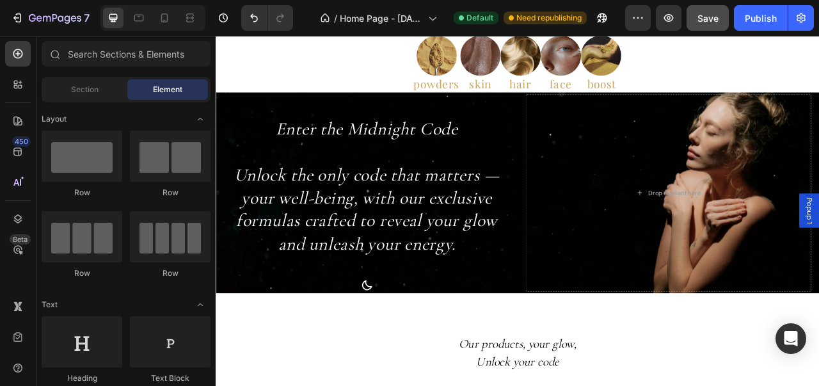
scroll to position [134, 0]
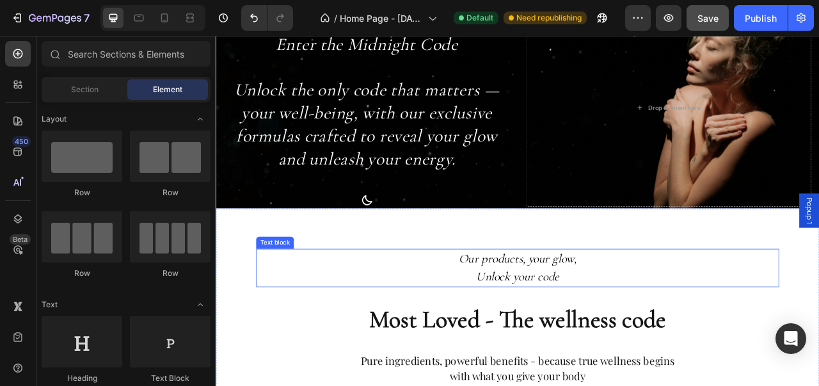
click at [818, 320] on p "Our products, your glow," at bounding box center [599, 319] width 599 height 23
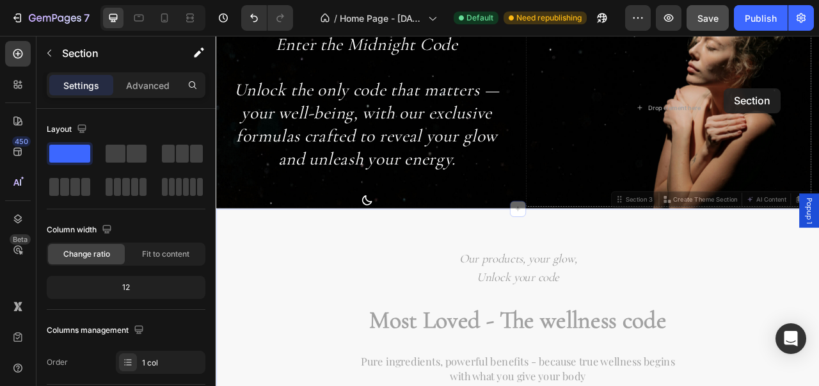
drag, startPoint x: 845, startPoint y: 391, endPoint x: 862, endPoint y: 102, distance: 289.6
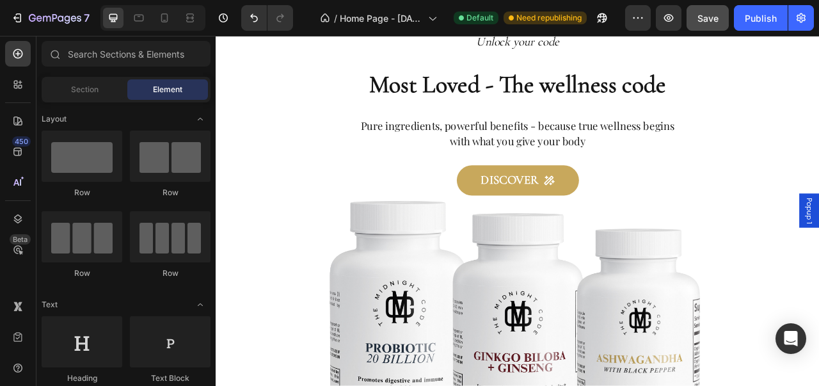
scroll to position [157, 0]
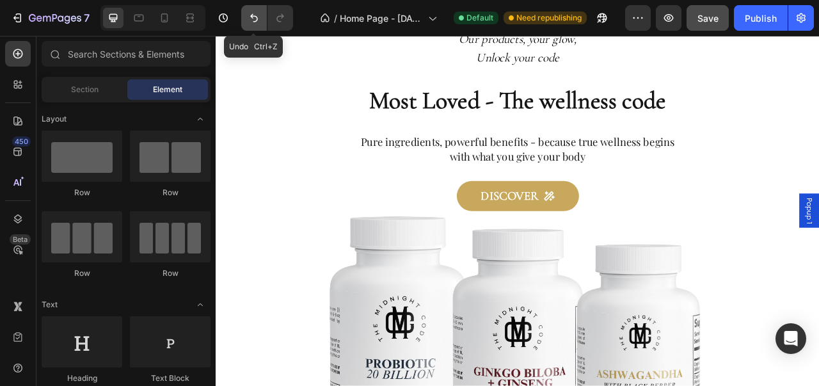
click at [253, 22] on icon "Undo/Redo" at bounding box center [254, 18] width 8 height 8
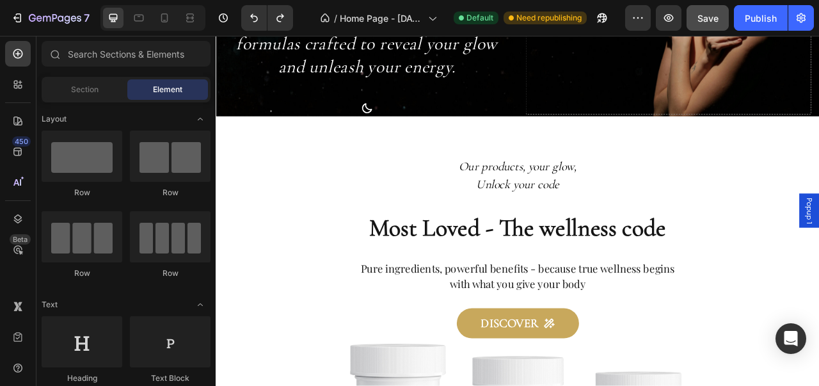
scroll to position [0, 0]
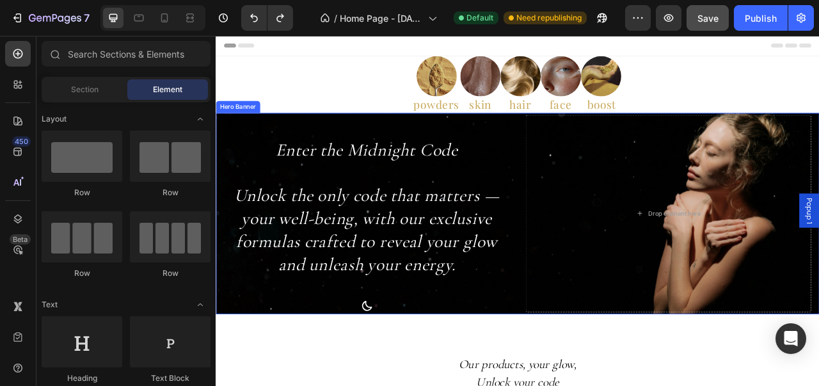
click at [589, 173] on div "Enter the Midnight Code Unlock the only code that matters — your well-being, wi…" at bounding box center [600, 262] width 768 height 256
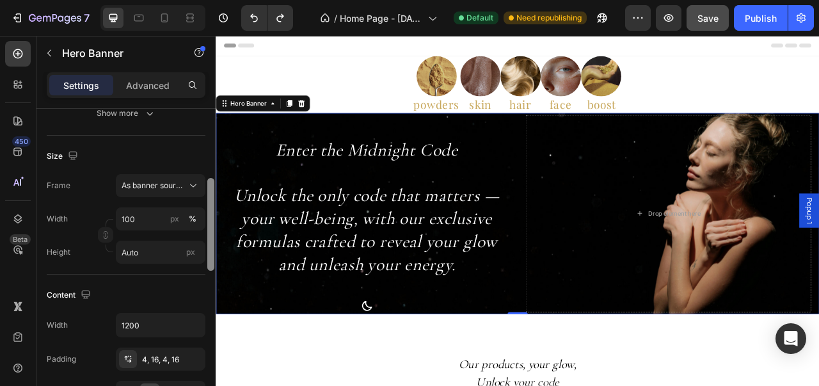
scroll to position [250, 0]
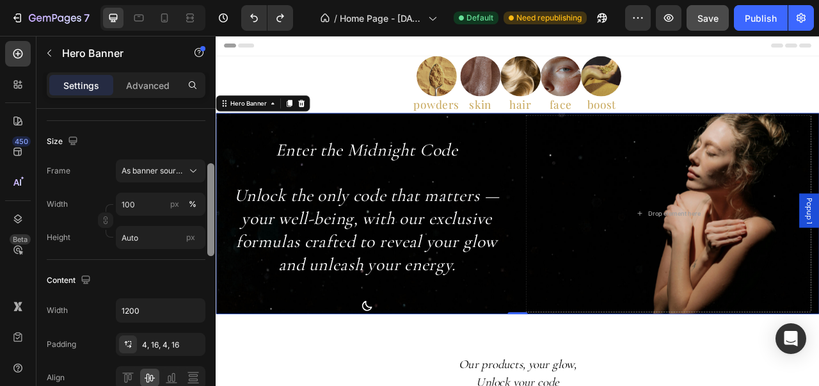
drag, startPoint x: 212, startPoint y: 185, endPoint x: 200, endPoint y: 259, distance: 75.2
click at [200, 259] on div "Layout Middle left Background The changes might be hidden by the video. Color A…" at bounding box center [125, 265] width 179 height 313
click at [166, 235] on input "Auto" at bounding box center [161, 237] width 90 height 23
click at [161, 242] on input "Auto" at bounding box center [161, 237] width 90 height 23
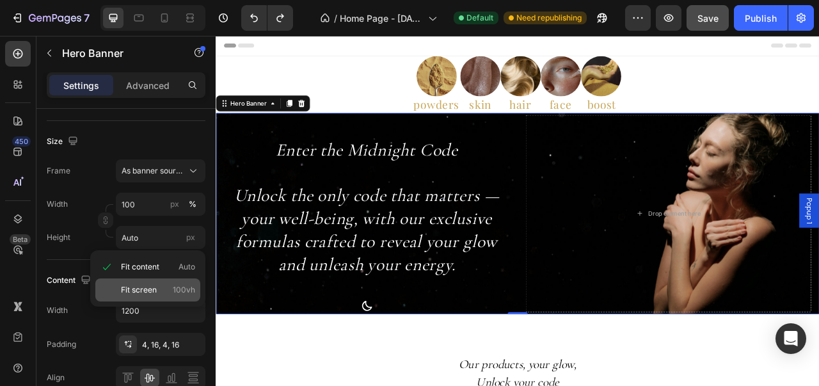
click at [158, 286] on p "Fit screen 100vh" at bounding box center [158, 290] width 74 height 12
type input "100 vh"
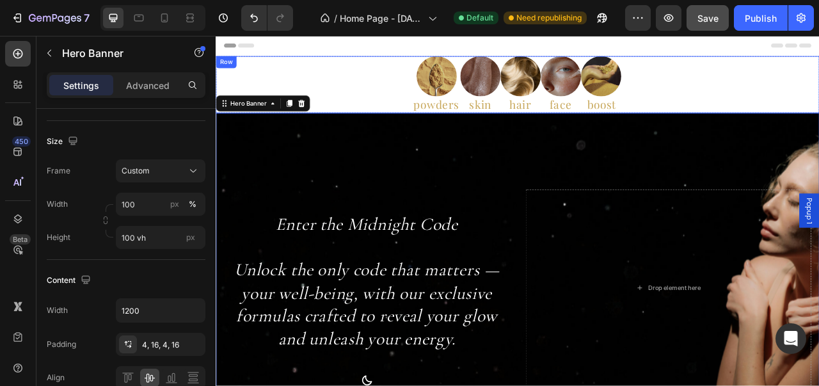
click at [818, 127] on div "Image powders Heading Image skin Heading Image hair Heading Image face Heading …" at bounding box center [600, 98] width 768 height 72
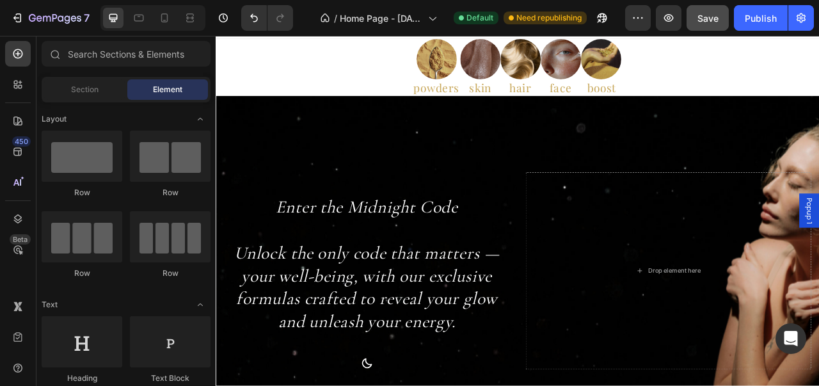
scroll to position [0, 0]
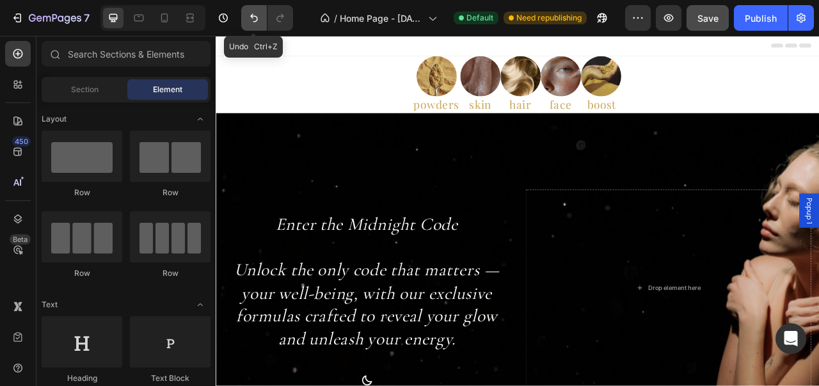
click at [257, 19] on icon "Undo/Redo" at bounding box center [254, 18] width 8 height 8
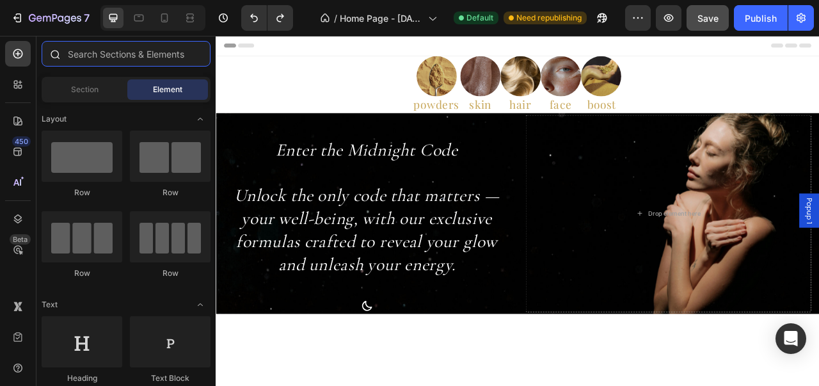
click at [136, 43] on input "text" at bounding box center [126, 54] width 169 height 26
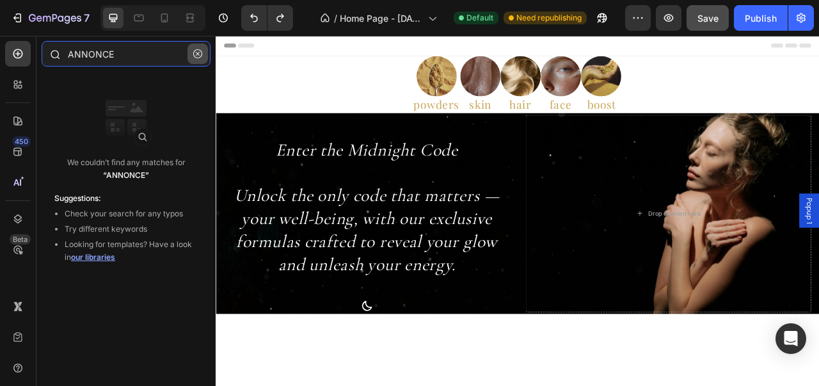
type input "ANNONCE"
click at [193, 59] on button "button" at bounding box center [197, 53] width 20 height 20
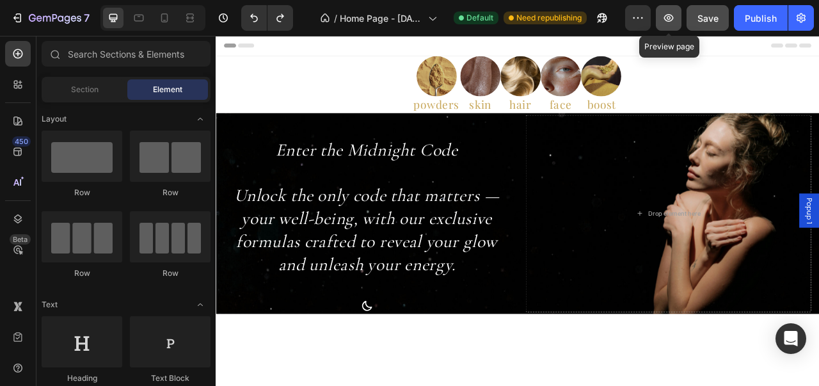
click at [667, 22] on icon "button" at bounding box center [668, 18] width 13 height 13
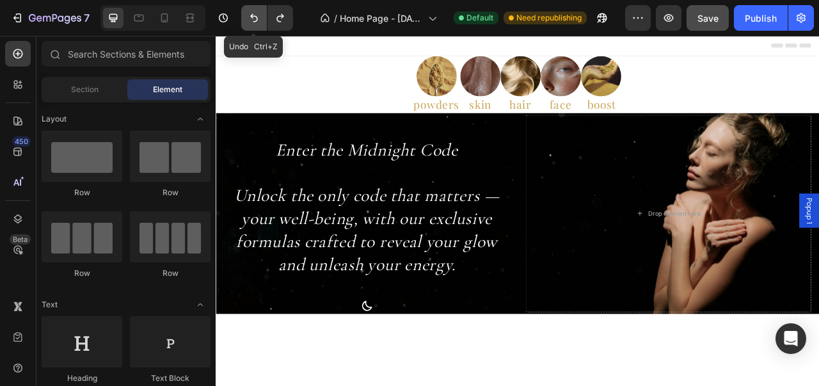
click at [258, 15] on icon "Undo/Redo" at bounding box center [254, 18] width 13 height 13
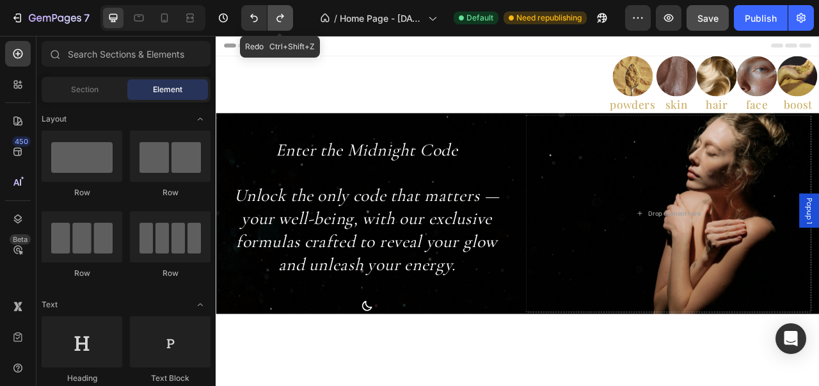
click at [278, 17] on icon "Undo/Redo" at bounding box center [280, 18] width 13 height 13
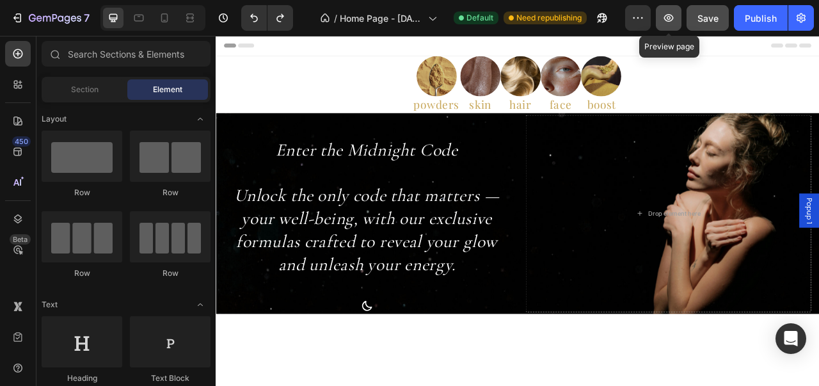
click at [676, 15] on button "button" at bounding box center [669, 18] width 26 height 26
click at [663, 20] on icon "button" at bounding box center [668, 18] width 13 height 13
click at [662, 13] on button "button" at bounding box center [669, 18] width 26 height 26
click at [503, 127] on h2 "powders" at bounding box center [495, 123] width 61 height 21
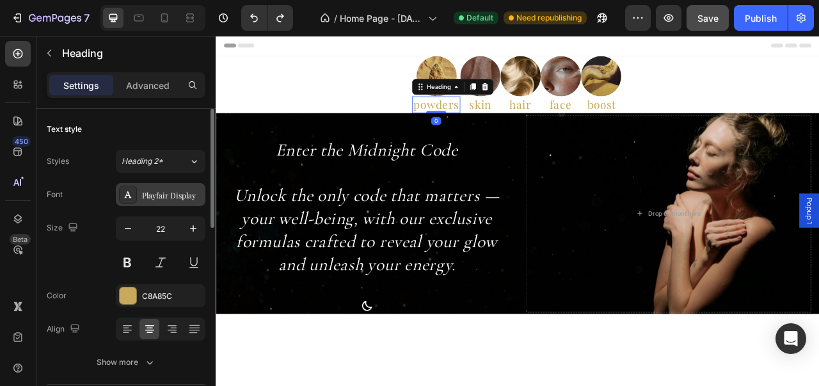
click at [181, 196] on div "Playfair Display" at bounding box center [172, 195] width 60 height 12
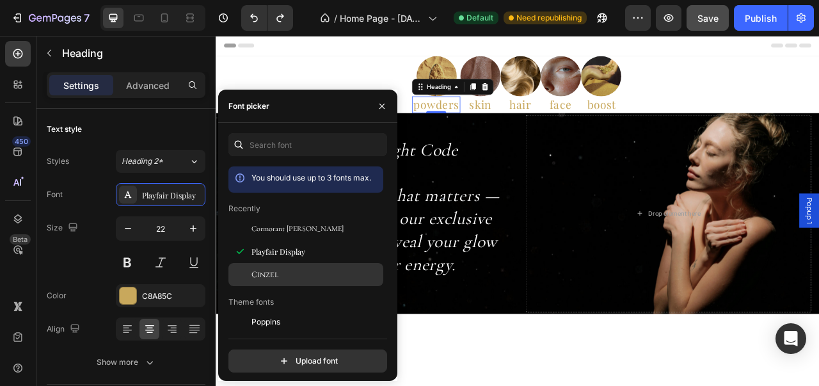
click at [274, 269] on span "Cinzel" at bounding box center [264, 275] width 27 height 12
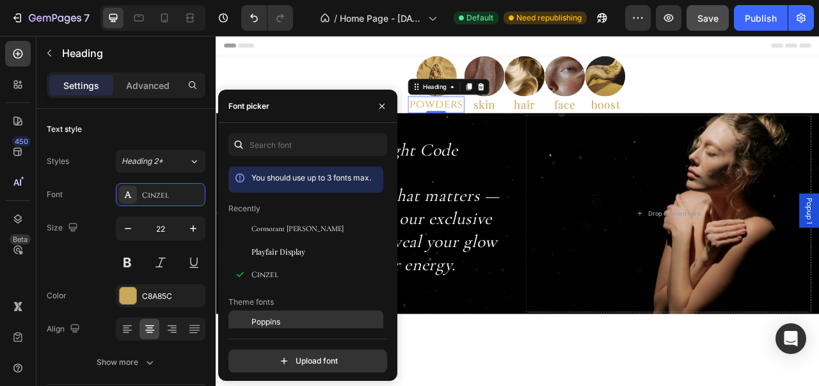
click at [276, 318] on span "Poppins" at bounding box center [265, 322] width 29 height 12
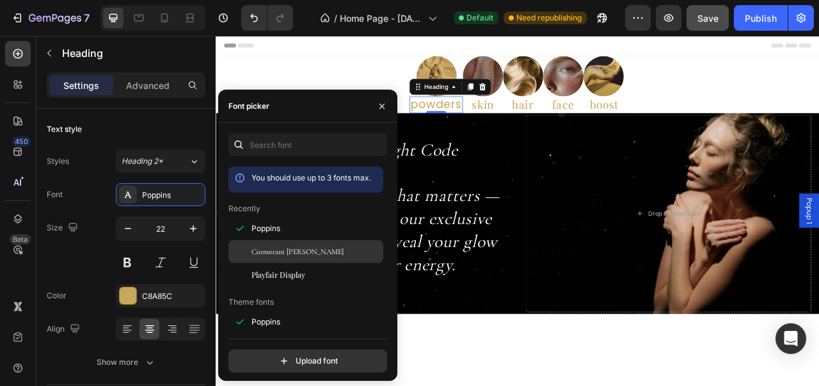
click at [293, 255] on span "Cormorant [PERSON_NAME]" at bounding box center [297, 252] width 92 height 12
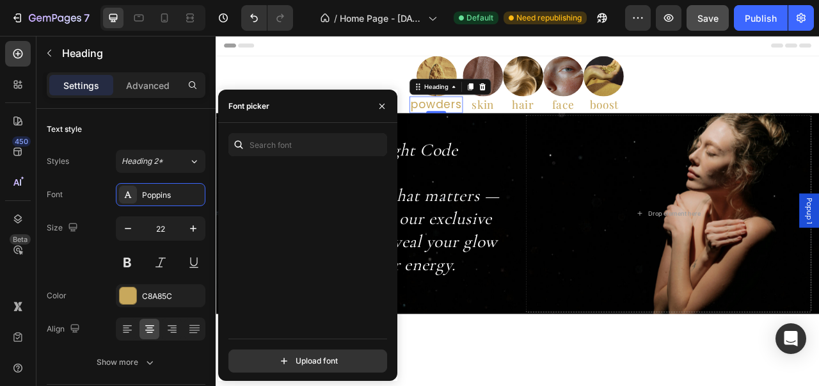
scroll to position [2918, 0]
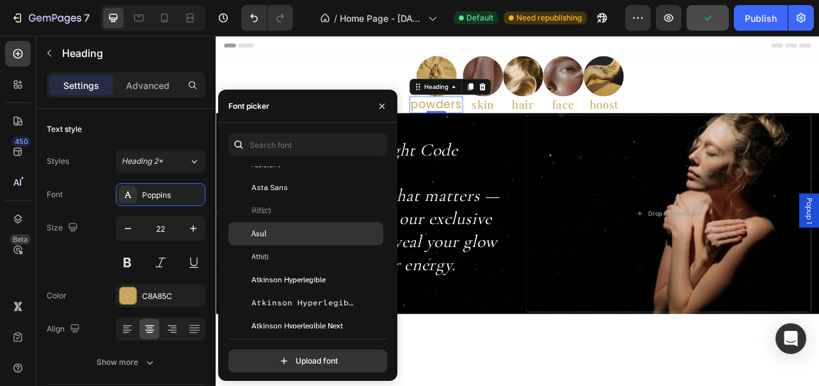
click at [351, 225] on div "Asul" at bounding box center [305, 233] width 155 height 23
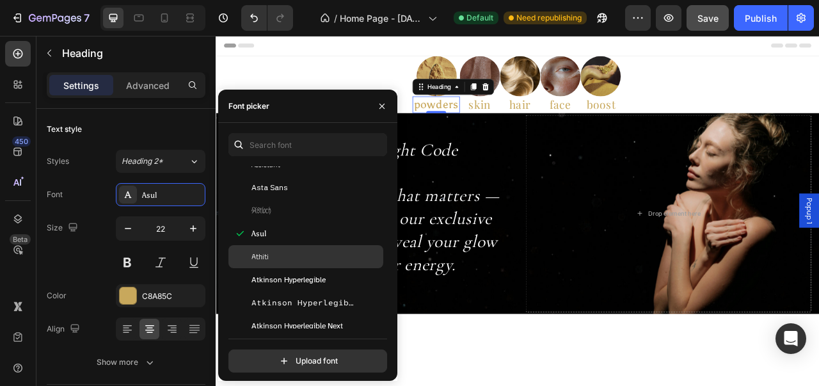
click at [339, 255] on div "Athiti" at bounding box center [315, 257] width 129 height 12
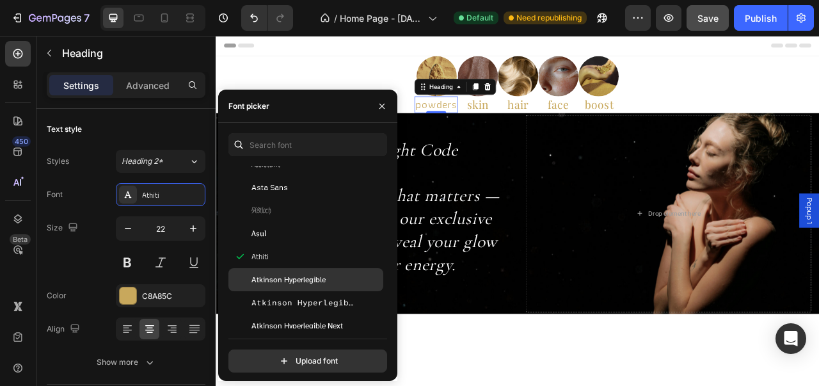
click at [336, 284] on div "Atkinson Hyperlegible" at bounding box center [315, 280] width 129 height 12
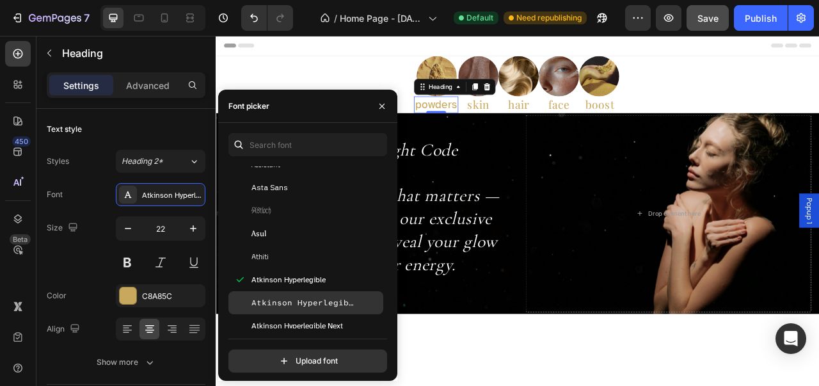
click at [335, 296] on div "Atkinson Hyperlegible Mono" at bounding box center [305, 302] width 155 height 23
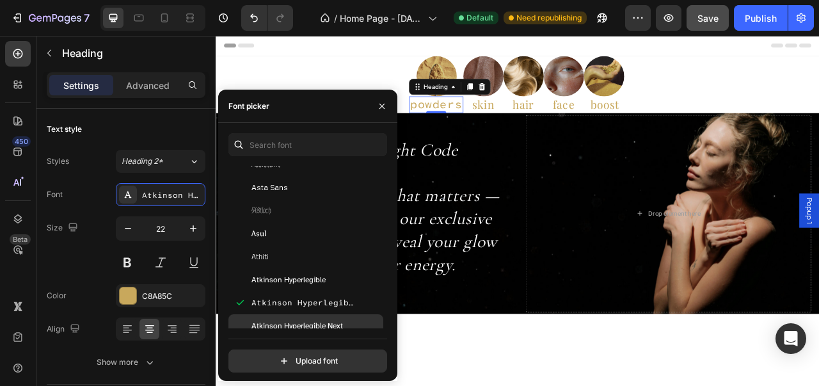
click at [335, 320] on span "Atkinson Hyperlegible Next" at bounding box center [296, 326] width 91 height 12
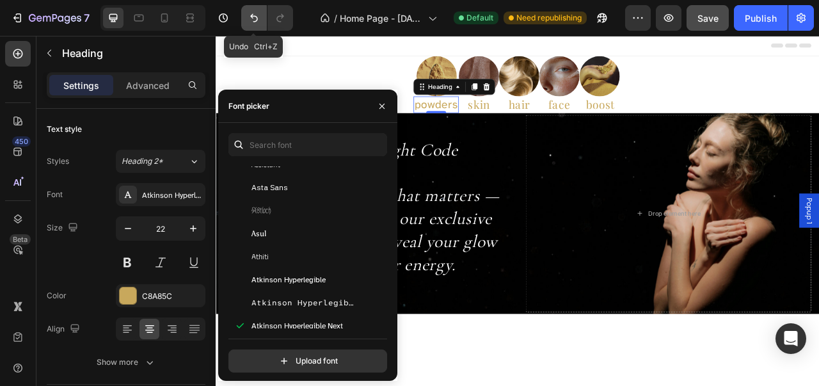
click at [251, 13] on icon "Undo/Redo" at bounding box center [254, 18] width 13 height 13
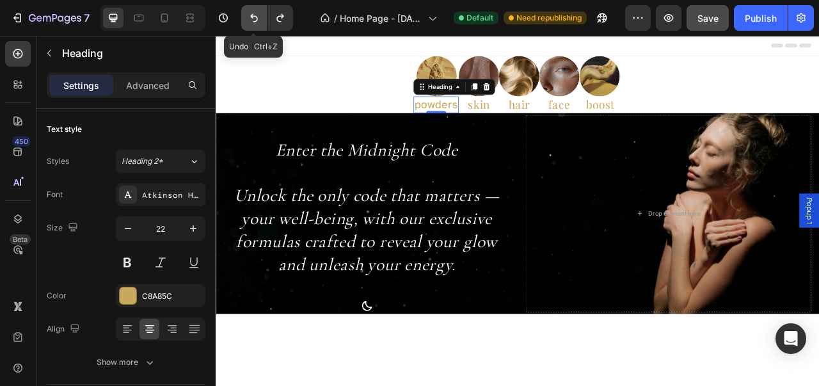
click at [251, 13] on icon "Undo/Redo" at bounding box center [254, 18] width 13 height 13
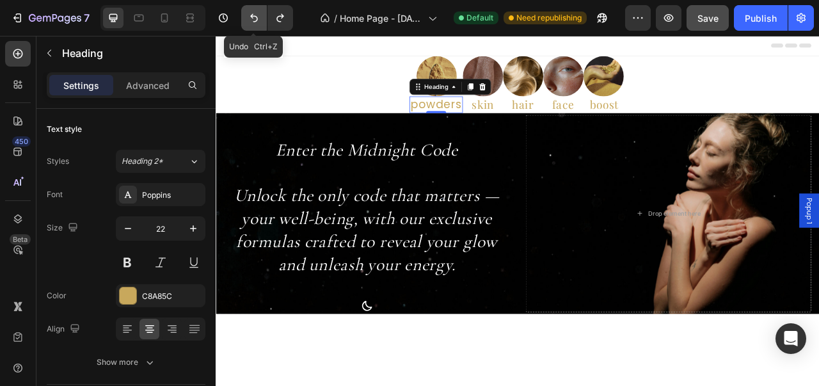
click at [251, 13] on icon "Undo/Redo" at bounding box center [254, 18] width 13 height 13
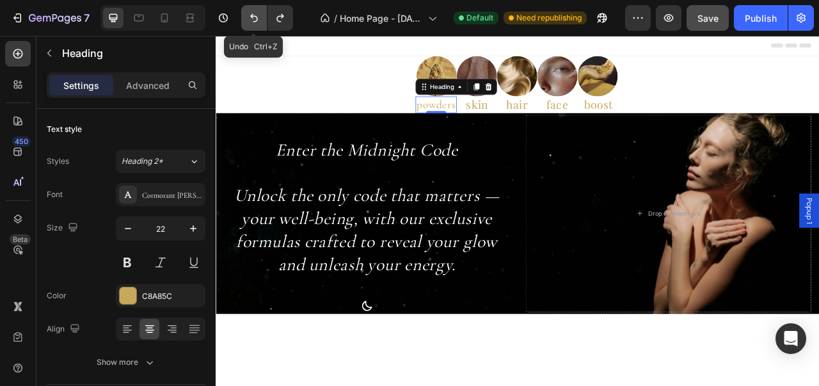
click at [251, 13] on icon "Undo/Redo" at bounding box center [254, 18] width 13 height 13
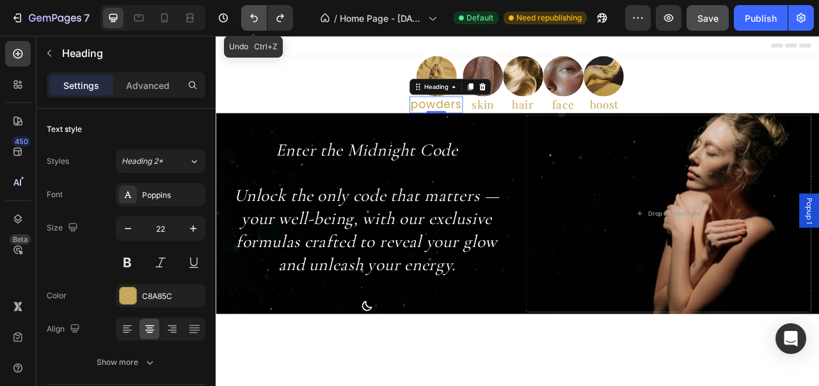
click at [251, 13] on icon "Undo/Redo" at bounding box center [254, 18] width 13 height 13
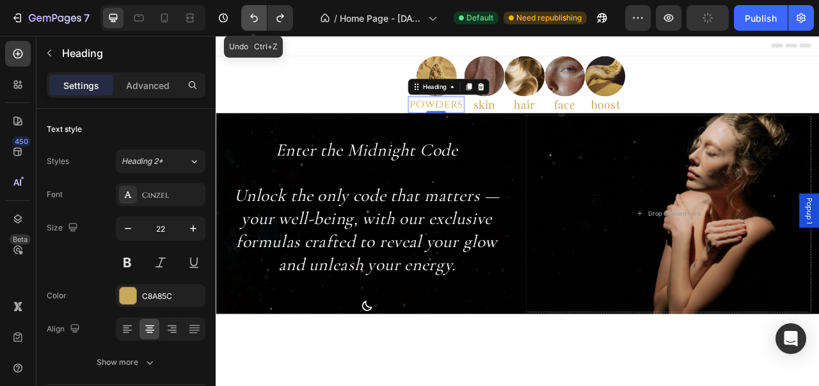
click at [251, 13] on icon "Undo/Redo" at bounding box center [254, 18] width 13 height 13
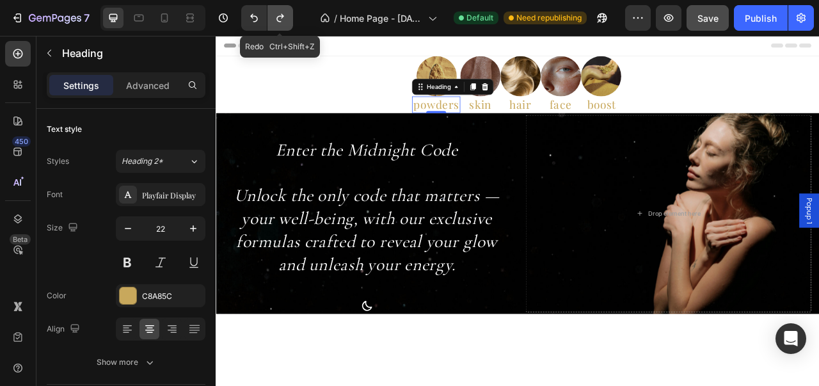
click at [276, 14] on icon "Undo/Redo" at bounding box center [280, 18] width 13 height 13
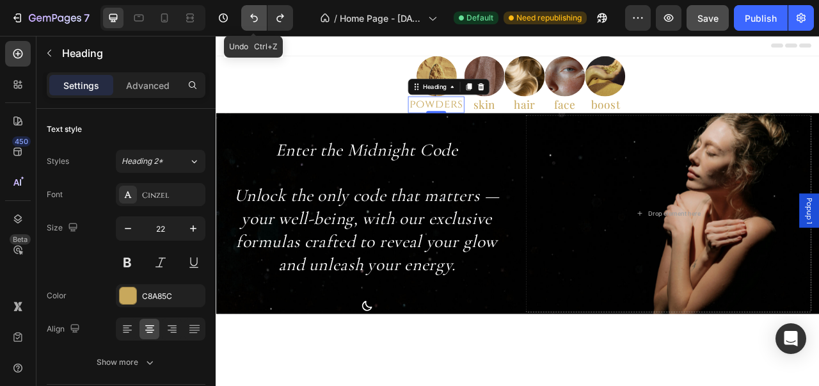
click at [254, 19] on icon "Undo/Redo" at bounding box center [254, 18] width 13 height 13
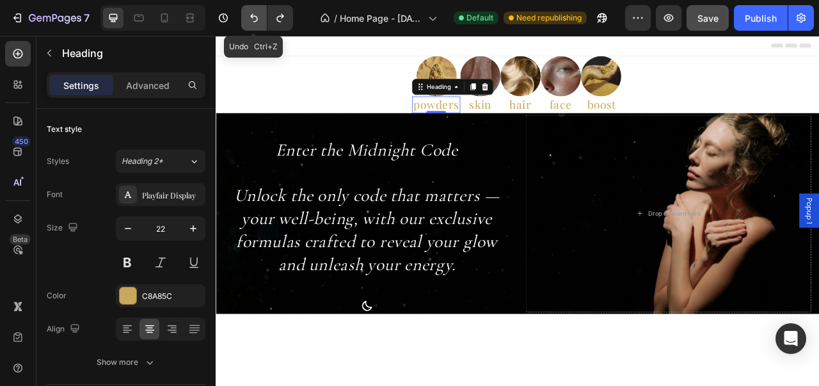
click at [254, 19] on icon "Undo/Redo" at bounding box center [254, 18] width 13 height 13
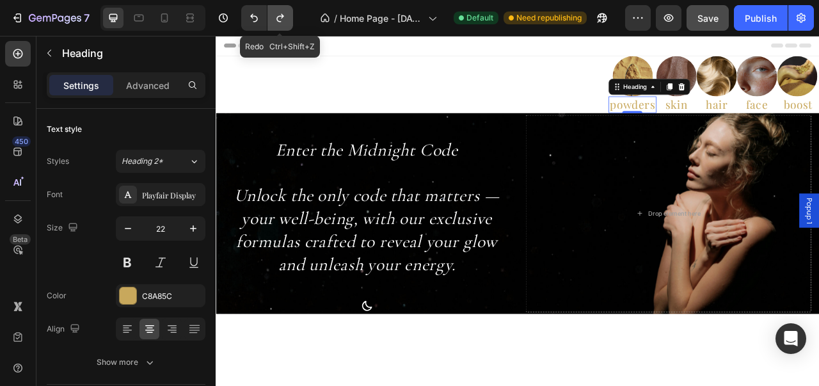
click at [272, 19] on button "Undo/Redo" at bounding box center [280, 18] width 26 height 26
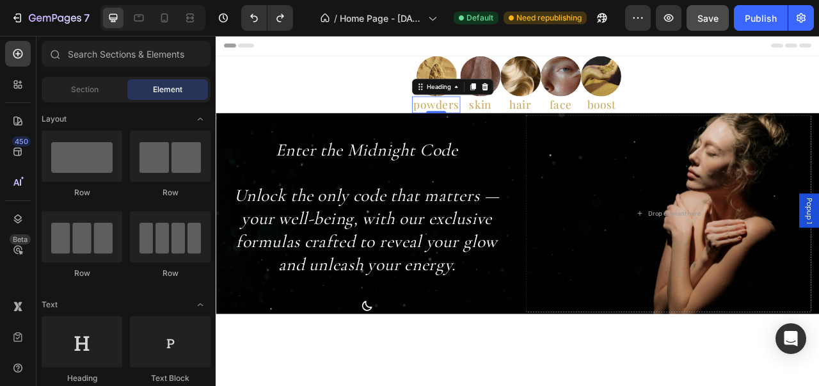
click at [437, 41] on div "Header" at bounding box center [599, 49] width 747 height 26
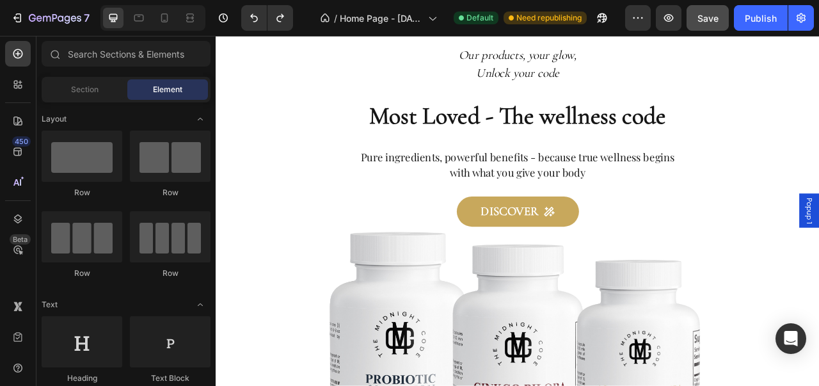
scroll to position [397, 0]
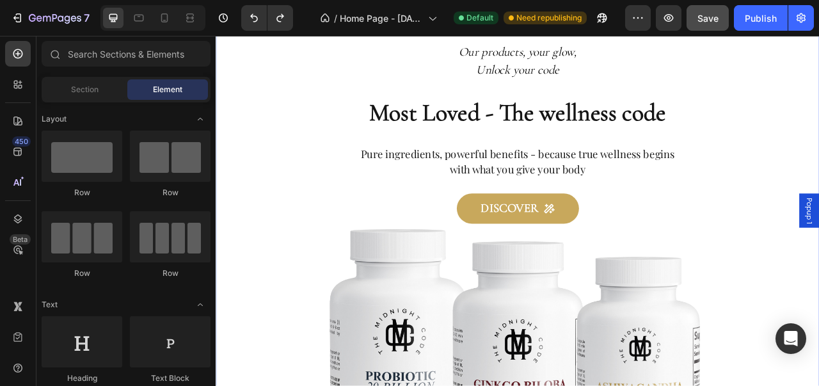
click at [818, 138] on div "Our products, your glow, Unlock your code Text block Most Loved - The wellness …" at bounding box center [599, 324] width 665 height 560
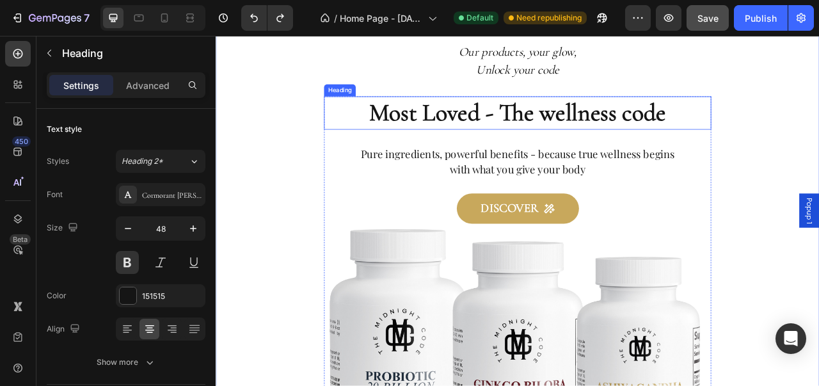
click at [801, 141] on h2 "Most Loved - The wellness code" at bounding box center [599, 134] width 493 height 42
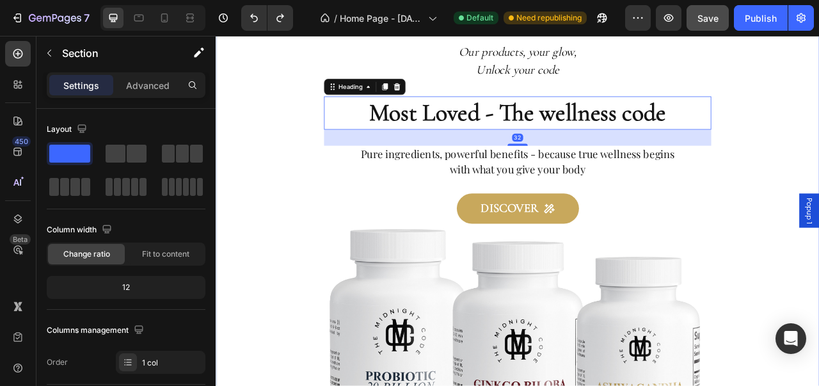
click at [818, 177] on div "Our products, your glow, Unlock your code Text block Most Loved - The wellness …" at bounding box center [599, 324] width 665 height 560
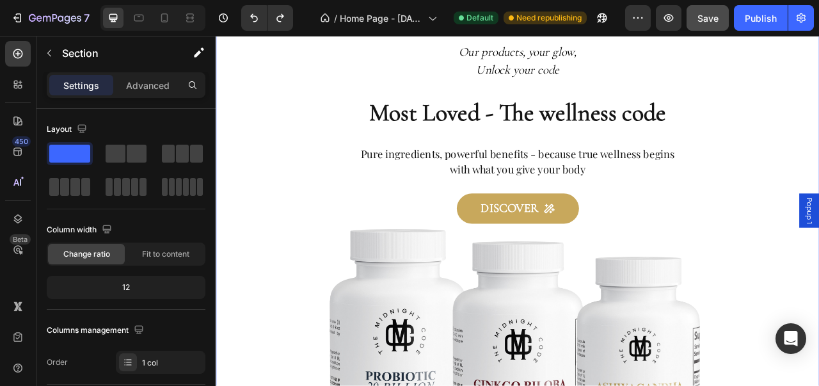
click at [818, 161] on div "Our products, your glow, Unlock your code Text block Most Loved - The wellness …" at bounding box center [599, 324] width 665 height 560
click at [818, 143] on div "Our products, your glow, Unlock your code Text block Most Loved - The wellness …" at bounding box center [599, 324] width 665 height 560
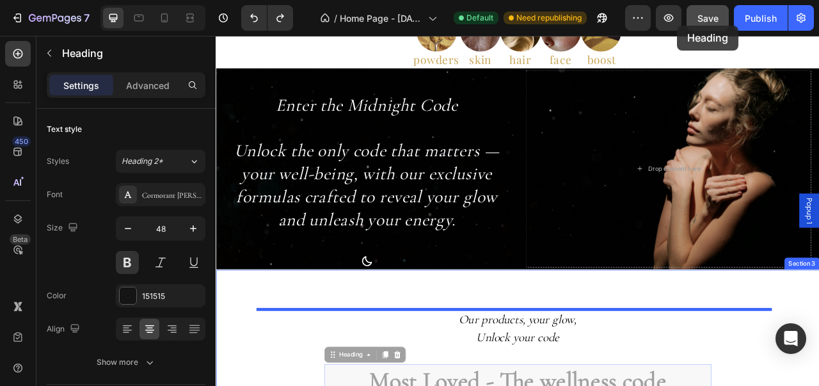
scroll to position [0, 0]
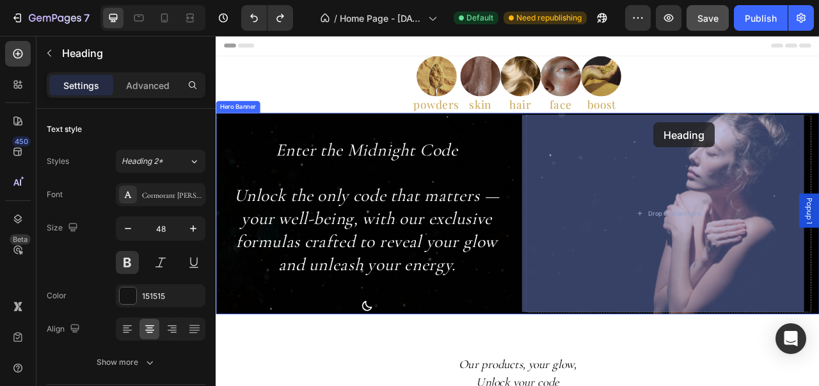
drag, startPoint x: 798, startPoint y: 139, endPoint x: 772, endPoint y: 142, distance: 26.4
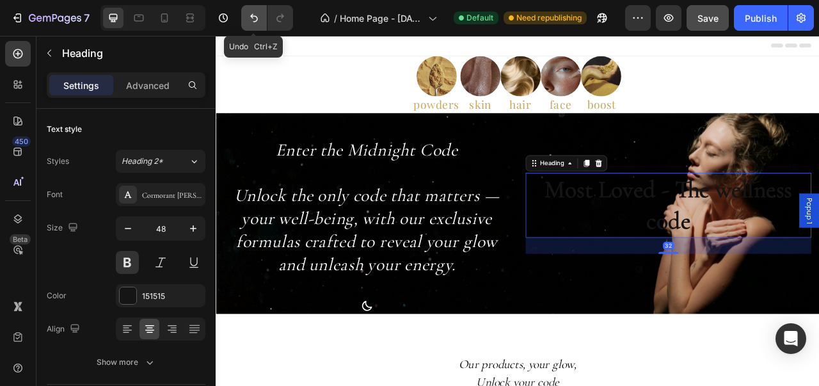
click at [248, 15] on icon "Undo/Redo" at bounding box center [254, 18] width 13 height 13
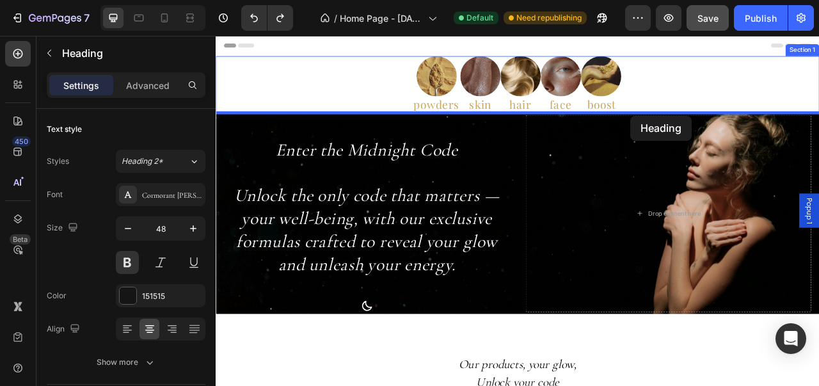
drag, startPoint x: 780, startPoint y: 244, endPoint x: 743, endPoint y: 138, distance: 112.3
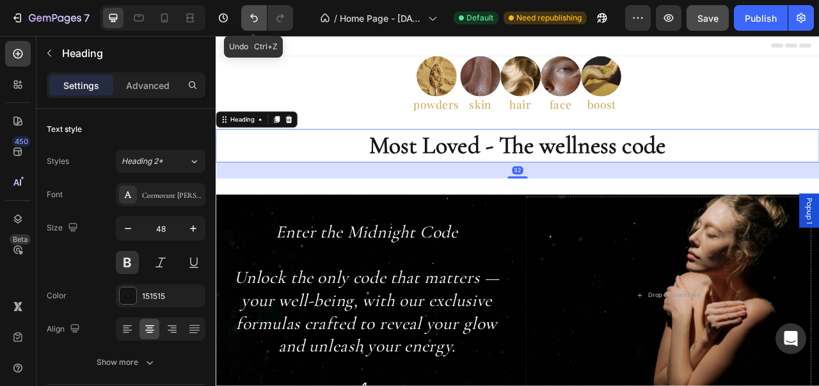
click at [248, 17] on icon "Undo/Redo" at bounding box center [254, 18] width 13 height 13
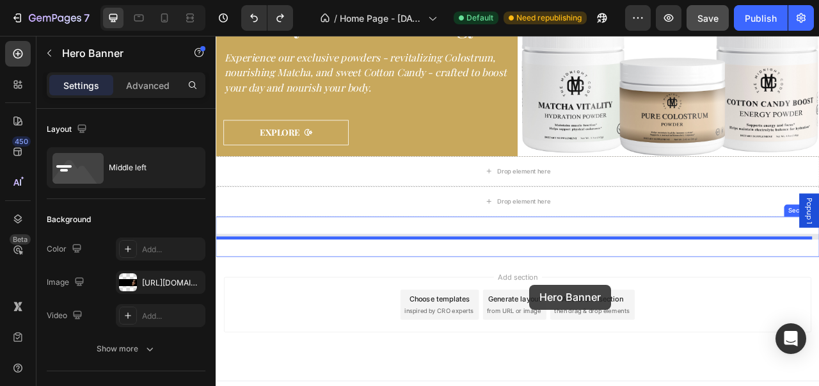
scroll to position [1160, 0]
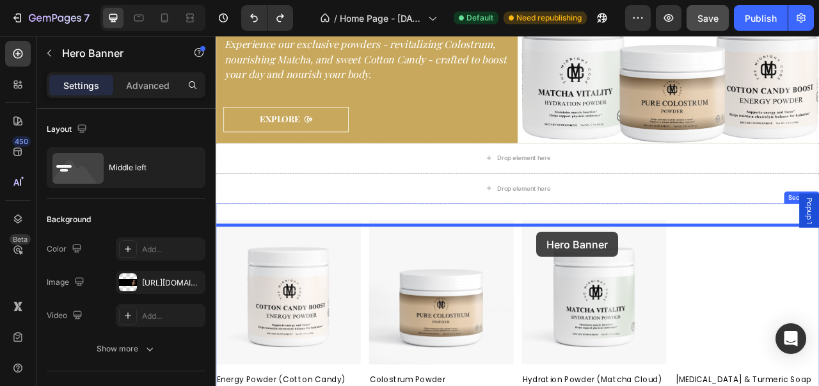
drag, startPoint x: 622, startPoint y: 145, endPoint x: 624, endPoint y: 285, distance: 140.7
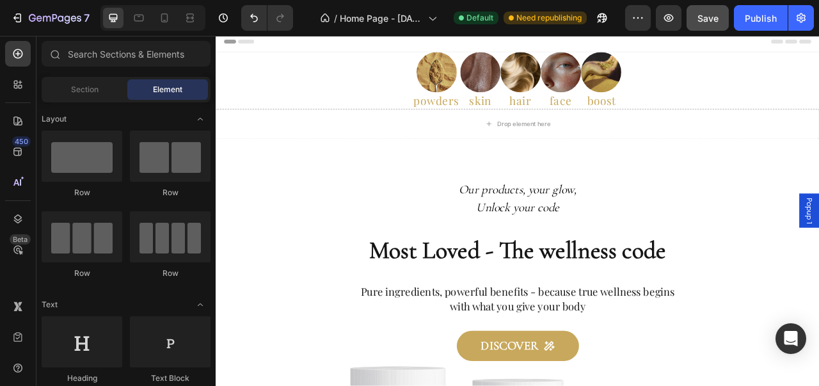
scroll to position [0, 0]
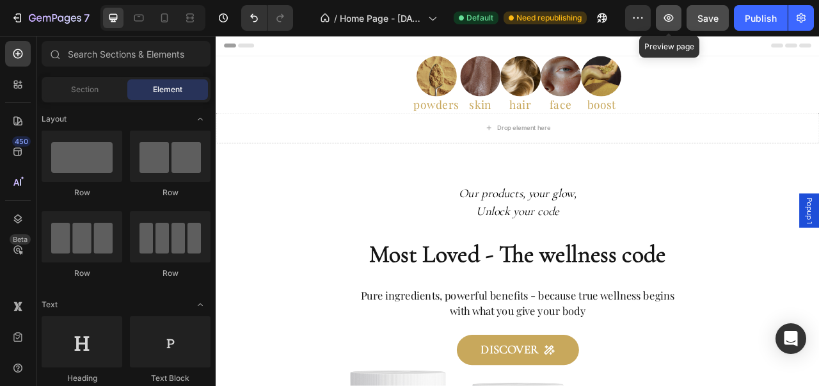
click at [670, 26] on button "button" at bounding box center [669, 18] width 26 height 26
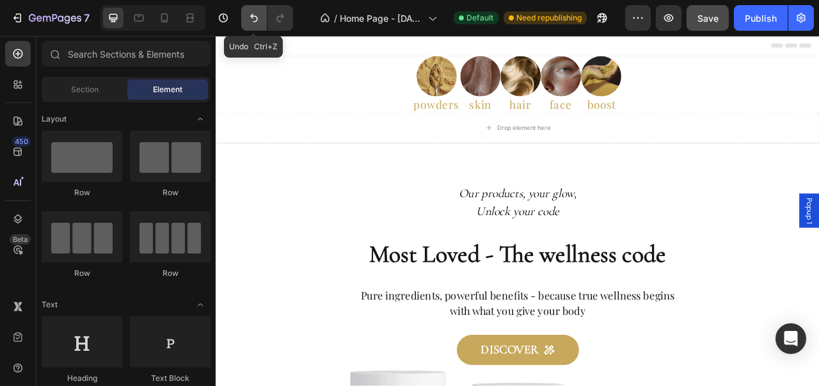
click at [249, 17] on icon "Undo/Redo" at bounding box center [254, 18] width 13 height 13
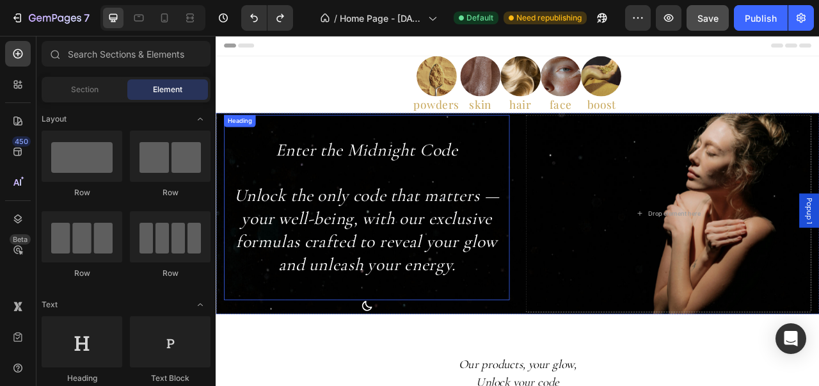
click at [249, 155] on div "Enter the Midnight Code Unlock the only code that matters — your well-being, wi…" at bounding box center [407, 254] width 363 height 235
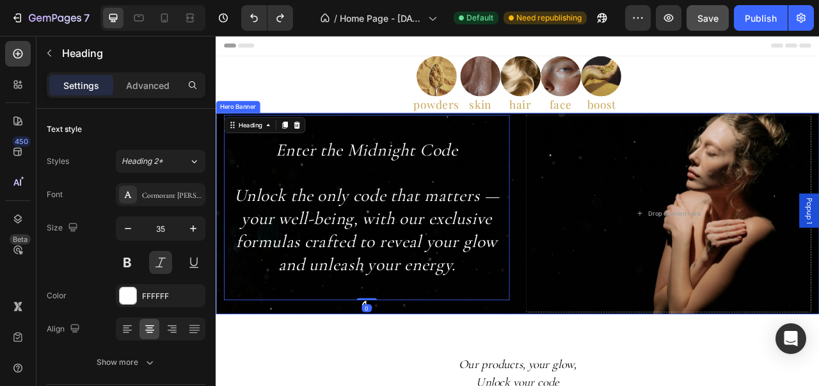
click at [593, 381] on div "Enter the Midnight Code Unlock the only code that matters — your well-being, wi…" at bounding box center [600, 262] width 768 height 256
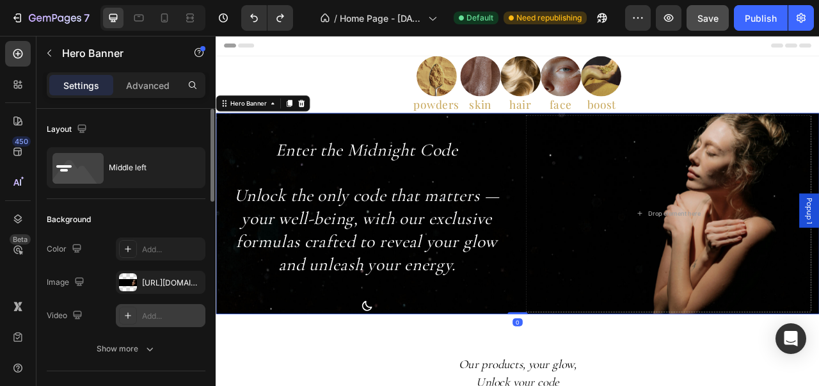
click at [127, 313] on icon at bounding box center [128, 315] width 10 height 10
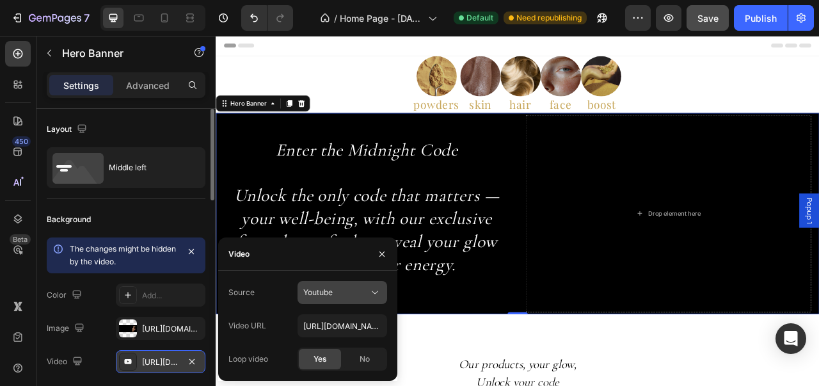
click at [342, 300] on button "Youtube" at bounding box center [342, 292] width 90 height 23
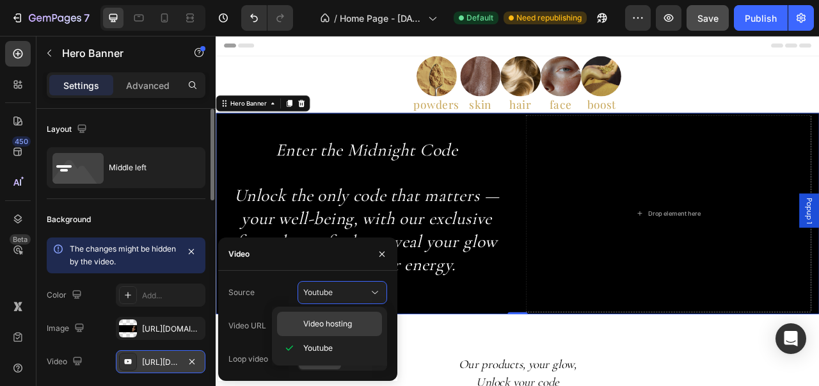
click at [334, 320] on span "Video hosting" at bounding box center [327, 324] width 49 height 12
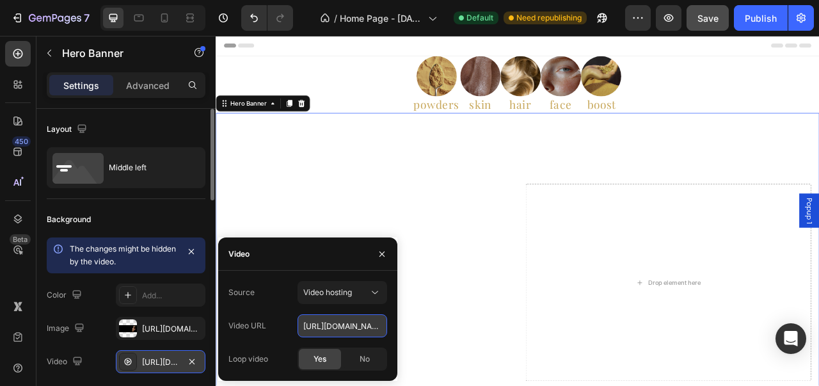
click at [342, 322] on input "[URL][DOMAIN_NAME]" at bounding box center [342, 325] width 90 height 23
paste input "875d63b4419e4e17b3a54a8fbd7a75b2"
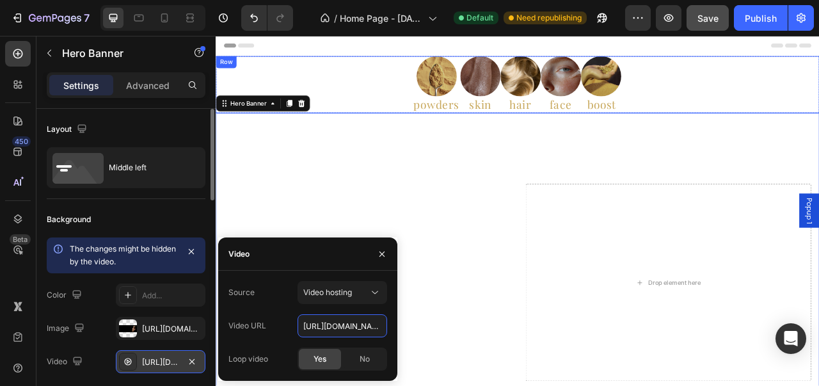
scroll to position [0, 219]
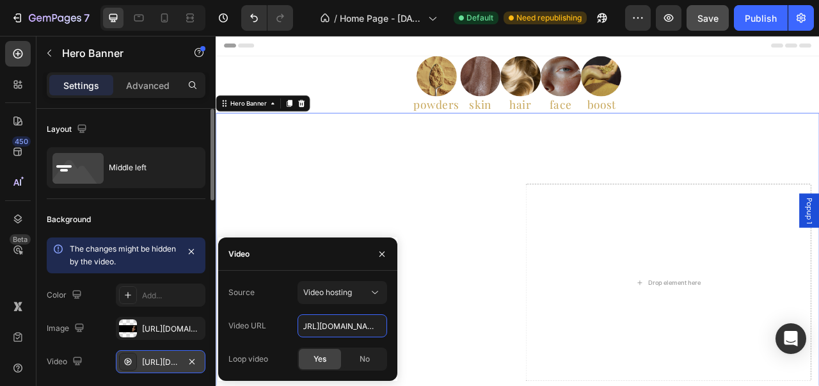
type input "[URL][DOMAIN_NAME]"
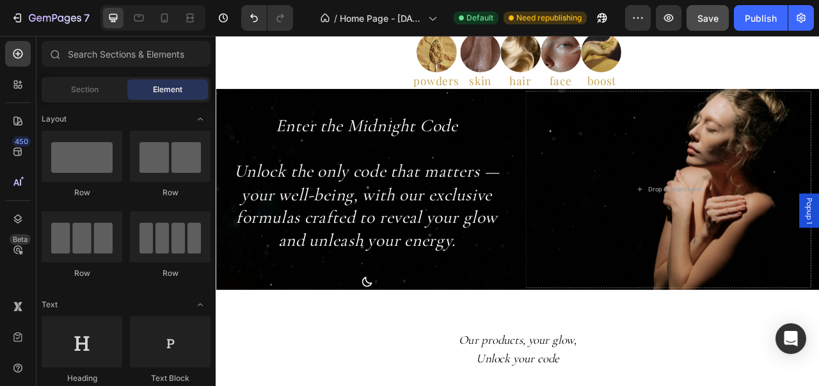
scroll to position [0, 0]
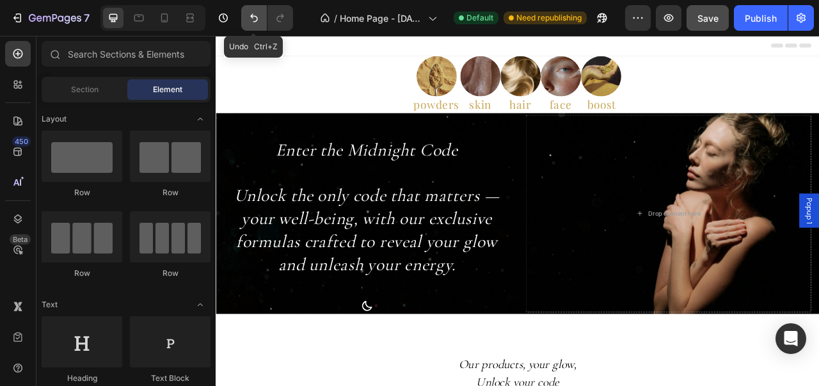
click at [256, 20] on icon "Undo/Redo" at bounding box center [254, 18] width 8 height 8
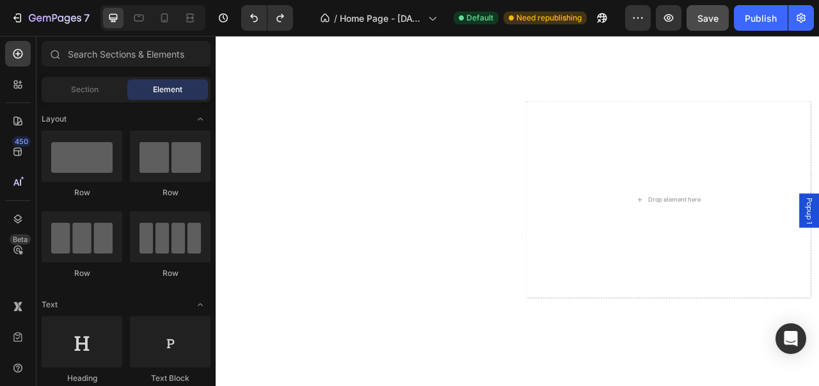
scroll to position [111, 0]
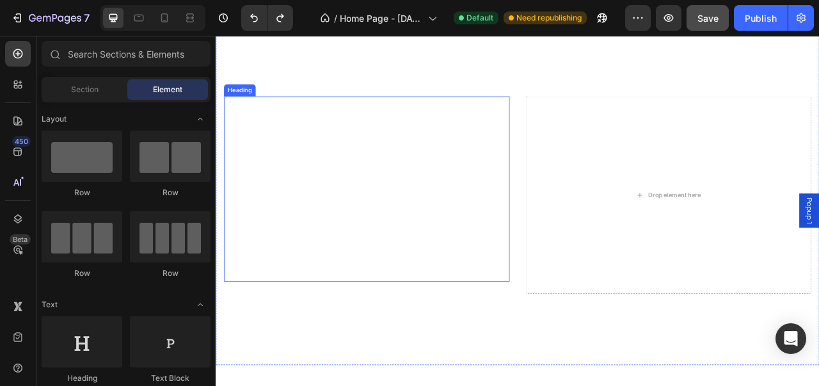
click at [496, 230] on h2 "Enter the Midnight Code Unlock the only code that matters — your well-being, wi…" at bounding box center [407, 230] width 363 height 235
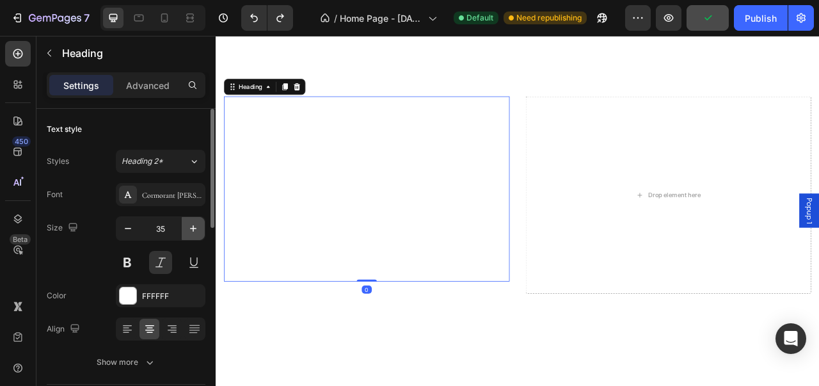
click at [193, 232] on icon "button" at bounding box center [193, 228] width 13 height 13
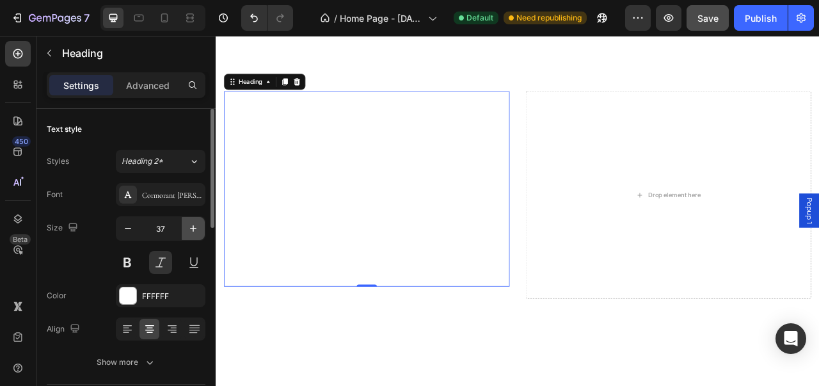
click at [193, 232] on icon "button" at bounding box center [193, 228] width 13 height 13
type input "39"
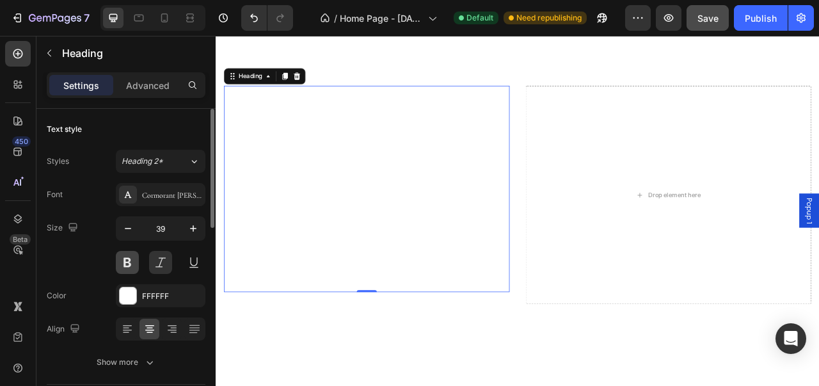
click at [137, 260] on button at bounding box center [127, 262] width 23 height 23
click at [134, 260] on button at bounding box center [127, 262] width 23 height 23
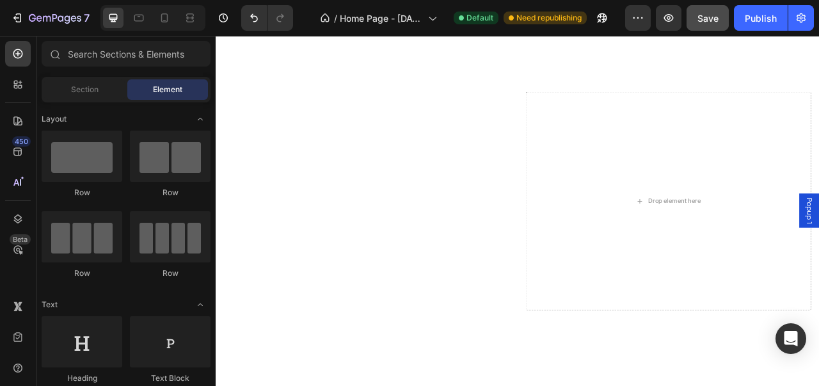
scroll to position [42, 0]
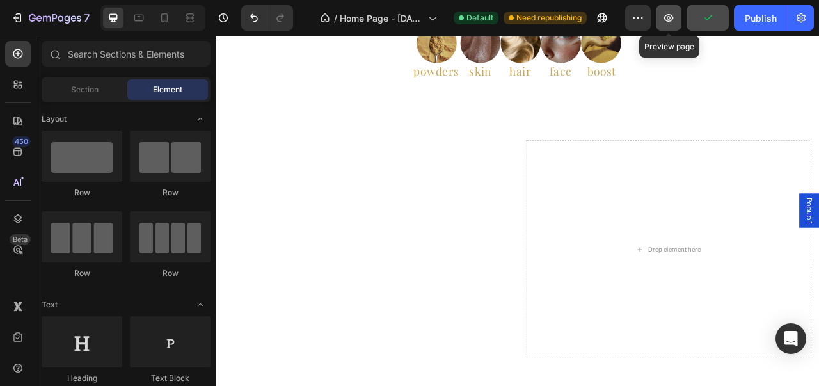
click at [669, 24] on button "button" at bounding box center [669, 18] width 26 height 26
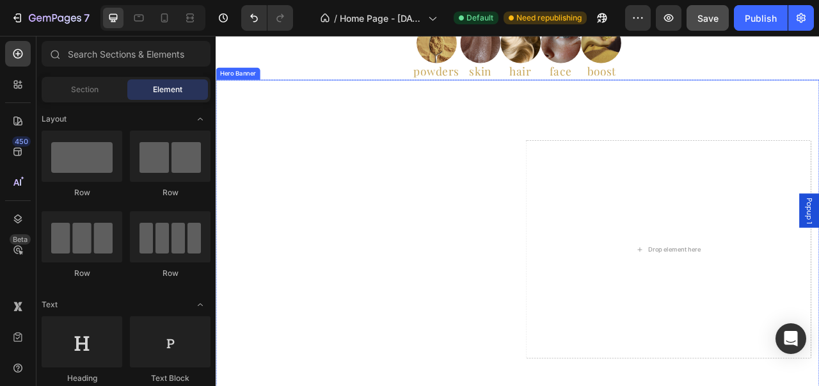
click at [416, 116] on video "Background Image" at bounding box center [600, 308] width 768 height 432
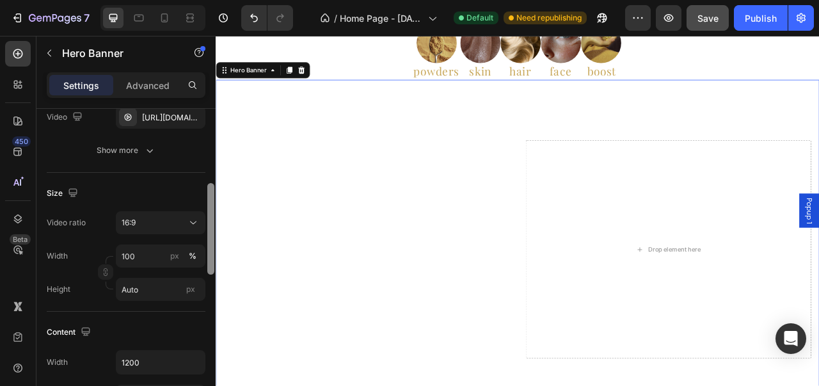
scroll to position [247, 0]
drag, startPoint x: 210, startPoint y: 193, endPoint x: 210, endPoint y: 265, distance: 72.3
click at [210, 265] on div at bounding box center [210, 225] width 7 height 91
click at [186, 221] on div "16:9" at bounding box center [154, 220] width 65 height 12
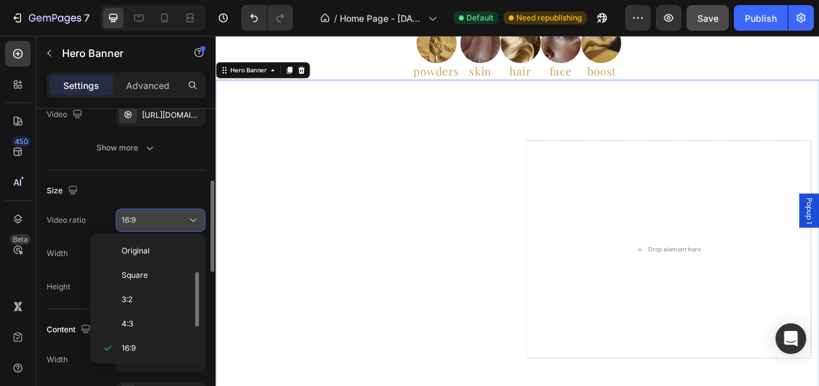
scroll to position [23, 0]
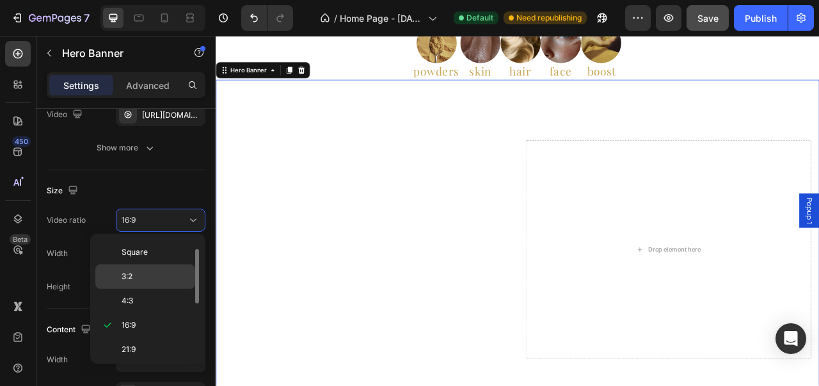
click at [159, 271] on p "3:2" at bounding box center [156, 277] width 68 height 12
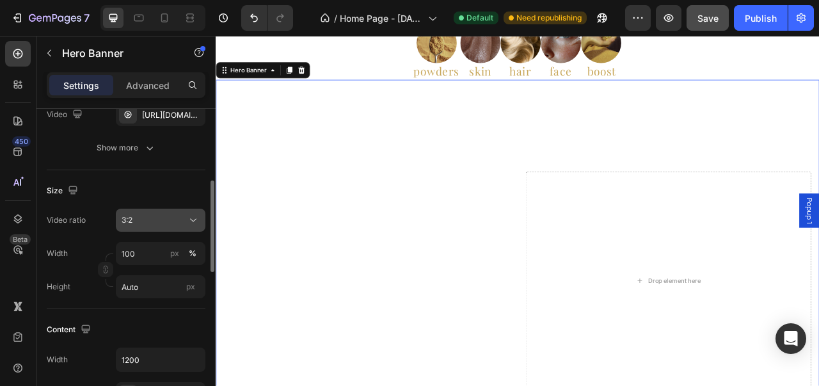
click at [182, 223] on div "3:2" at bounding box center [154, 220] width 65 height 12
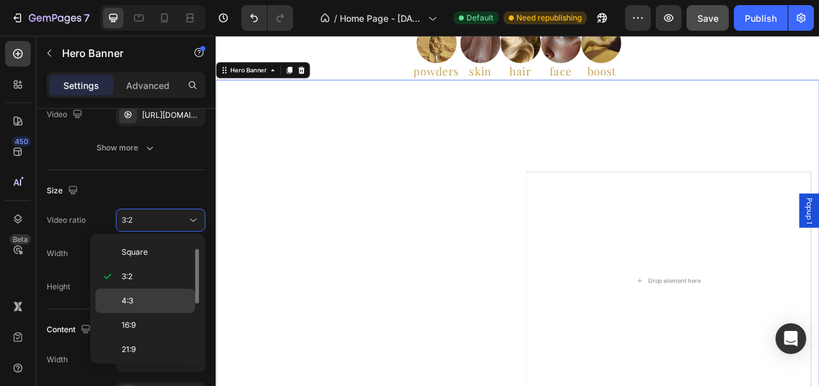
click at [161, 304] on p "4:3" at bounding box center [156, 301] width 68 height 12
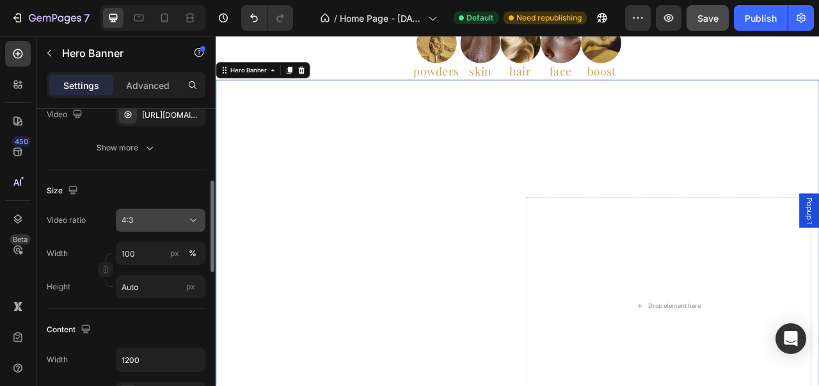
click at [182, 228] on button "4:3" at bounding box center [161, 220] width 90 height 23
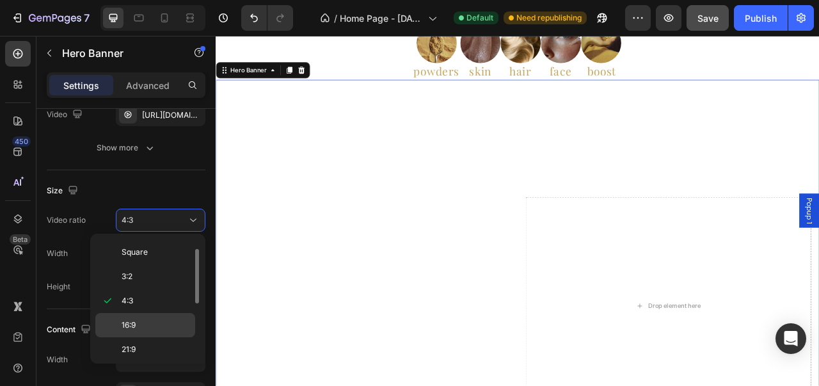
click at [157, 337] on div "16:9" at bounding box center [145, 349] width 100 height 24
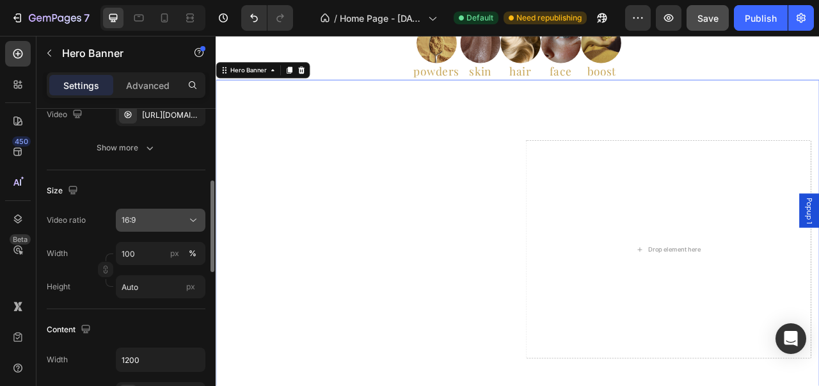
click at [184, 221] on div "16:9" at bounding box center [154, 220] width 65 height 12
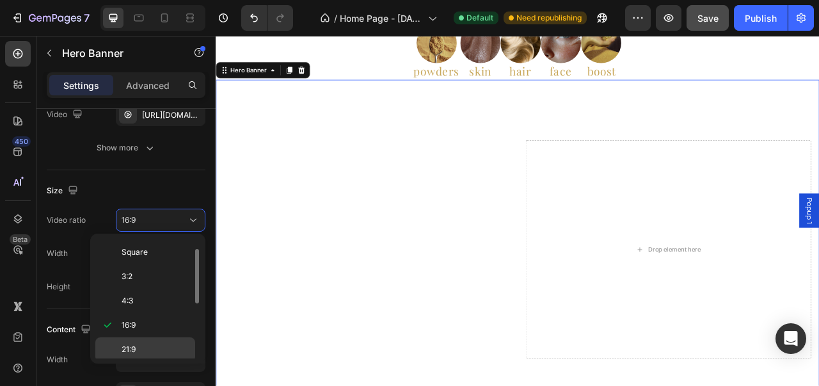
click at [159, 361] on div "21:9" at bounding box center [145, 373] width 100 height 24
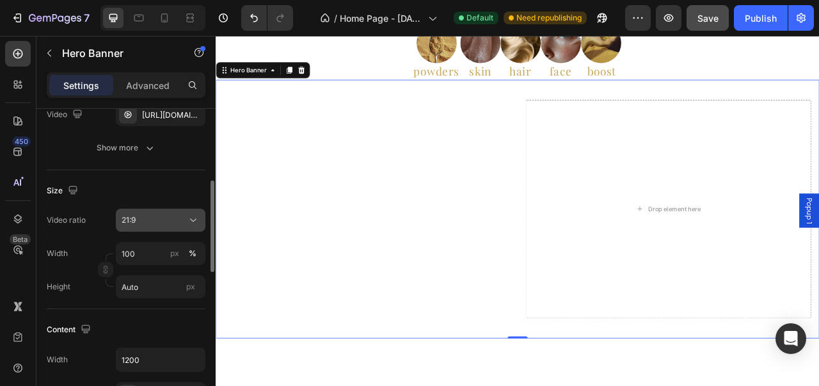
click at [178, 222] on div "21:9" at bounding box center [154, 220] width 65 height 12
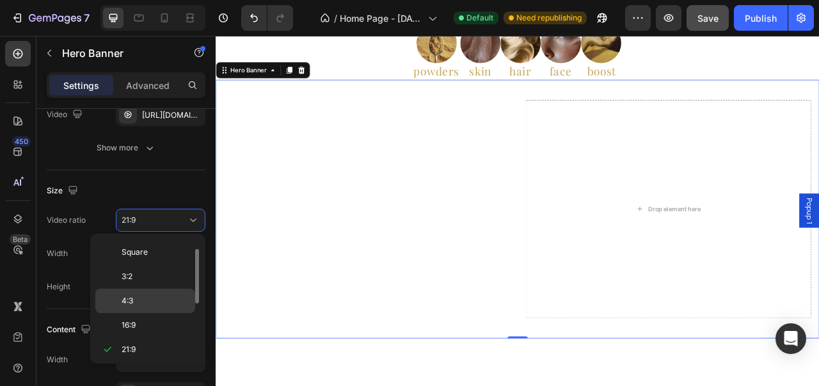
click at [162, 313] on div "4:3" at bounding box center [145, 325] width 100 height 24
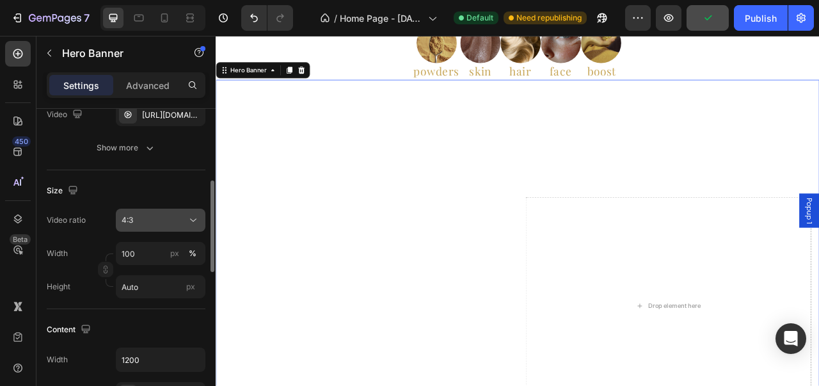
click at [182, 220] on div "4:3" at bounding box center [154, 220] width 65 height 12
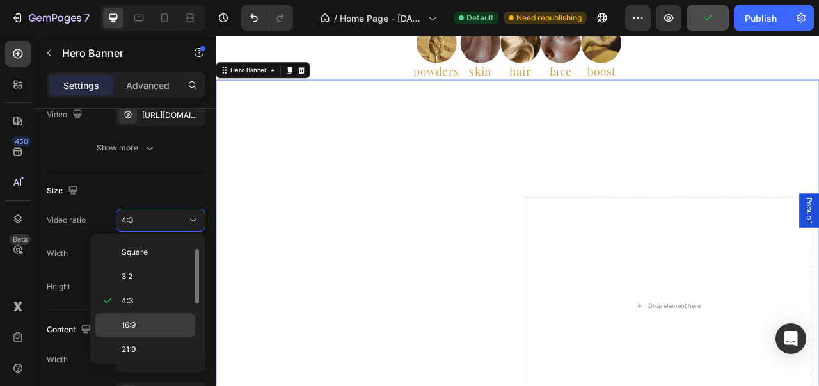
click at [164, 324] on p "16:9" at bounding box center [156, 325] width 68 height 12
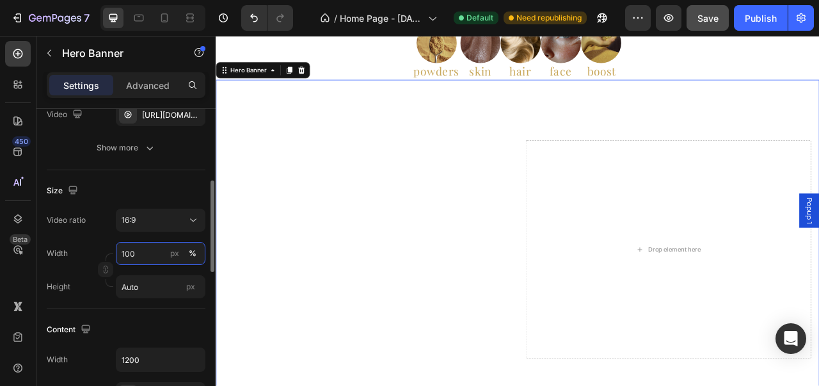
click at [164, 256] on input "100" at bounding box center [161, 253] width 90 height 23
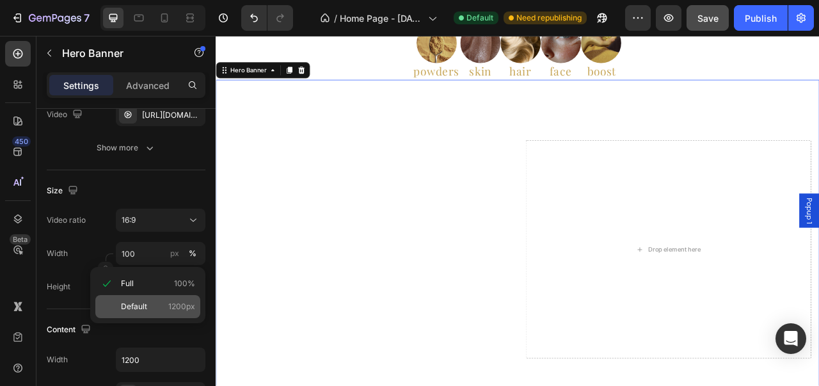
click at [142, 308] on span "Default" at bounding box center [134, 307] width 26 height 12
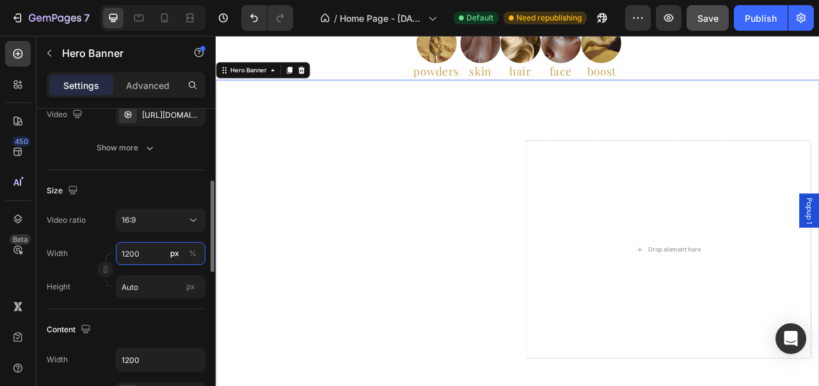
click at [159, 250] on input "1200" at bounding box center [161, 253] width 90 height 23
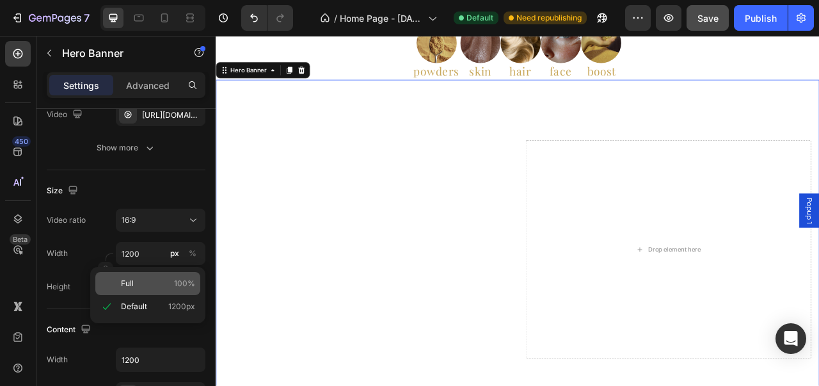
click at [148, 285] on p "Full 100%" at bounding box center [158, 284] width 74 height 12
type input "100"
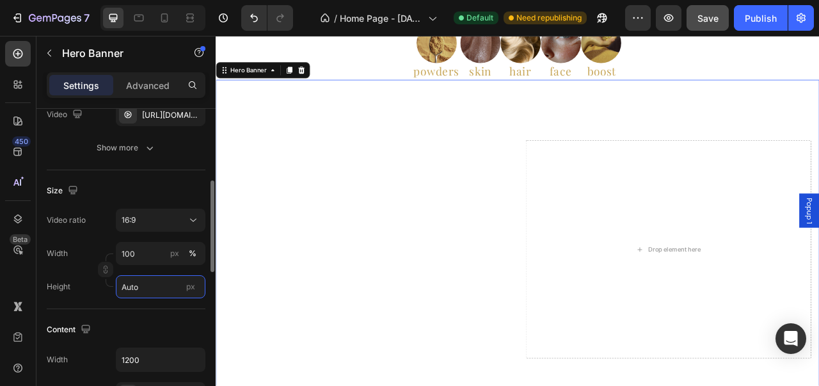
click at [148, 286] on input "Auto" at bounding box center [161, 286] width 90 height 23
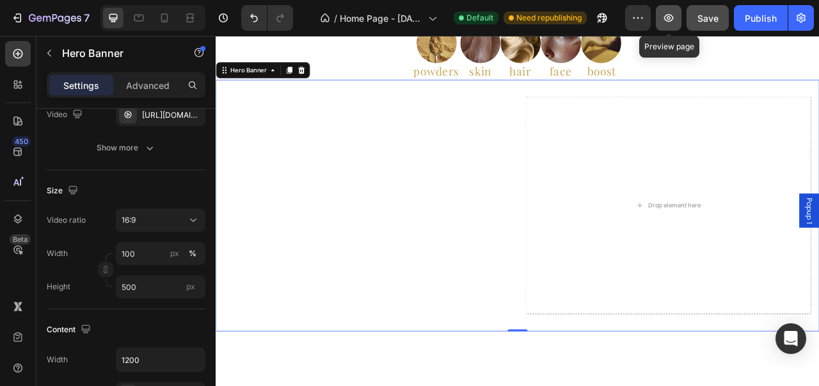
click at [672, 24] on icon "button" at bounding box center [668, 18] width 13 height 13
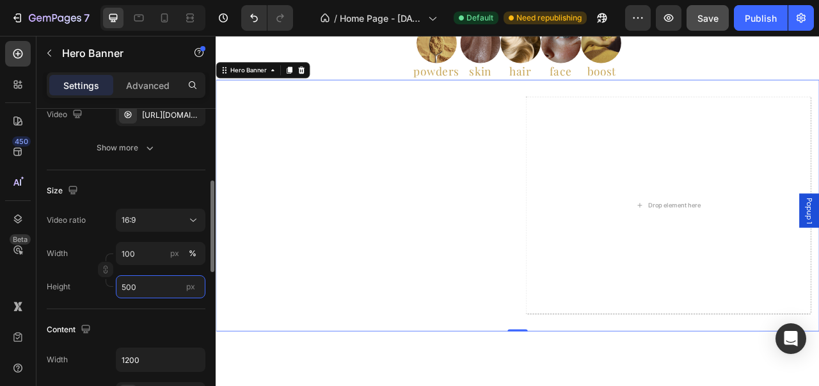
click at [150, 280] on input "500" at bounding box center [161, 286] width 90 height 23
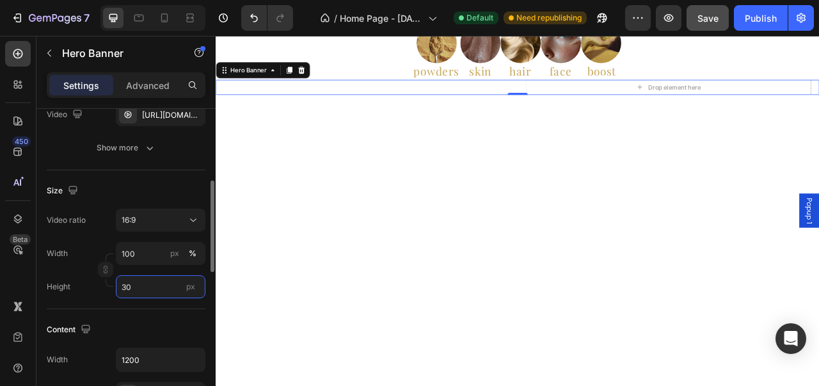
type input "3"
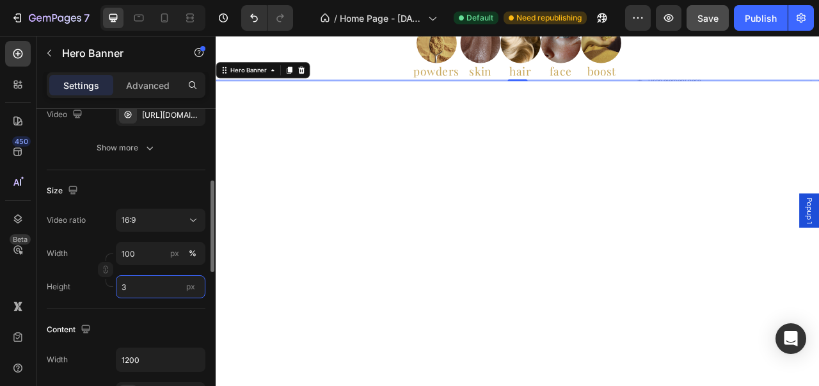
type input "3"
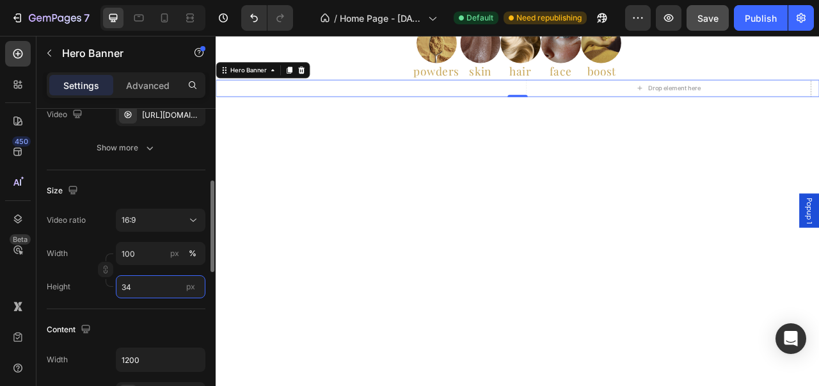
type input "3"
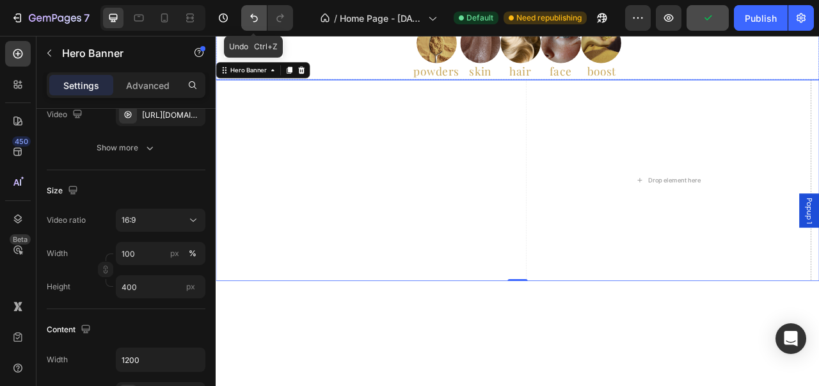
click at [258, 20] on icon "Undo/Redo" at bounding box center [254, 18] width 13 height 13
click at [257, 17] on icon "Undo/Redo" at bounding box center [254, 18] width 13 height 13
type input "3"
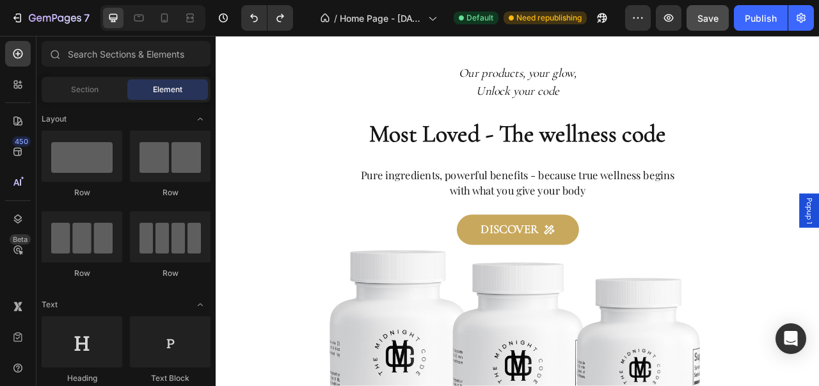
scroll to position [0, 0]
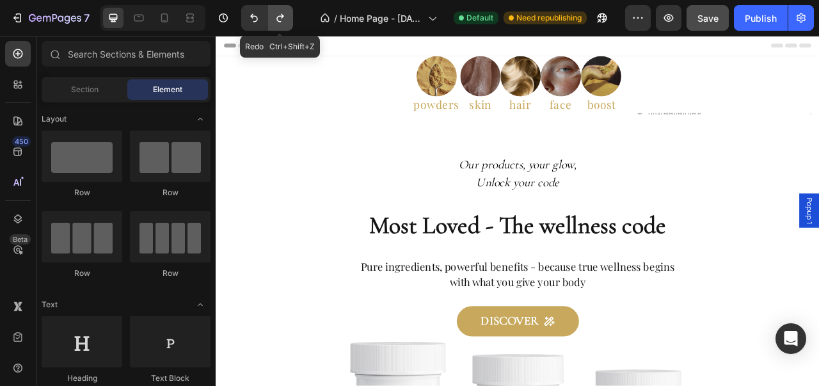
click at [281, 22] on icon "Undo/Redo" at bounding box center [280, 18] width 13 height 13
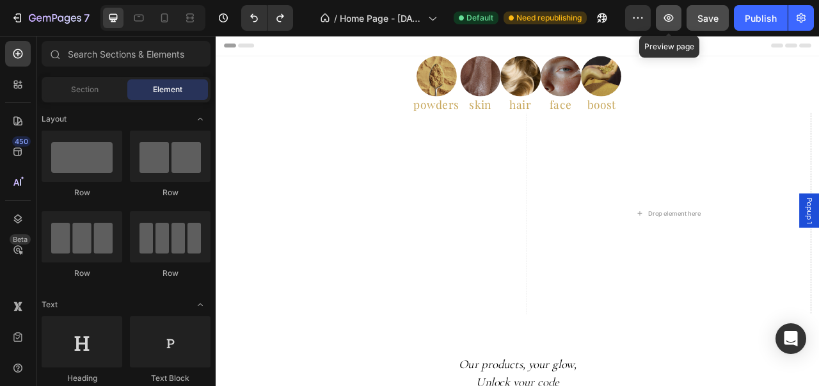
click at [673, 20] on icon "button" at bounding box center [669, 18] width 10 height 8
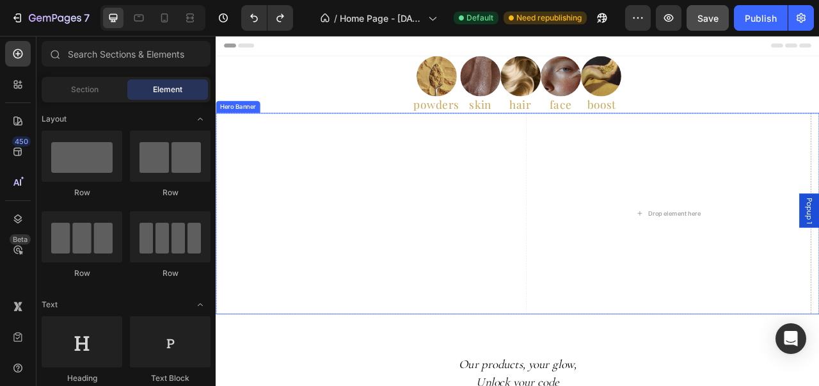
click at [601, 375] on div "Enter the Midnight Code Unlock the only code that matters — your well-being, wi…" at bounding box center [600, 262] width 768 height 283
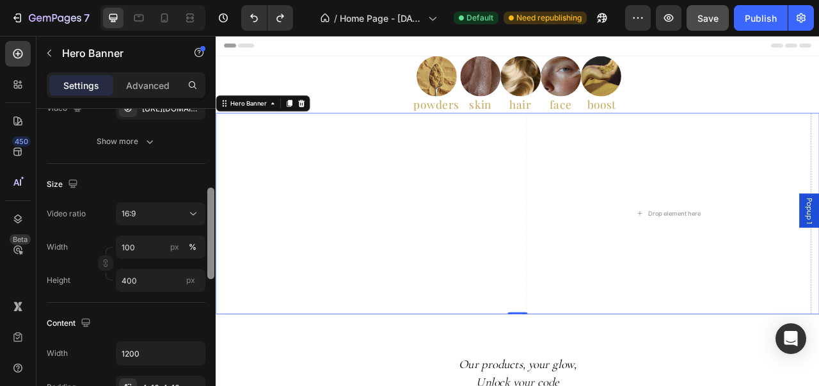
scroll to position [257, 0]
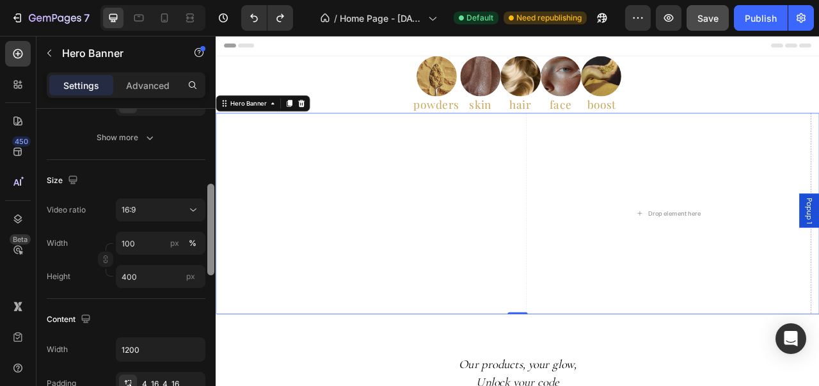
drag, startPoint x: 208, startPoint y: 197, endPoint x: 207, endPoint y: 272, distance: 75.5
click at [207, 272] on div at bounding box center [210, 229] width 7 height 91
click at [177, 267] on input "400" at bounding box center [161, 276] width 90 height 23
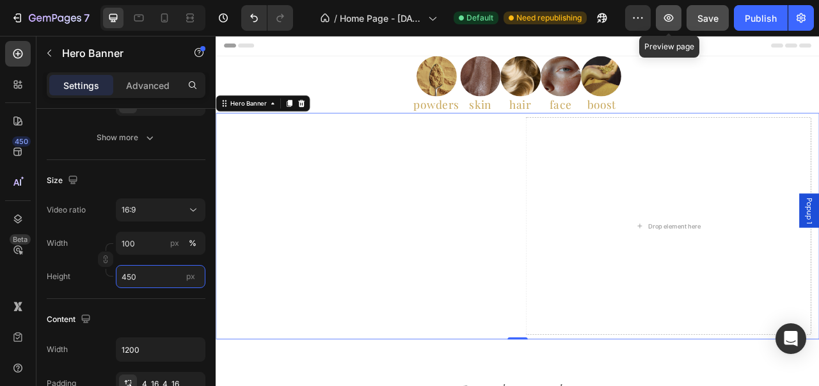
type input "450"
click at [674, 23] on icon "button" at bounding box center [668, 18] width 13 height 13
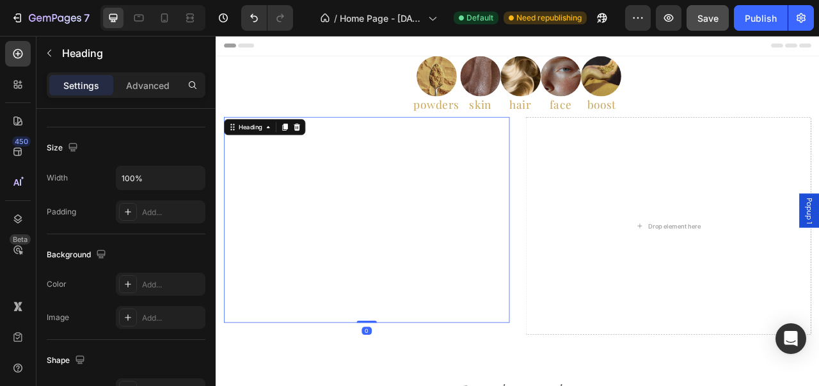
scroll to position [0, 0]
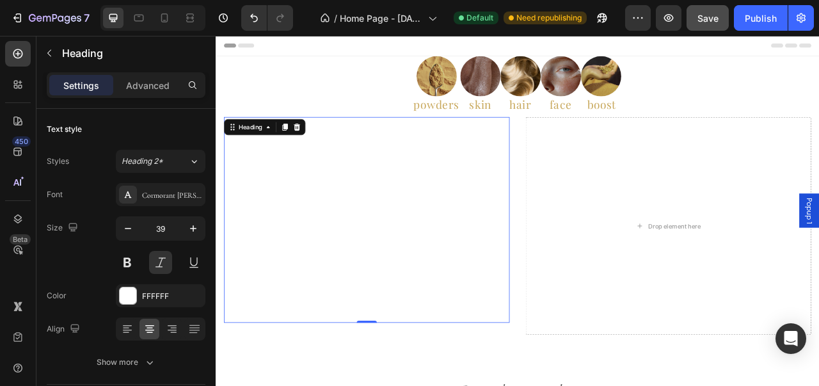
click at [395, 385] on p "Enter the Midnight Code Unlock the only code that matters — your well-being, wi…" at bounding box center [407, 271] width 361 height 260
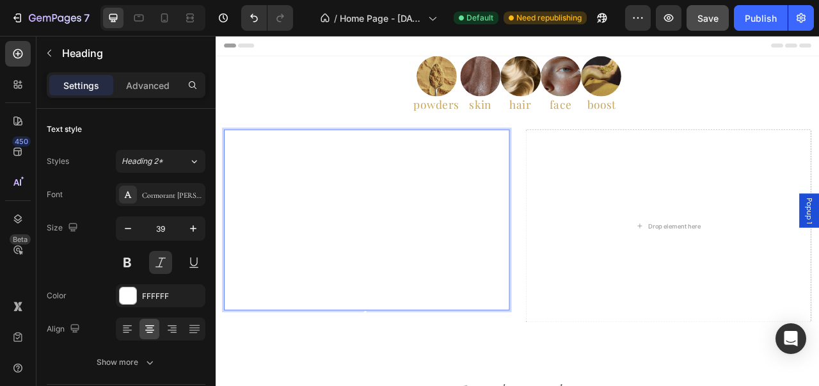
click at [275, 196] on p "Enter the Midnight Code ⁠⁠⁠⁠⁠⁠⁠ Unlock the only code that matters — your well-b…" at bounding box center [407, 270] width 361 height 227
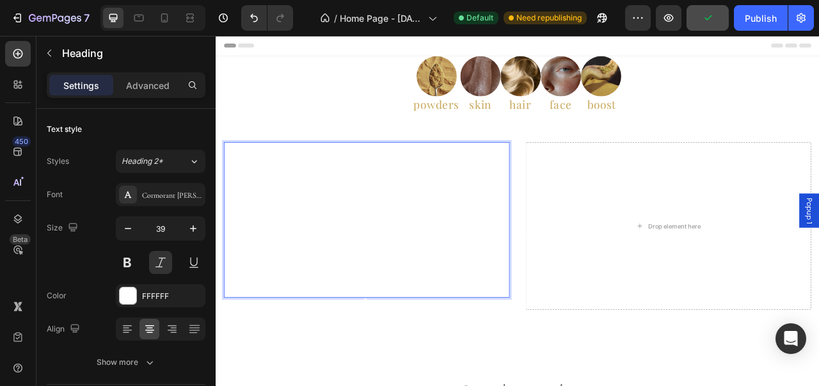
click at [454, 367] on p "Enter the Midnight Code Unlock the only code that matters — your well-being, wi…" at bounding box center [407, 270] width 361 height 194
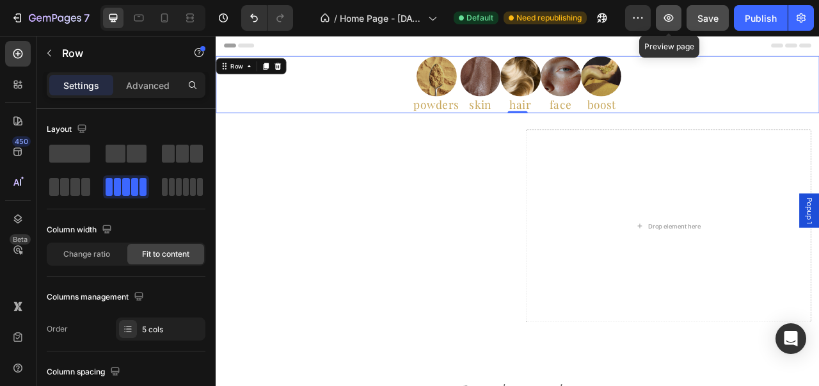
click at [679, 17] on button "button" at bounding box center [669, 18] width 26 height 26
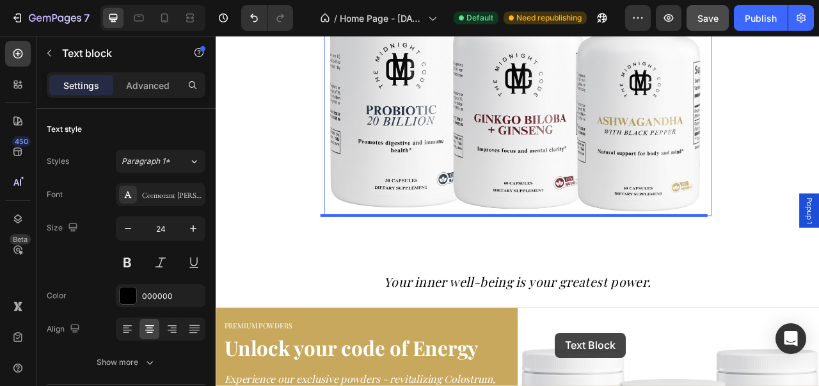
scroll to position [1036, 0]
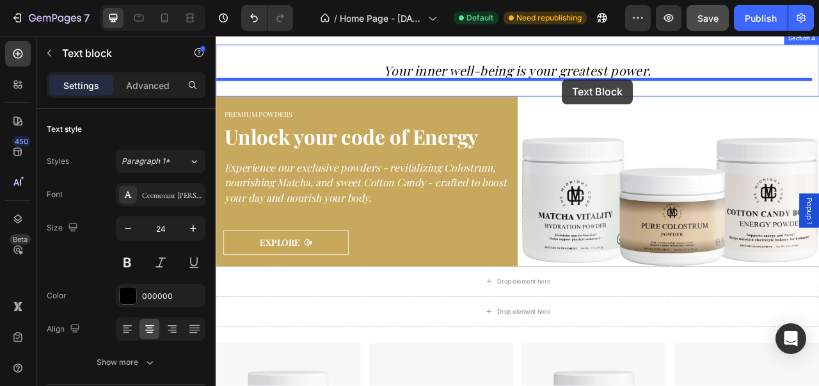
drag, startPoint x: 650, startPoint y: 163, endPoint x: 656, endPoint y: 91, distance: 72.5
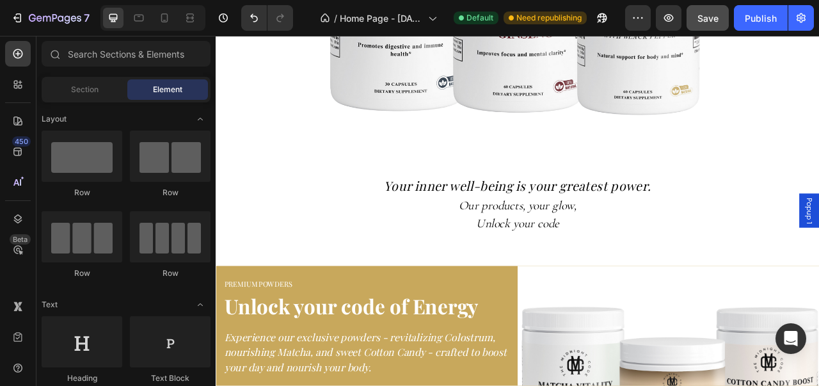
scroll to position [803, 0]
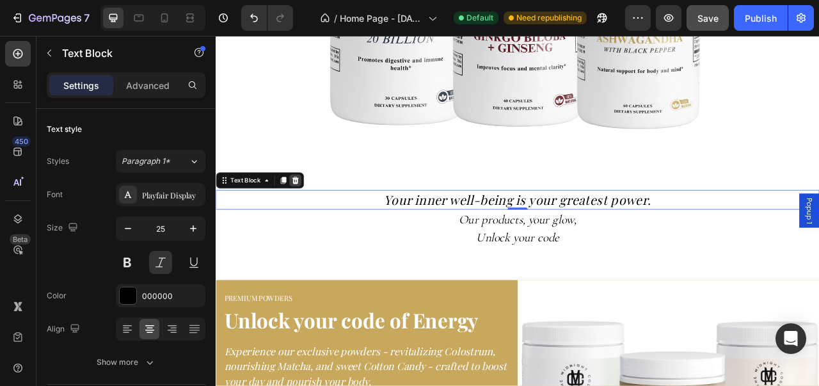
click at [317, 216] on icon at bounding box center [317, 220] width 8 height 9
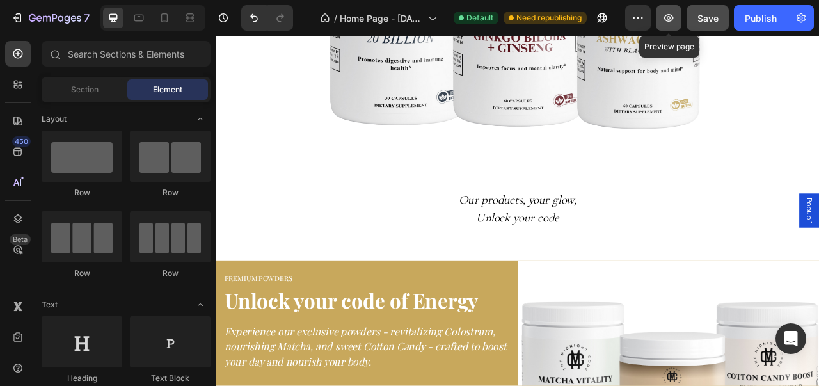
click at [667, 29] on button "button" at bounding box center [669, 18] width 26 height 26
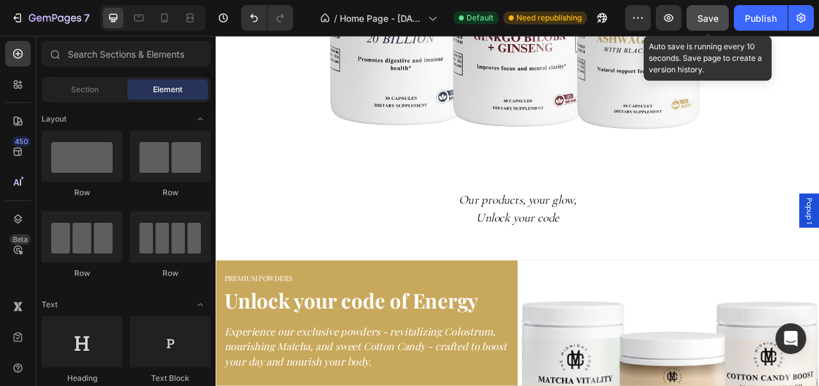
click at [722, 29] on button "Save" at bounding box center [707, 18] width 42 height 26
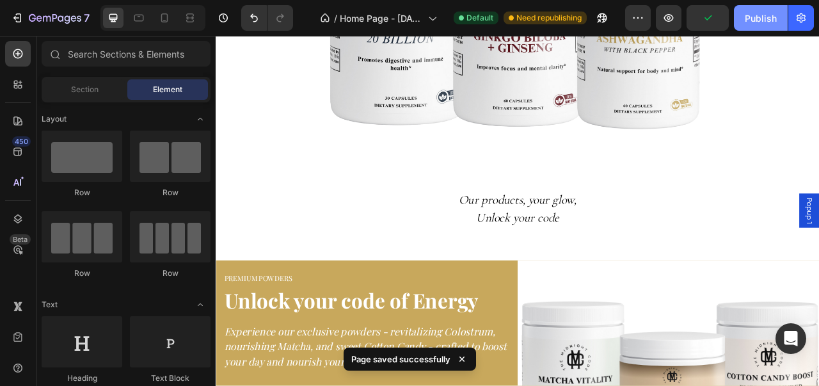
click at [783, 22] on button "Publish" at bounding box center [761, 18] width 54 height 26
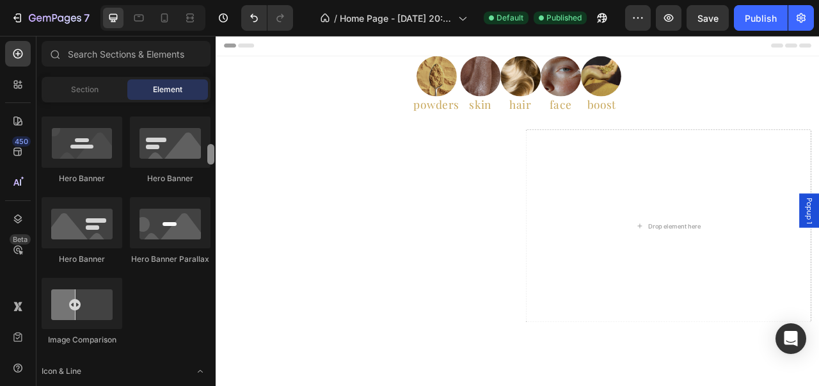
scroll to position [596, 0]
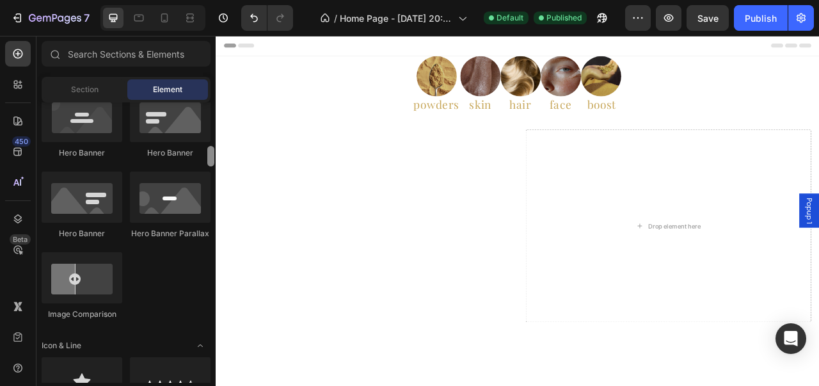
drag, startPoint x: 212, startPoint y: 113, endPoint x: 208, endPoint y: 157, distance: 44.3
click at [208, 157] on div at bounding box center [210, 156] width 7 height 20
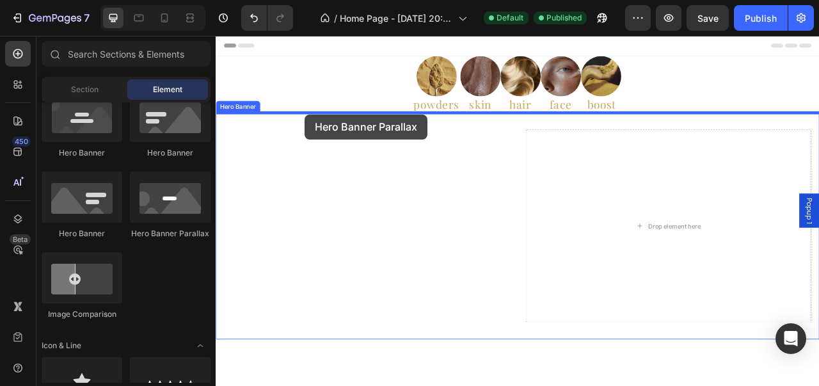
drag, startPoint x: 383, startPoint y: 246, endPoint x: 329, endPoint y: 136, distance: 123.3
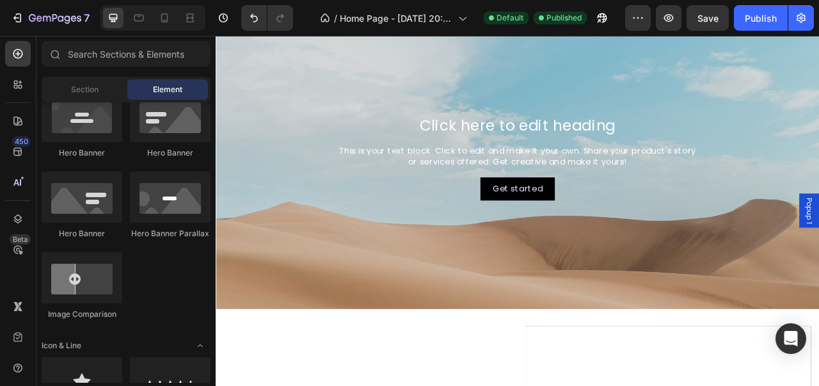
scroll to position [0, 0]
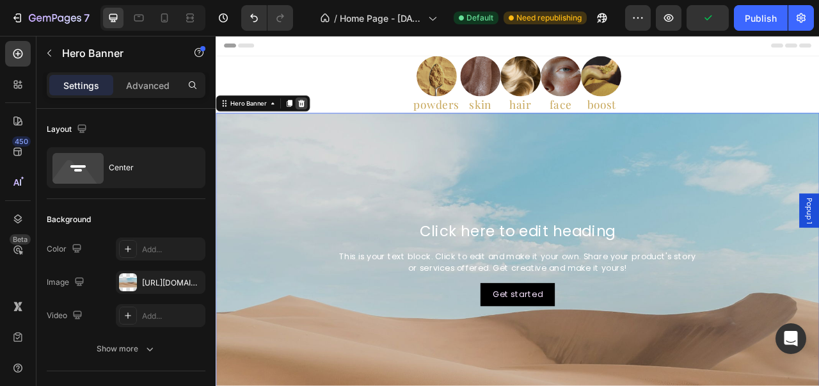
click at [327, 122] on icon at bounding box center [324, 121] width 8 height 9
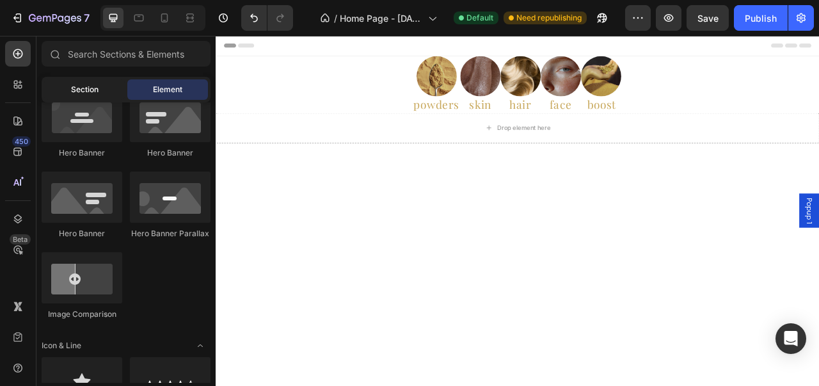
click at [100, 97] on div "Section" at bounding box center [84, 89] width 81 height 20
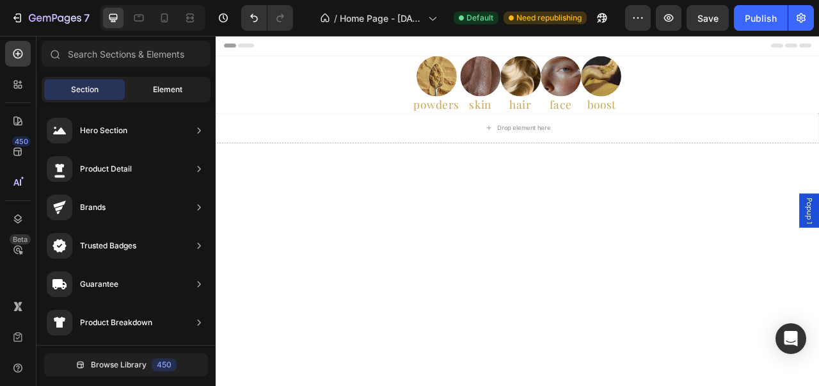
click at [143, 93] on div "Element" at bounding box center [167, 89] width 81 height 20
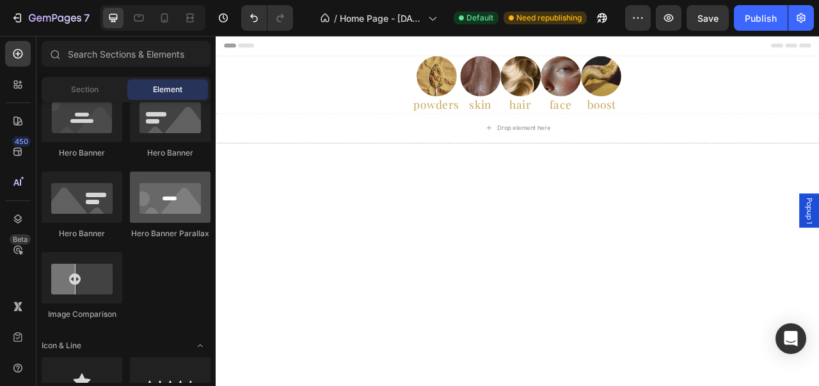
drag, startPoint x: 214, startPoint y: 175, endPoint x: 203, endPoint y: 221, distance: 47.2
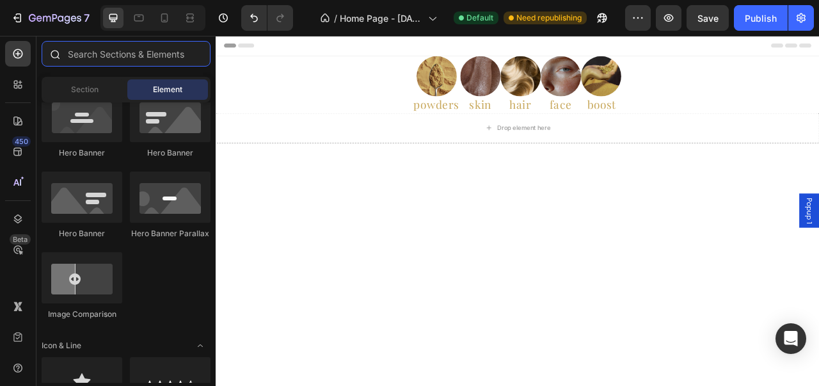
click at [75, 47] on input "text" at bounding box center [126, 54] width 169 height 26
click at [0, 95] on div "450 Beta" at bounding box center [18, 211] width 36 height 350
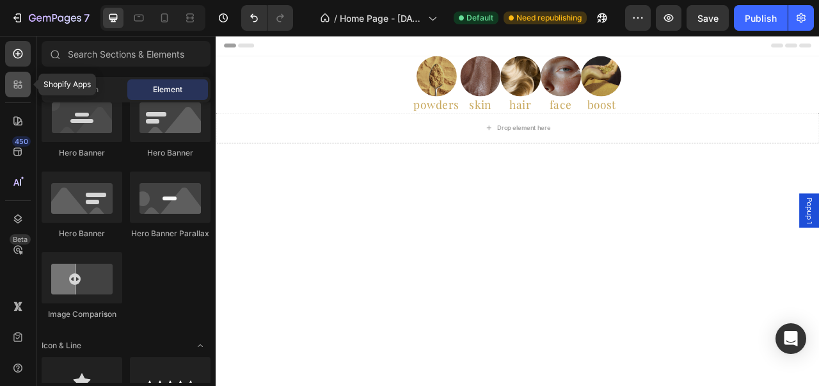
click at [24, 79] on div at bounding box center [18, 85] width 26 height 26
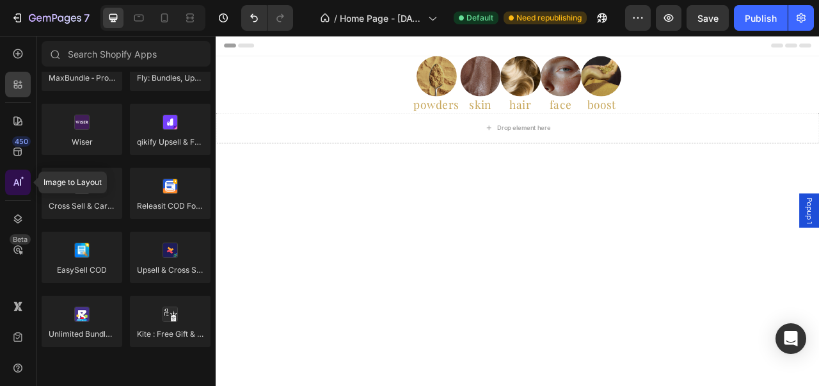
click at [23, 172] on div at bounding box center [18, 183] width 26 height 26
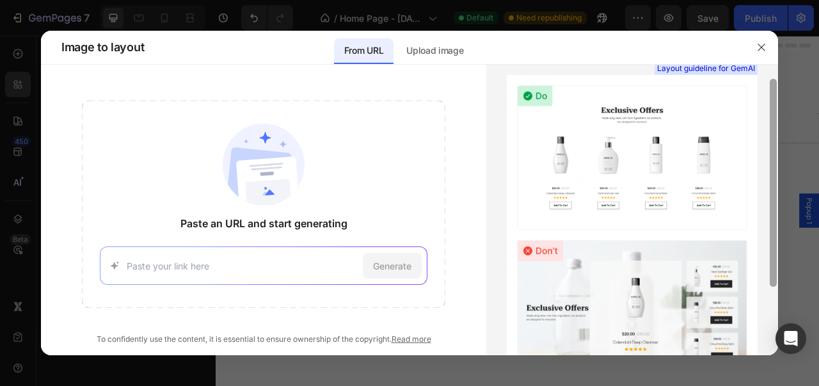
scroll to position [22, 0]
drag, startPoint x: 771, startPoint y: 111, endPoint x: 771, endPoint y: 127, distance: 16.0
click at [771, 127] on div at bounding box center [773, 184] width 7 height 208
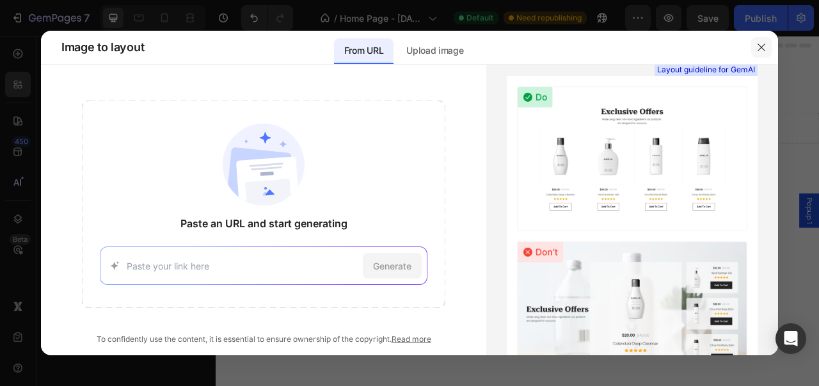
click at [762, 45] on icon "button" at bounding box center [761, 47] width 10 height 10
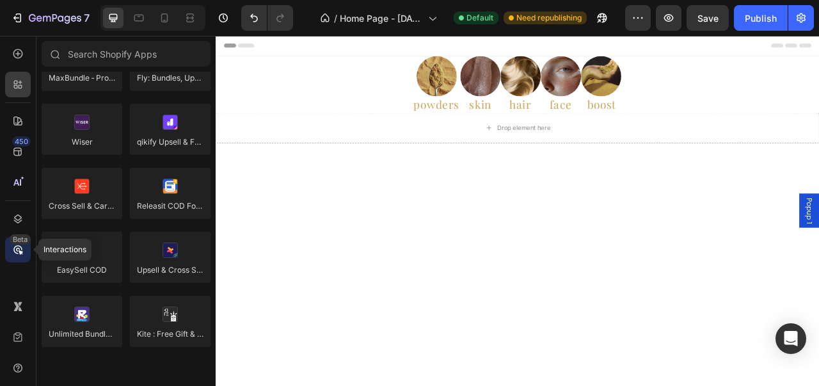
click at [9, 247] on div "Beta" at bounding box center [18, 250] width 26 height 26
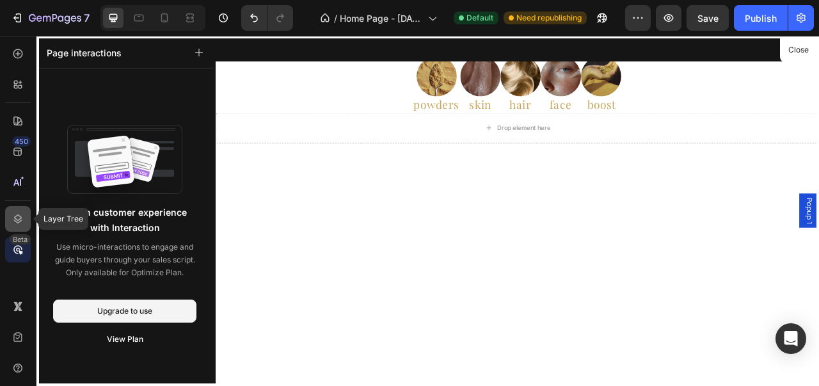
click at [10, 225] on div at bounding box center [18, 219] width 26 height 26
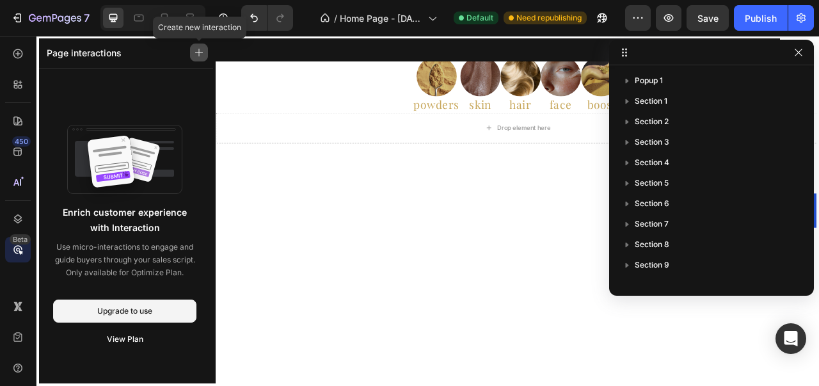
click at [206, 55] on button "button" at bounding box center [199, 52] width 18 height 18
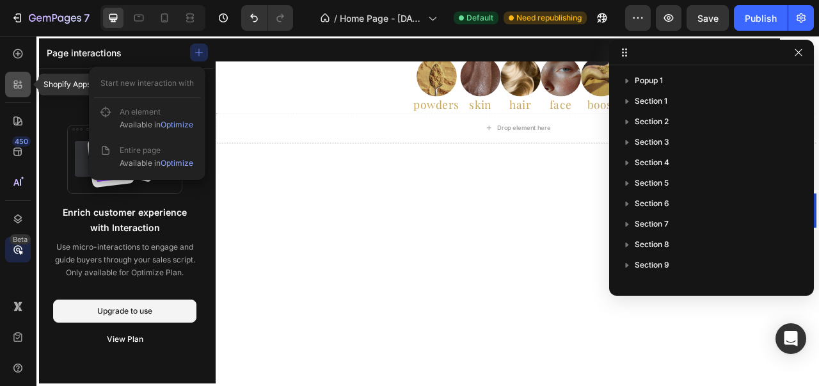
click at [16, 91] on div at bounding box center [18, 85] width 26 height 26
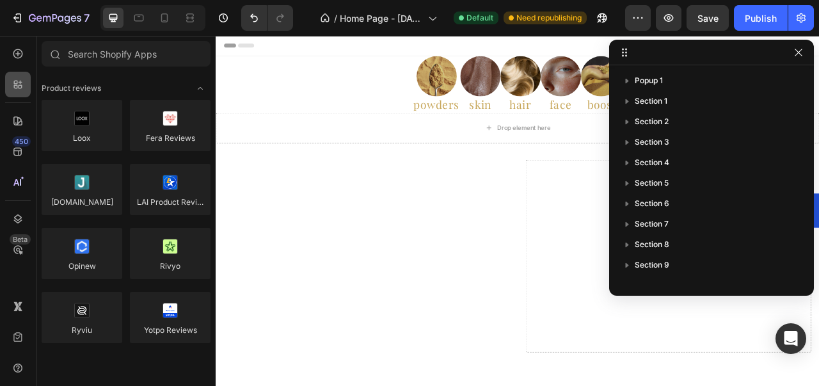
scroll to position [596, 0]
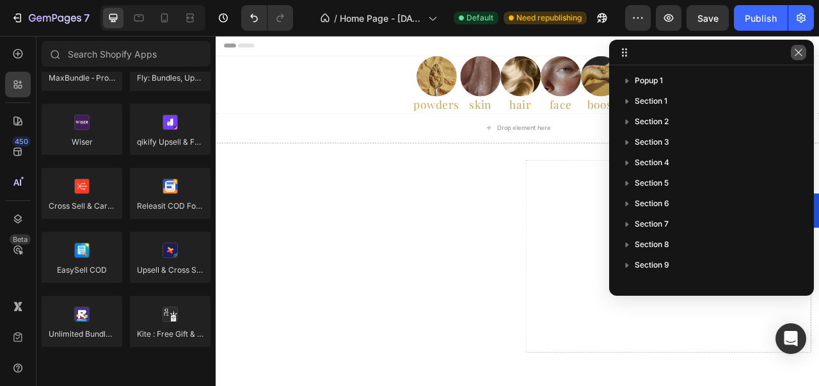
click at [798, 54] on icon "button" at bounding box center [798, 52] width 10 height 10
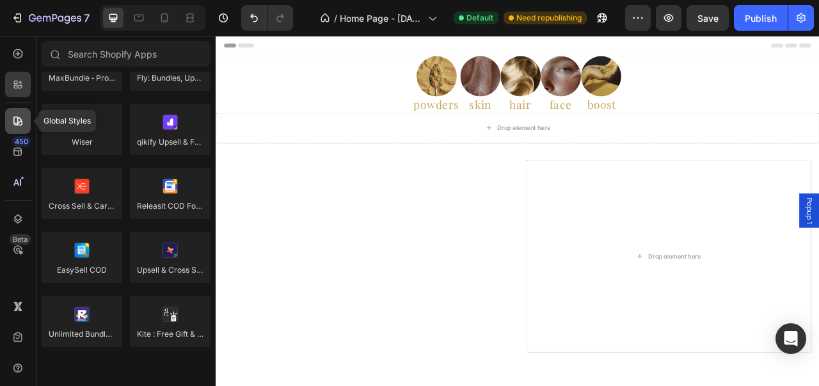
click at [29, 122] on div at bounding box center [18, 121] width 26 height 26
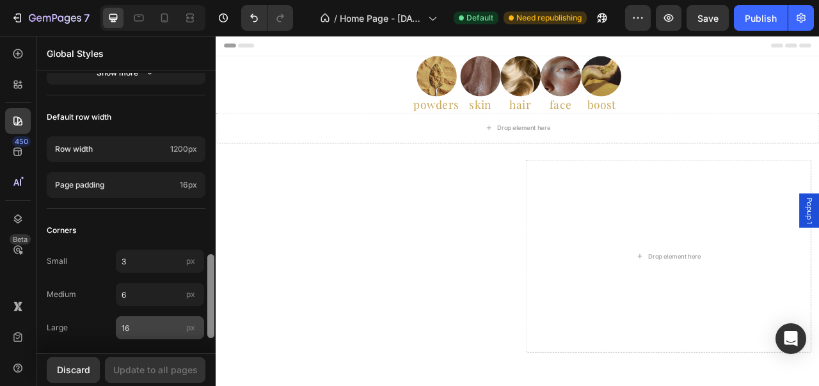
scroll to position [655, 0]
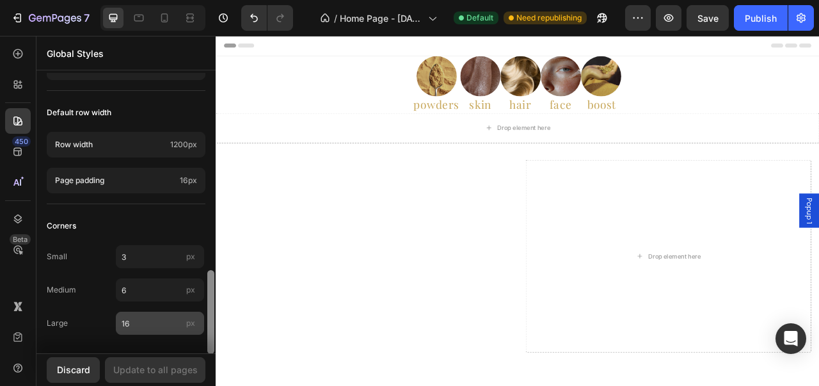
drag, startPoint x: 209, startPoint y: 115, endPoint x: 199, endPoint y: 321, distance: 206.8
click at [199, 320] on div "Colors Button Text Background Line Accent Font manager Heading Poppins Paragrap…" at bounding box center [125, 213] width 179 height 280
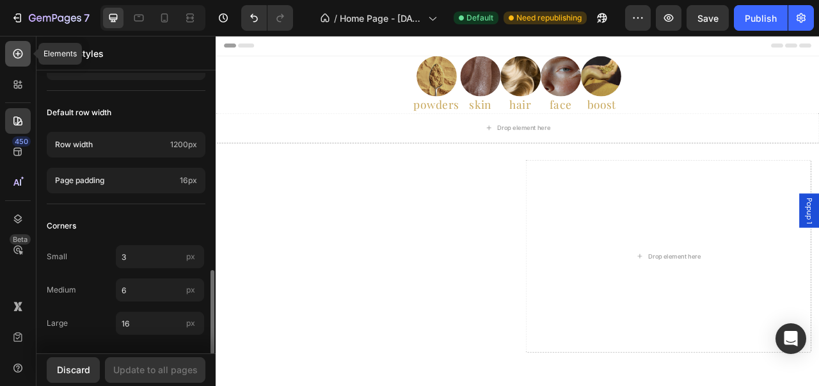
click at [18, 45] on div at bounding box center [18, 54] width 26 height 26
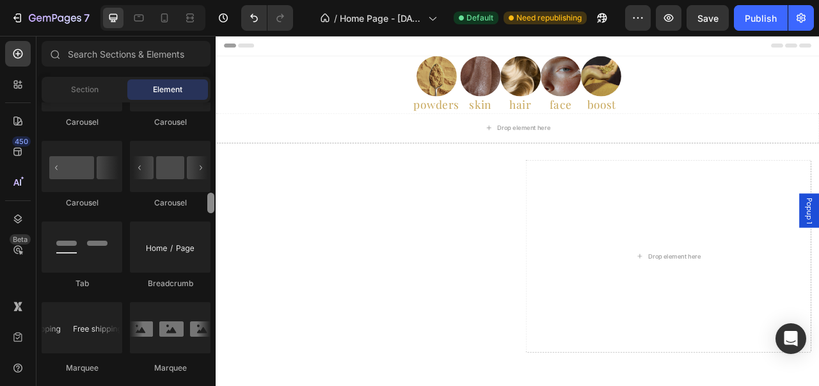
scroll to position [1340, 0]
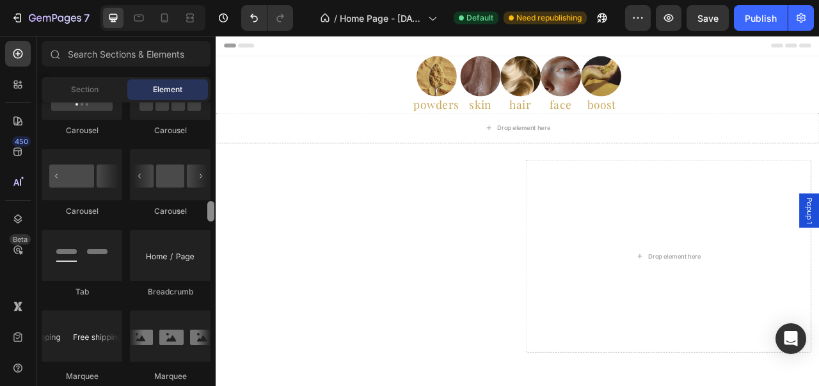
drag, startPoint x: 210, startPoint y: 155, endPoint x: 209, endPoint y: 210, distance: 55.0
click at [209, 210] on div at bounding box center [210, 211] width 7 height 20
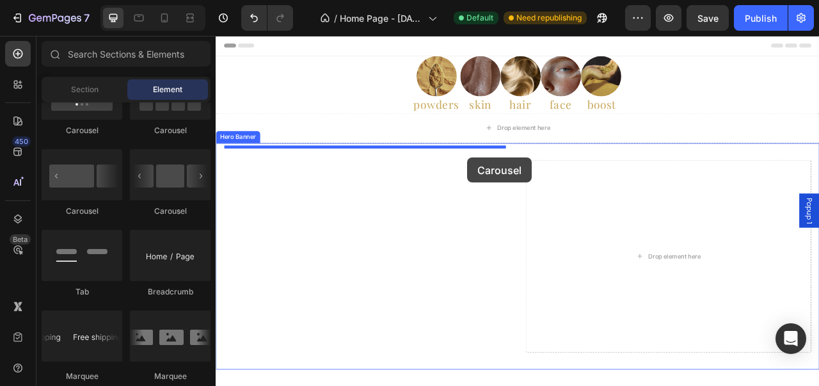
drag, startPoint x: 384, startPoint y: 226, endPoint x: 535, endPoint y: 191, distance: 155.0
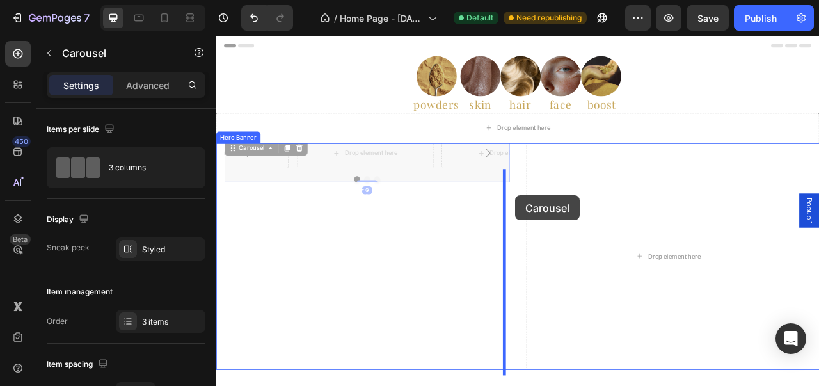
drag, startPoint x: 516, startPoint y: 191, endPoint x: 596, endPoint y: 239, distance: 93.2
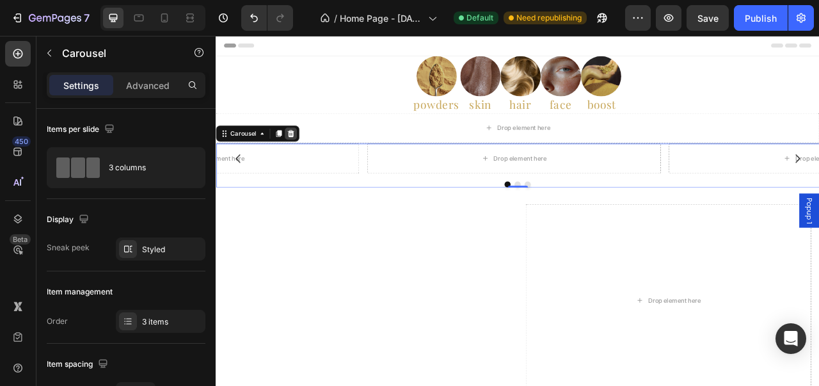
click at [312, 162] on icon at bounding box center [311, 159] width 8 height 9
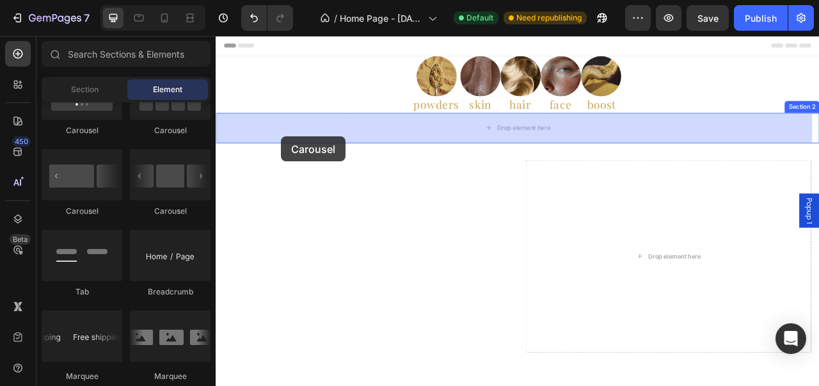
drag, startPoint x: 308, startPoint y: 224, endPoint x: 299, endPoint y: 164, distance: 60.8
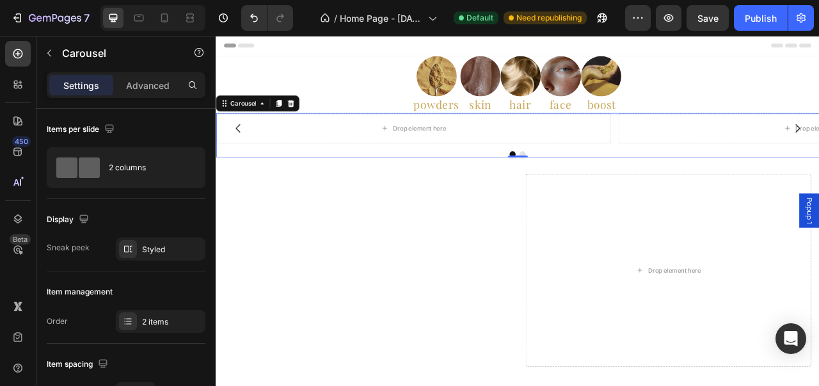
click at [317, 124] on div at bounding box center [310, 122] width 15 height 15
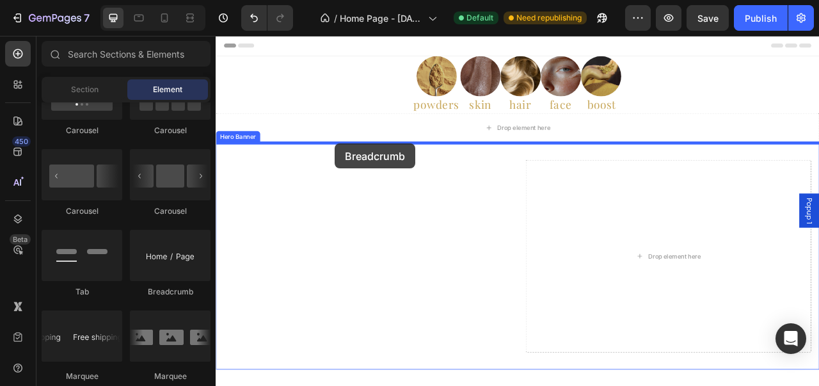
drag, startPoint x: 367, startPoint y: 306, endPoint x: 367, endPoint y: 173, distance: 133.7
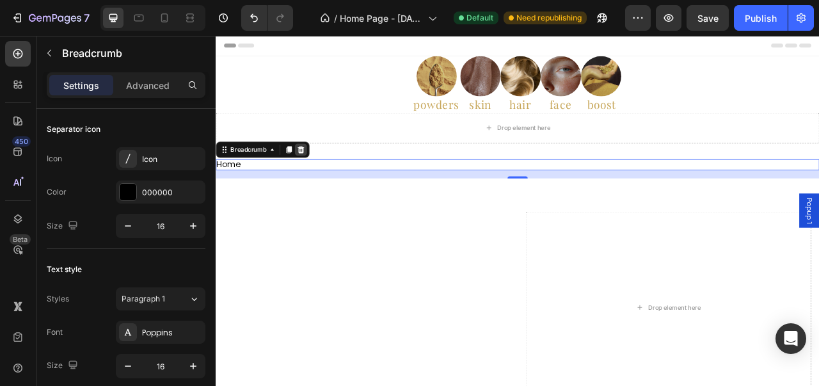
click at [323, 175] on div at bounding box center [323, 180] width 15 height 15
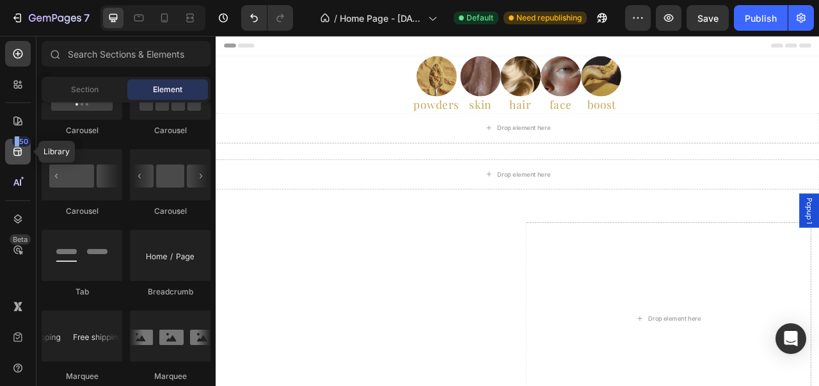
click at [20, 146] on div "450" at bounding box center [18, 152] width 26 height 26
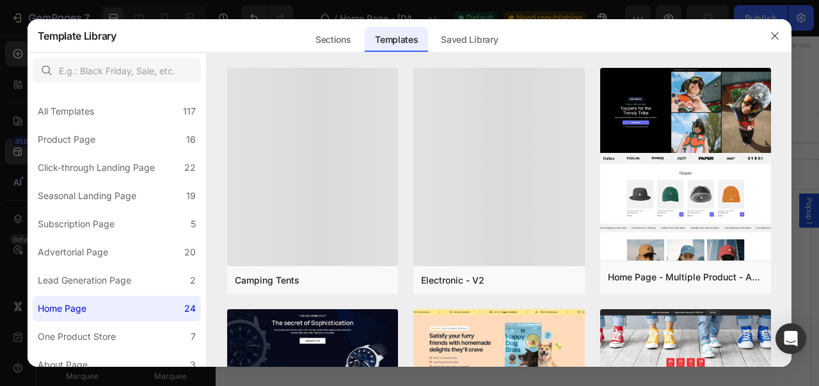
click at [4, 106] on div at bounding box center [409, 193] width 819 height 386
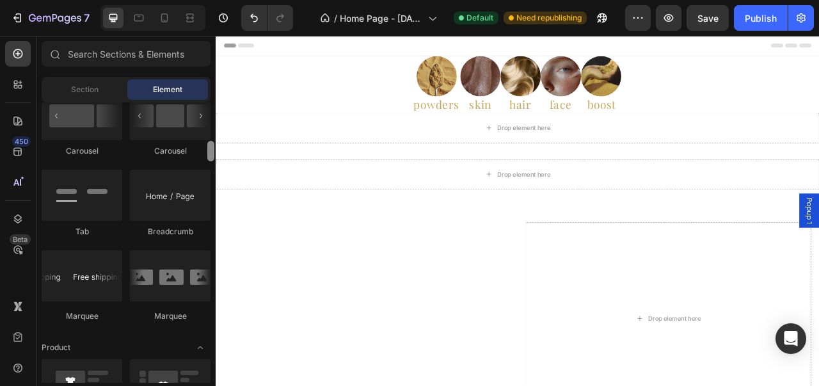
scroll to position [1426, 0]
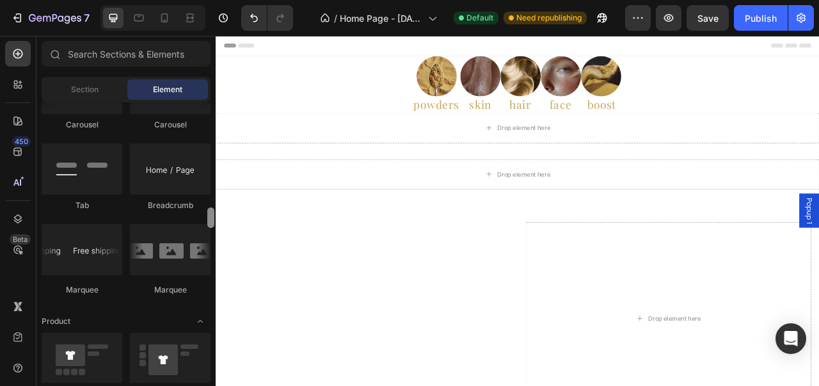
click at [210, 223] on div at bounding box center [210, 217] width 7 height 20
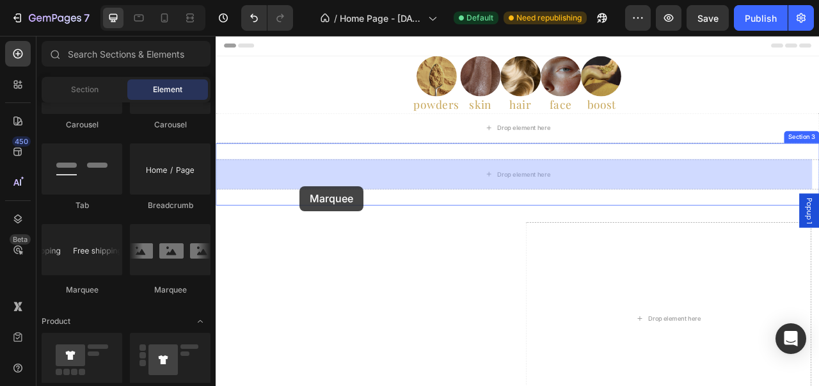
drag, startPoint x: 388, startPoint y: 283, endPoint x: 322, endPoint y: 227, distance: 86.7
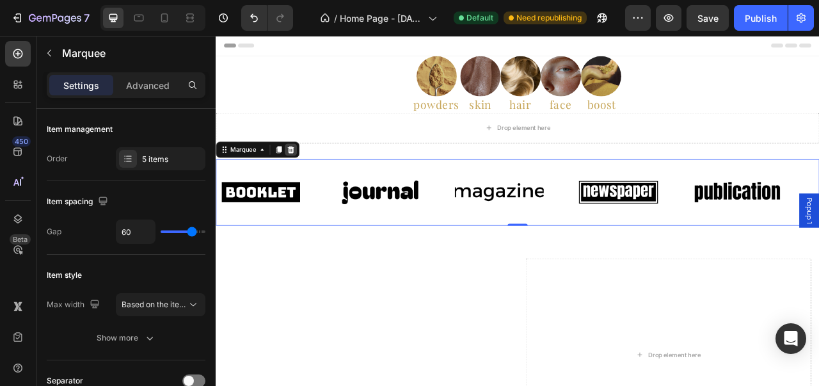
click at [309, 186] on div at bounding box center [310, 180] width 15 height 15
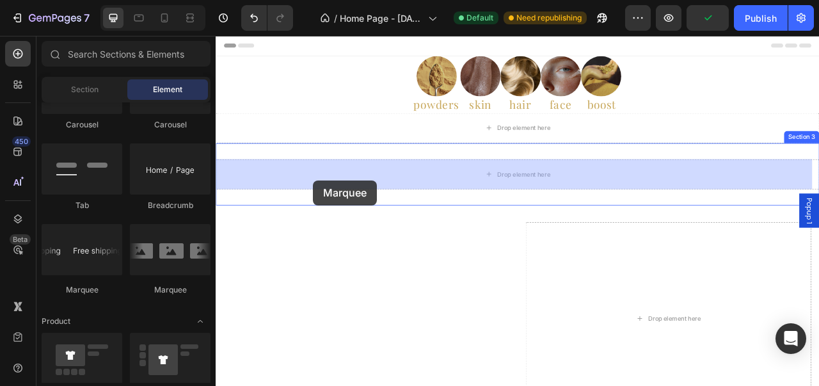
drag, startPoint x: 368, startPoint y: 293, endPoint x: 339, endPoint y: 219, distance: 79.0
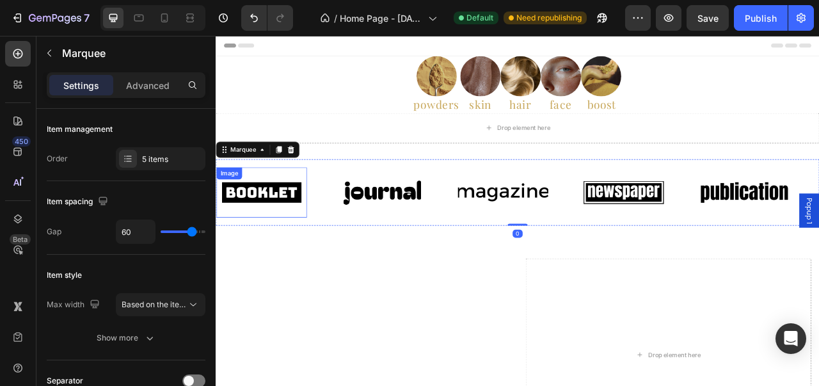
click at [273, 240] on img at bounding box center [273, 235] width 115 height 49
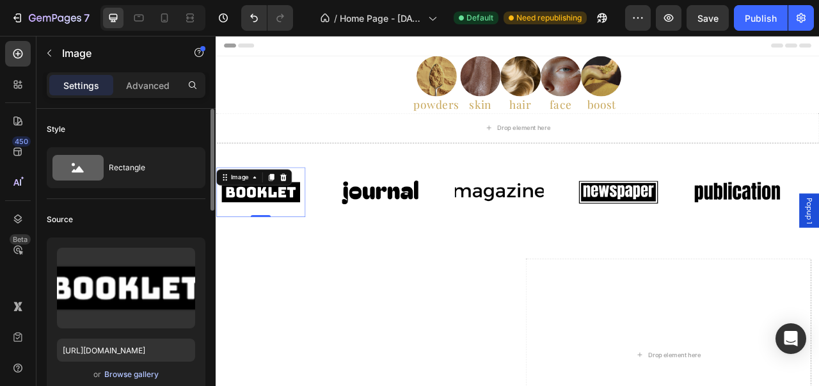
click at [122, 368] on div "Browse gallery" at bounding box center [131, 374] width 54 height 12
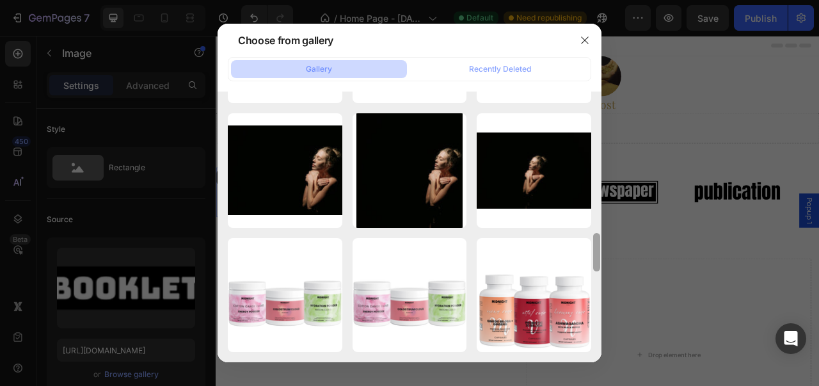
drag, startPoint x: 594, startPoint y: 136, endPoint x: 580, endPoint y: 340, distance: 203.9
click at [578, 349] on div "Gelules (6).png 810.21 kb Gelules (5).png 829.82 kb Gelules (4).png 2904.86 kb …" at bounding box center [409, 226] width 384 height 270
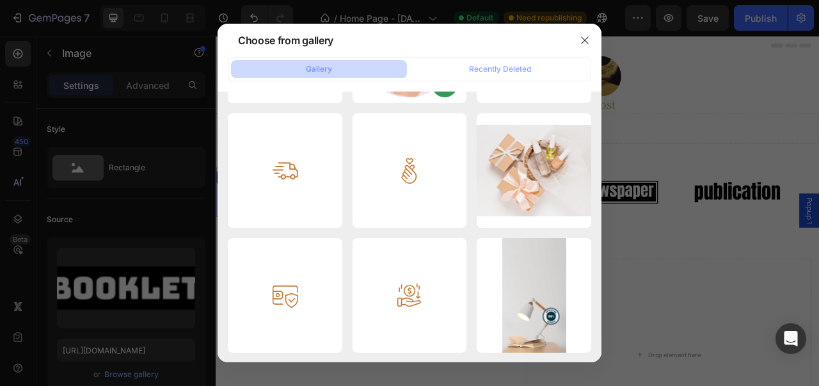
scroll to position [1851, 0]
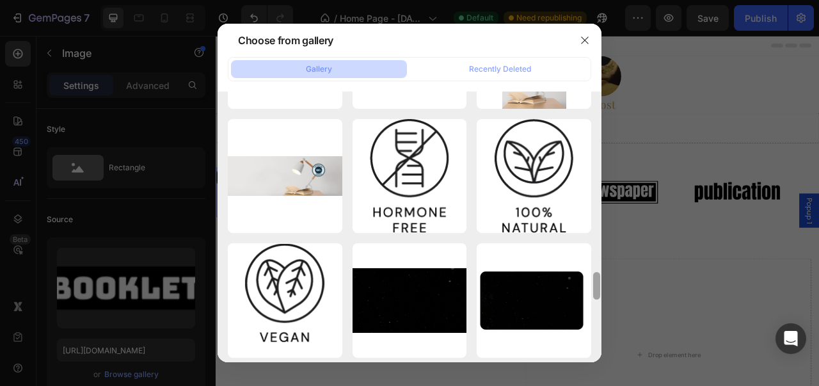
drag, startPoint x: 597, startPoint y: 258, endPoint x: 576, endPoint y: 383, distance: 126.5
click at [576, 383] on div "Choose from gallery Gallery Recently [PERSON_NAME] (6).png 810.21 kb Gelules (5…" at bounding box center [409, 193] width 819 height 386
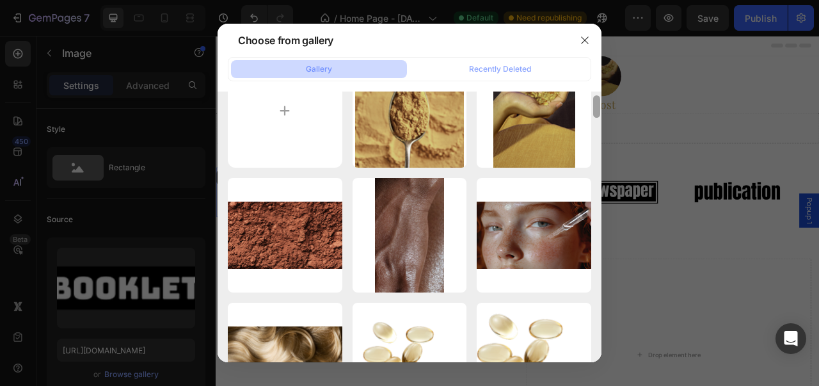
scroll to position [0, 0]
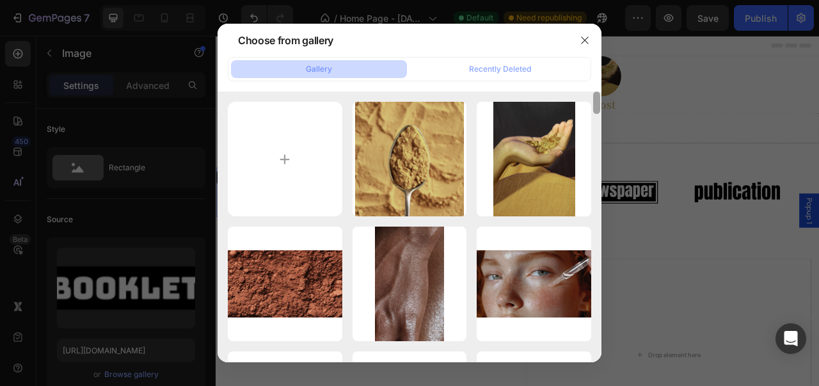
drag, startPoint x: 595, startPoint y: 295, endPoint x: 604, endPoint y: 100, distance: 194.7
click at [604, 100] on div "Choose from gallery Gallery Recently [PERSON_NAME] (6).png 810.21 kb Gelules (5…" at bounding box center [409, 193] width 819 height 386
click at [574, 36] on div at bounding box center [584, 40] width 33 height 33
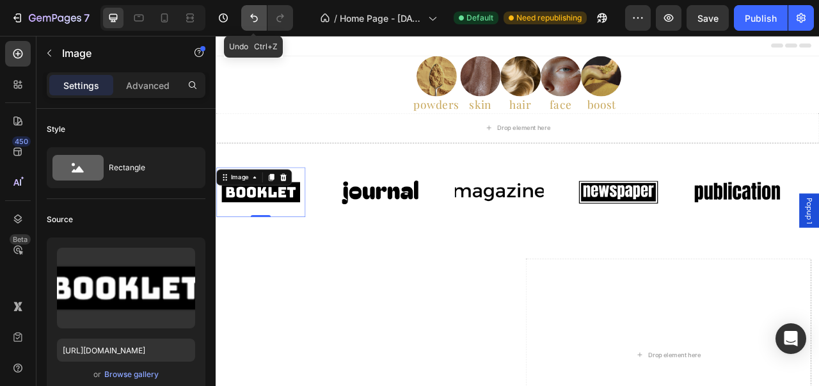
click at [257, 17] on icon "Undo/Redo" at bounding box center [254, 18] width 13 height 13
click at [256, 20] on icon "Undo/Redo" at bounding box center [254, 18] width 13 height 13
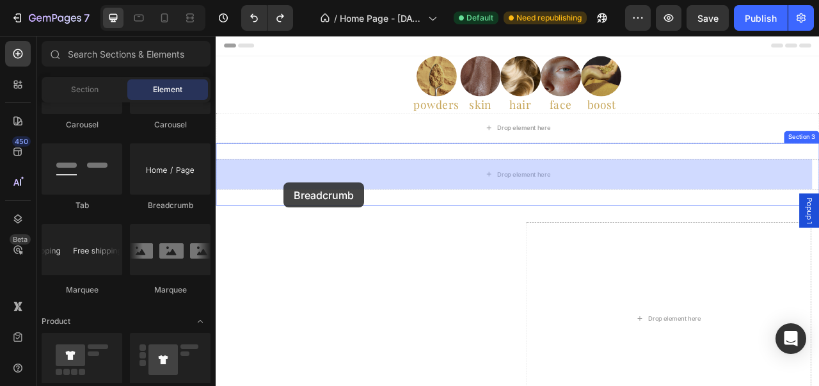
drag, startPoint x: 393, startPoint y: 226, endPoint x: 313, endPoint y: 216, distance: 80.5
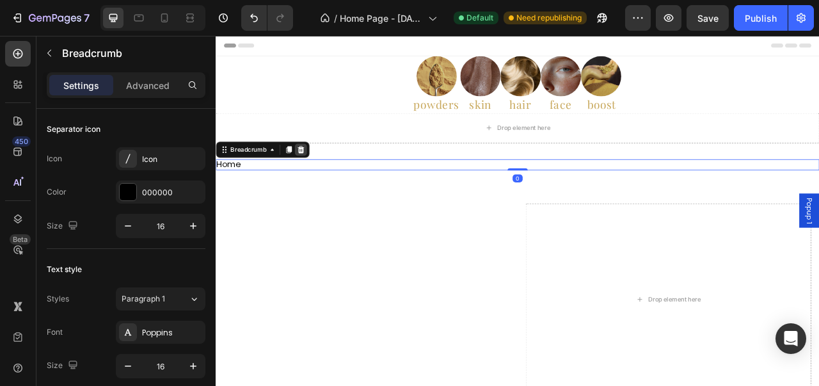
click at [321, 184] on icon at bounding box center [324, 180] width 8 height 9
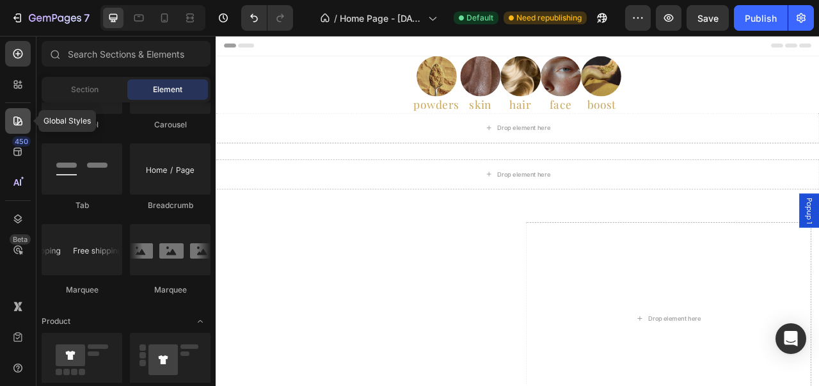
click at [23, 121] on icon at bounding box center [18, 121] width 13 height 13
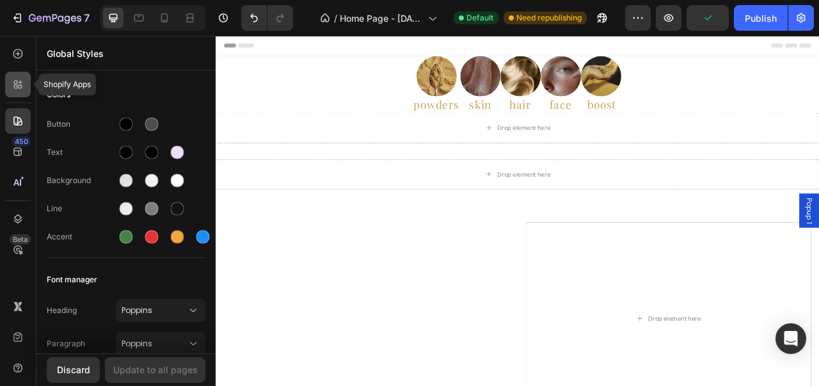
click at [19, 84] on icon at bounding box center [18, 84] width 13 height 13
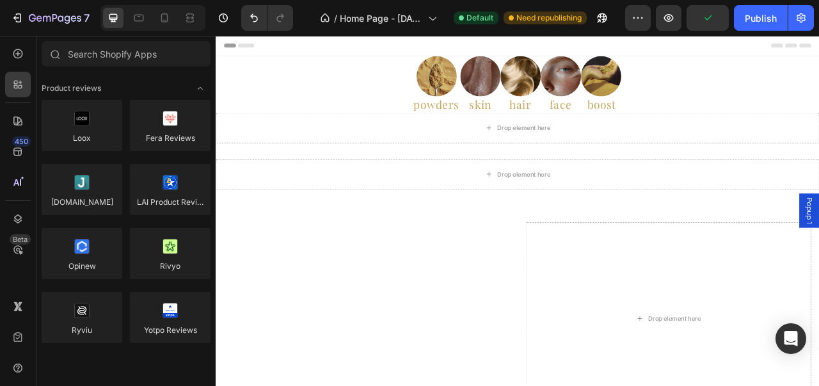
scroll to position [1426, 0]
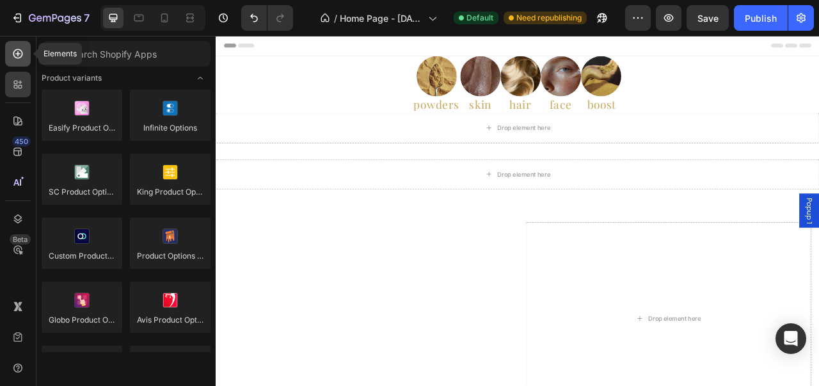
click at [19, 65] on div at bounding box center [18, 54] width 26 height 26
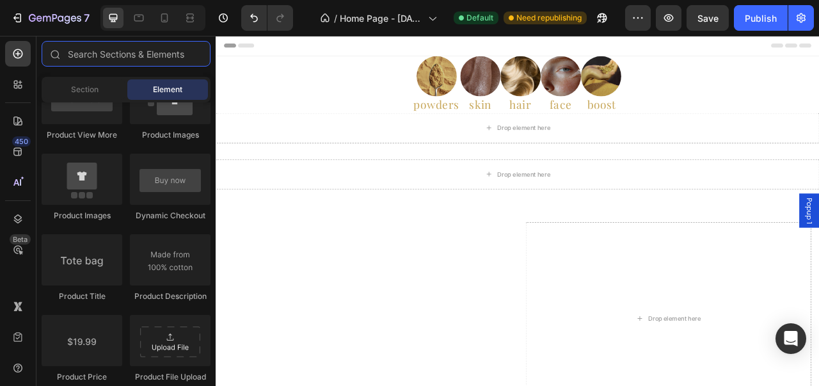
scroll to position [3511, 0]
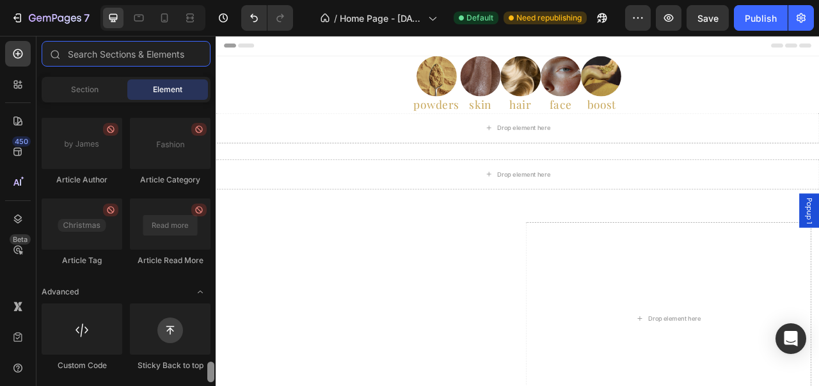
drag, startPoint x: 209, startPoint y: 221, endPoint x: 226, endPoint y: 404, distance: 184.5
click at [226, 0] on html "7 Version history / Home Page - [DATE] 20:54:10 Default Need republishing Previ…" at bounding box center [409, 0] width 819 height 0
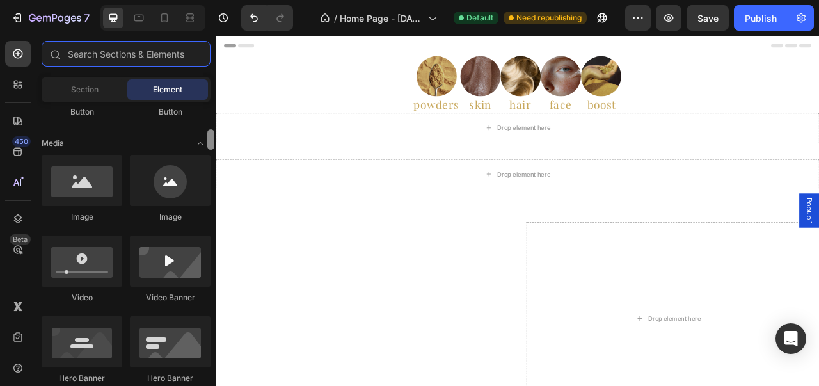
drag, startPoint x: 212, startPoint y: 372, endPoint x: 209, endPoint y: 139, distance: 232.2
click at [209, 139] on div at bounding box center [210, 139] width 7 height 20
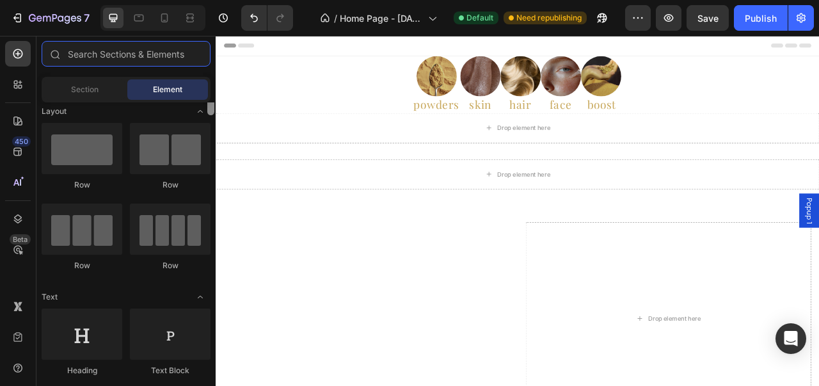
scroll to position [0, 0]
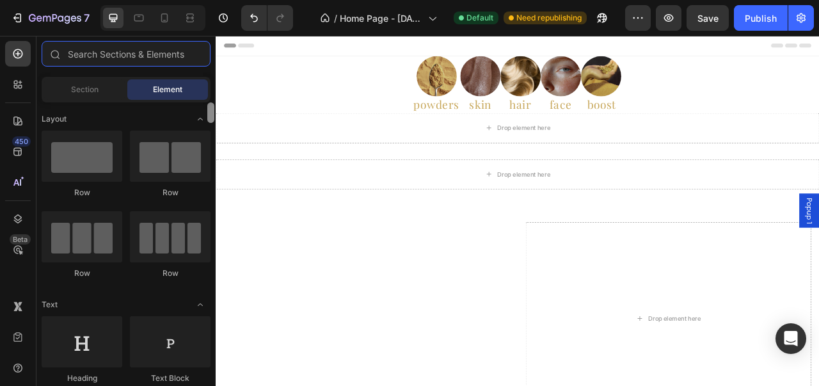
drag, startPoint x: 209, startPoint y: 135, endPoint x: 209, endPoint y: 106, distance: 29.4
click at [209, 106] on div at bounding box center [210, 112] width 7 height 20
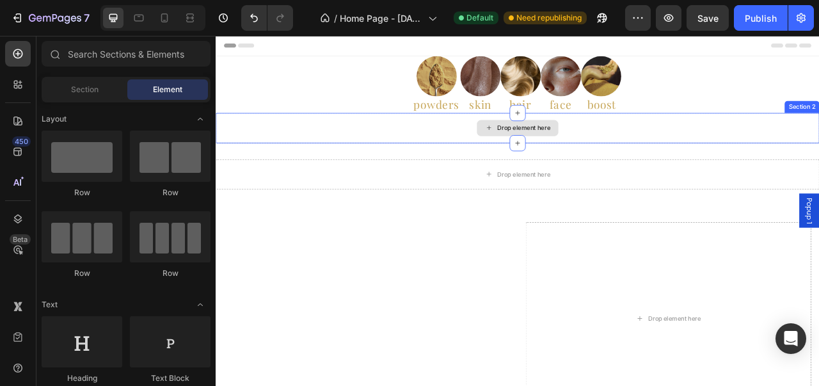
click at [462, 148] on div "Drop element here" at bounding box center [600, 153] width 768 height 38
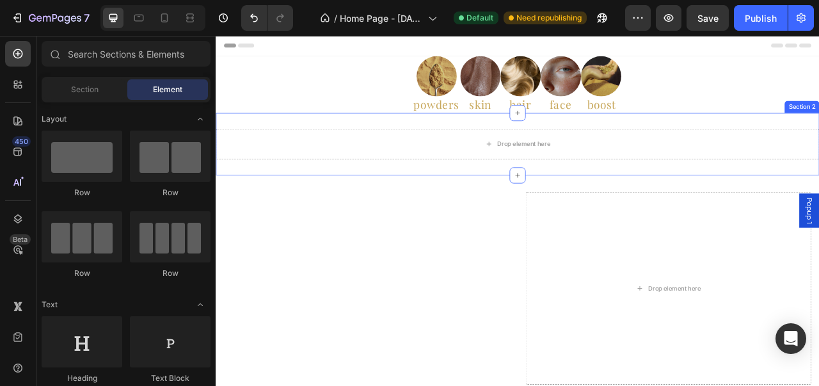
click at [818, 148] on div "Drop element here Section 2" at bounding box center [600, 173] width 768 height 79
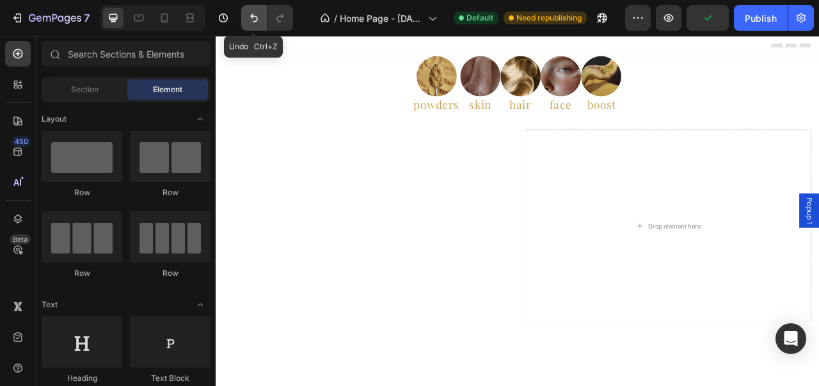
click at [246, 24] on button "Undo/Redo" at bounding box center [254, 18] width 26 height 26
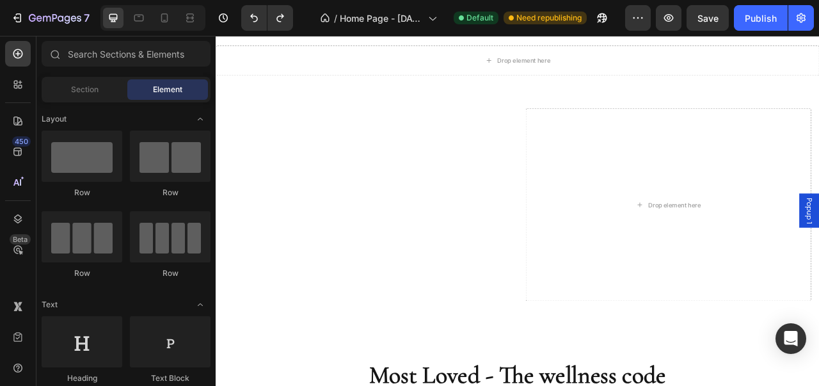
scroll to position [67, 0]
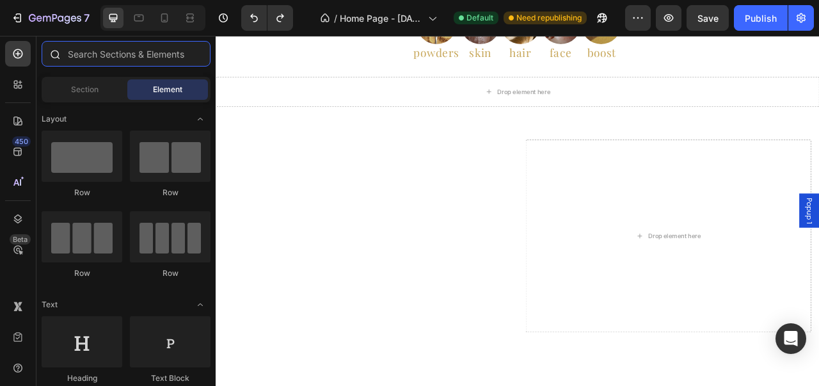
click at [153, 56] on input "text" at bounding box center [126, 54] width 169 height 26
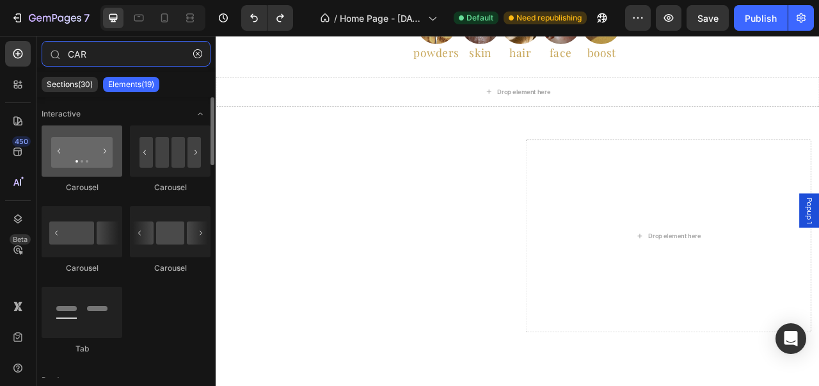
type input "CAR"
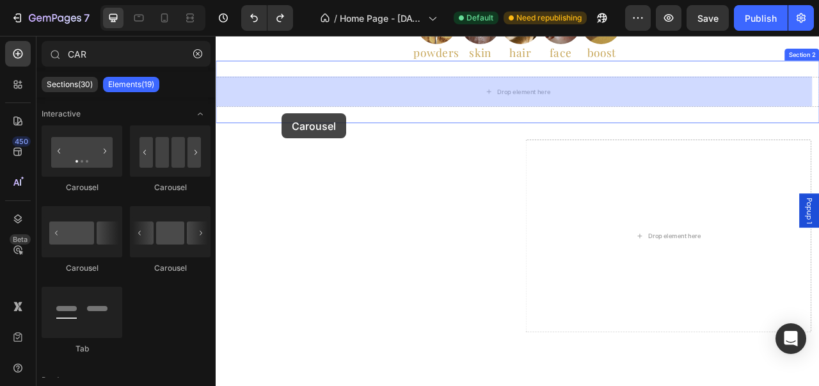
drag, startPoint x: 297, startPoint y: 198, endPoint x: 302, endPoint y: 134, distance: 63.5
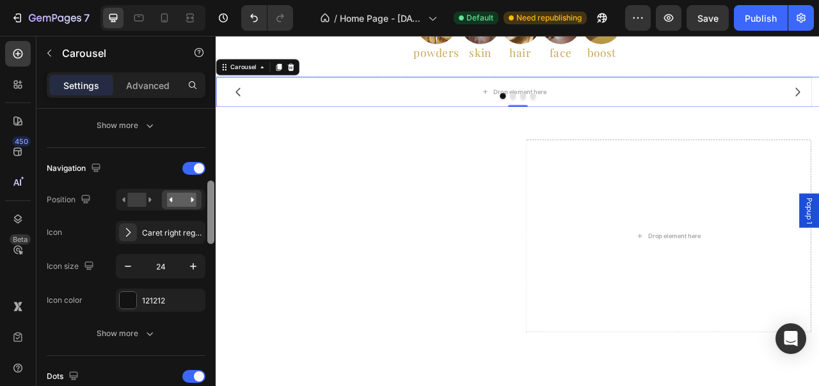
scroll to position [421, 0]
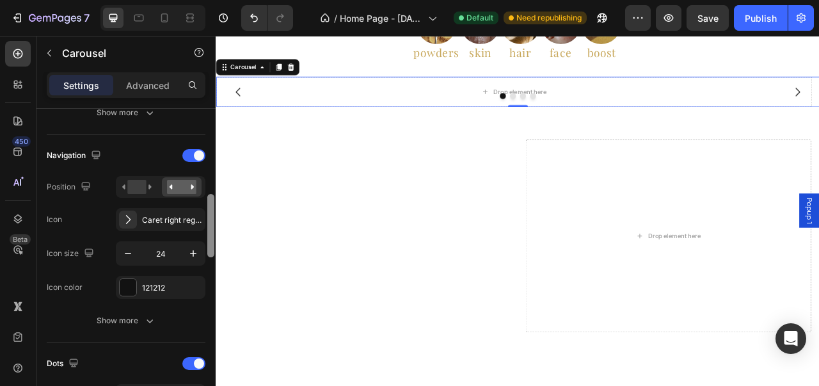
drag, startPoint x: 209, startPoint y: 167, endPoint x: 207, endPoint y: 253, distance: 85.8
click at [207, 253] on div at bounding box center [211, 266] width 10 height 314
click at [192, 253] on icon "button" at bounding box center [193, 253] width 13 height 13
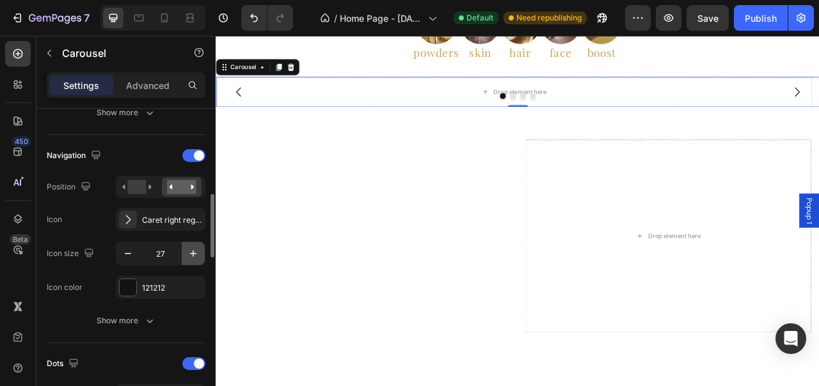
click at [192, 253] on icon "button" at bounding box center [193, 253] width 13 height 13
click at [138, 254] on button "button" at bounding box center [127, 253] width 23 height 23
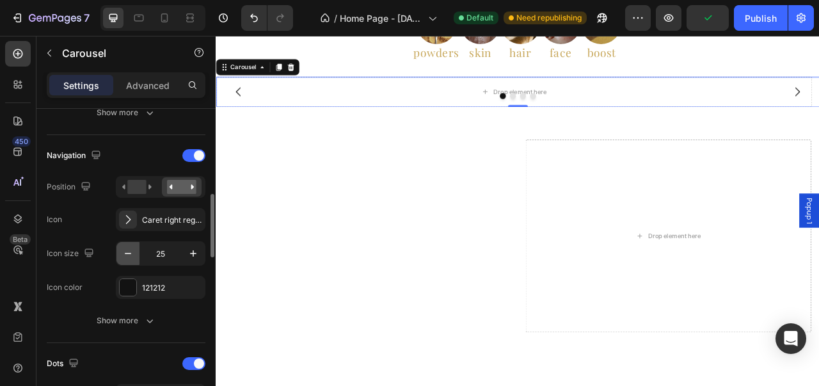
type input "24"
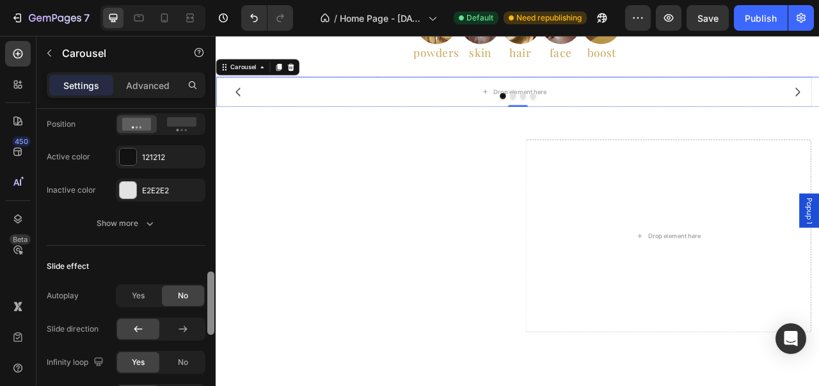
scroll to position [710, 0]
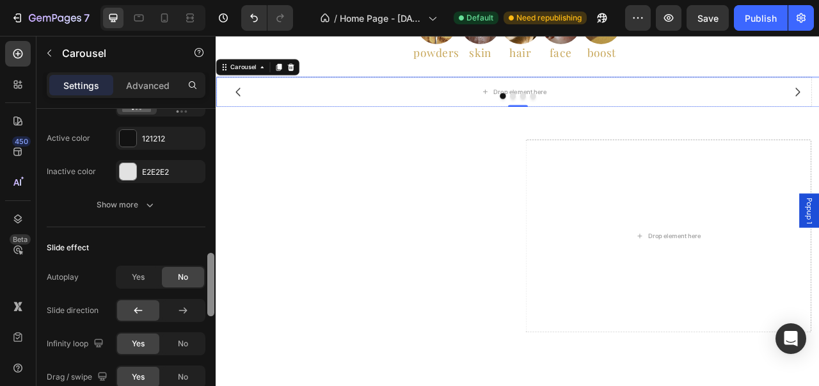
drag, startPoint x: 209, startPoint y: 236, endPoint x: 203, endPoint y: 295, distance: 59.1
click at [203, 295] on div "Items per slide 1 column Display Sneak peek Add... Item management Order 4 item…" at bounding box center [125, 265] width 179 height 313
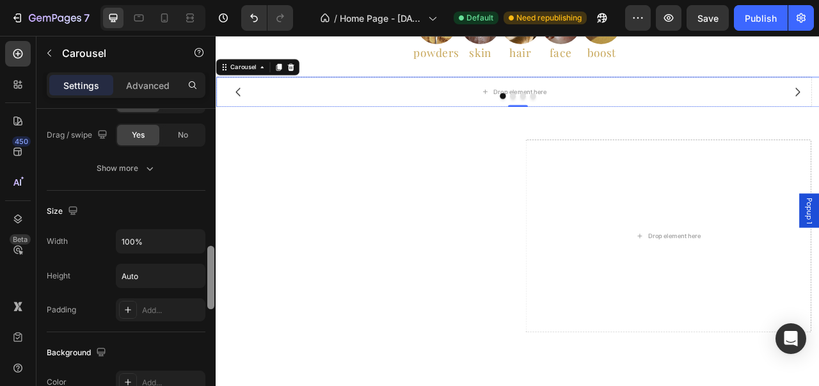
scroll to position [974, 0]
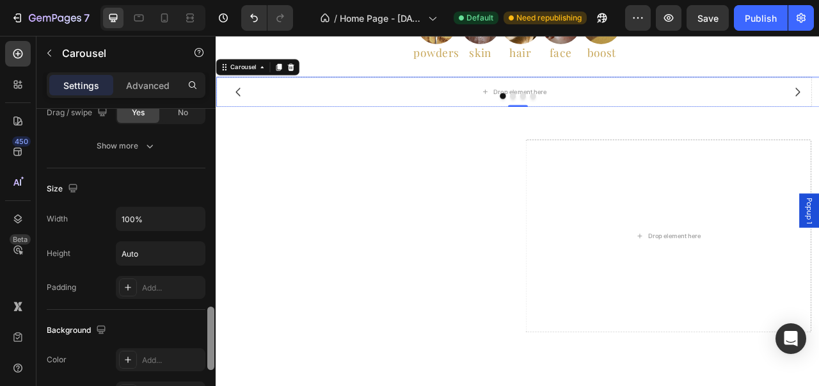
drag, startPoint x: 209, startPoint y: 290, endPoint x: 203, endPoint y: 344, distance: 54.0
click at [203, 344] on div "Items per slide 1 column Display Sneak peek Add... Item management Order 4 item…" at bounding box center [125, 265] width 179 height 313
click at [315, 71] on icon at bounding box center [311, 76] width 10 height 10
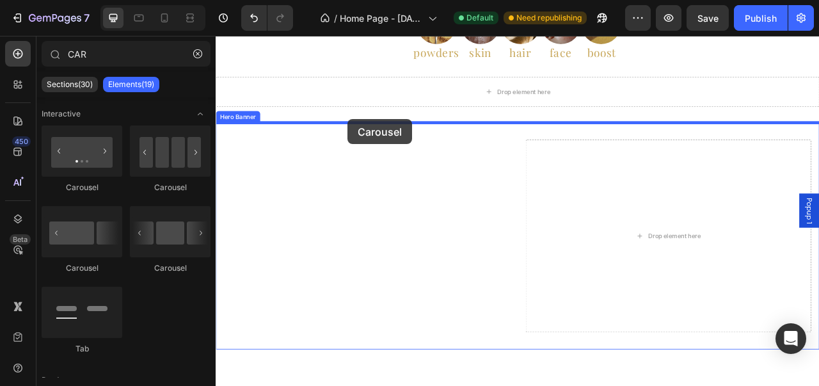
drag, startPoint x: 375, startPoint y: 284, endPoint x: 383, endPoint y: 142, distance: 142.2
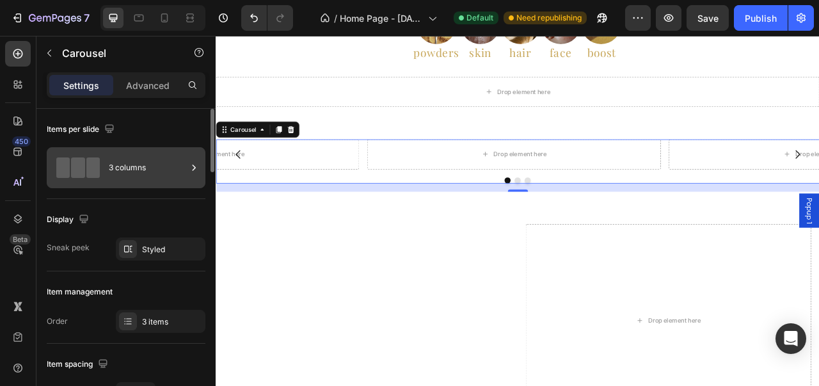
click at [183, 166] on div "3 columns" at bounding box center [148, 167] width 78 height 29
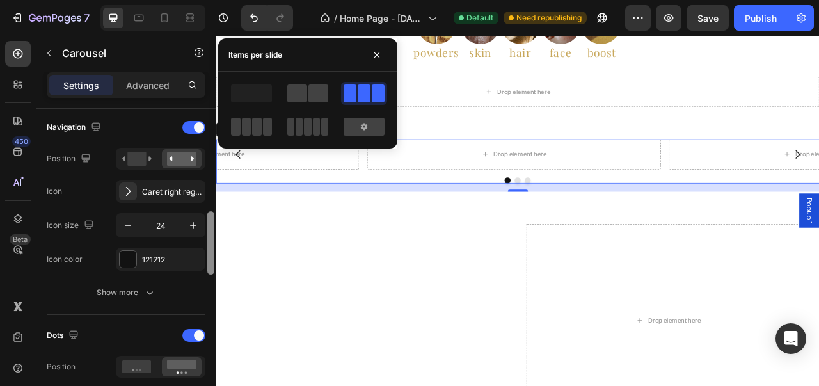
scroll to position [459, 0]
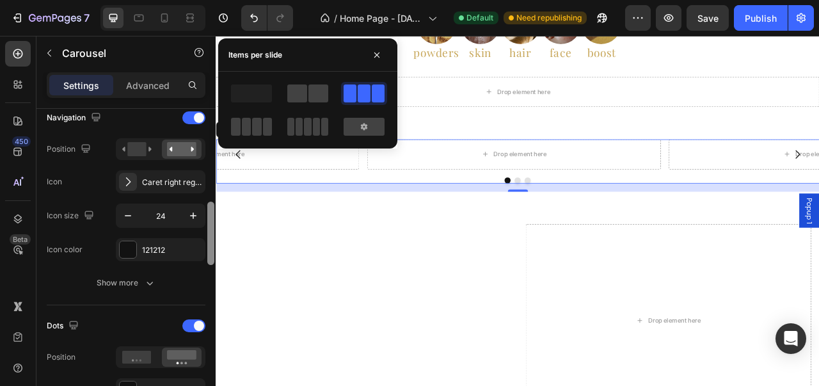
drag, startPoint x: 211, startPoint y: 158, endPoint x: 214, endPoint y: 251, distance: 93.4
click at [214, 251] on div at bounding box center [210, 232] width 7 height 63
click at [191, 217] on icon "button" at bounding box center [193, 215] width 13 height 13
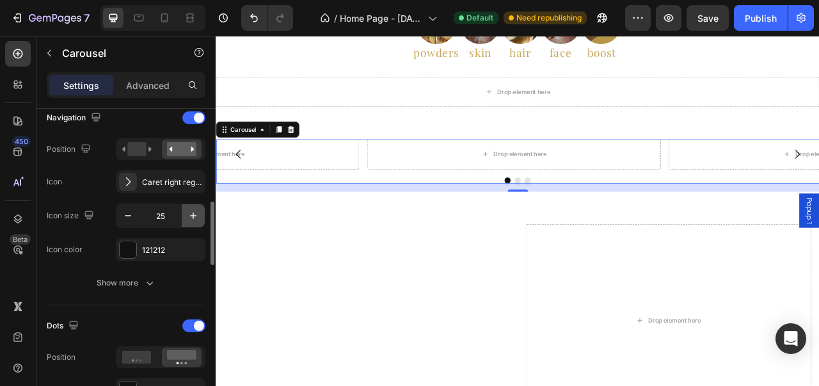
click at [191, 217] on icon "button" at bounding box center [193, 215] width 13 height 13
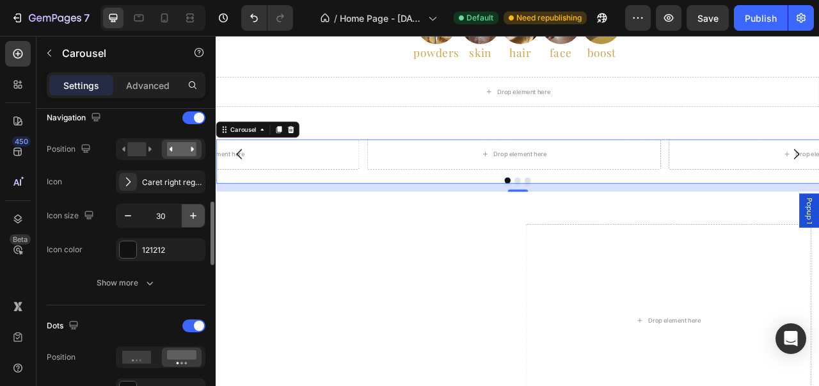
click at [191, 217] on icon "button" at bounding box center [193, 215] width 13 height 13
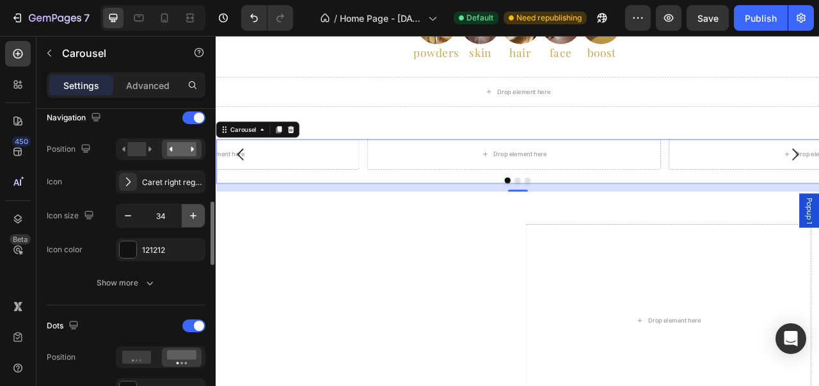
click at [191, 217] on icon "button" at bounding box center [193, 215] width 13 height 13
click at [250, 20] on icon "Undo/Redo" at bounding box center [254, 18] width 13 height 13
type input "24"
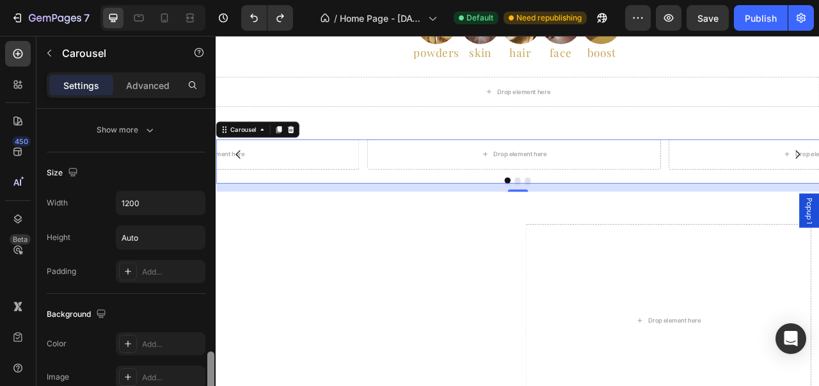
scroll to position [1053, 0]
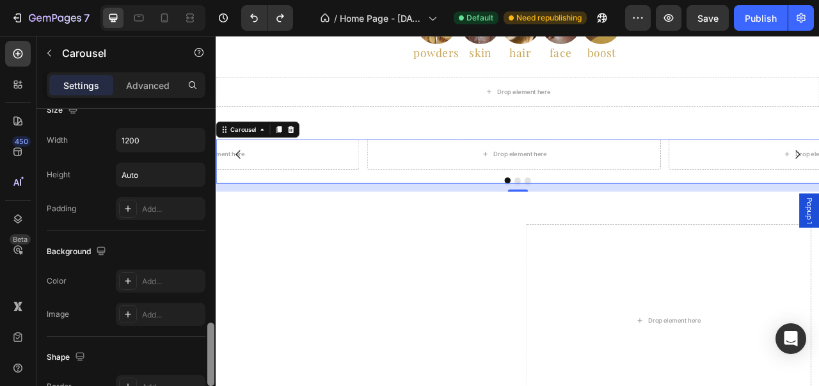
drag, startPoint x: 209, startPoint y: 220, endPoint x: 205, endPoint y: 341, distance: 121.0
click at [205, 341] on div "Items per slide 3 columns Display Sneak peek Styled Item management Order 3 ite…" at bounding box center [125, 265] width 179 height 313
click at [173, 135] on input "1200" at bounding box center [160, 140] width 88 height 23
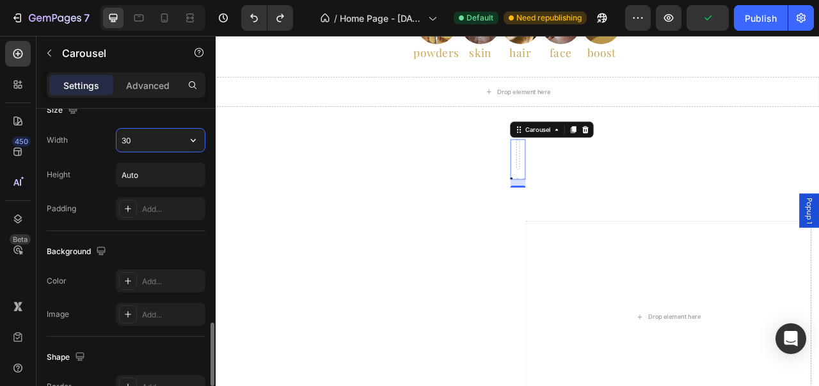
type input "3"
type input "2"
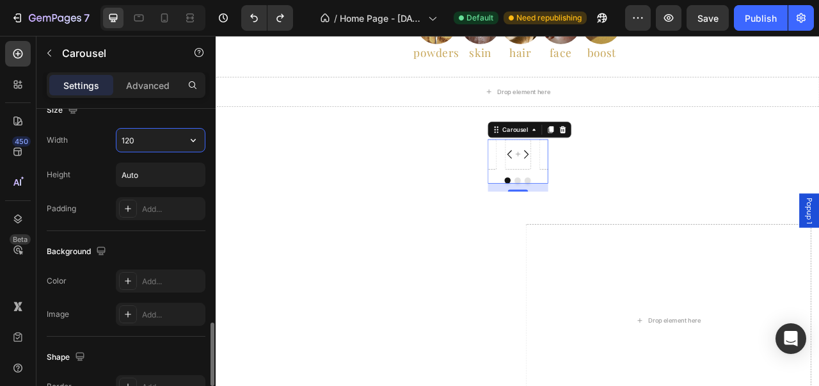
type input "1200"
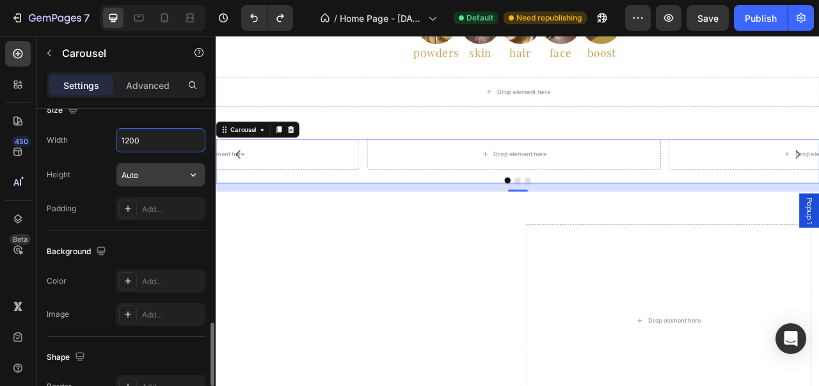
click at [171, 170] on input "Auto" at bounding box center [160, 174] width 88 height 23
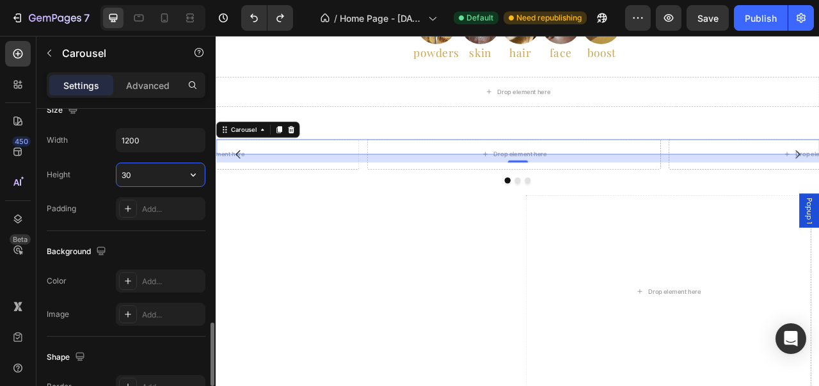
type input "3"
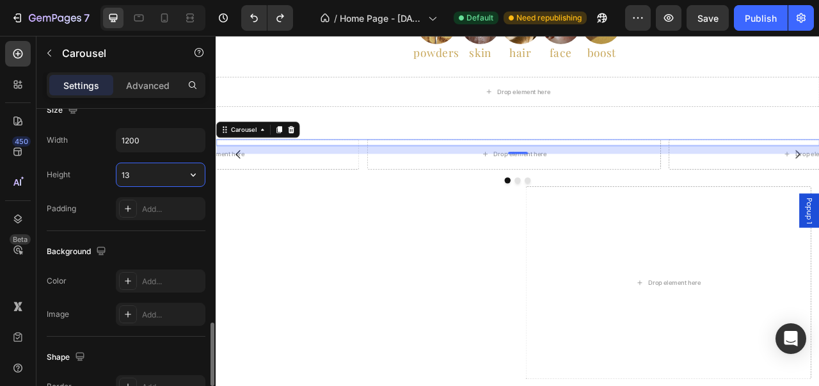
type input "1"
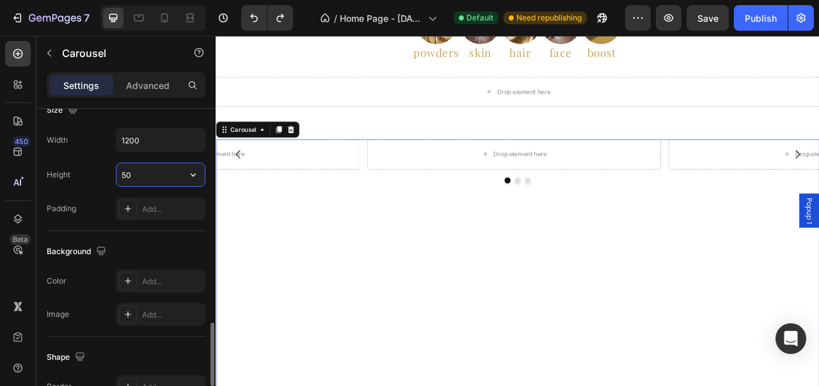
type input "500"
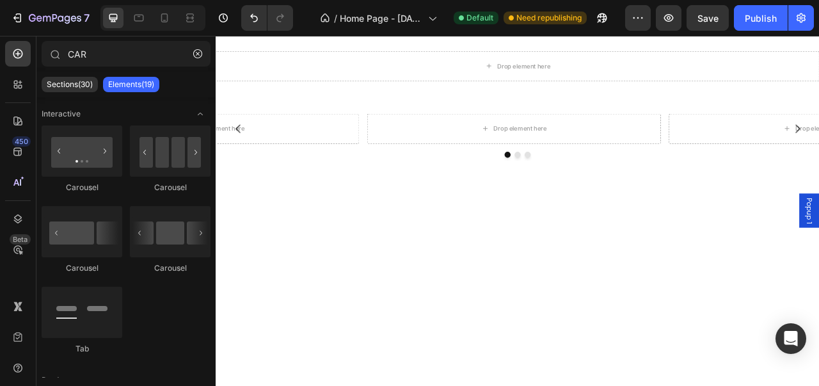
scroll to position [81, 0]
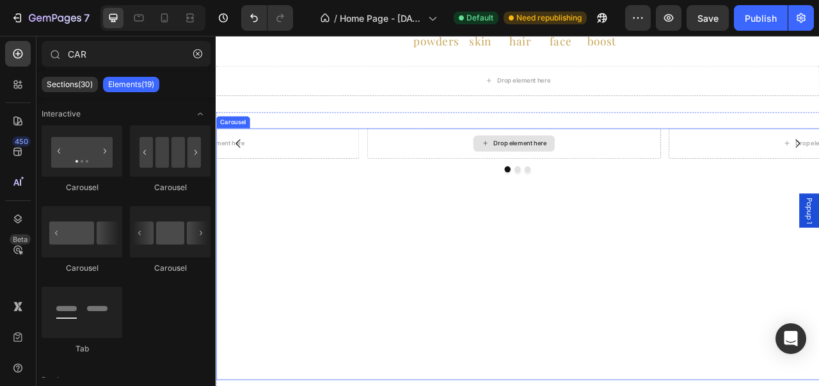
click at [615, 171] on div "Drop element here" at bounding box center [602, 173] width 68 height 10
click at [582, 175] on div "Drop element here" at bounding box center [602, 173] width 68 height 10
click at [567, 171] on div "Drop element here" at bounding box center [594, 172] width 104 height 20
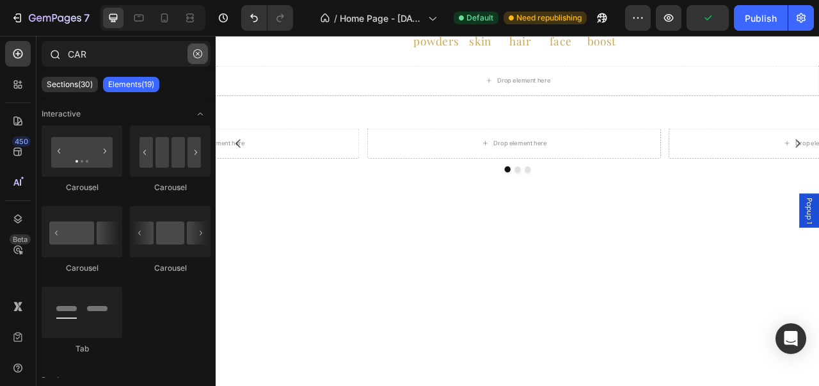
click at [199, 52] on icon "button" at bounding box center [197, 53] width 9 height 9
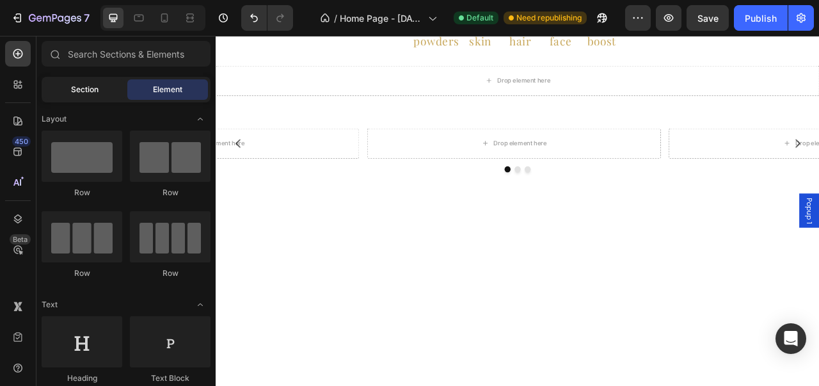
click at [113, 86] on div "Section" at bounding box center [84, 89] width 81 height 20
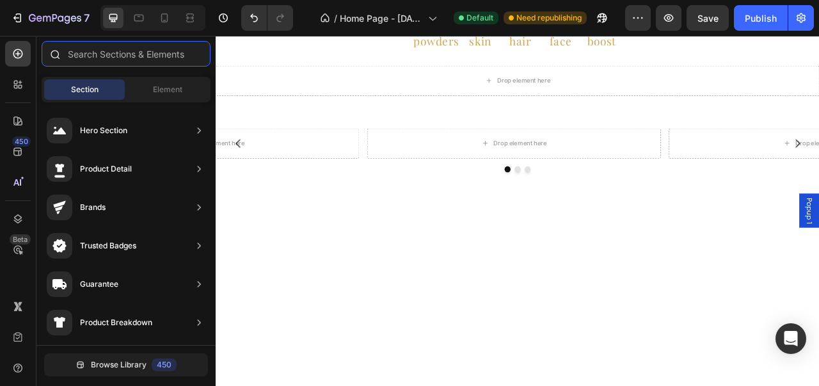
click at [139, 53] on input "text" at bounding box center [126, 54] width 169 height 26
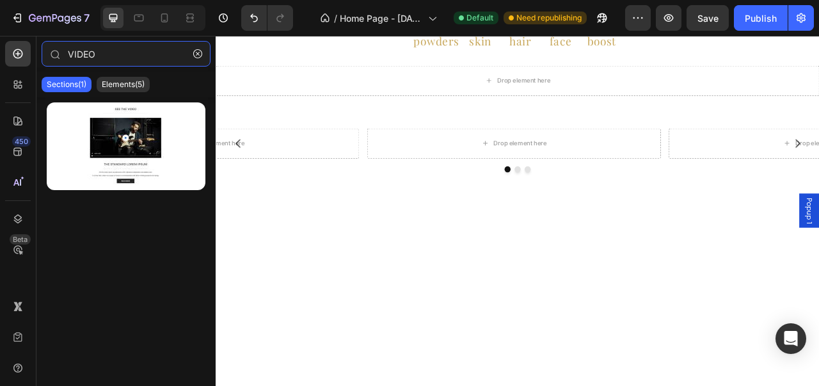
type input "VIDEO"
click at [133, 75] on div "Sections(1) Elements(5)" at bounding box center [125, 85] width 179 height 26
click at [132, 84] on p "Elements(5)" at bounding box center [123, 84] width 43 height 10
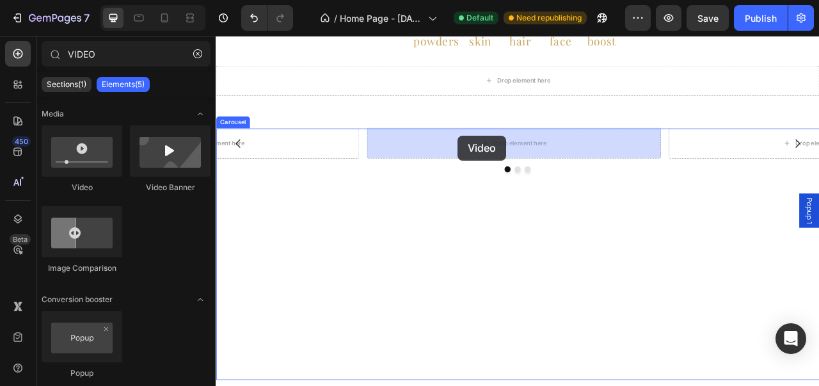
drag, startPoint x: 311, startPoint y: 191, endPoint x: 524, endPoint y: 162, distance: 214.9
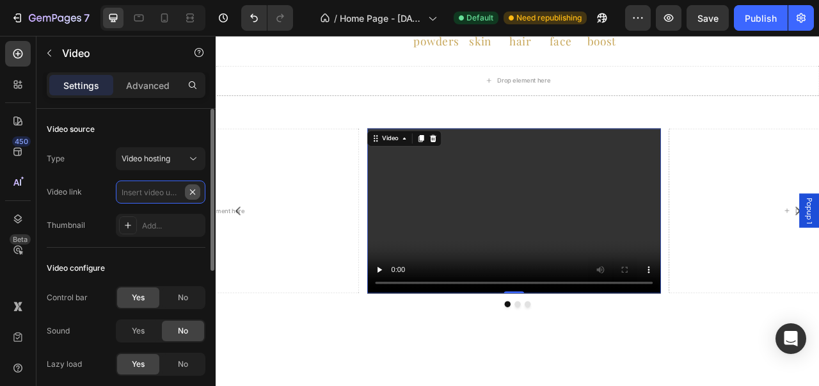
scroll to position [0, 0]
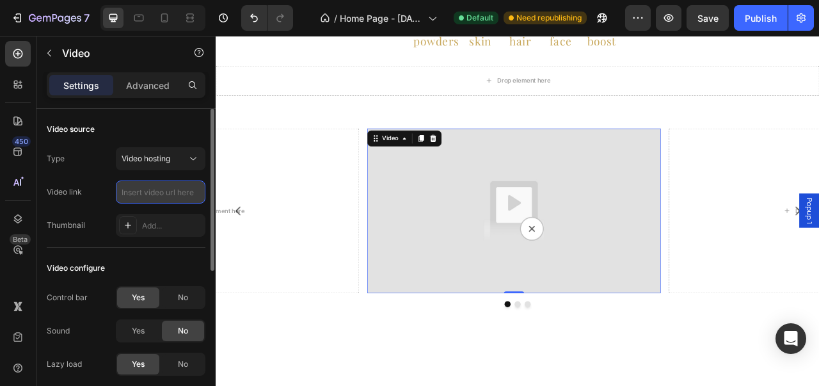
paste input "[URL][DOMAIN_NAME]"
type input "[URL][DOMAIN_NAME]"
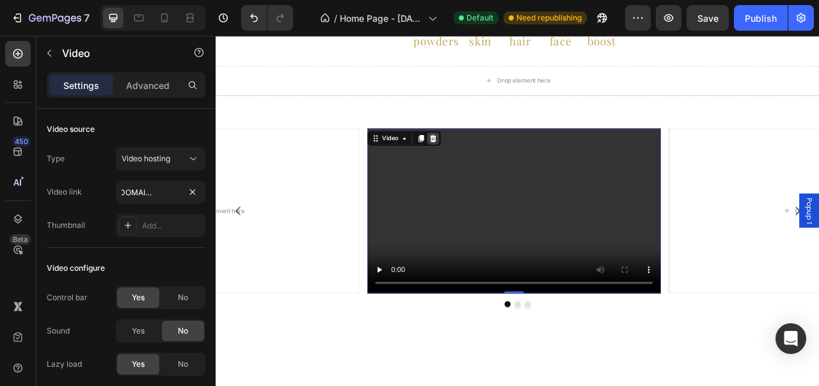
click at [489, 162] on icon at bounding box center [491, 165] width 8 height 9
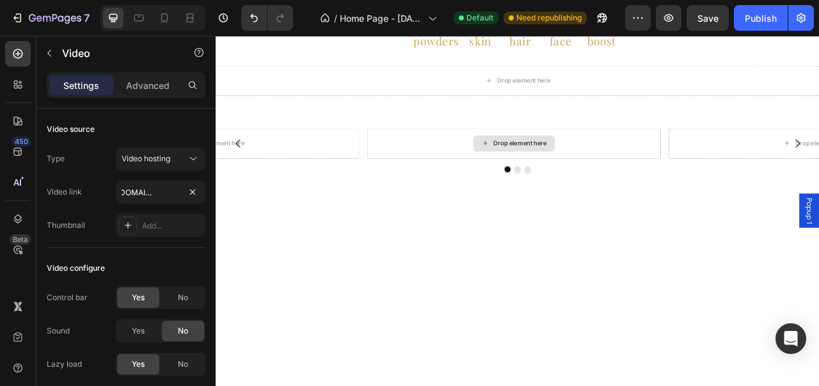
scroll to position [0, 0]
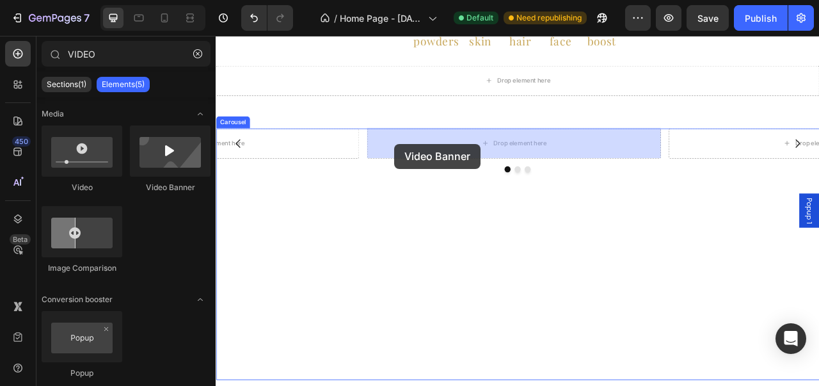
drag, startPoint x: 383, startPoint y: 197, endPoint x: 478, endPoint y: 175, distance: 97.8
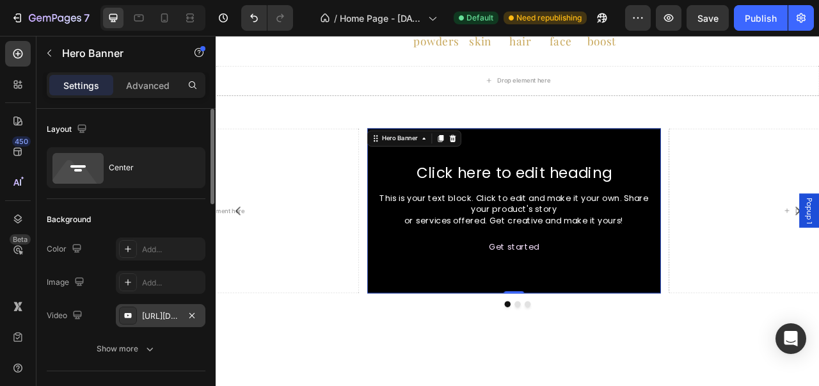
click at [148, 317] on div "[URL][DOMAIN_NAME]" at bounding box center [160, 316] width 37 height 12
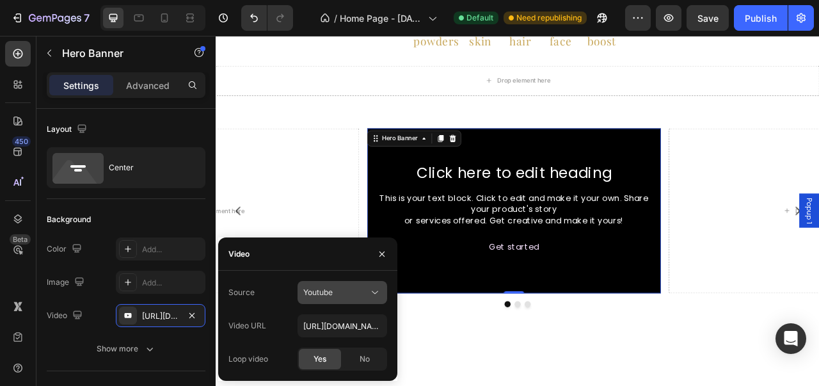
click at [347, 296] on div "Youtube" at bounding box center [335, 293] width 65 height 12
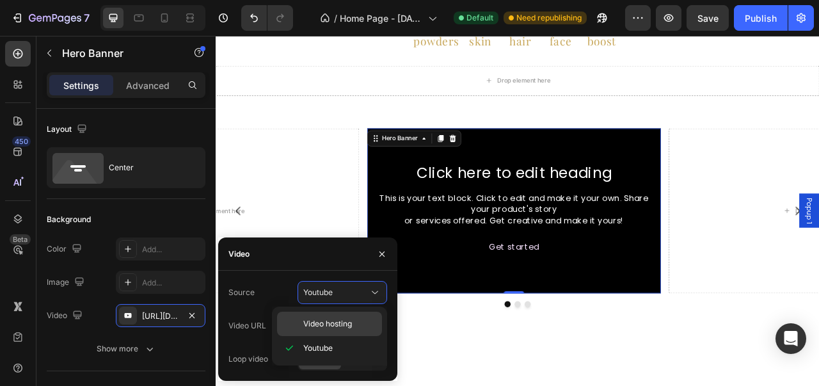
click at [334, 332] on div "Video hosting" at bounding box center [329, 324] width 105 height 24
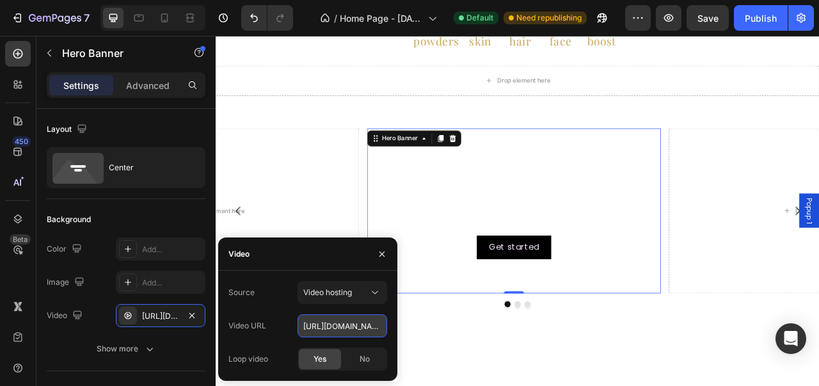
click at [338, 331] on input "[URL][DOMAIN_NAME]" at bounding box center [342, 325] width 90 height 23
paste input "875d63b4419e4e17b3a54a8fbd7a75b2"
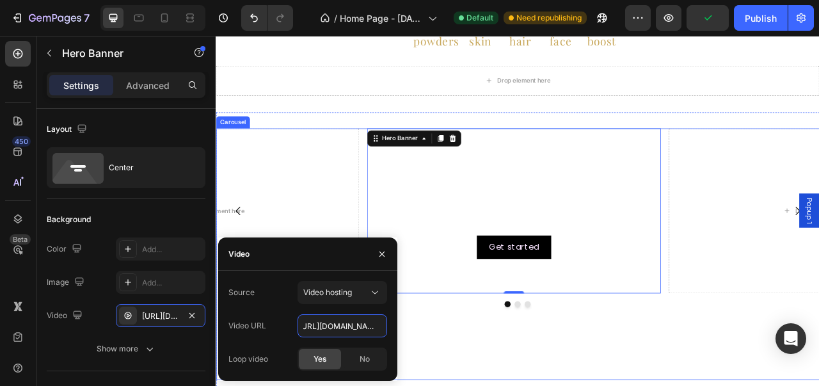
type input "[URL][DOMAIN_NAME]"
click at [599, 380] on div at bounding box center [600, 378] width 768 height 8
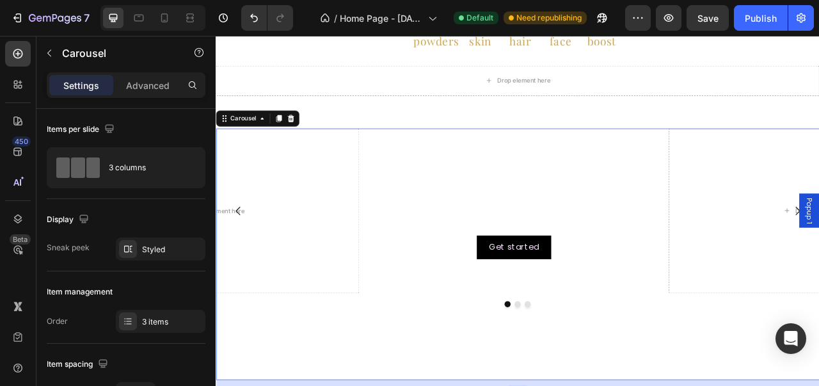
click at [596, 380] on button "Dot" at bounding box center [600, 378] width 8 height 8
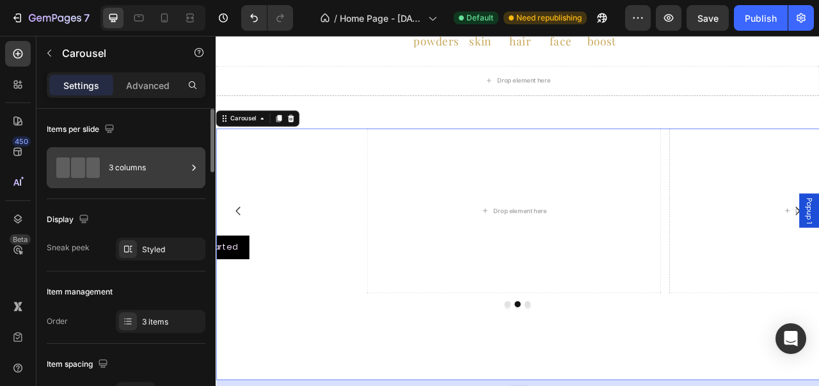
click at [157, 180] on div "3 columns" at bounding box center [148, 167] width 78 height 29
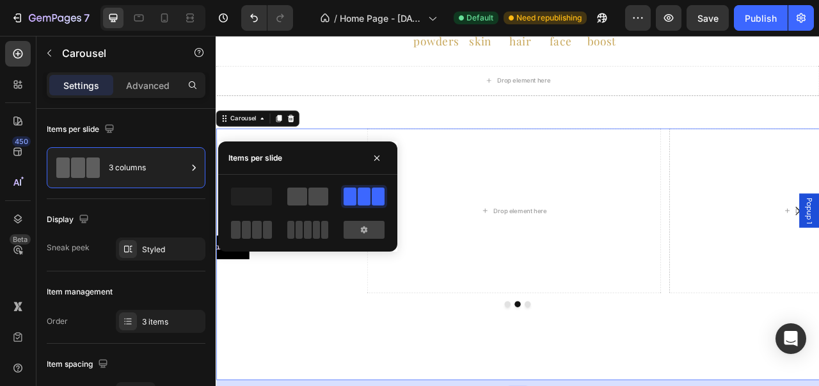
click at [308, 189] on div at bounding box center [307, 196] width 41 height 18
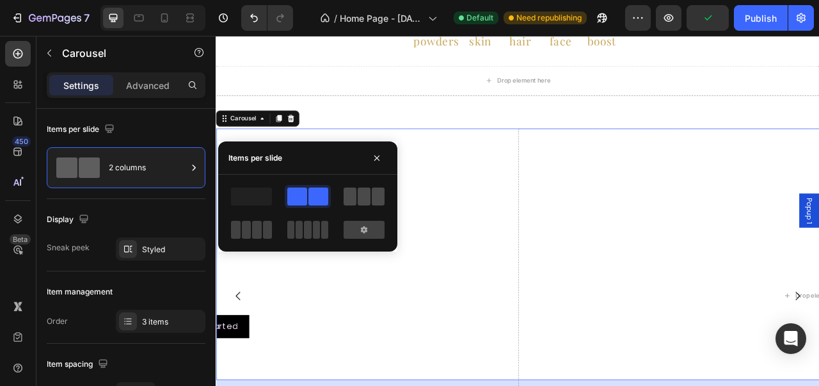
click at [367, 196] on span at bounding box center [364, 196] width 13 height 18
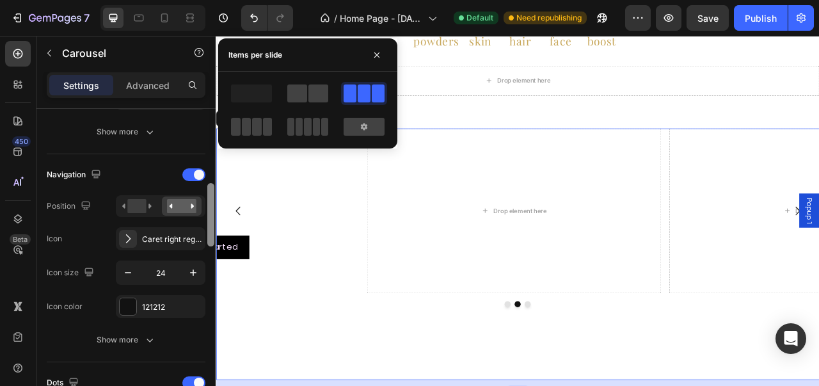
scroll to position [406, 0]
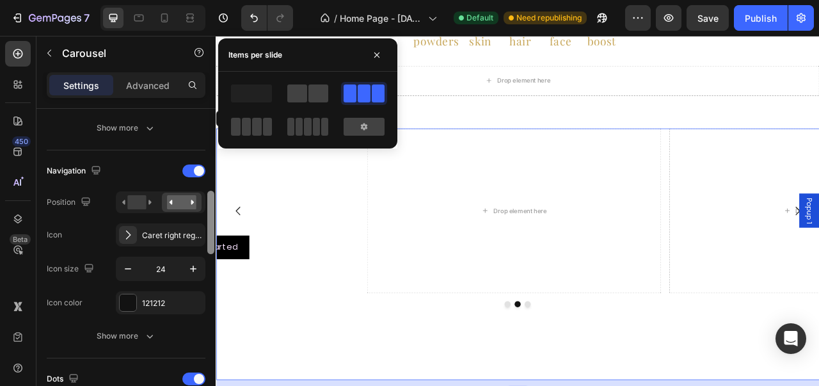
drag, startPoint x: 210, startPoint y: 164, endPoint x: 207, endPoint y: 247, distance: 82.6
click at [207, 247] on div at bounding box center [211, 266] width 10 height 314
click at [144, 201] on rect at bounding box center [136, 202] width 19 height 14
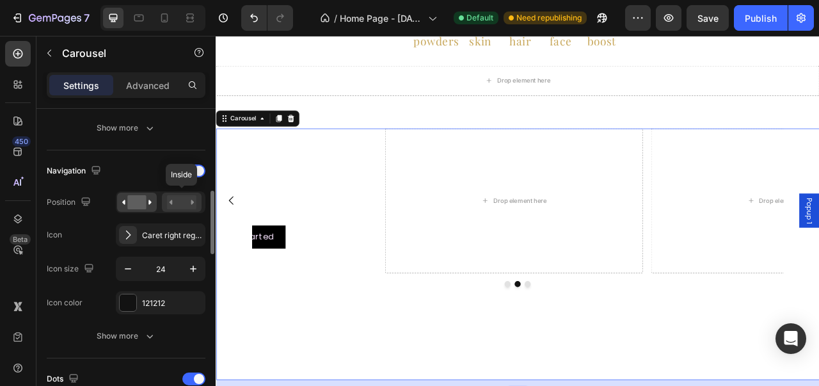
click at [182, 199] on rect at bounding box center [181, 202] width 29 height 14
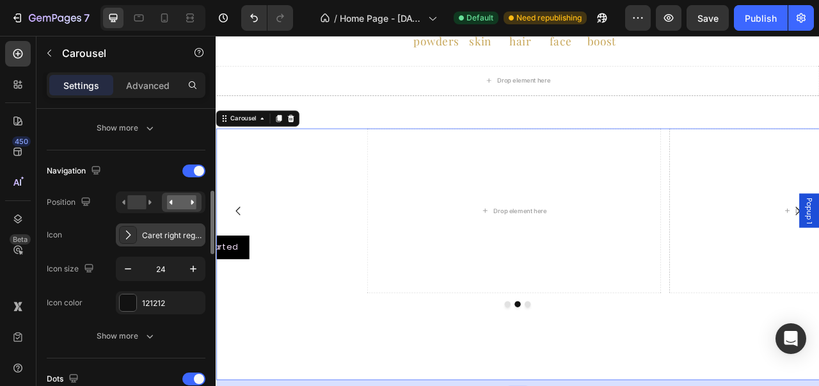
click at [132, 234] on icon at bounding box center [128, 234] width 13 height 13
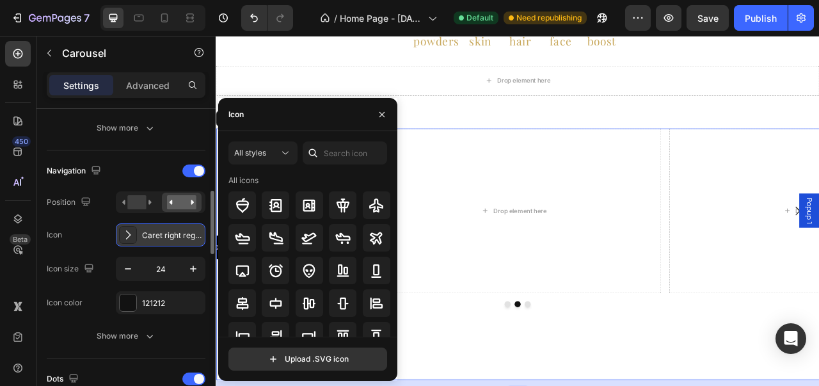
click at [132, 234] on icon at bounding box center [128, 234] width 13 height 13
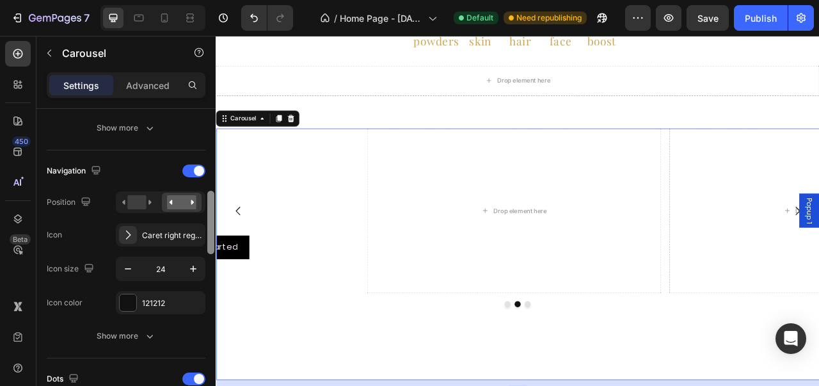
scroll to position [719, 0]
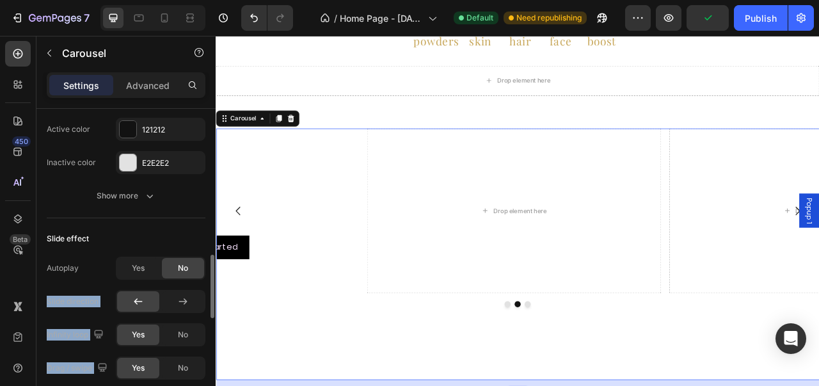
drag, startPoint x: 207, startPoint y: 241, endPoint x: 205, endPoint y: 269, distance: 28.2
click at [205, 269] on div "Items per slide 3 columns Display Sneak peek Styled Item management Order 3 ite…" at bounding box center [125, 265] width 179 height 313
click at [209, 276] on div at bounding box center [210, 278] width 7 height 63
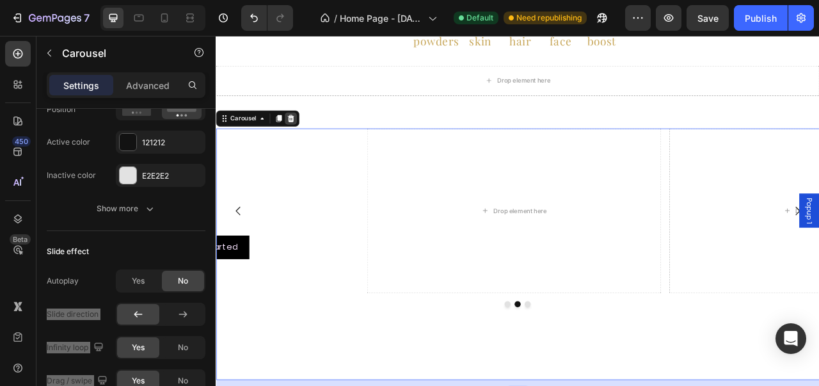
click at [310, 138] on icon at bounding box center [311, 140] width 8 height 9
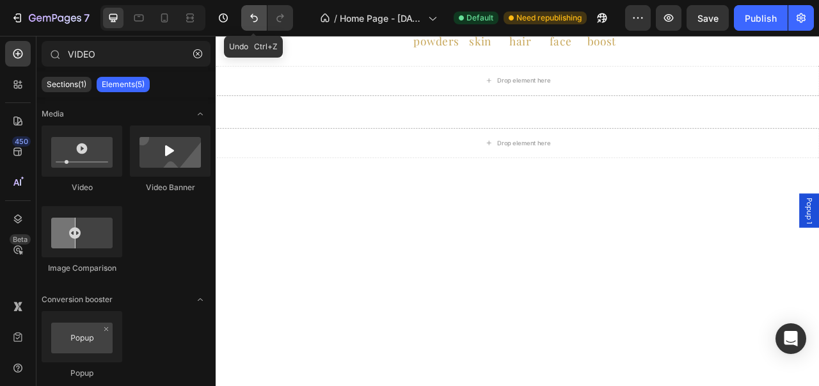
click at [257, 13] on icon "Undo/Redo" at bounding box center [254, 18] width 13 height 13
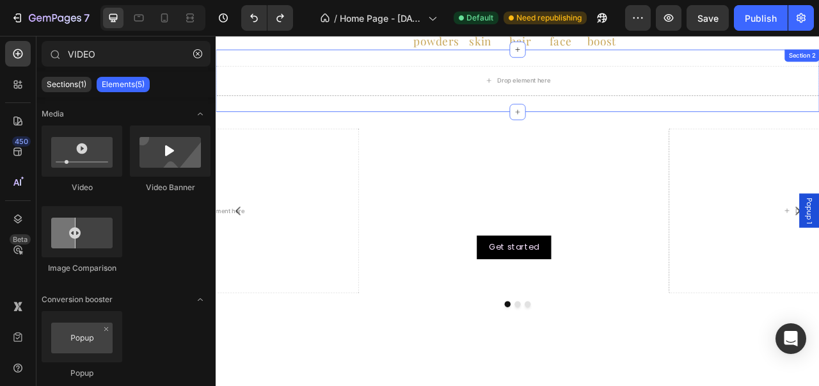
click at [818, 127] on div "Drop element here Section 2" at bounding box center [600, 93] width 768 height 79
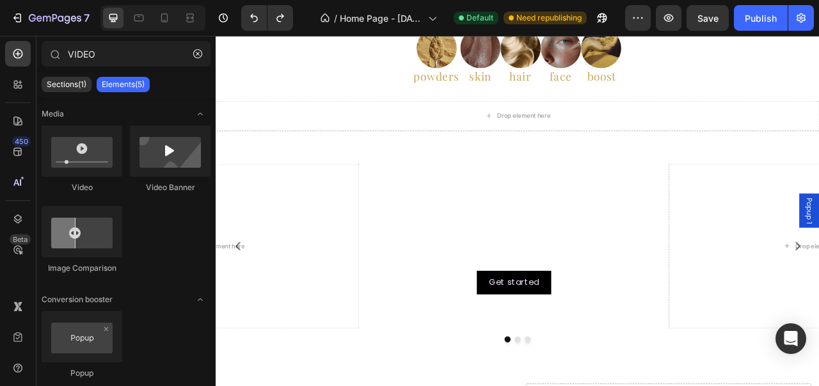
scroll to position [0, 0]
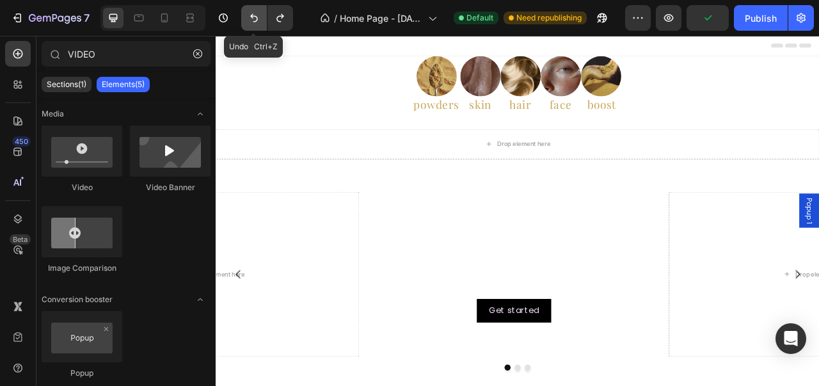
click at [257, 20] on icon "Undo/Redo" at bounding box center [254, 18] width 13 height 13
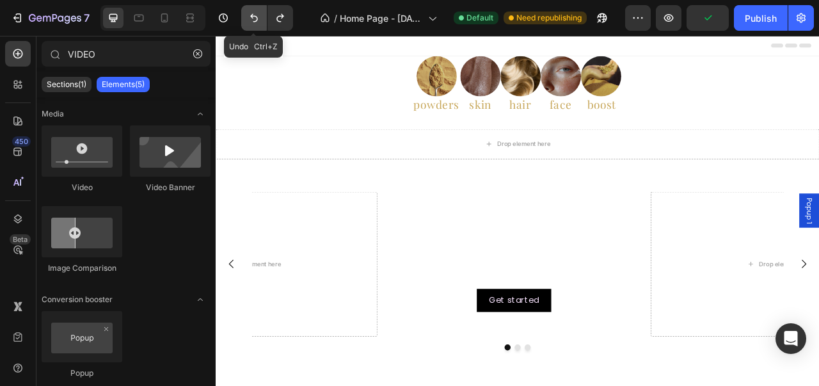
click at [257, 20] on icon "Undo/Redo" at bounding box center [254, 18] width 13 height 13
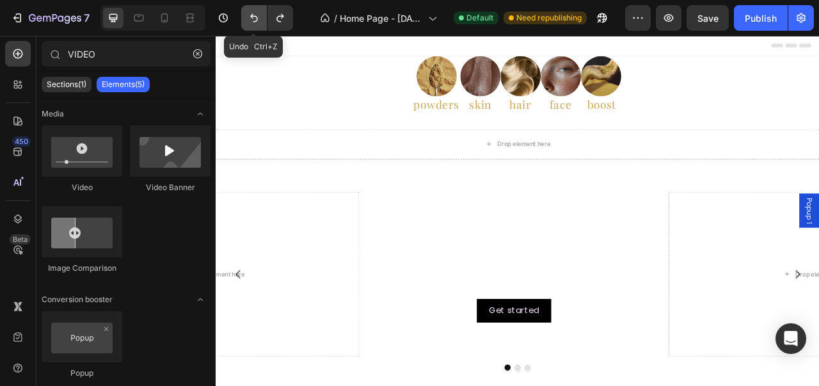
click at [257, 20] on icon "Undo/Redo" at bounding box center [254, 18] width 13 height 13
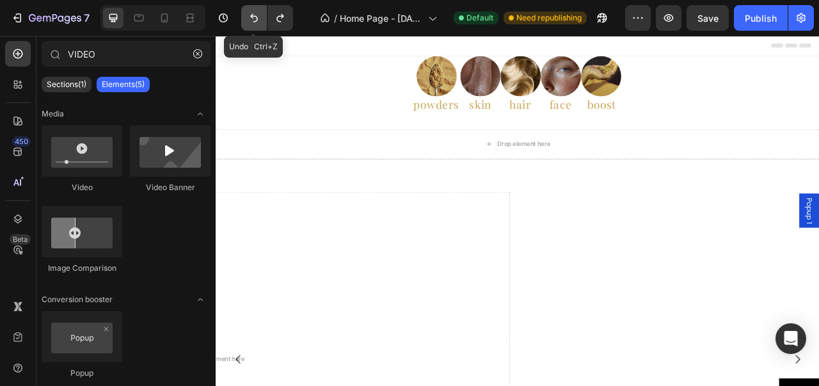
click at [257, 20] on icon "Undo/Redo" at bounding box center [254, 18] width 13 height 13
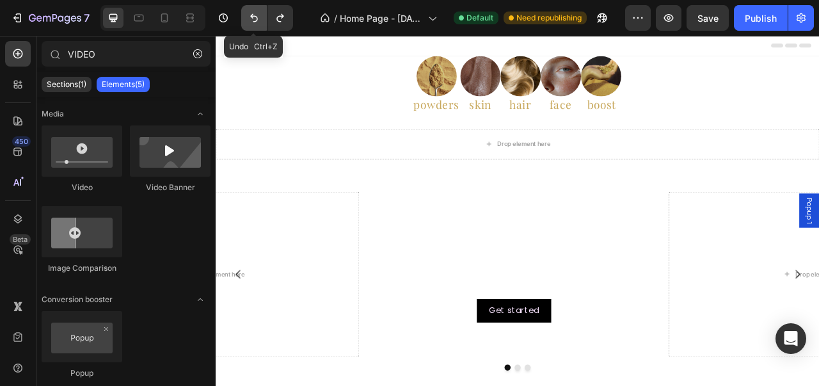
click at [257, 20] on icon "Undo/Redo" at bounding box center [254, 18] width 13 height 13
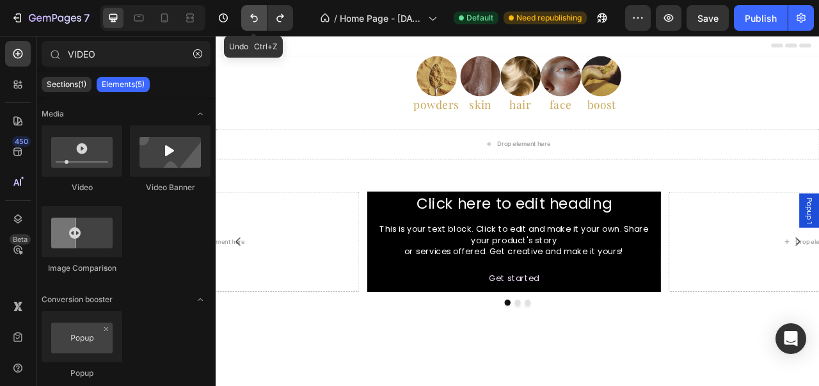
click at [257, 20] on icon "Undo/Redo" at bounding box center [254, 18] width 13 height 13
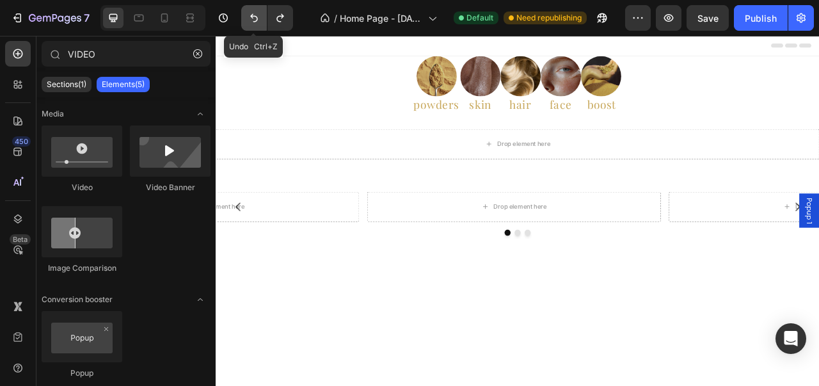
click at [257, 20] on icon "Undo/Redo" at bounding box center [254, 18] width 13 height 13
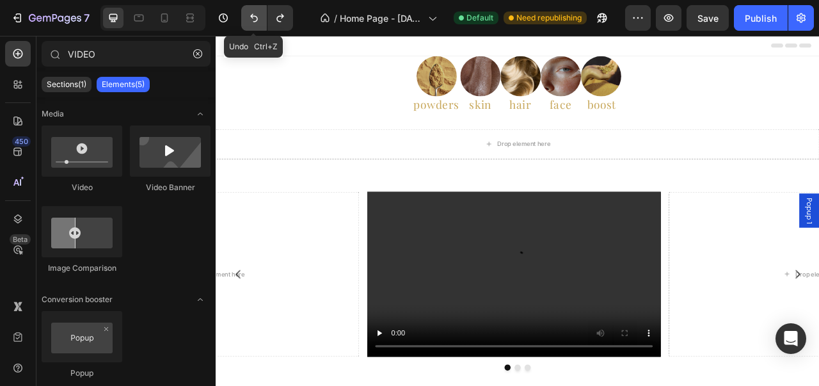
click at [257, 20] on icon "Undo/Redo" at bounding box center [254, 18] width 13 height 13
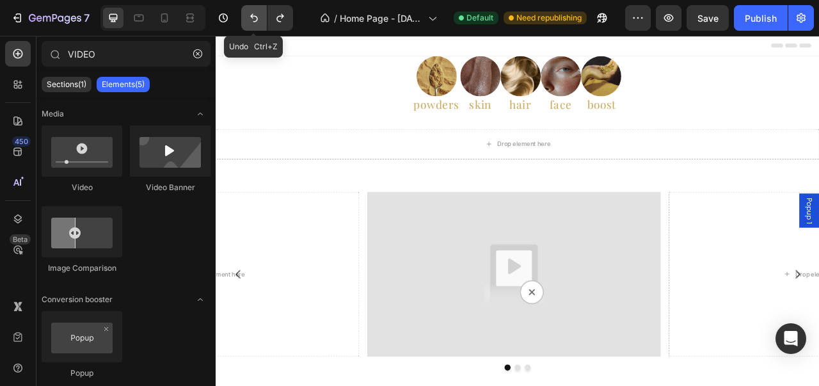
click at [257, 20] on icon "Undo/Redo" at bounding box center [254, 18] width 13 height 13
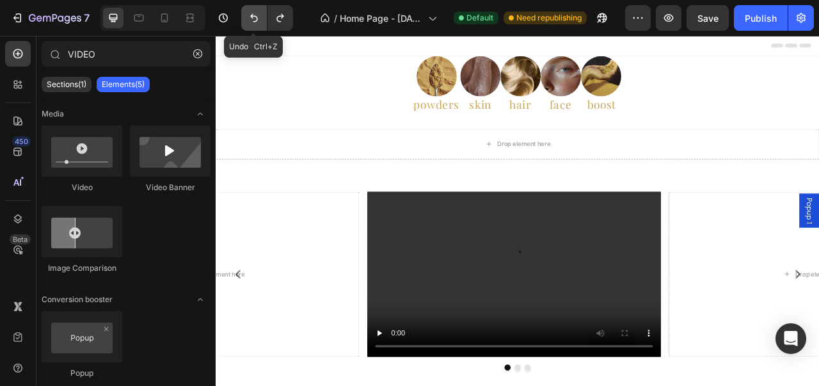
click at [257, 20] on icon "Undo/Redo" at bounding box center [254, 18] width 13 height 13
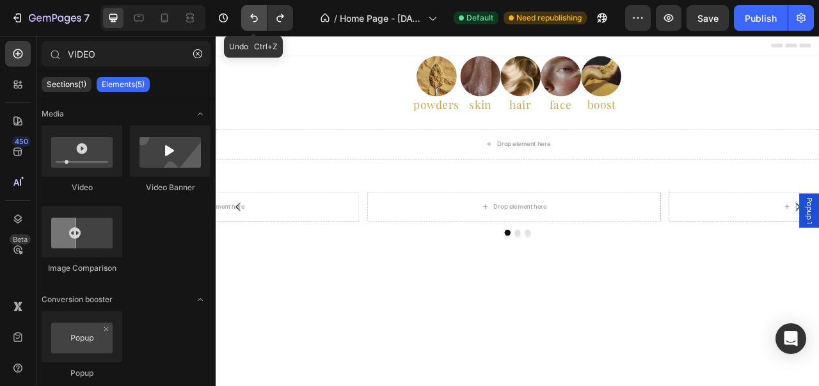
click at [257, 20] on icon "Undo/Redo" at bounding box center [254, 18] width 13 height 13
click at [249, 15] on icon "Undo/Redo" at bounding box center [254, 18] width 13 height 13
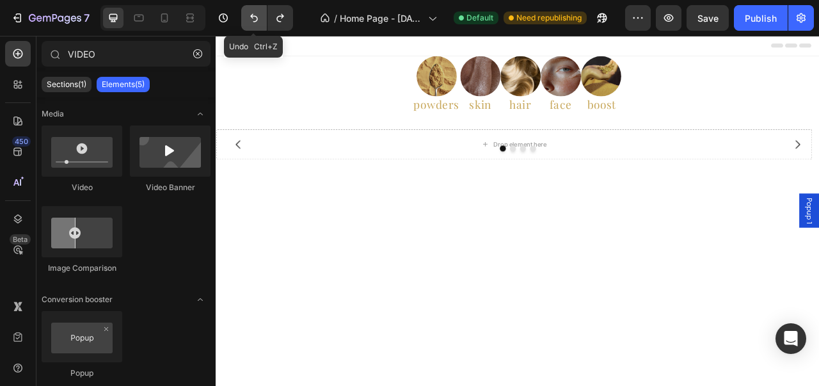
click at [255, 14] on icon "Undo/Redo" at bounding box center [254, 18] width 13 height 13
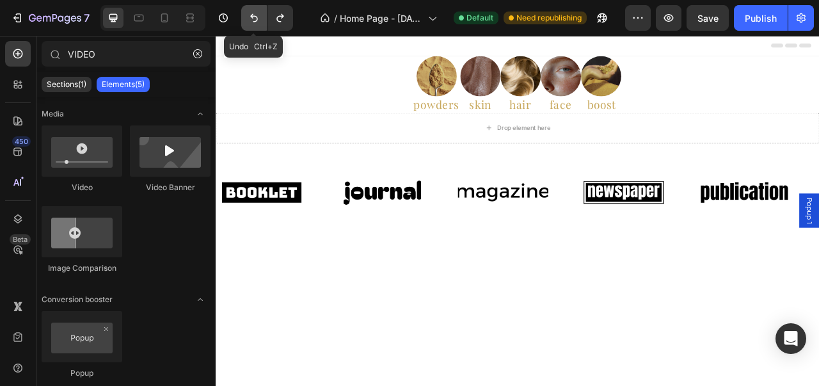
click at [255, 14] on icon "Undo/Redo" at bounding box center [254, 18] width 13 height 13
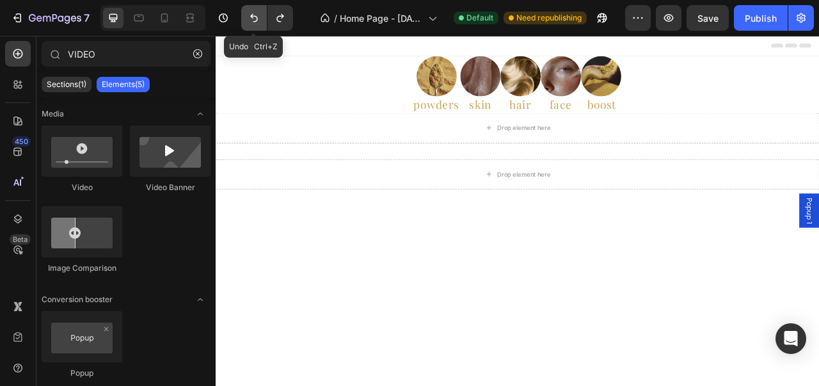
click at [255, 14] on icon "Undo/Redo" at bounding box center [254, 18] width 13 height 13
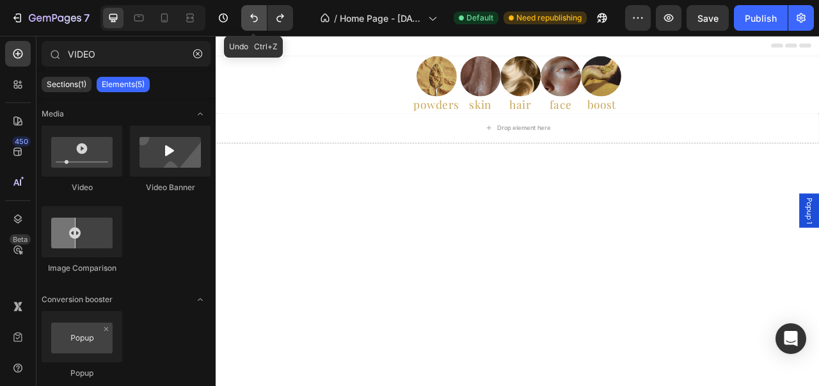
click at [255, 14] on icon "Undo/Redo" at bounding box center [254, 18] width 13 height 13
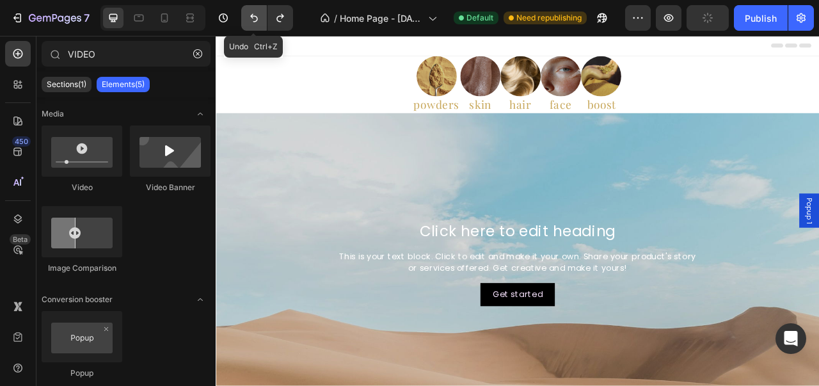
click at [255, 14] on icon "Undo/Redo" at bounding box center [254, 18] width 13 height 13
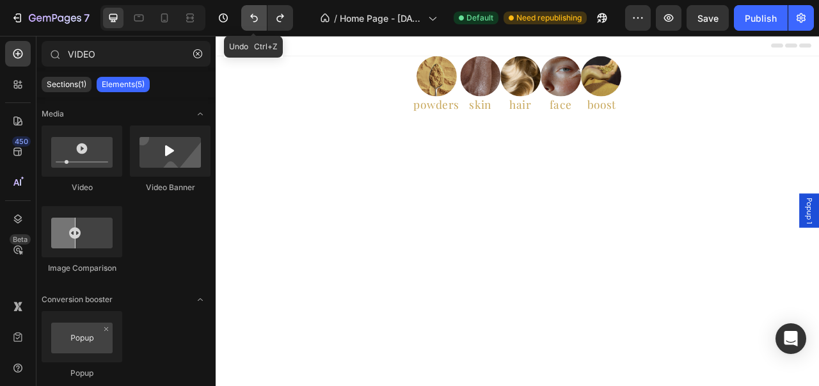
click at [255, 14] on icon "Undo/Redo" at bounding box center [254, 18] width 13 height 13
